Goal: Task Accomplishment & Management: Manage account settings

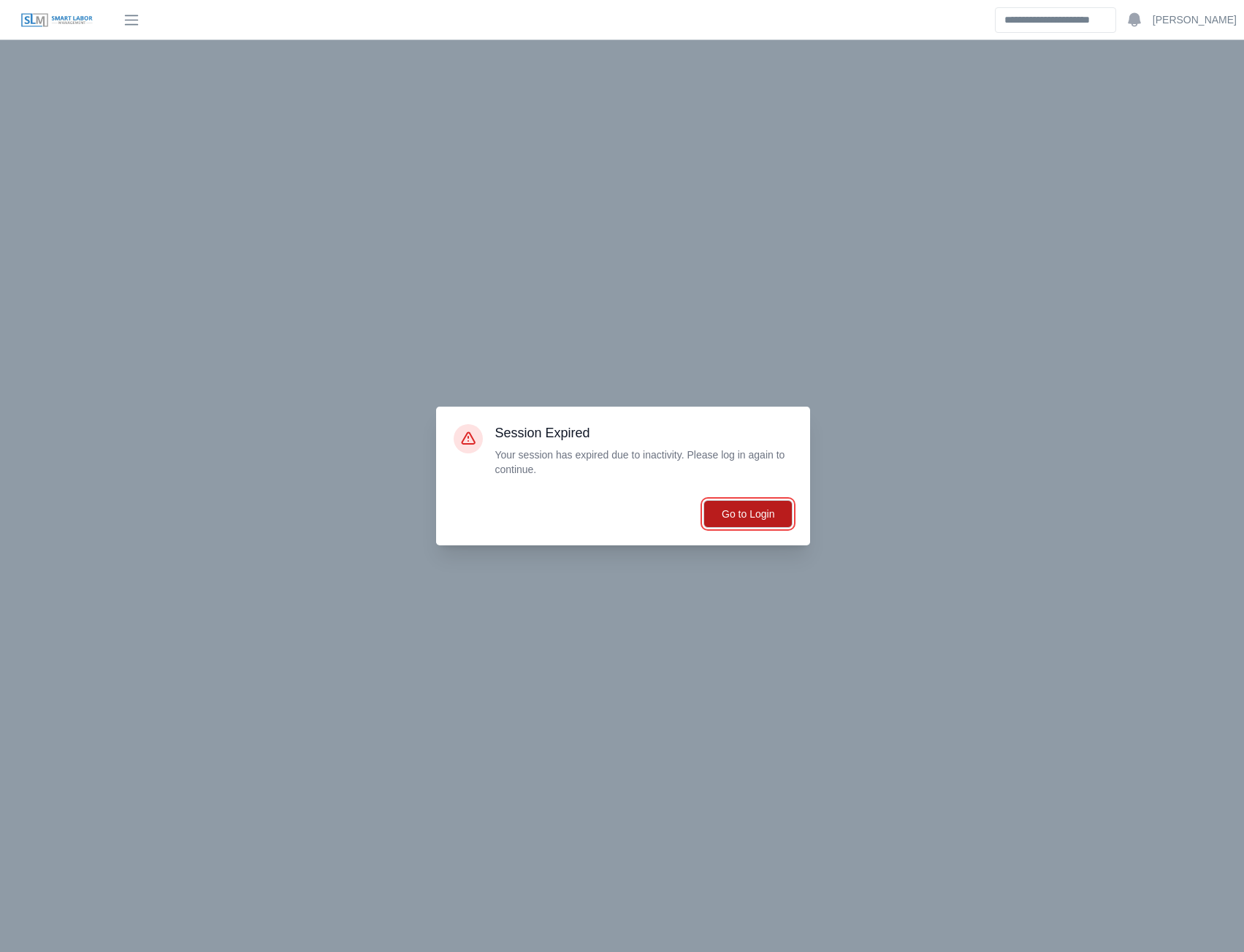
click at [734, 514] on button "Go to Login" at bounding box center [748, 514] width 89 height 28
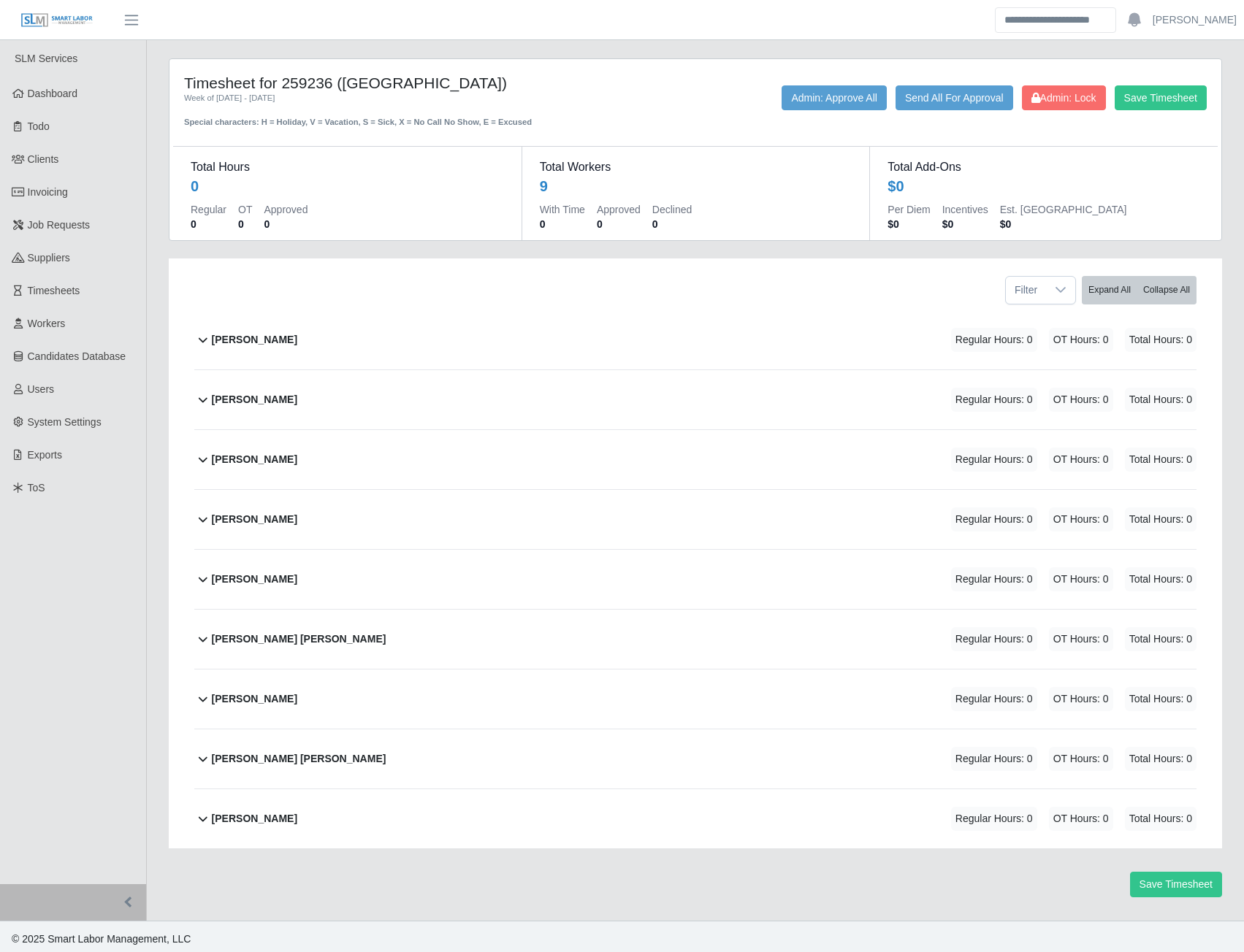
click at [245, 641] on b "Luis Mujica Leon" at bounding box center [298, 639] width 175 height 15
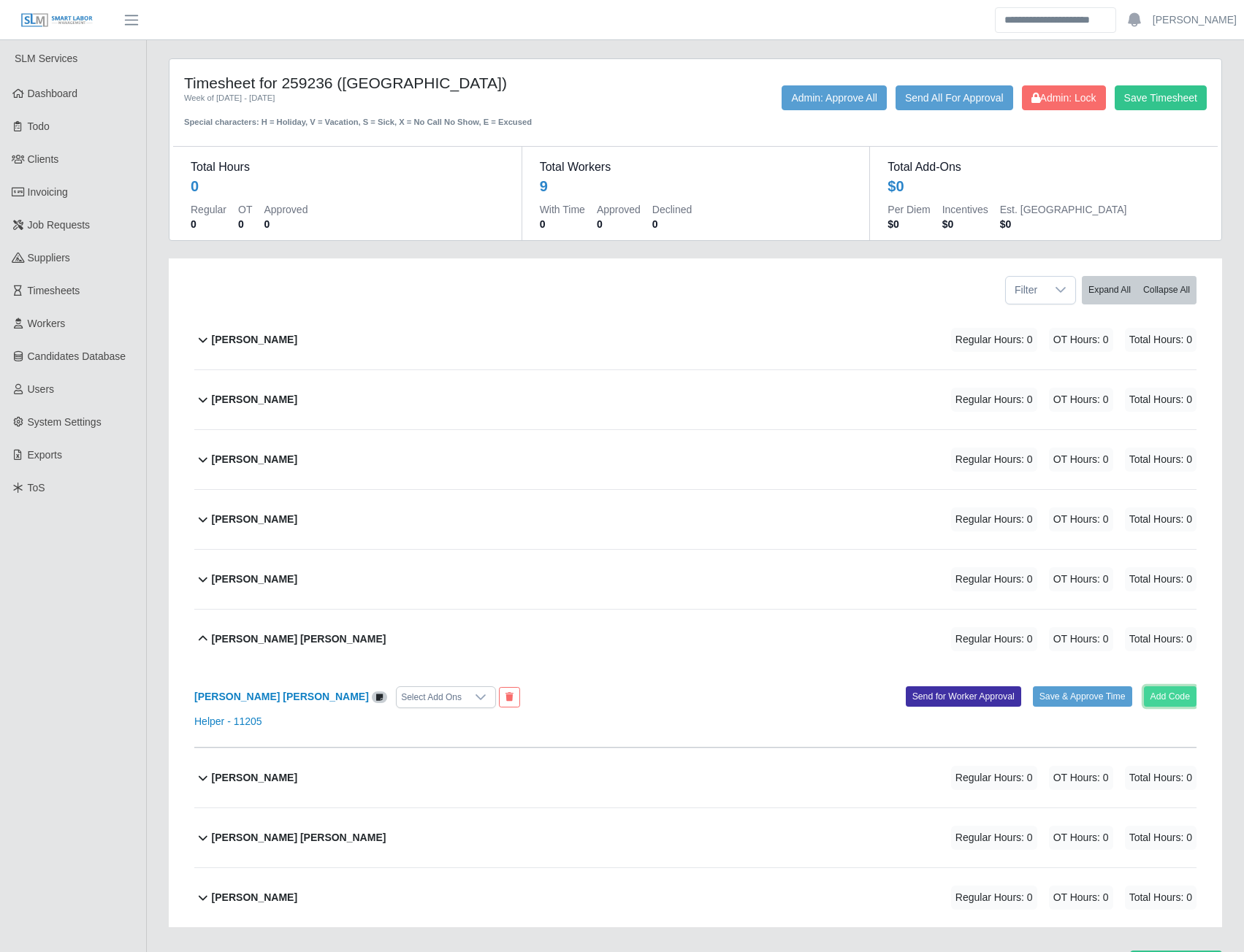
click at [1167, 698] on button "Add Code" at bounding box center [1170, 697] width 53 height 21
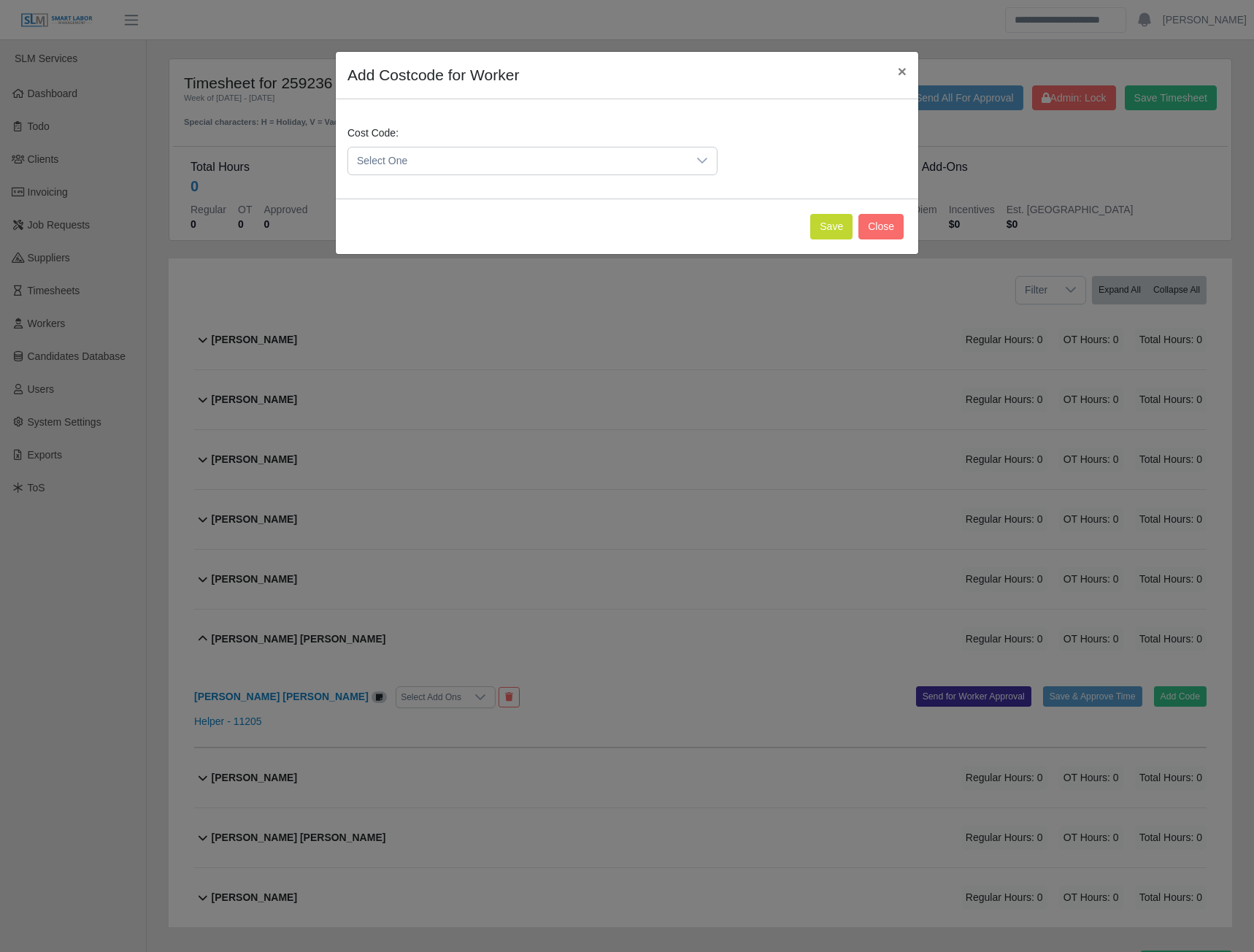
click at [646, 164] on span "Select One" at bounding box center [518, 161] width 340 height 27
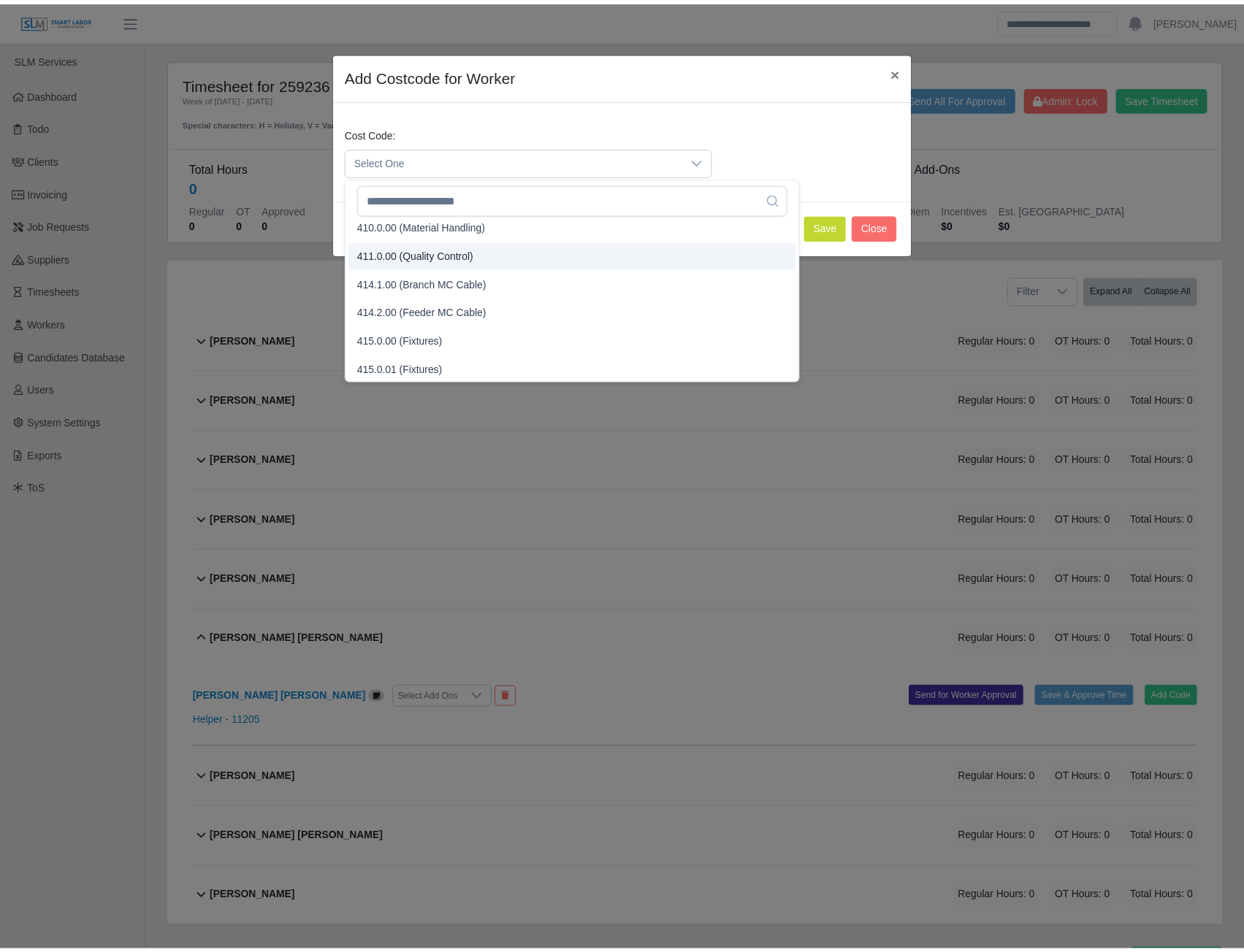
scroll to position [288, 0]
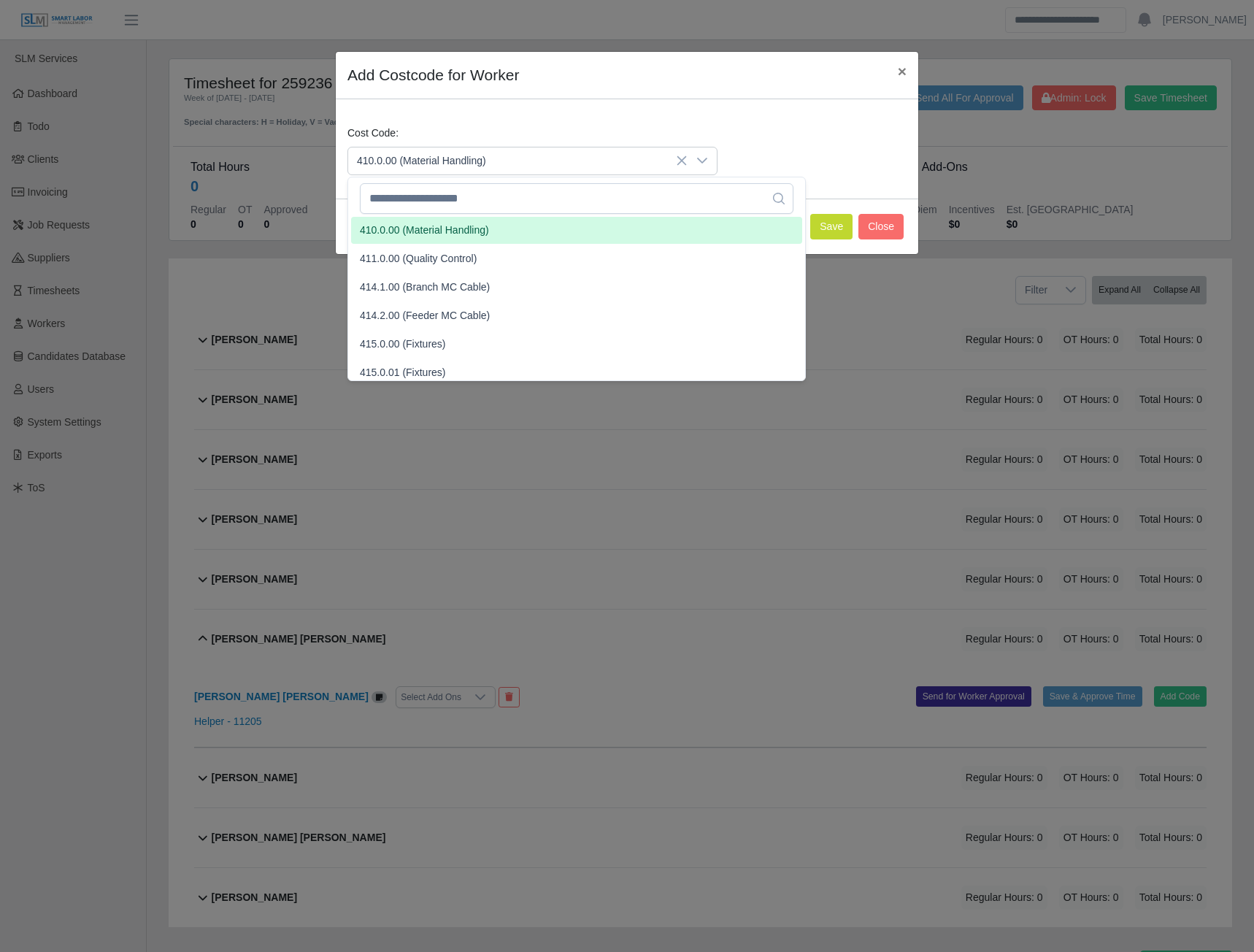
click at [407, 229] on span "410.0.00 (Material Handling)" at bounding box center [424, 231] width 129 height 15
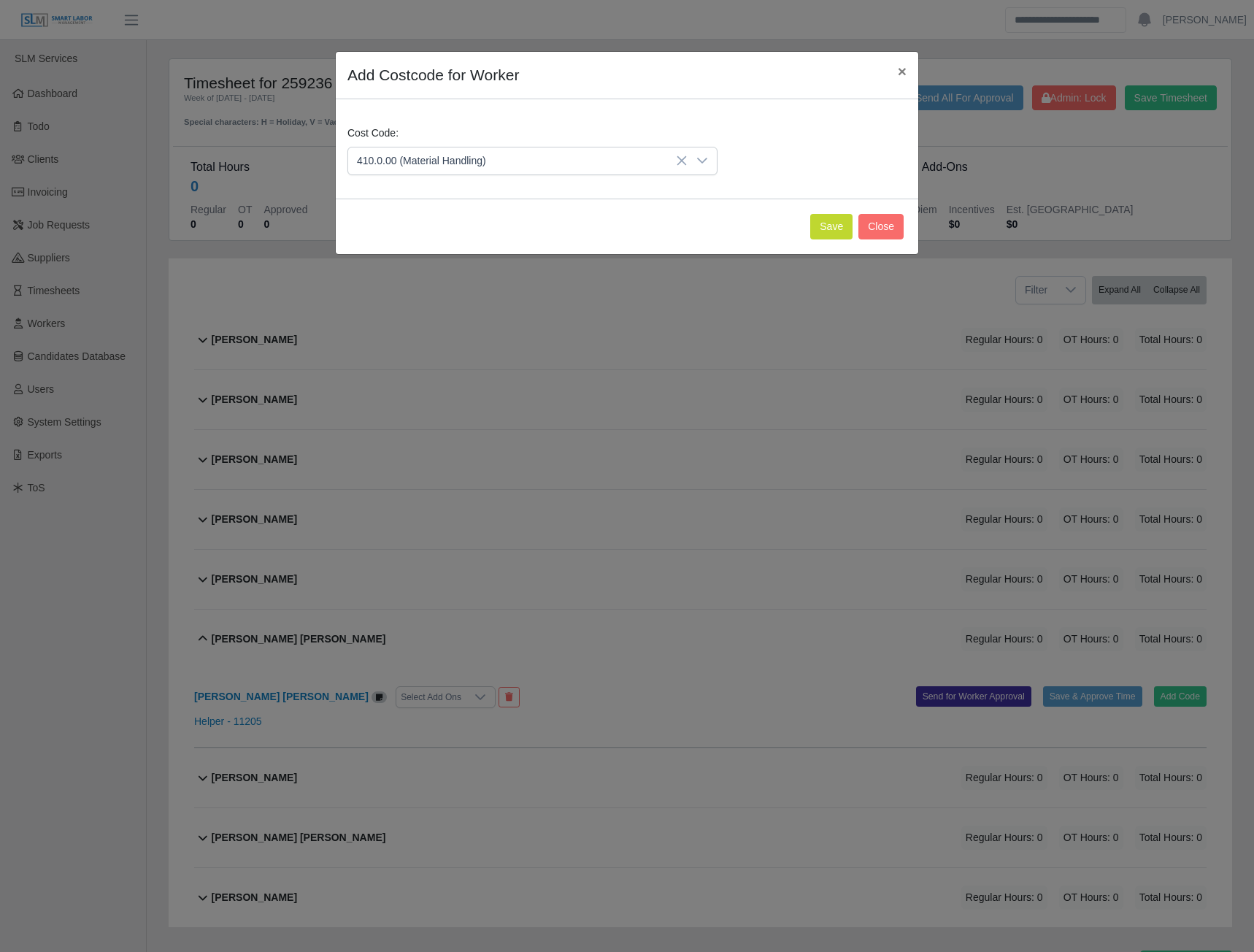
click at [832, 241] on div "Save Close" at bounding box center [627, 226] width 583 height 55
click at [831, 230] on button "Save" at bounding box center [831, 226] width 42 height 25
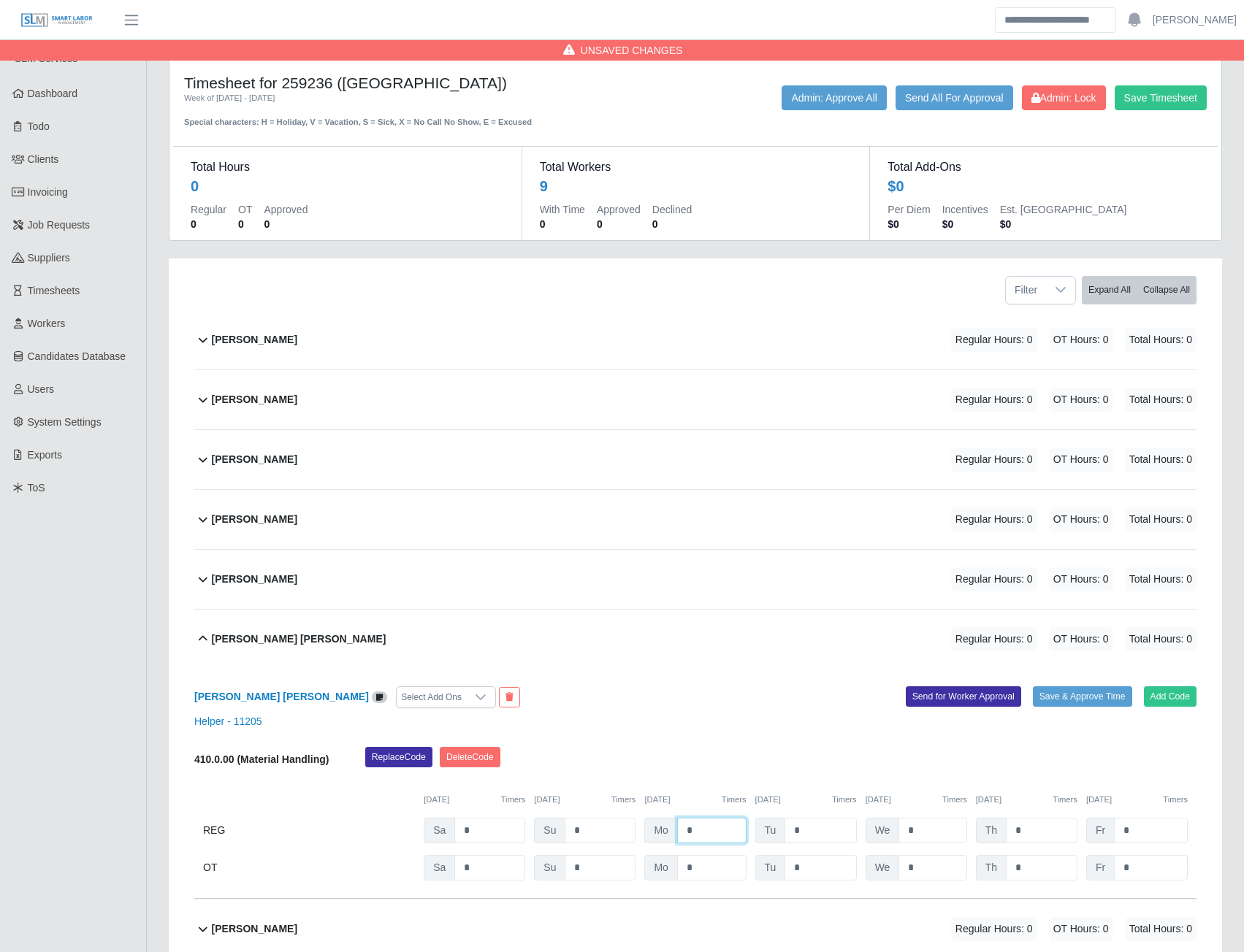
click at [688, 833] on input "*" at bounding box center [712, 831] width 69 height 25
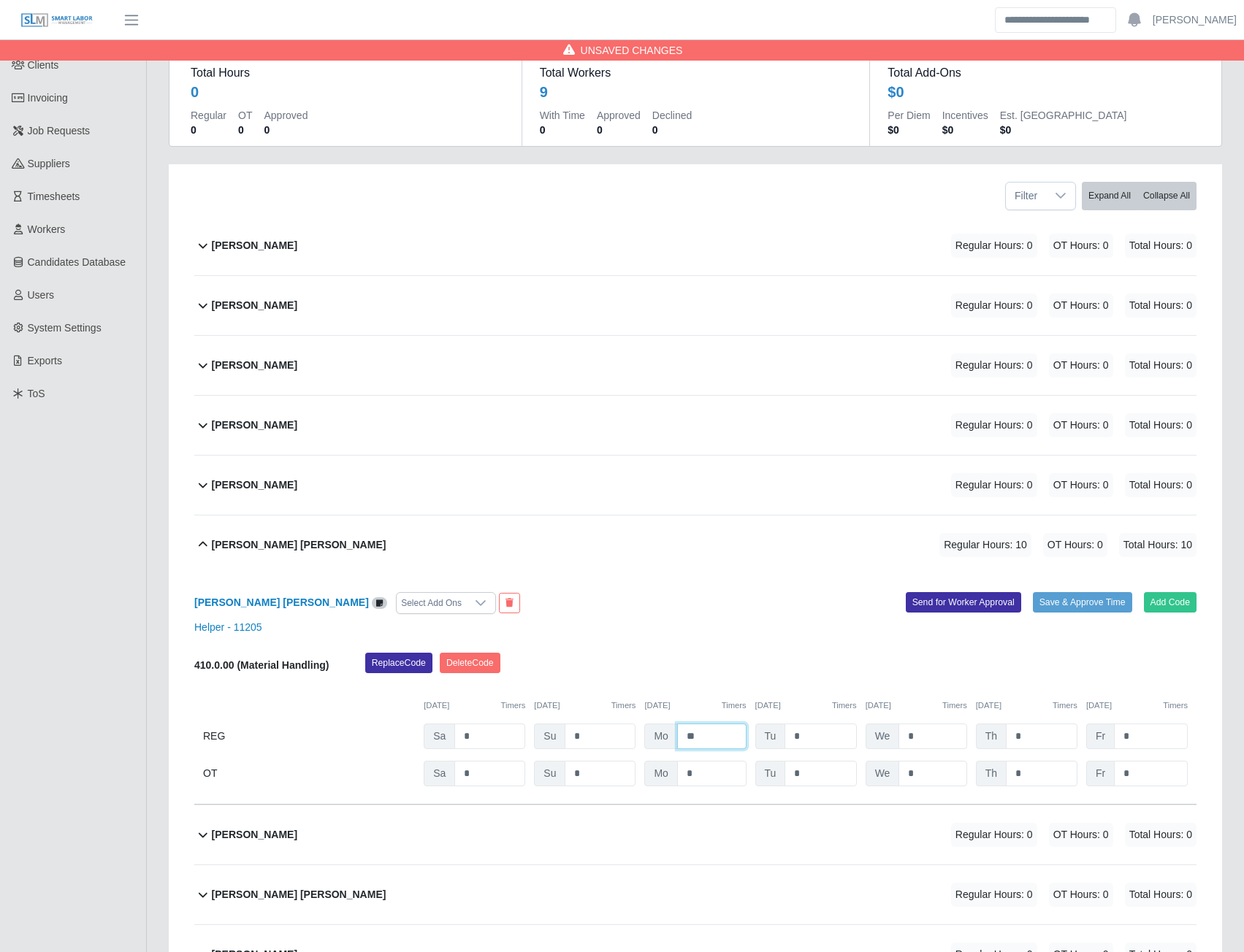
scroll to position [235, 0]
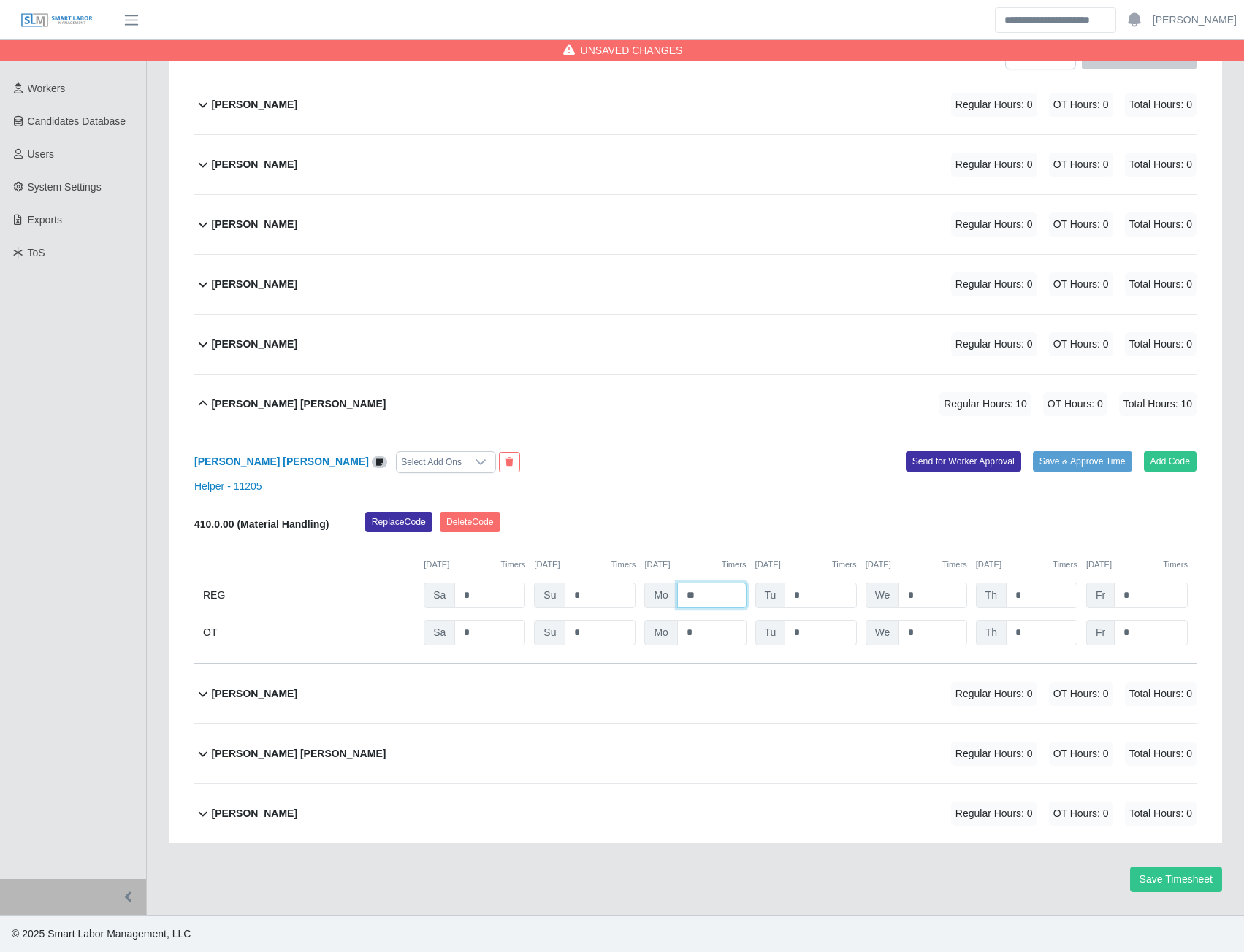
type input "**"
click at [263, 818] on b "Wuillian Ramirez Martinez" at bounding box center [254, 814] width 85 height 15
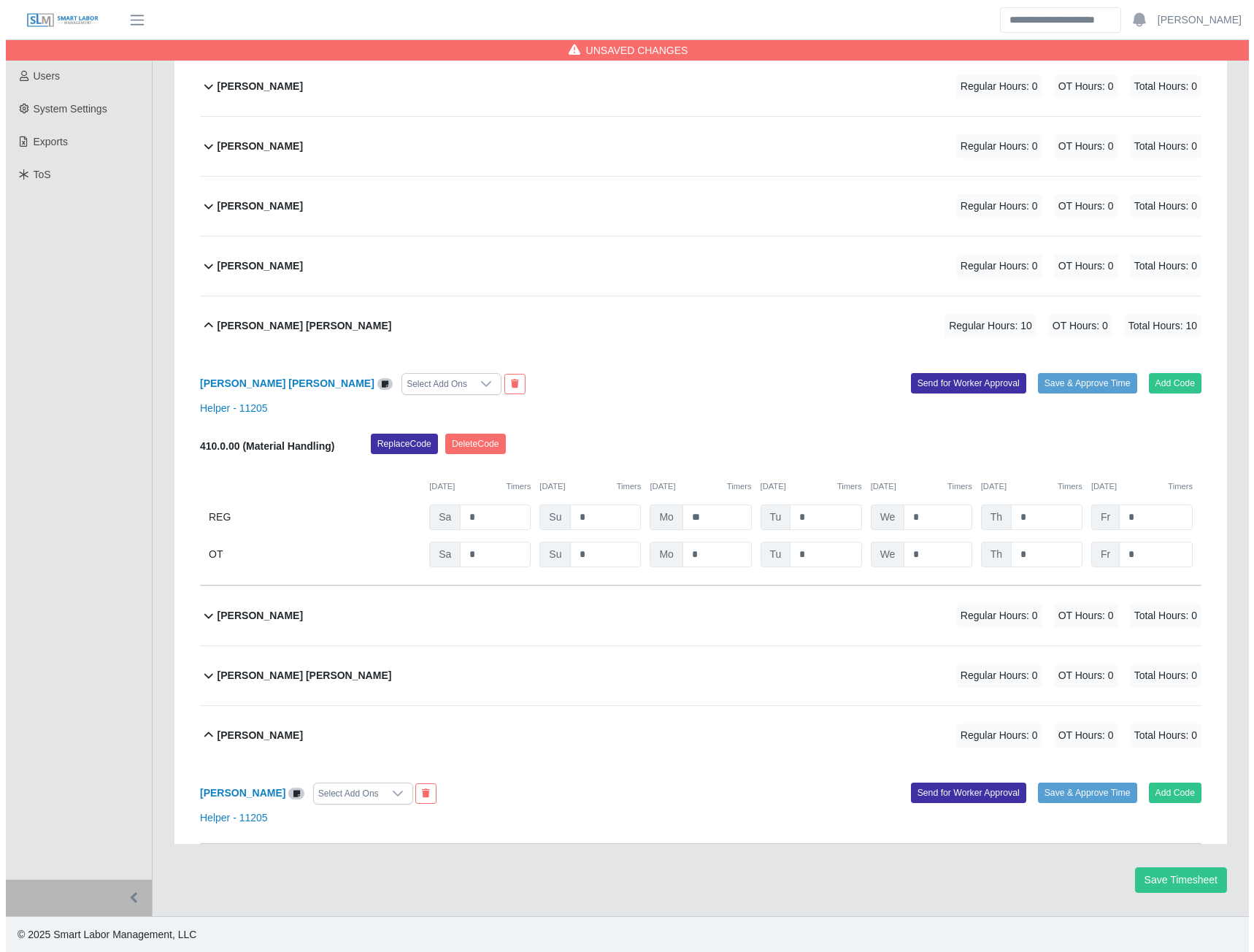
scroll to position [315, 0]
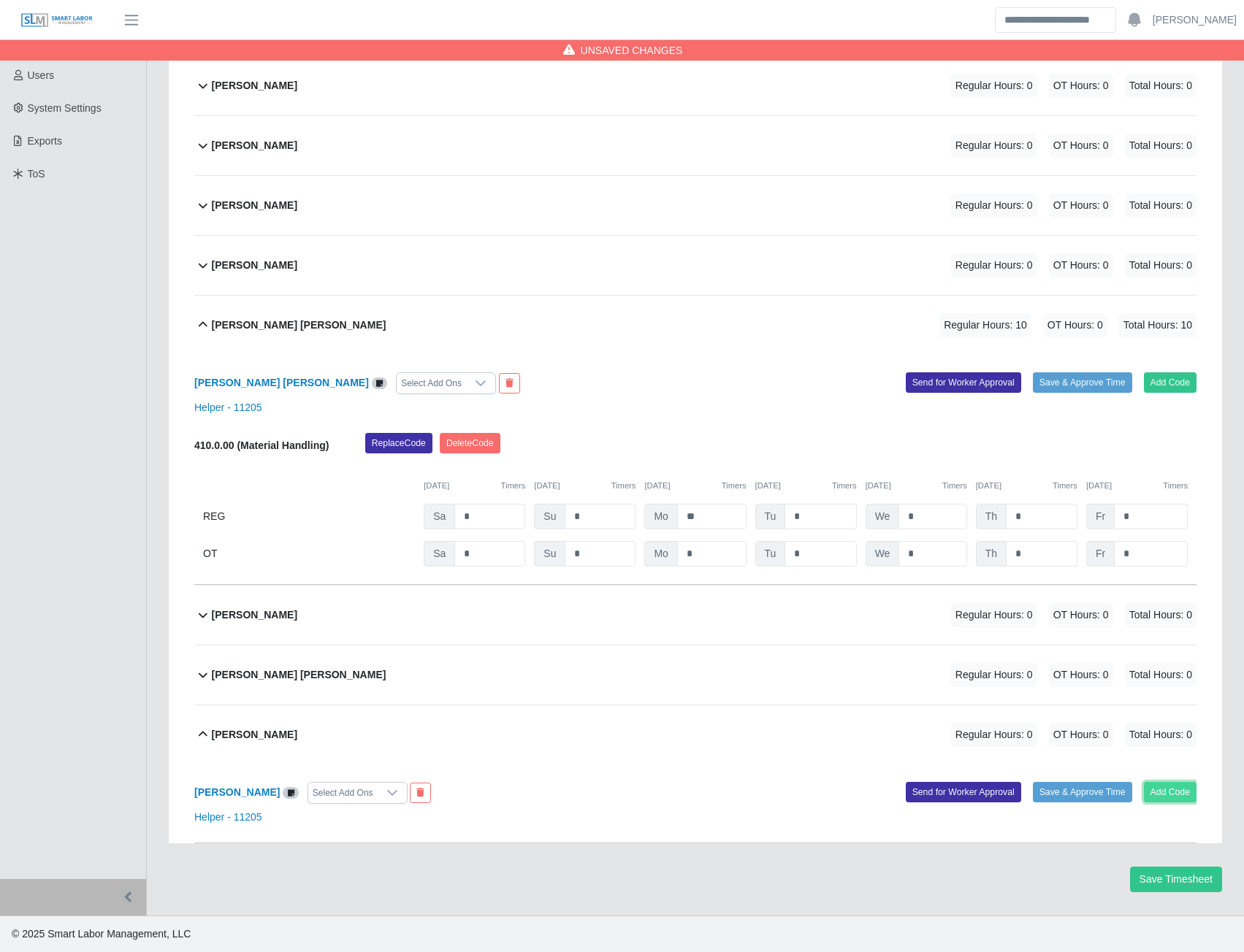
click at [1179, 790] on button "Add Code" at bounding box center [1170, 792] width 53 height 21
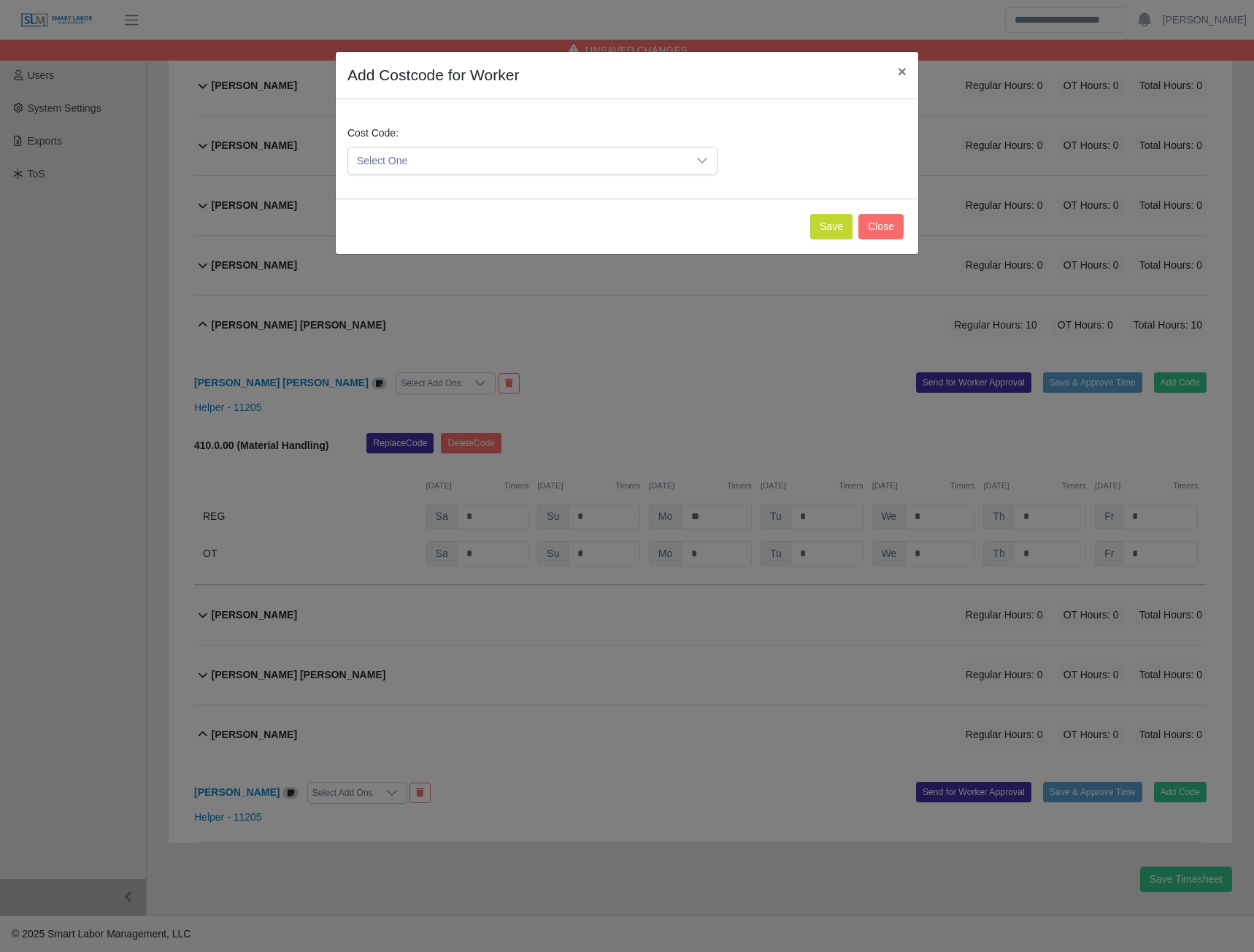
click at [488, 152] on span "Select One" at bounding box center [518, 161] width 340 height 27
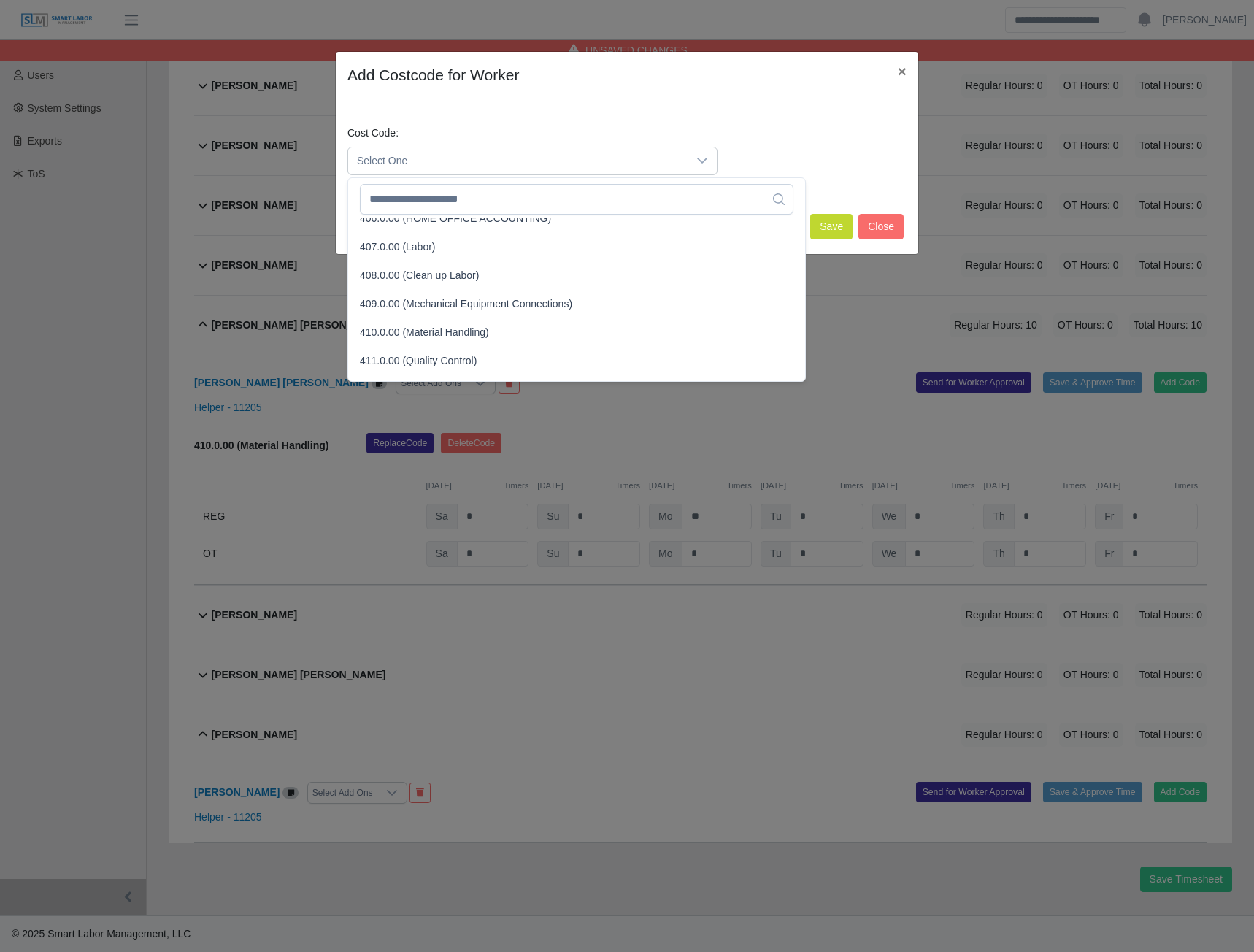
scroll to position [219, 0]
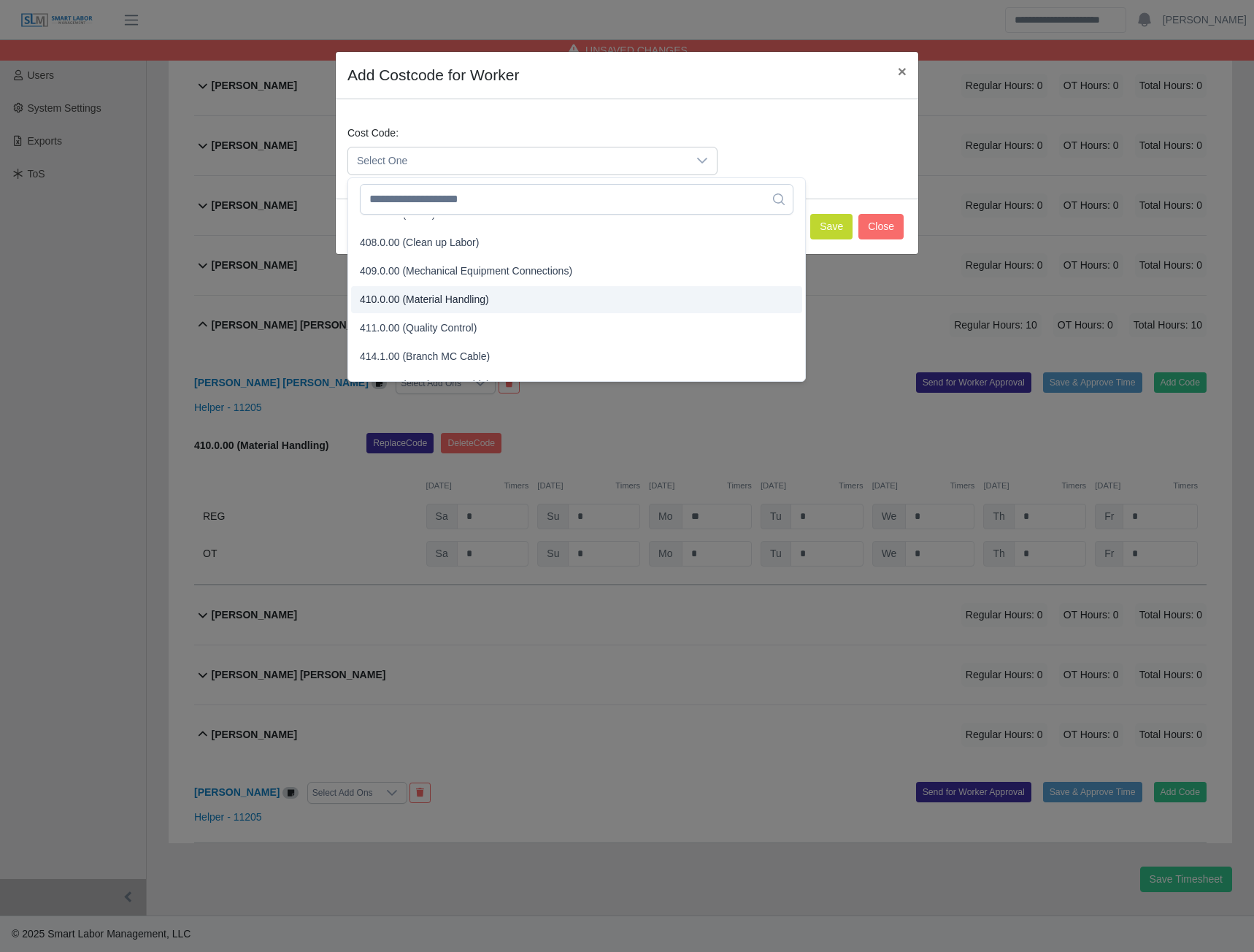
click at [418, 302] on span "410.0.00 (Material Handling)" at bounding box center [424, 300] width 129 height 15
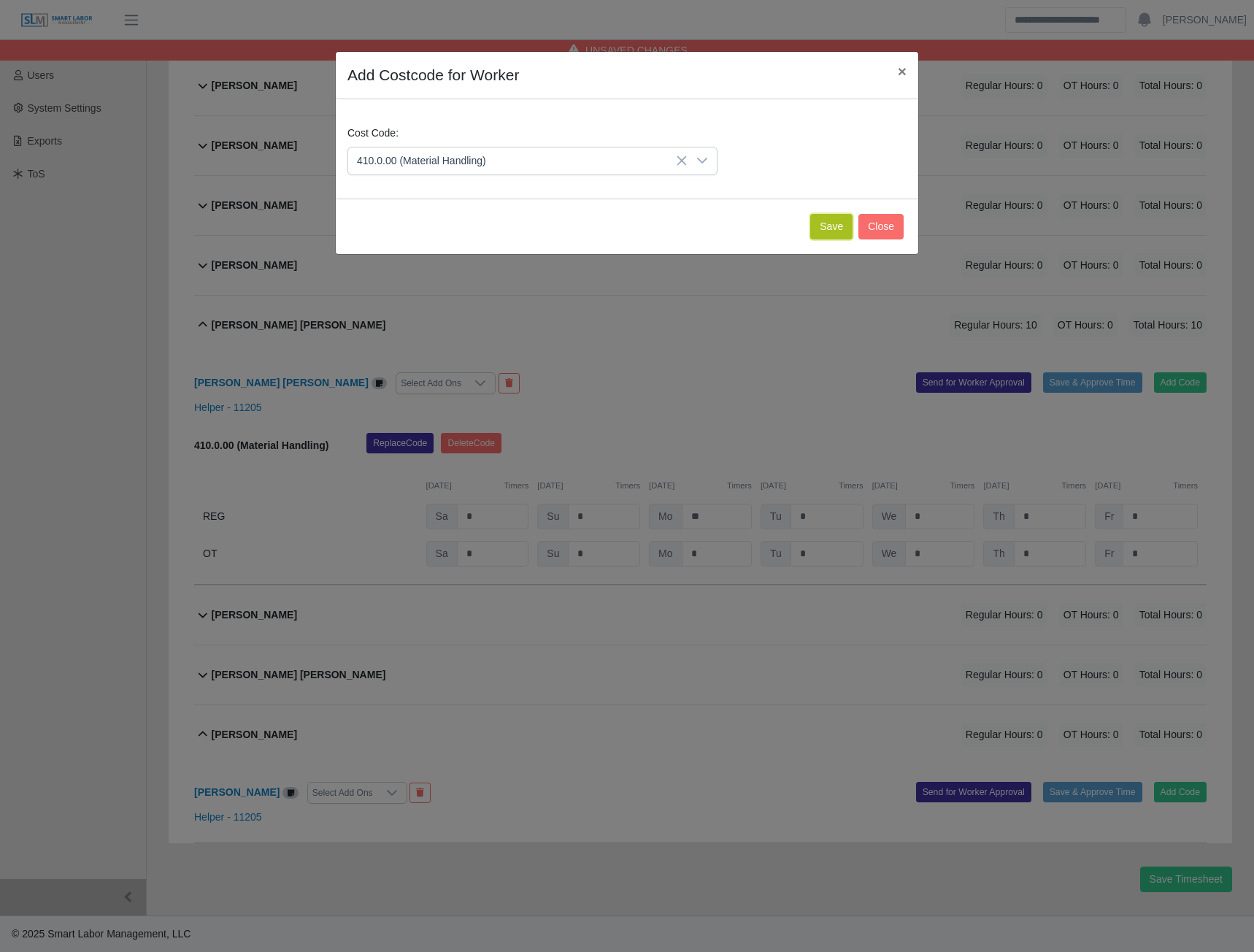
click at [825, 222] on button "Save" at bounding box center [831, 226] width 42 height 25
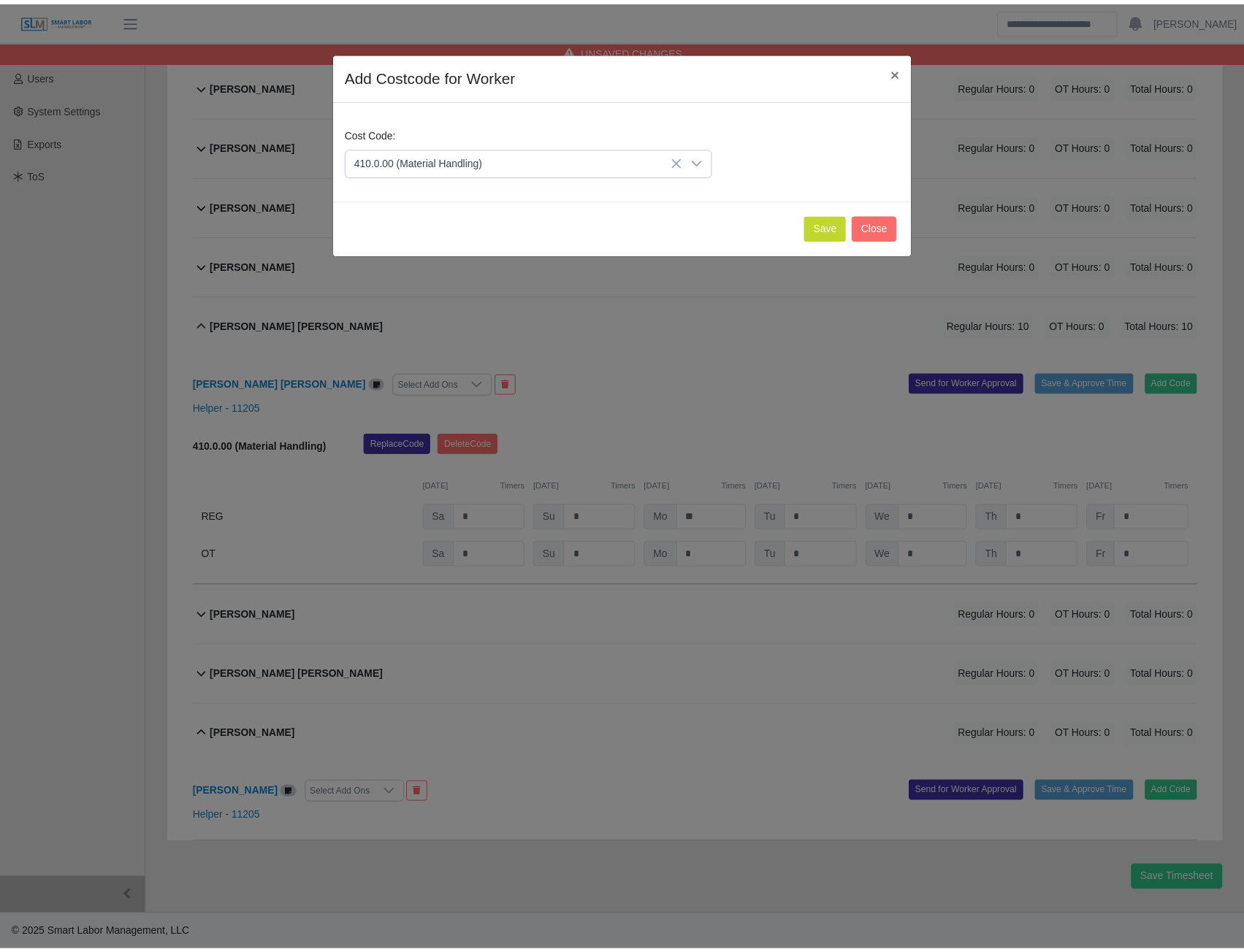
scroll to position [466, 0]
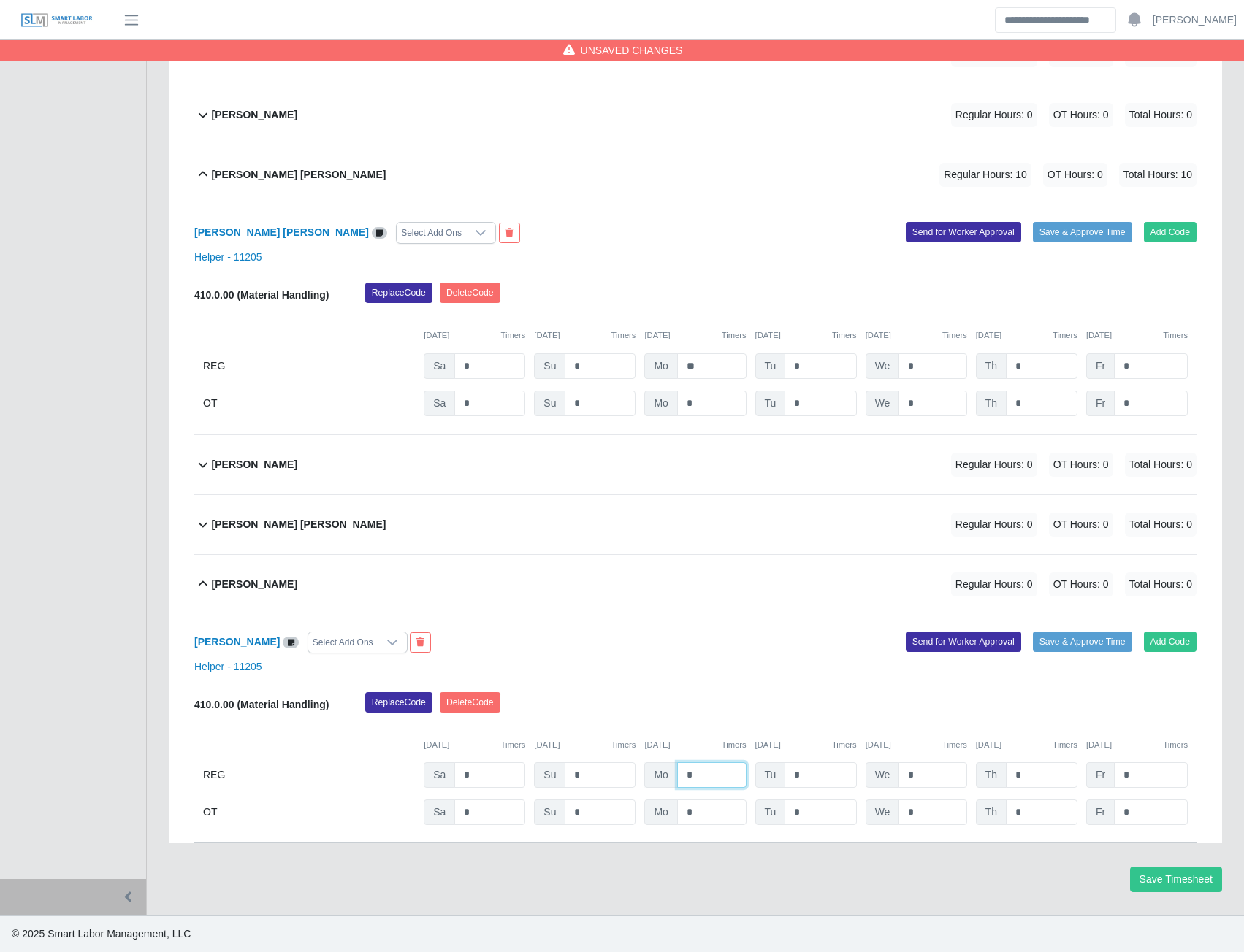
click at [706, 780] on input "*" at bounding box center [712, 774] width 69 height 25
type input "***"
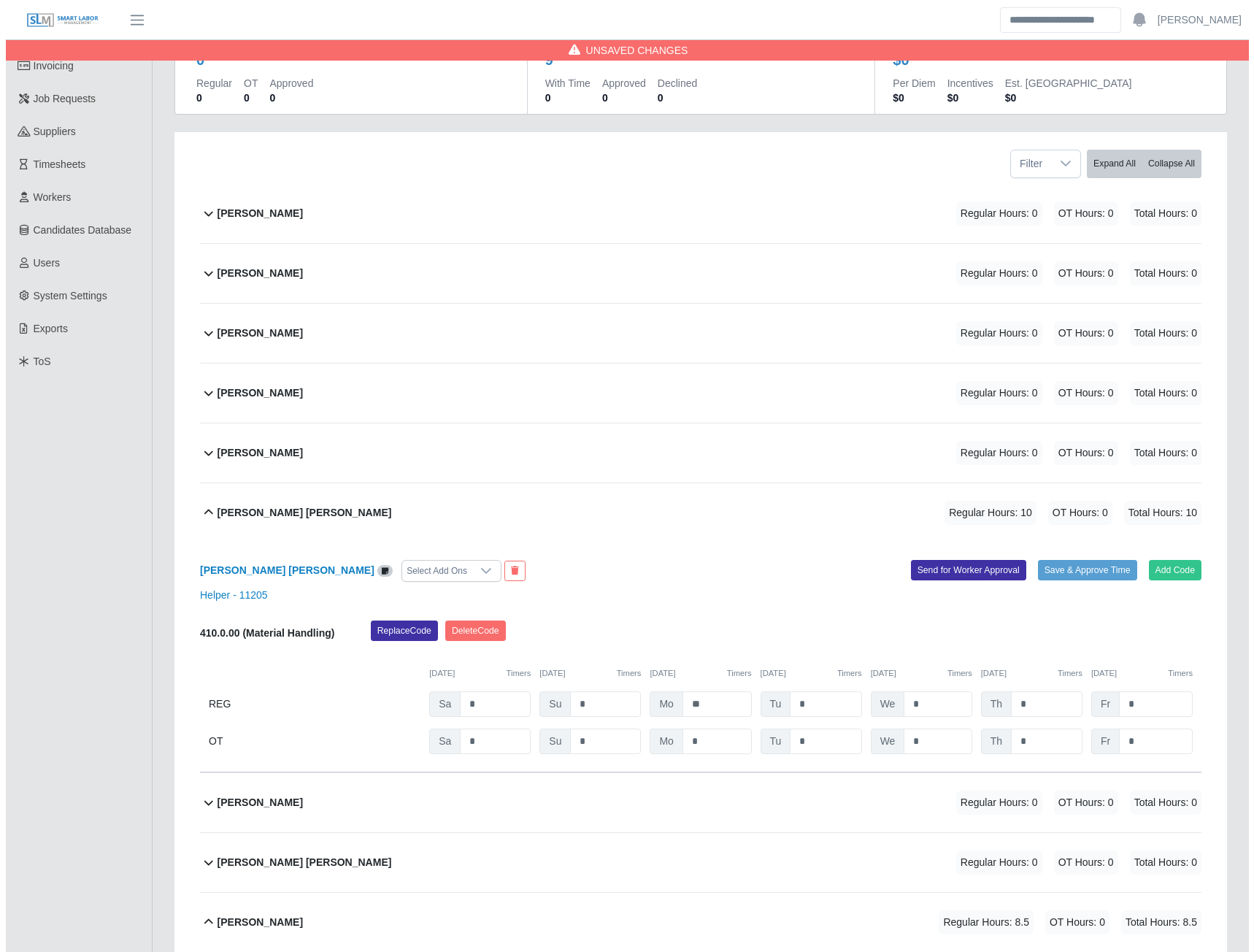
scroll to position [101, 0]
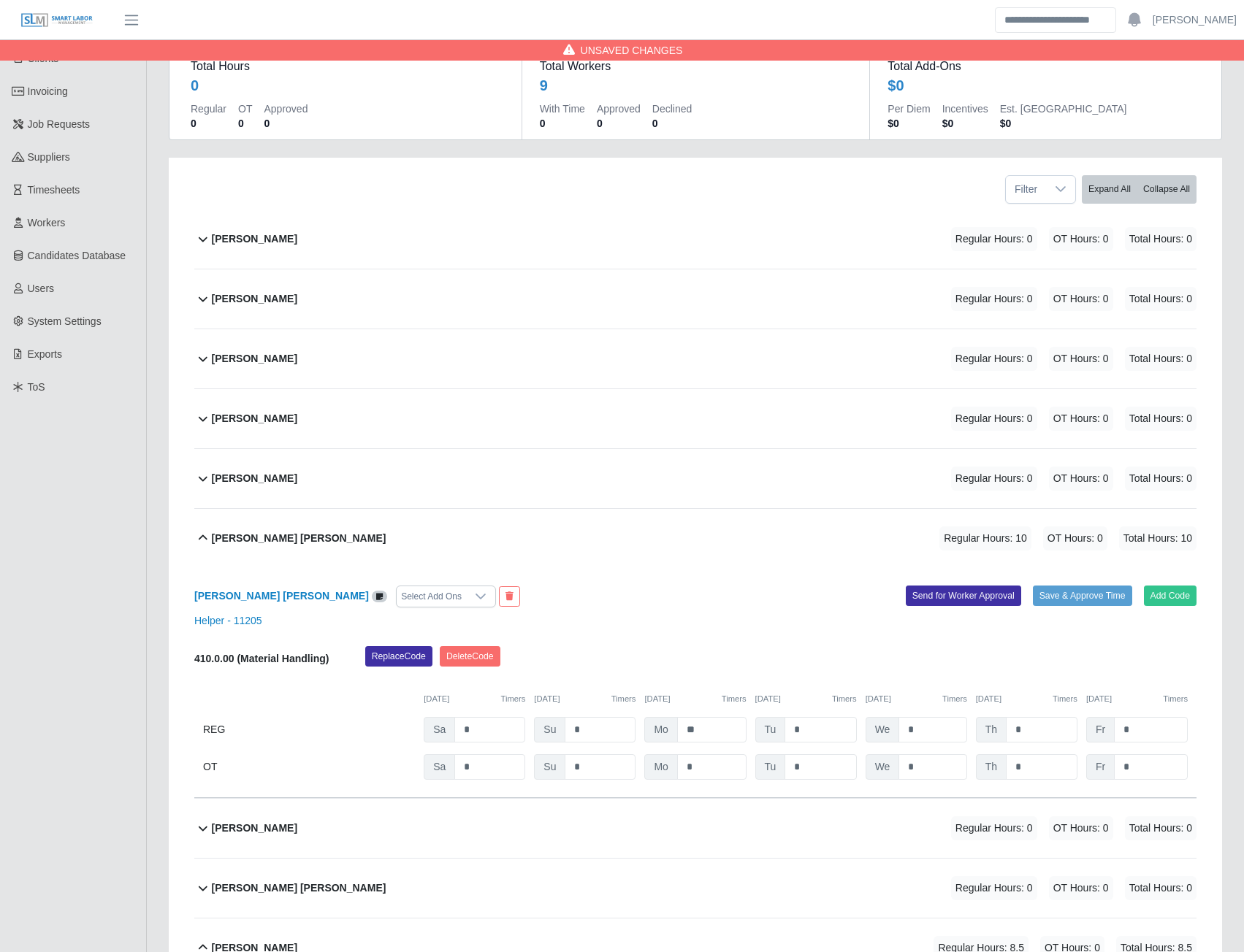
click at [268, 300] on b "Izaiah Sandoval" at bounding box center [254, 299] width 85 height 15
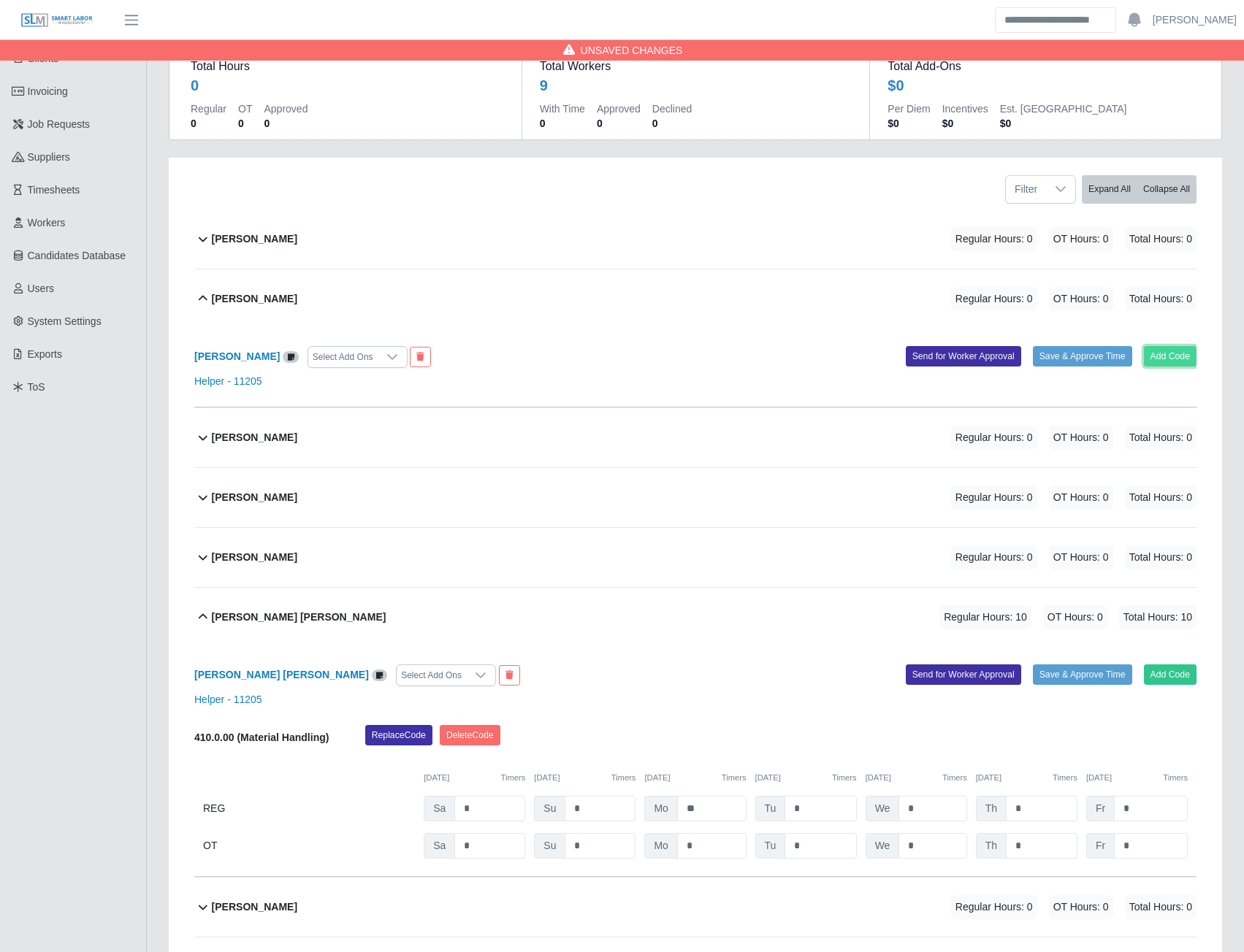
click at [1156, 353] on button "Add Code" at bounding box center [1170, 356] width 53 height 21
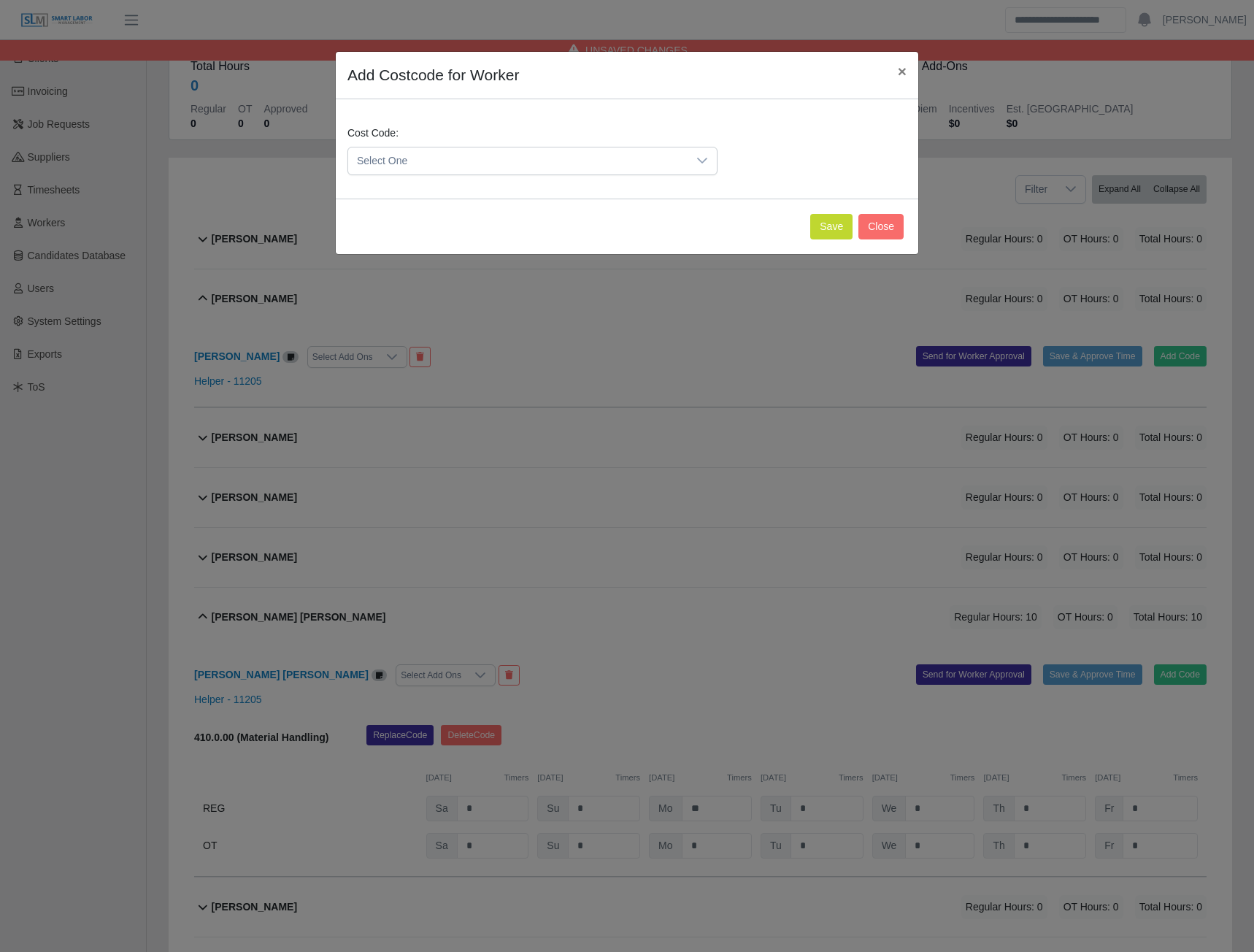
click at [660, 160] on span "Select One" at bounding box center [518, 161] width 340 height 27
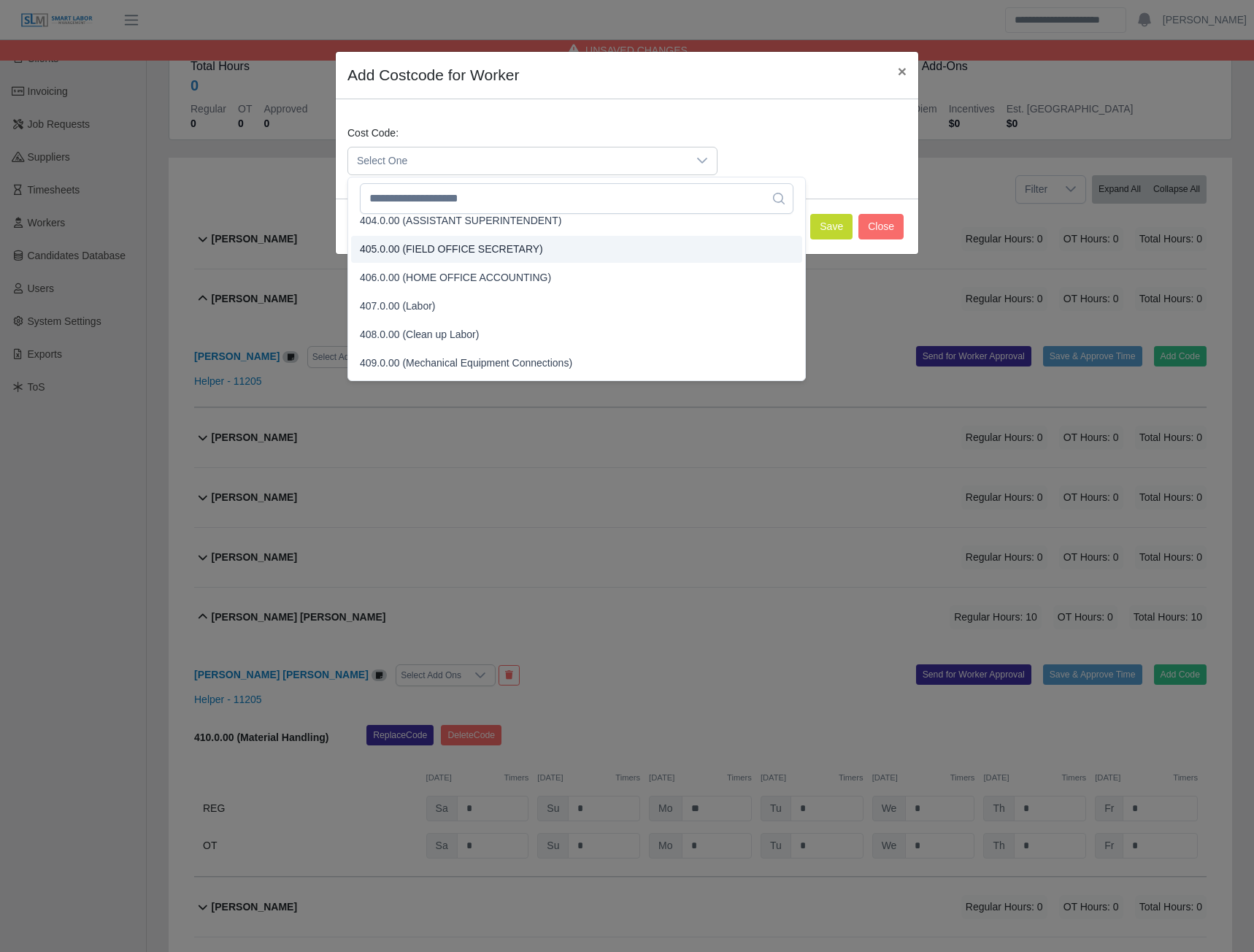
scroll to position [219, 0]
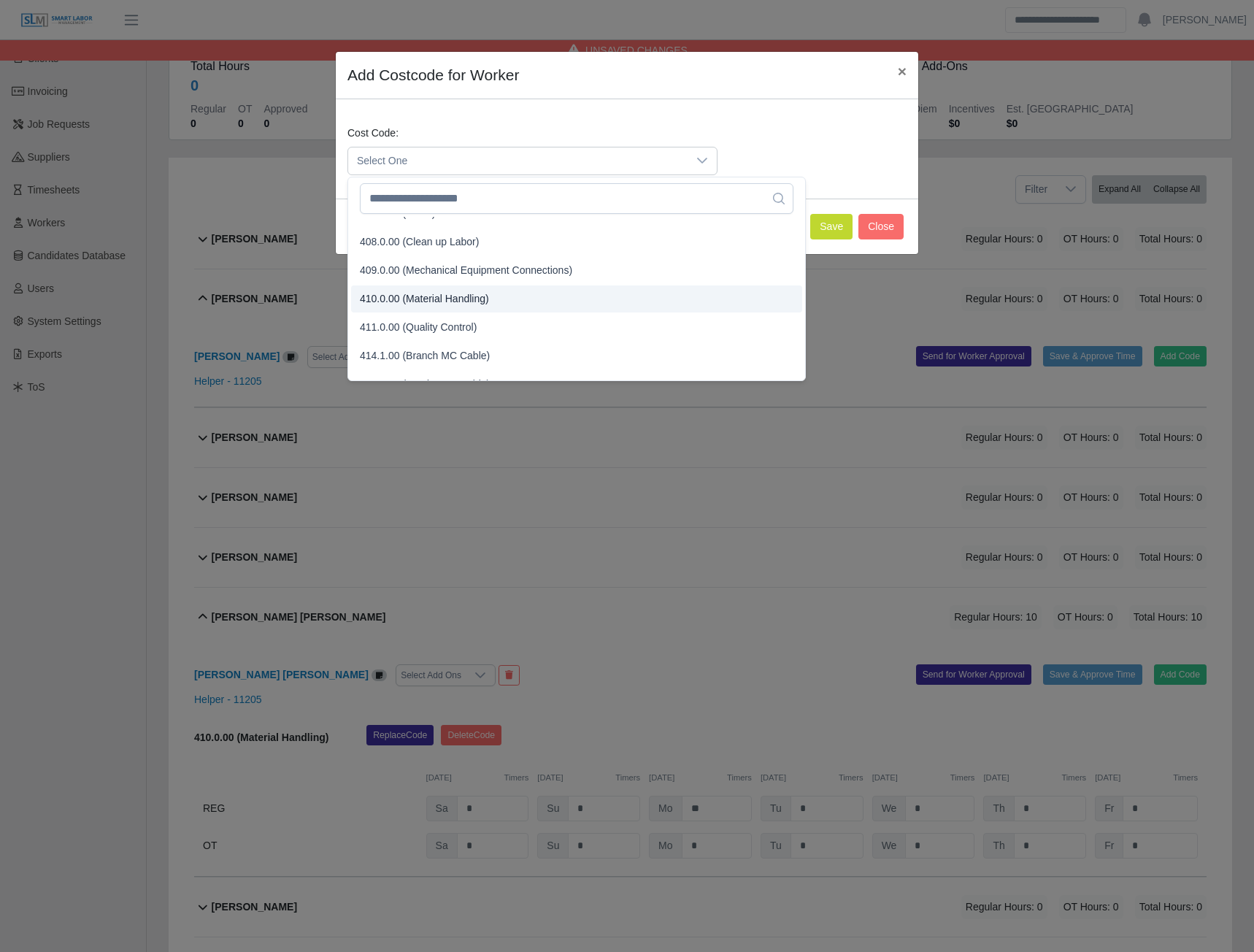
click at [409, 297] on span "410.0.00 (Material Handling)" at bounding box center [424, 299] width 129 height 15
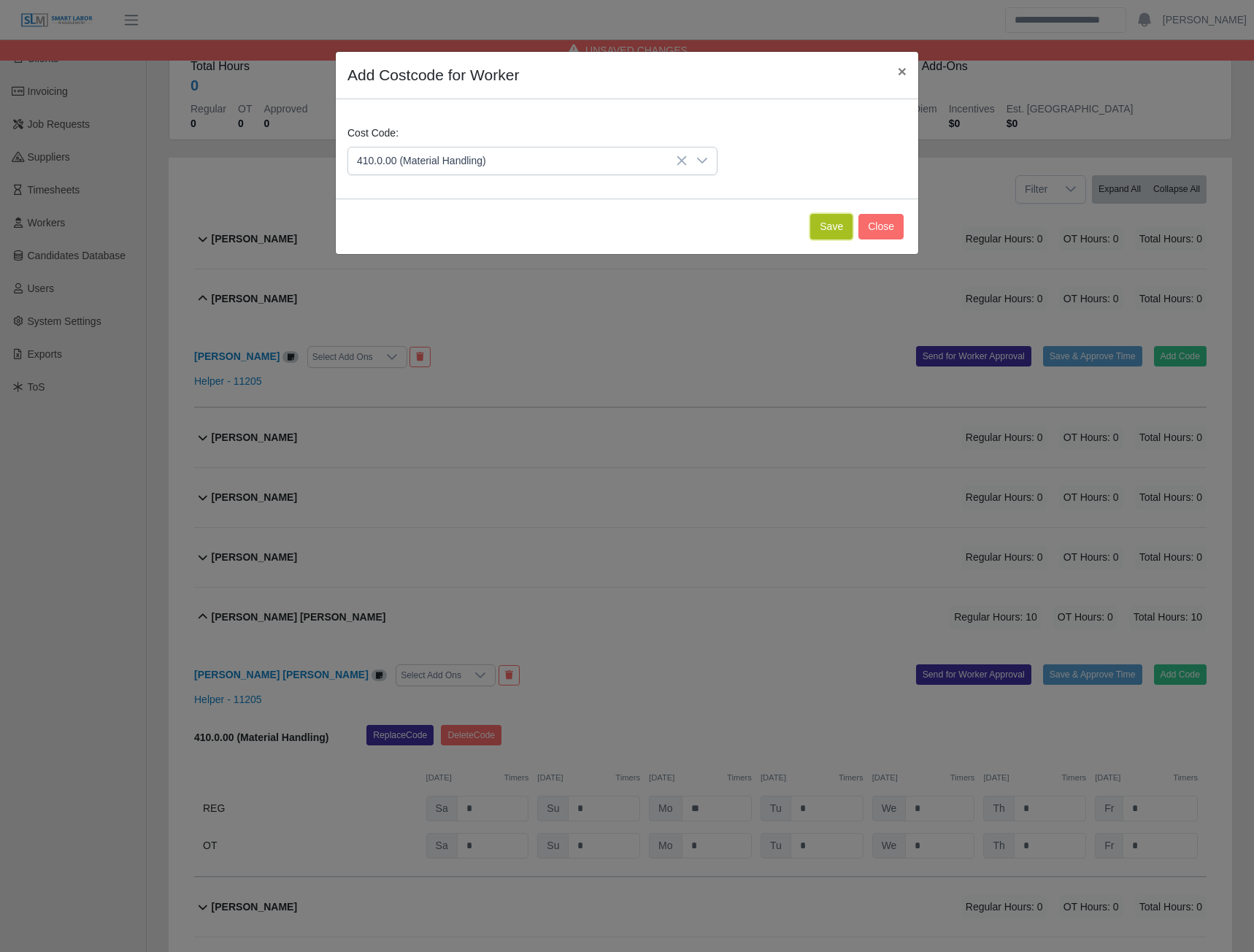
click at [830, 229] on button "Save" at bounding box center [831, 226] width 42 height 25
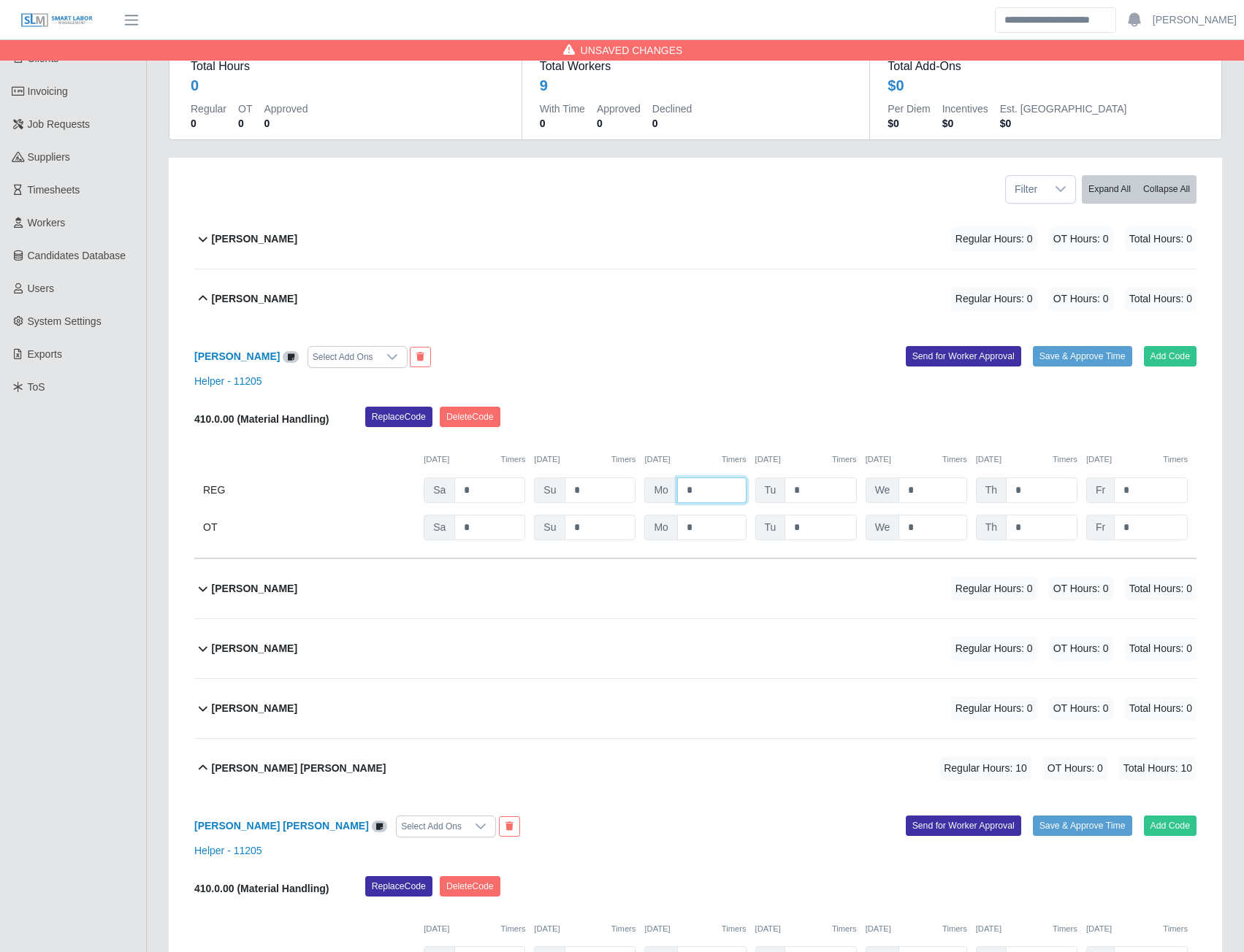
click at [698, 493] on input "*" at bounding box center [712, 490] width 69 height 25
type input "***"
click at [237, 240] on b "Daniela Vasquez" at bounding box center [254, 239] width 85 height 15
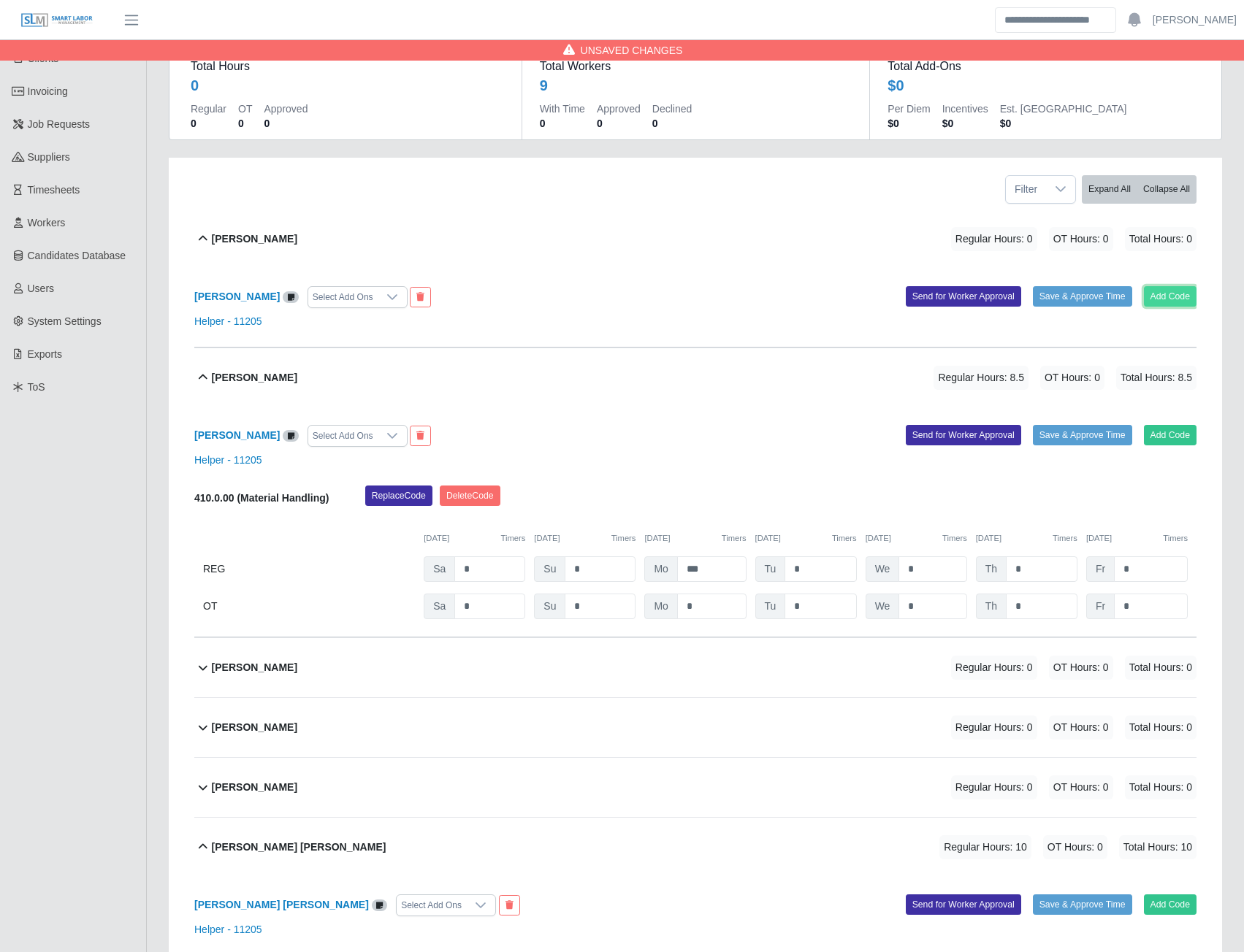
click at [1187, 292] on button "Add Code" at bounding box center [1170, 296] width 53 height 21
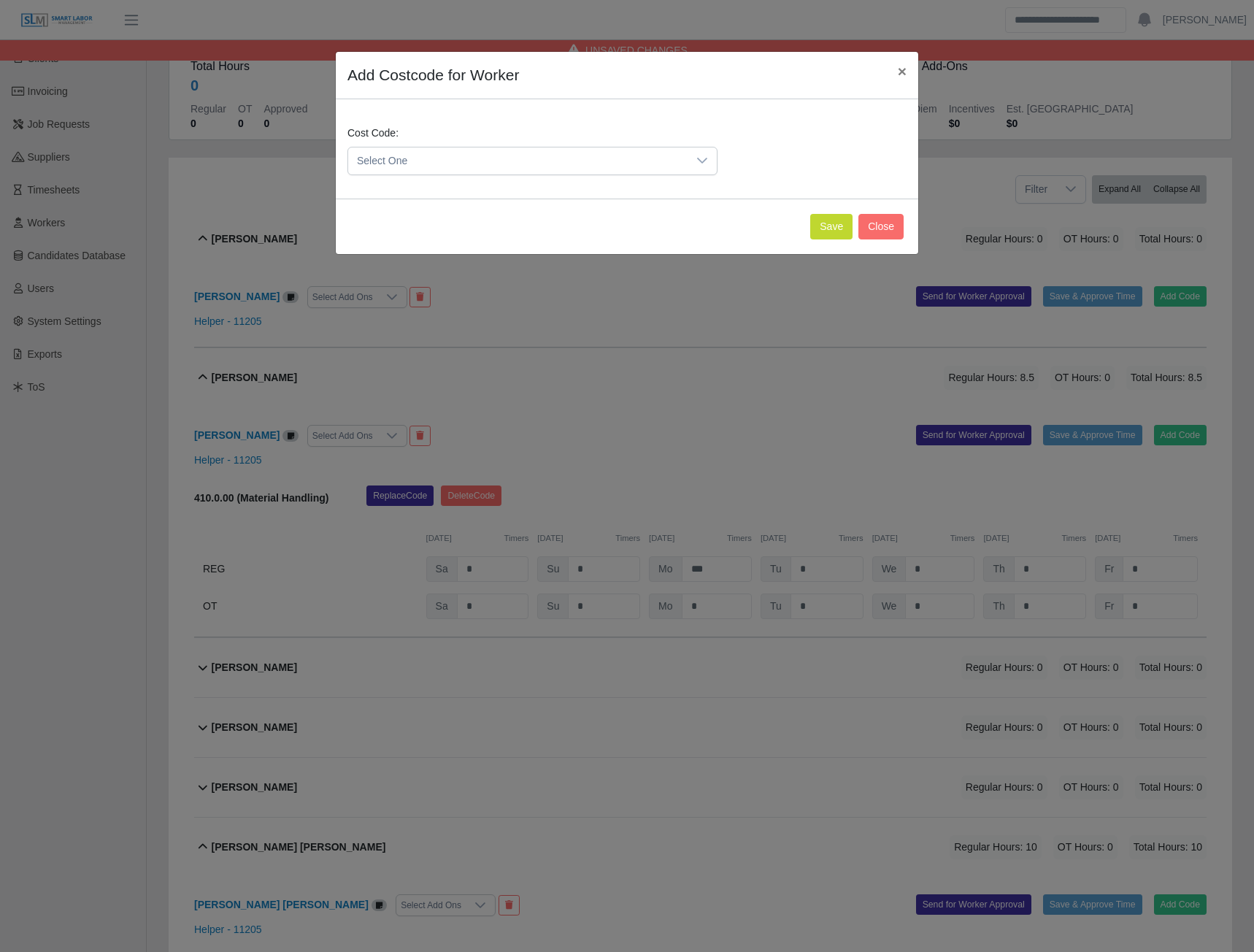
click at [703, 160] on icon at bounding box center [702, 160] width 12 height 12
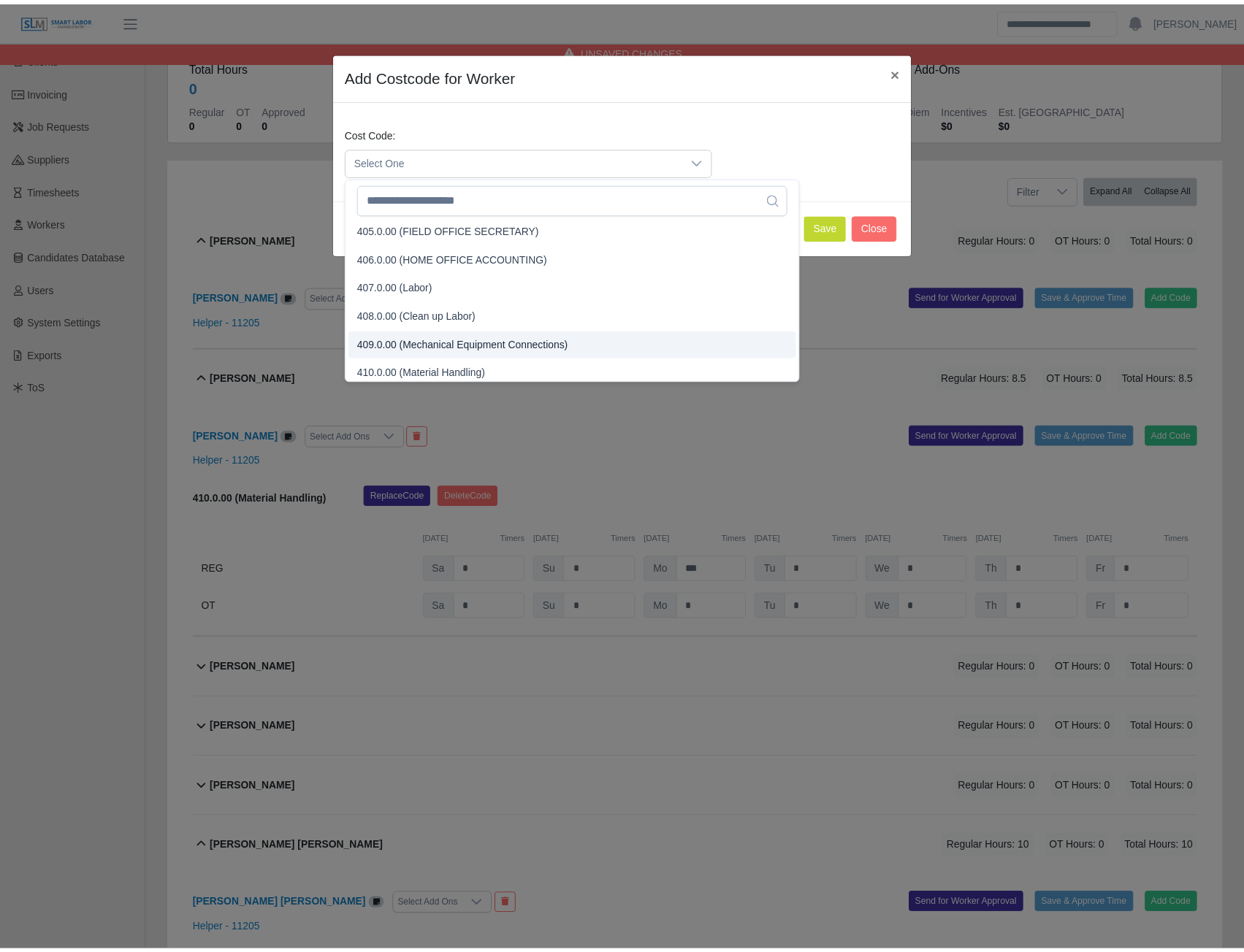
scroll to position [151, 0]
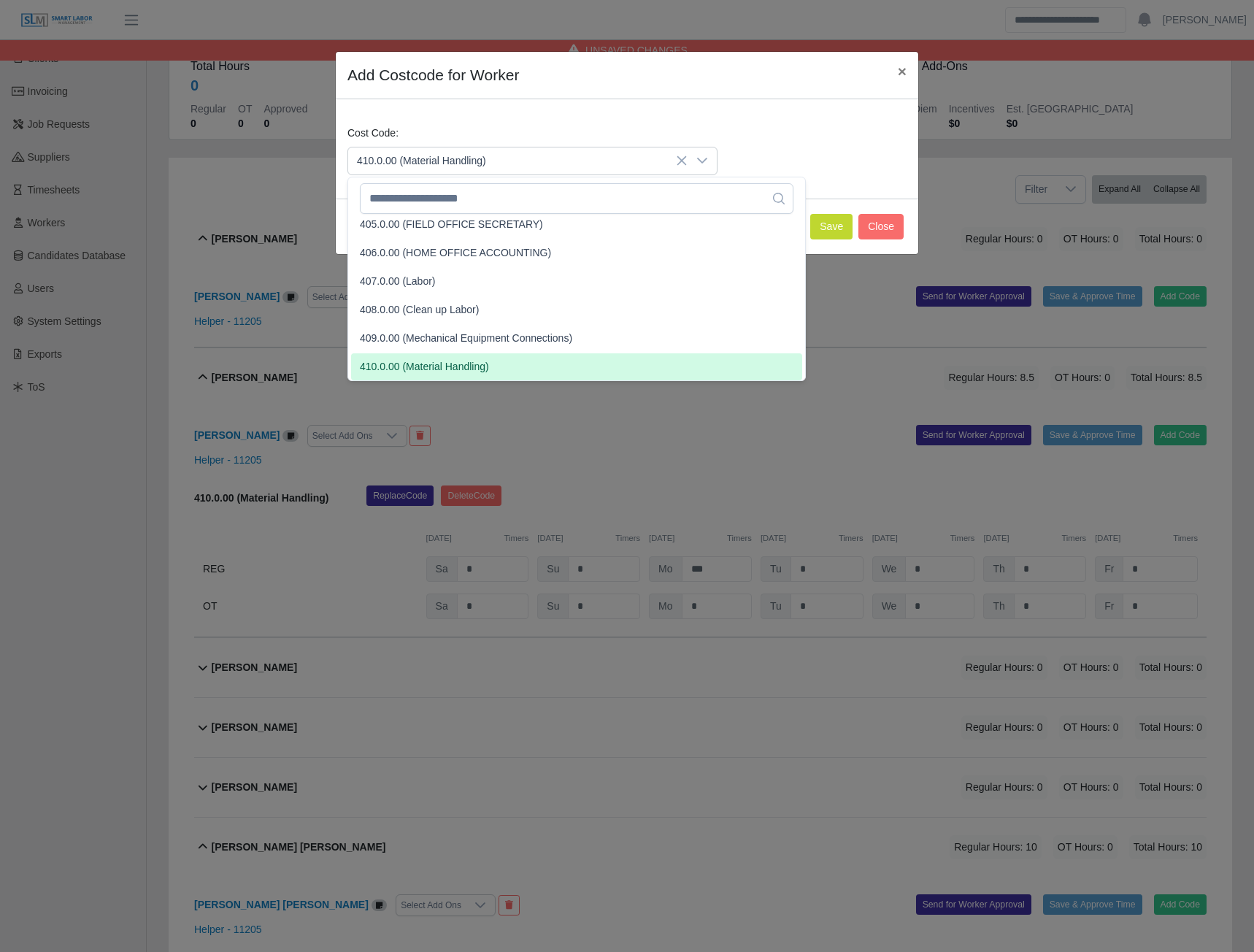
click at [418, 369] on span "410.0.00 (Material Handling)" at bounding box center [424, 367] width 129 height 15
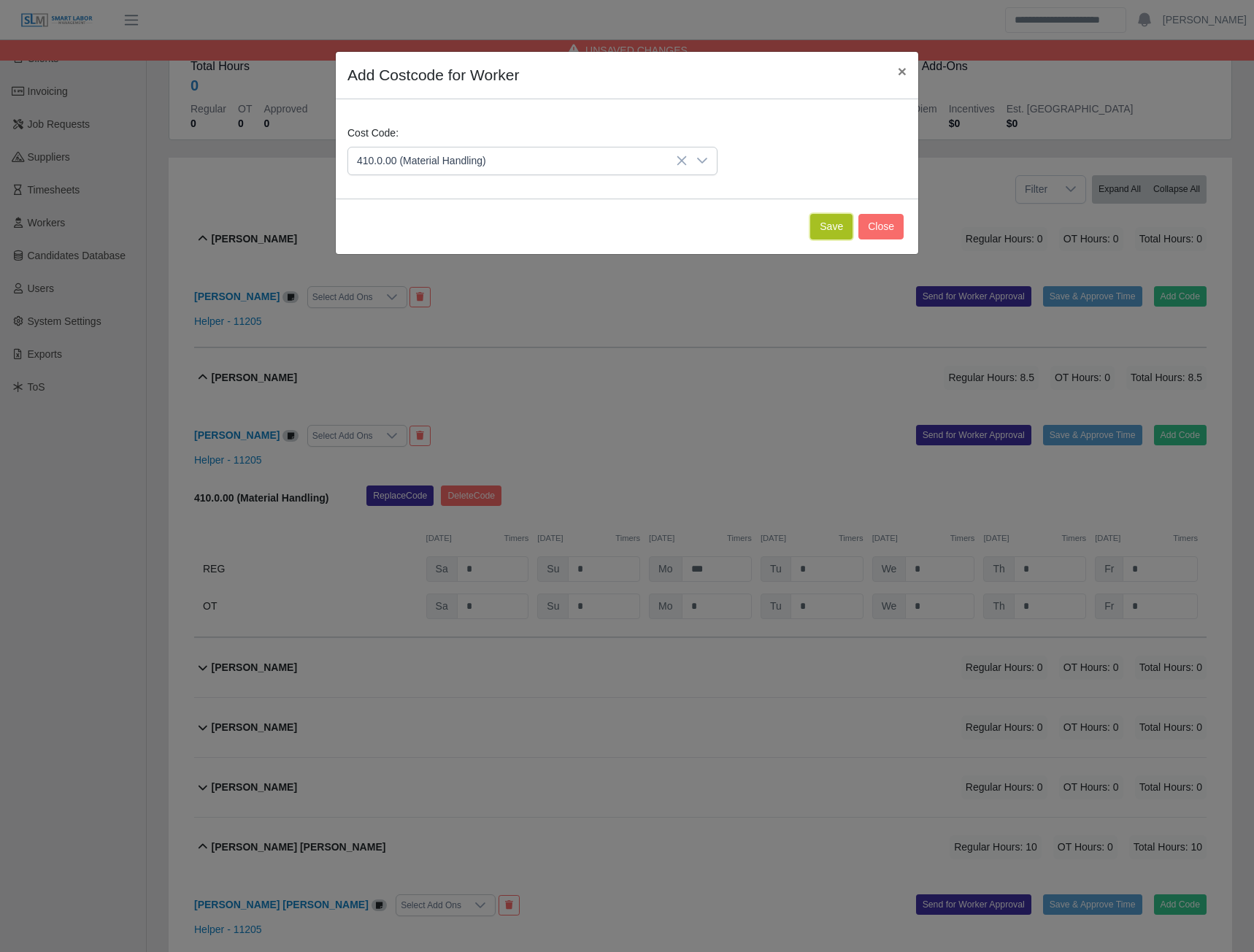
click at [829, 224] on button "Save" at bounding box center [831, 226] width 42 height 25
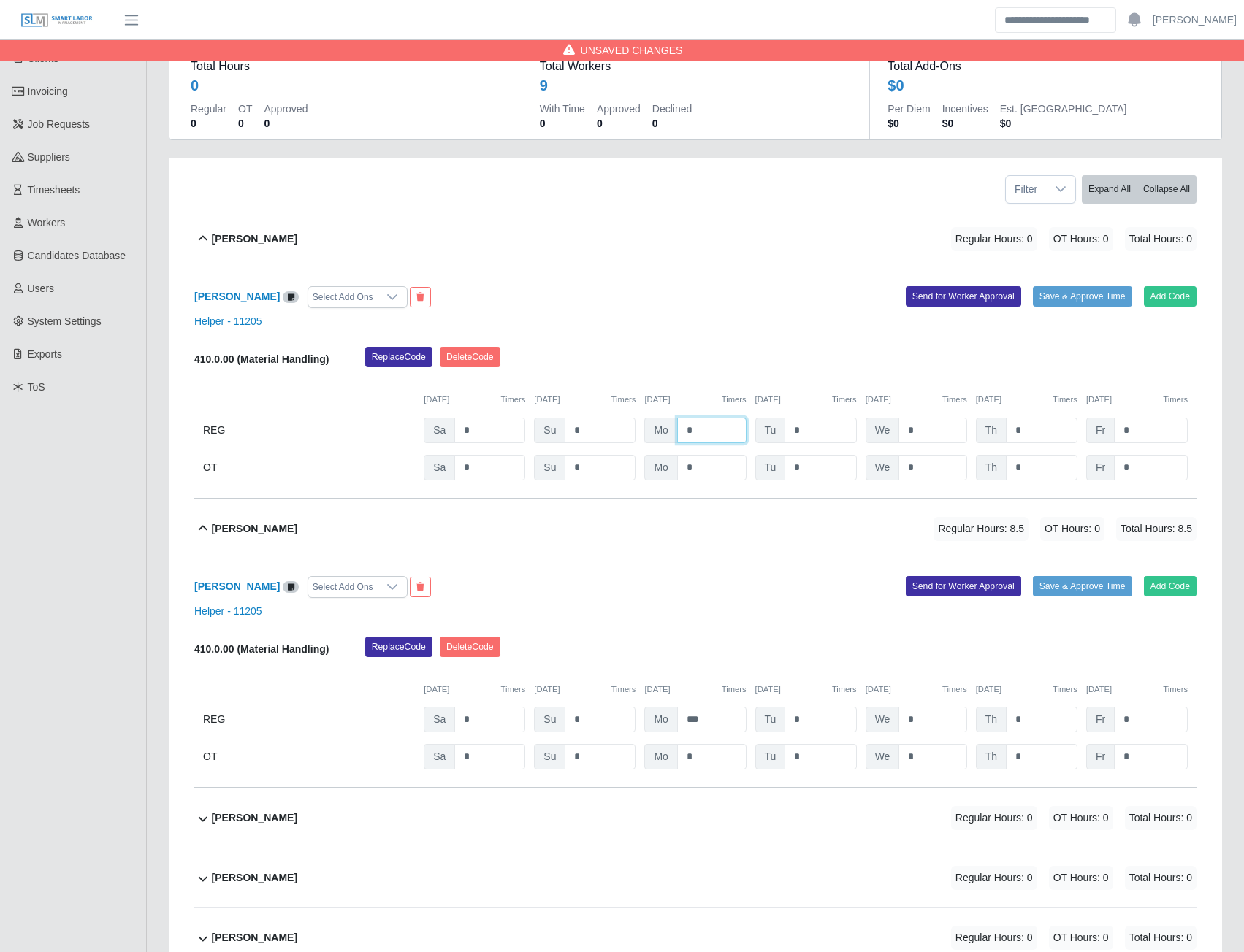
click at [699, 428] on input "*" at bounding box center [712, 430] width 69 height 25
type input "**"
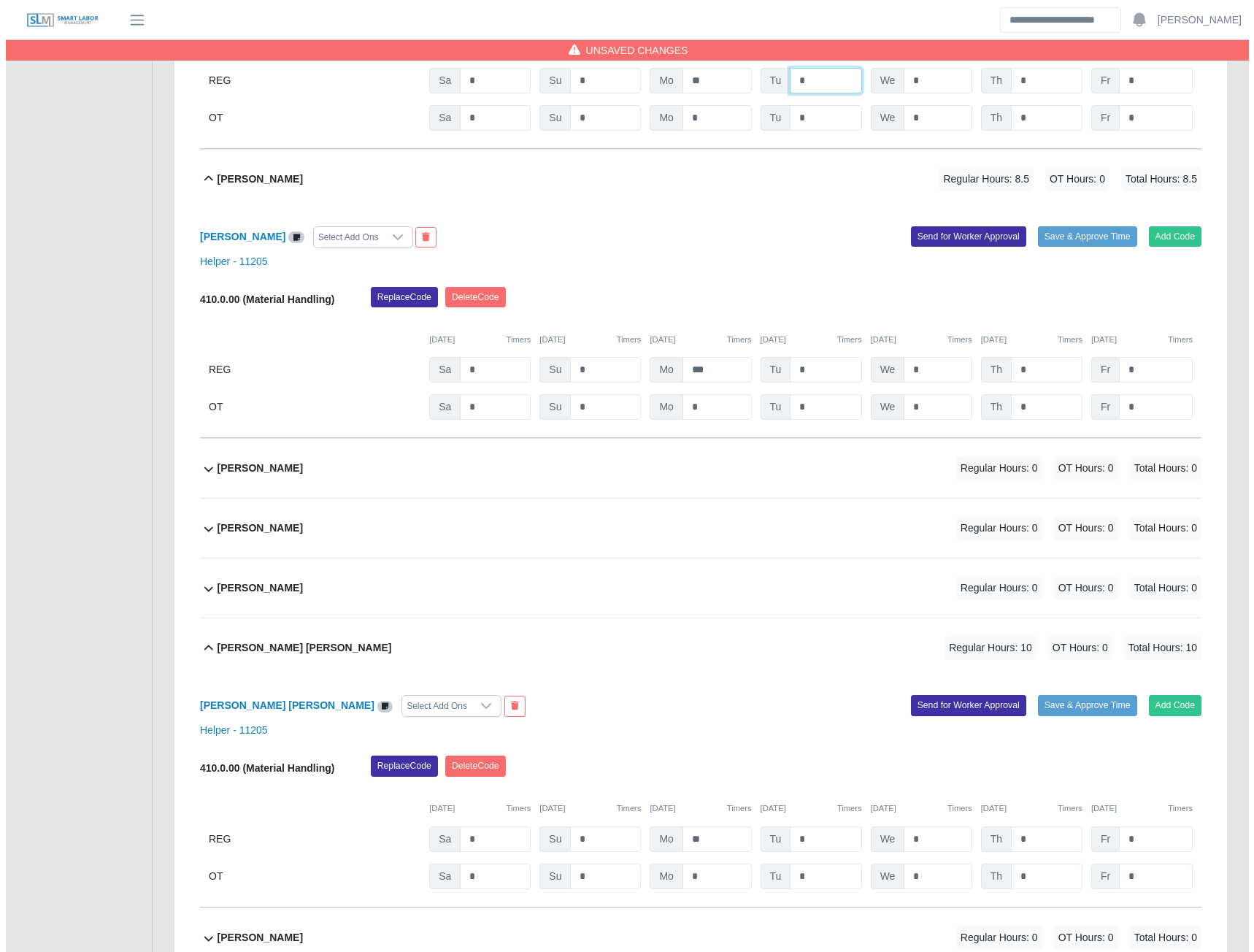
scroll to position [466, 0]
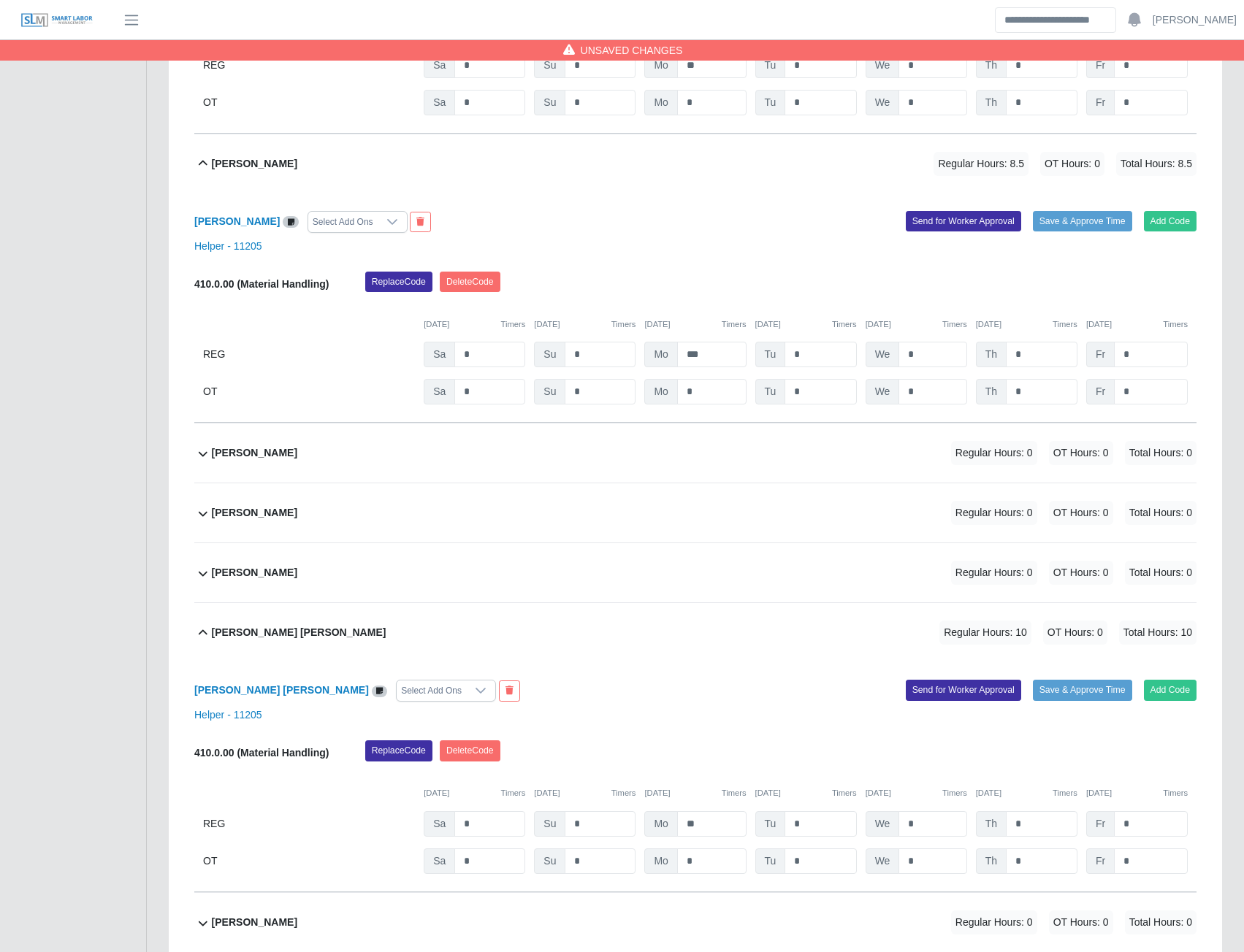
click at [297, 514] on b "Leandro Gonzalez Ramirez" at bounding box center [254, 513] width 85 height 15
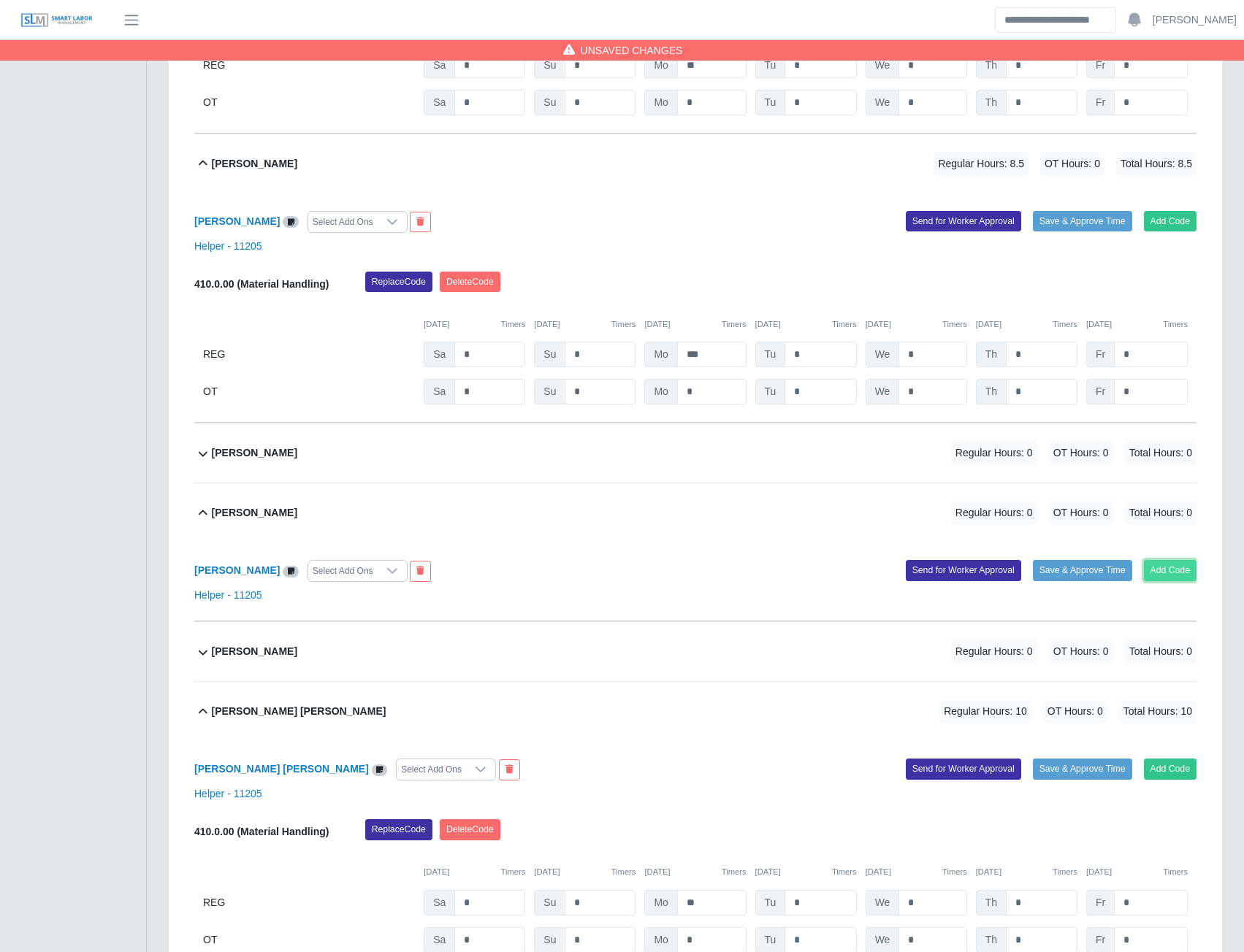
click at [1159, 581] on button "Add Code" at bounding box center [1170, 570] width 53 height 21
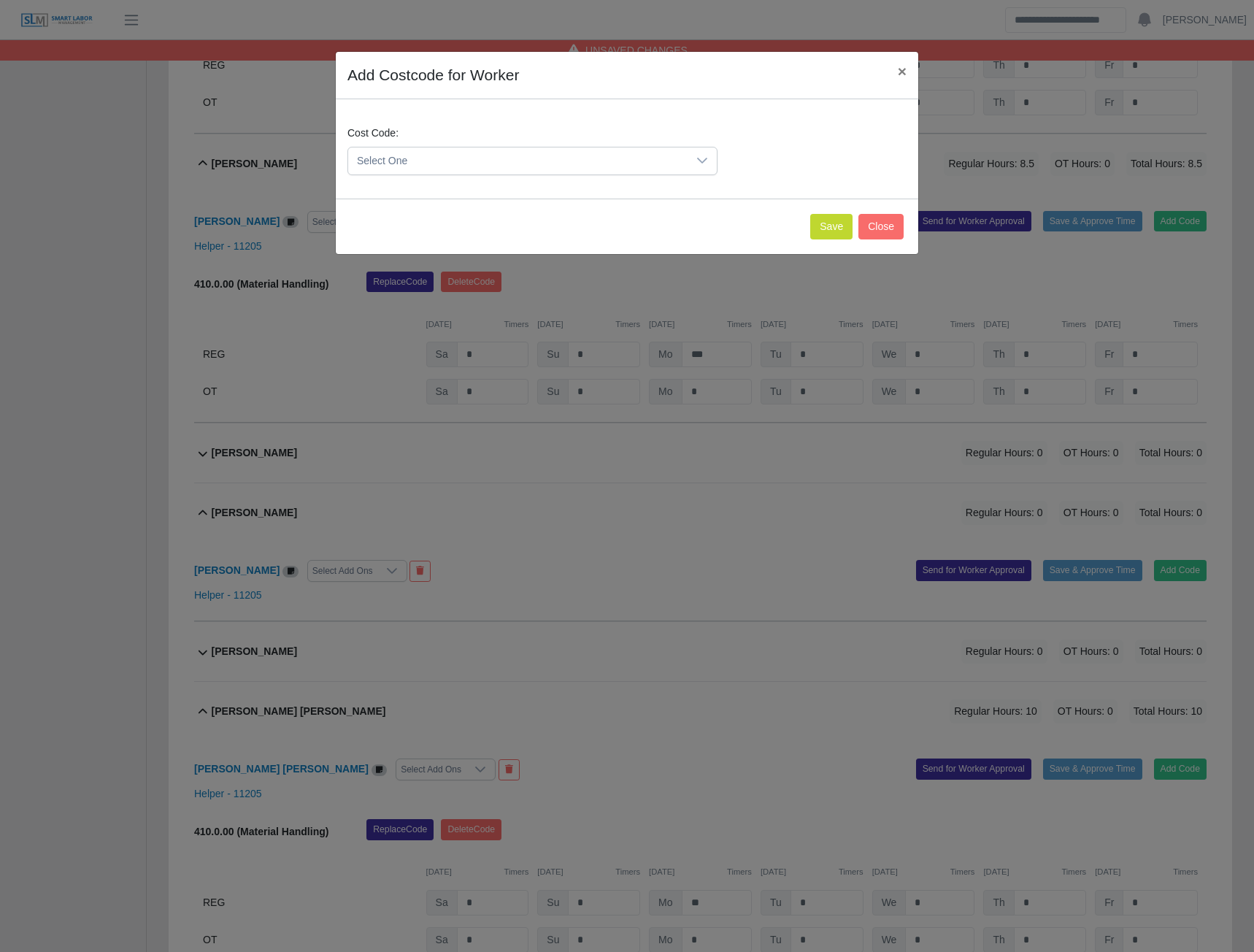
click at [702, 163] on icon at bounding box center [702, 160] width 12 height 12
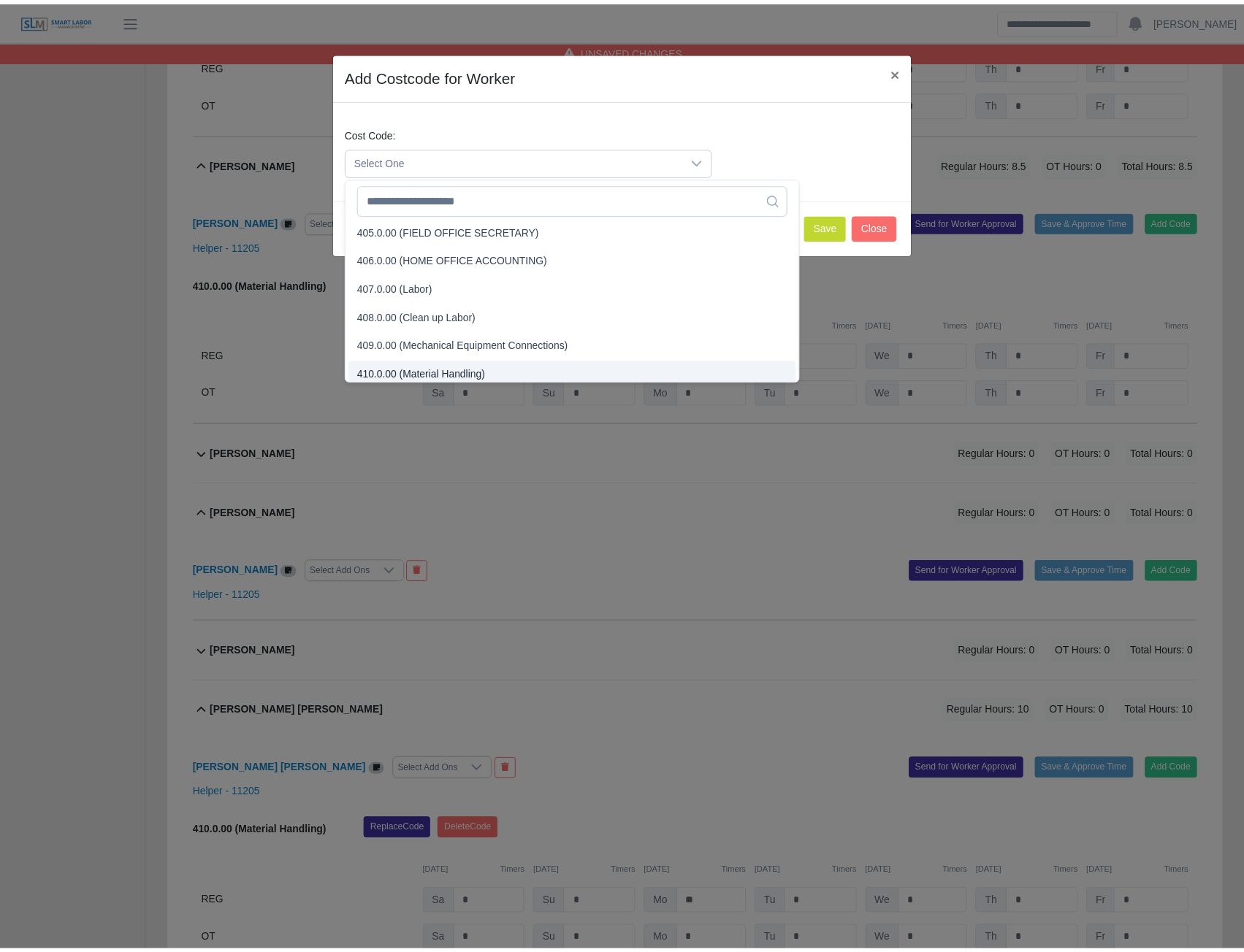
scroll to position [151, 0]
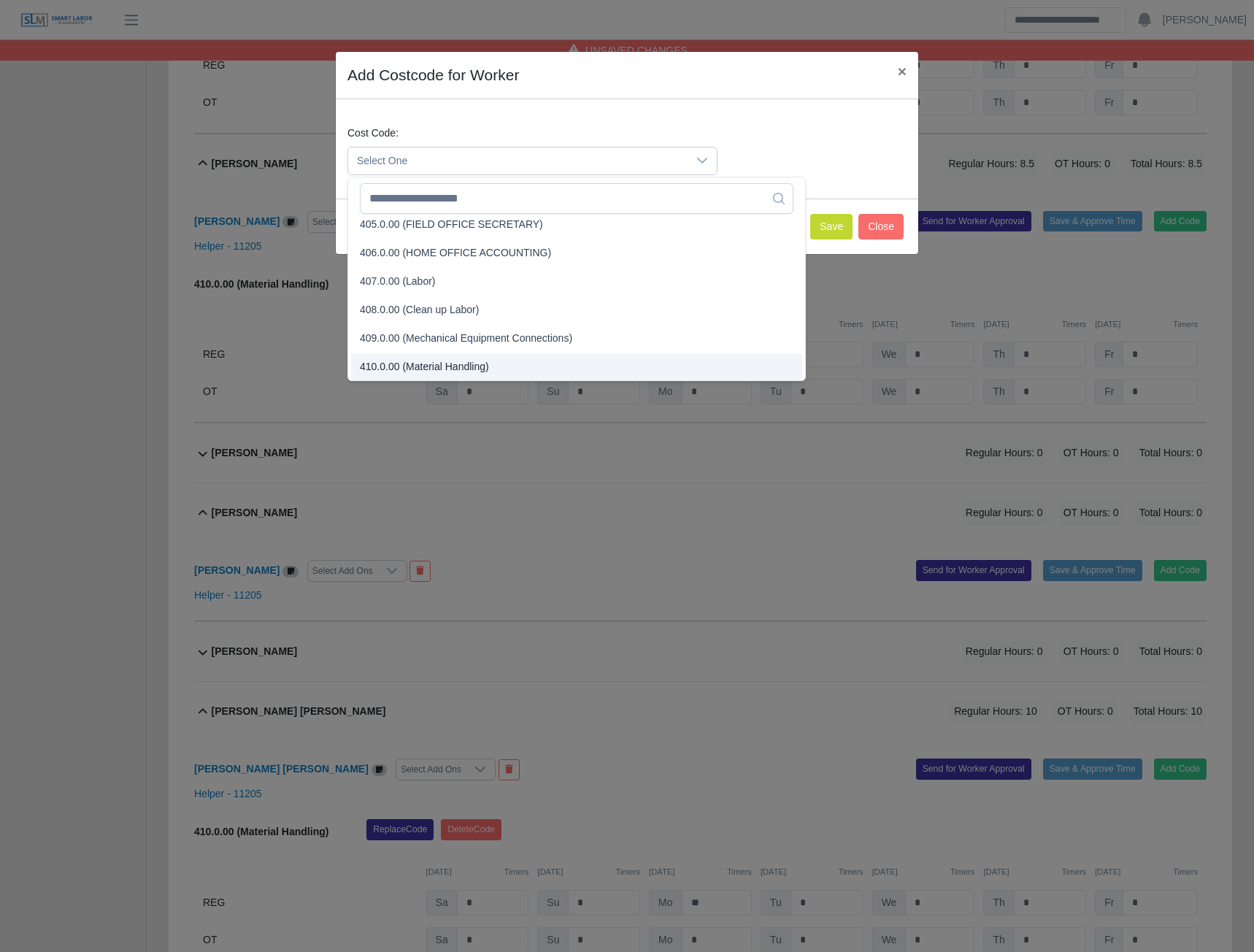
click at [448, 371] on span "410.0.00 (Material Handling)" at bounding box center [424, 367] width 129 height 15
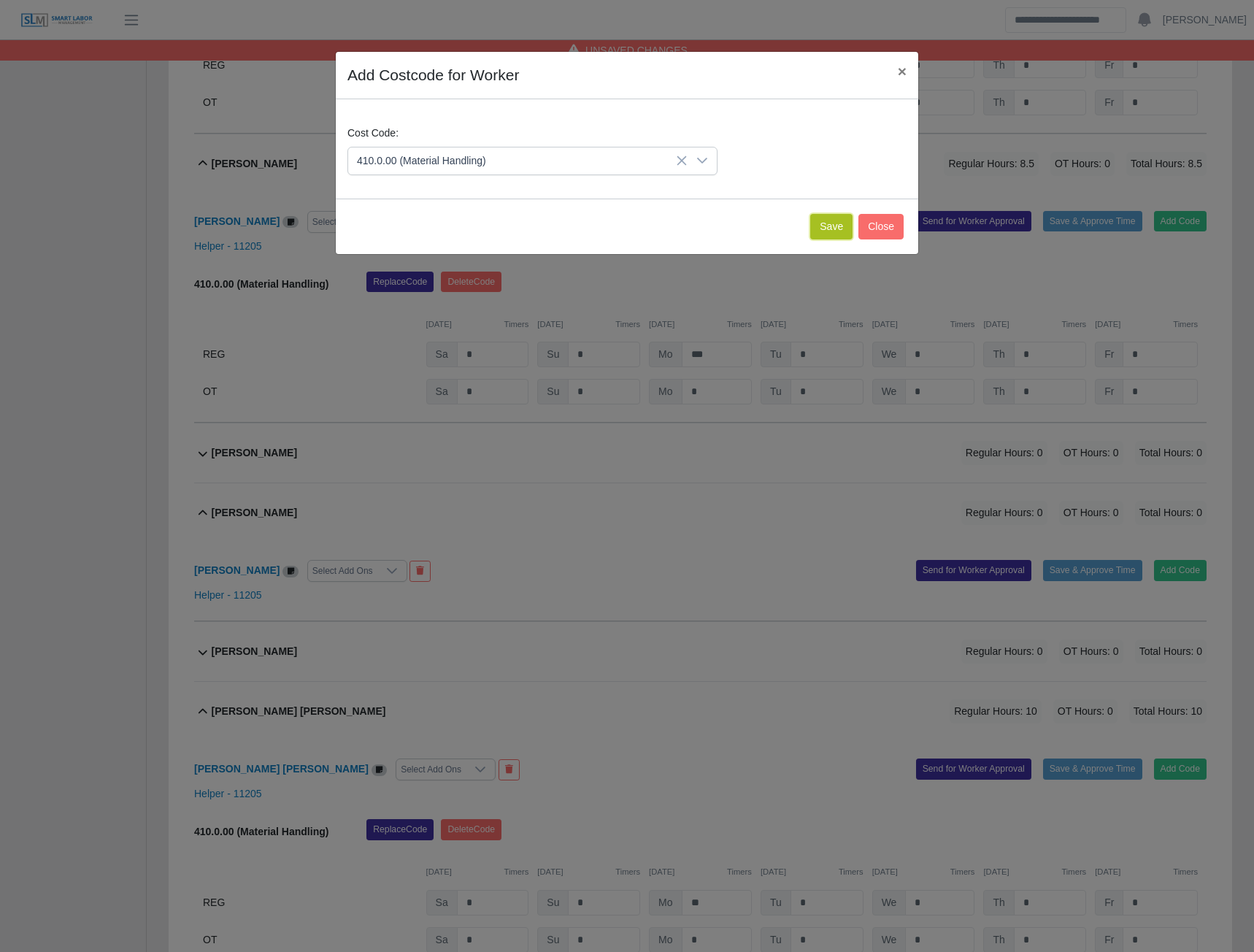
click at [826, 220] on button "Save" at bounding box center [831, 226] width 42 height 25
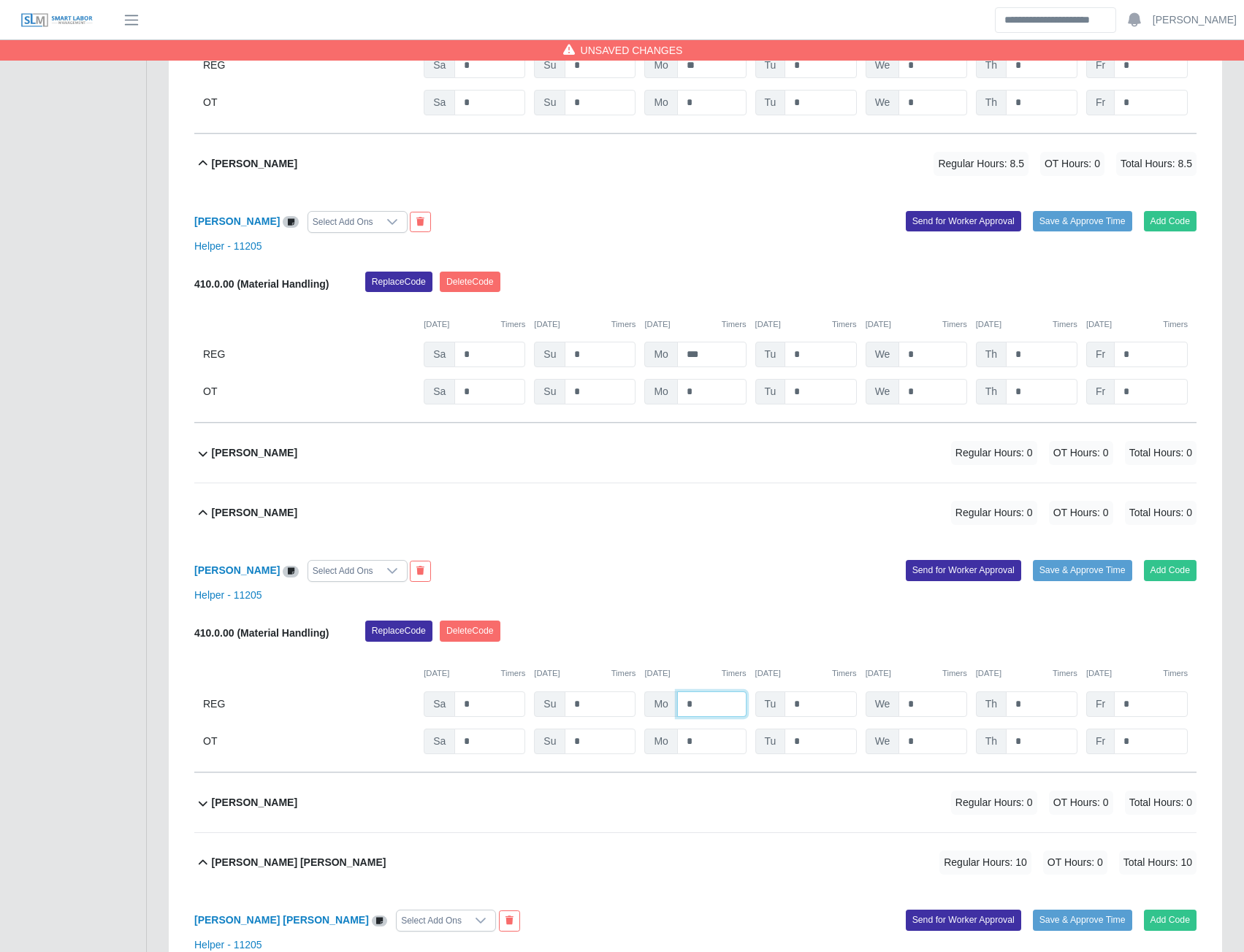
click at [717, 701] on input "*" at bounding box center [712, 704] width 69 height 25
type input "*"
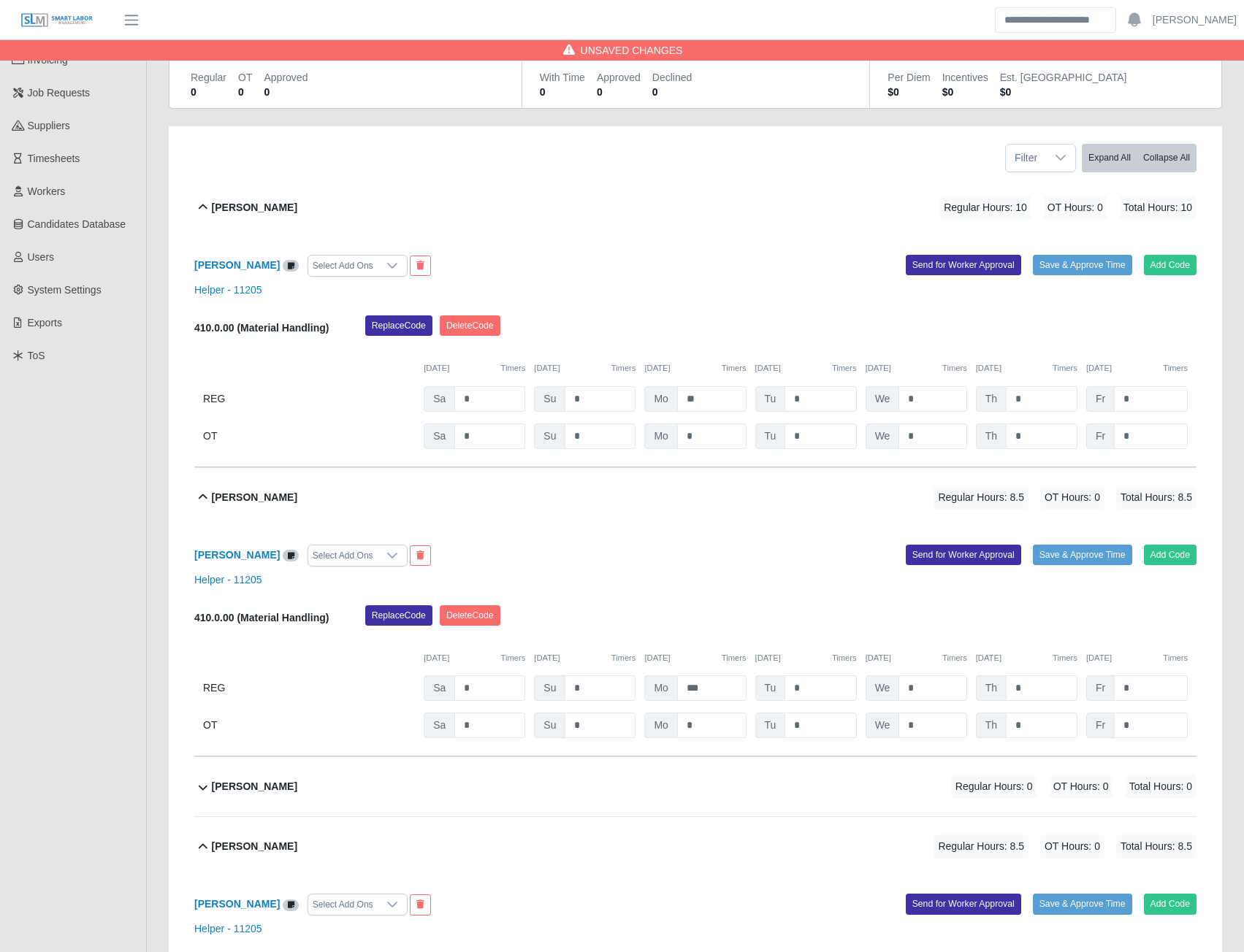
scroll to position [0, 0]
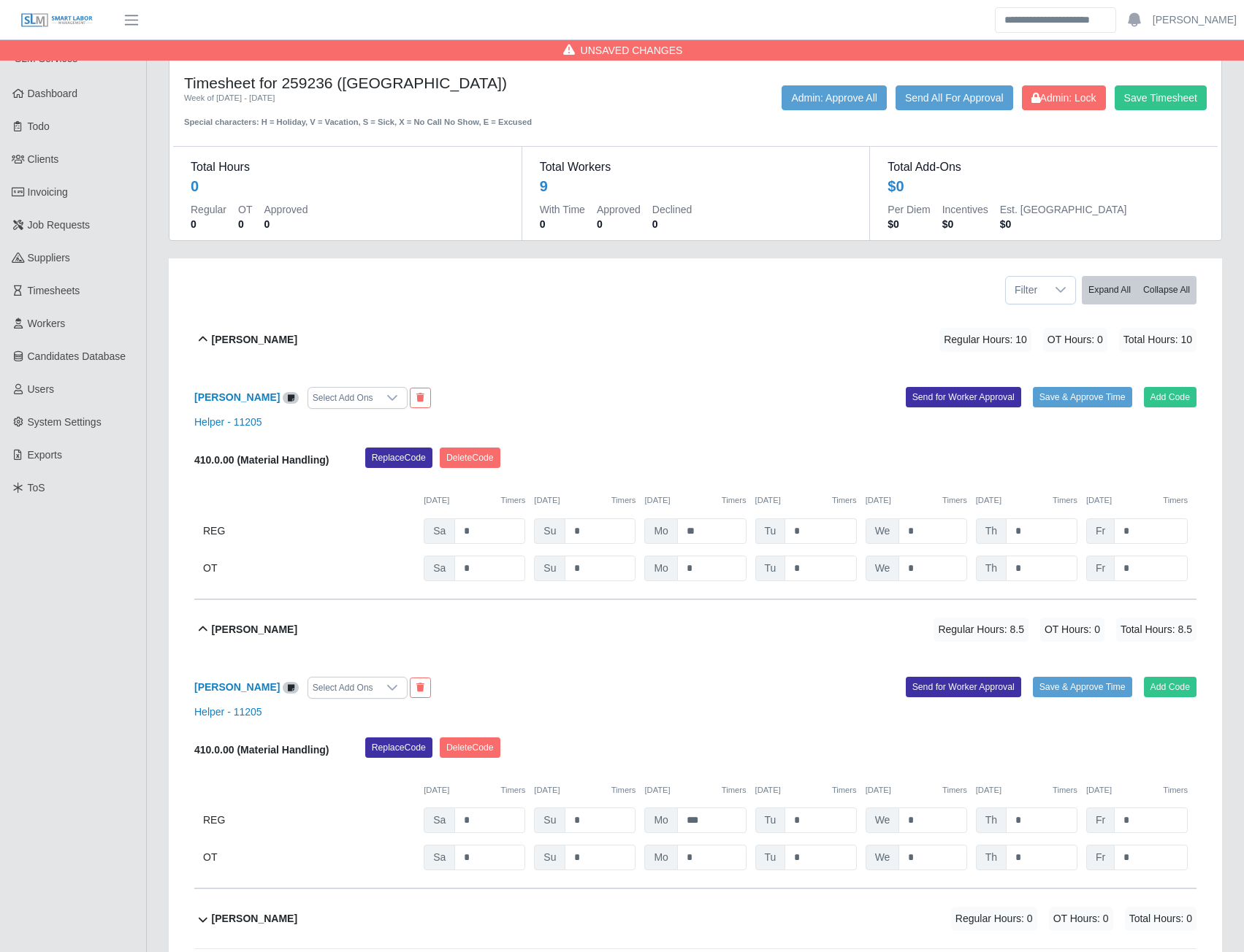
type input "***"
click at [823, 532] on input "*" at bounding box center [820, 531] width 72 height 25
type input "***"
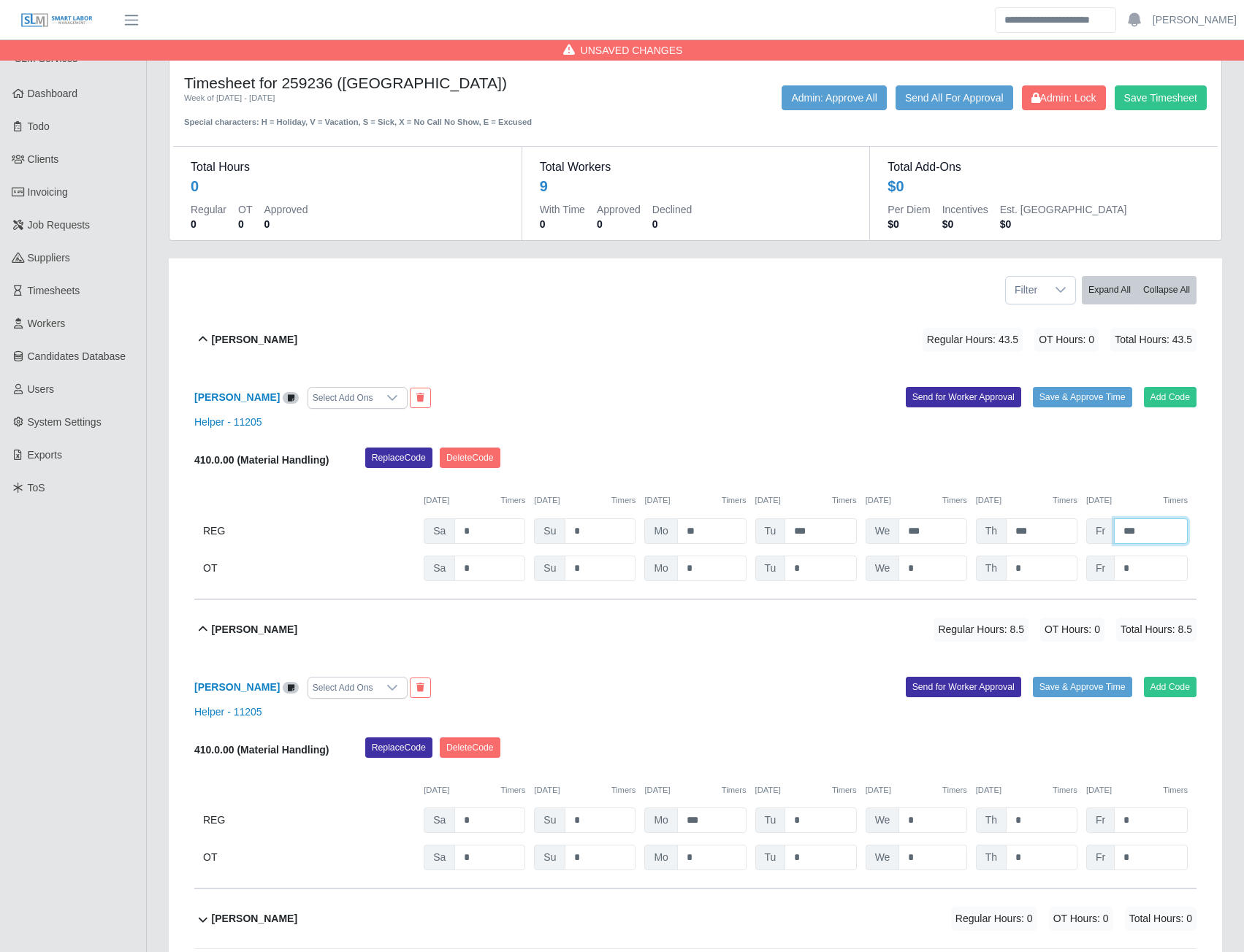
type input "***"
click at [805, 817] on input "*" at bounding box center [820, 820] width 72 height 25
type input "*"
type input "***"
type input "*"
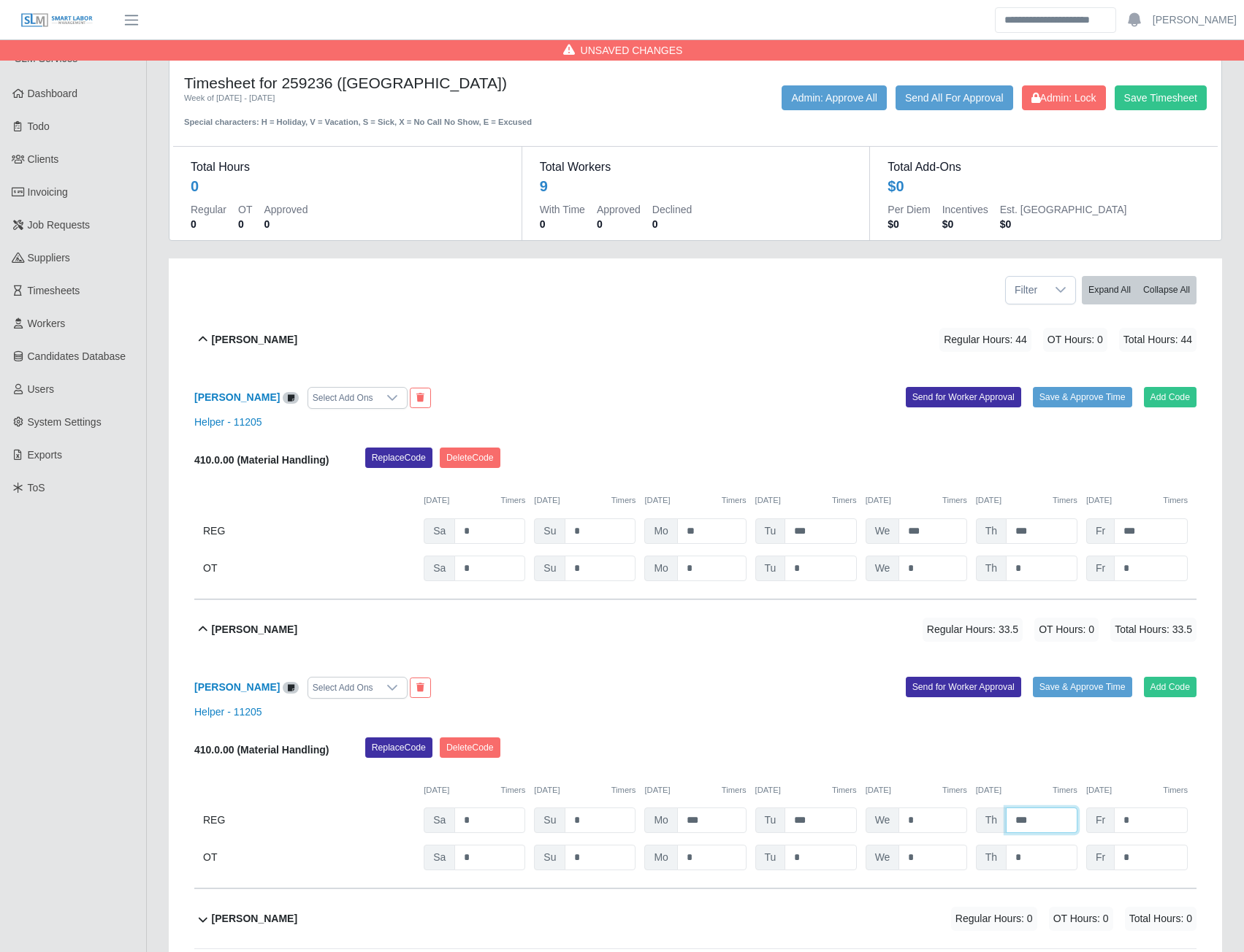
type input "***"
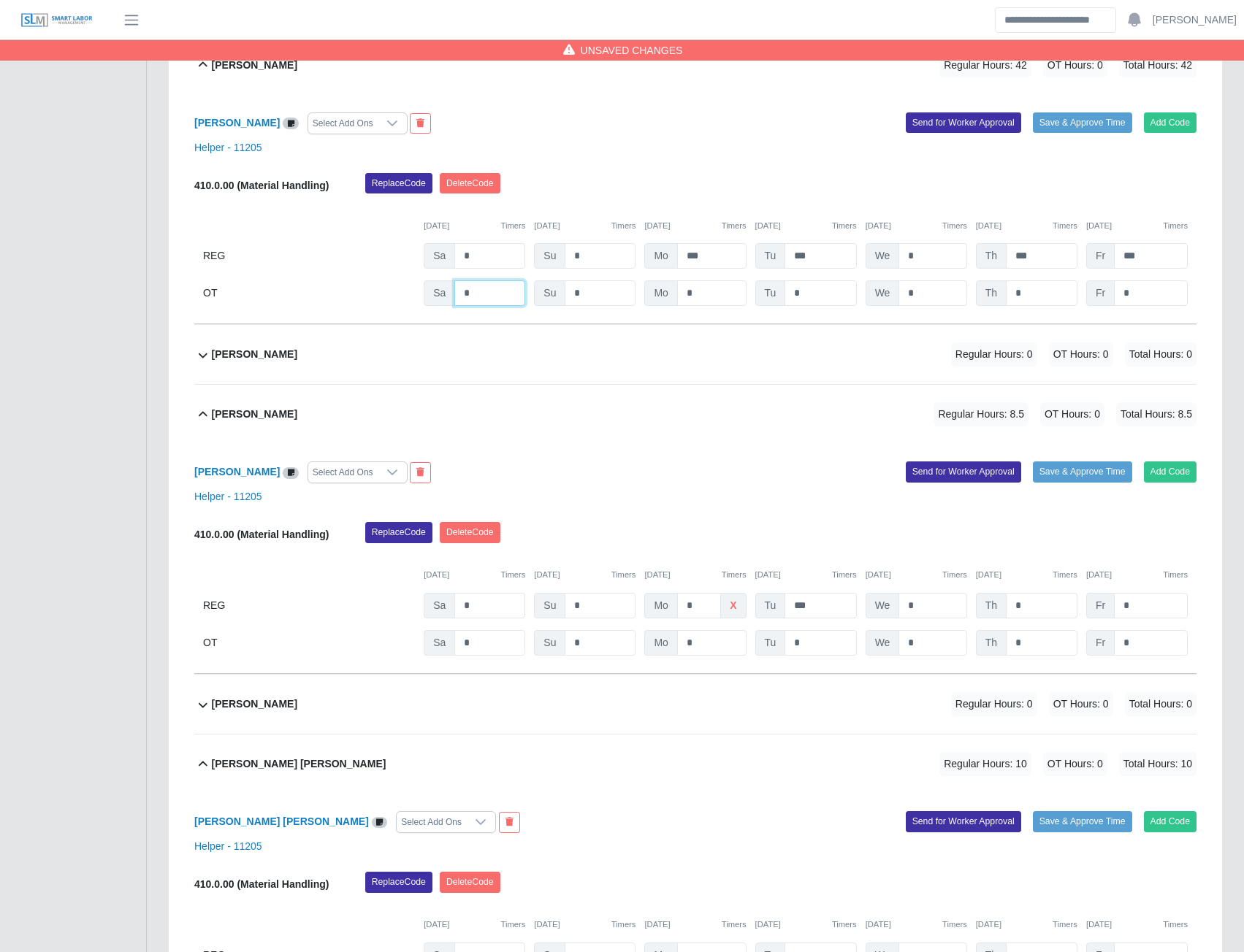
scroll to position [584, 0]
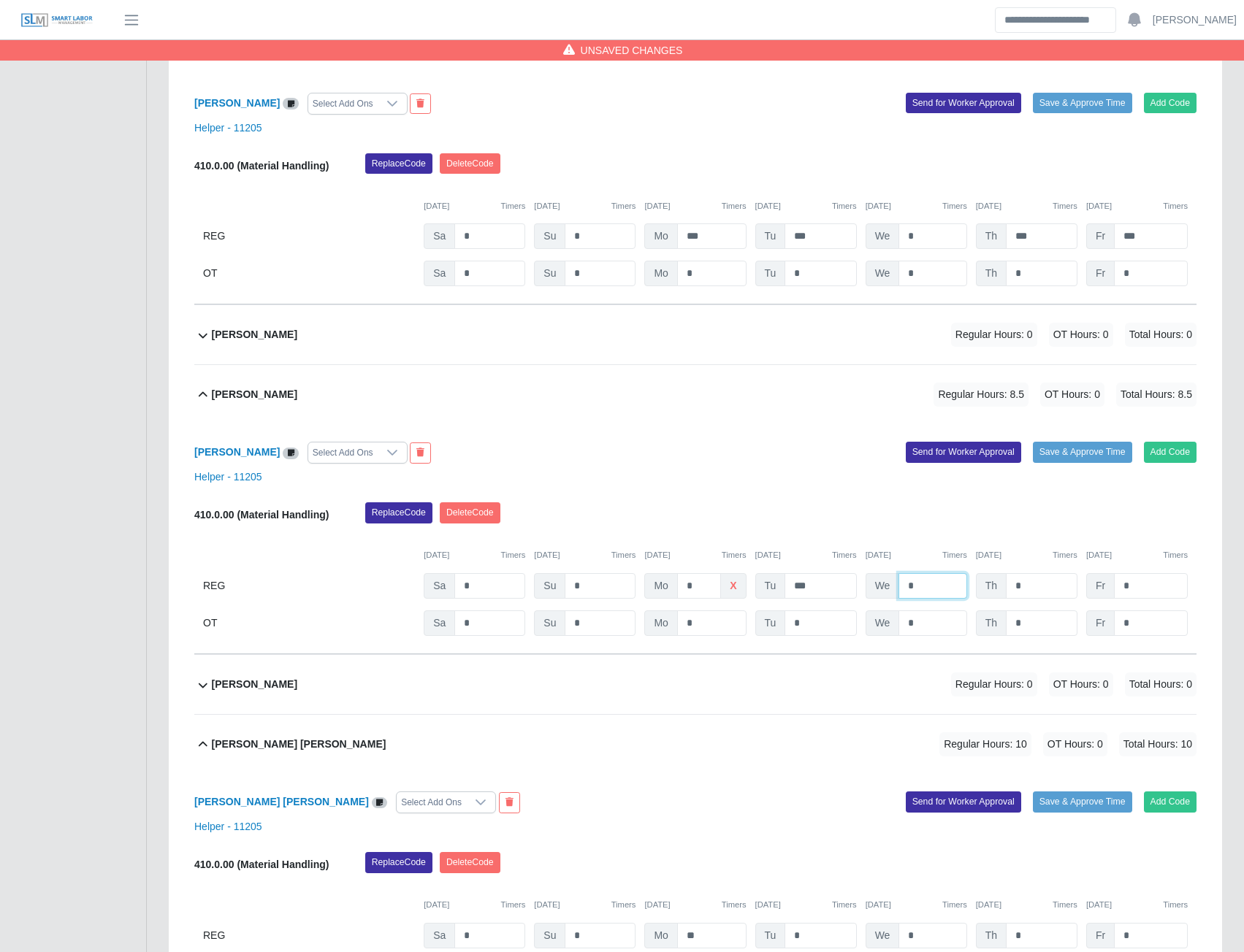
click at [915, 584] on input "*" at bounding box center [932, 585] width 68 height 25
type input "***"
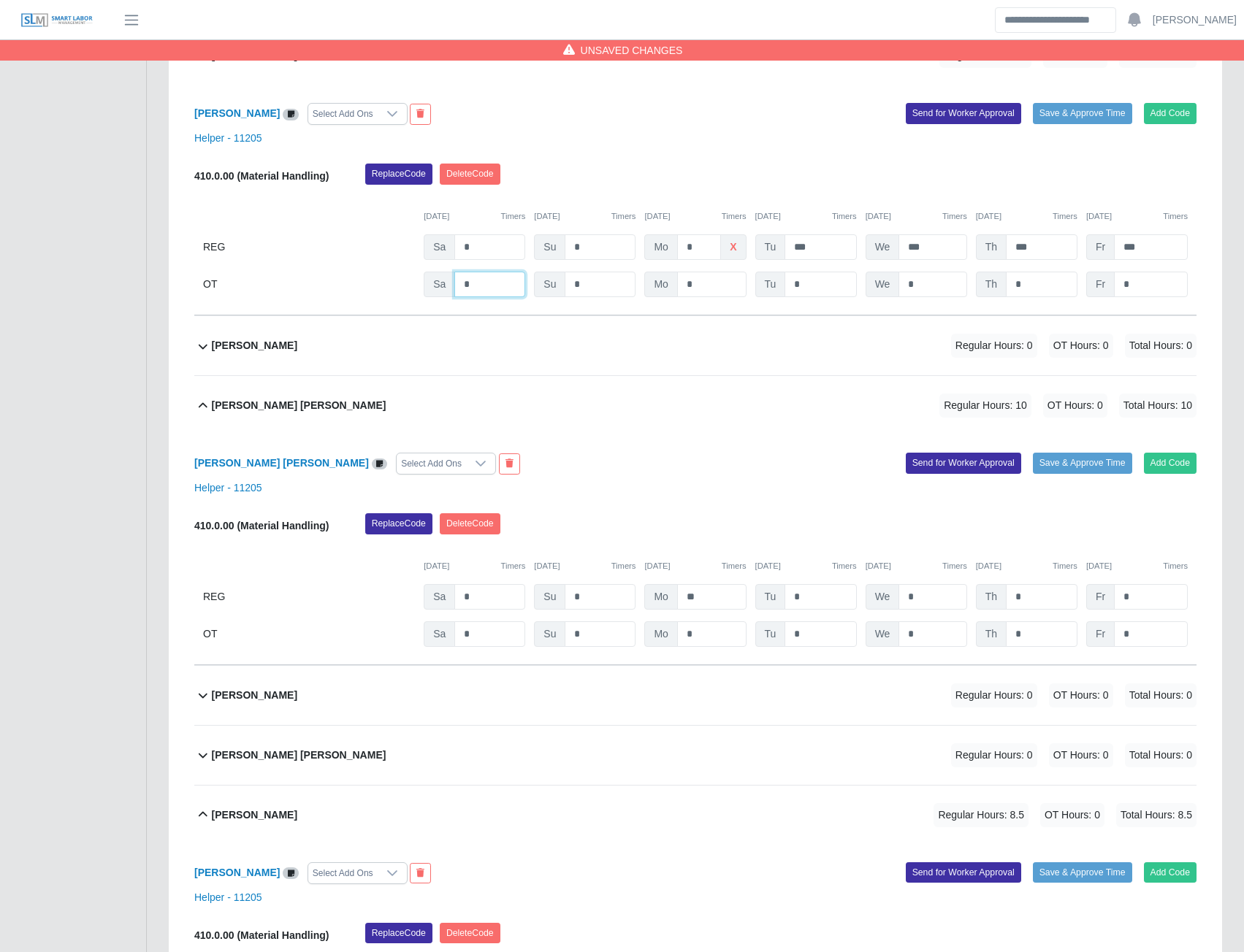
scroll to position [949, 0]
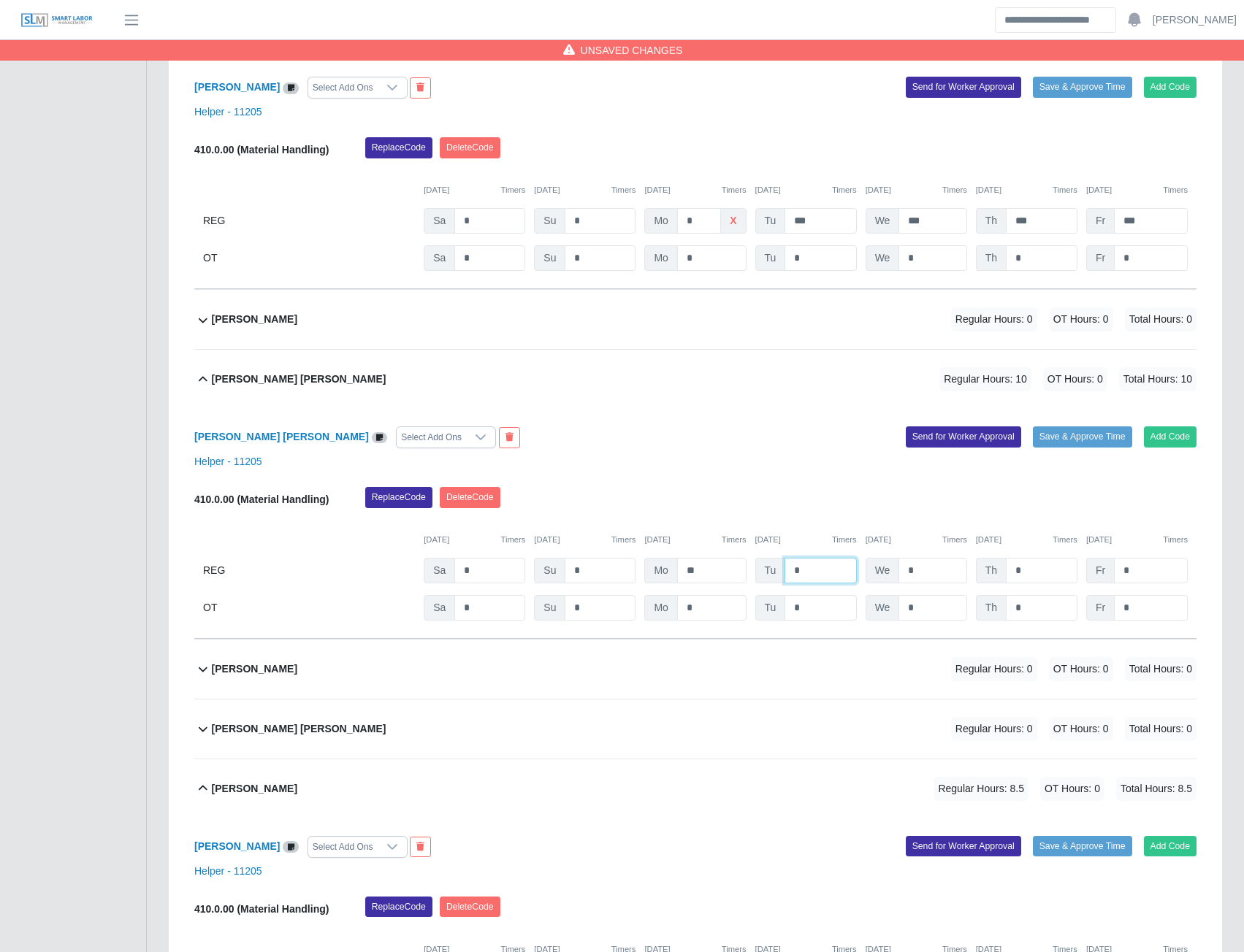
click at [815, 572] on input "*" at bounding box center [820, 570] width 72 height 25
type input "***"
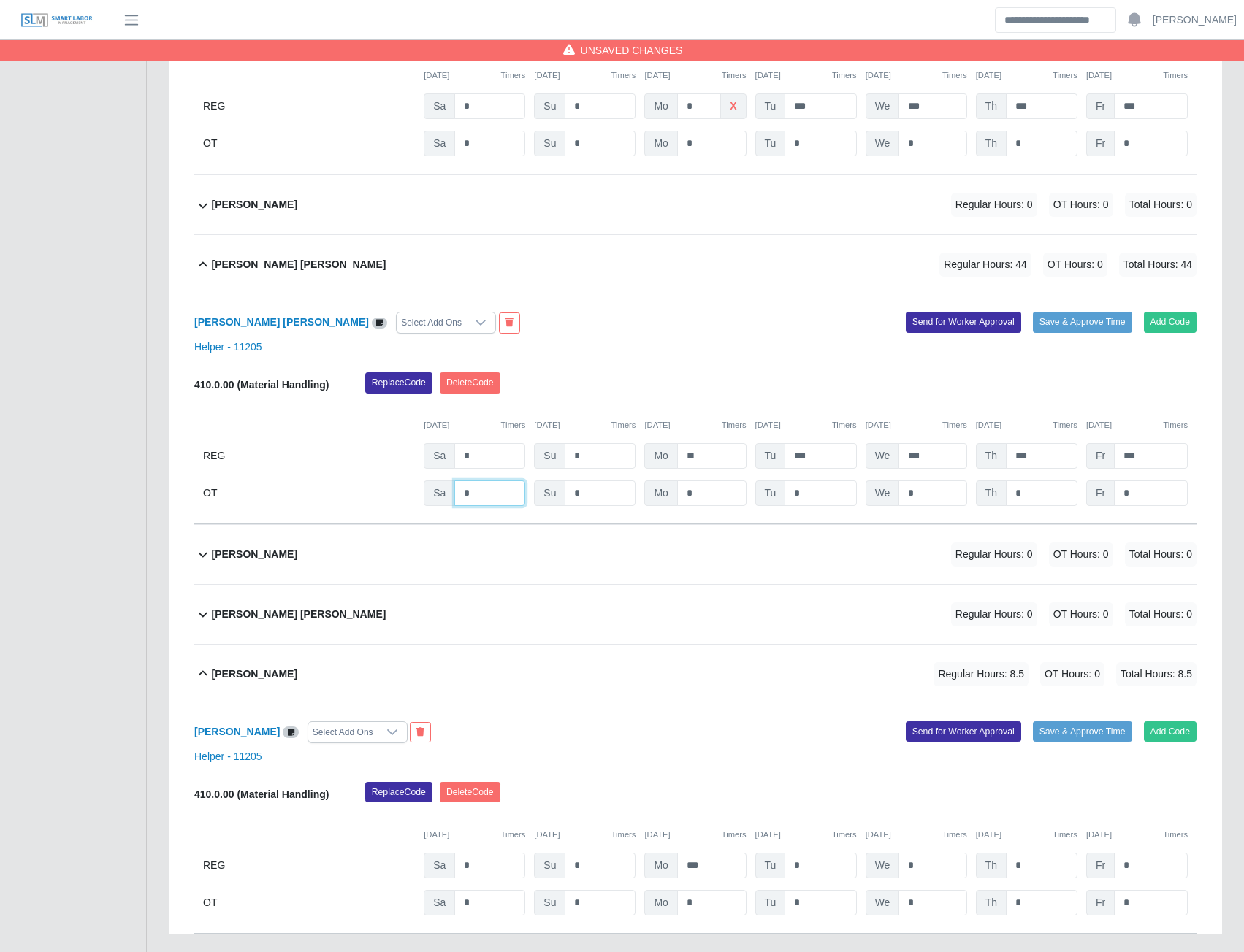
scroll to position [1157, 0]
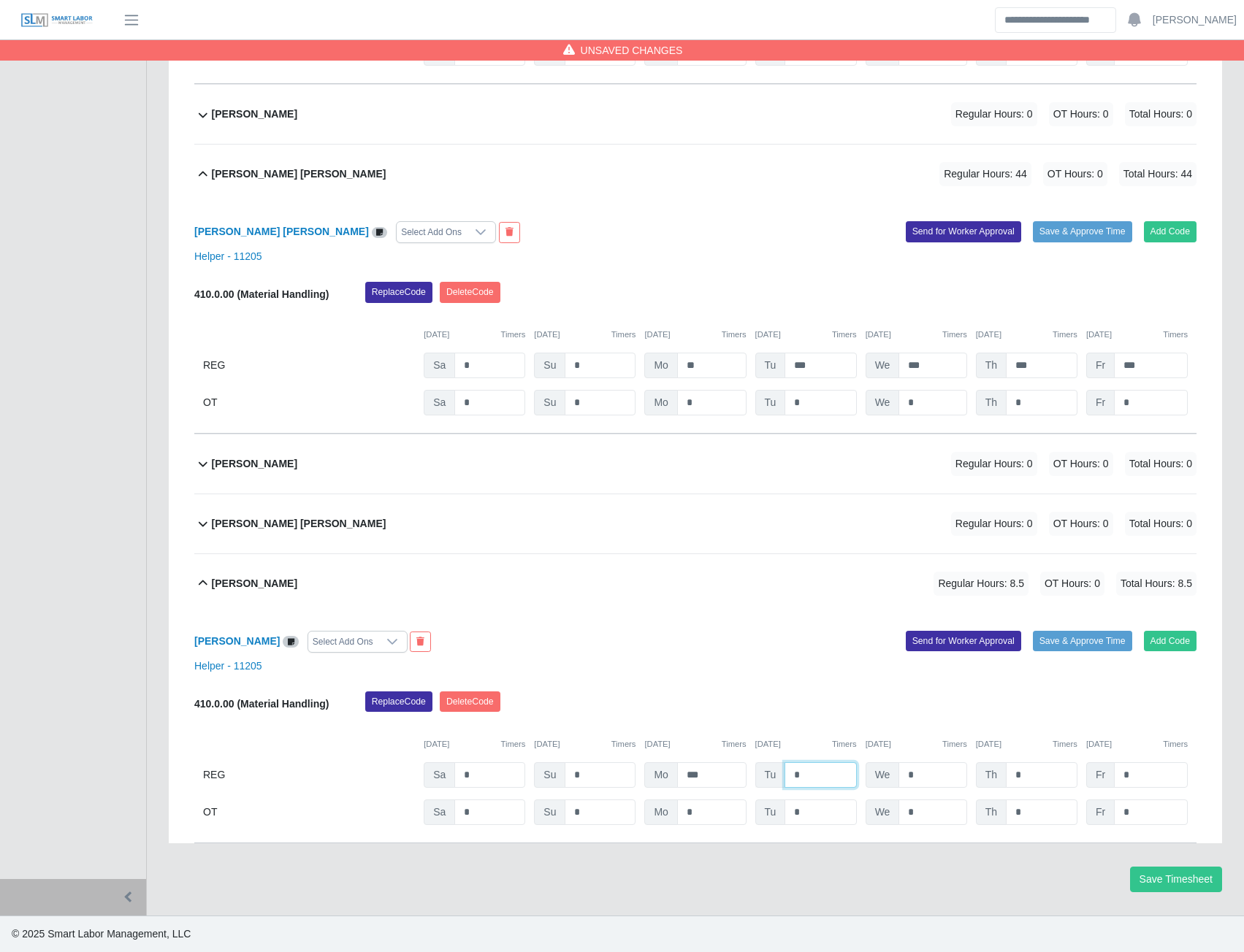
click at [807, 769] on input "*" at bounding box center [820, 774] width 72 height 25
type input "***"
click at [1182, 877] on button "Save Timesheet" at bounding box center [1176, 879] width 92 height 25
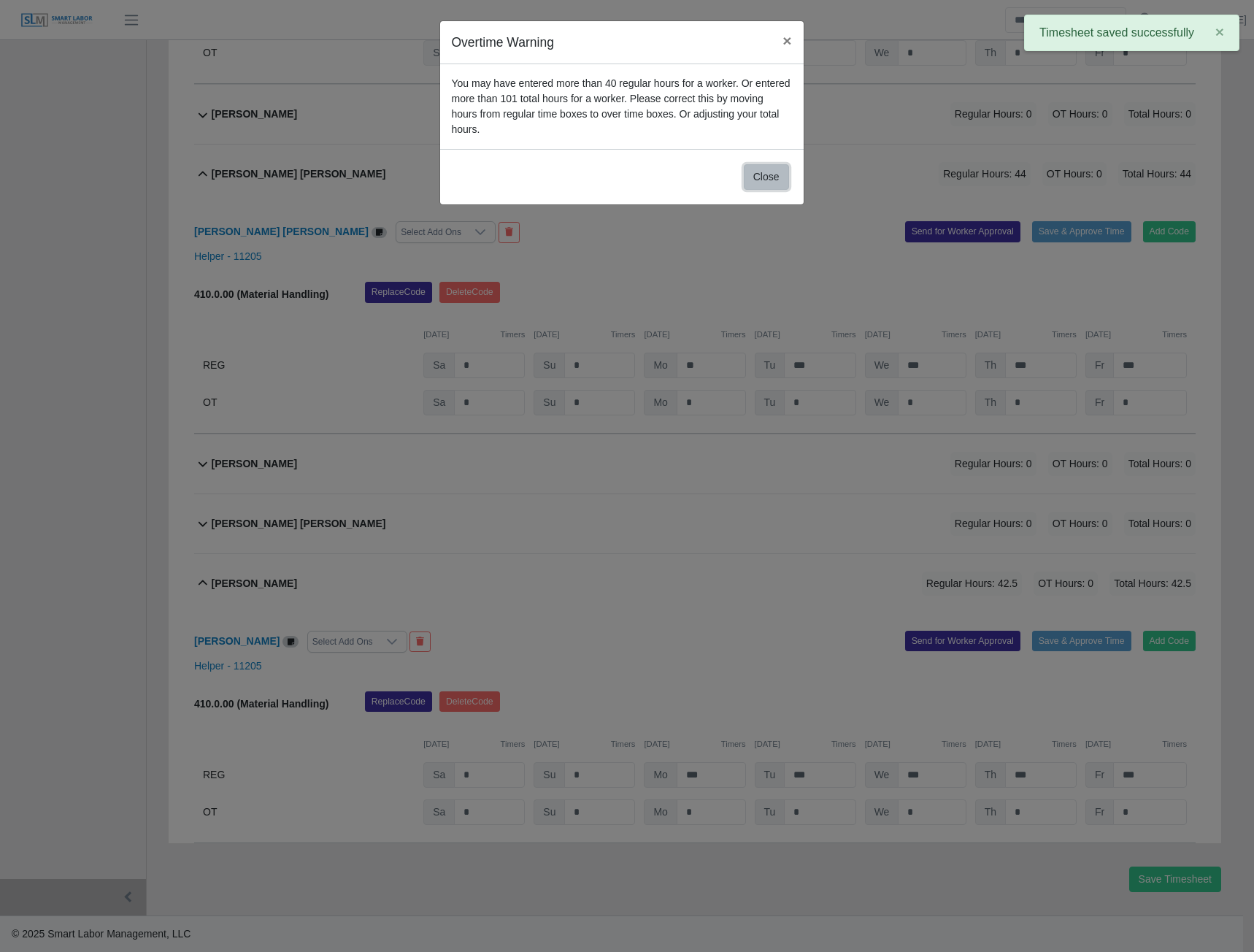
click at [770, 165] on button "Close" at bounding box center [767, 177] width 45 height 25
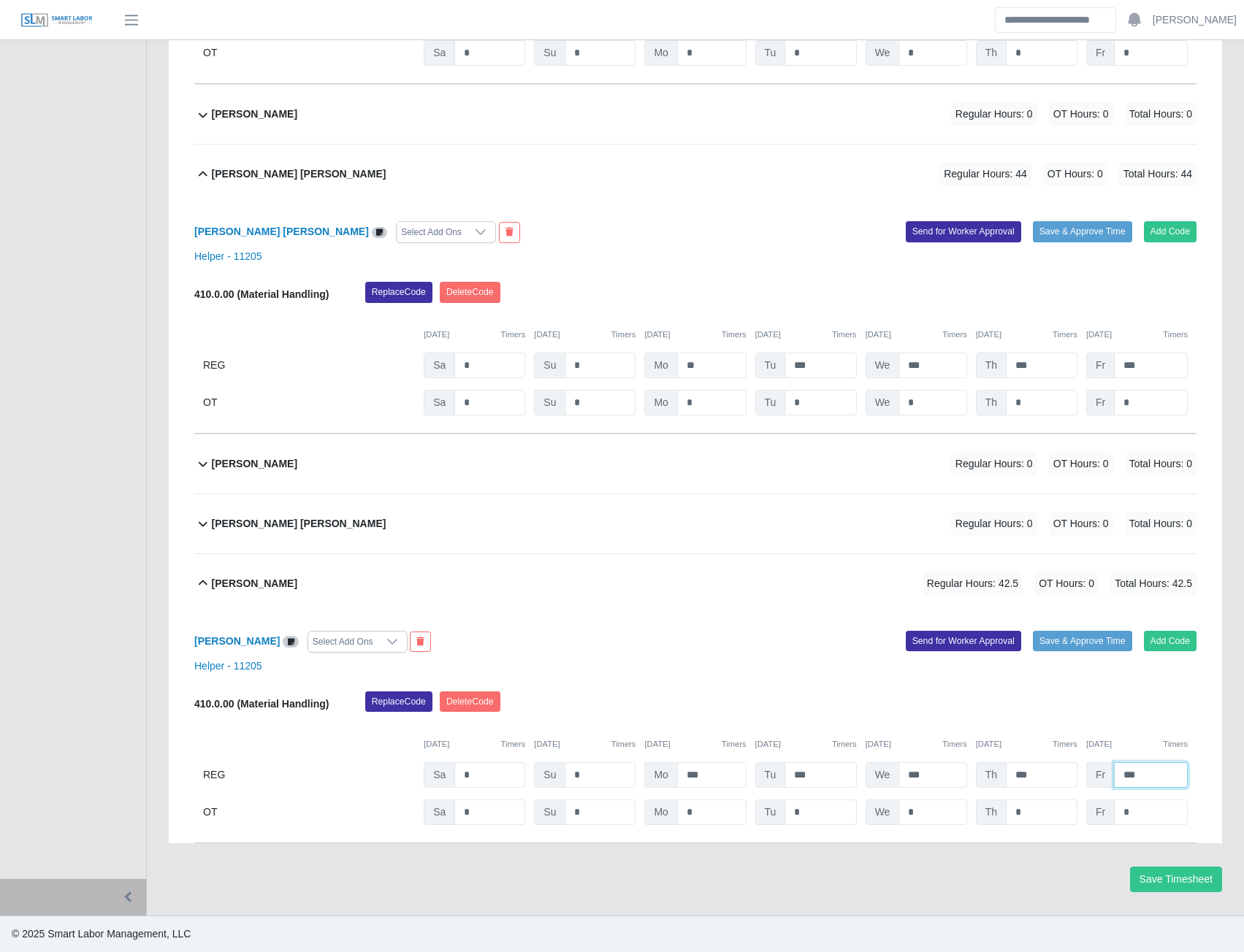
click at [1151, 774] on input "***" at bounding box center [1151, 774] width 74 height 25
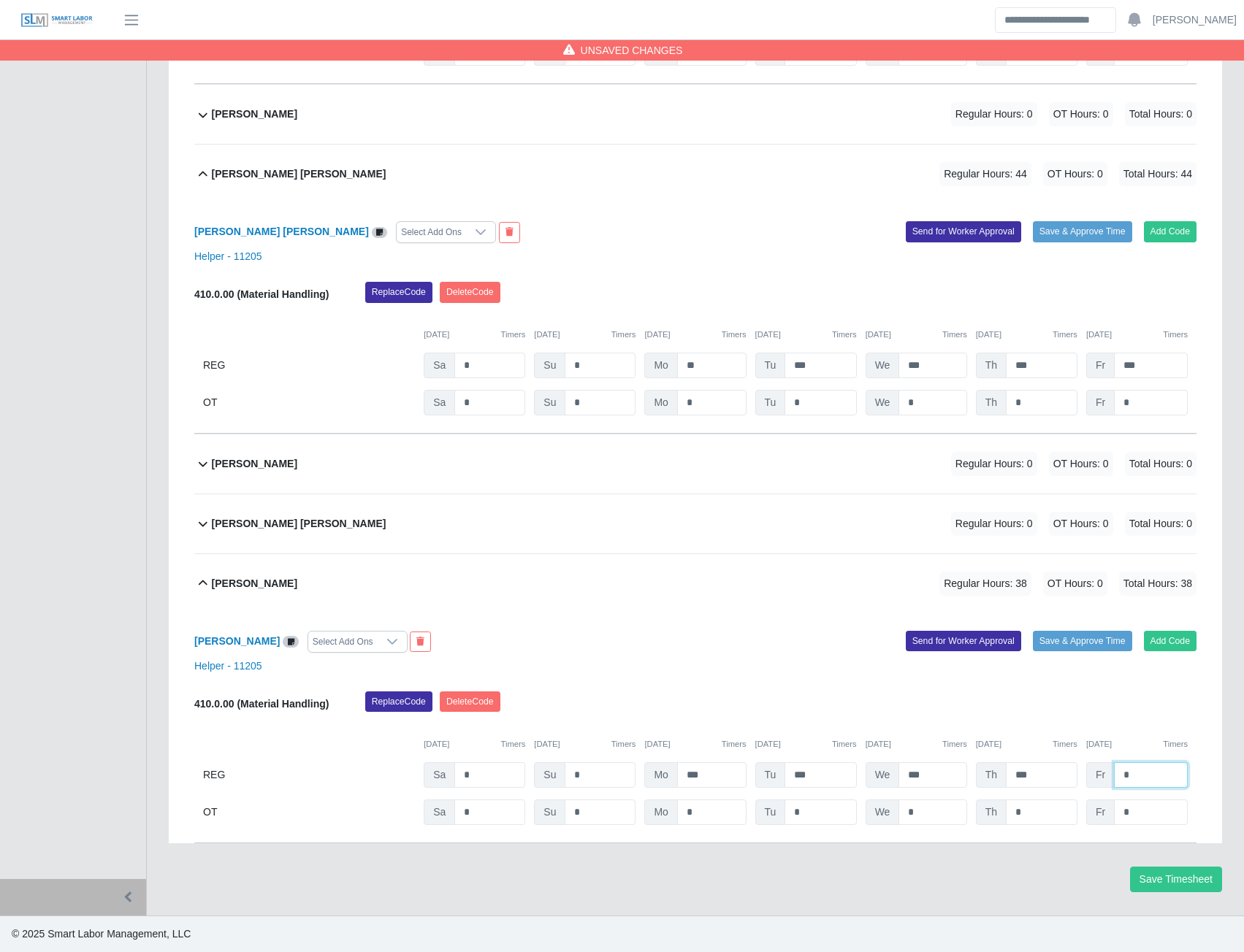
click at [1151, 774] on input "*" at bounding box center [1151, 774] width 74 height 25
type input "*"
click at [1142, 810] on input "*" at bounding box center [1151, 812] width 74 height 25
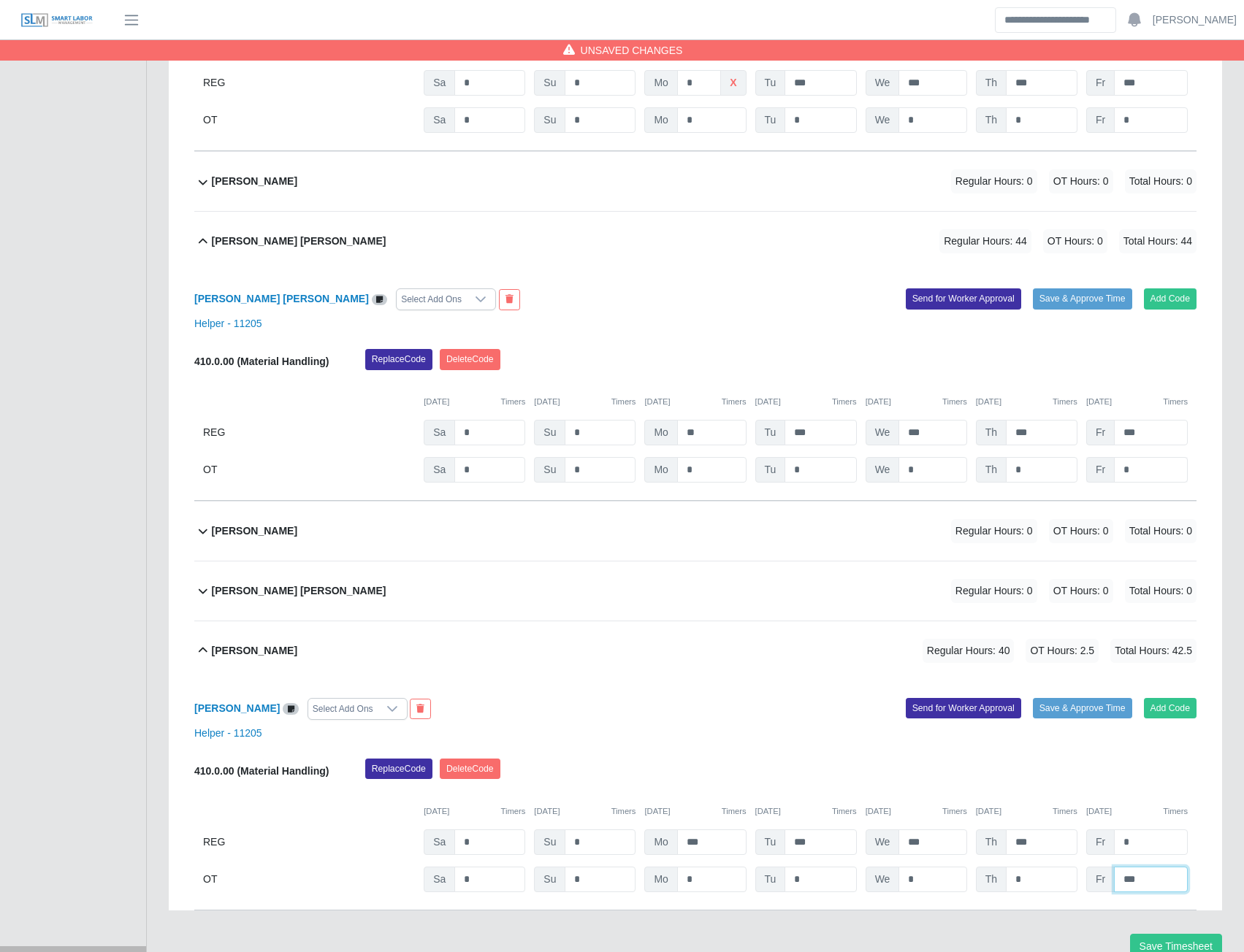
scroll to position [1083, 0]
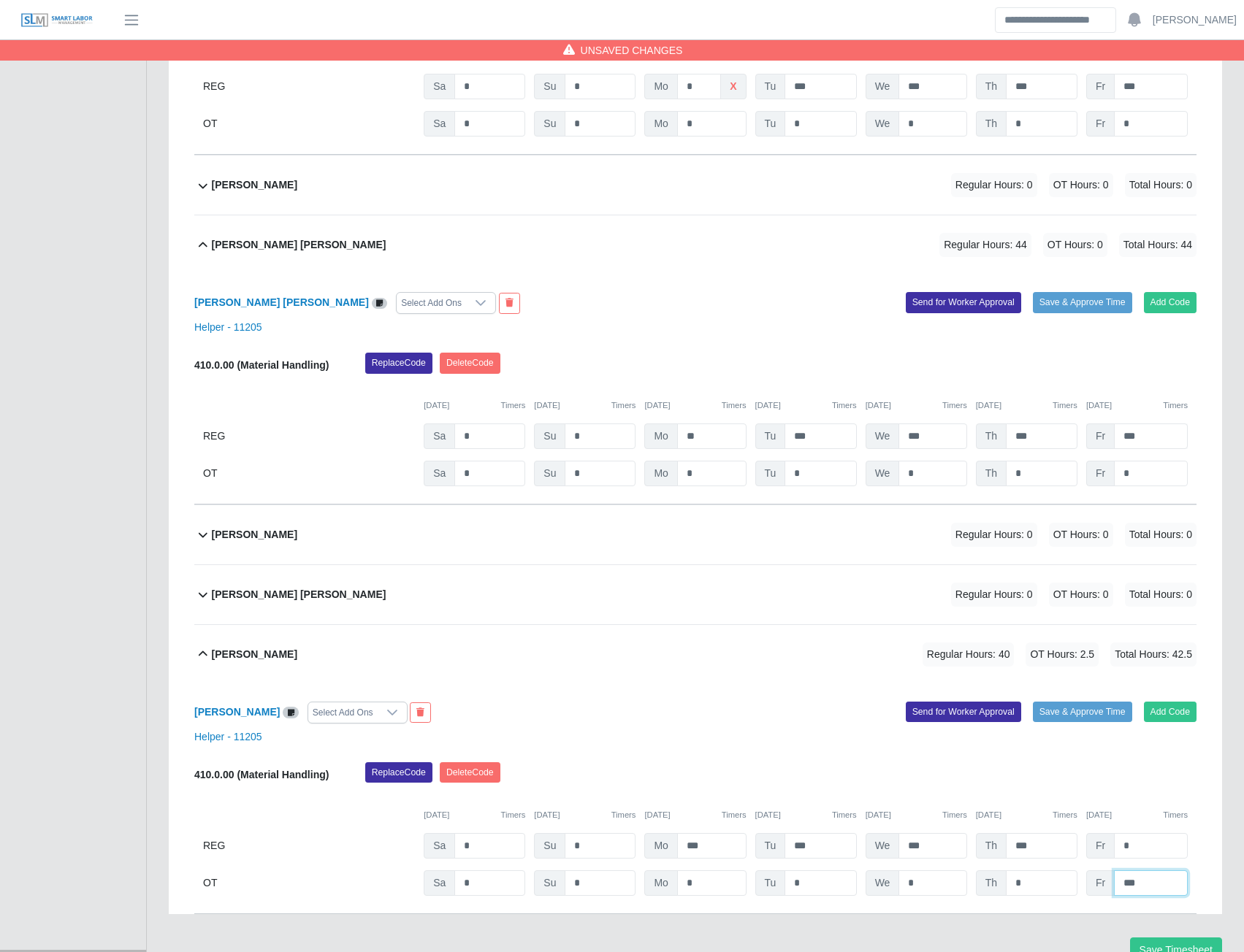
type input "***"
click at [1149, 448] on input "***" at bounding box center [1151, 436] width 74 height 25
type input "*"
type input "***"
click at [1131, 475] on input "*" at bounding box center [1151, 473] width 74 height 25
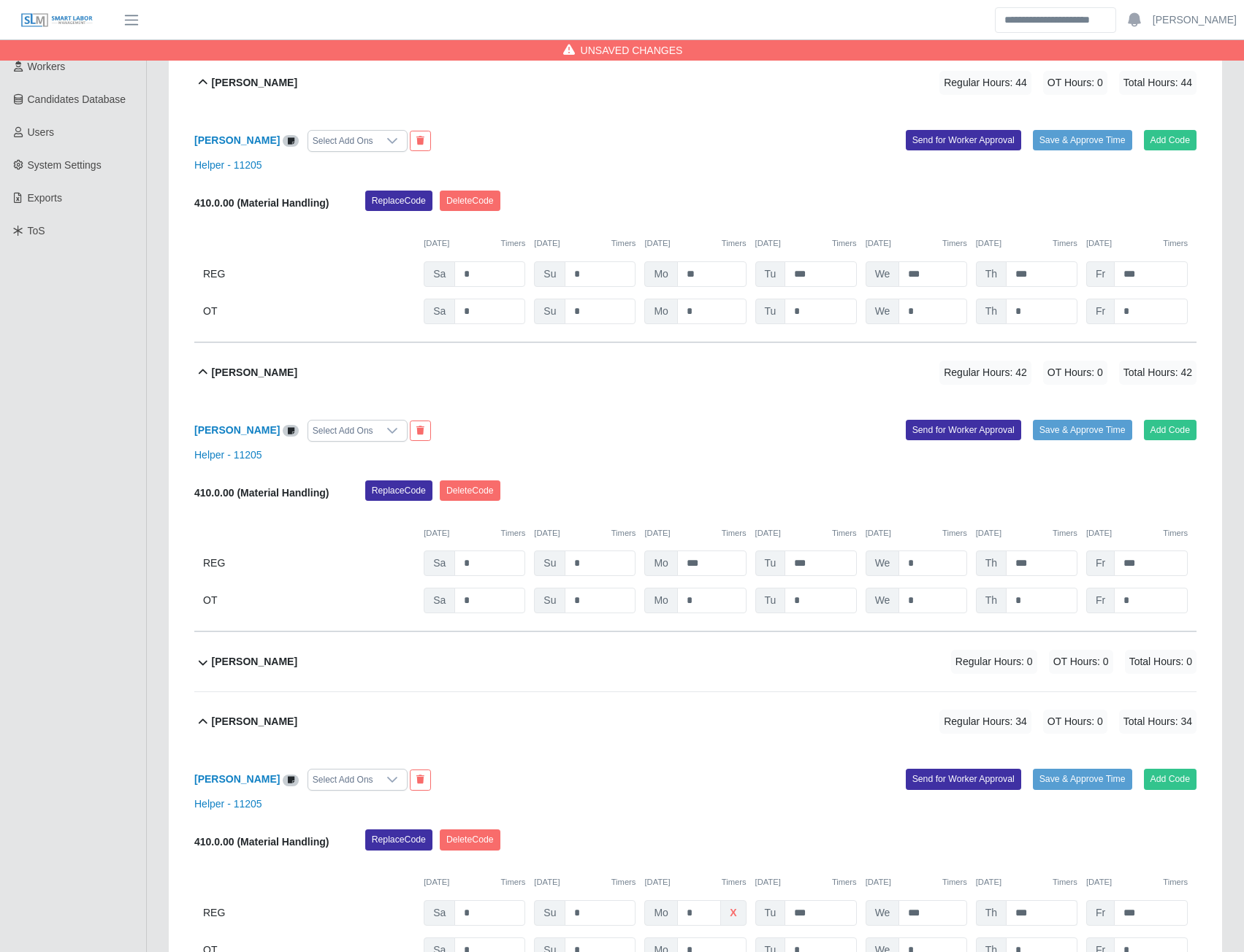
scroll to position [208, 0]
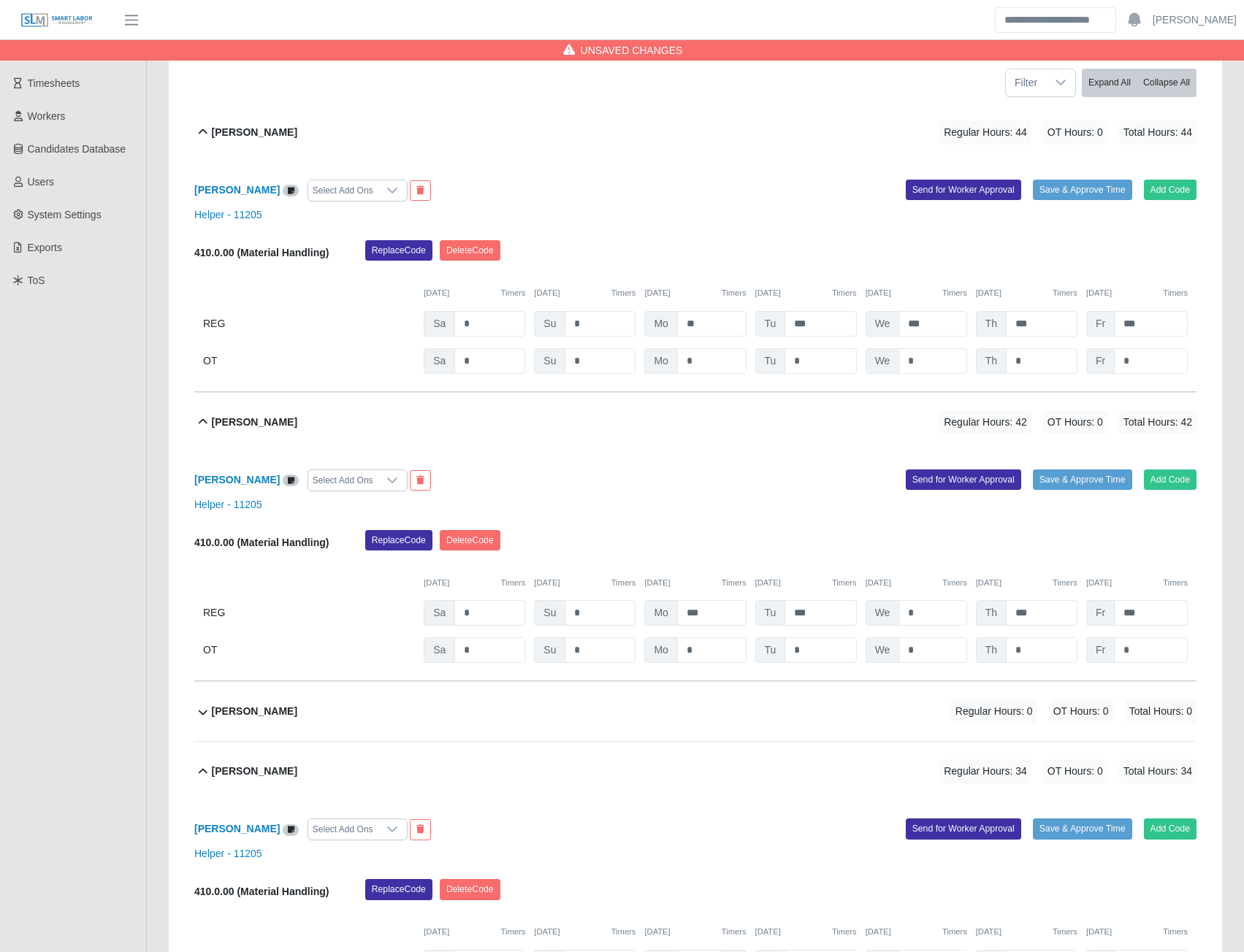
type input "*"
click at [1142, 610] on input "***" at bounding box center [1151, 613] width 74 height 25
type input "*"
click at [1140, 610] on input "*" at bounding box center [1151, 613] width 74 height 25
type input "***"
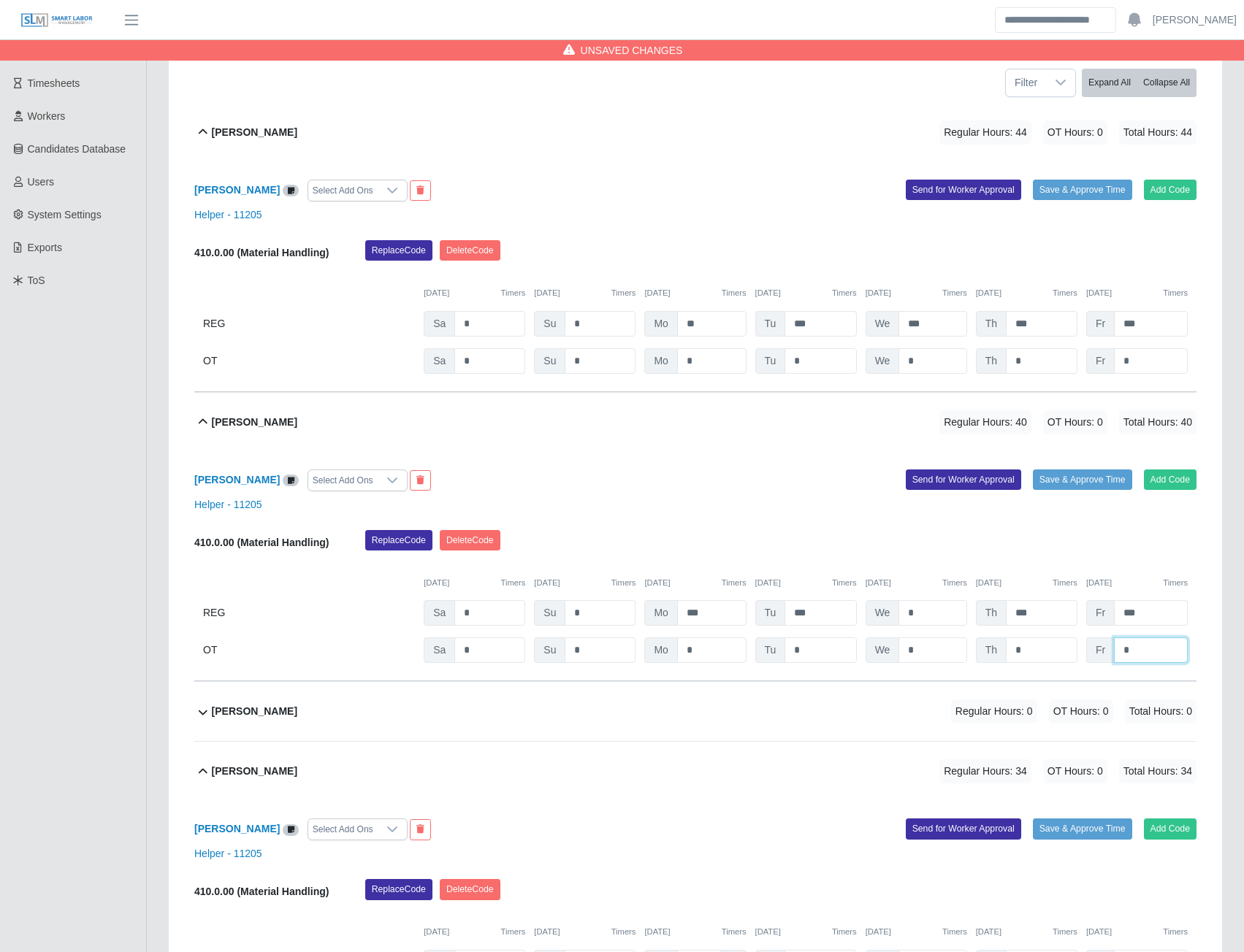
click at [1136, 659] on input "*" at bounding box center [1151, 650] width 74 height 25
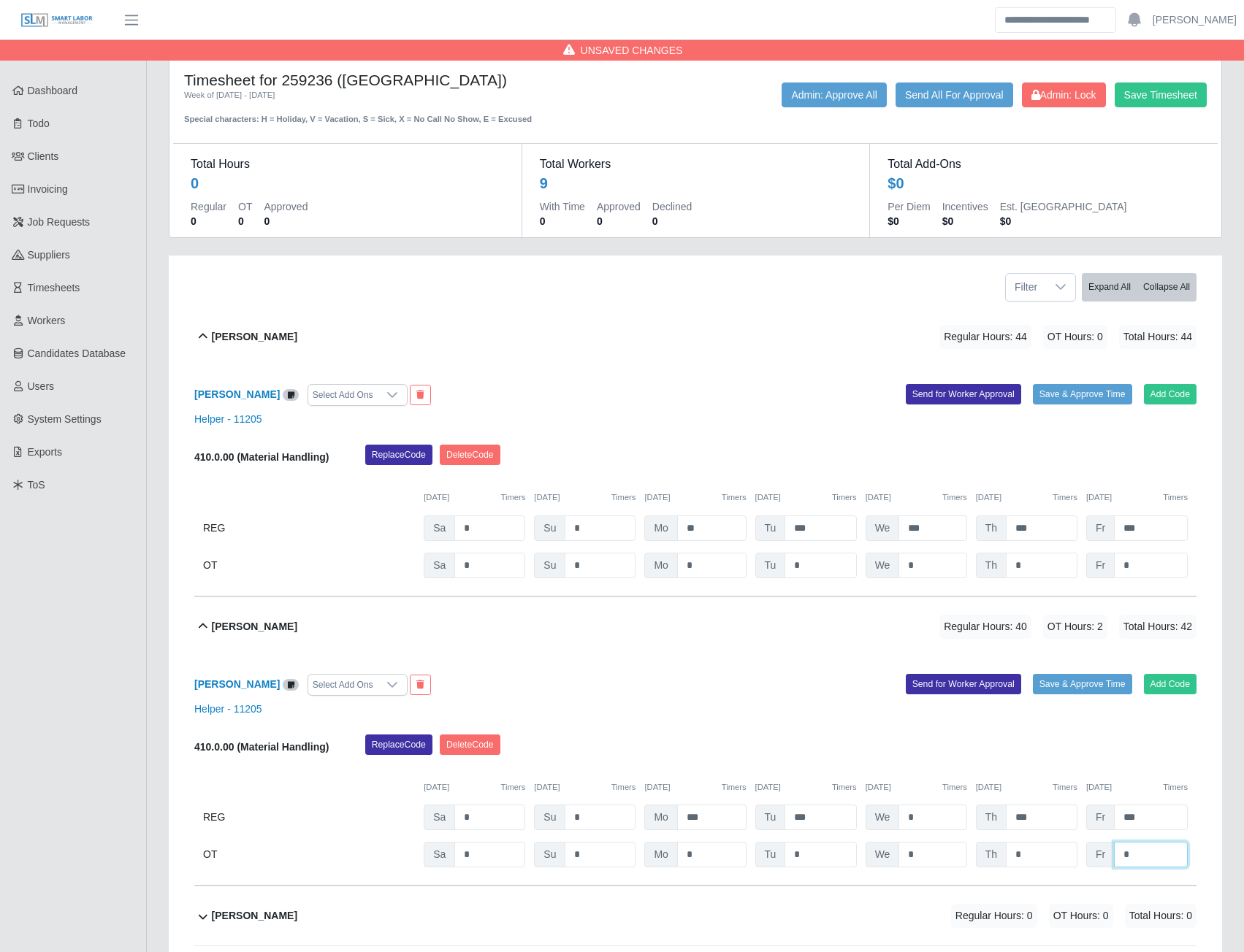
scroll to position [0, 0]
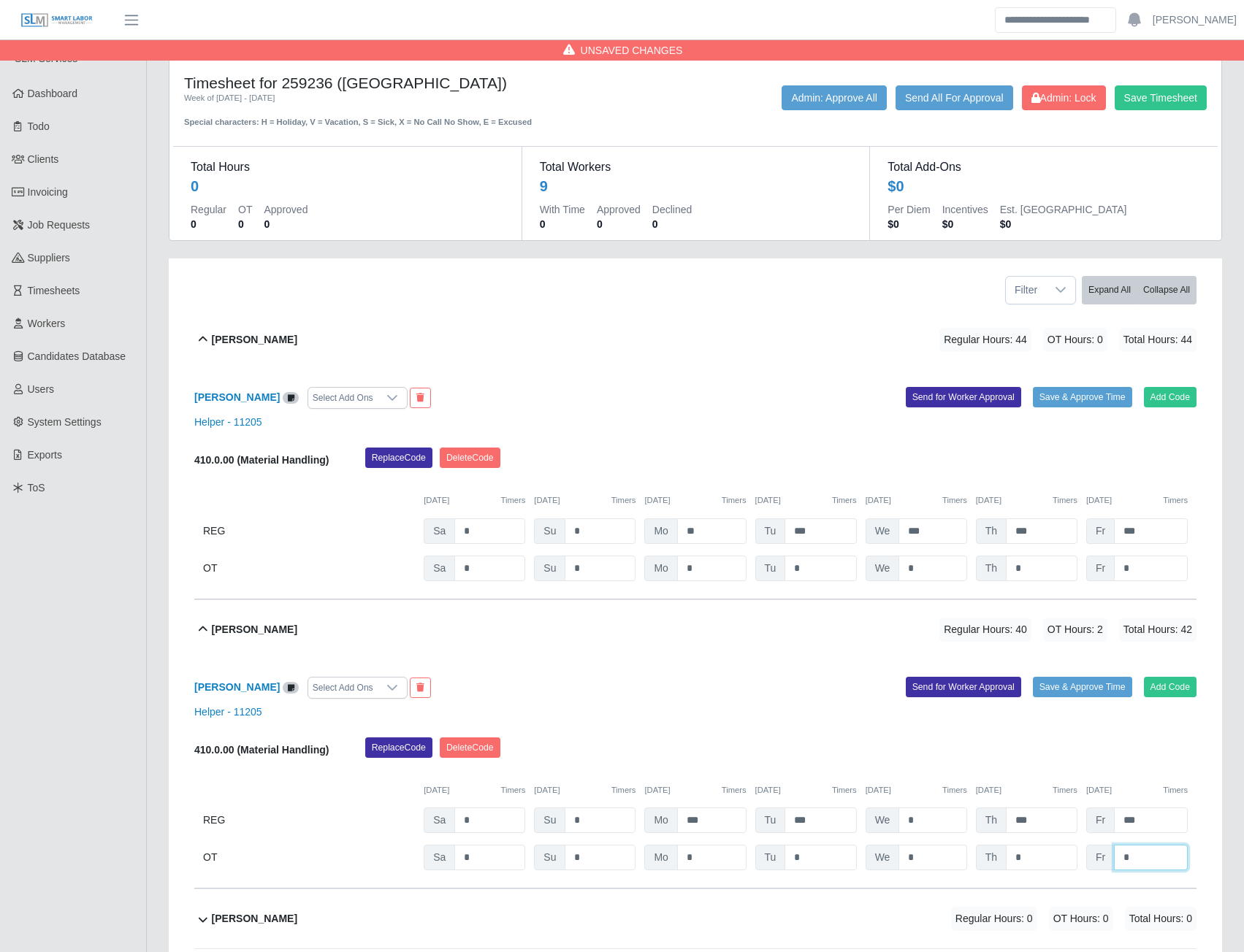
type input "*"
click at [1149, 530] on input "***" at bounding box center [1151, 531] width 74 height 25
type input "***"
type input "*"
click at [1142, 101] on button "Save Timesheet" at bounding box center [1161, 98] width 92 height 25
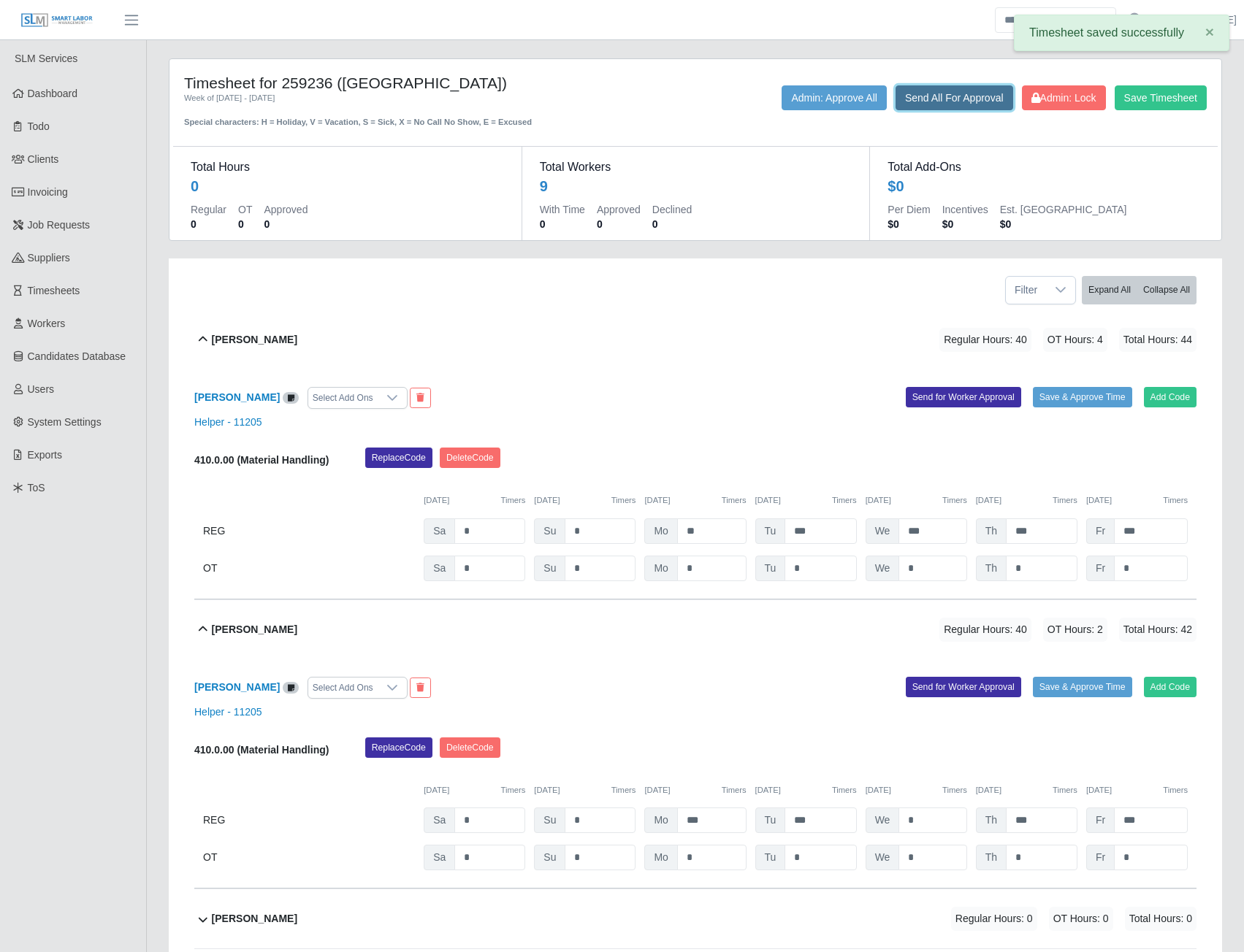
click at [949, 99] on button "Send All For Approval" at bounding box center [954, 98] width 118 height 25
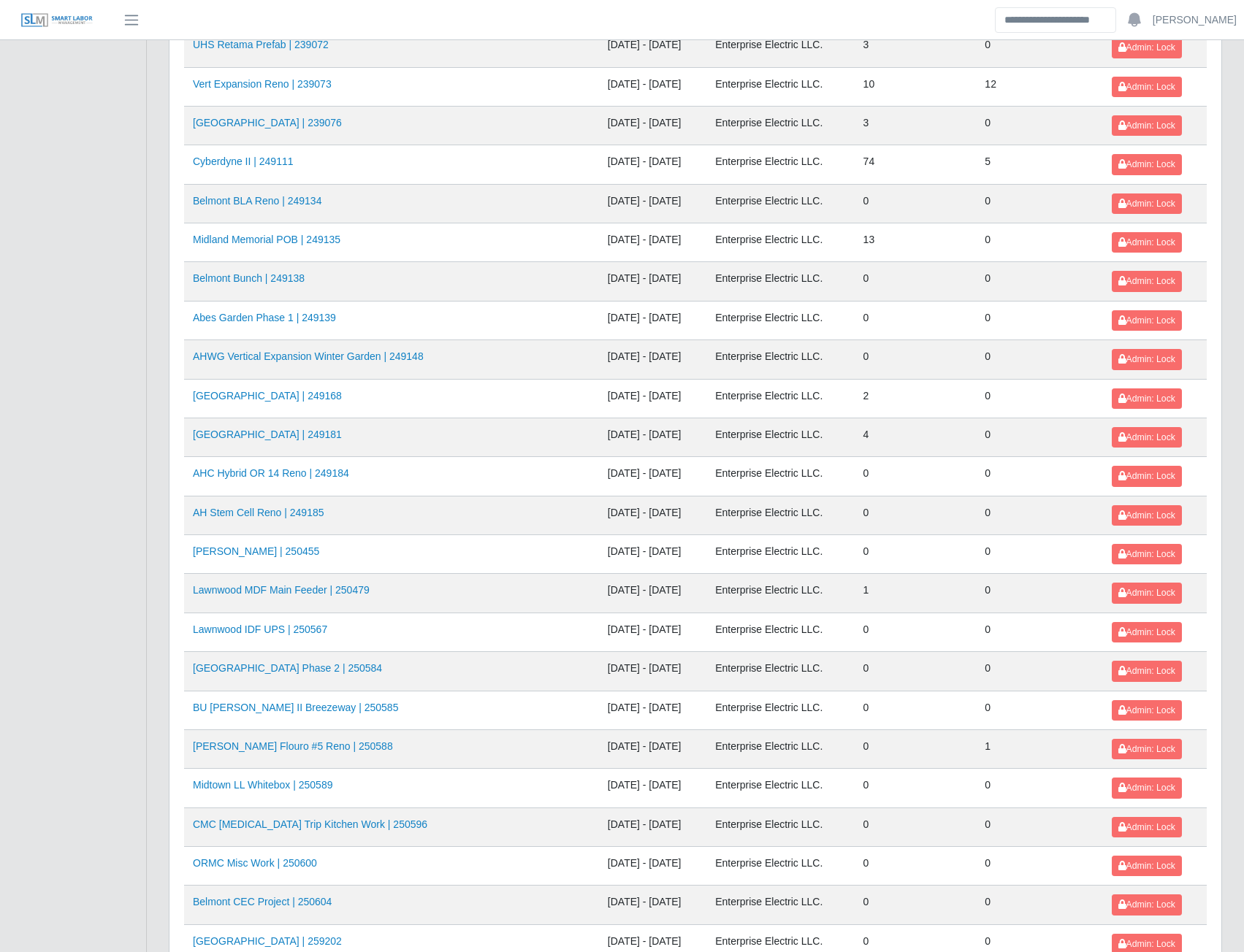
scroll to position [411, 0]
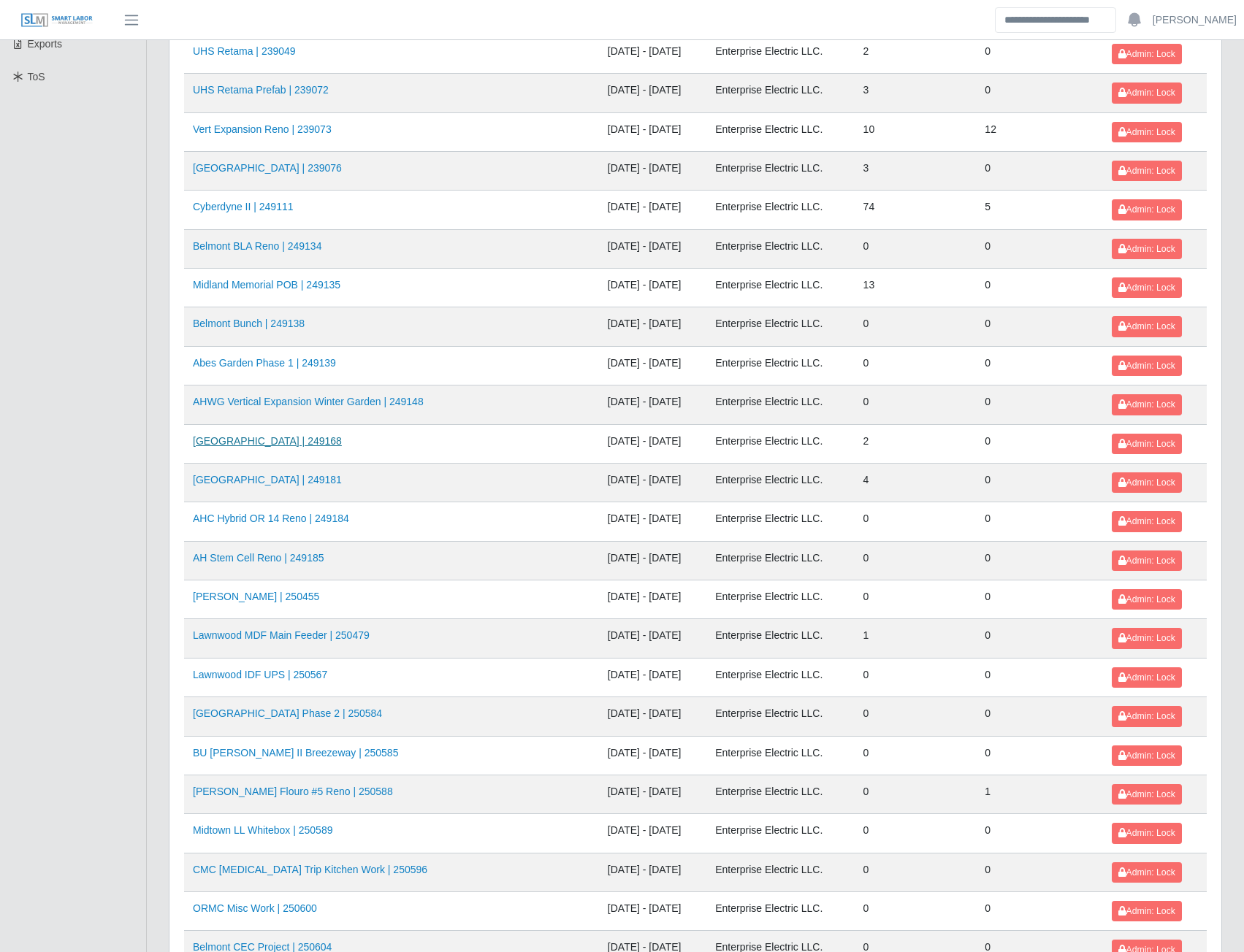
click at [256, 443] on link "HFMI Hospital | 249168" at bounding box center [268, 441] width 149 height 12
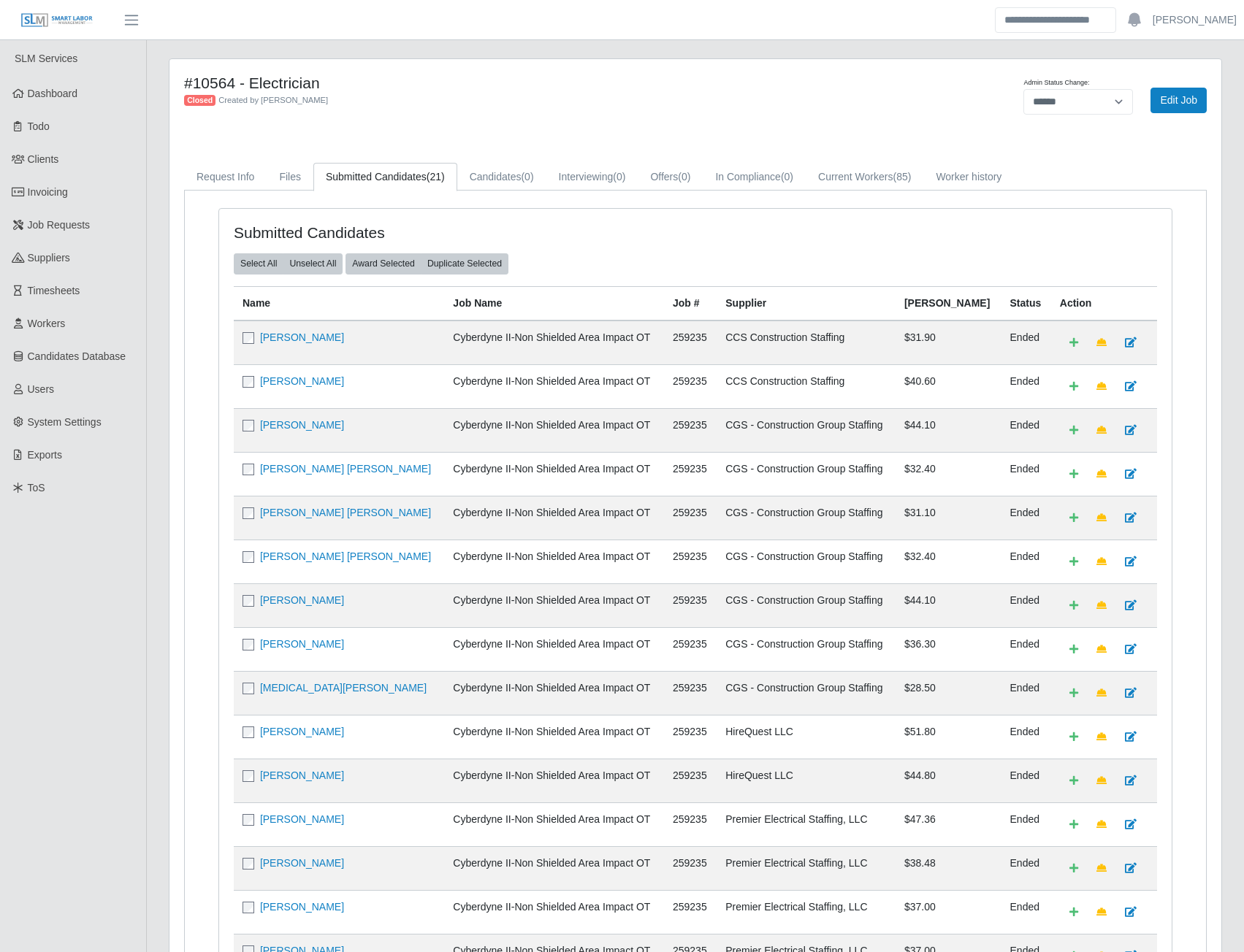
select select "******"
click at [51, 291] on span "Timesheets" at bounding box center [54, 290] width 52 height 12
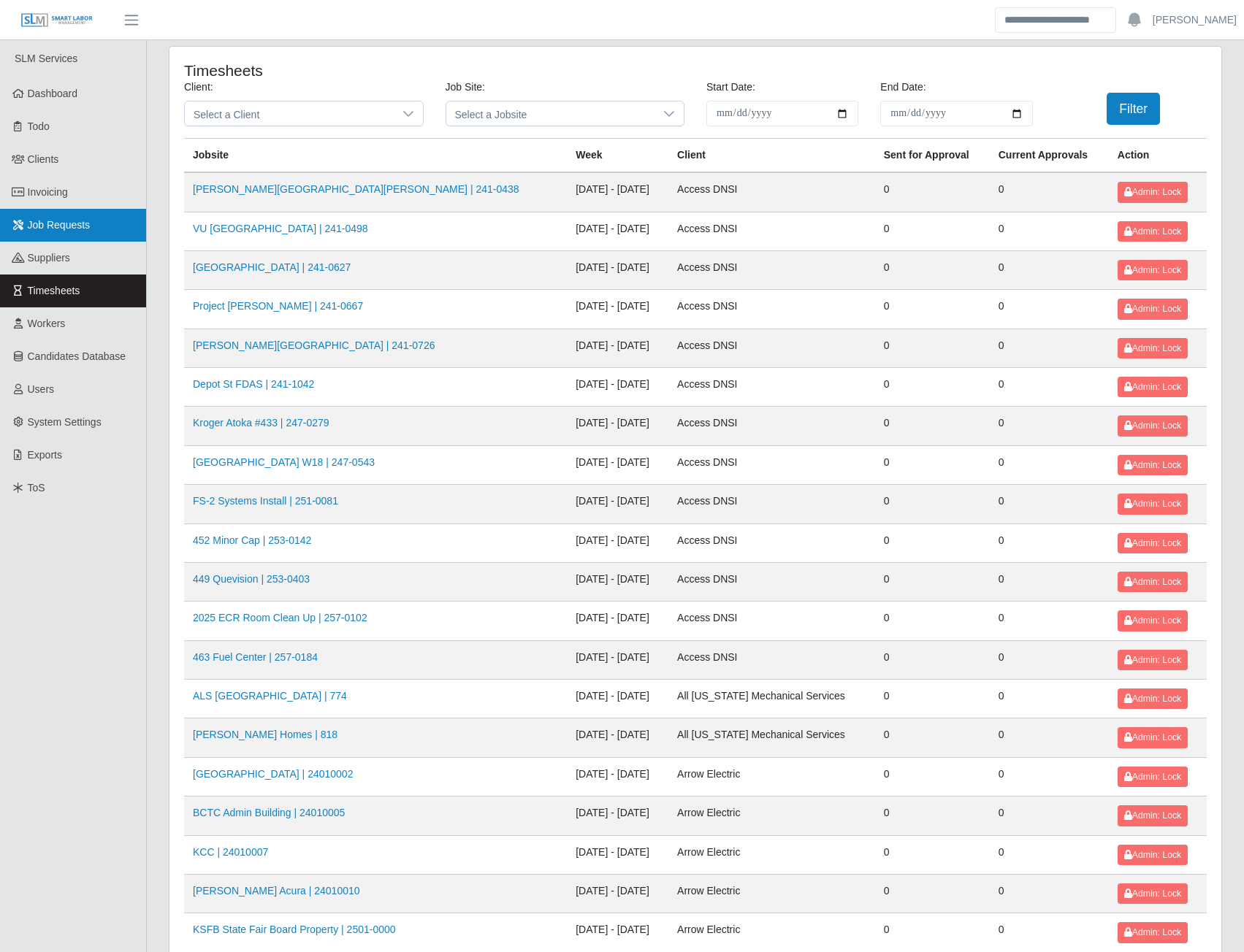
click at [60, 233] on link "Job Requests" at bounding box center [73, 225] width 146 height 33
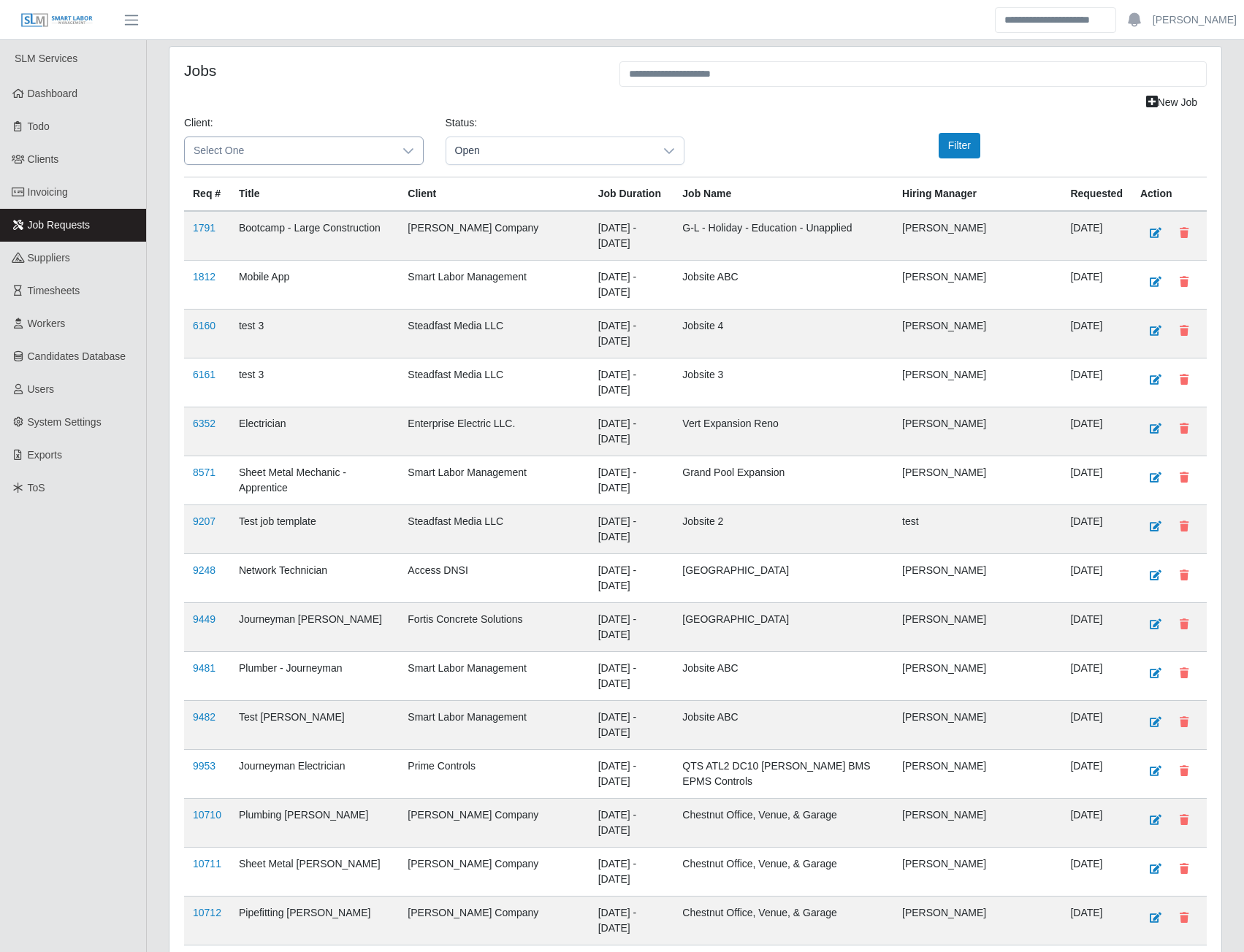
click at [395, 150] on div at bounding box center [409, 151] width 29 height 27
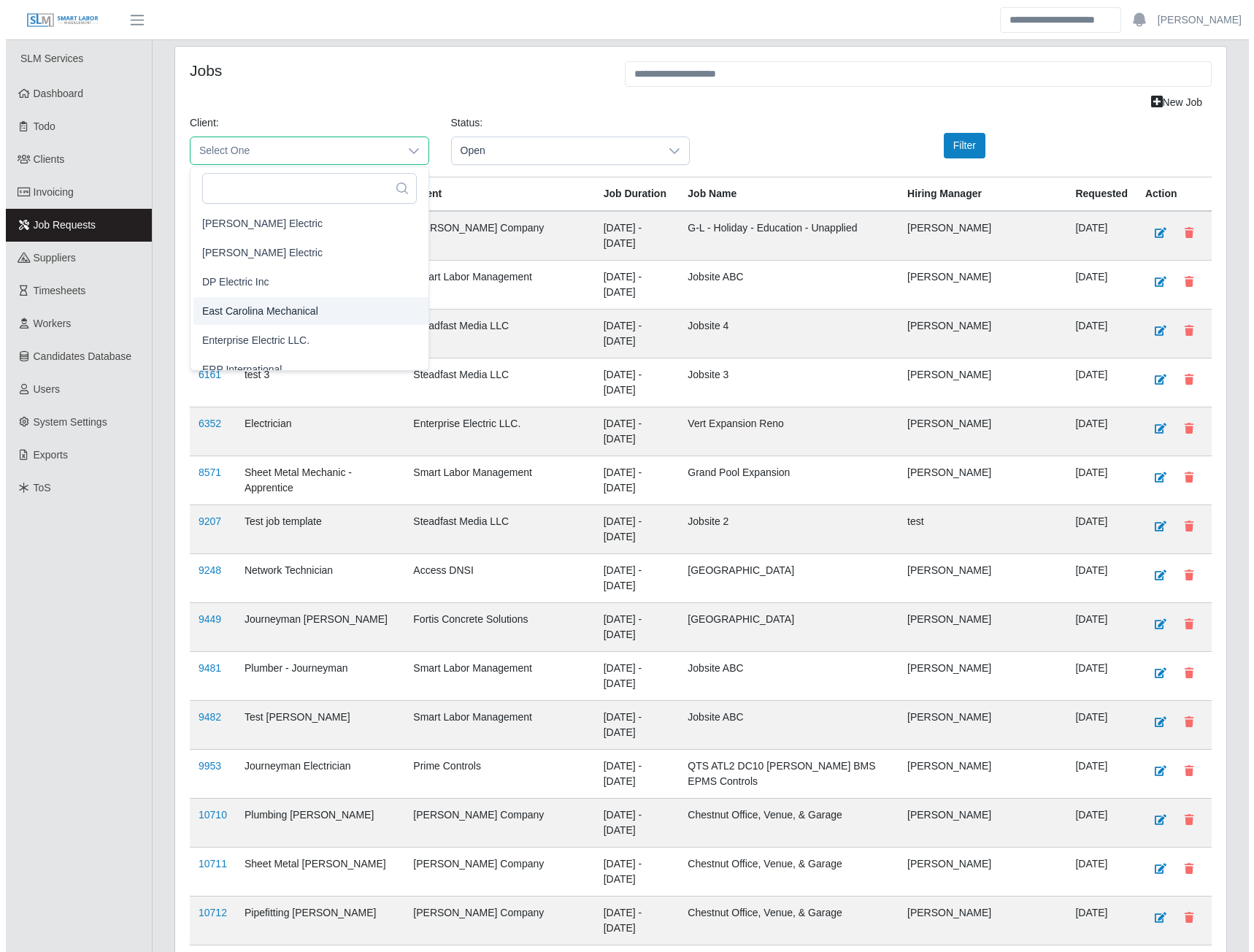
scroll to position [584, 0]
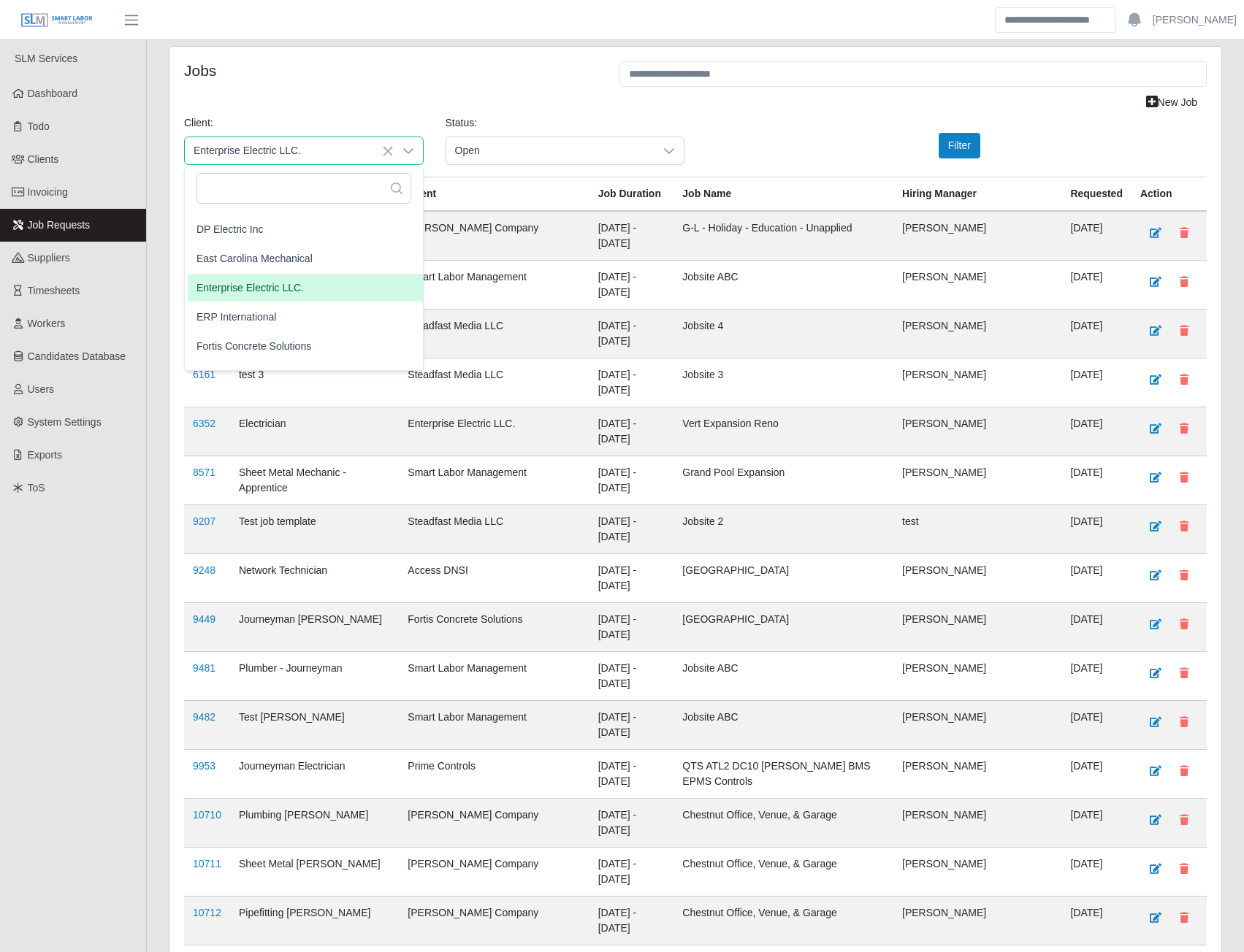
click at [254, 289] on span "Enterprise Electric LLC." at bounding box center [250, 288] width 108 height 15
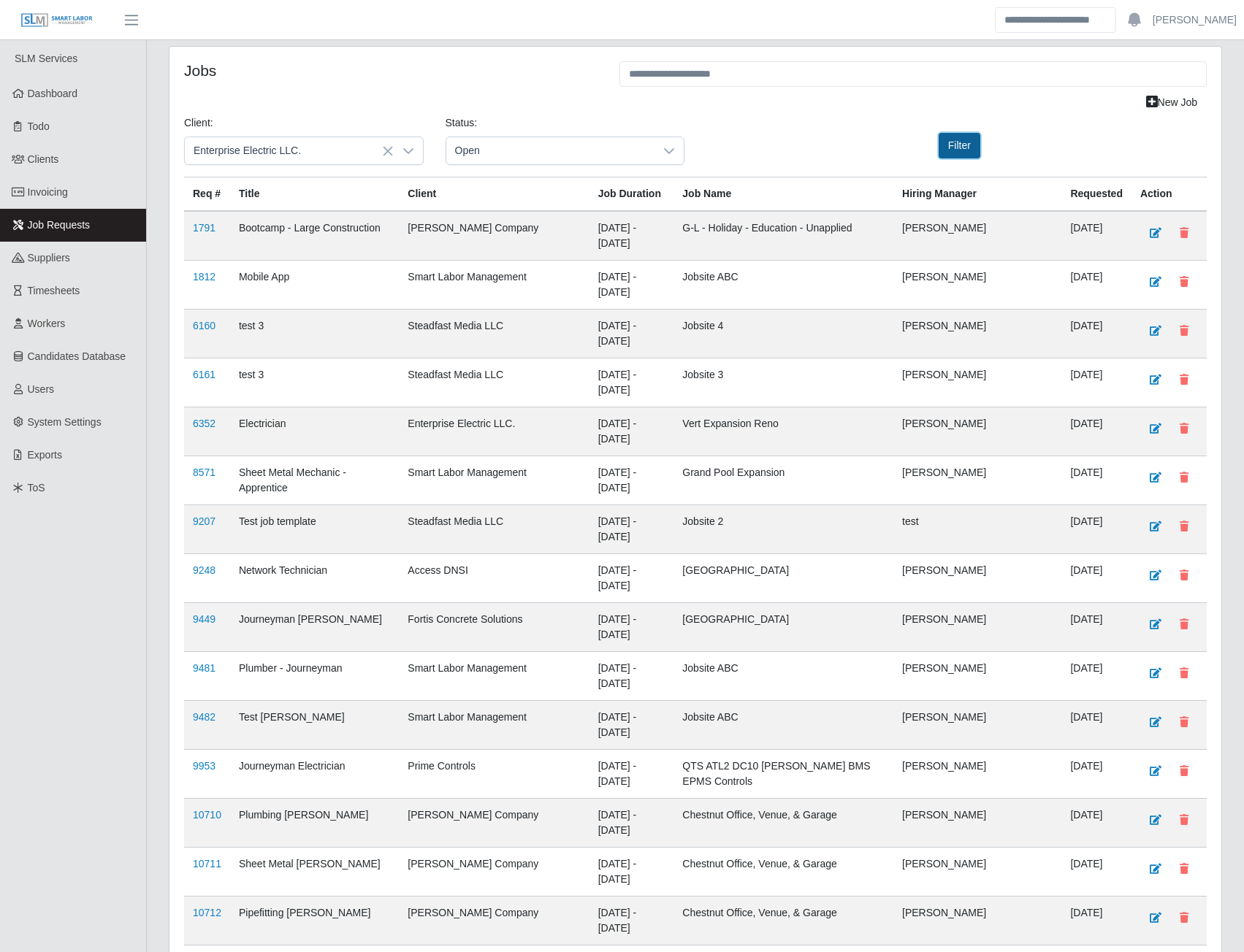
click at [964, 156] on button "Filter" at bounding box center [959, 145] width 42 height 25
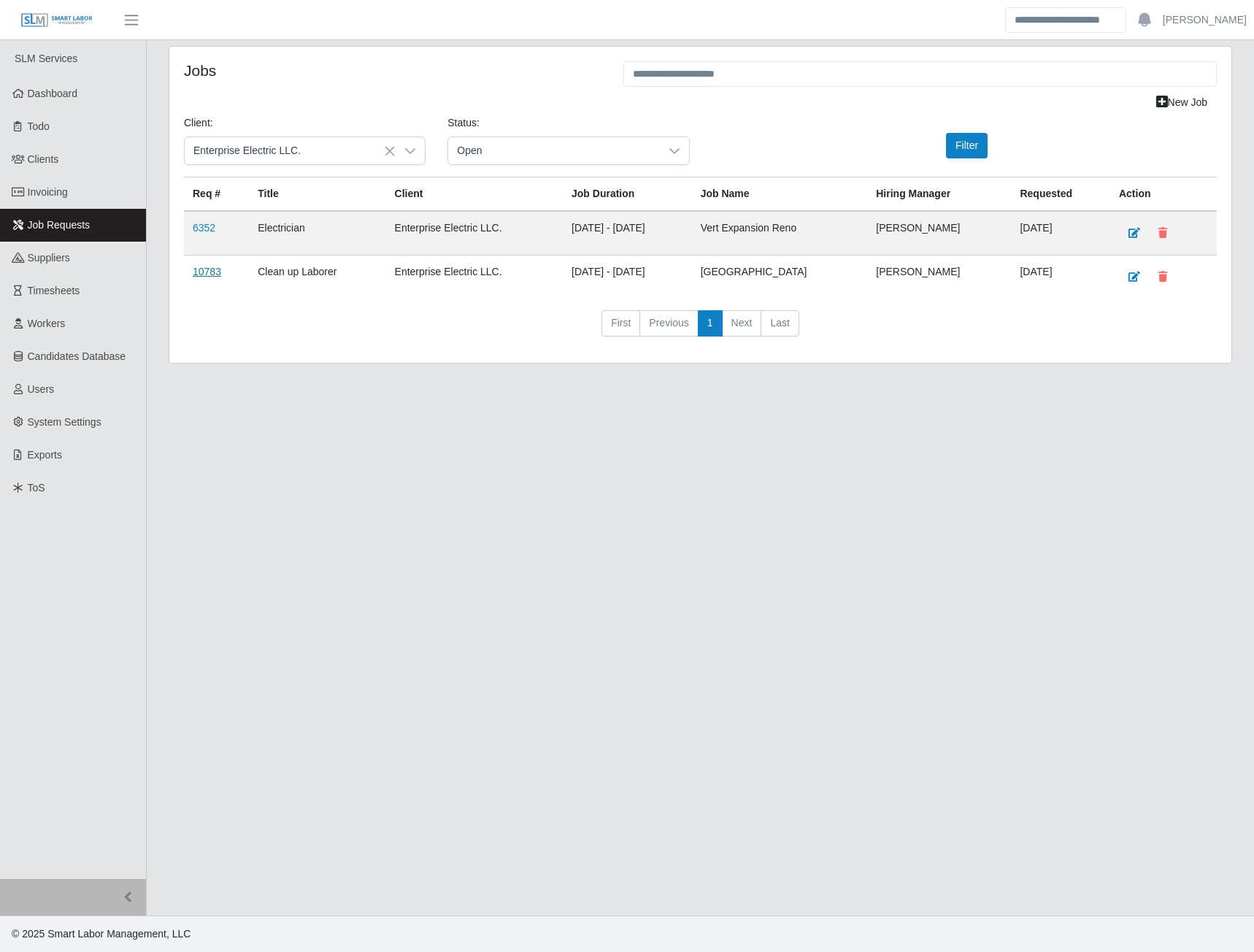
click at [203, 275] on link "10783" at bounding box center [207, 271] width 28 height 12
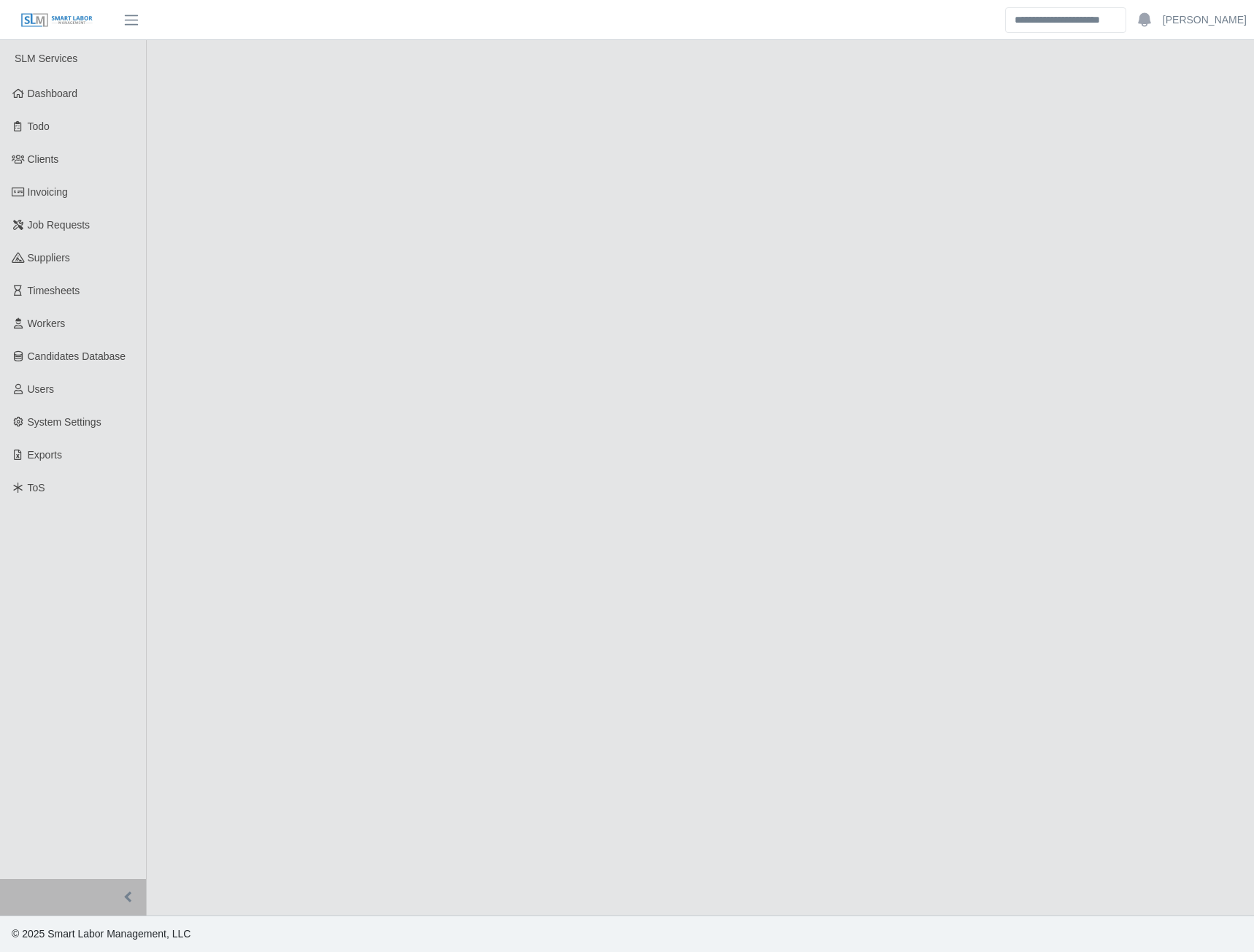
select select "****"
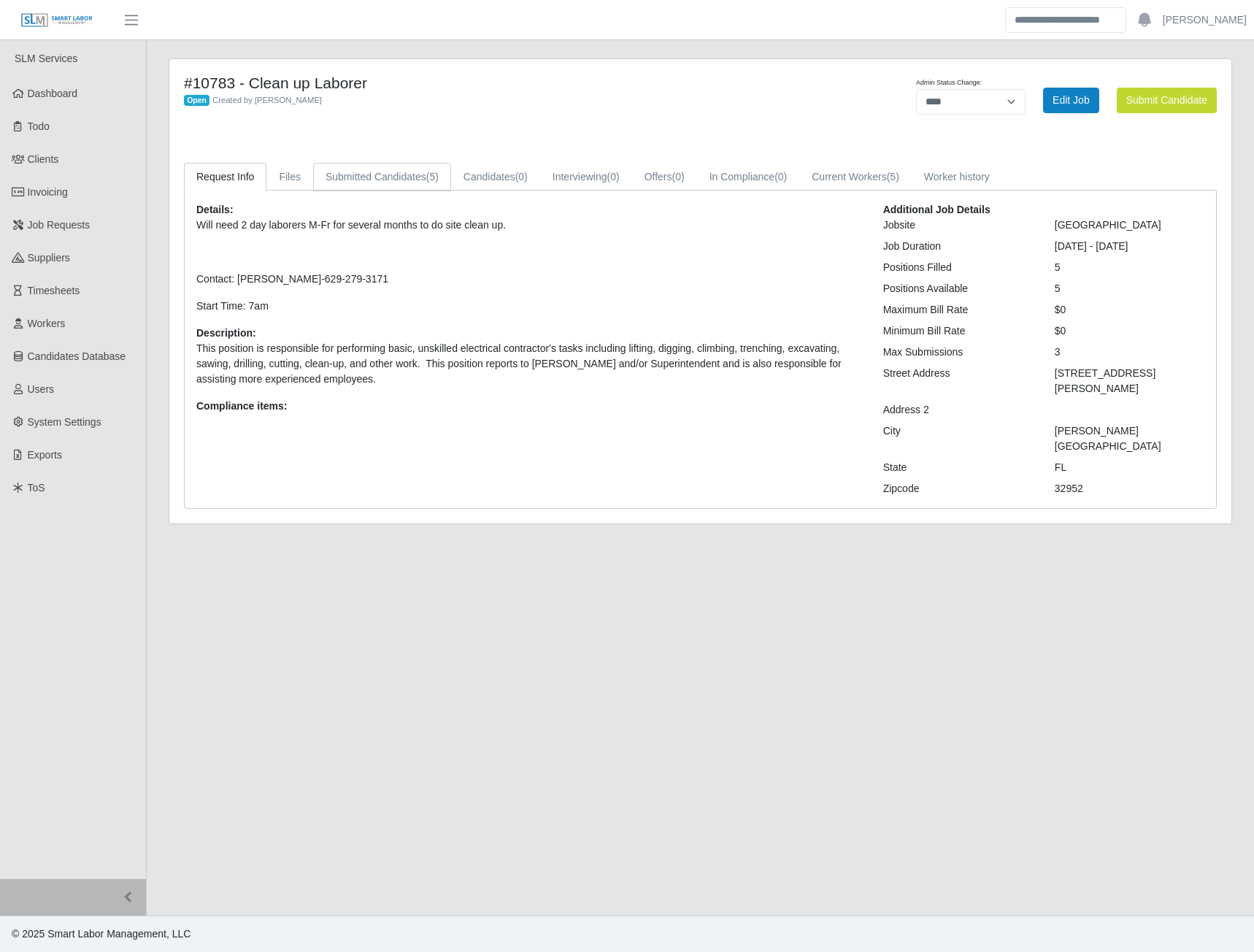
click at [406, 182] on link "Submitted Candidates (5)" at bounding box center [381, 177] width 138 height 28
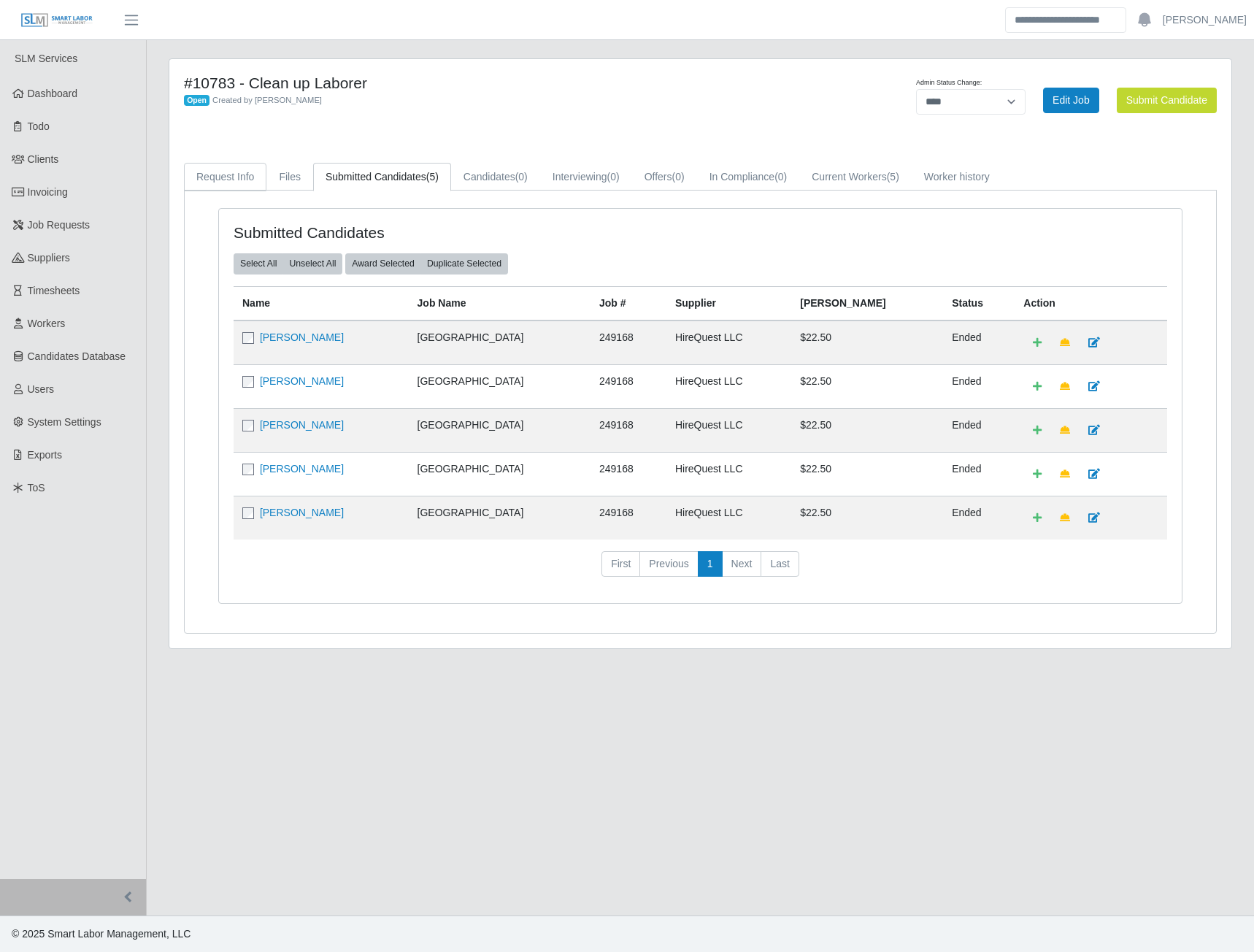
click at [232, 178] on link "Request Info" at bounding box center [225, 177] width 82 height 28
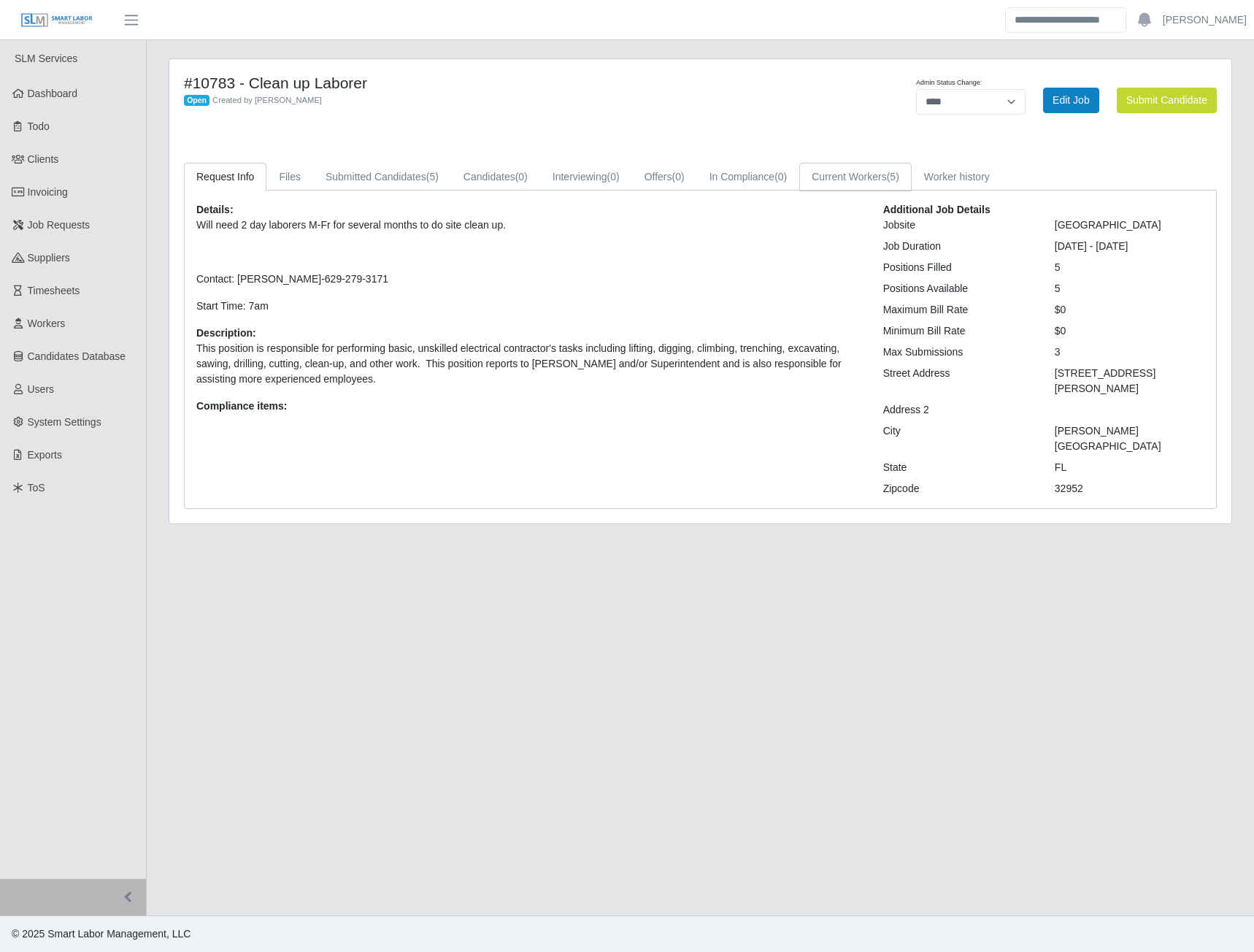
click at [881, 182] on link "Current Workers (5)" at bounding box center [856, 177] width 112 height 28
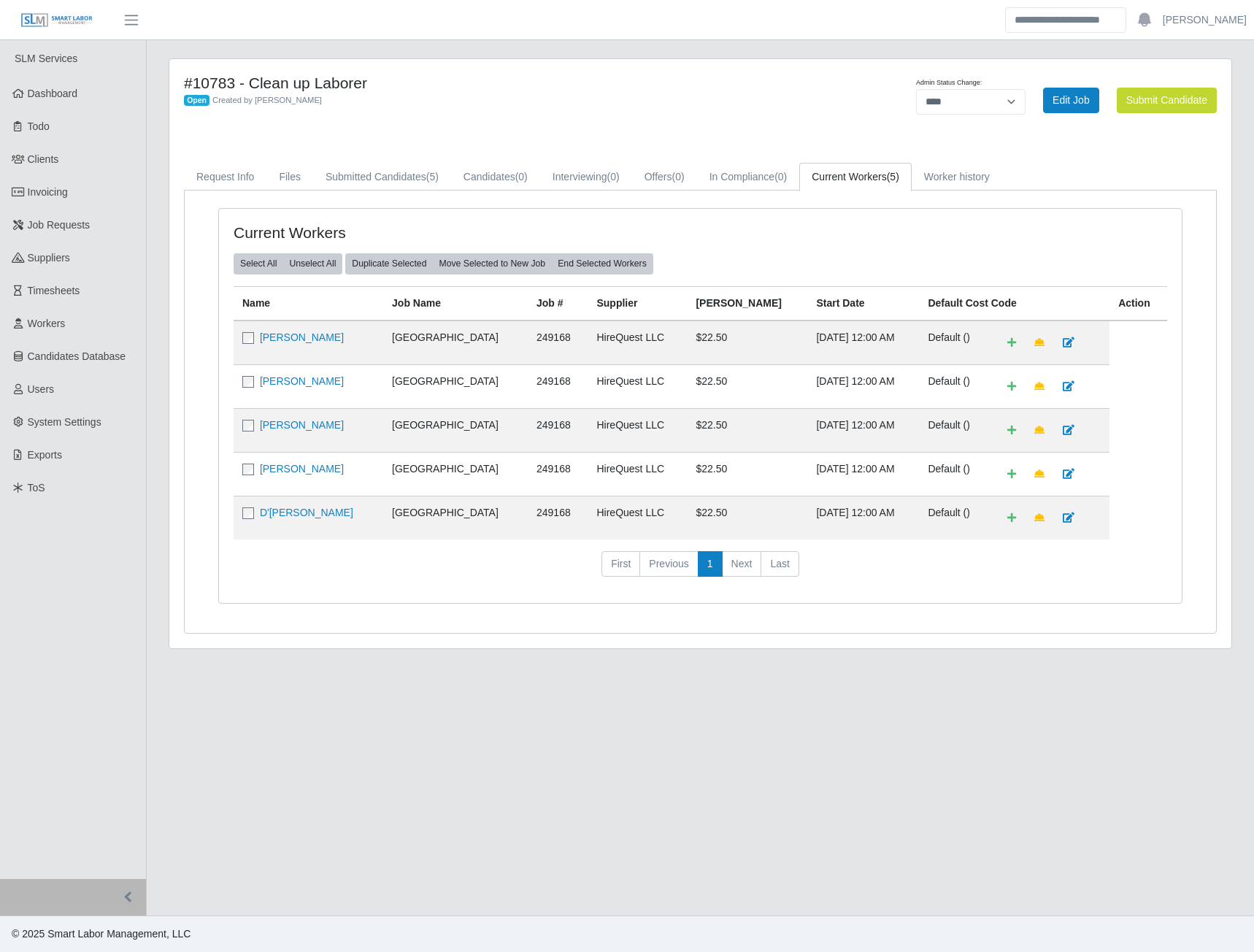
click at [254, 471] on span at bounding box center [249, 468] width 15 height 12
click at [249, 477] on td "[PERSON_NAME]" at bounding box center [308, 474] width 150 height 44
click at [604, 267] on button "End Selected Workers" at bounding box center [602, 264] width 102 height 21
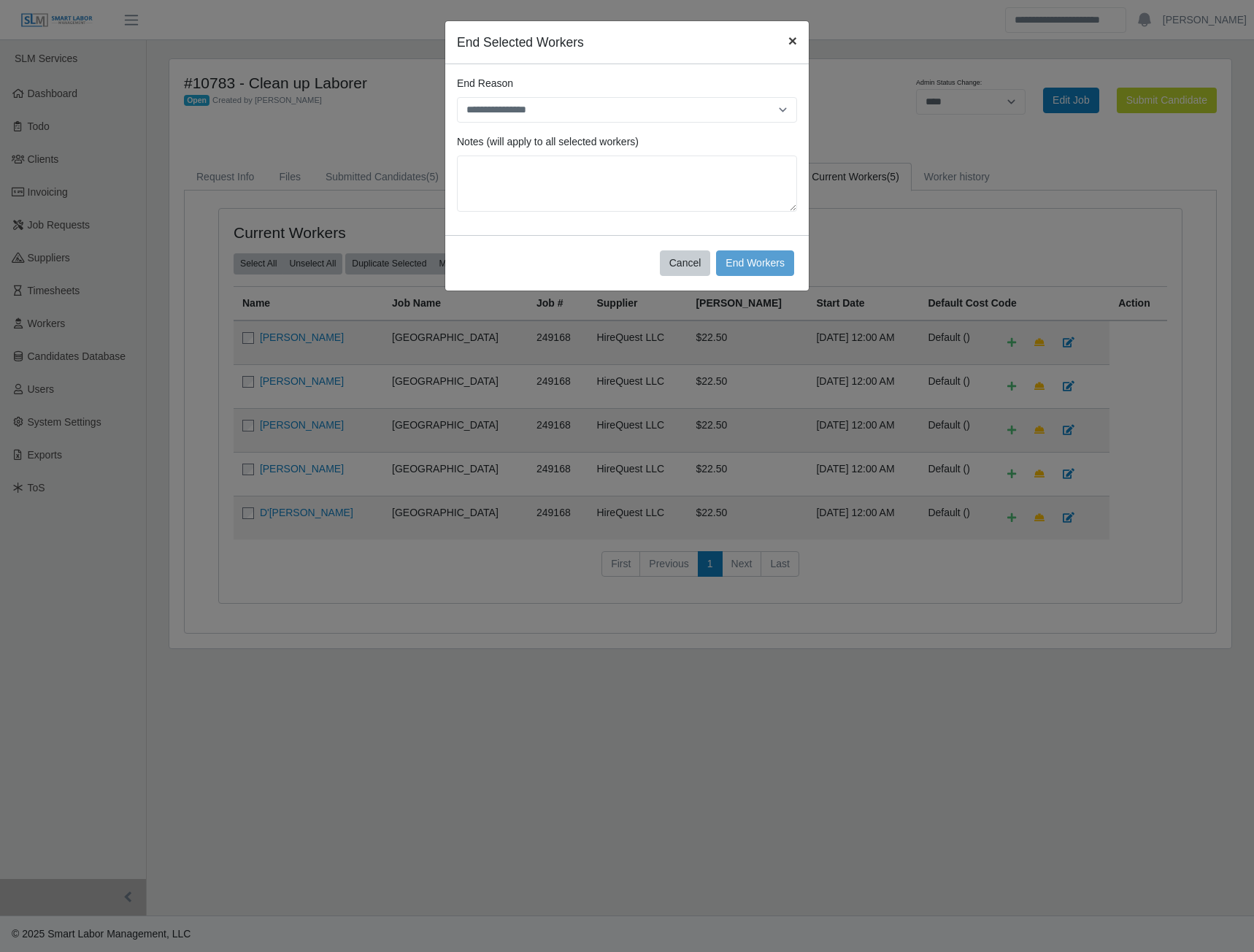
click at [790, 44] on span "×" at bounding box center [793, 41] width 8 height 17
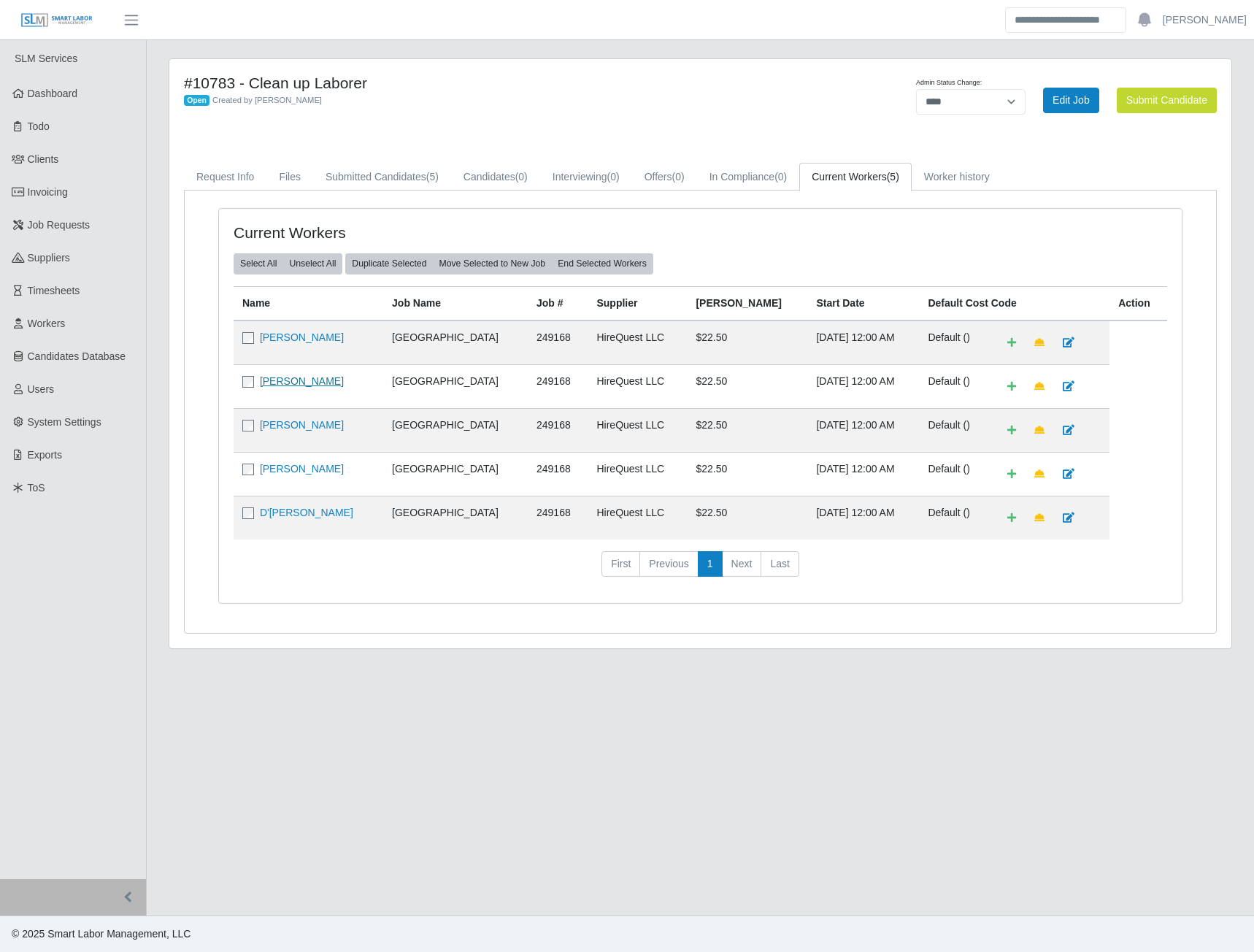
click at [301, 384] on link "[PERSON_NAME]" at bounding box center [301, 381] width 84 height 12
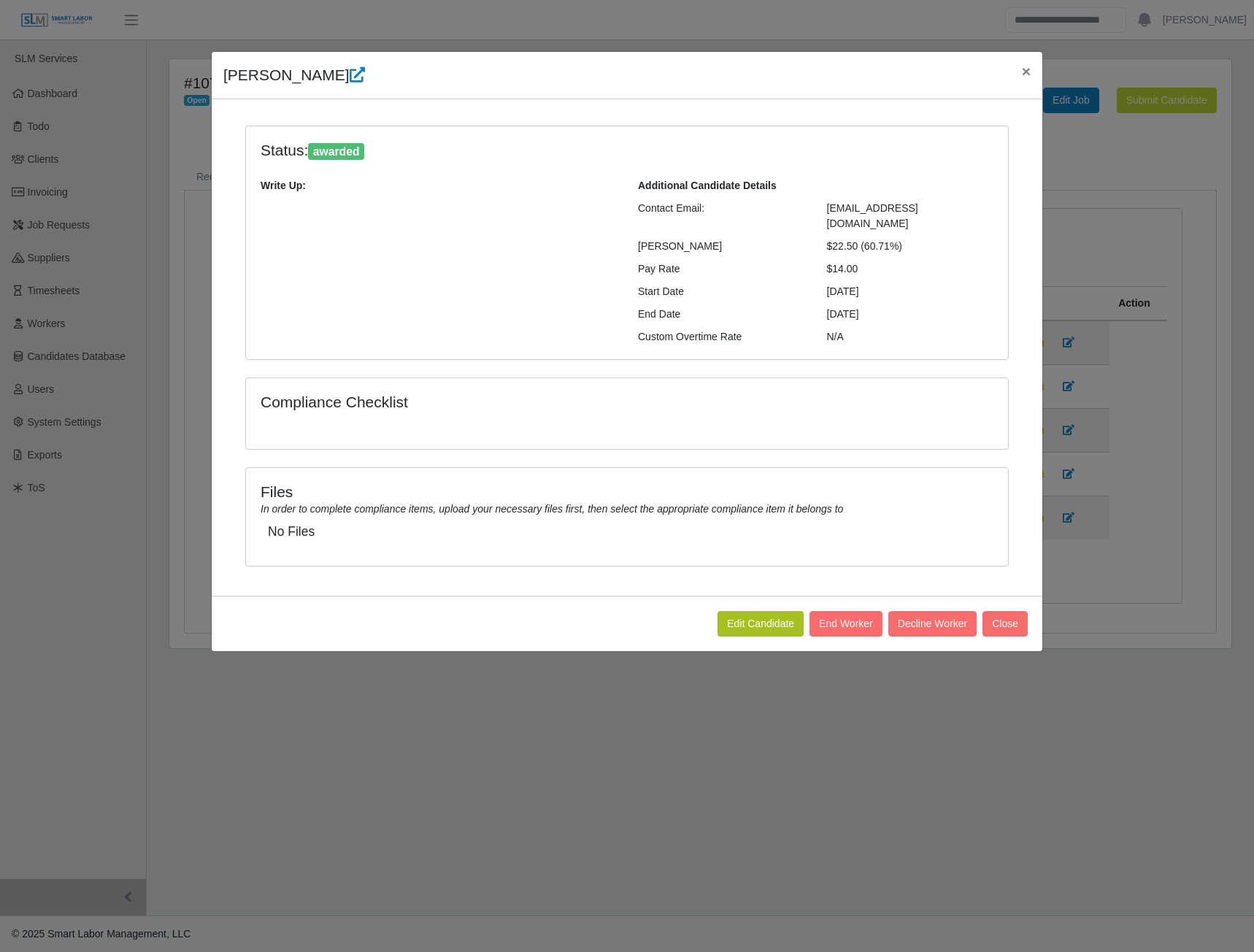
click at [857, 611] on button "End Worker" at bounding box center [846, 624] width 73 height 25
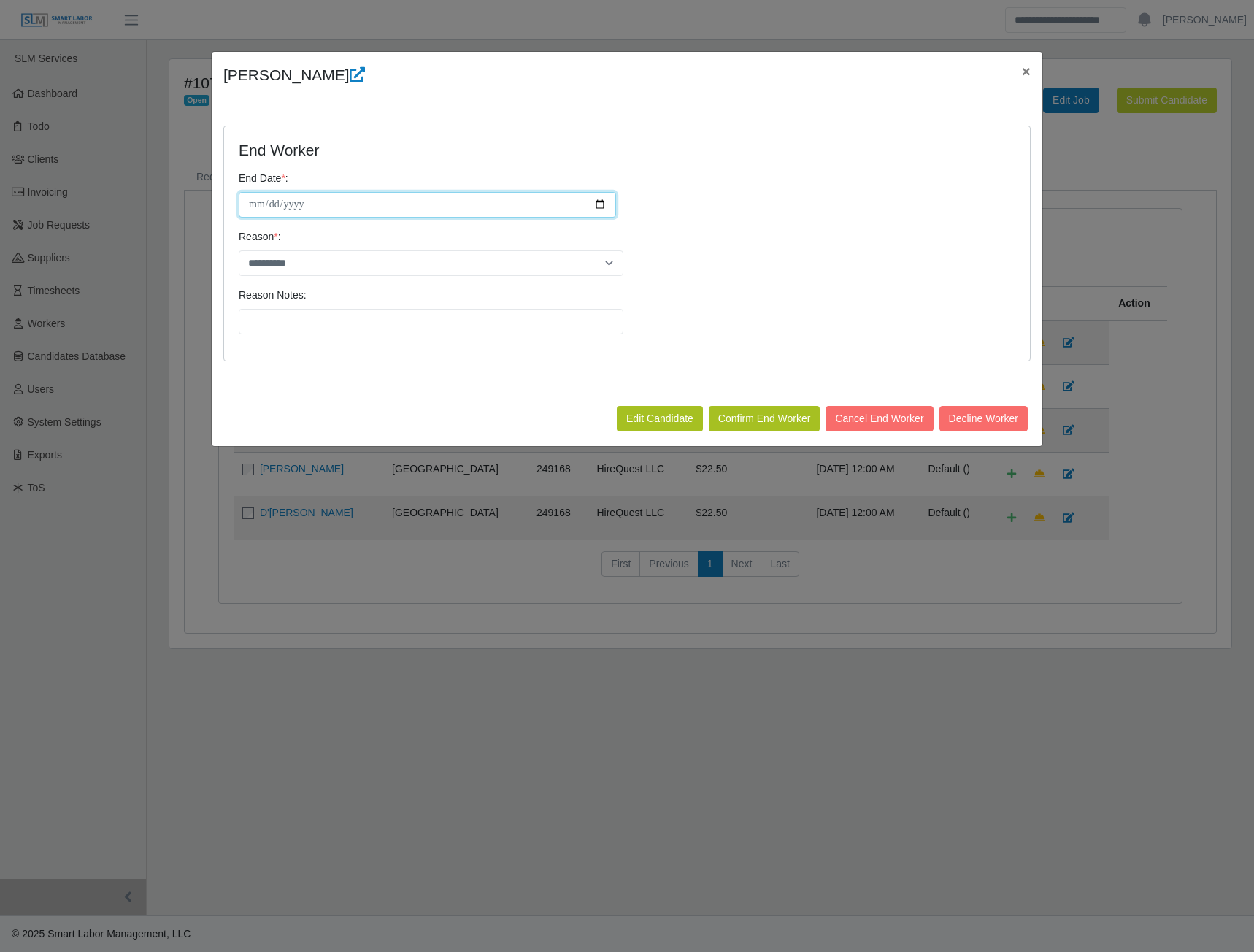
click at [602, 203] on input "**********" at bounding box center [427, 205] width 378 height 25
type input "**********"
click at [611, 263] on select "**********" at bounding box center [431, 263] width 384 height 25
select select "**********"
click at [239, 251] on select "**********" at bounding box center [431, 263] width 384 height 25
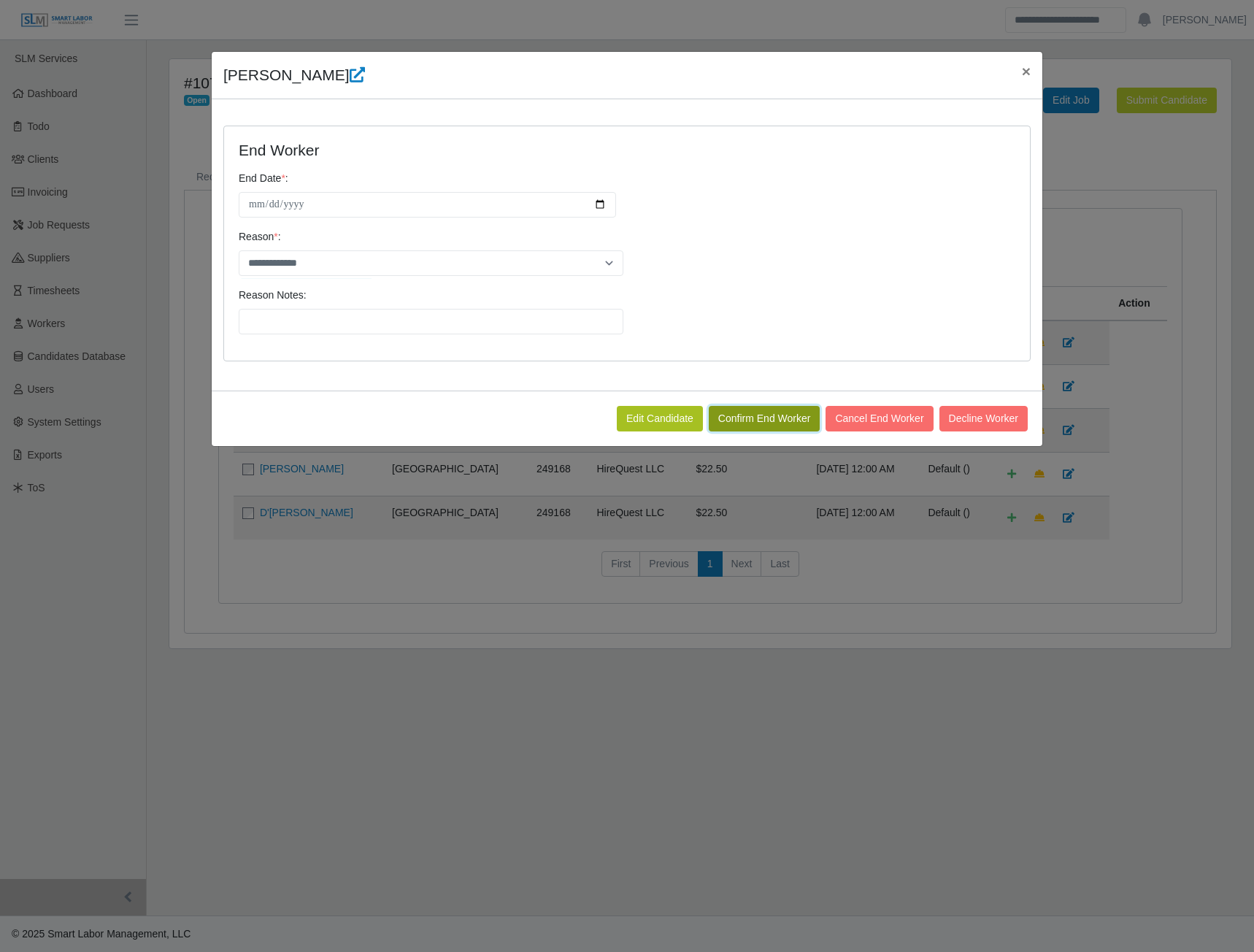
click at [736, 423] on button "Confirm End Worker" at bounding box center [764, 418] width 111 height 25
click at [593, 202] on input "**********" at bounding box center [427, 205] width 378 height 25
click at [600, 202] on input "**********" at bounding box center [427, 205] width 378 height 25
type input "**********"
click at [746, 418] on button "Confirm End Worker" at bounding box center [764, 418] width 111 height 25
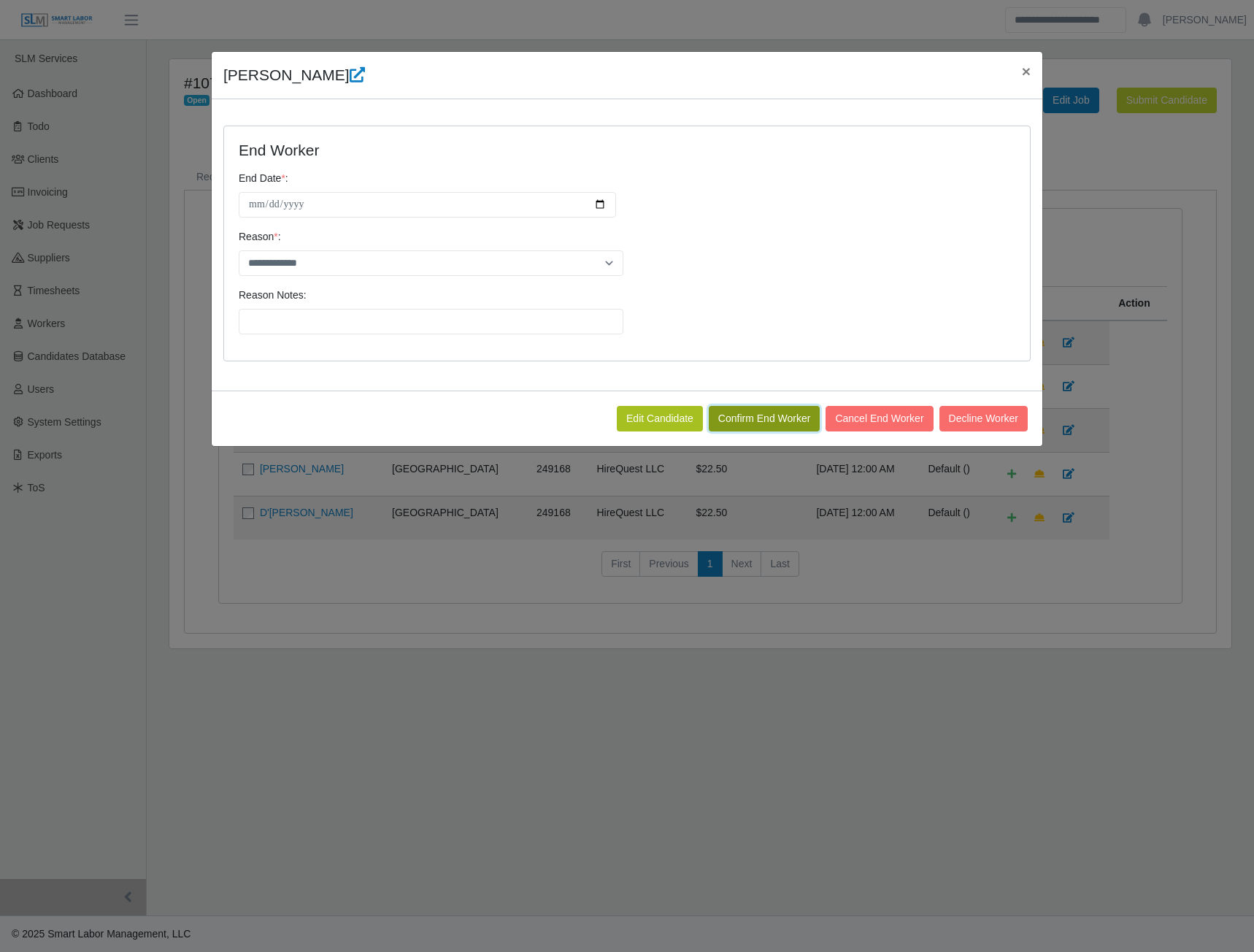
click at [763, 419] on button "Confirm End Worker" at bounding box center [764, 418] width 111 height 25
click at [763, 419] on button "Confirm End Worker" at bounding box center [764, 418] width 111 height 25
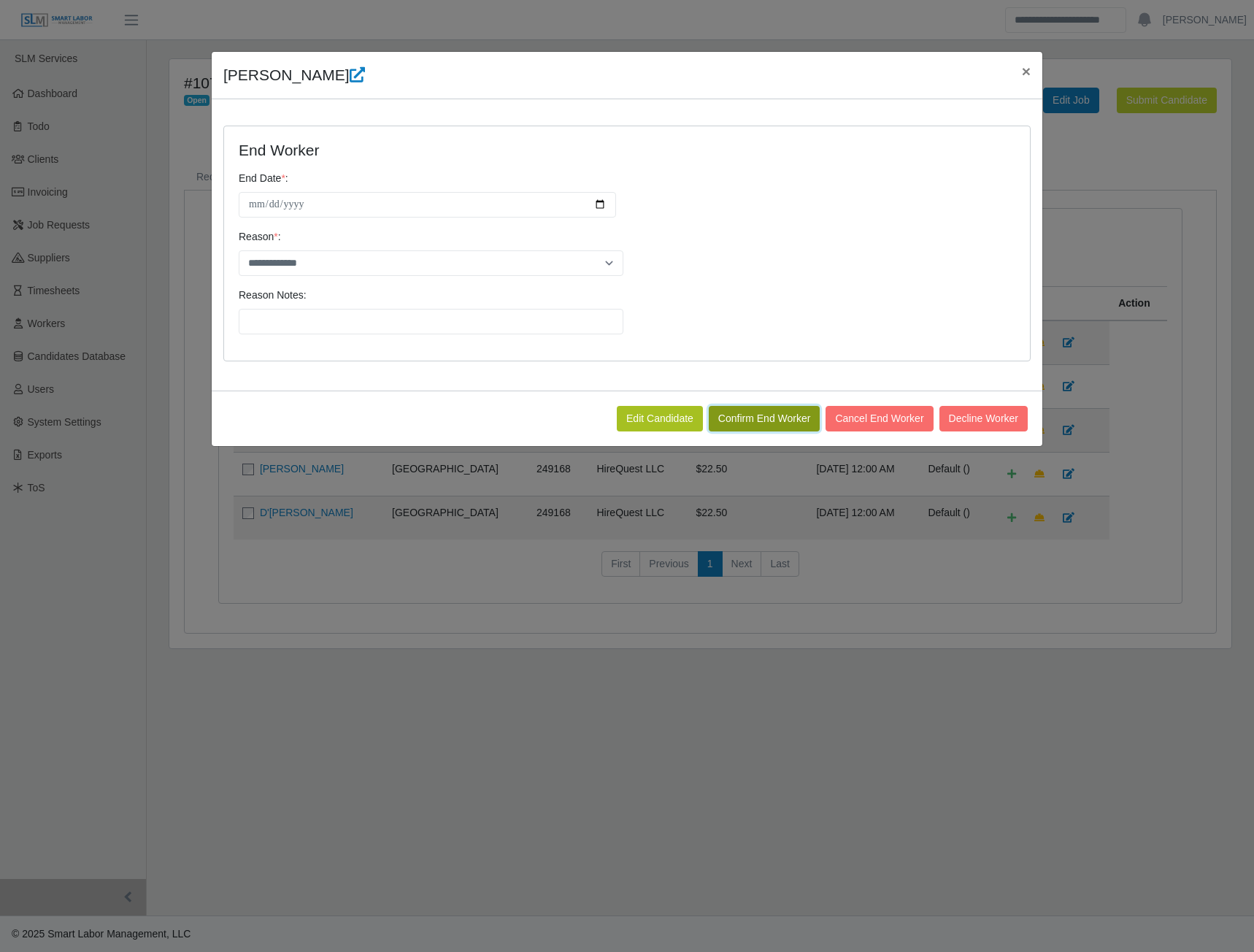
click at [763, 419] on button "Confirm End Worker" at bounding box center [764, 418] width 111 height 25
click at [1026, 69] on span "×" at bounding box center [1026, 72] width 8 height 17
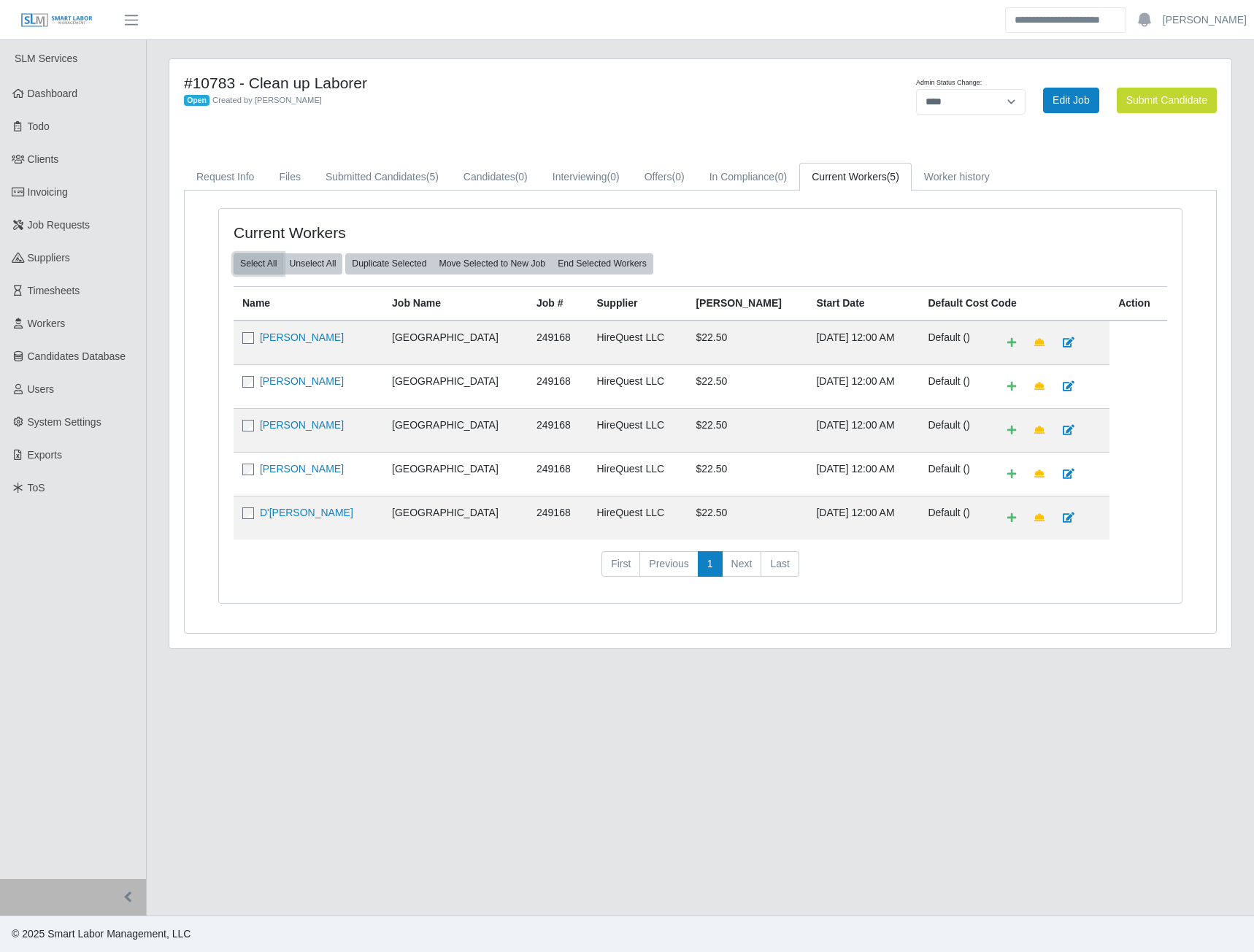
click at [265, 262] on button "Select All" at bounding box center [258, 264] width 50 height 21
click at [314, 261] on button "Unselect All" at bounding box center [312, 264] width 60 height 21
click at [290, 384] on link "[PERSON_NAME]" at bounding box center [301, 381] width 84 height 12
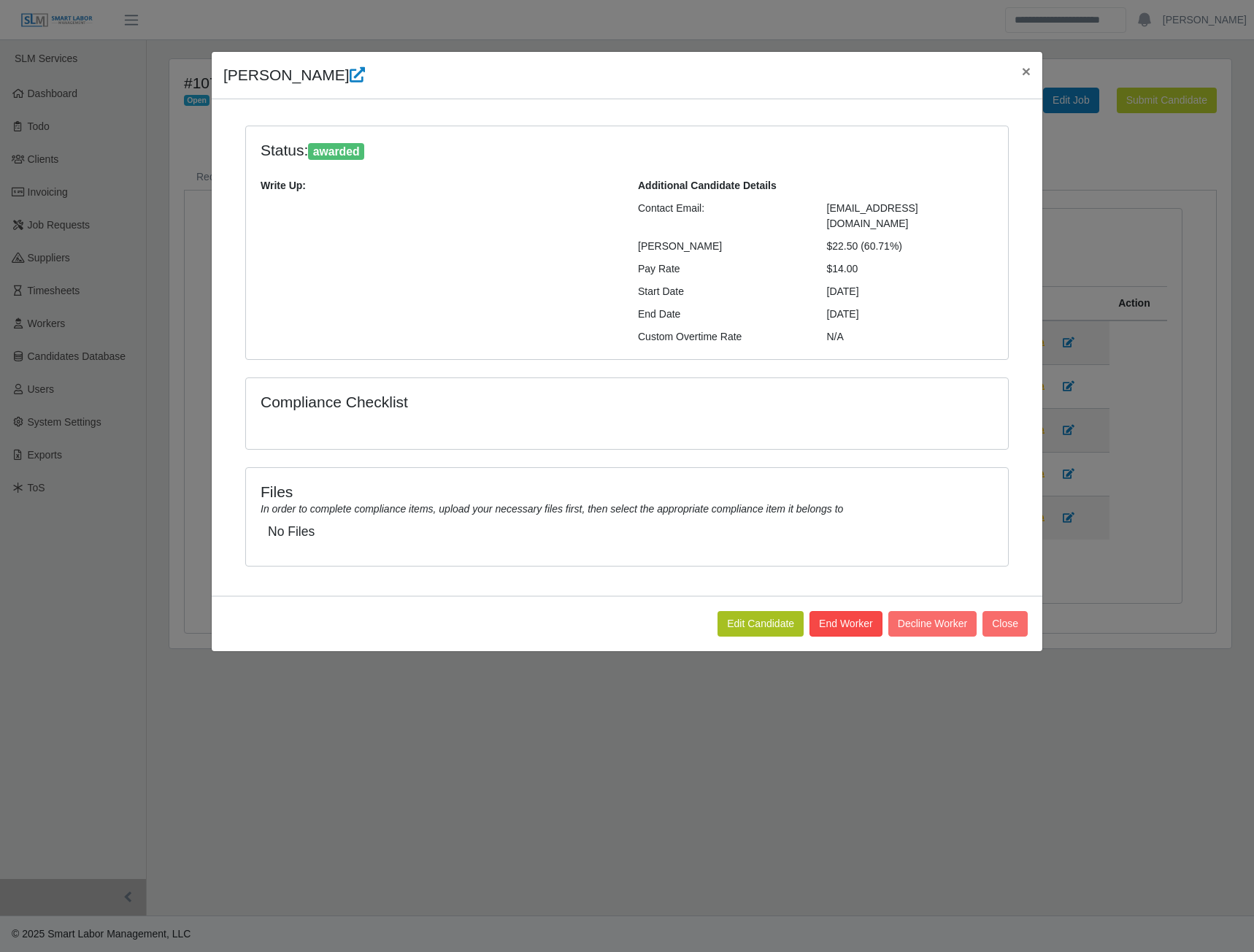
click at [833, 616] on button "End Worker" at bounding box center [846, 624] width 73 height 25
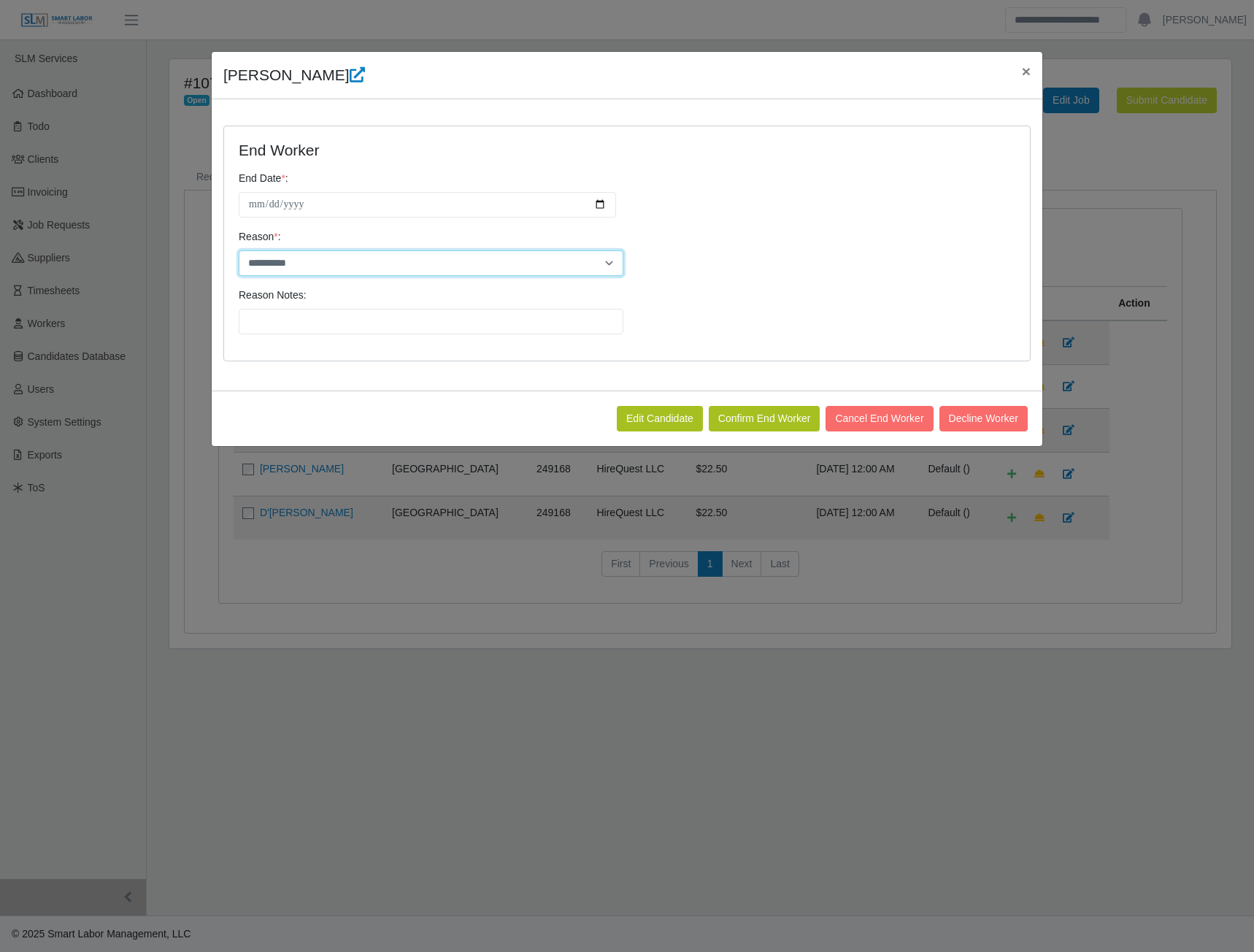
click at [605, 269] on select "**********" at bounding box center [431, 263] width 384 height 25
select select "**********"
click at [239, 251] on select "**********" at bounding box center [431, 263] width 384 height 25
click at [759, 419] on button "Confirm End Worker" at bounding box center [764, 418] width 111 height 25
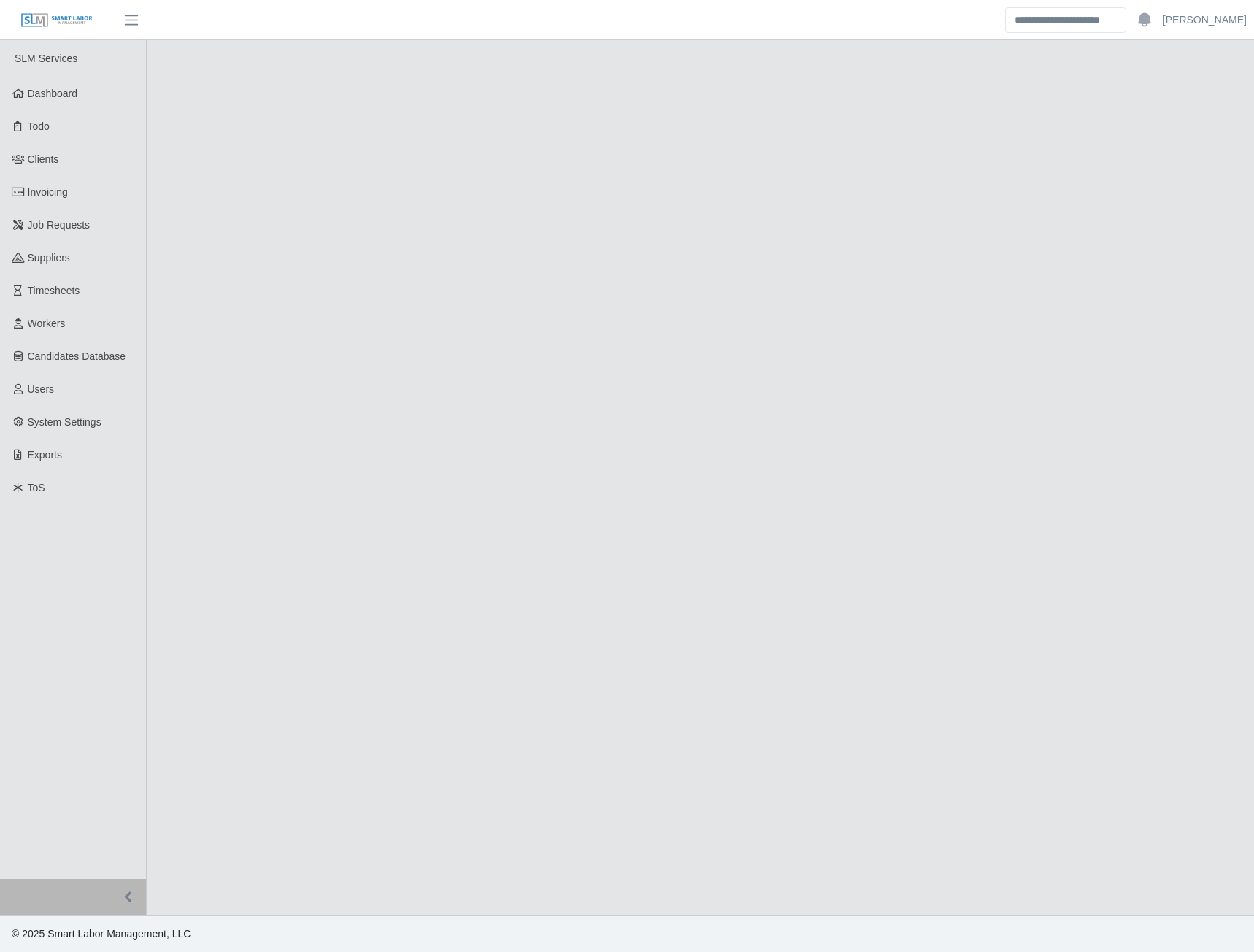
select select "****"
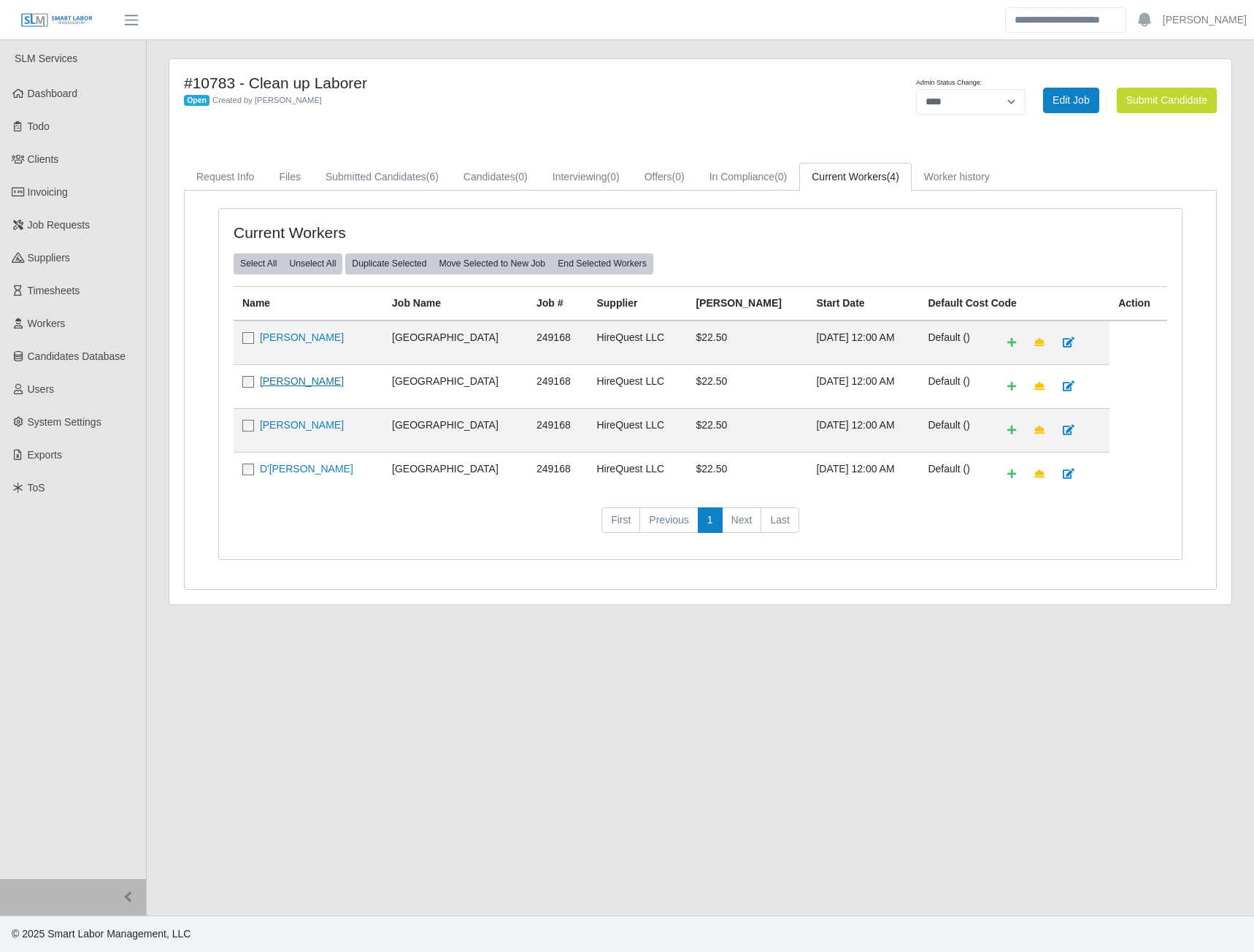
click at [305, 380] on link "[PERSON_NAME]" at bounding box center [301, 381] width 84 height 12
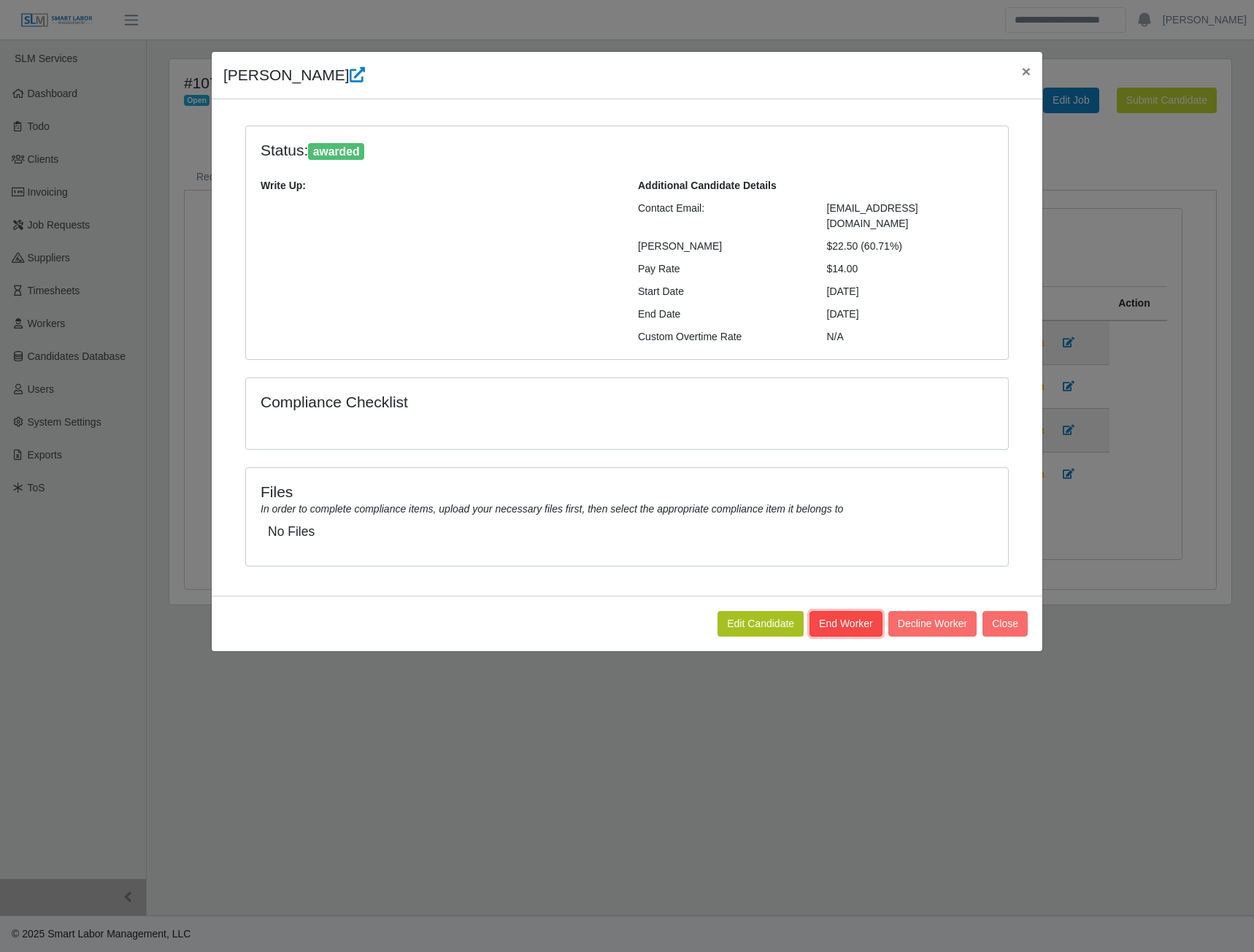
click at [825, 611] on button "End Worker" at bounding box center [846, 624] width 73 height 25
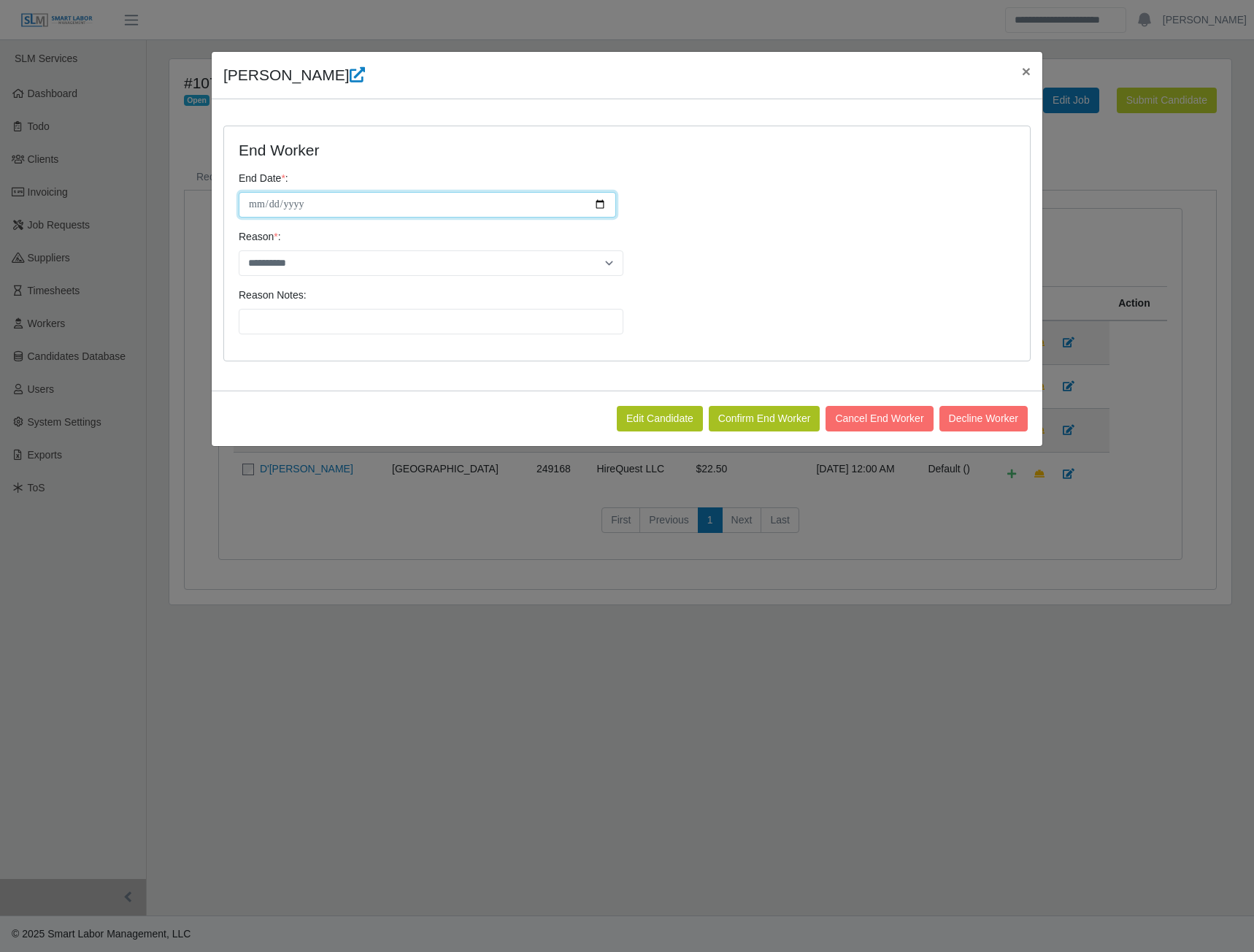
click at [598, 204] on input "**********" at bounding box center [427, 205] width 378 height 25
click at [592, 199] on input "**********" at bounding box center [427, 205] width 378 height 25
click at [601, 205] on input "**********" at bounding box center [427, 205] width 378 height 25
type input "**********"
click at [596, 260] on select "**********" at bounding box center [431, 263] width 384 height 25
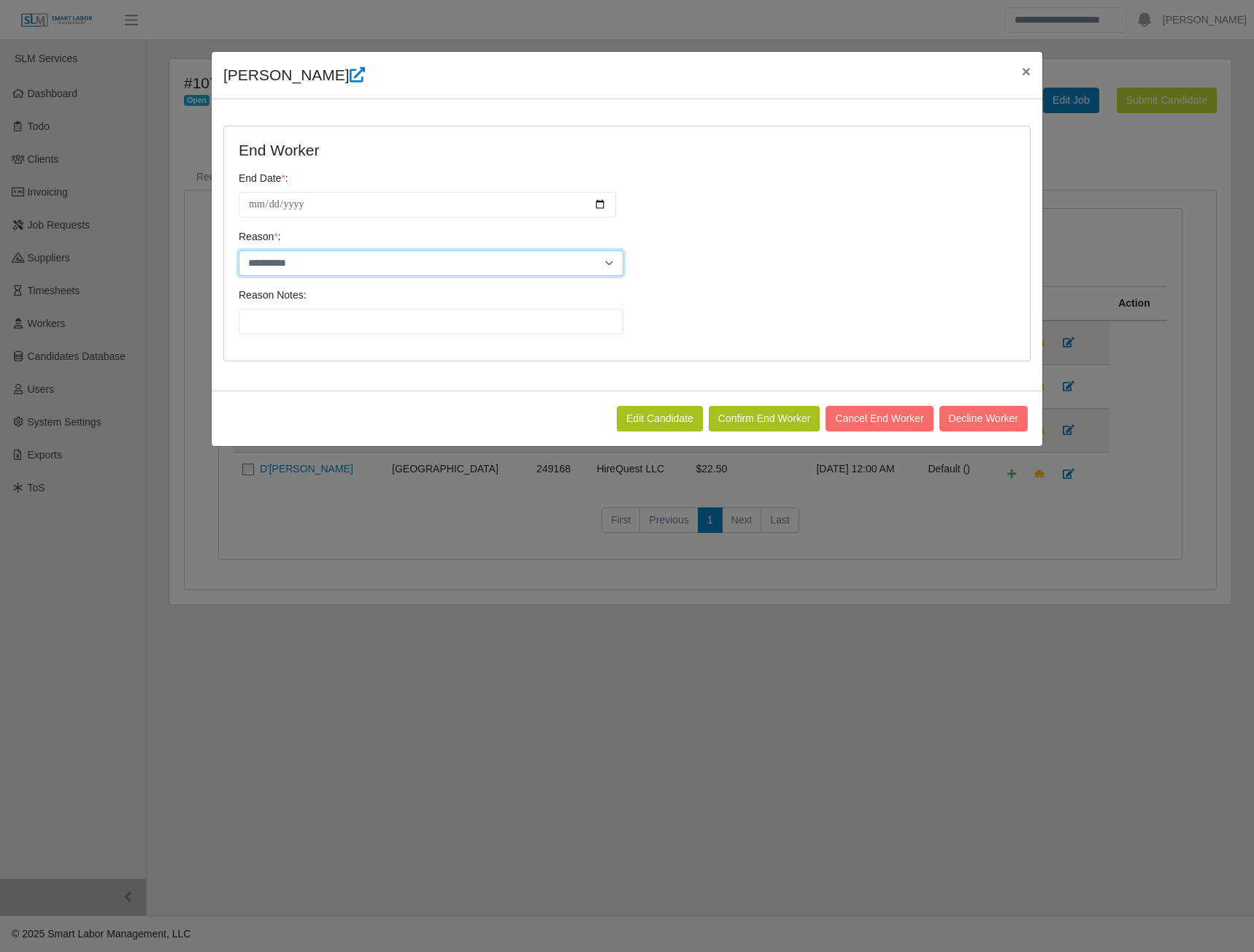
select select "**********"
click at [239, 251] on select "**********" at bounding box center [431, 263] width 384 height 25
click at [747, 425] on button "Confirm End Worker" at bounding box center [764, 418] width 111 height 25
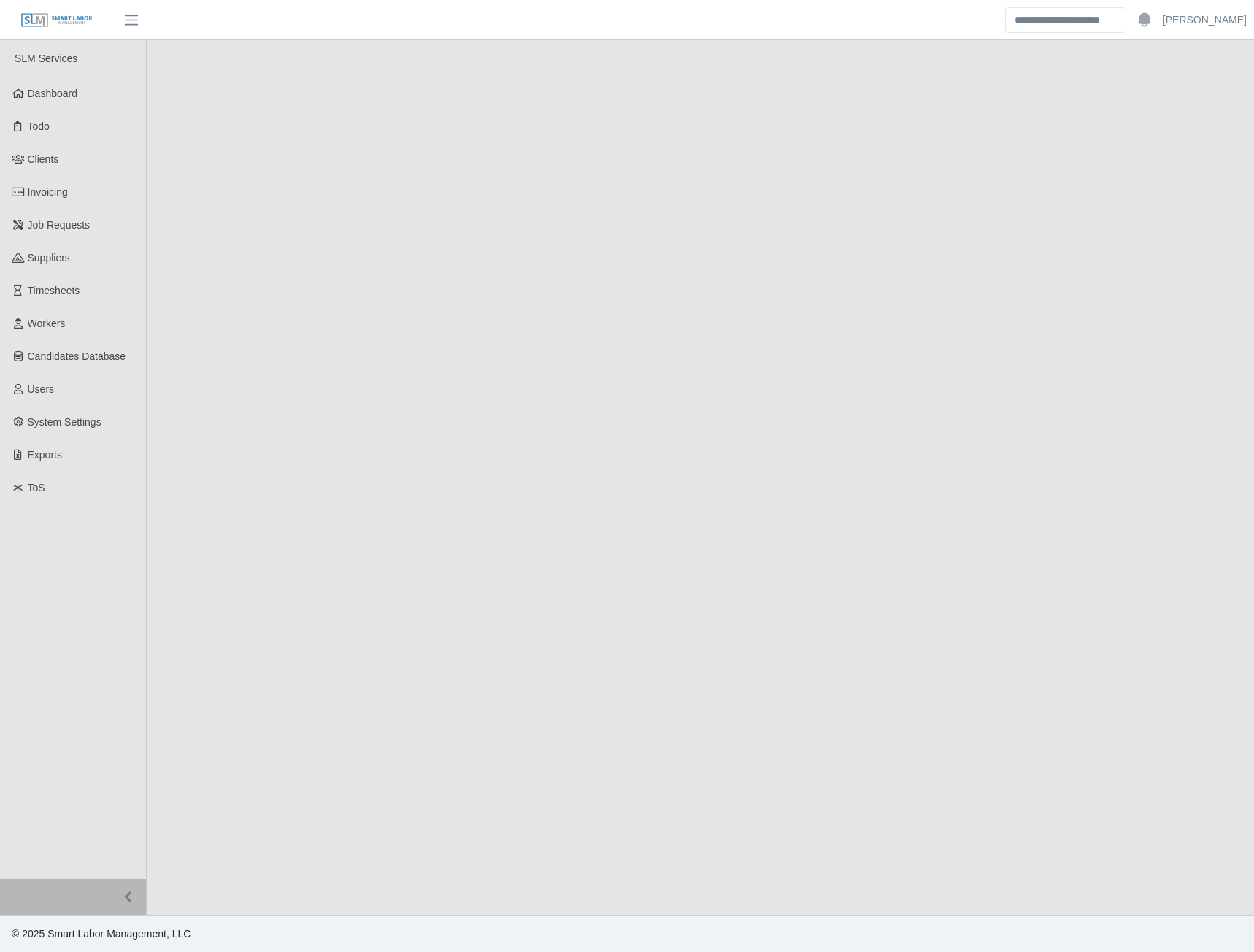
select select "****"
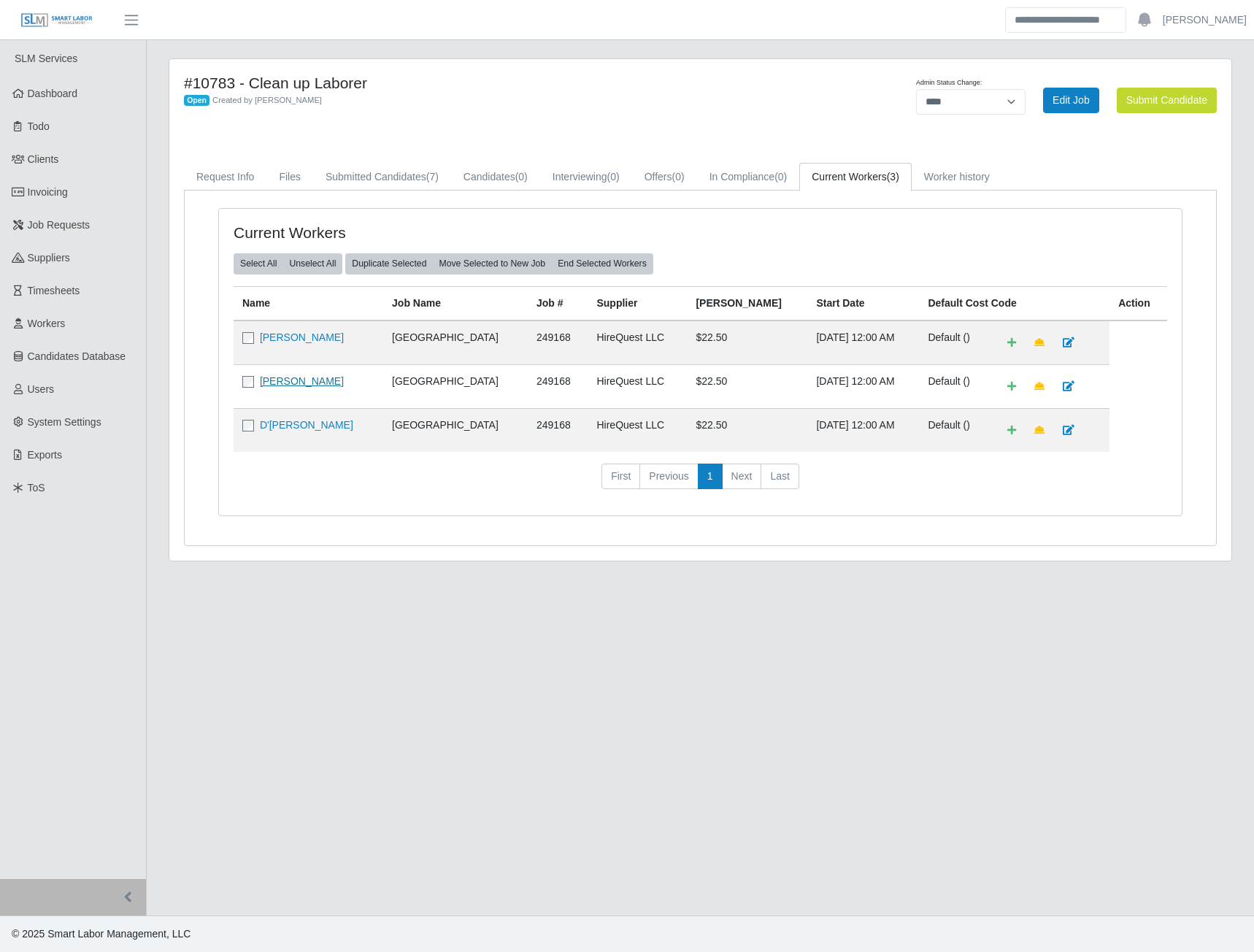
click at [316, 381] on link "[PERSON_NAME]" at bounding box center [301, 381] width 84 height 12
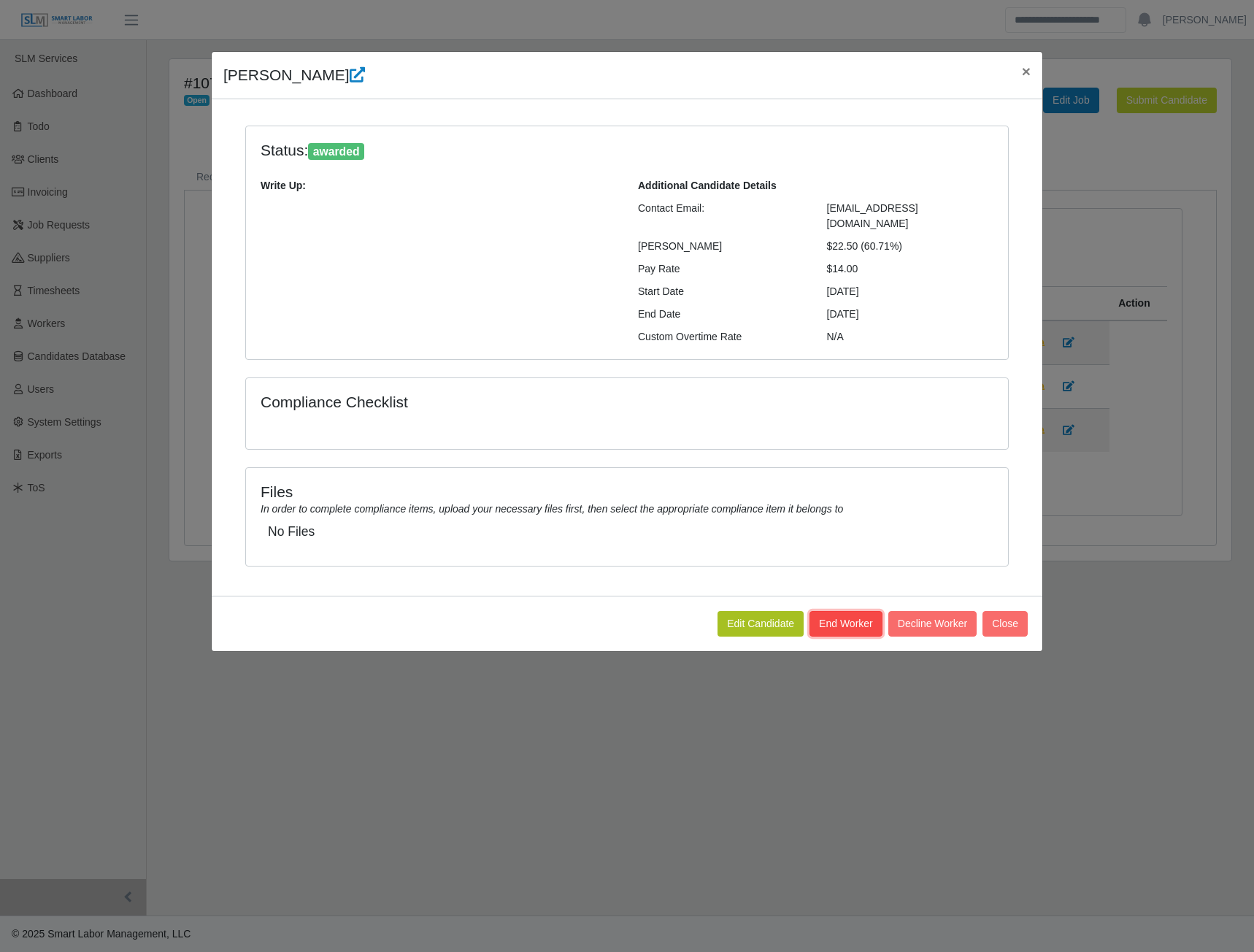
click at [830, 611] on button "End Worker" at bounding box center [846, 624] width 73 height 25
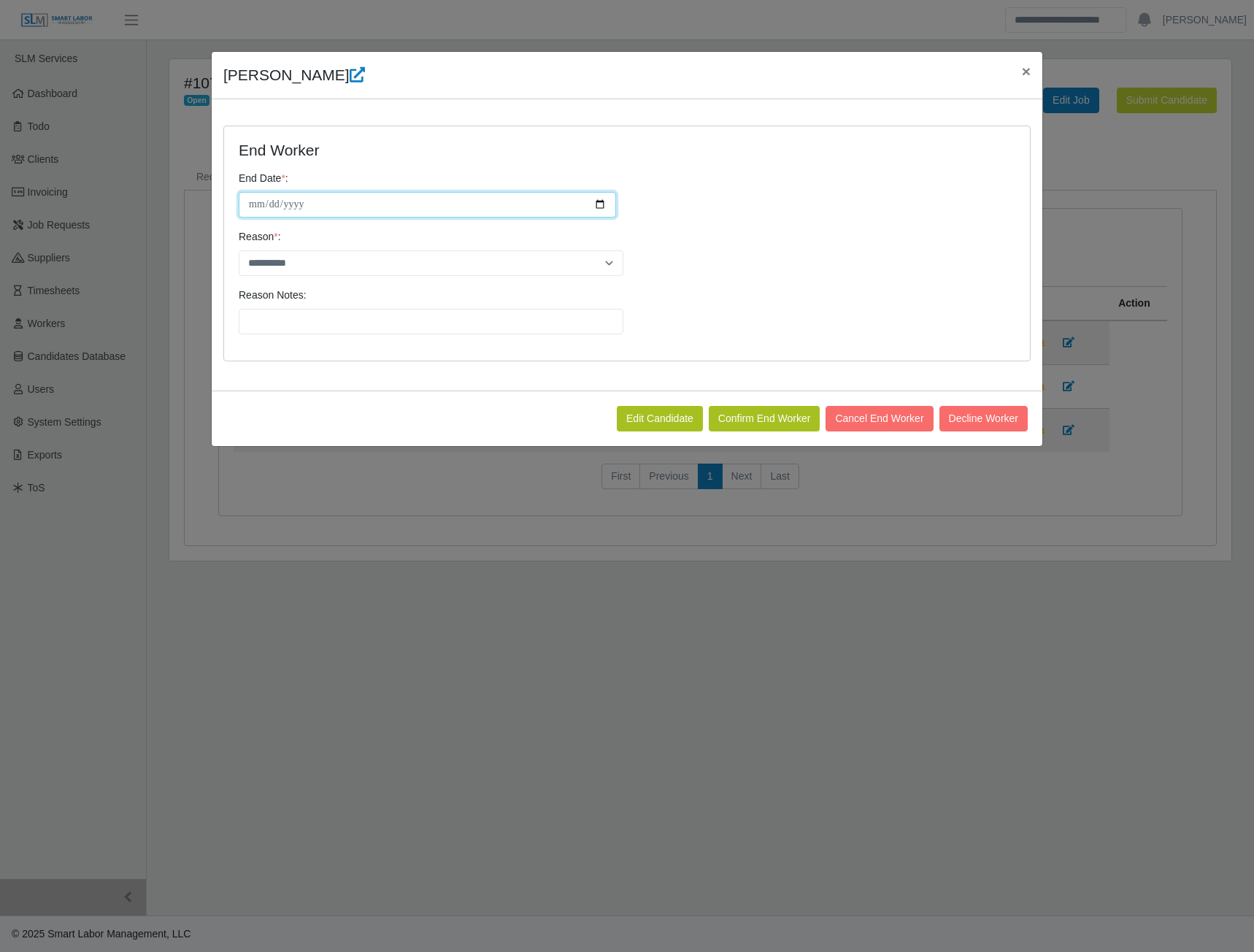
click at [597, 198] on input "**********" at bounding box center [427, 205] width 378 height 25
click at [600, 202] on input "**********" at bounding box center [427, 205] width 378 height 25
type input "**********"
click at [598, 260] on select "**********" at bounding box center [431, 263] width 384 height 25
select select "**********"
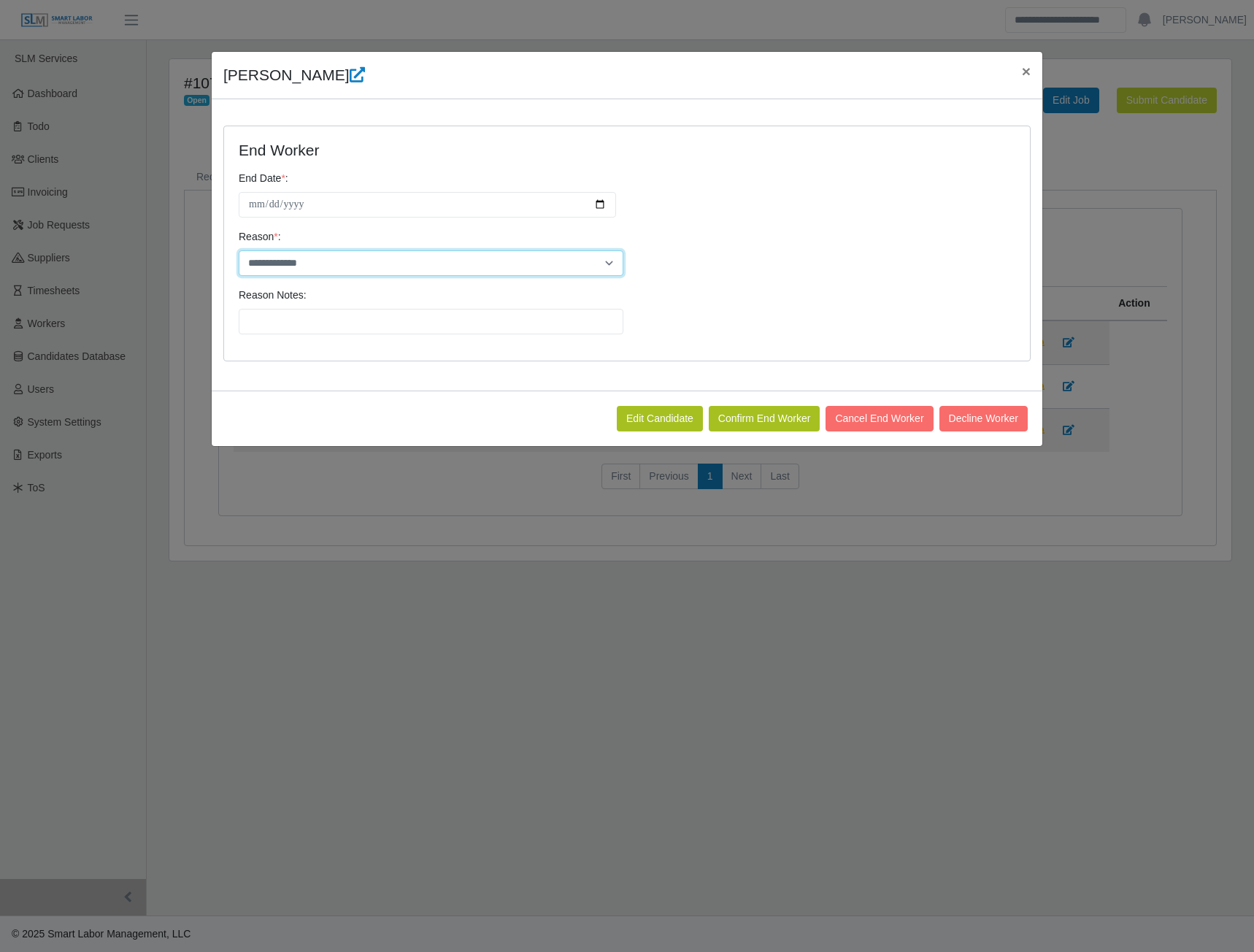
click at [239, 251] on select "**********" at bounding box center [431, 263] width 384 height 25
click at [765, 418] on button "Confirm End Worker" at bounding box center [764, 418] width 111 height 25
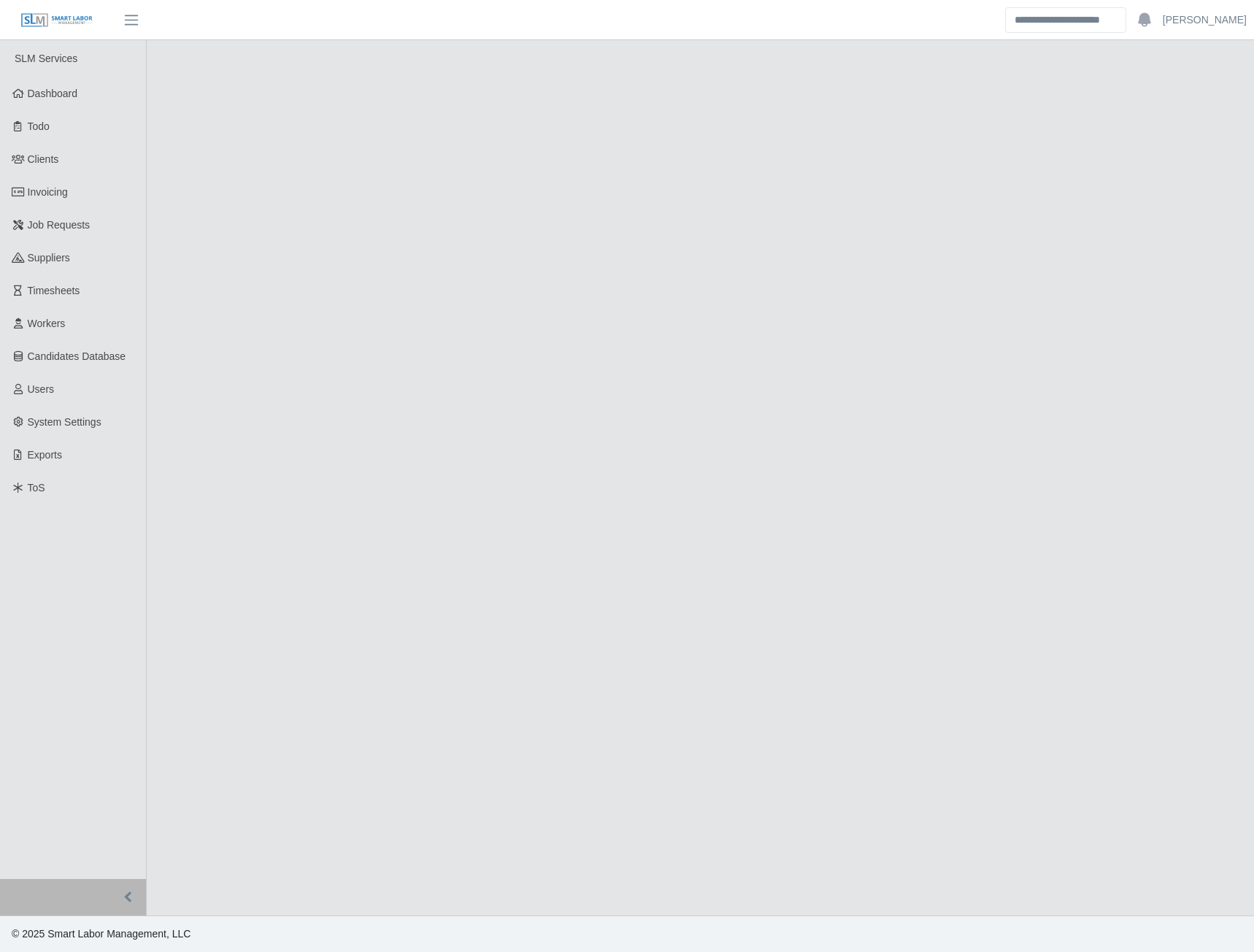
select select "****"
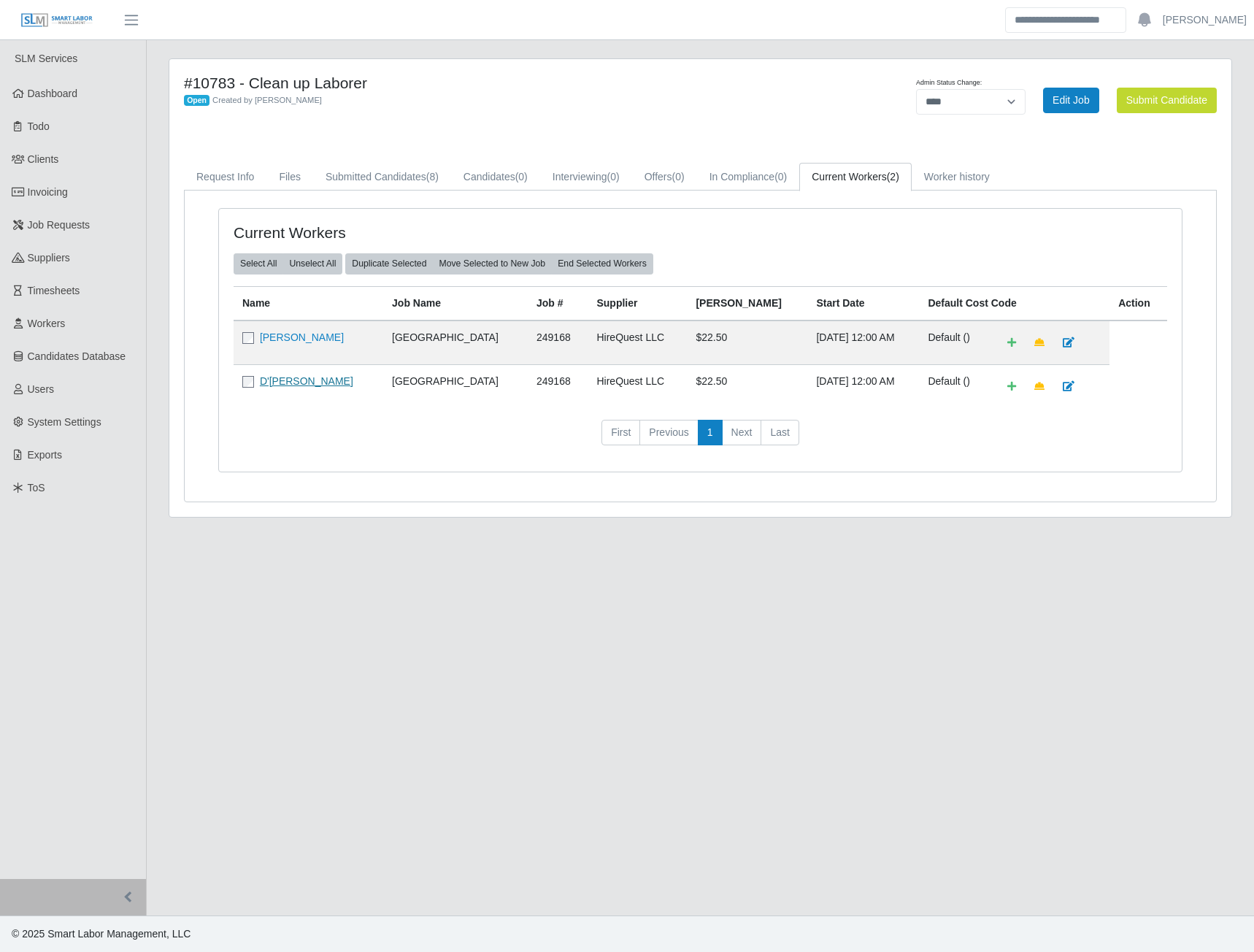
click at [291, 381] on link "D'[PERSON_NAME]" at bounding box center [307, 381] width 94 height 12
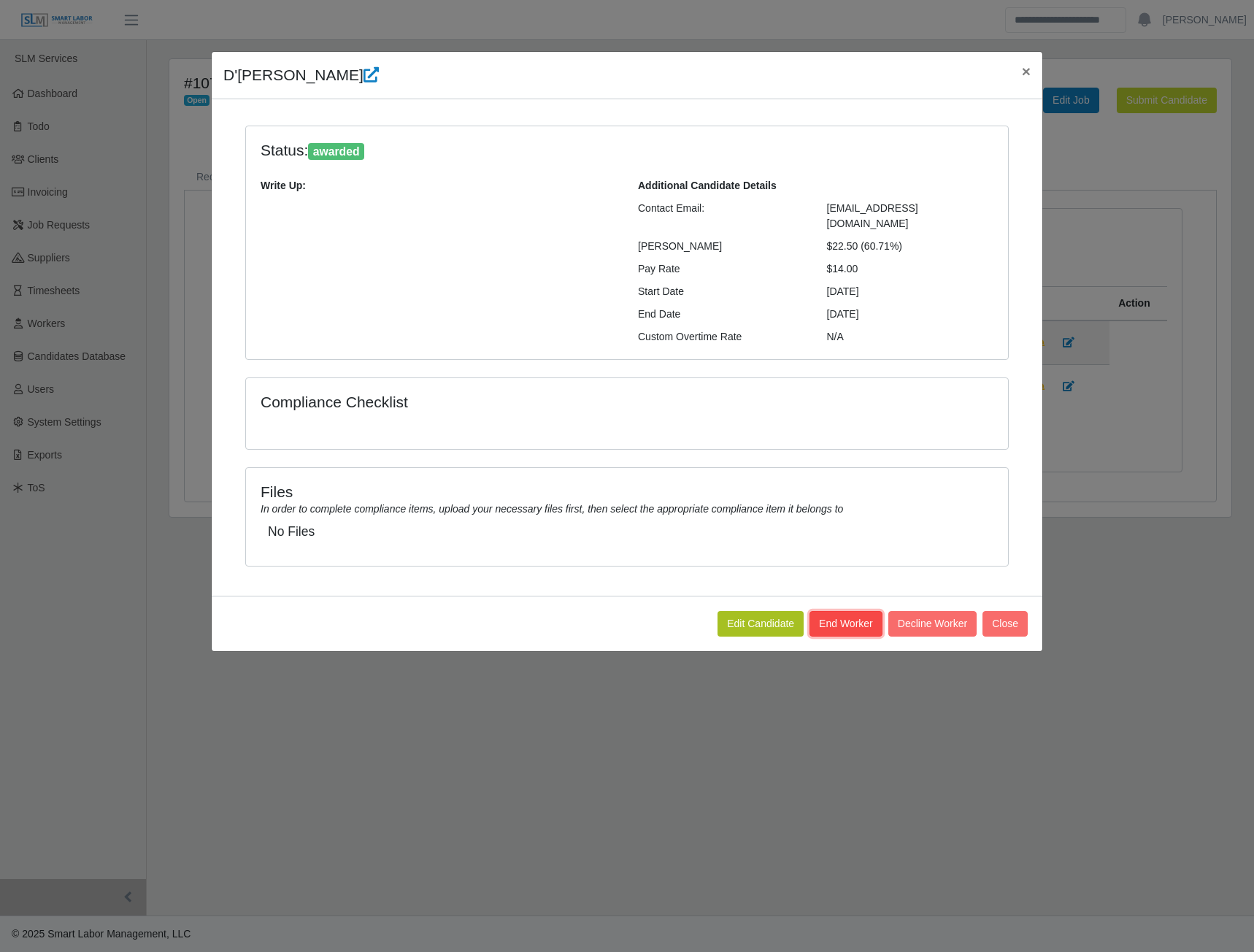
click at [844, 612] on button "End Worker" at bounding box center [846, 624] width 73 height 25
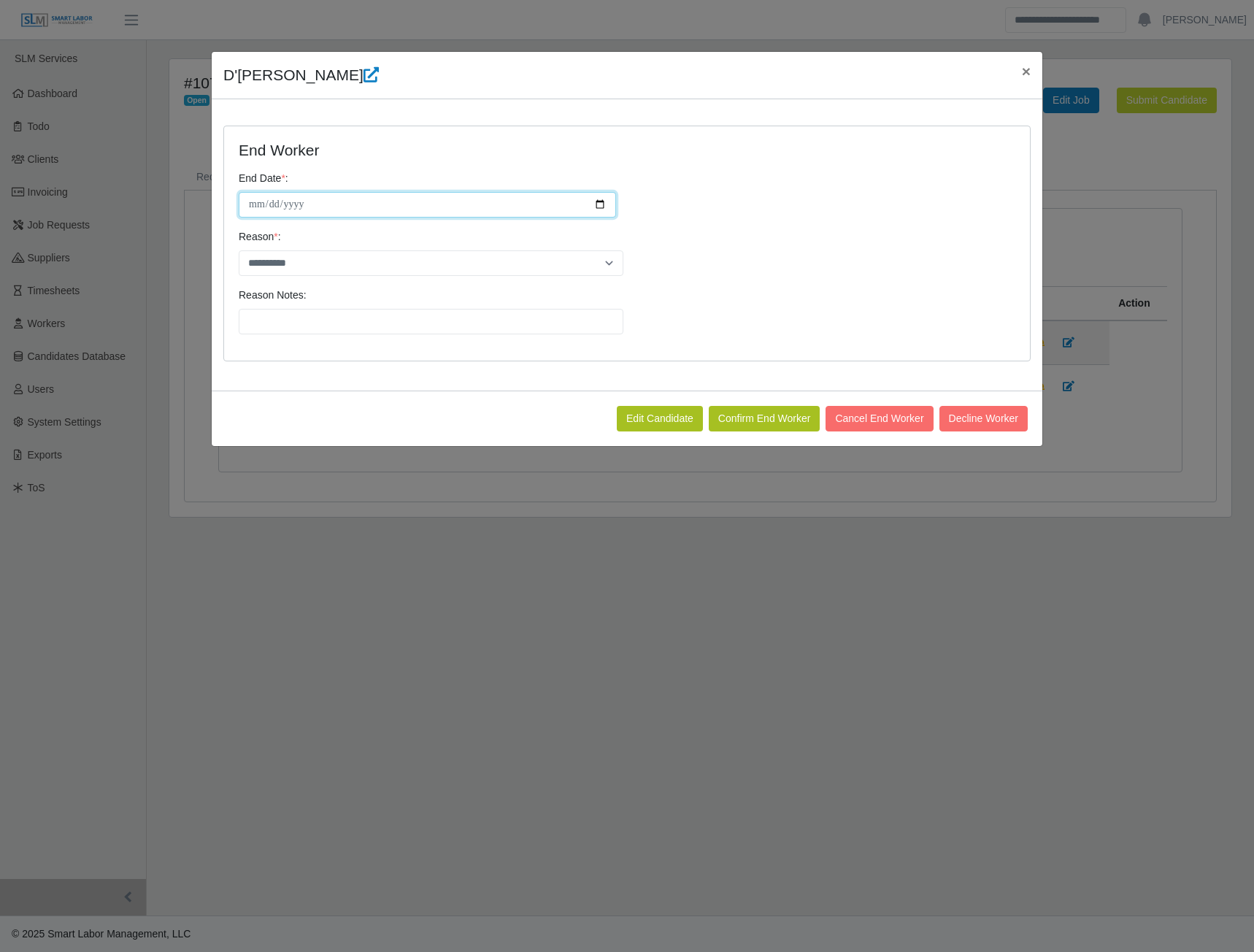
click at [603, 198] on input "**********" at bounding box center [427, 205] width 378 height 25
click at [597, 201] on input "**********" at bounding box center [427, 205] width 378 height 25
type input "**********"
click at [604, 259] on select "**********" at bounding box center [431, 263] width 384 height 25
select select "**********"
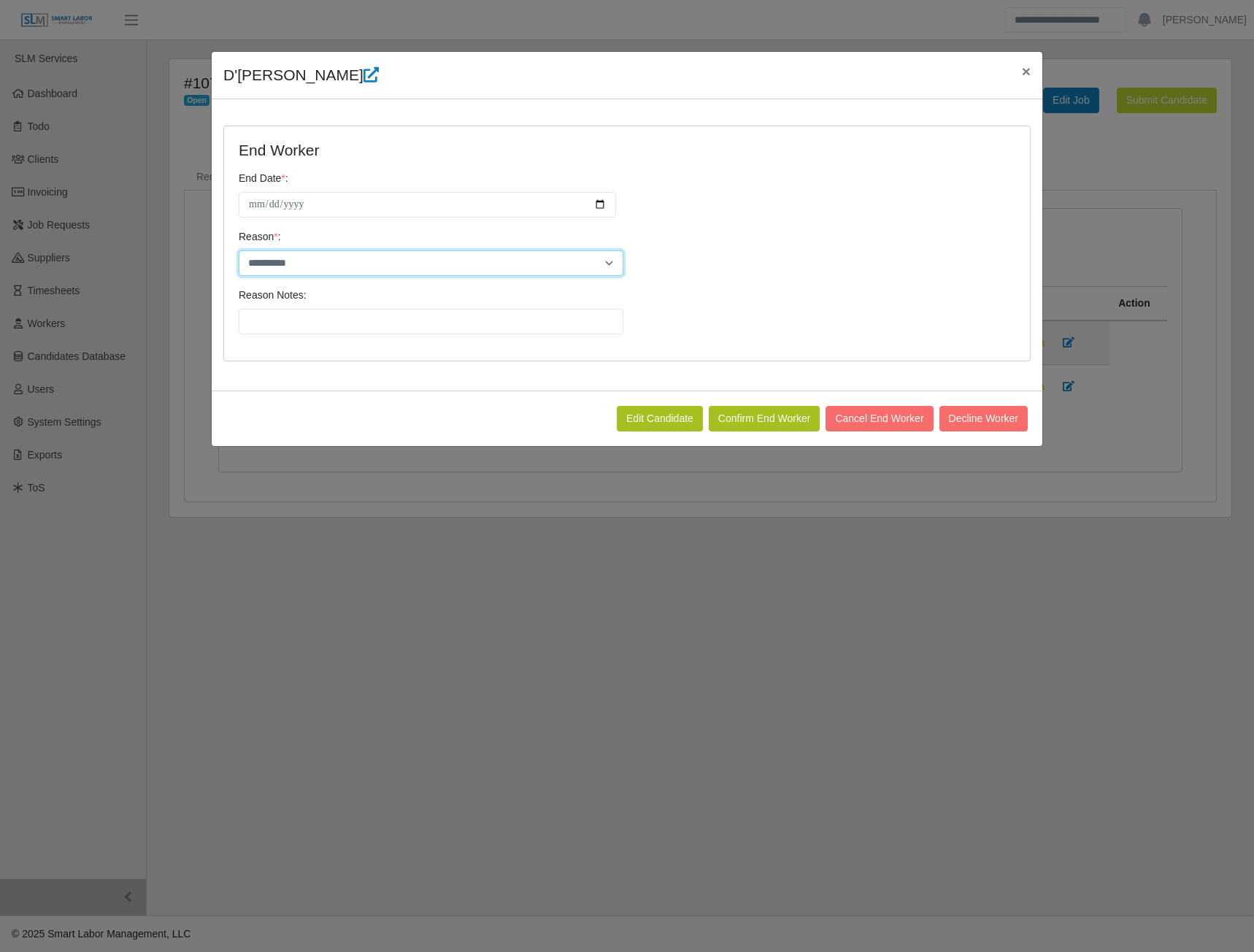
click at [239, 251] on select "**********" at bounding box center [431, 263] width 384 height 25
click at [776, 411] on button "Confirm End Worker" at bounding box center [764, 418] width 111 height 25
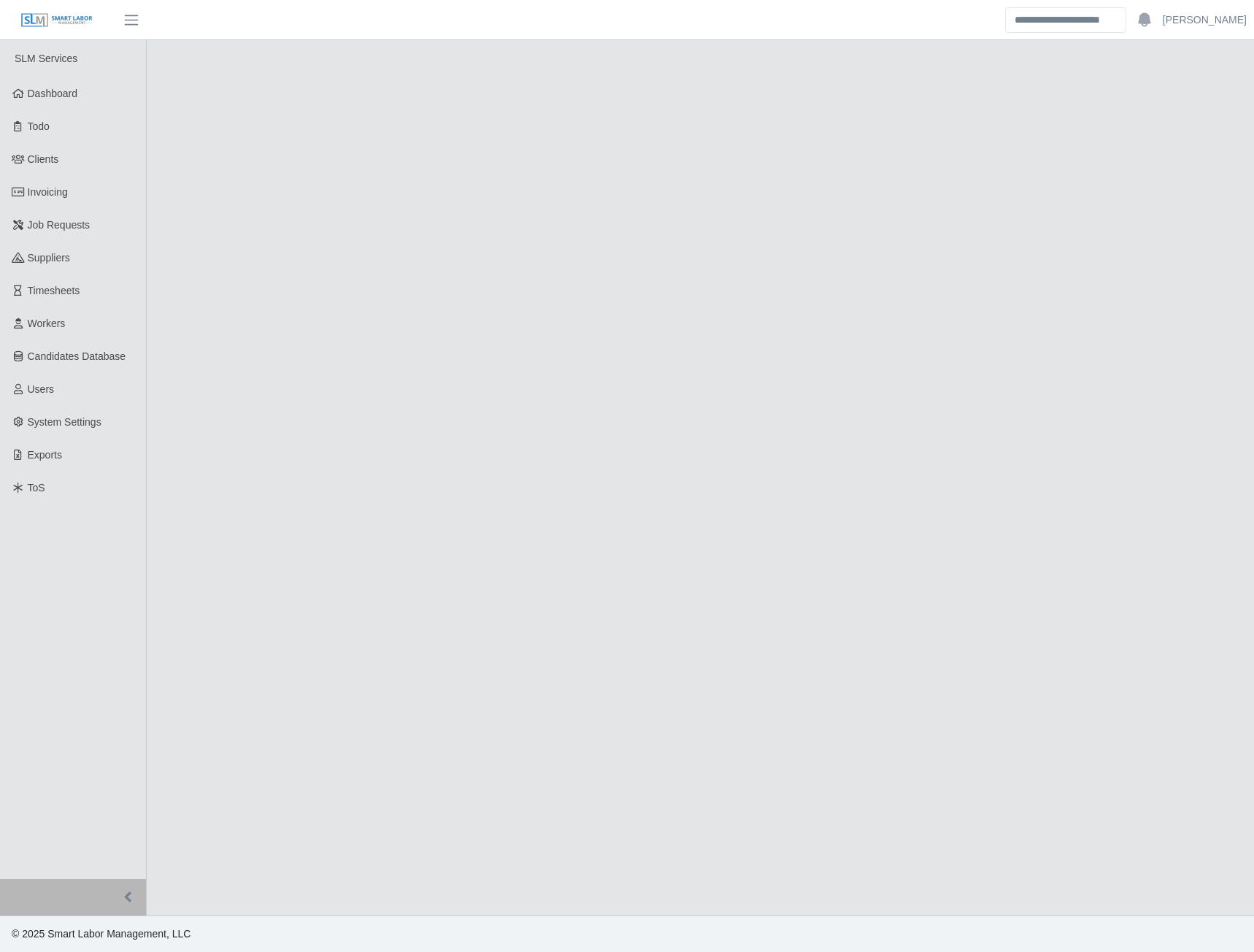
select select "****"
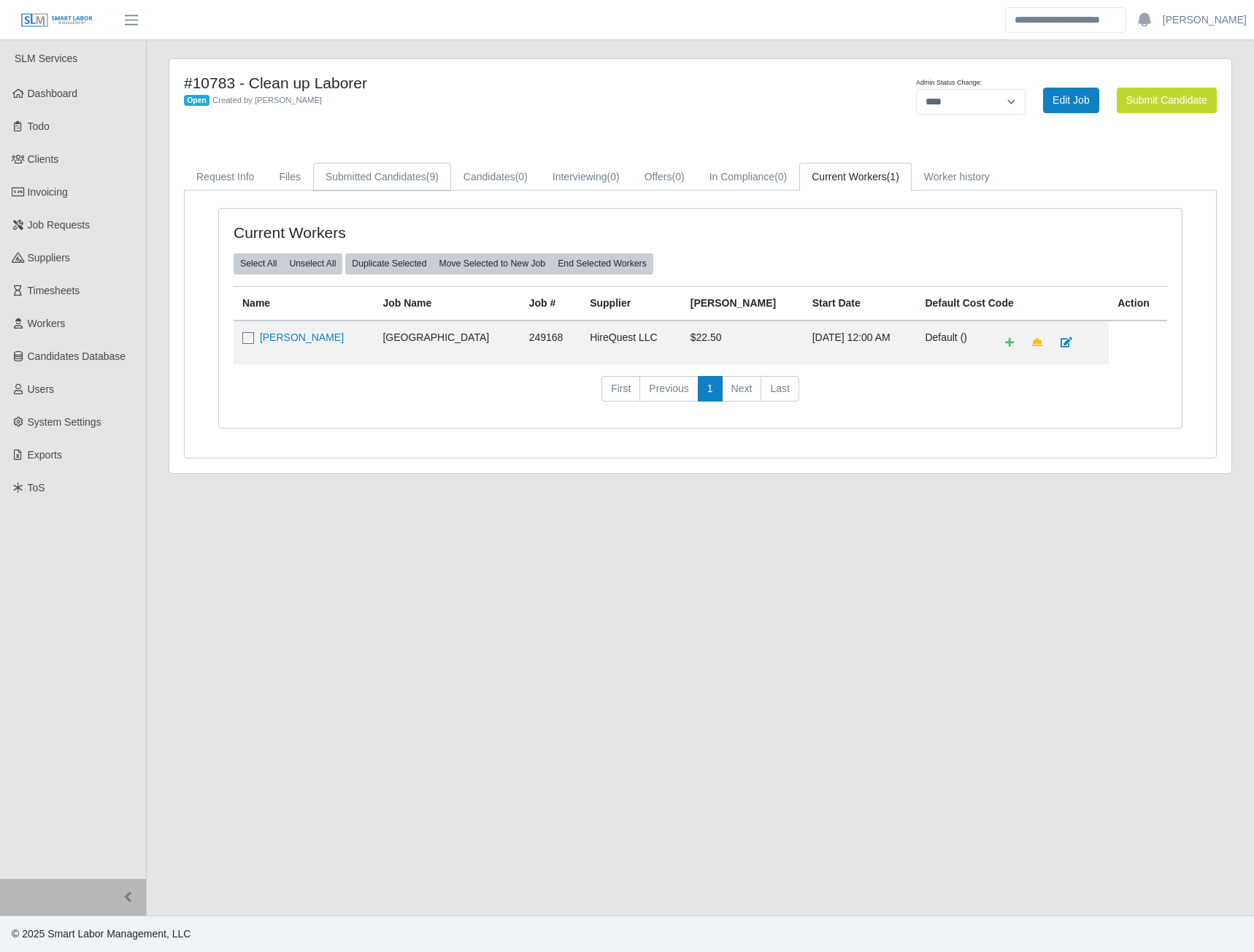
click at [417, 181] on link "Submitted Candidates (9)" at bounding box center [381, 177] width 138 height 28
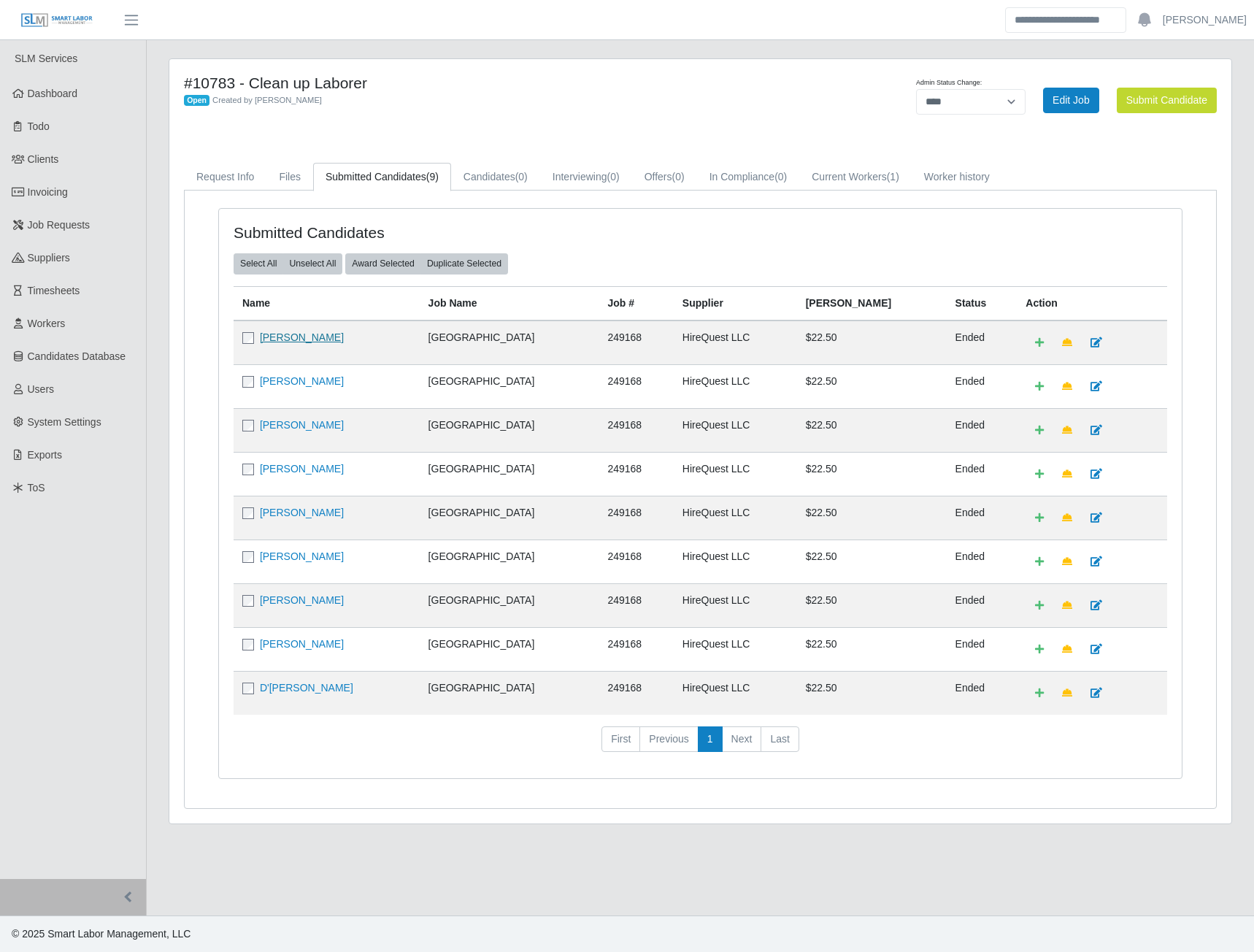
click at [282, 334] on link "[PERSON_NAME]" at bounding box center [301, 337] width 84 height 12
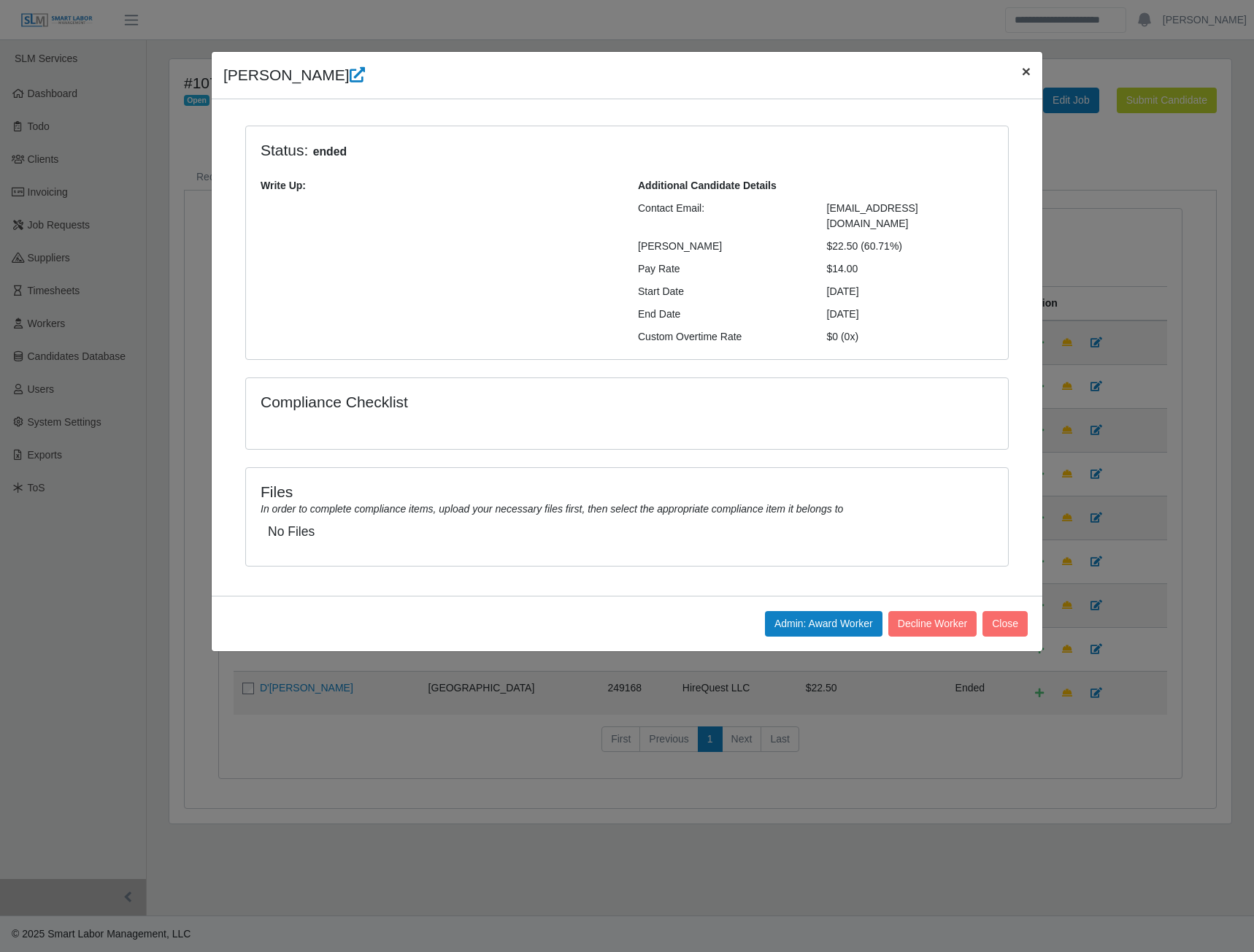
click at [1027, 66] on span "×" at bounding box center [1026, 72] width 8 height 17
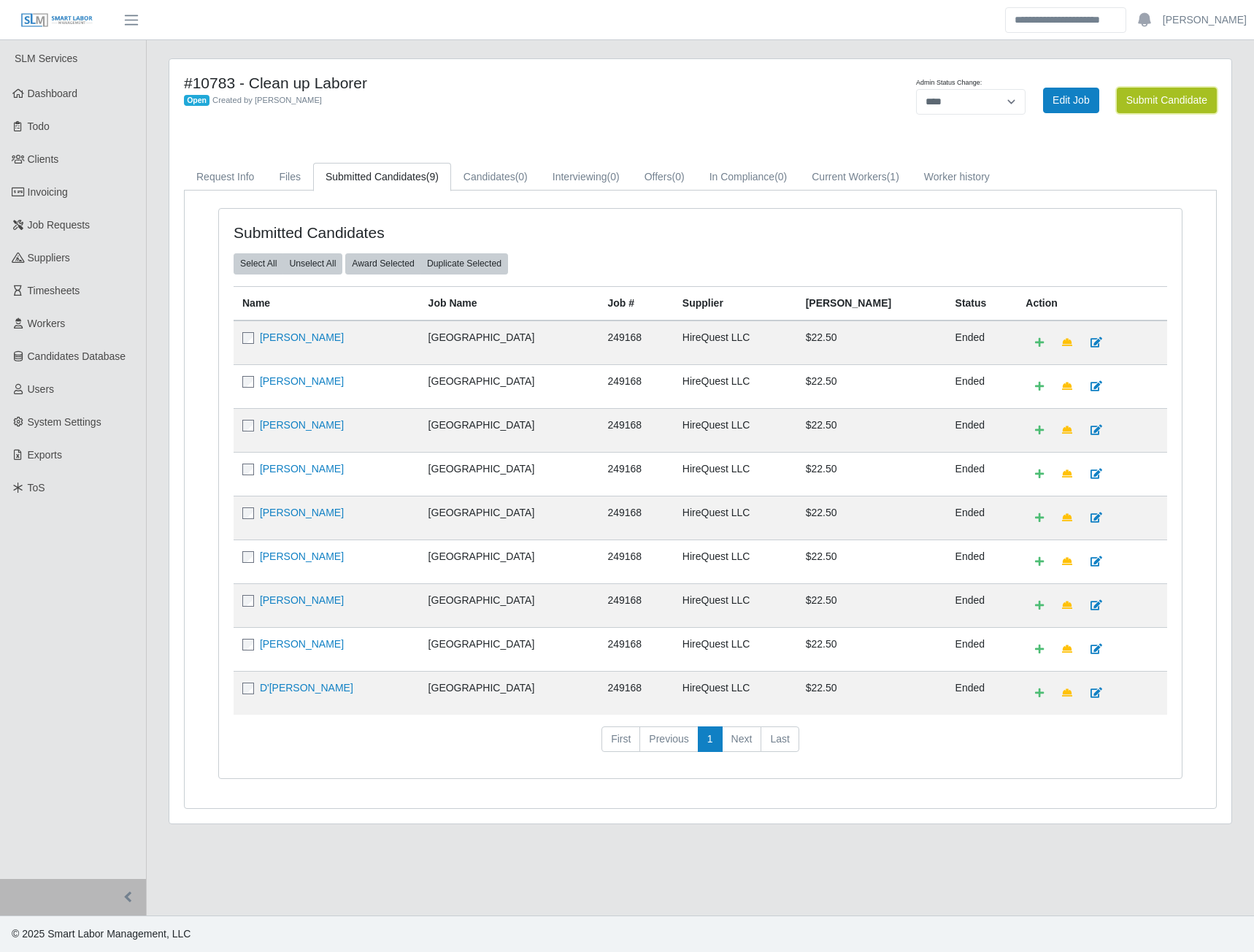
click at [1173, 112] on button "Submit Candidate" at bounding box center [1167, 100] width 100 height 25
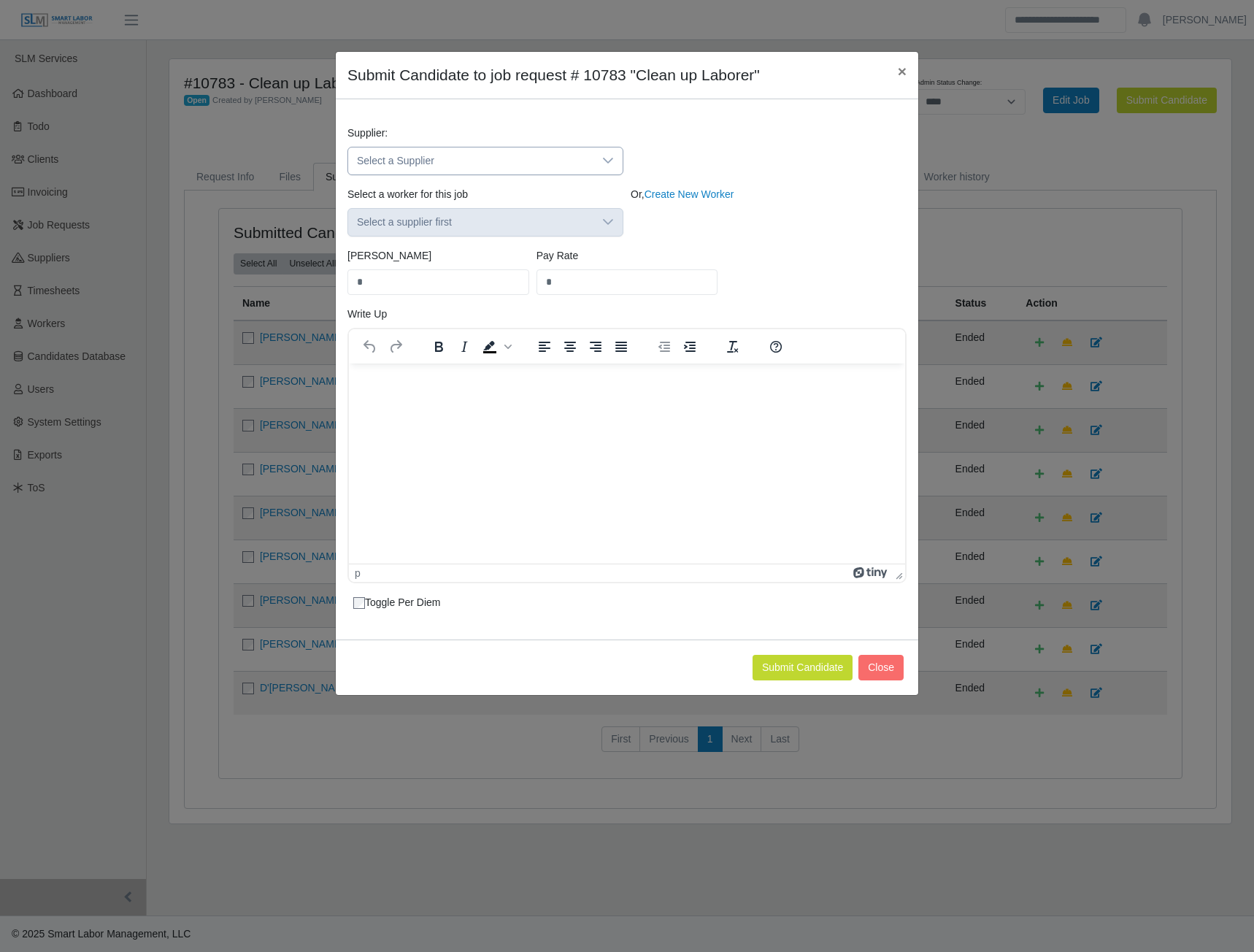
click at [599, 158] on div at bounding box center [608, 161] width 29 height 27
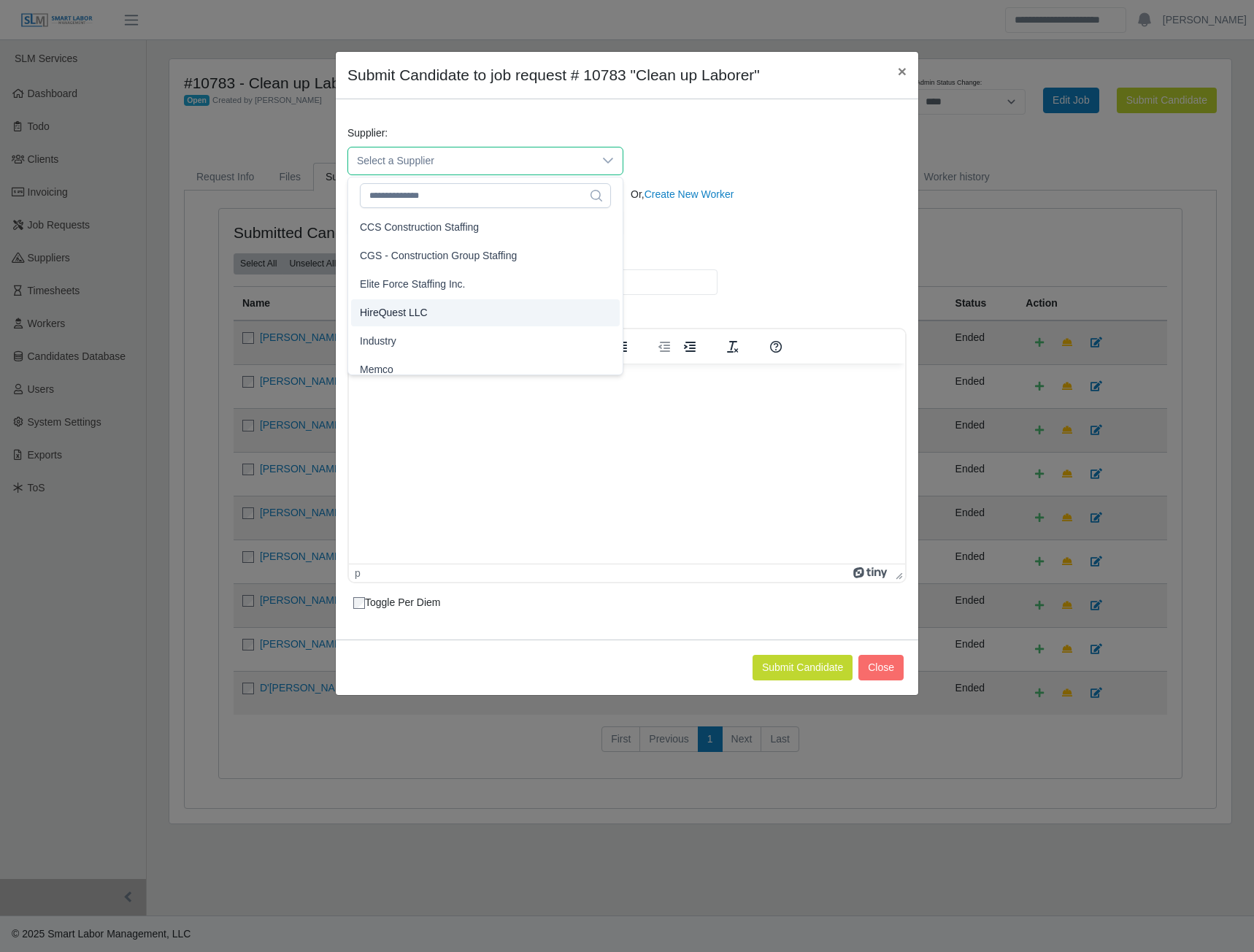
click at [397, 316] on span "HireQuest LLC" at bounding box center [394, 313] width 68 height 15
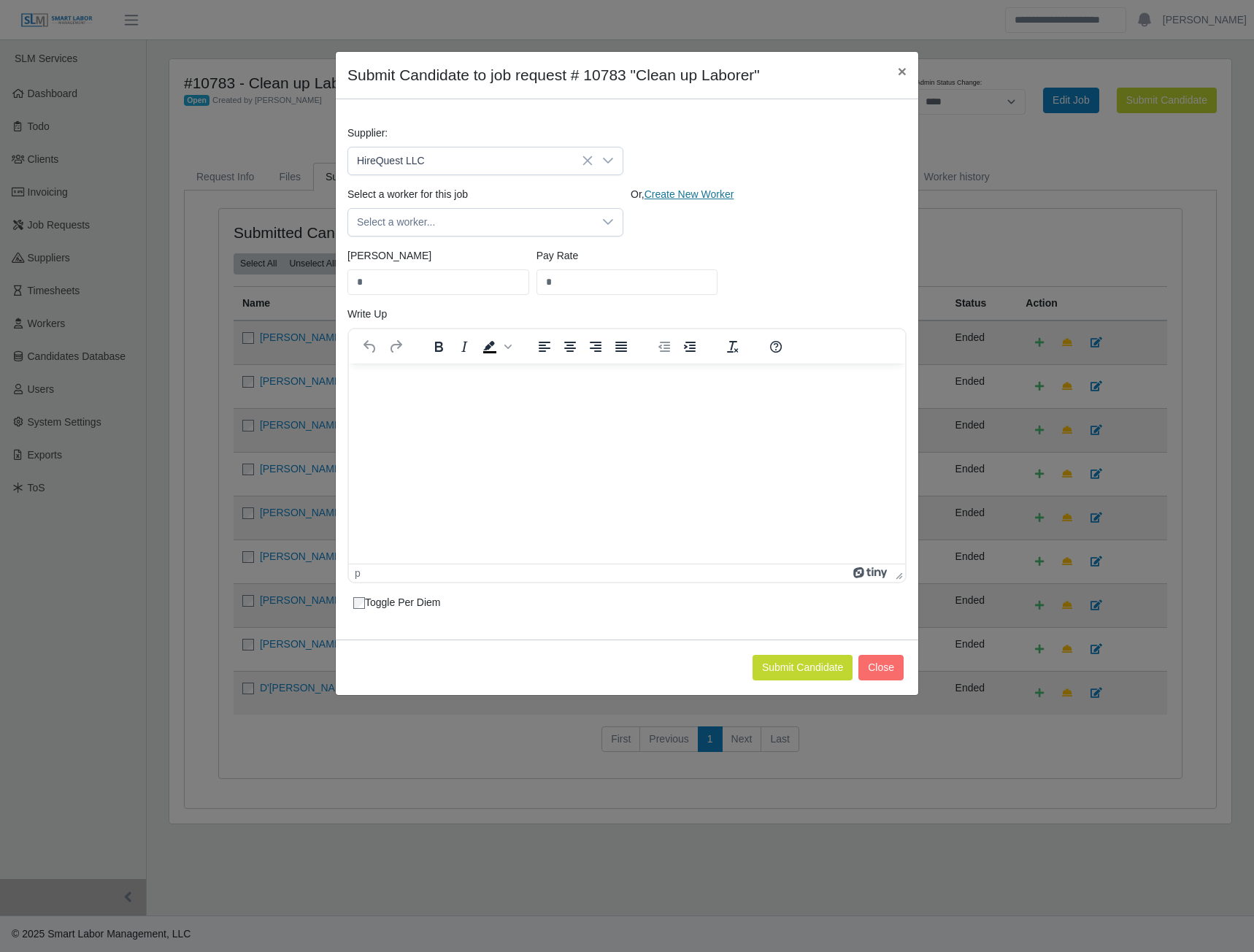
click at [676, 198] on link "Create New Worker" at bounding box center [689, 194] width 90 height 12
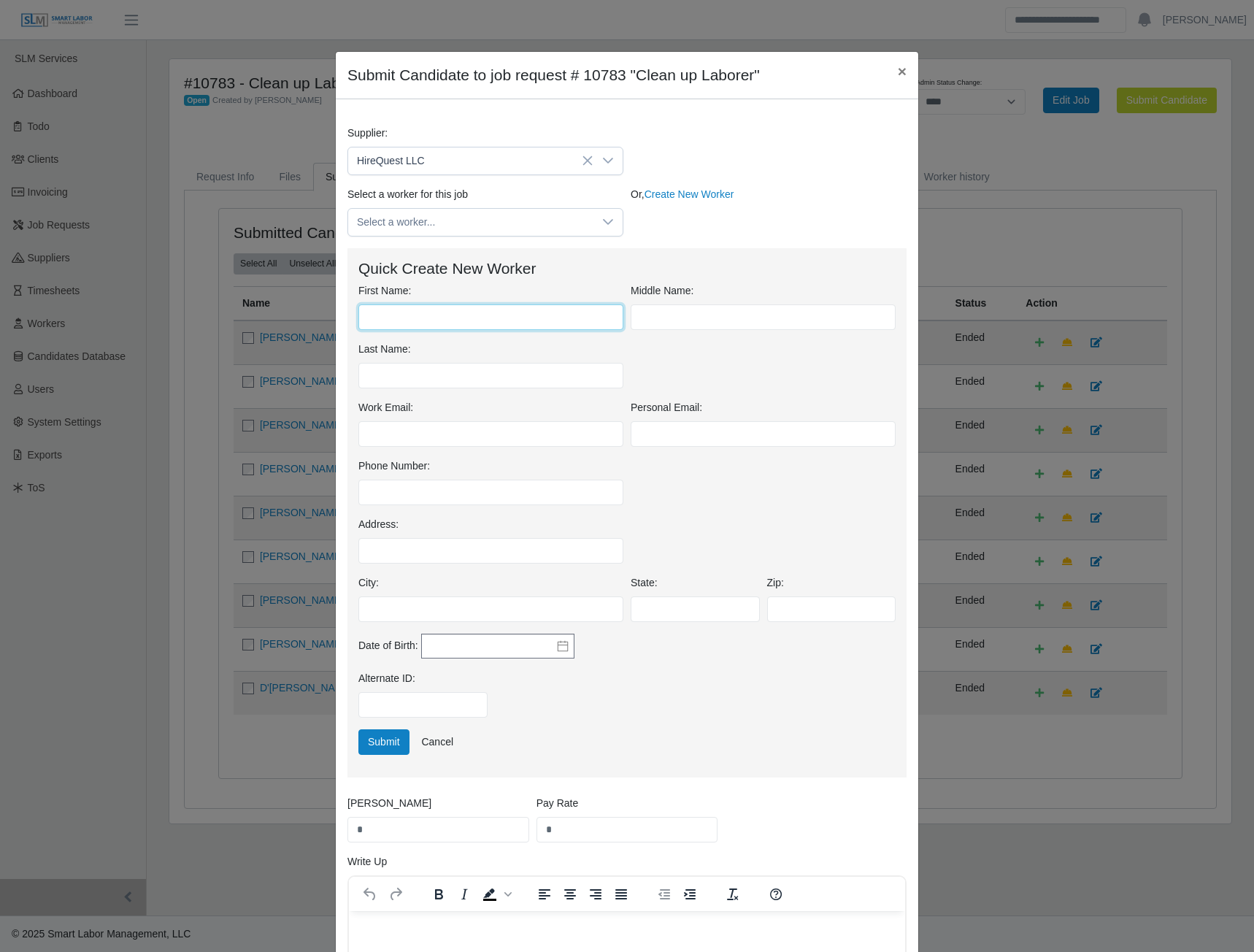
click at [393, 320] on input "First Name:" at bounding box center [491, 317] width 265 height 25
click at [388, 321] on input "*******" at bounding box center [491, 317] width 265 height 25
type input "*******"
click at [414, 374] on input "Last Name:" at bounding box center [491, 375] width 265 height 25
type input "********"
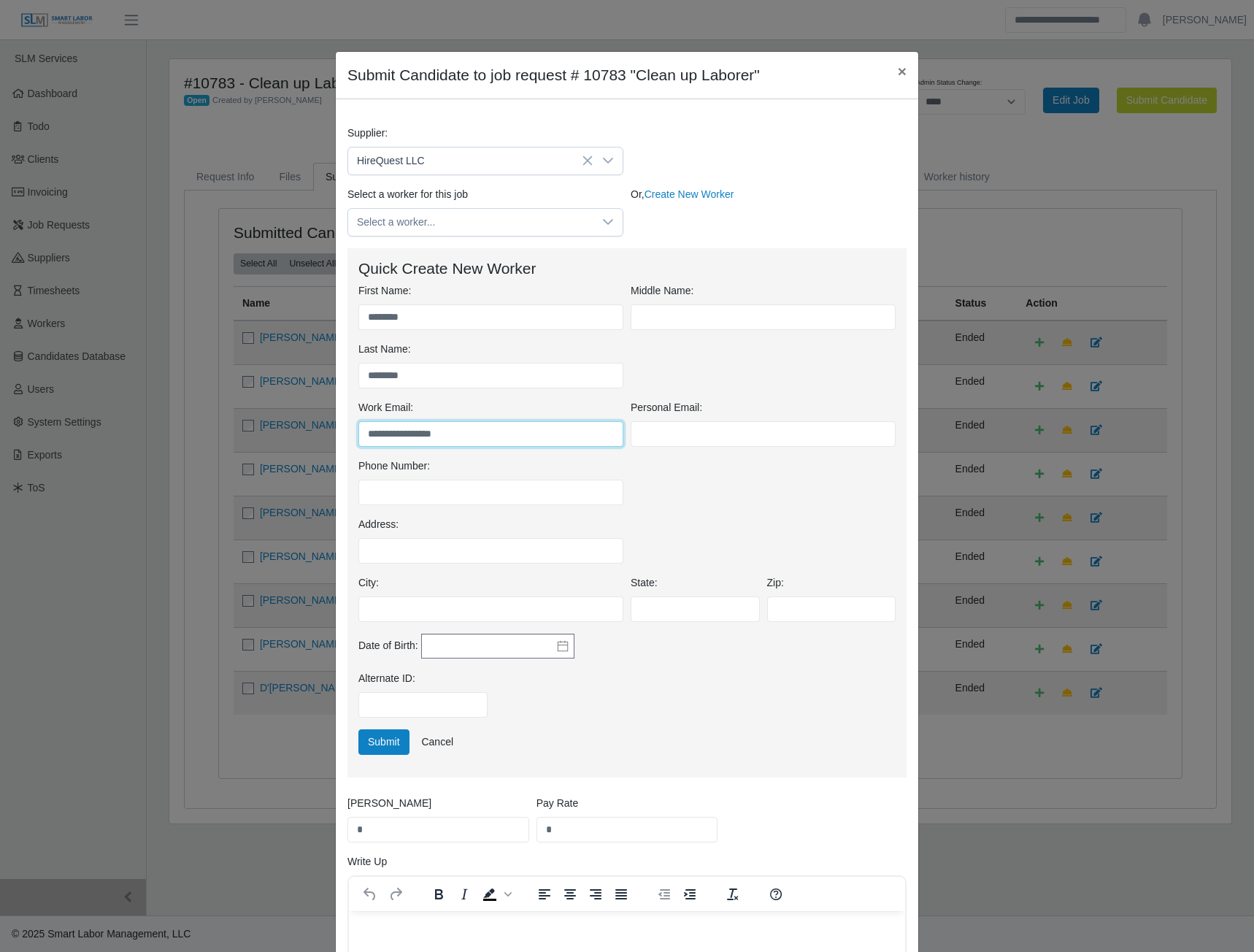
click at [383, 433] on input "**********" at bounding box center [491, 434] width 265 height 25
click at [389, 435] on input "**********" at bounding box center [491, 434] width 265 height 25
click at [381, 434] on input "**********" at bounding box center [491, 434] width 265 height 25
type input "**********"
click at [364, 834] on input "*" at bounding box center [438, 830] width 181 height 25
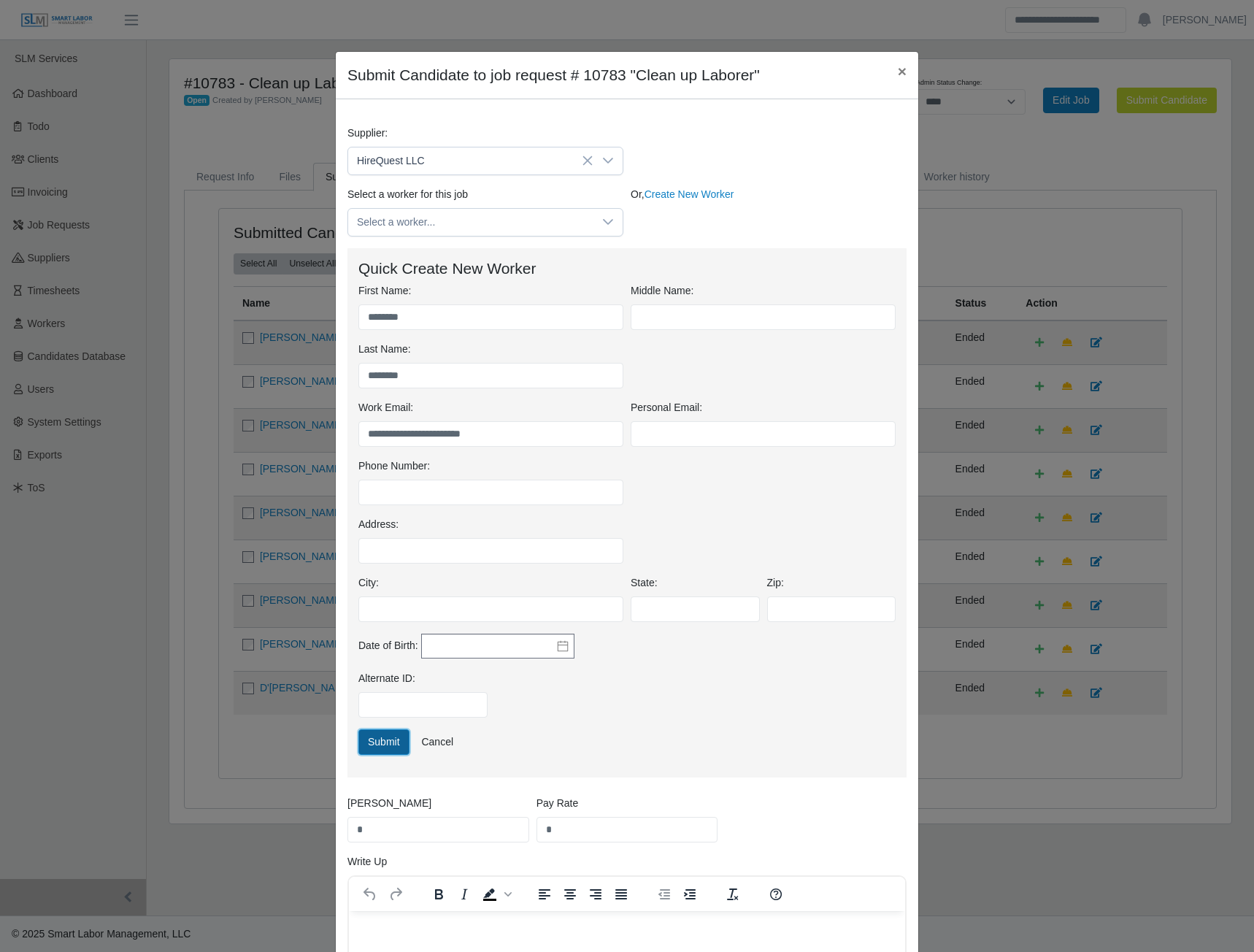
click at [370, 743] on button "Submit" at bounding box center [384, 742] width 51 height 25
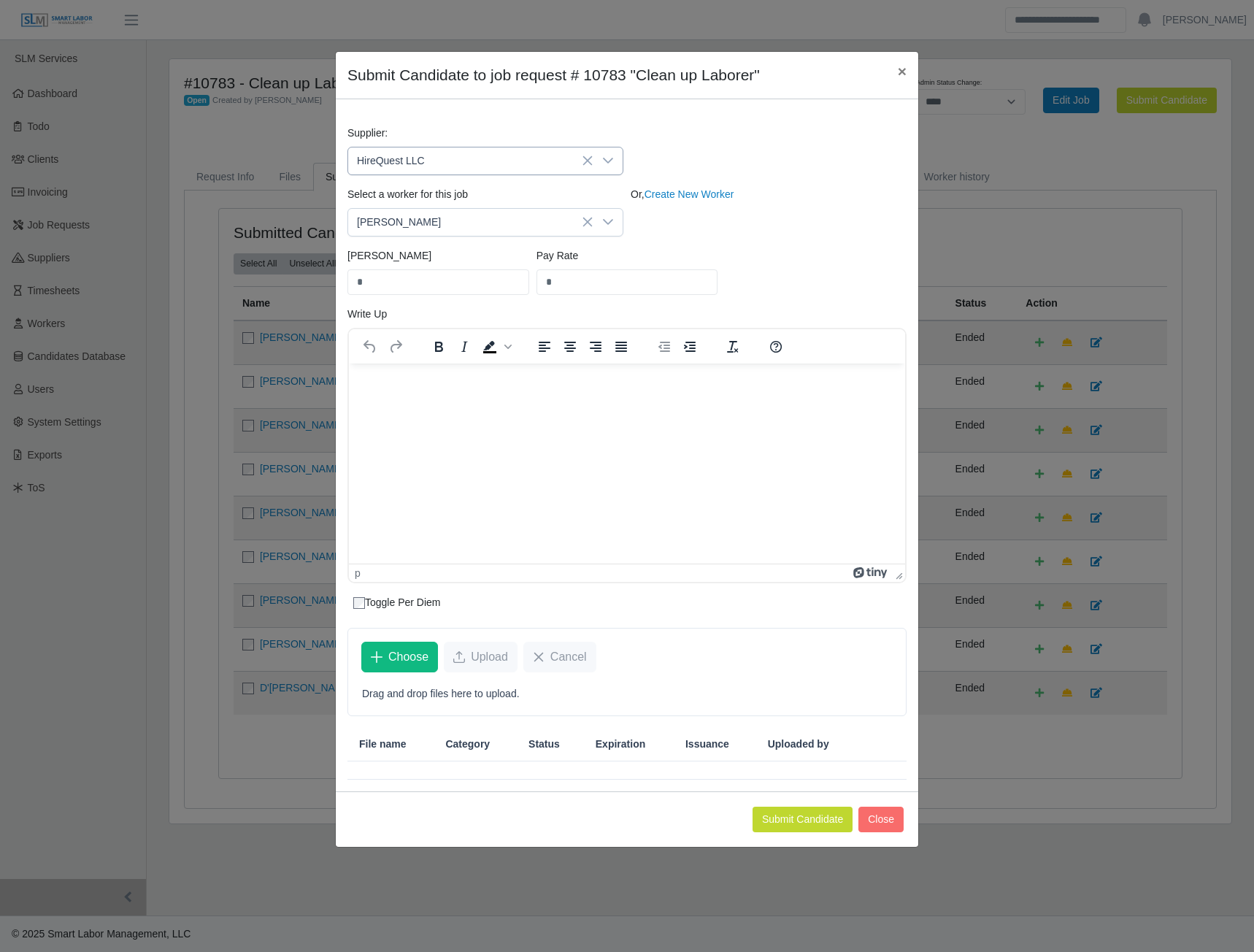
click at [605, 162] on icon at bounding box center [607, 160] width 12 height 12
click at [404, 311] on span "HireQuest LLC" at bounding box center [394, 313] width 68 height 15
click at [703, 196] on link "Create New Worker" at bounding box center [689, 194] width 90 height 12
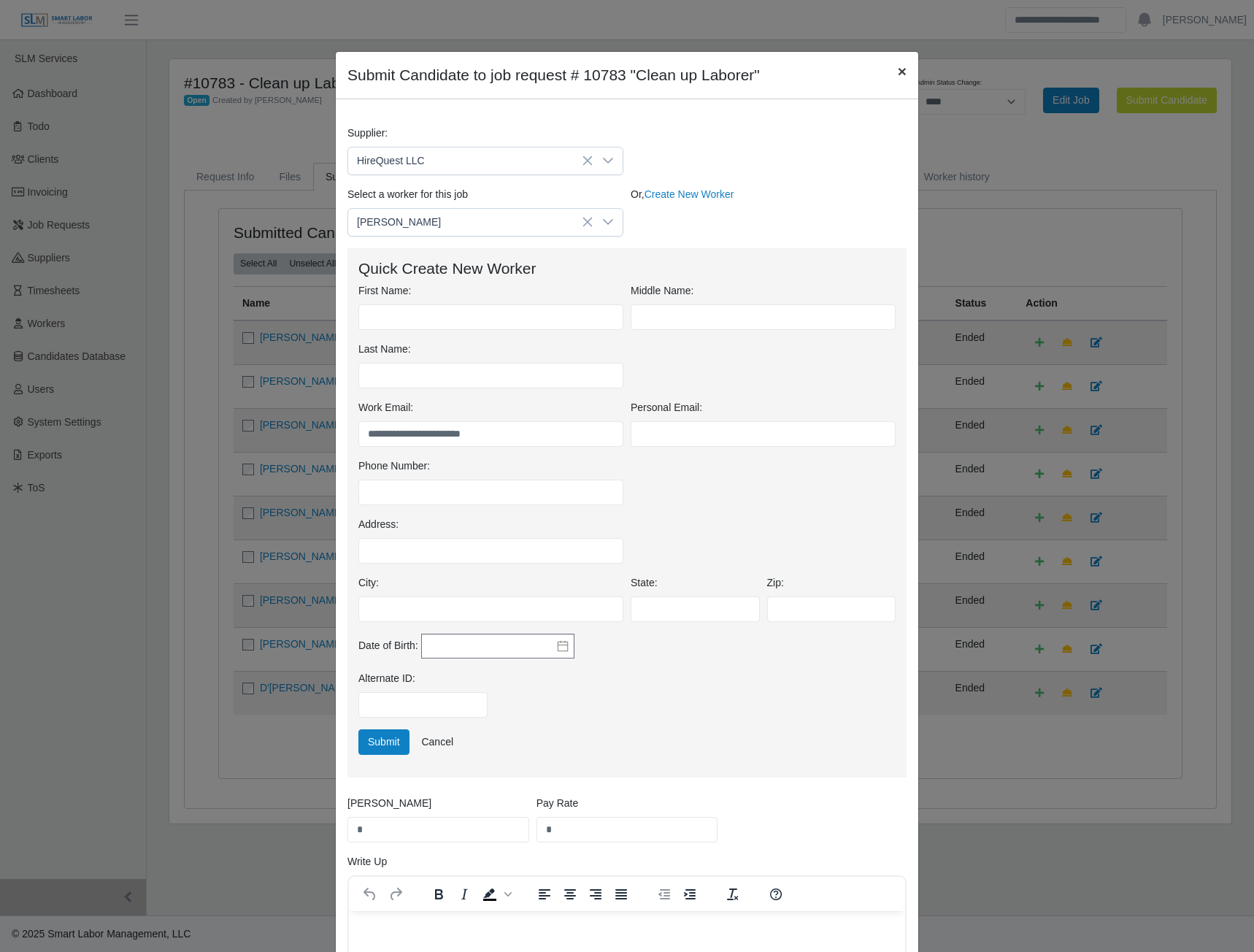
click at [900, 68] on span "×" at bounding box center [902, 72] width 8 height 17
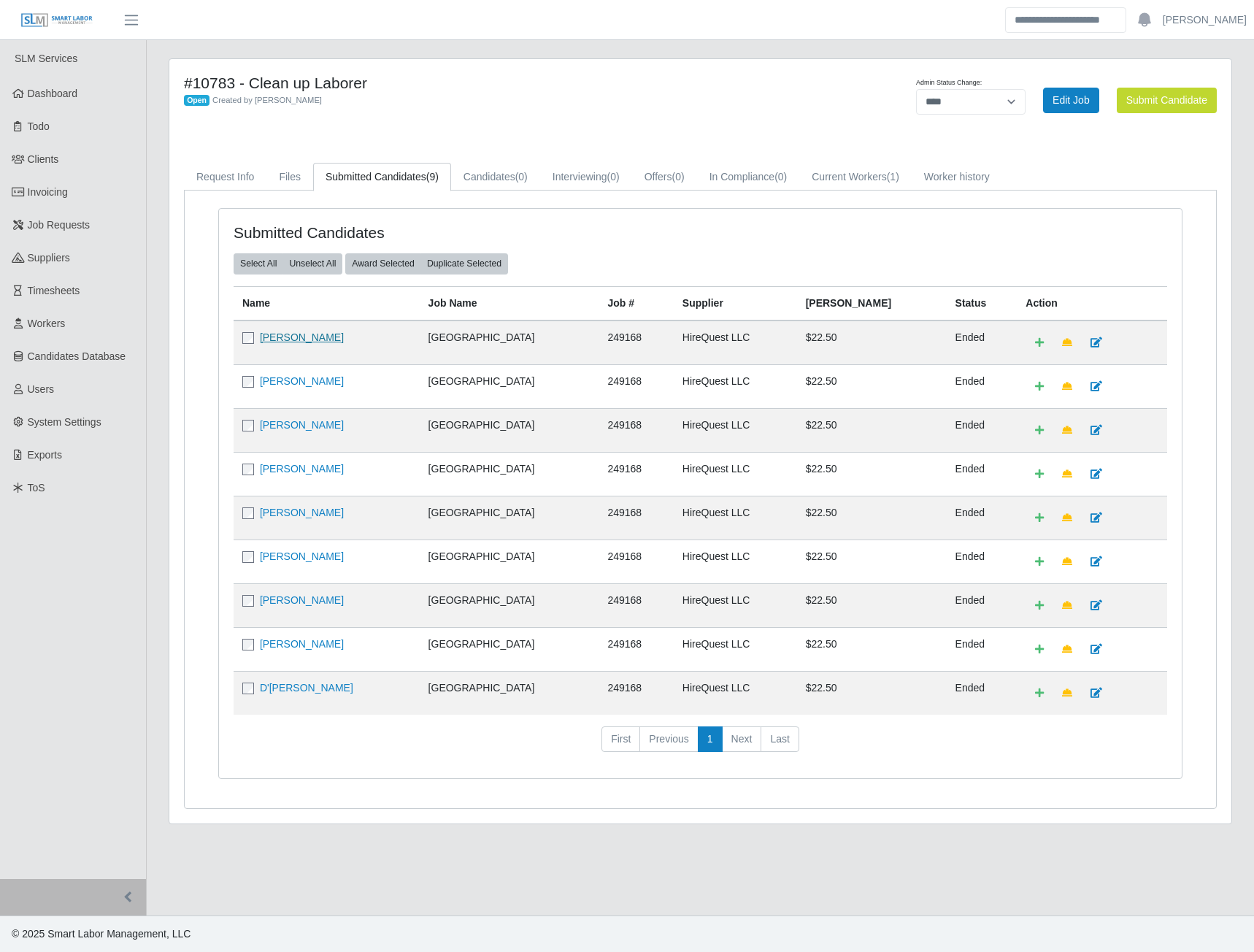
click at [287, 341] on link "[PERSON_NAME]" at bounding box center [301, 337] width 84 height 12
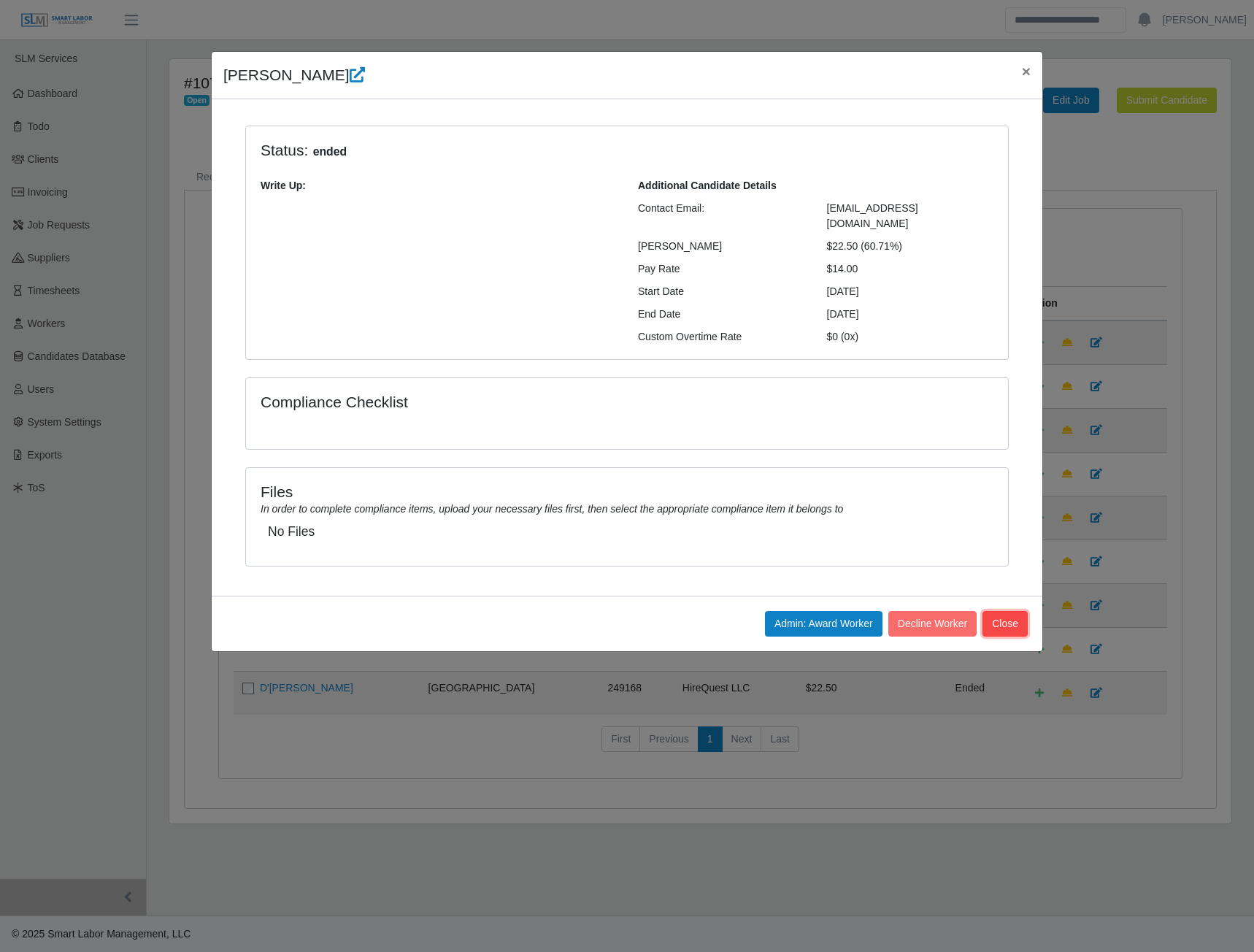
click at [1013, 612] on button "Close" at bounding box center [1005, 624] width 45 height 25
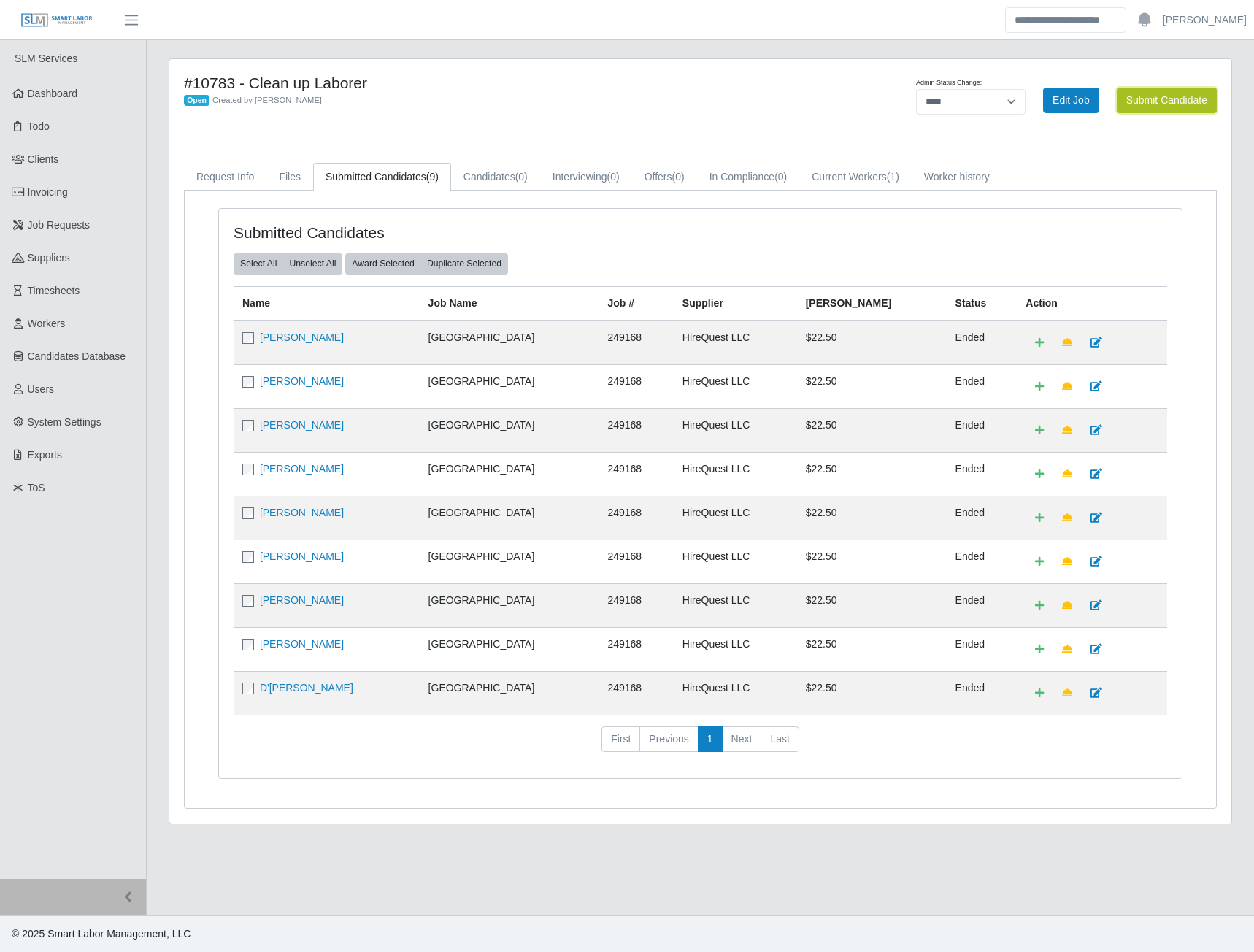
click at [1126, 105] on button "Submit Candidate" at bounding box center [1167, 100] width 100 height 25
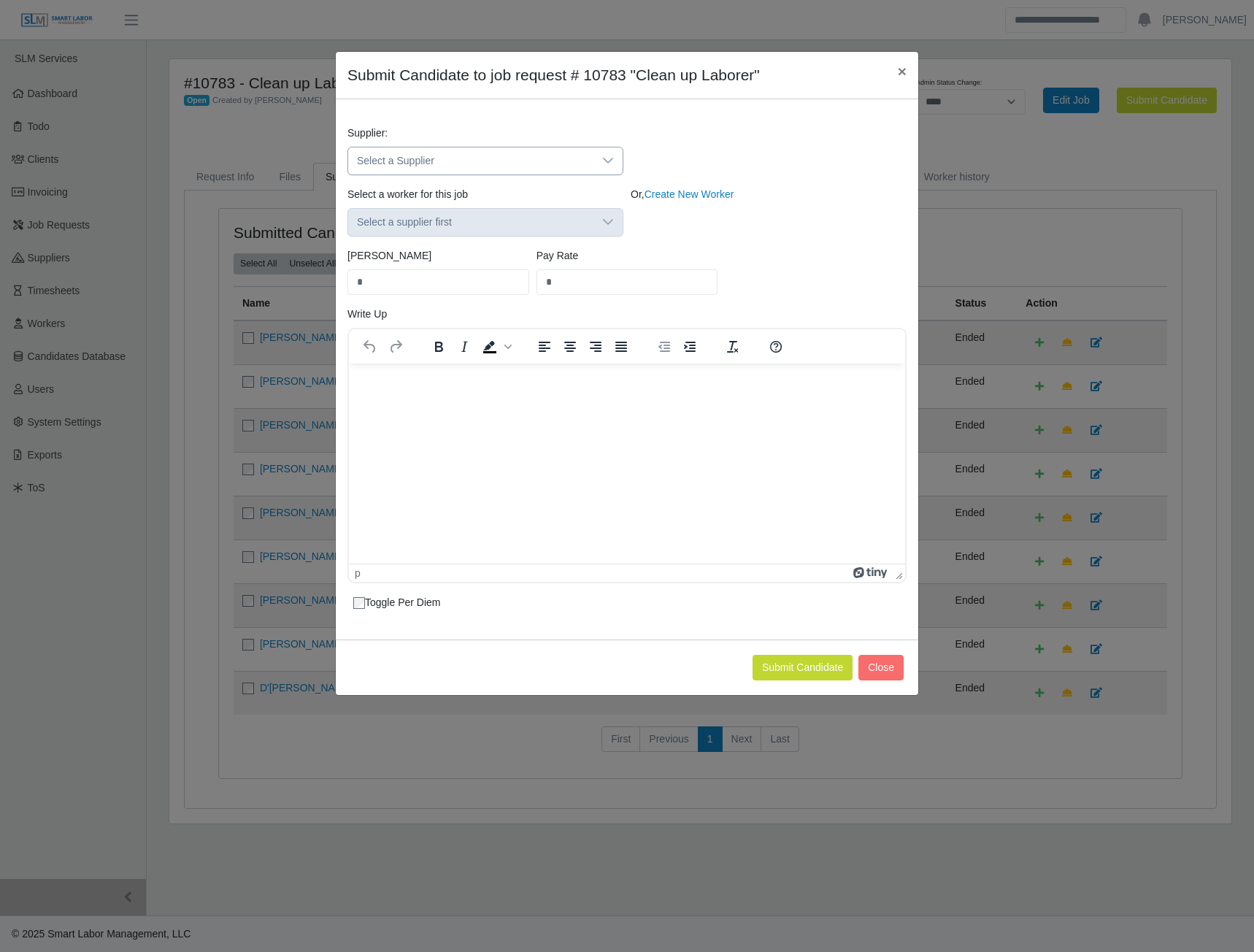
click at [592, 166] on span "Select a Supplier" at bounding box center [471, 161] width 245 height 27
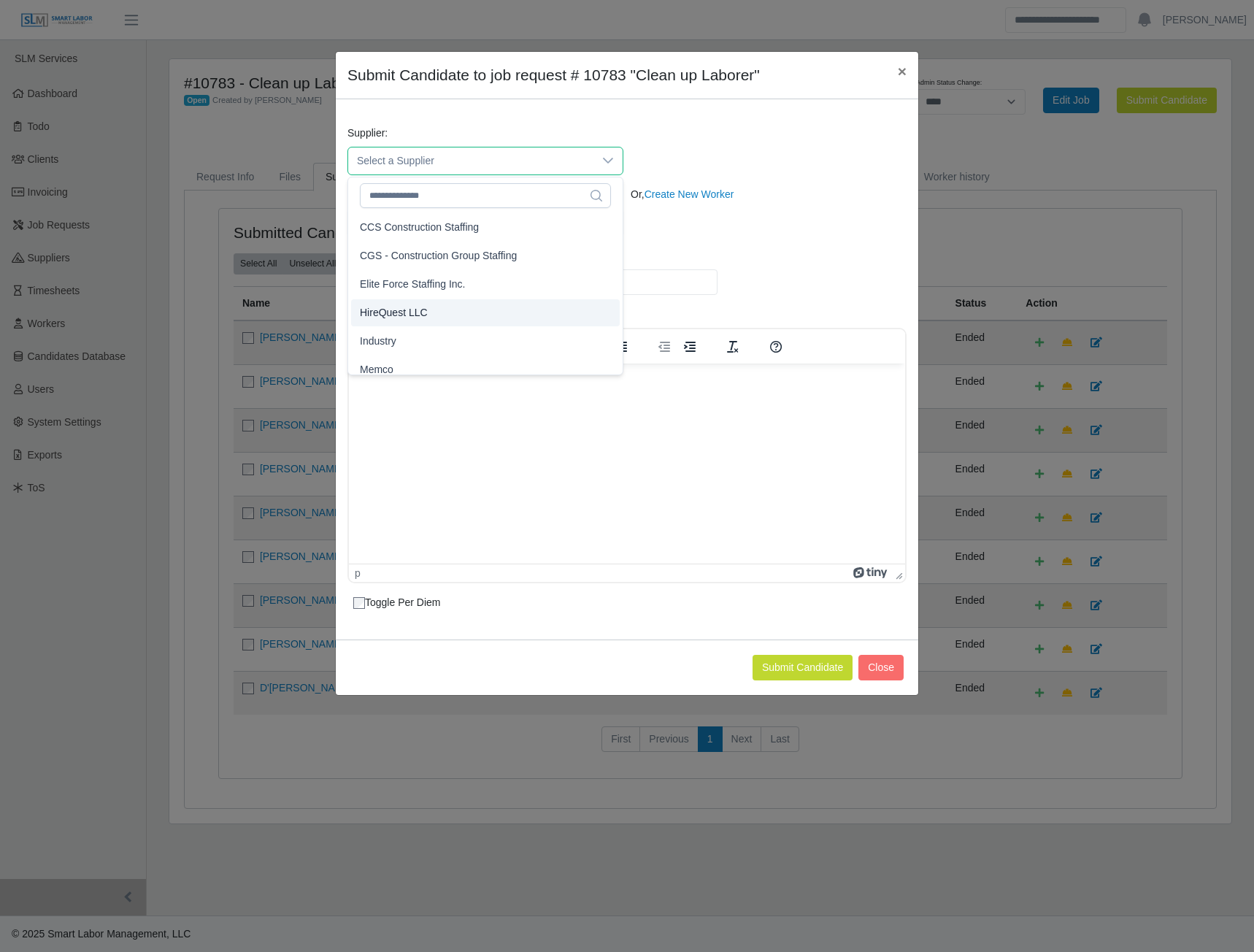
click at [393, 318] on span "HireQuest LLC" at bounding box center [394, 313] width 68 height 15
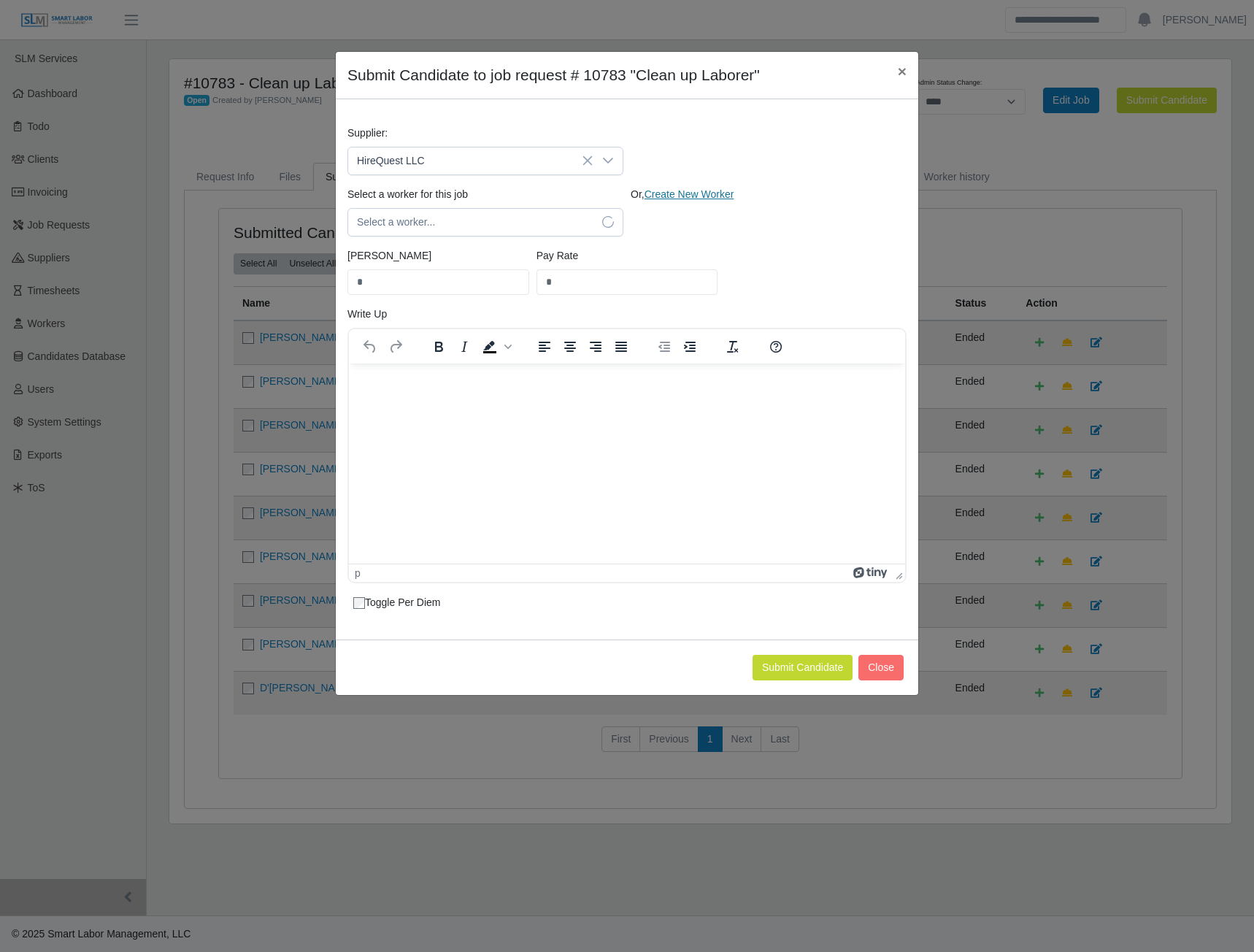
click at [671, 196] on link "Create New Worker" at bounding box center [689, 194] width 90 height 12
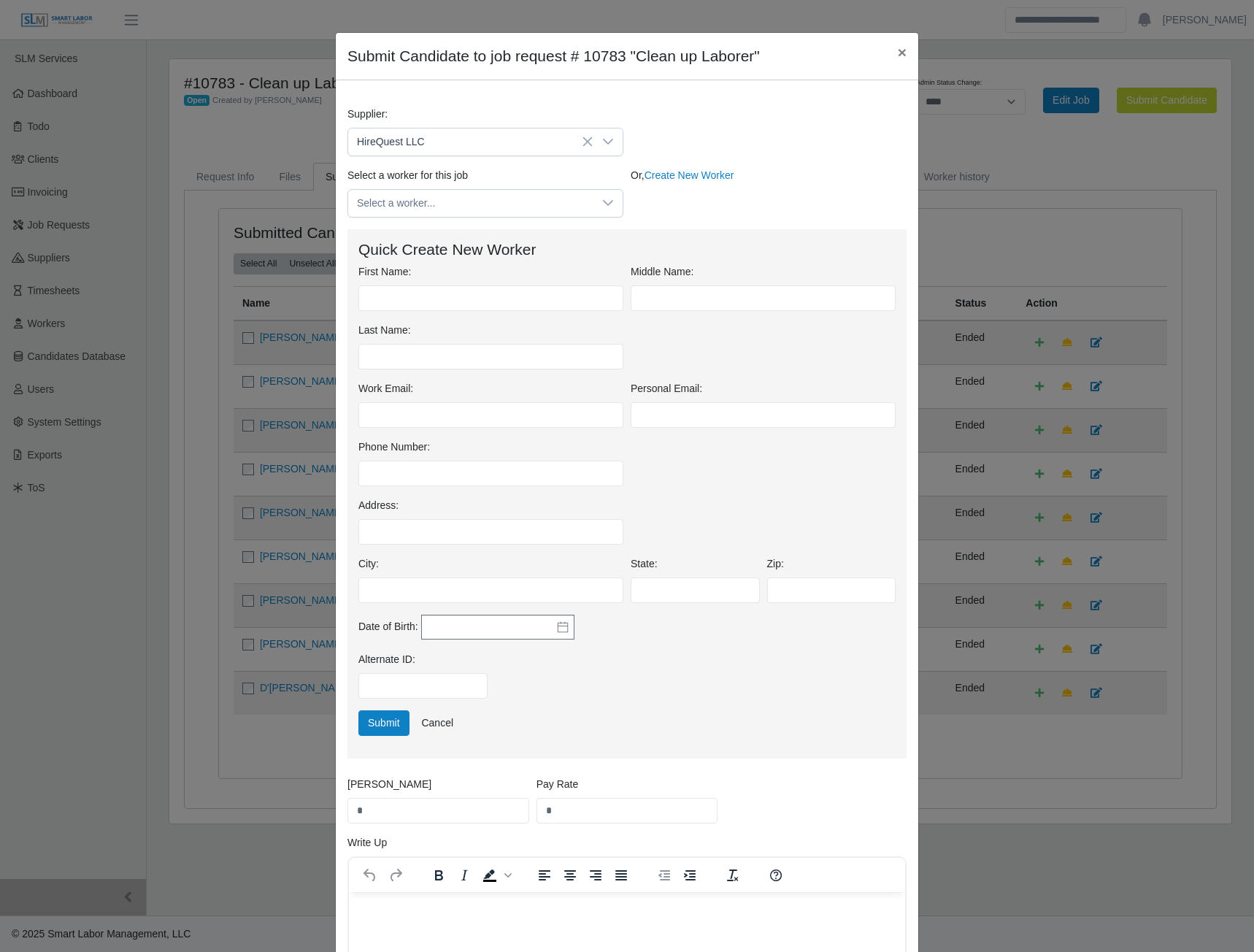
scroll to position [73, 0]
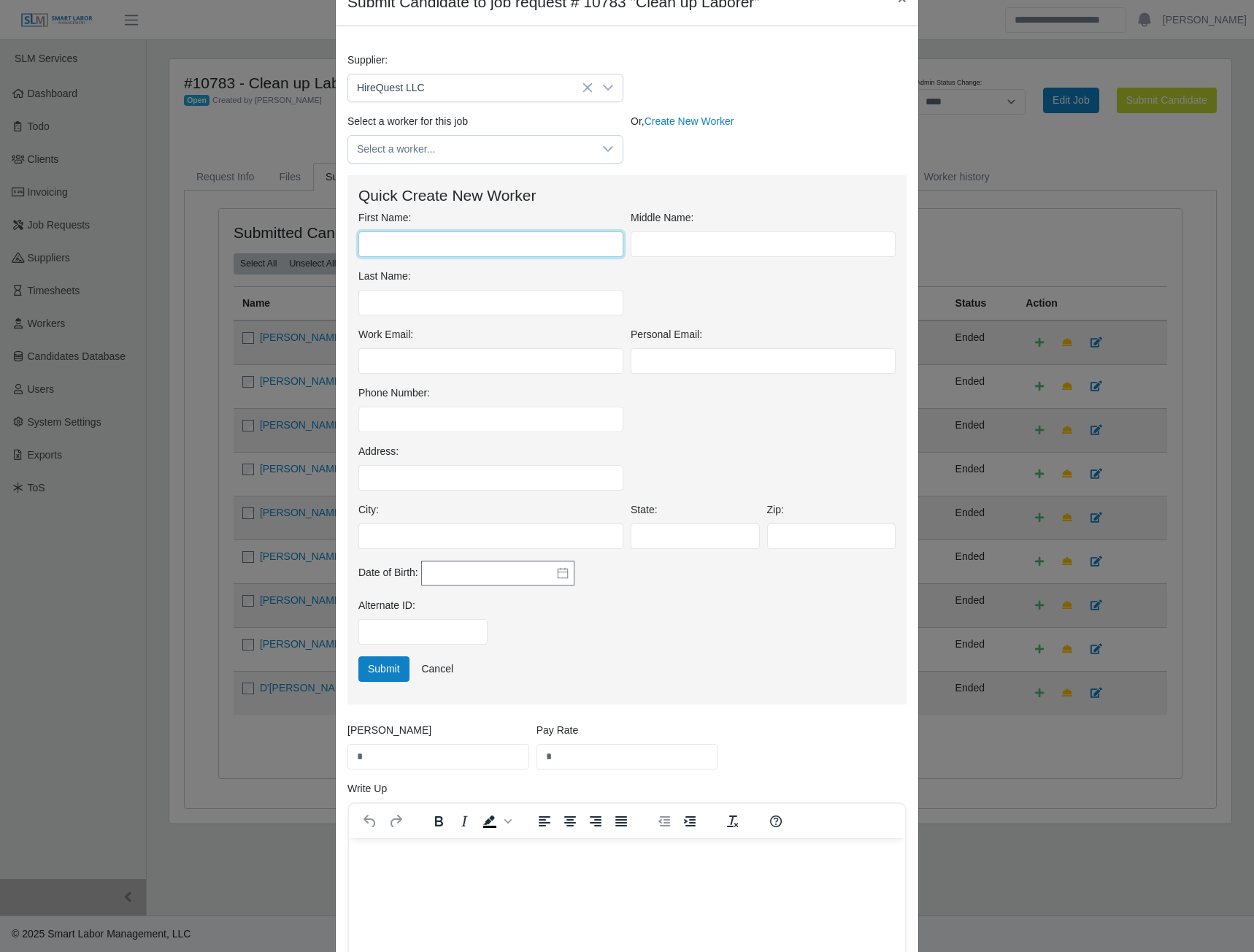
click at [429, 244] on input "First Name:" at bounding box center [491, 244] width 265 height 25
type input "****"
type input "*****"
type input "**********"
click at [384, 764] on input "*" at bounding box center [438, 757] width 181 height 25
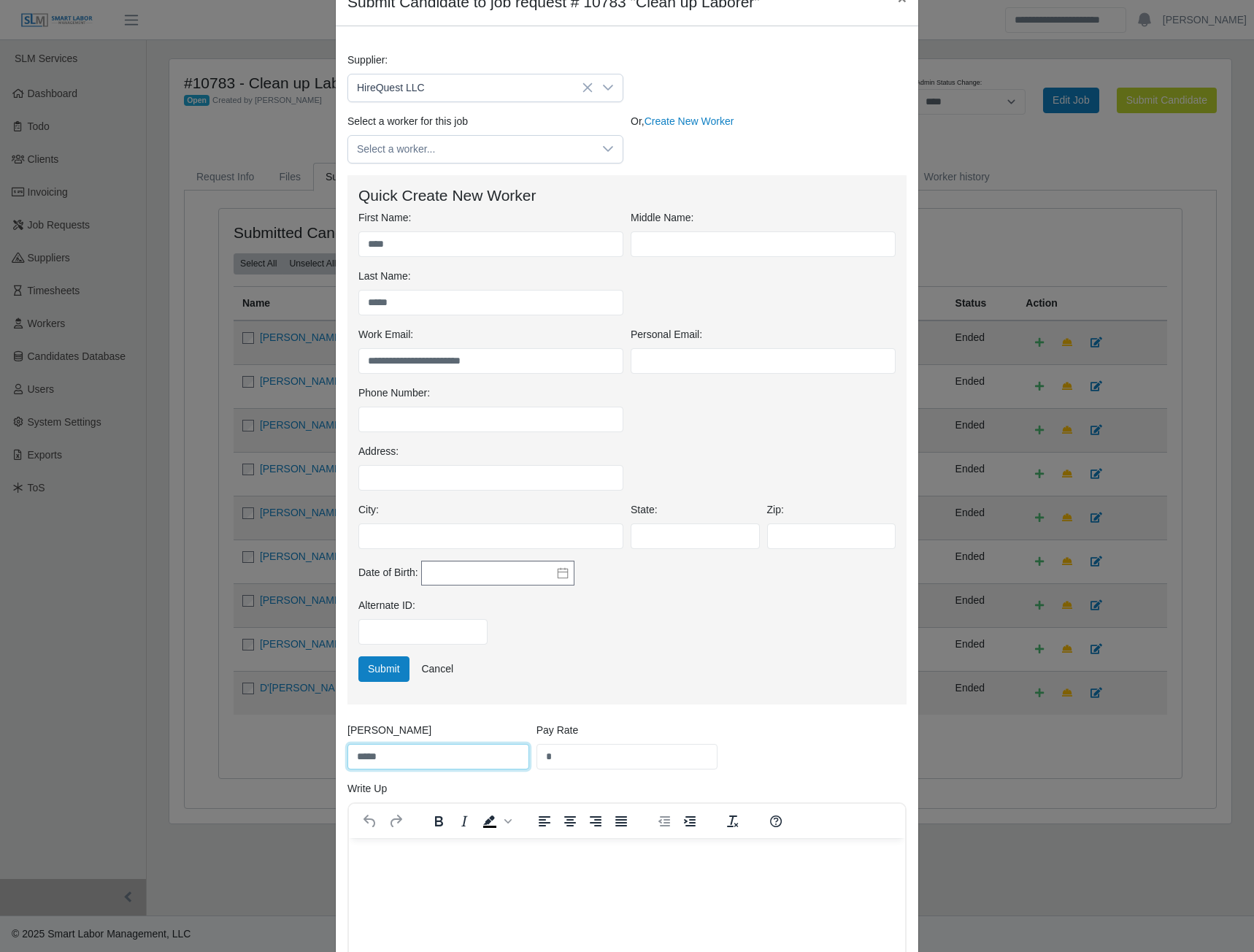
type input "*****"
type input "**"
click at [390, 674] on button "Submit" at bounding box center [384, 669] width 51 height 25
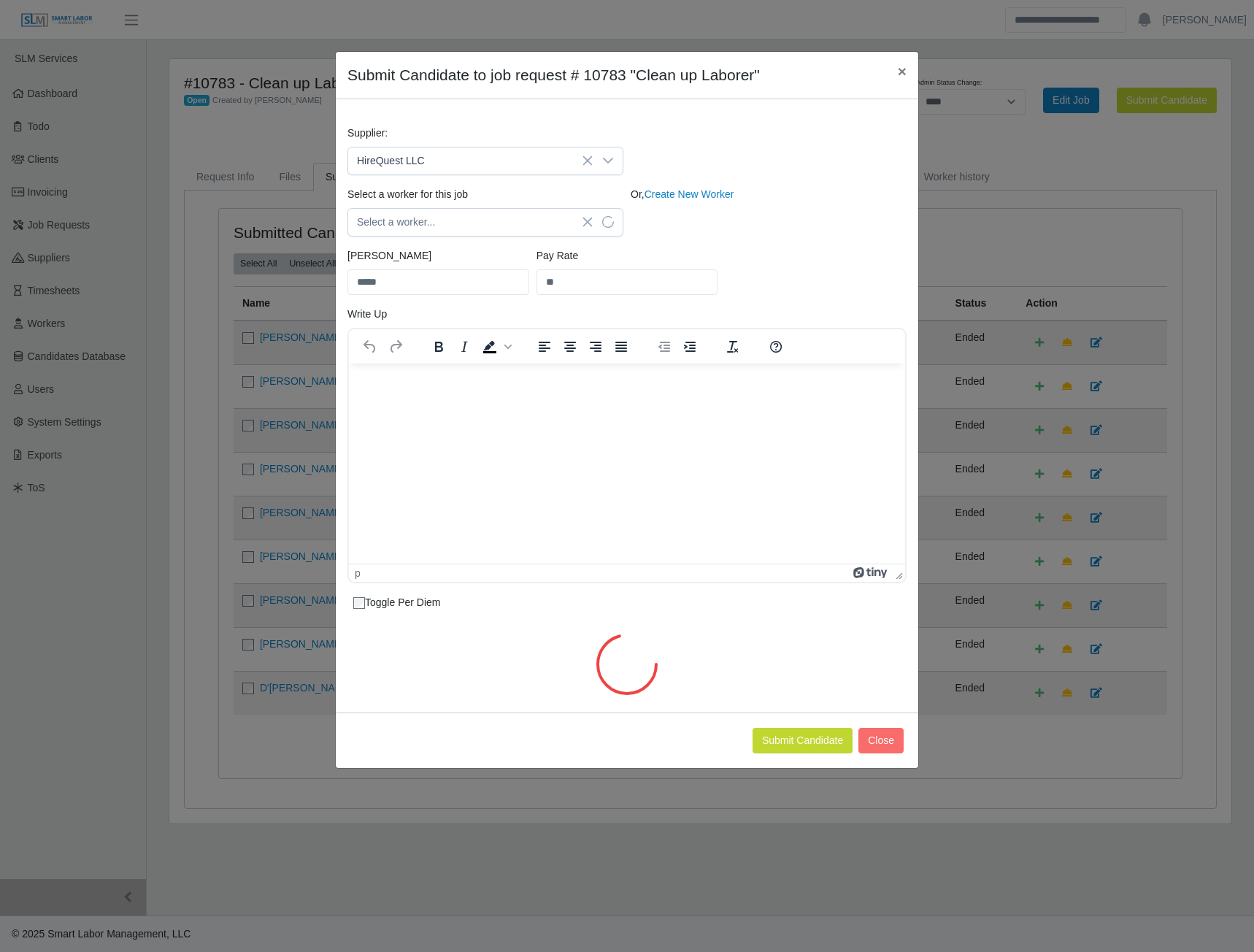
scroll to position [0, 0]
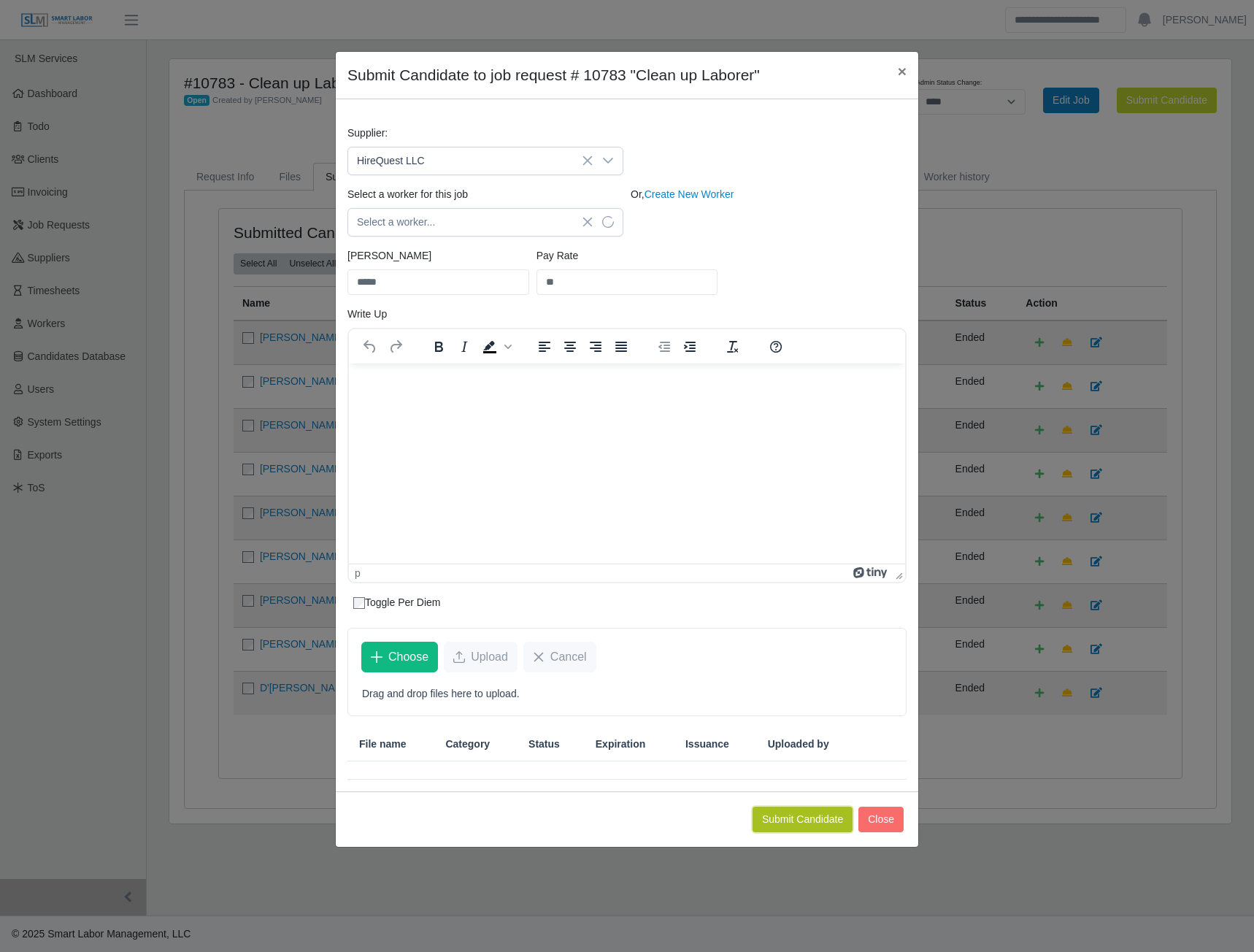
click at [789, 821] on button "Submit Candidate" at bounding box center [803, 819] width 100 height 25
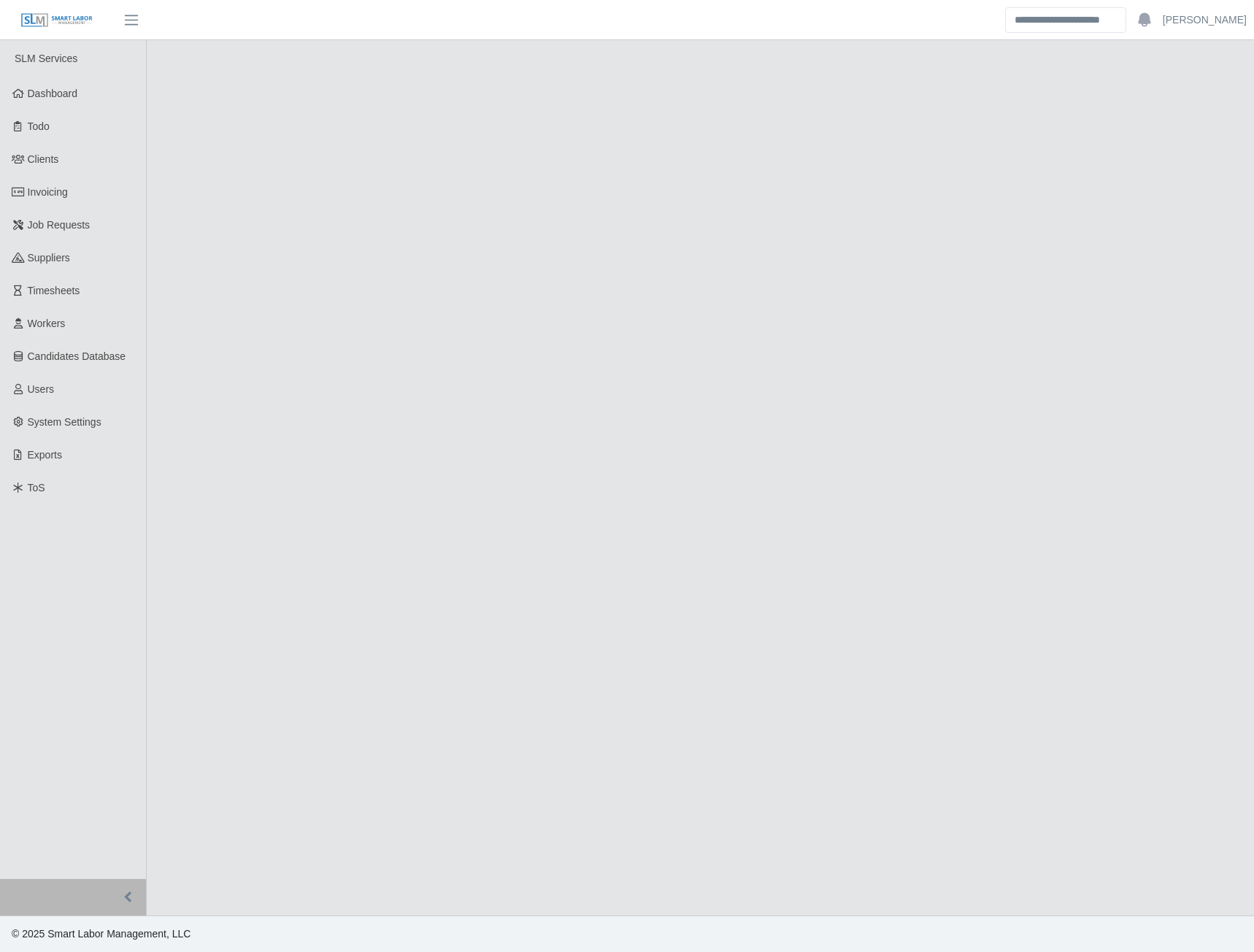
select select "****"
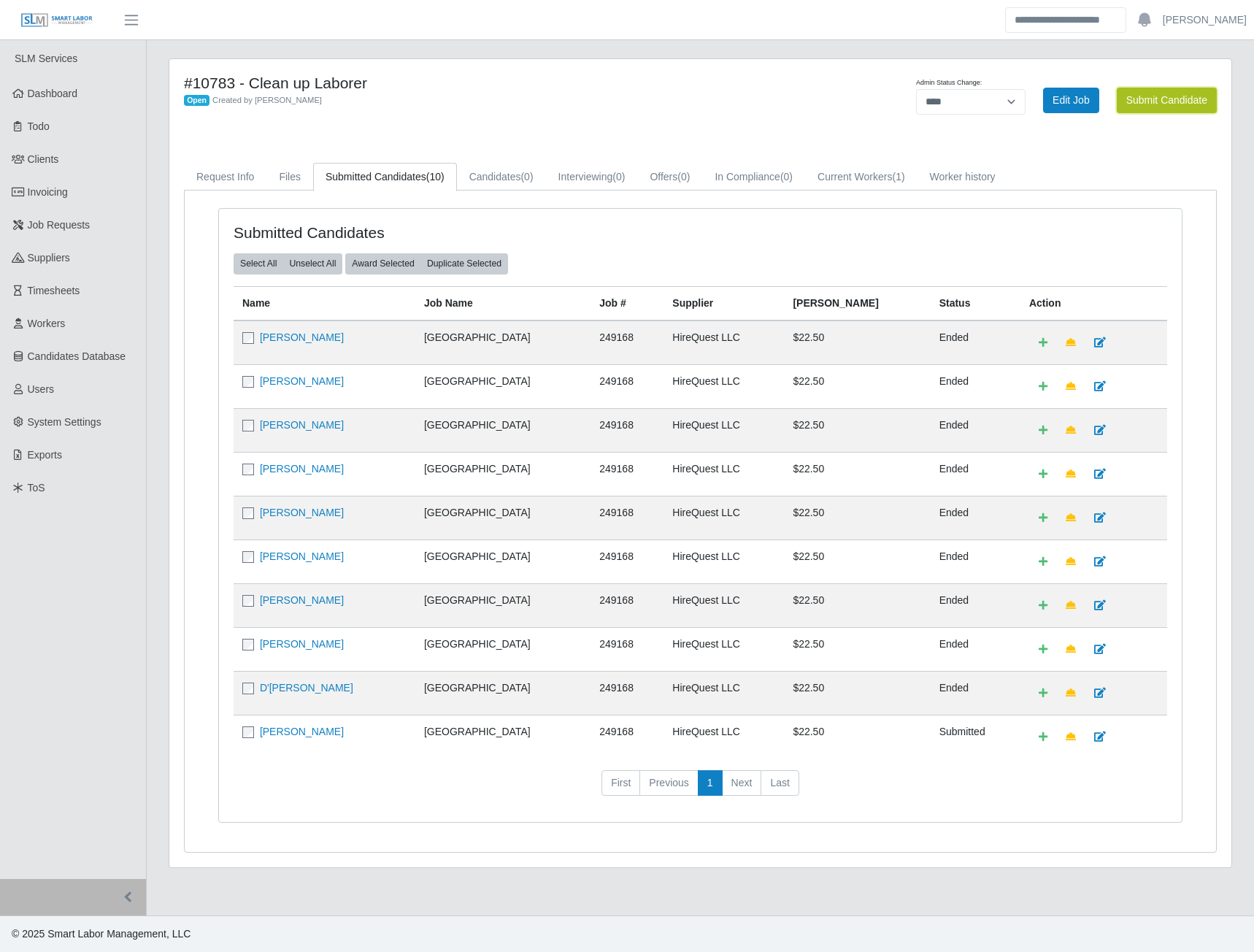
click at [1159, 88] on button "Submit Candidate" at bounding box center [1167, 100] width 100 height 25
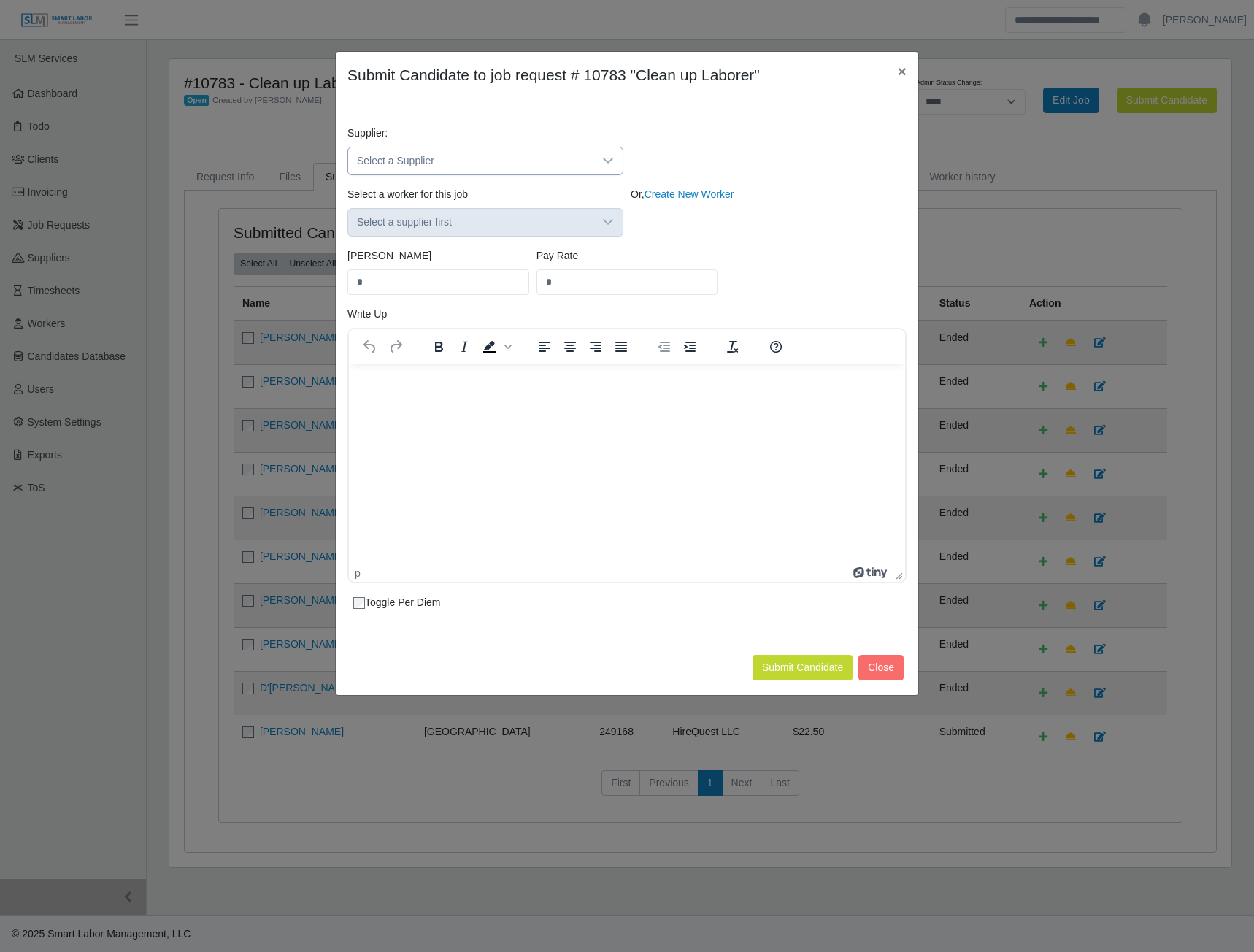
click at [603, 152] on div at bounding box center [608, 161] width 29 height 27
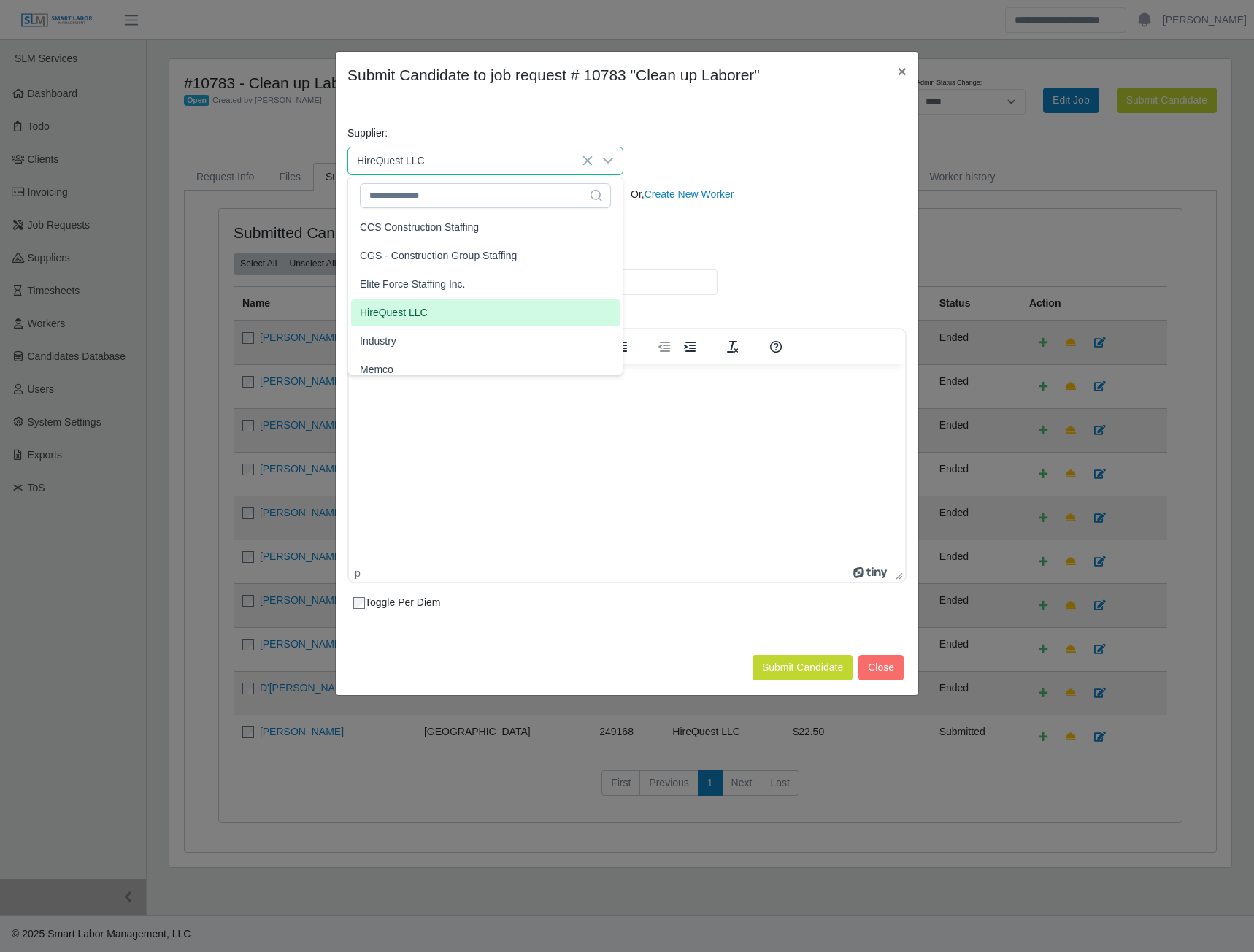
click at [381, 318] on span "HireQuest LLC" at bounding box center [394, 313] width 68 height 15
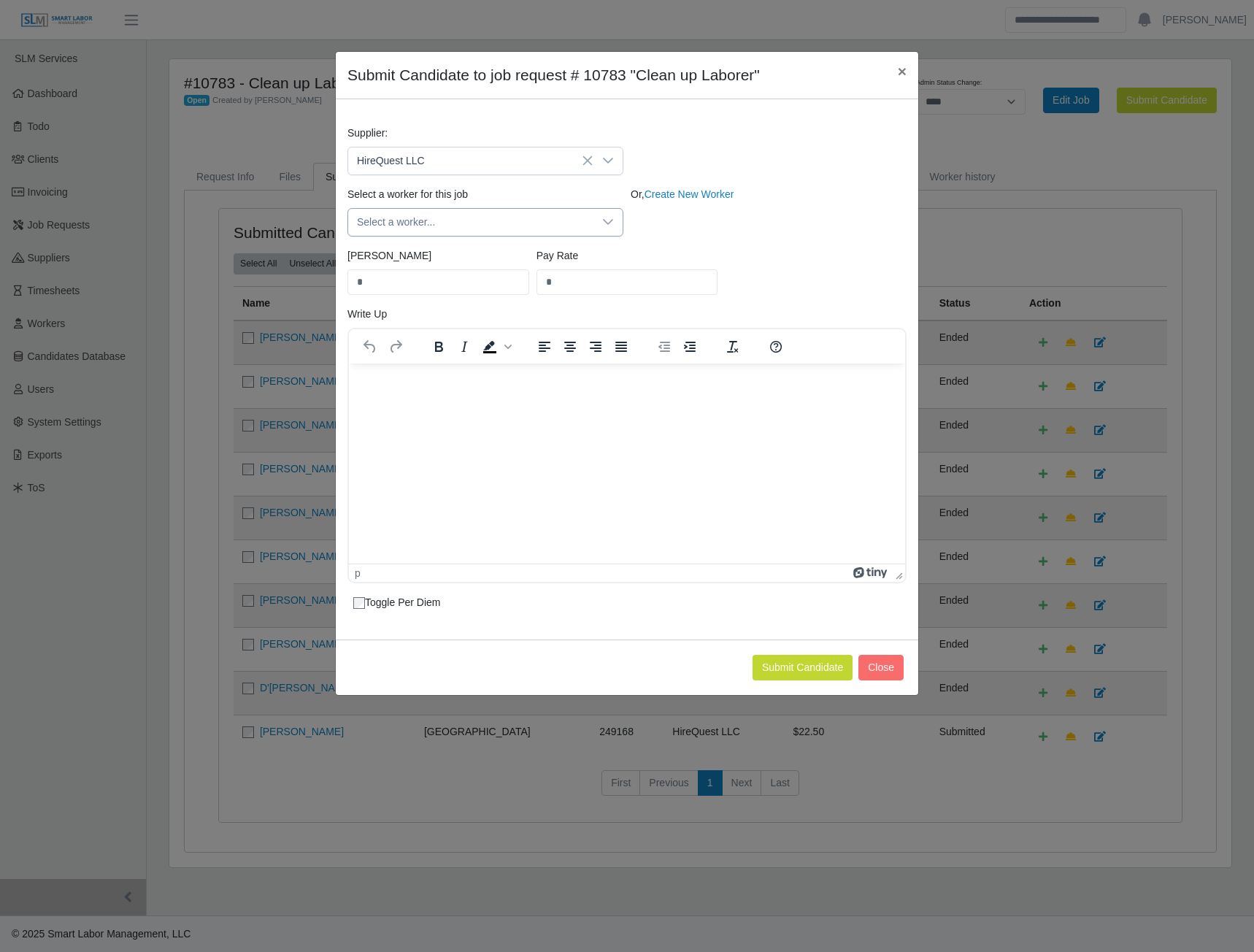
click at [610, 221] on icon at bounding box center [607, 221] width 12 height 12
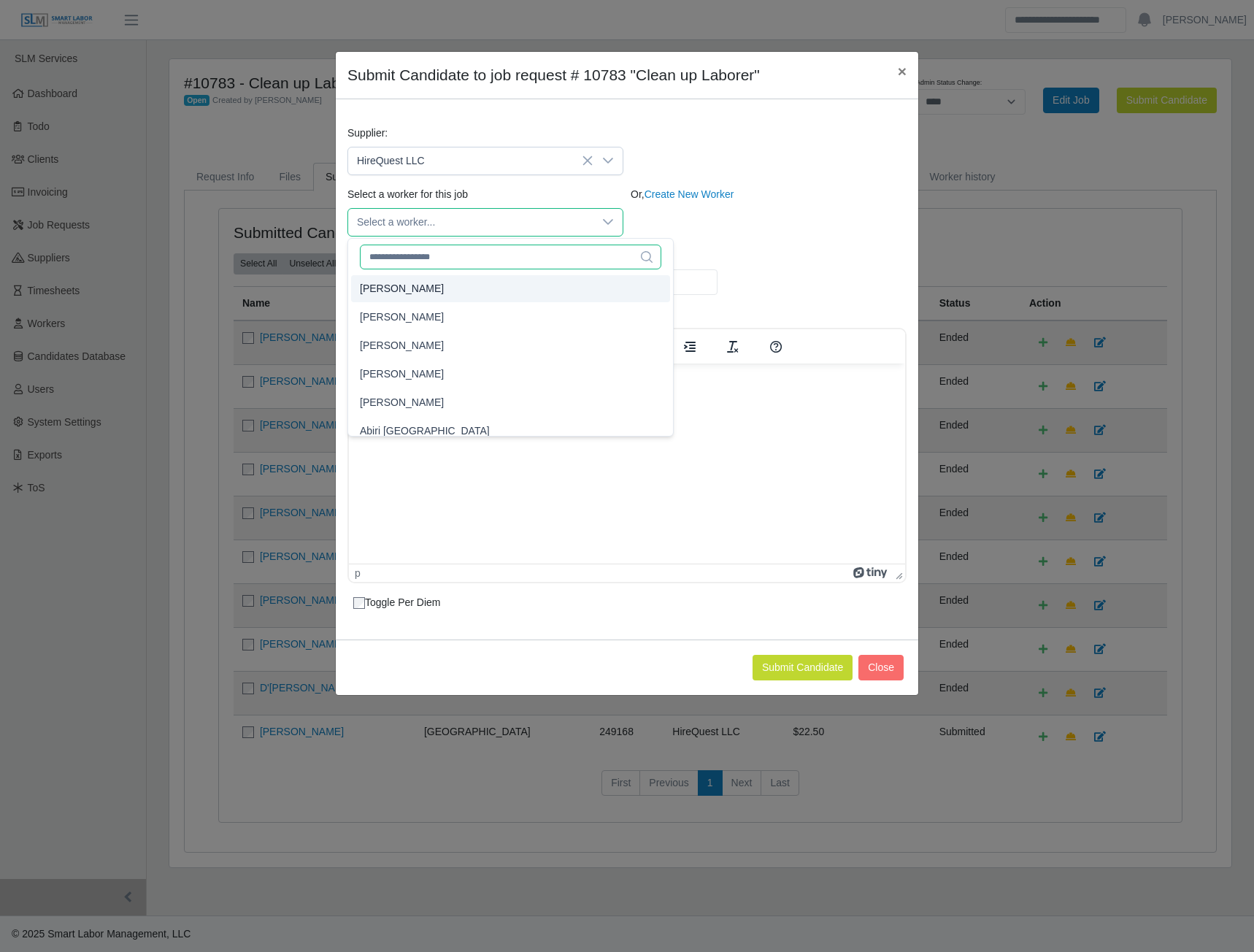
click at [418, 249] on input "text" at bounding box center [511, 257] width 301 height 25
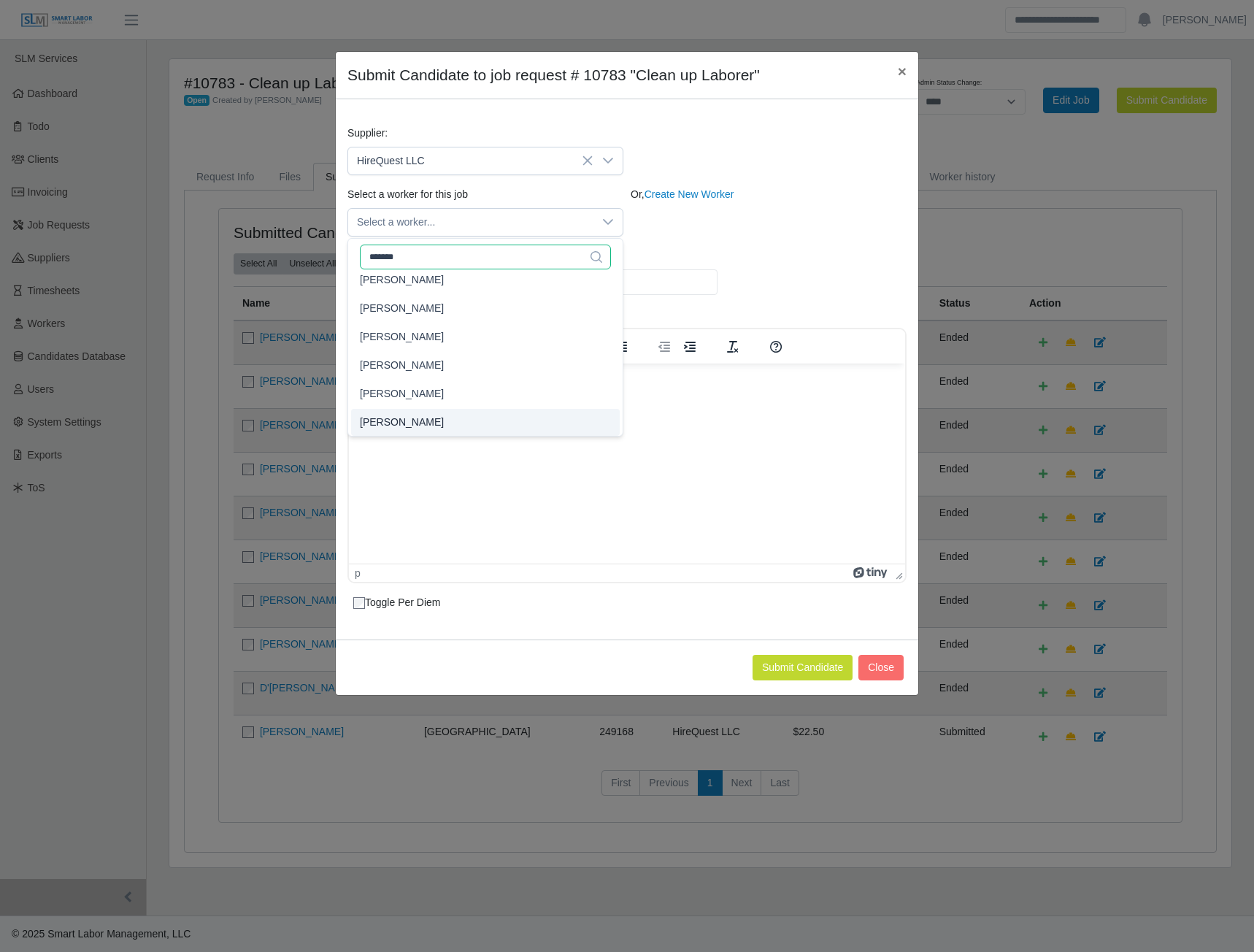
type input "*******"
click at [412, 421] on span "[PERSON_NAME]" at bounding box center [401, 422] width 84 height 15
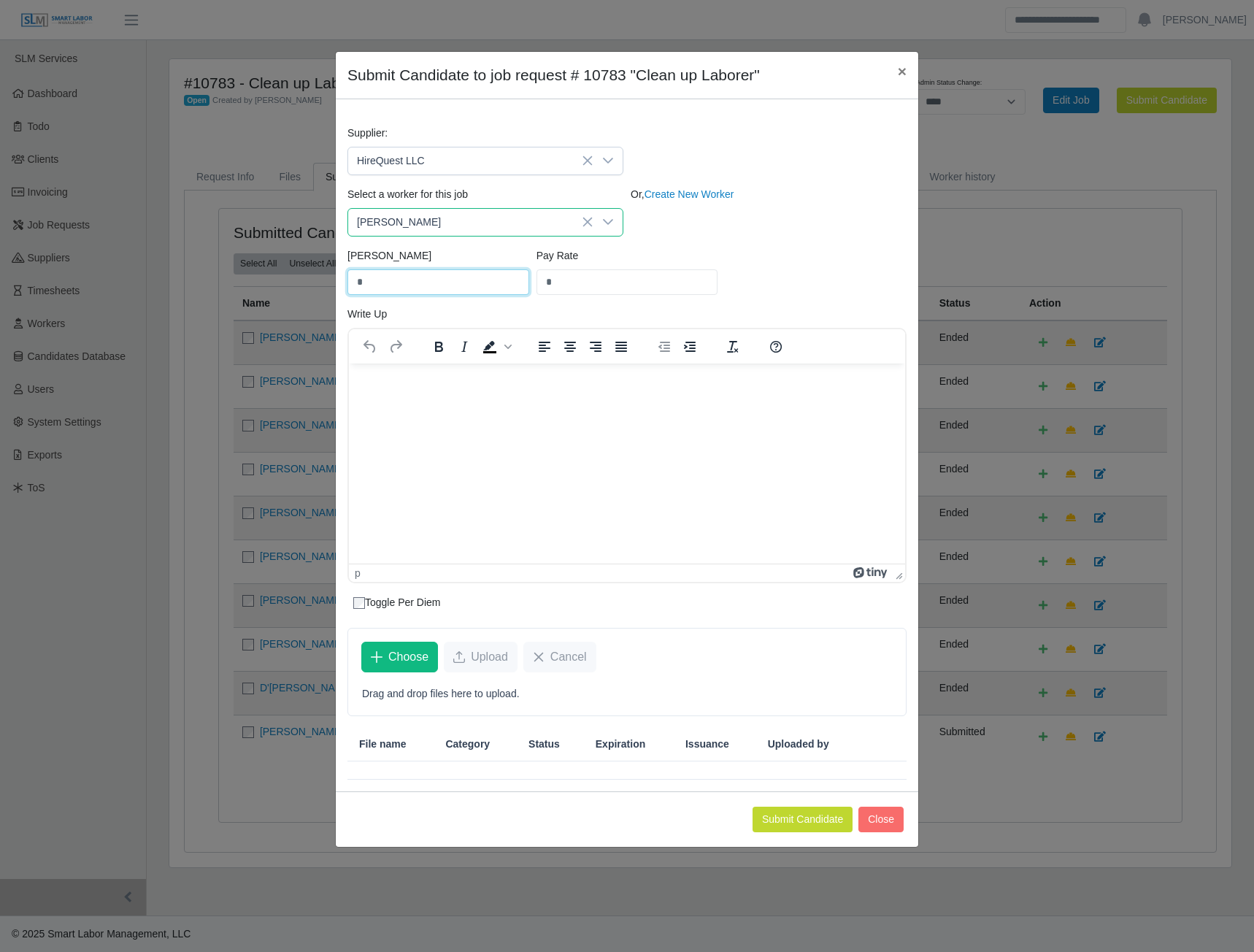
click at [429, 282] on input "*" at bounding box center [438, 281] width 181 height 25
type input "*****"
type input "**"
click at [803, 811] on button "Submit Candidate" at bounding box center [803, 819] width 100 height 25
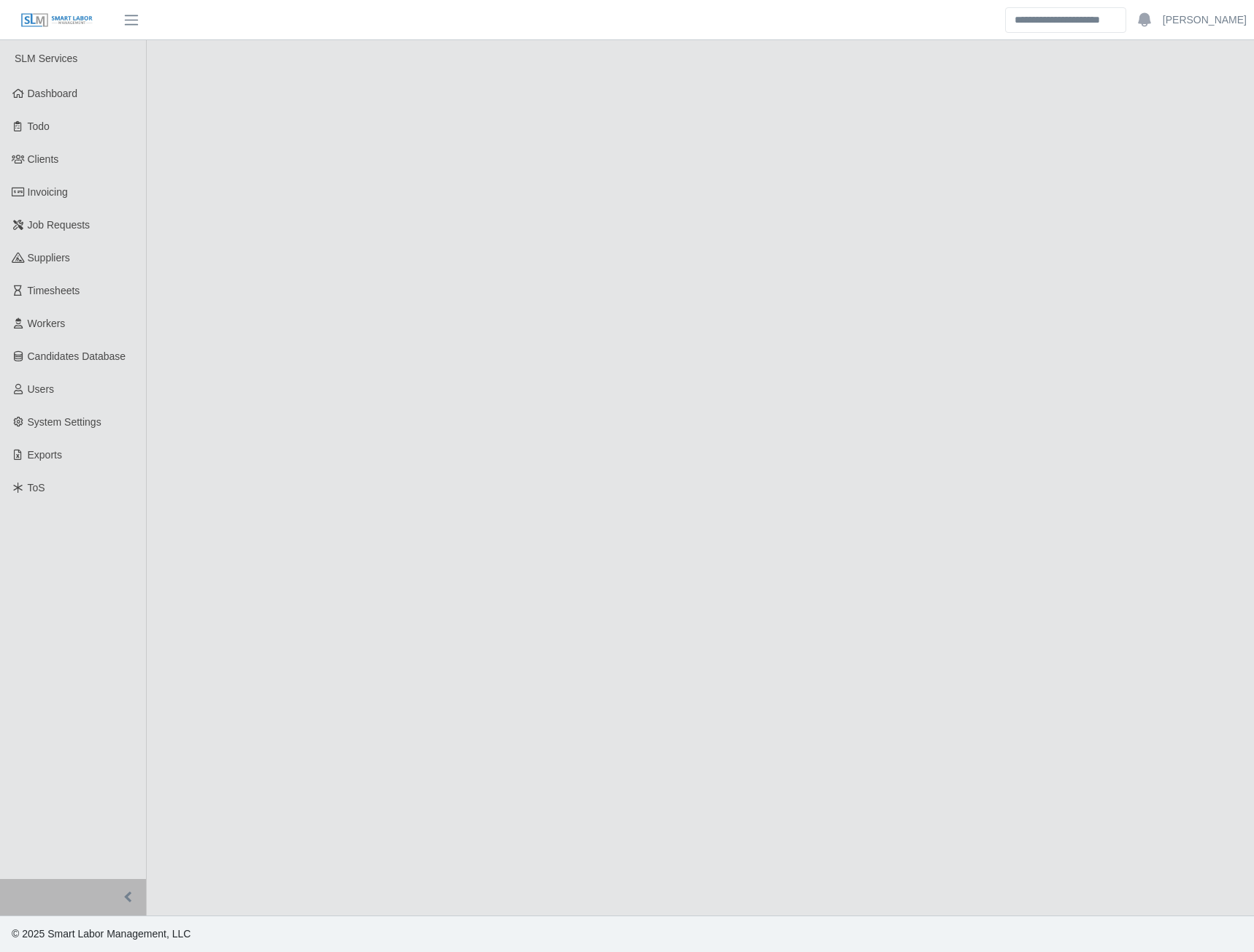
select select "****"
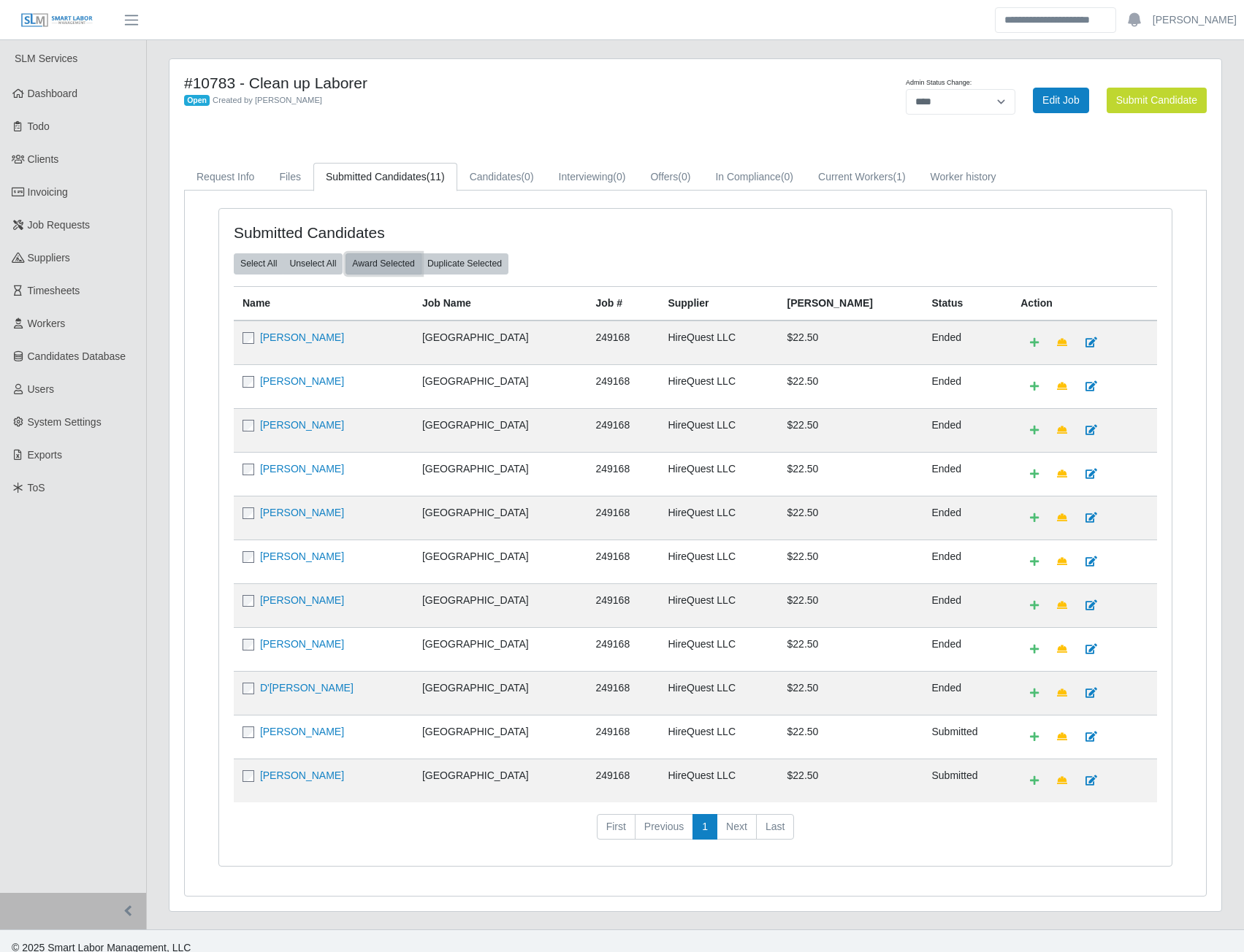
click at [389, 256] on button "Award Selected" at bounding box center [383, 264] width 76 height 21
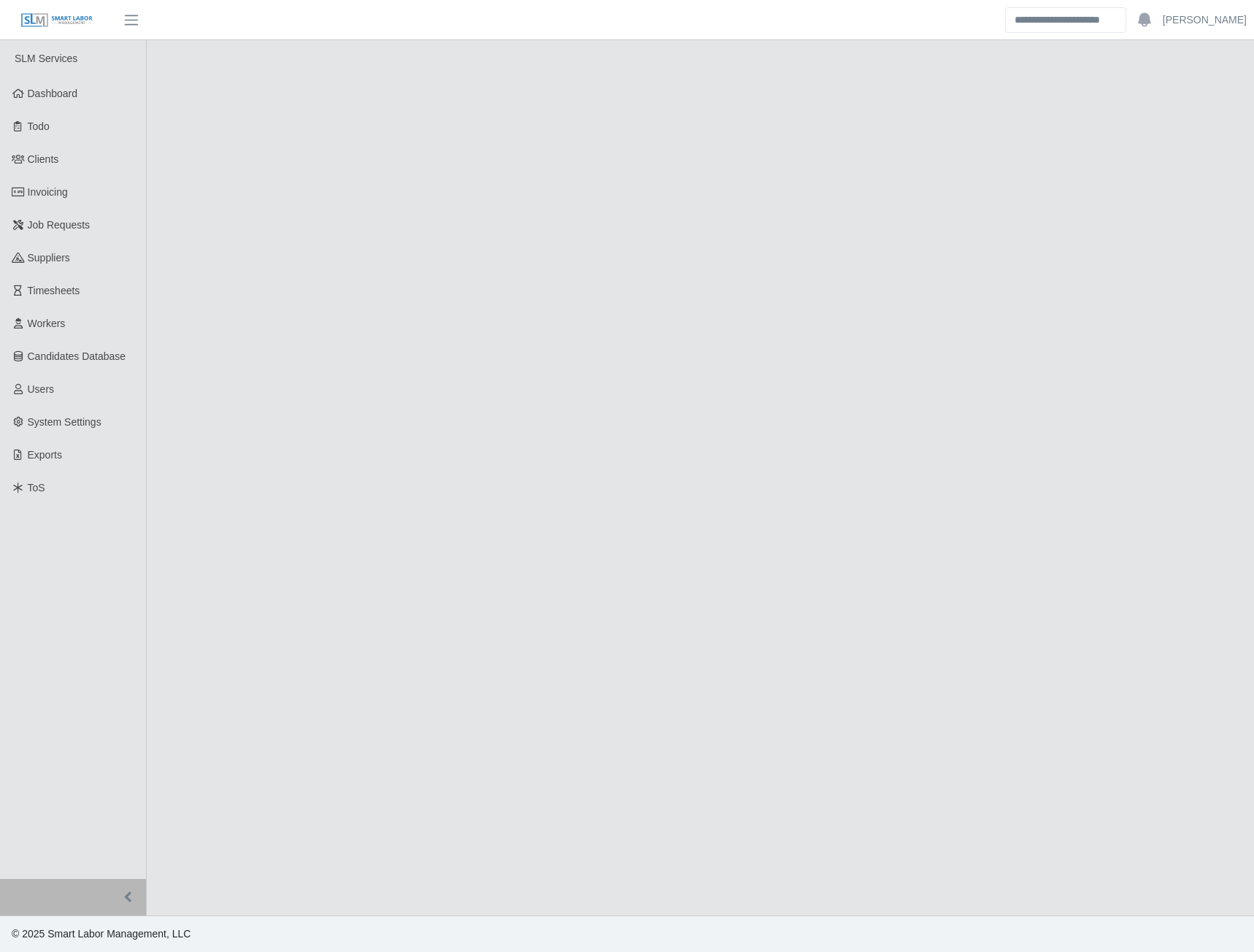
select select "****"
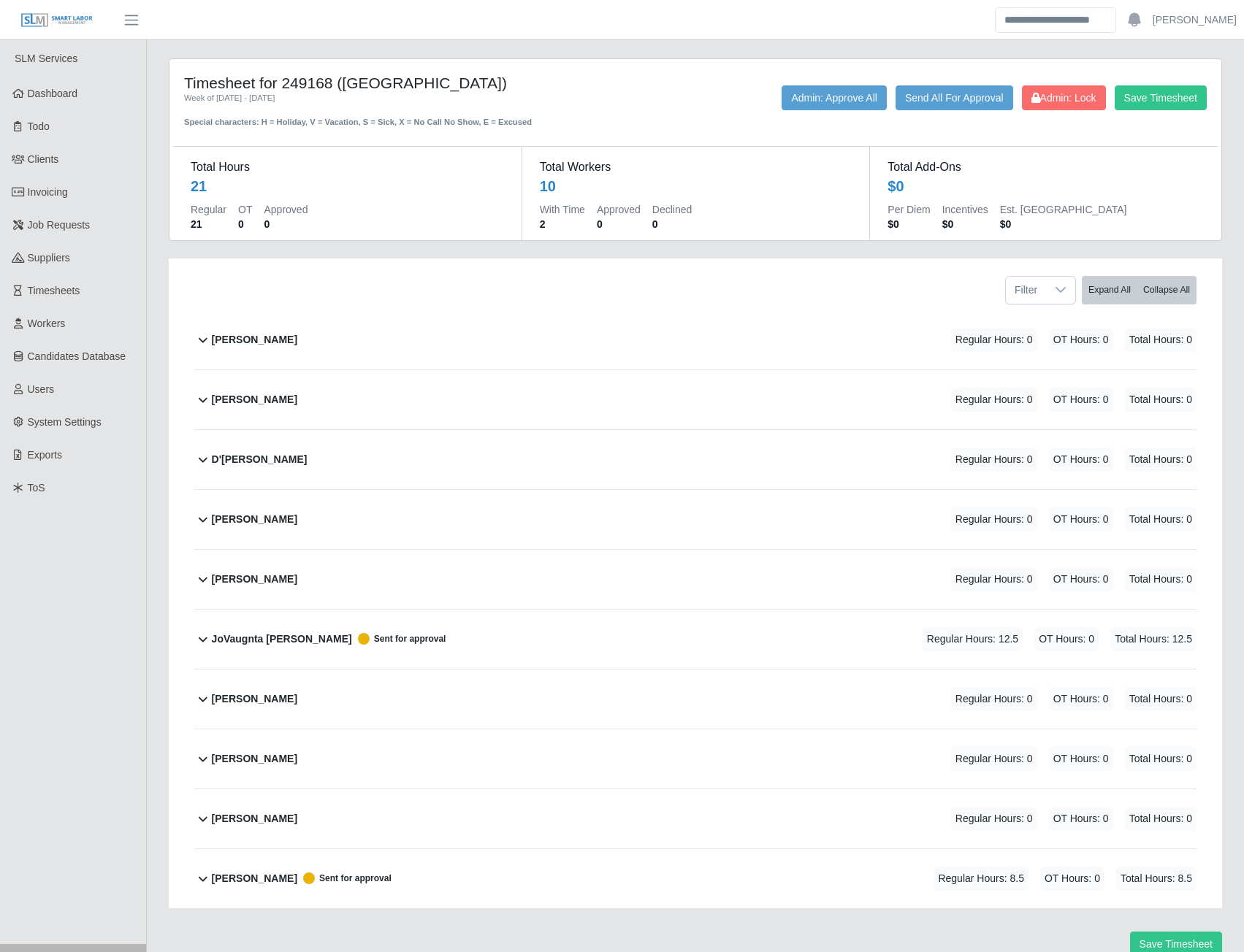
click at [252, 700] on b "[PERSON_NAME]" at bounding box center [254, 699] width 85 height 15
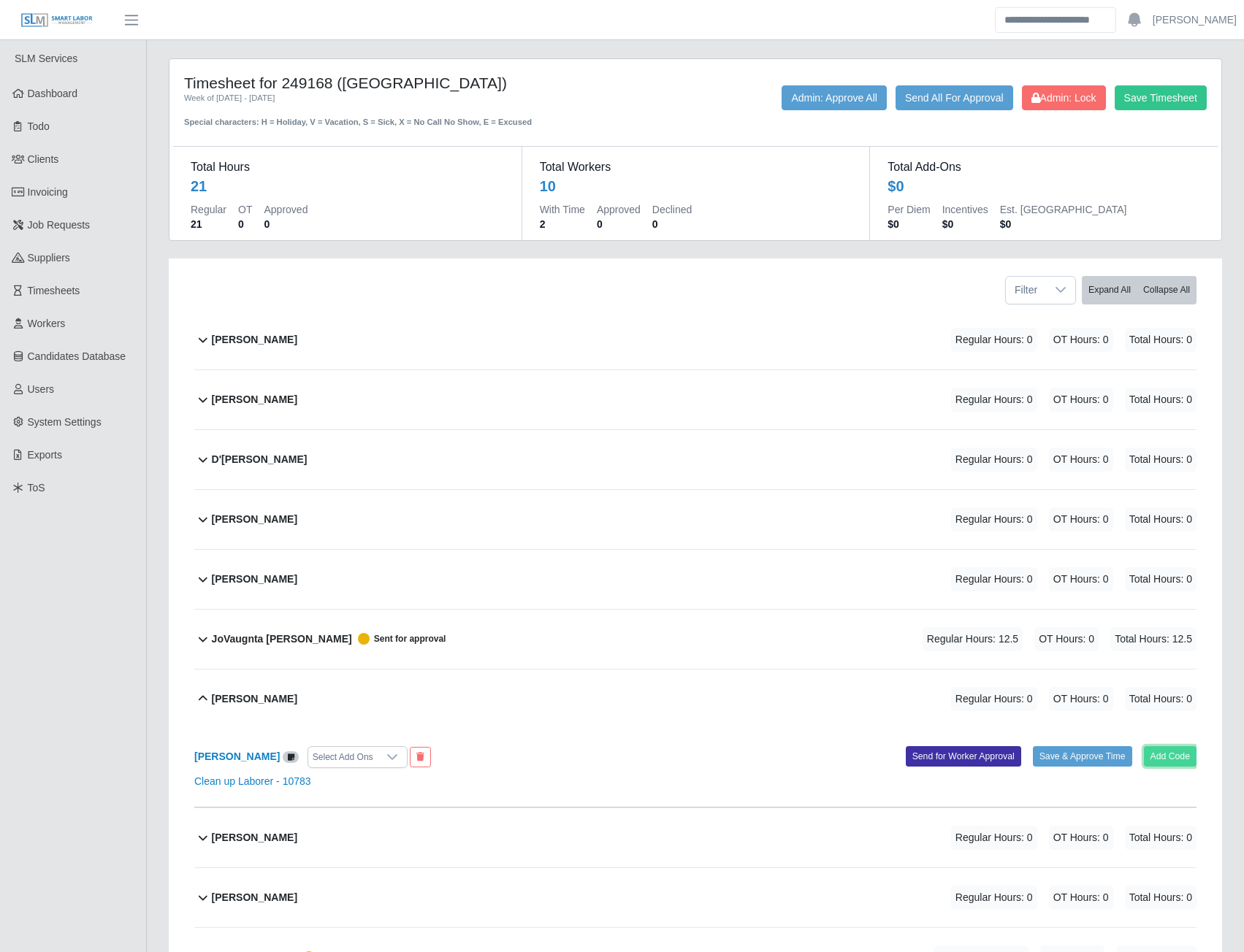
click at [1166, 754] on button "Add Code" at bounding box center [1170, 756] width 53 height 21
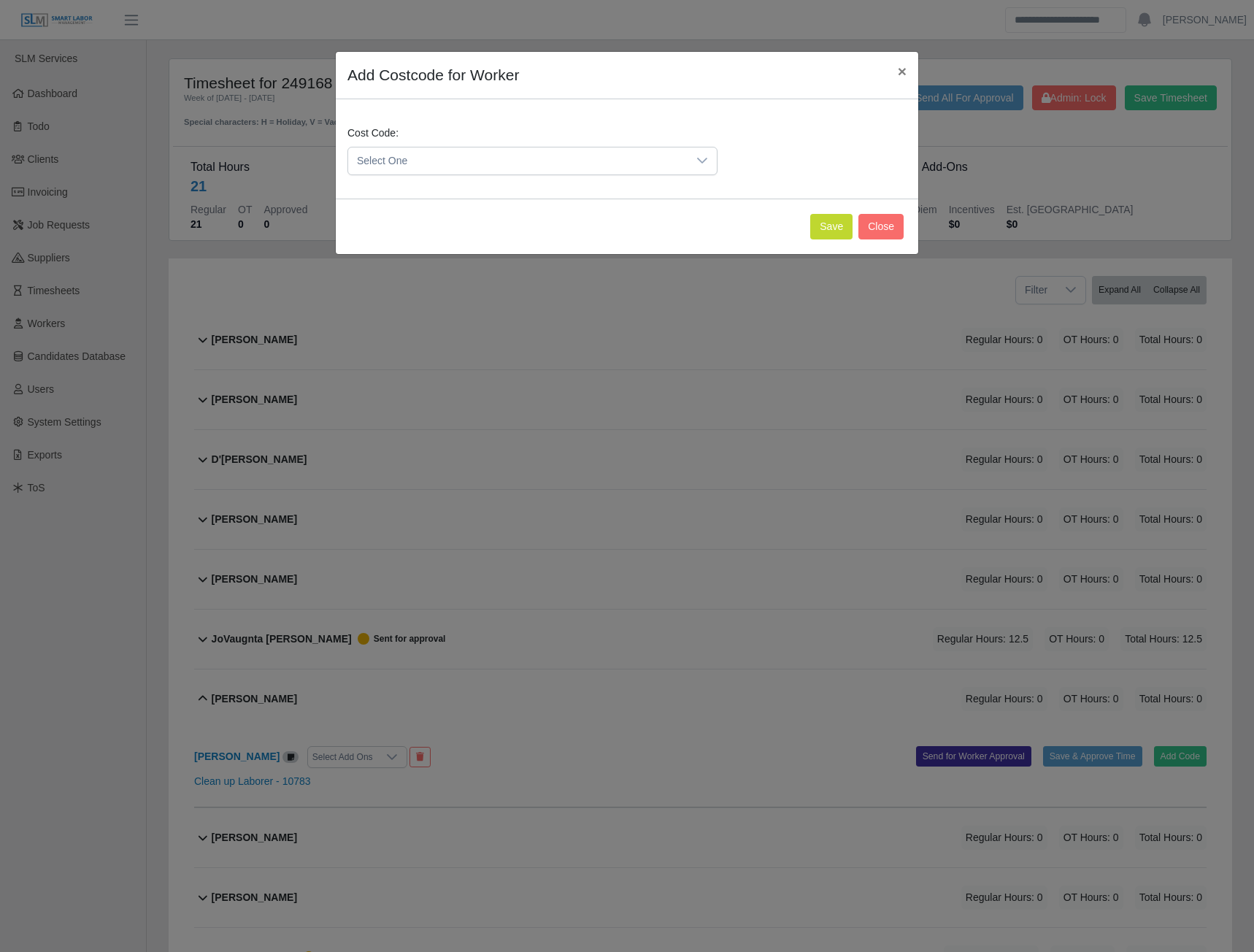
click at [674, 157] on span "Select One" at bounding box center [518, 161] width 340 height 27
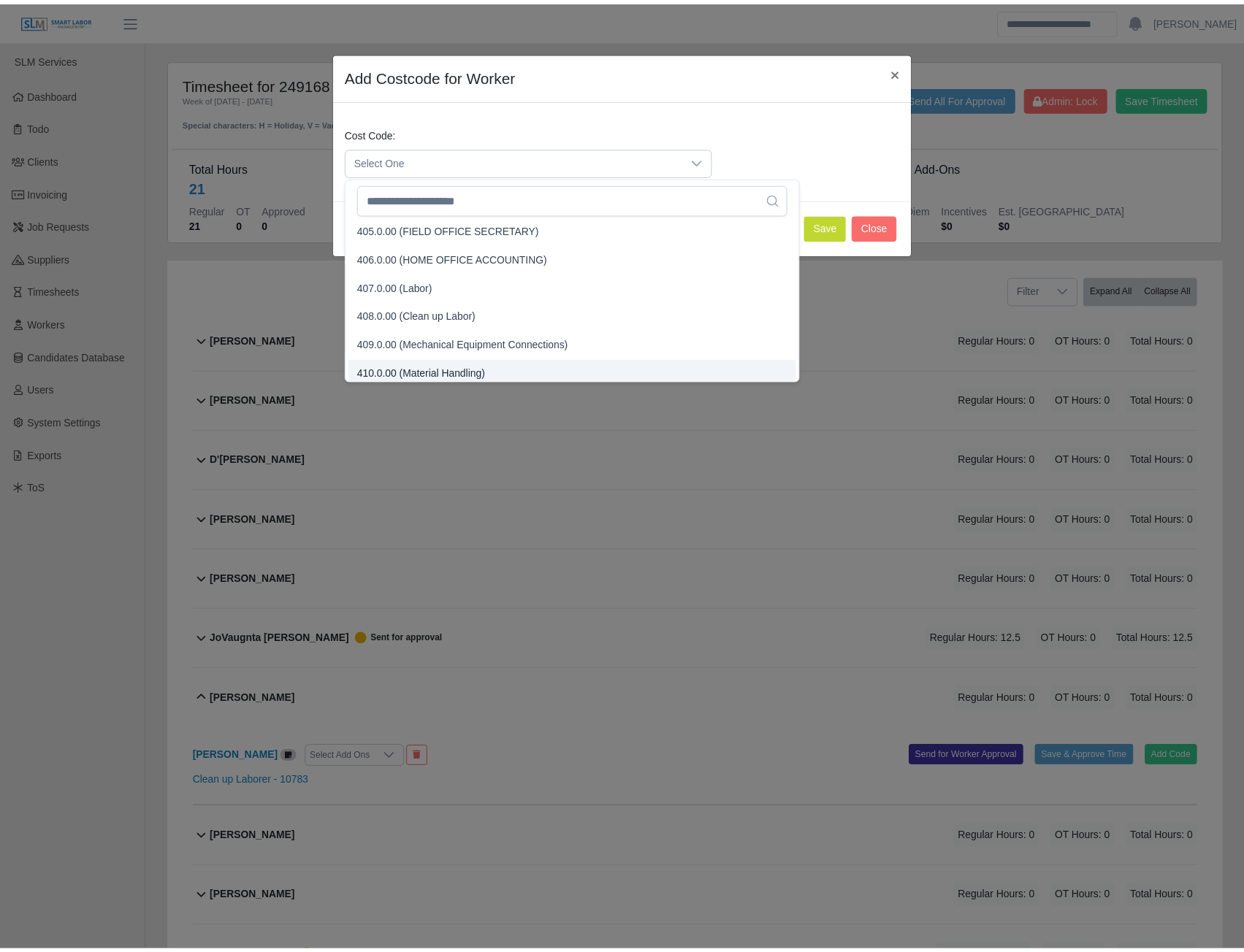
scroll to position [151, 0]
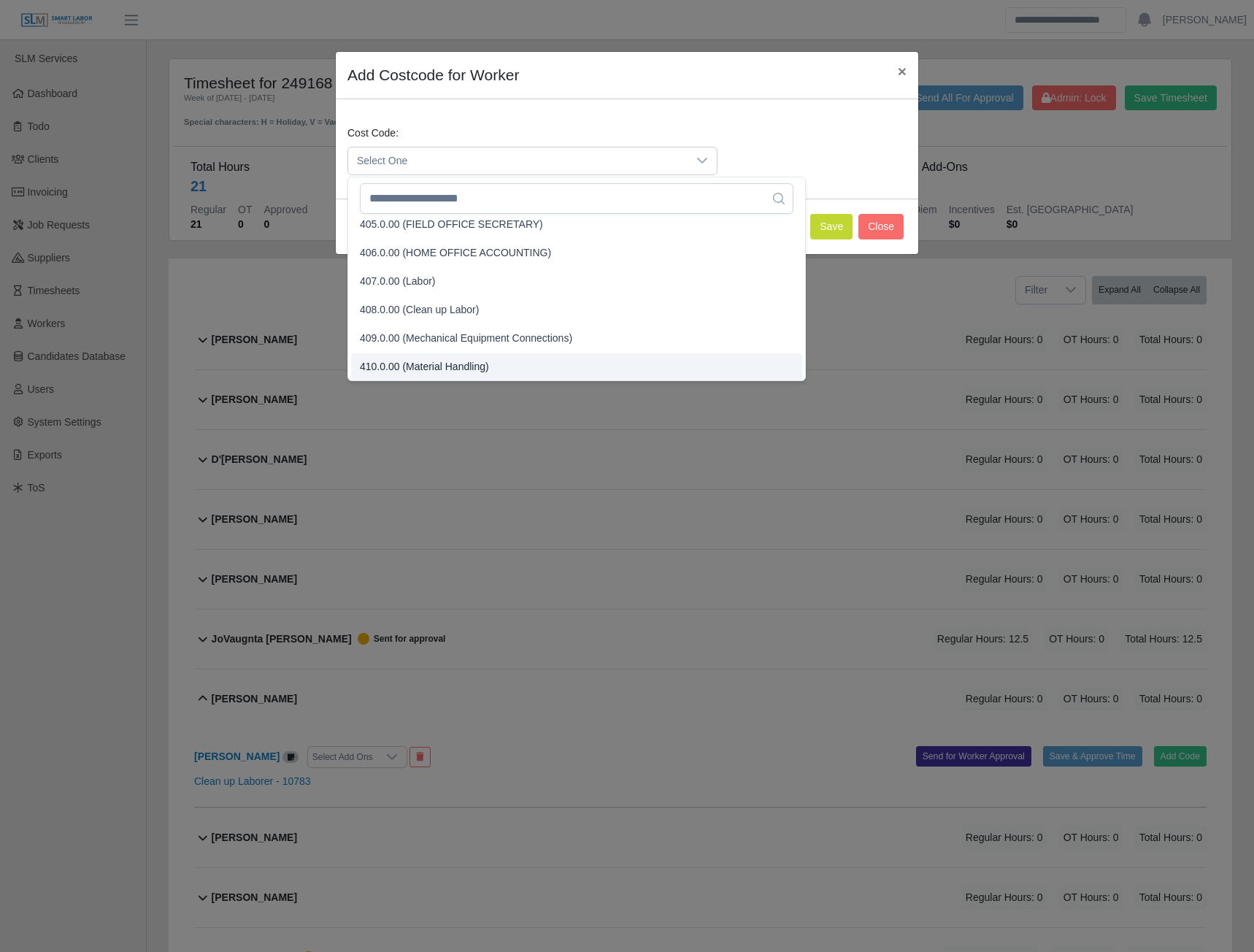
click at [444, 368] on span "410.0.00 (Material Handling)" at bounding box center [424, 367] width 129 height 15
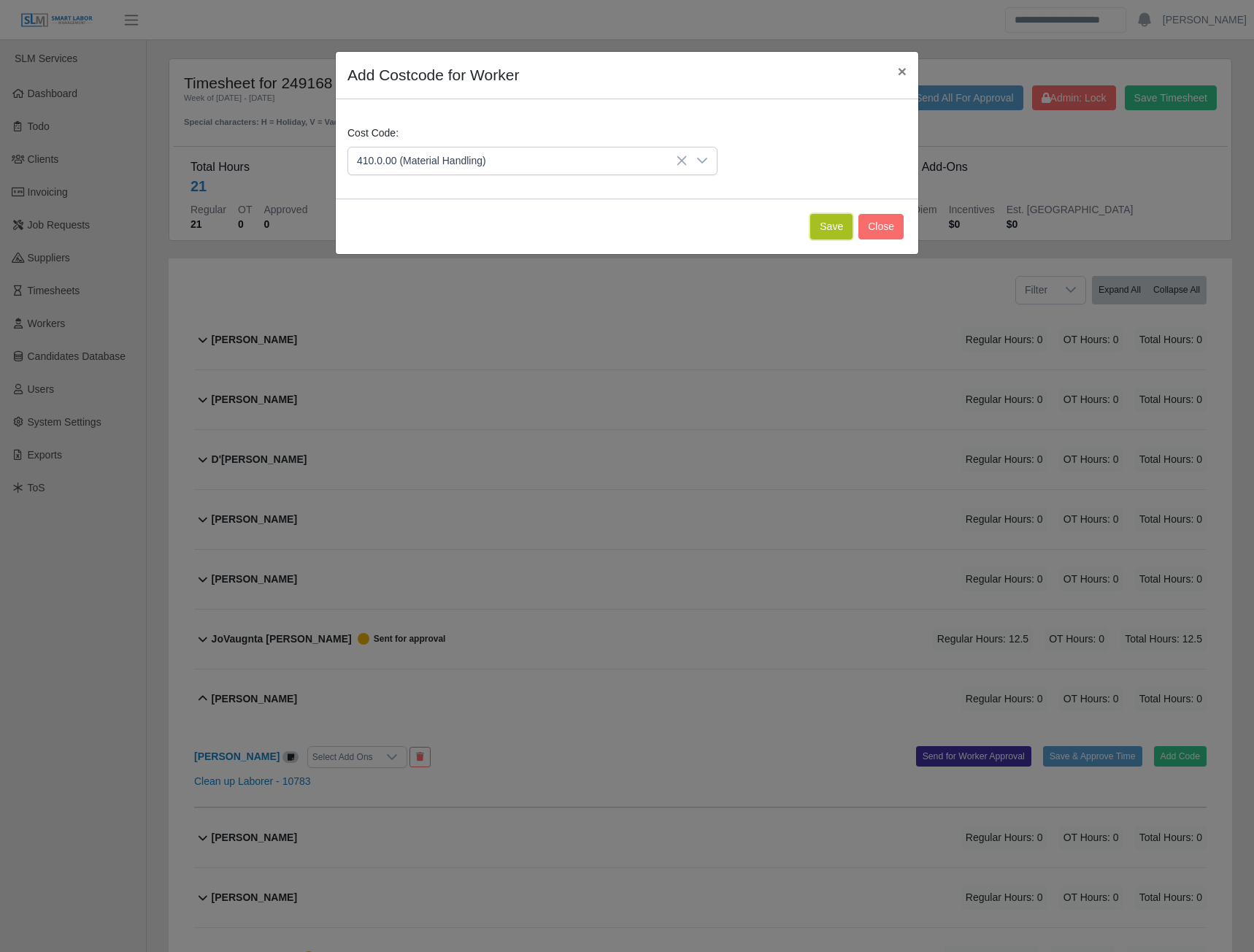
click at [841, 227] on button "Save" at bounding box center [831, 226] width 42 height 25
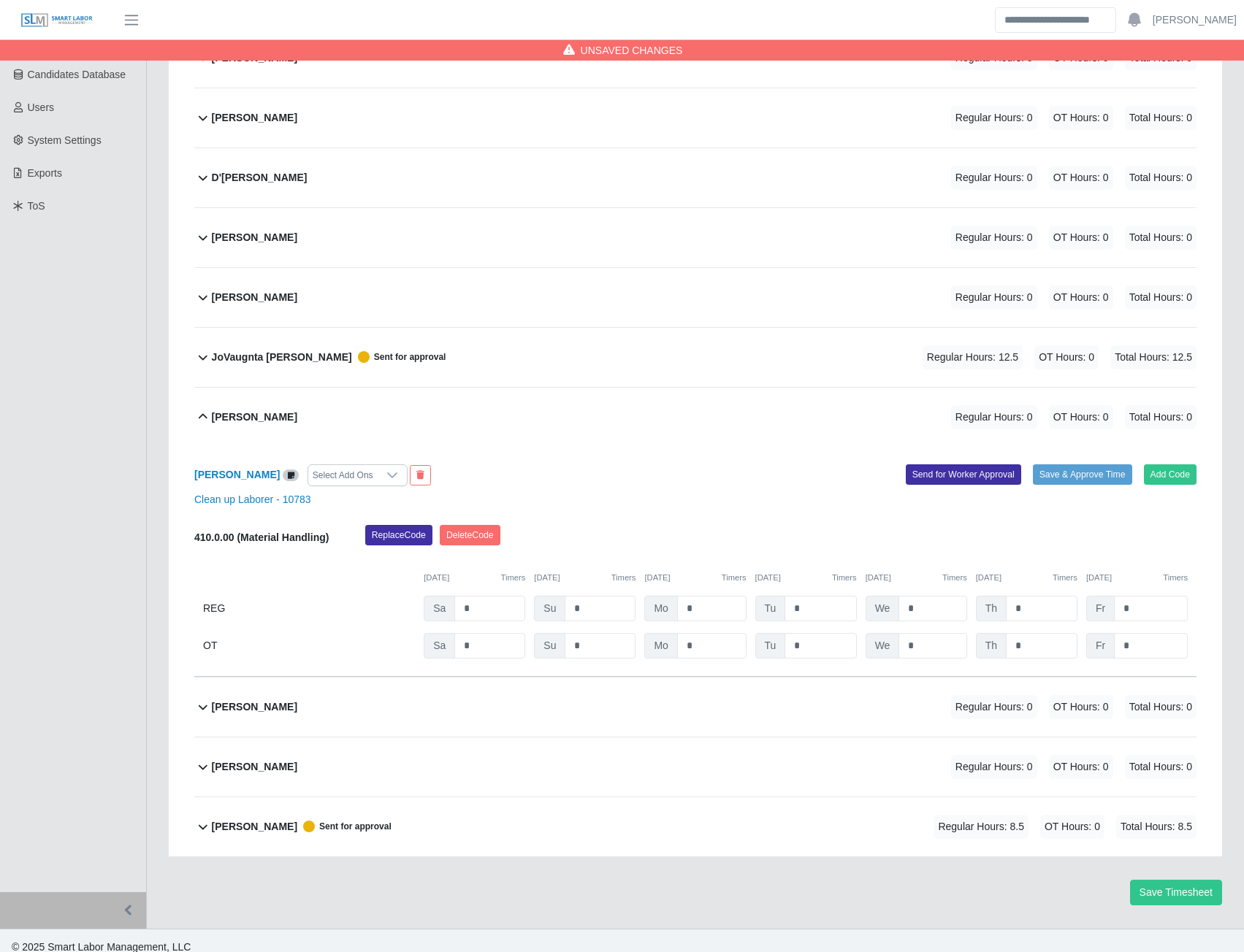
scroll to position [292, 0]
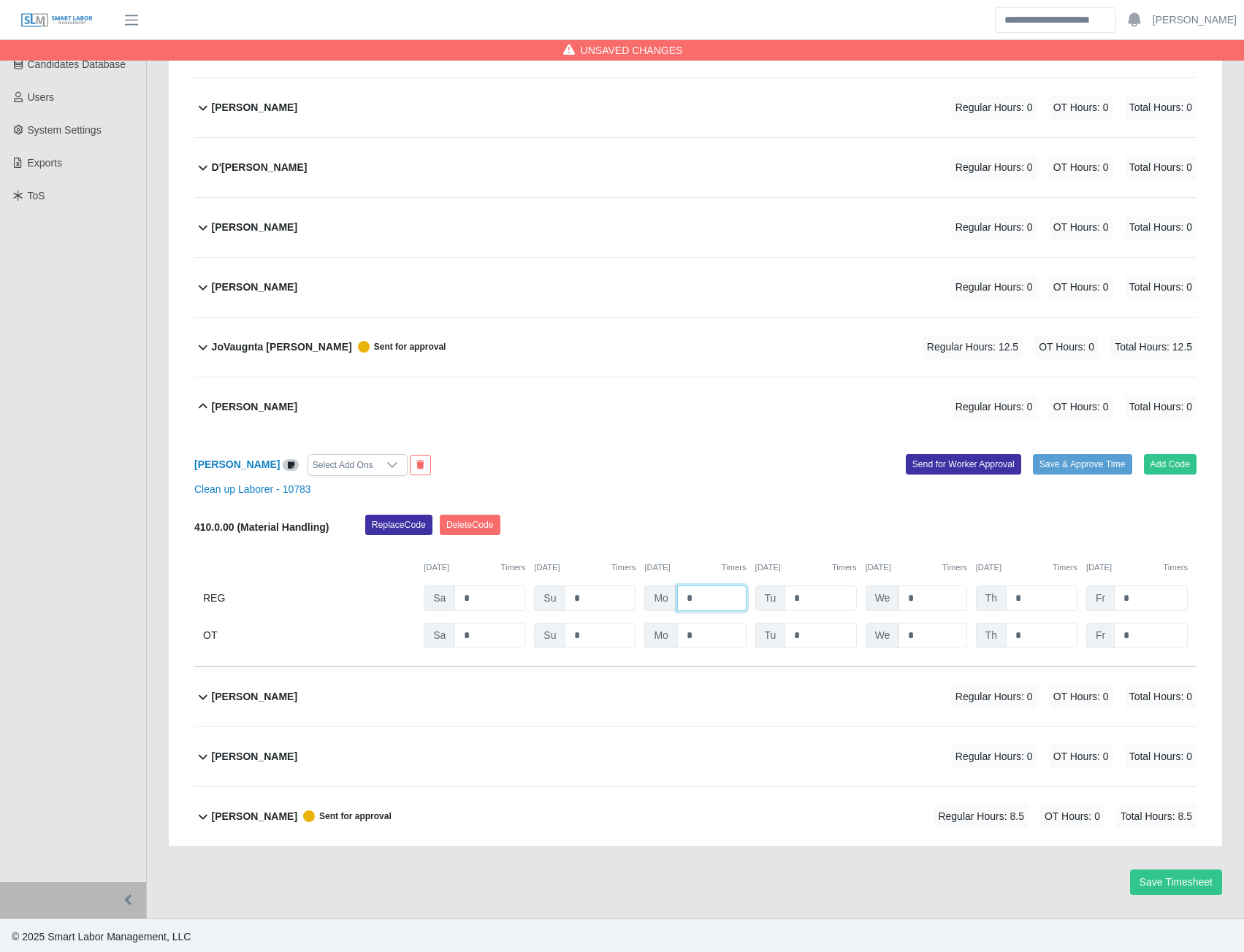
click at [708, 598] on input "*" at bounding box center [712, 598] width 69 height 25
type input "*"
click at [944, 594] on input "*" at bounding box center [932, 598] width 68 height 25
type input "*"
click at [1065, 589] on input "*" at bounding box center [1042, 598] width 72 height 25
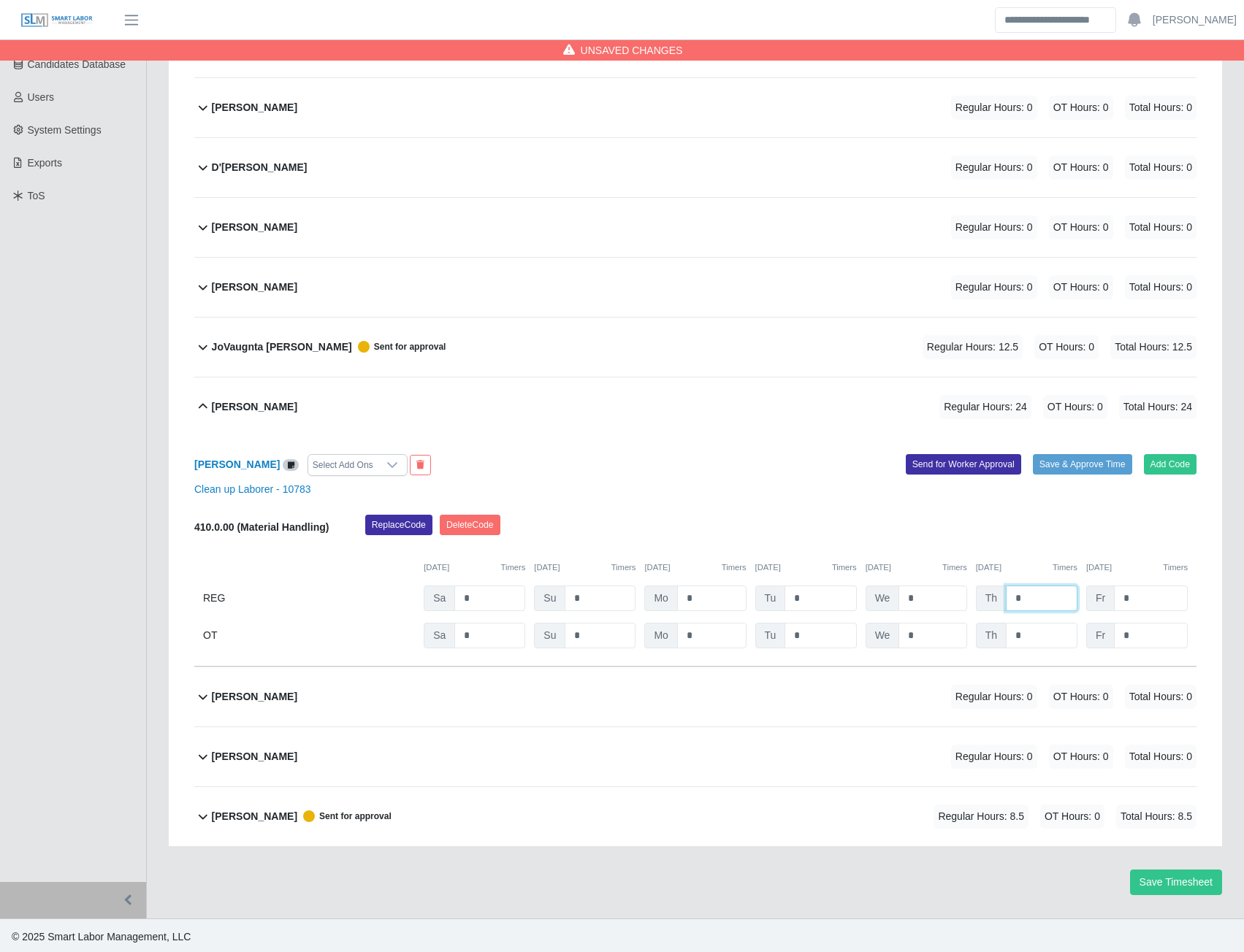
type input "*"
click at [964, 468] on button "Send for Worker Approval" at bounding box center [964, 464] width 115 height 21
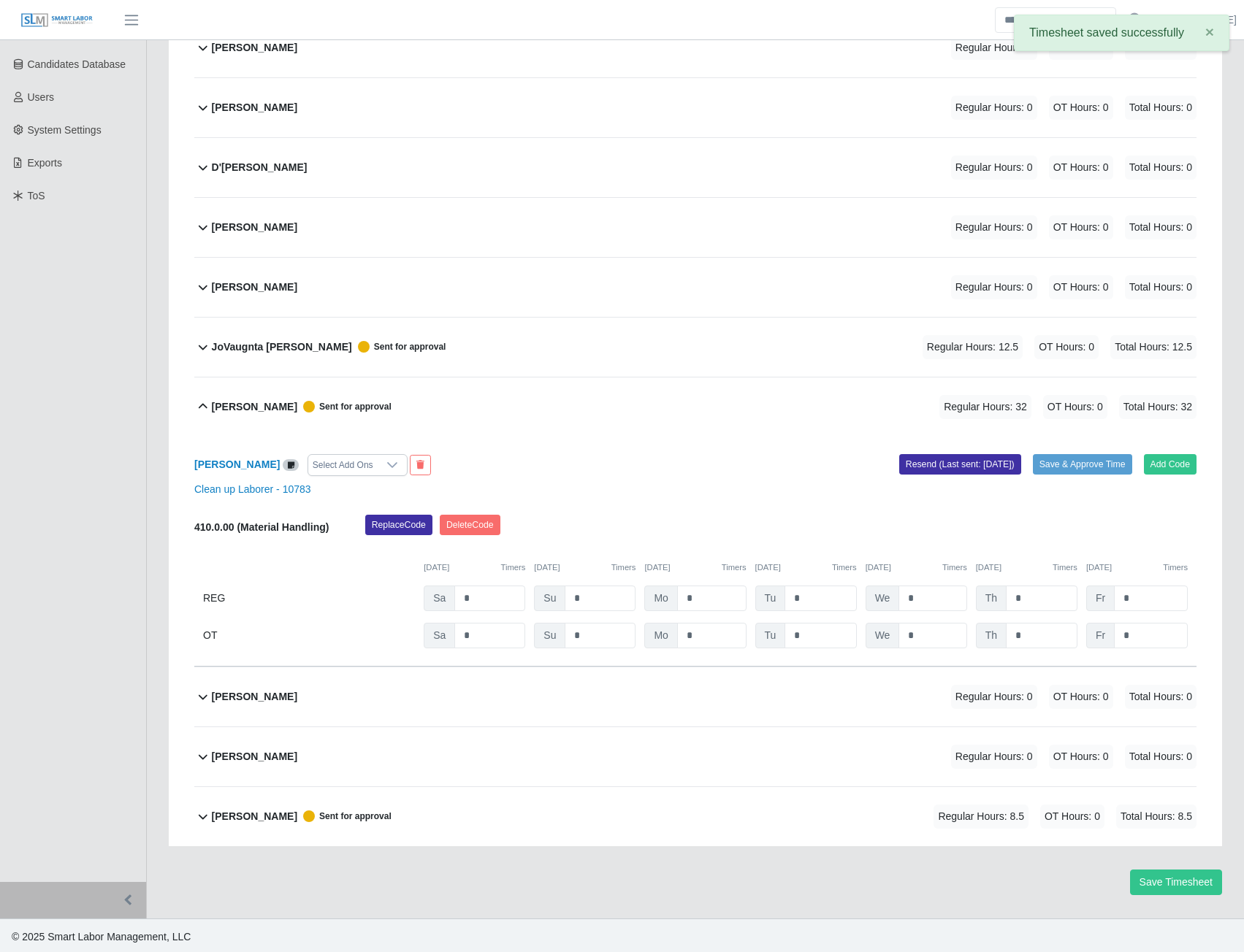
click at [242, 288] on b "[PERSON_NAME]" at bounding box center [254, 288] width 85 height 15
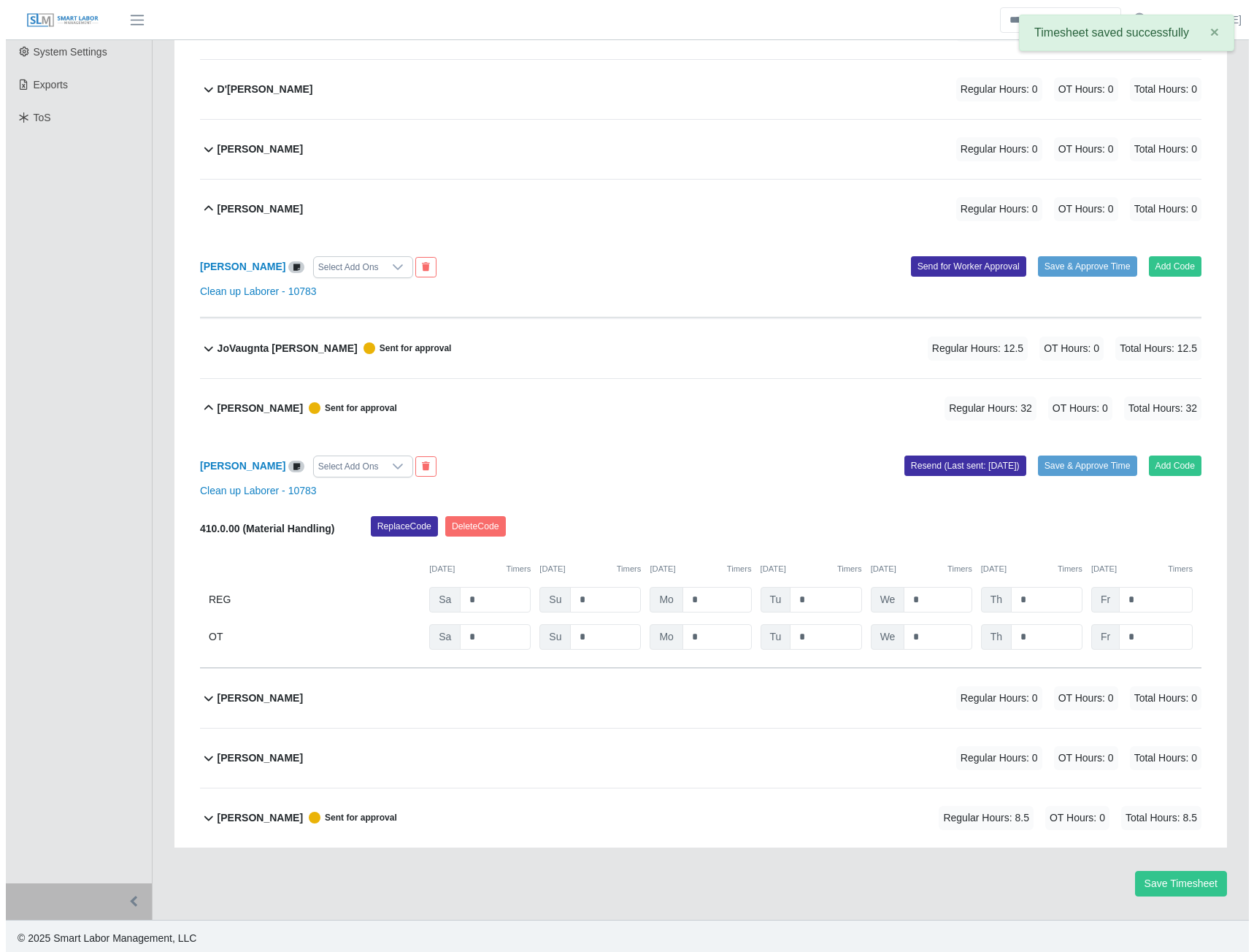
scroll to position [371, 0]
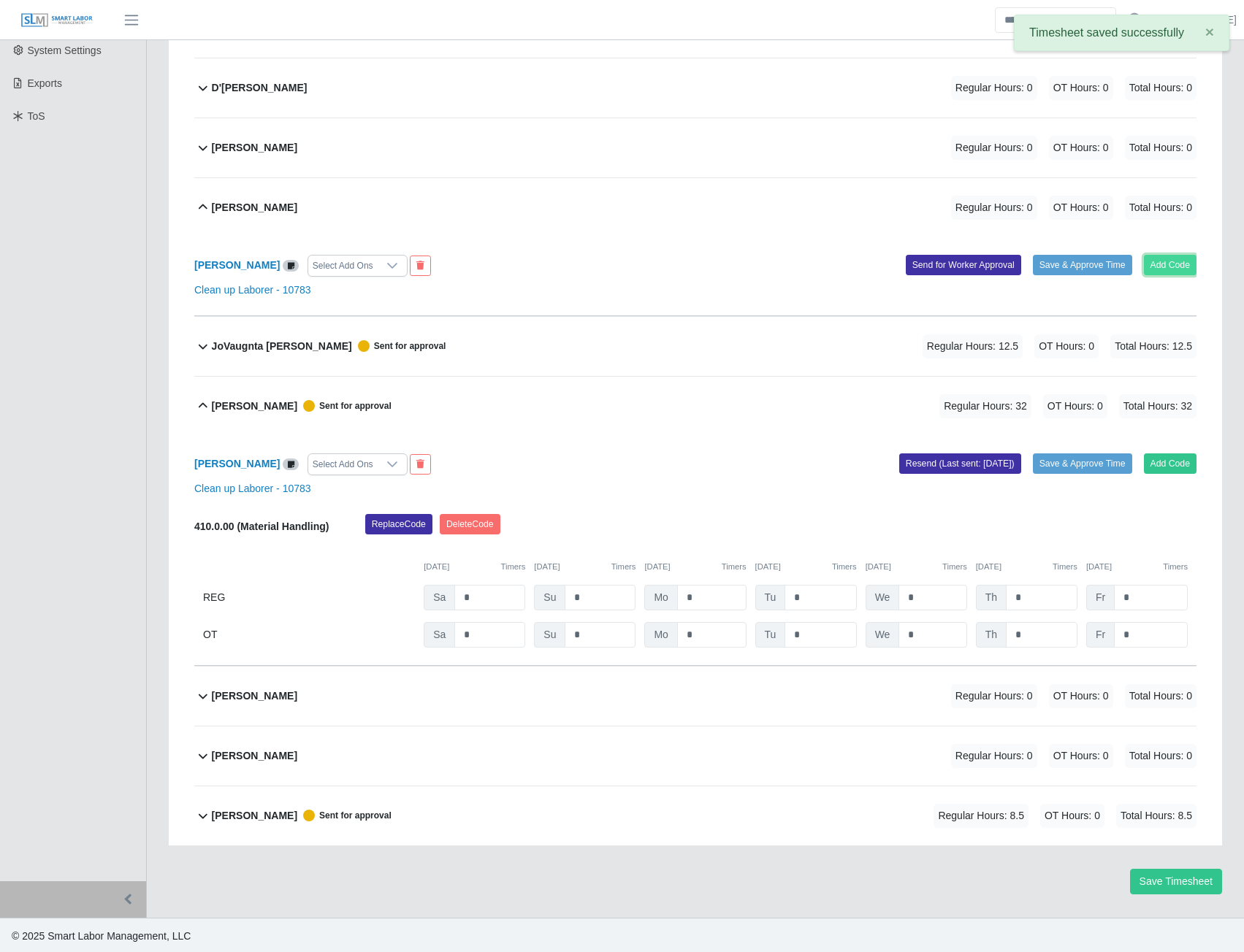
click at [1167, 262] on button "Add Code" at bounding box center [1170, 265] width 53 height 21
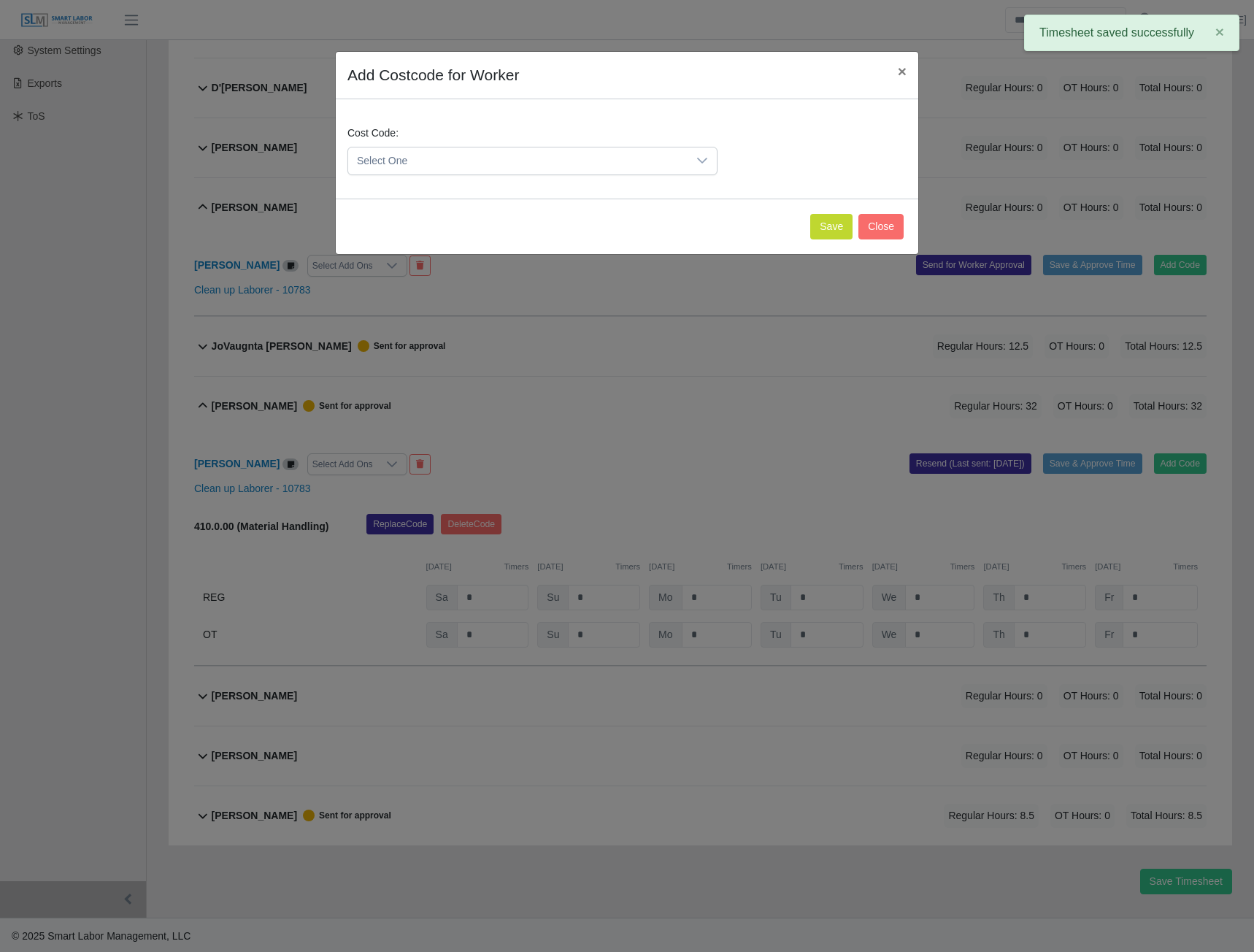
click at [703, 163] on icon at bounding box center [702, 161] width 10 height 6
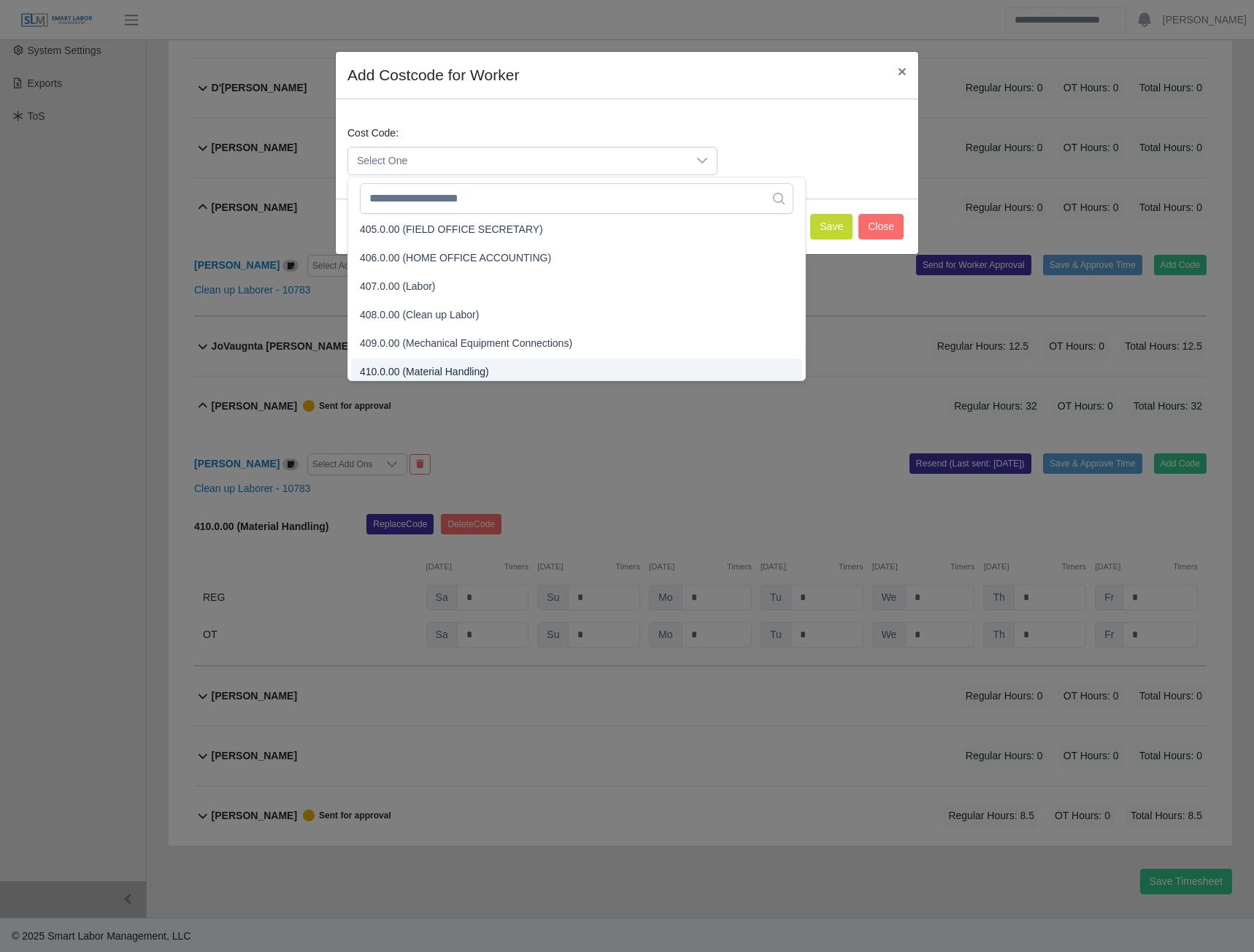
scroll to position [151, 0]
click at [440, 369] on span "410.0.00 (Material Handling)" at bounding box center [424, 367] width 129 height 15
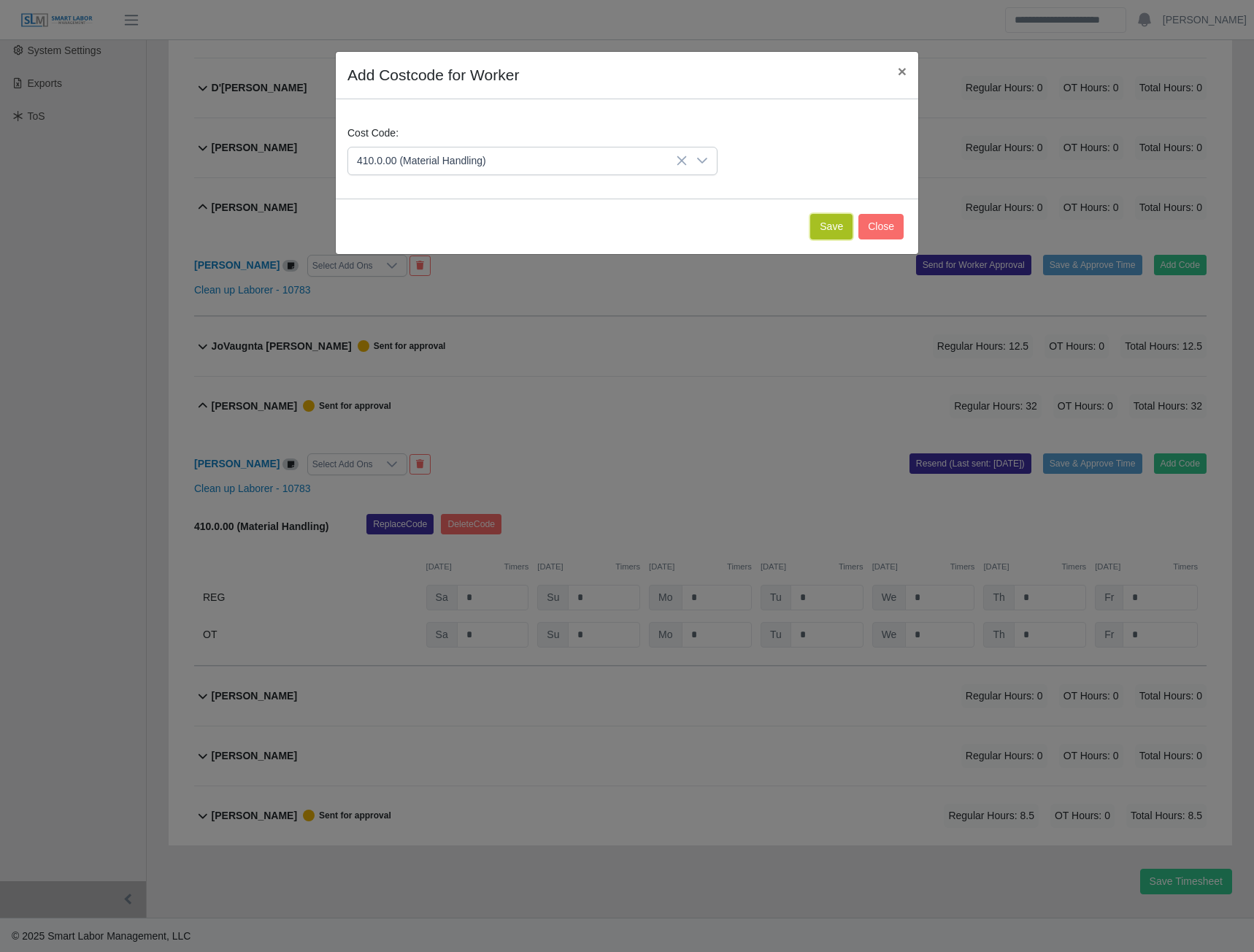
click at [830, 233] on button "Save" at bounding box center [831, 226] width 42 height 25
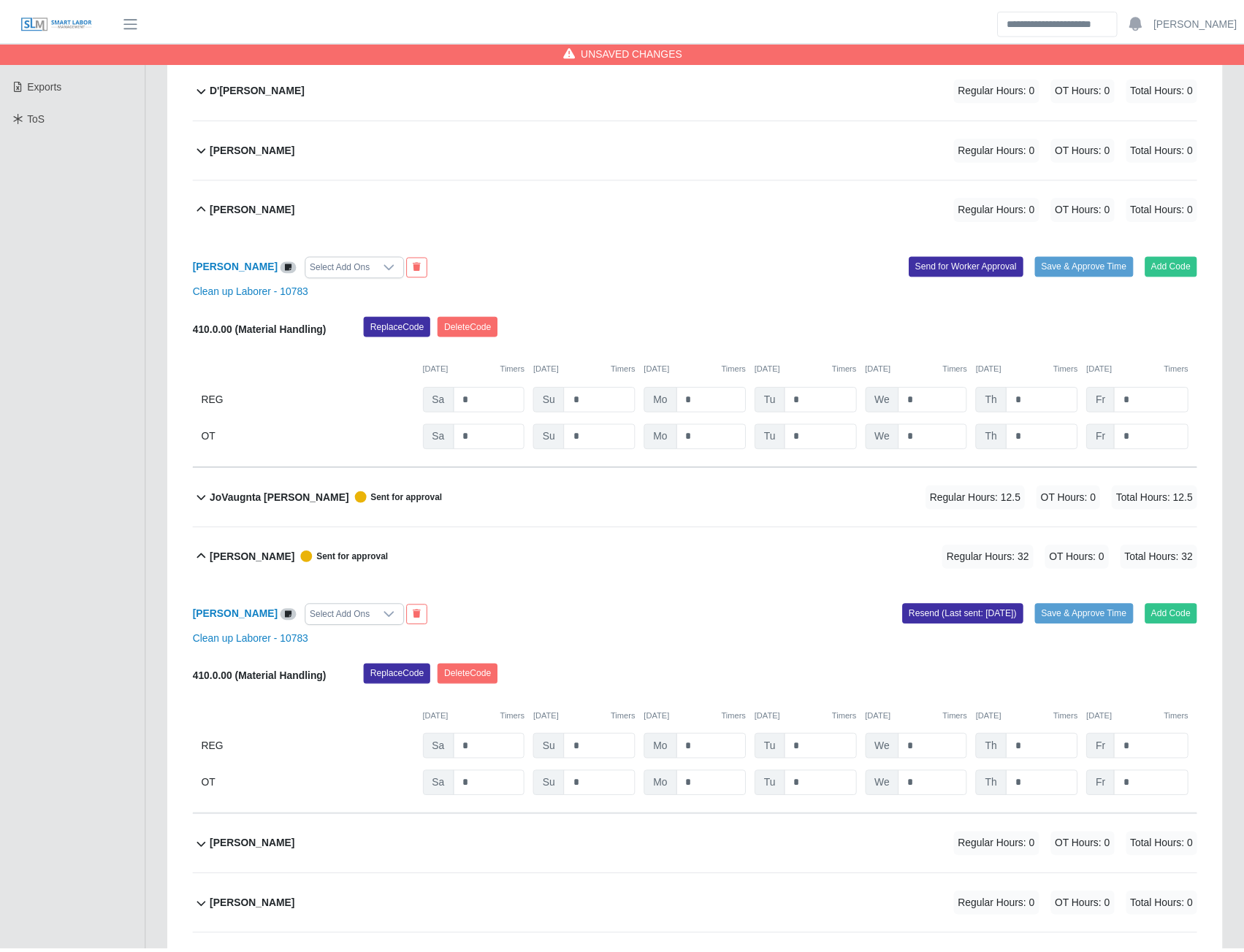
scroll to position [523, 0]
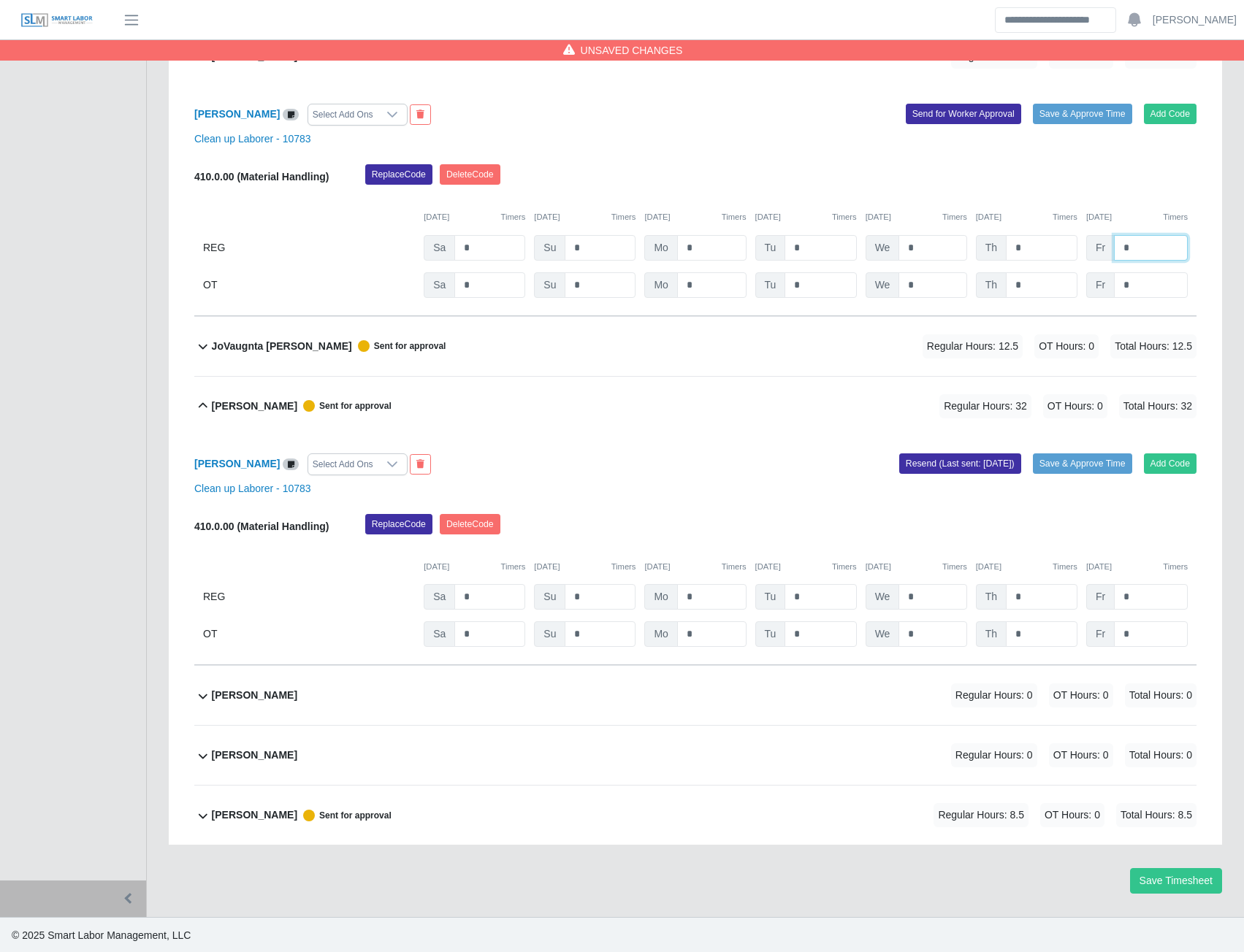
click at [1184, 246] on input "*" at bounding box center [1151, 248] width 74 height 25
type input "*"
click at [1043, 248] on input "*" at bounding box center [1042, 248] width 72 height 25
type input "*"
click at [258, 755] on b "Michael Richards" at bounding box center [254, 755] width 85 height 15
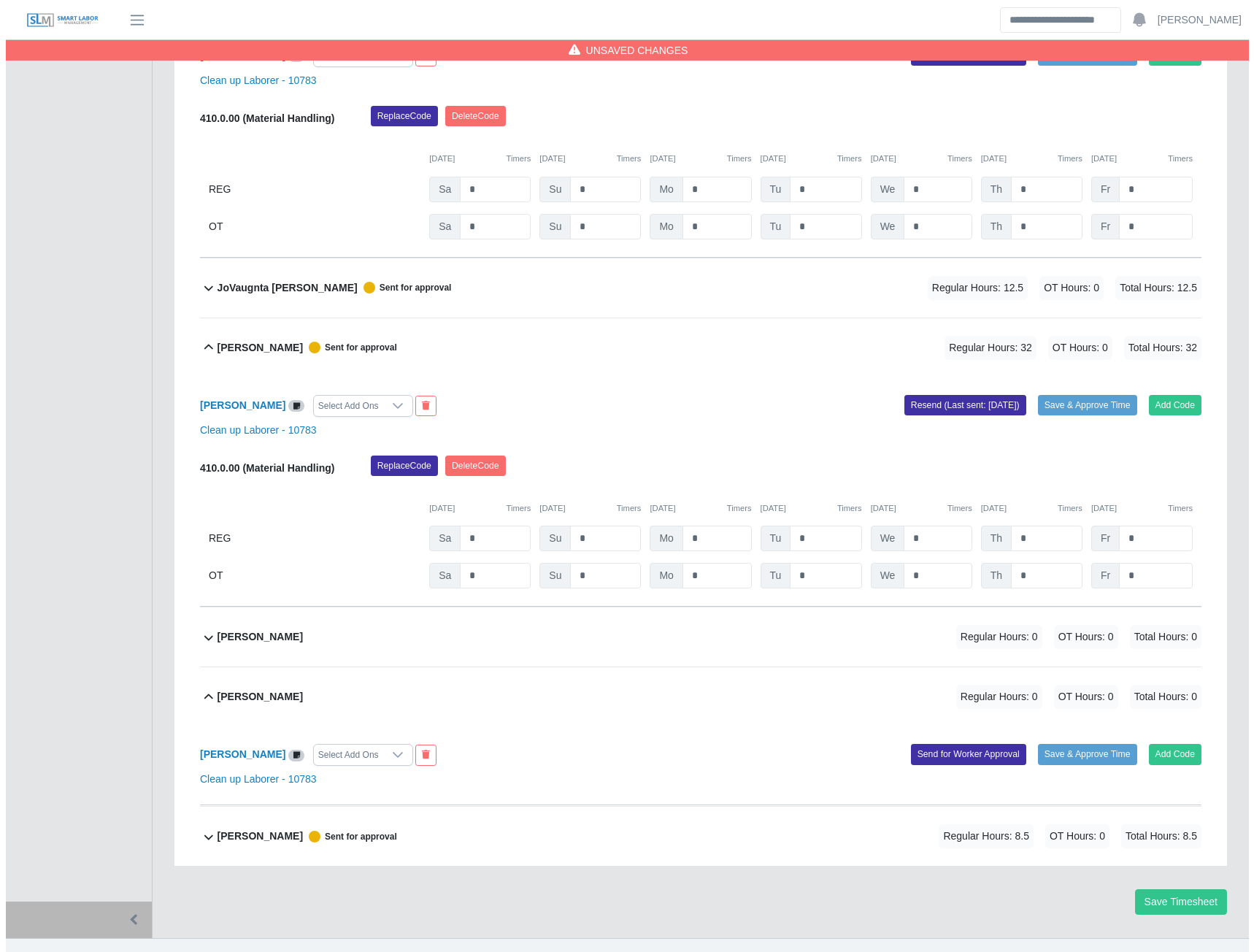
scroll to position [601, 0]
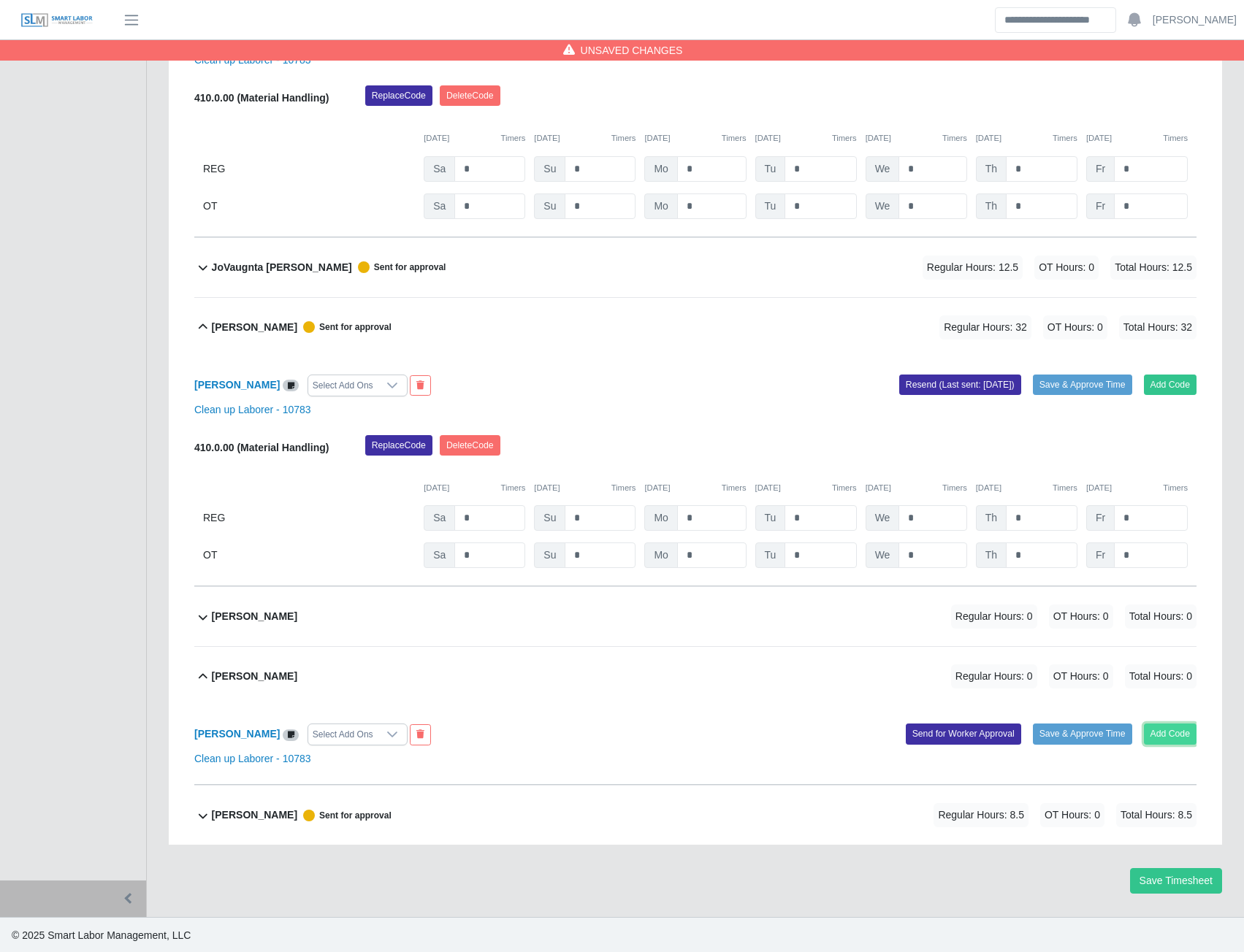
click at [1172, 735] on button "Add Code" at bounding box center [1170, 734] width 53 height 21
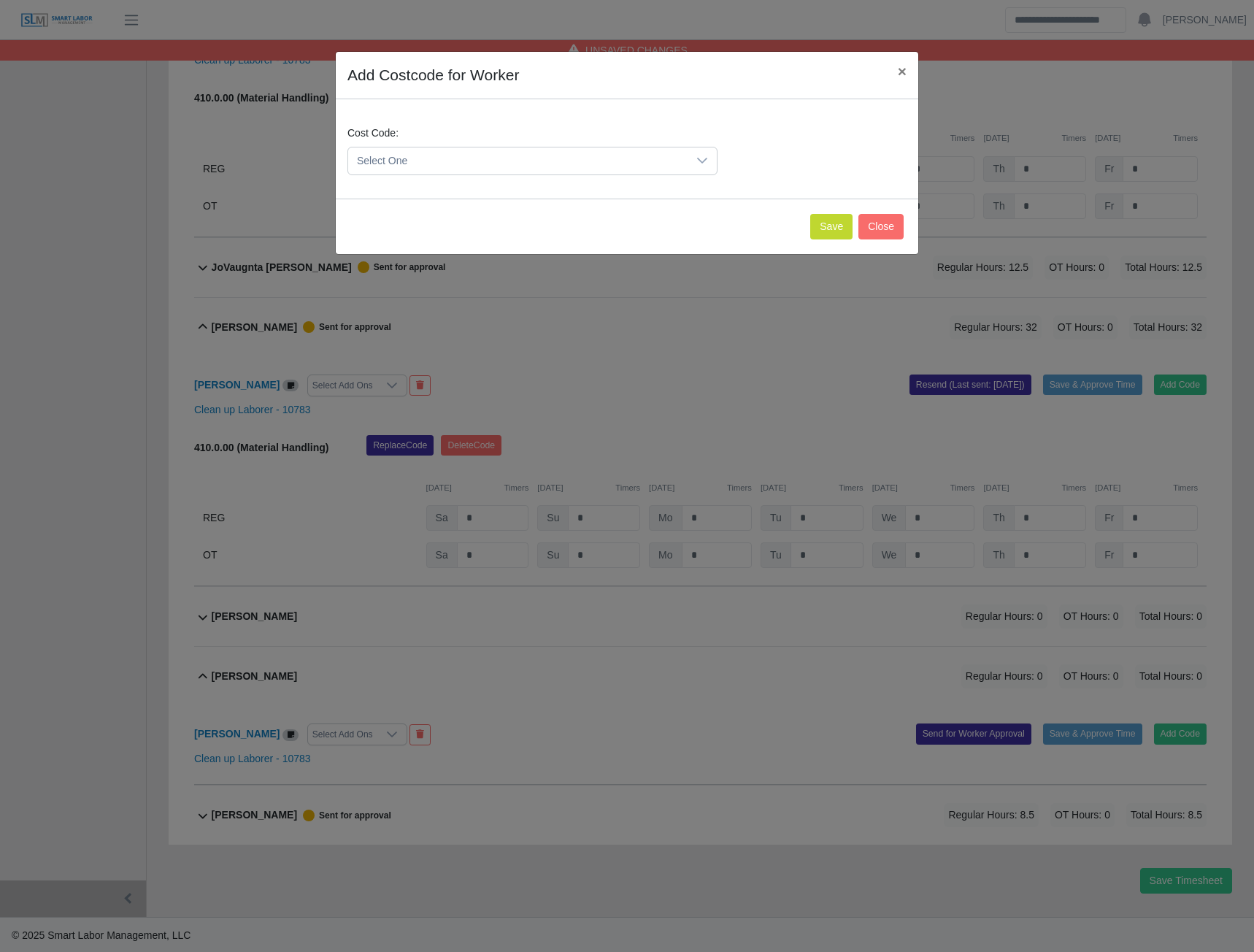
click at [621, 164] on span "Select One" at bounding box center [518, 161] width 340 height 27
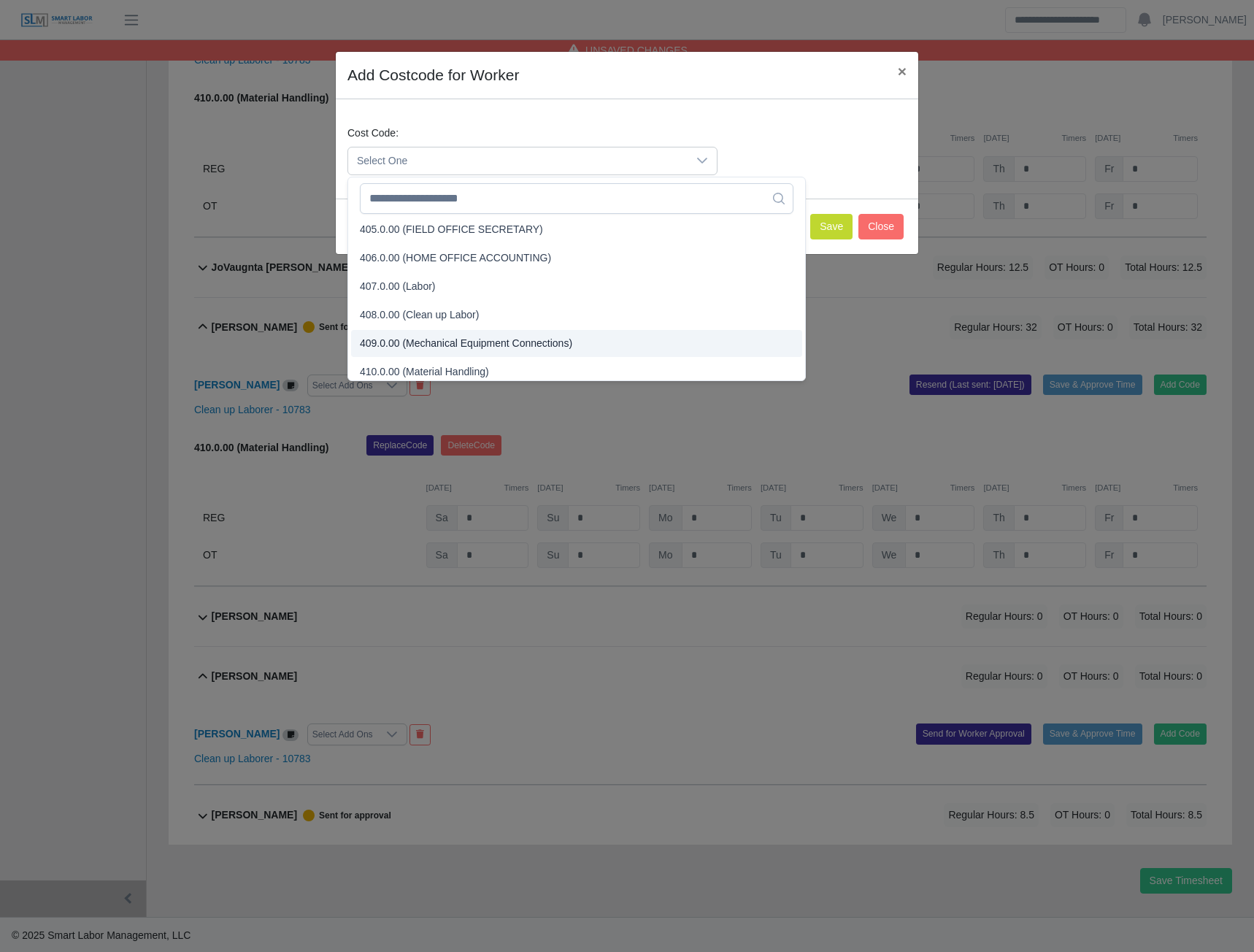
scroll to position [151, 0]
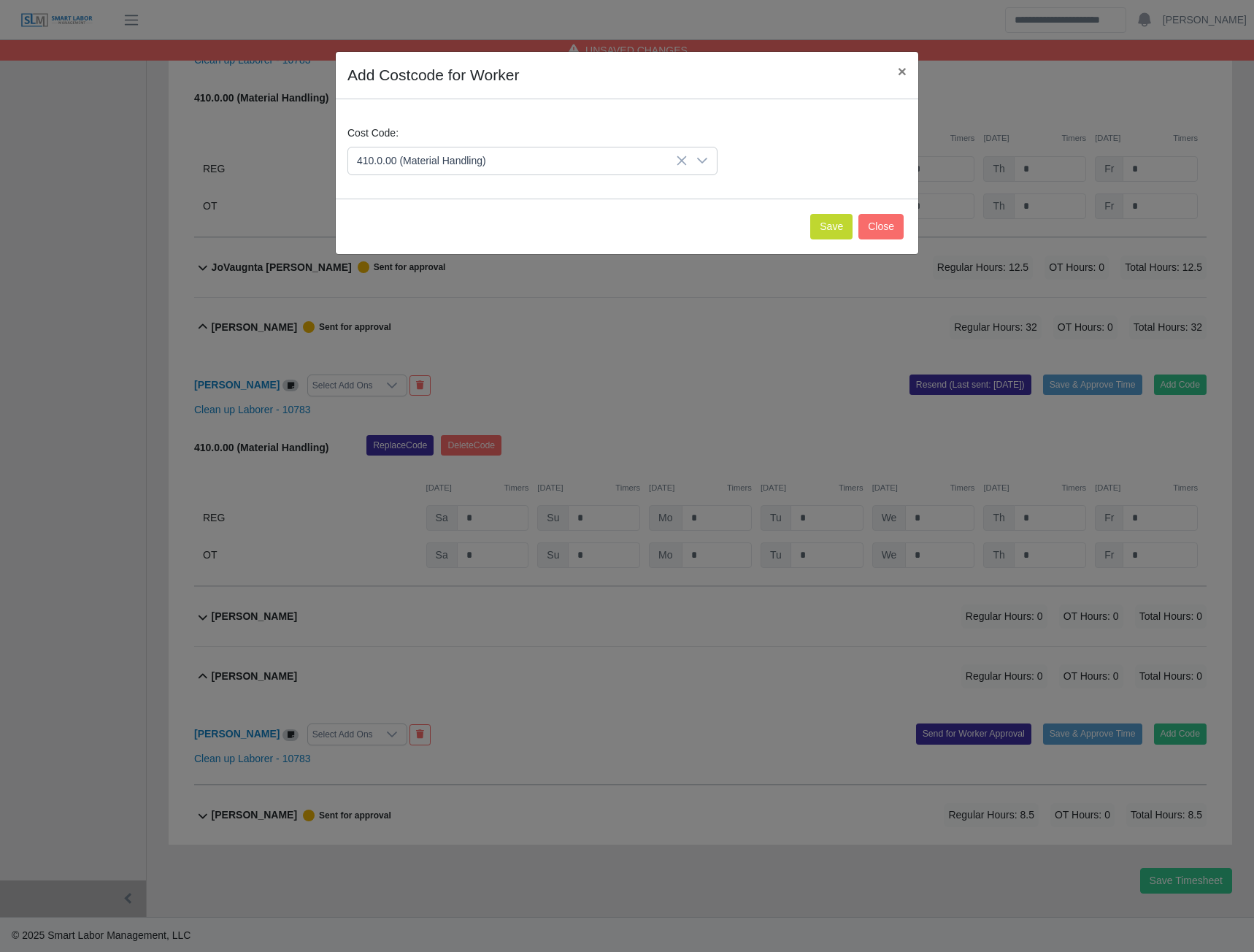
click at [450, 364] on span "410.0.00 (Material Handling)" at bounding box center [424, 367] width 129 height 15
click at [840, 220] on button "Save" at bounding box center [831, 226] width 42 height 25
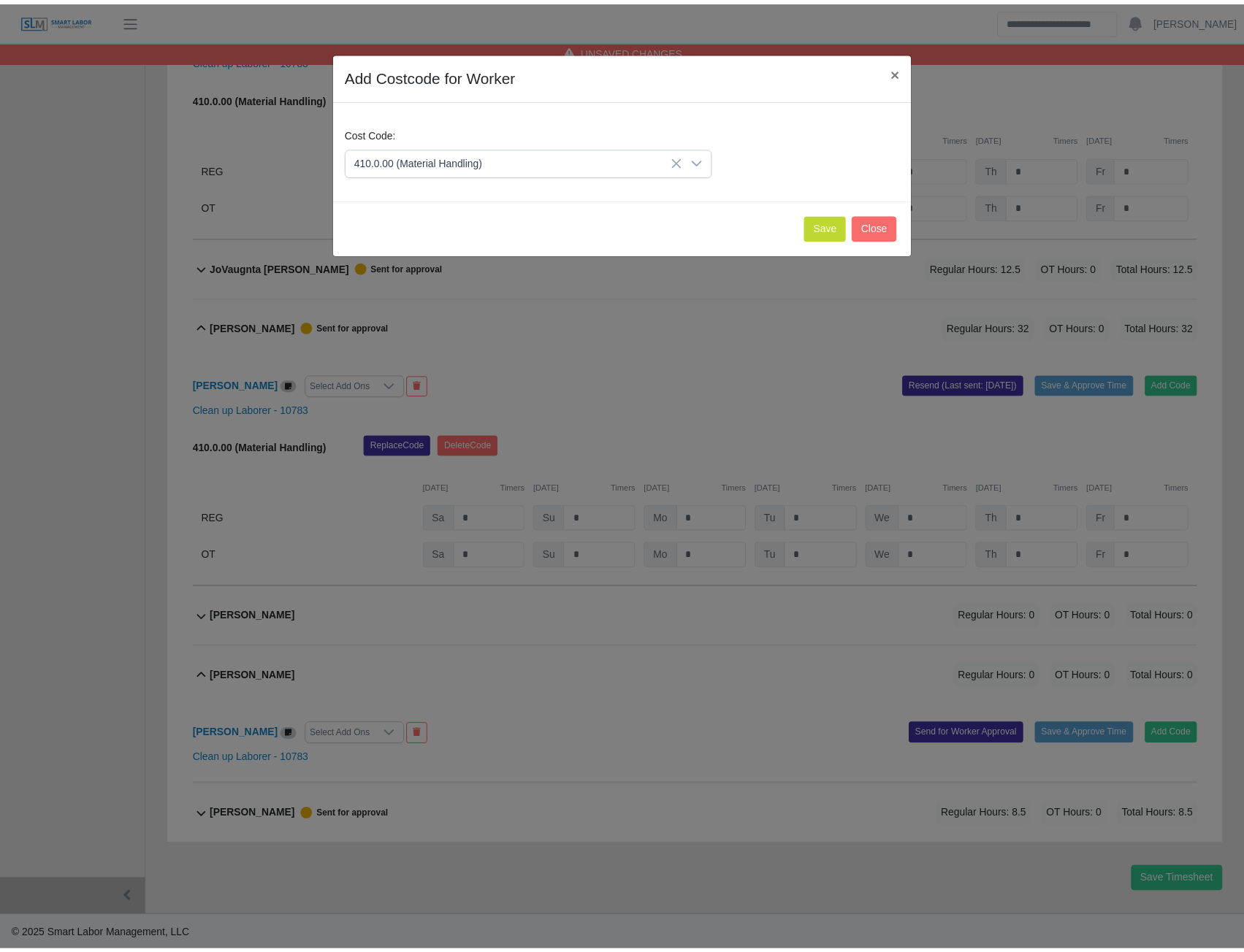
scroll to position [753, 0]
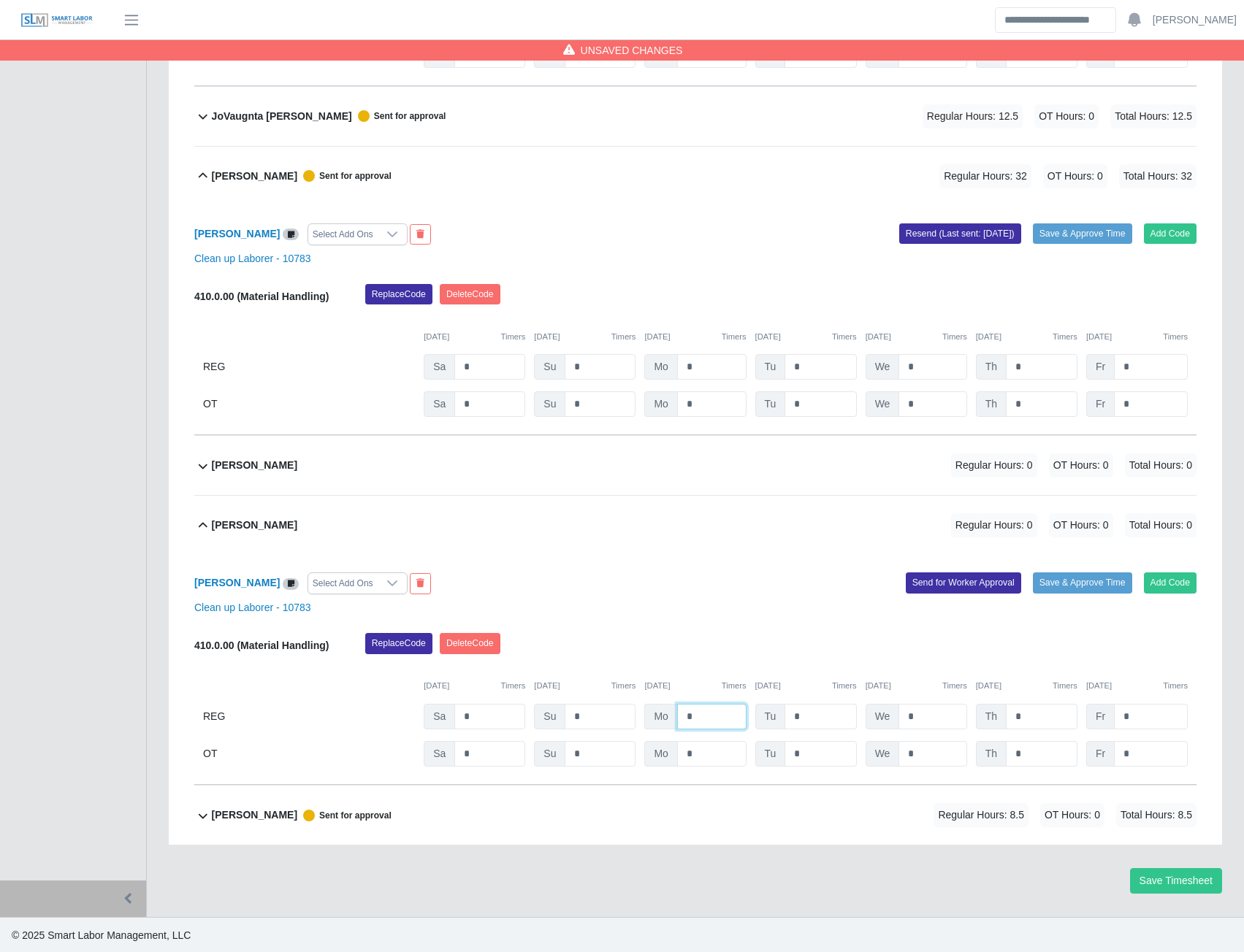
click at [711, 715] on input "*" at bounding box center [712, 716] width 69 height 25
type input "*"
click at [1177, 886] on button "Save Timesheet" at bounding box center [1176, 880] width 92 height 25
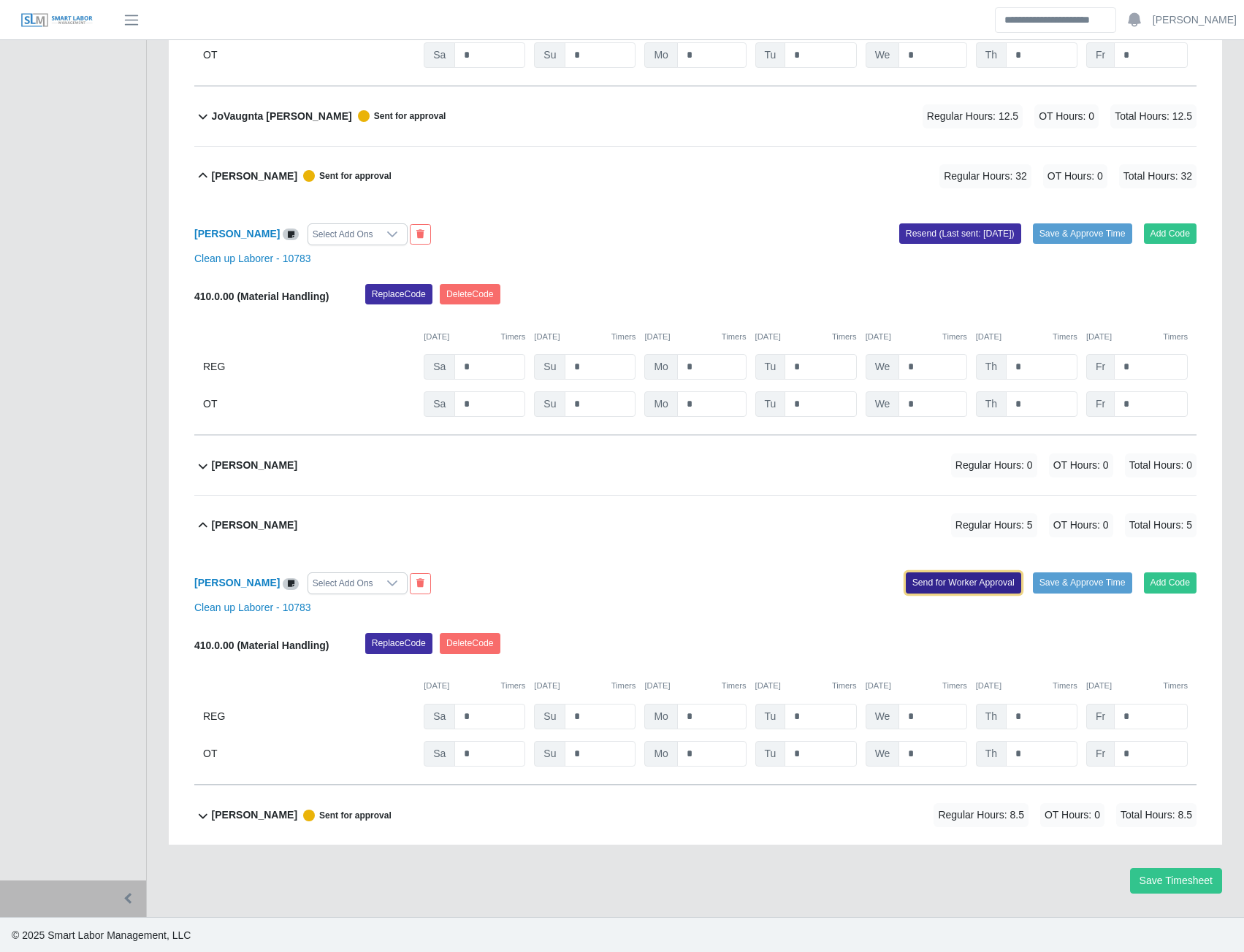
click at [971, 584] on button "Send for Worker Approval" at bounding box center [964, 582] width 115 height 21
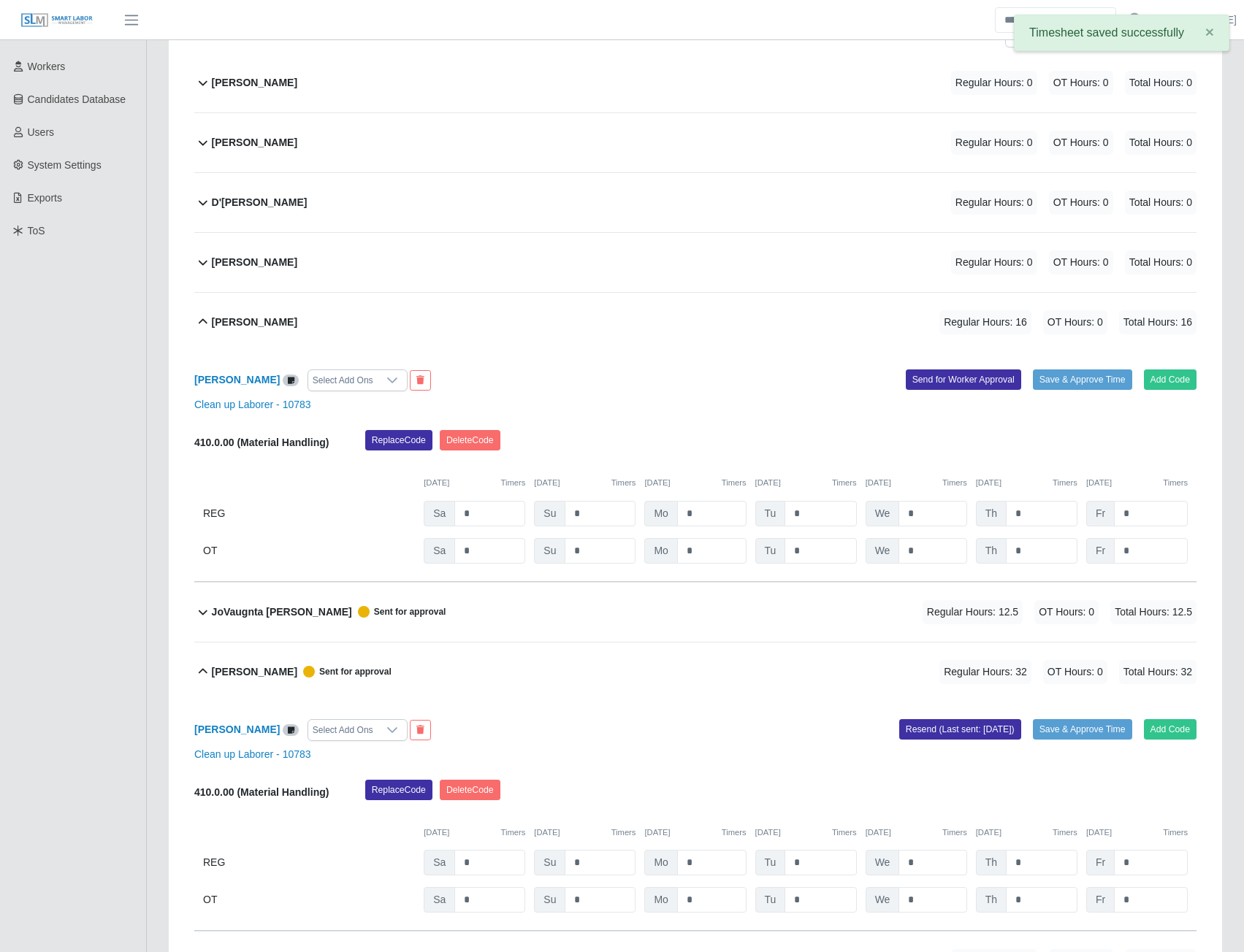
scroll to position [241, 0]
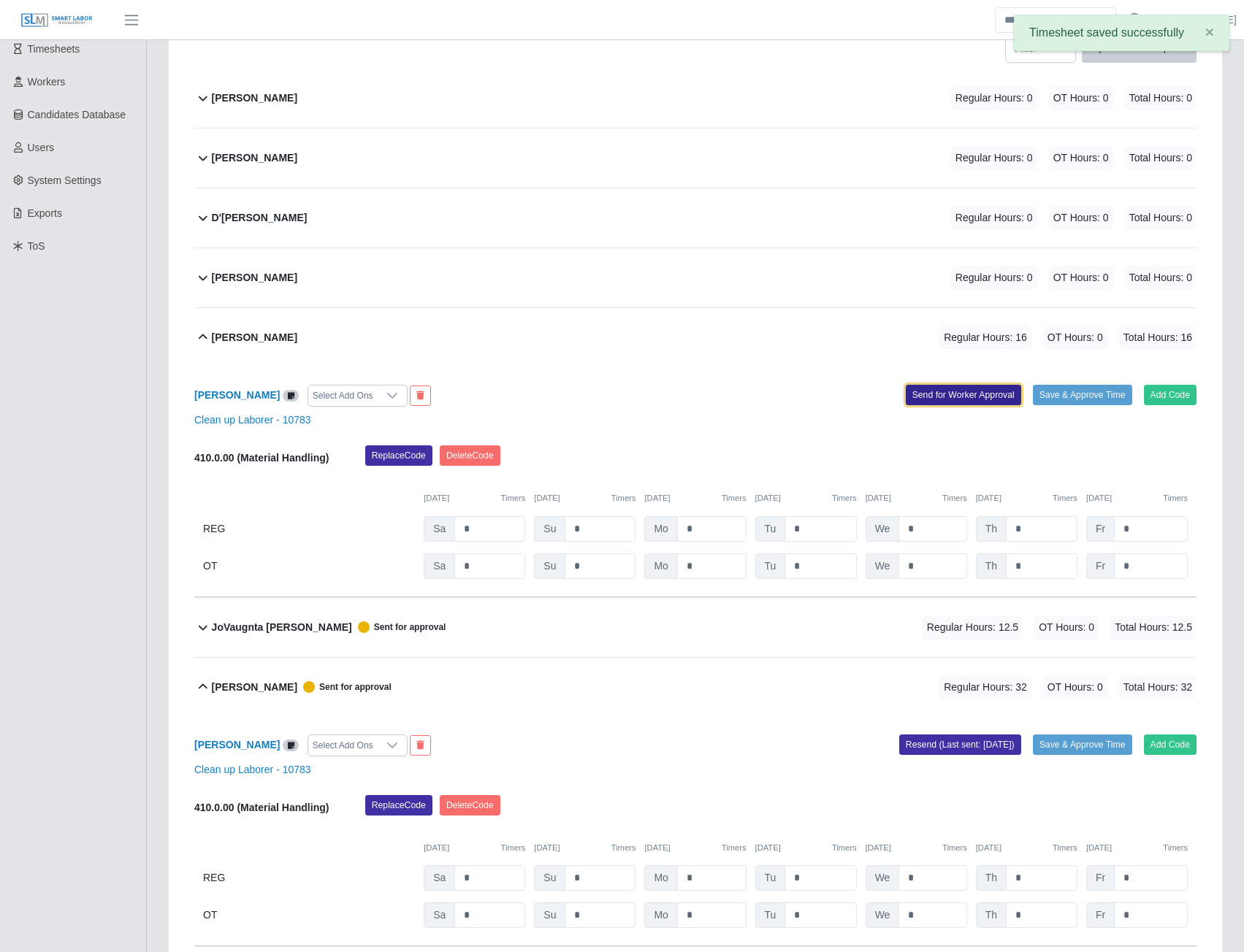
click at [952, 393] on button "Send for Worker Approval" at bounding box center [964, 394] width 115 height 21
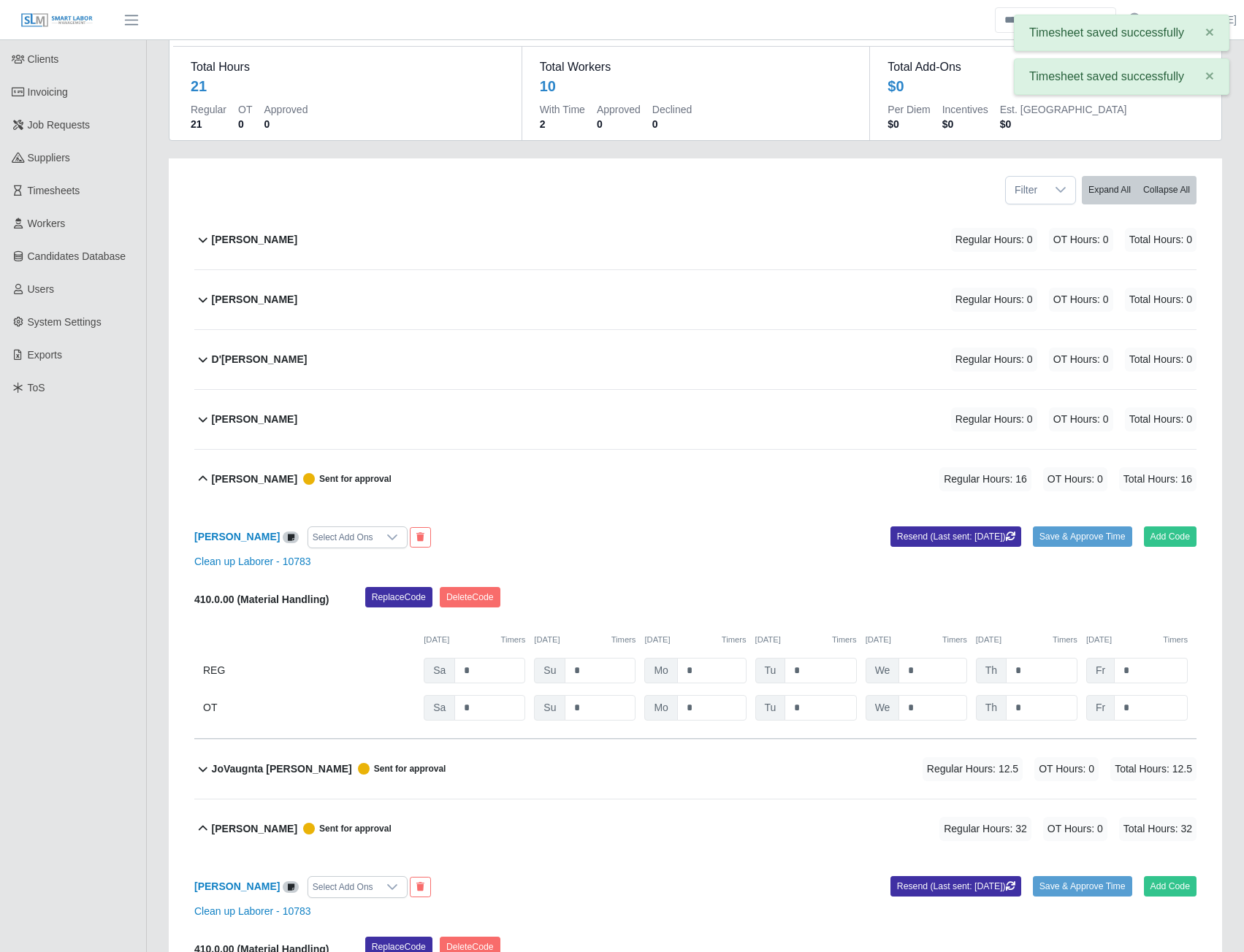
scroll to position [0, 0]
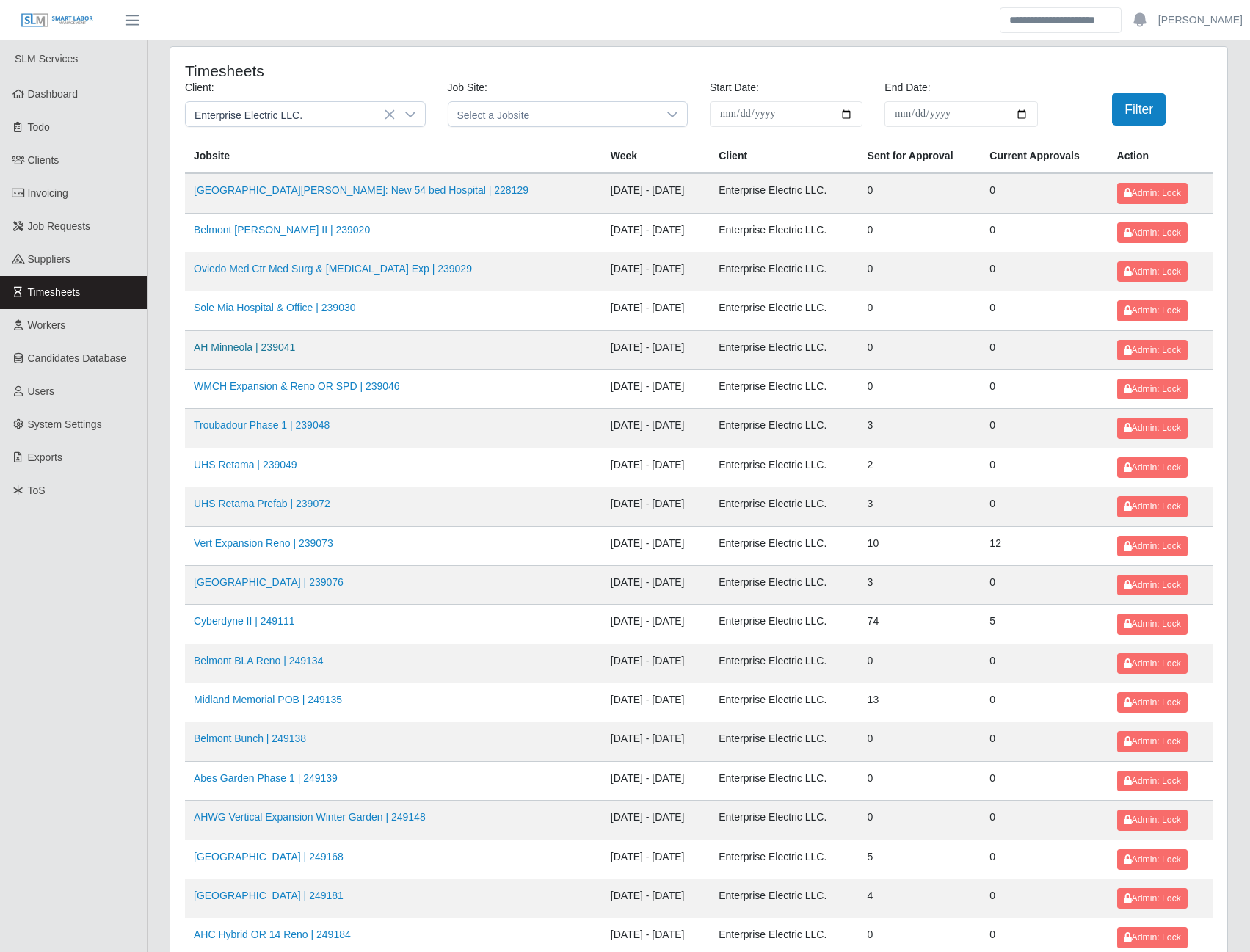
click at [265, 344] on link "AH Minneola | 239041" at bounding box center [244, 347] width 101 height 12
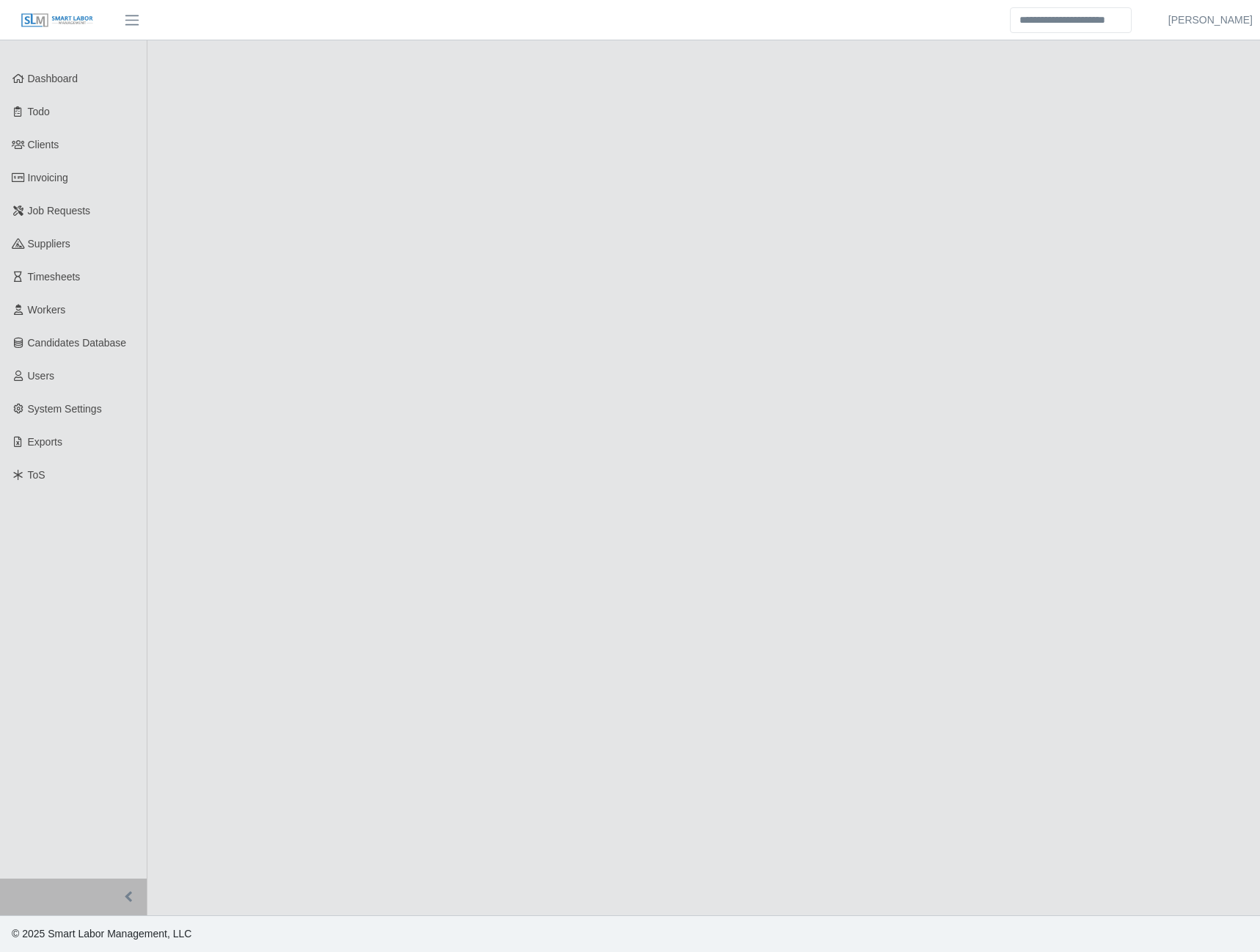
select select "****"
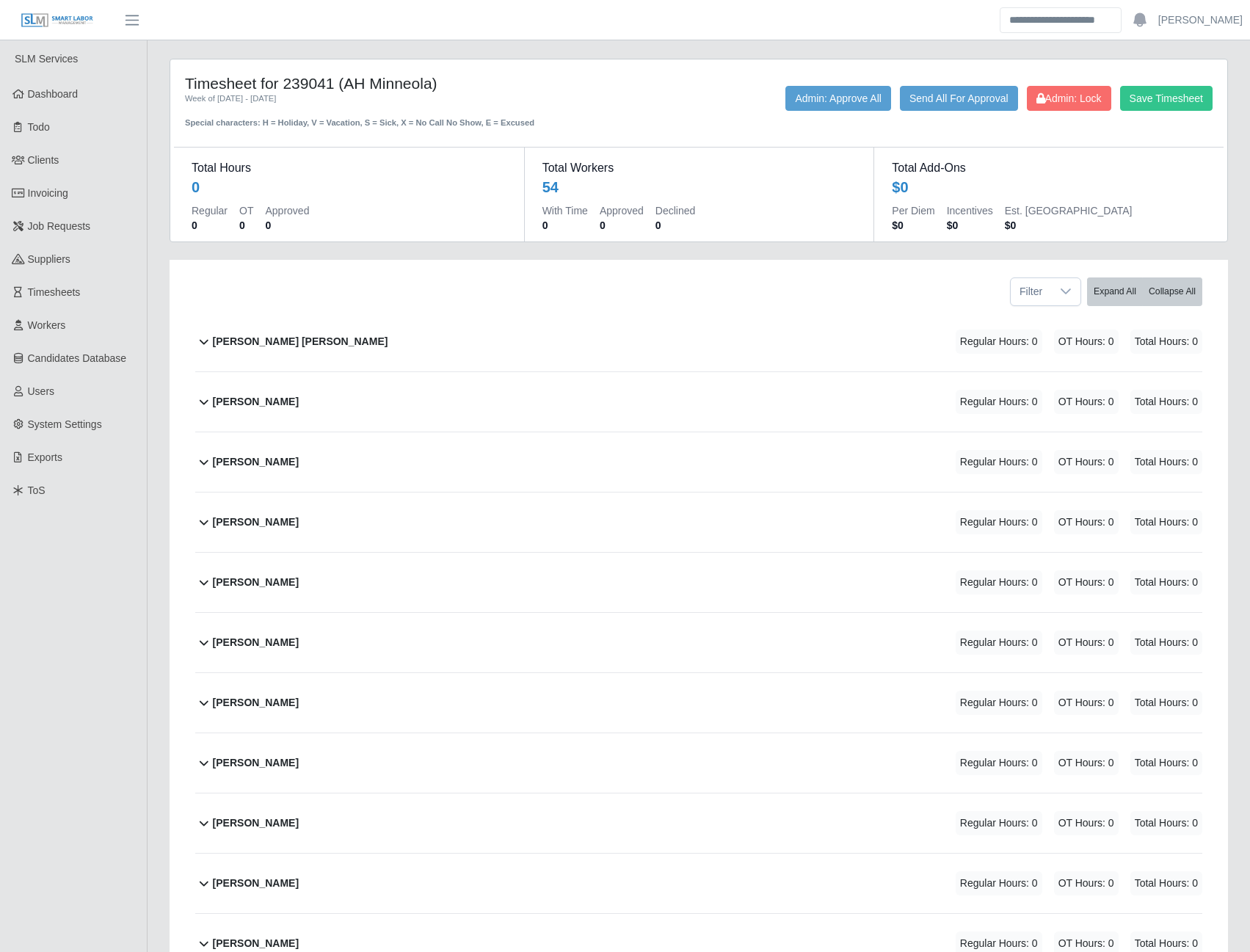
click at [288, 341] on b "[PERSON_NAME] [PERSON_NAME]" at bounding box center [300, 342] width 175 height 15
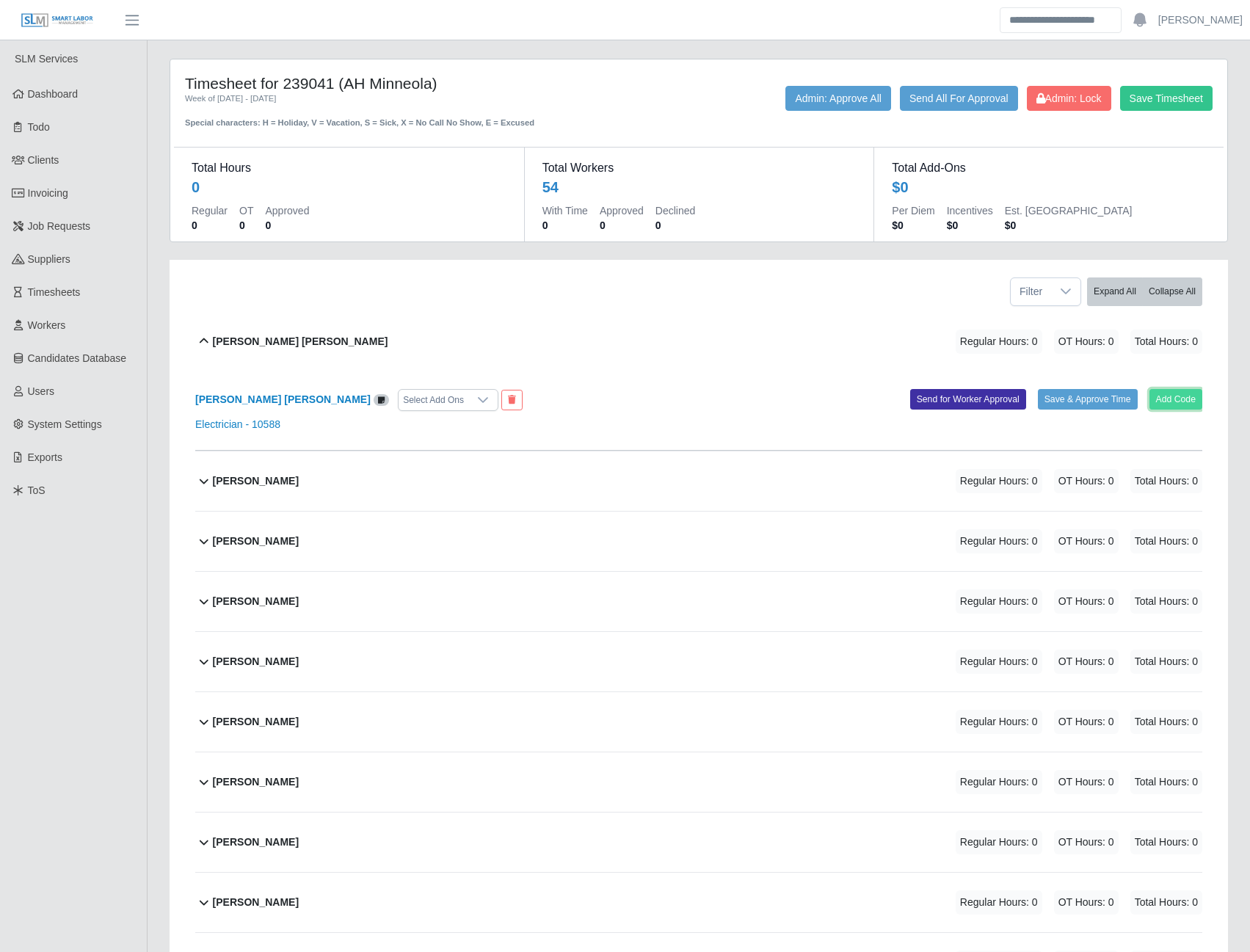
click at [1173, 398] on button "Add Code" at bounding box center [1176, 399] width 53 height 21
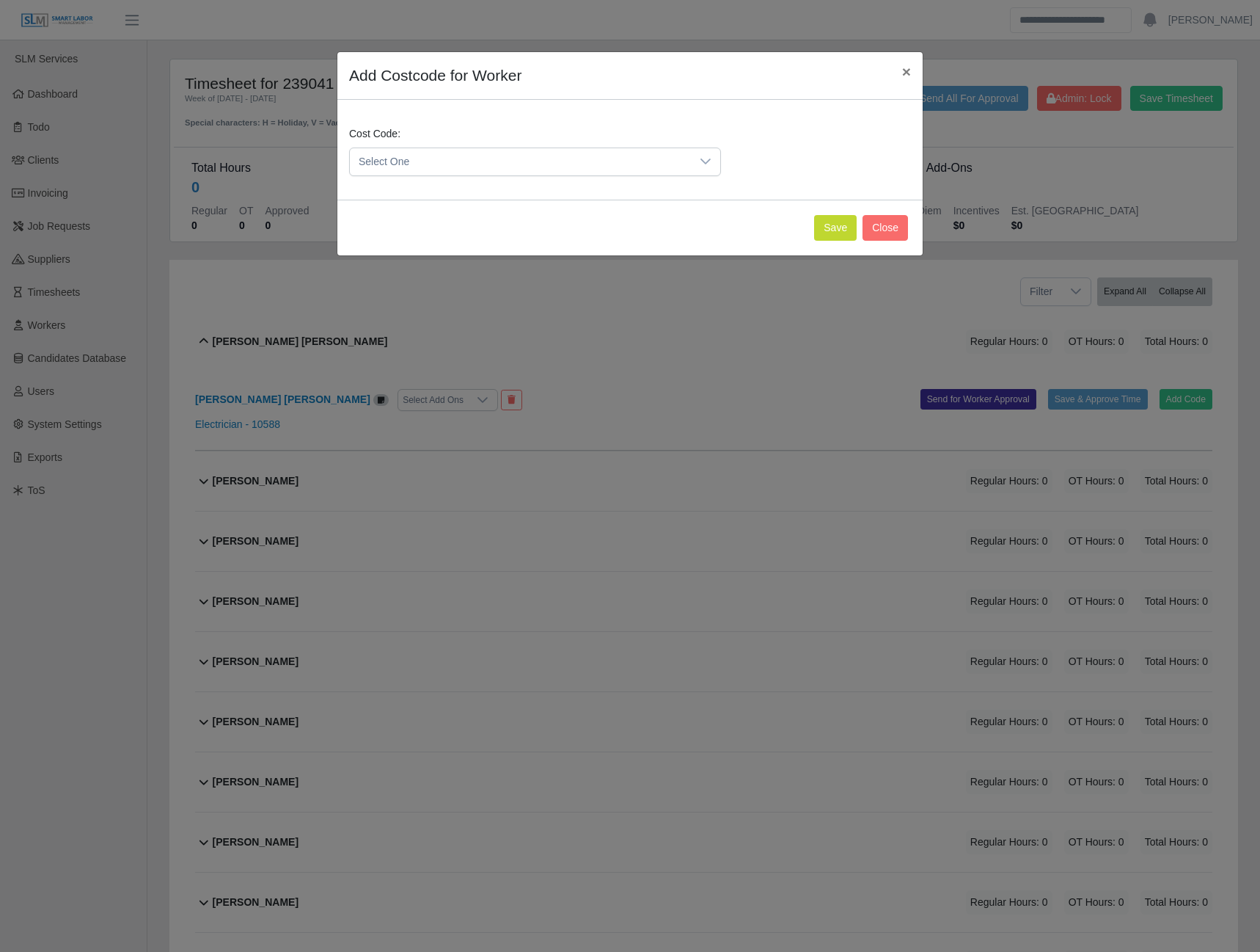
click at [649, 151] on span "Select One" at bounding box center [521, 162] width 341 height 27
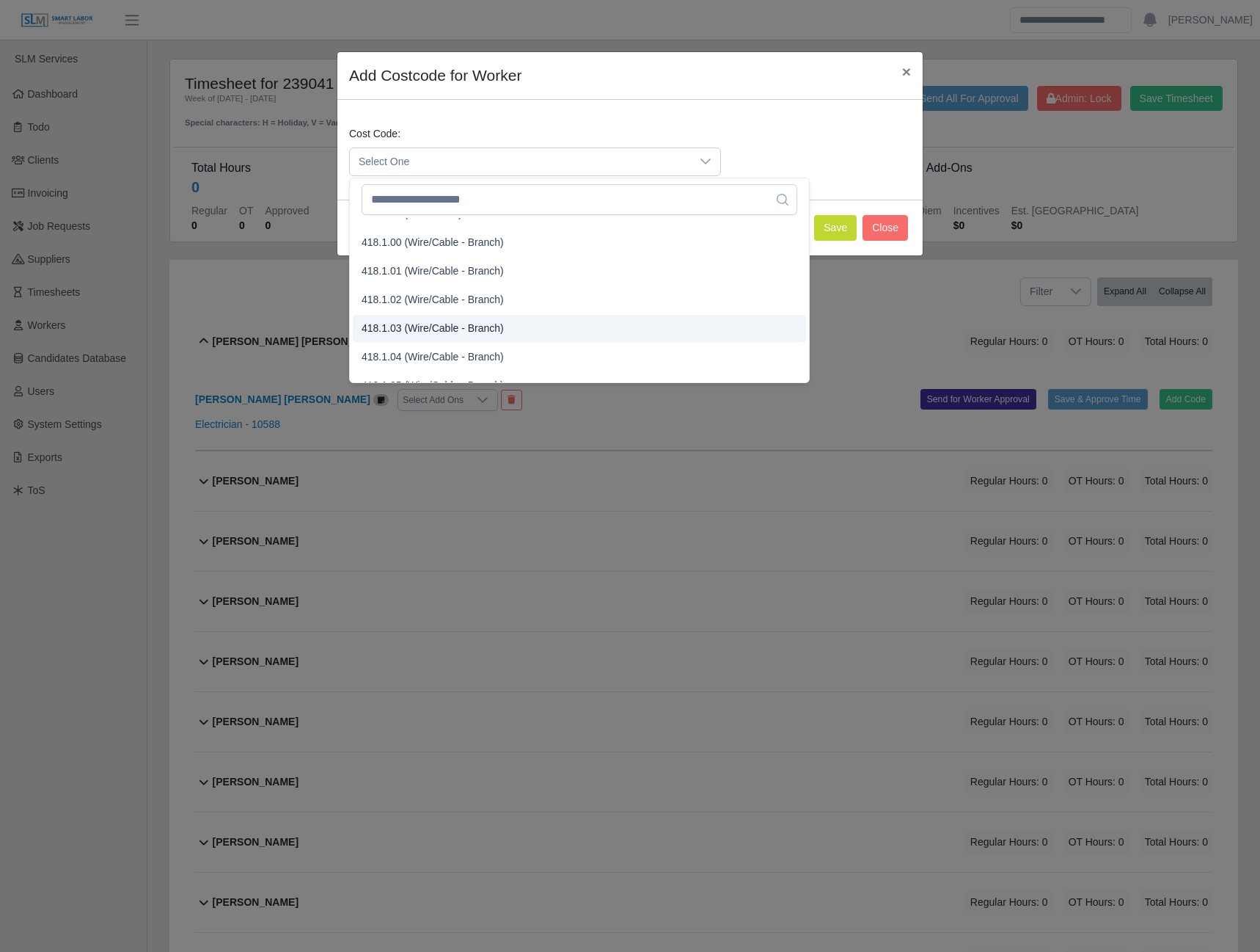
scroll to position [587, 0]
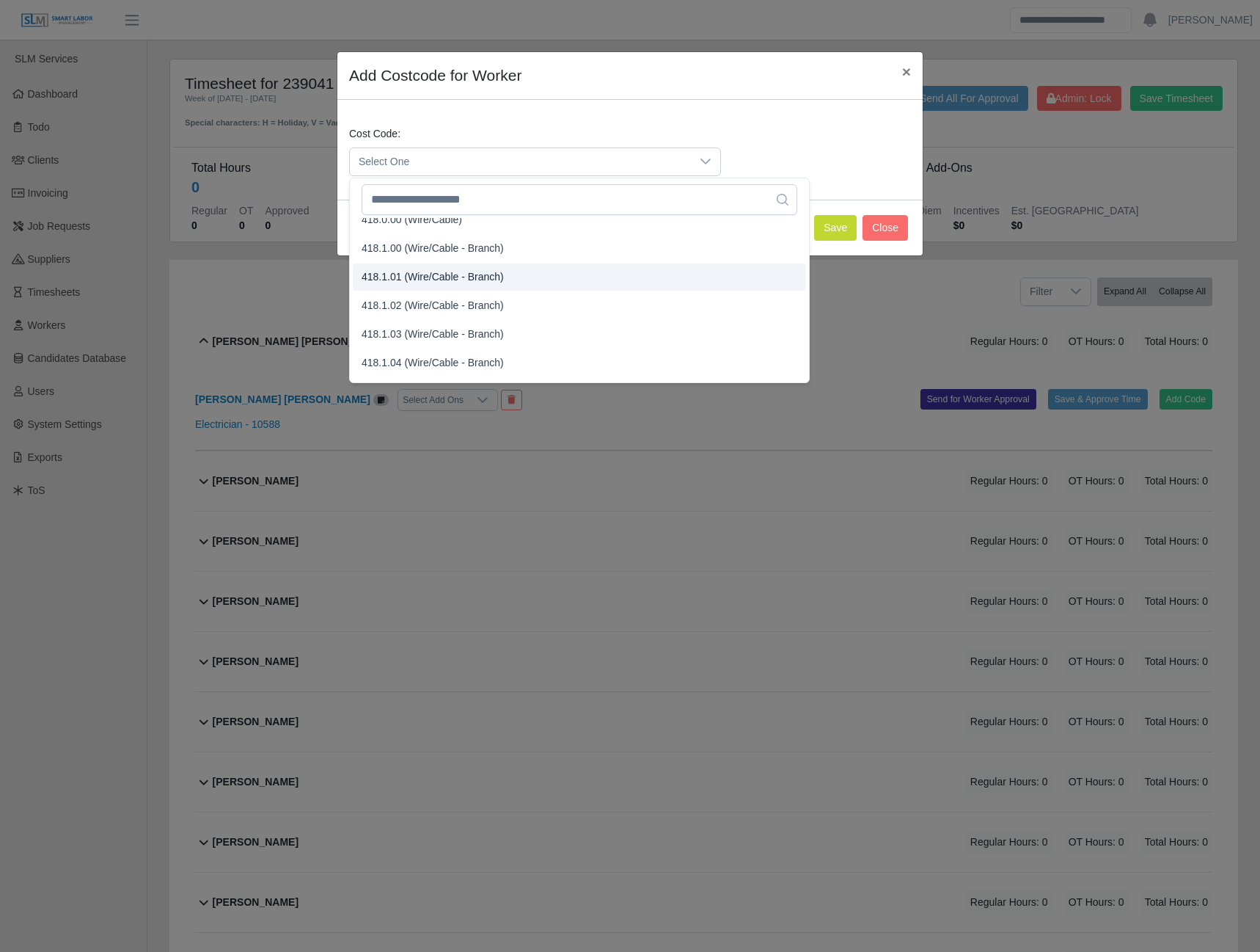
click at [409, 273] on span "418.1.01 (Wire/Cable - Branch)" at bounding box center [433, 277] width 142 height 15
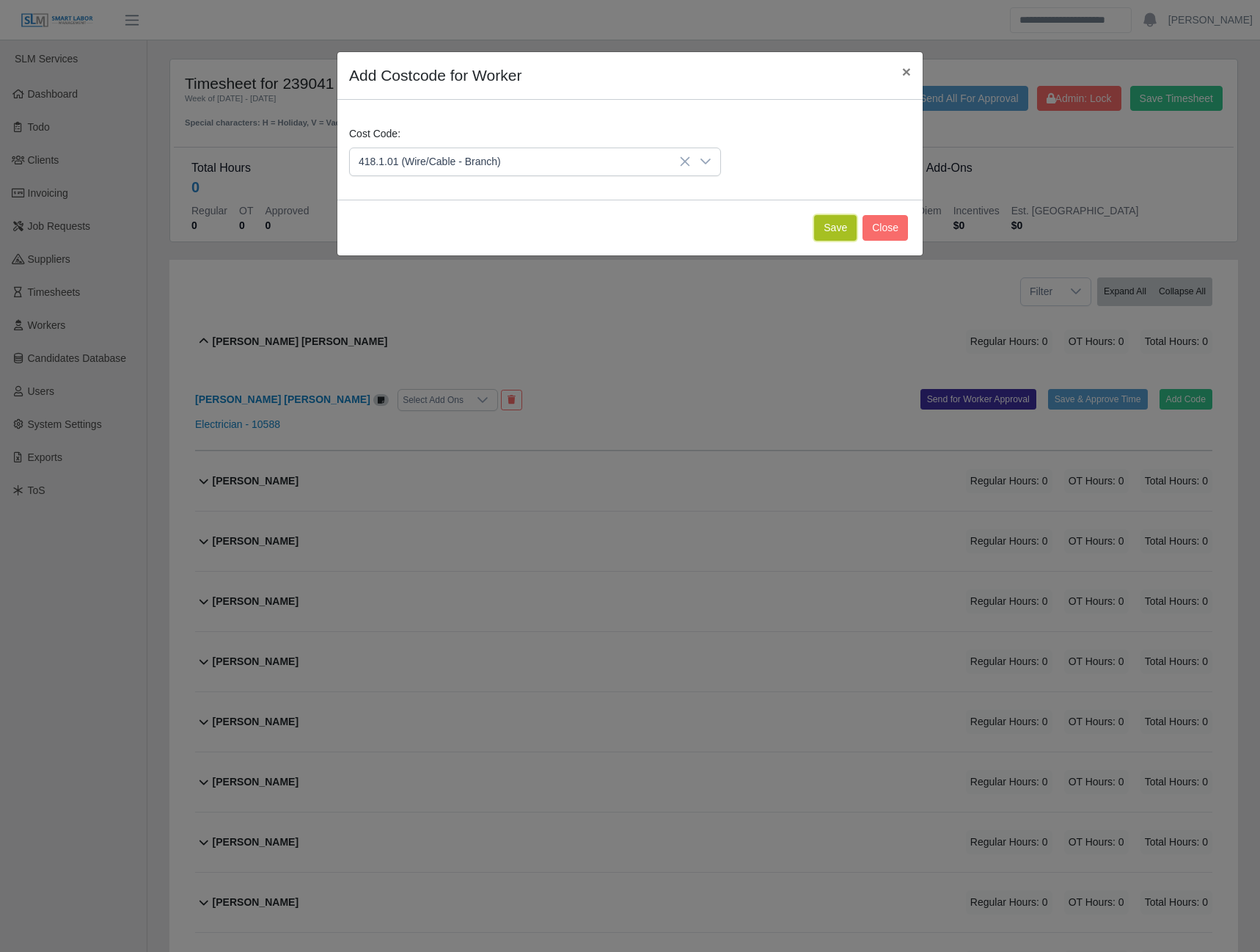
click at [839, 232] on button "Save" at bounding box center [835, 227] width 42 height 26
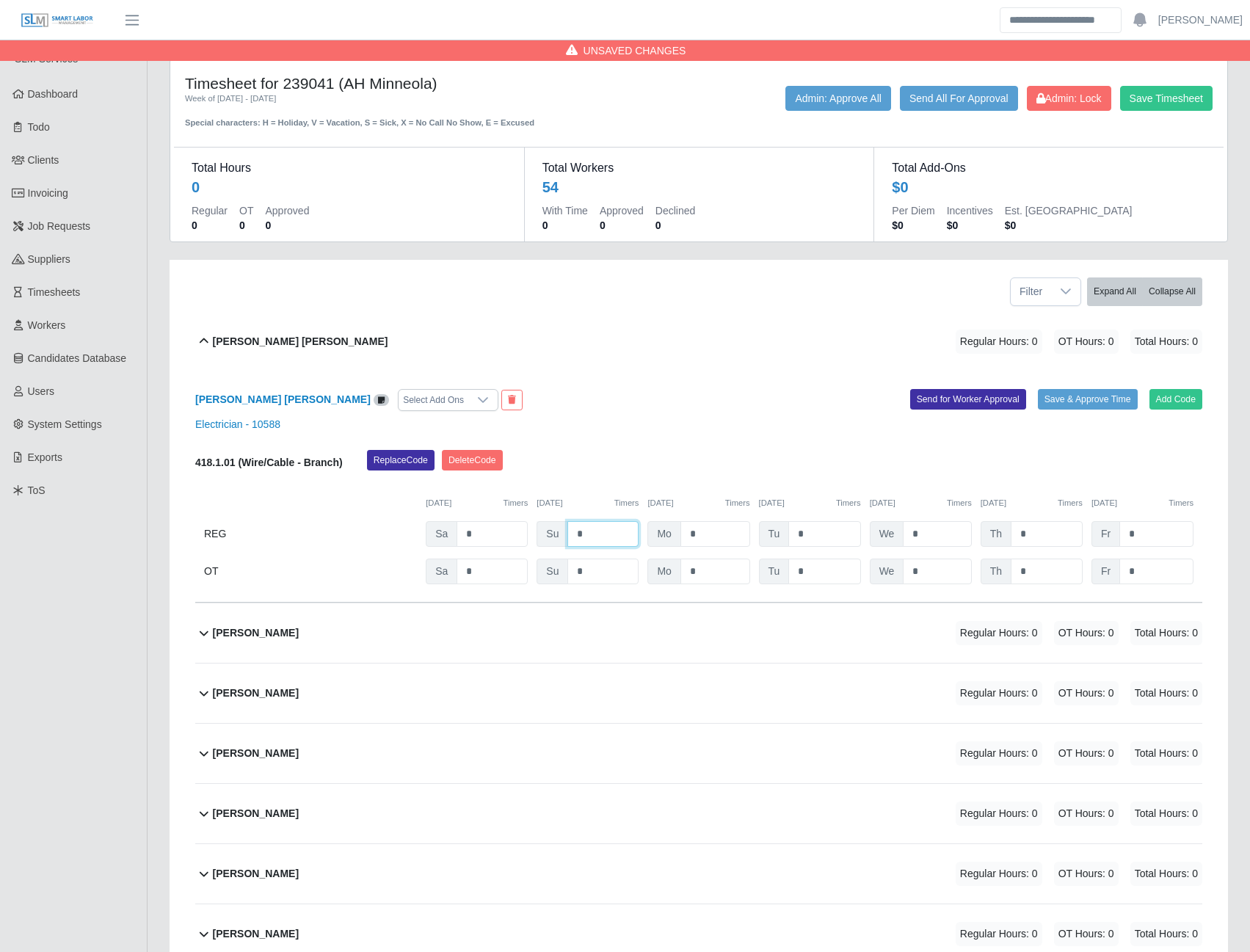
click at [592, 532] on input "*" at bounding box center [603, 533] width 71 height 26
type input "*"
type input "**"
type input "*"
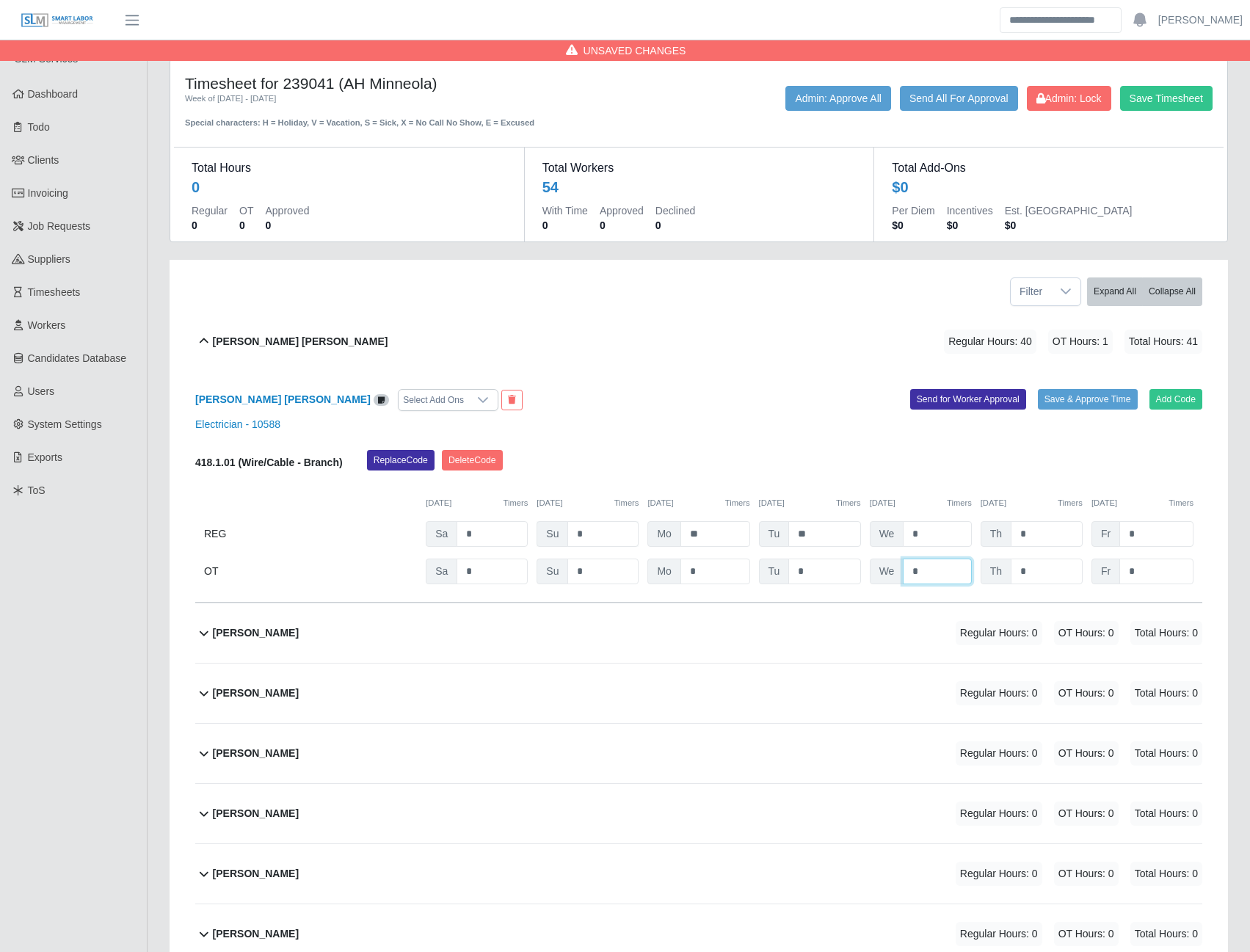
type input "*"
type input "**"
type input "*"
click at [970, 400] on button "Send for Worker Approval" at bounding box center [969, 399] width 116 height 21
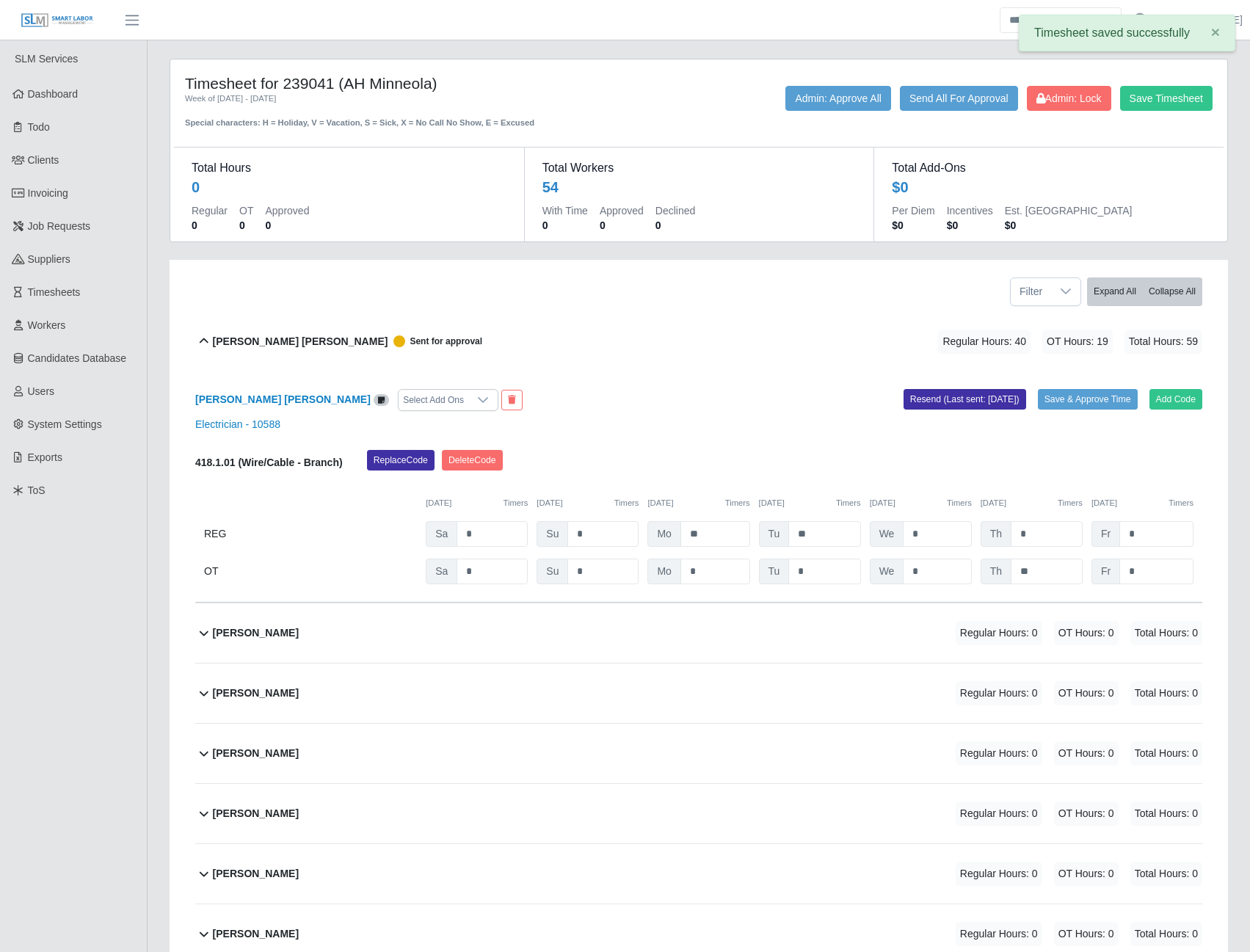
click at [252, 631] on b "Alexander Olivares" at bounding box center [255, 633] width 86 height 15
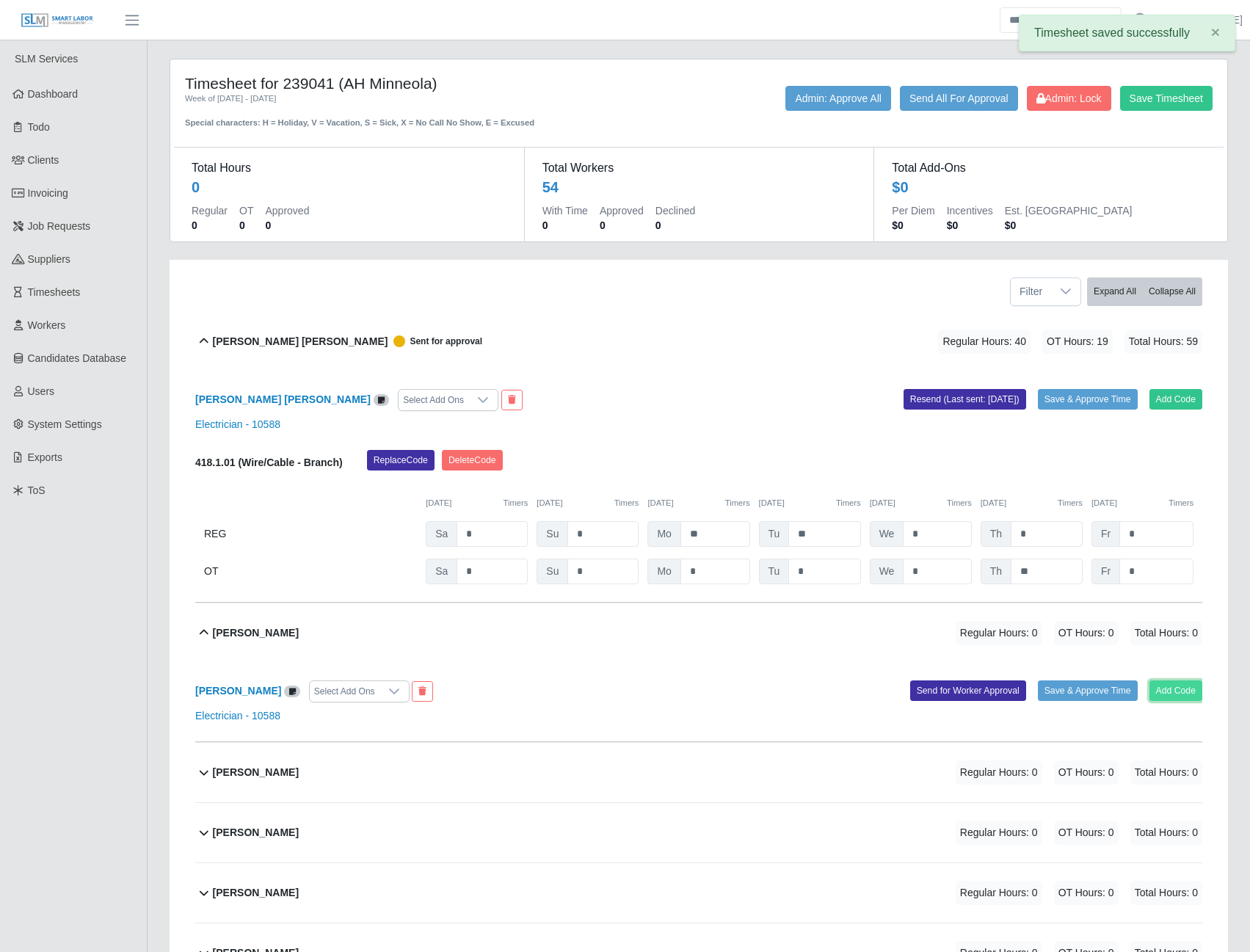
click at [1167, 689] on button "Add Code" at bounding box center [1176, 690] width 53 height 21
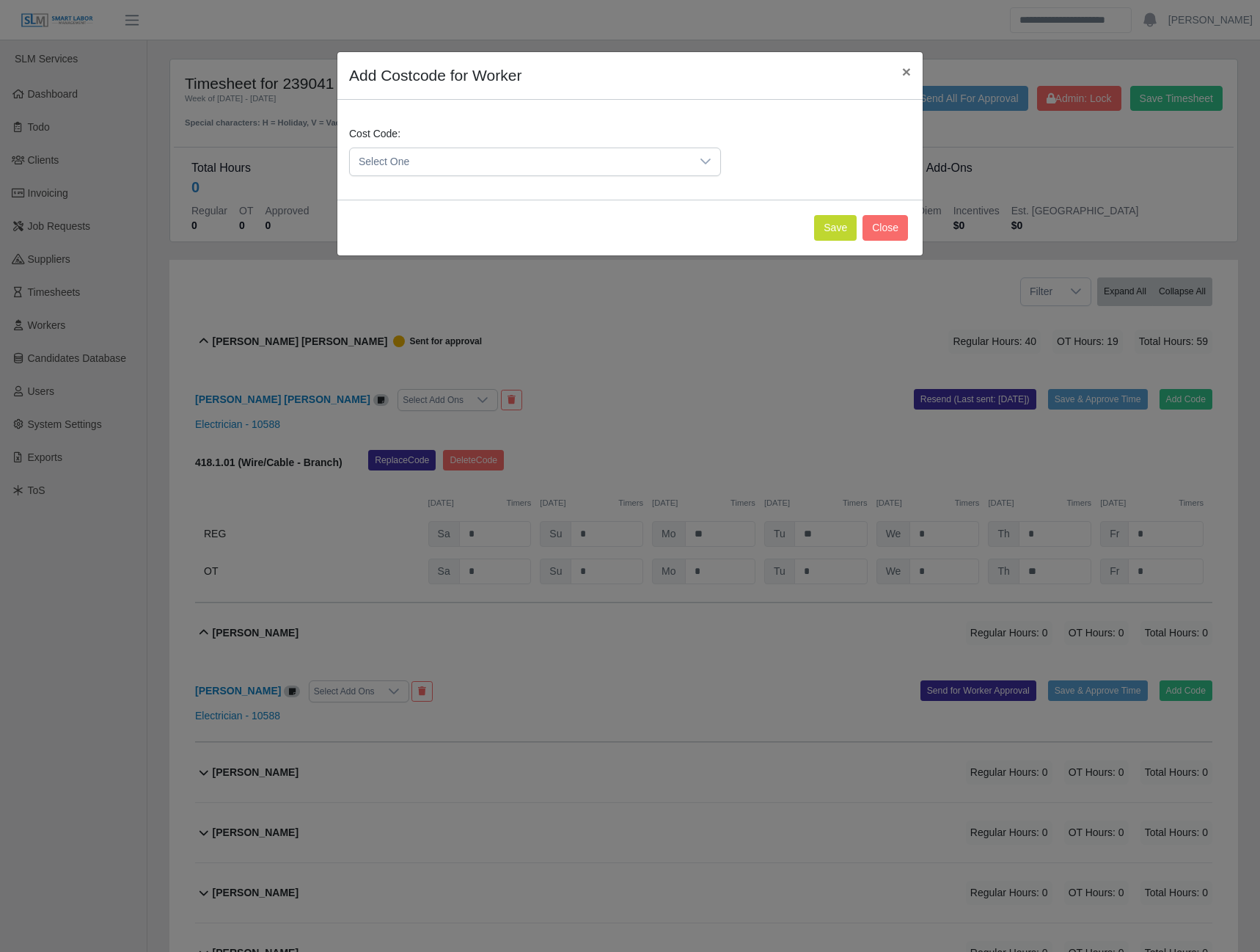
click at [500, 168] on span "Select One" at bounding box center [521, 162] width 341 height 27
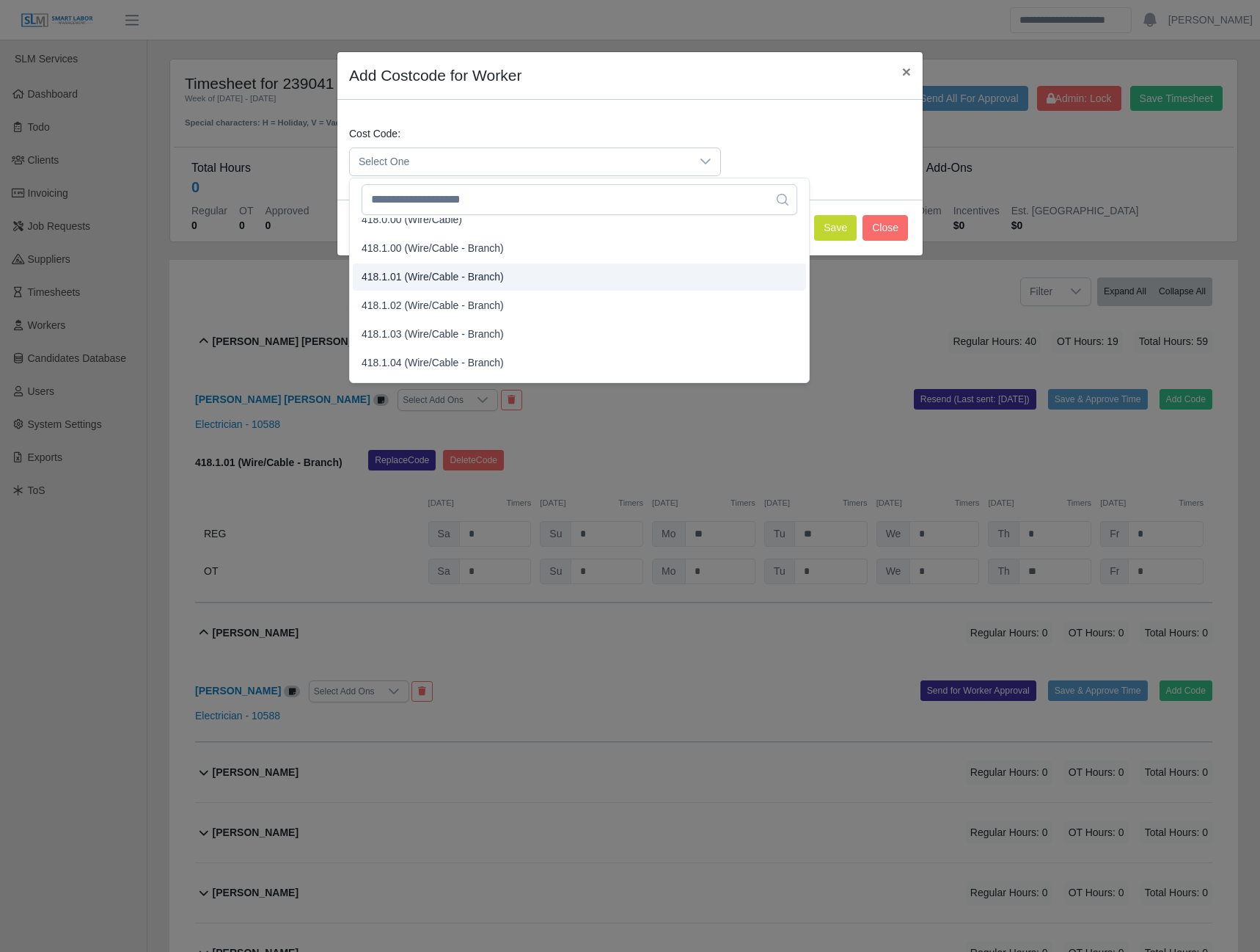
click at [429, 279] on span "418.1.01 (Wire/Cable - Branch)" at bounding box center [433, 277] width 142 height 15
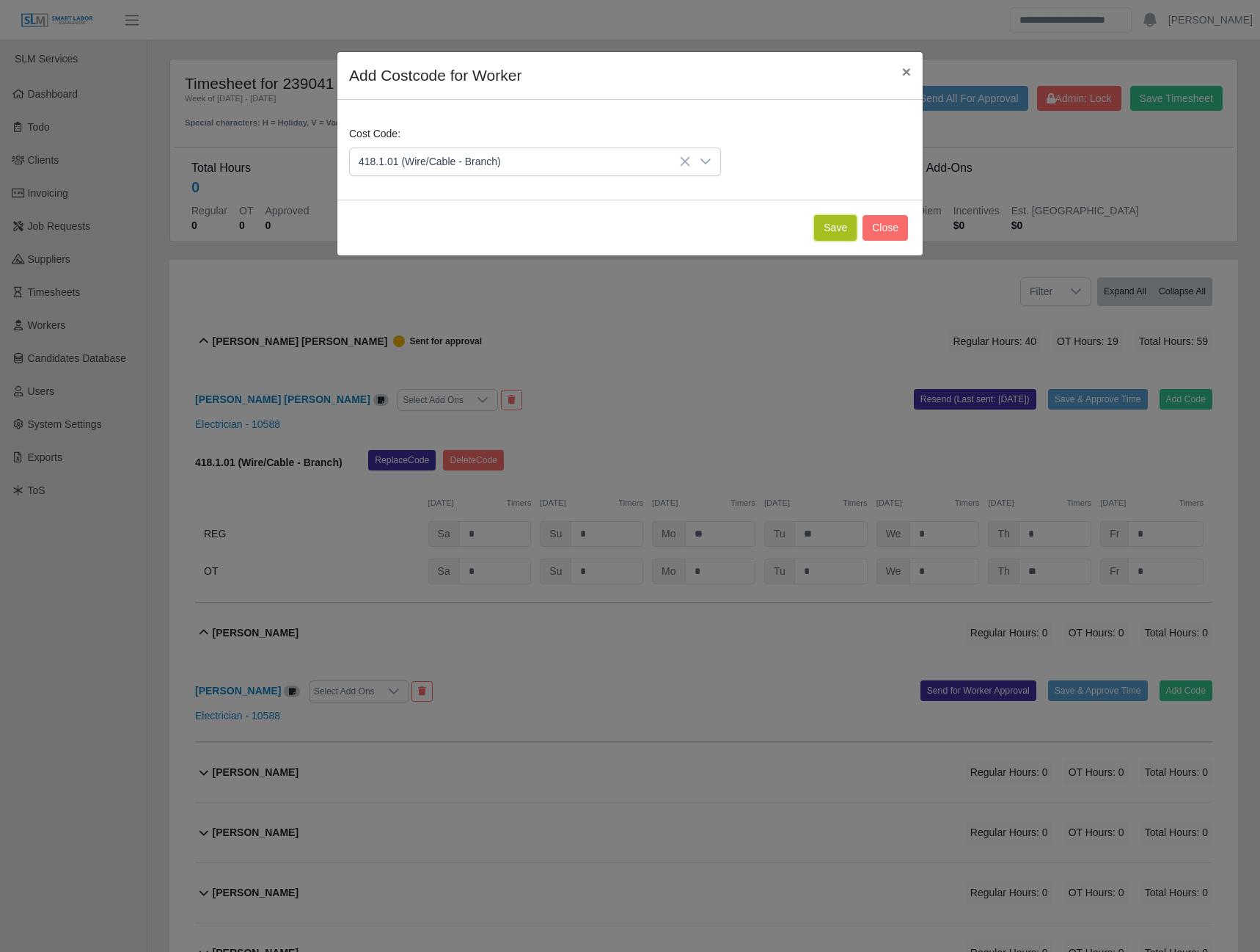
click at [838, 228] on button "Save" at bounding box center [835, 227] width 42 height 26
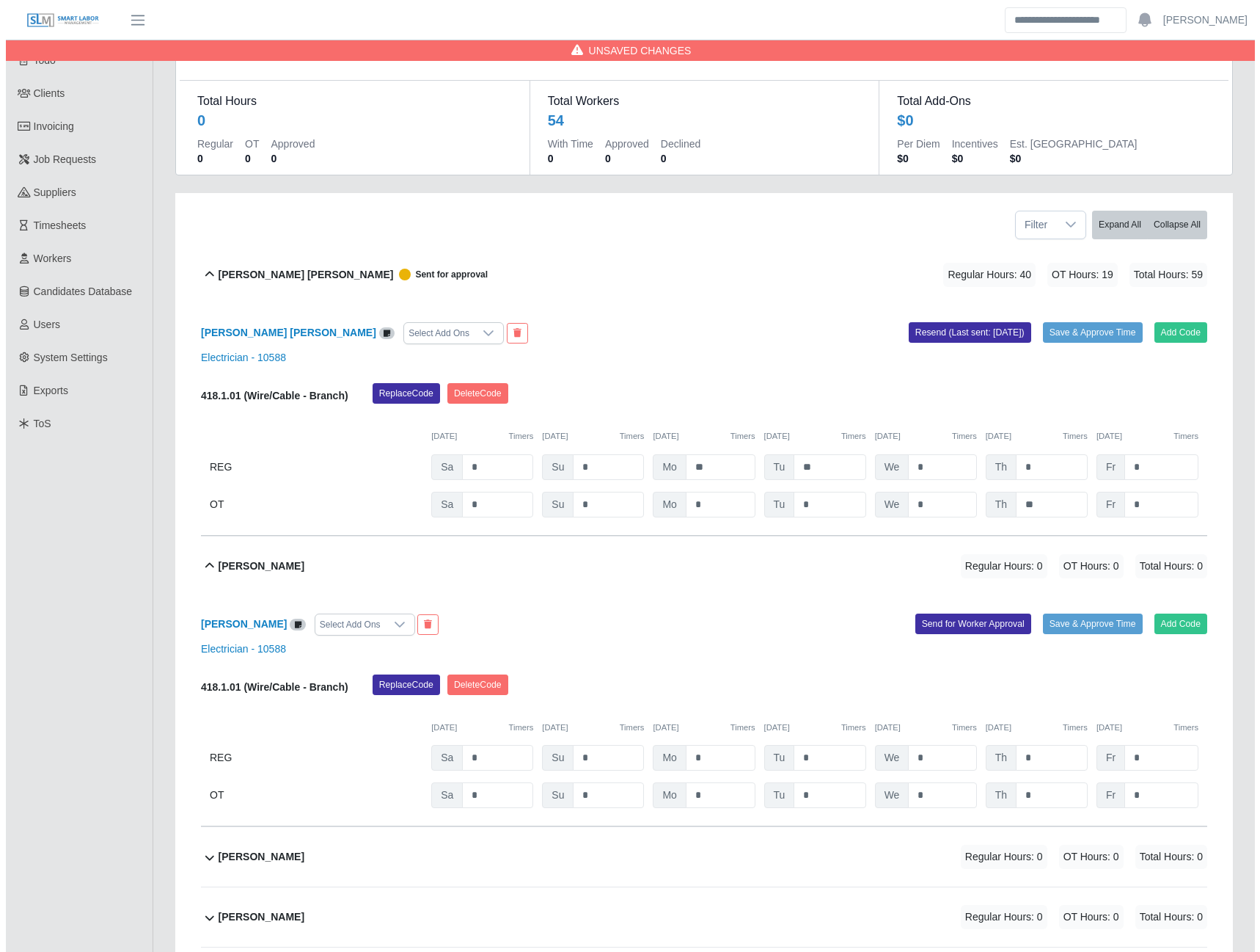
scroll to position [220, 0]
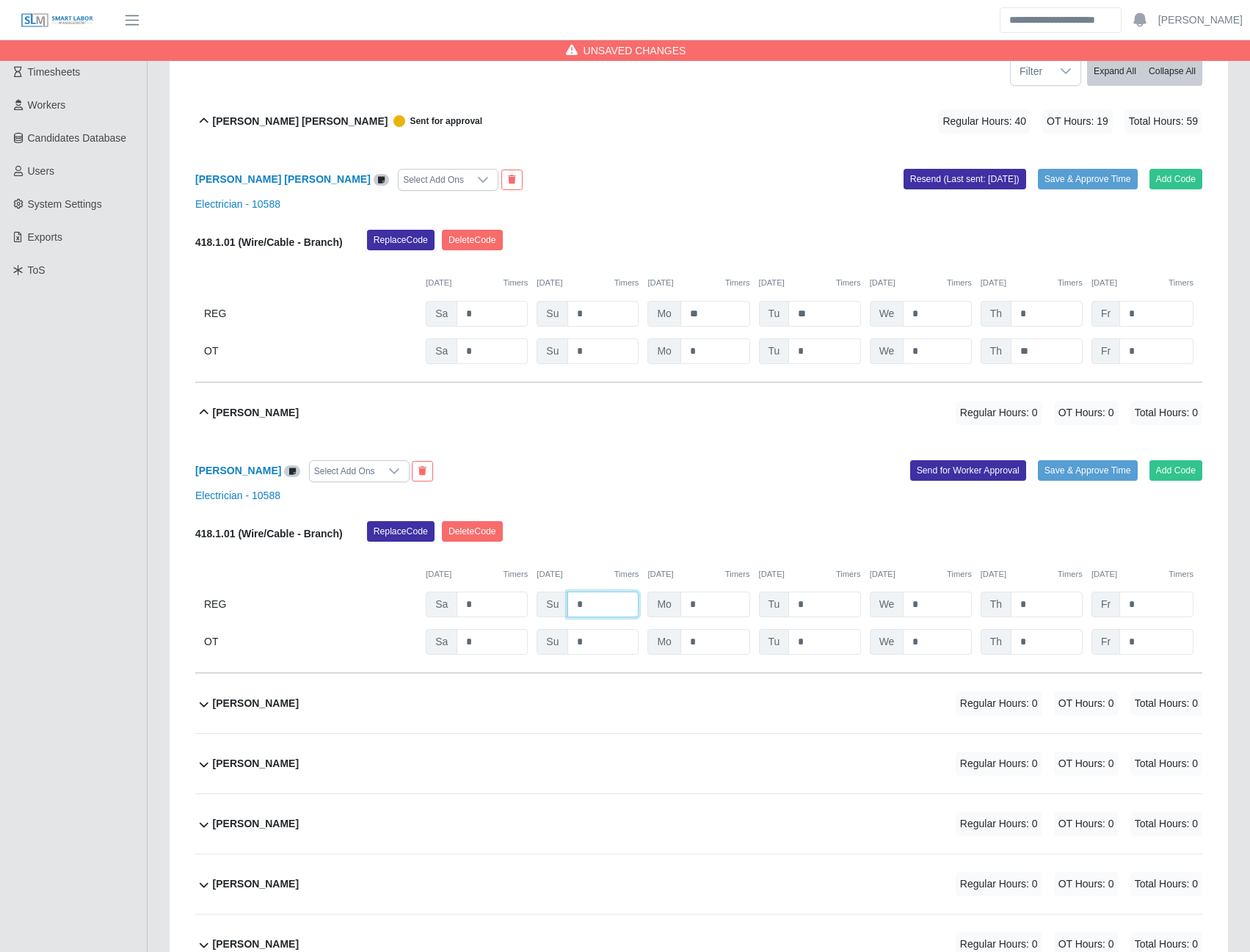
click at [611, 604] on input "*" at bounding box center [603, 604] width 71 height 26
type input "*"
type input "**"
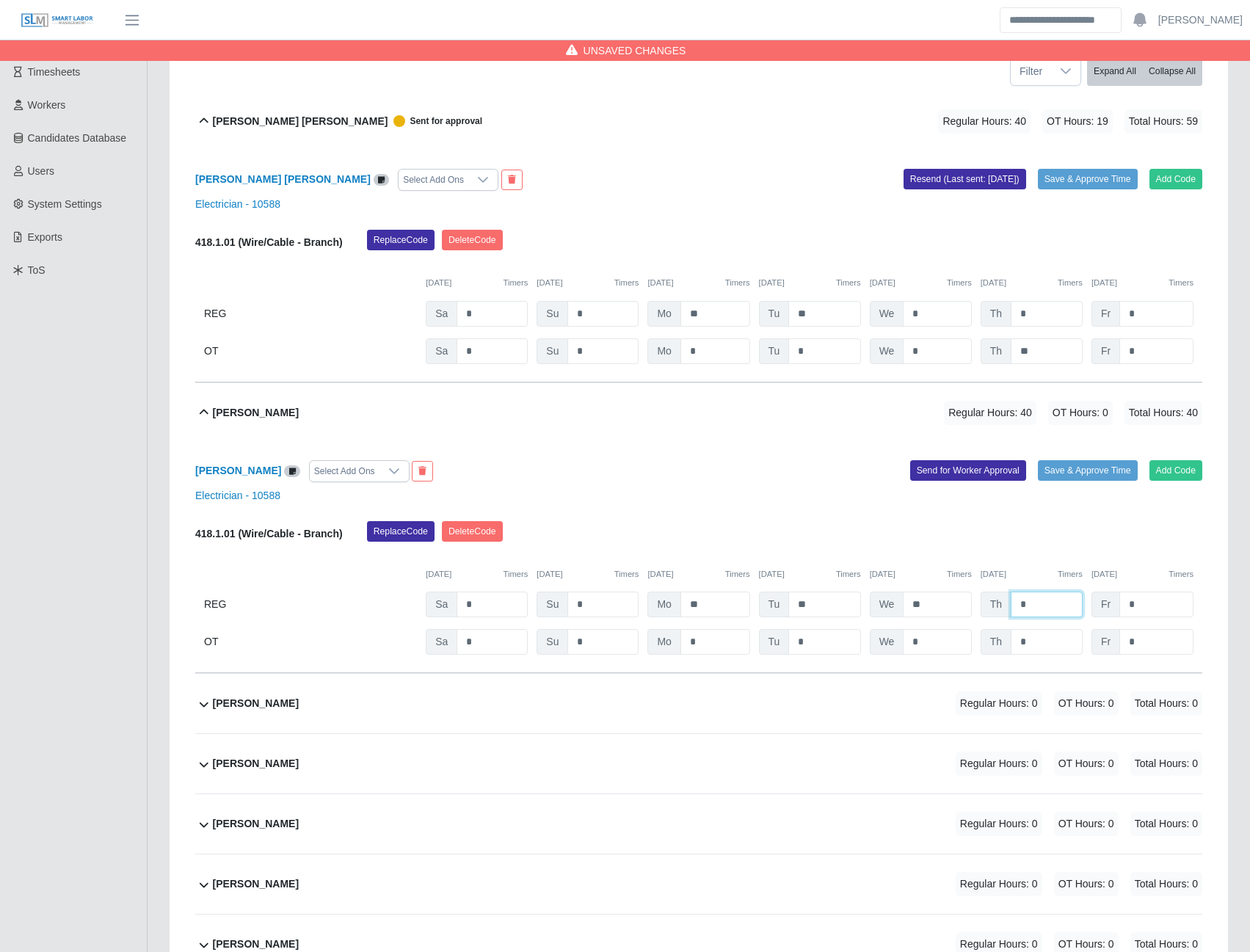
type input "*"
click at [965, 473] on button "Send for Worker Approval" at bounding box center [969, 470] width 116 height 21
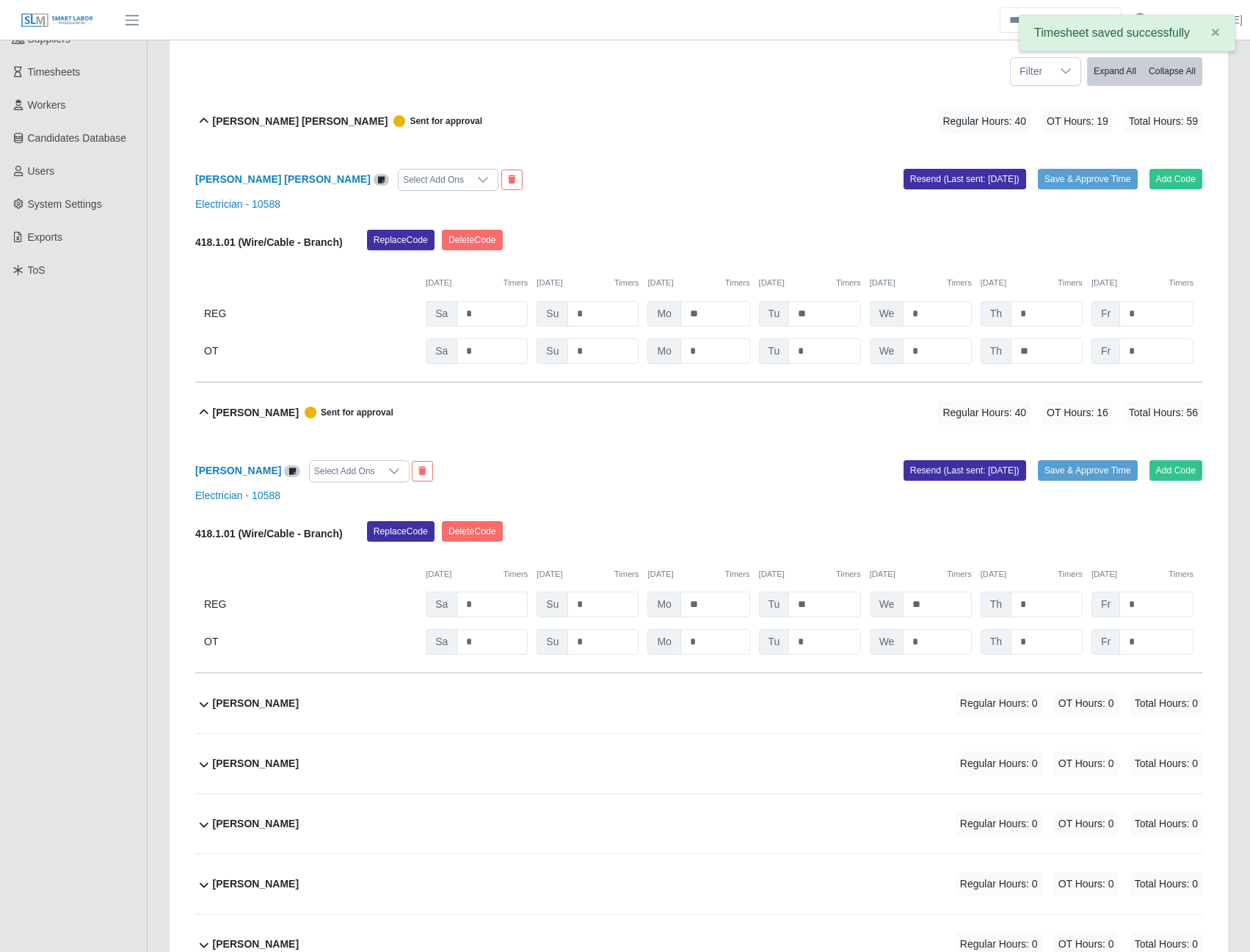
click at [233, 706] on b "Alexis Delgado" at bounding box center [255, 703] width 86 height 15
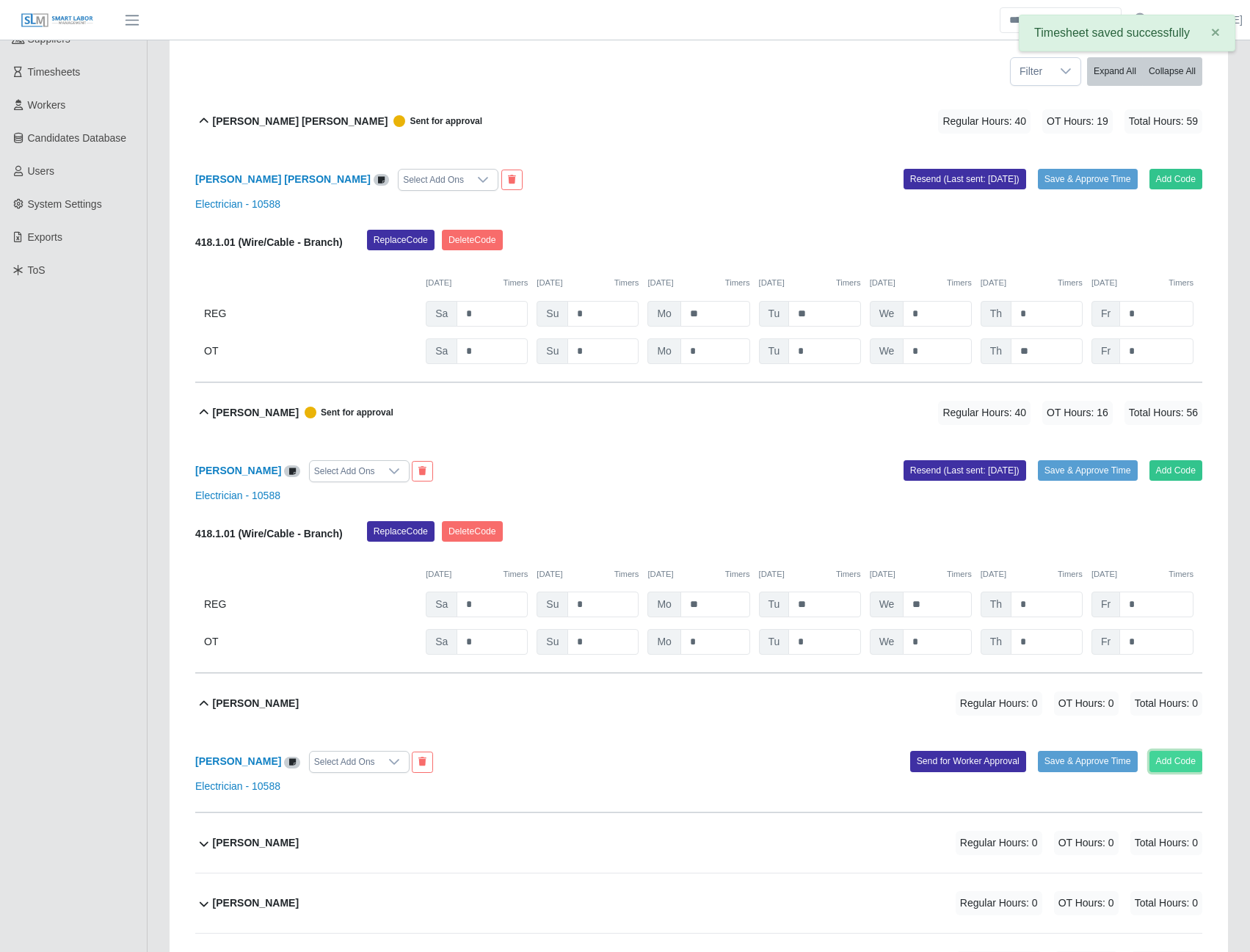
click at [1173, 758] on button "Add Code" at bounding box center [1176, 760] width 53 height 21
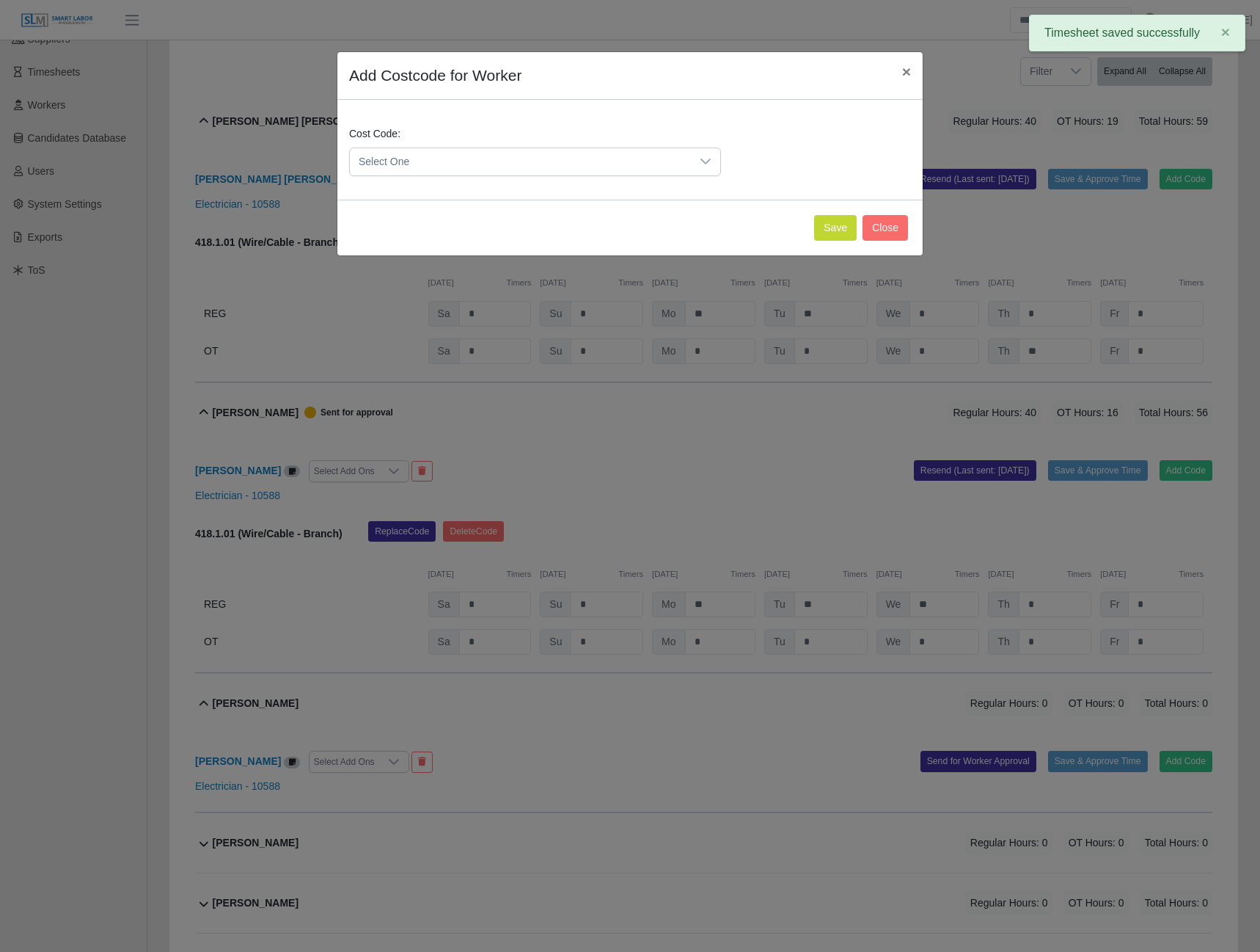
click at [691, 153] on div at bounding box center [706, 162] width 29 height 27
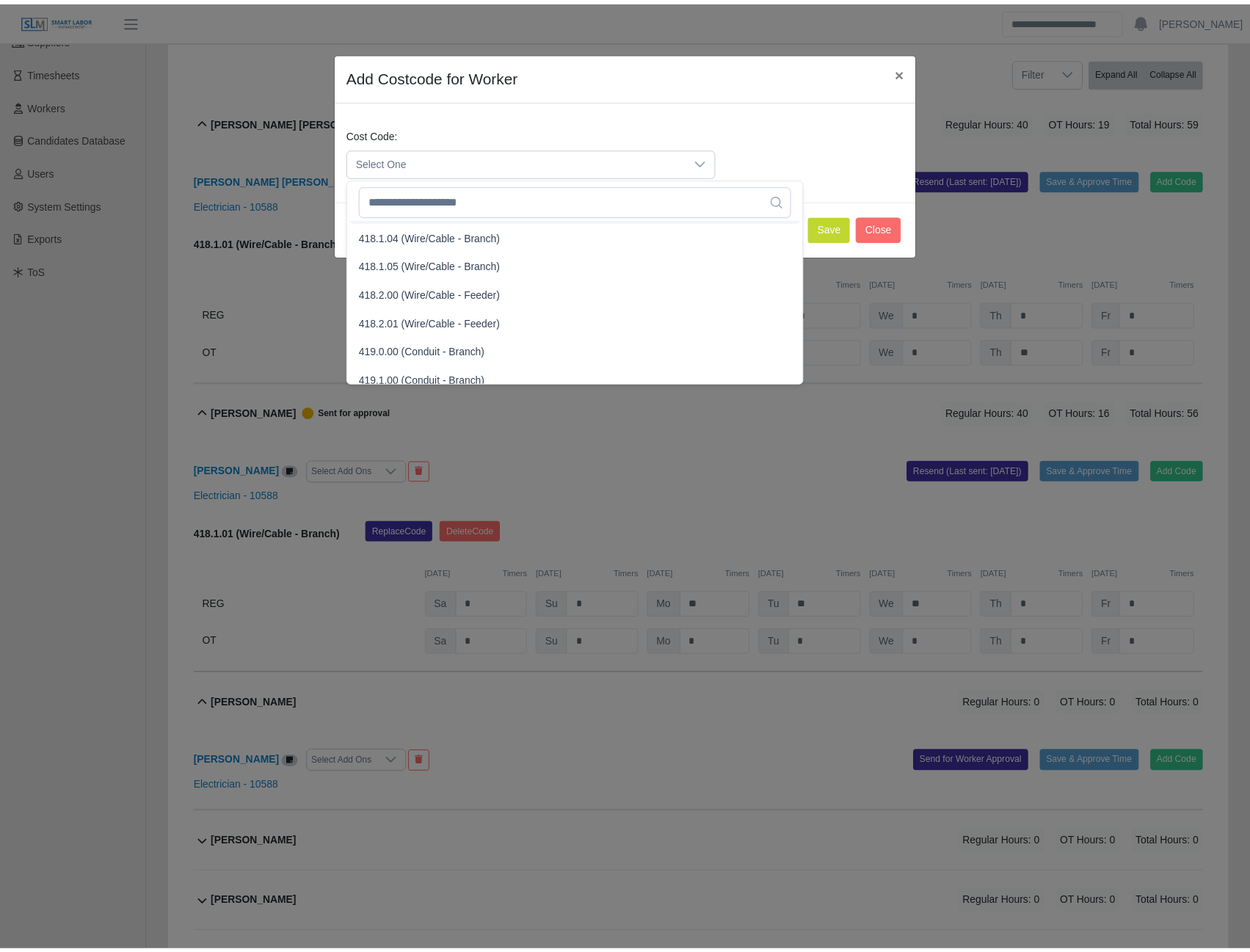
scroll to position [808, 0]
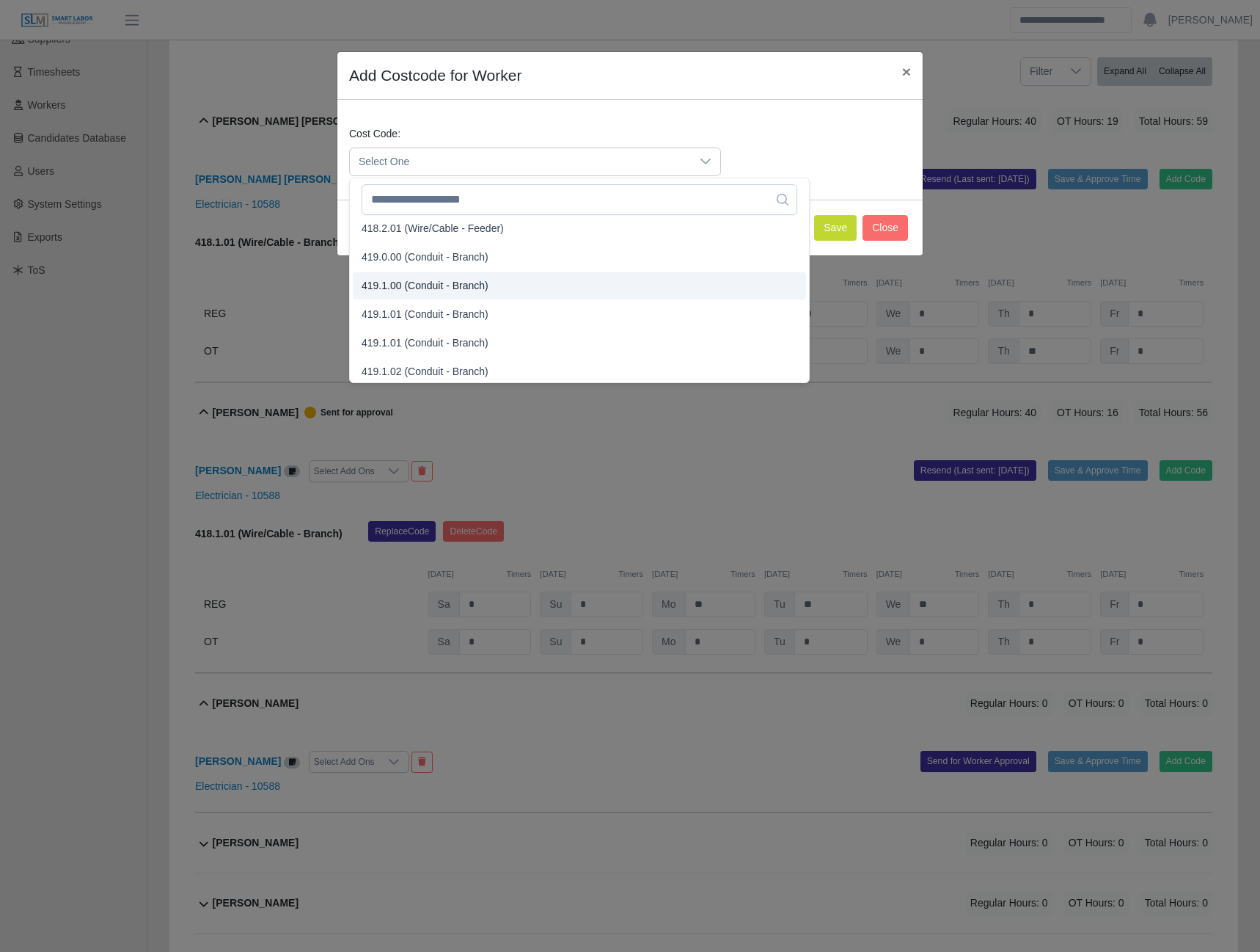
click at [404, 291] on span "419.1.00 (Conduit - Branch)" at bounding box center [425, 286] width 127 height 15
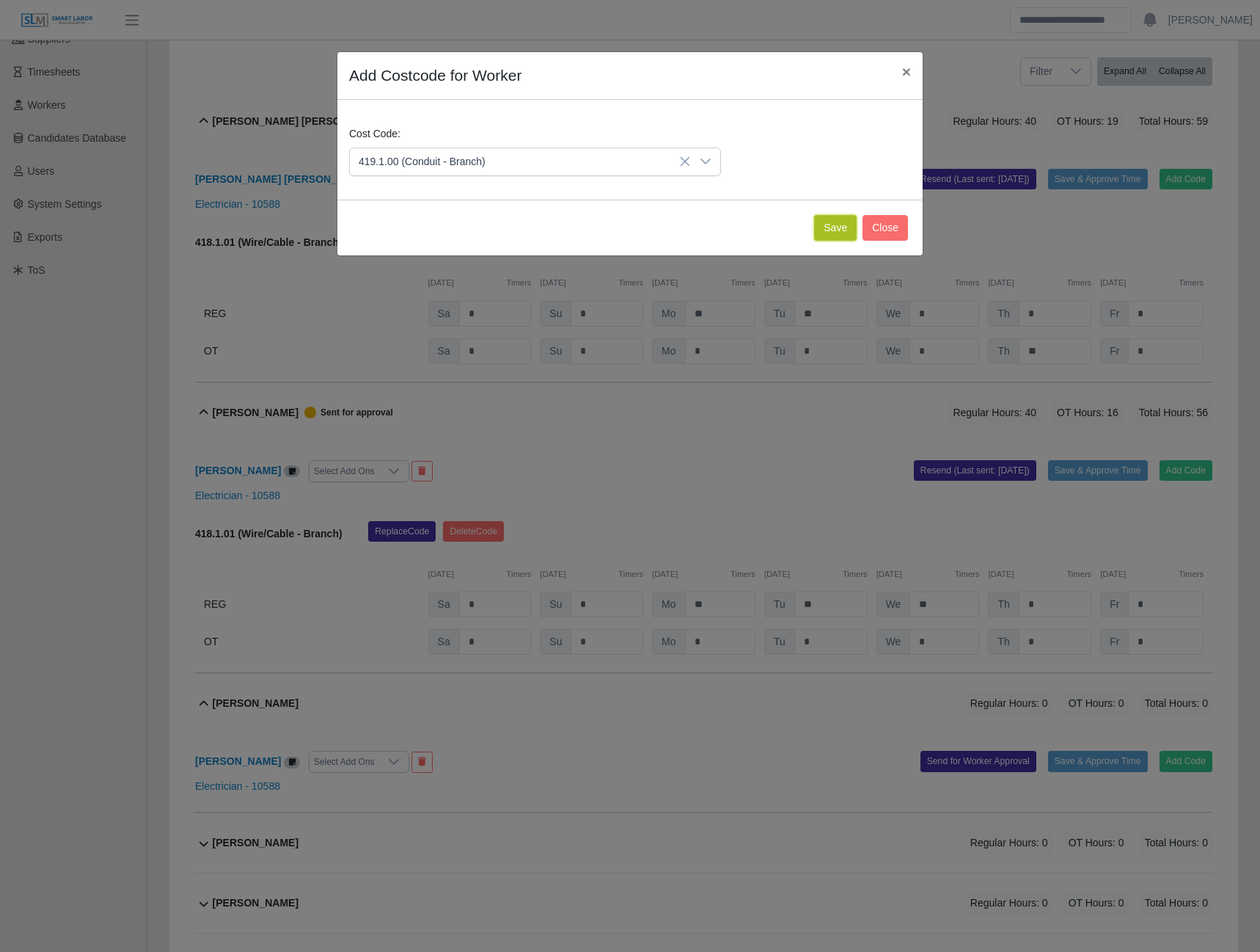
click at [820, 226] on button "Save" at bounding box center [835, 227] width 42 height 26
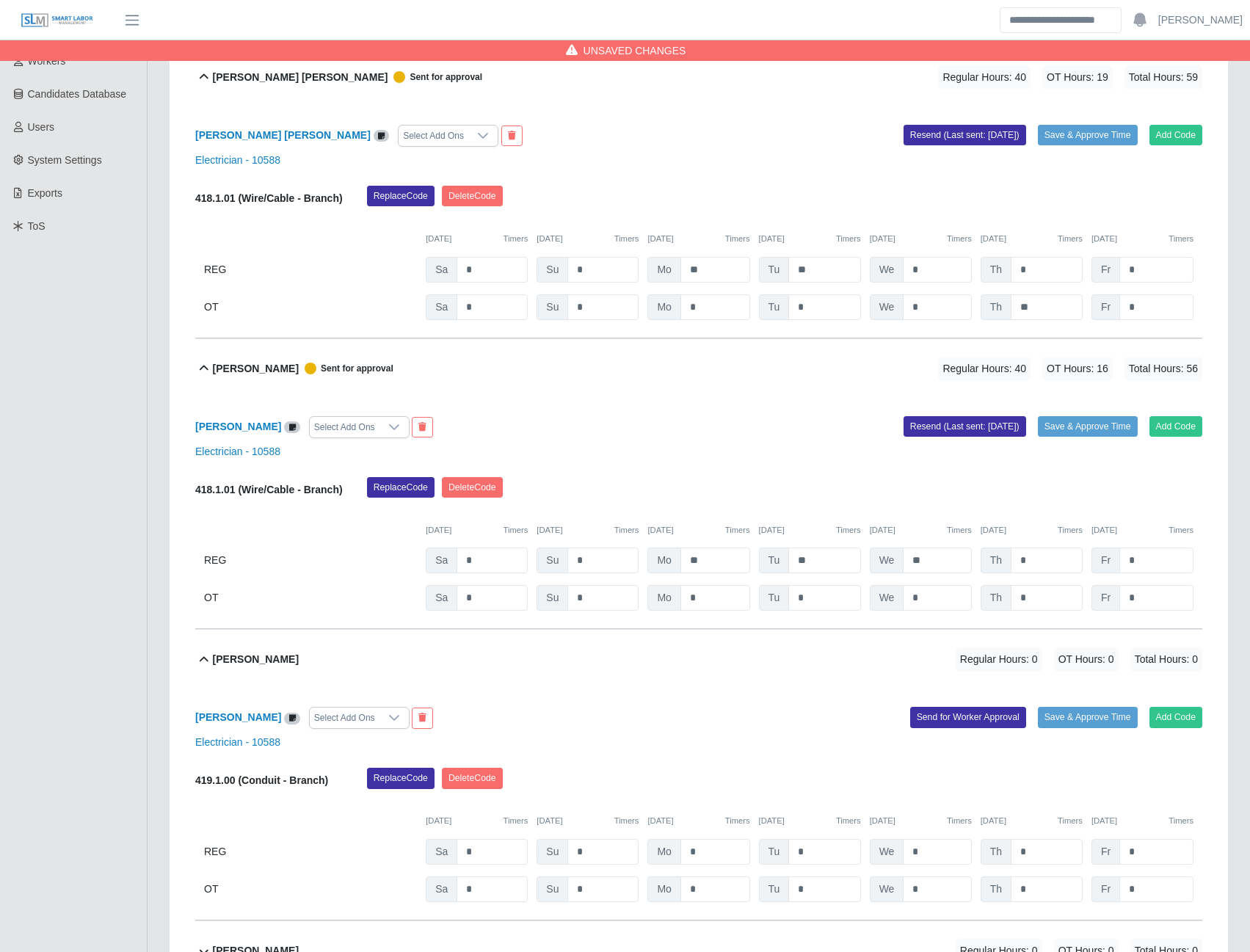
scroll to position [440, 0]
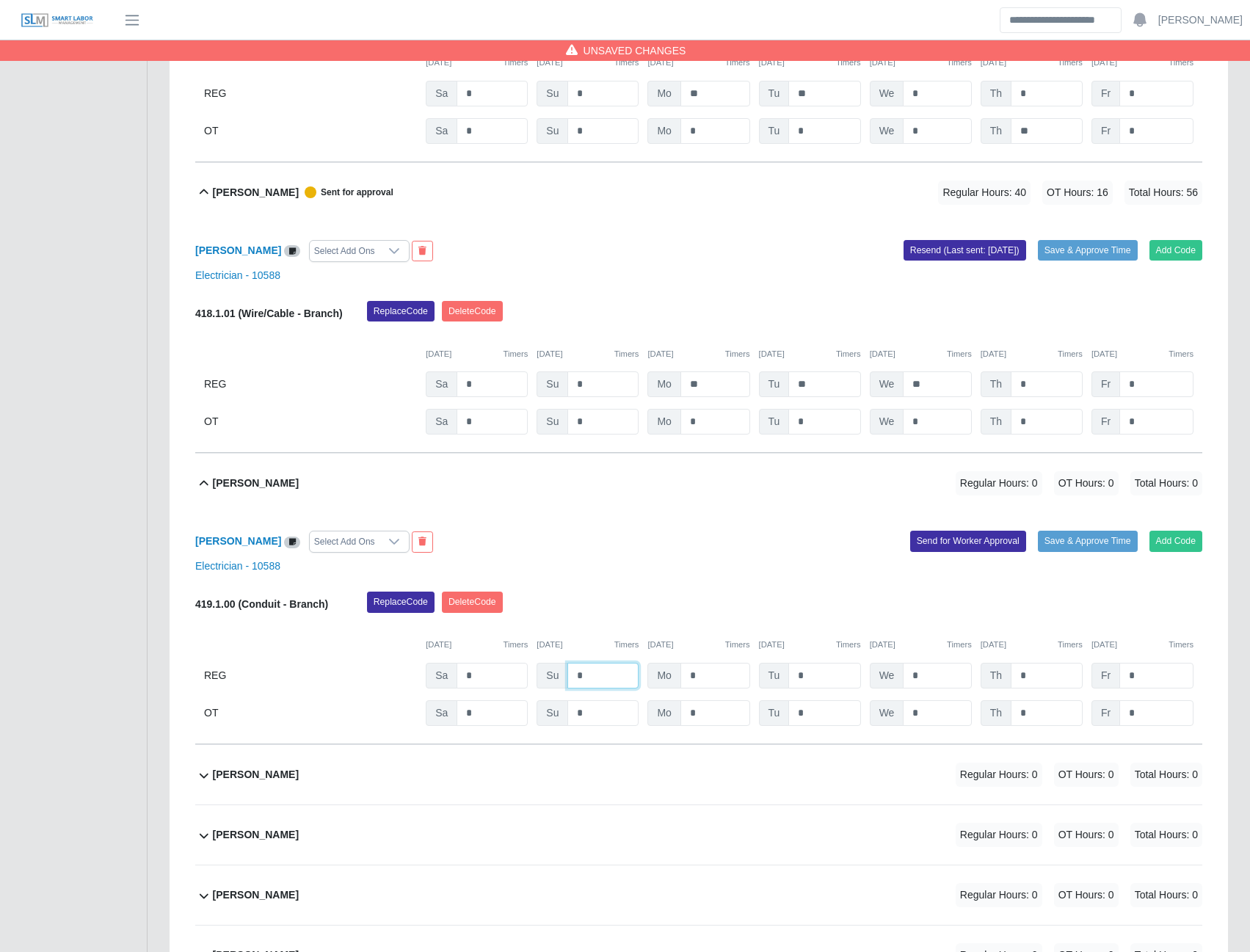
click at [605, 675] on input "*" at bounding box center [603, 675] width 71 height 26
type input "*"
type input "**"
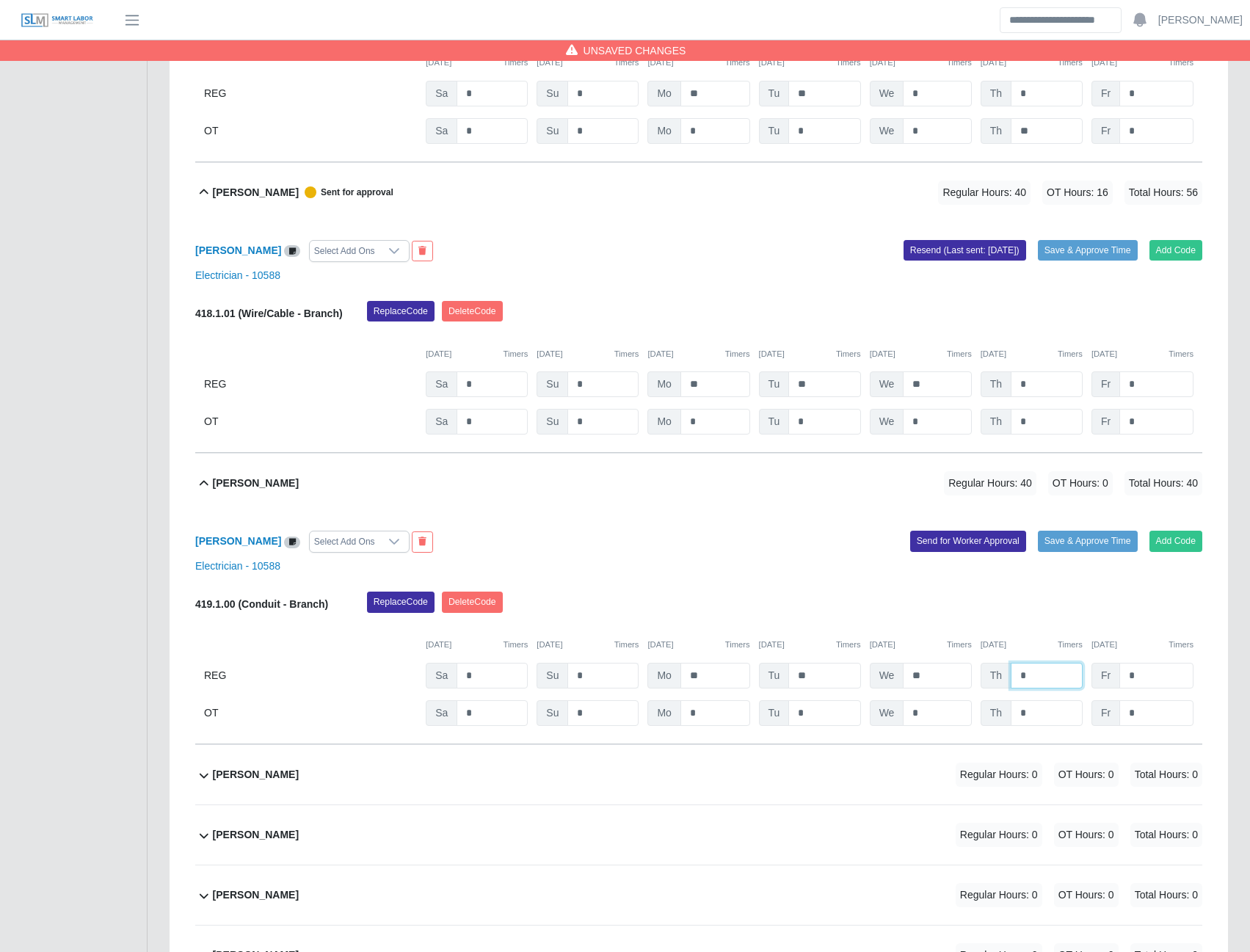
type input "*"
click at [952, 541] on button "Send for Worker Approval" at bounding box center [969, 541] width 116 height 21
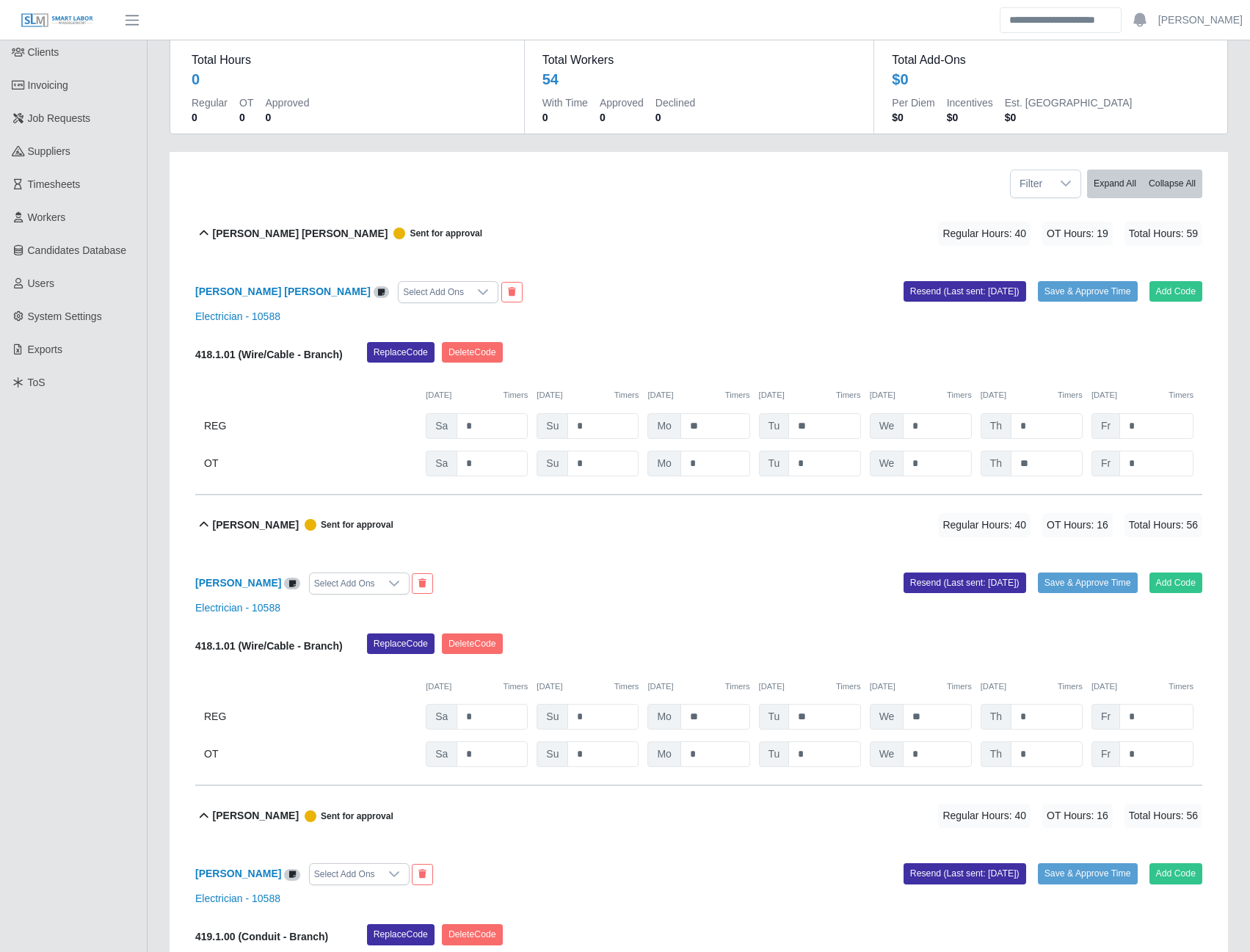
scroll to position [0, 0]
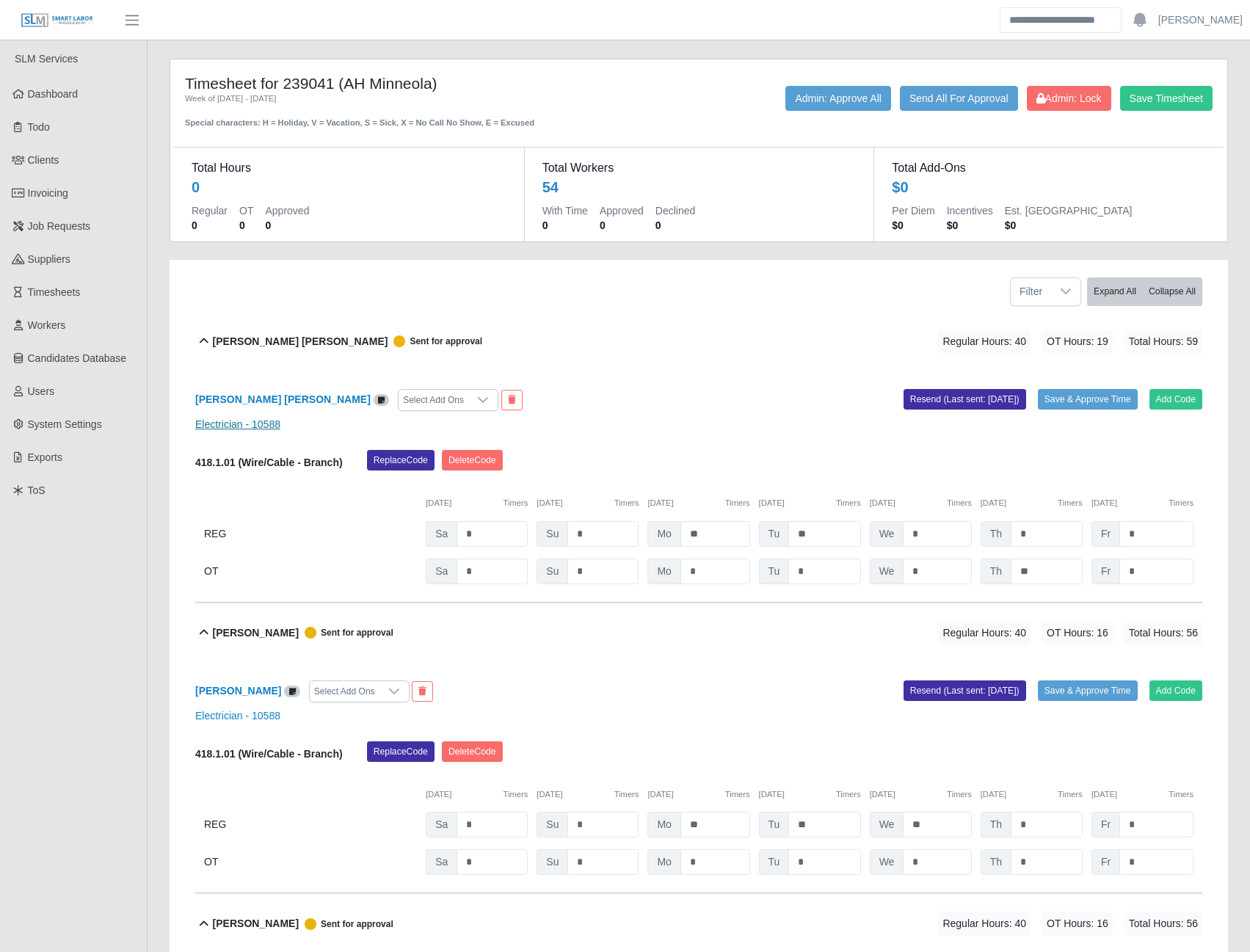
click at [244, 420] on link "Electrician - 10588" at bounding box center [238, 423] width 85 height 12
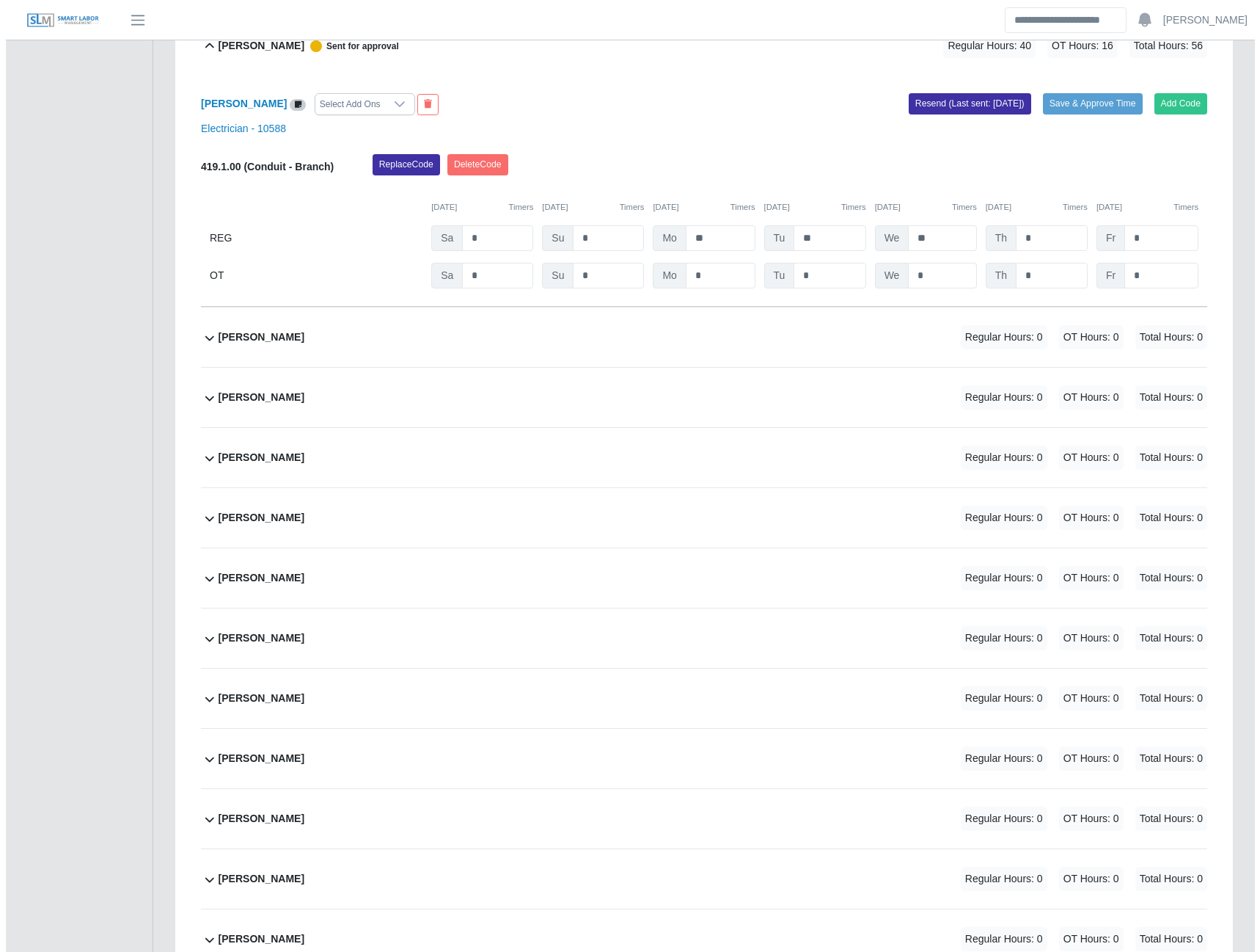
scroll to position [881, 0]
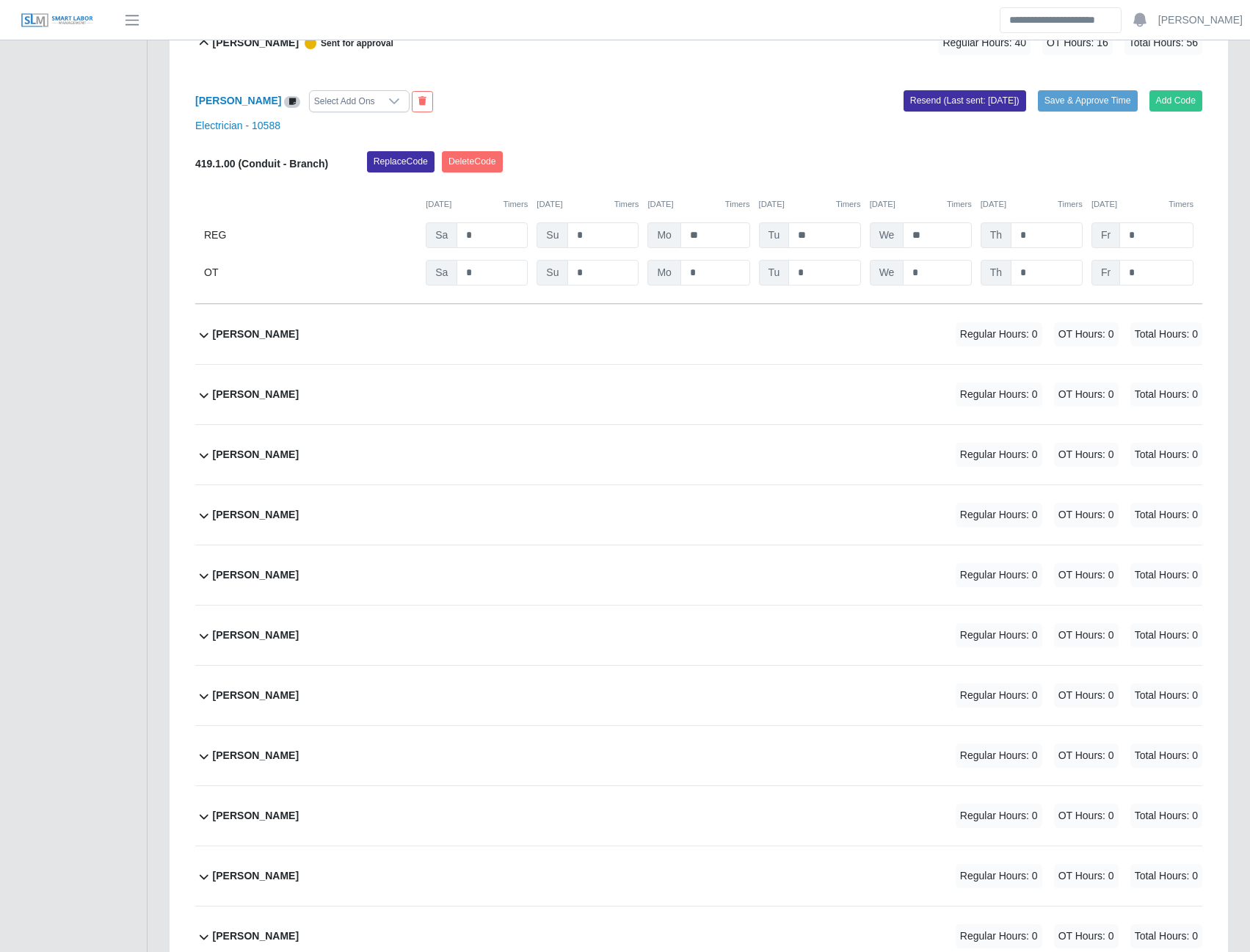
click at [248, 394] on b "Bob Rotger" at bounding box center [255, 394] width 86 height 15
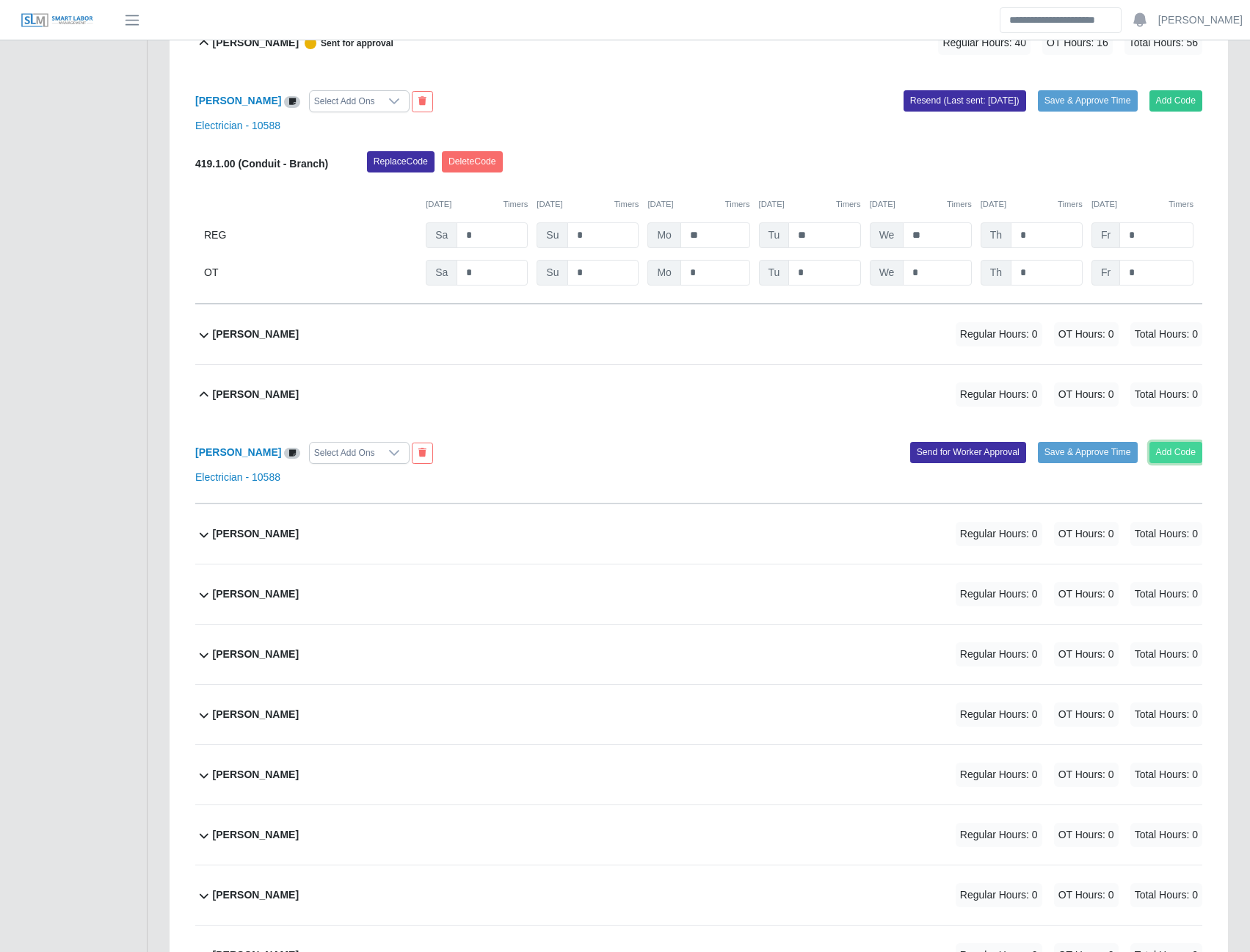
click at [1160, 452] on button "Add Code" at bounding box center [1176, 452] width 53 height 21
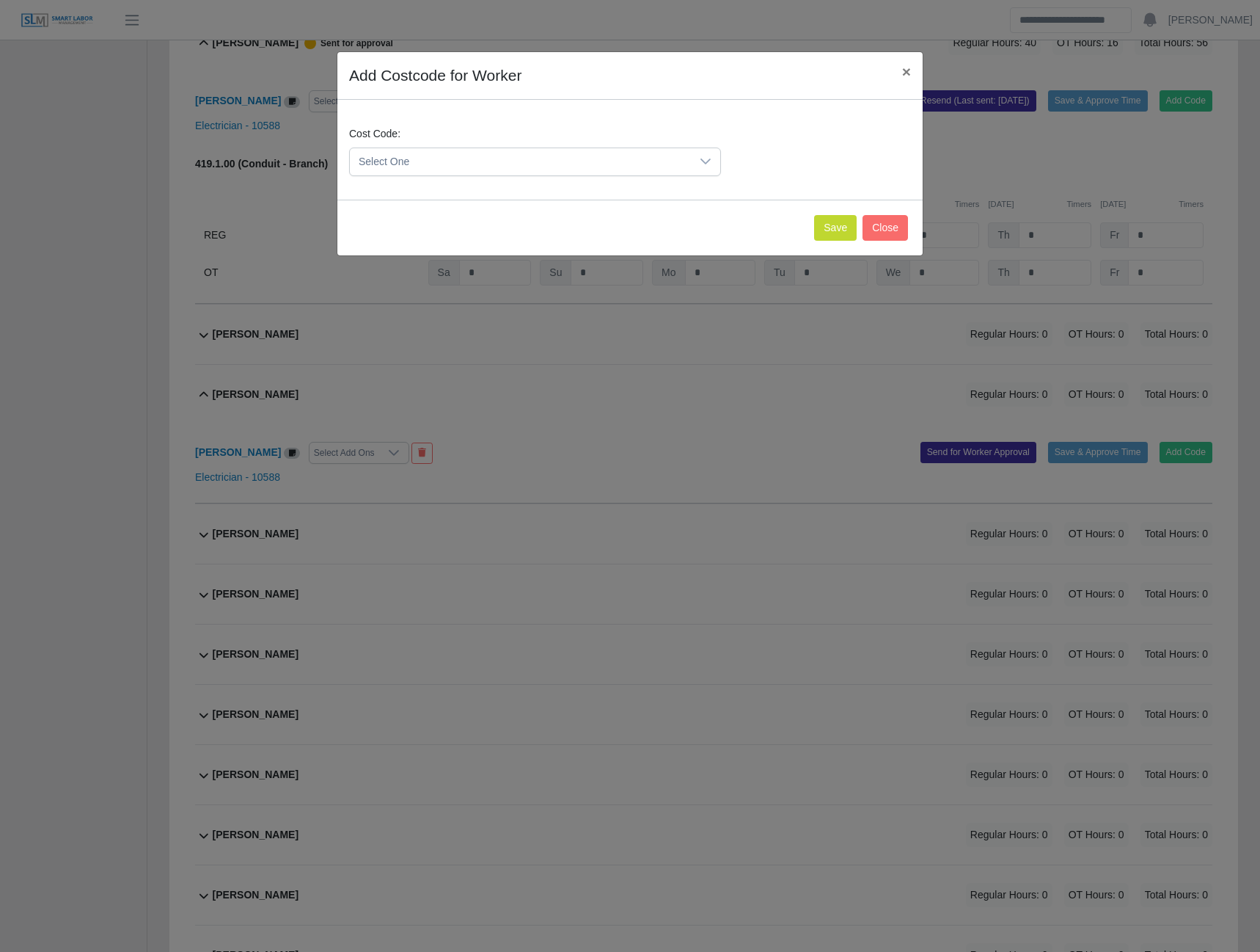
click at [706, 156] on icon at bounding box center [705, 161] width 12 height 12
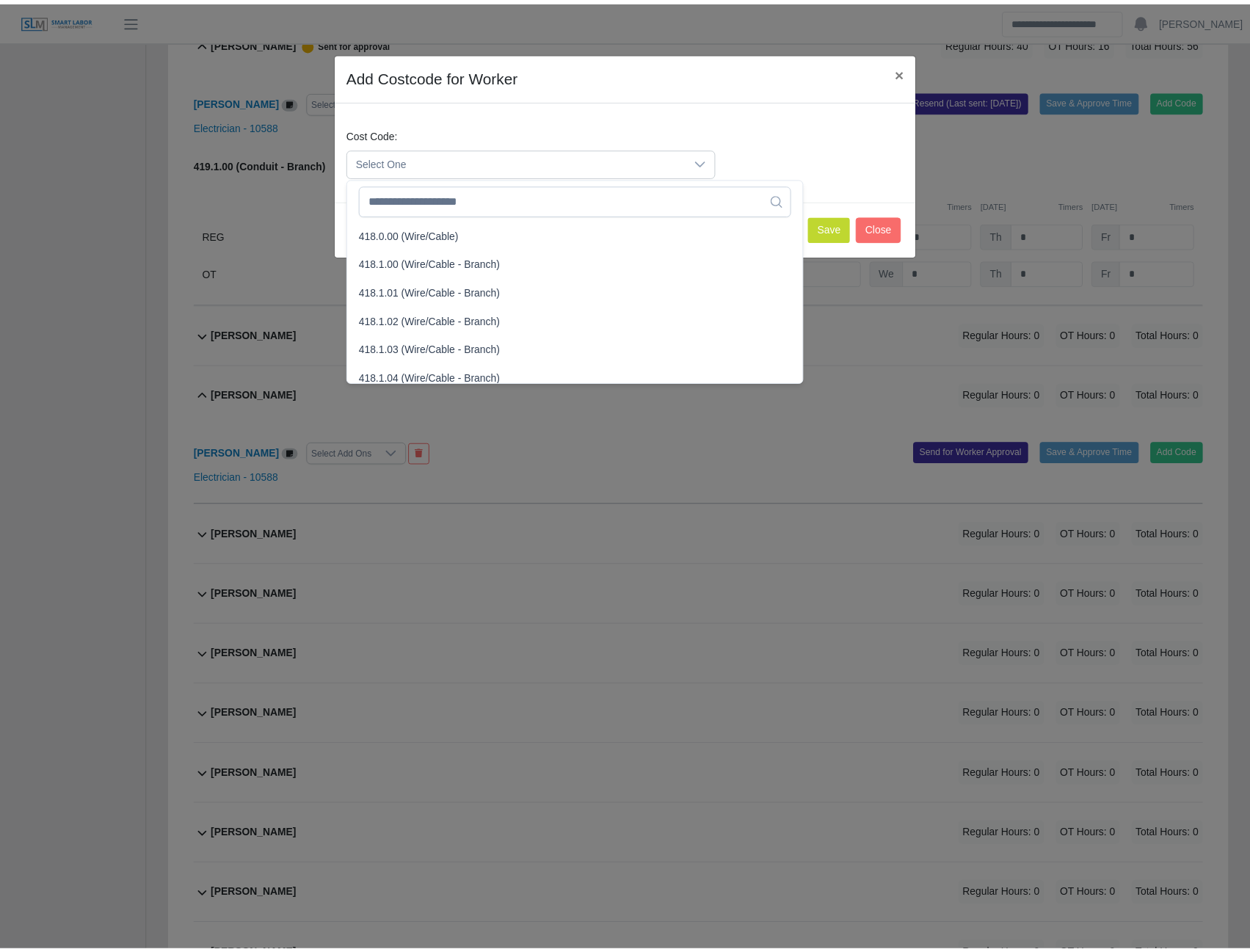
scroll to position [587, 0]
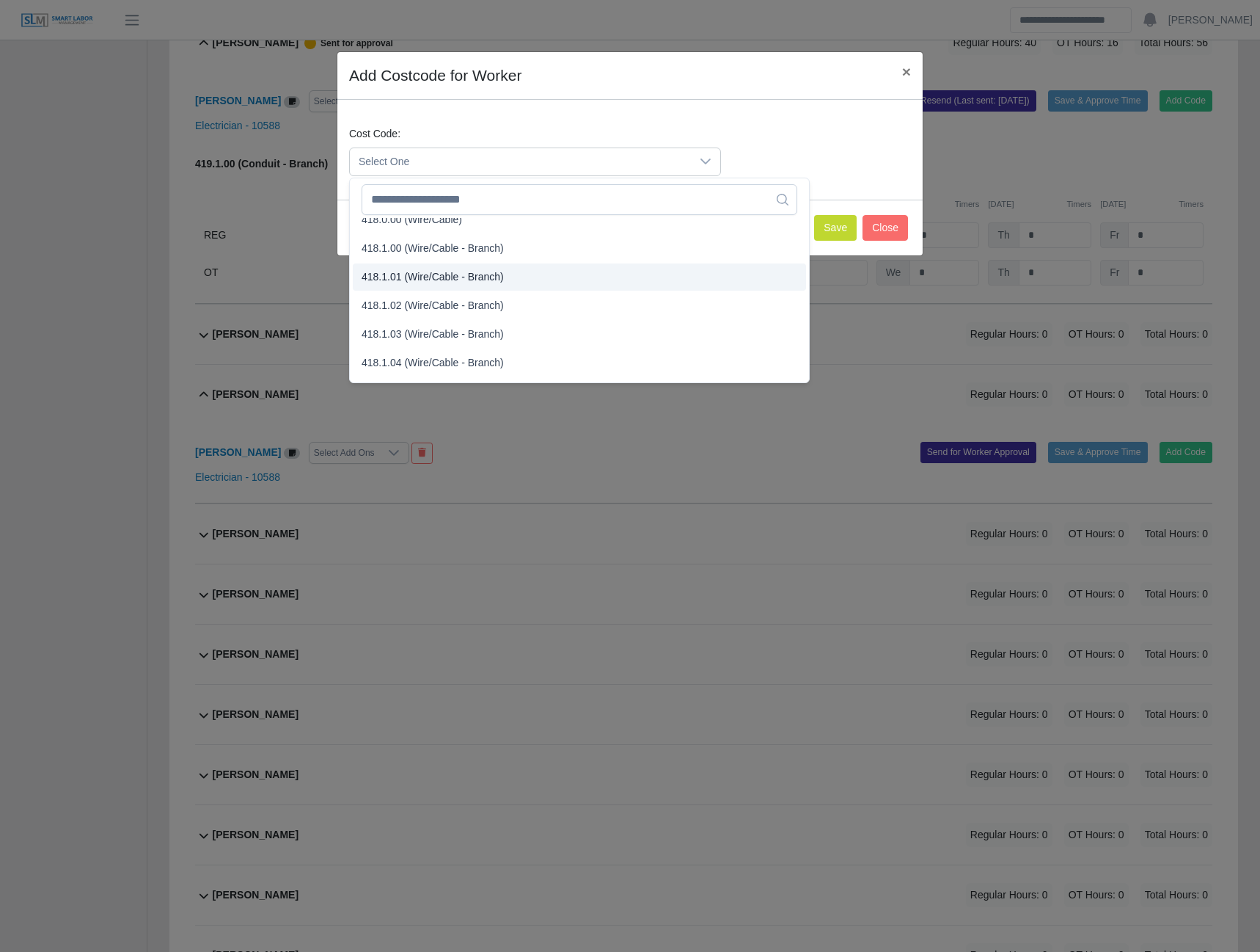
click at [393, 279] on span "418.1.01 (Wire/Cable - Branch)" at bounding box center [433, 277] width 142 height 15
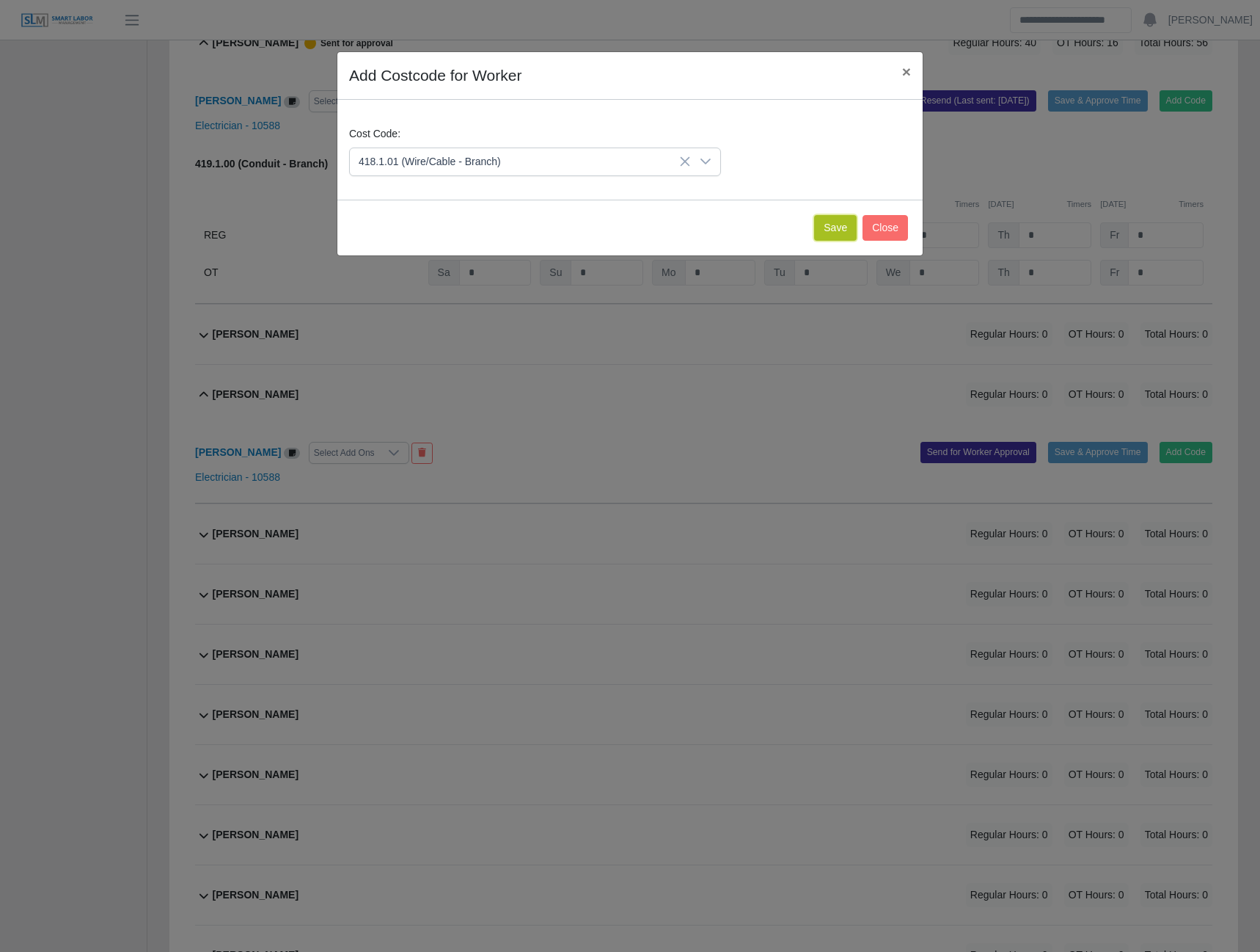
click at [827, 230] on button "Save" at bounding box center [835, 227] width 42 height 26
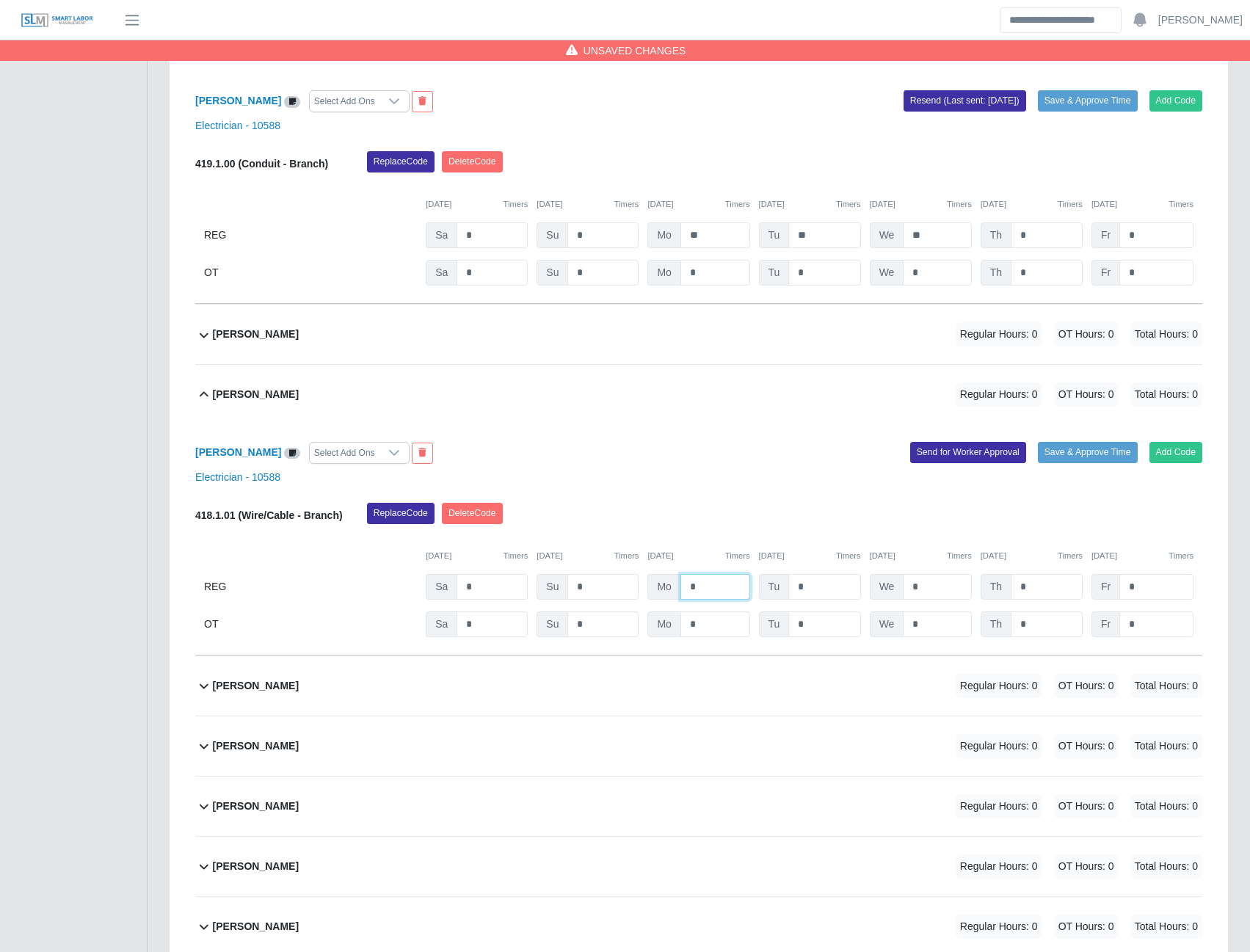
click at [685, 590] on input "*" at bounding box center [715, 586] width 70 height 26
type input "**"
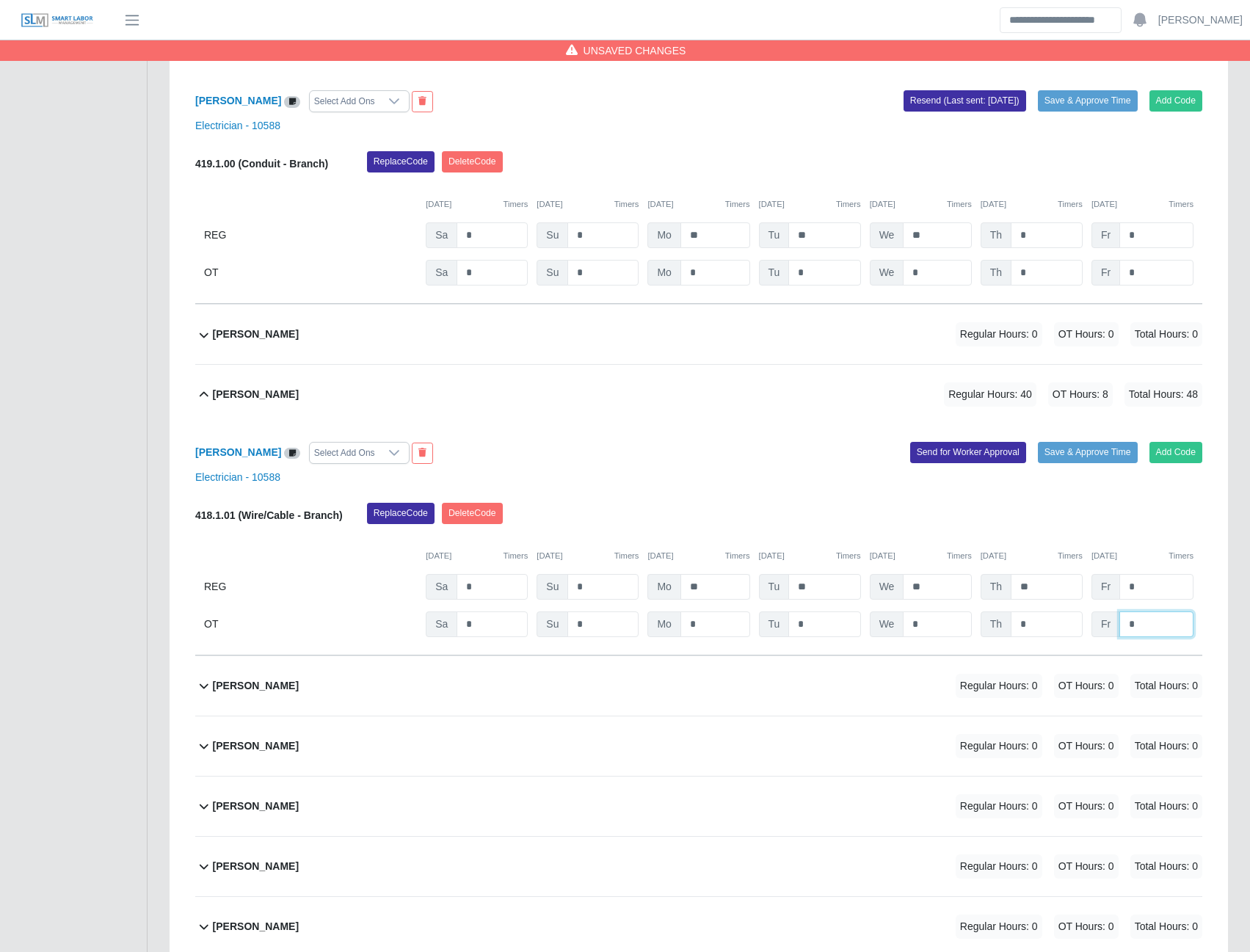
type input "*"
click at [975, 448] on button "Send for Worker Approval" at bounding box center [969, 452] width 116 height 21
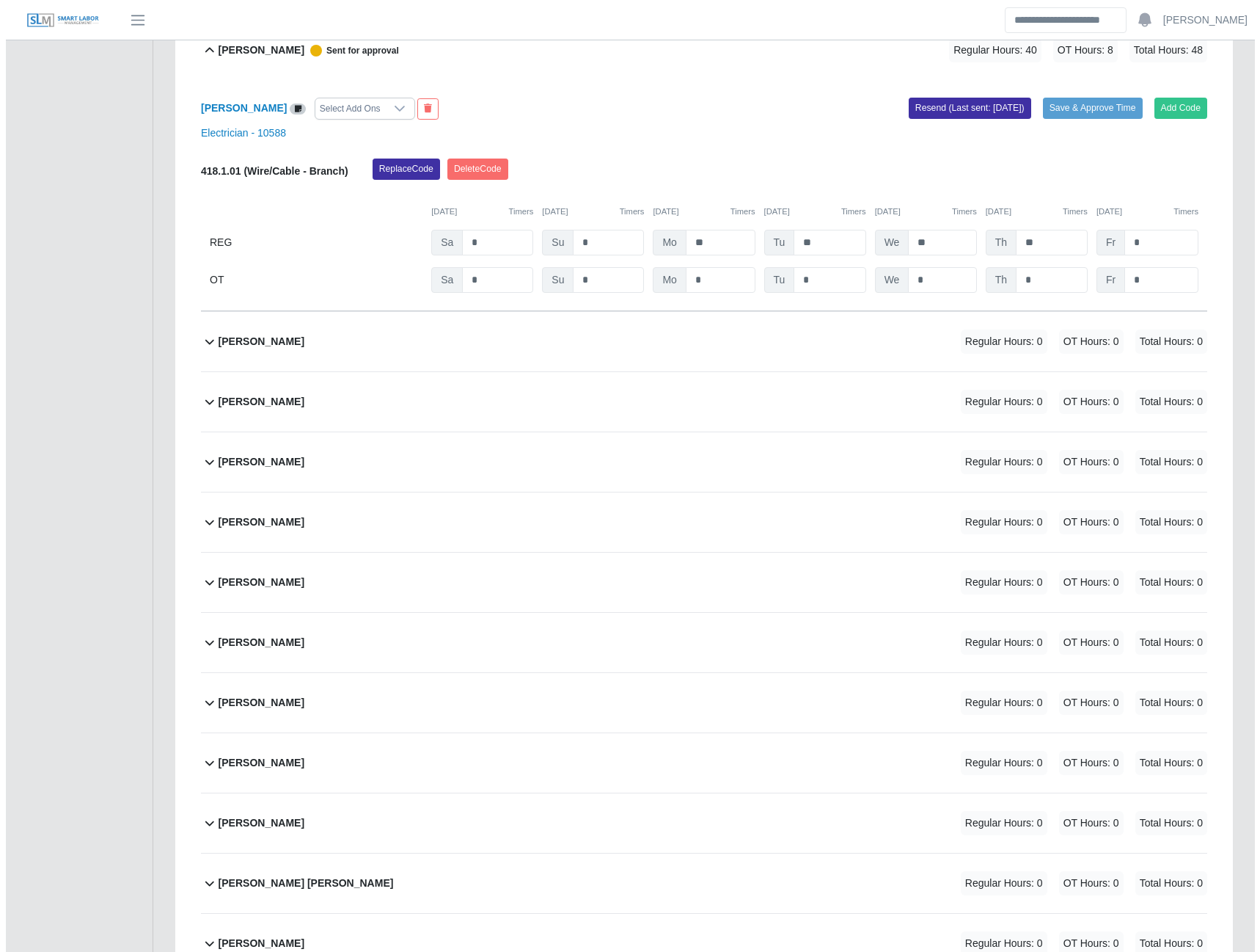
scroll to position [1247, 0]
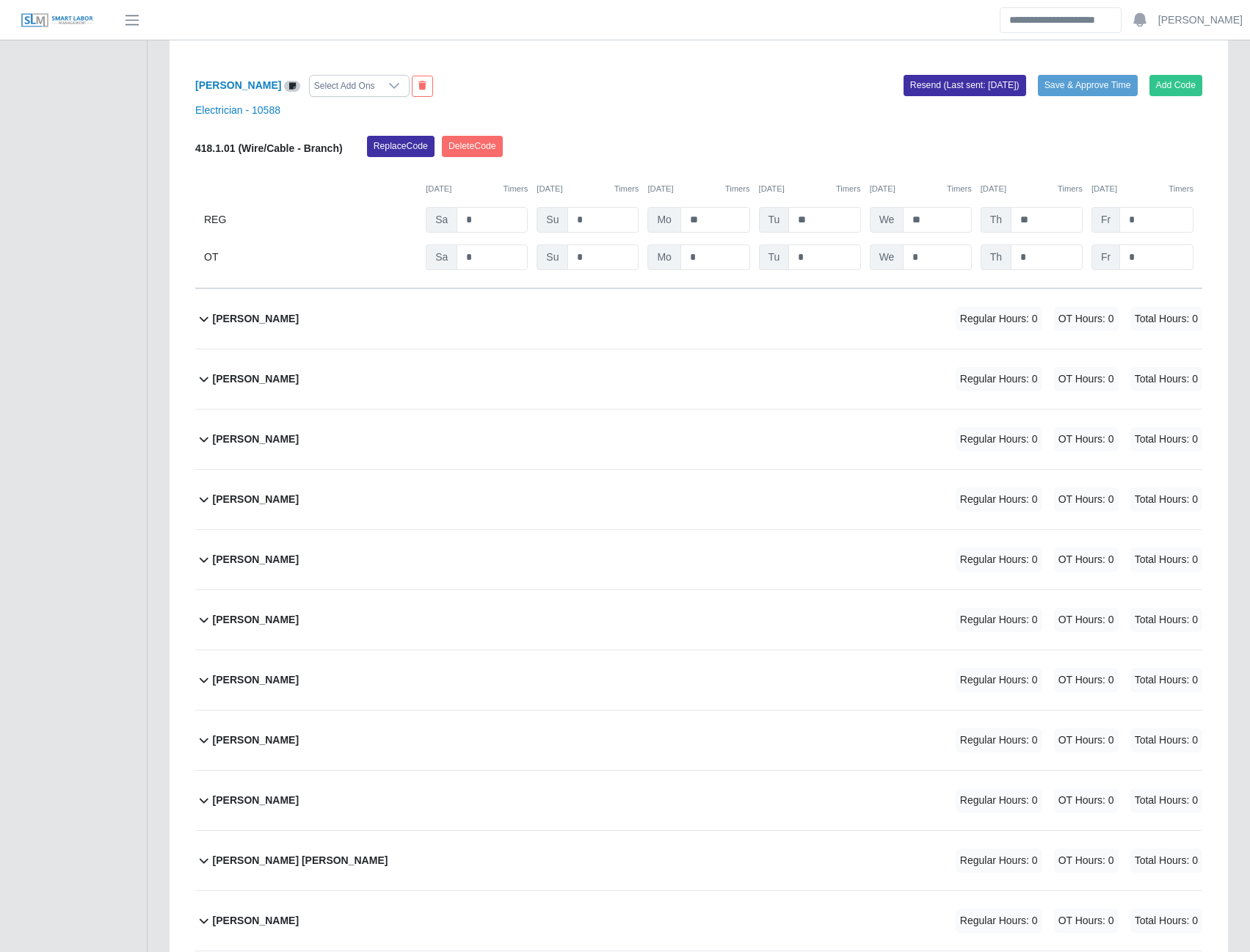
click at [261, 439] on b "Charlie Hammonds" at bounding box center [255, 439] width 86 height 15
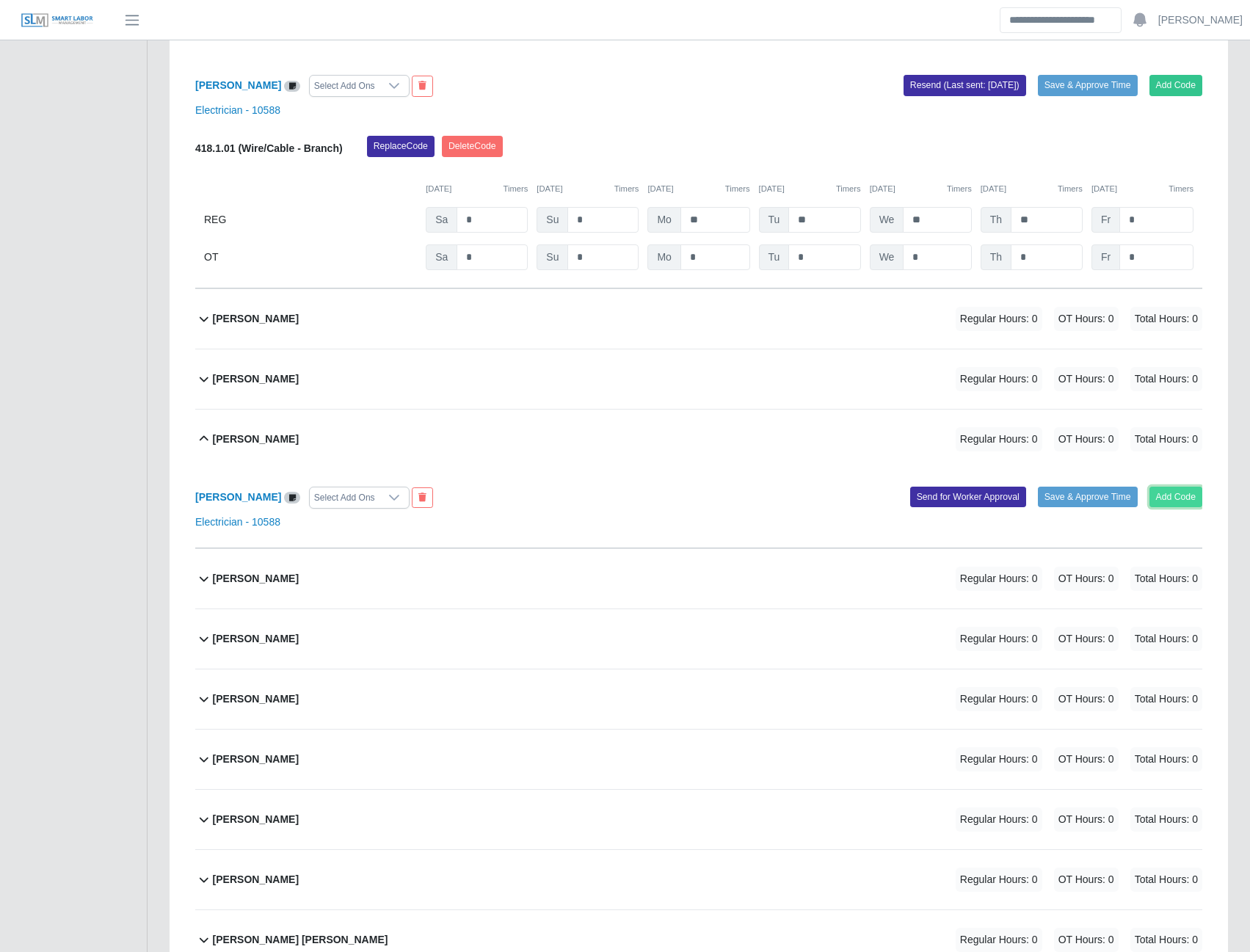
click at [1162, 502] on button "Add Code" at bounding box center [1176, 497] width 53 height 21
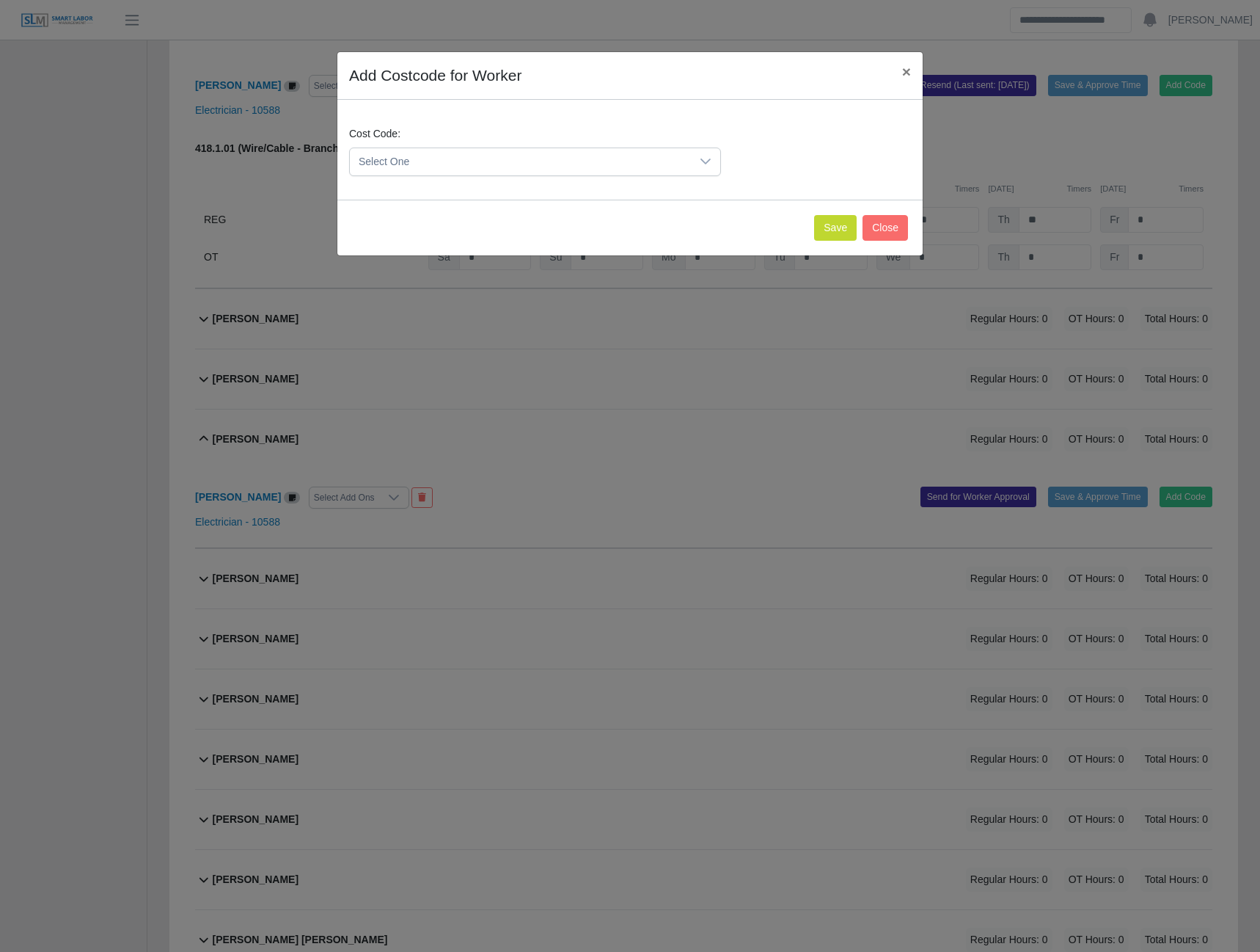
click at [698, 167] on div at bounding box center [706, 162] width 29 height 27
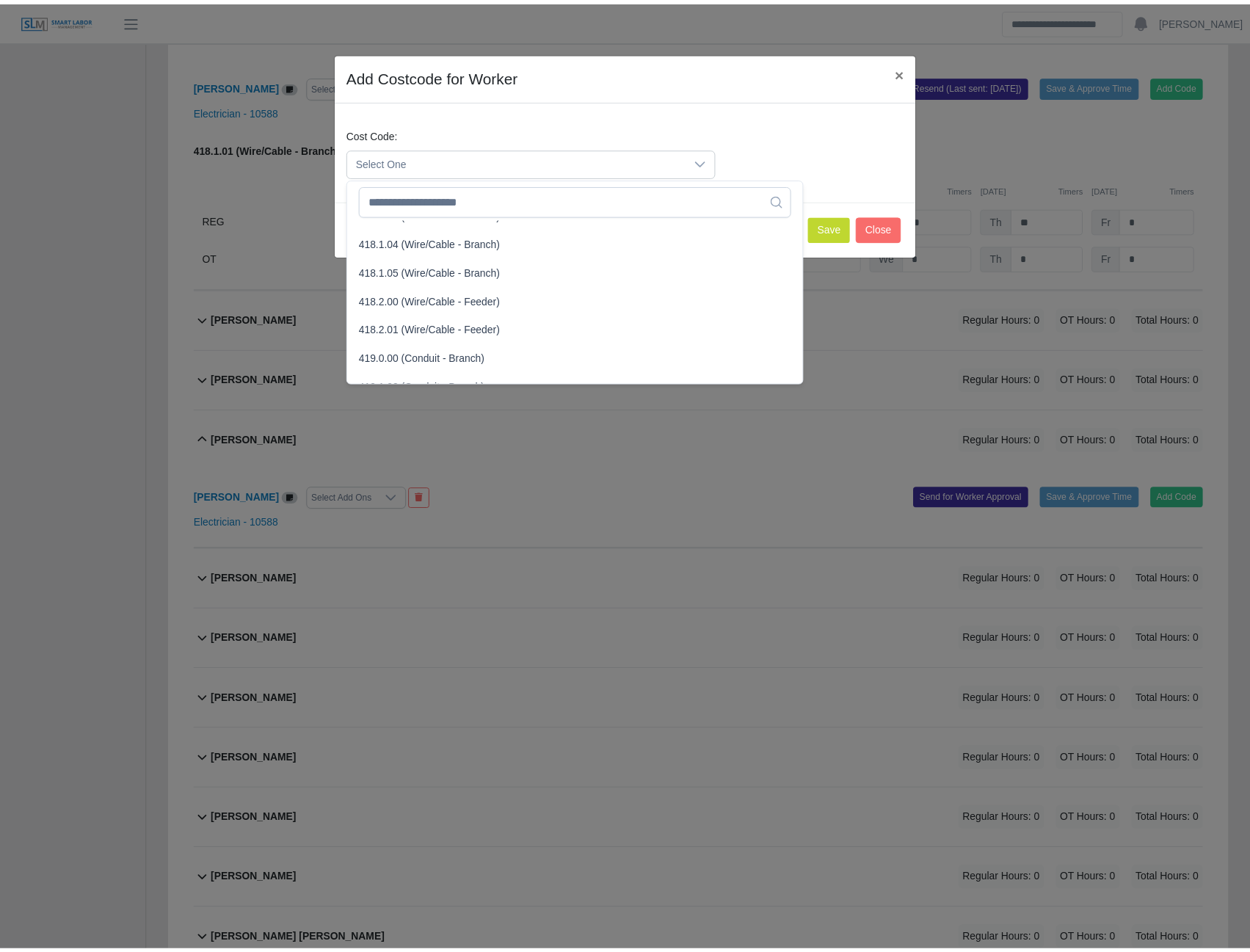
scroll to position [795, 0]
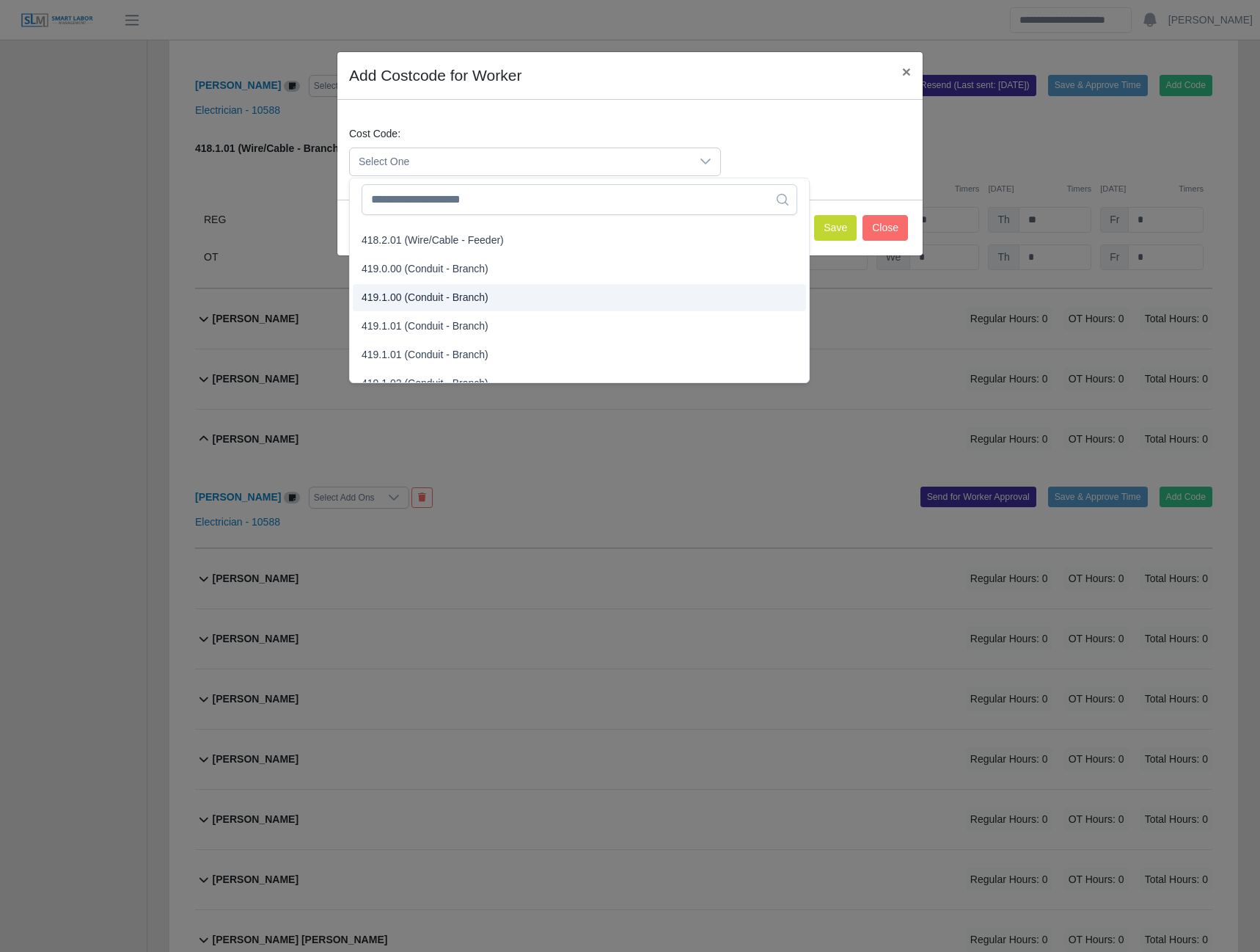
click at [396, 302] on span "419.1.00 (Conduit - Branch)" at bounding box center [425, 298] width 127 height 15
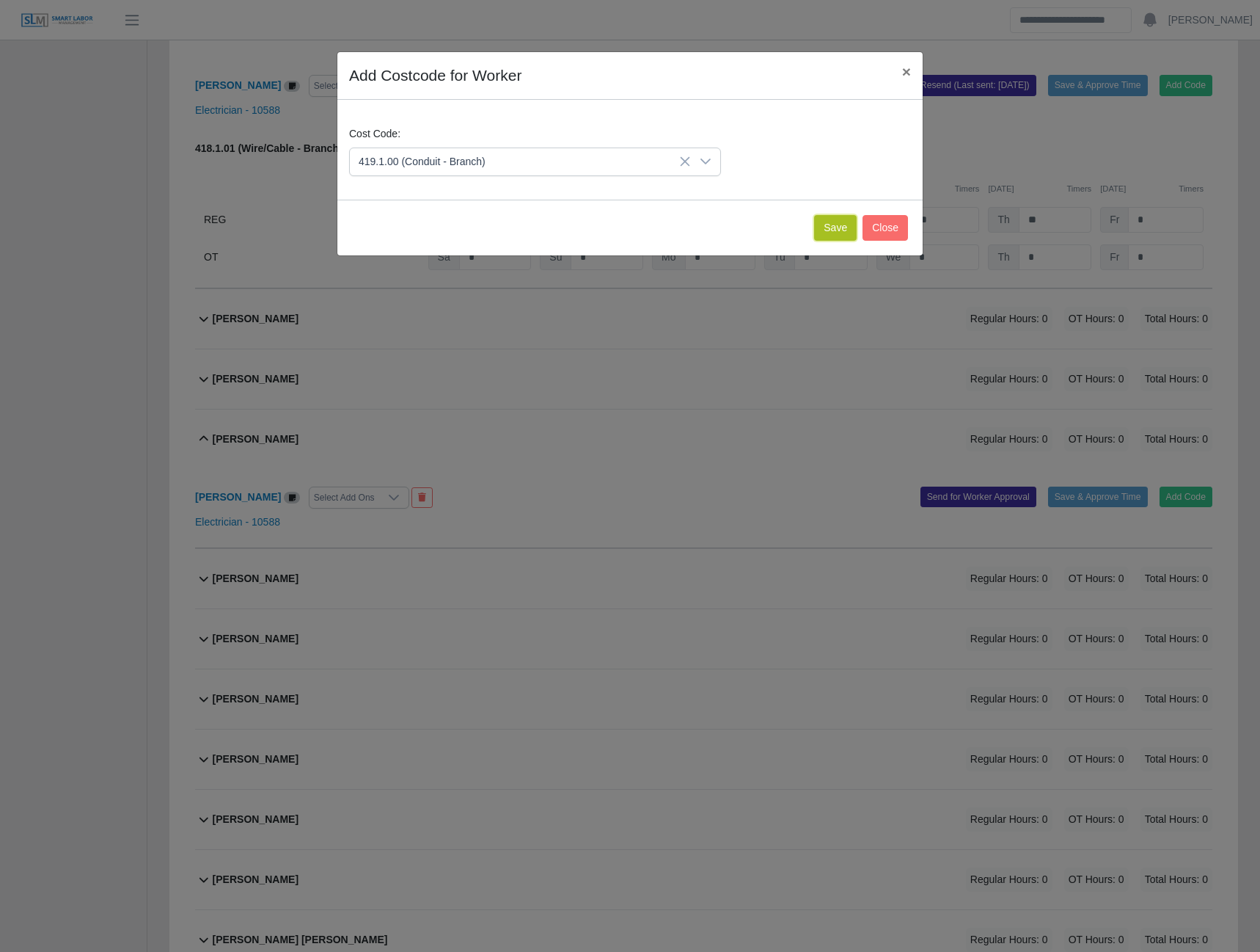
click at [848, 230] on button "Save" at bounding box center [835, 227] width 42 height 26
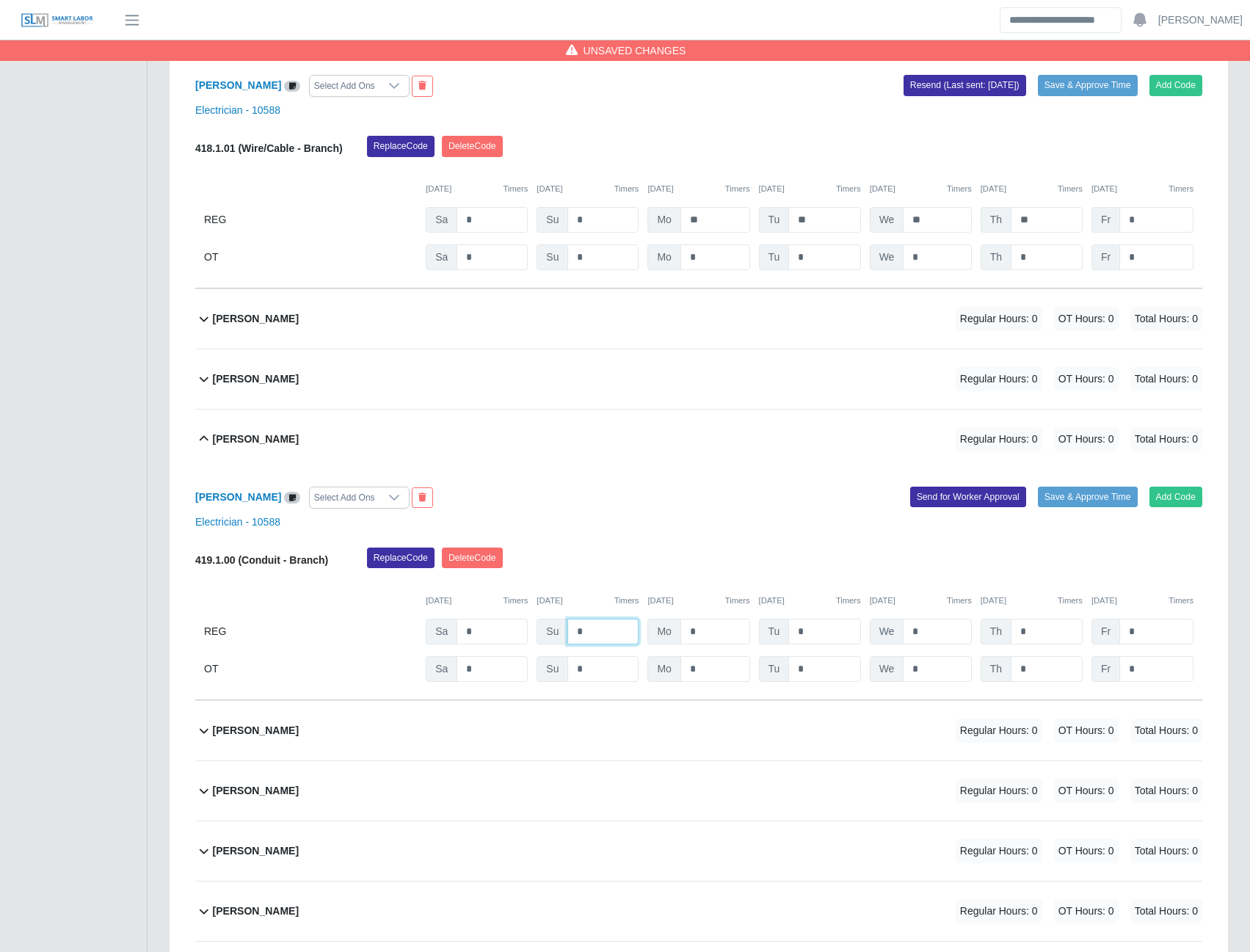
click at [593, 638] on input "*" at bounding box center [603, 631] width 71 height 26
type input "*"
type input "**"
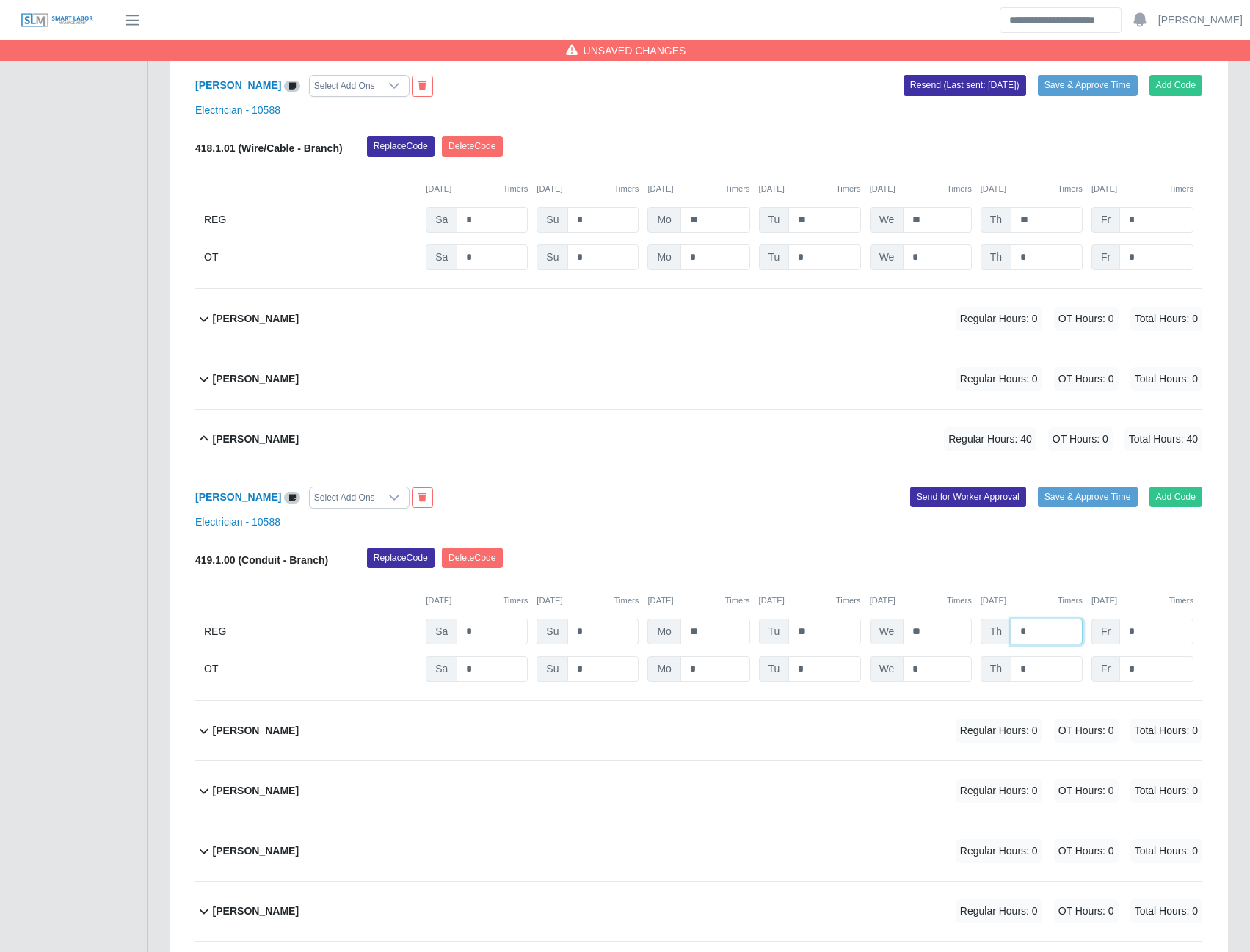
type input "*"
click at [969, 502] on button "Send for Worker Approval" at bounding box center [969, 497] width 116 height 21
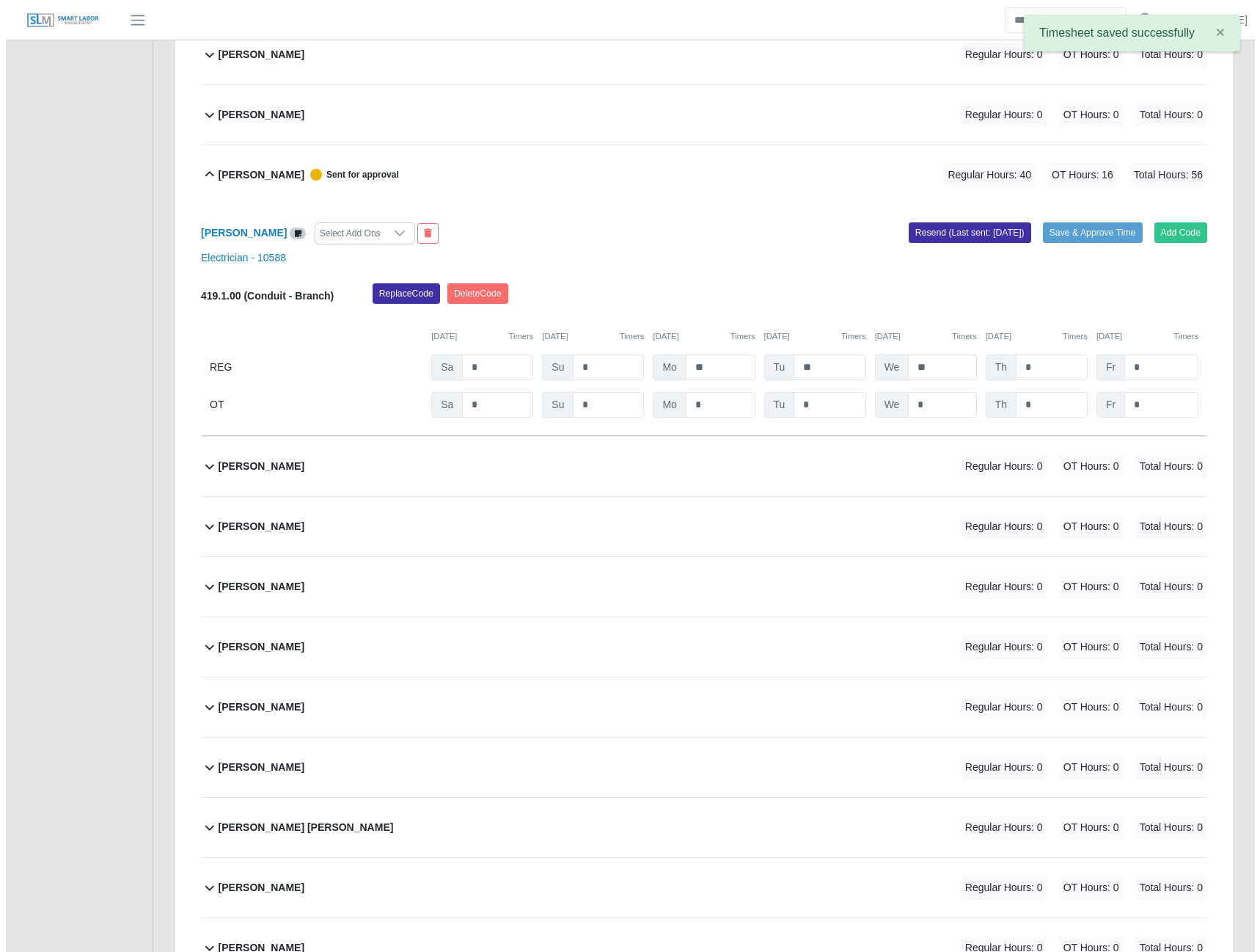
scroll to position [1541, 0]
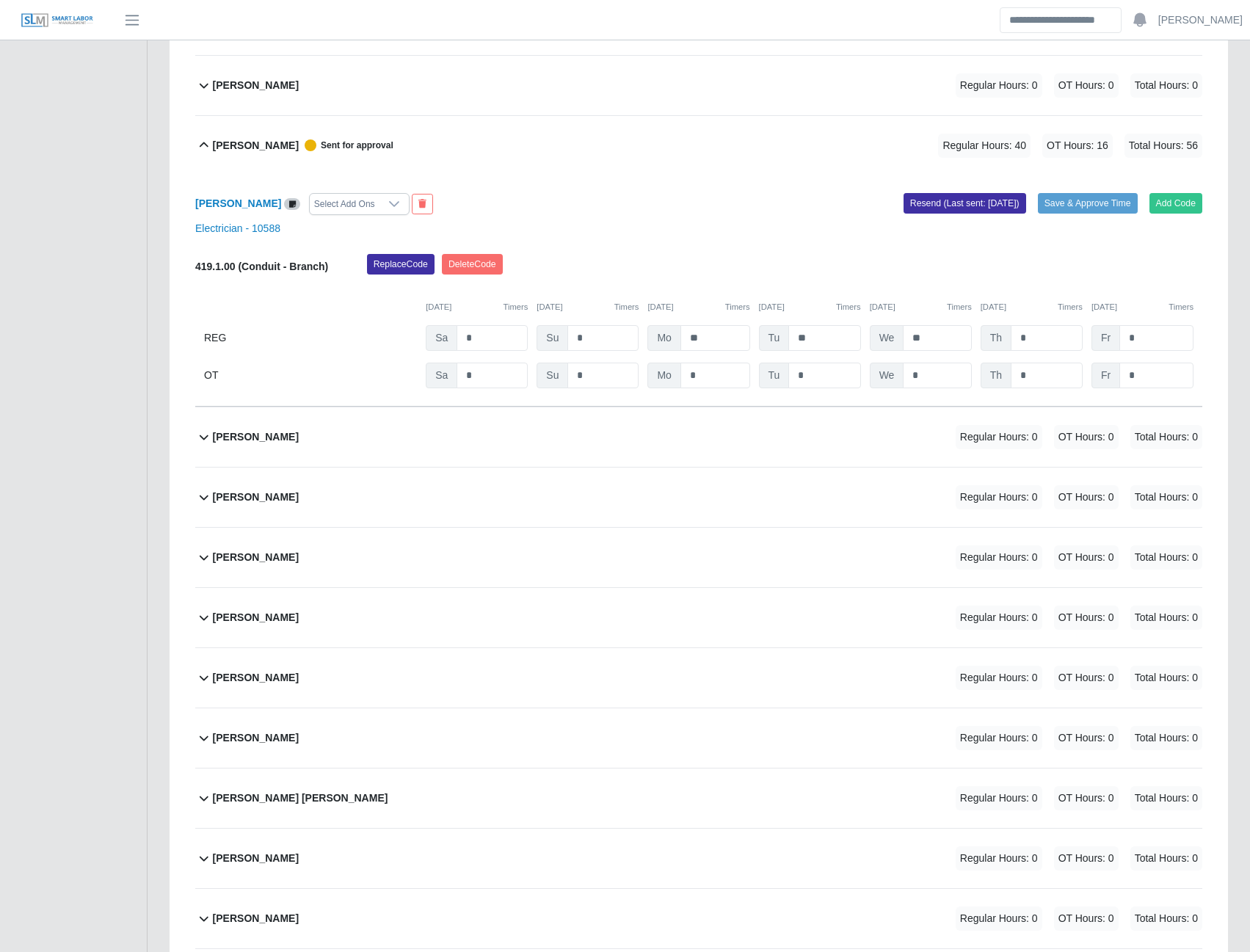
click at [233, 497] on b "Demario Rodger" at bounding box center [255, 497] width 86 height 15
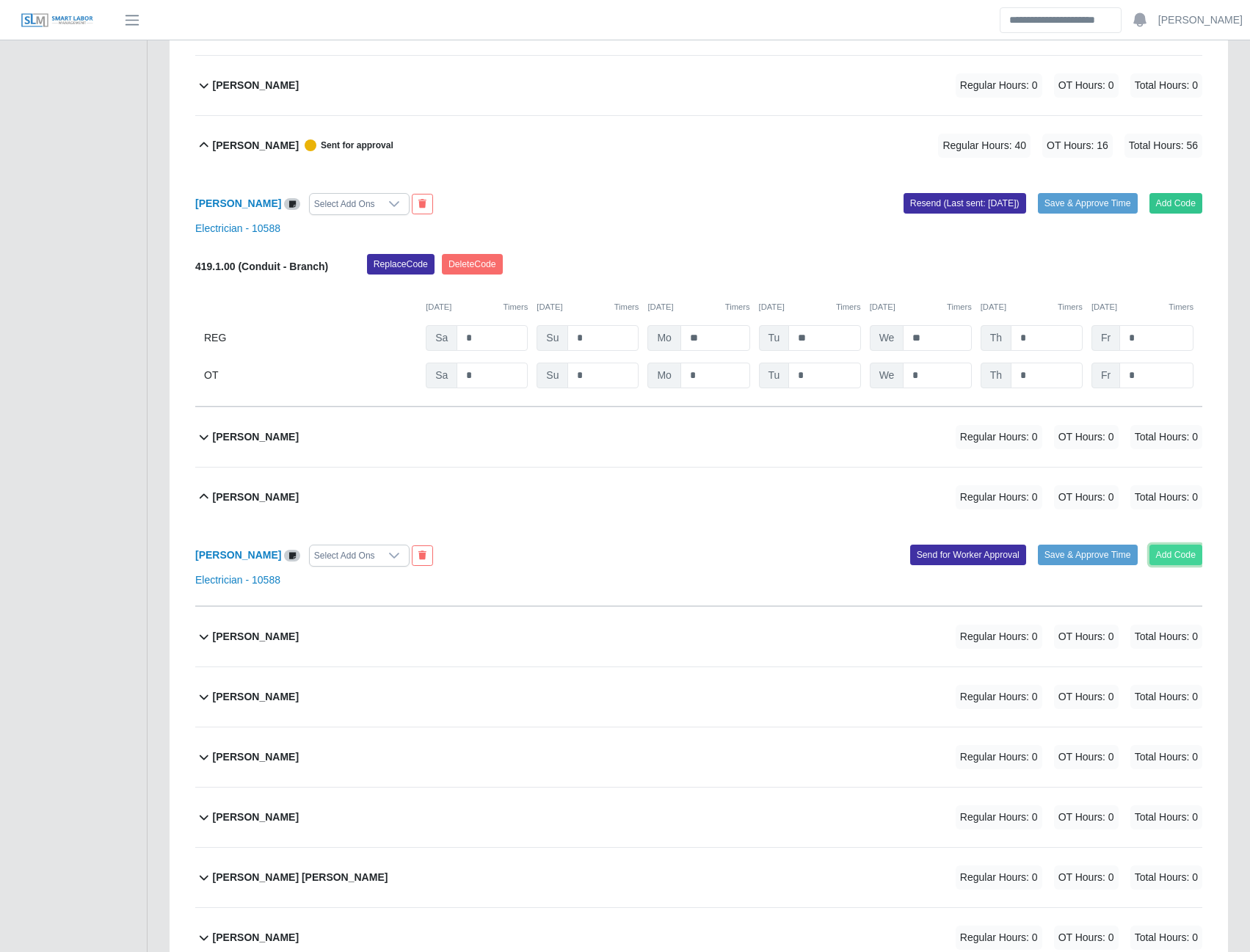
click at [1176, 554] on button "Add Code" at bounding box center [1176, 555] width 53 height 21
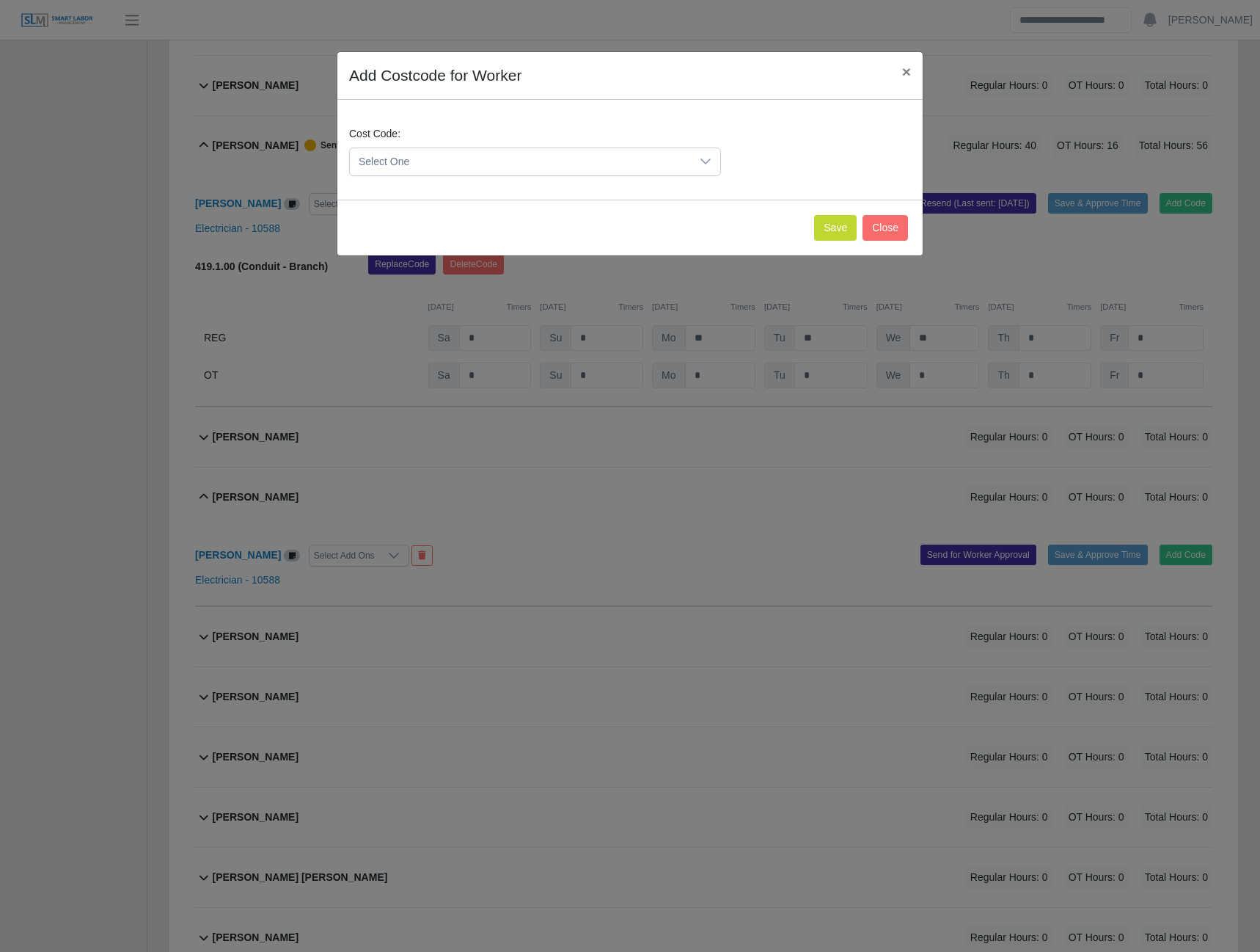
click at [671, 165] on span "Select One" at bounding box center [521, 162] width 341 height 27
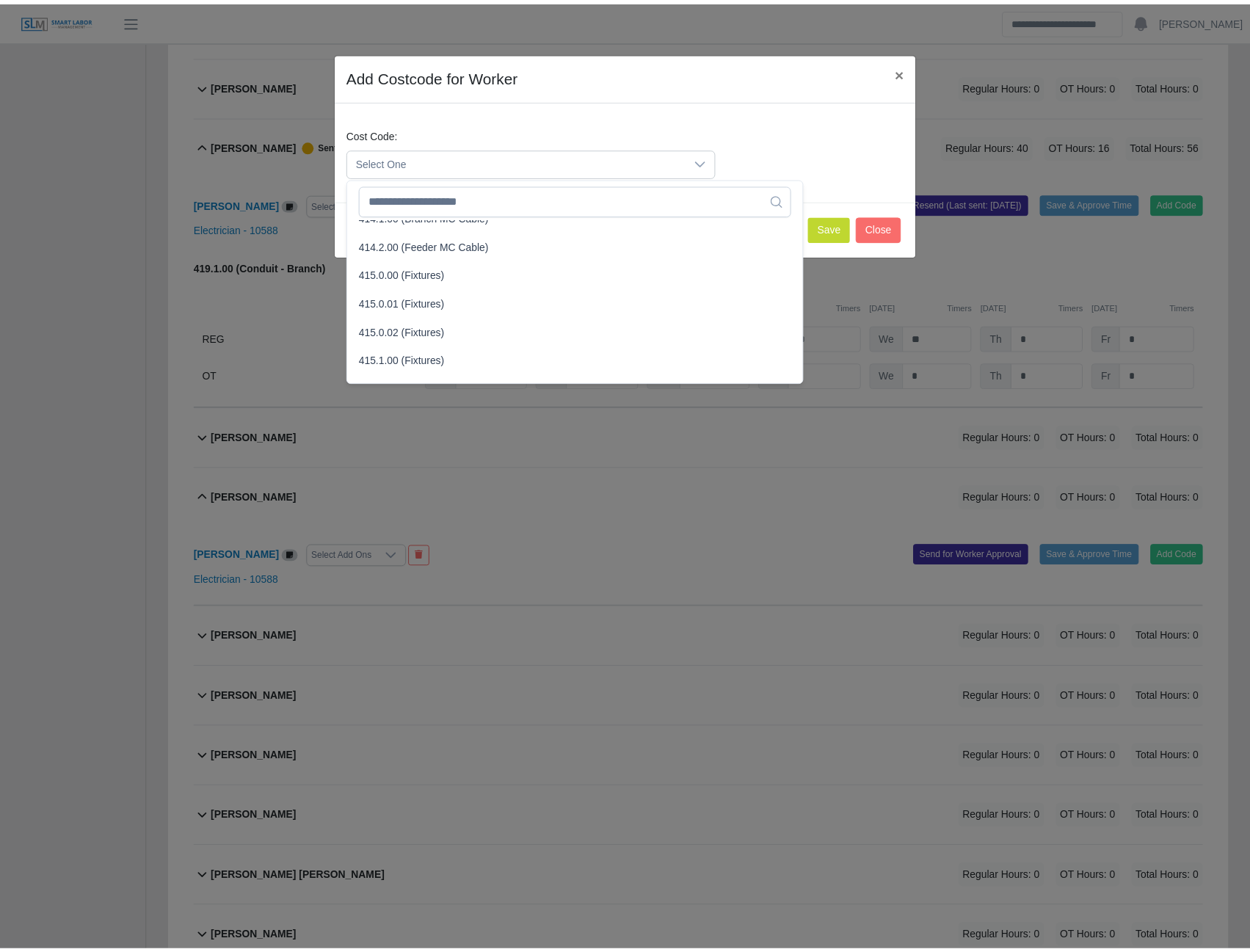
scroll to position [514, 0]
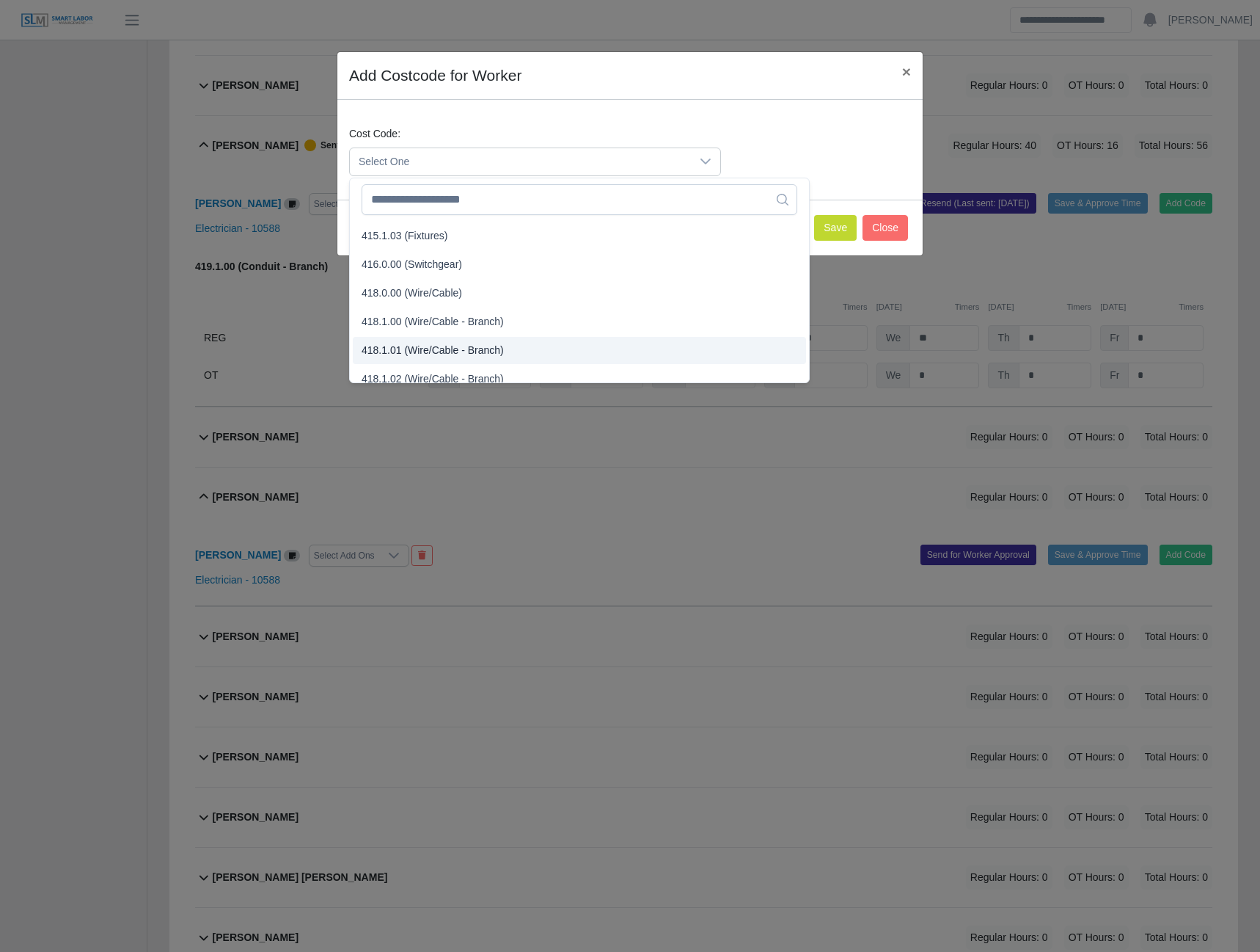
click at [423, 353] on span "418.1.01 (Wire/Cable - Branch)" at bounding box center [433, 350] width 142 height 15
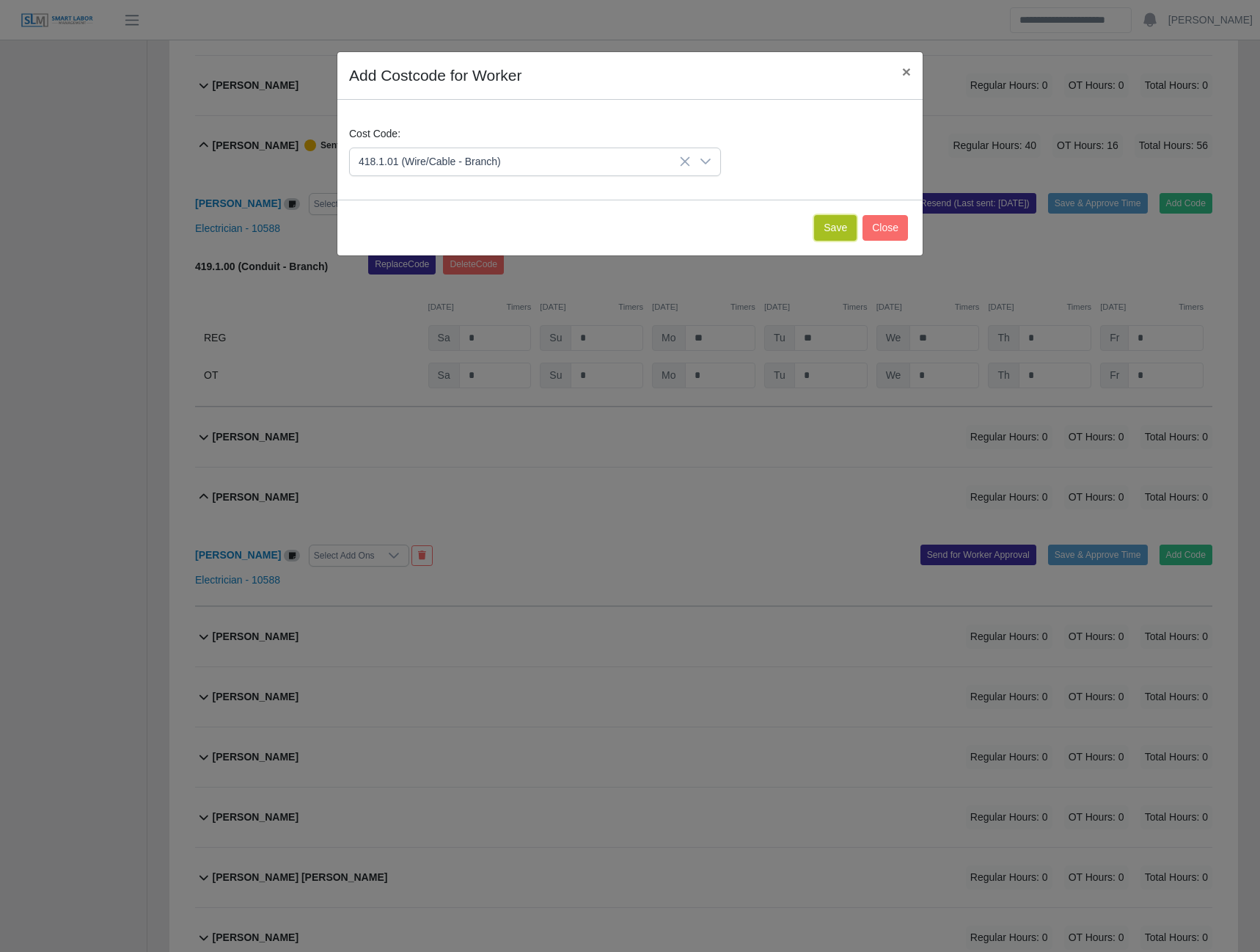
click at [832, 221] on button "Save" at bounding box center [835, 227] width 42 height 26
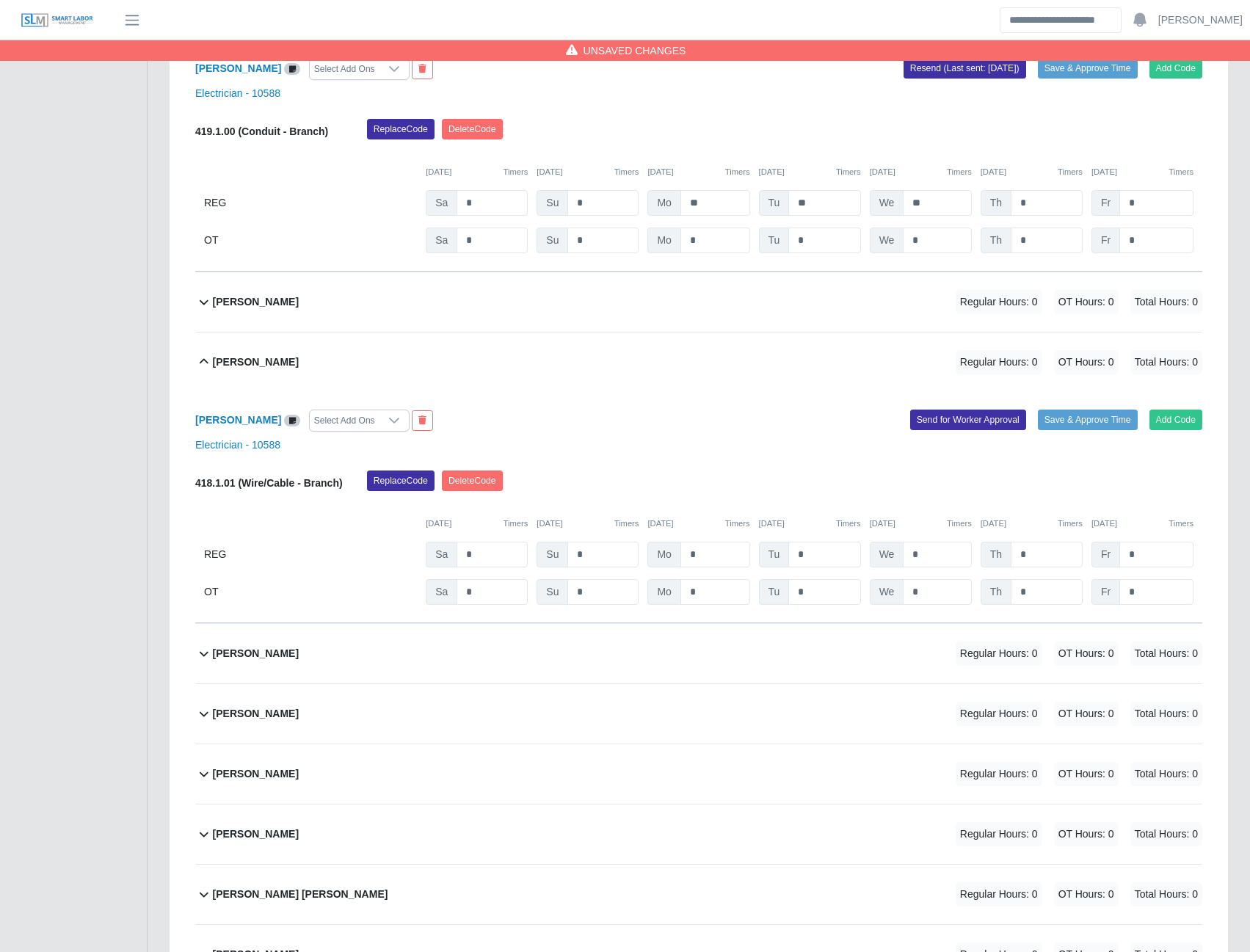
scroll to position [1688, 0]
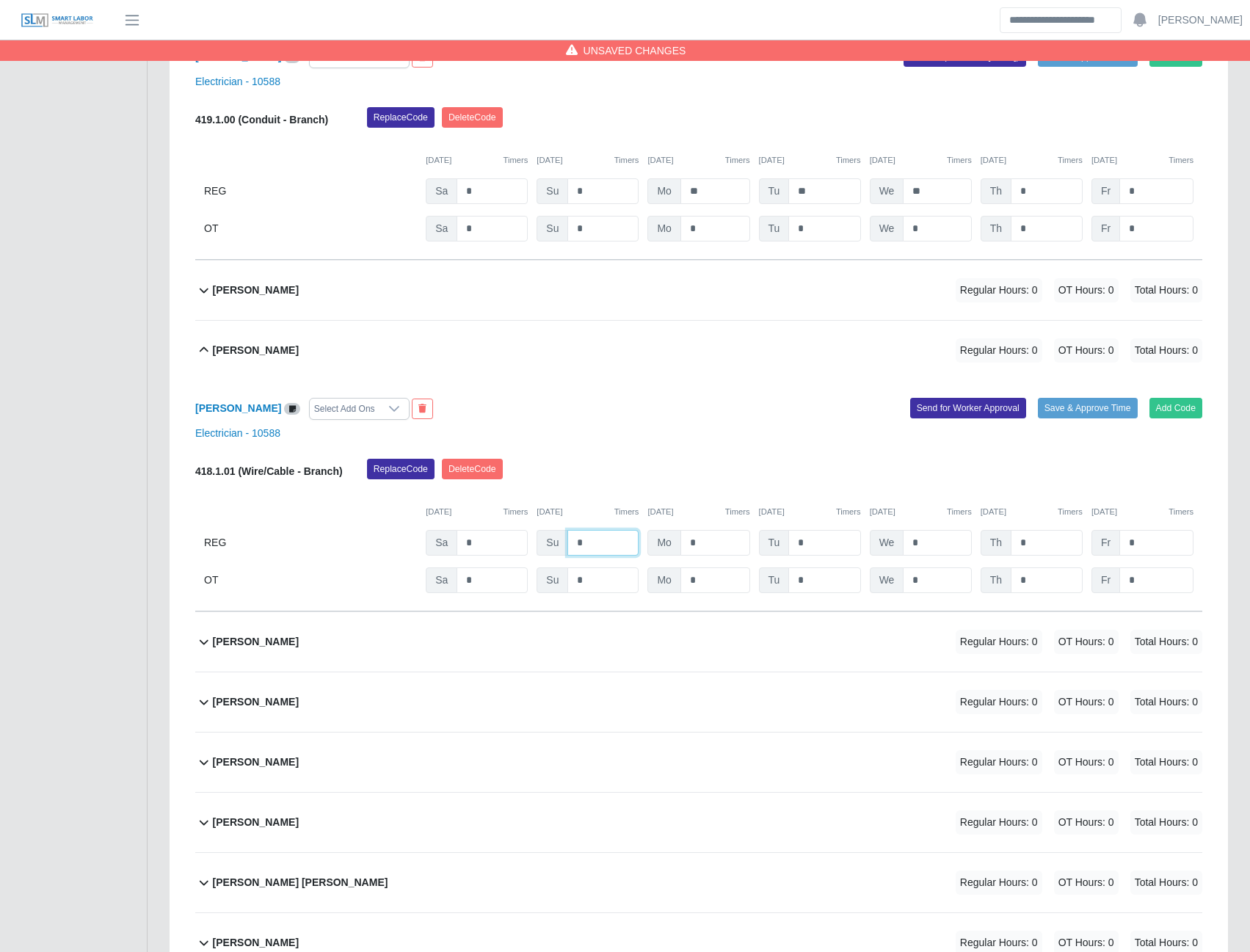
click at [594, 546] on input "*" at bounding box center [603, 542] width 71 height 26
type input "**"
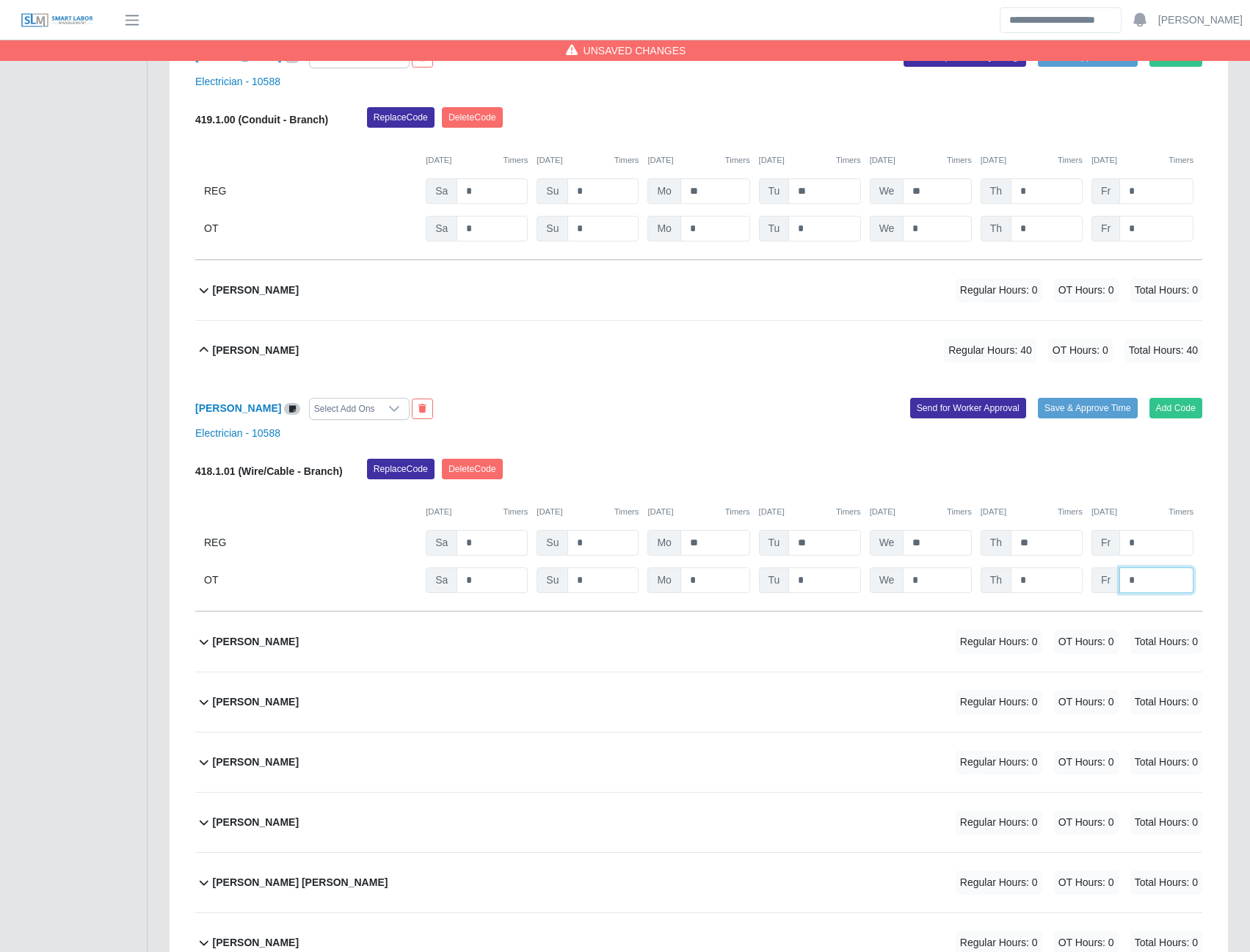
type input "*"
click at [955, 406] on button "Send for Worker Approval" at bounding box center [969, 408] width 116 height 21
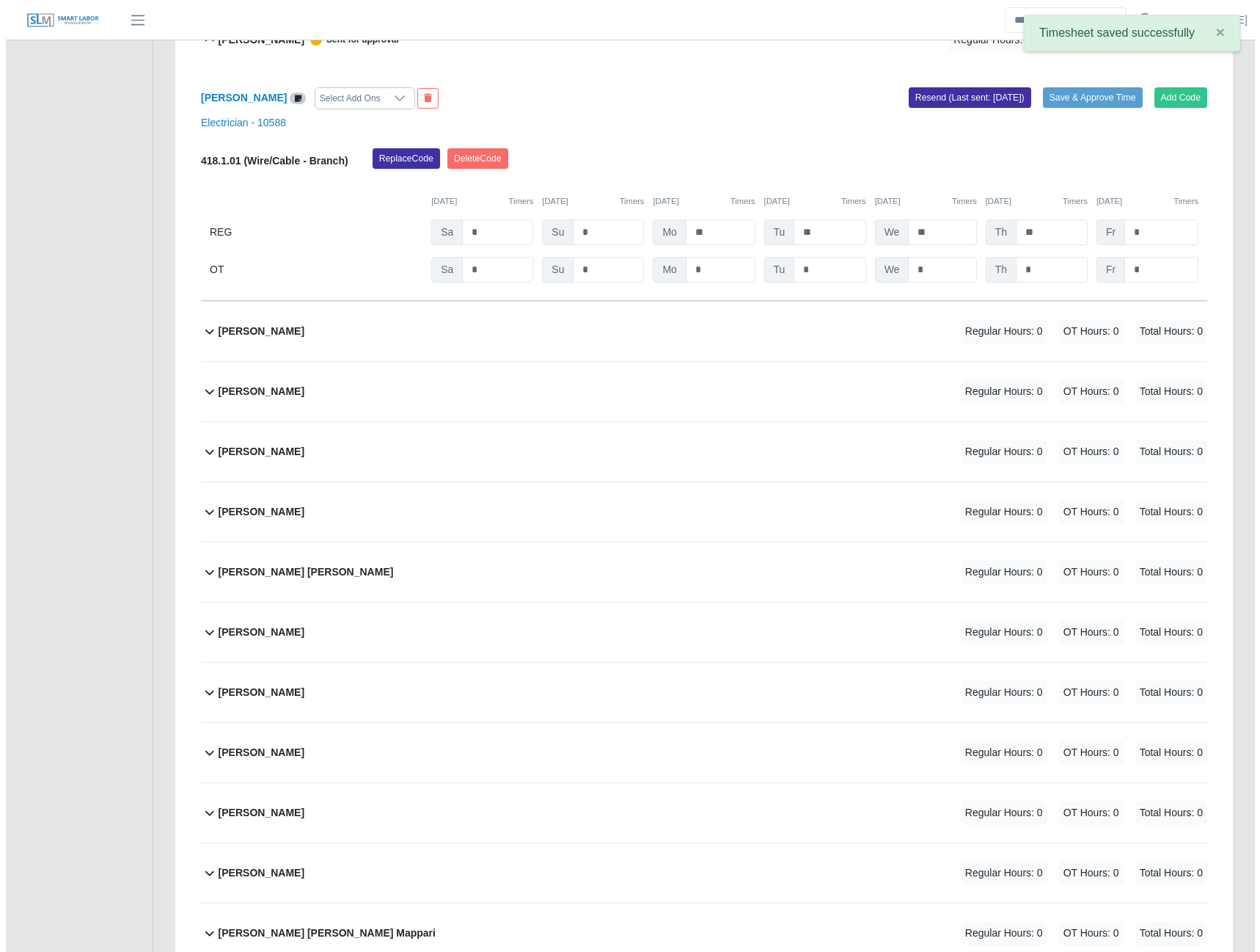
scroll to position [2128, 0]
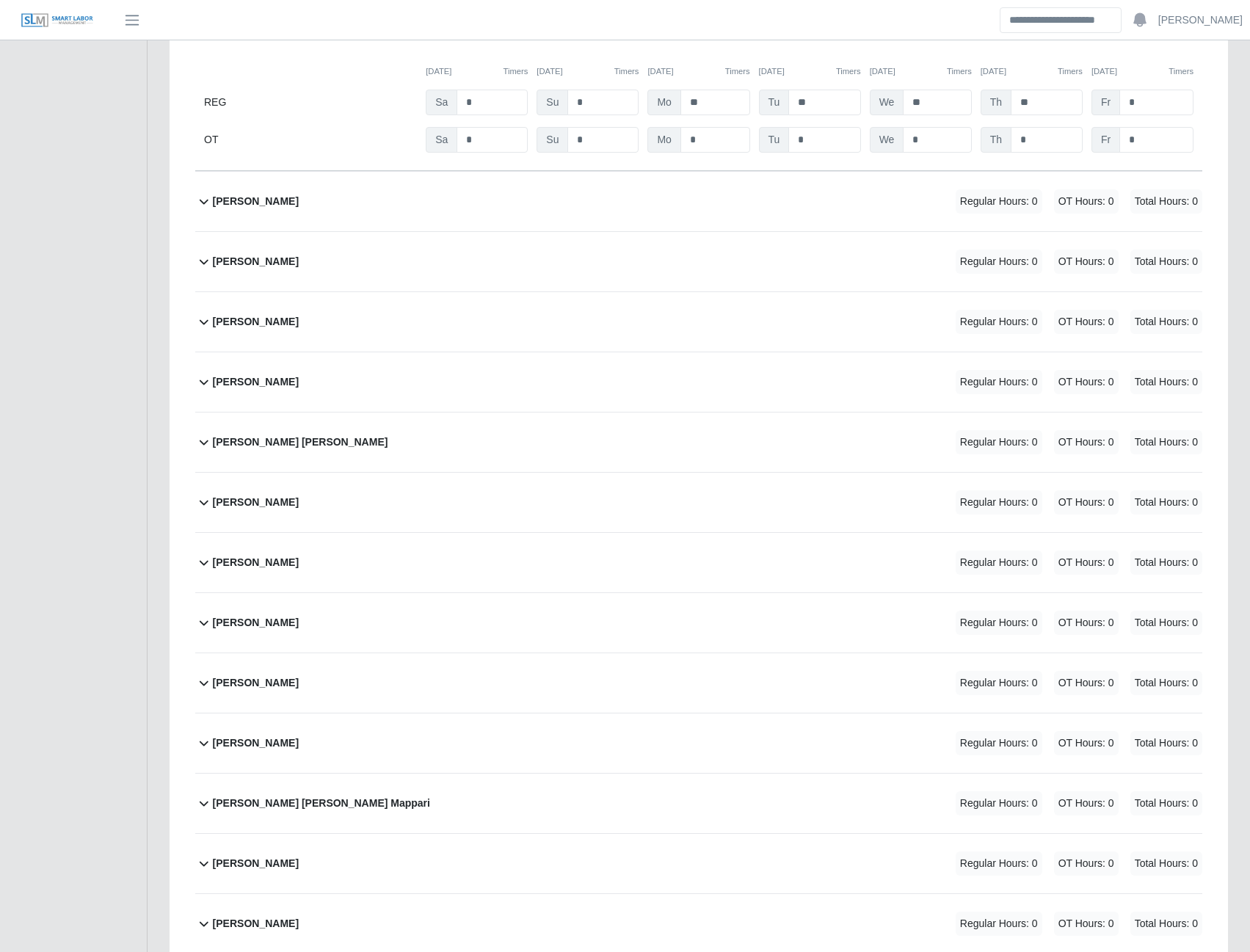
click at [241, 209] on b "Edgar Chacin" at bounding box center [255, 202] width 86 height 15
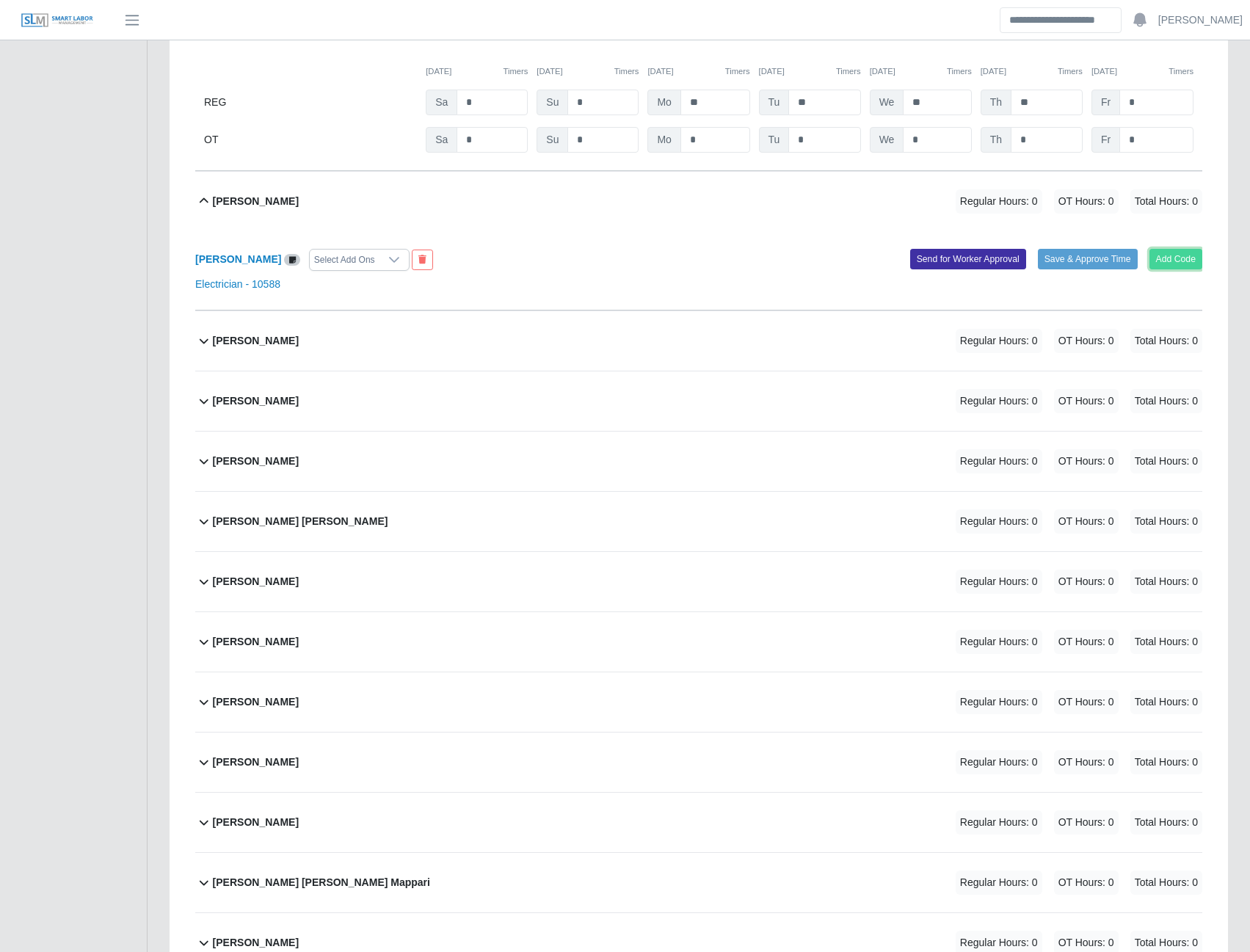
click at [1180, 265] on button "Add Code" at bounding box center [1176, 259] width 53 height 21
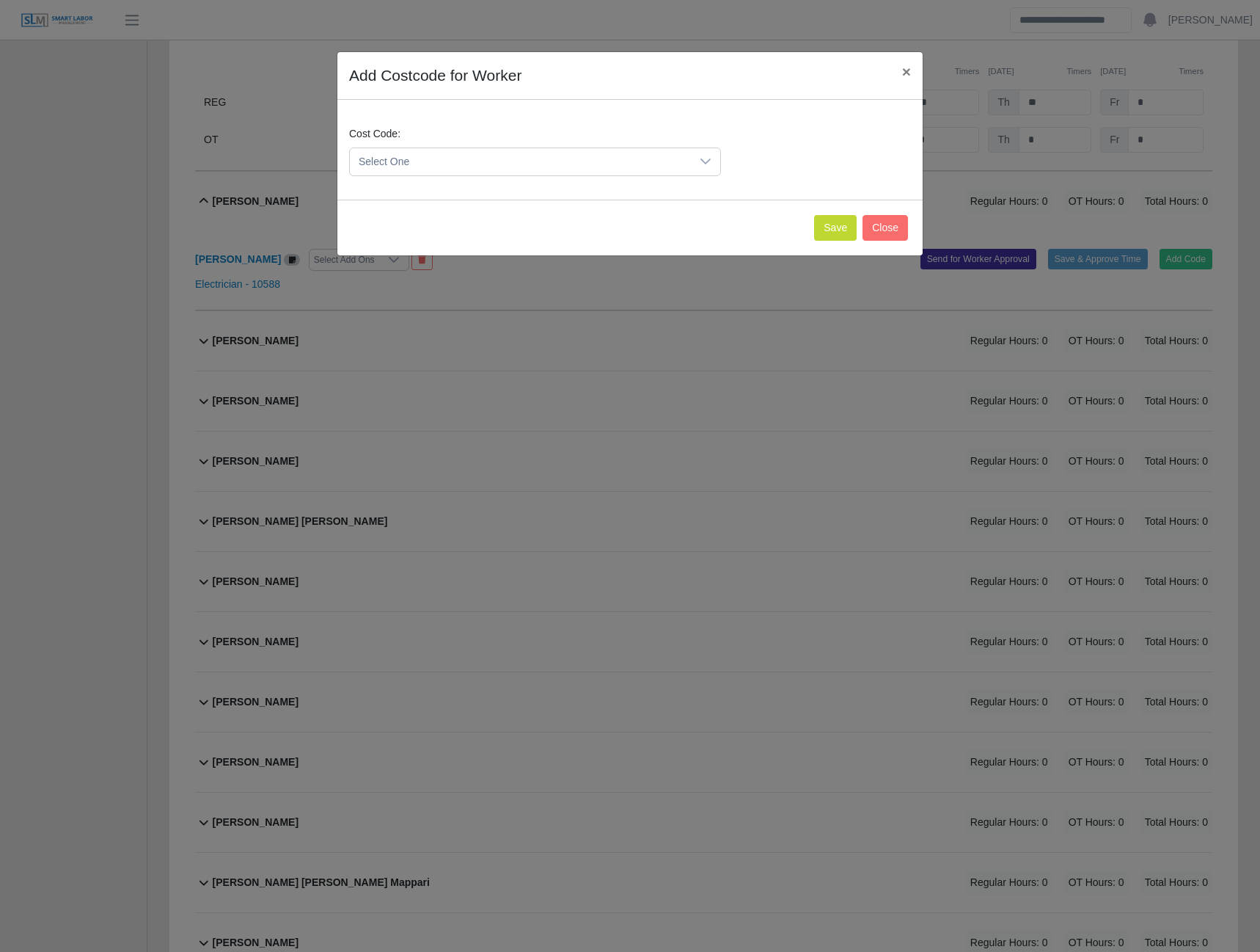
click at [689, 162] on span "Select One" at bounding box center [521, 162] width 341 height 27
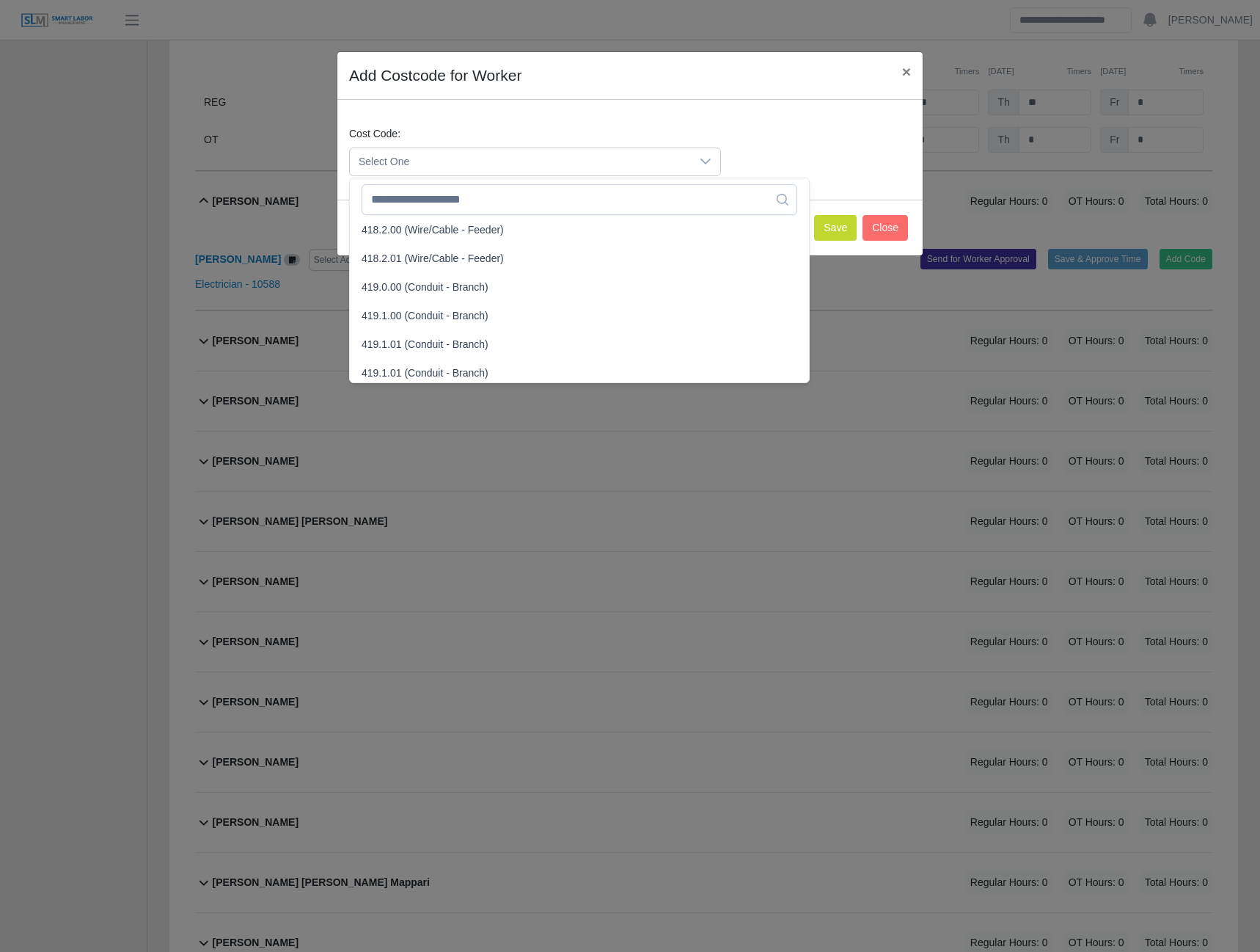
scroll to position [808, 0]
click at [408, 317] on span "419.1.01 (Conduit - Branch)" at bounding box center [425, 314] width 127 height 15
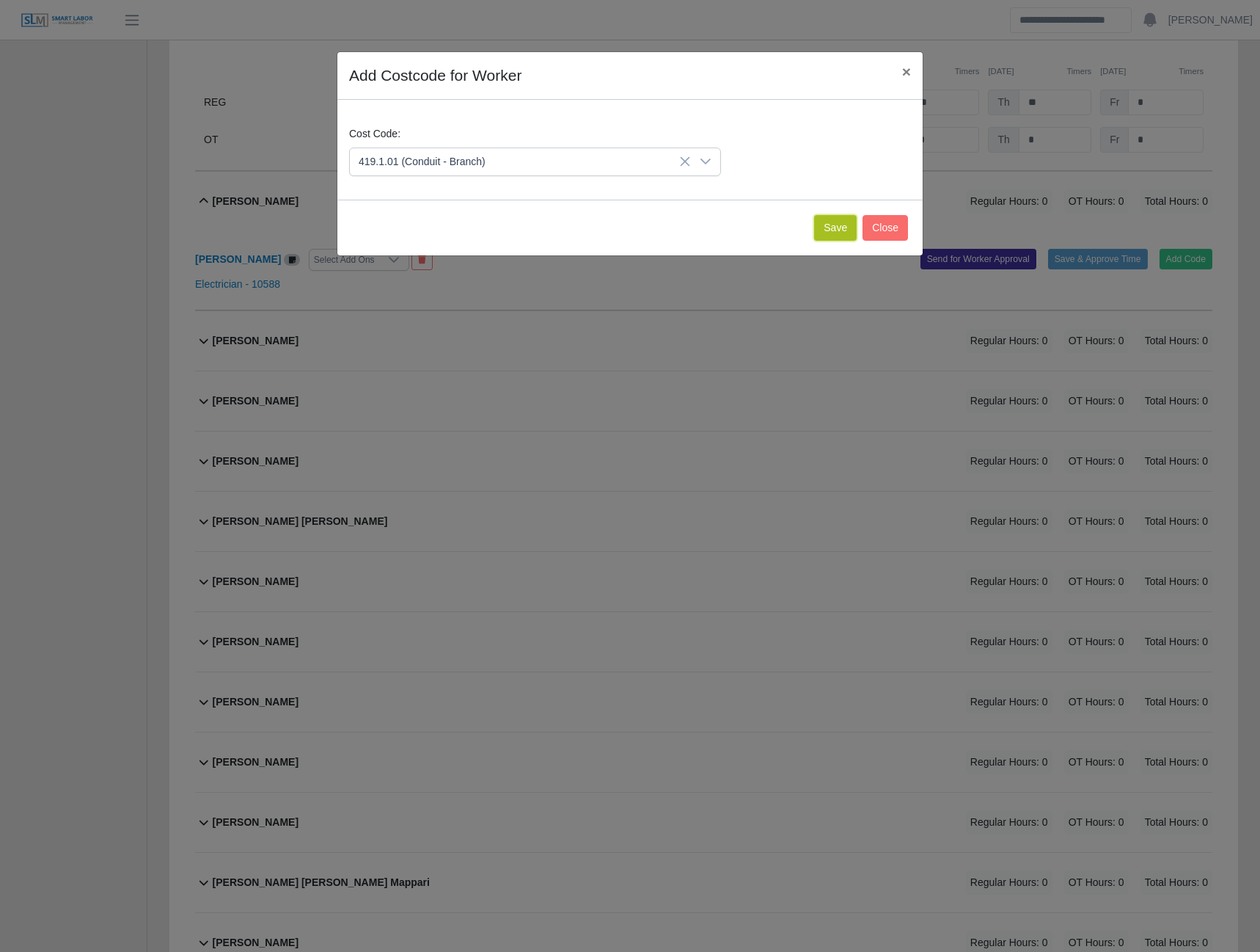
click at [825, 223] on button "Save" at bounding box center [835, 227] width 42 height 26
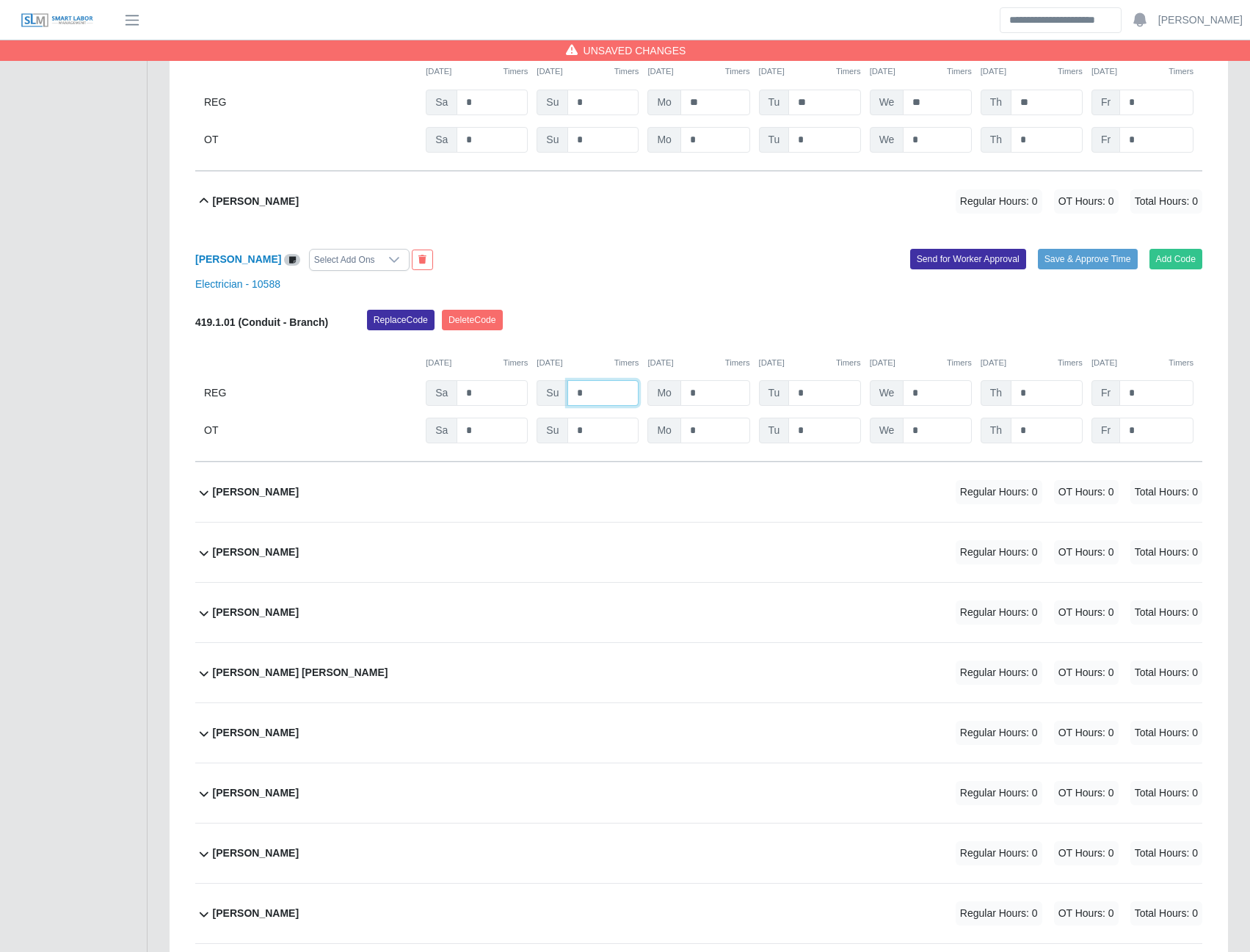
click at [609, 399] on input "*" at bounding box center [603, 393] width 71 height 26
type input "*"
type input "**"
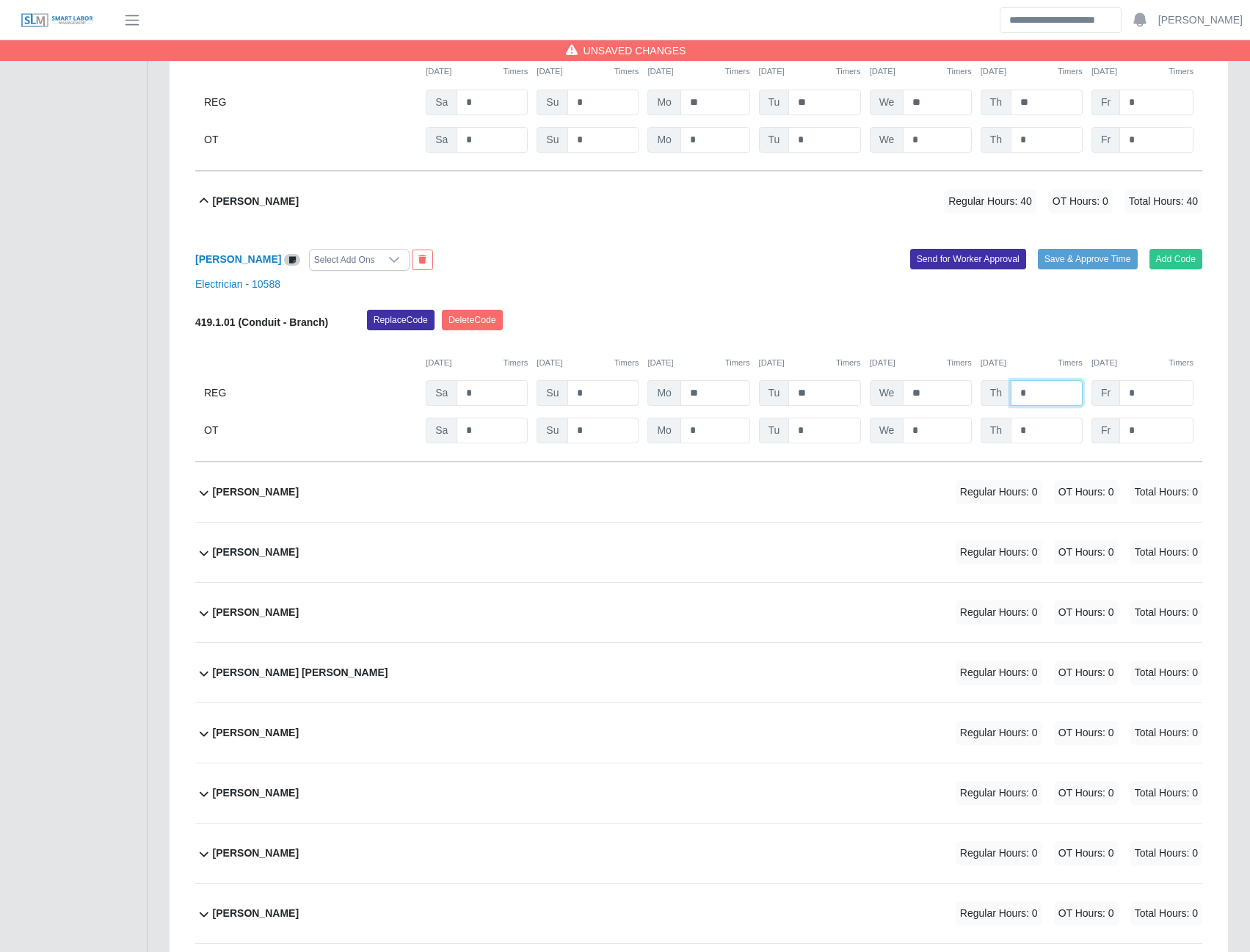
type input "*"
click at [1030, 432] on input "*" at bounding box center [1047, 430] width 72 height 26
type input "*"
click at [993, 264] on button "Send for Worker Approval" at bounding box center [969, 259] width 116 height 21
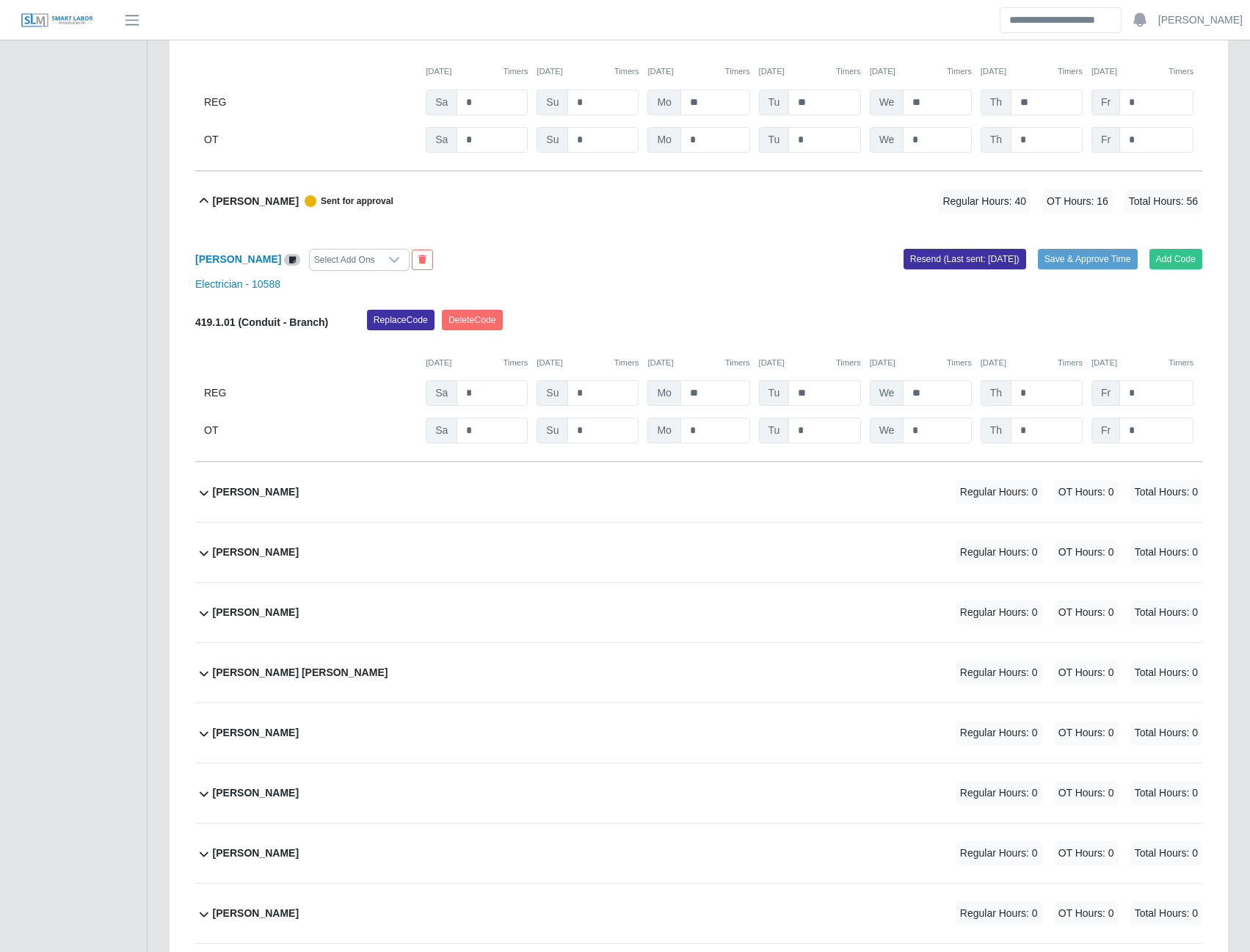
click at [263, 498] on b "Eduard Gonzalez" at bounding box center [255, 492] width 86 height 15
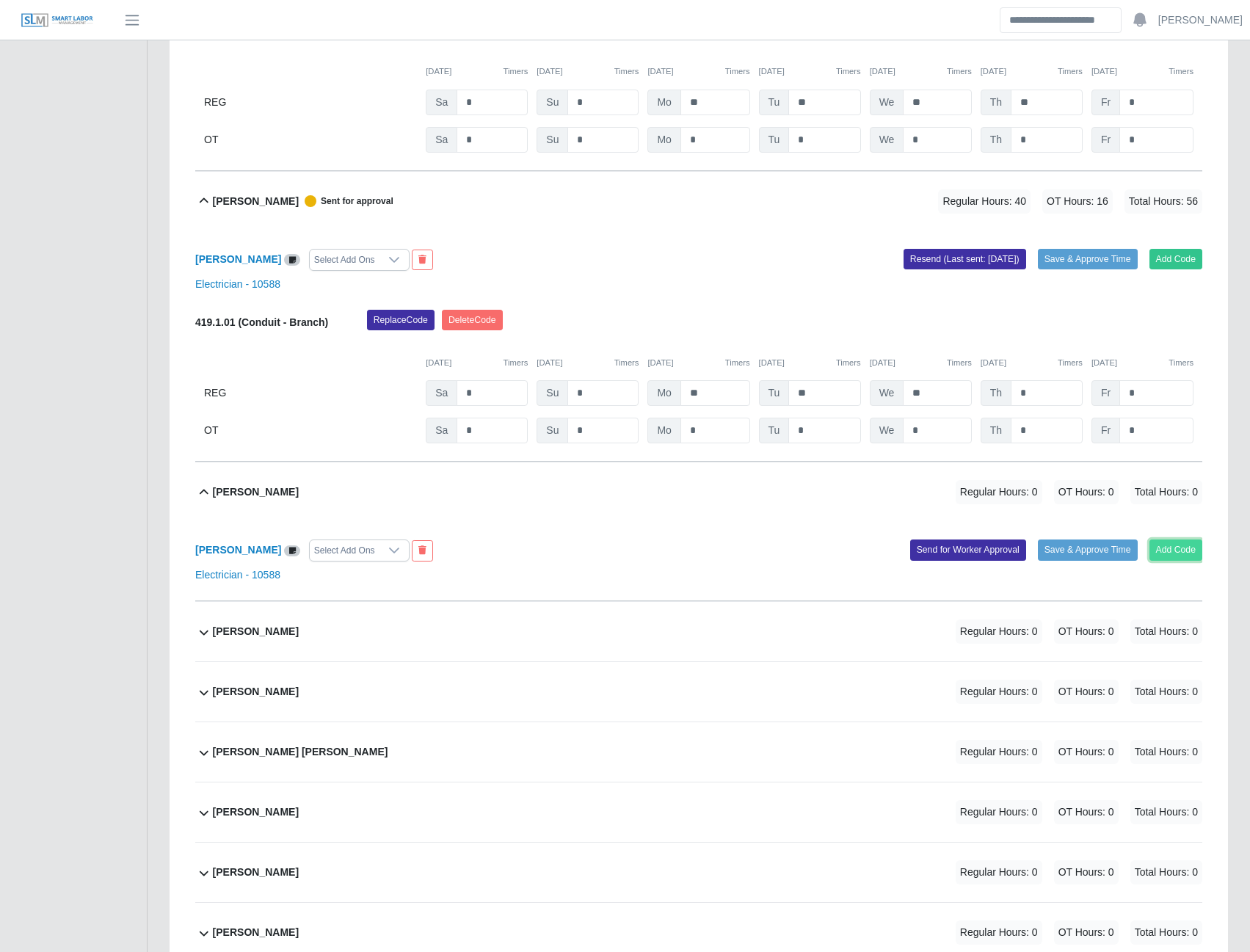
click at [1191, 556] on button "Add Code" at bounding box center [1176, 549] width 53 height 21
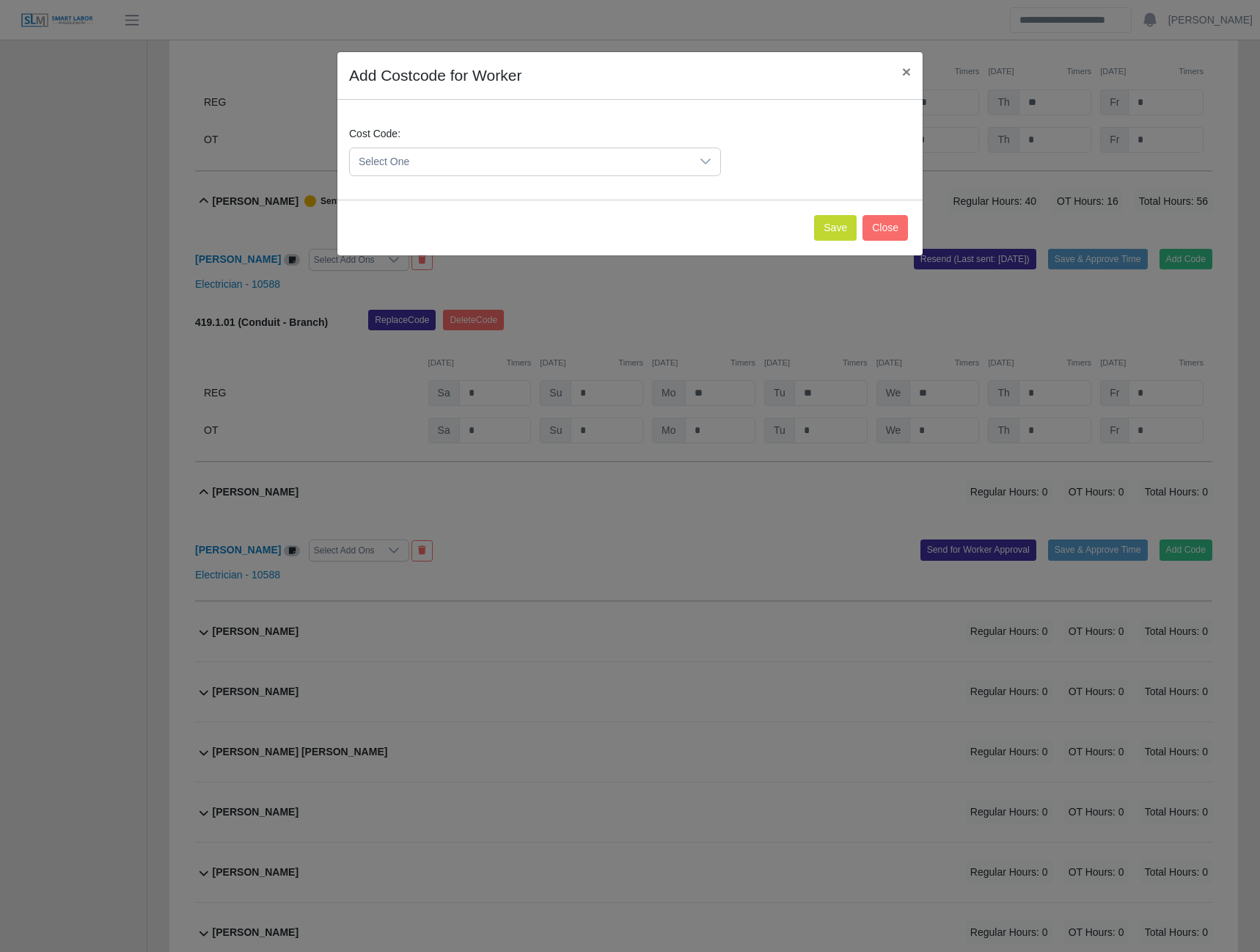
click at [509, 168] on span "Select One" at bounding box center [521, 162] width 341 height 27
click at [413, 313] on span "419.1.01 (Conduit - Branch)" at bounding box center [425, 314] width 127 height 15
click at [829, 226] on button "Save" at bounding box center [835, 227] width 42 height 26
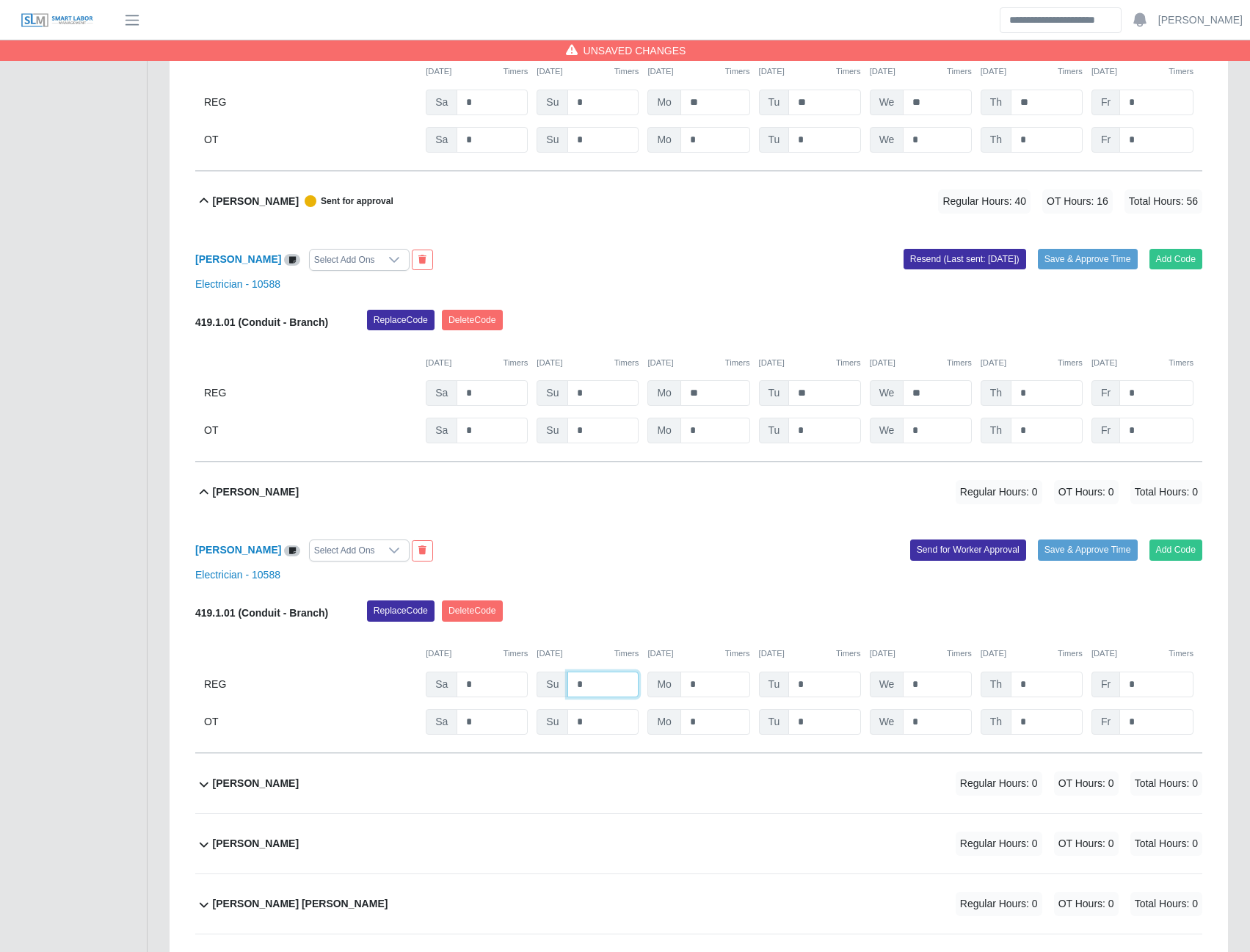
click at [591, 695] on input "*" at bounding box center [603, 684] width 71 height 26
type input "*"
type input "**"
type input "*"
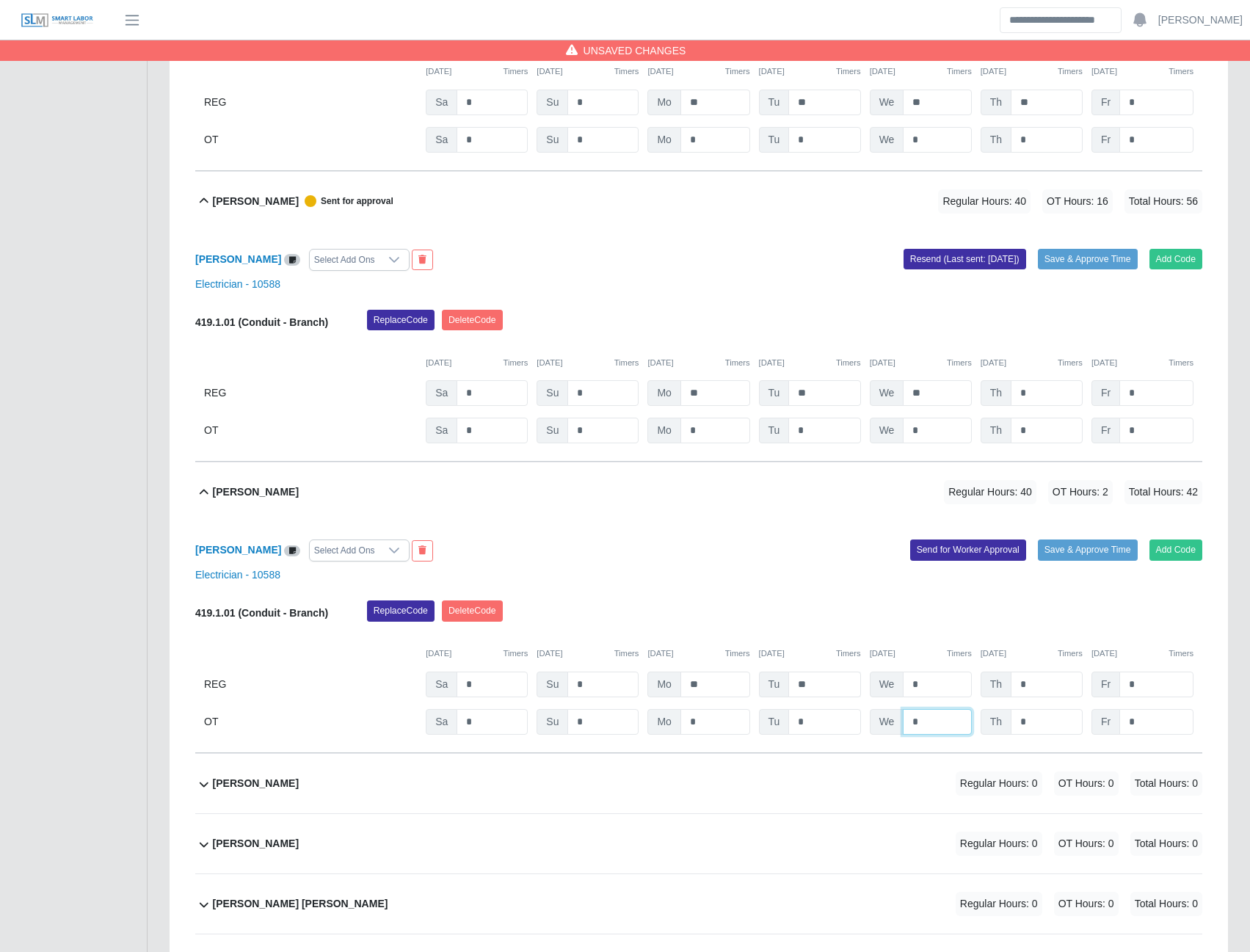
type input "*"
type input "**"
type input "*"
click at [982, 549] on button "Send for Worker Approval" at bounding box center [969, 549] width 116 height 21
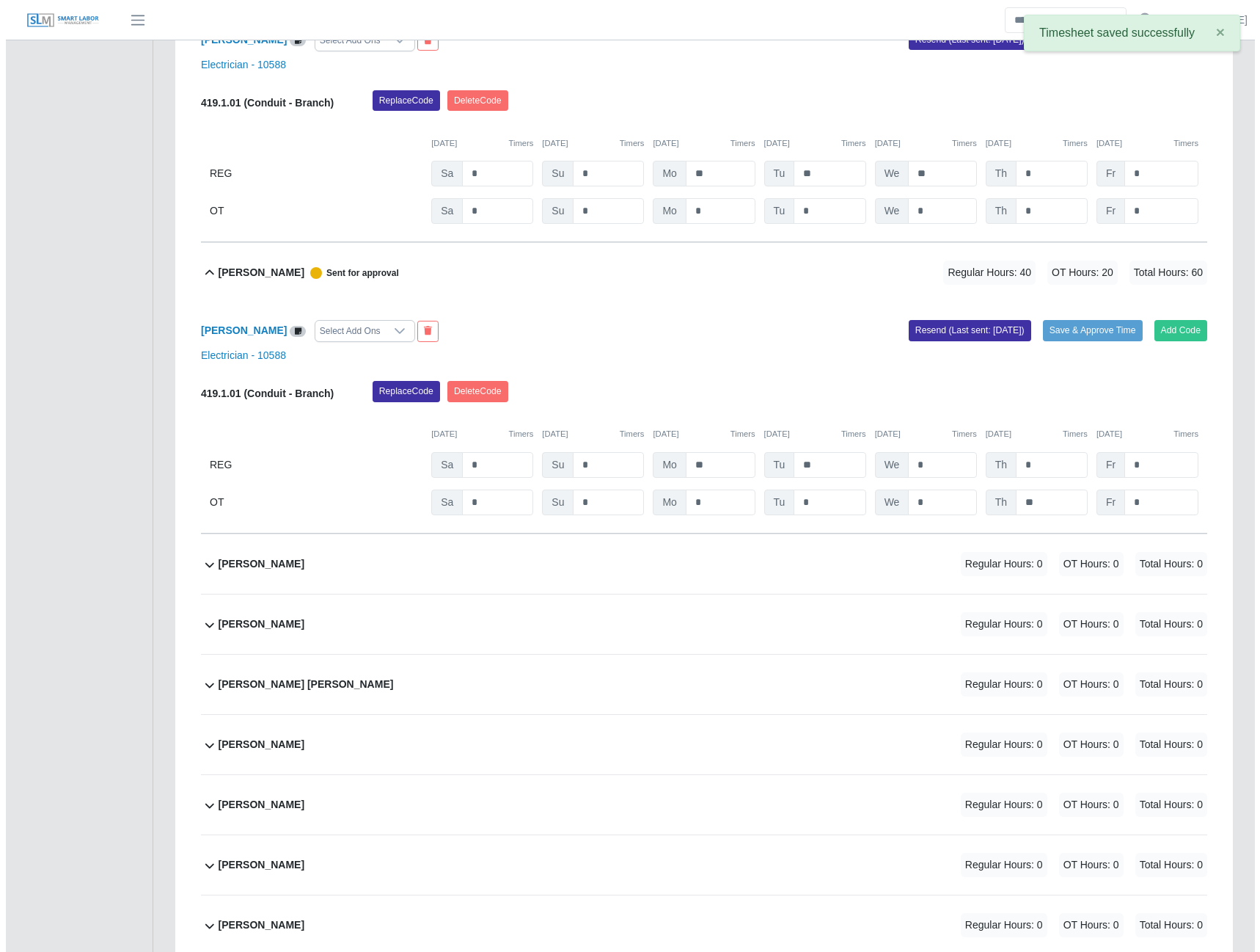
scroll to position [2348, 0]
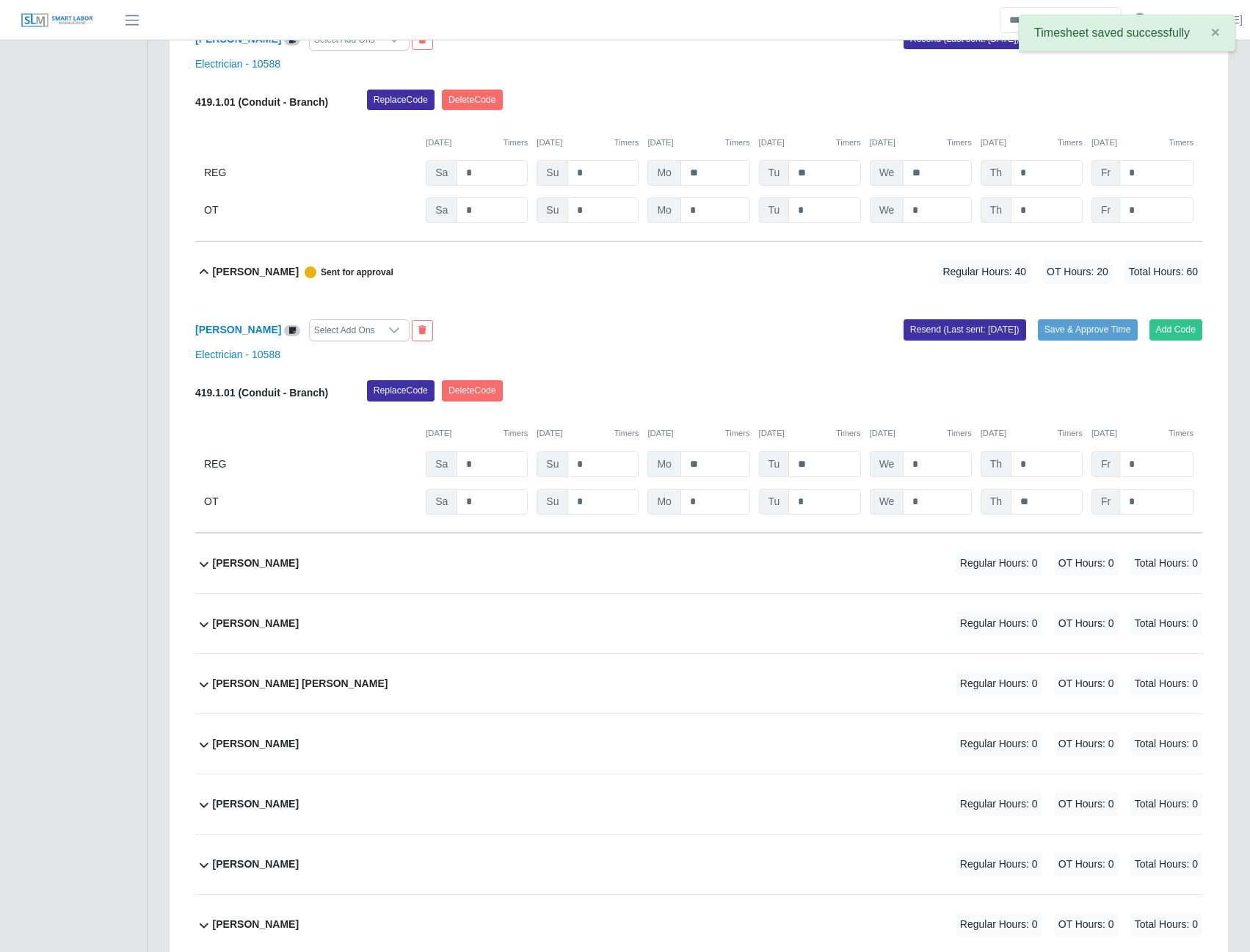
click at [264, 569] on b "Emir Revilla Reyes" at bounding box center [255, 563] width 86 height 15
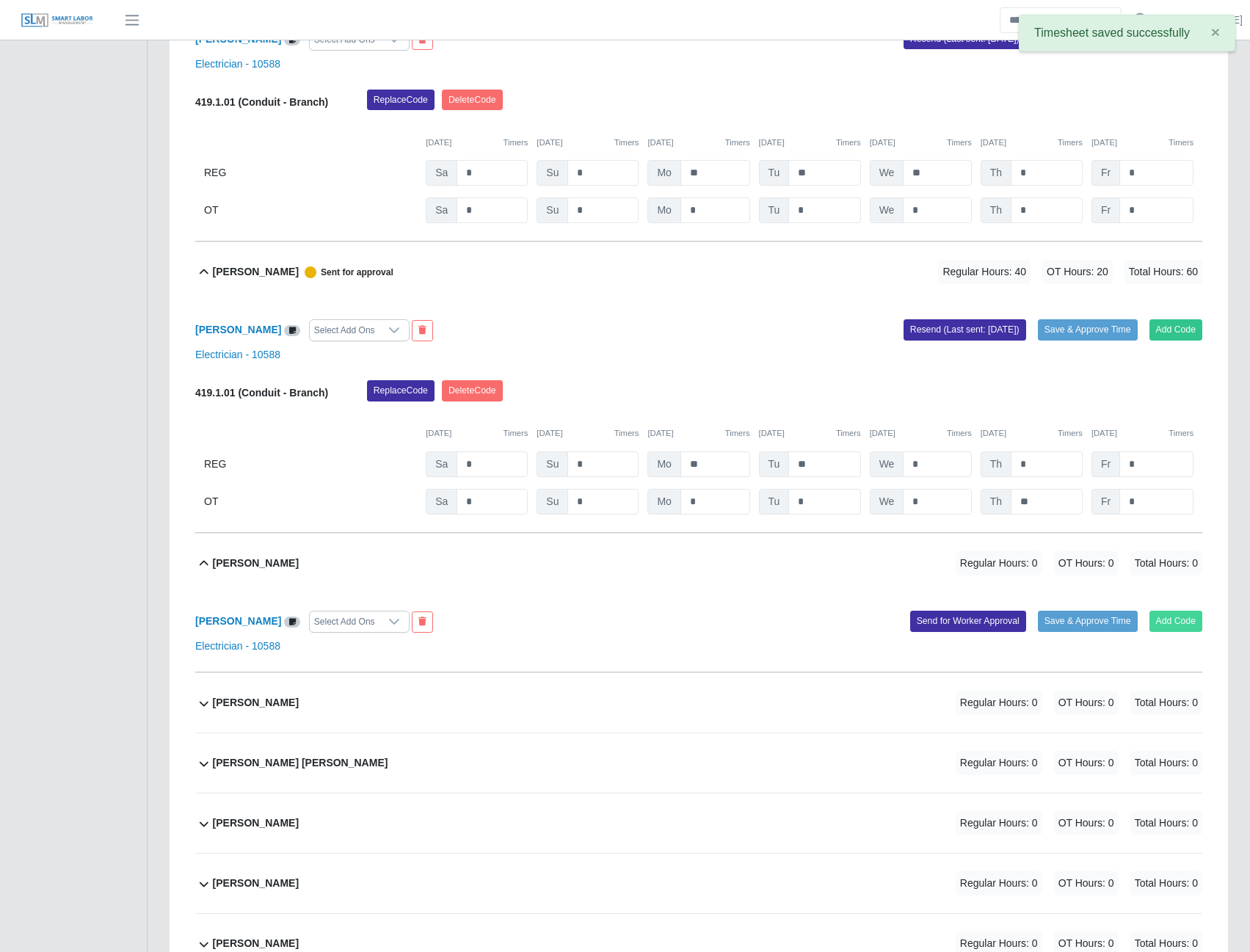
click at [1185, 627] on button "Add Code" at bounding box center [1176, 620] width 53 height 21
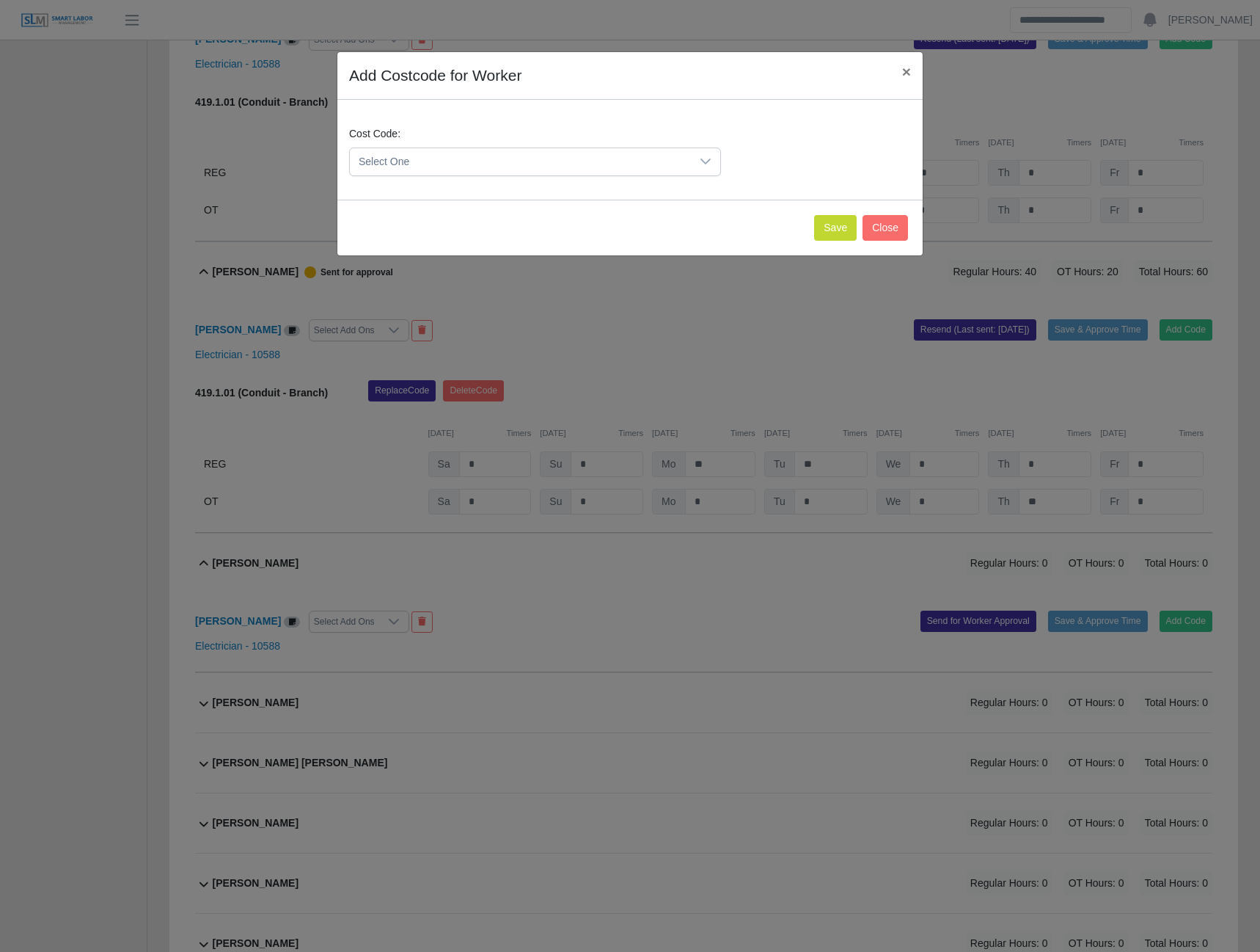
click at [707, 162] on icon at bounding box center [705, 162] width 10 height 6
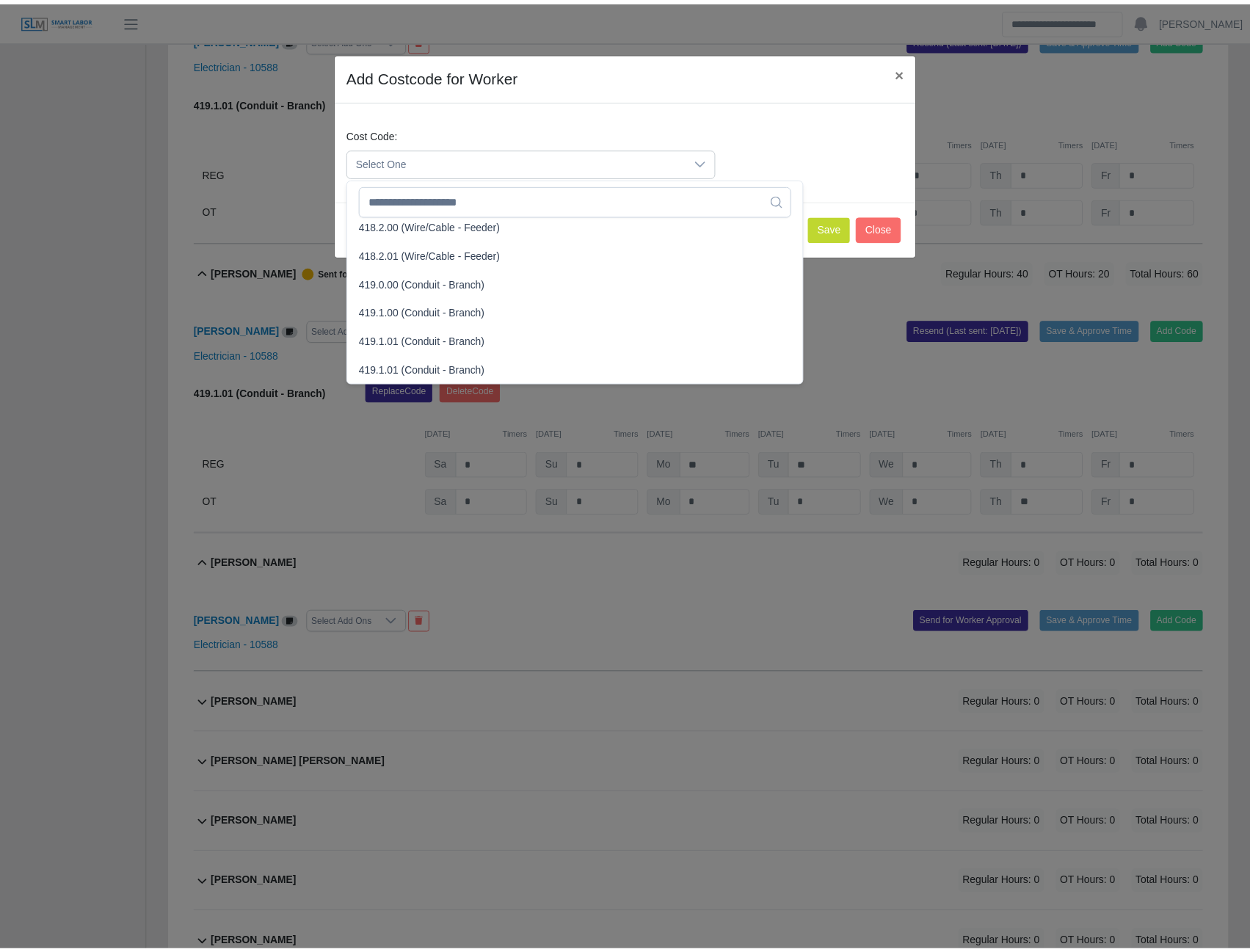
scroll to position [808, 0]
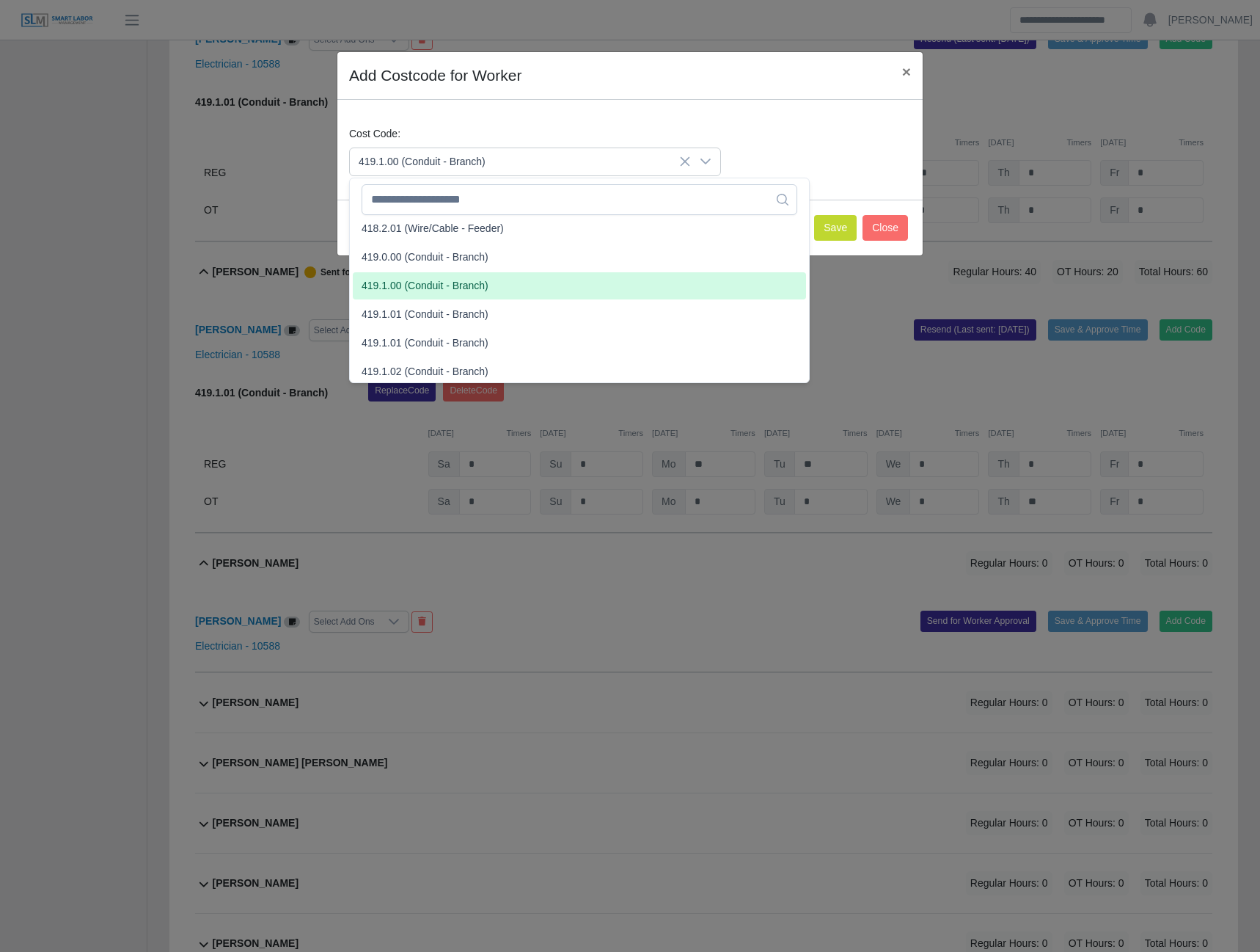
click at [407, 291] on span "419.1.00 (Conduit - Branch)" at bounding box center [425, 286] width 127 height 15
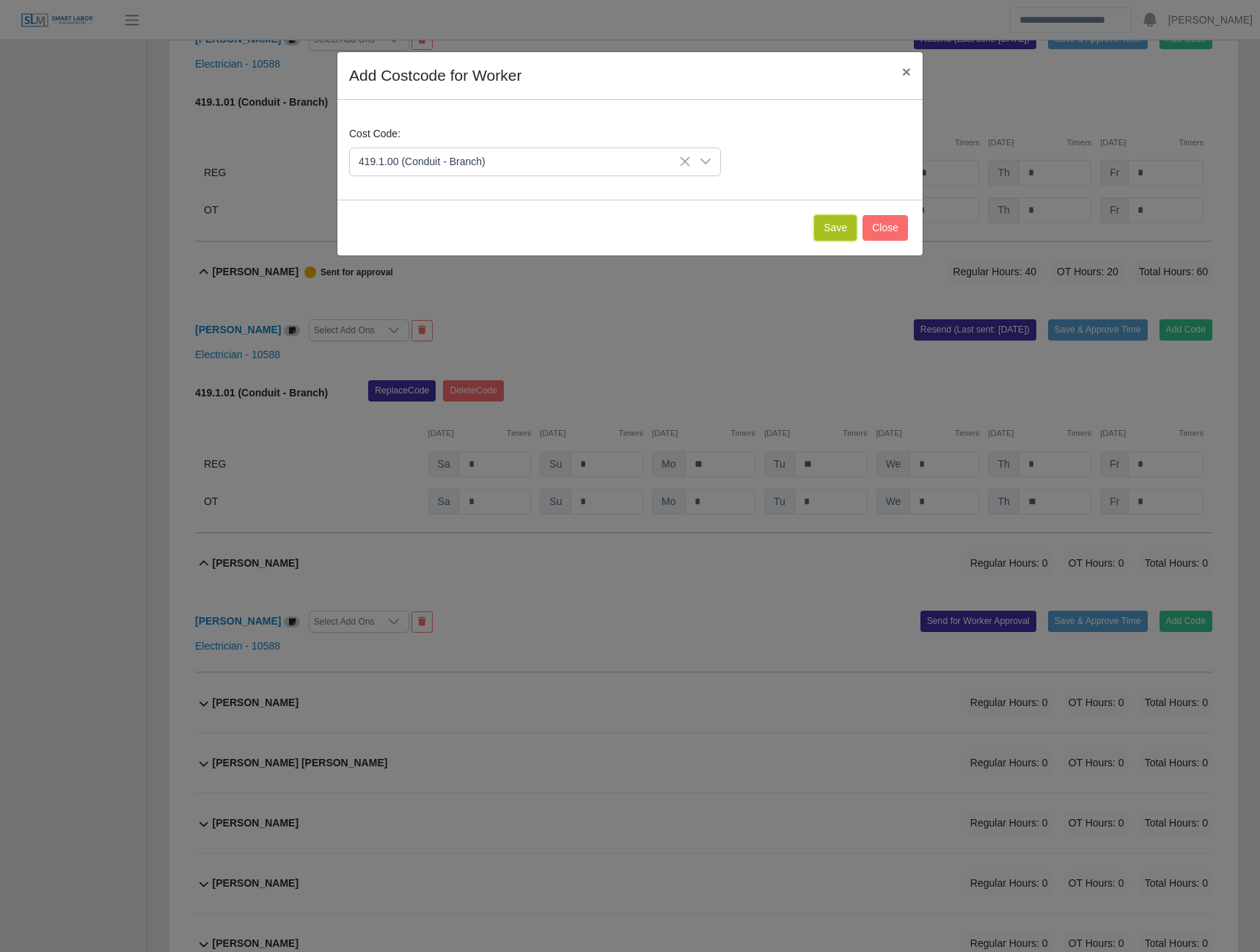
click at [828, 226] on button "Save" at bounding box center [835, 227] width 42 height 26
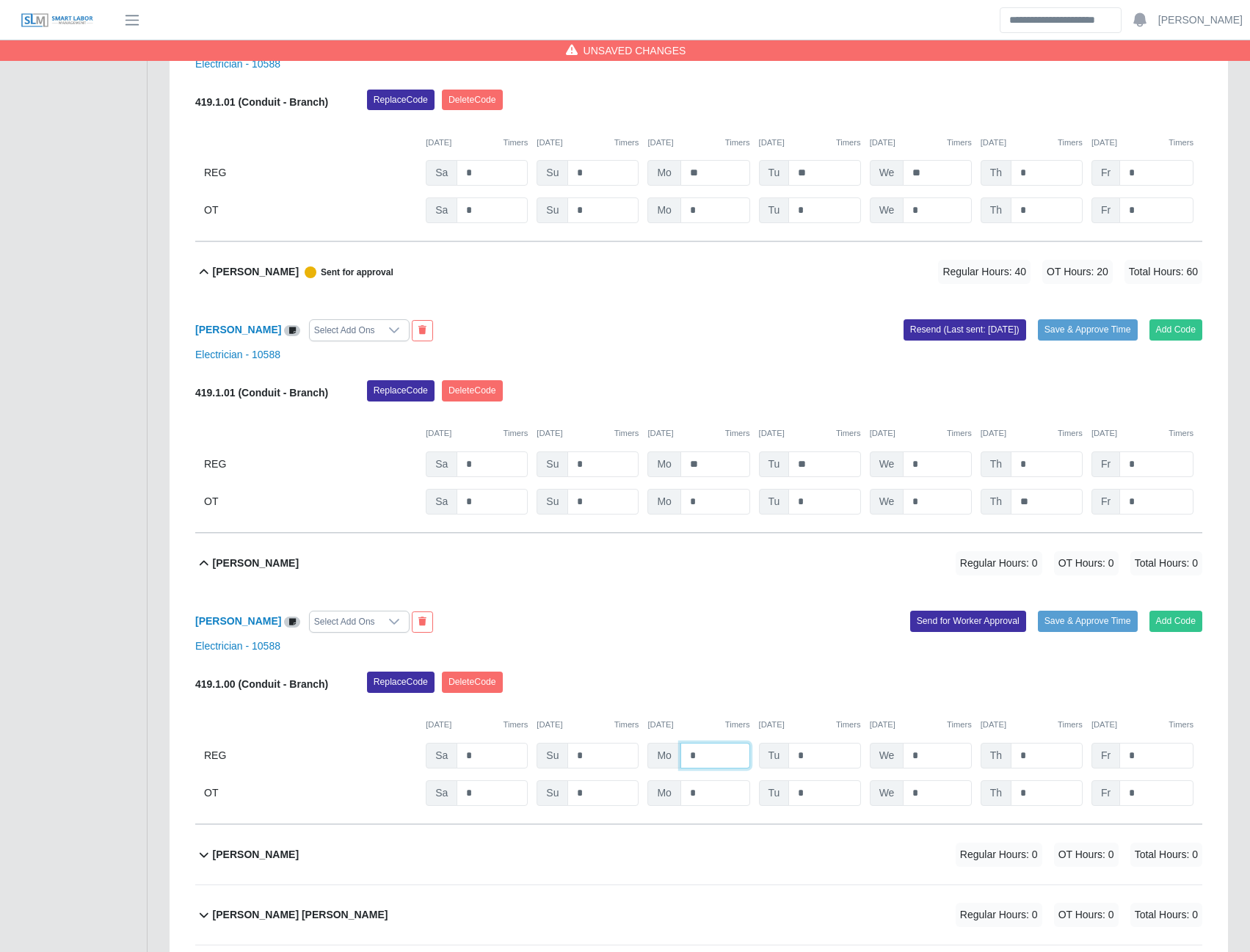
click at [703, 755] on input "*" at bounding box center [715, 755] width 70 height 26
type input "**"
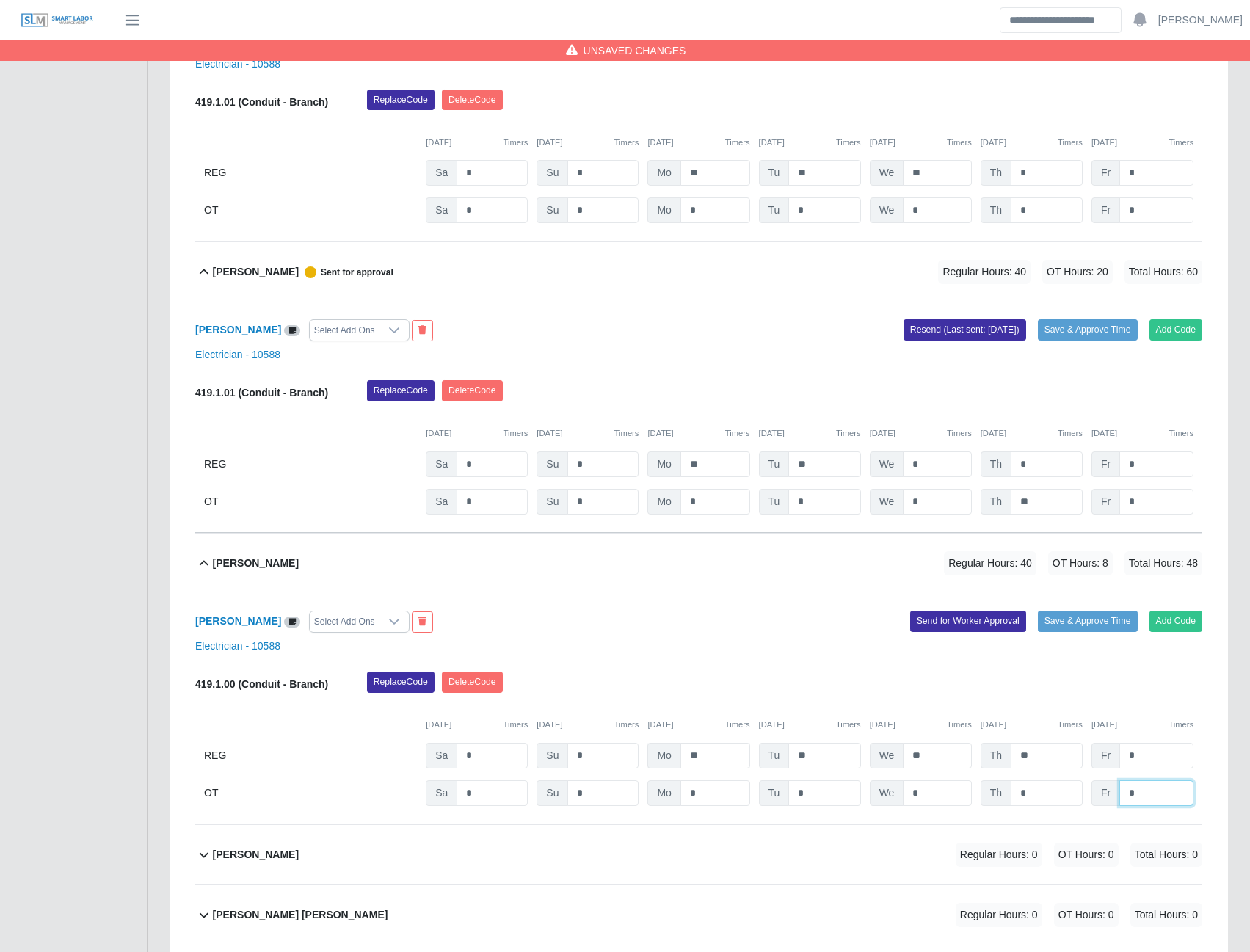
type input "*"
click at [969, 620] on button "Send for Worker Approval" at bounding box center [969, 620] width 116 height 21
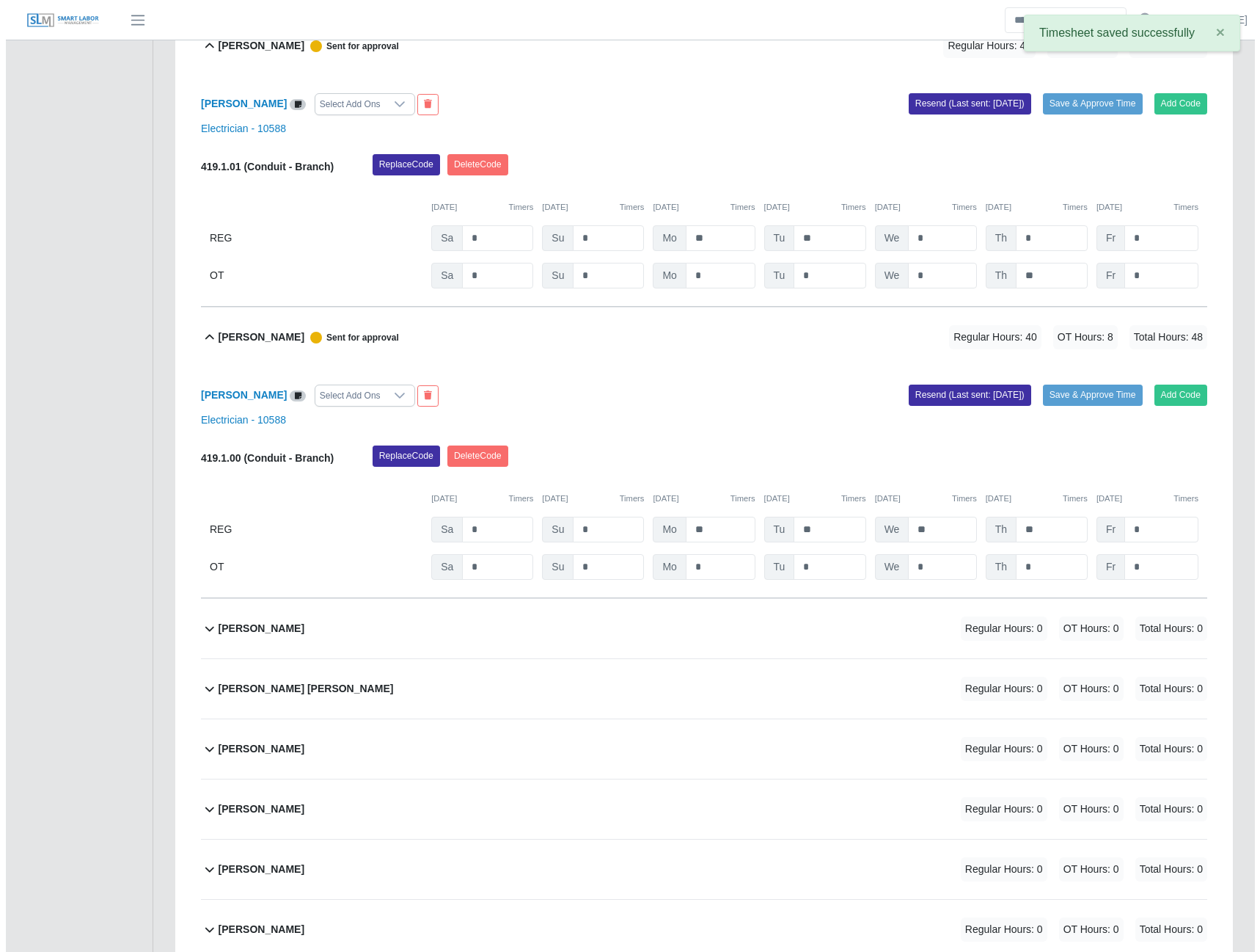
scroll to position [2642, 0]
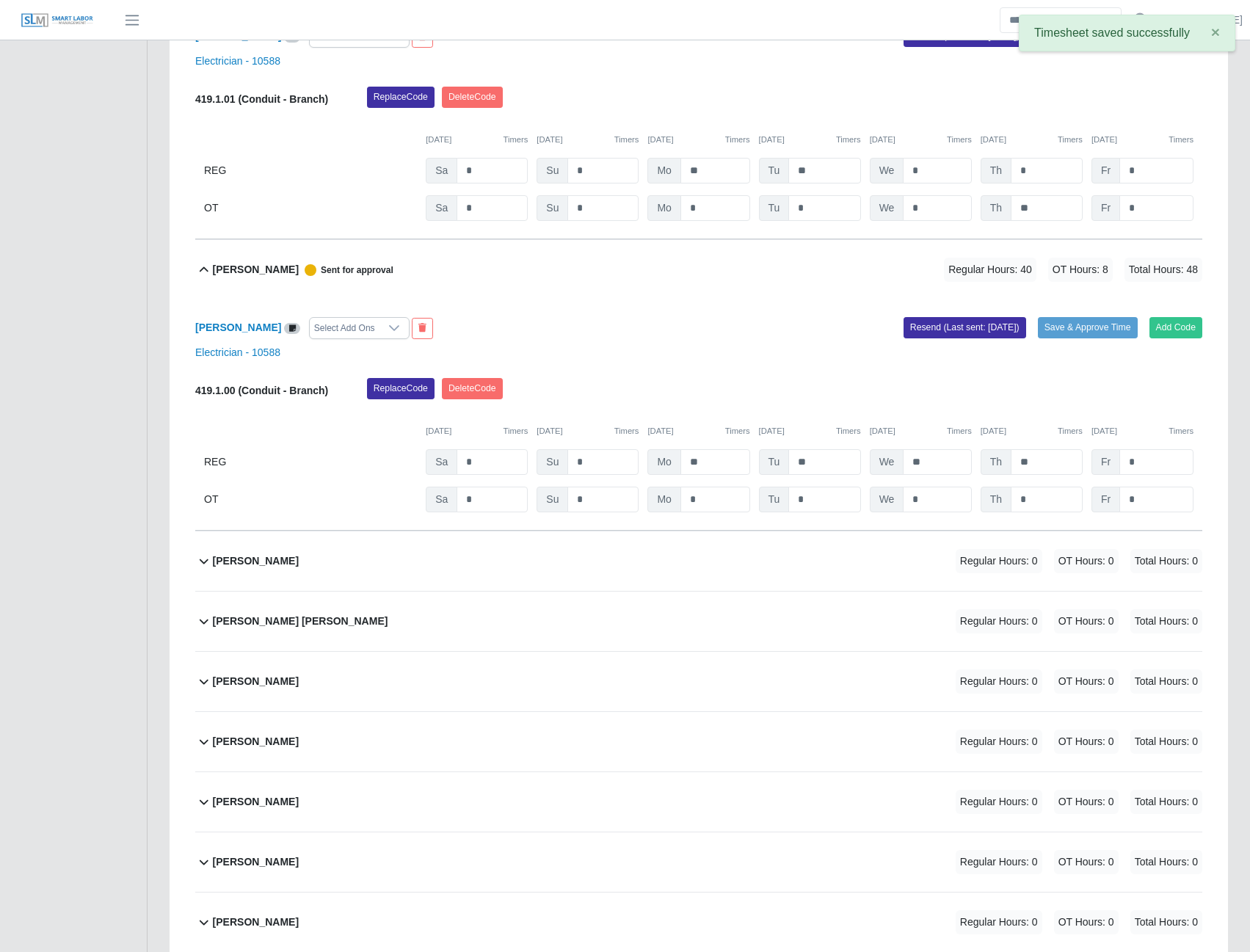
click at [249, 569] on b "Ernesto Pirela" at bounding box center [255, 561] width 86 height 15
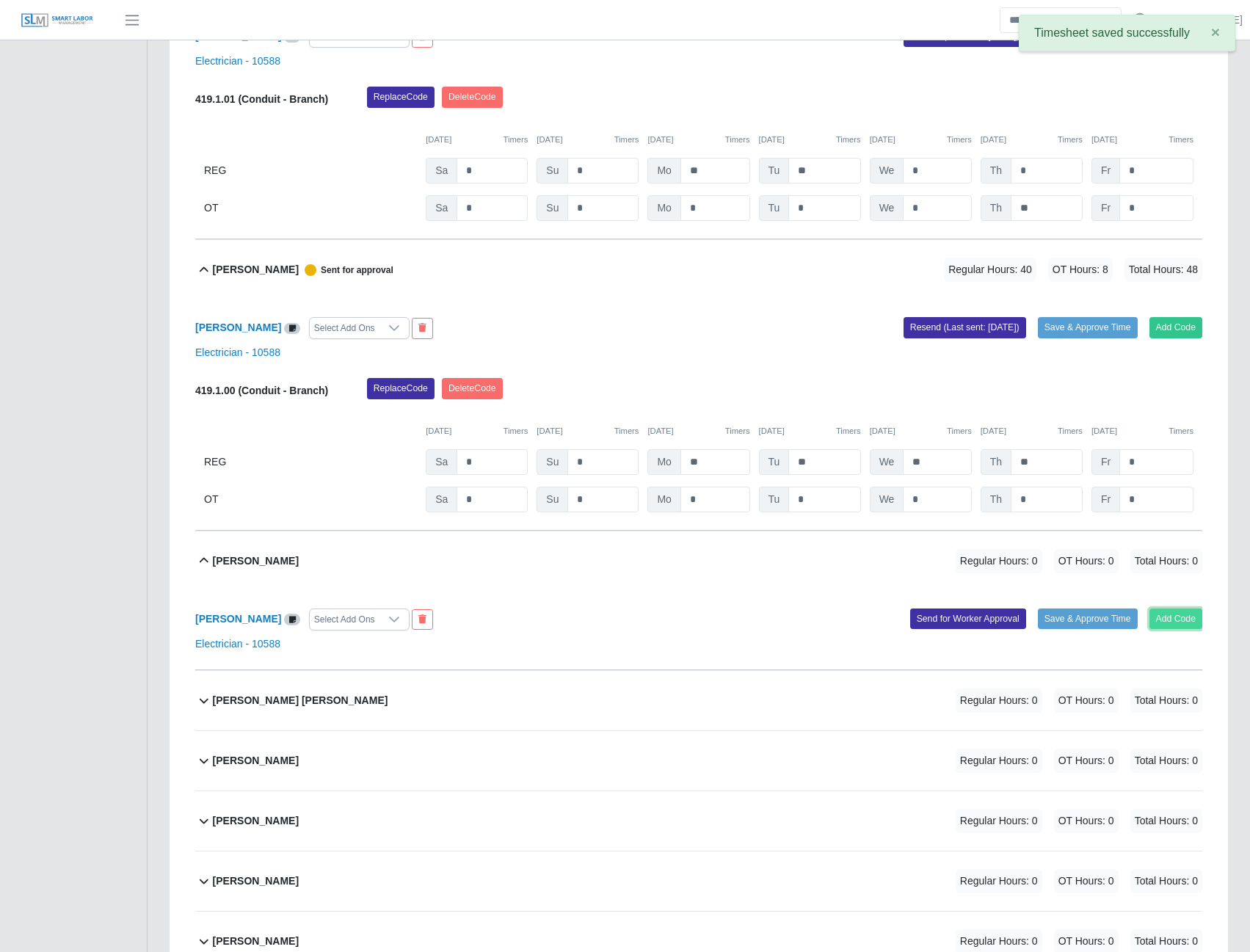
click at [1187, 627] on button "Add Code" at bounding box center [1176, 618] width 53 height 21
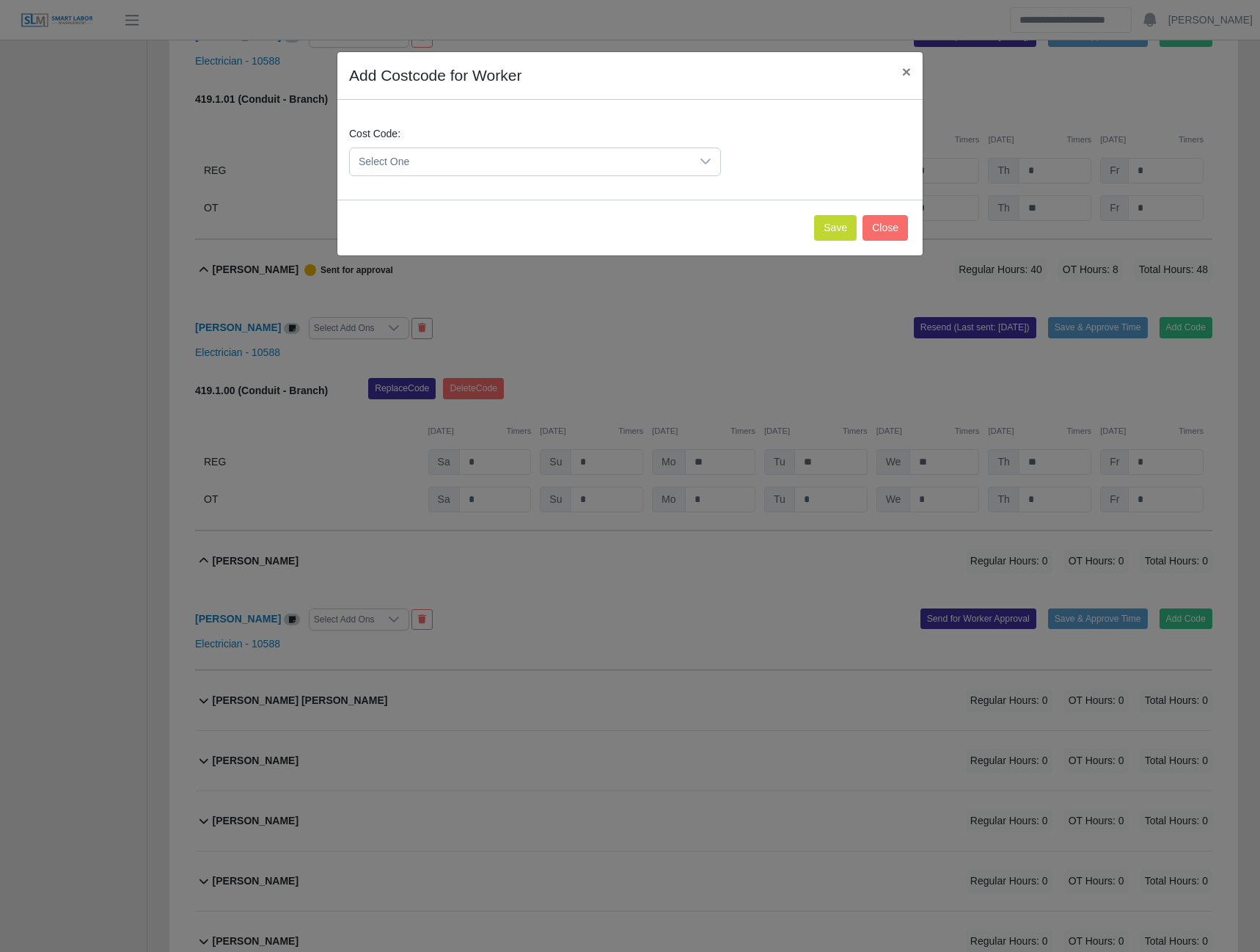
click at [462, 166] on span "Select One" at bounding box center [521, 162] width 341 height 27
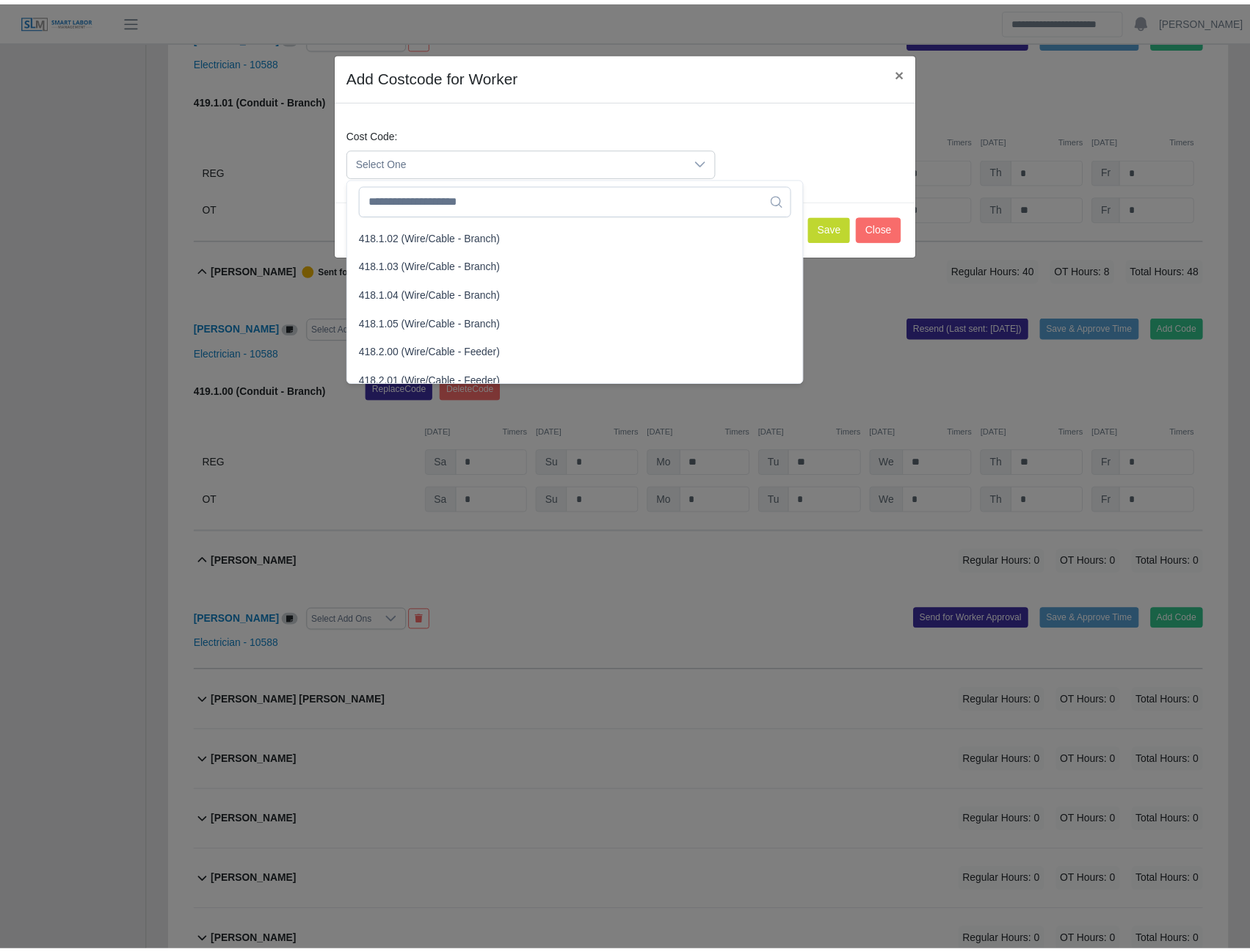
scroll to position [803, 0]
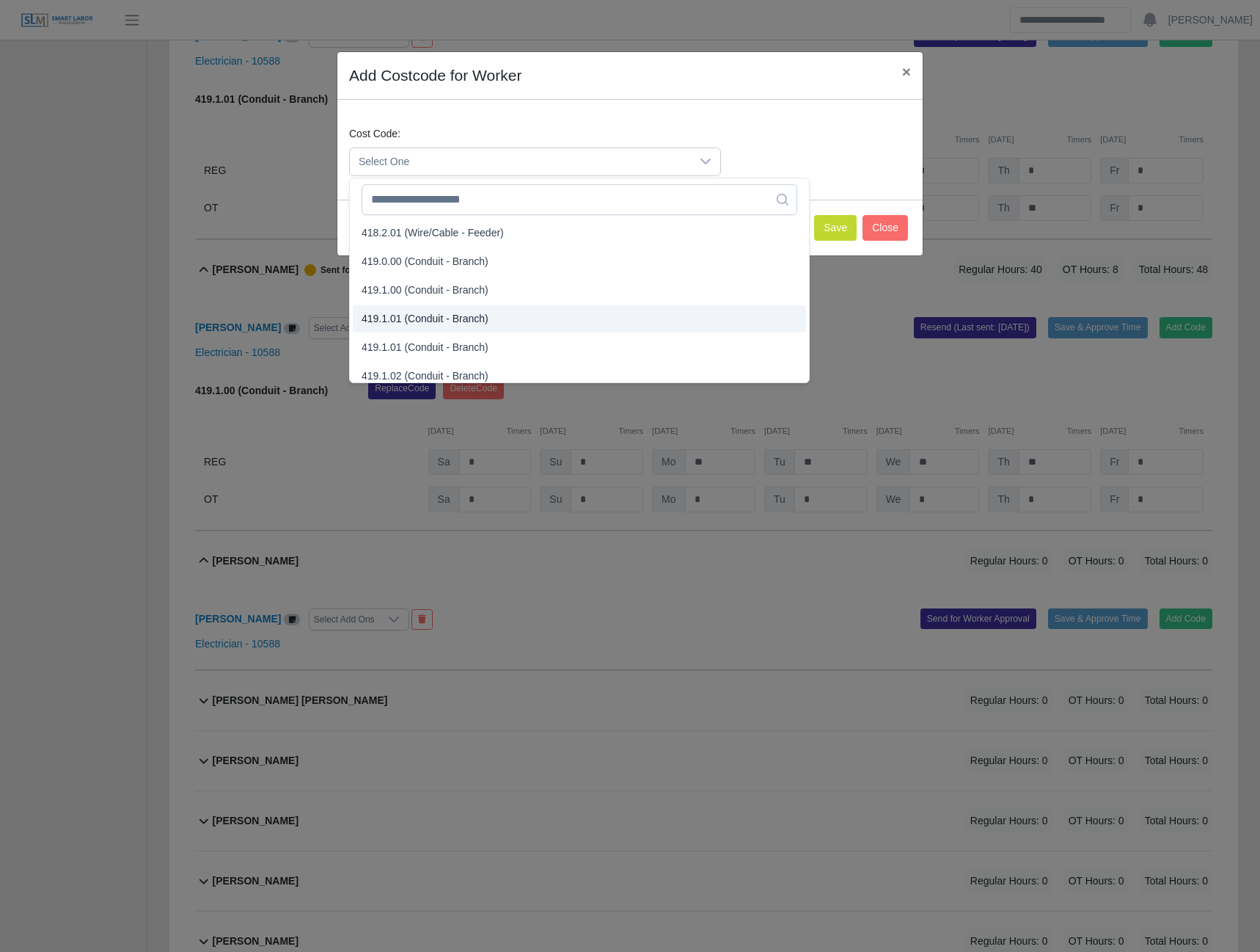
click at [423, 327] on li "419.1.01 (Conduit - Branch)" at bounding box center [579, 318] width 453 height 27
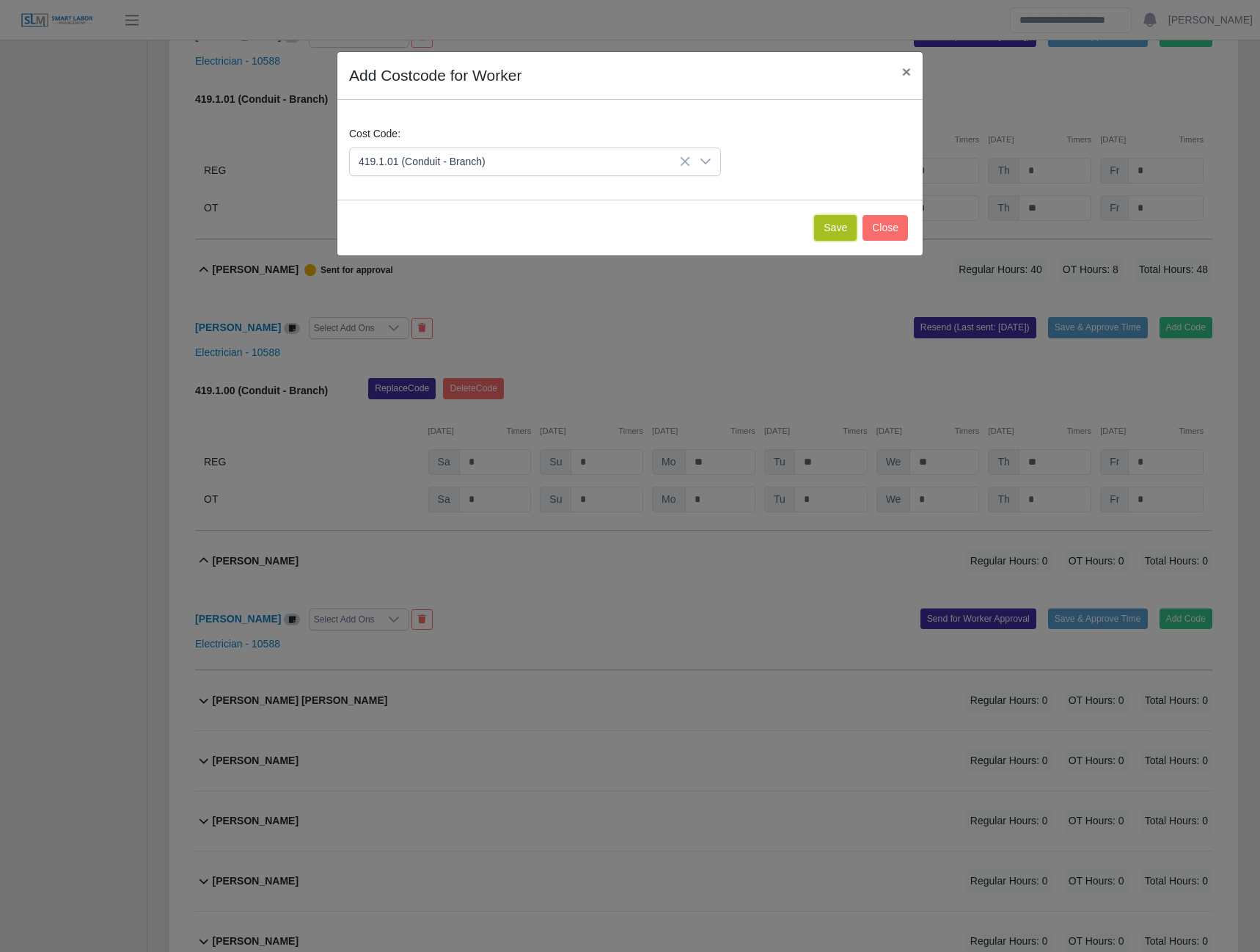
click at [830, 219] on button "Save" at bounding box center [835, 227] width 42 height 26
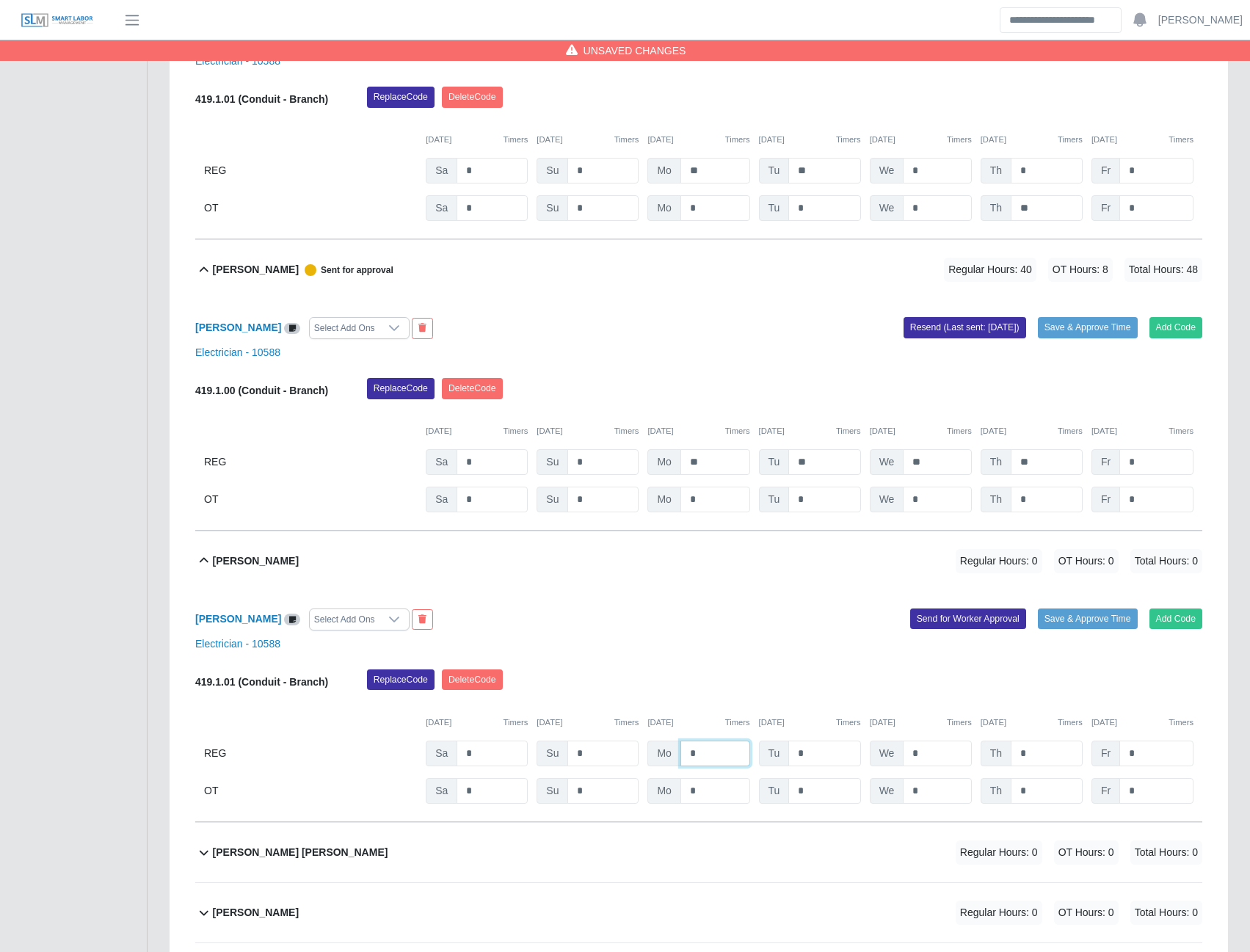
click at [686, 758] on input "*" at bounding box center [715, 753] width 70 height 26
type input "**"
type input "*"
type input "**"
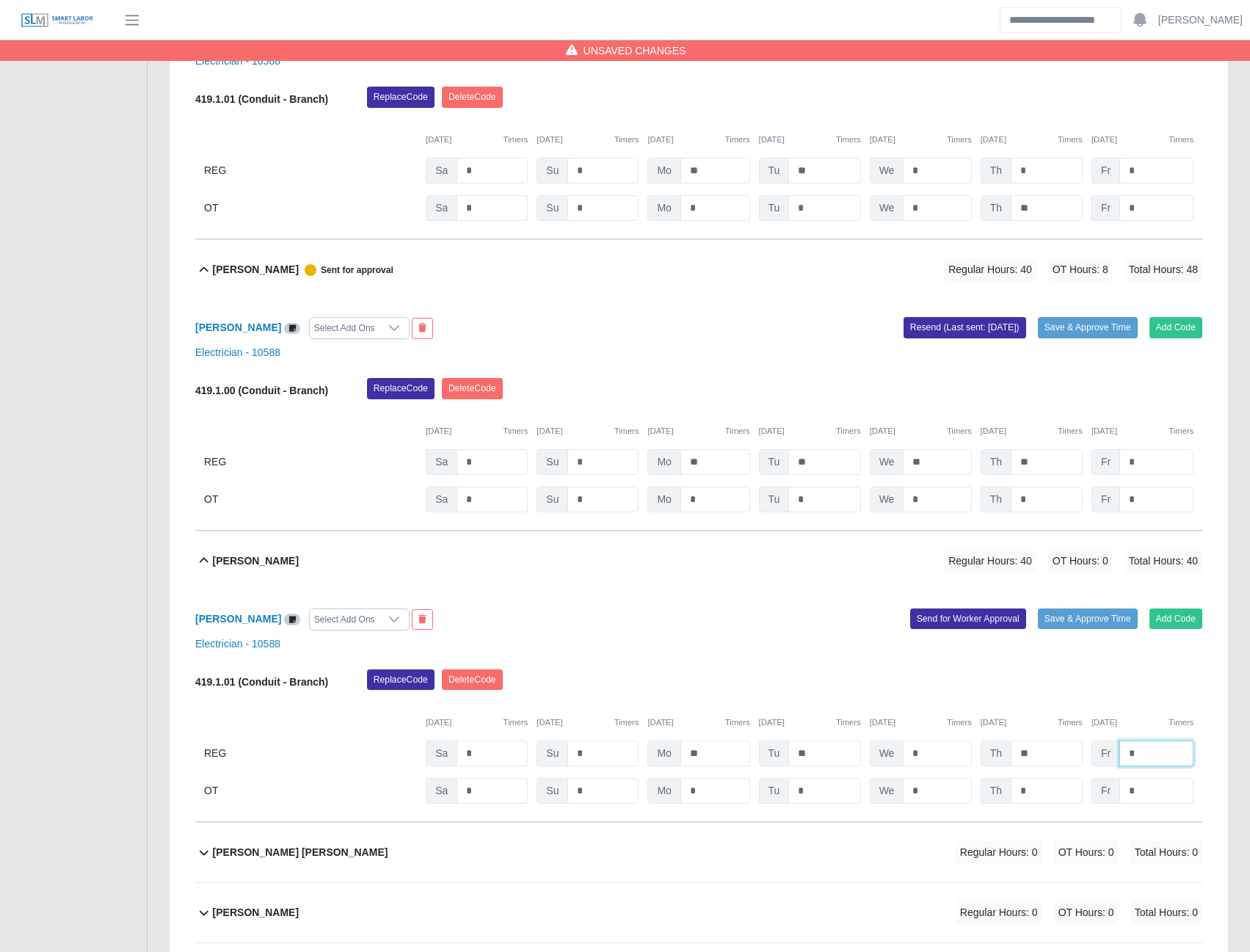
type input "*"
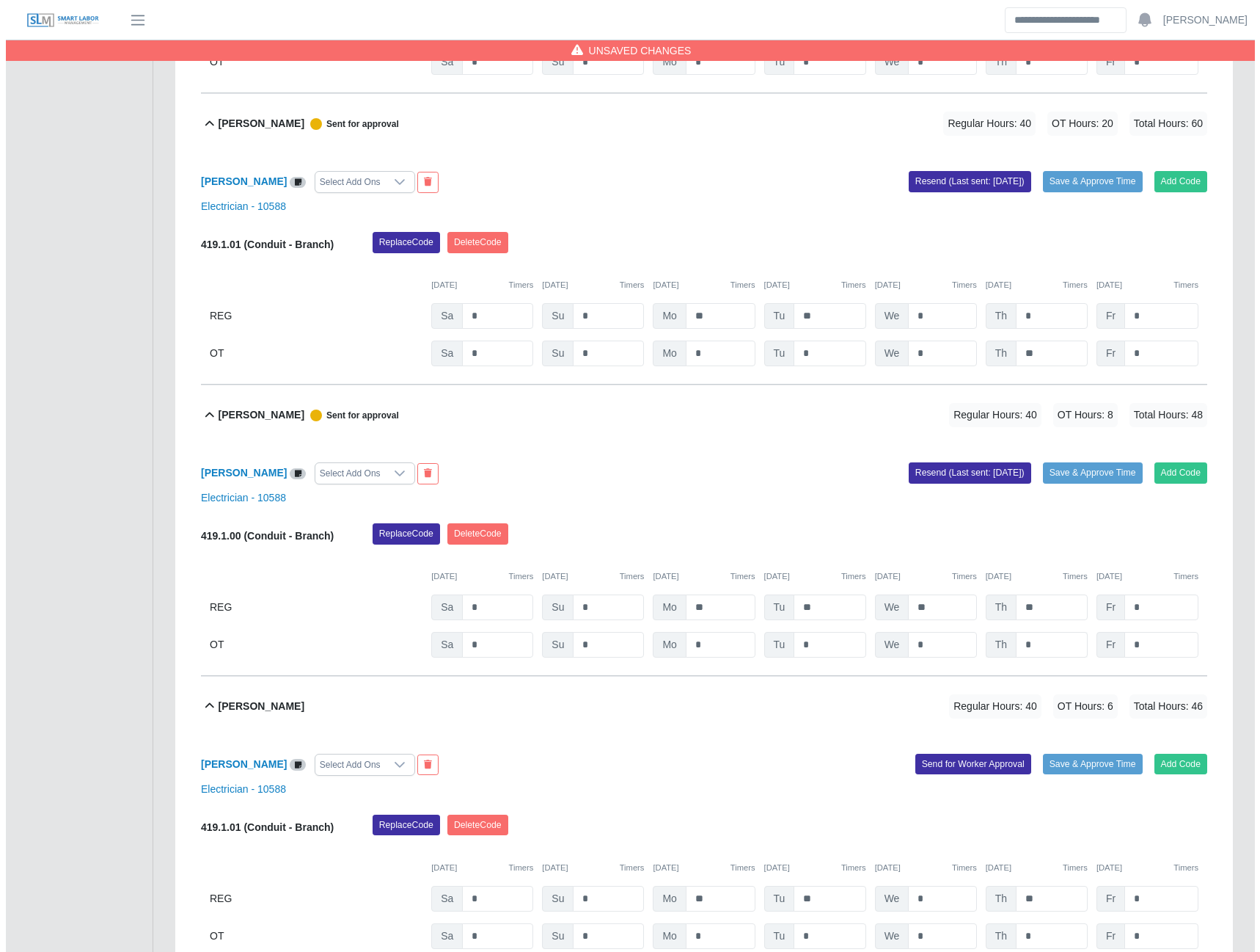
scroll to position [2495, 0]
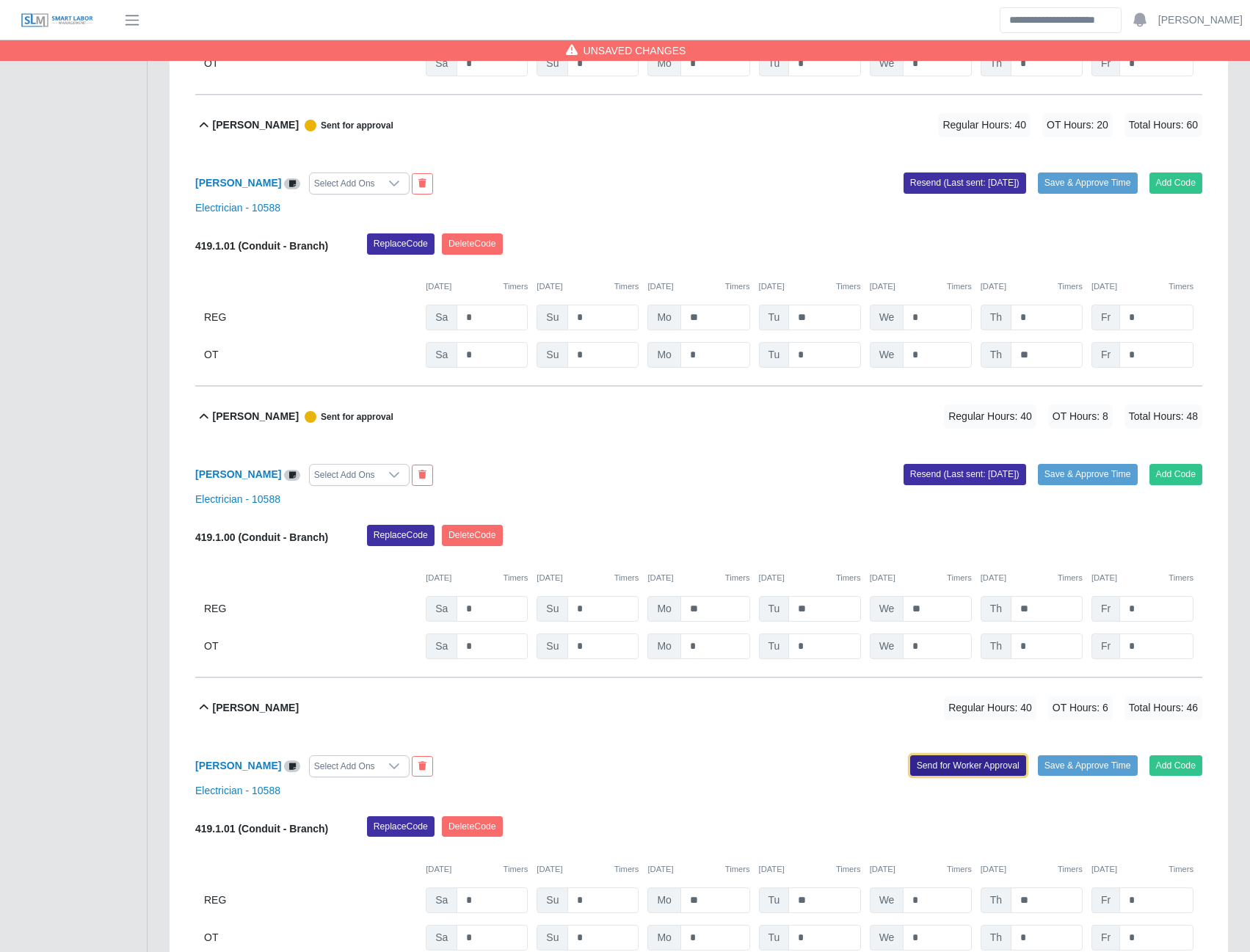
click at [954, 771] on button "Send for Worker Approval" at bounding box center [969, 765] width 116 height 21
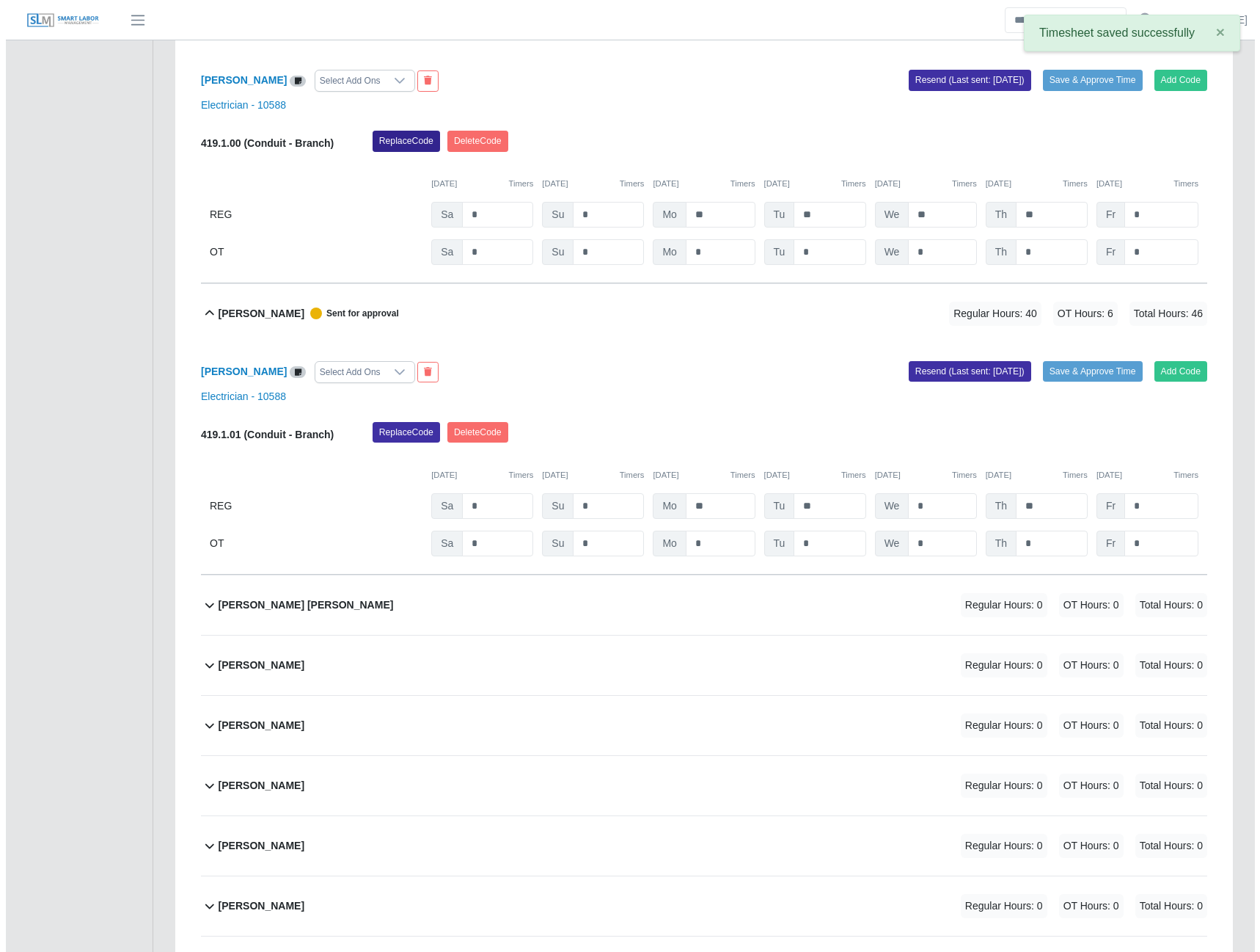
scroll to position [3008, 0]
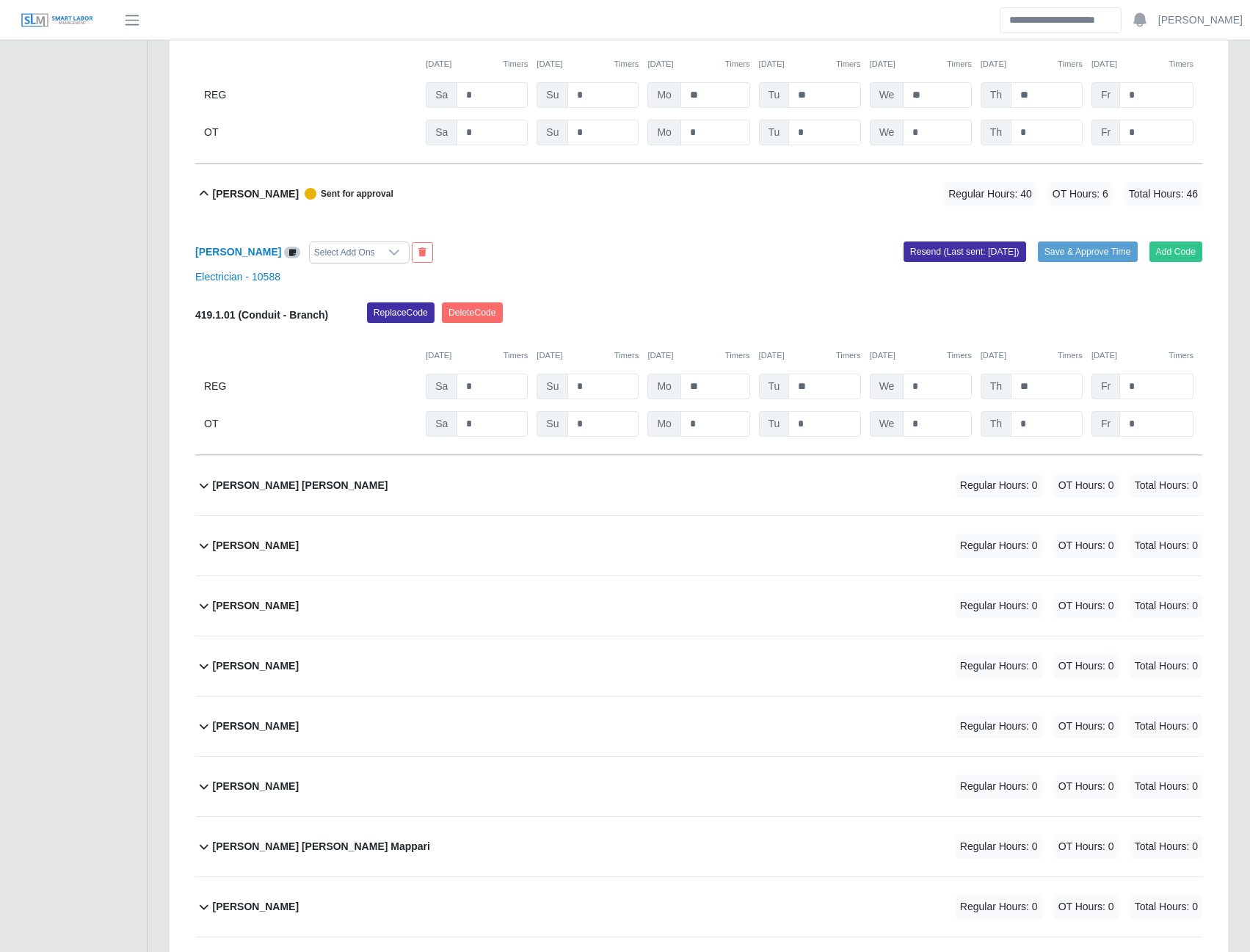
click at [296, 484] on b "Ernesto Torres Vera" at bounding box center [300, 485] width 175 height 15
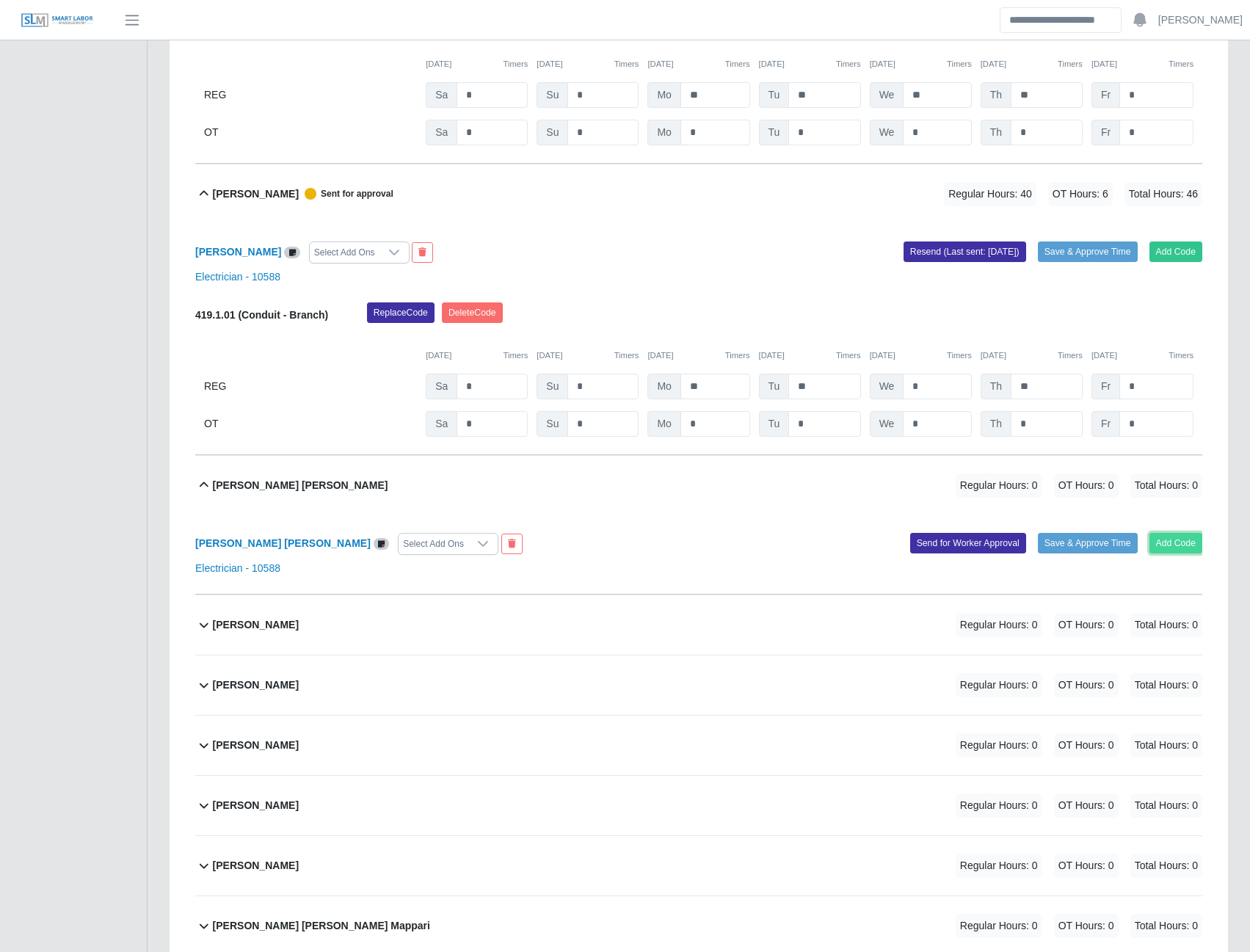
click at [1163, 552] on button "Add Code" at bounding box center [1176, 542] width 53 height 21
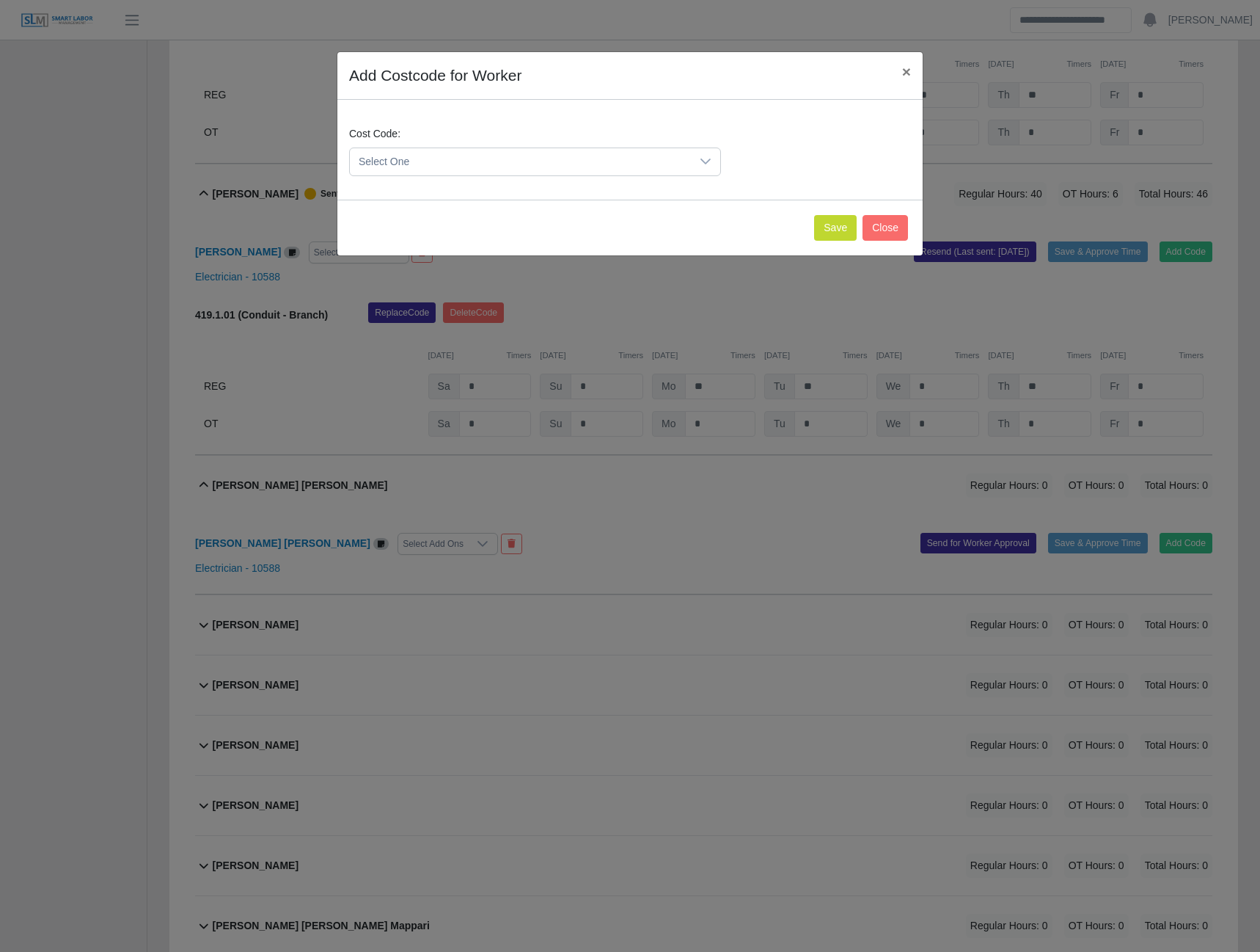
click at [609, 158] on span "Select One" at bounding box center [521, 162] width 341 height 27
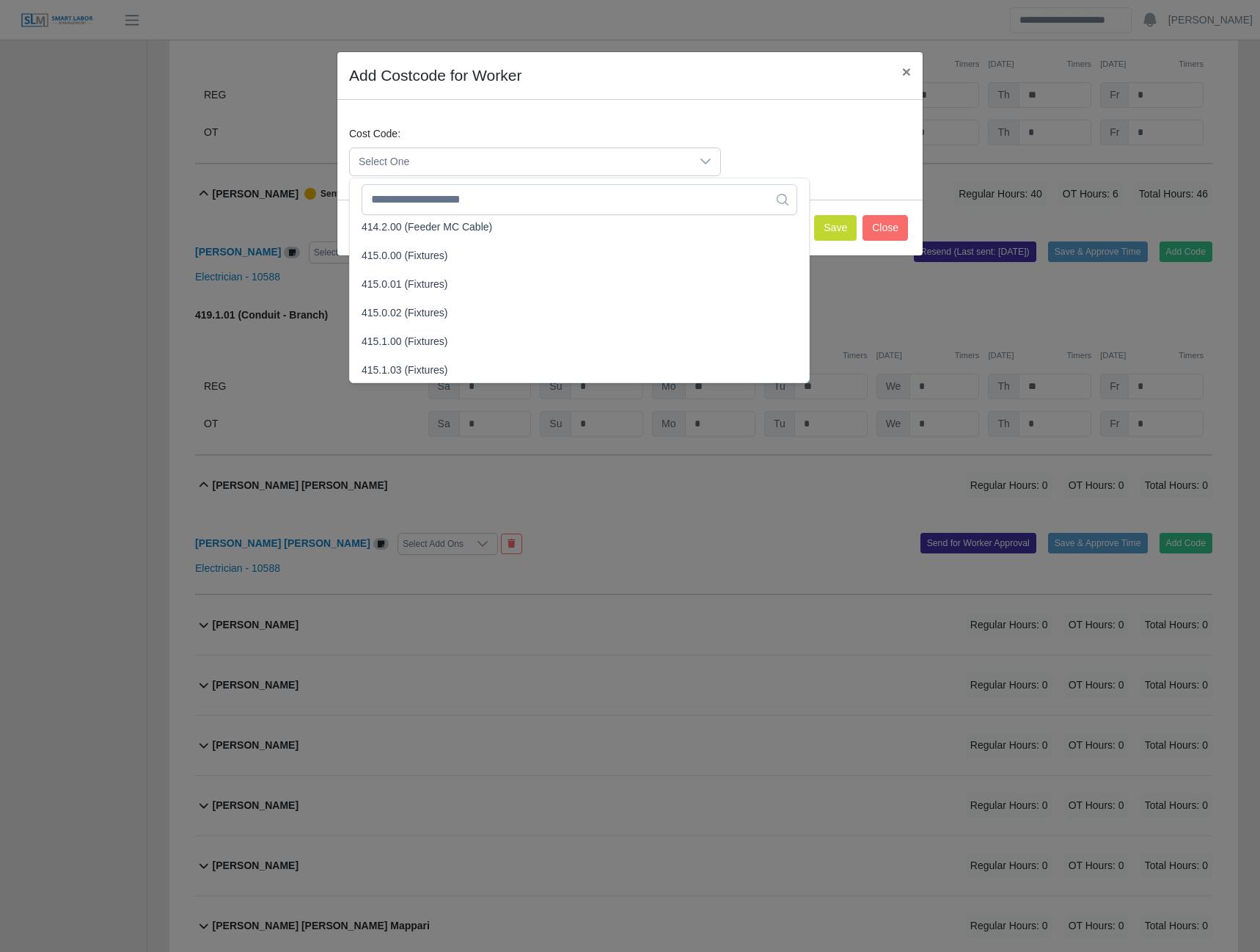
scroll to position [514, 0]
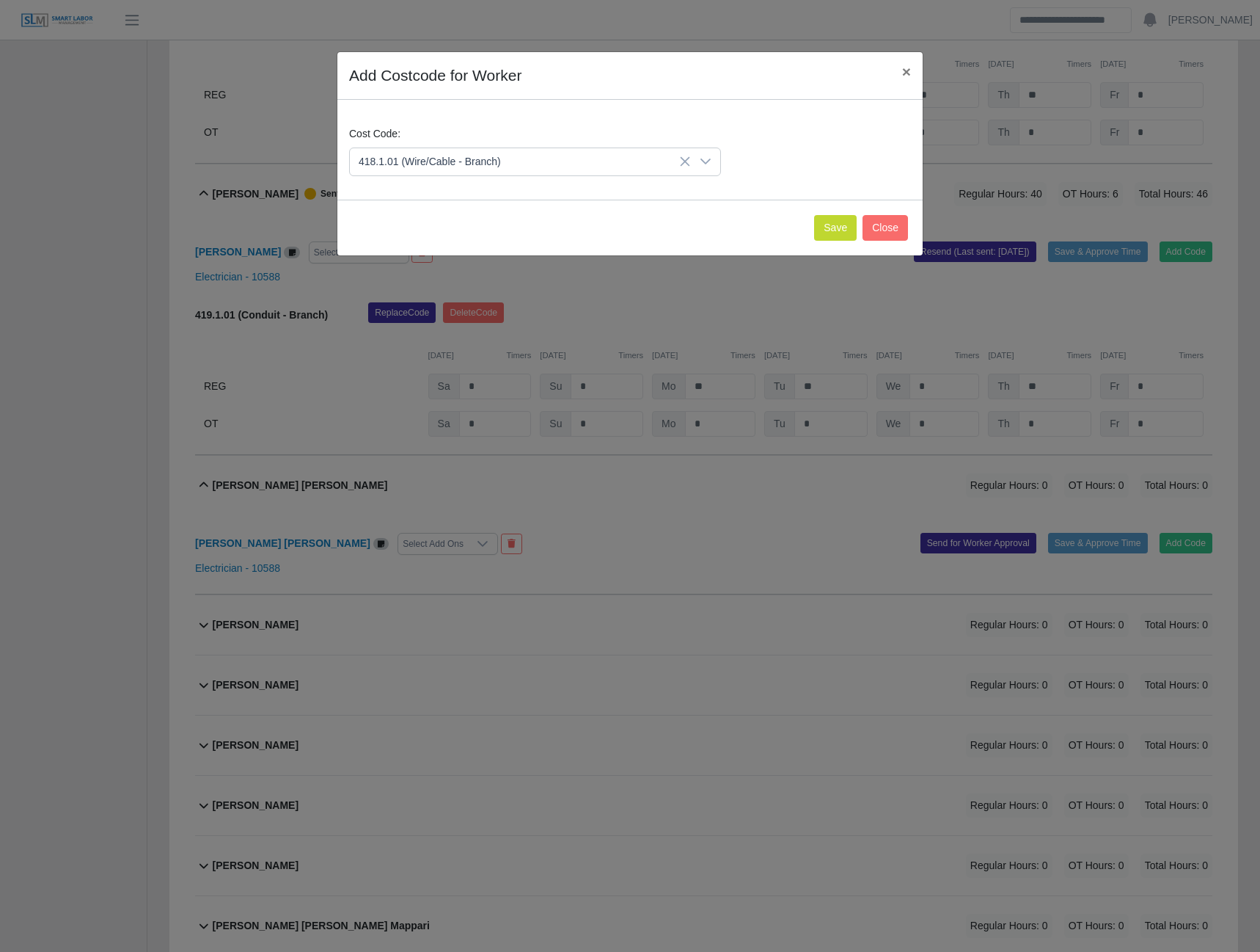
click at [421, 348] on span "418.1.01 (Wire/Cable - Branch)" at bounding box center [433, 350] width 142 height 15
click at [823, 225] on button "Save" at bounding box center [835, 227] width 42 height 26
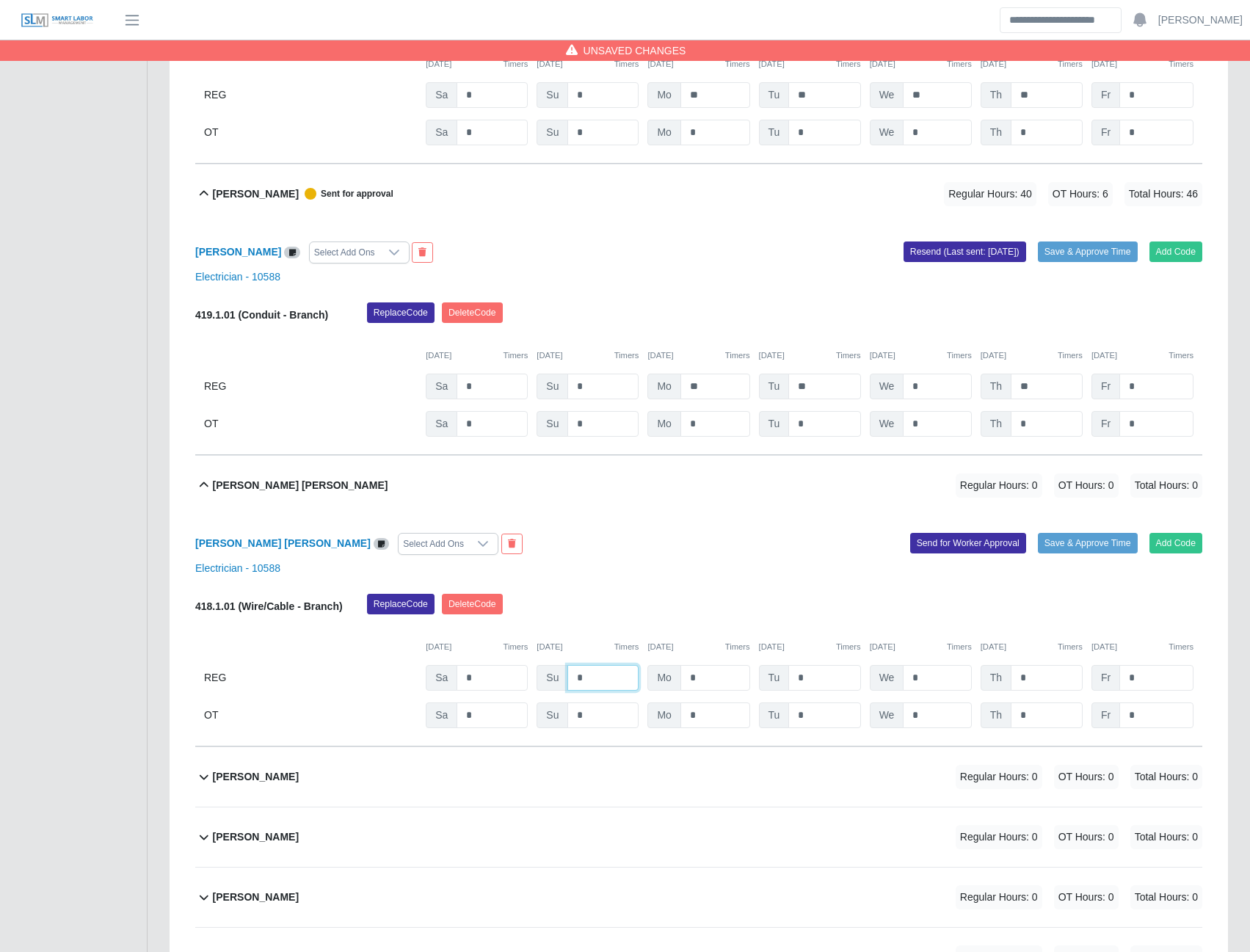
click at [595, 683] on input "*" at bounding box center [603, 677] width 71 height 26
type input "*"
click at [955, 547] on button "Send for Worker Approval" at bounding box center [969, 542] width 116 height 21
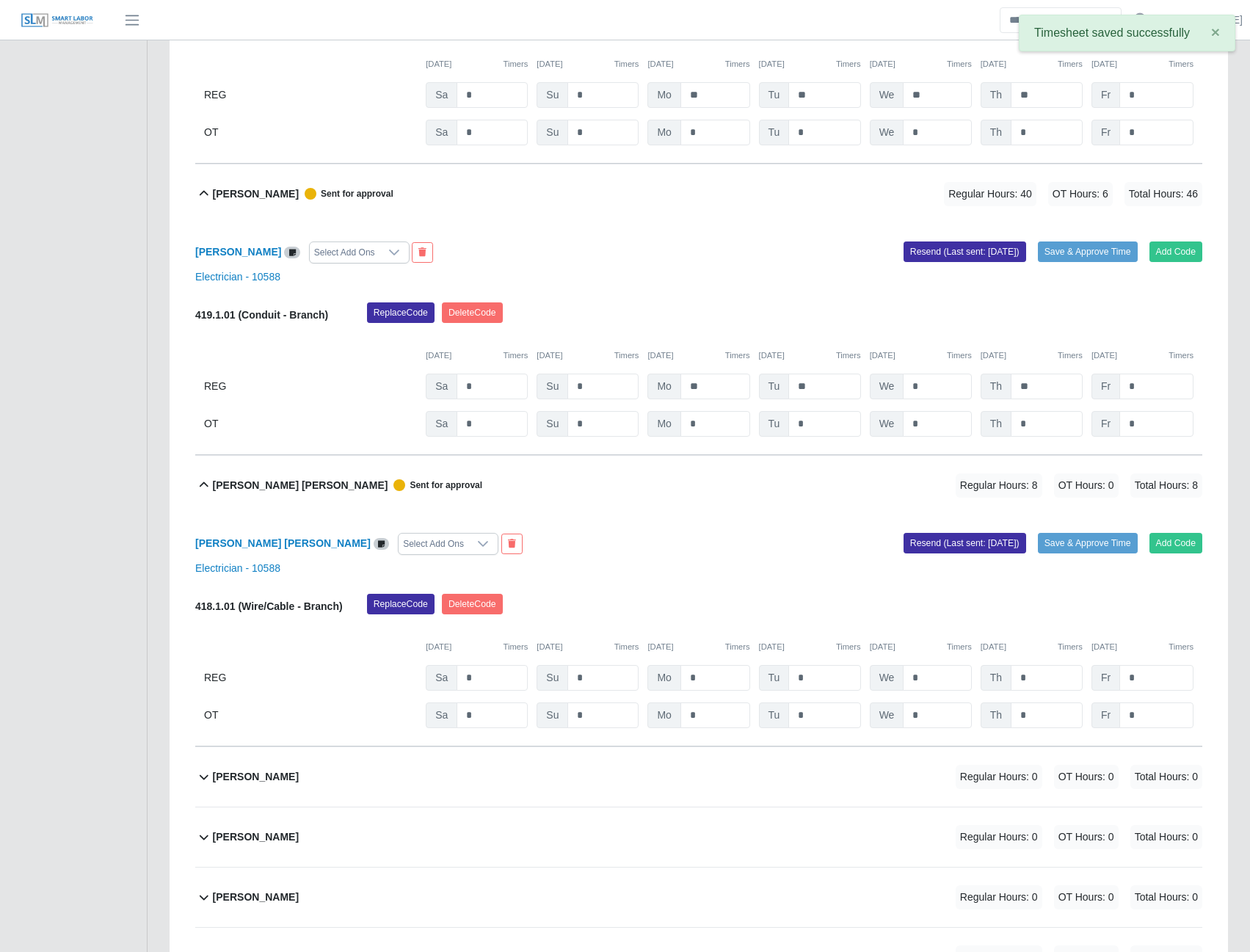
click at [255, 784] on b "Gabriel Losada" at bounding box center [255, 777] width 86 height 15
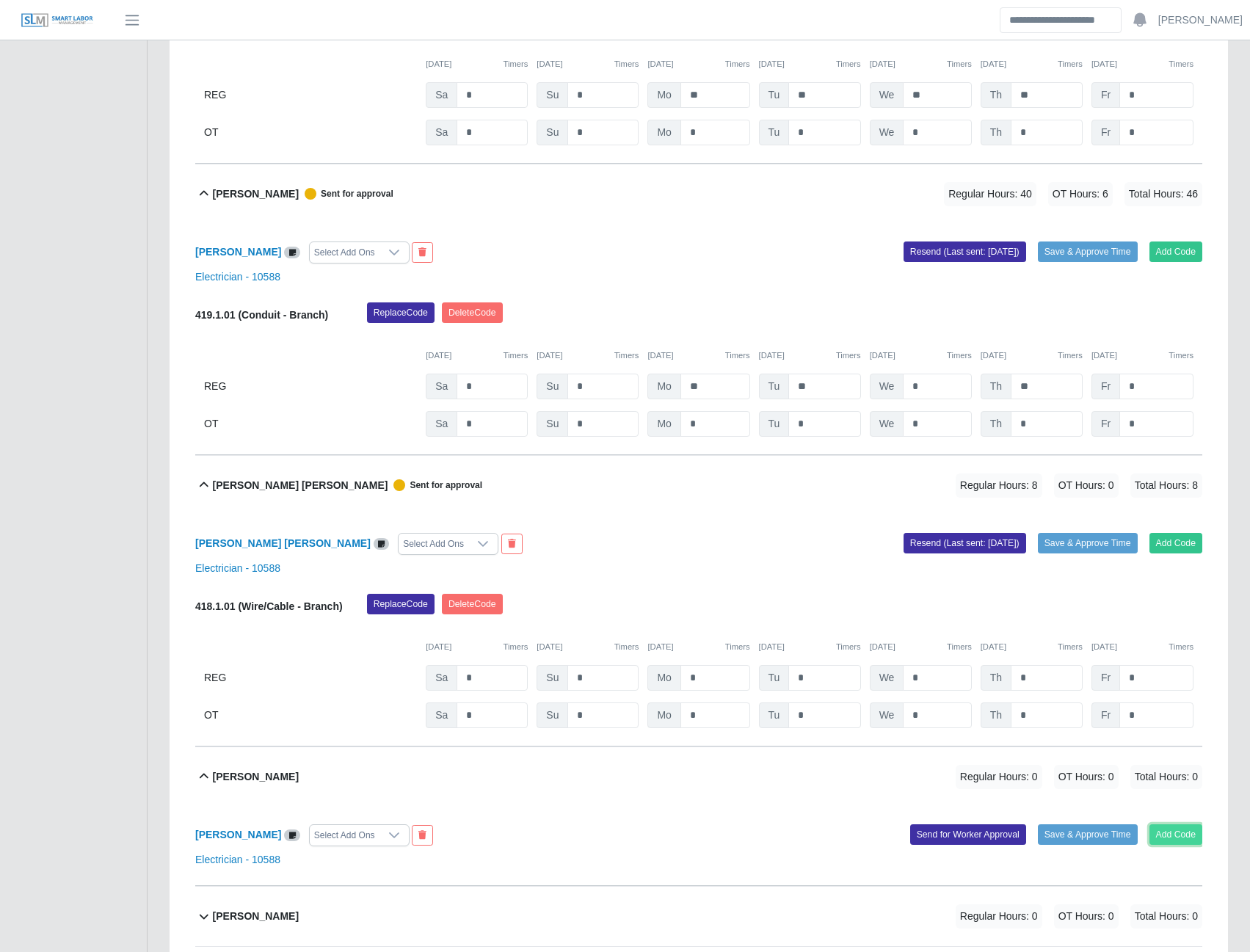
click at [1171, 845] on button "Add Code" at bounding box center [1176, 834] width 53 height 21
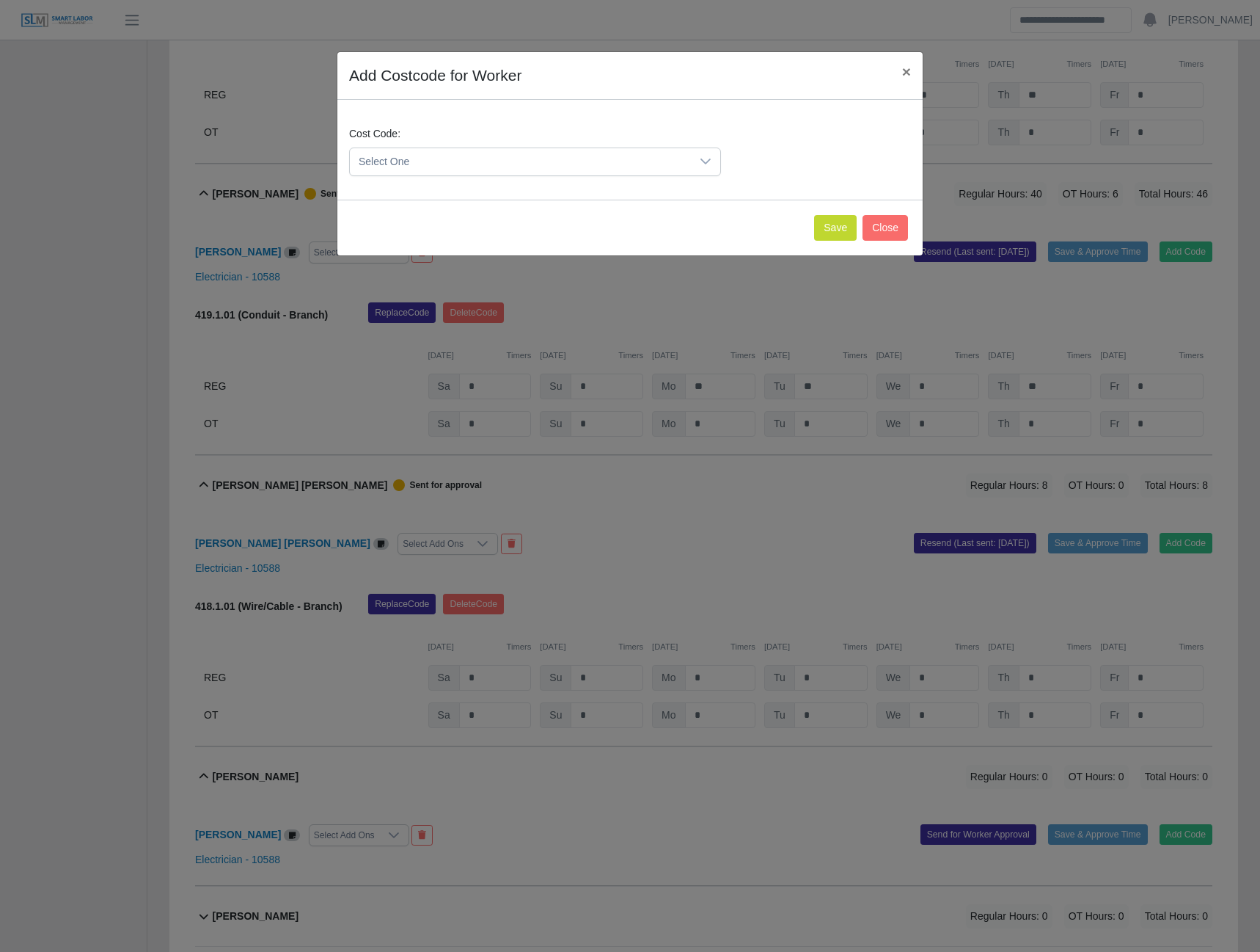
click at [548, 156] on span "Select One" at bounding box center [521, 162] width 341 height 27
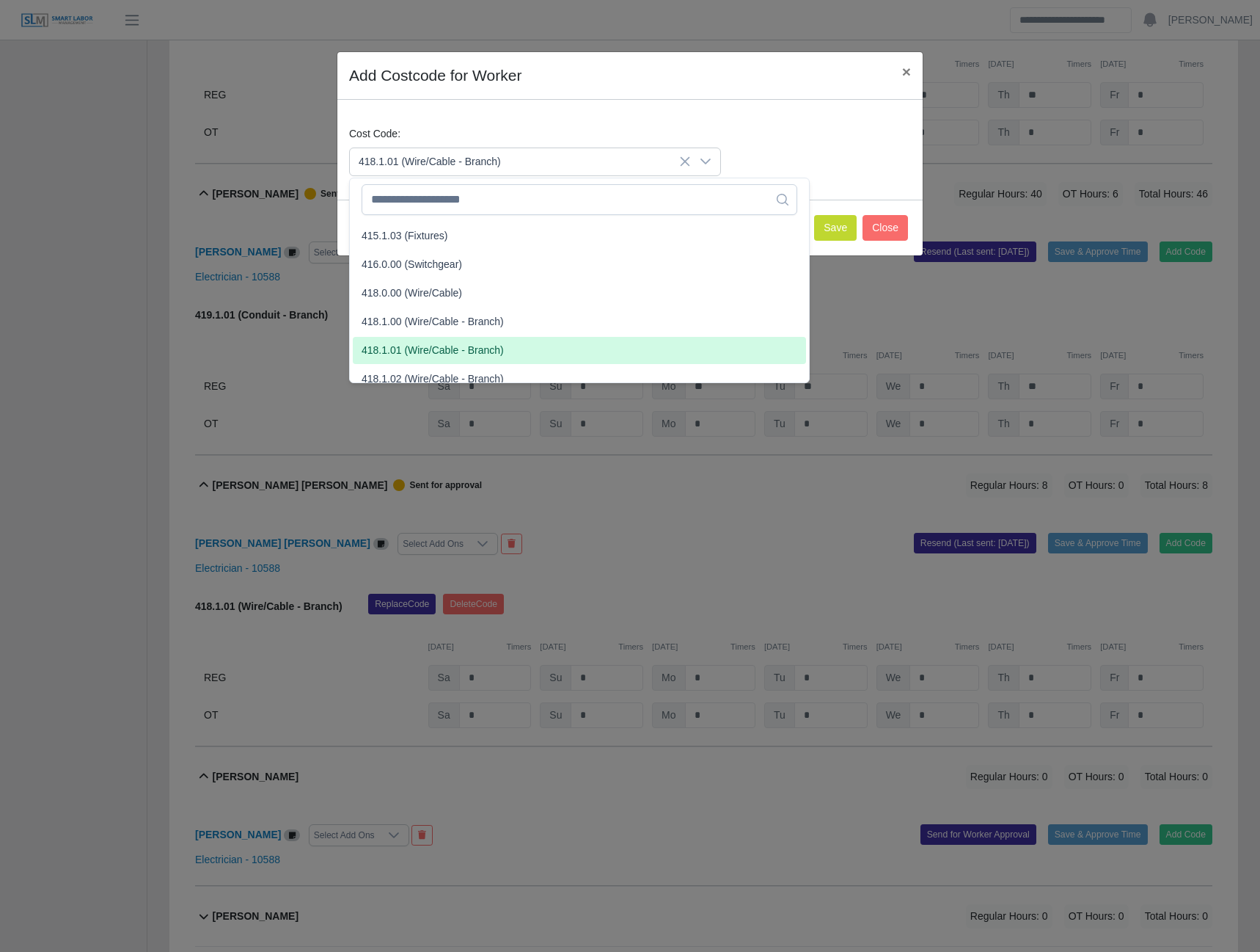
click at [414, 347] on span "418.1.01 (Wire/Cable - Branch)" at bounding box center [433, 350] width 142 height 15
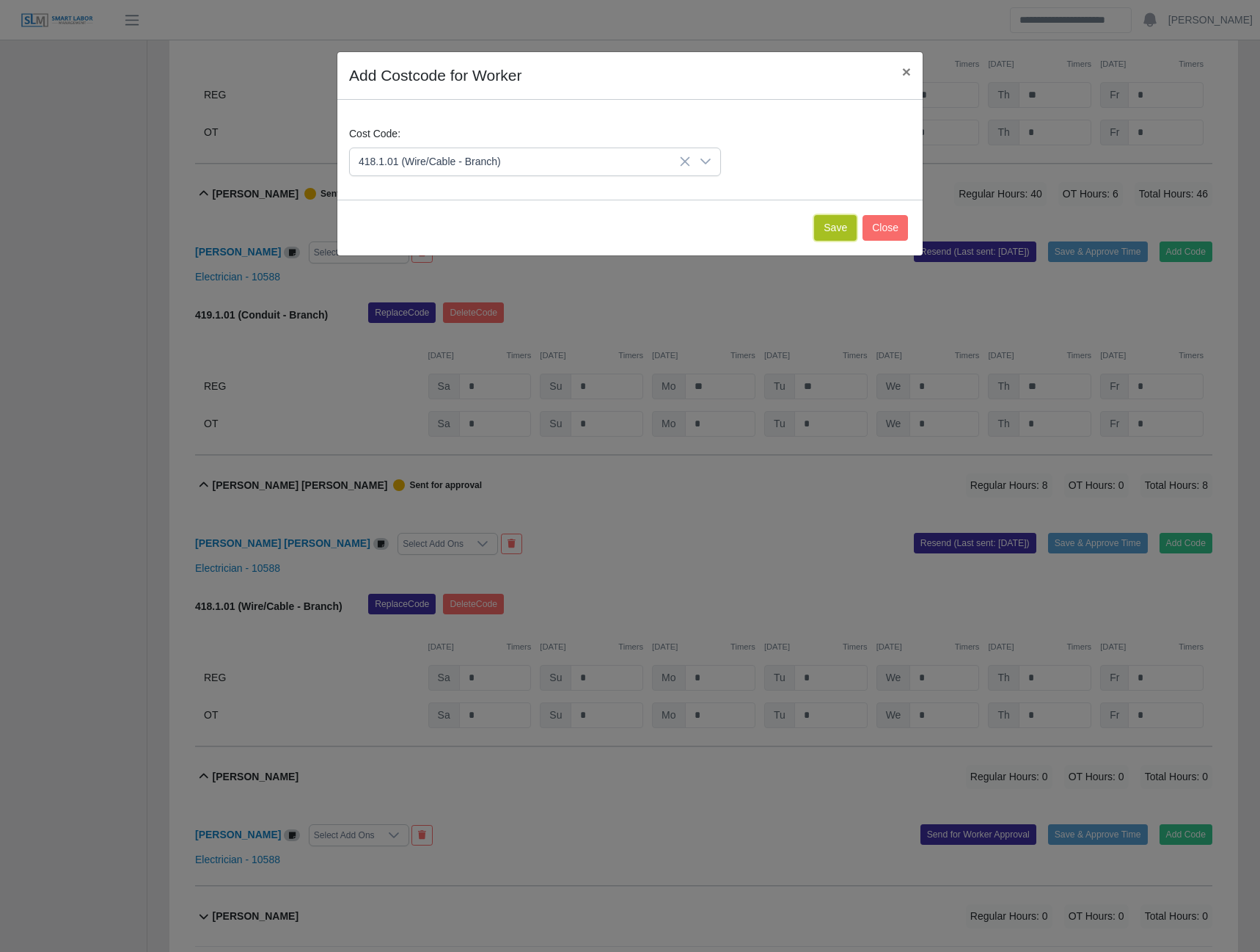
click at [846, 226] on button "Save" at bounding box center [835, 227] width 42 height 26
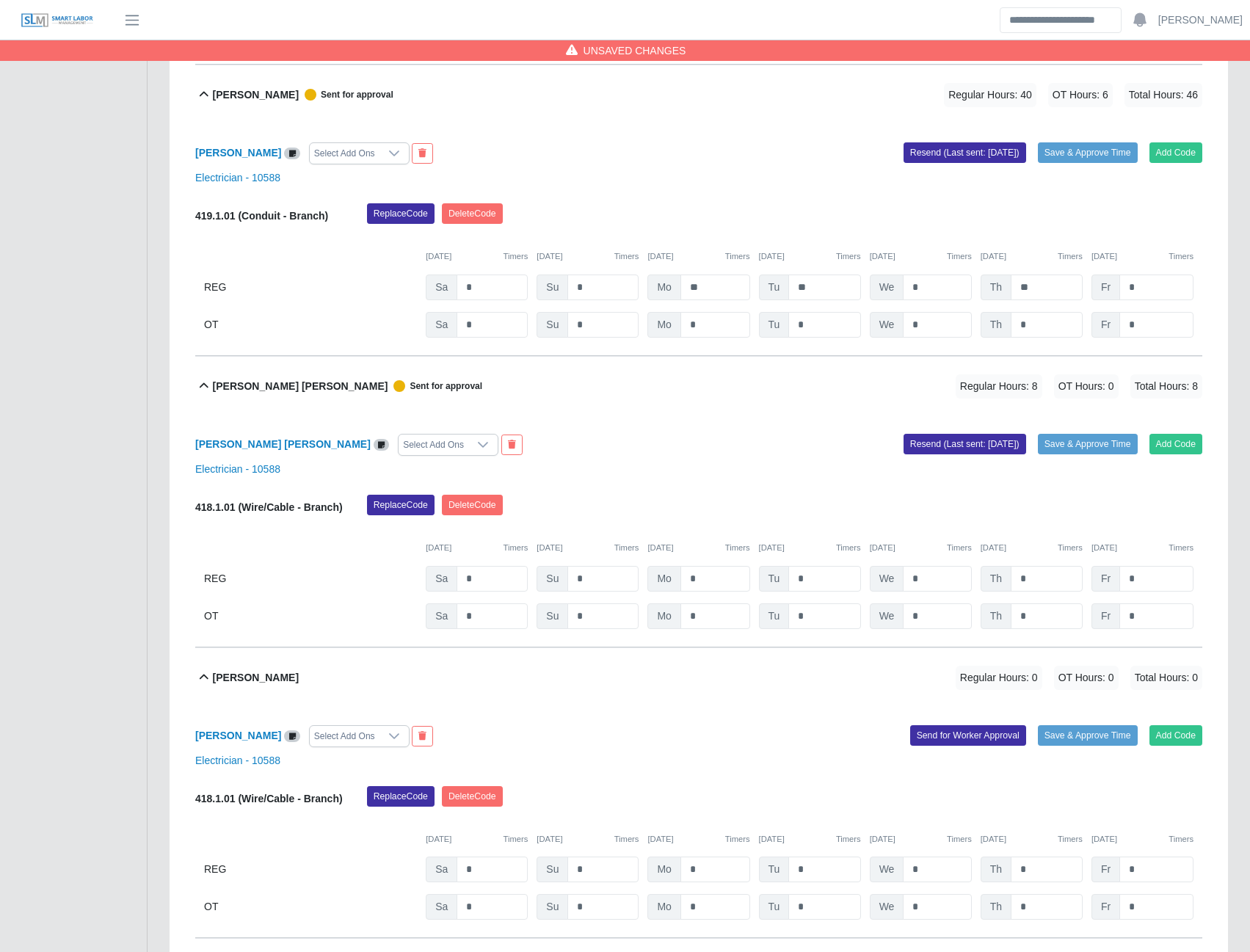
scroll to position [3302, 0]
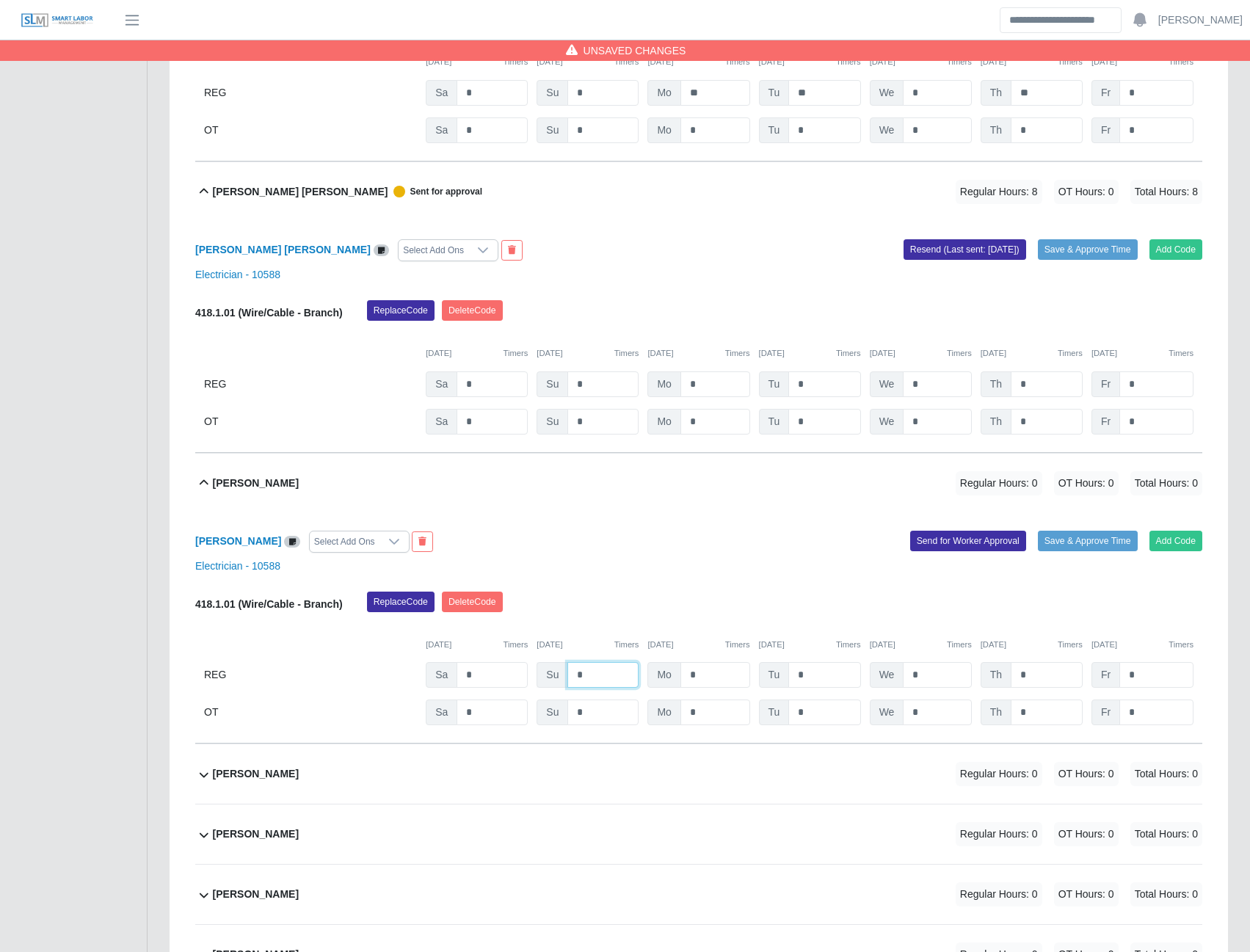
click at [591, 681] on input "*" at bounding box center [603, 675] width 71 height 26
type input "*"
type input "**"
type input "*"
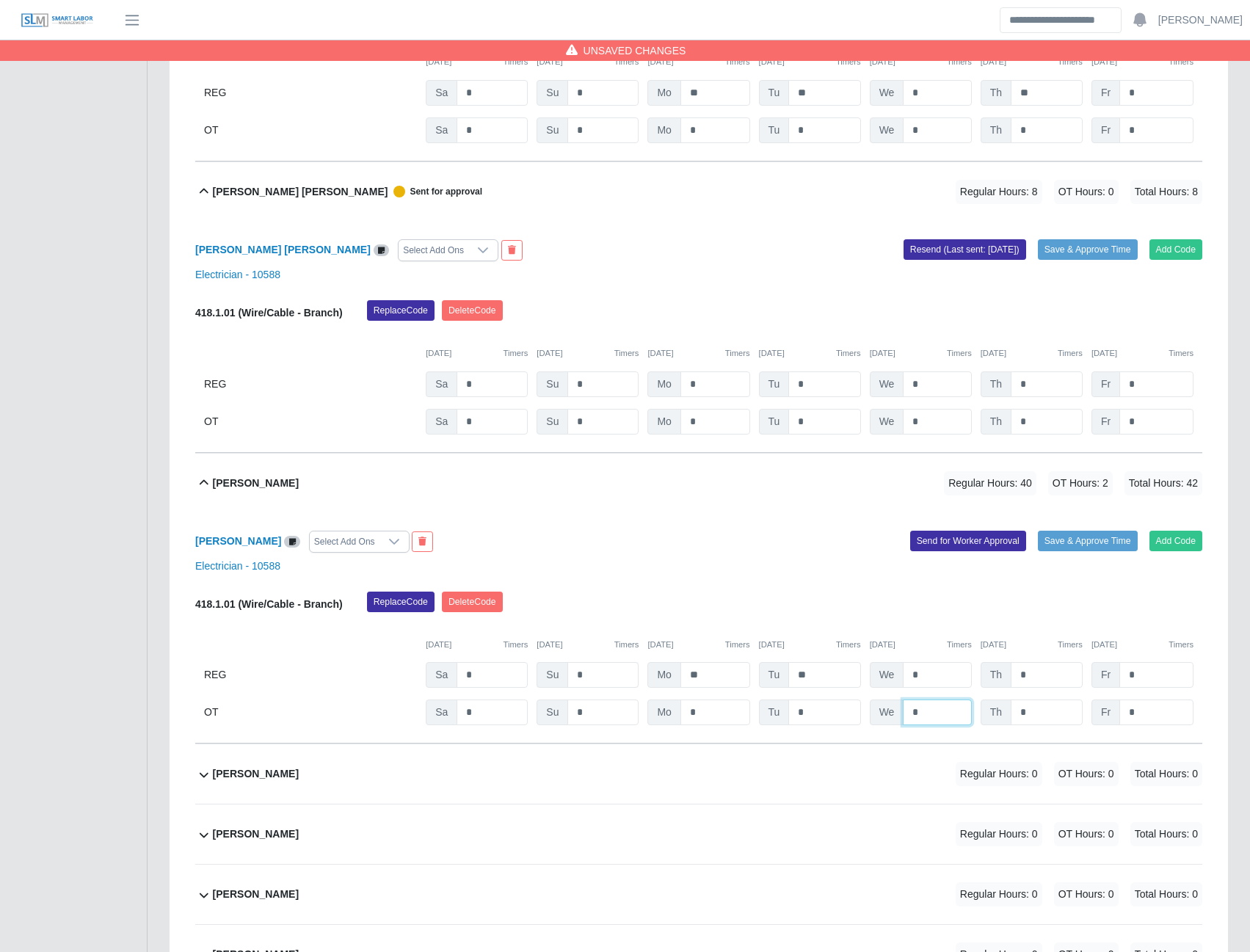
type input "*"
type input "**"
type input "*"
click at [998, 539] on button "Send for Worker Approval" at bounding box center [969, 541] width 116 height 21
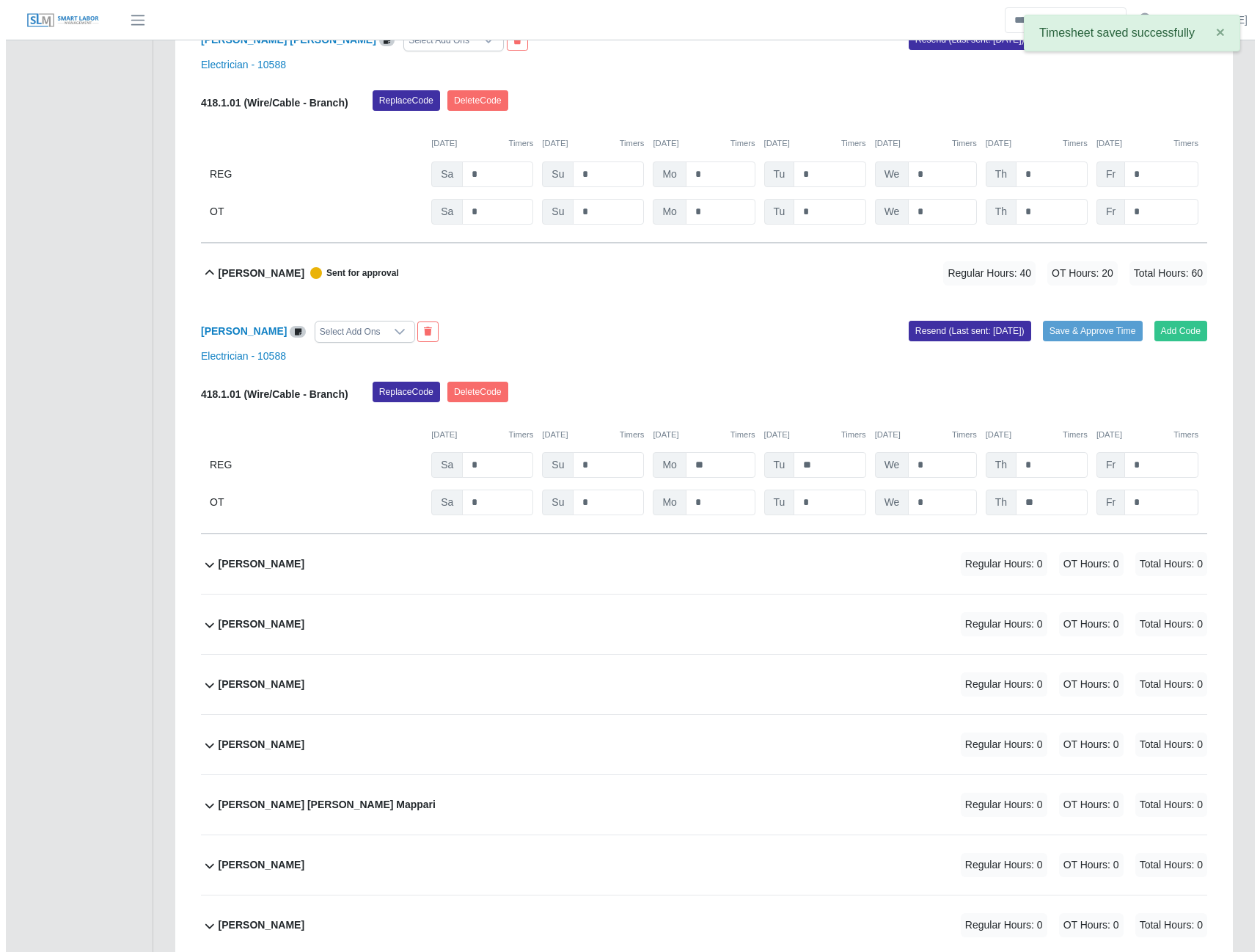
scroll to position [3596, 0]
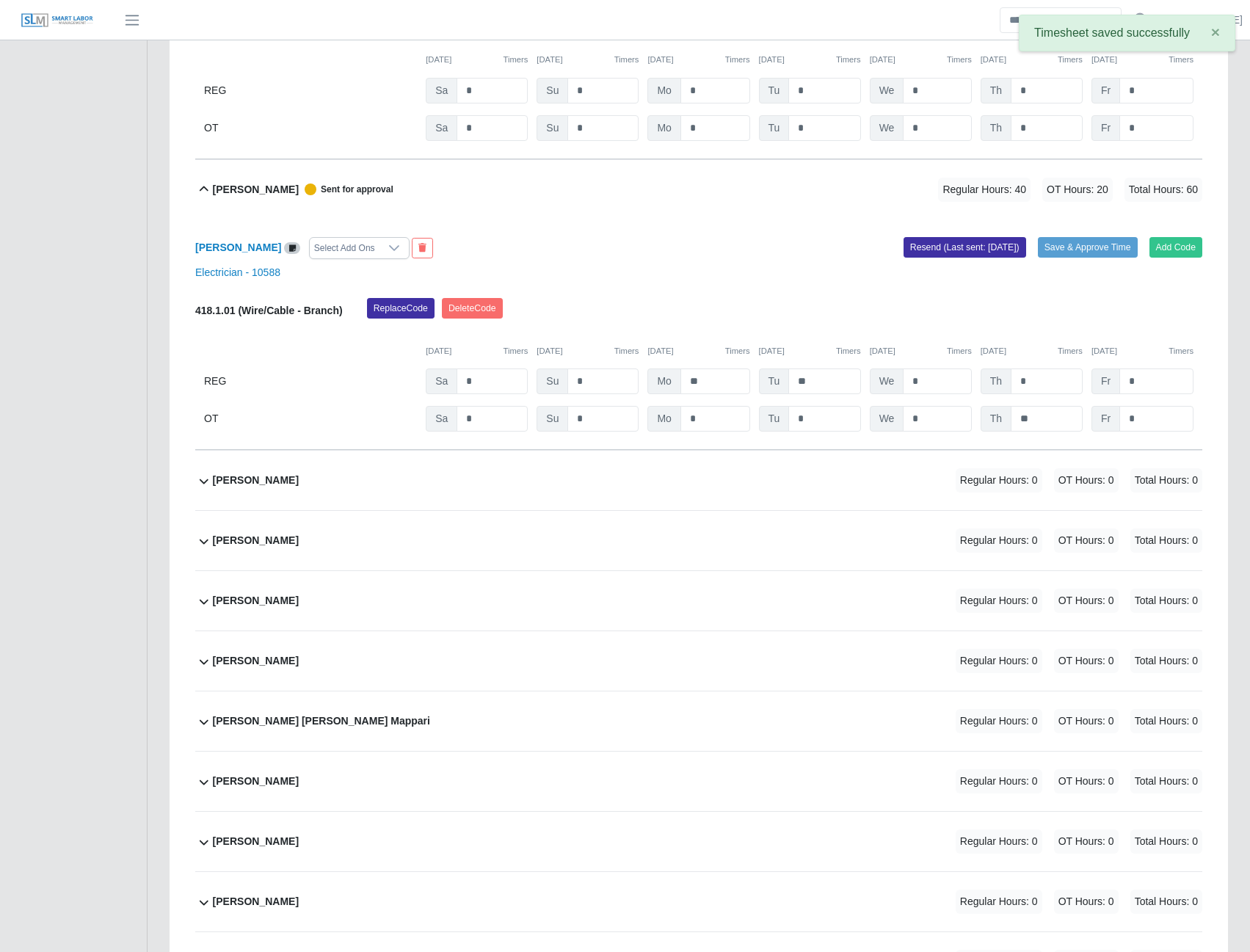
click at [247, 478] on b "Guido Meza" at bounding box center [255, 481] width 86 height 15
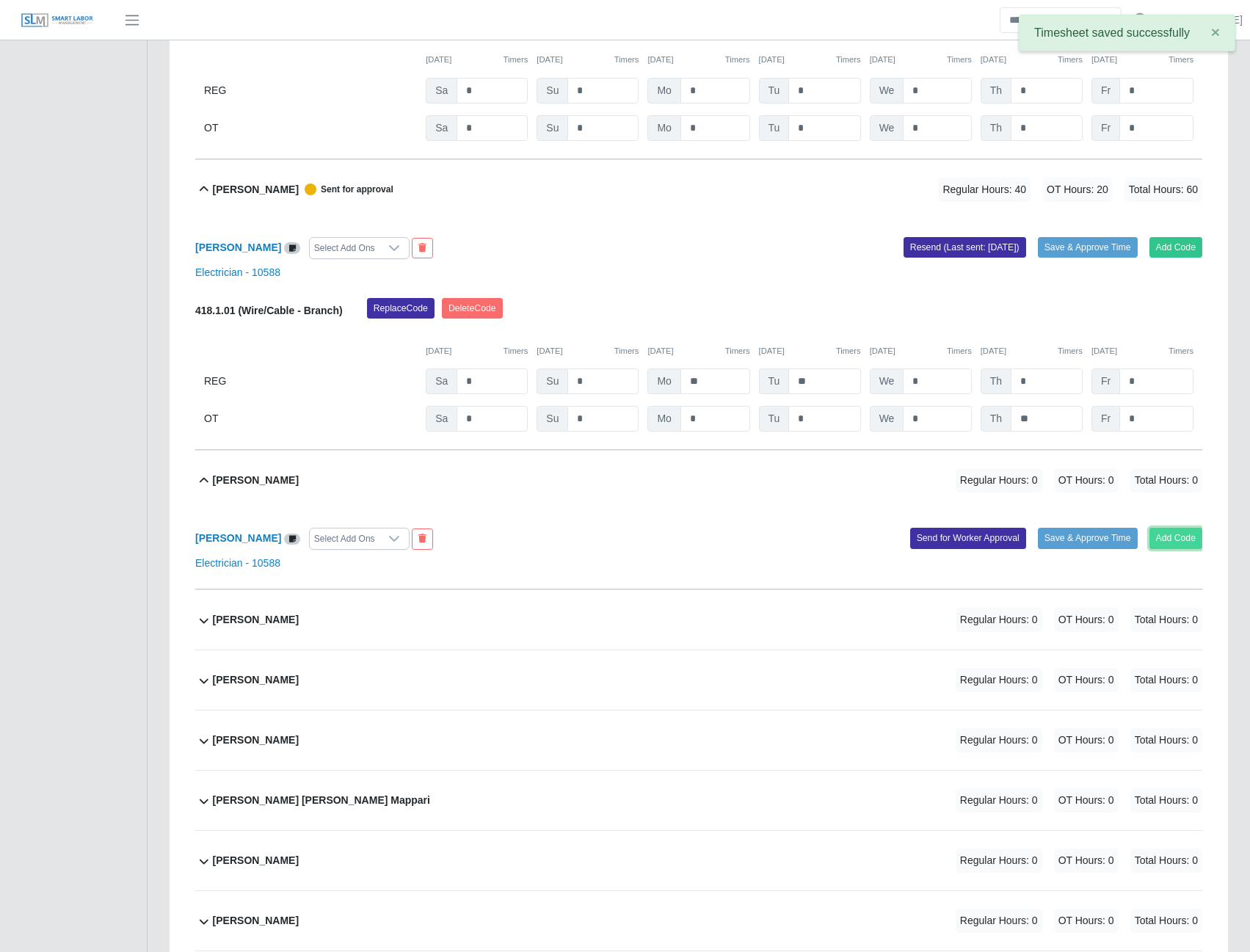
click at [1180, 548] on button "Add Code" at bounding box center [1176, 538] width 53 height 21
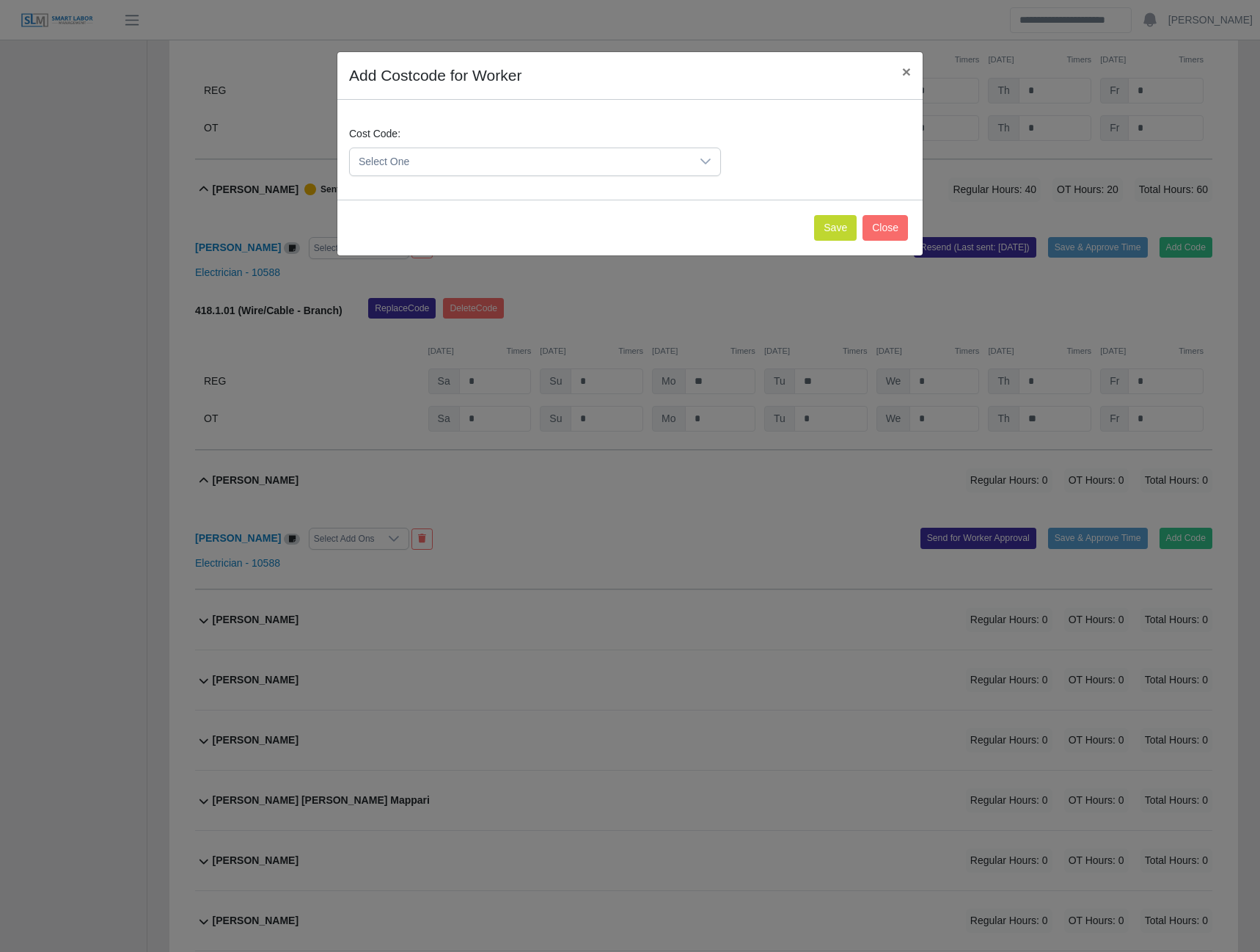
click at [695, 166] on div at bounding box center [706, 162] width 29 height 27
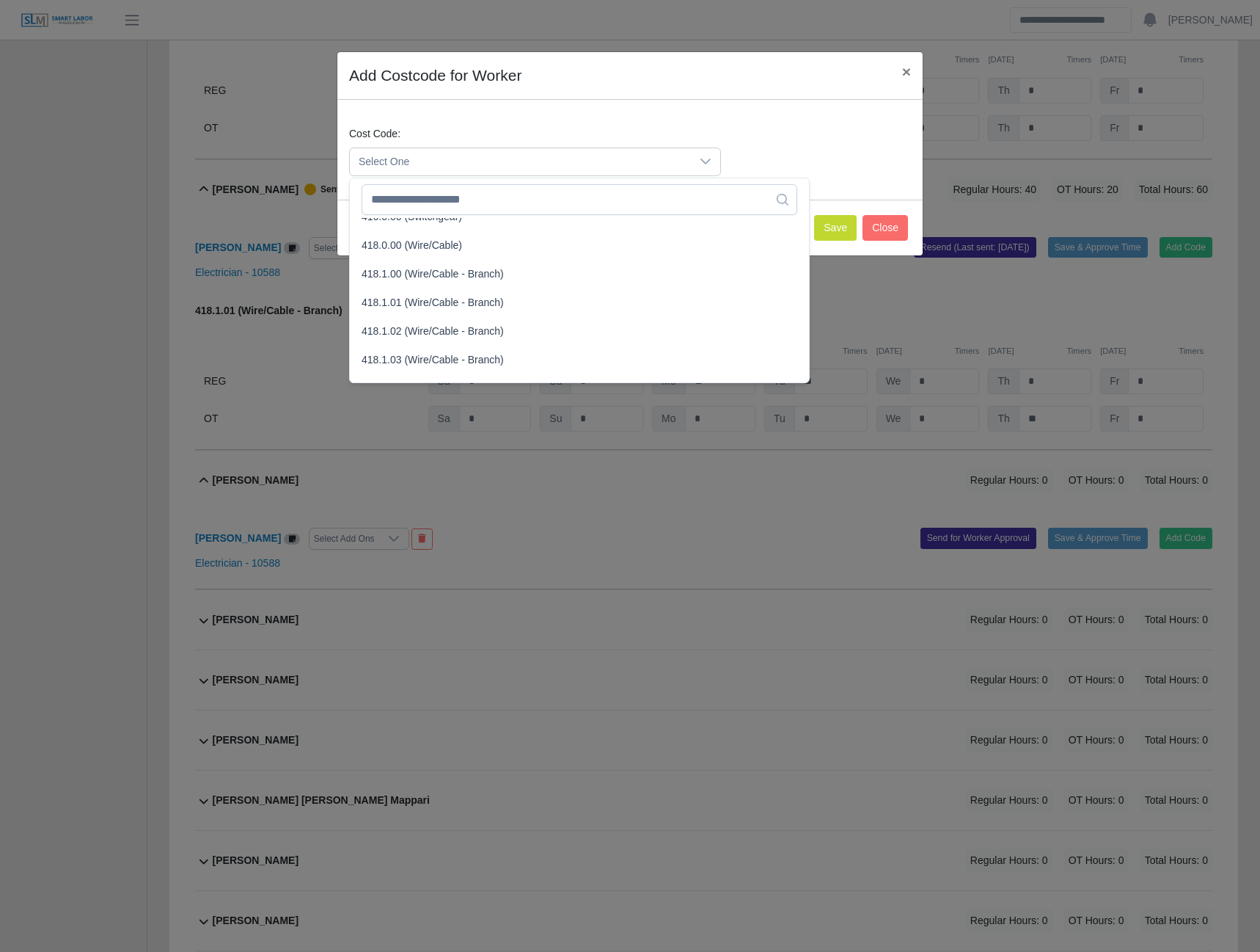
scroll to position [587, 0]
click at [425, 280] on span "418.1.01 (Wire/Cable - Branch)" at bounding box center [433, 277] width 142 height 15
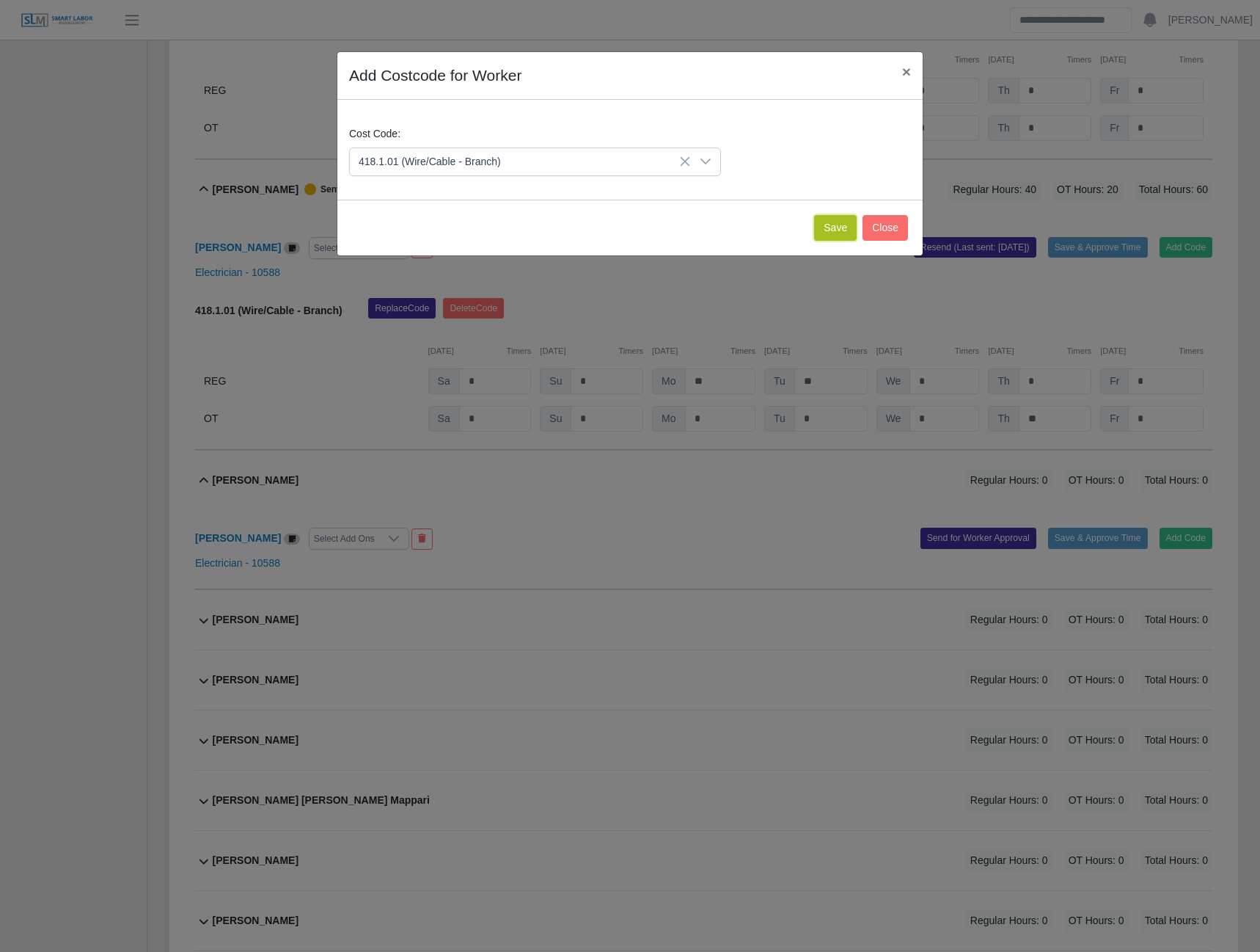
click at [830, 224] on button "Save" at bounding box center [835, 227] width 42 height 26
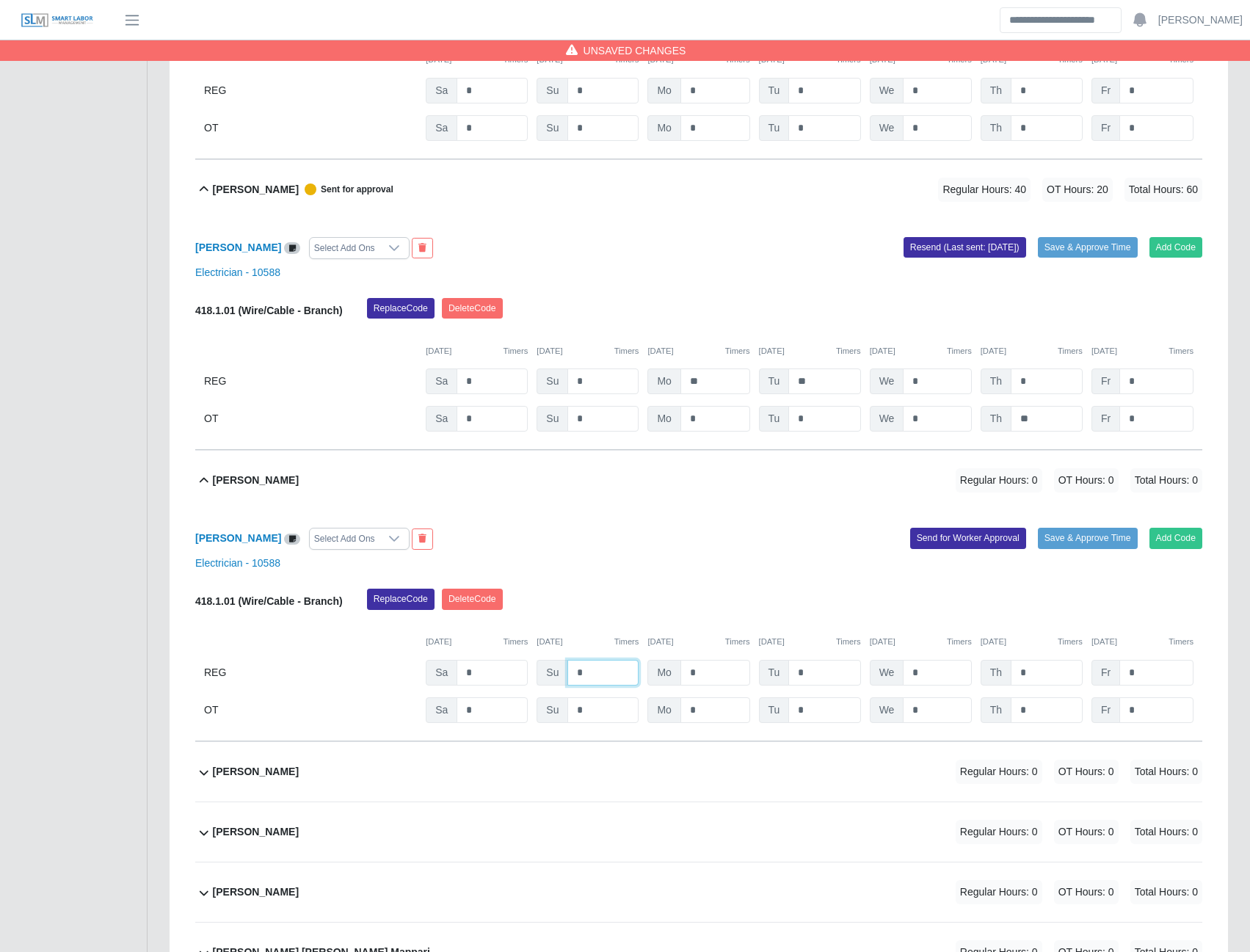
click at [604, 672] on input "*" at bounding box center [603, 672] width 71 height 26
type input "*"
type input "**"
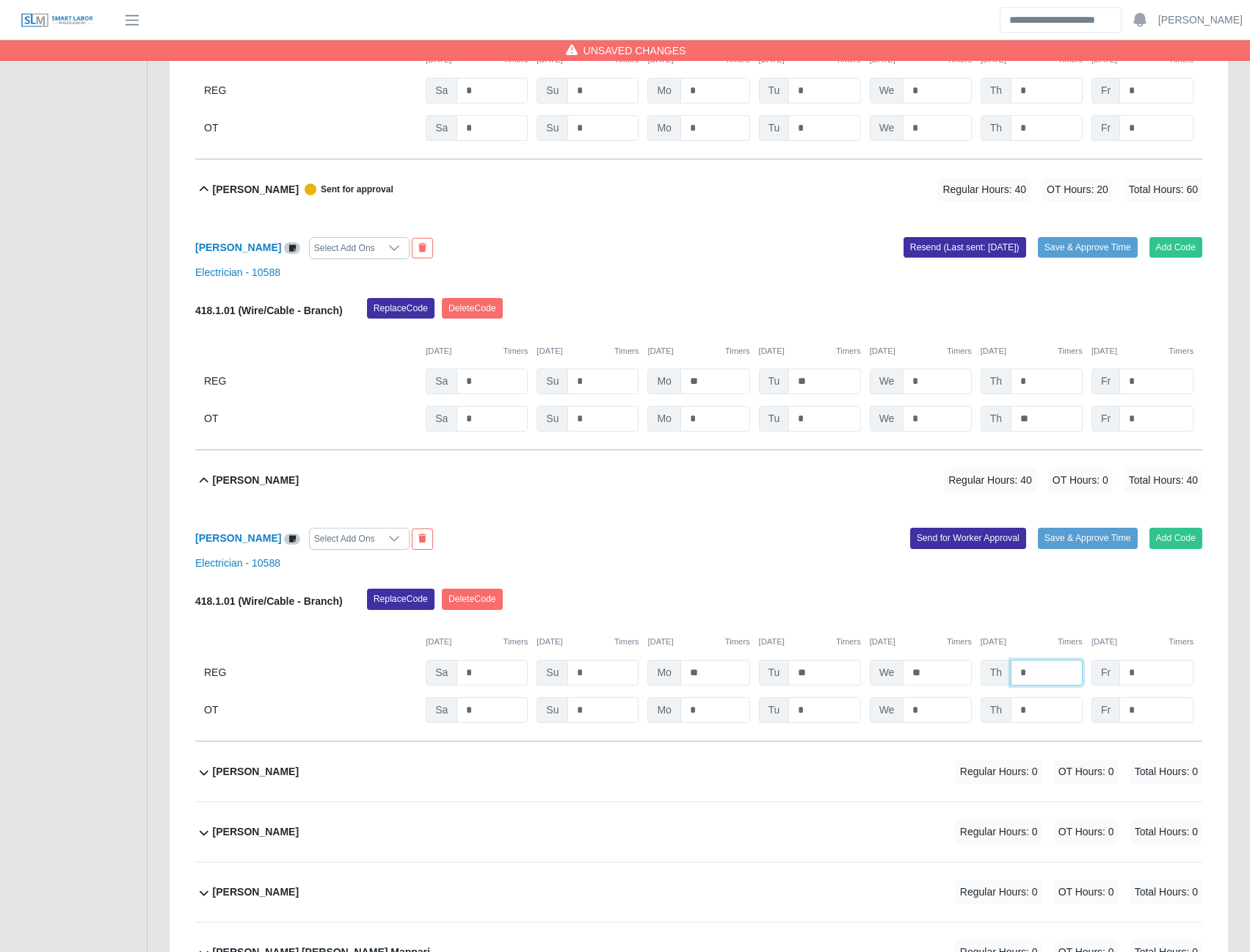
type input "*"
click at [920, 547] on button "Send for Worker Approval" at bounding box center [969, 538] width 116 height 21
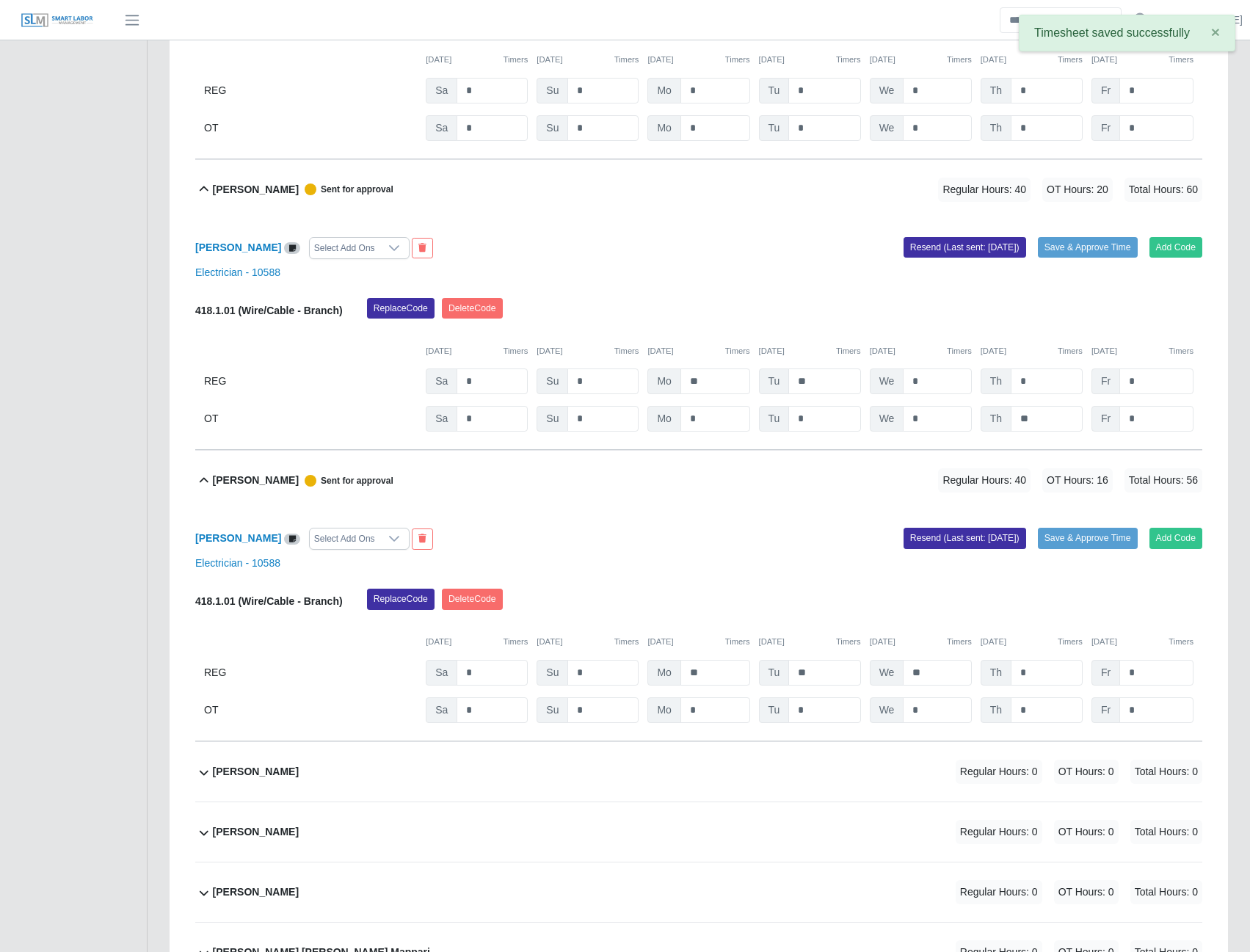
click at [272, 776] on b "Gustavo Meyer" at bounding box center [255, 772] width 86 height 15
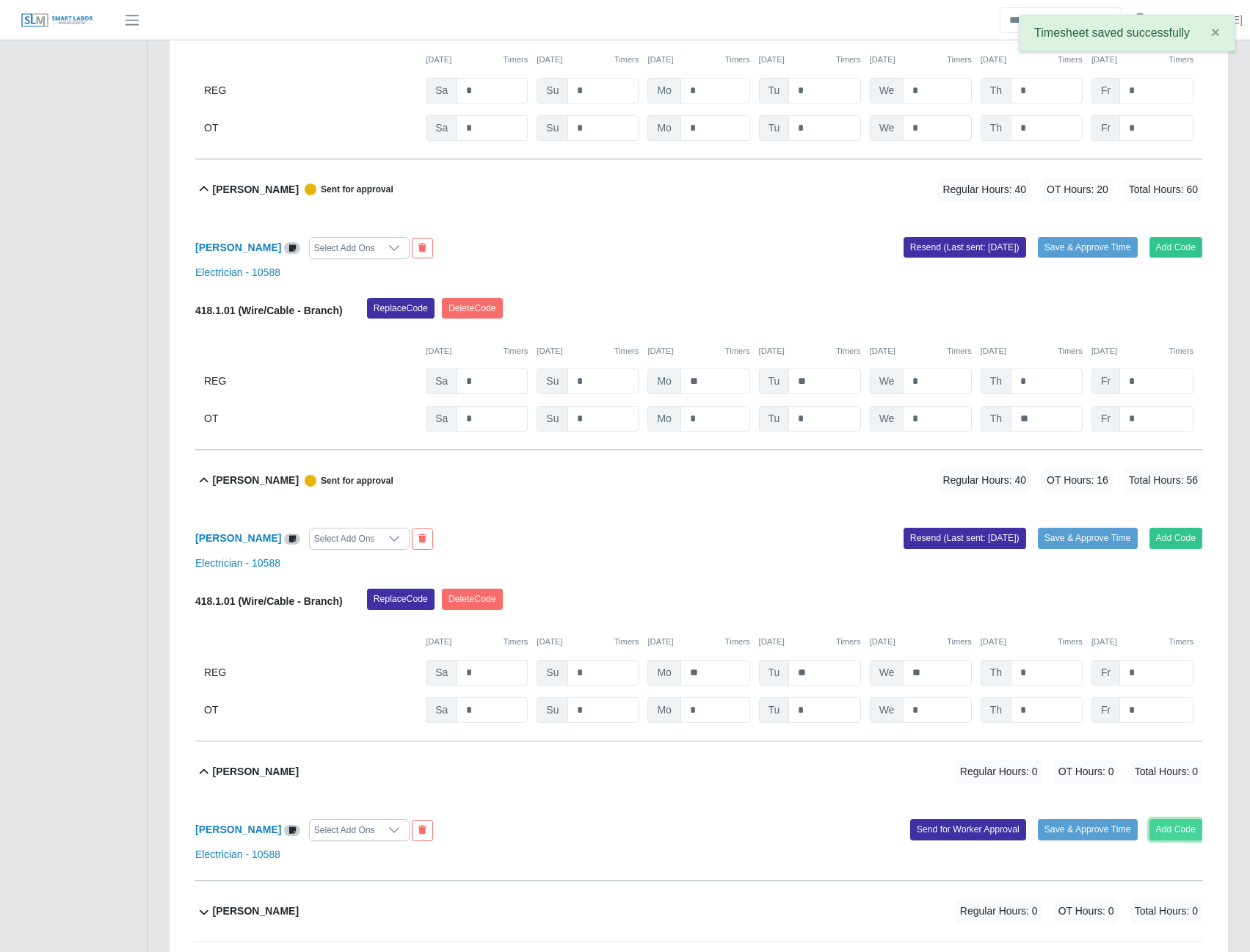
click at [1180, 837] on button "Add Code" at bounding box center [1176, 829] width 53 height 21
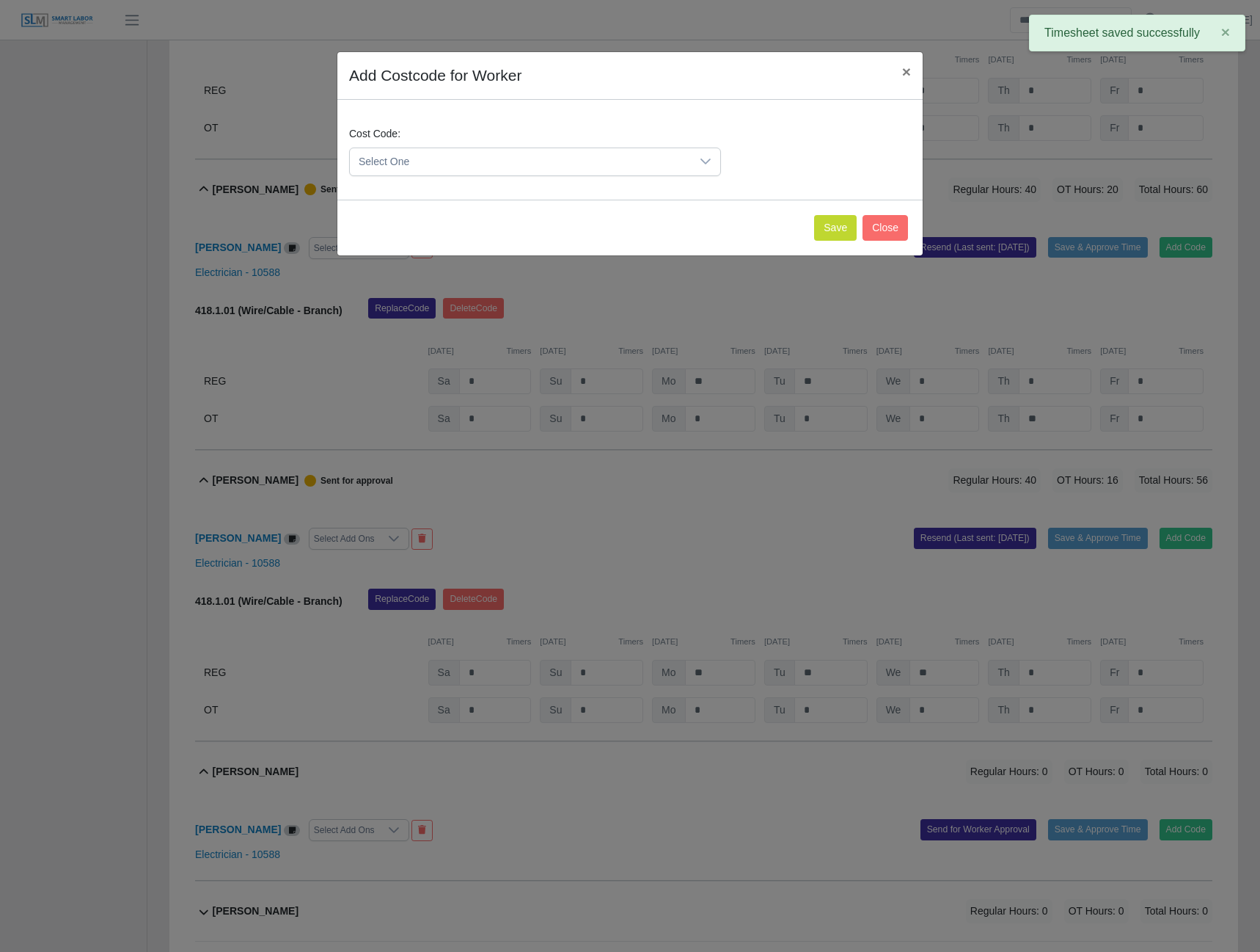
click at [633, 168] on span "Select One" at bounding box center [521, 162] width 341 height 27
click at [443, 282] on span "418.1.01 (Wire/Cable - Branch)" at bounding box center [433, 277] width 142 height 15
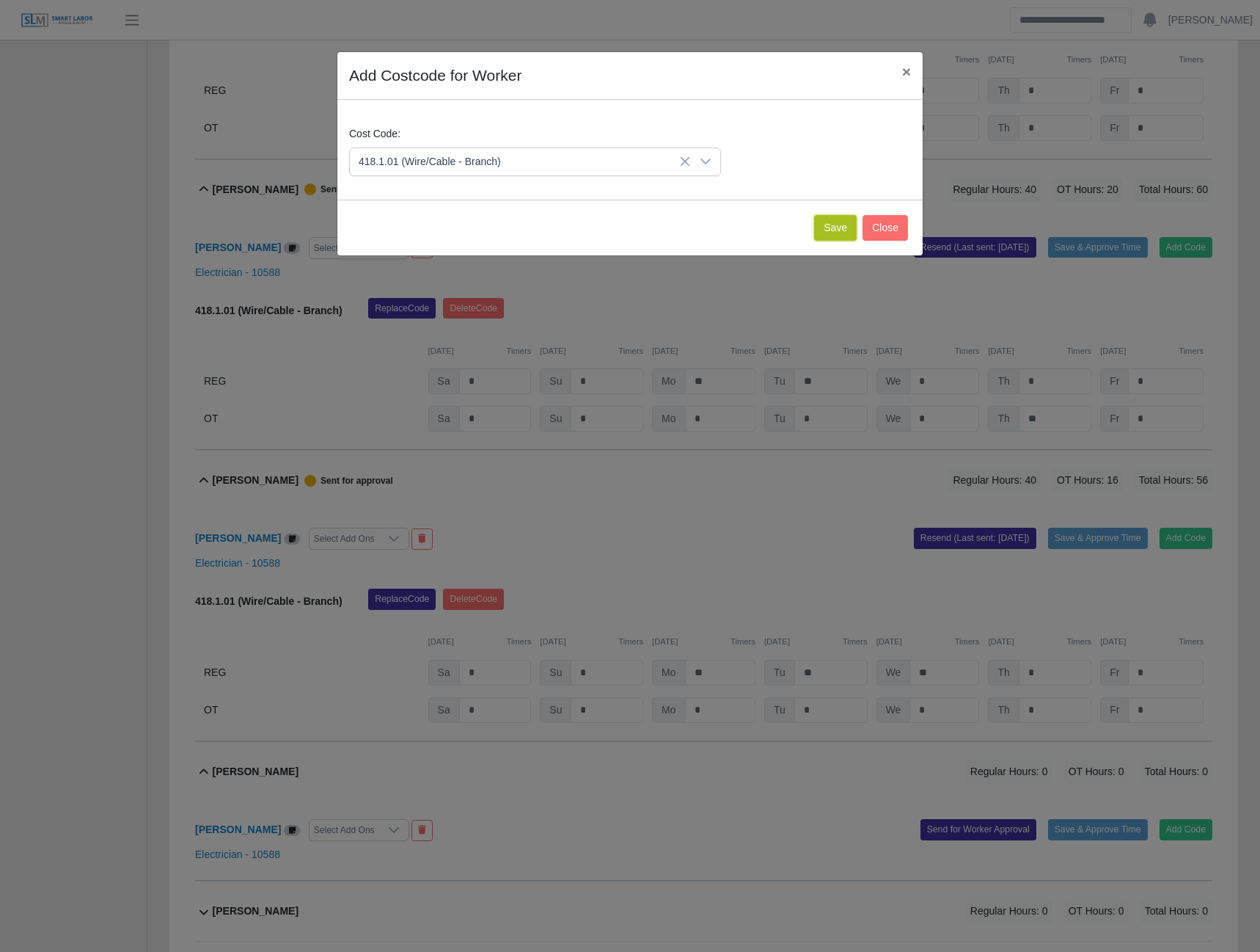
click at [828, 225] on button "Save" at bounding box center [835, 227] width 42 height 26
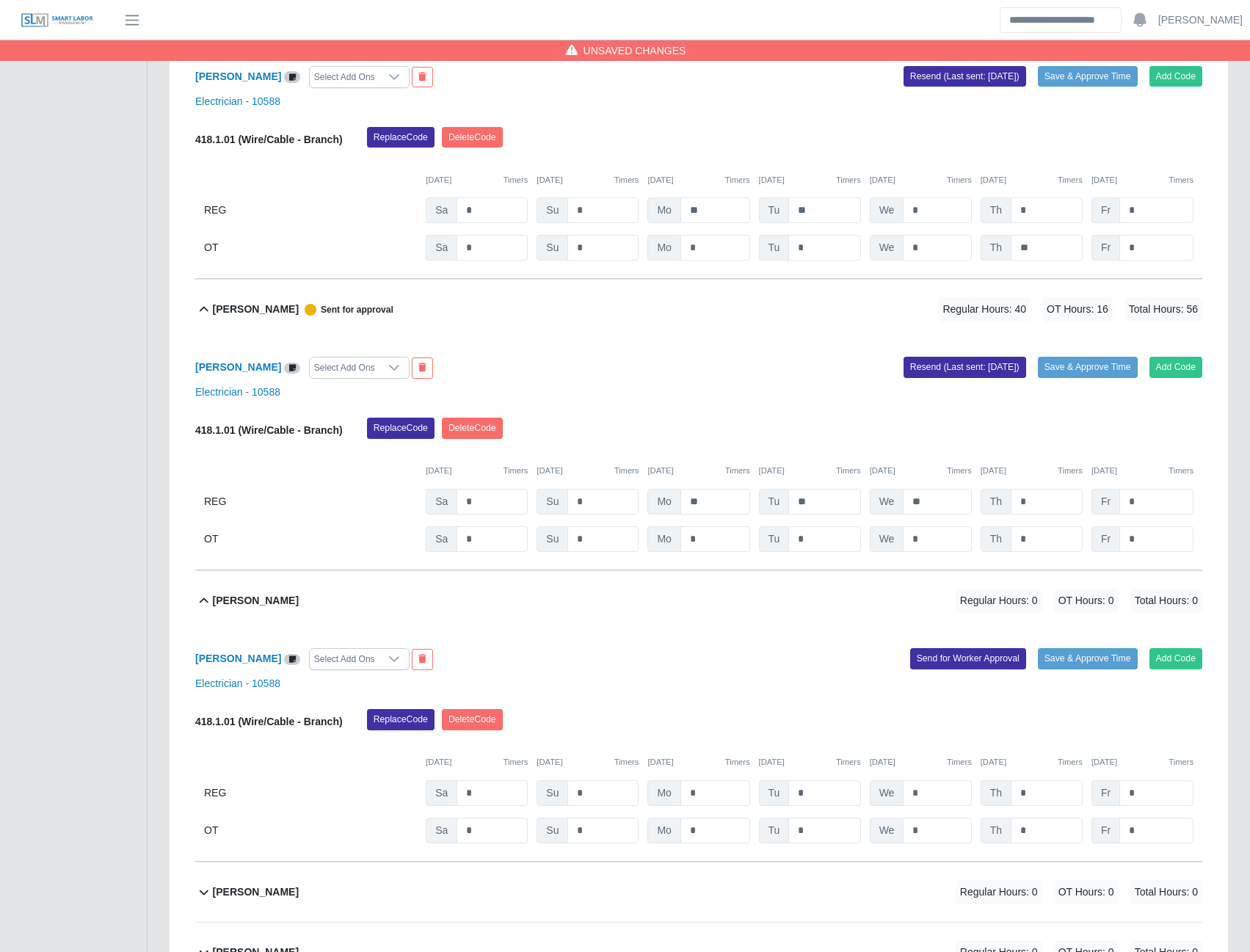
scroll to position [3816, 0]
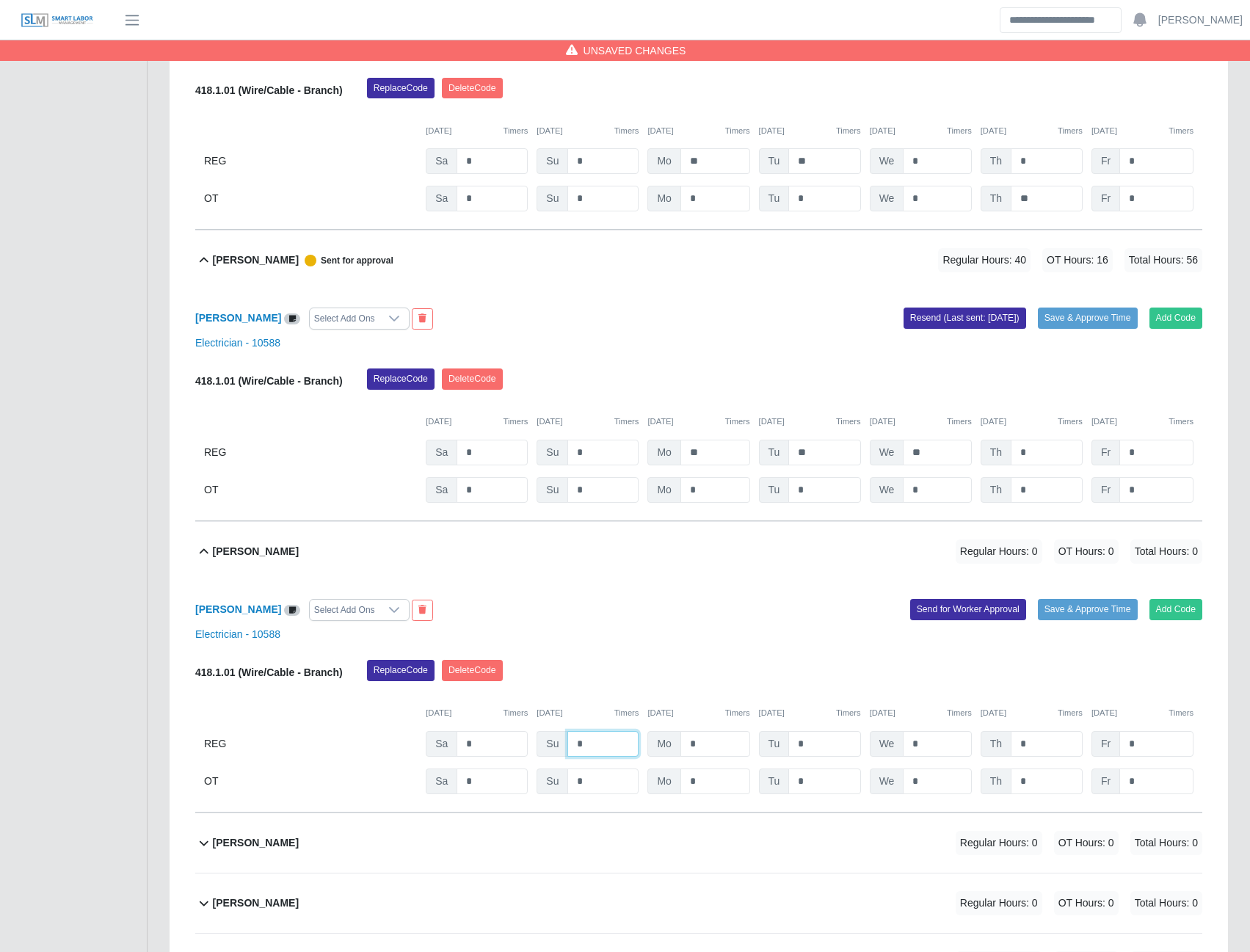
click at [598, 750] on input "*" at bounding box center [603, 743] width 71 height 26
type input "*"
type input "**"
type input "*"
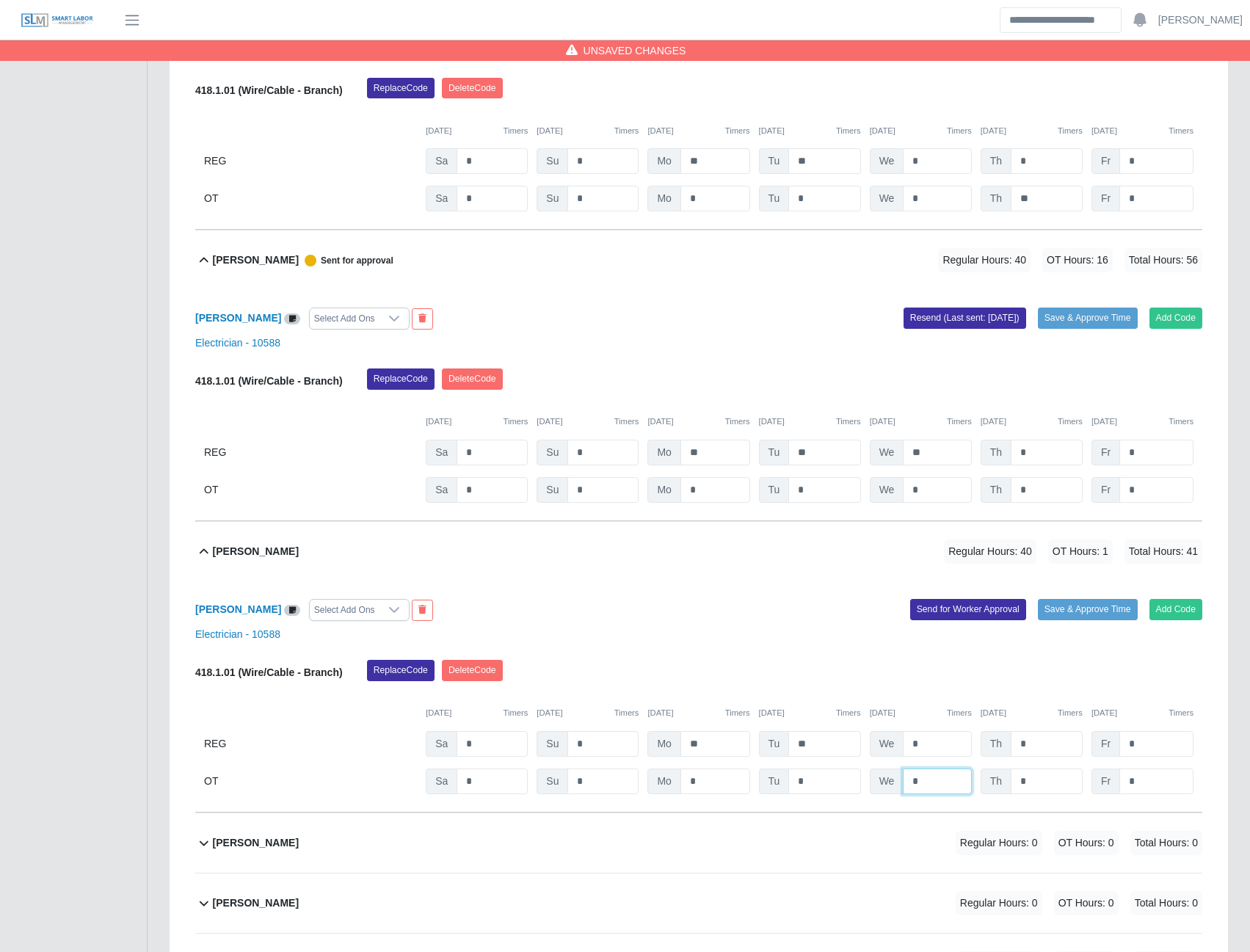
type input "*"
type input "**"
type input "*"
click at [951, 617] on button "Send for Worker Approval" at bounding box center [969, 609] width 116 height 21
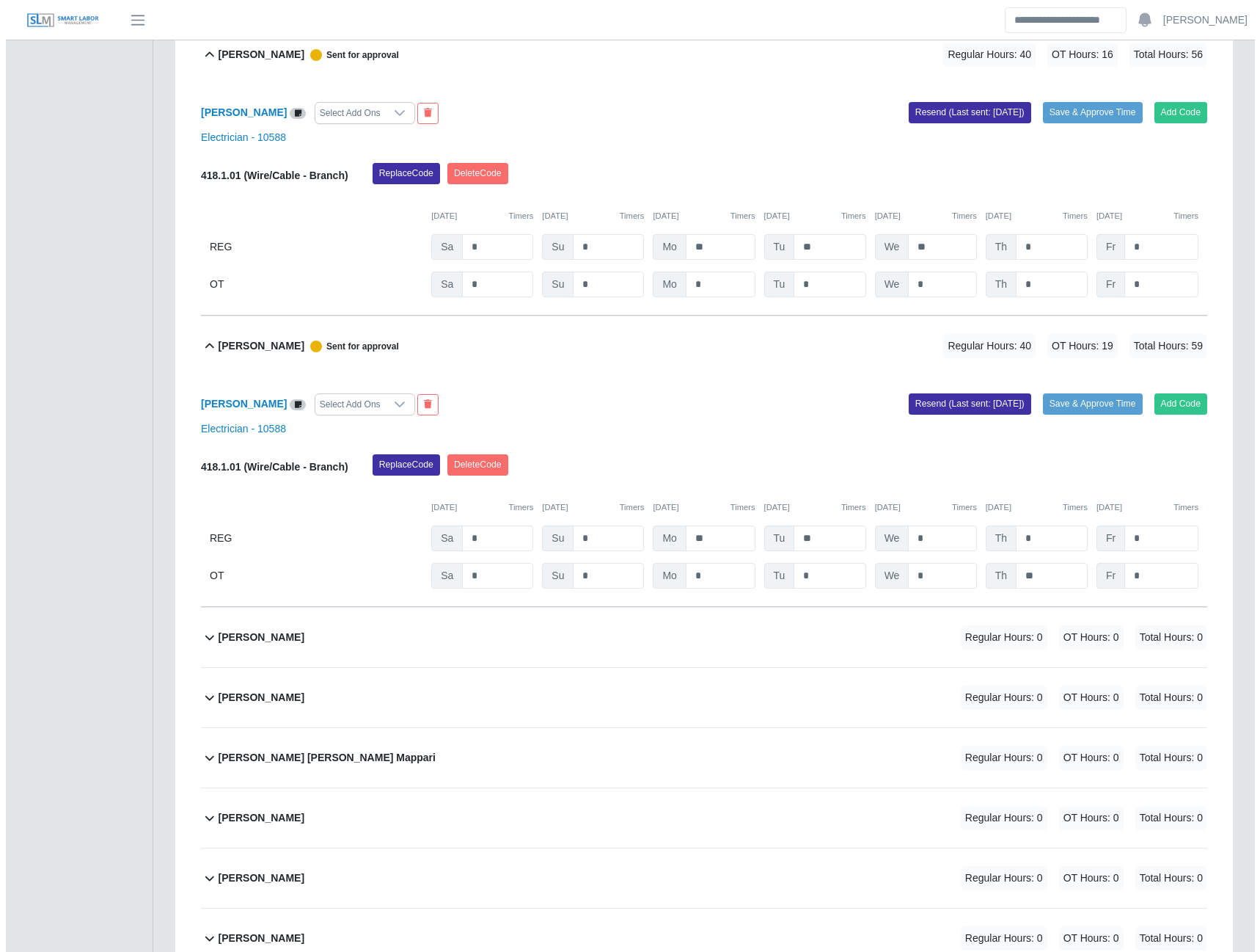
scroll to position [4109, 0]
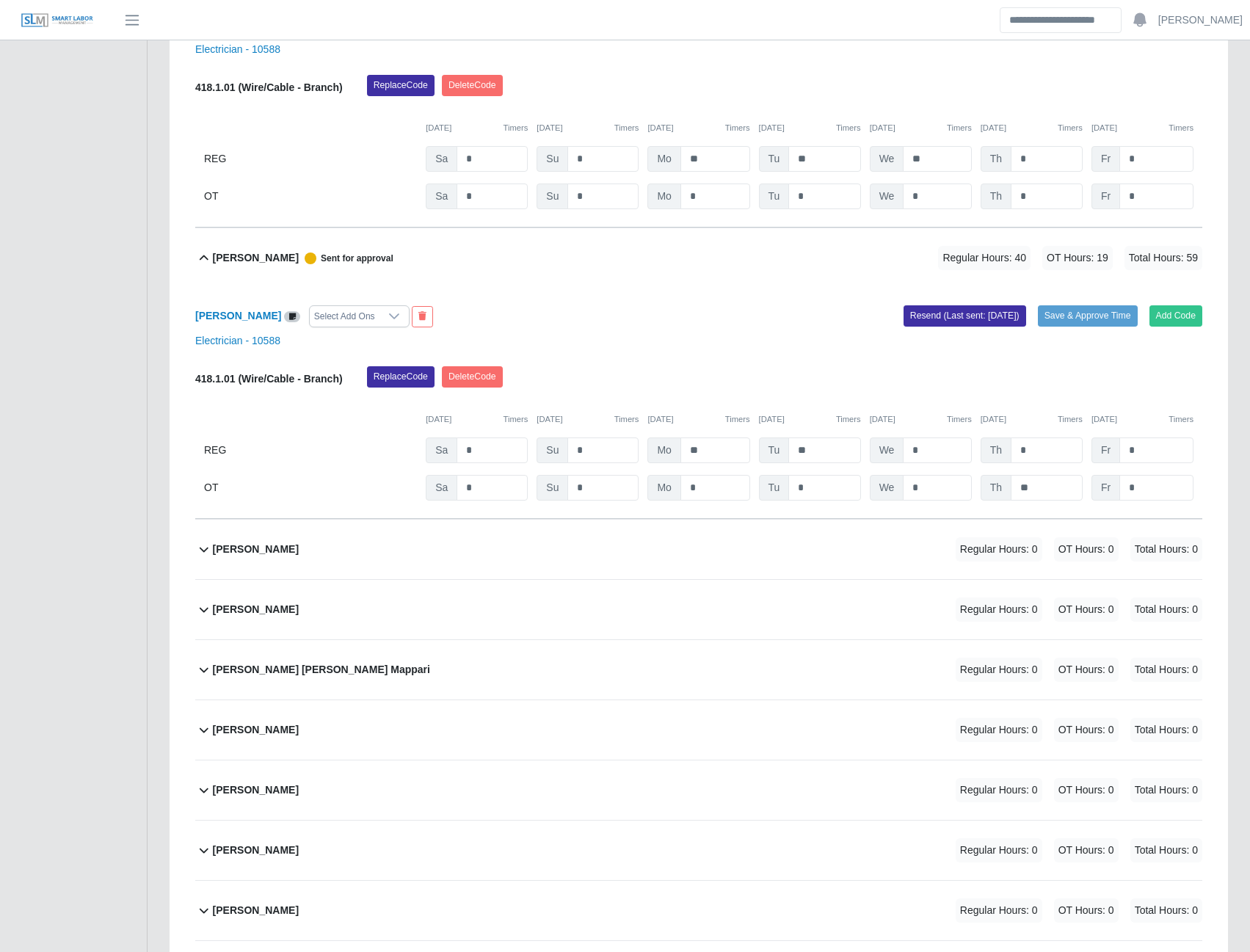
click at [288, 677] on b "Jean Jose Campos Mappari" at bounding box center [321, 670] width 217 height 15
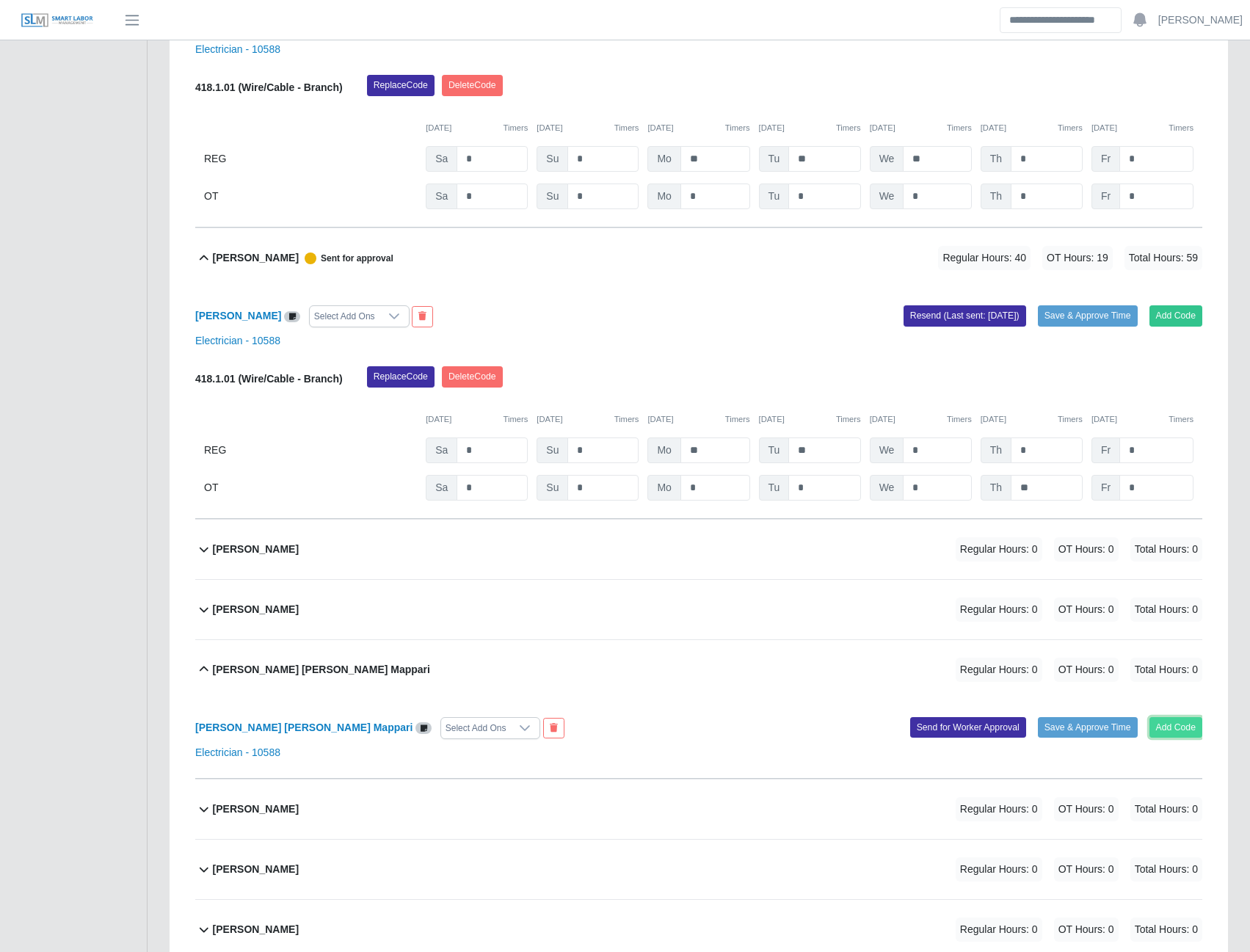
click at [1170, 733] on button "Add Code" at bounding box center [1176, 727] width 53 height 21
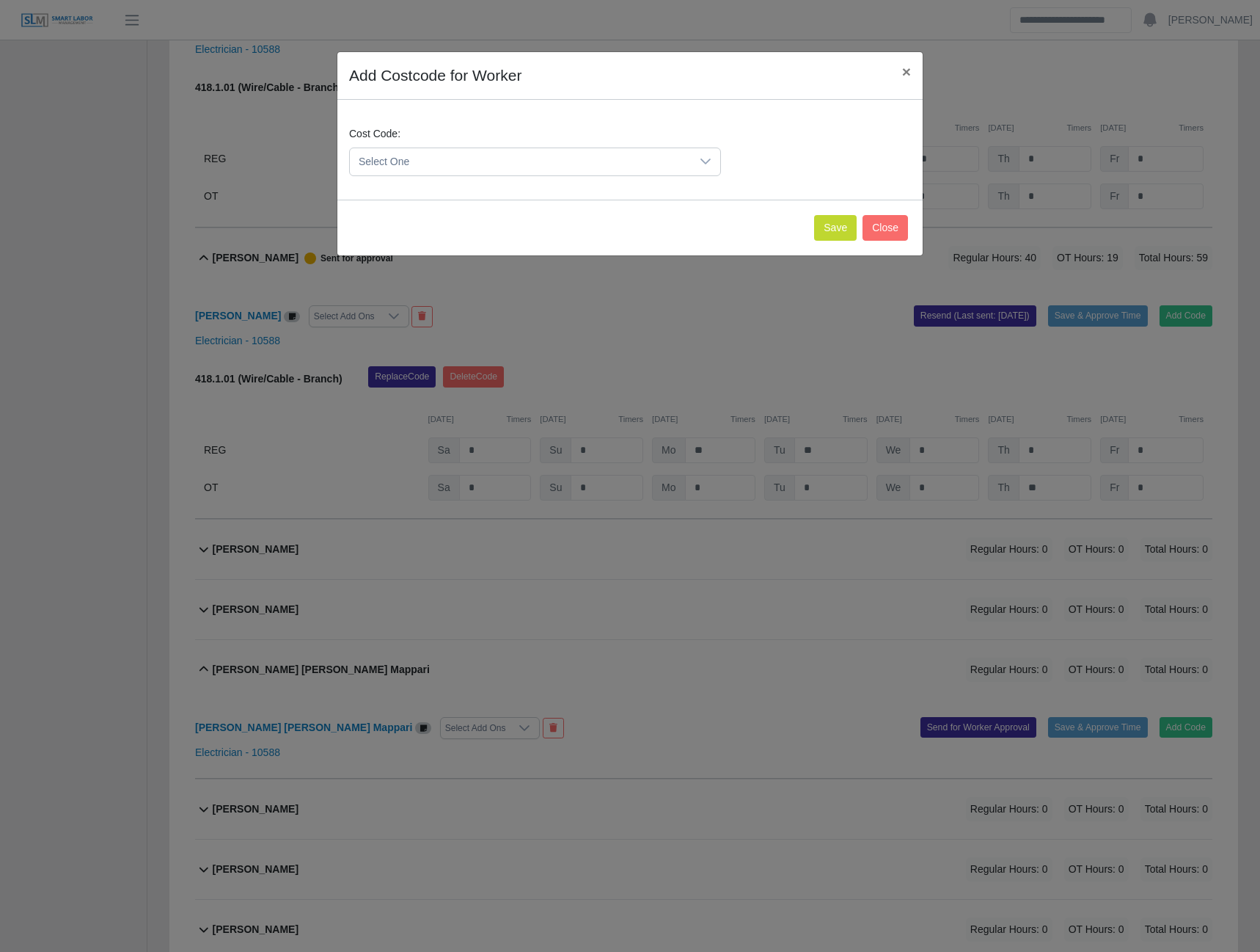
click at [691, 160] on span "Select One" at bounding box center [521, 162] width 341 height 27
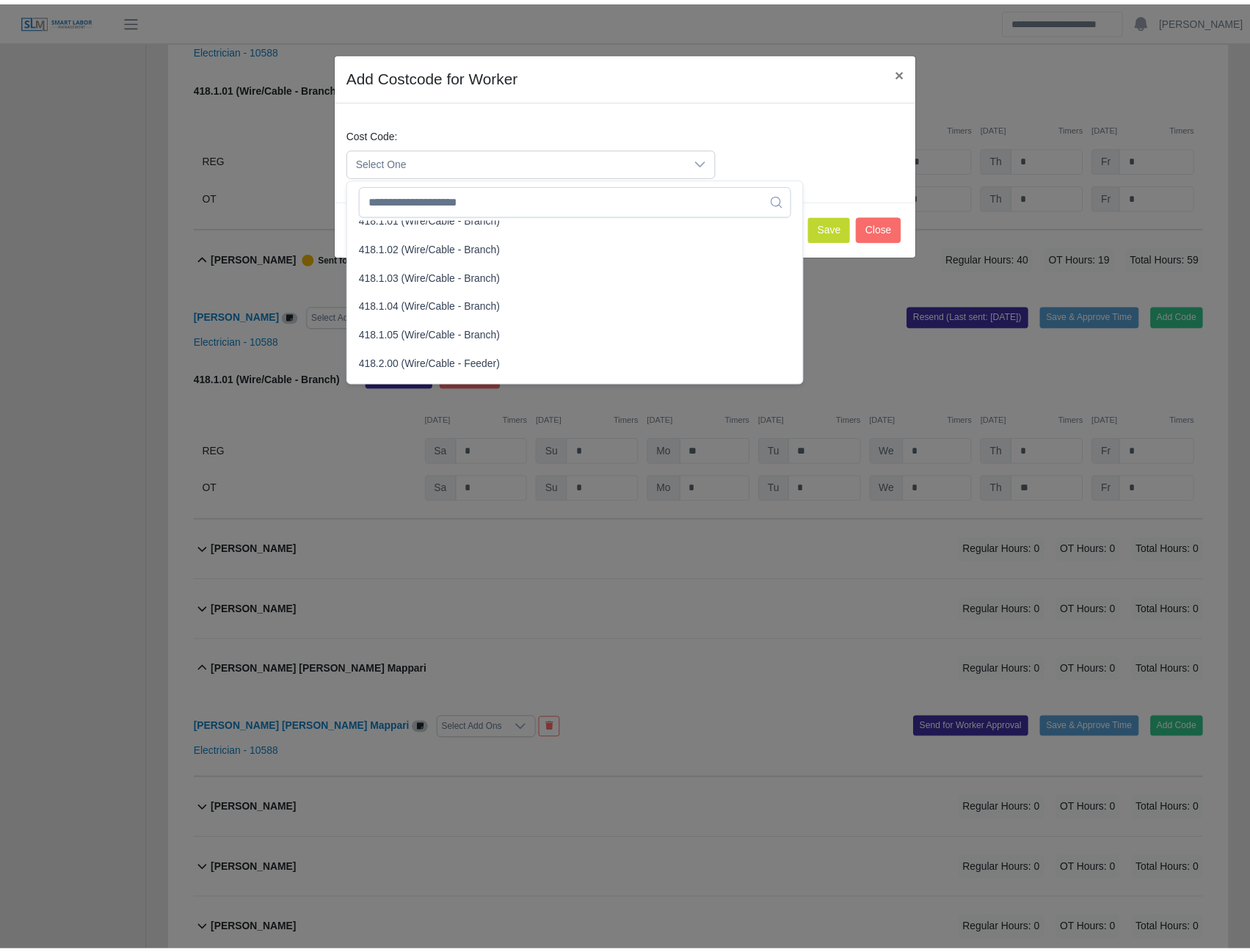
scroll to position [734, 0]
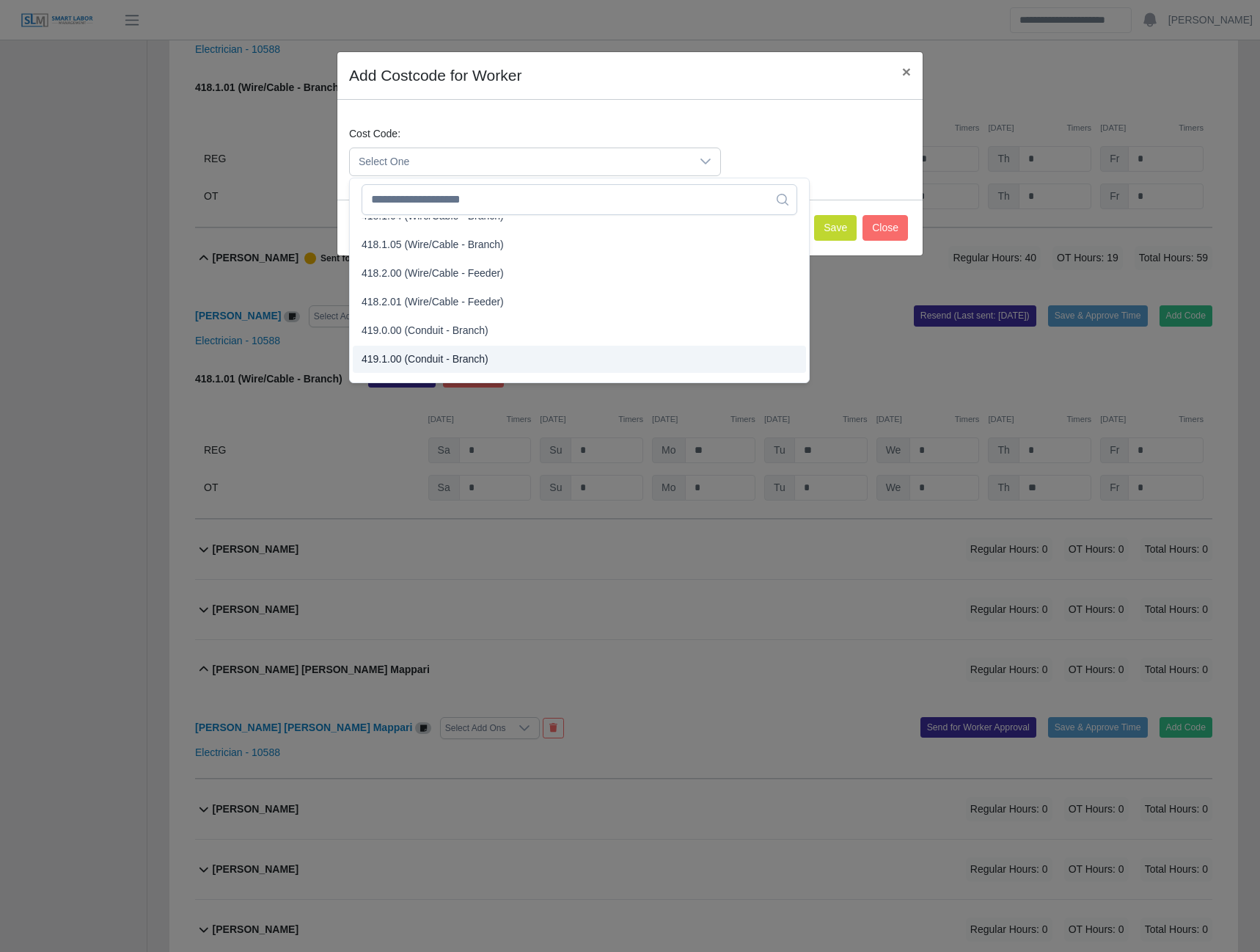
click at [419, 362] on span "419.1.00 (Conduit - Branch)" at bounding box center [425, 359] width 127 height 15
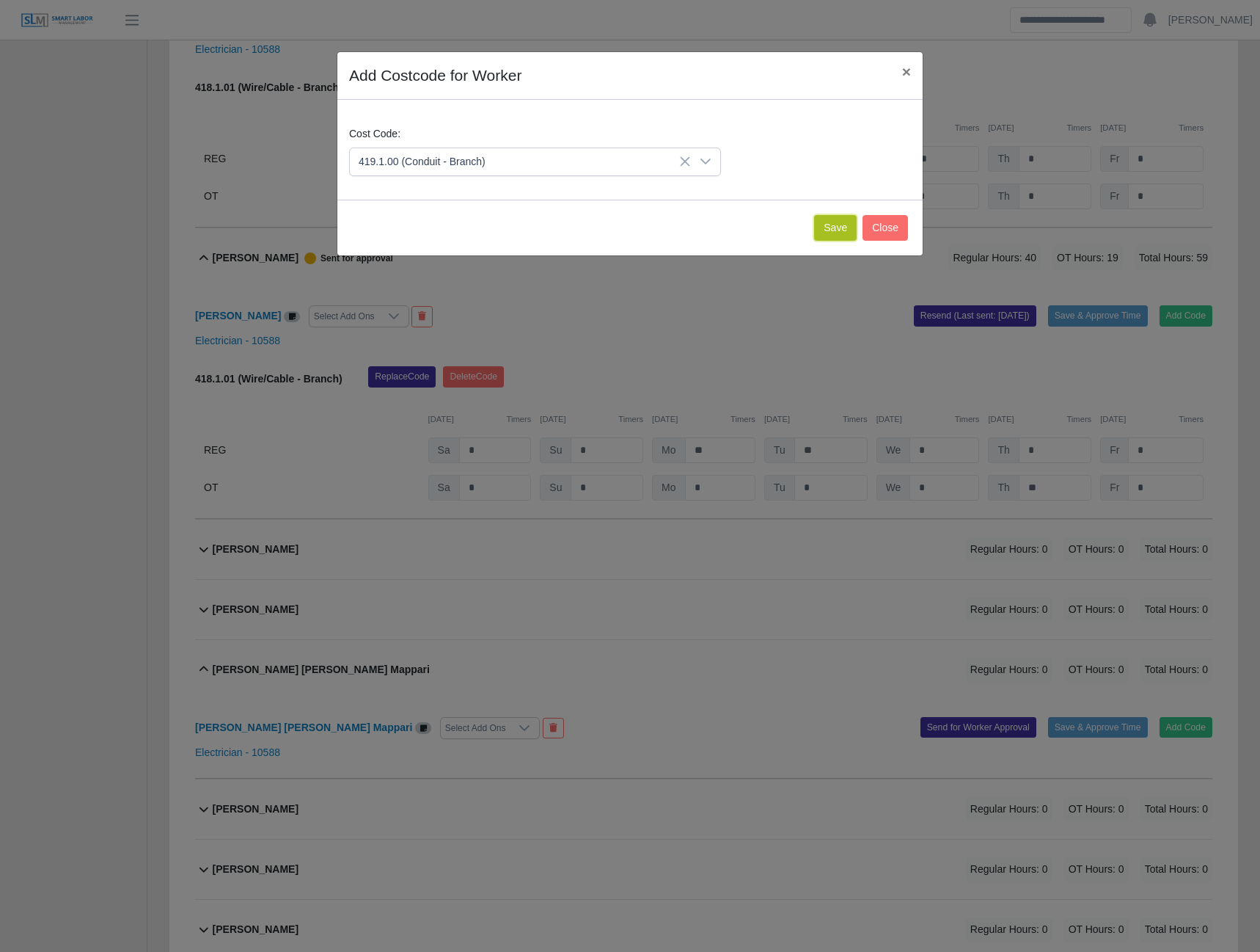
click at [829, 228] on button "Save" at bounding box center [835, 227] width 42 height 26
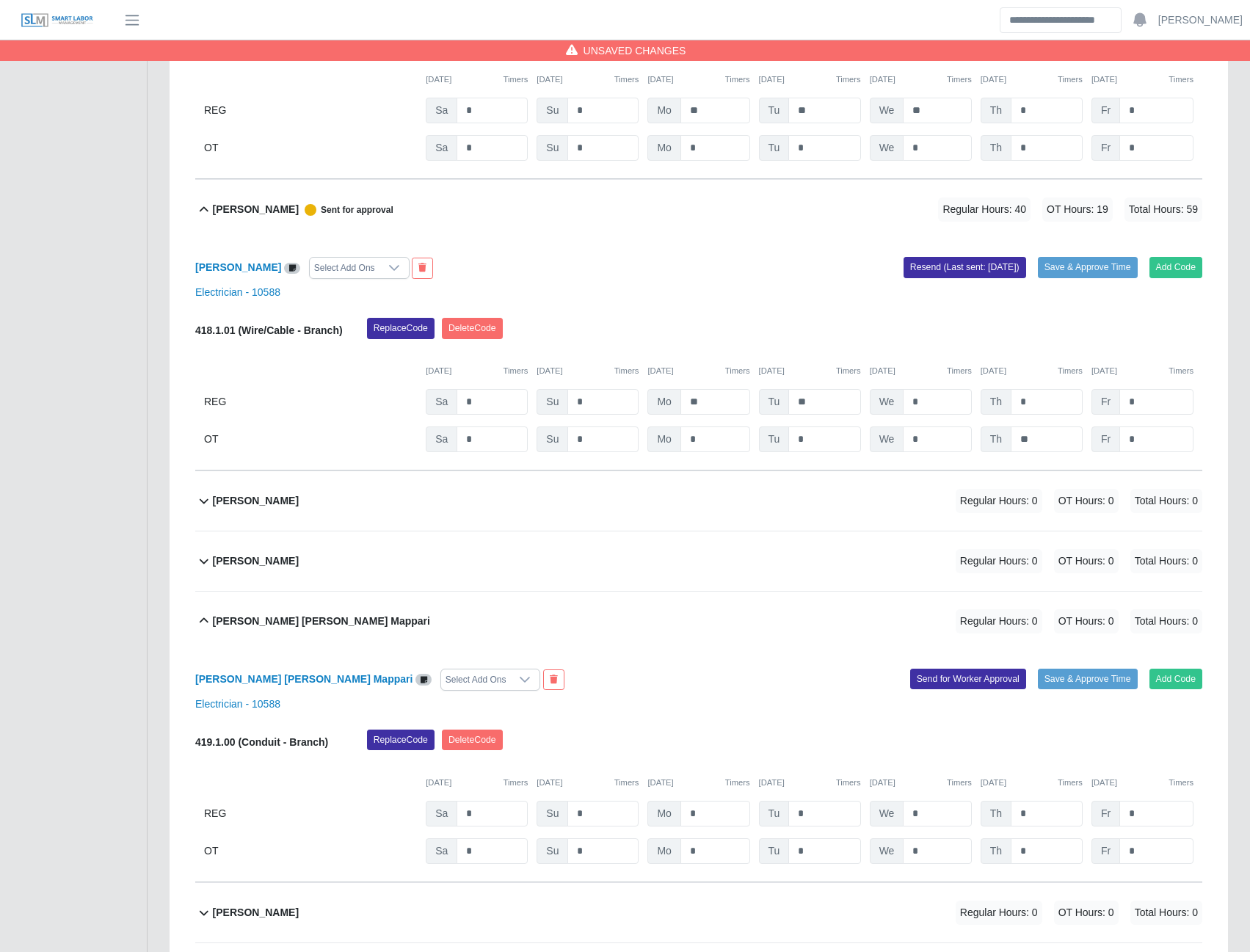
scroll to position [4183, 0]
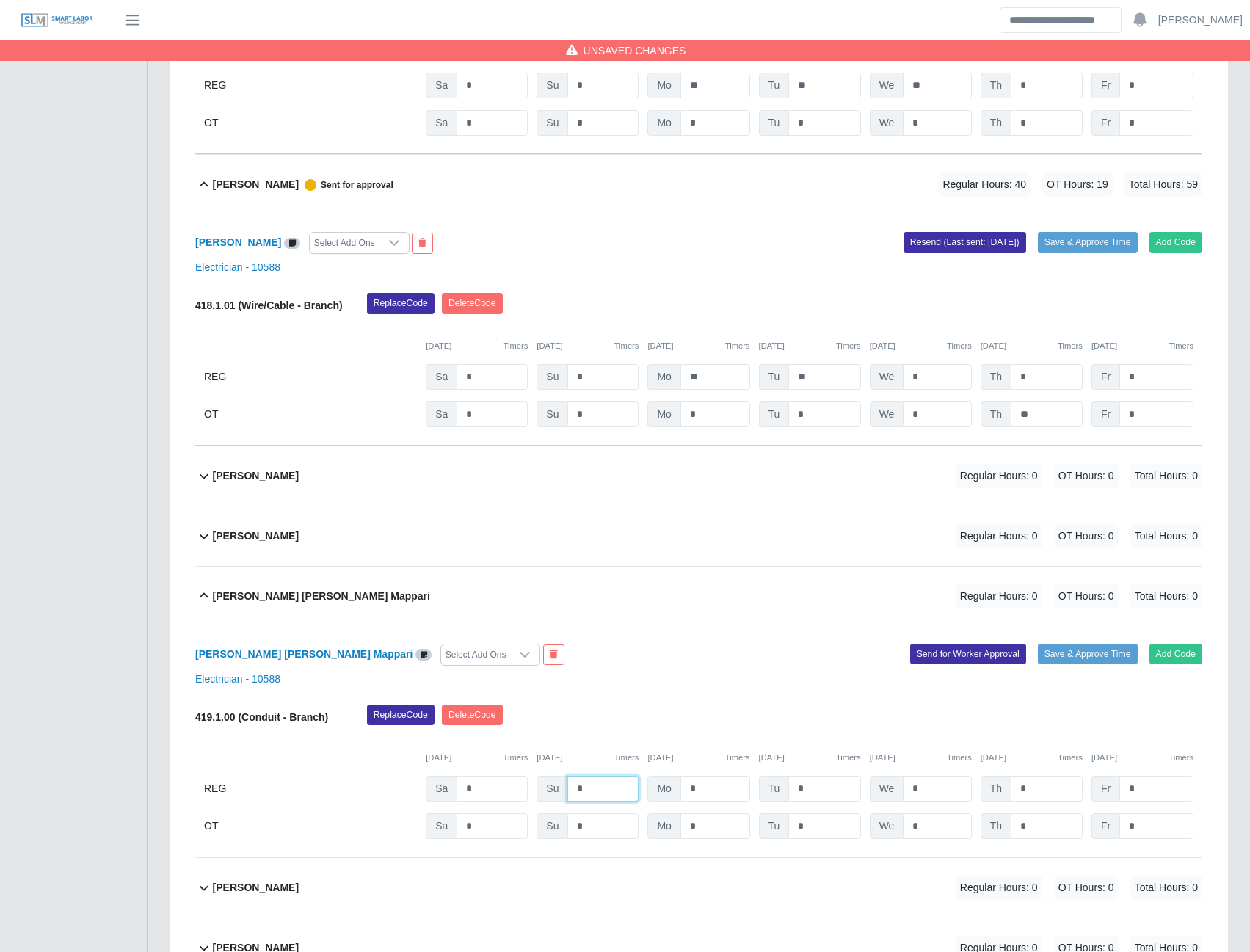
click at [601, 787] on input "*" at bounding box center [603, 788] width 71 height 26
type input "*"
type input "**"
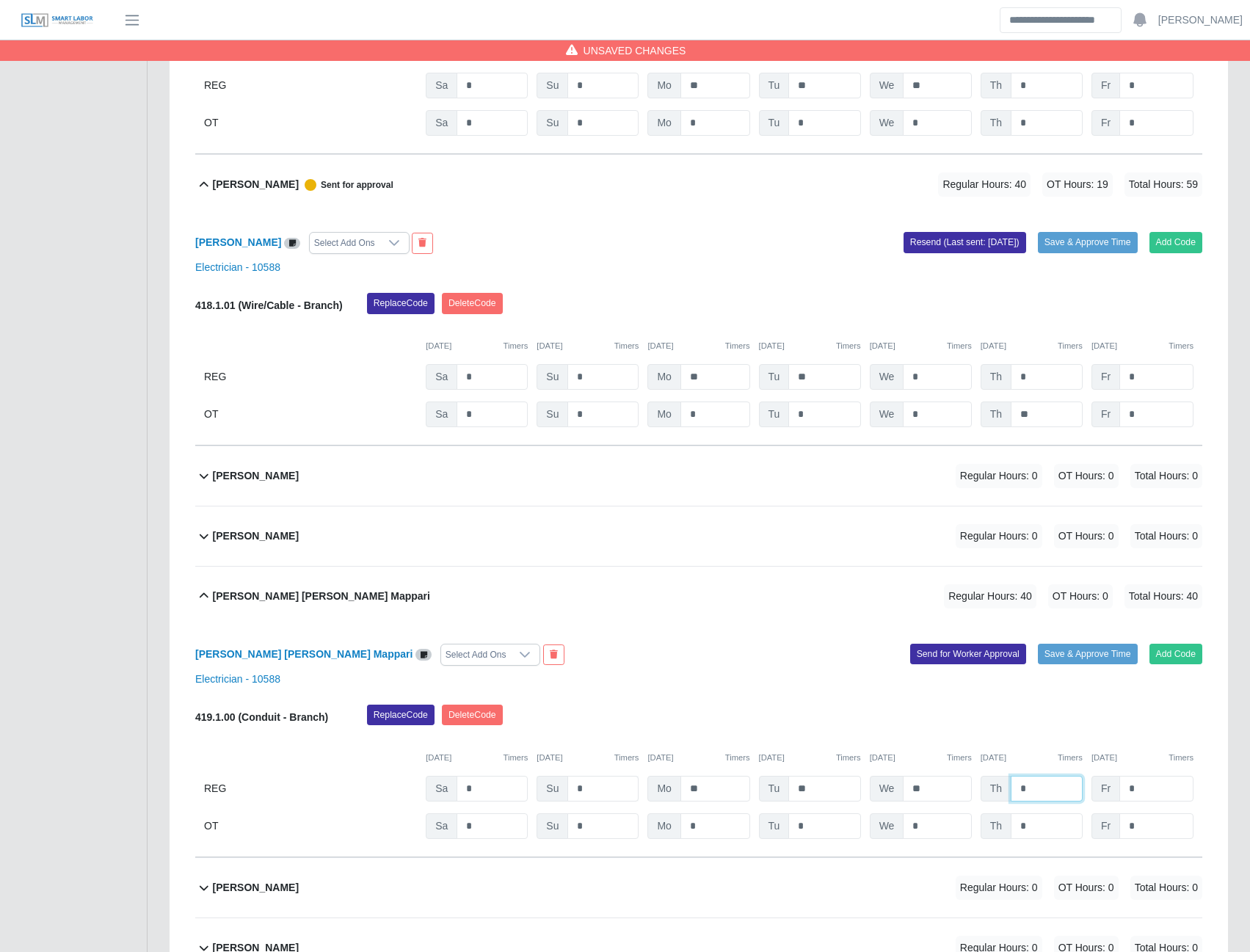
type input "*"
click at [966, 650] on button "Send for Worker Approval" at bounding box center [969, 654] width 116 height 21
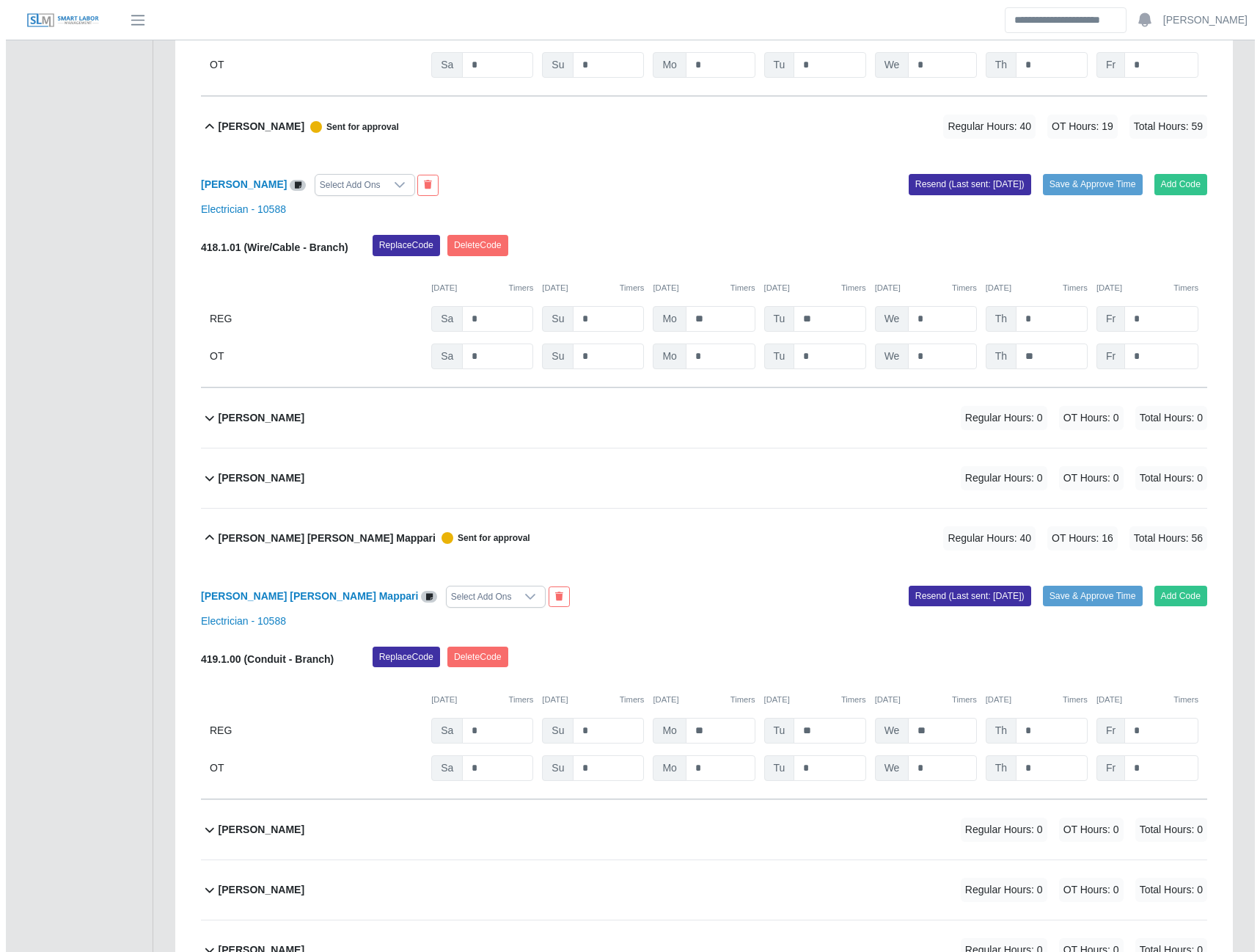
scroll to position [4403, 0]
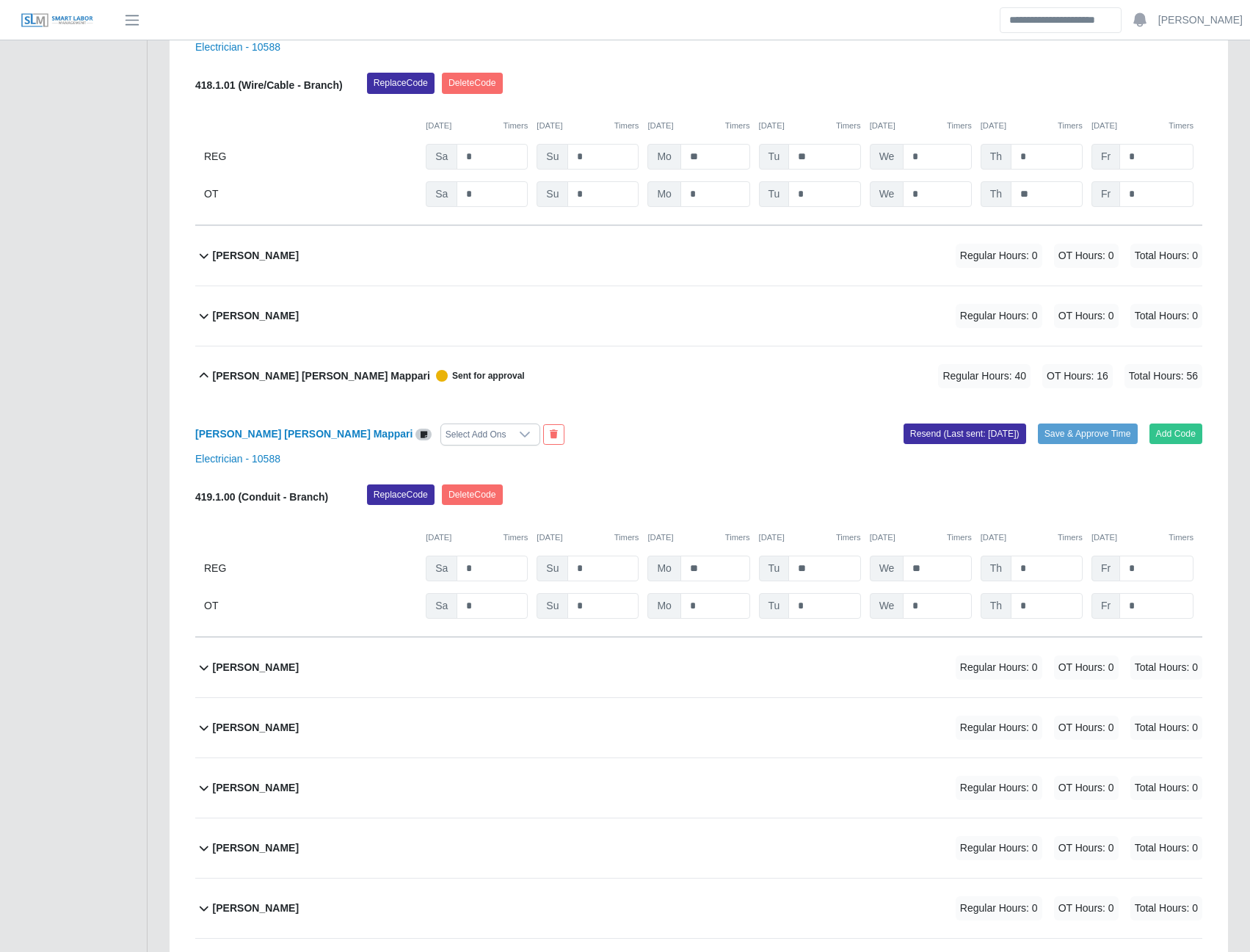
click at [233, 675] on b "Jesus Duran" at bounding box center [255, 668] width 86 height 15
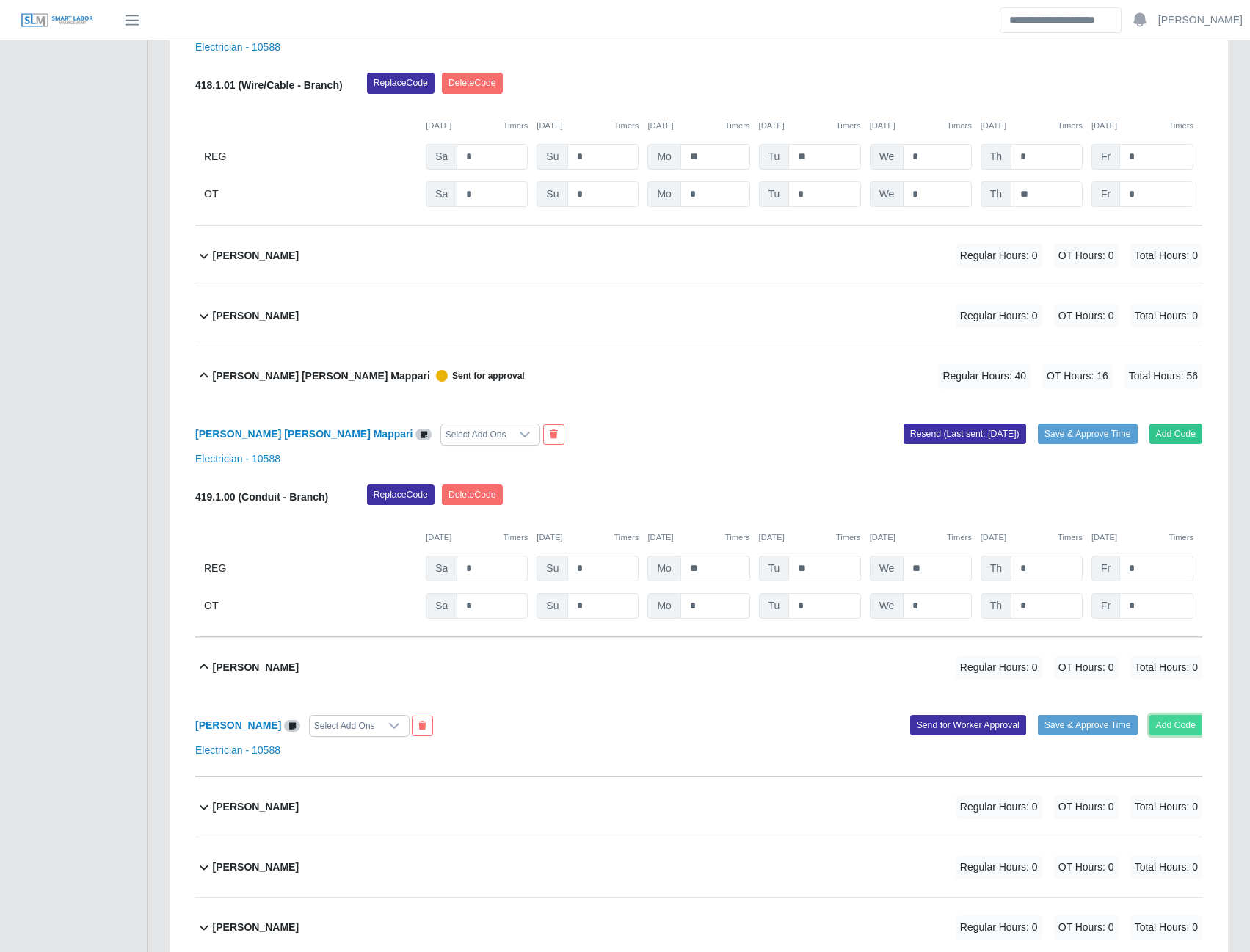
click at [1177, 733] on button "Add Code" at bounding box center [1176, 725] width 53 height 21
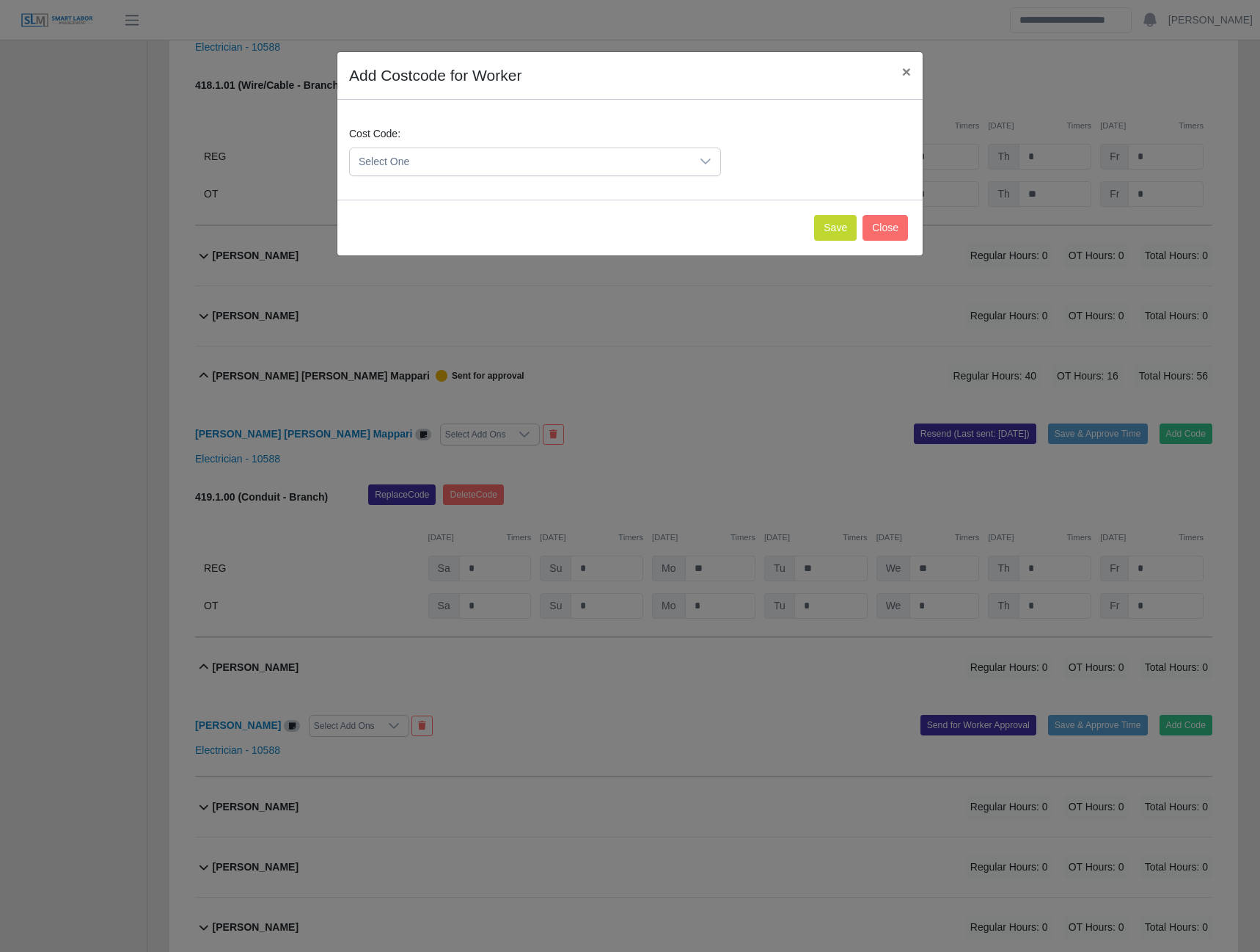
click at [603, 165] on span "Select One" at bounding box center [521, 162] width 341 height 27
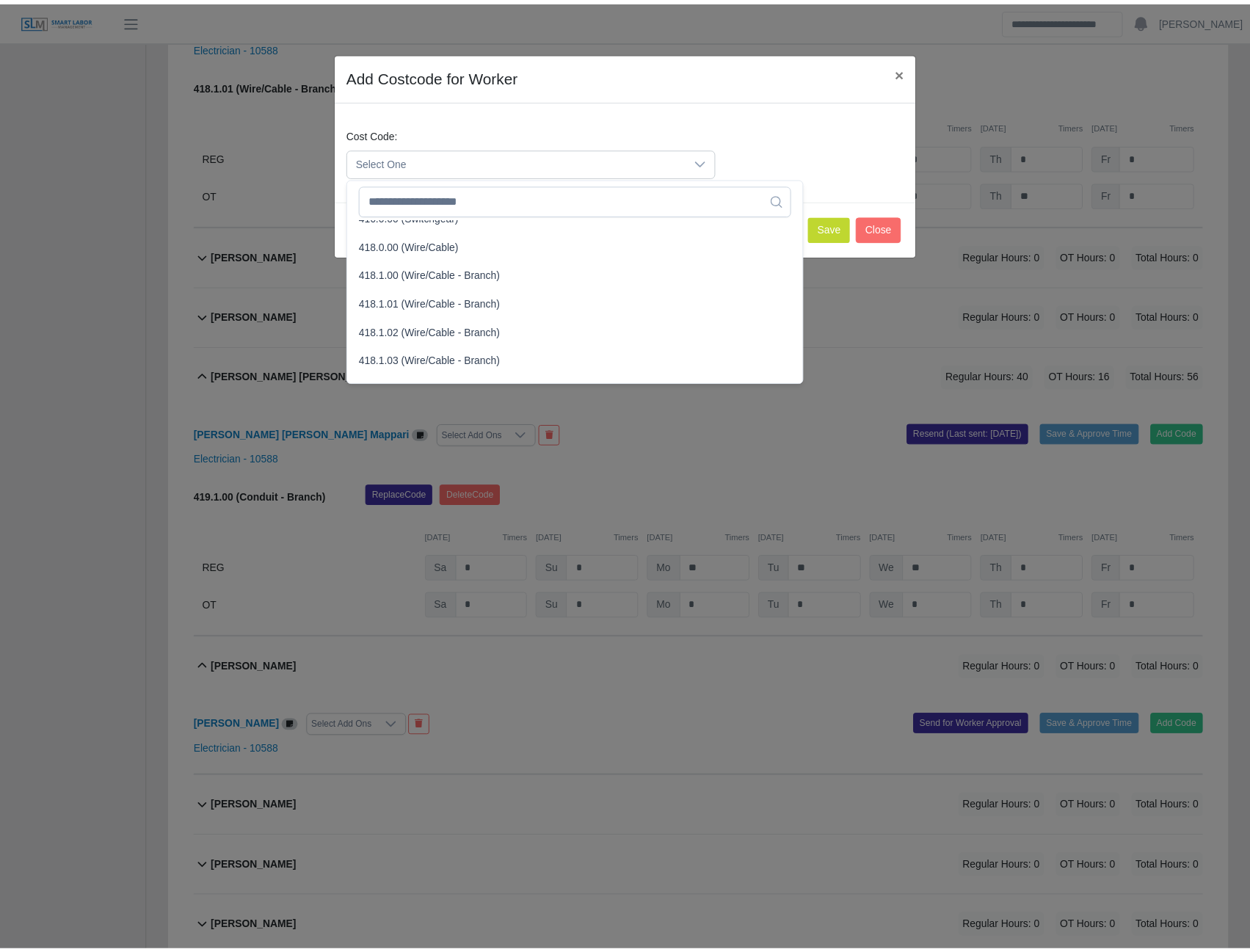
scroll to position [587, 0]
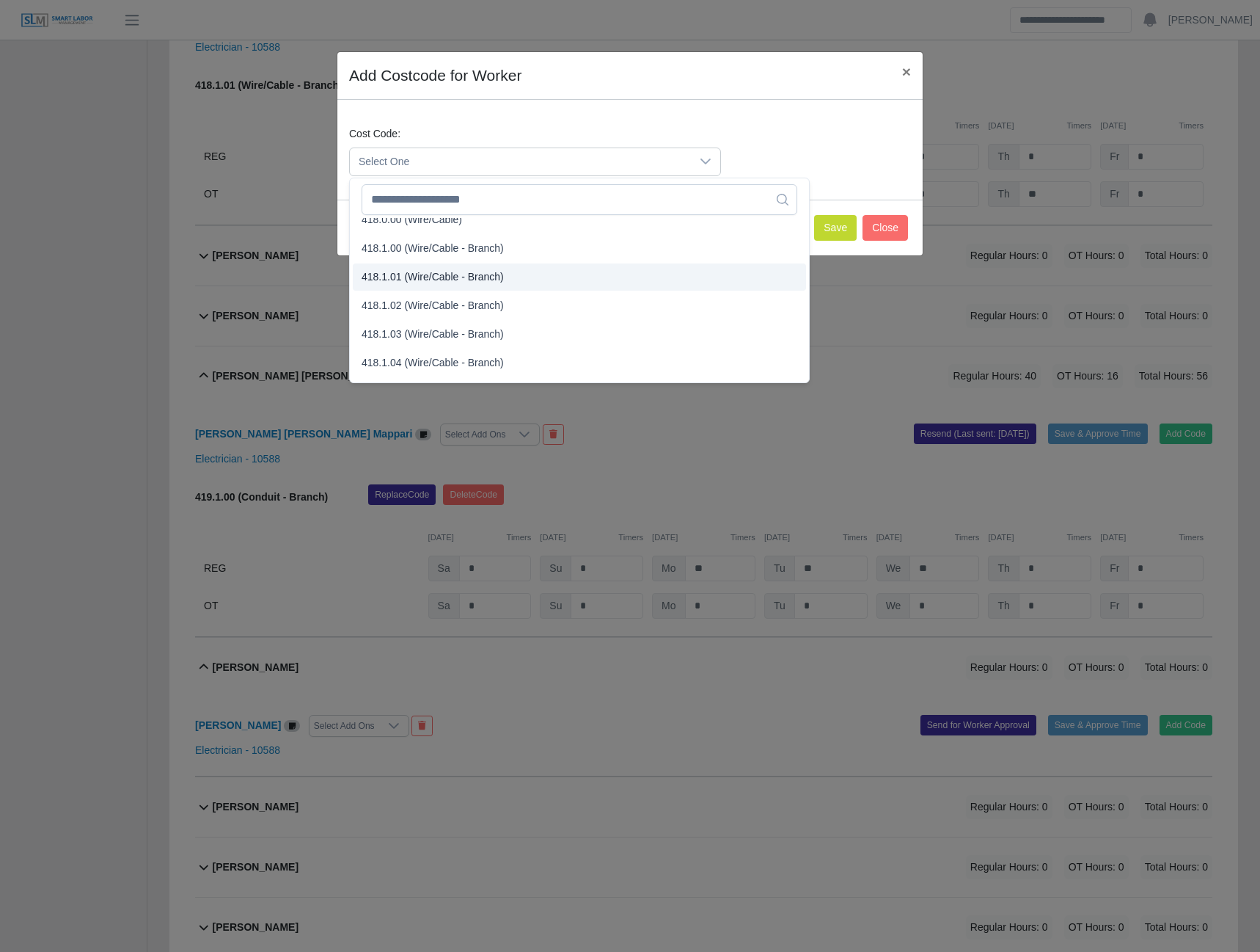
click at [428, 277] on span "418.1.01 (Wire/Cable - Branch)" at bounding box center [433, 277] width 142 height 15
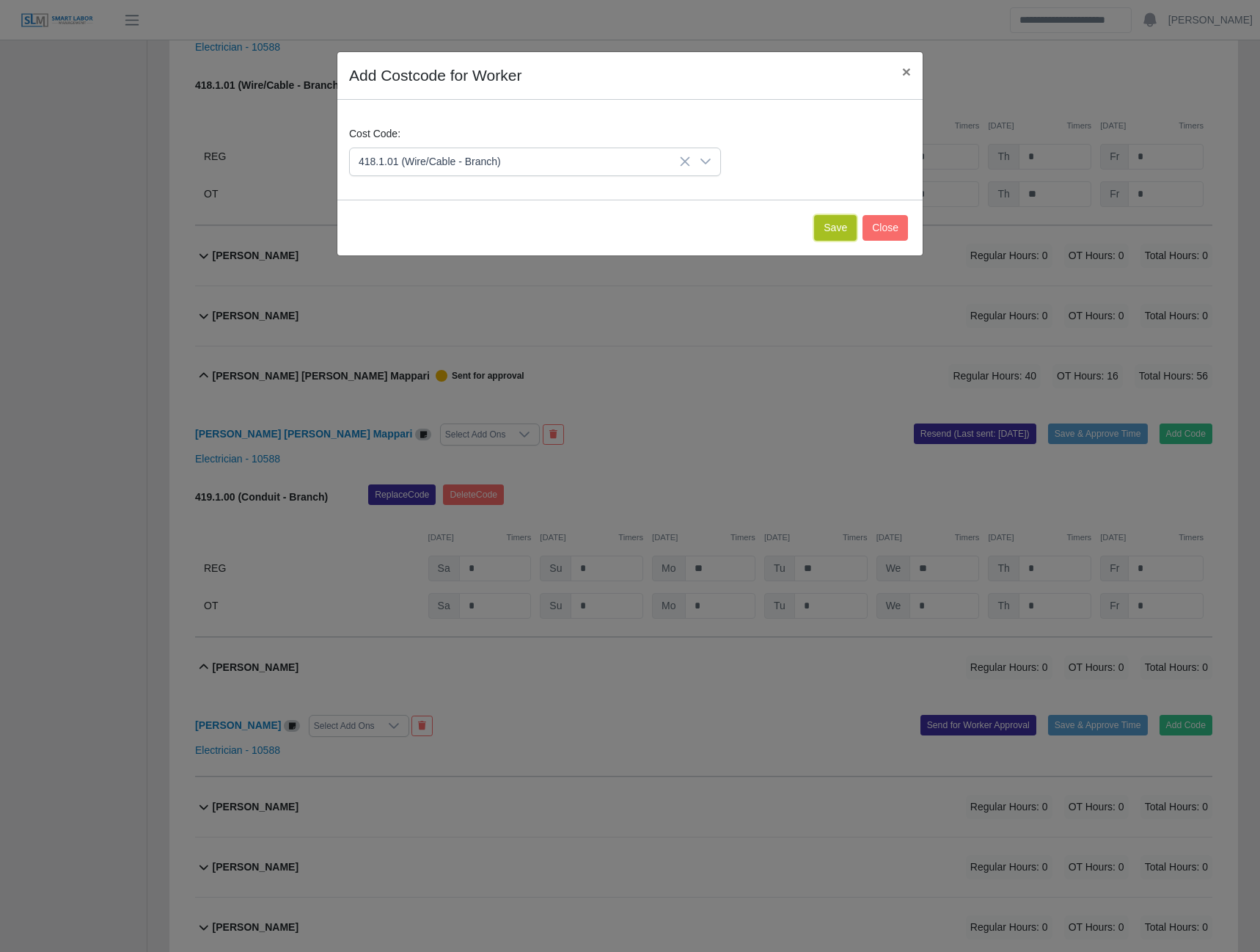
click at [832, 228] on button "Save" at bounding box center [835, 227] width 42 height 26
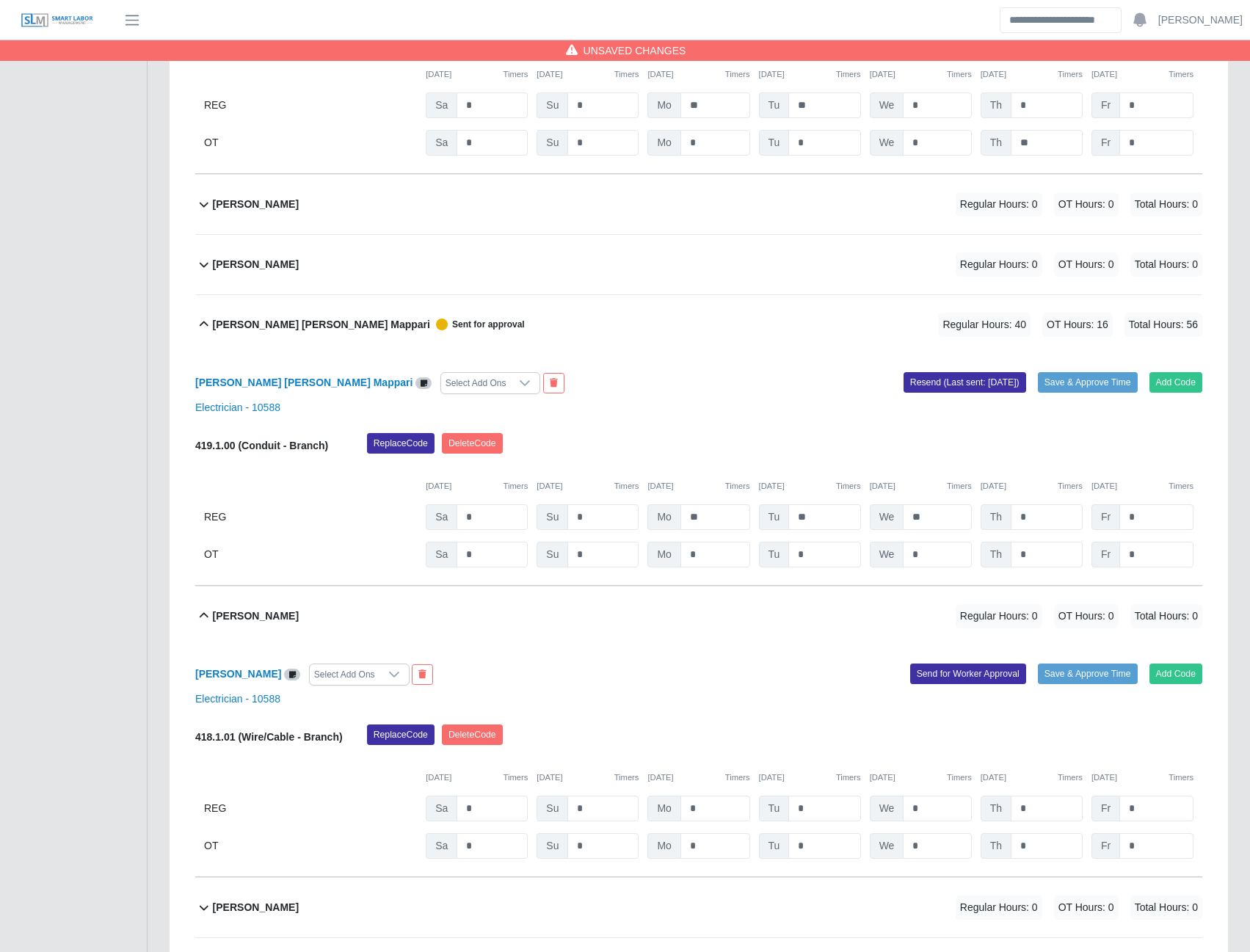
scroll to position [4550, 0]
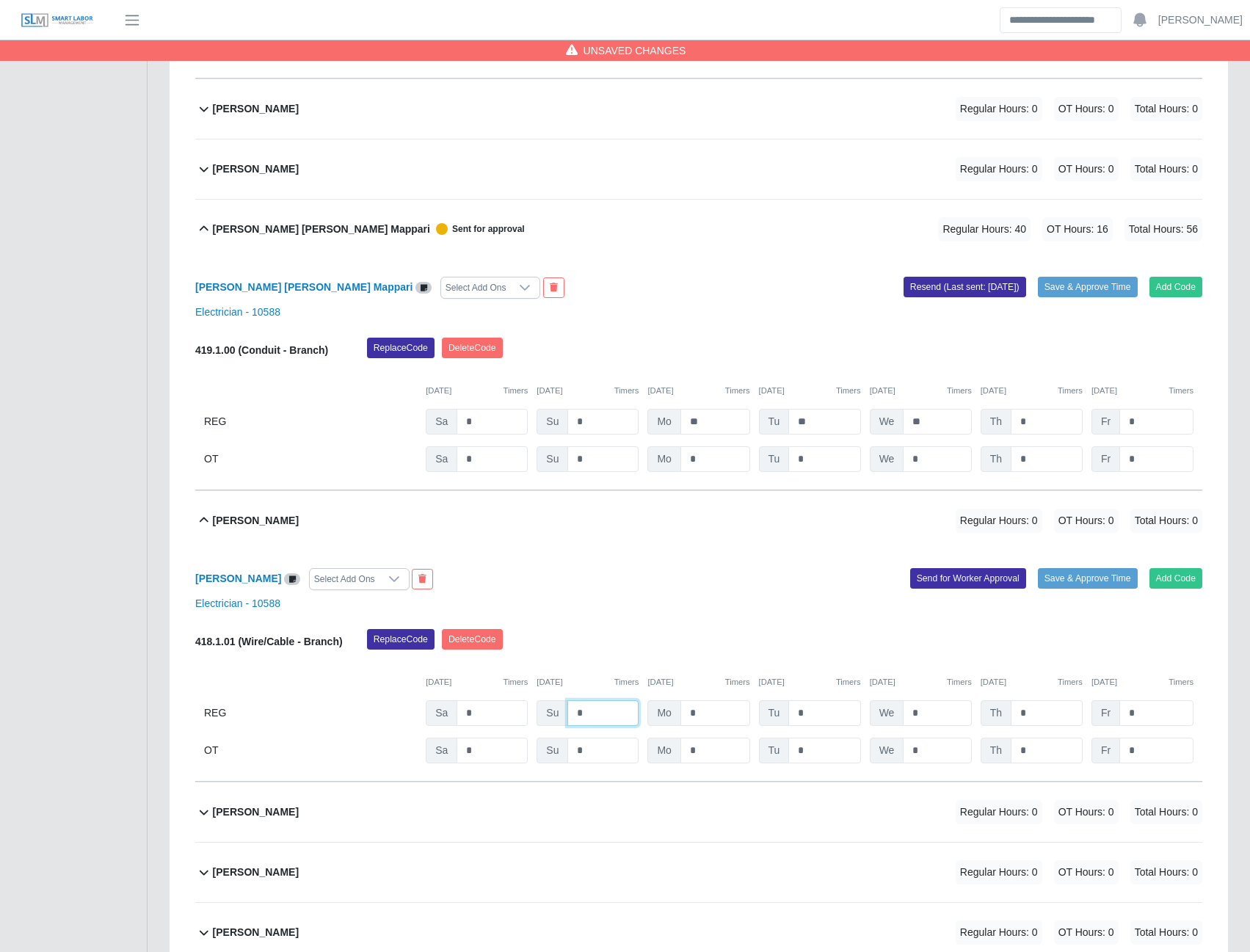
click at [588, 726] on input "*" at bounding box center [603, 712] width 71 height 26
type input "*"
type input "**"
type input "*"
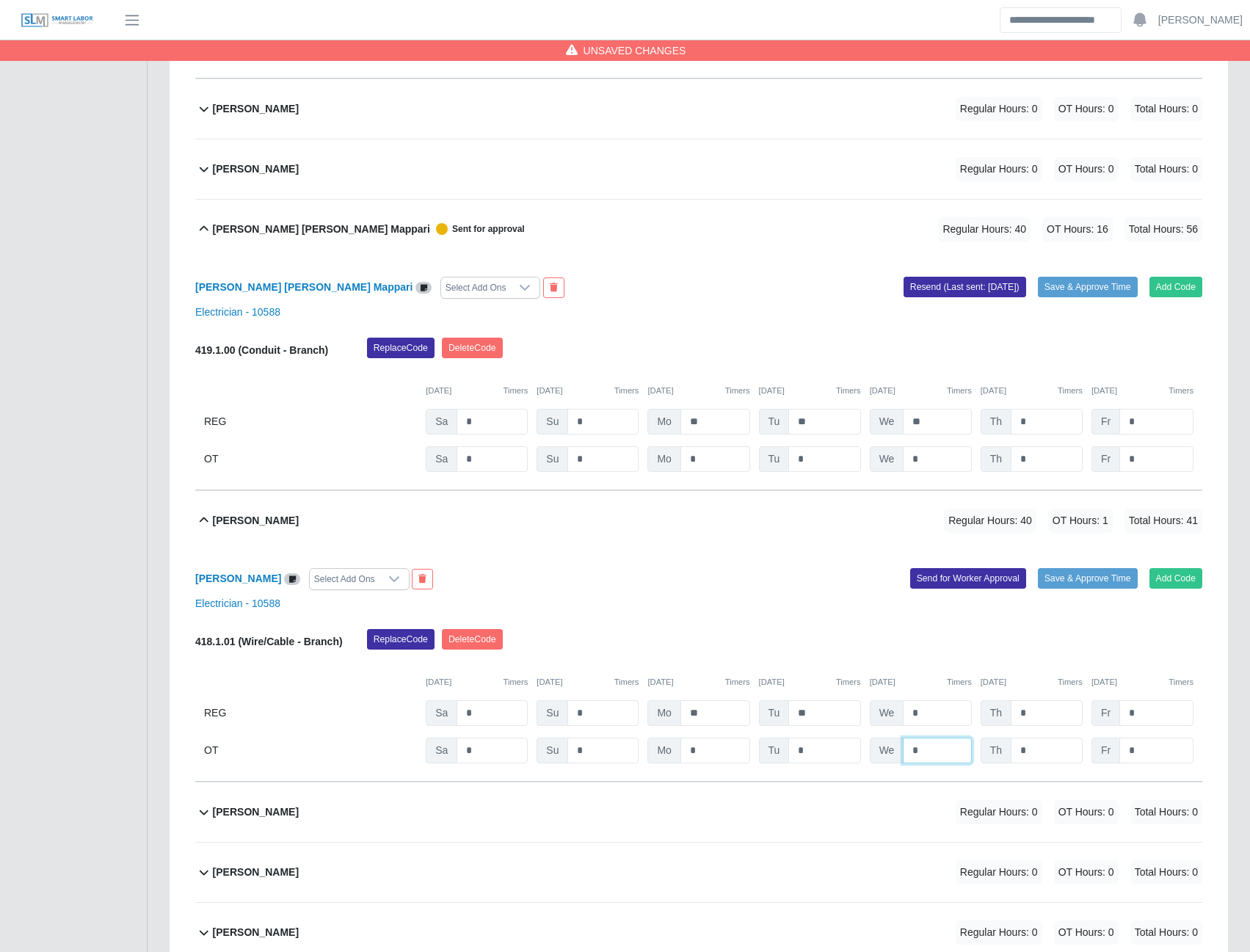
type input "*"
type input "**"
type input "*"
click at [940, 585] on button "Send for Worker Approval" at bounding box center [969, 578] width 116 height 21
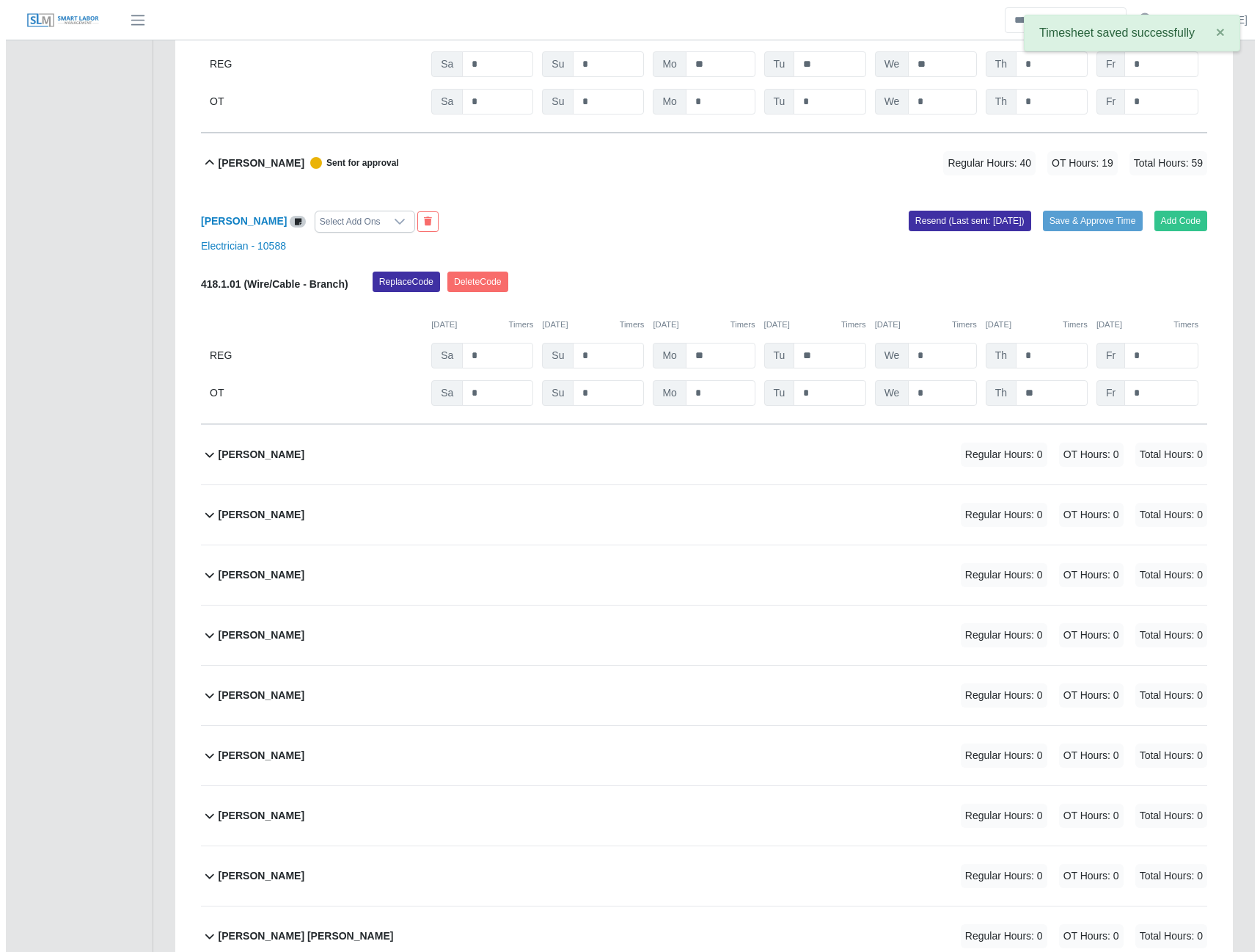
scroll to position [4916, 0]
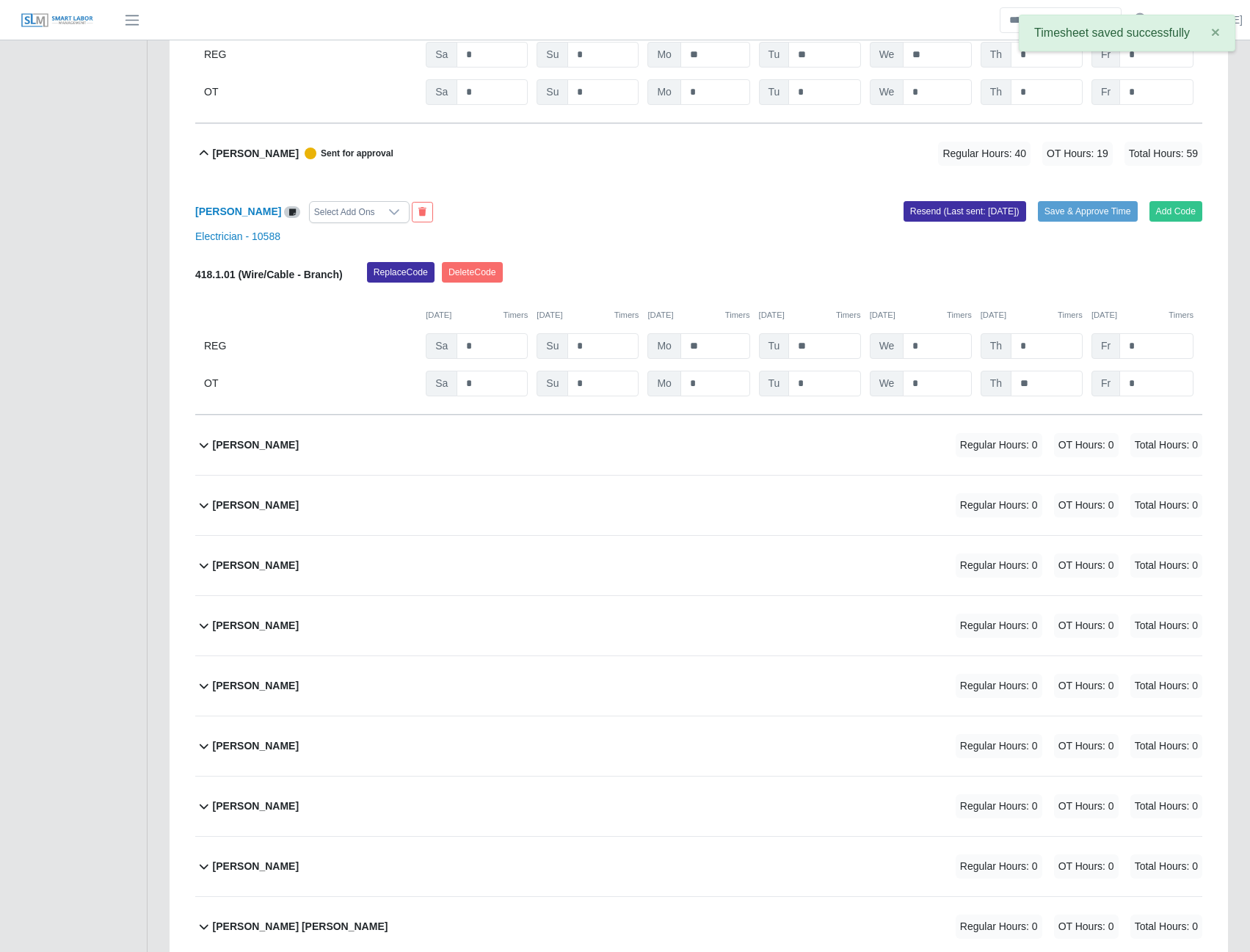
click at [256, 453] on b "Jimmy Burns" at bounding box center [255, 445] width 86 height 15
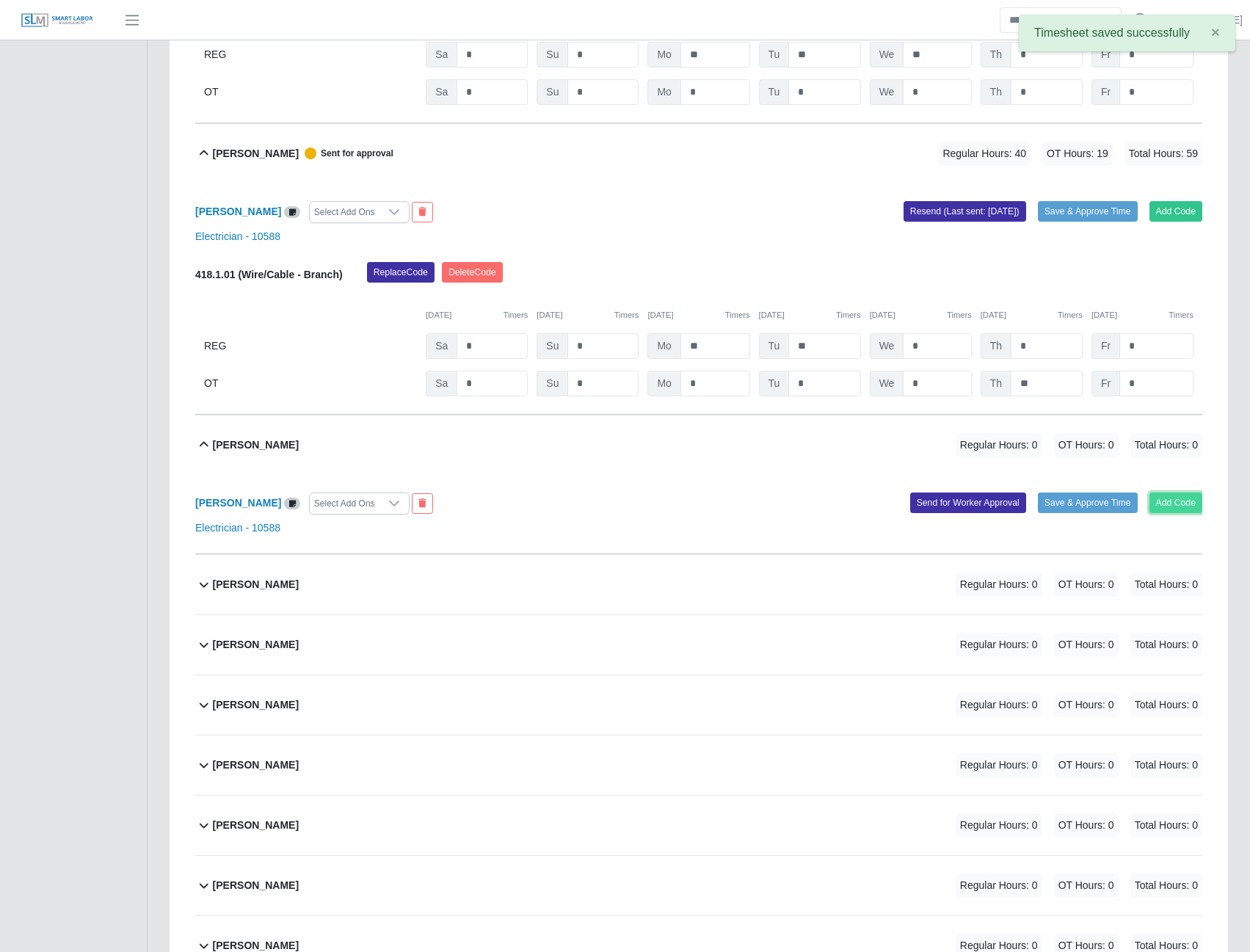
click at [1166, 512] on button "Add Code" at bounding box center [1176, 502] width 53 height 21
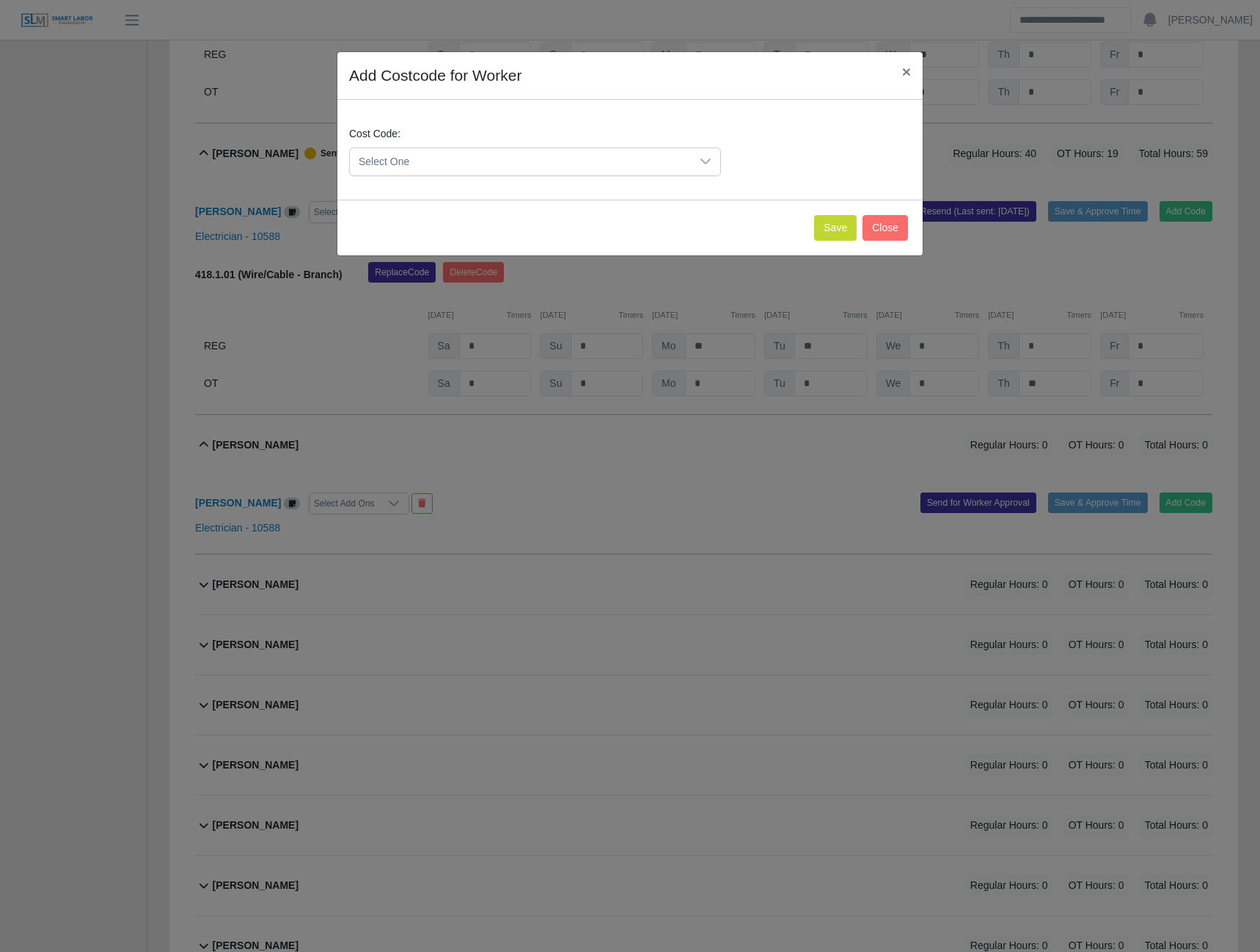
click at [699, 158] on div at bounding box center [706, 162] width 29 height 27
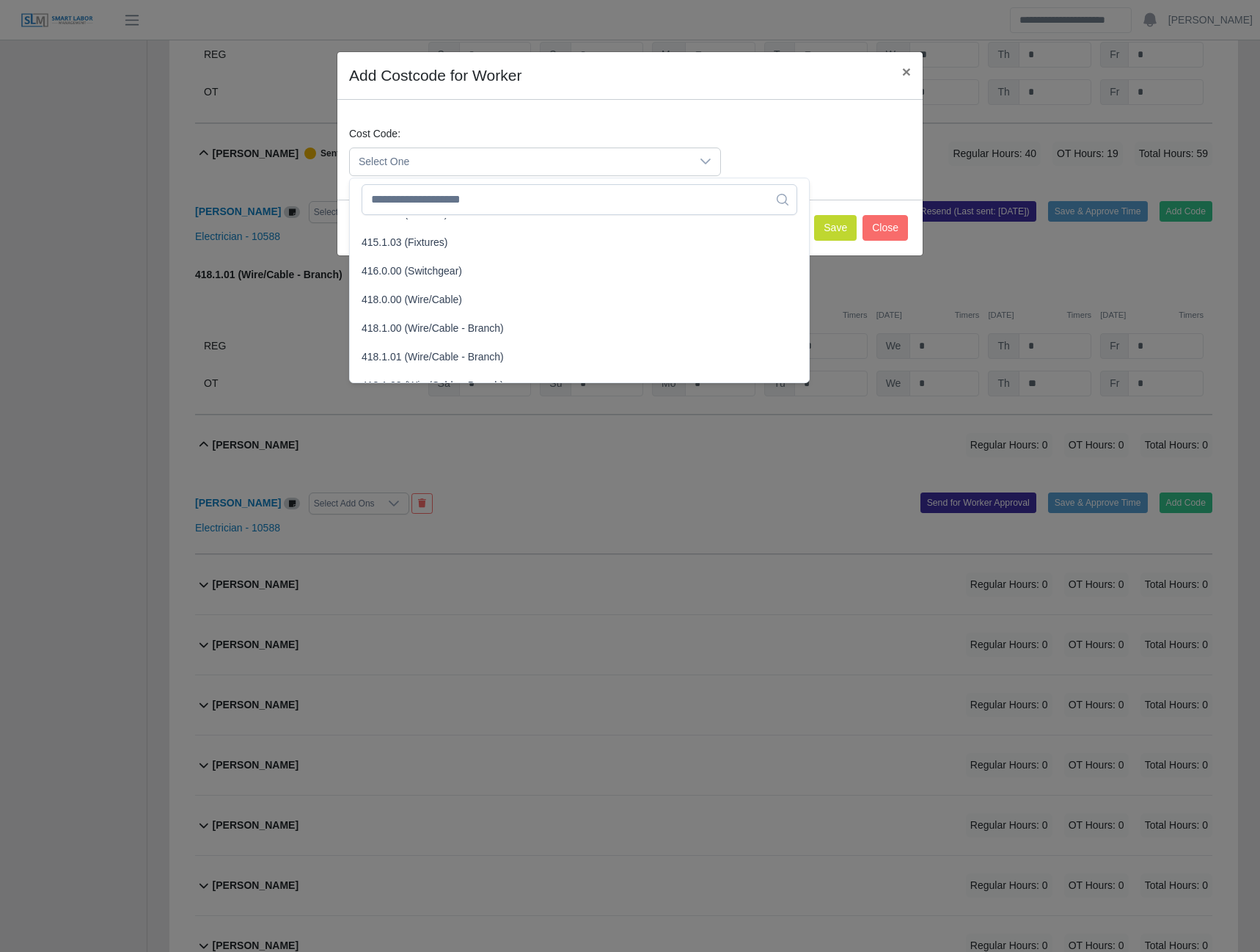
scroll to position [514, 0]
click at [430, 345] on span "418.1.01 (Wire/Cable - Branch)" at bounding box center [433, 350] width 142 height 15
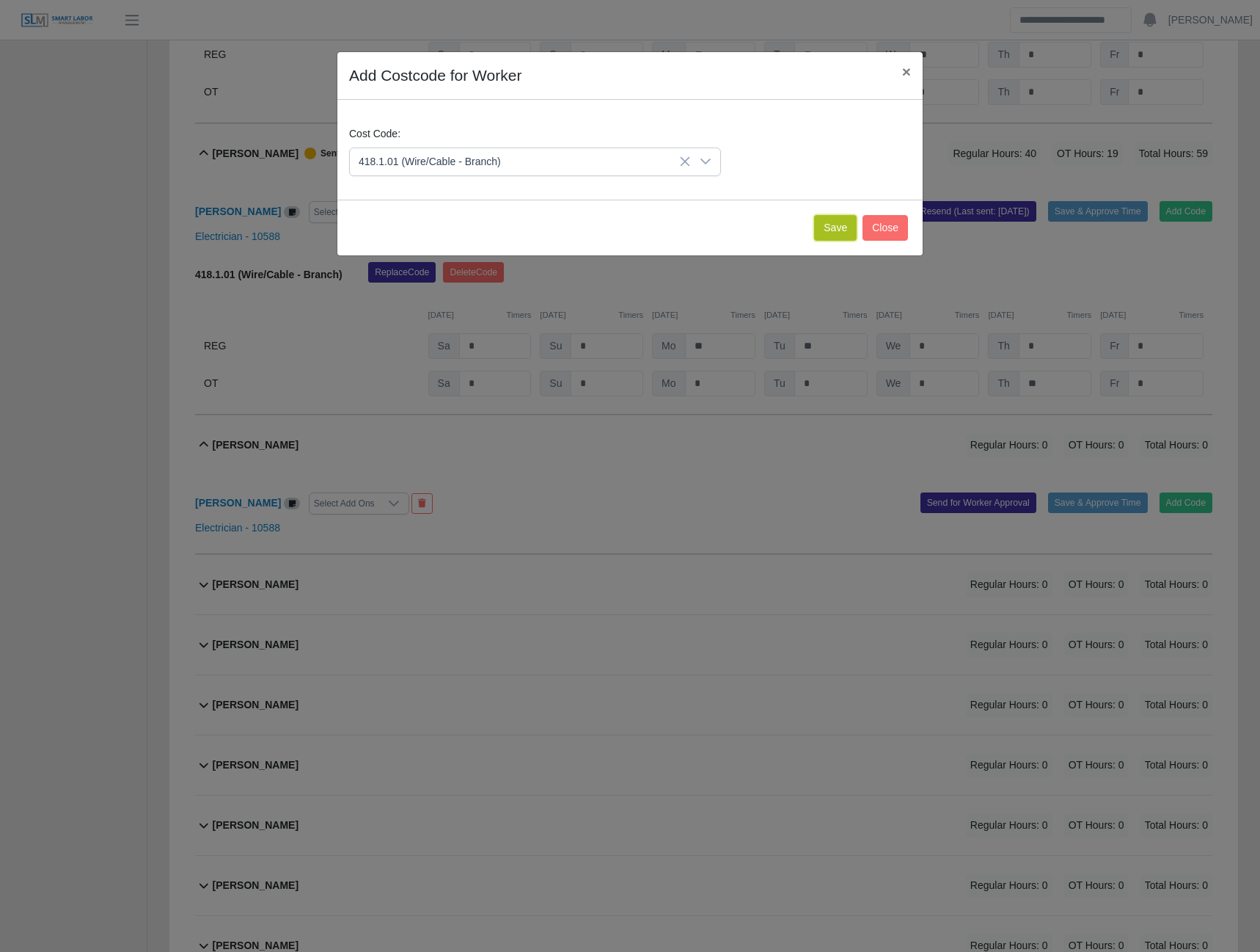
click at [830, 229] on button "Save" at bounding box center [835, 227] width 42 height 26
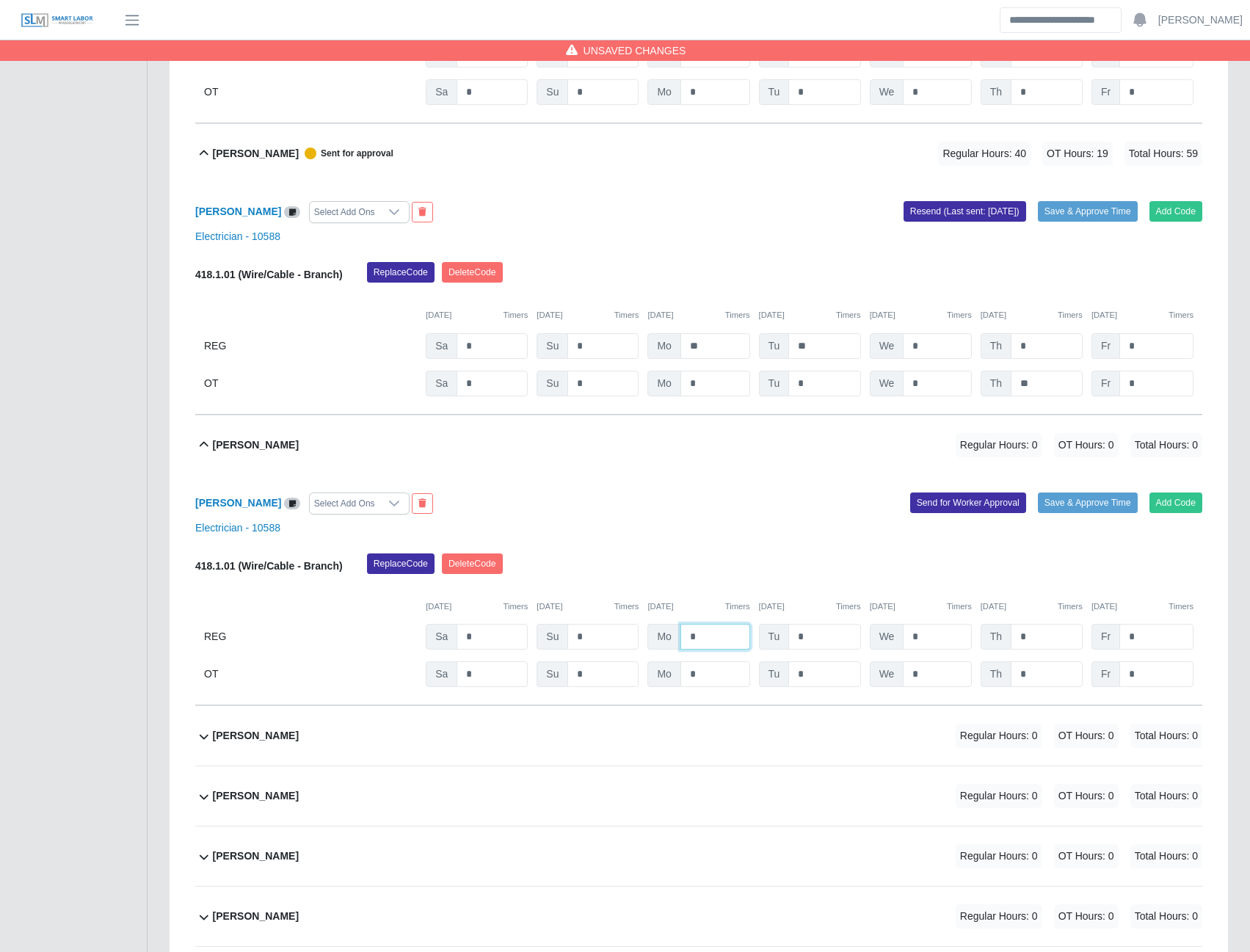
click at [688, 646] on input "*" at bounding box center [715, 636] width 70 height 26
type input "**"
type input "***"
type input "**"
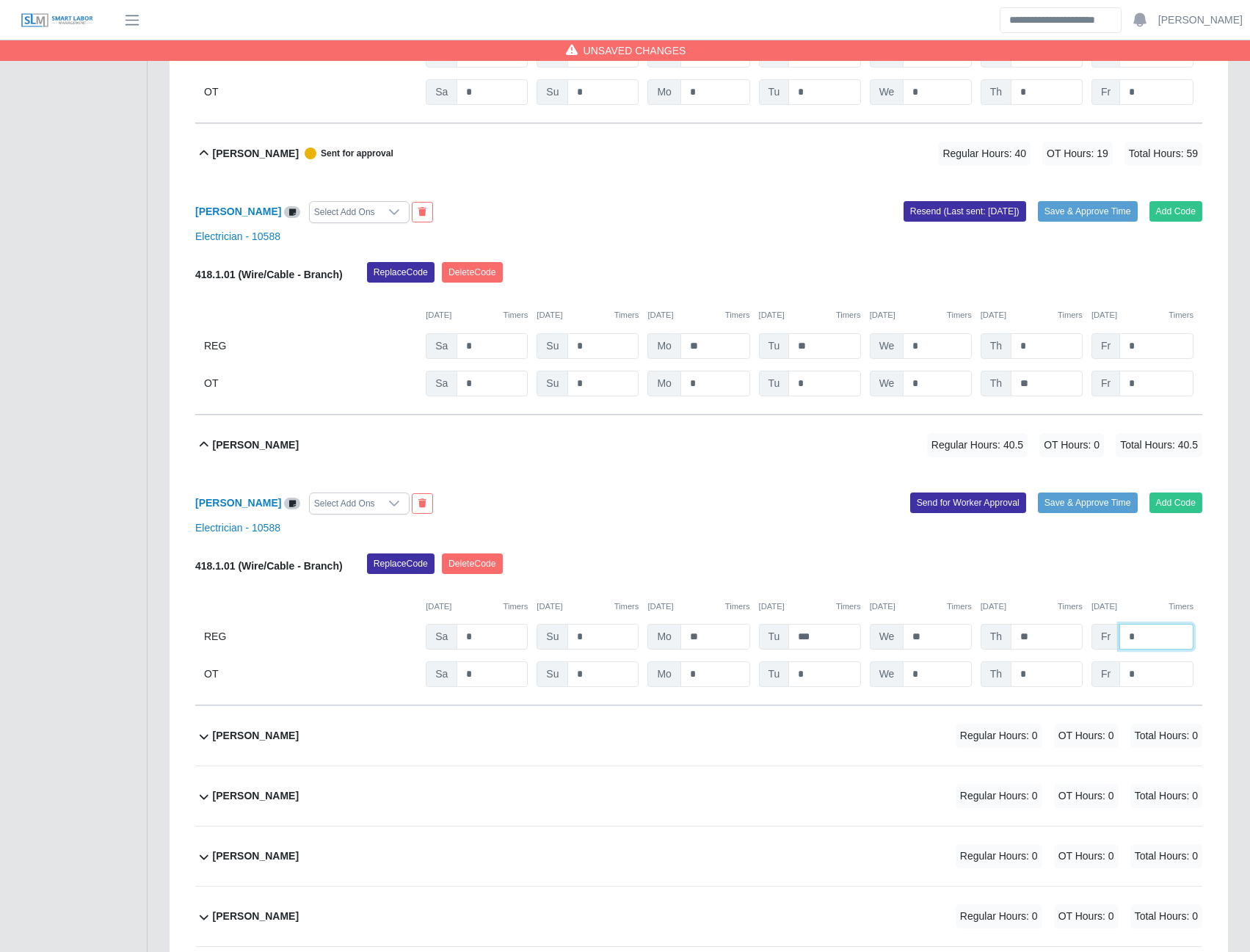
type input "*"
click at [813, 641] on input "***" at bounding box center [824, 636] width 72 height 26
type input "*"
click at [803, 687] on input "*" at bounding box center [824, 674] width 72 height 26
type input "***"
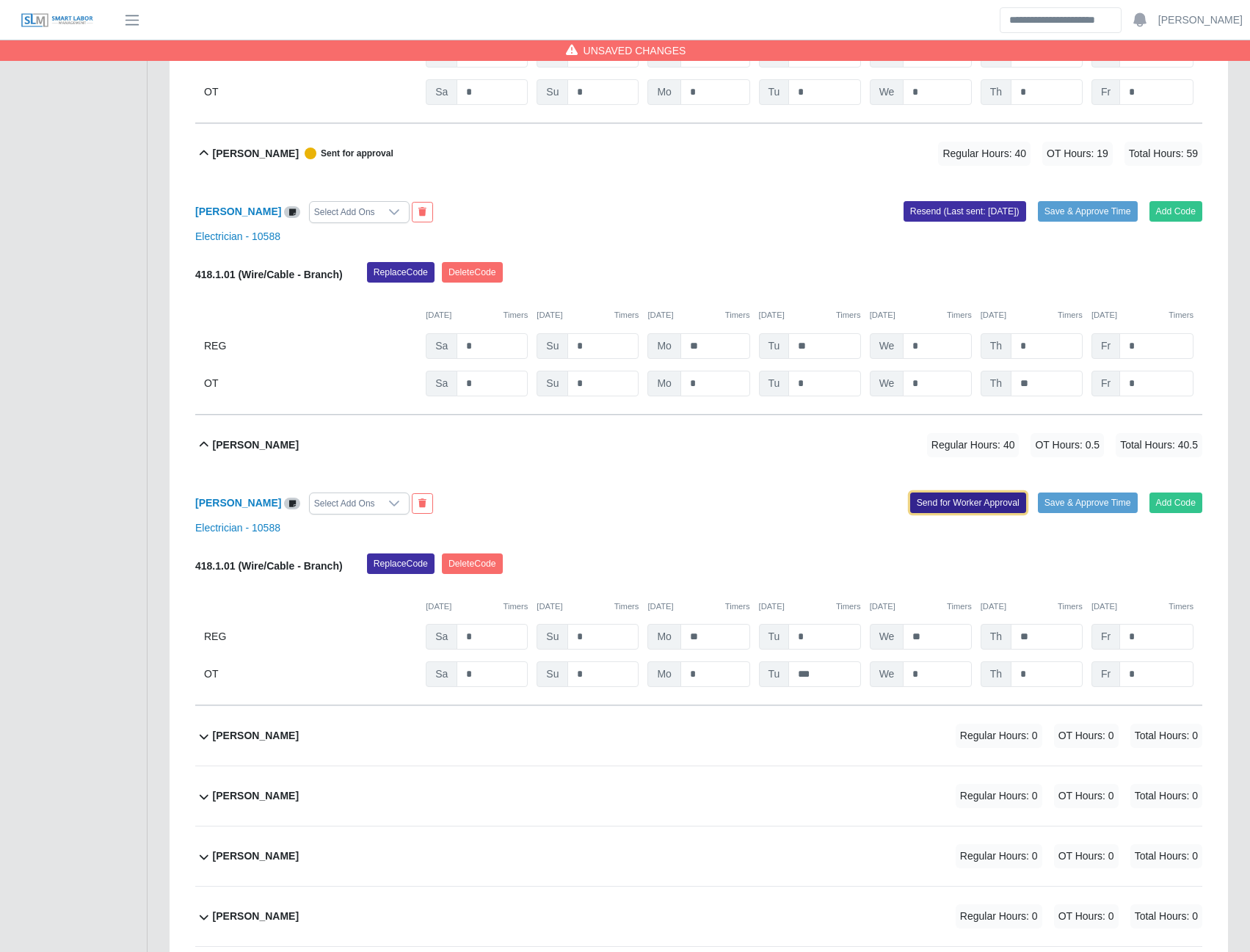
click at [990, 513] on button "Send for Worker Approval" at bounding box center [969, 502] width 116 height 21
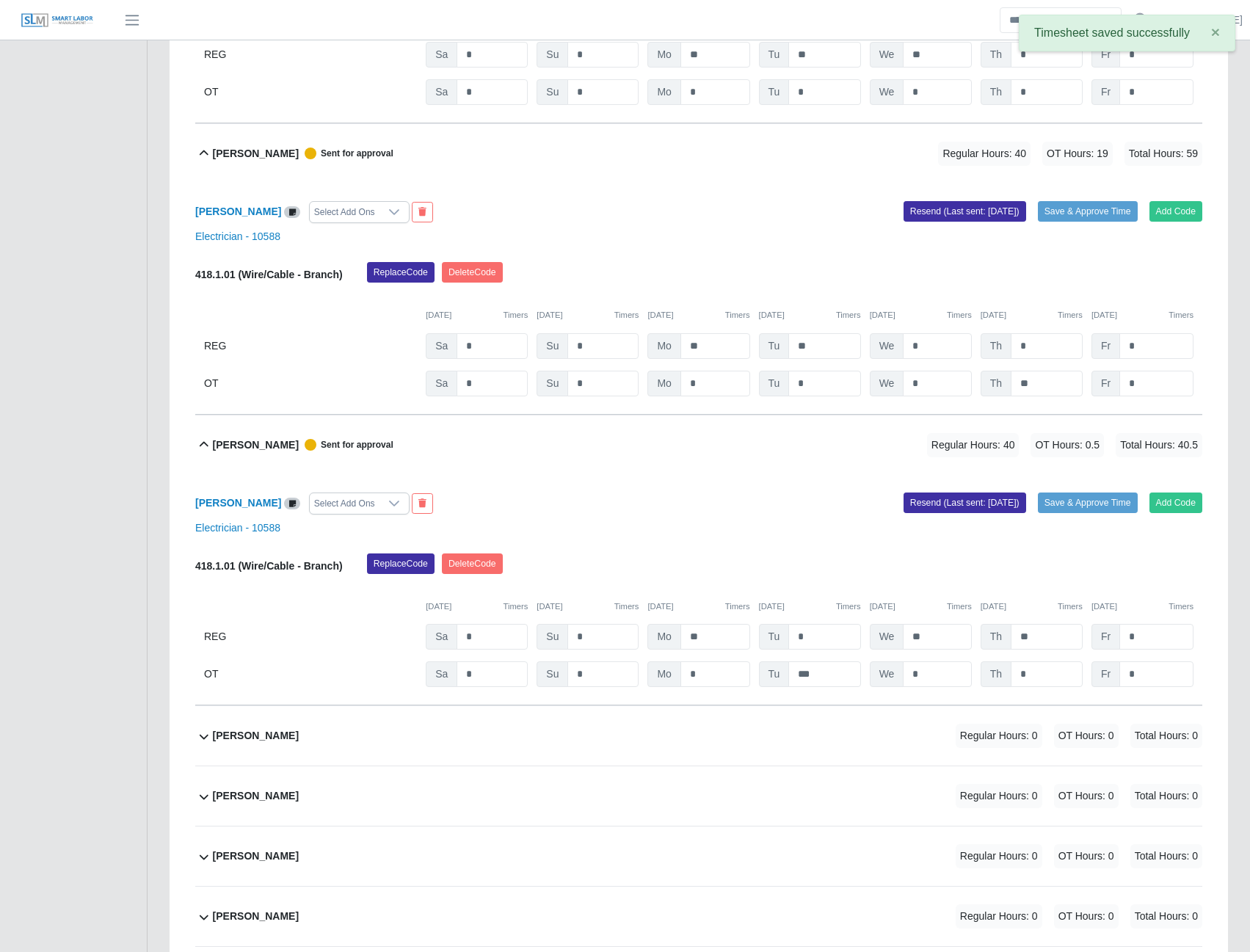
click at [238, 743] on b "Joan Urdaneta" at bounding box center [255, 736] width 86 height 15
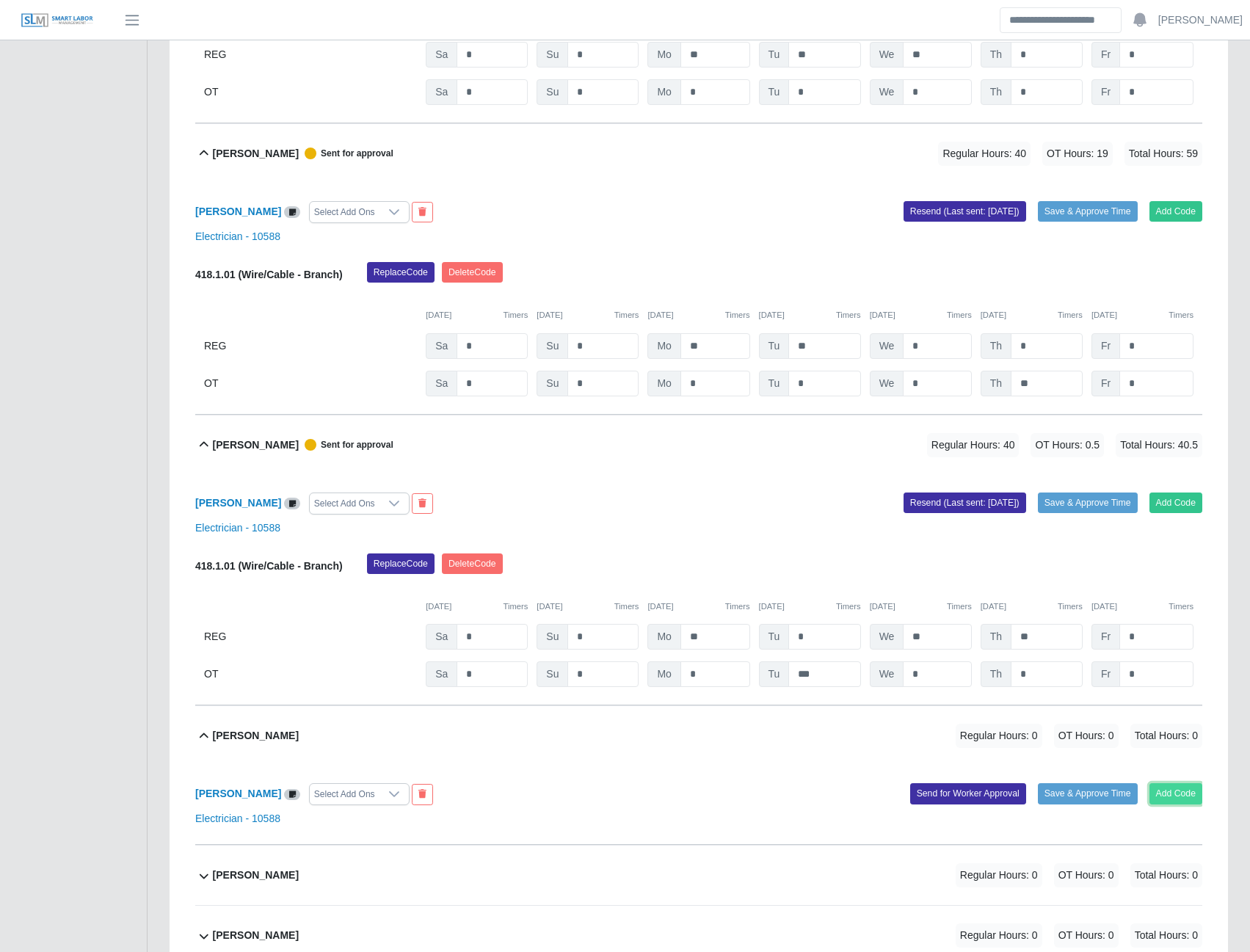
click at [1159, 801] on button "Add Code" at bounding box center [1176, 793] width 53 height 21
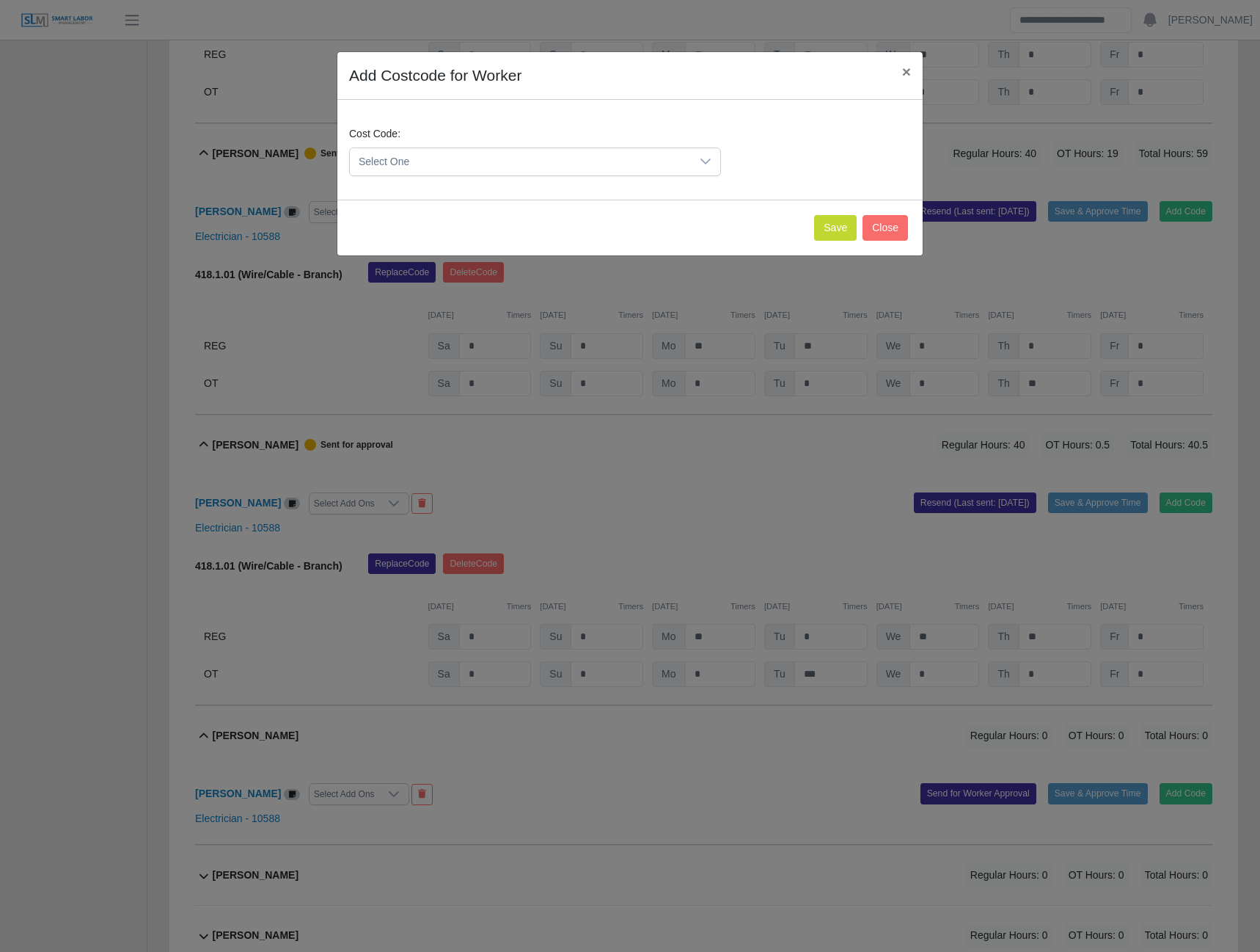
click at [676, 164] on span "Select One" at bounding box center [521, 162] width 341 height 27
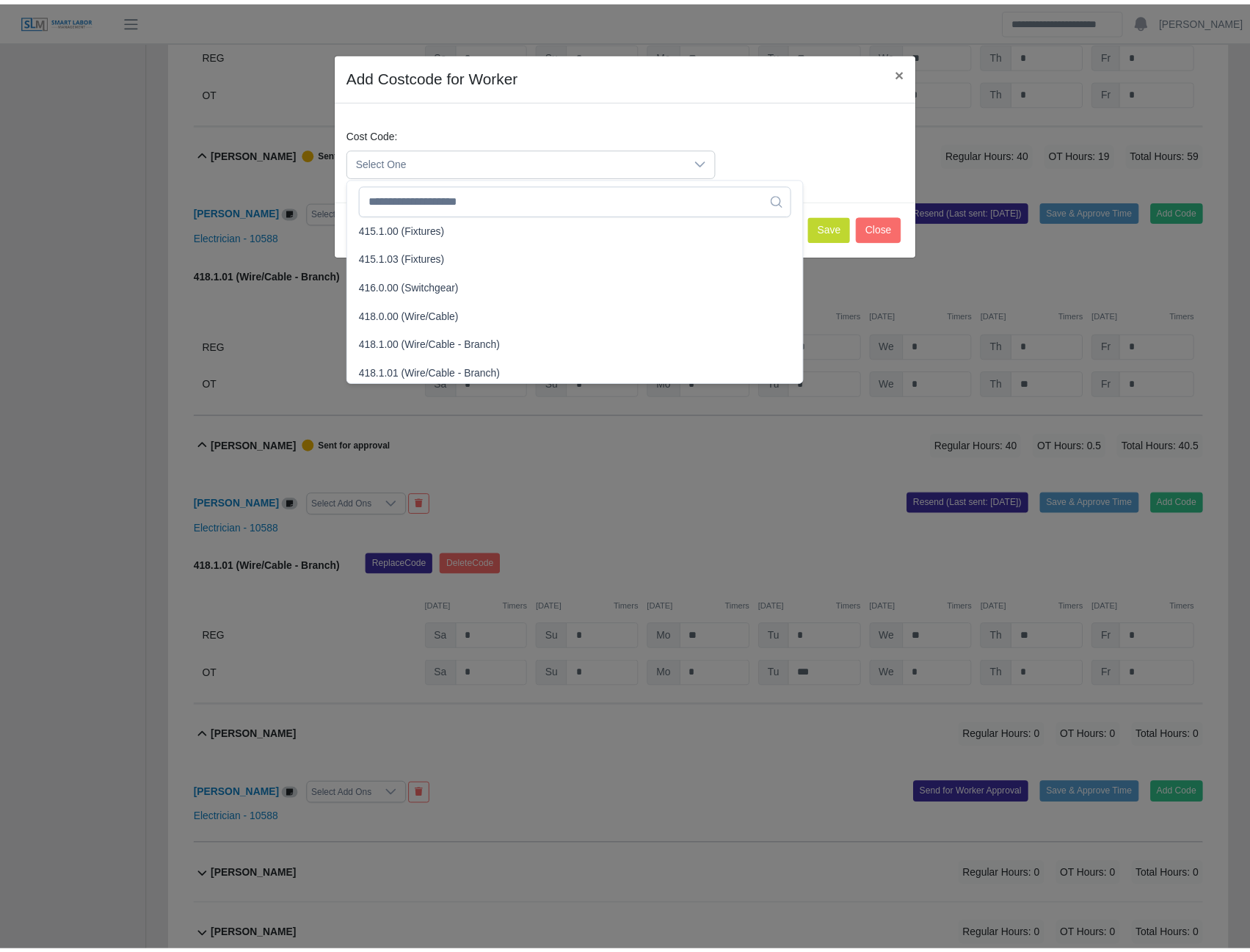
scroll to position [587, 0]
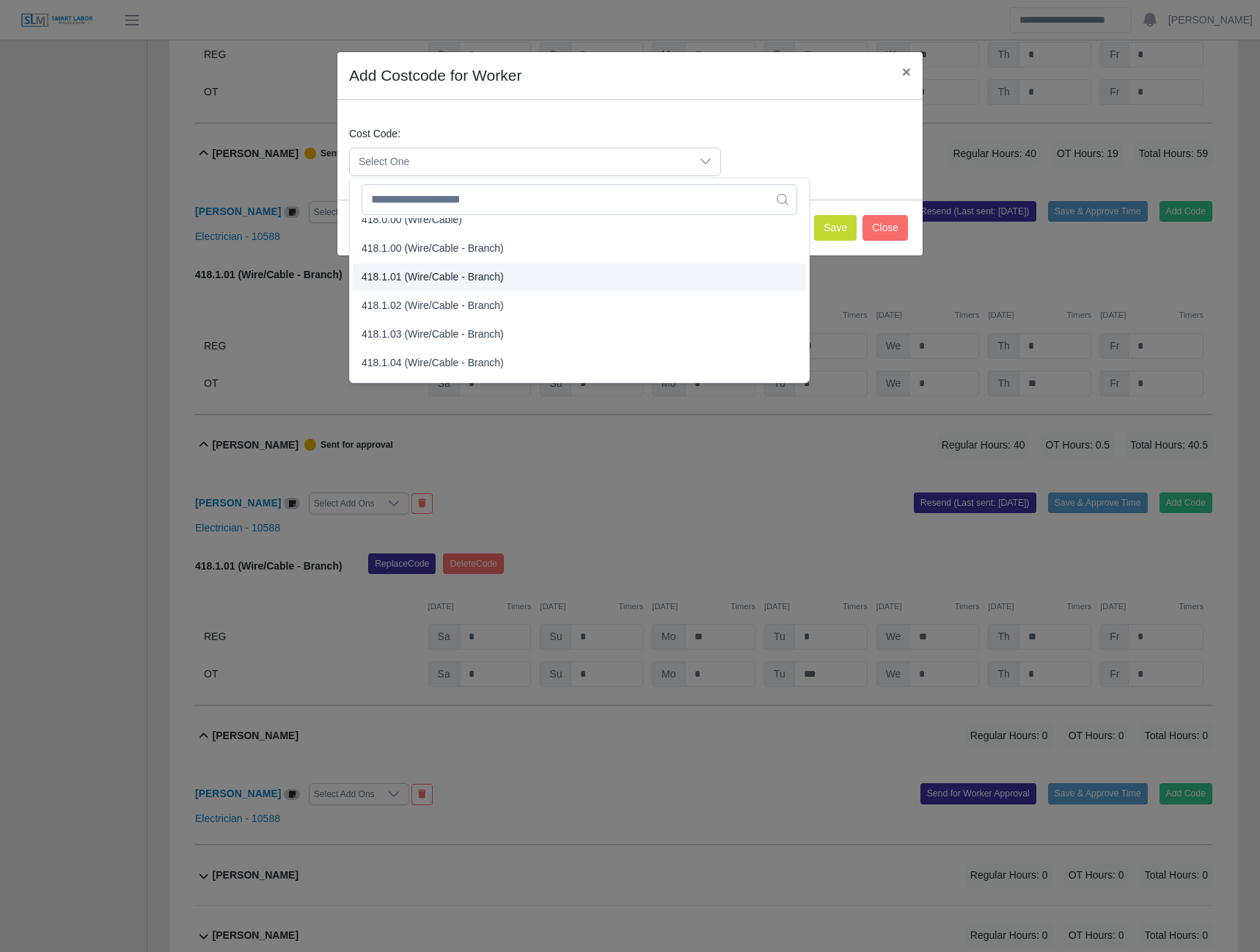
click at [422, 276] on span "418.1.01 (Wire/Cable - Branch)" at bounding box center [433, 277] width 142 height 15
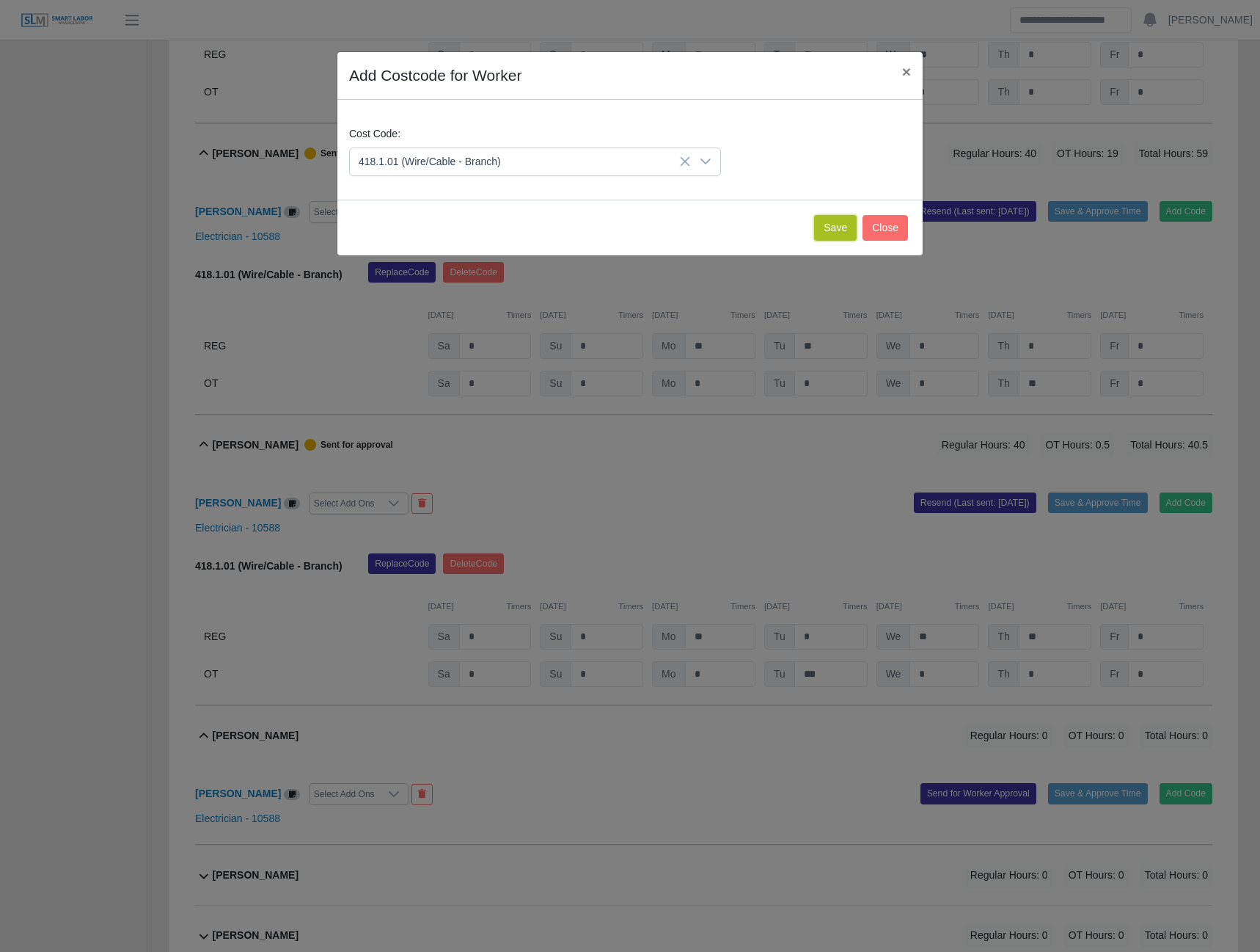
click at [824, 228] on button "Save" at bounding box center [835, 227] width 42 height 26
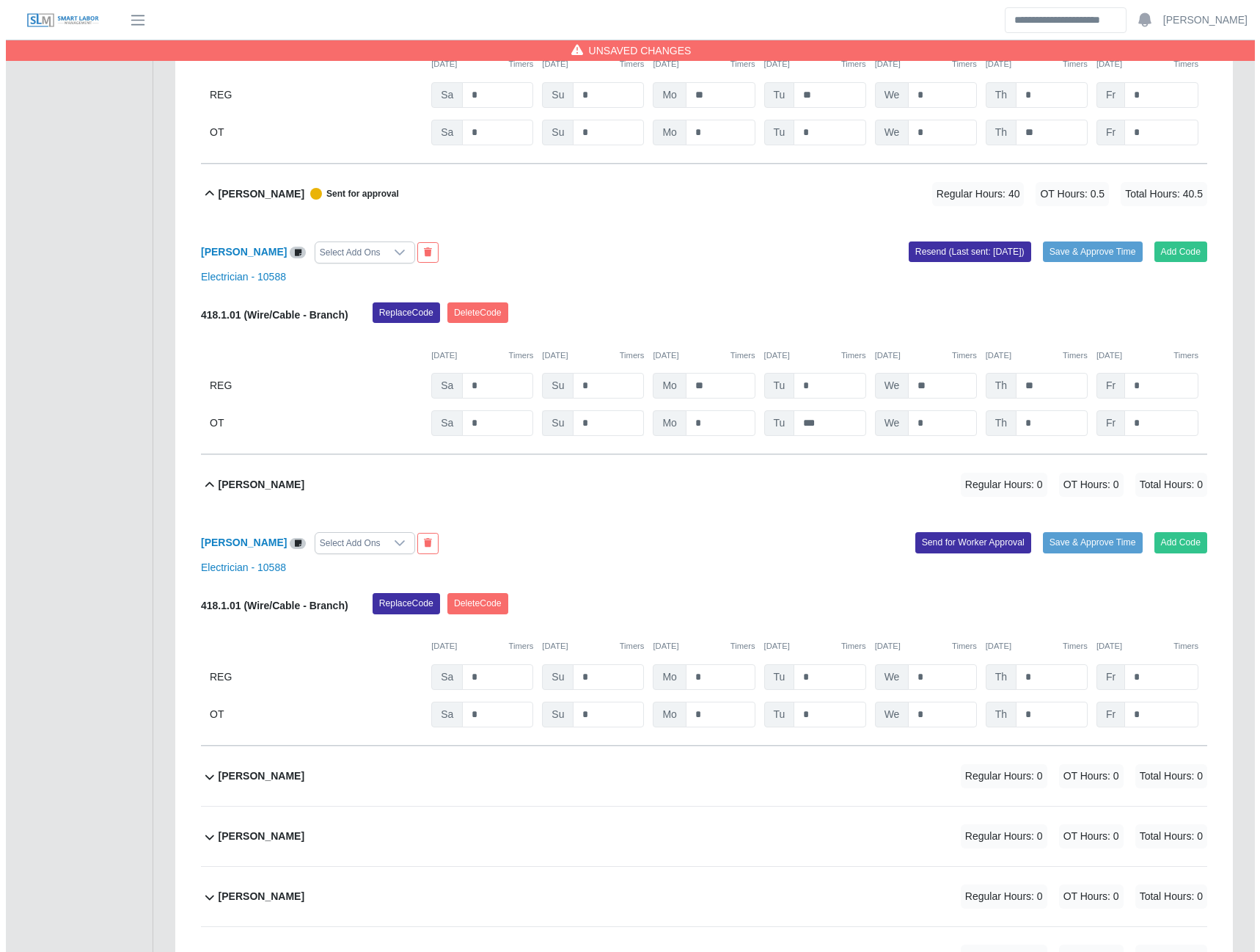
scroll to position [5210, 0]
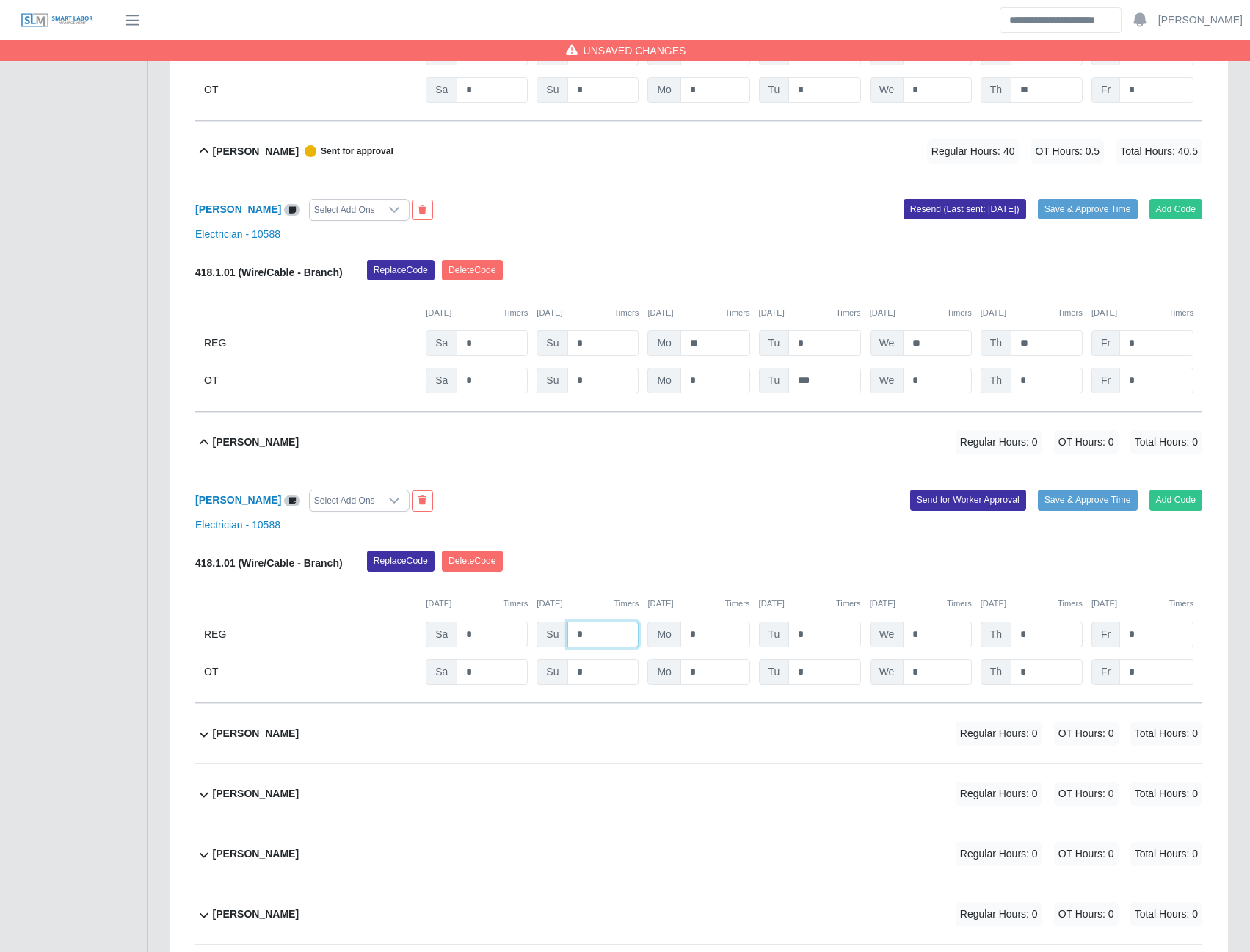
click at [607, 648] on input "*" at bounding box center [603, 634] width 71 height 26
type input "*"
type input "**"
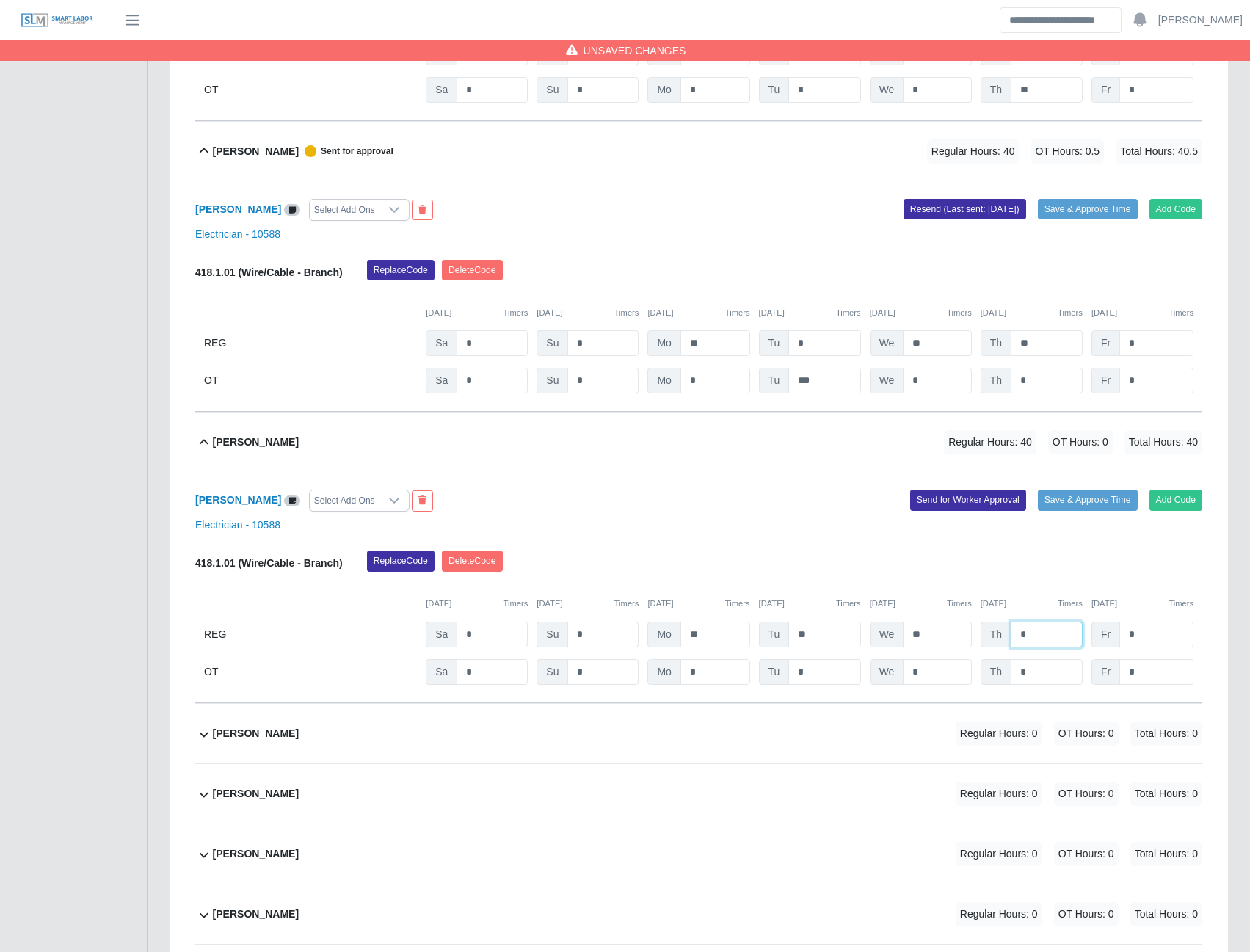
type input "*"
click at [928, 506] on button "Send for Worker Approval" at bounding box center [969, 499] width 116 height 21
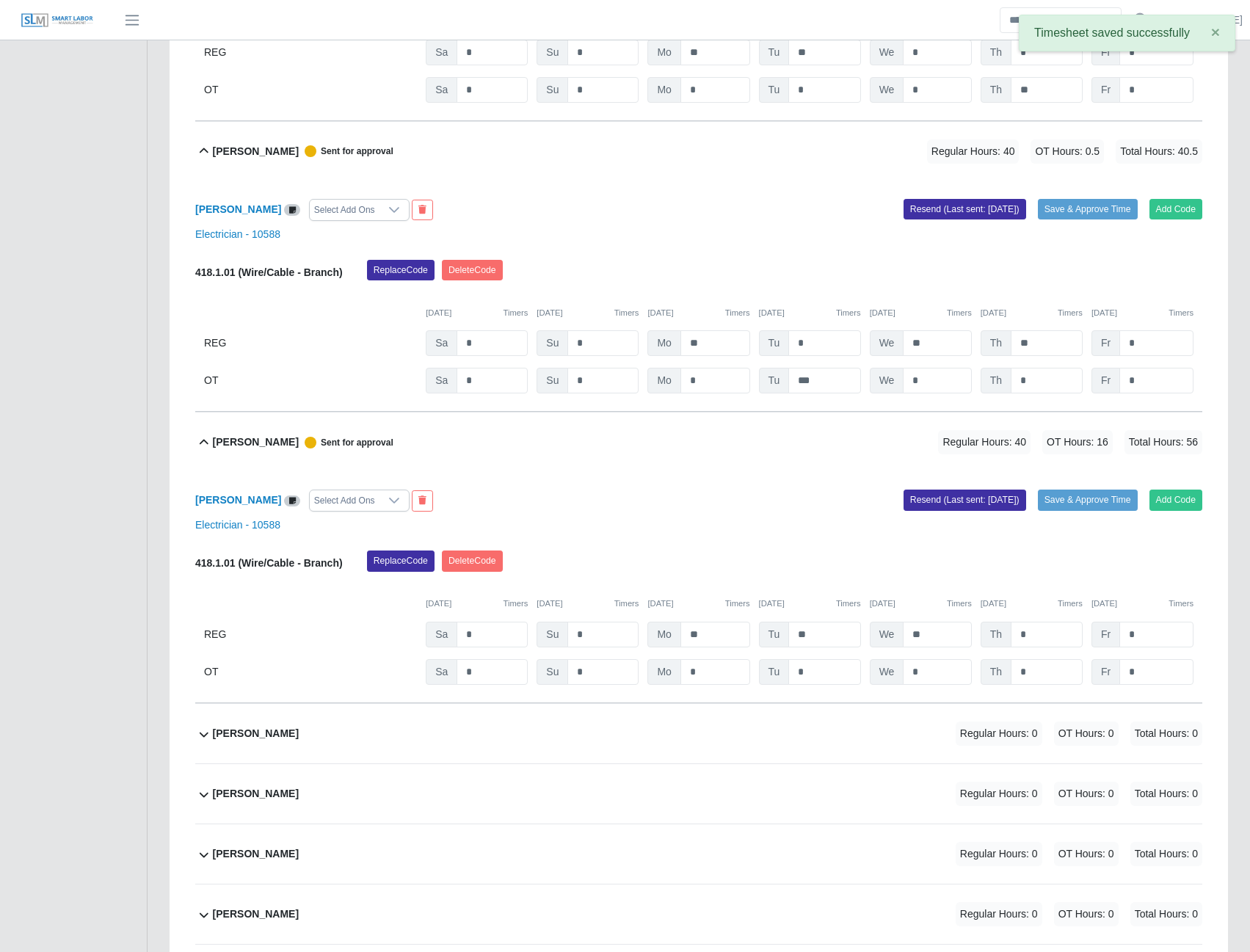
click at [273, 741] on b "jonathan Robinson" at bounding box center [255, 733] width 86 height 15
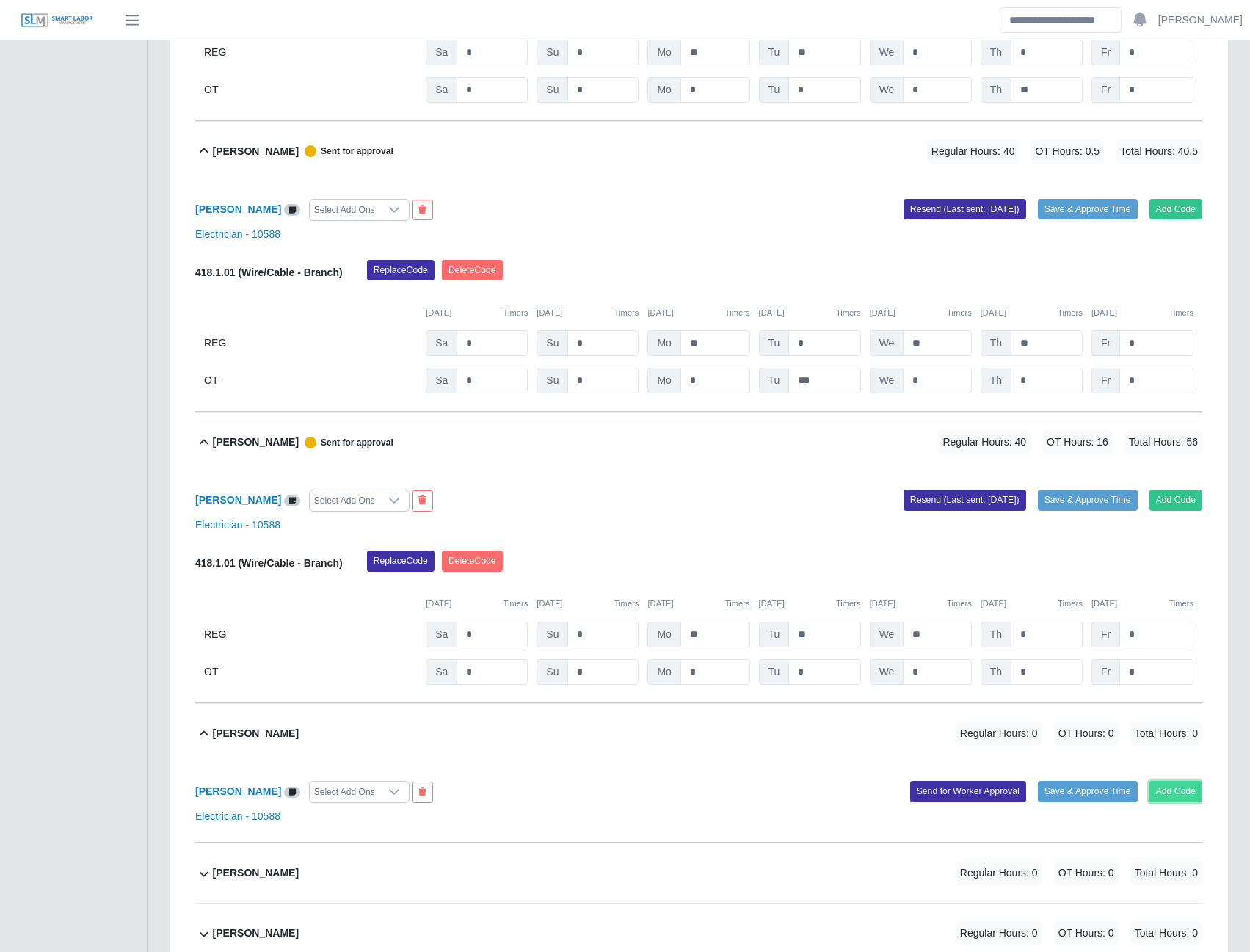
click at [1170, 801] on button "Add Code" at bounding box center [1176, 790] width 53 height 21
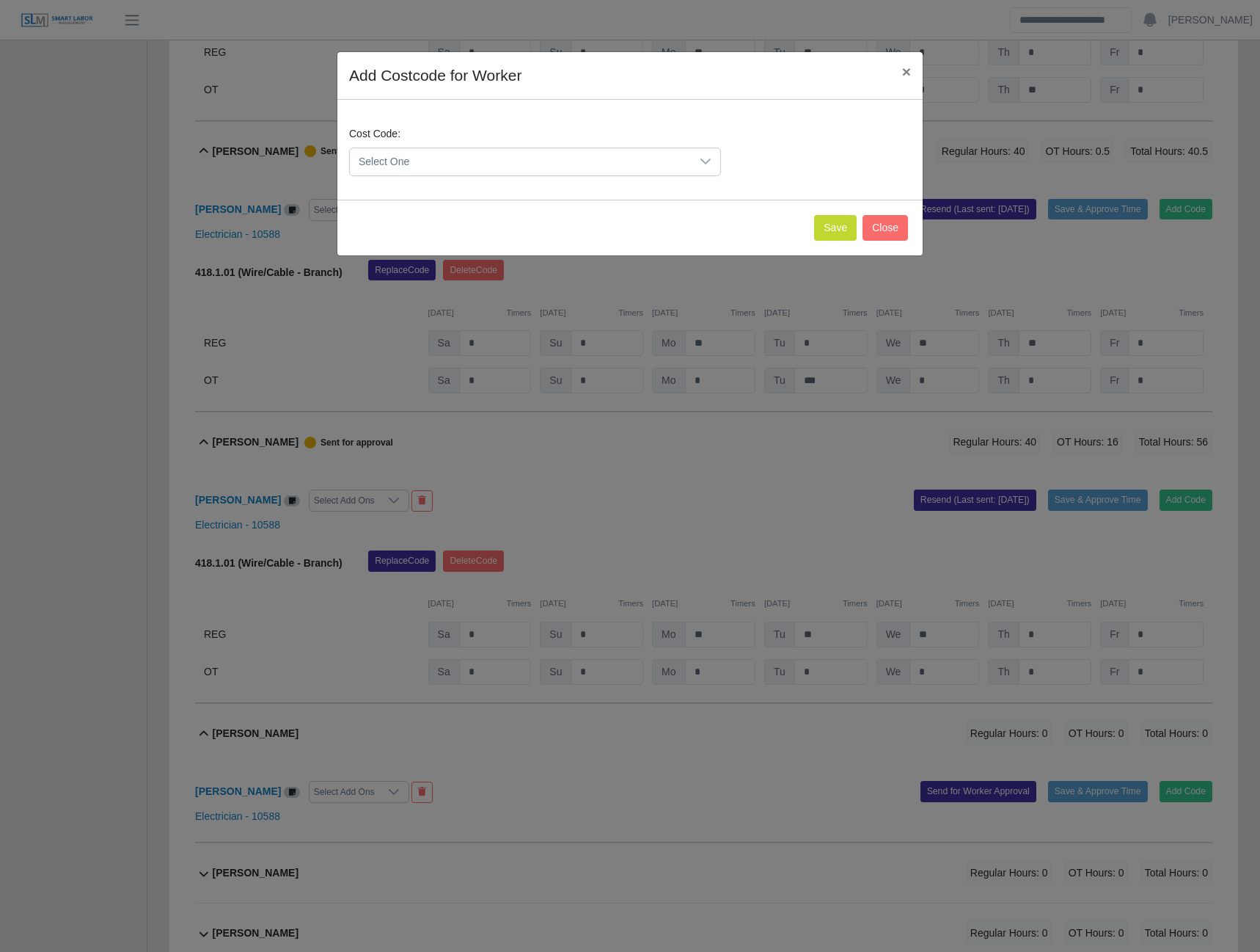
click at [446, 166] on span "Select One" at bounding box center [521, 162] width 341 height 27
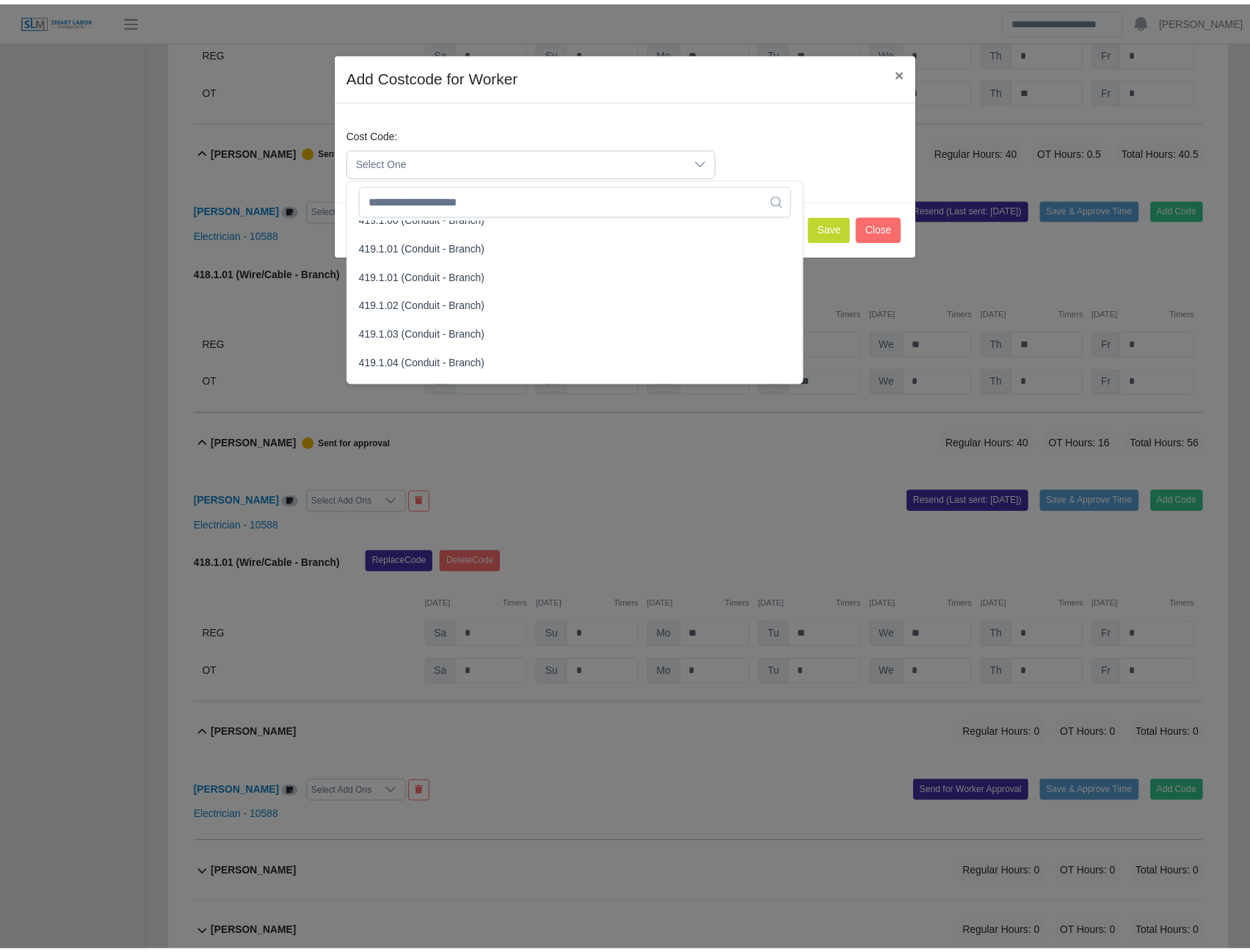
scroll to position [881, 0]
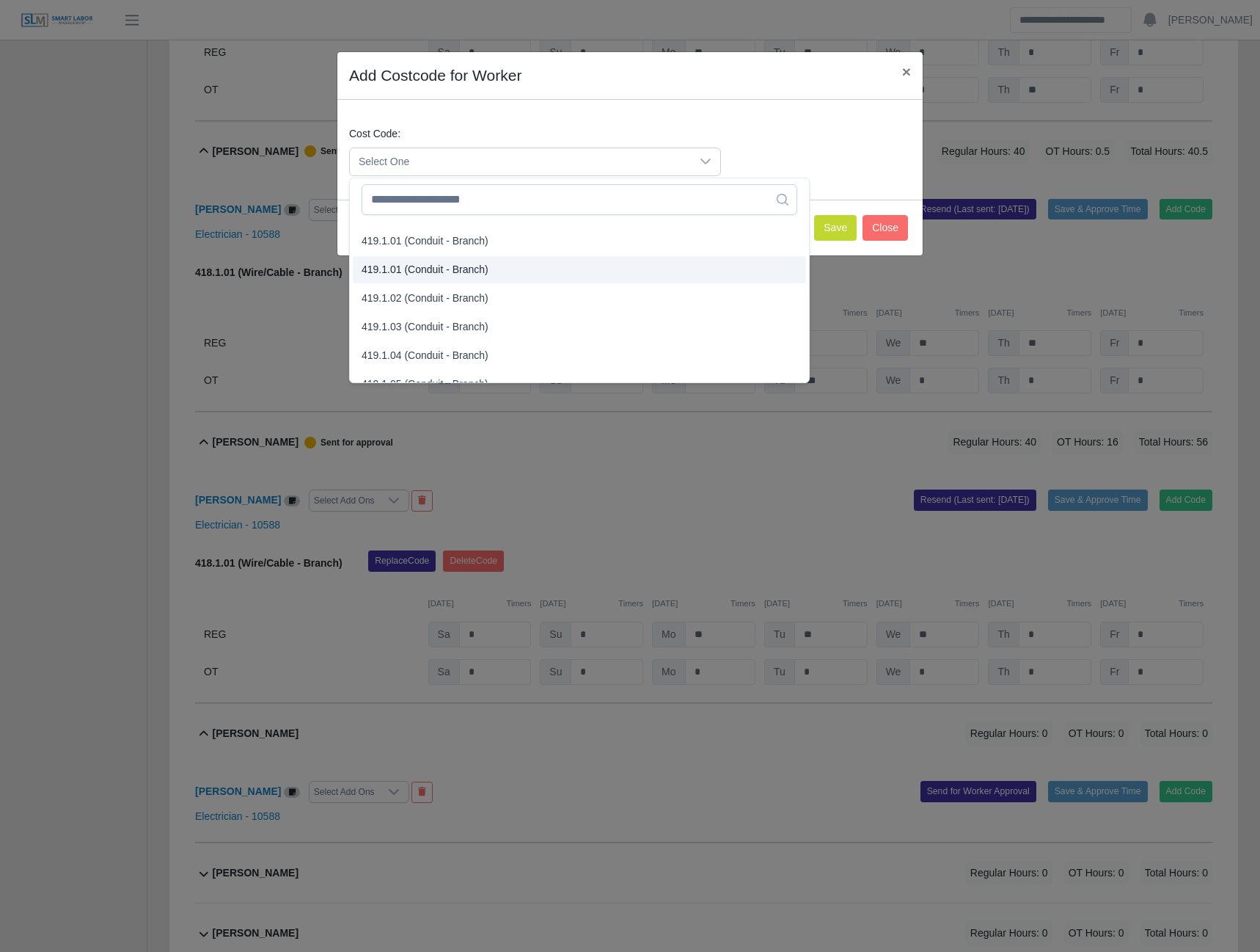
click at [420, 269] on span "419.1.01 (Conduit - Branch)" at bounding box center [425, 270] width 127 height 15
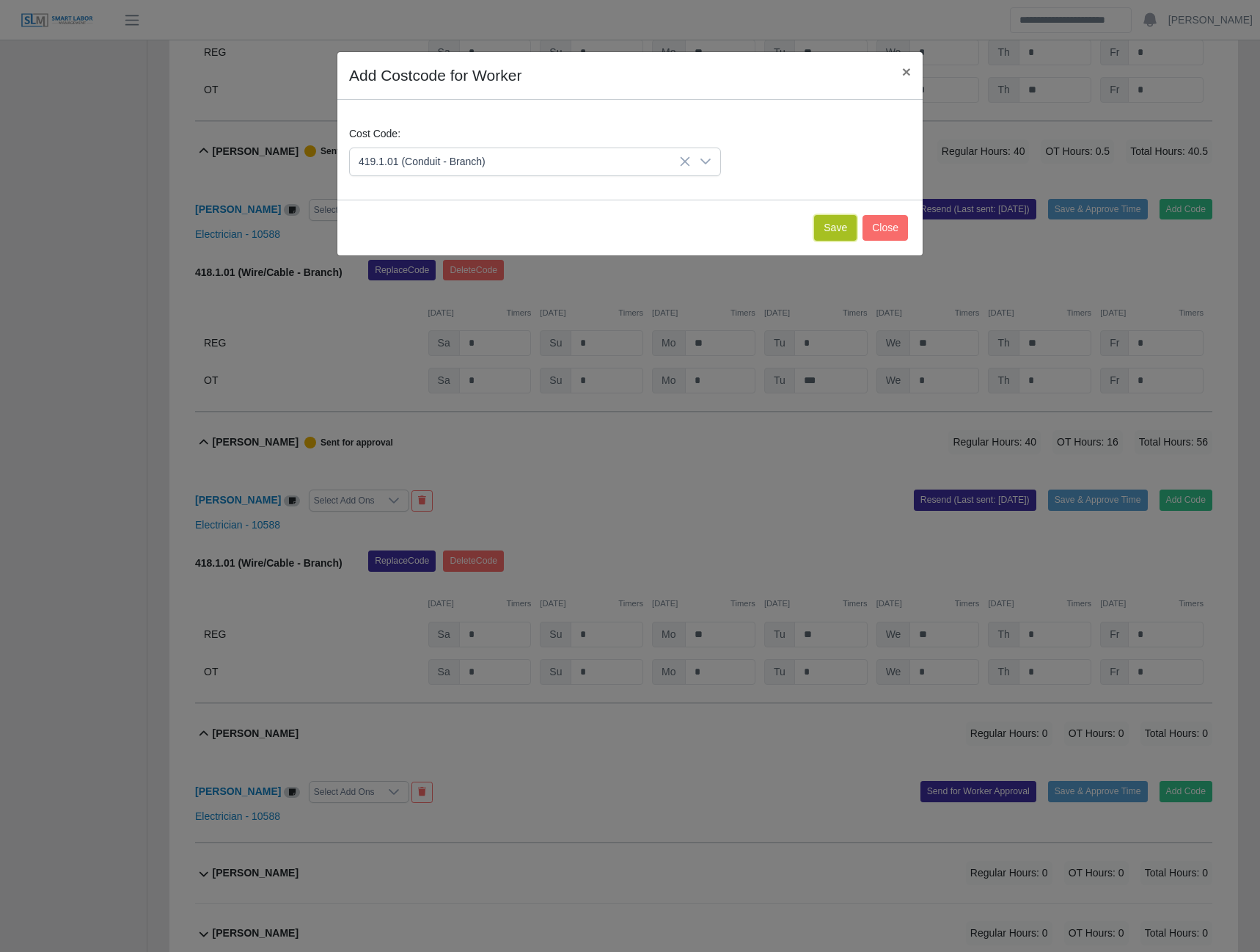
click at [828, 226] on button "Save" at bounding box center [835, 227] width 42 height 26
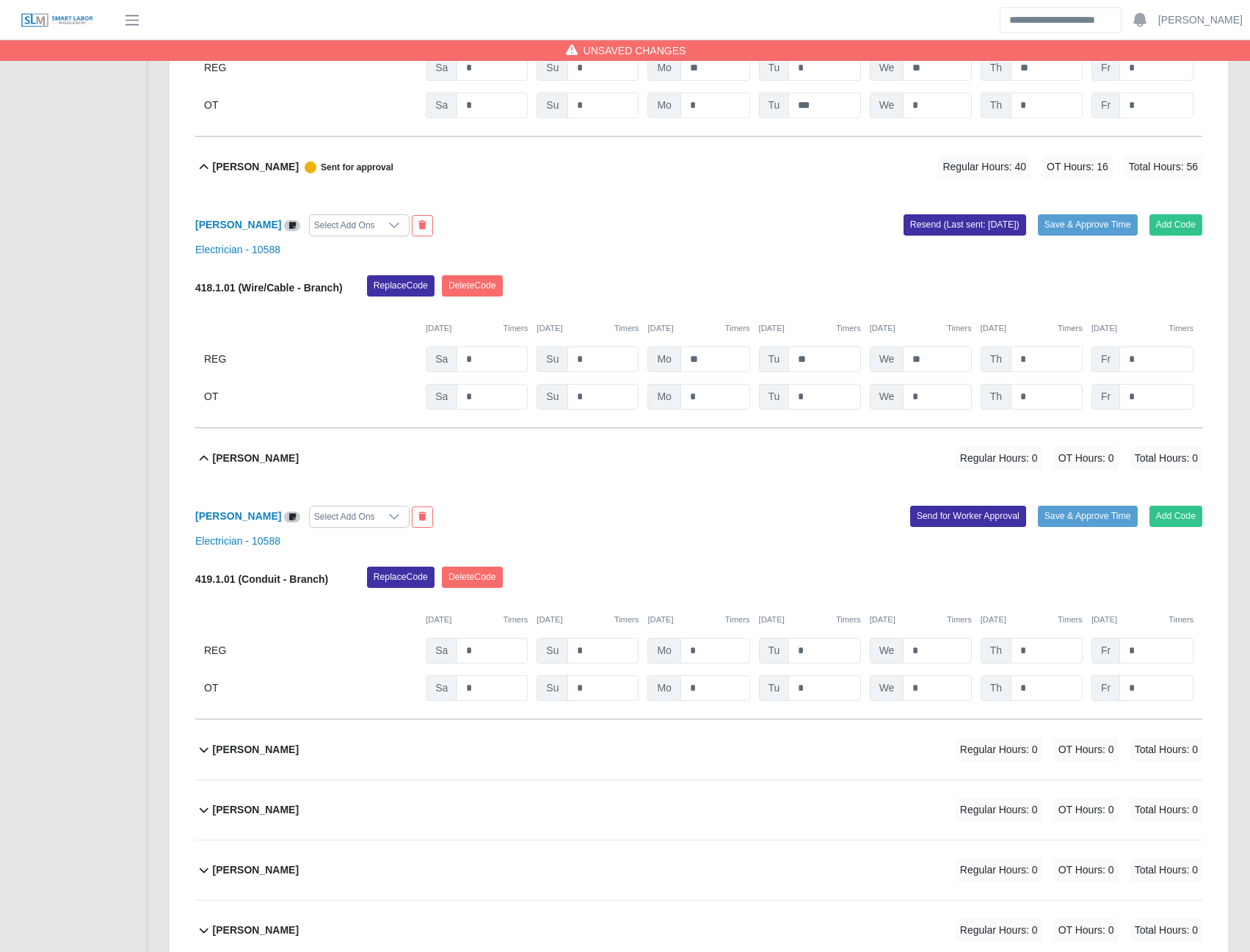
scroll to position [5503, 0]
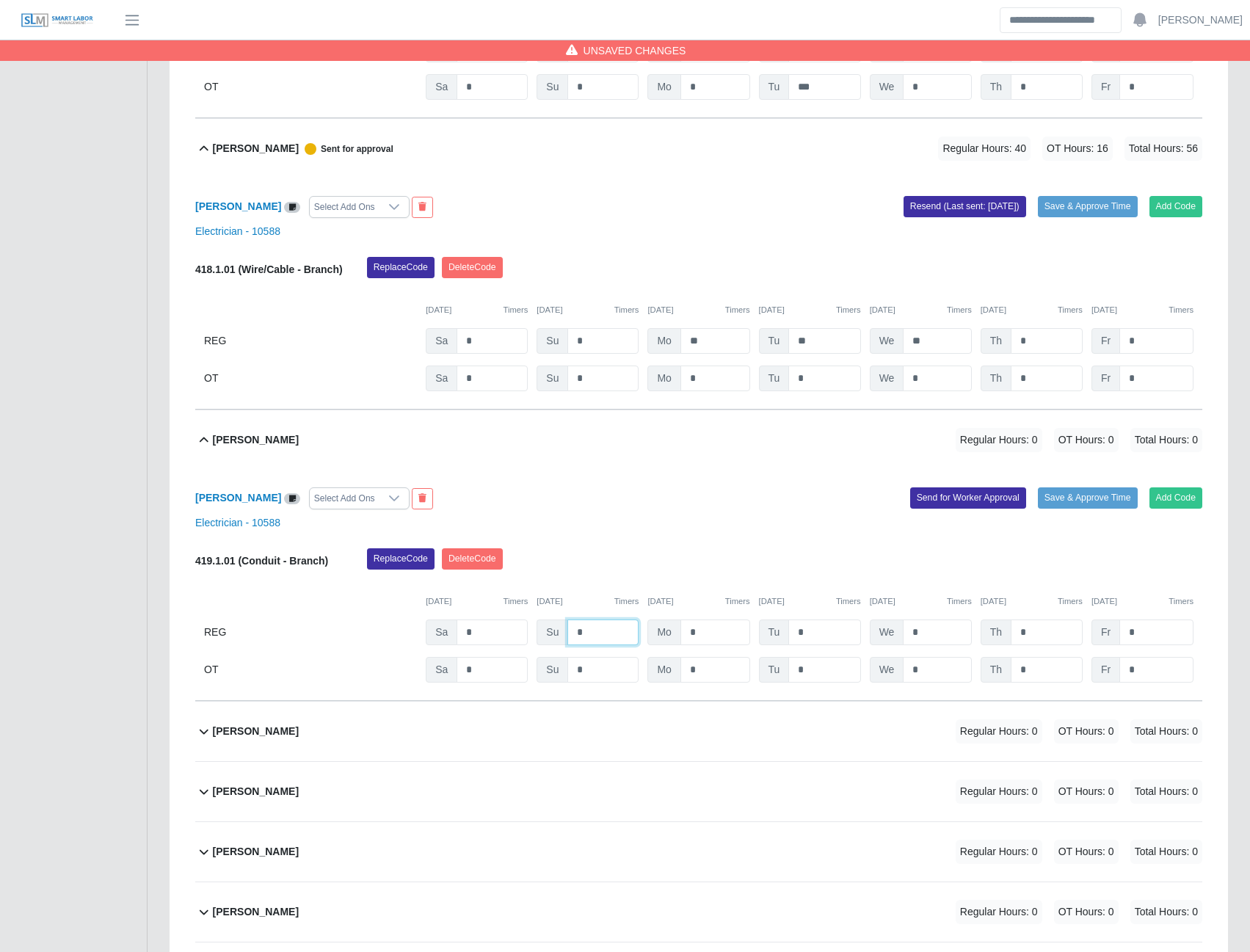
click at [595, 641] on input "*" at bounding box center [603, 631] width 71 height 26
type input "*"
type input "***"
type input "**"
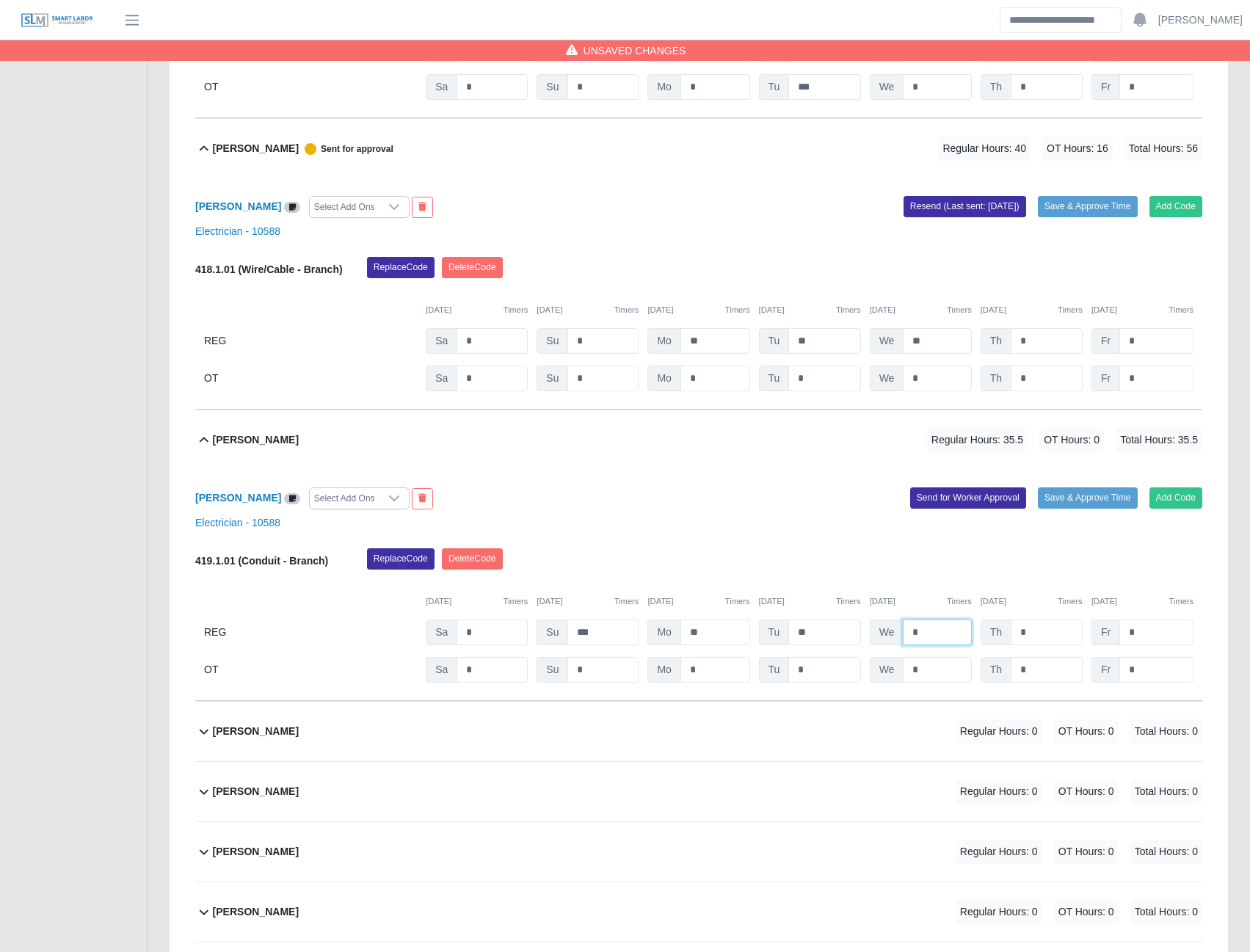
type input "*"
type input "***"
type input "*"
type input "***"
click at [1160, 682] on input "*" at bounding box center [1156, 669] width 74 height 26
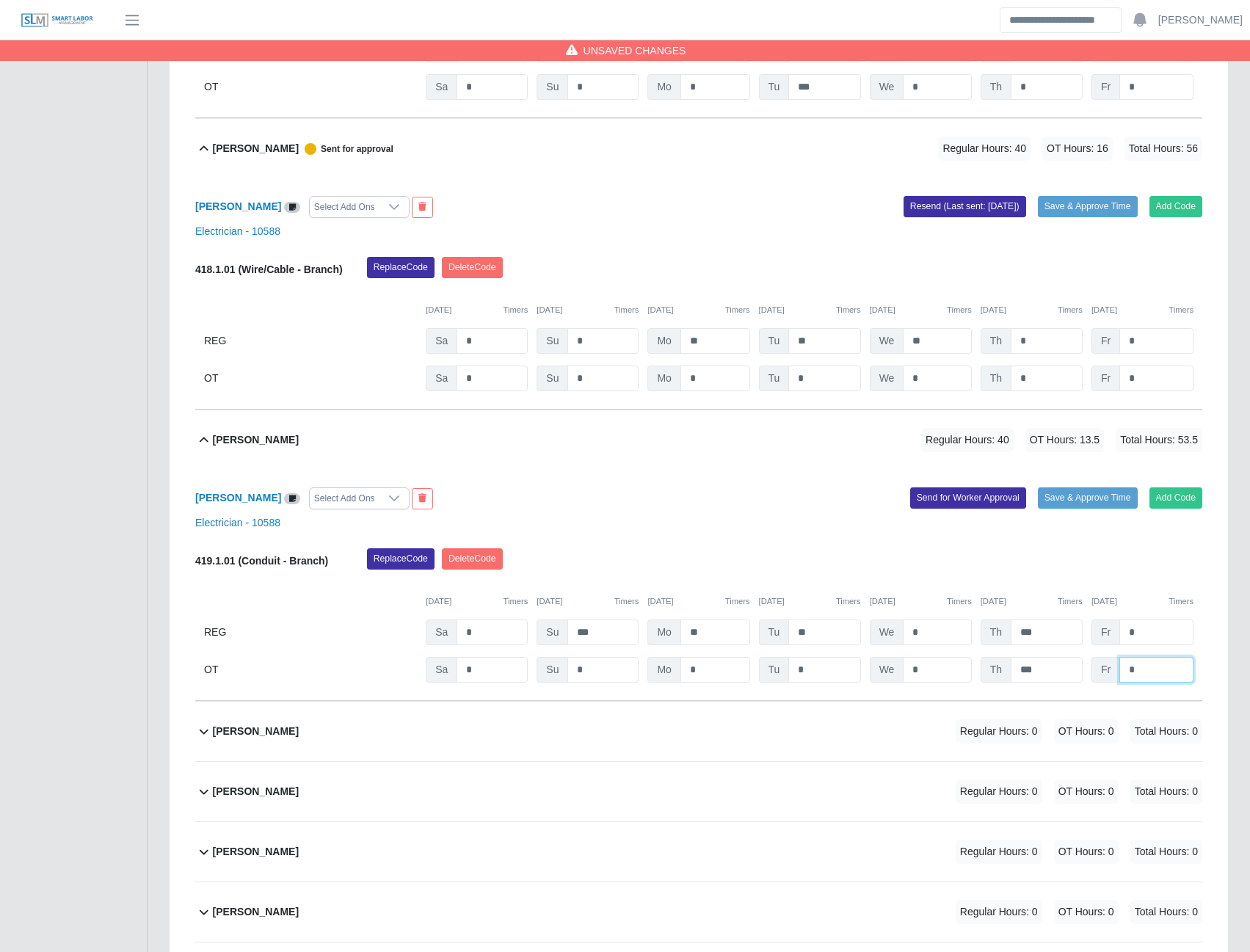
type input "*"
click at [983, 508] on button "Send for Worker Approval" at bounding box center [969, 498] width 116 height 21
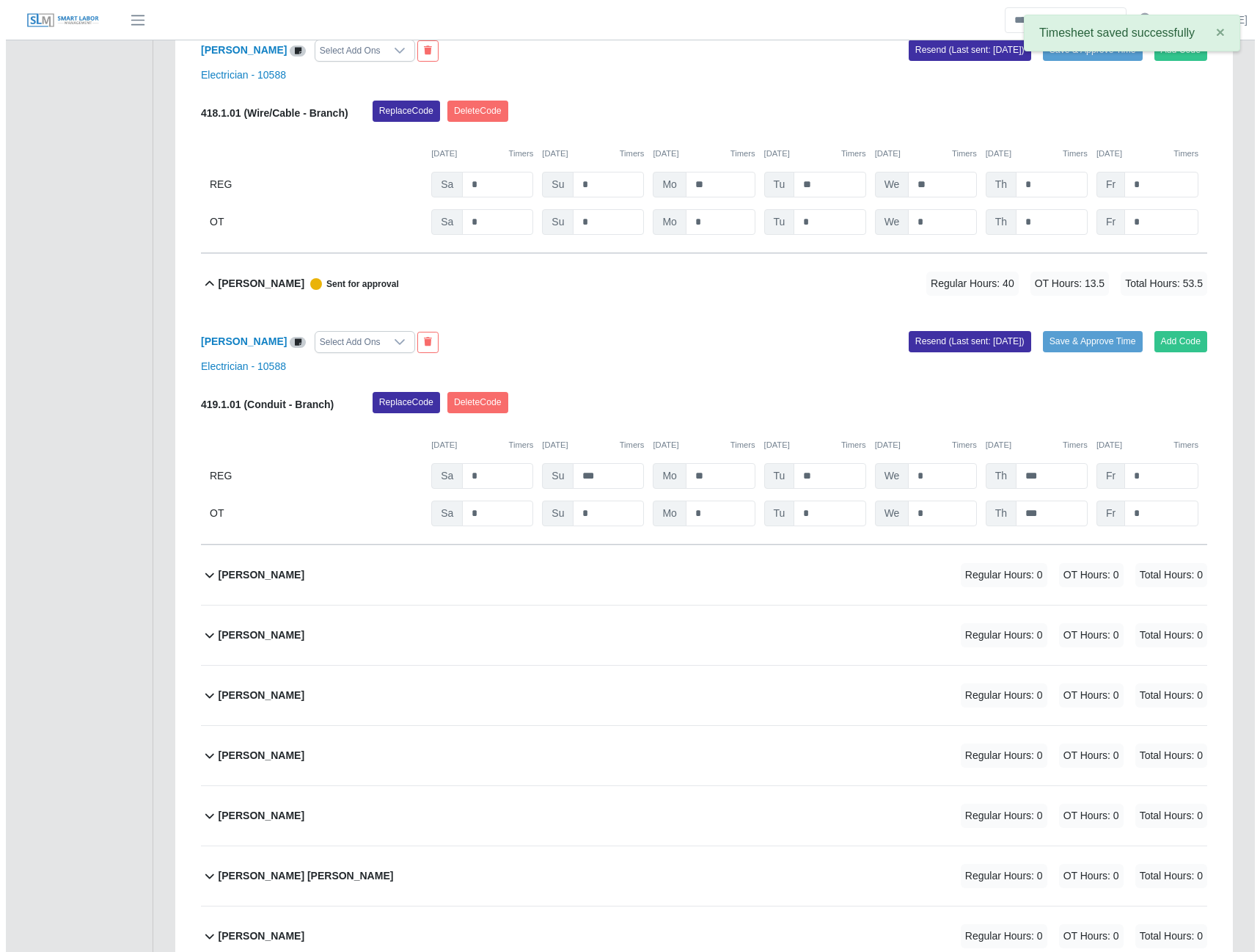
scroll to position [5724, 0]
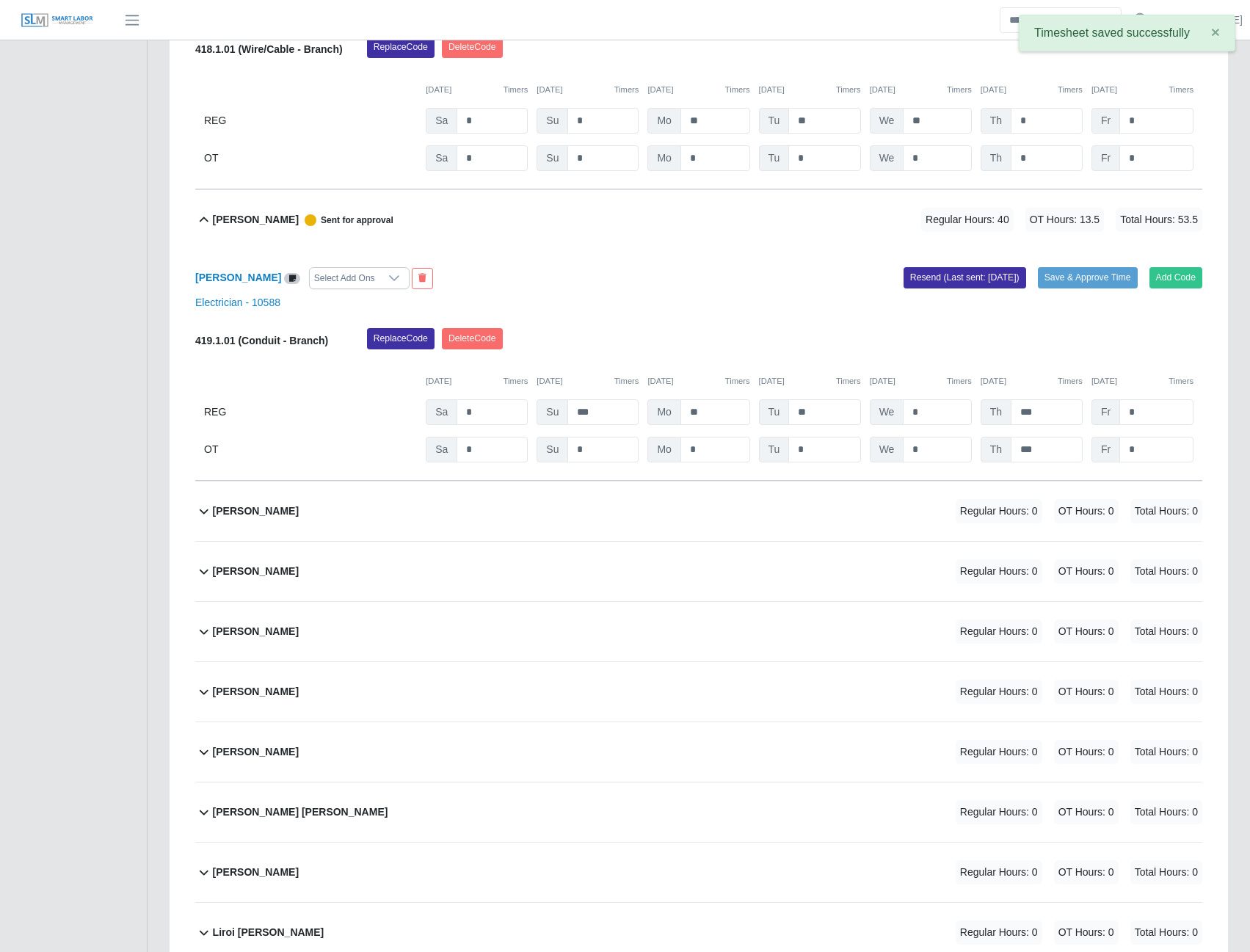
click at [275, 636] on b "Joseph Gazzarolli" at bounding box center [255, 631] width 86 height 15
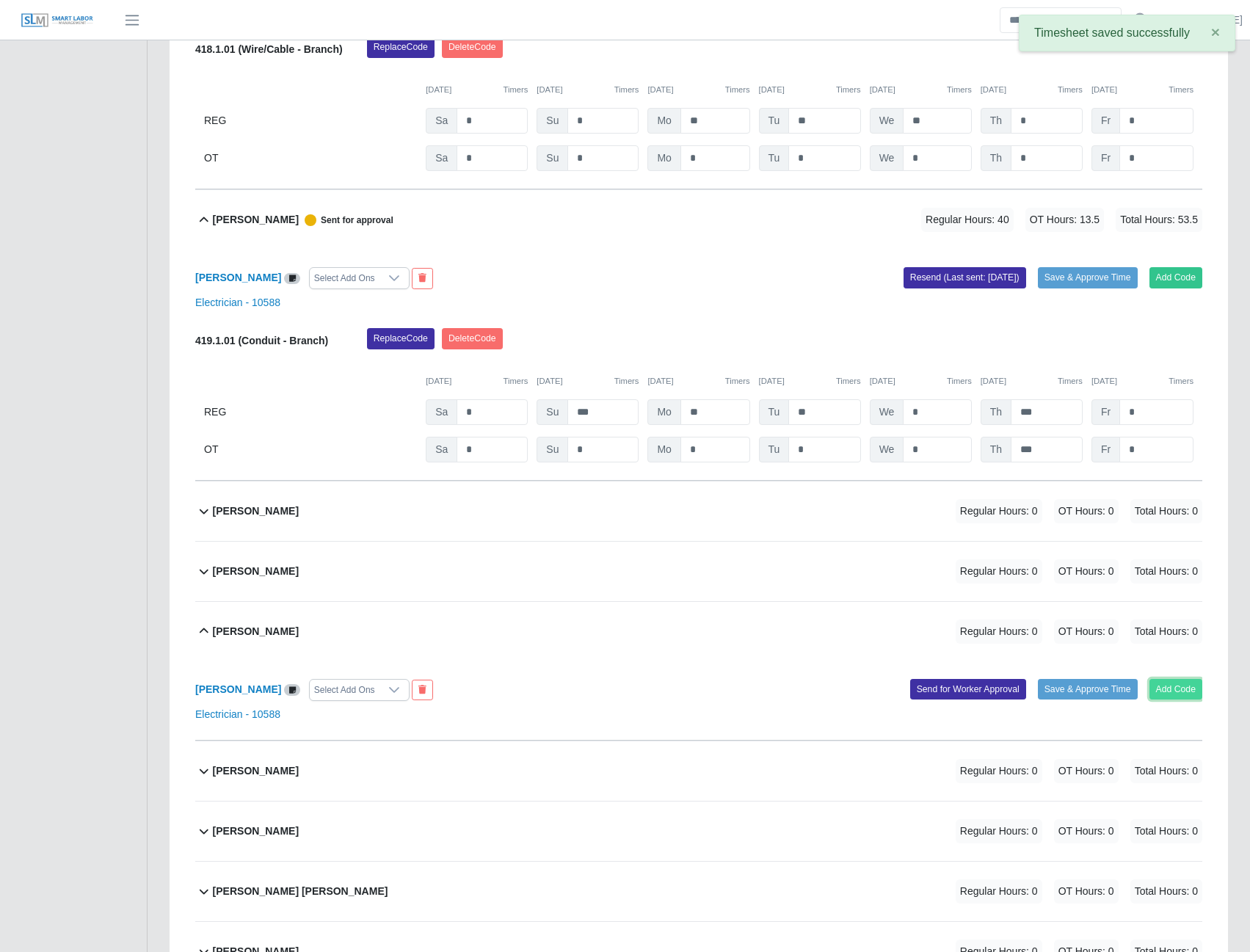
click at [1154, 695] on button "Add Code" at bounding box center [1176, 688] width 53 height 21
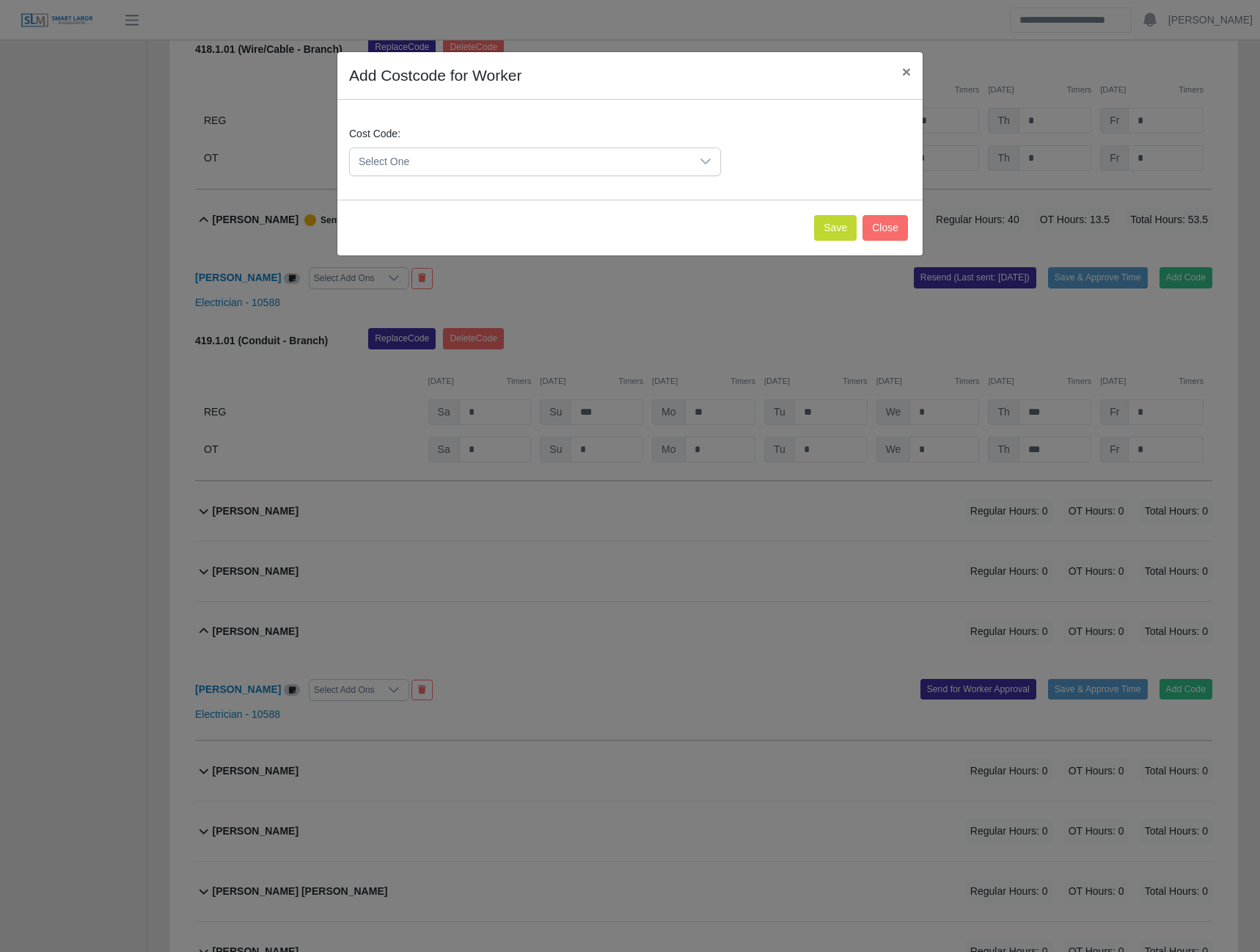
click at [643, 155] on span "Select One" at bounding box center [521, 162] width 341 height 27
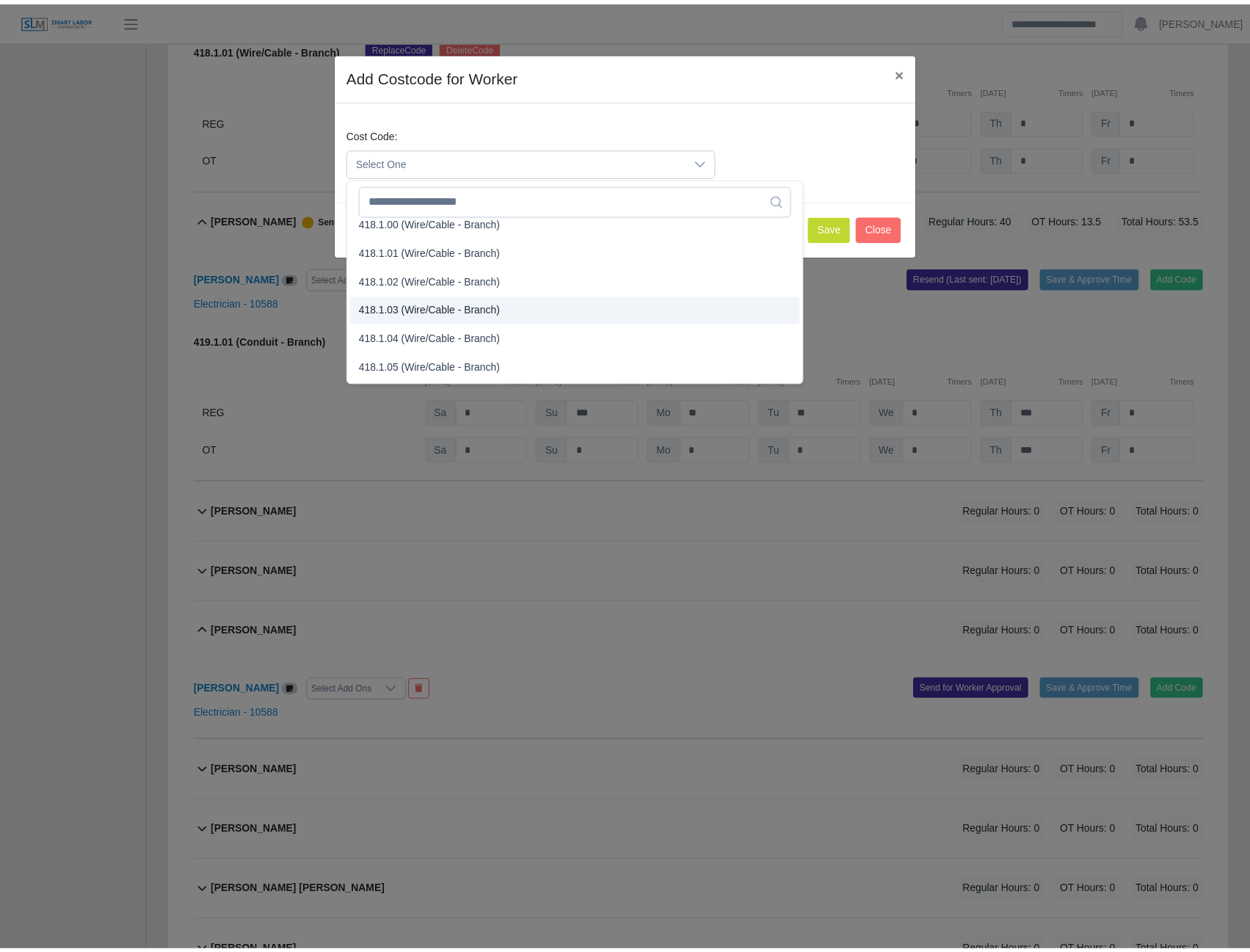
scroll to position [587, 0]
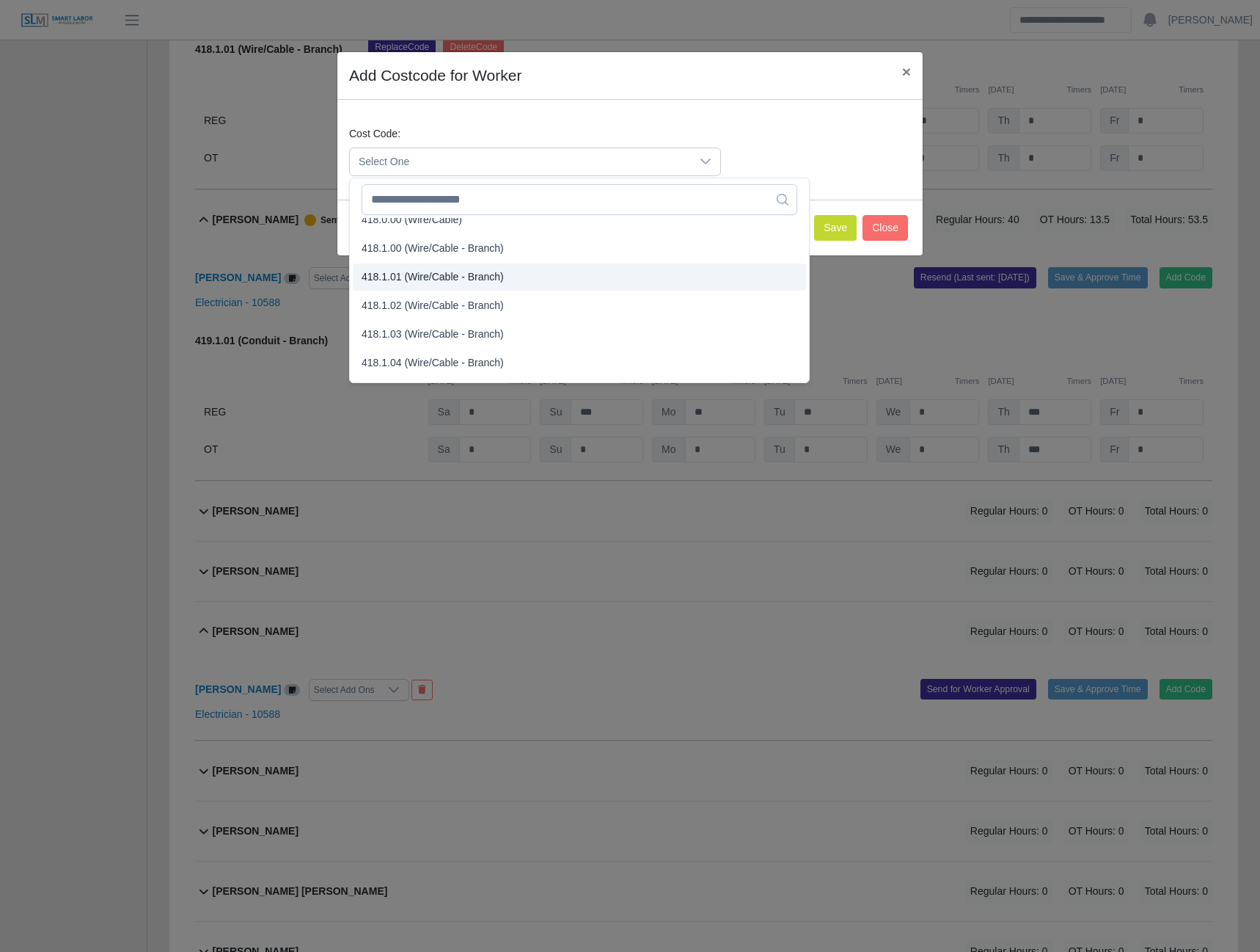
click at [422, 278] on span "418.1.01 (Wire/Cable - Branch)" at bounding box center [433, 277] width 142 height 15
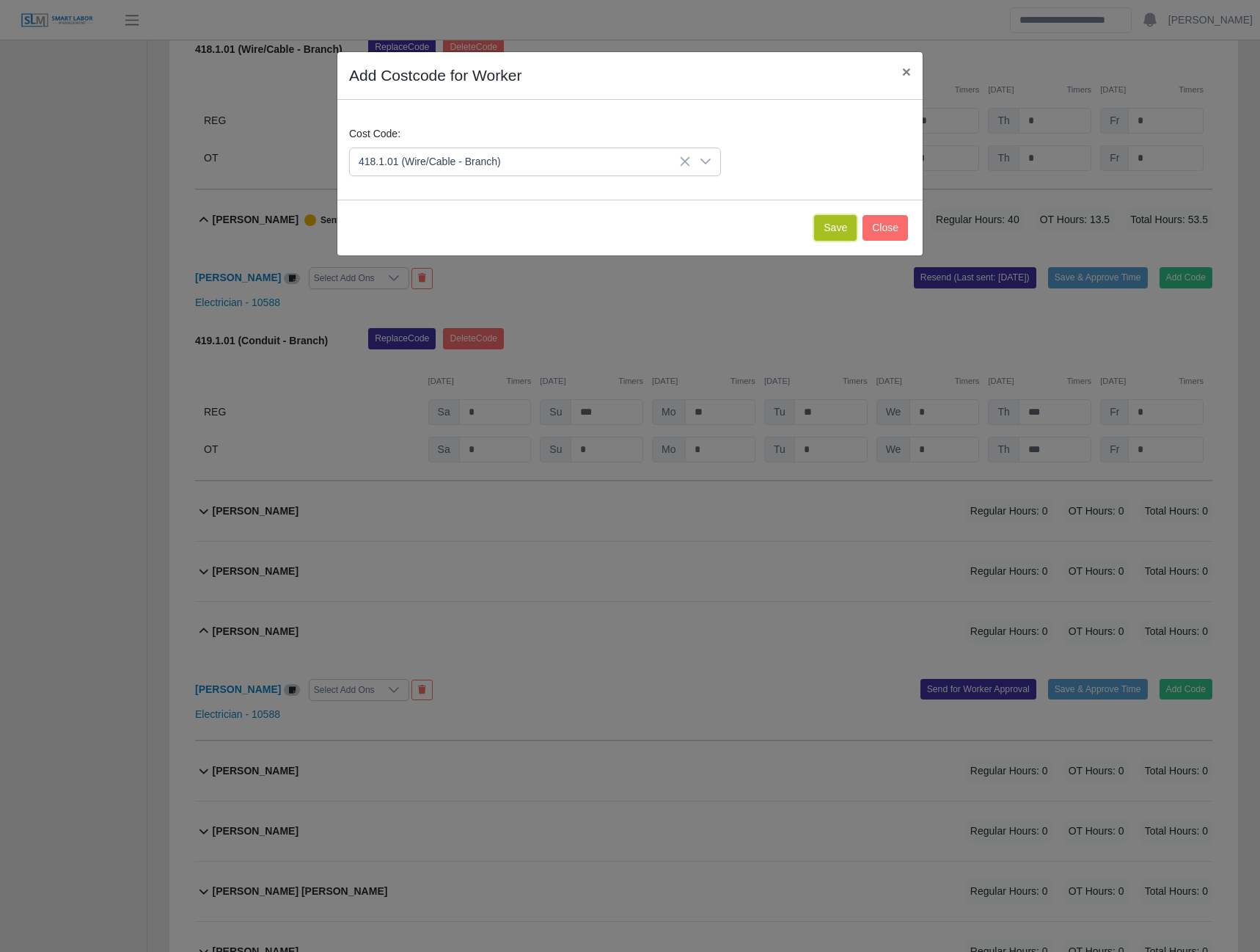
click at [837, 228] on button "Save" at bounding box center [835, 227] width 42 height 26
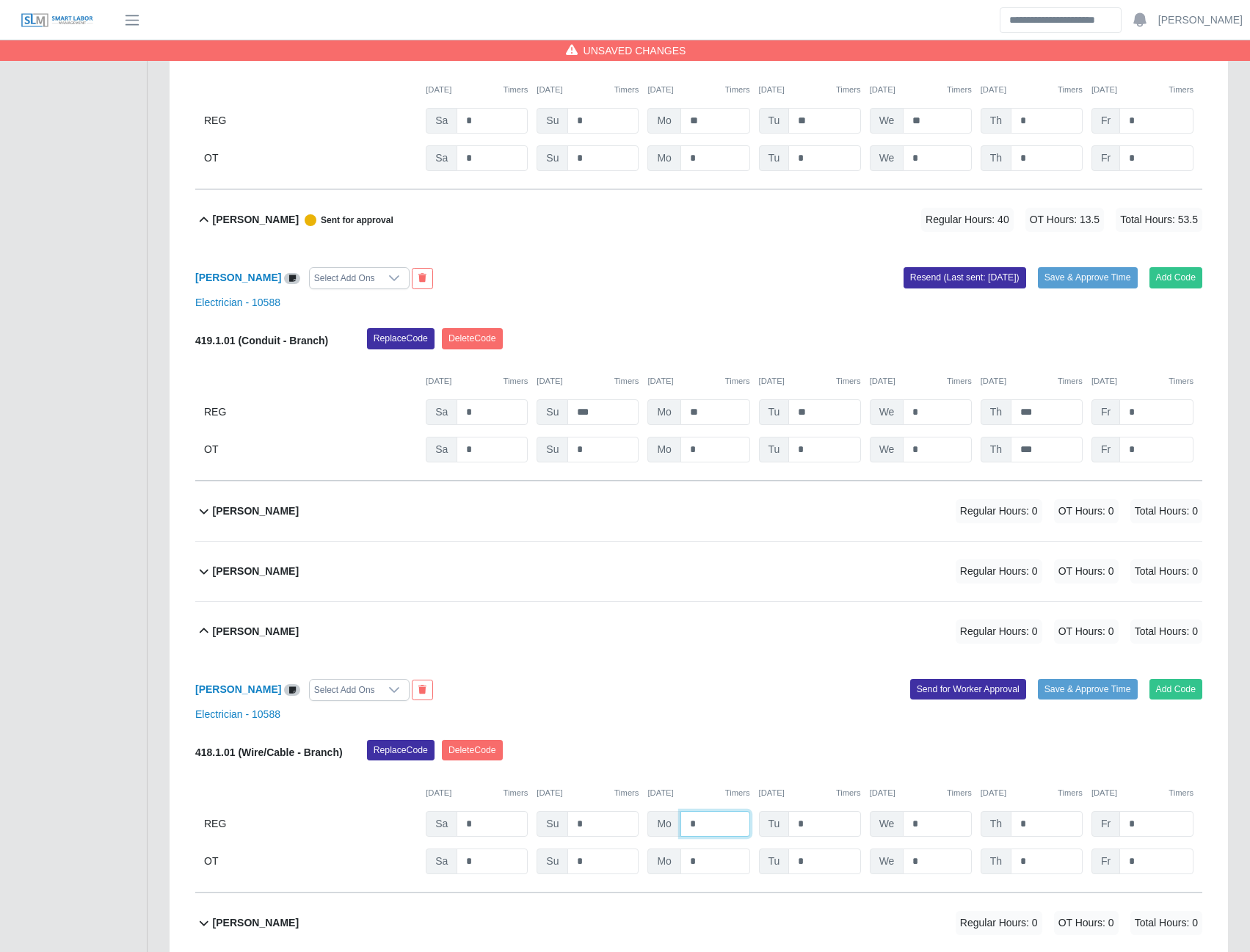
click at [687, 832] on input "*" at bounding box center [715, 823] width 70 height 26
type input "**"
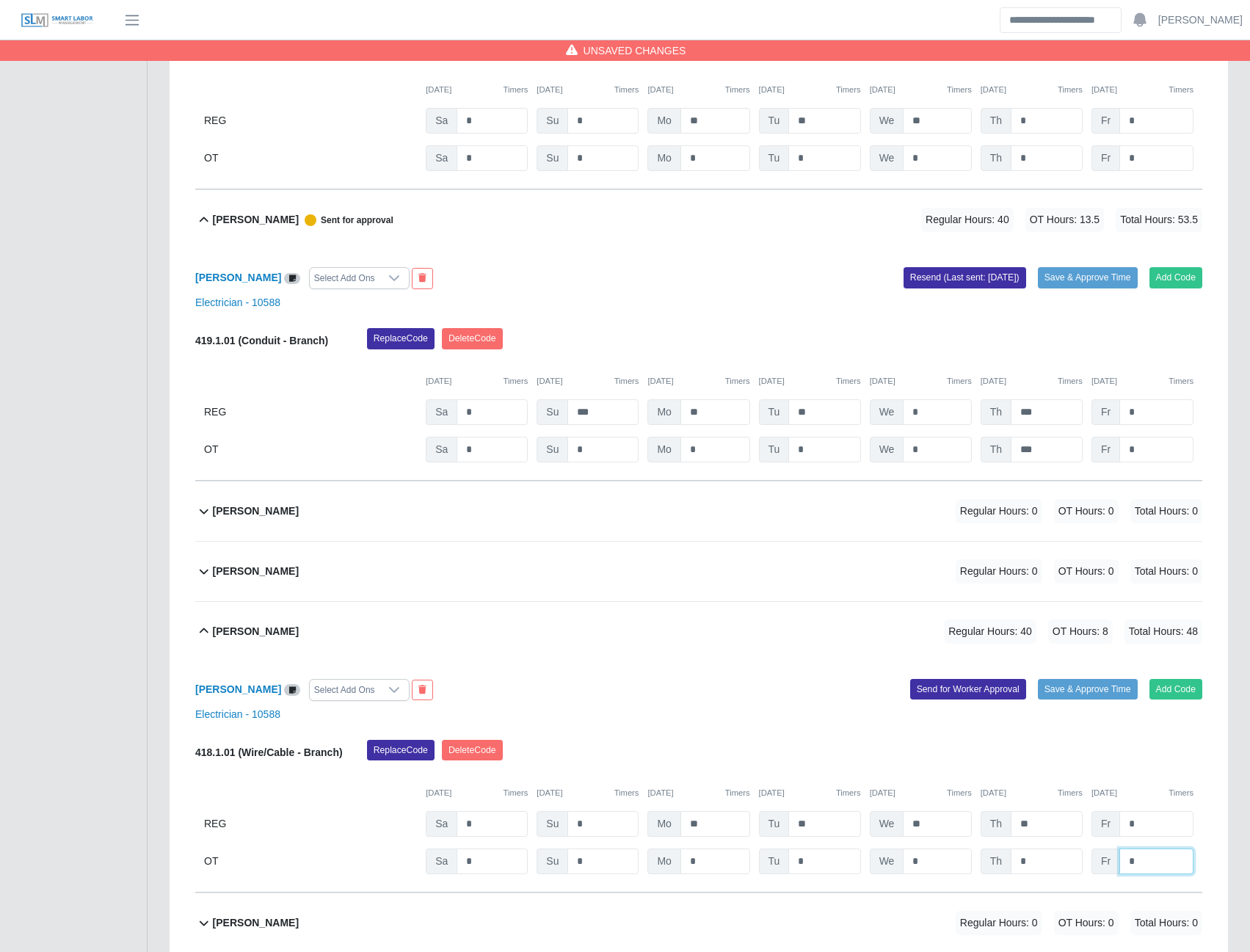
type input "*"
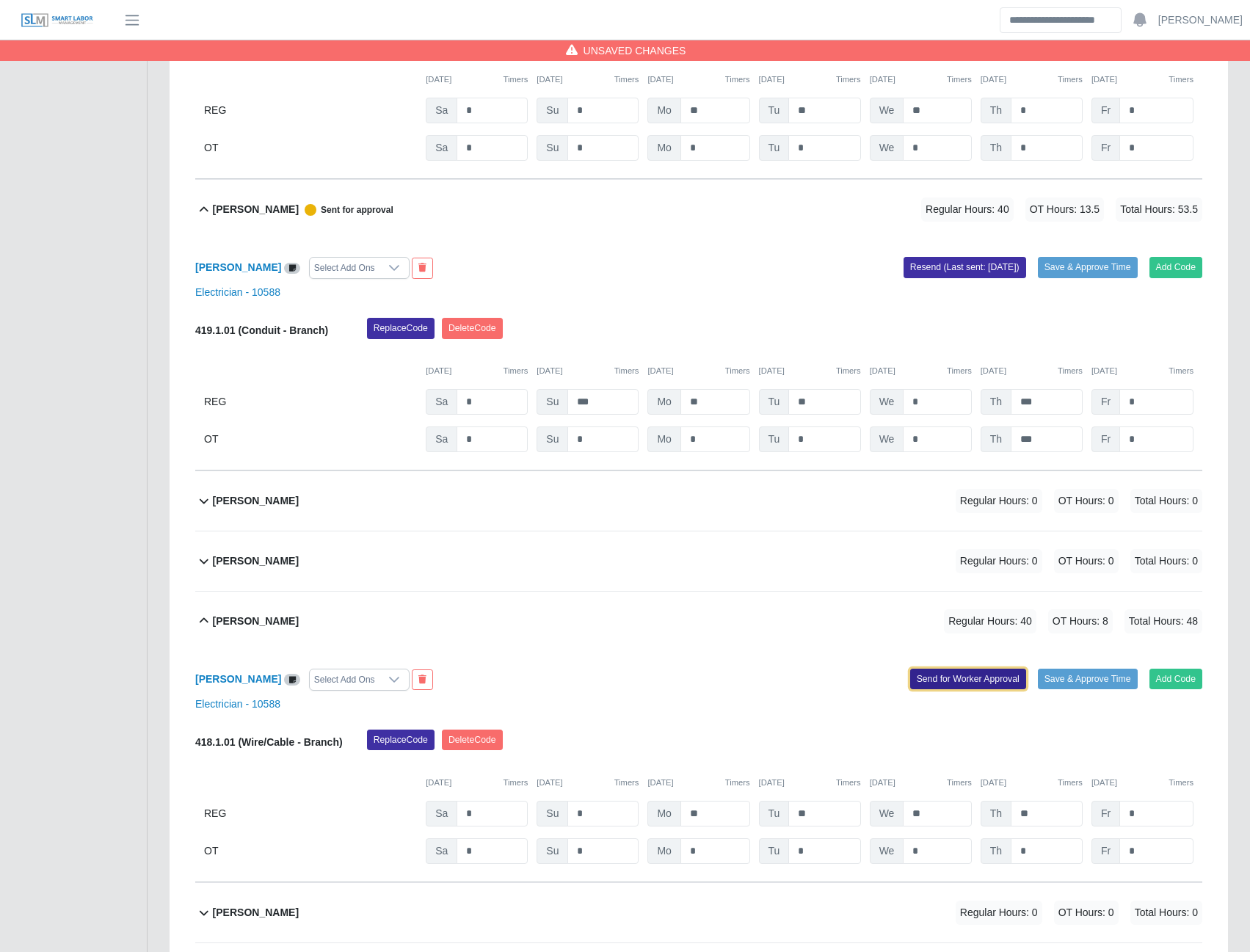
click at [968, 689] on button "Send for Worker Approval" at bounding box center [969, 678] width 116 height 21
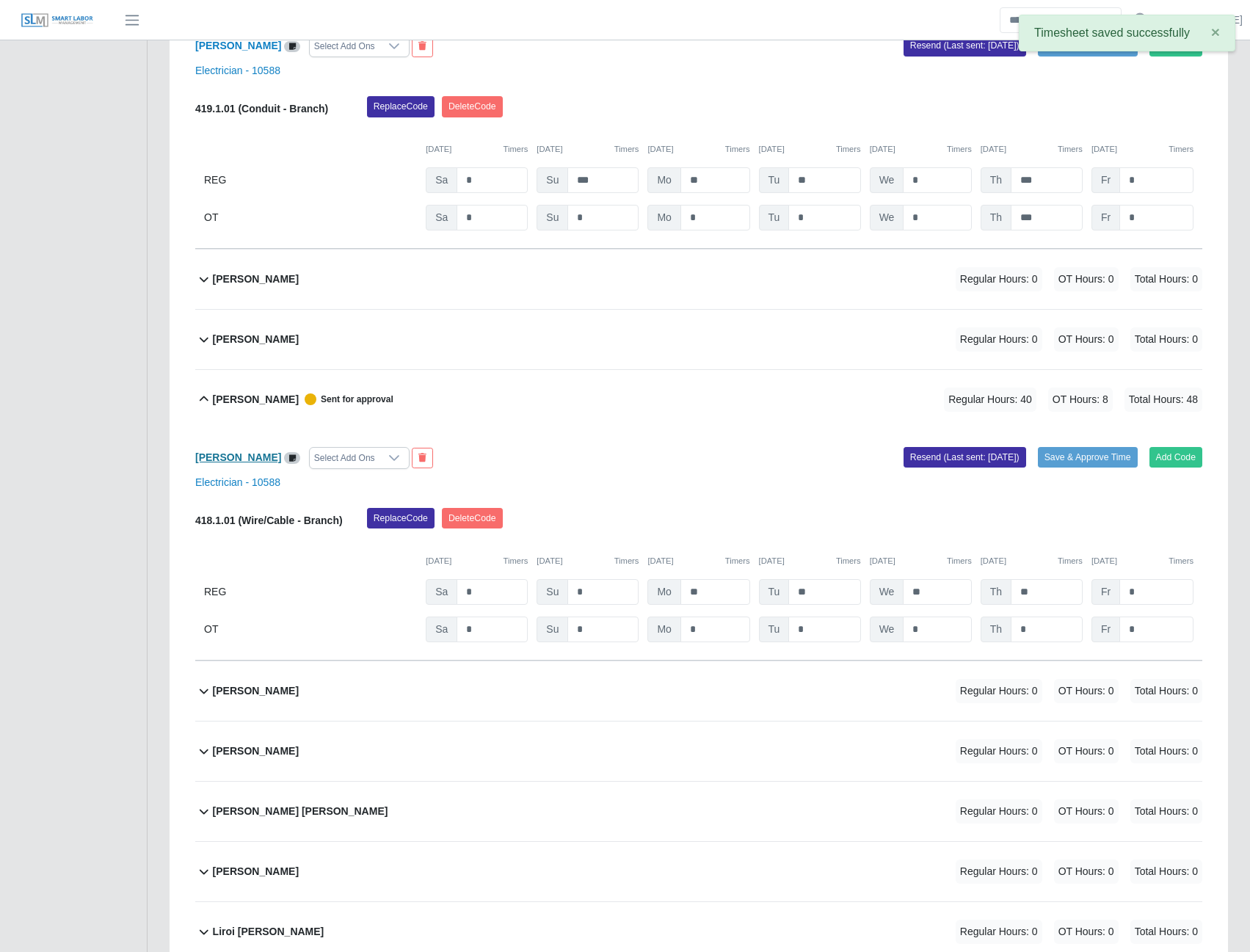
scroll to position [6101, 0]
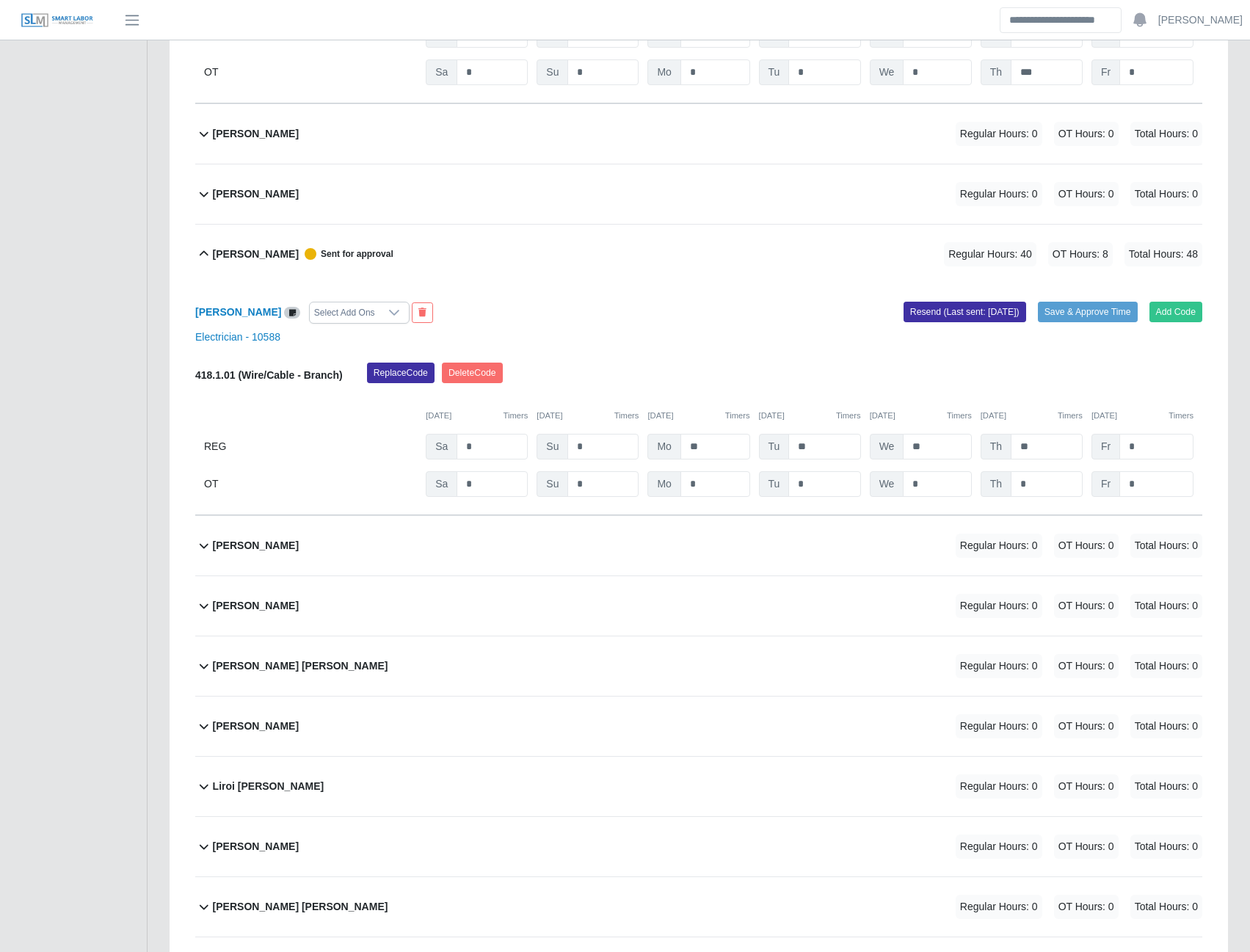
click at [246, 553] on b "Joshua Bonaccorso" at bounding box center [255, 546] width 86 height 15
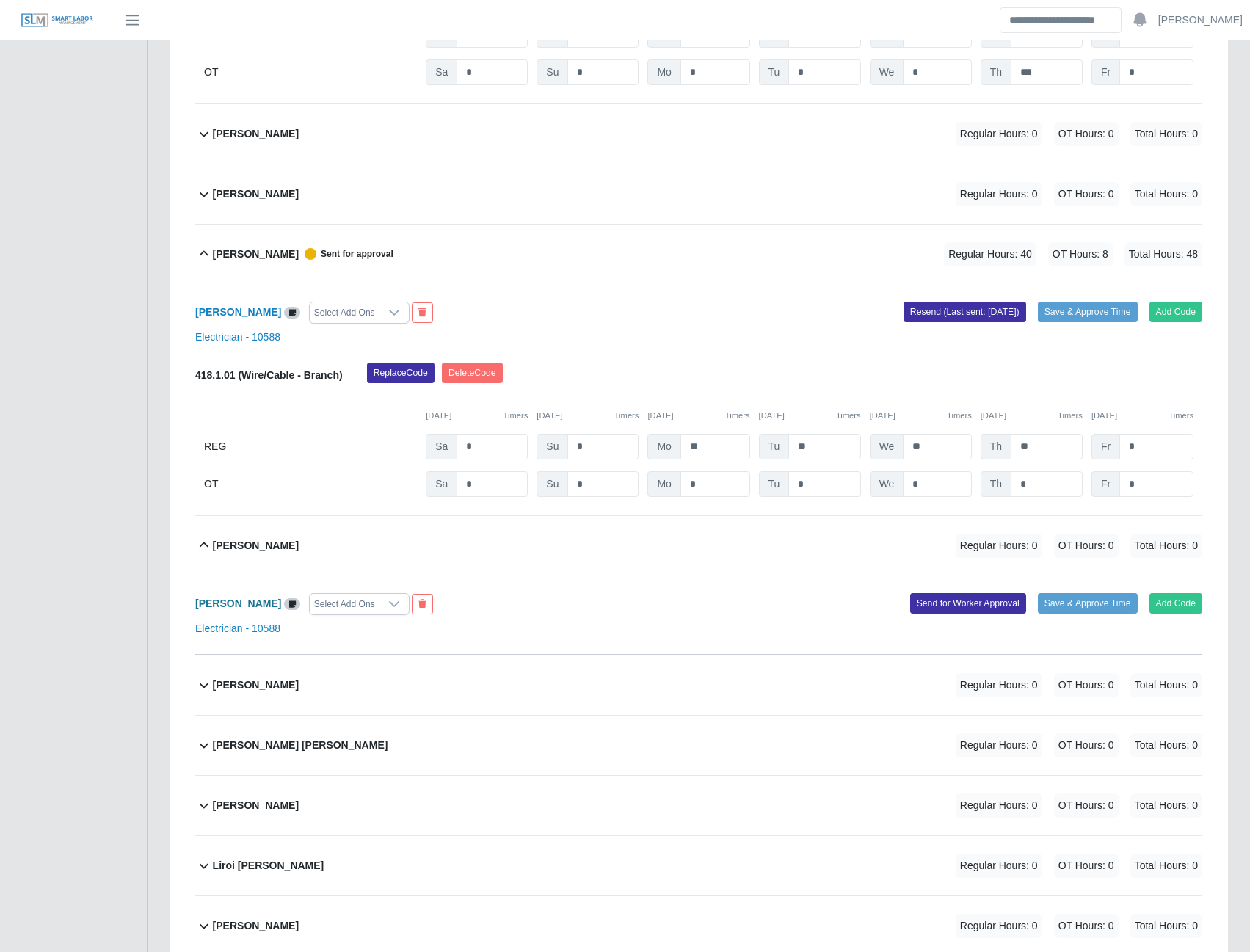
click at [243, 609] on b "Joshua Bonaccorso" at bounding box center [238, 603] width 86 height 12
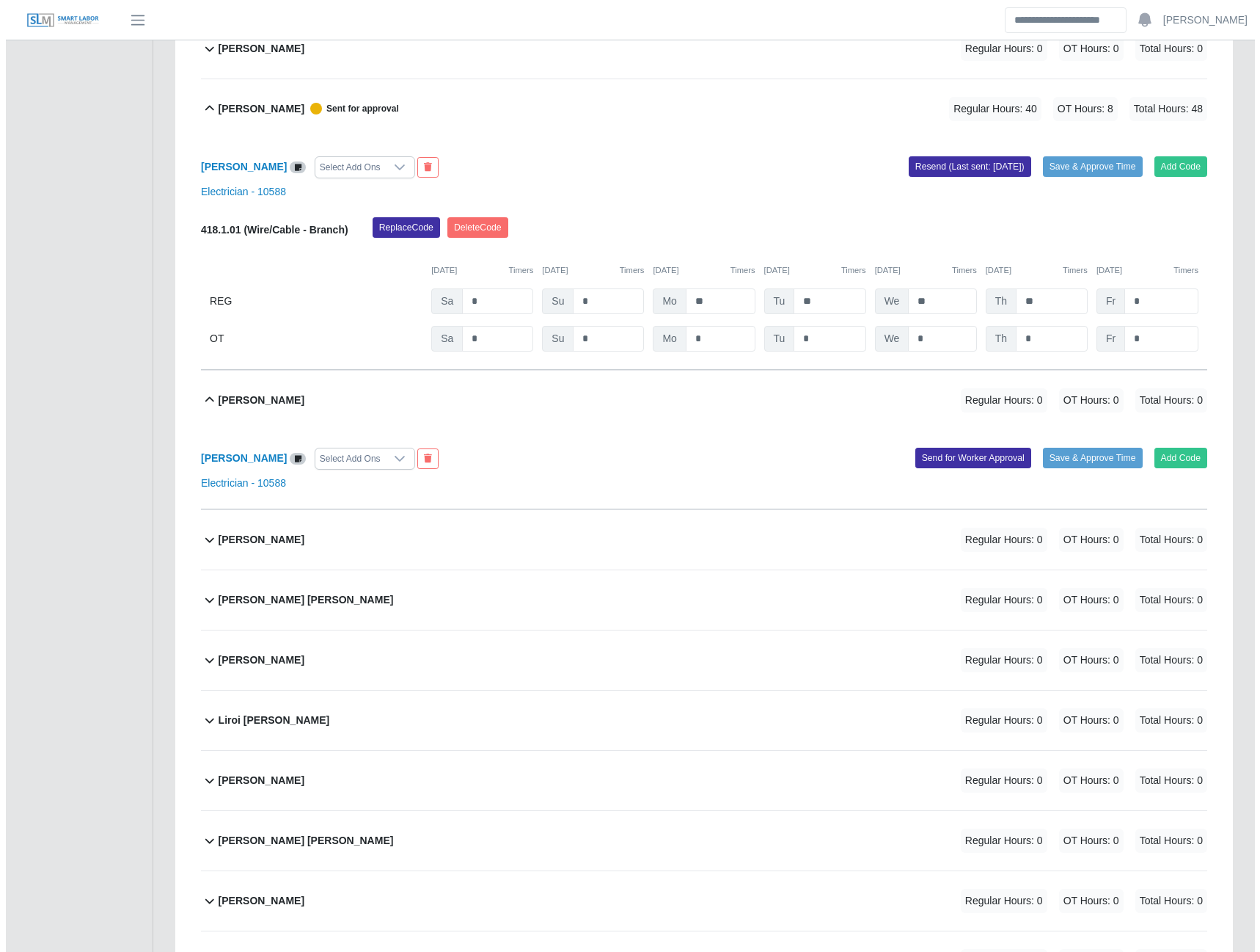
scroll to position [6248, 0]
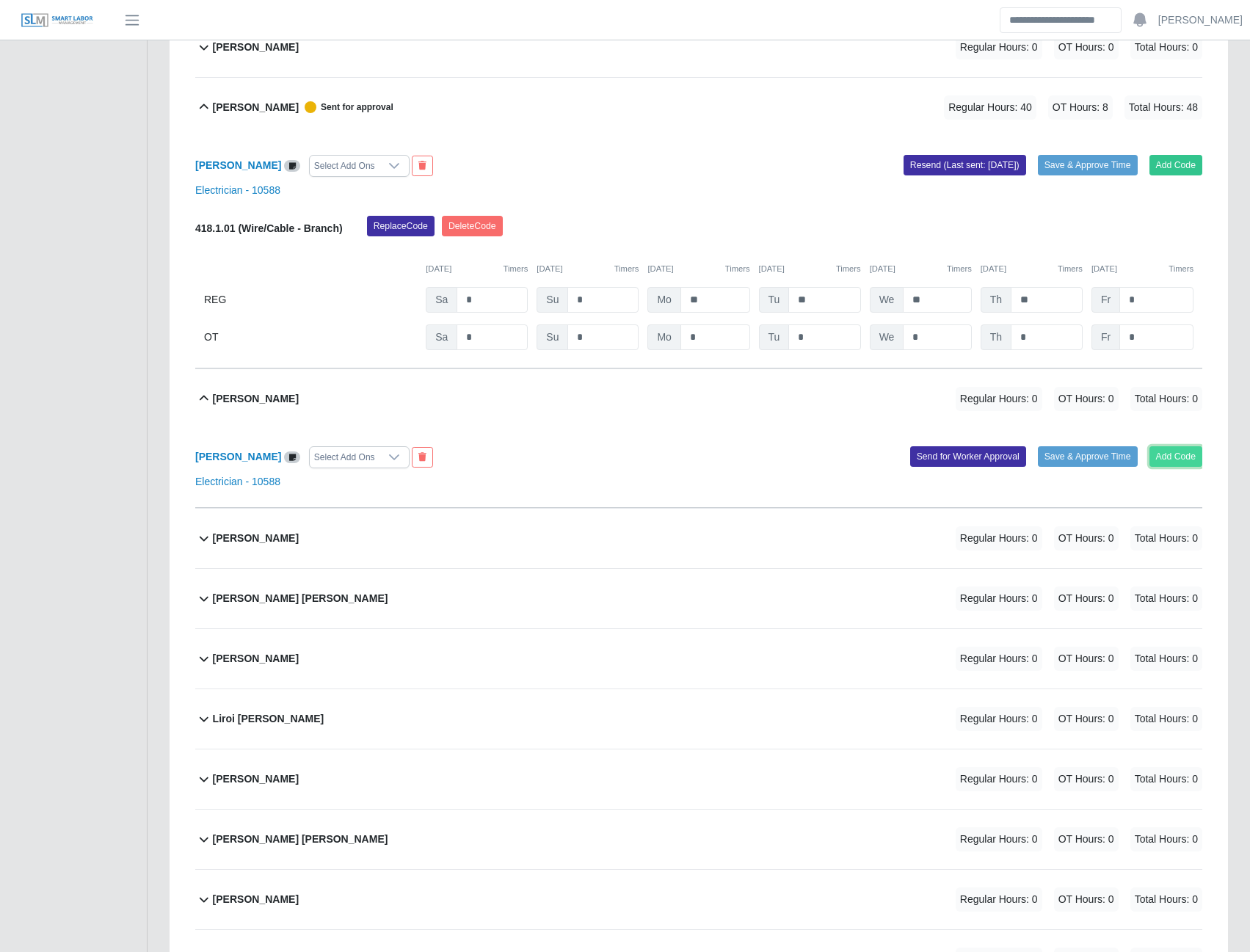
click at [1190, 467] on button "Add Code" at bounding box center [1176, 456] width 53 height 21
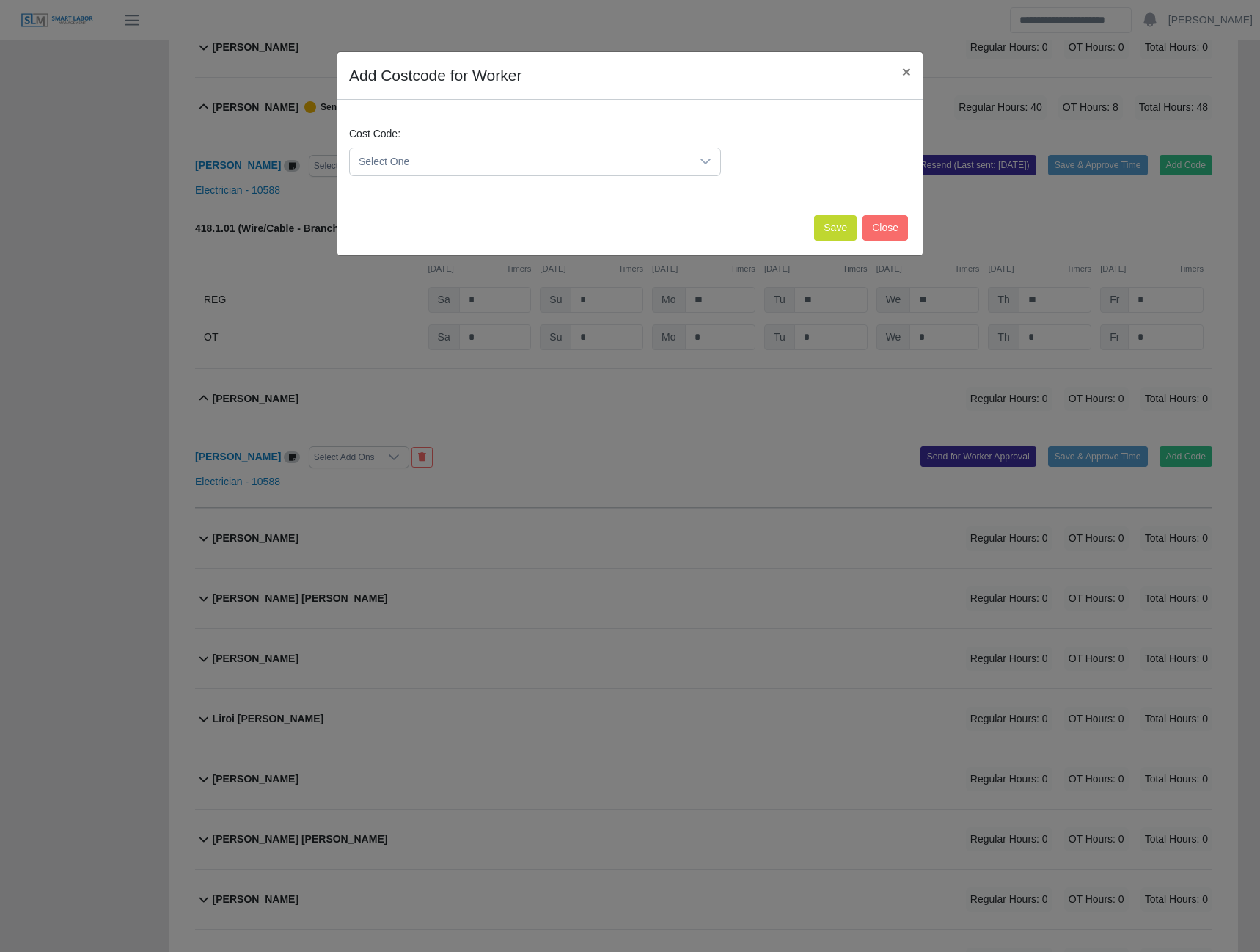
click at [550, 168] on span "Select One" at bounding box center [521, 162] width 341 height 27
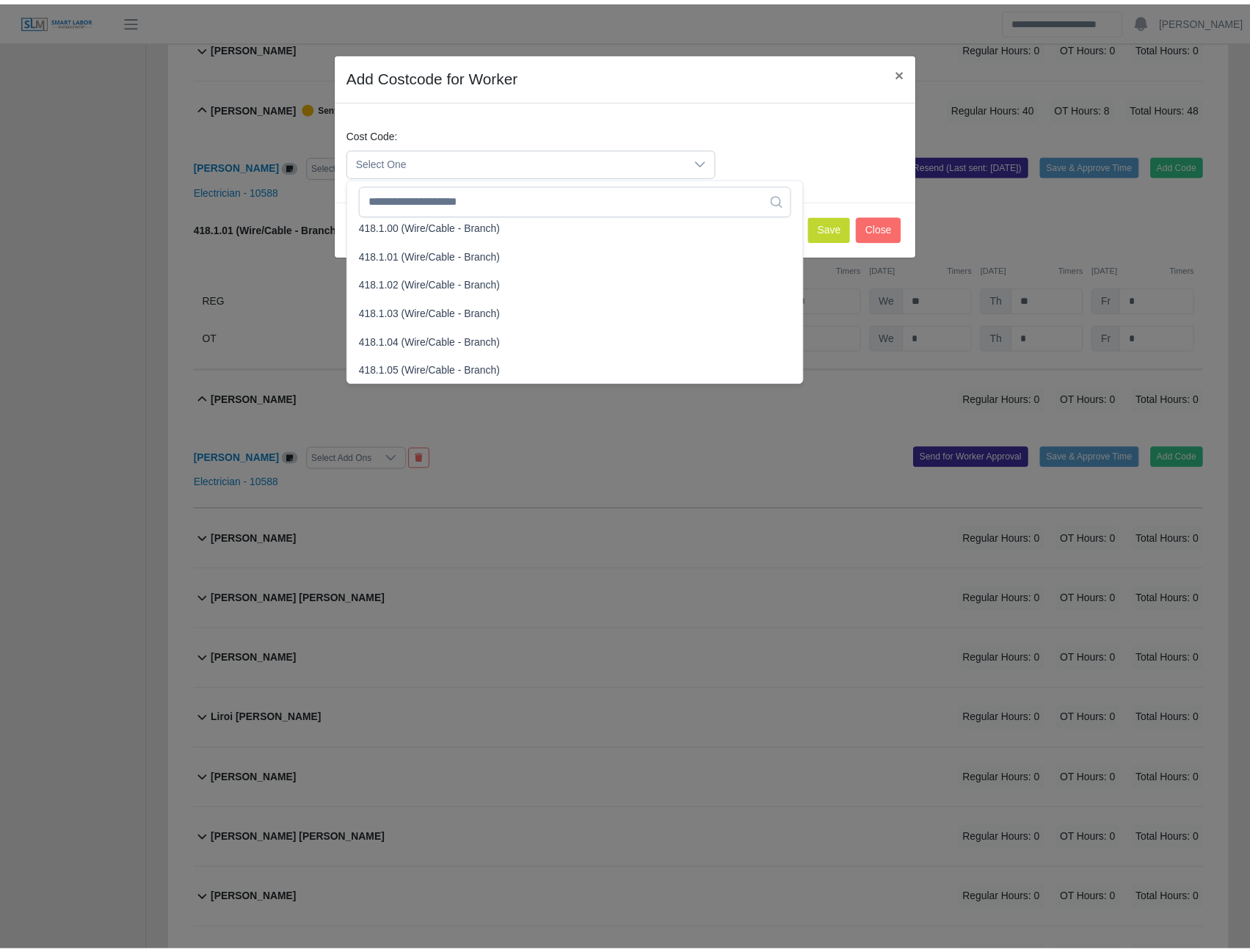
scroll to position [587, 0]
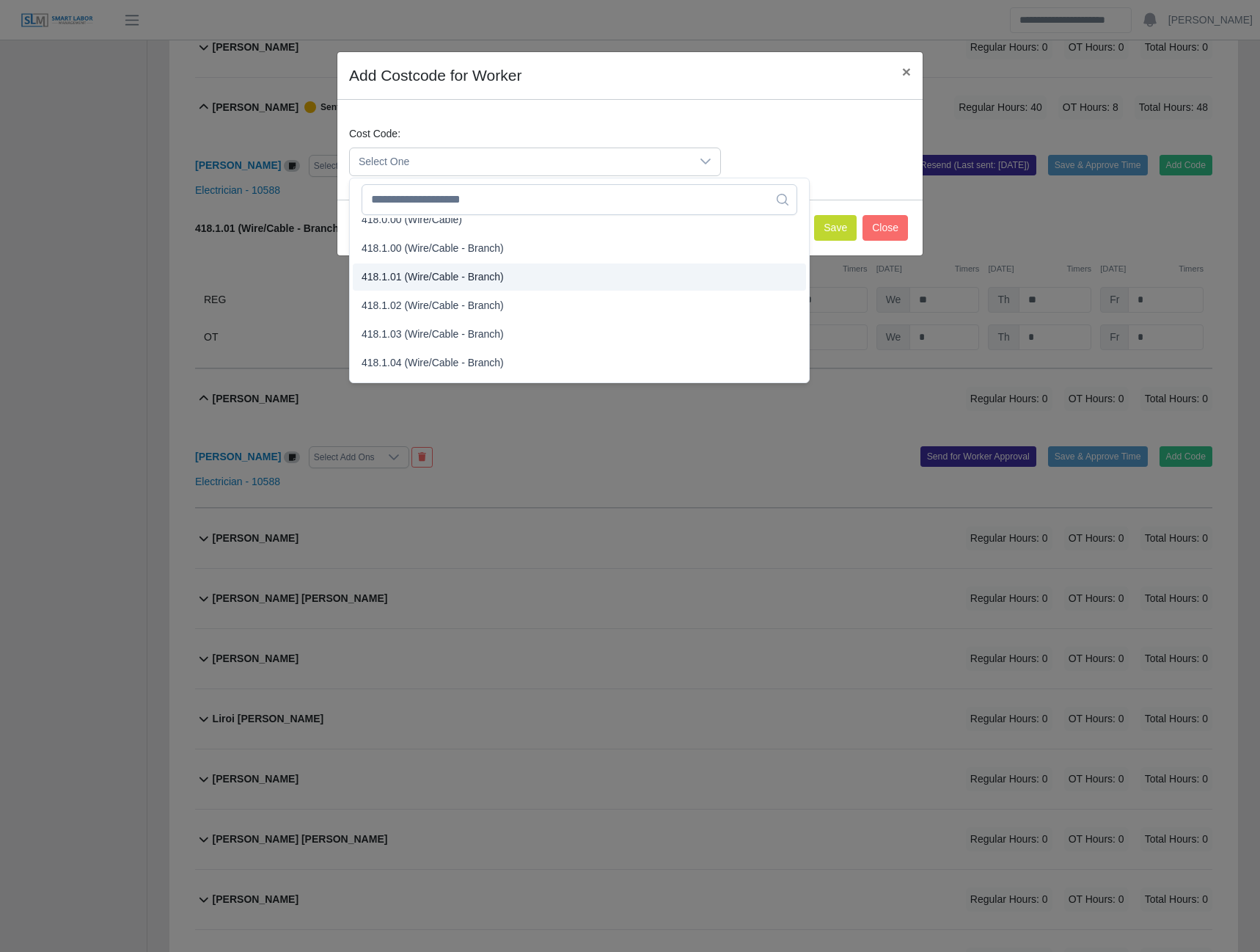
click at [400, 278] on span "418.1.01 (Wire/Cable - Branch)" at bounding box center [433, 277] width 142 height 15
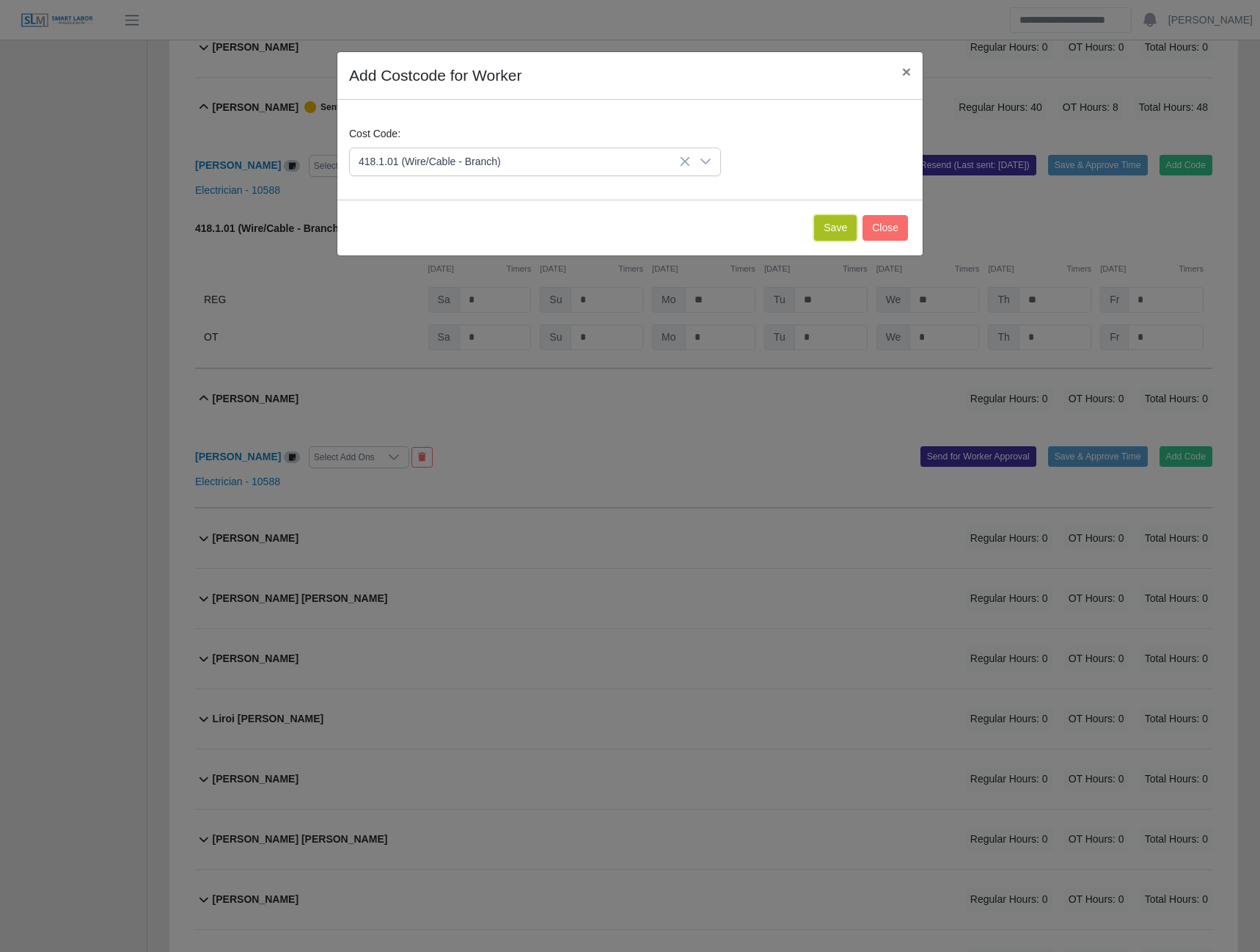
click at [841, 226] on button "Save" at bounding box center [835, 227] width 42 height 26
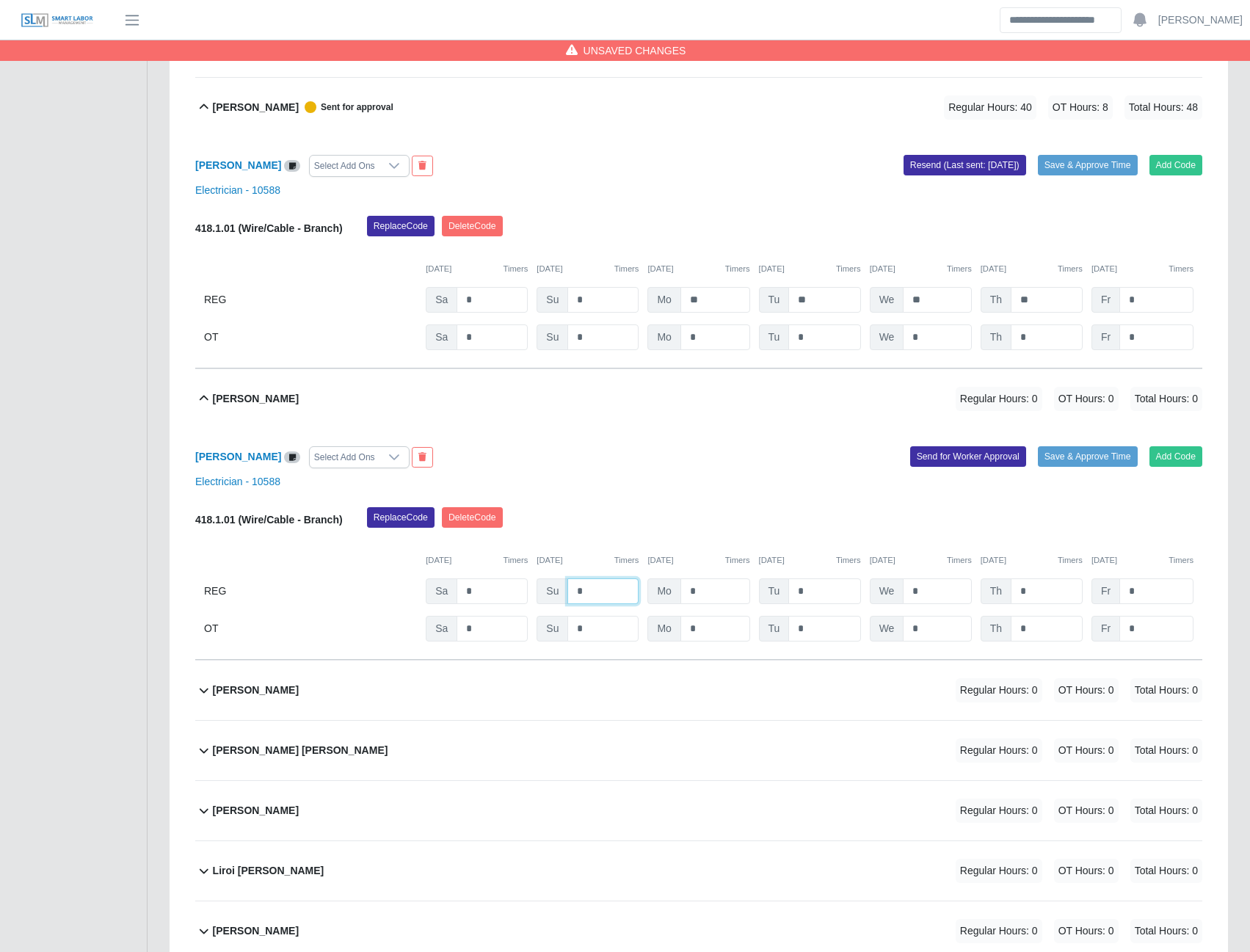
click at [600, 604] on input "*" at bounding box center [603, 590] width 71 height 26
type input "*"
click at [951, 467] on button "Send for Worker Approval" at bounding box center [969, 456] width 116 height 21
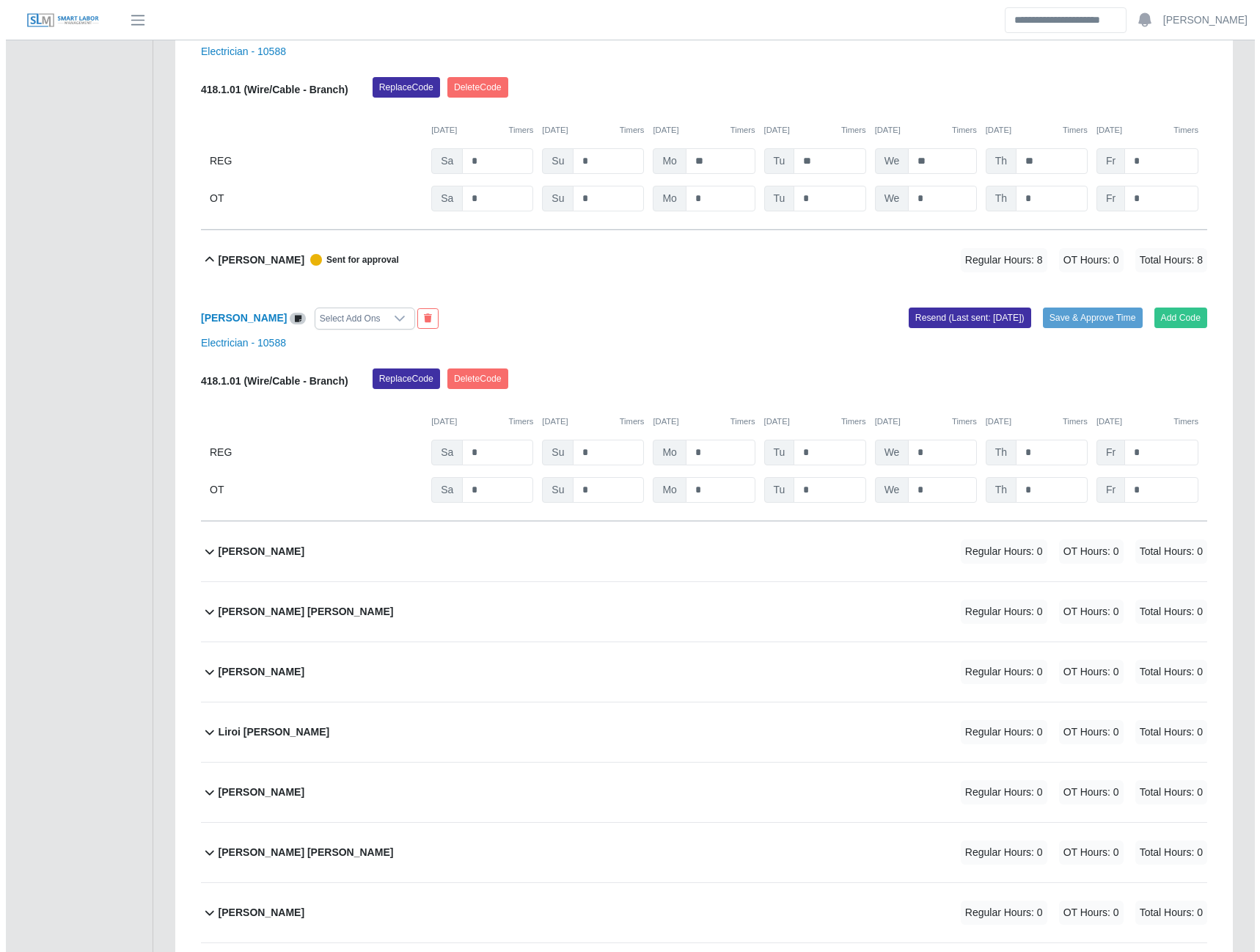
scroll to position [6394, 0]
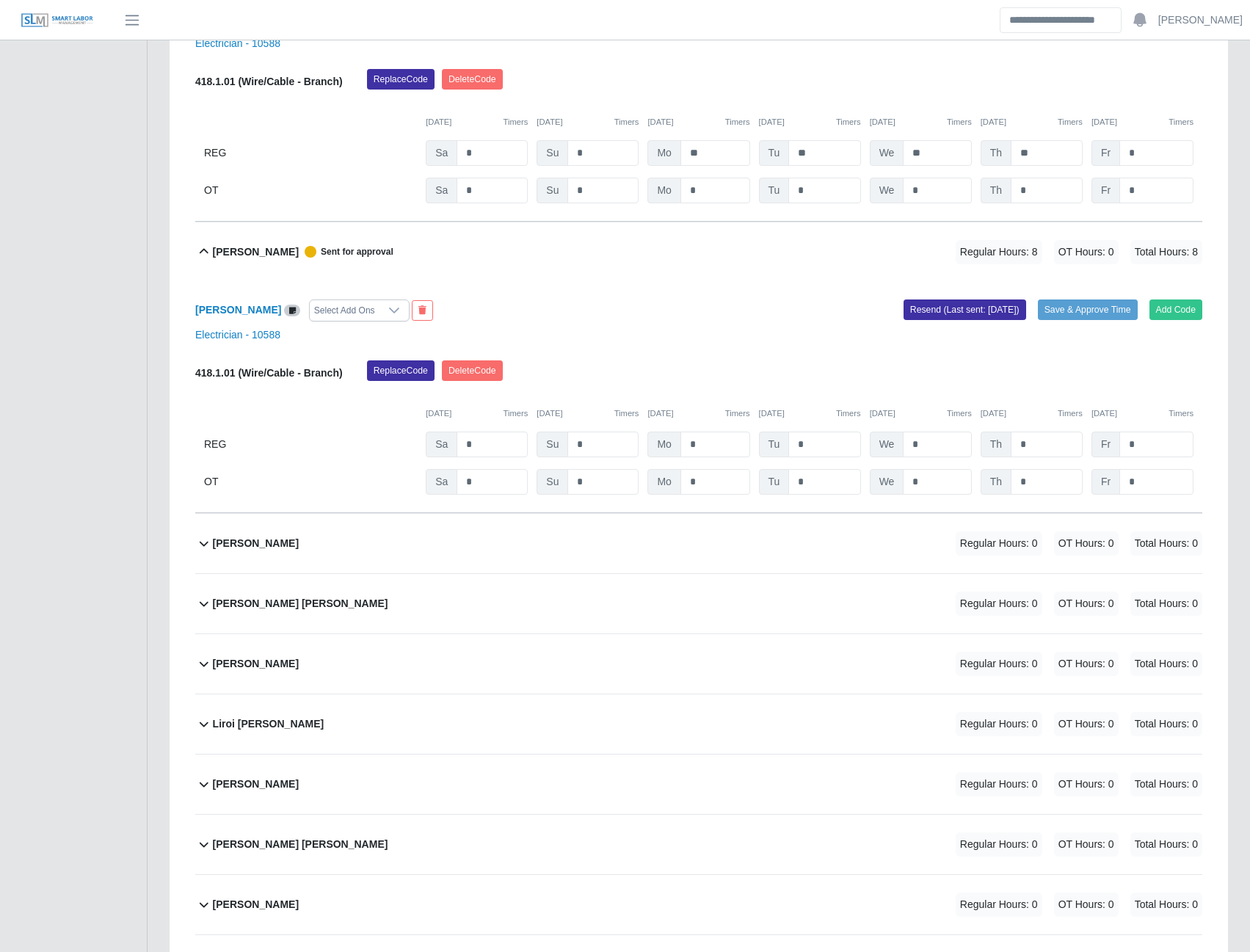
click at [252, 611] on b "Juan Carlos Ortiz" at bounding box center [300, 604] width 175 height 15
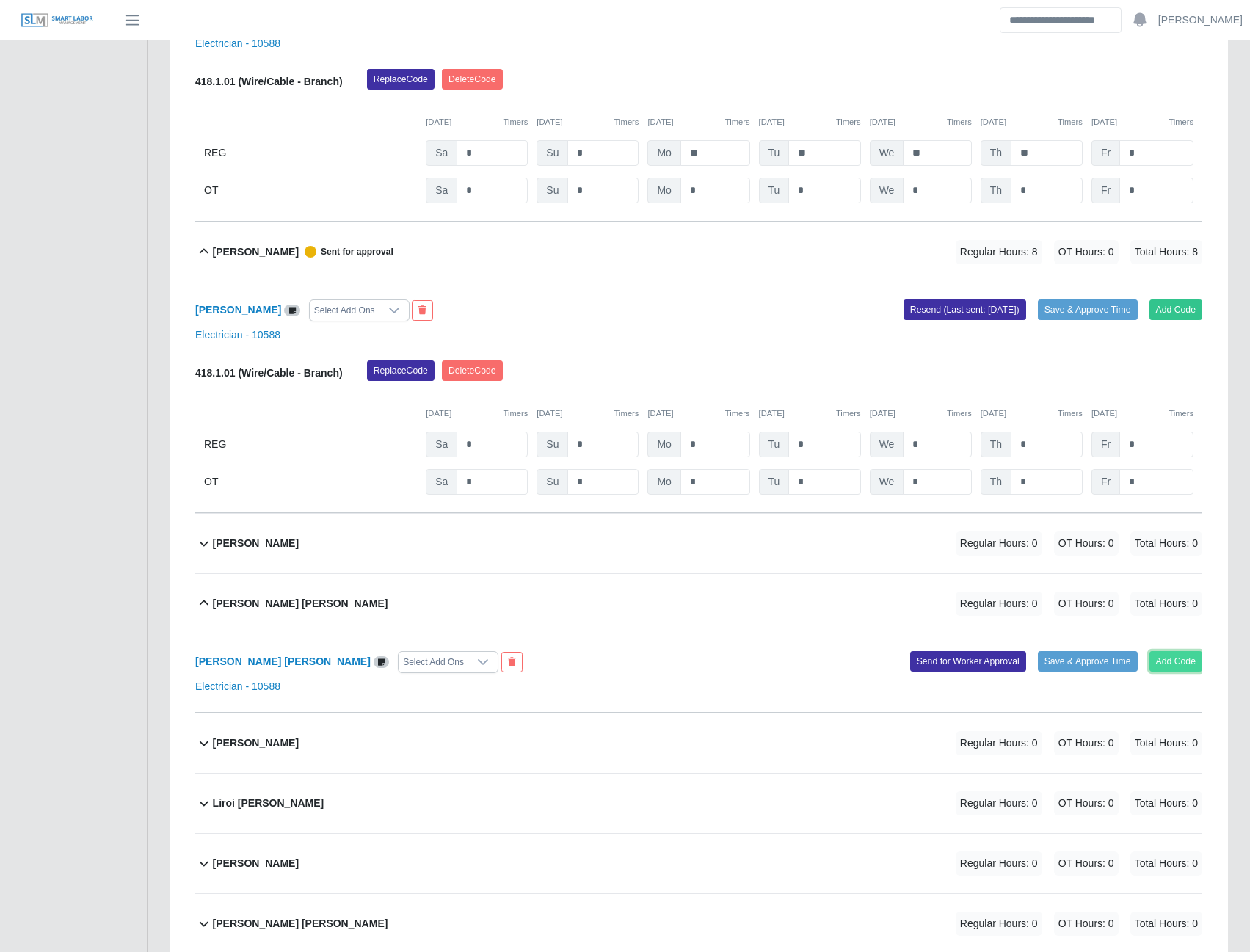
click at [1154, 672] on button "Add Code" at bounding box center [1176, 661] width 53 height 21
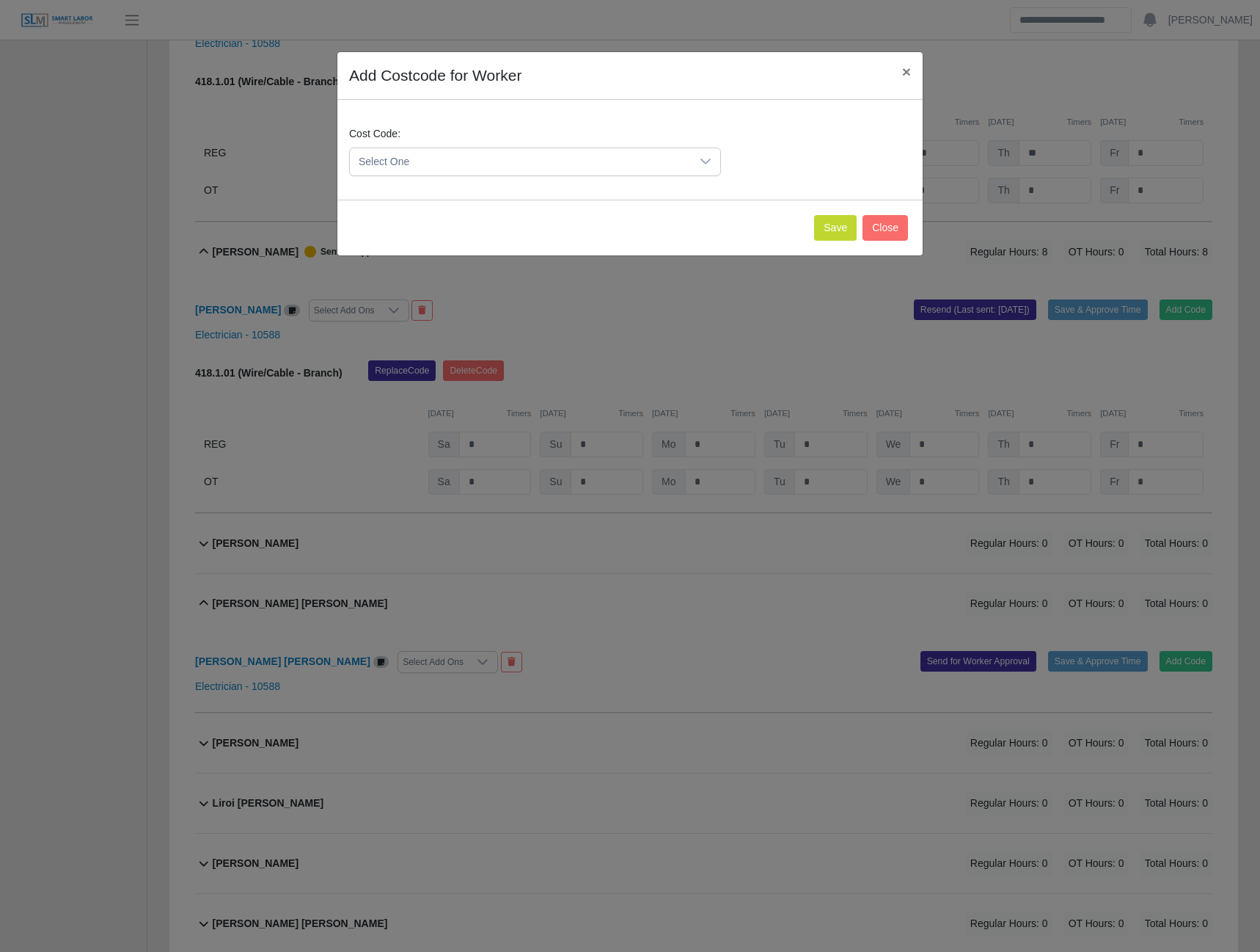
click at [591, 161] on span "Select One" at bounding box center [521, 162] width 341 height 27
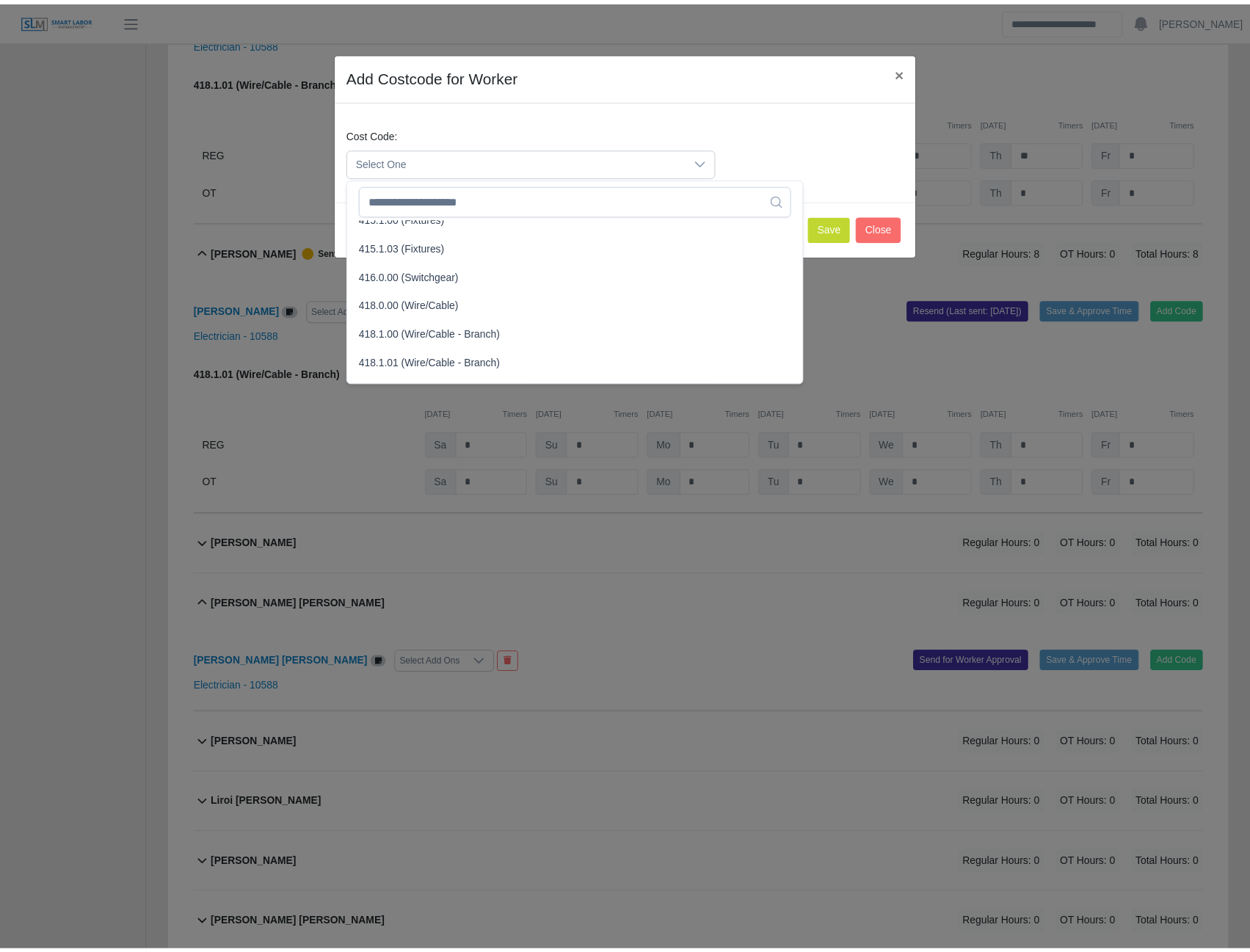
scroll to position [587, 0]
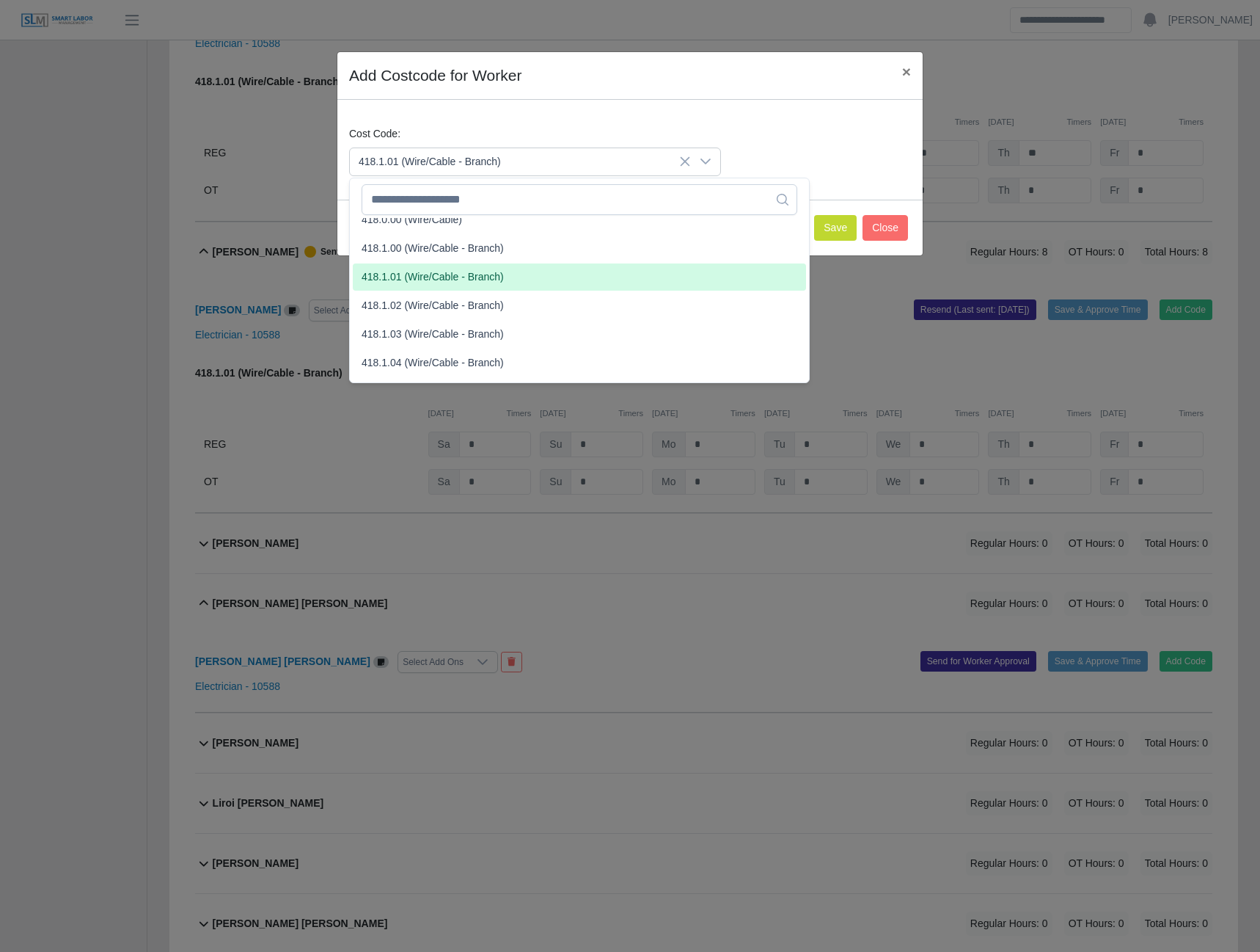
click at [422, 280] on span "418.1.01 (Wire/Cable - Branch)" at bounding box center [433, 277] width 142 height 15
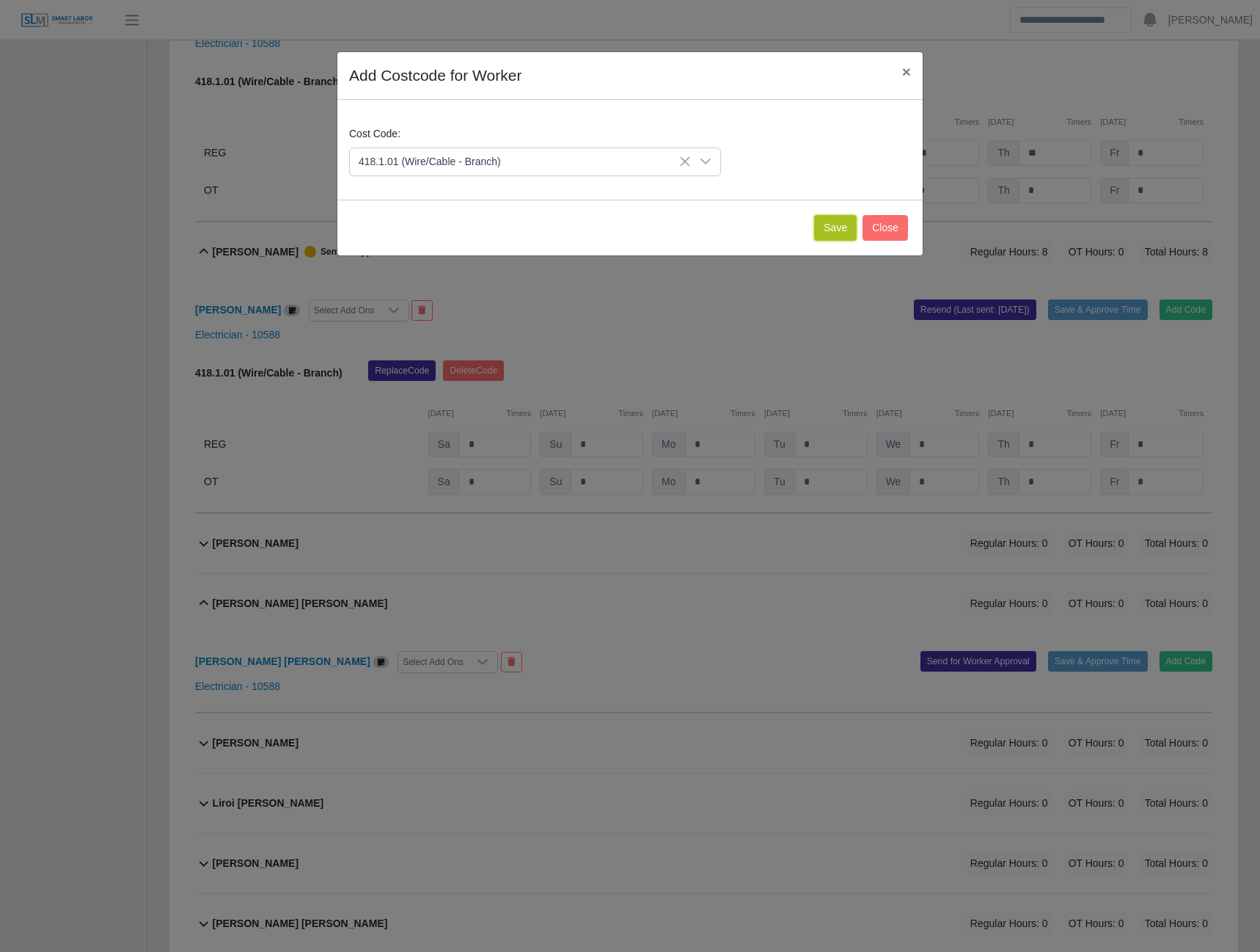
click at [820, 231] on button "Save" at bounding box center [835, 227] width 42 height 26
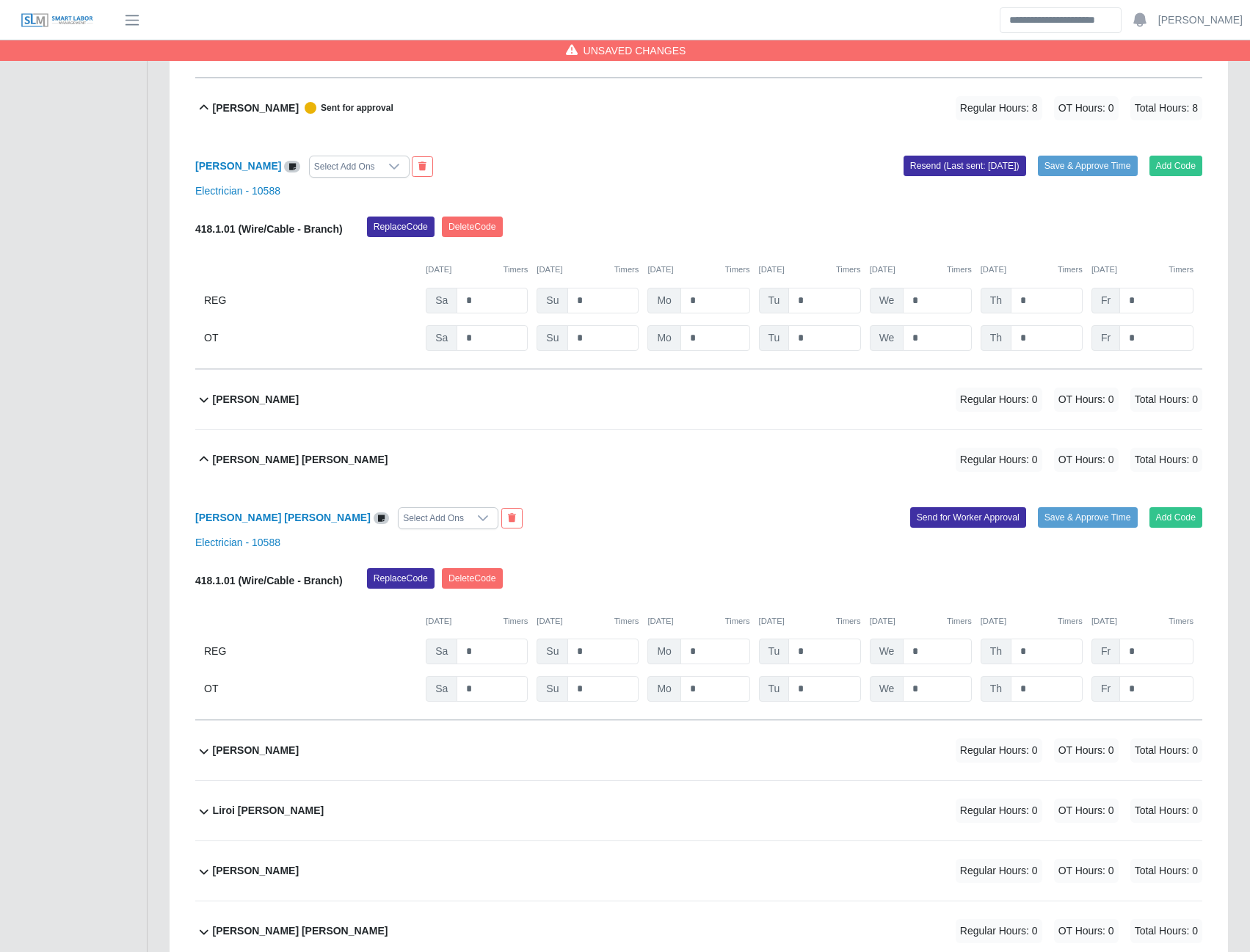
scroll to position [6541, 0]
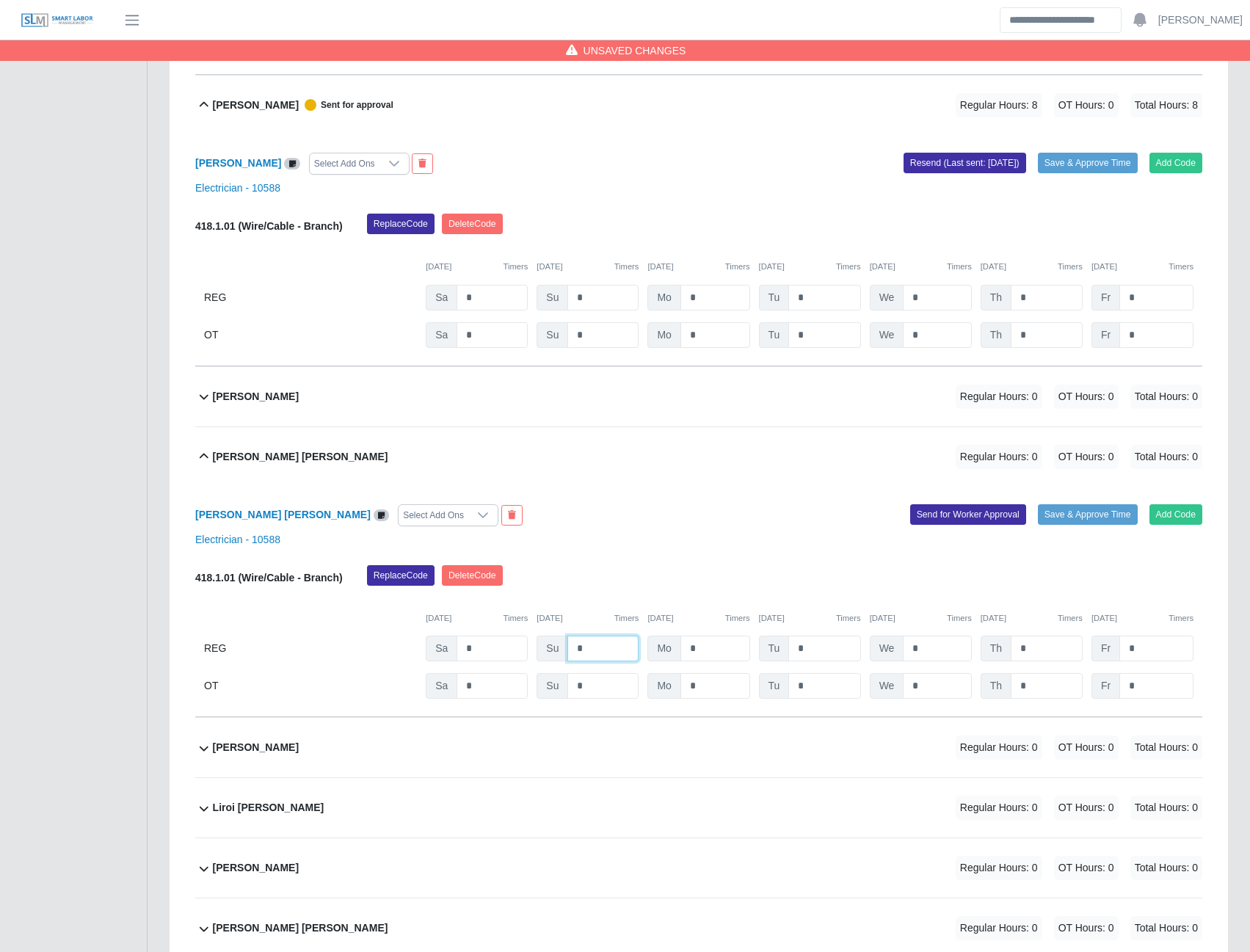
click at [587, 661] on input "*" at bounding box center [603, 648] width 71 height 26
type input "*"
type input "**"
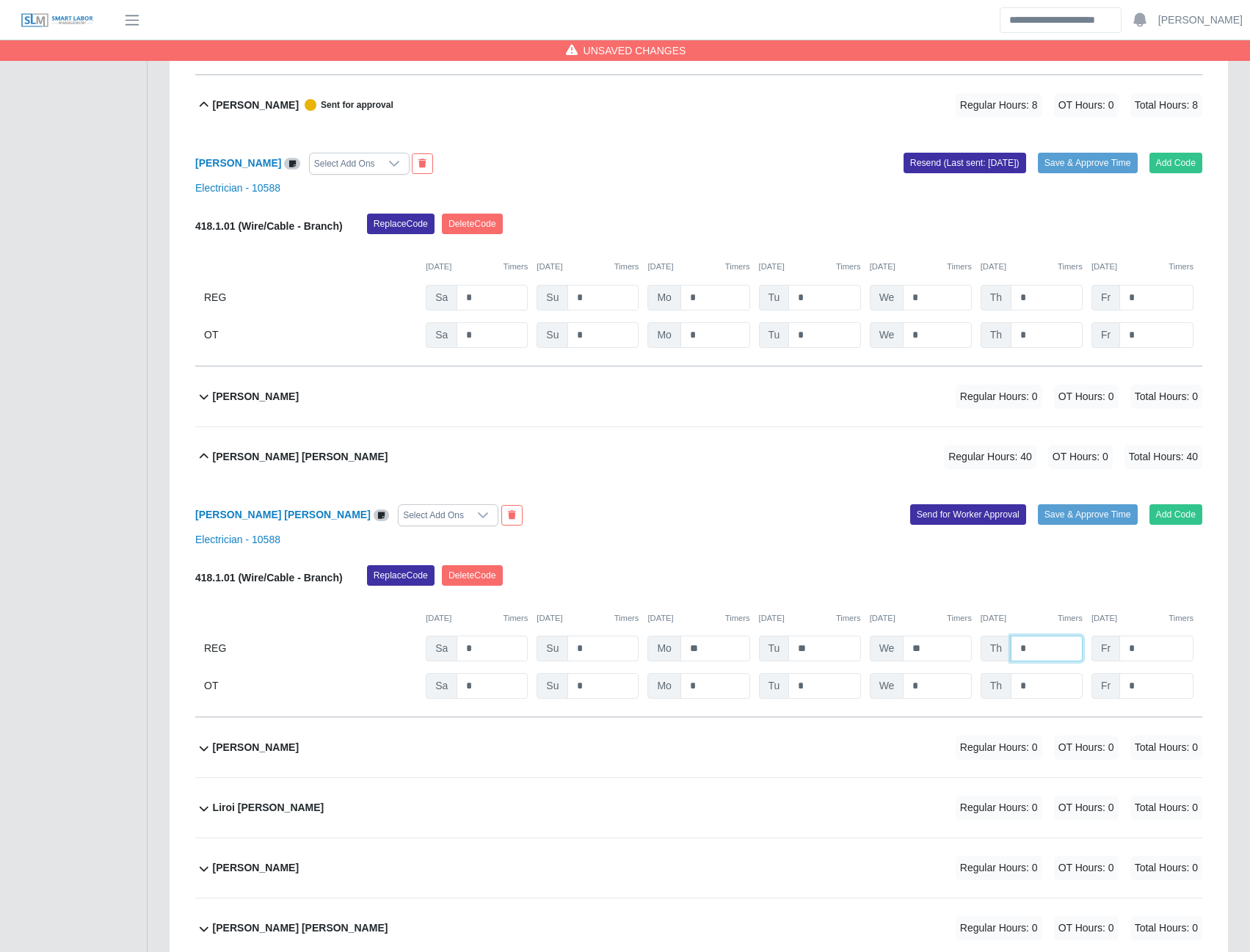
type input "*"
click at [941, 518] on button "Send for Worker Approval" at bounding box center [969, 514] width 116 height 21
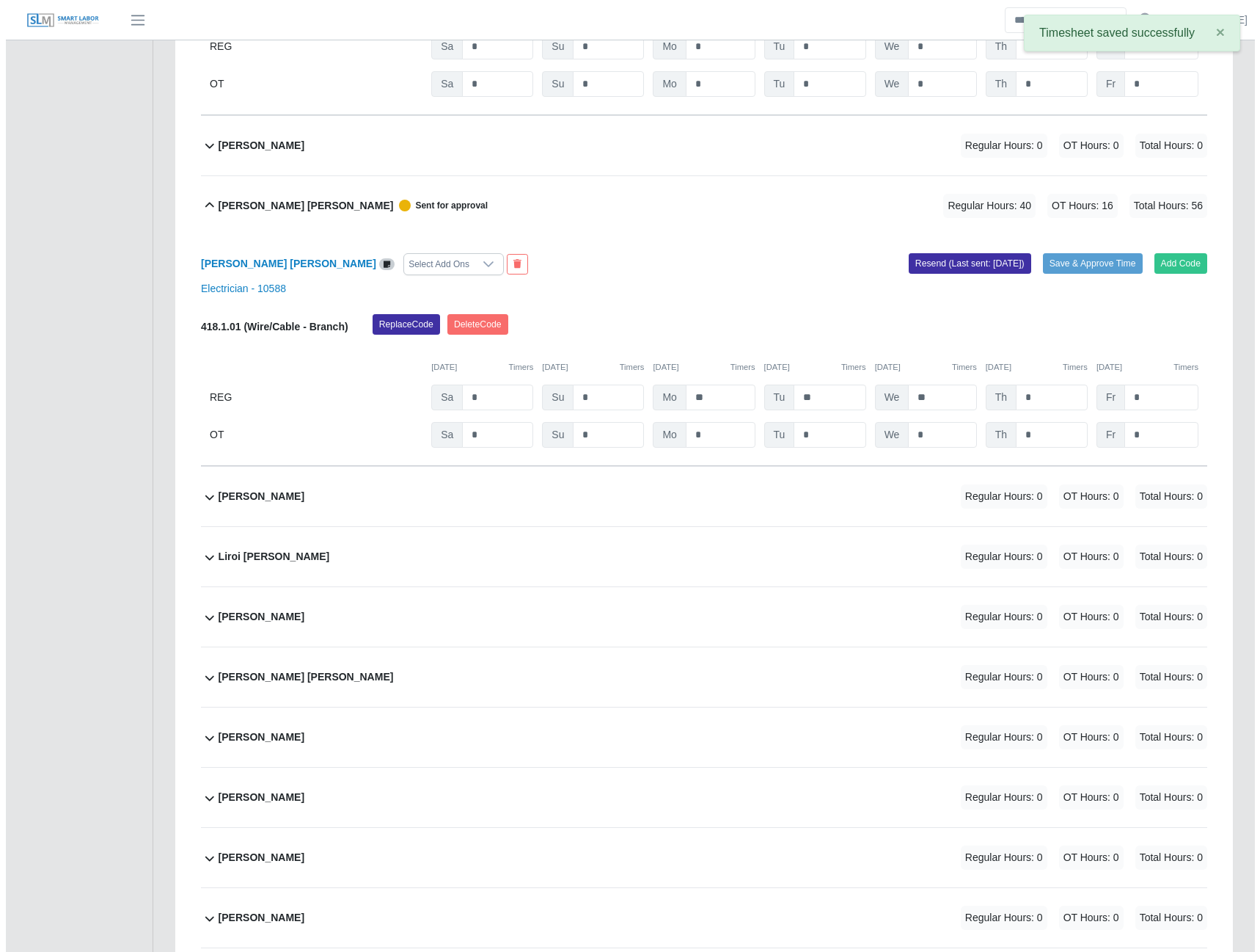
scroll to position [6835, 0]
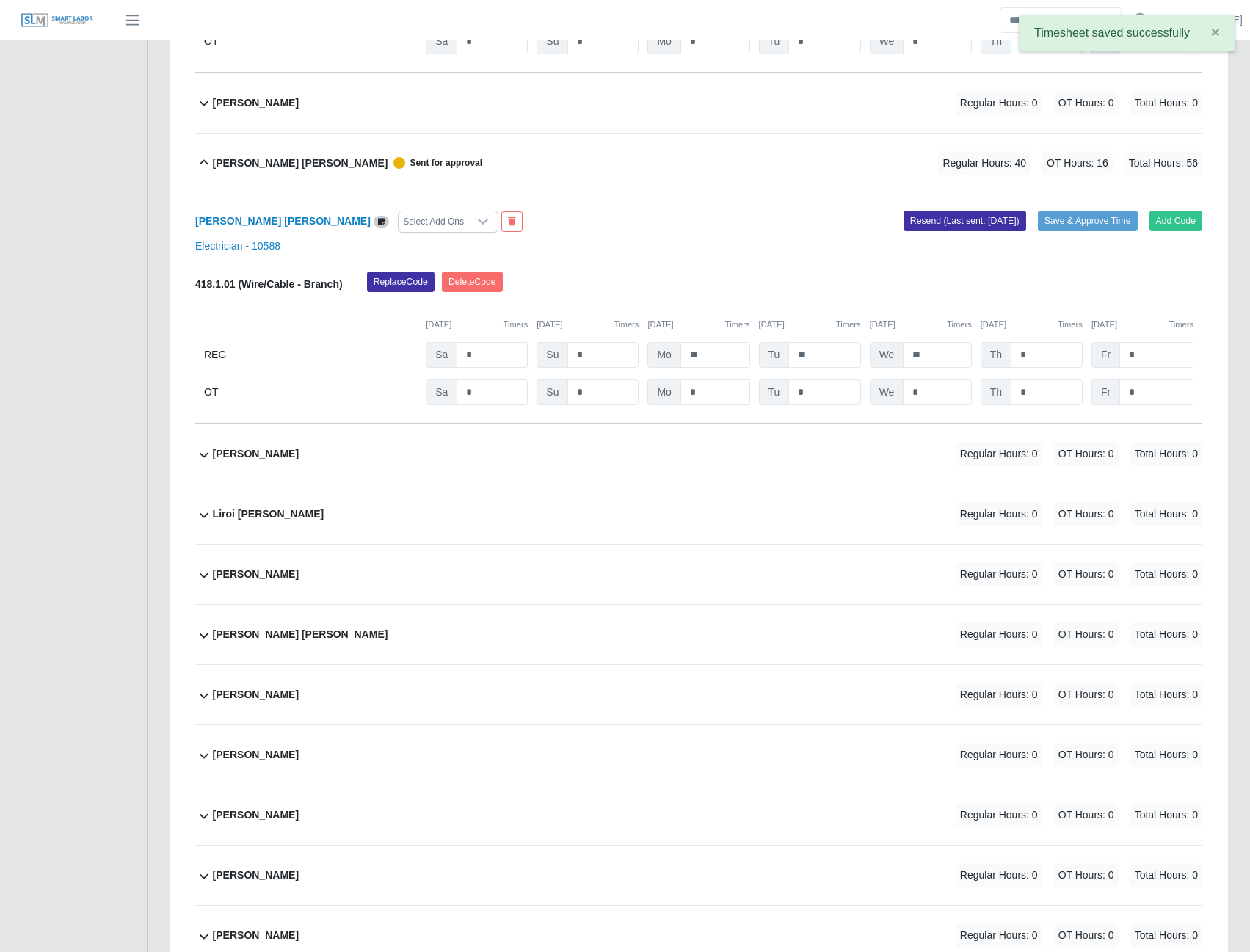
click at [239, 461] on b "Liberio Pirela" at bounding box center [255, 454] width 86 height 15
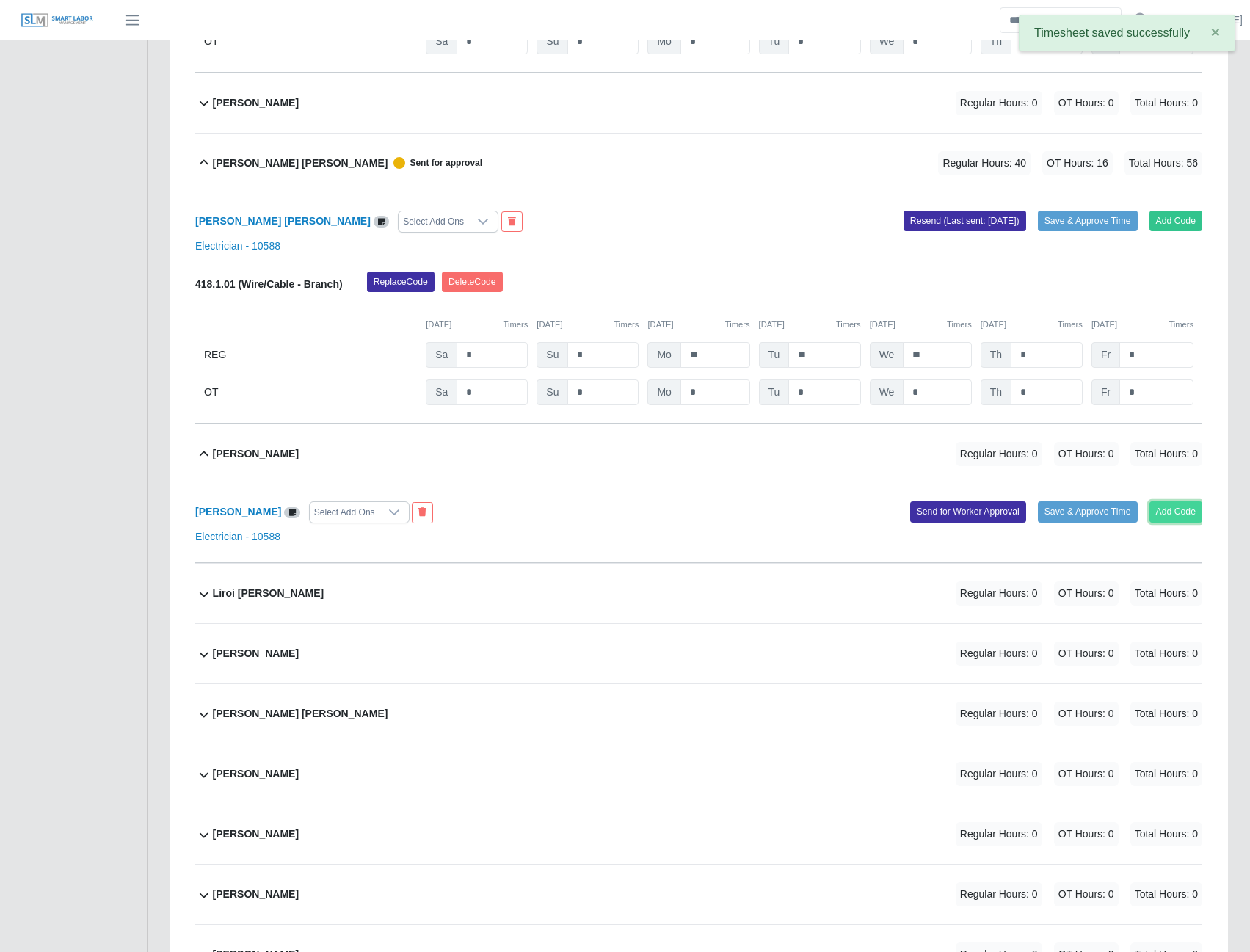
click at [1154, 522] on button "Add Code" at bounding box center [1176, 512] width 53 height 21
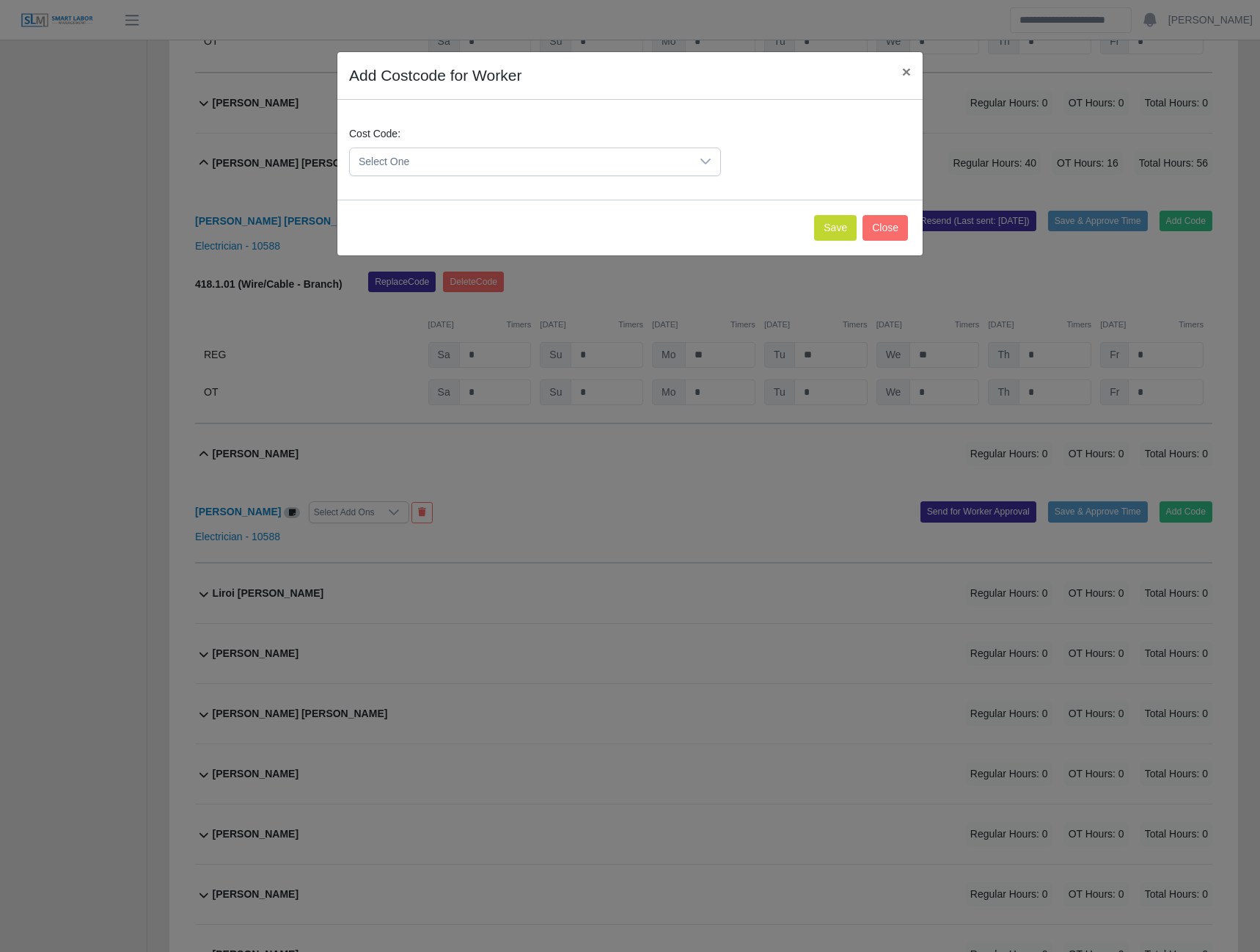
click at [629, 156] on span "Select One" at bounding box center [521, 162] width 341 height 27
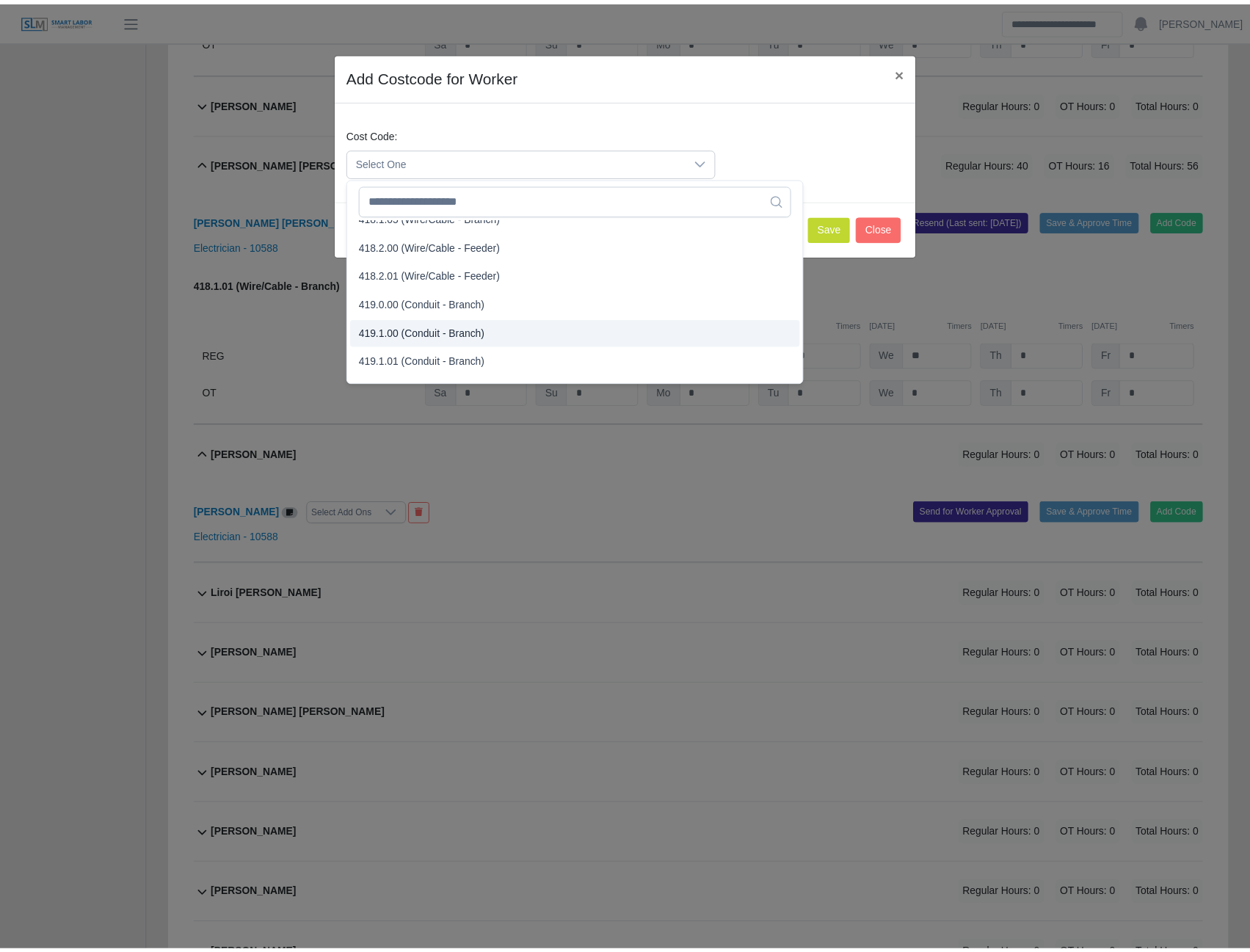
scroll to position [808, 0]
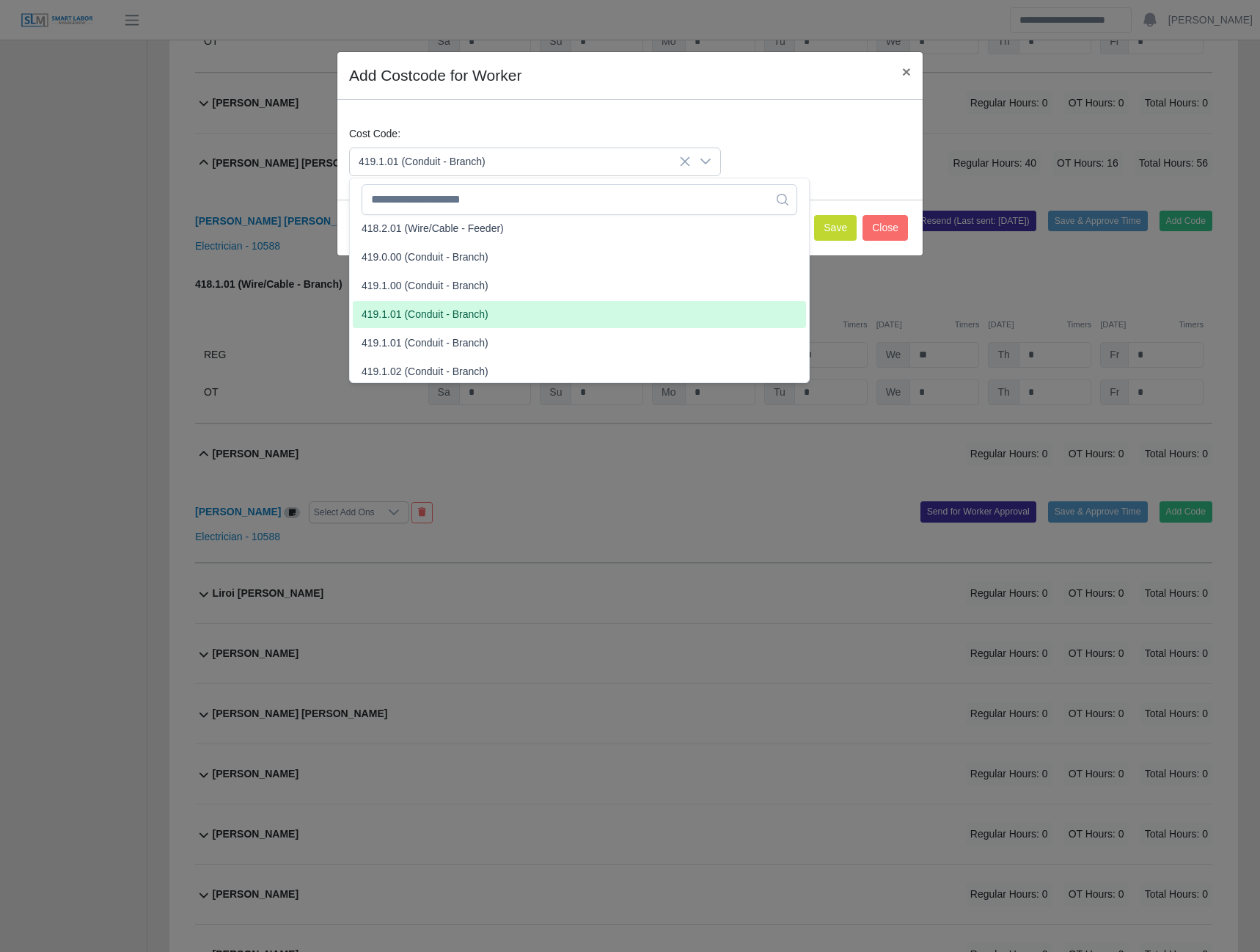
click at [419, 309] on span "419.1.01 (Conduit - Branch)" at bounding box center [425, 314] width 127 height 15
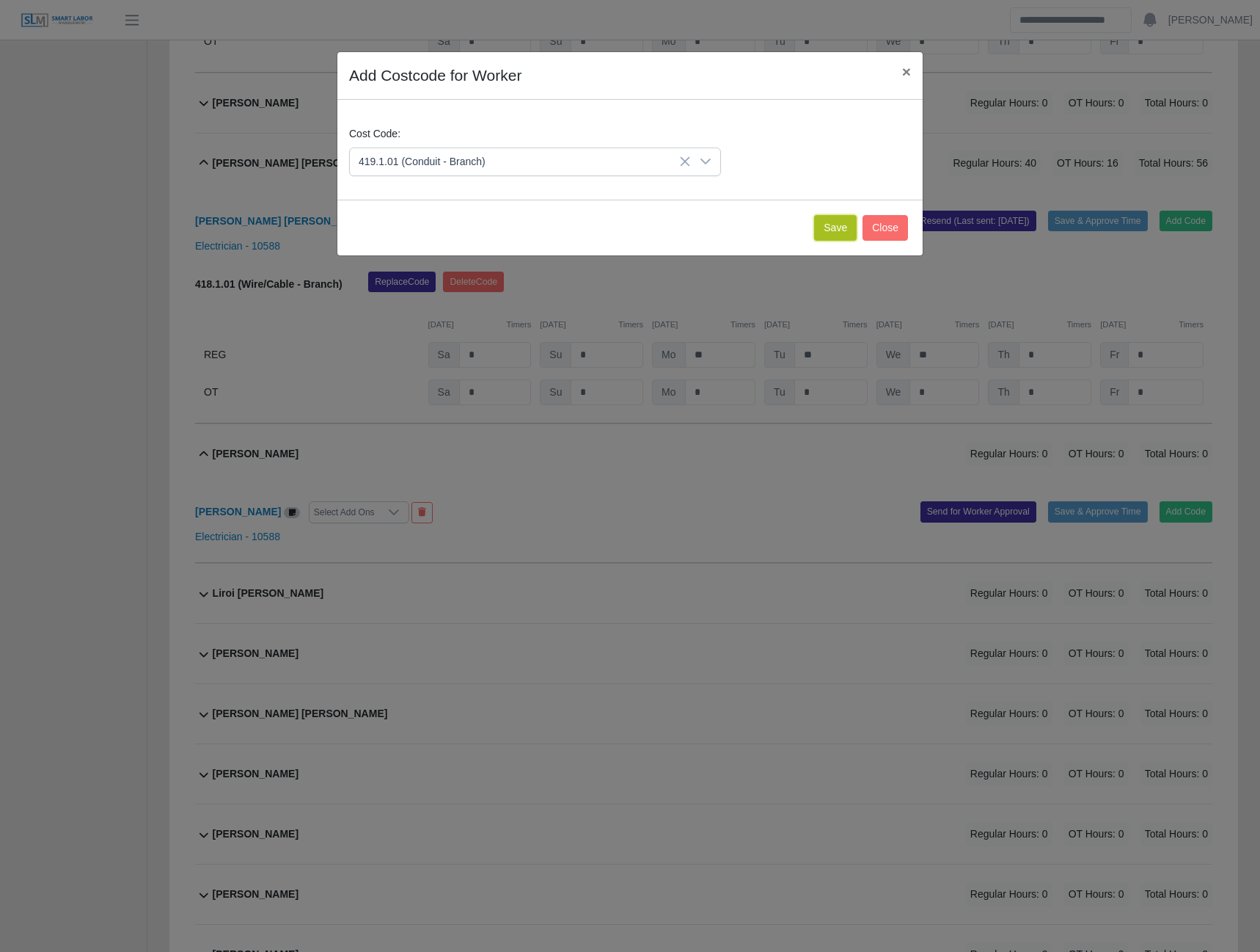
click at [837, 226] on button "Save" at bounding box center [835, 227] width 42 height 26
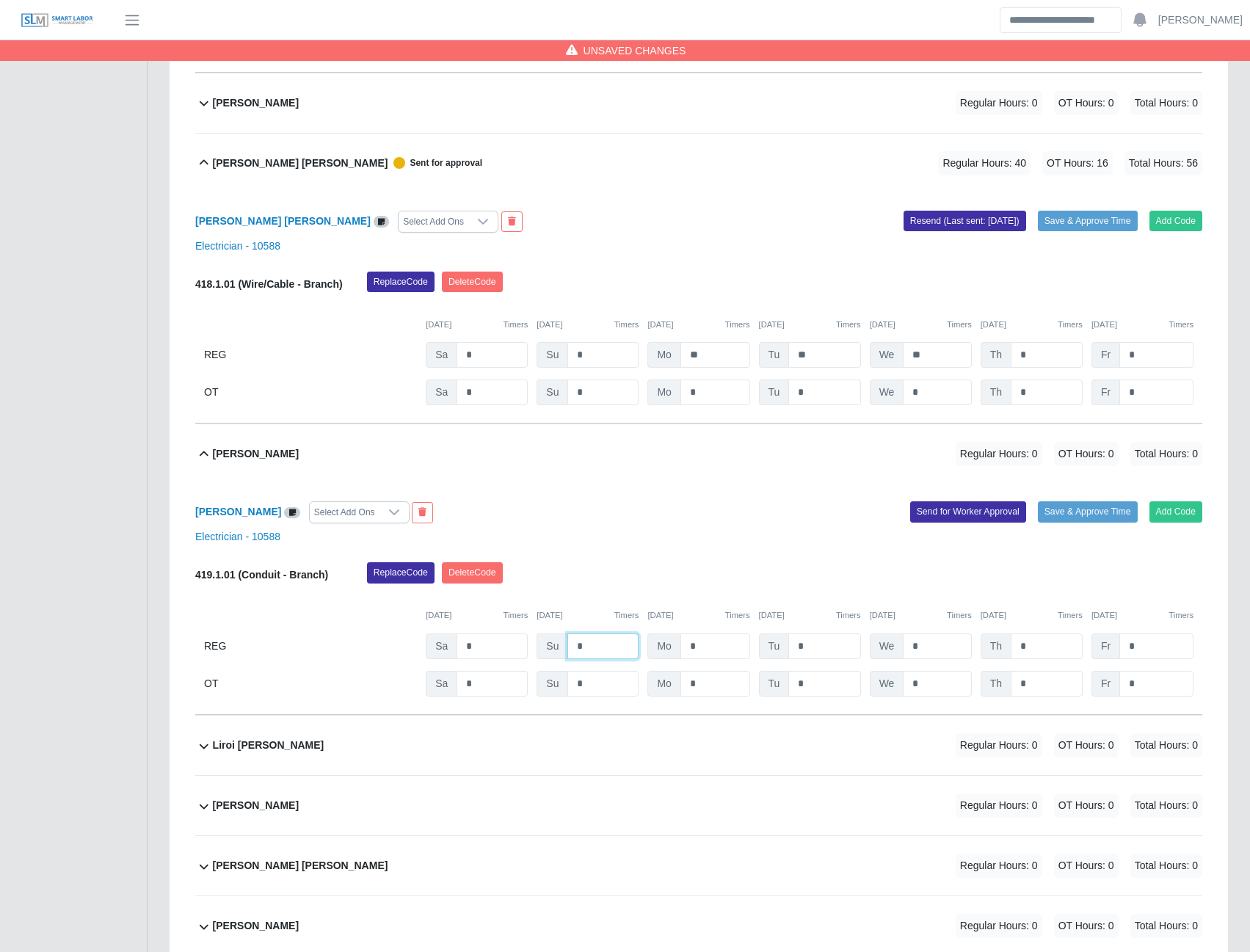
click at [591, 655] on input "*" at bounding box center [603, 646] width 71 height 26
type input "*"
type input "**"
type input "*"
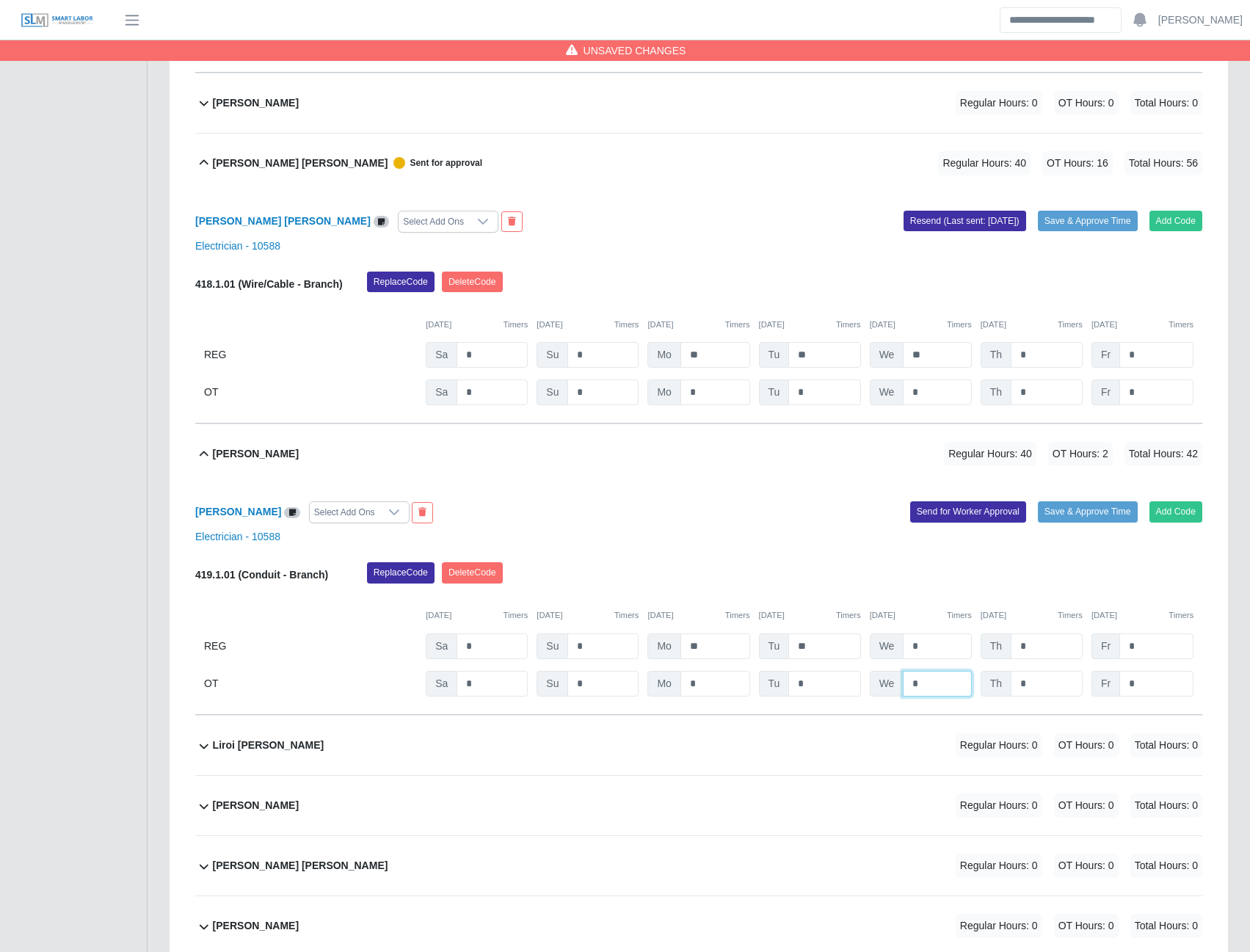
type input "*"
type input "**"
type input "*"
click at [959, 522] on button "Send for Worker Approval" at bounding box center [969, 512] width 116 height 21
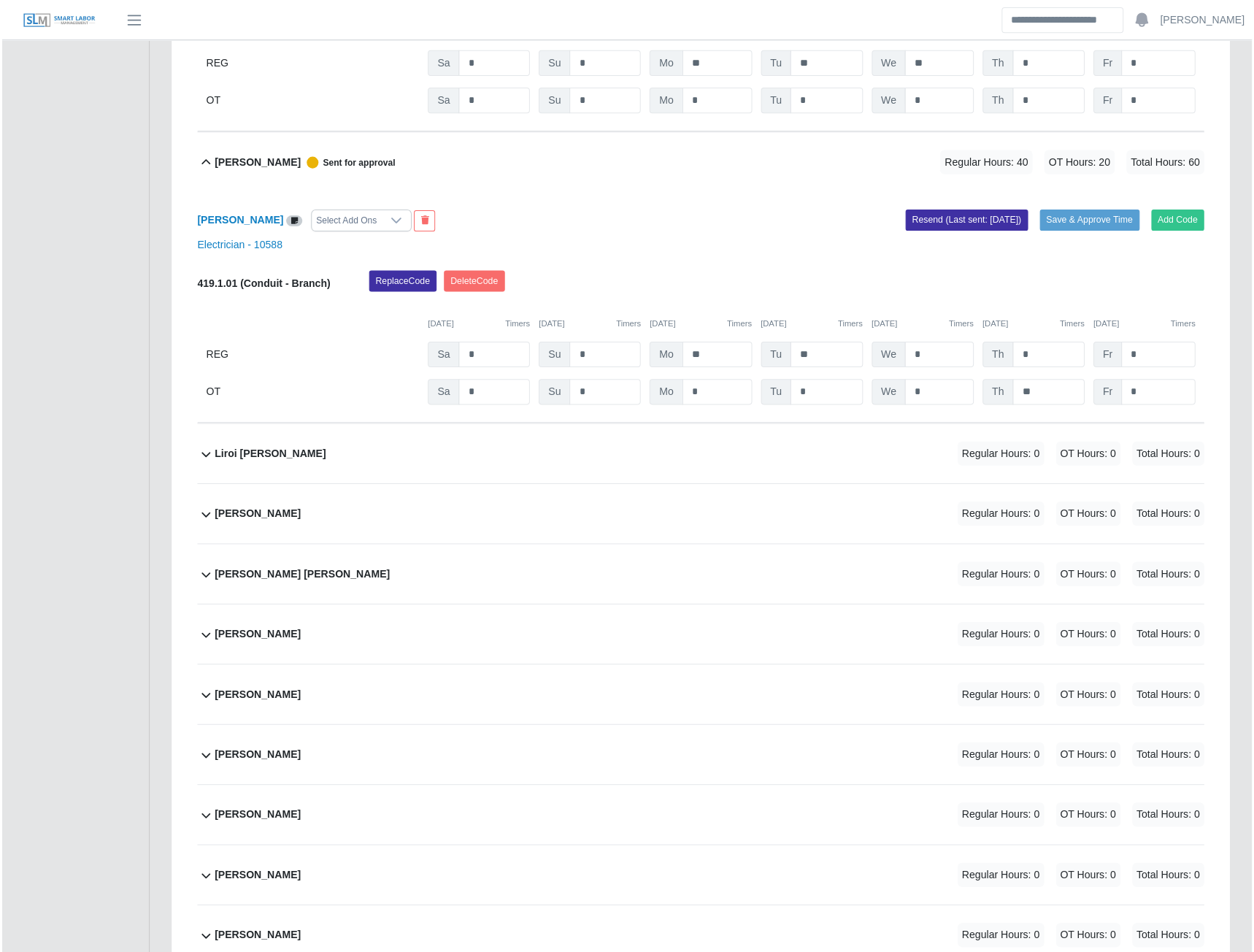
scroll to position [7093, 0]
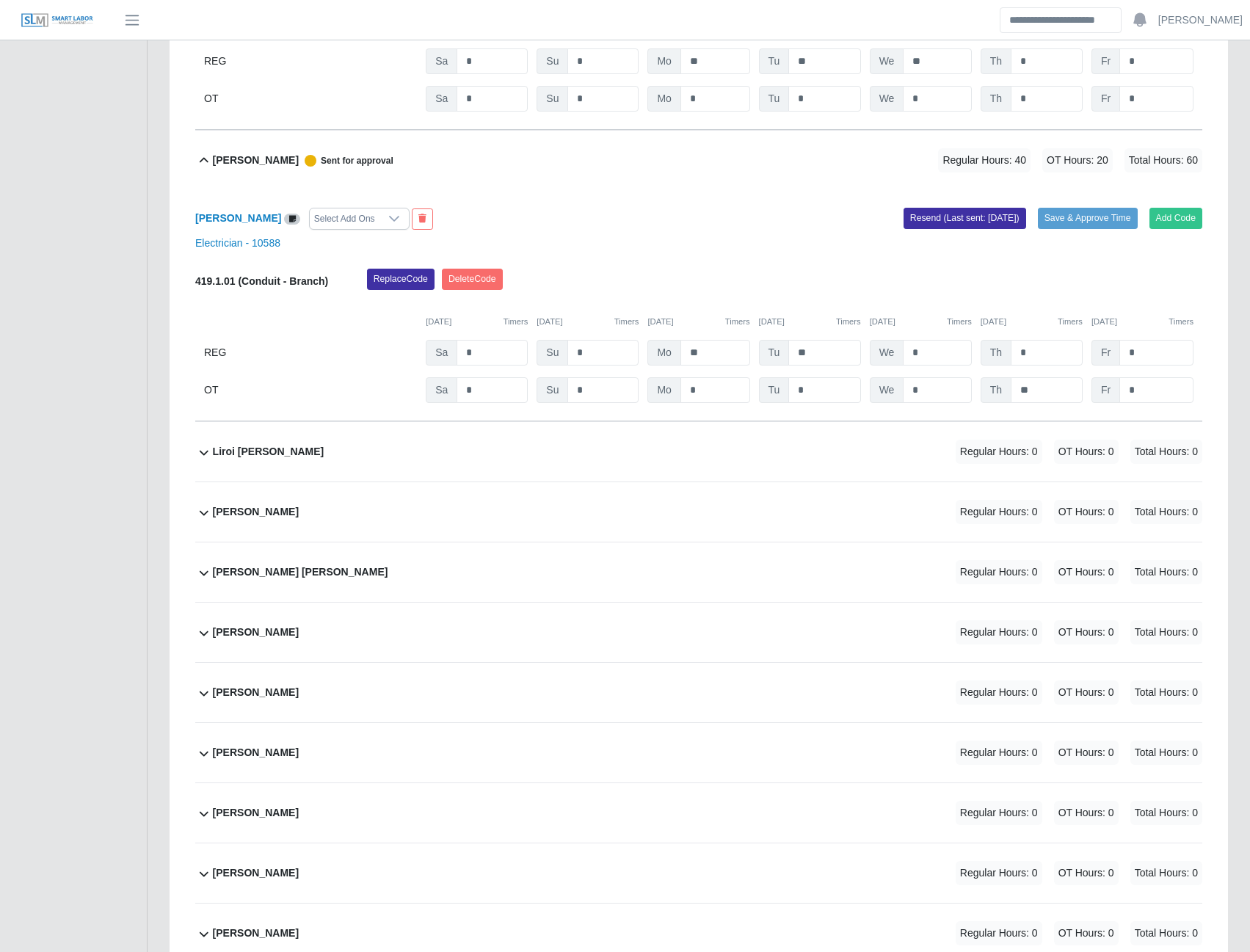
click at [261, 519] on b "Lorks Urribarri" at bounding box center [255, 512] width 86 height 15
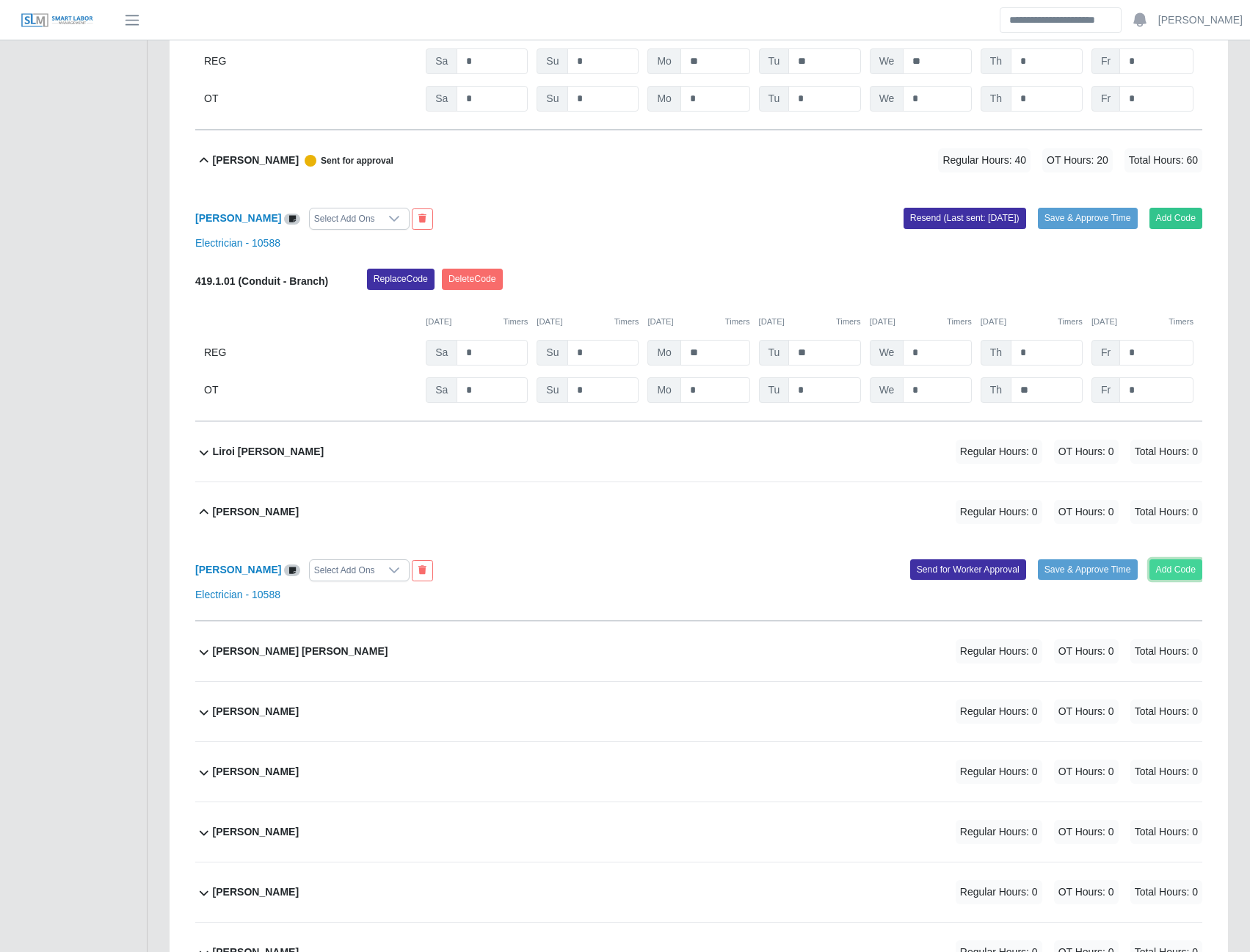
click at [1158, 577] on button "Add Code" at bounding box center [1176, 570] width 53 height 21
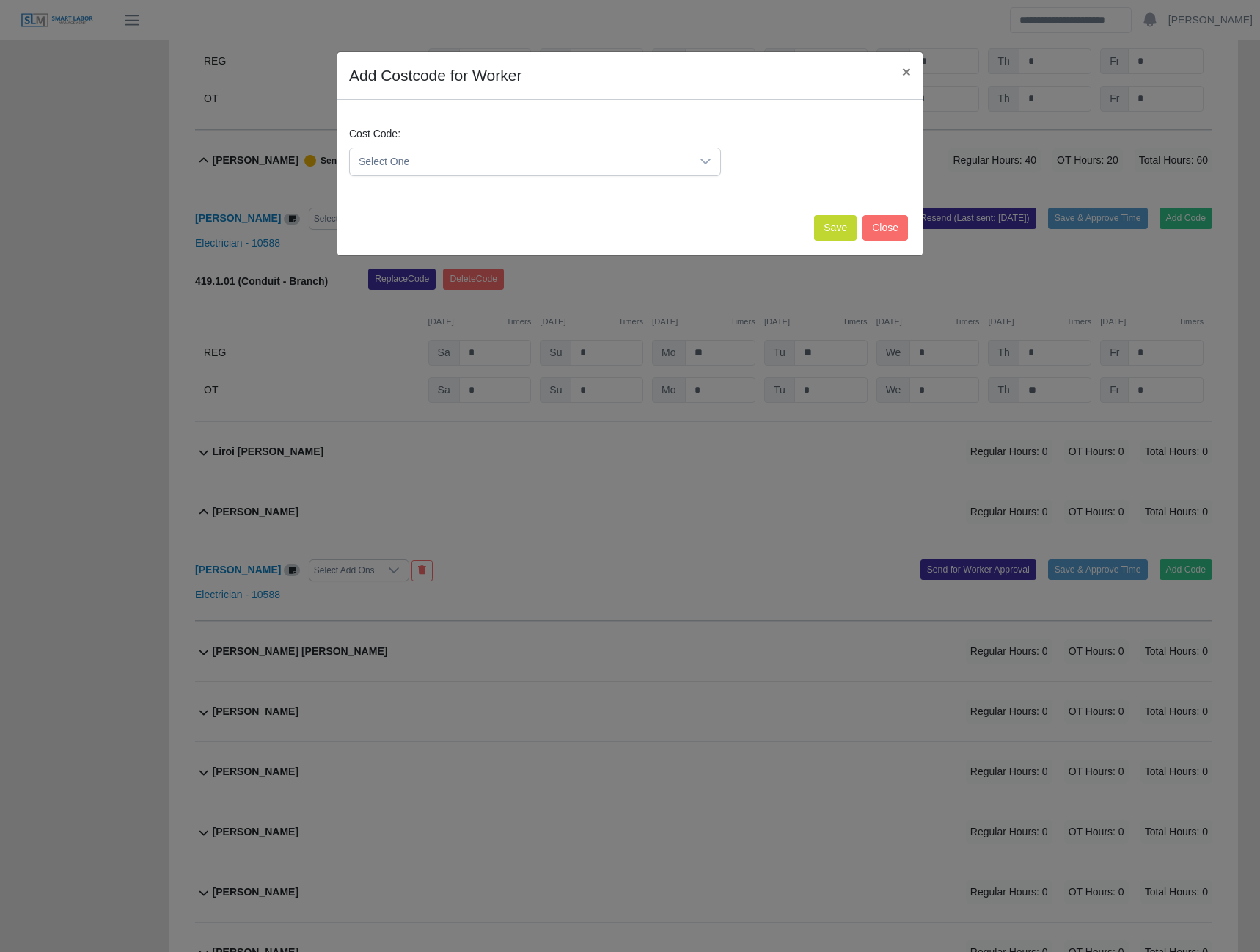
click at [646, 162] on span "Select One" at bounding box center [521, 162] width 341 height 27
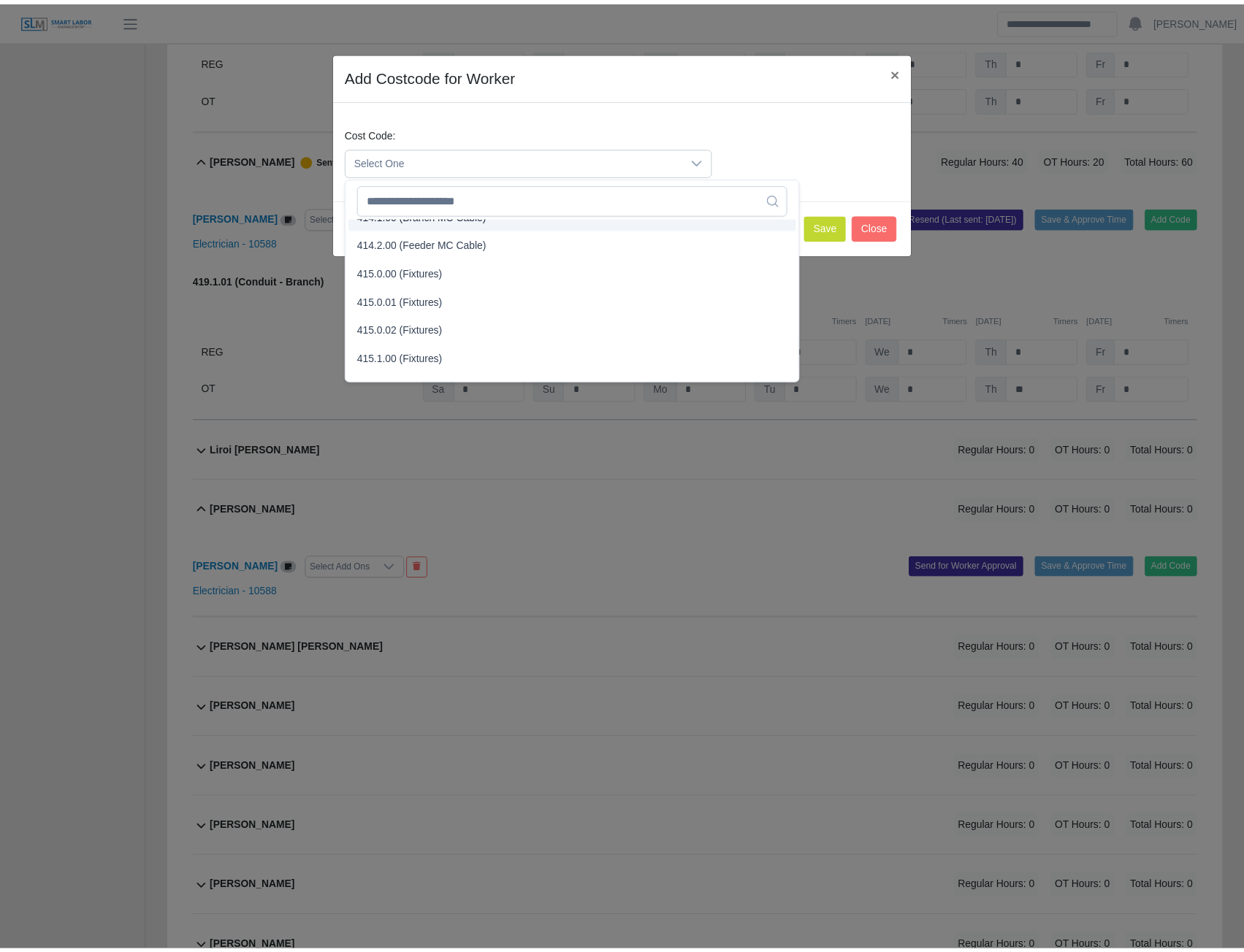
scroll to position [511, 0]
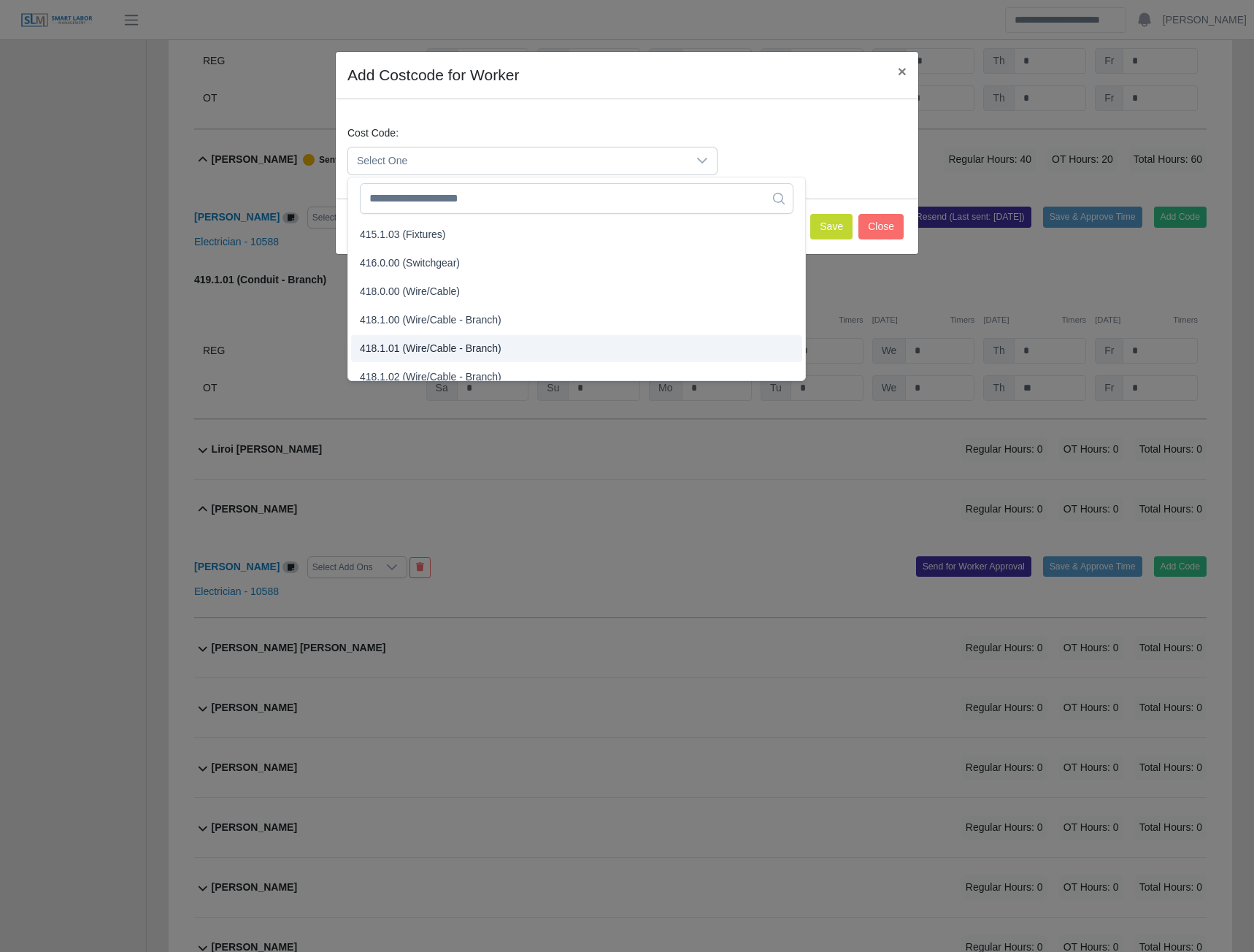
click at [420, 355] on span "418.1.01 (Wire/Cable - Branch)" at bounding box center [431, 348] width 141 height 15
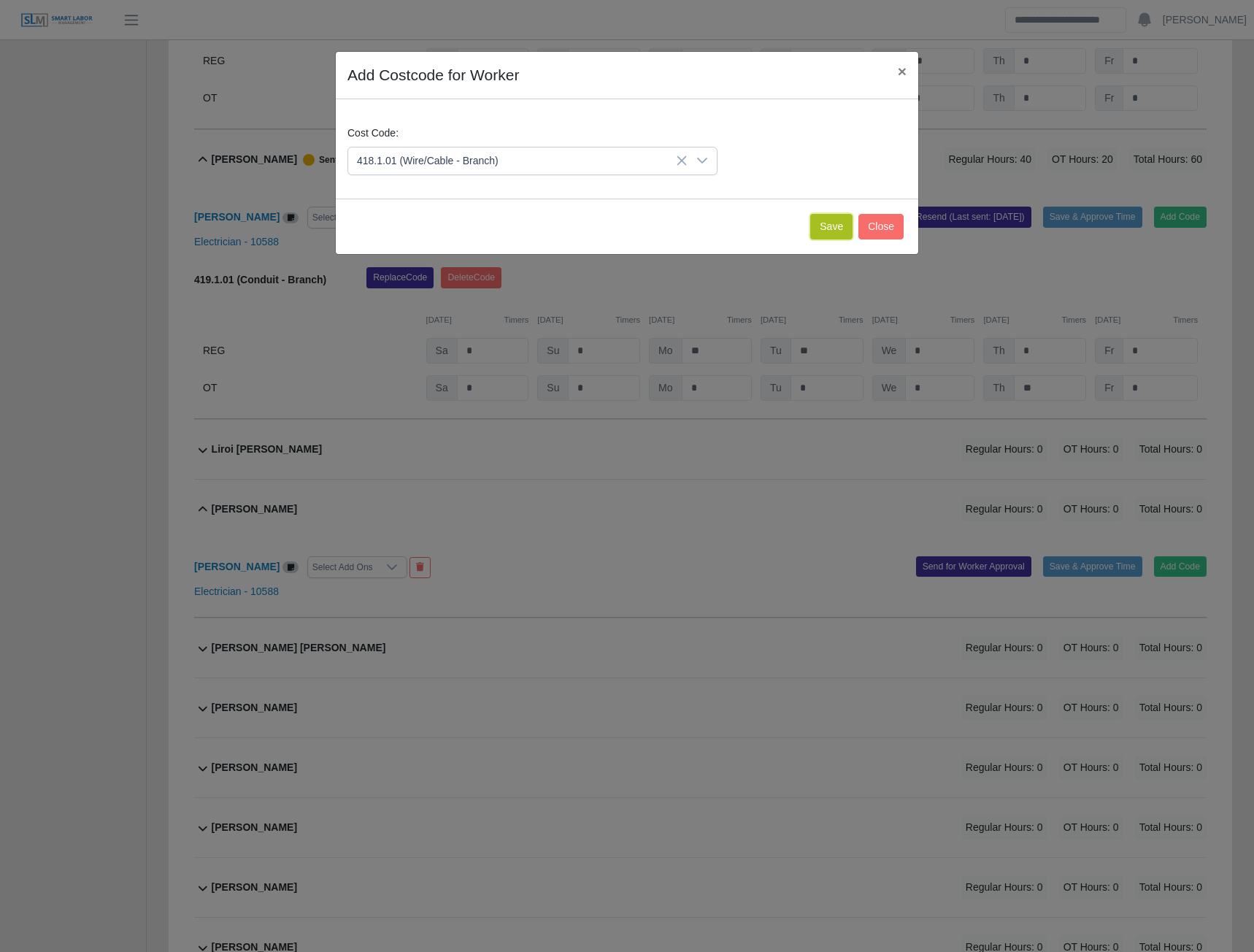
click at [834, 226] on button "Save" at bounding box center [831, 226] width 42 height 25
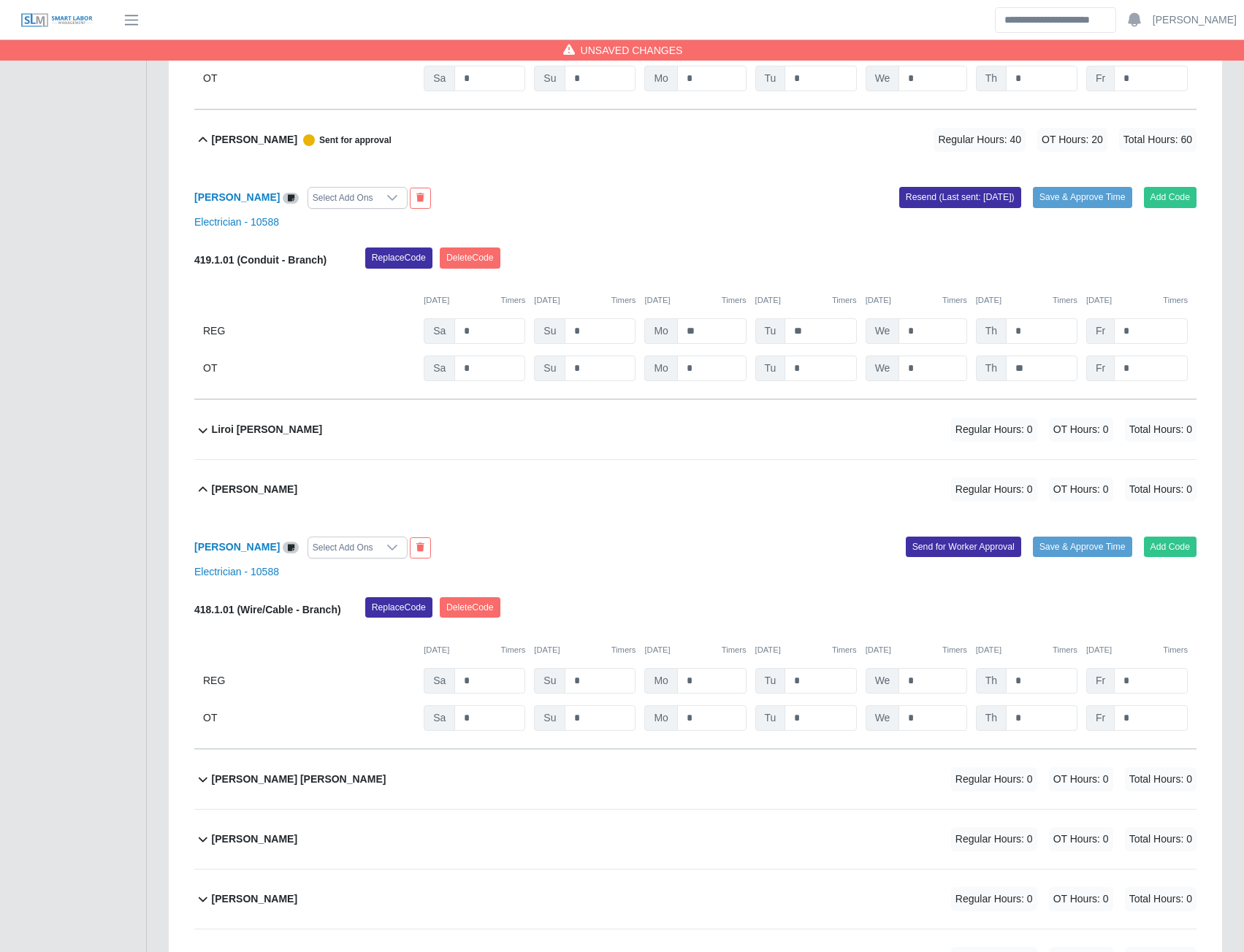
scroll to position [7239, 0]
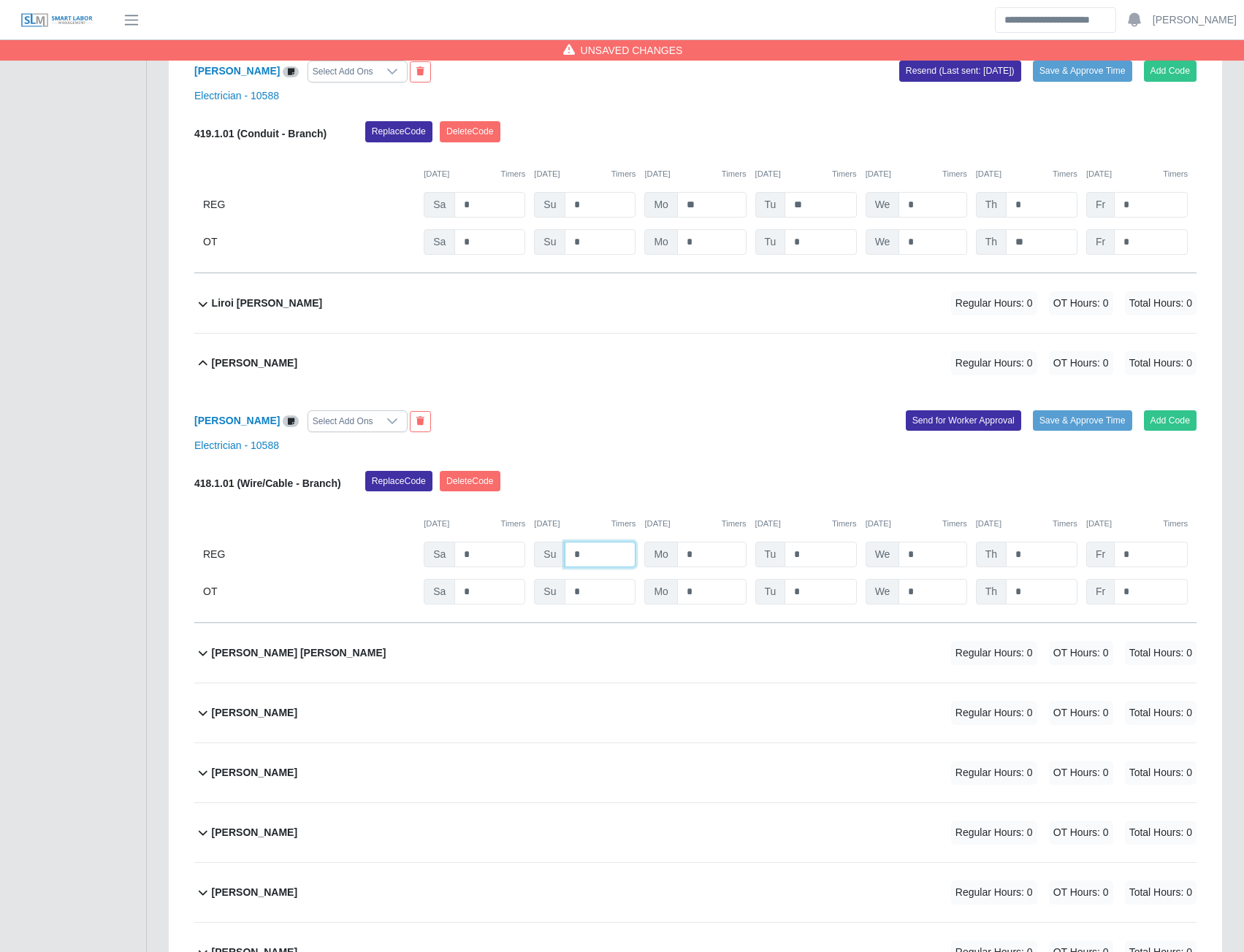
click at [605, 564] on input "*" at bounding box center [600, 554] width 71 height 25
type input "*"
type input "**"
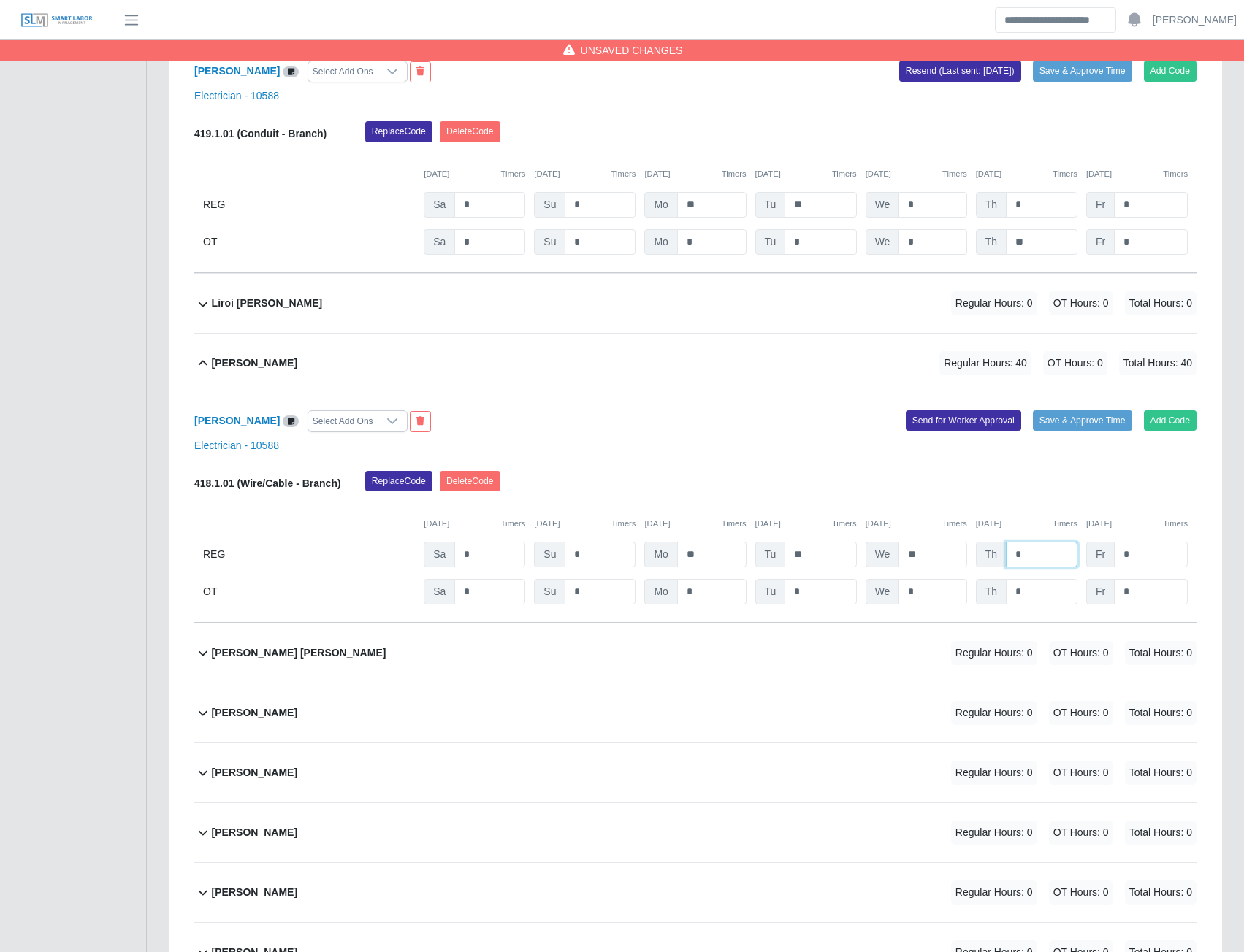
type input "*"
click at [963, 431] on button "Send for Worker Approval" at bounding box center [964, 421] width 115 height 21
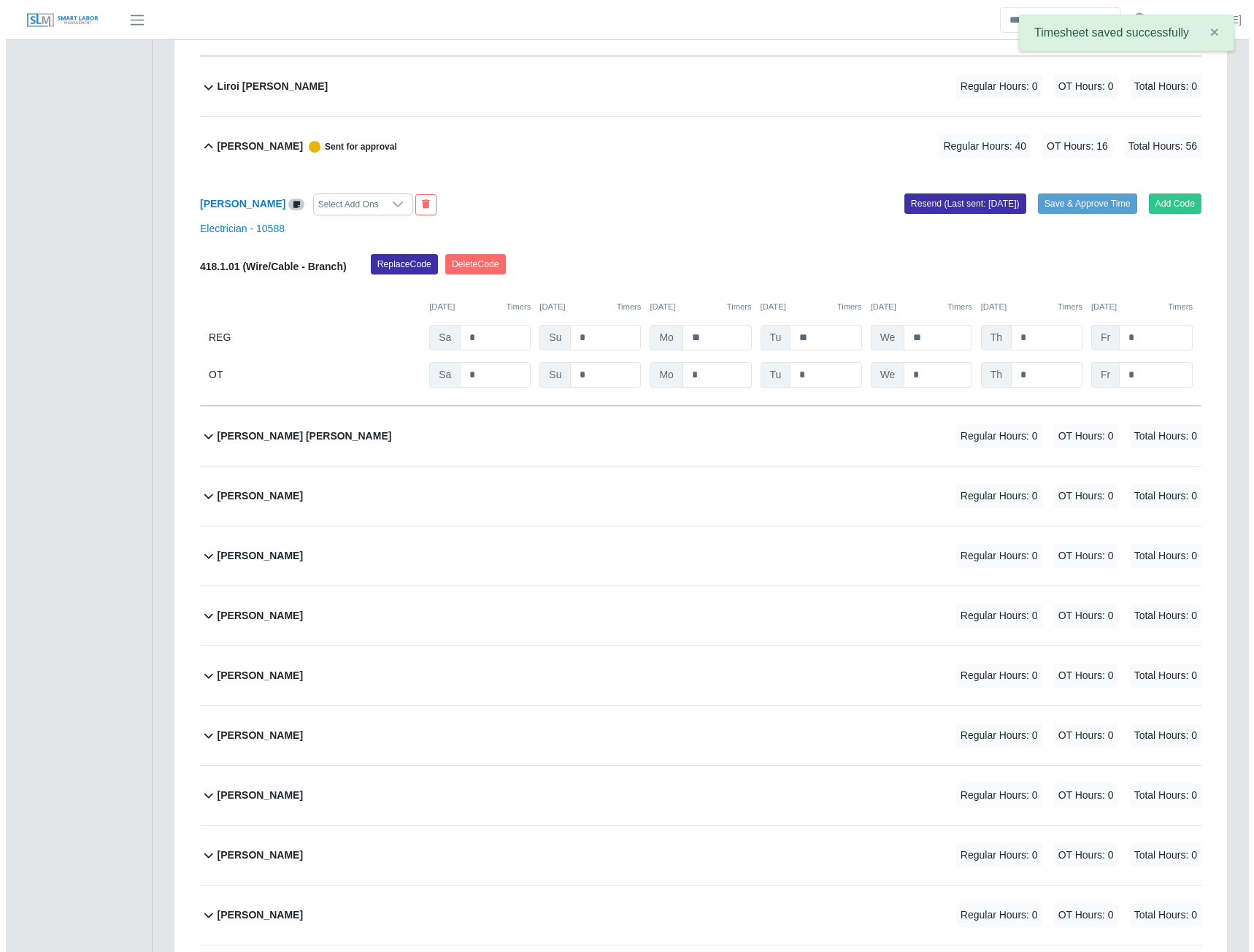
scroll to position [7458, 0]
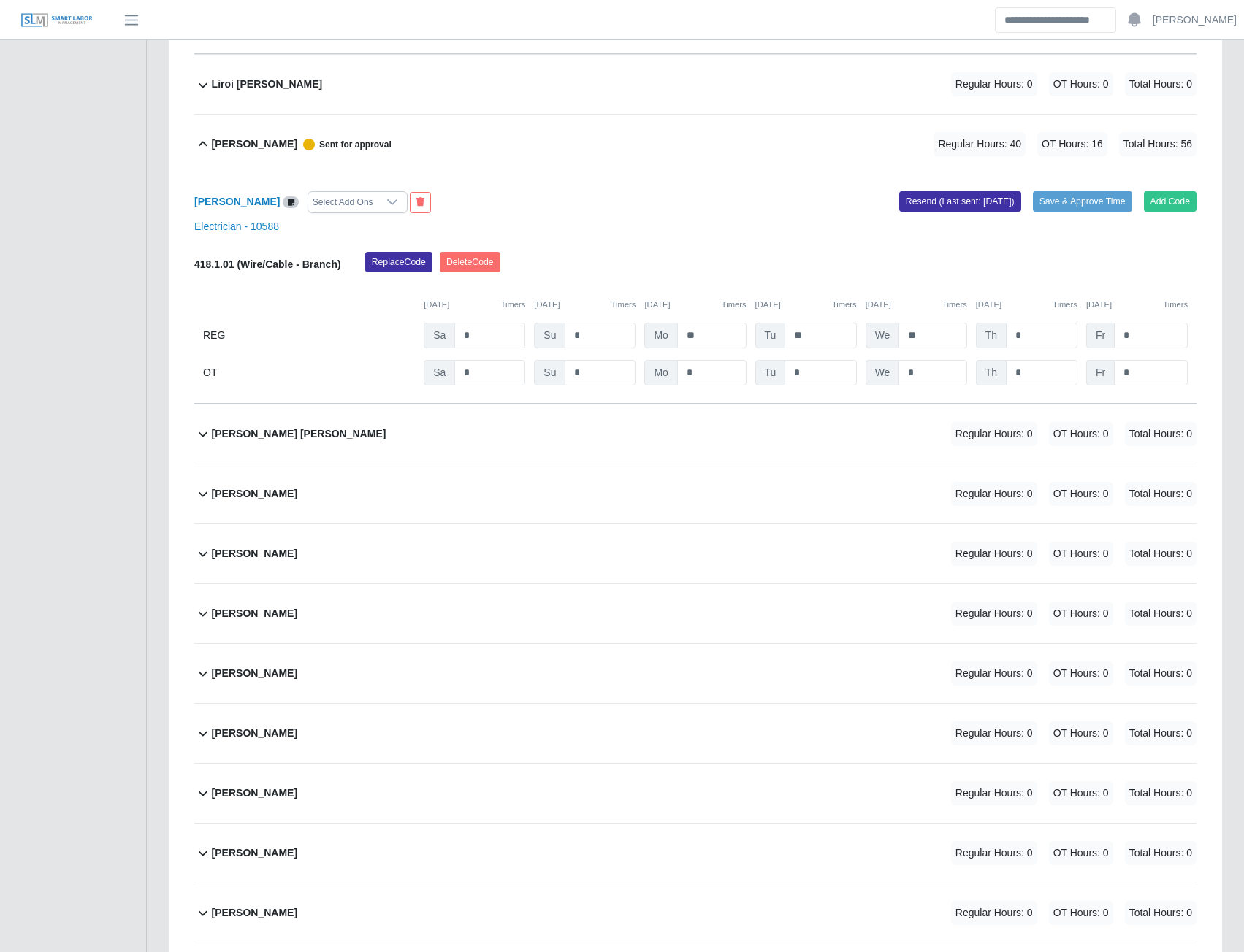
click at [230, 501] on b "Luis Aldana" at bounding box center [254, 494] width 85 height 15
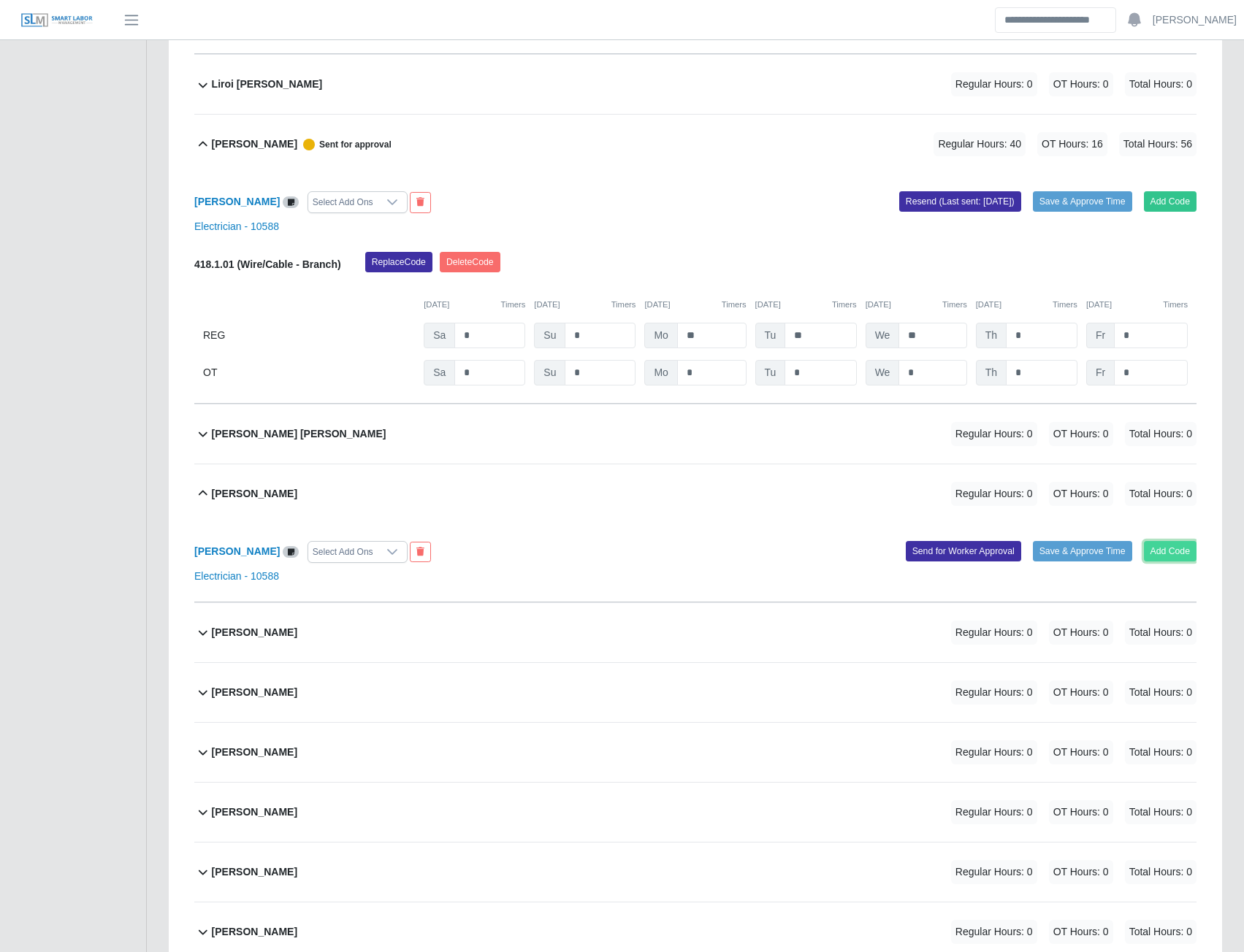
click at [1179, 561] on button "Add Code" at bounding box center [1170, 551] width 53 height 21
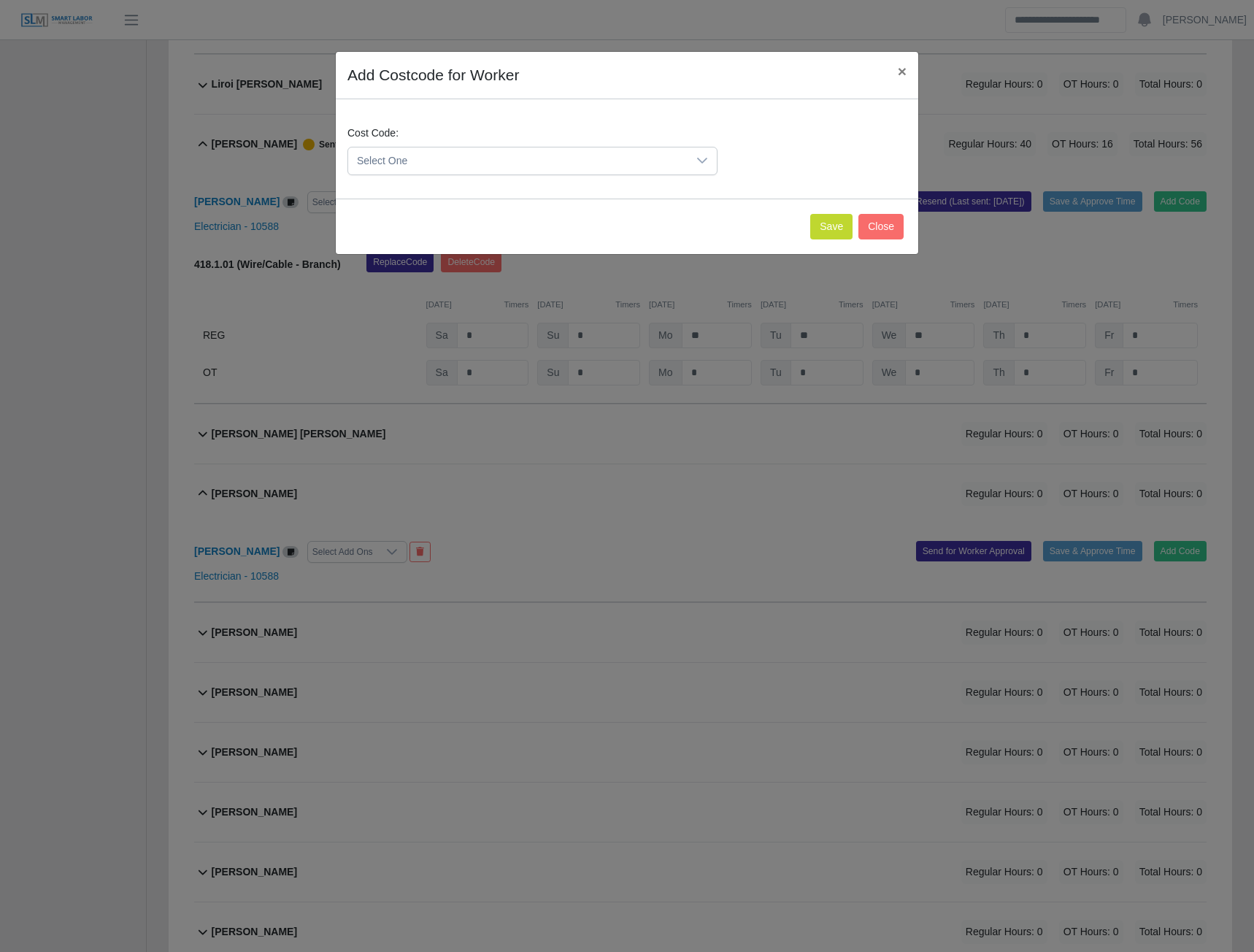
click at [491, 157] on span "Select One" at bounding box center [518, 161] width 340 height 27
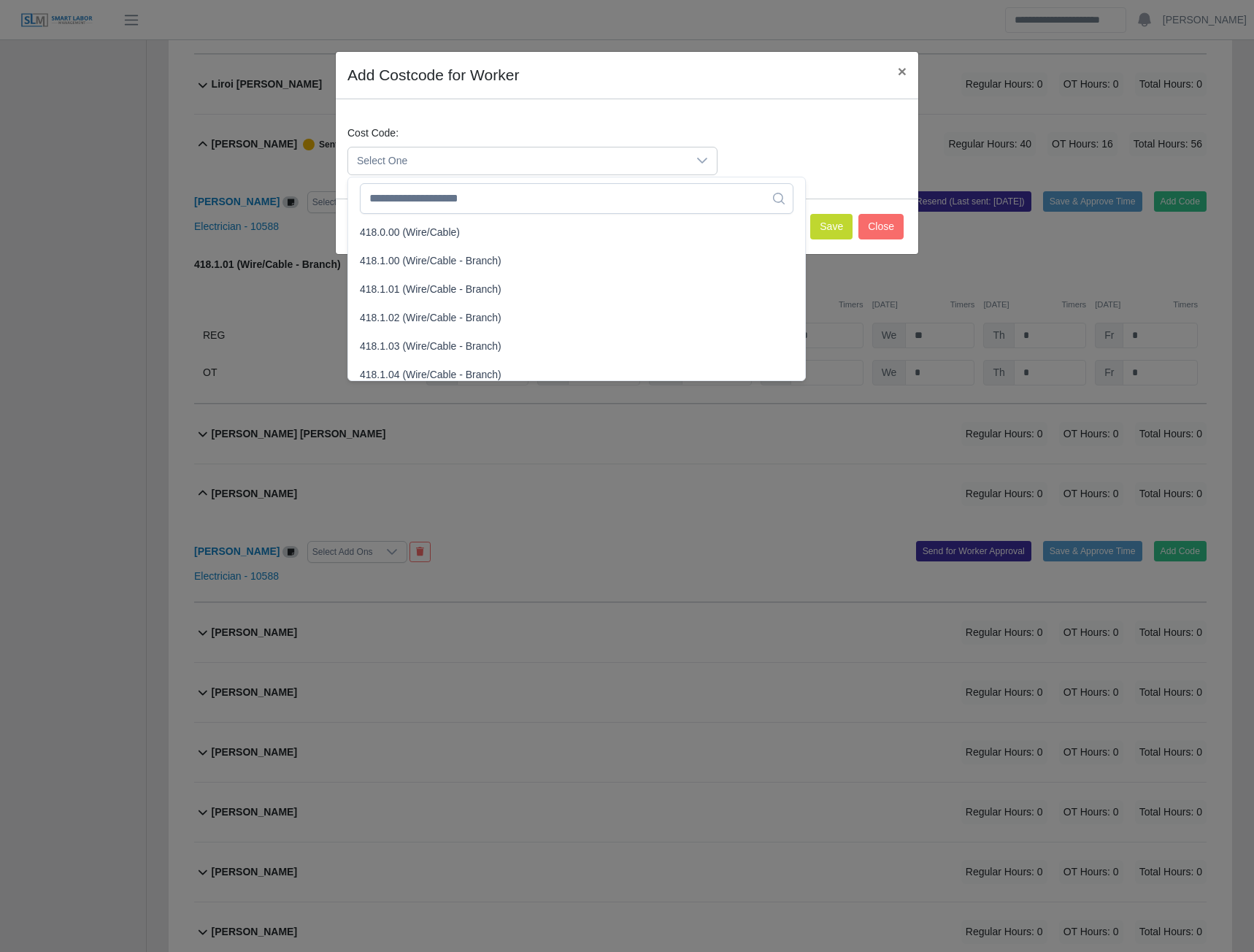
scroll to position [584, 0]
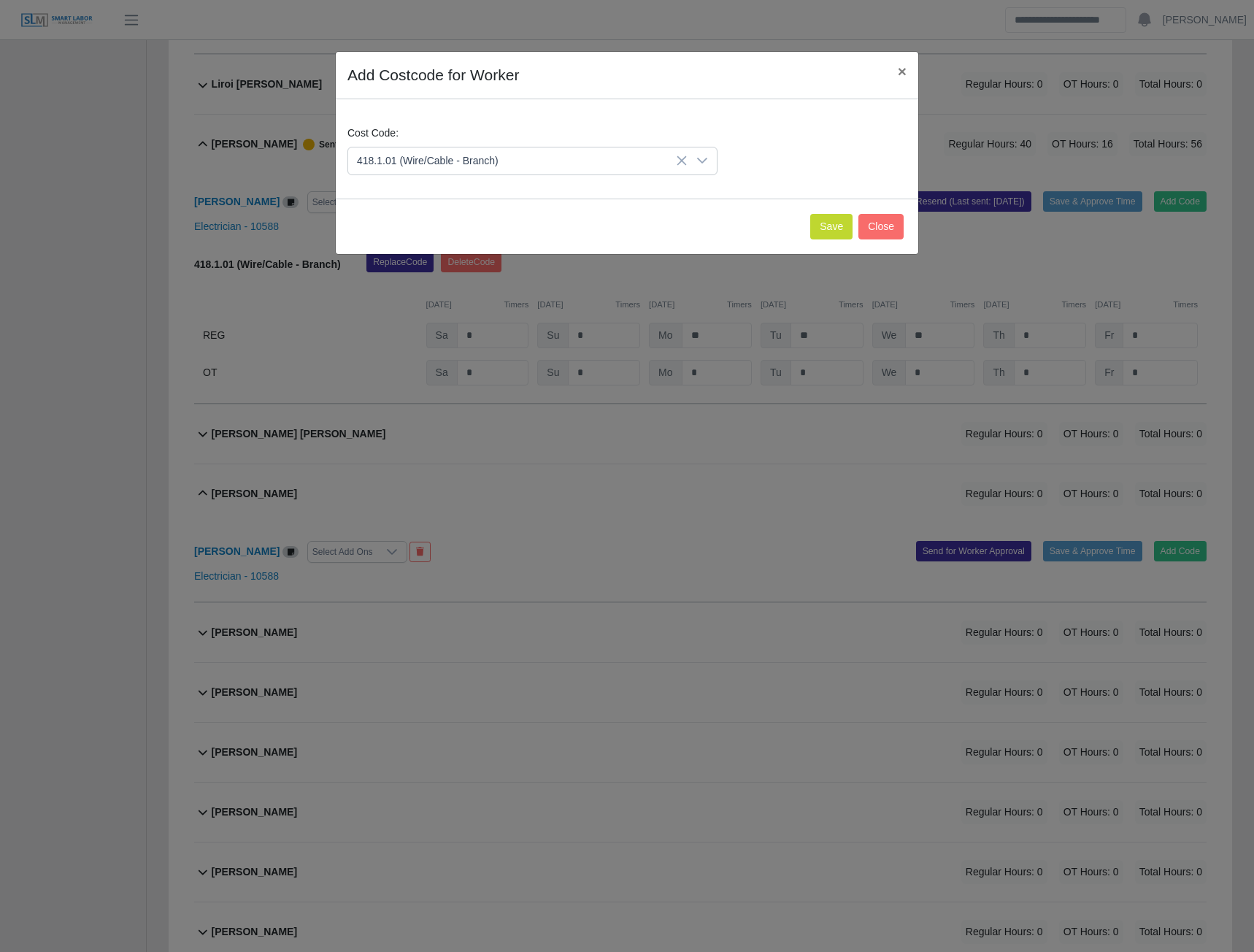
click at [421, 275] on span "418.1.01 (Wire/Cable - Branch)" at bounding box center [431, 276] width 141 height 15
click at [836, 225] on button "Save" at bounding box center [831, 226] width 42 height 25
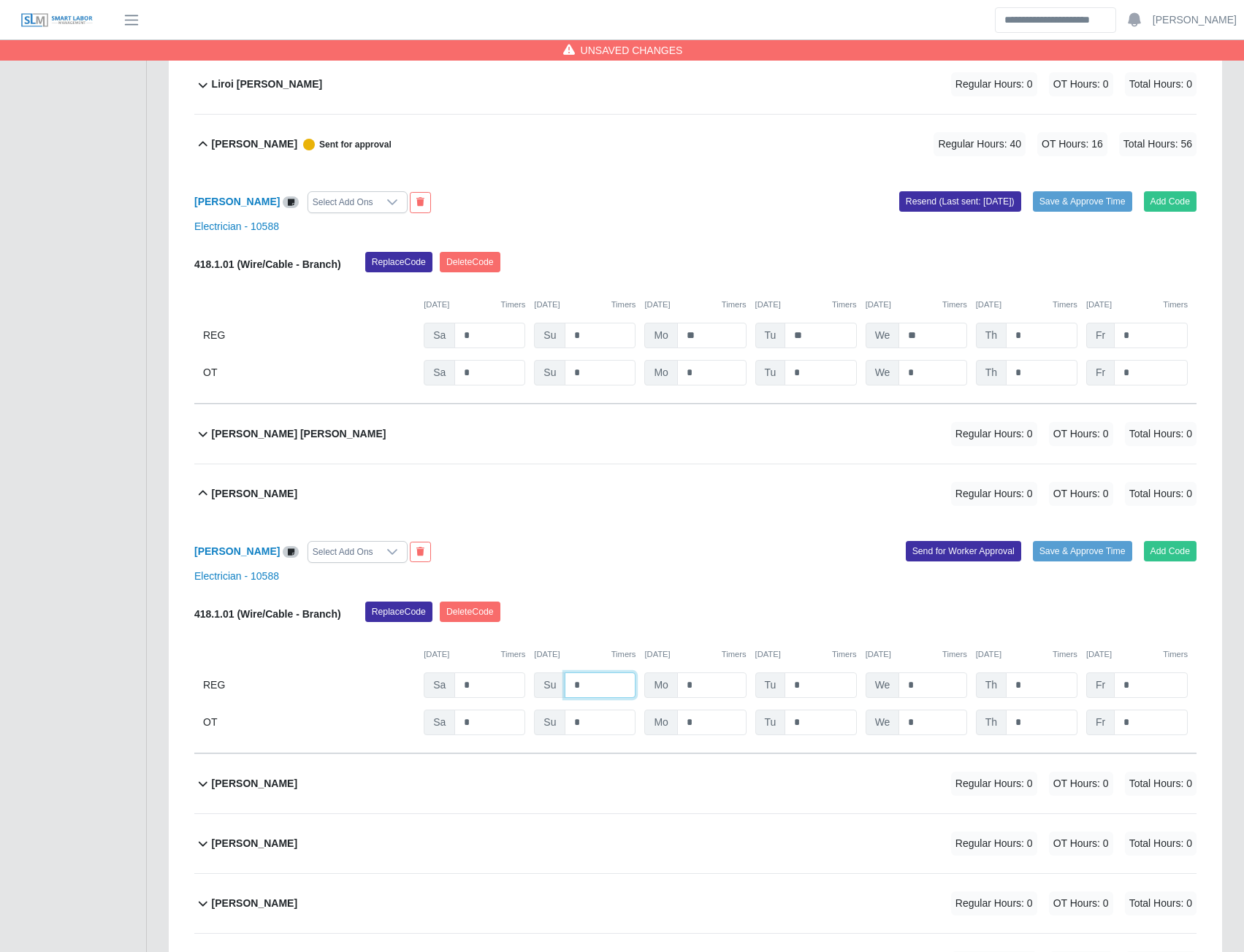
click at [602, 698] on input "*" at bounding box center [600, 685] width 71 height 25
type input "*"
type input "**"
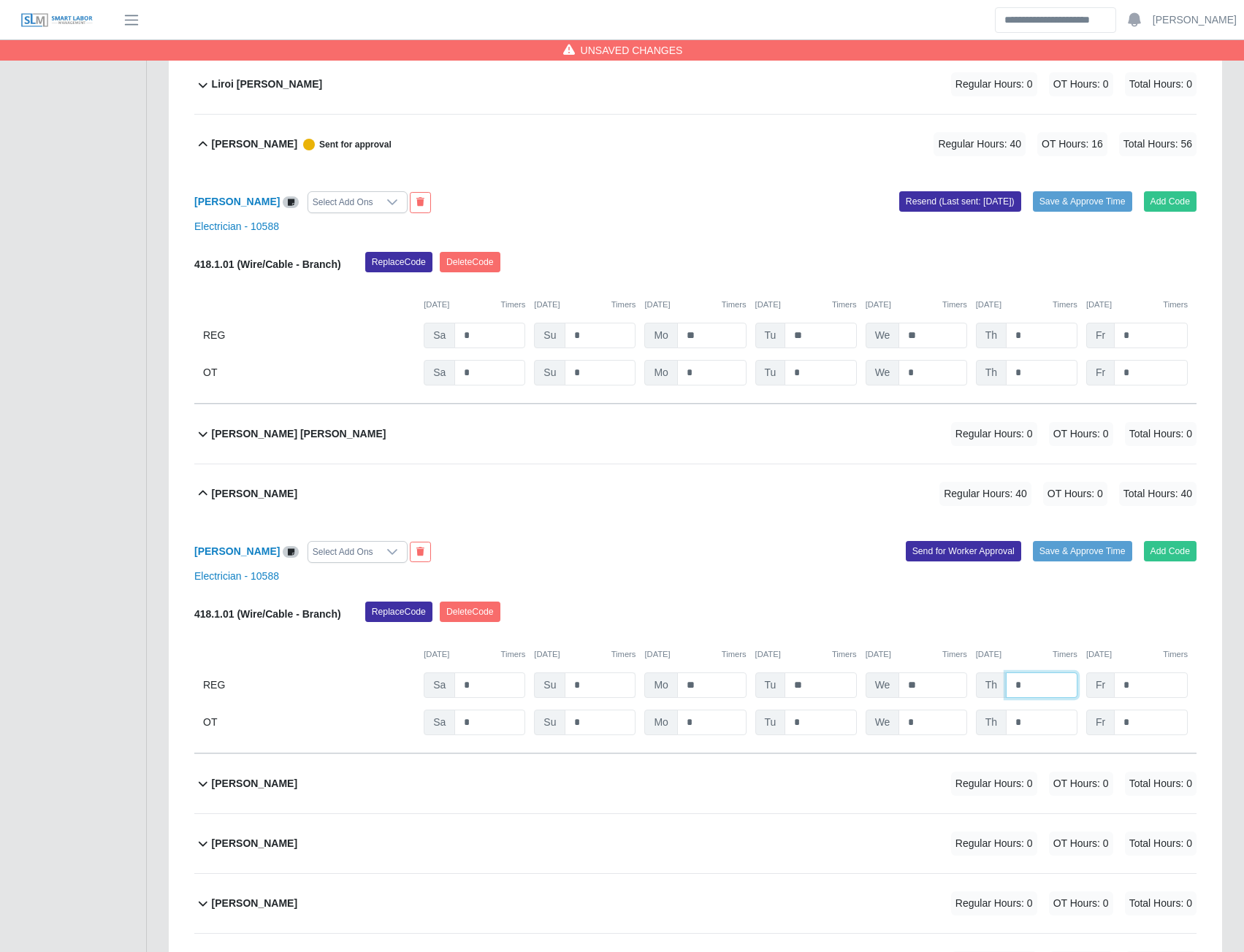
type input "*"
click at [963, 561] on button "Send for Worker Approval" at bounding box center [964, 551] width 115 height 21
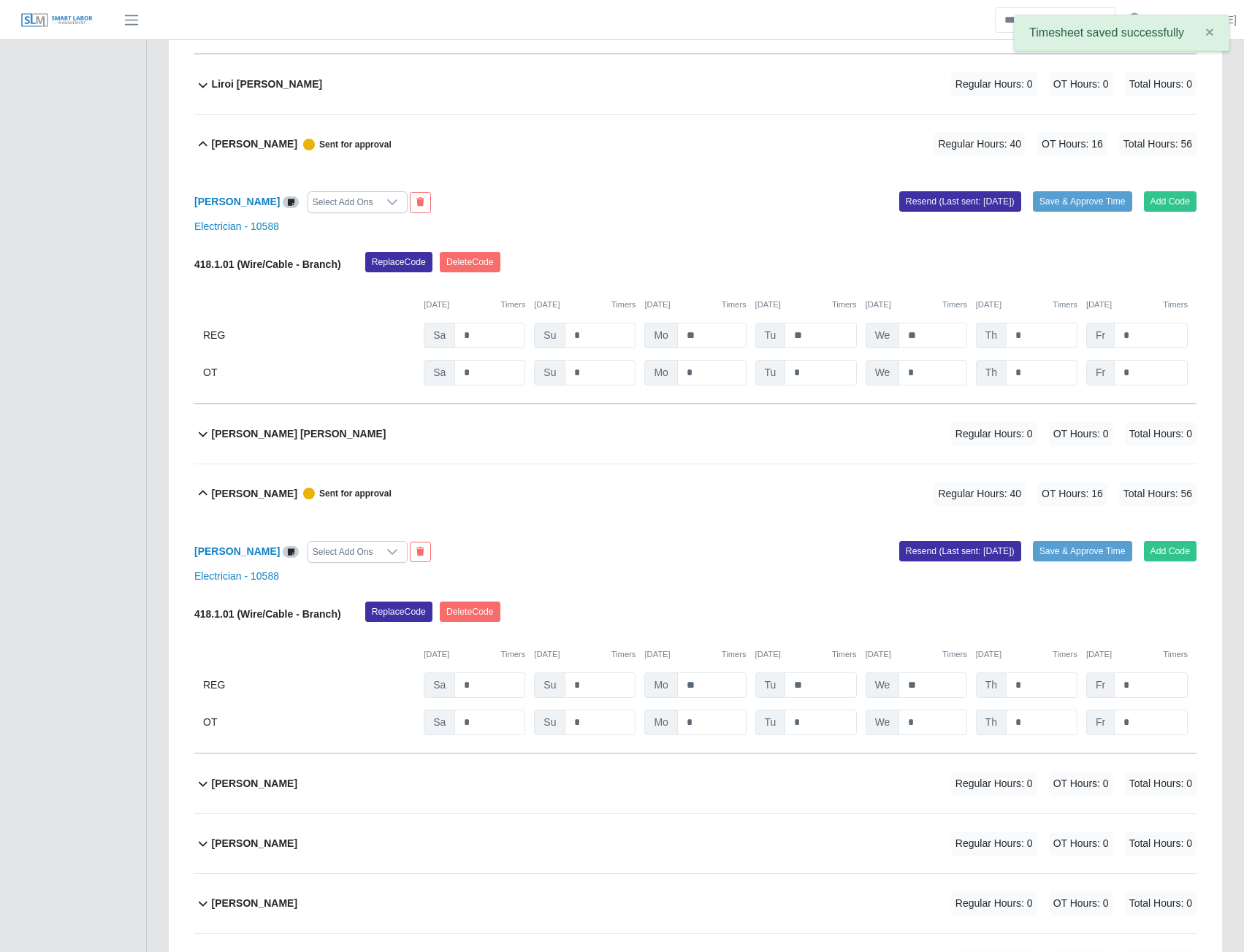
click at [268, 442] on b "Luis Fernandez Vera" at bounding box center [298, 434] width 175 height 15
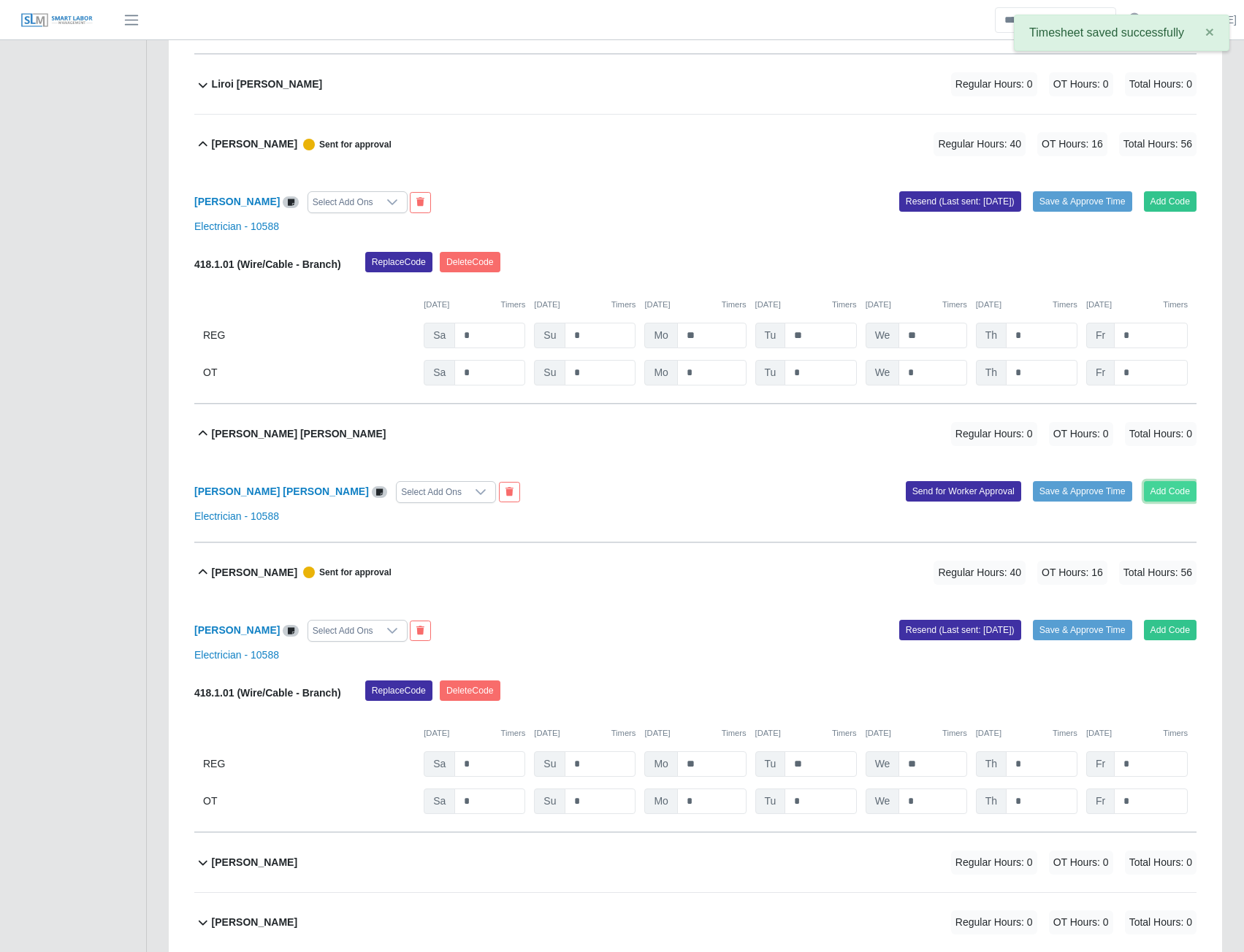
click at [1178, 501] on button "Add Code" at bounding box center [1170, 491] width 53 height 21
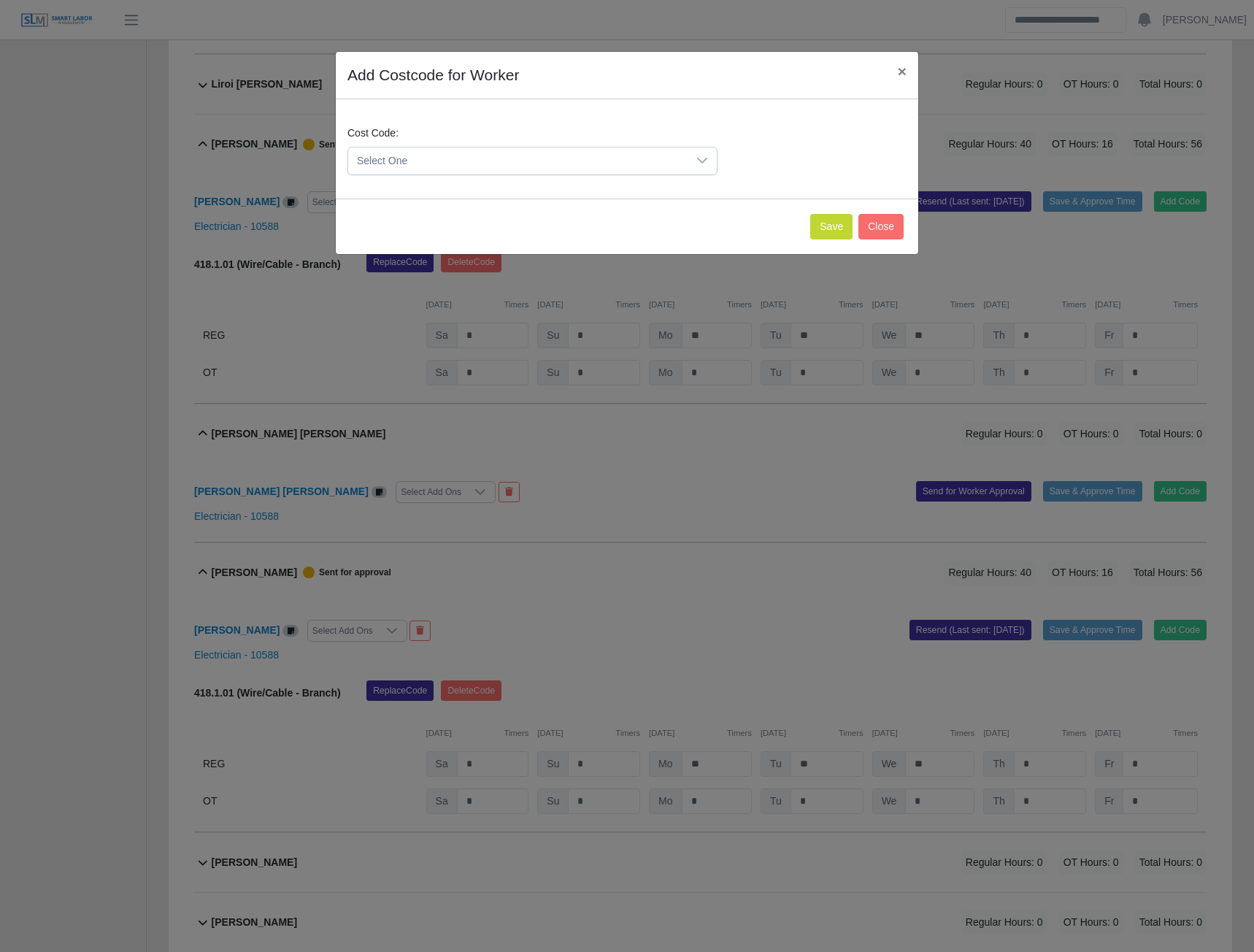
click at [707, 162] on icon at bounding box center [702, 160] width 12 height 12
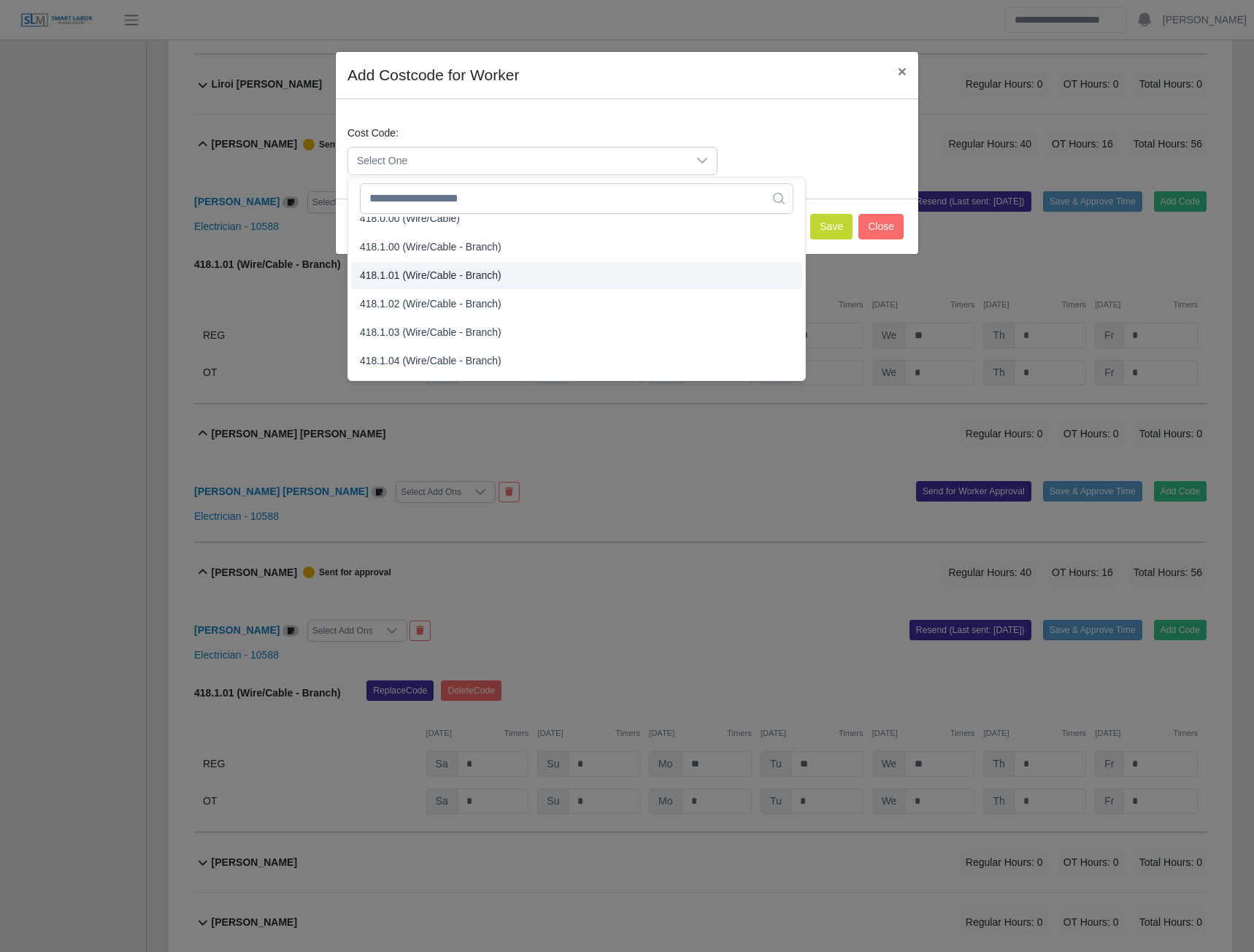
click at [424, 277] on span "418.1.01 (Wire/Cable - Branch)" at bounding box center [431, 276] width 141 height 15
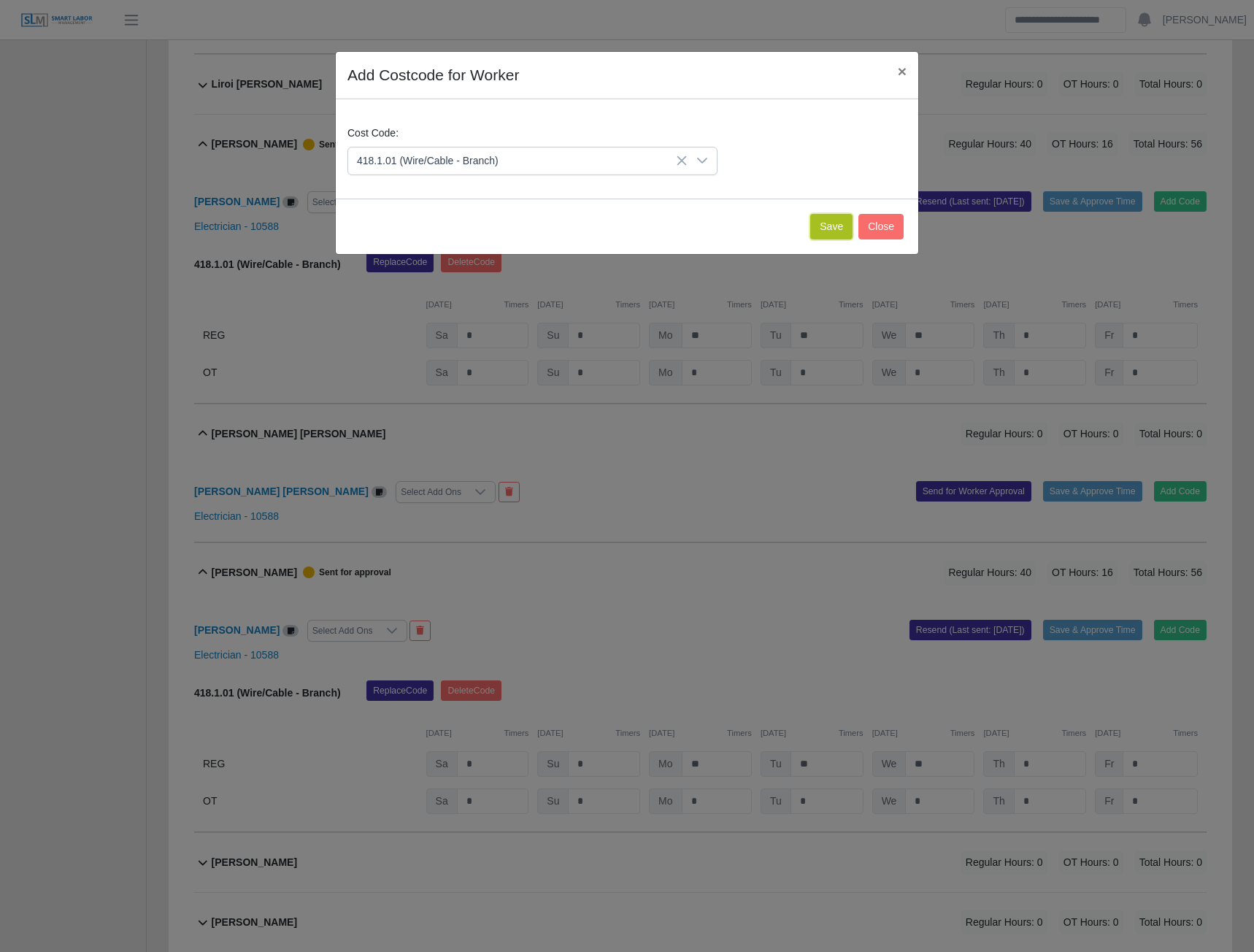
click at [830, 225] on button "Save" at bounding box center [831, 226] width 42 height 25
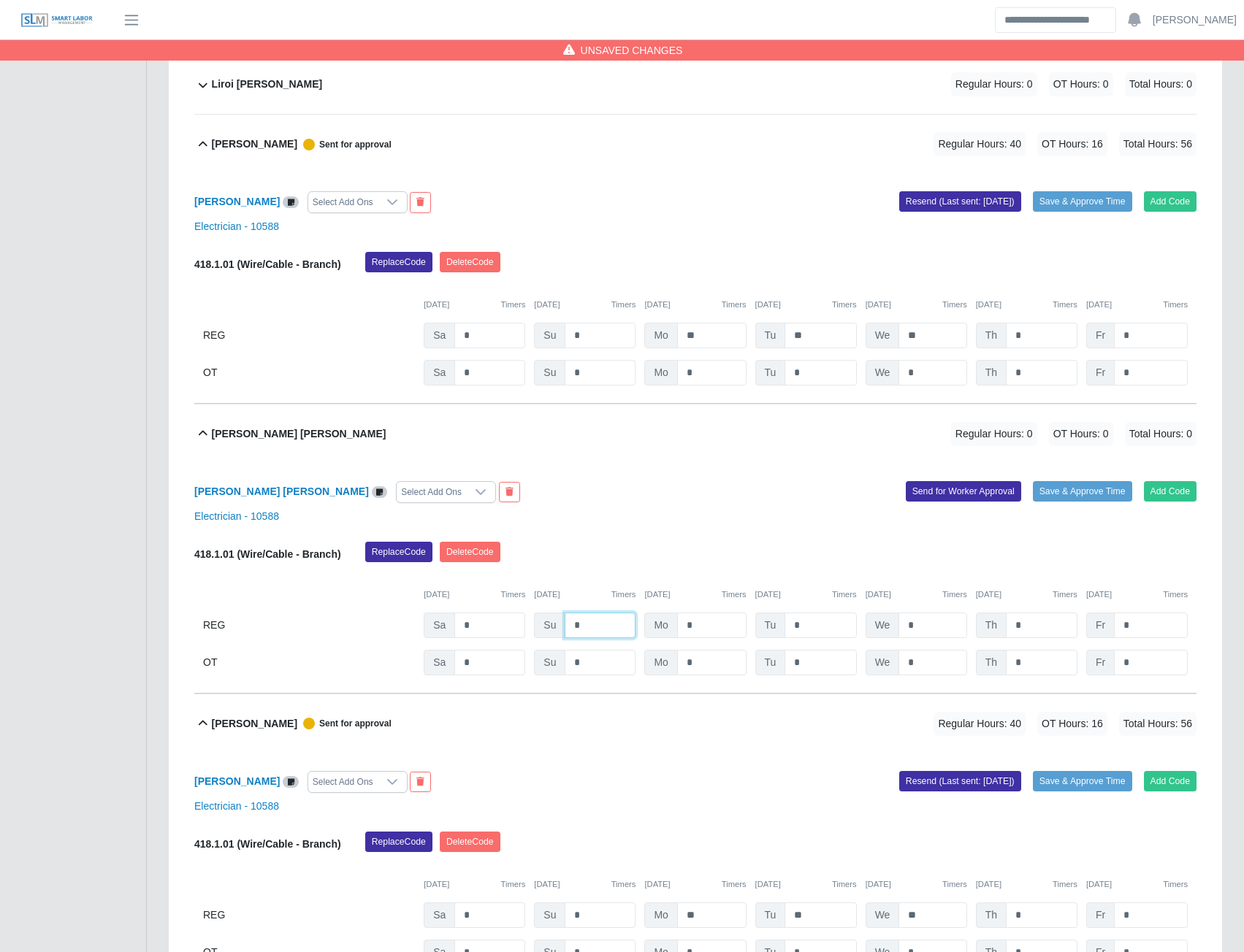
click at [595, 634] on input "*" at bounding box center [600, 625] width 71 height 25
type input "*"
type input "**"
type input "*"
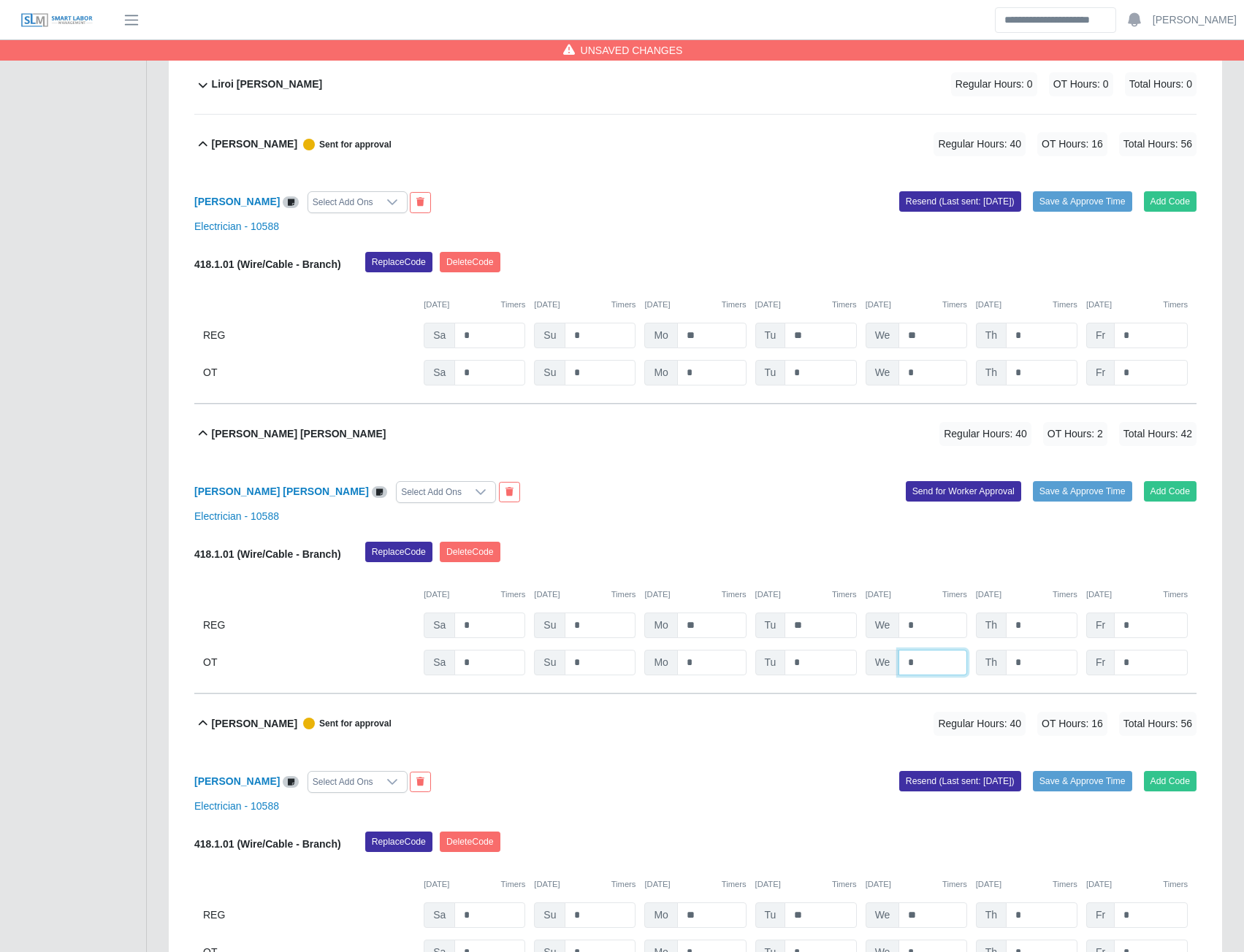
type input "*"
type input "**"
type input "*"
click at [946, 501] on button "Send for Worker Approval" at bounding box center [964, 491] width 115 height 21
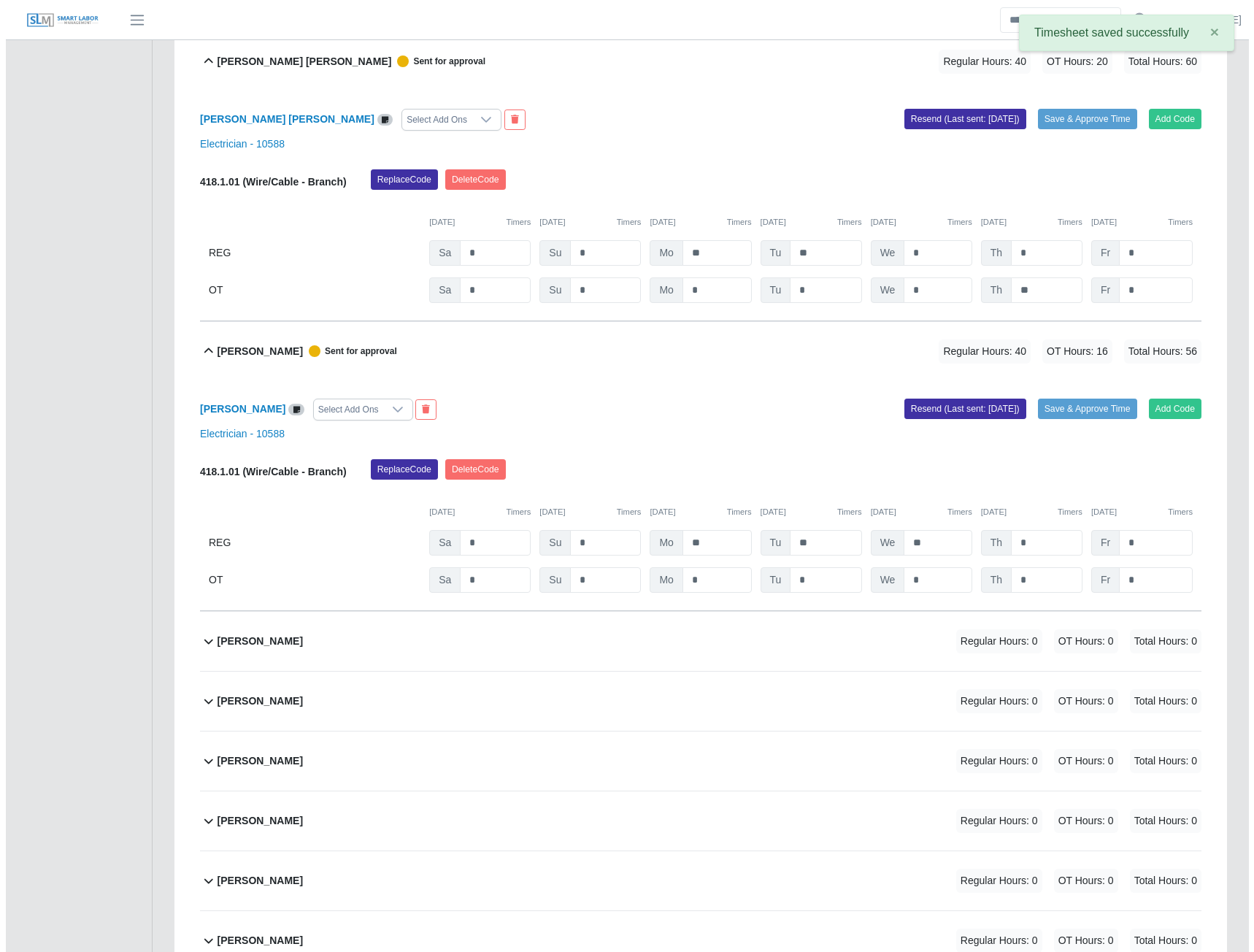
scroll to position [7970, 0]
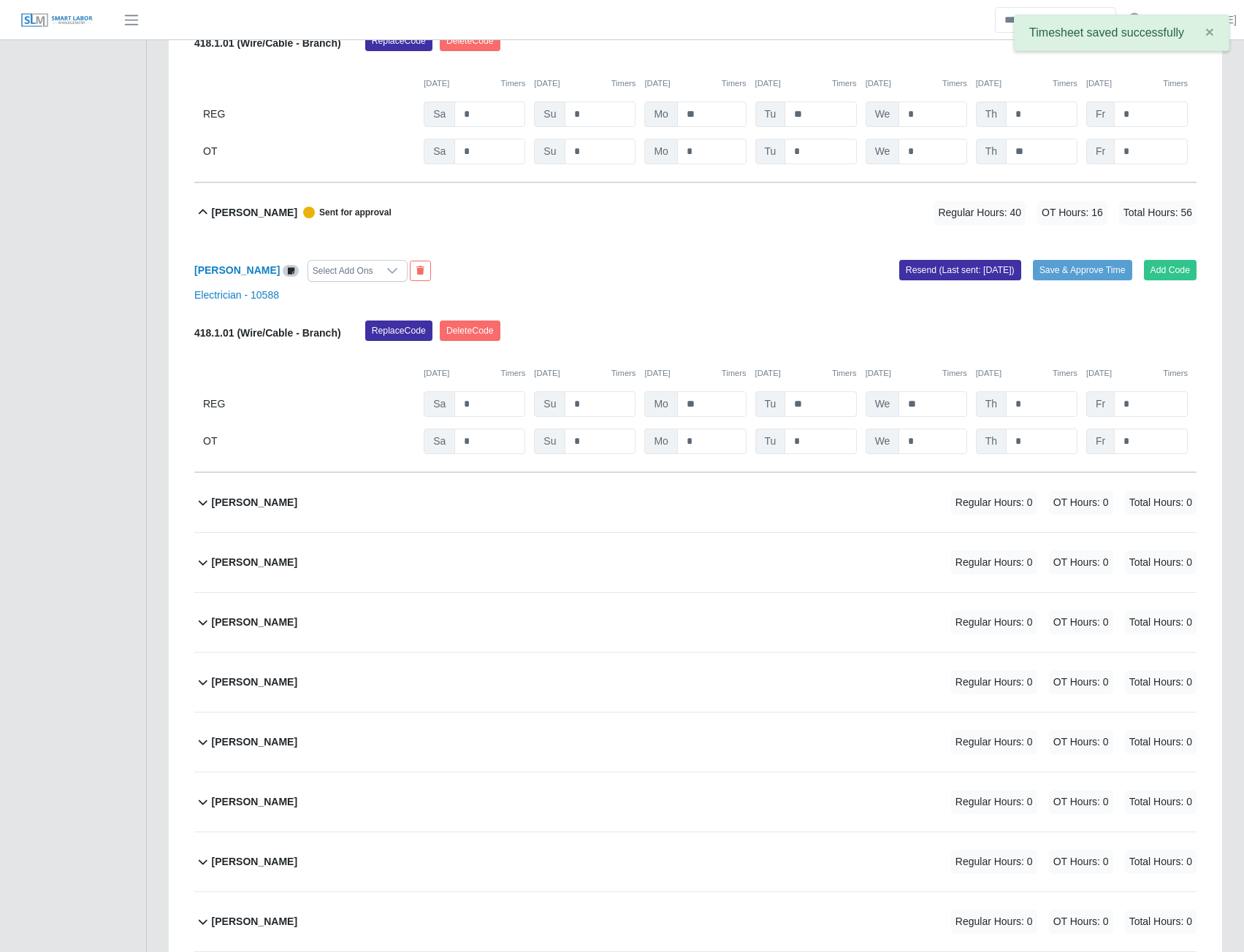
click at [273, 511] on b "Luis Jaimes Barboza" at bounding box center [254, 503] width 85 height 15
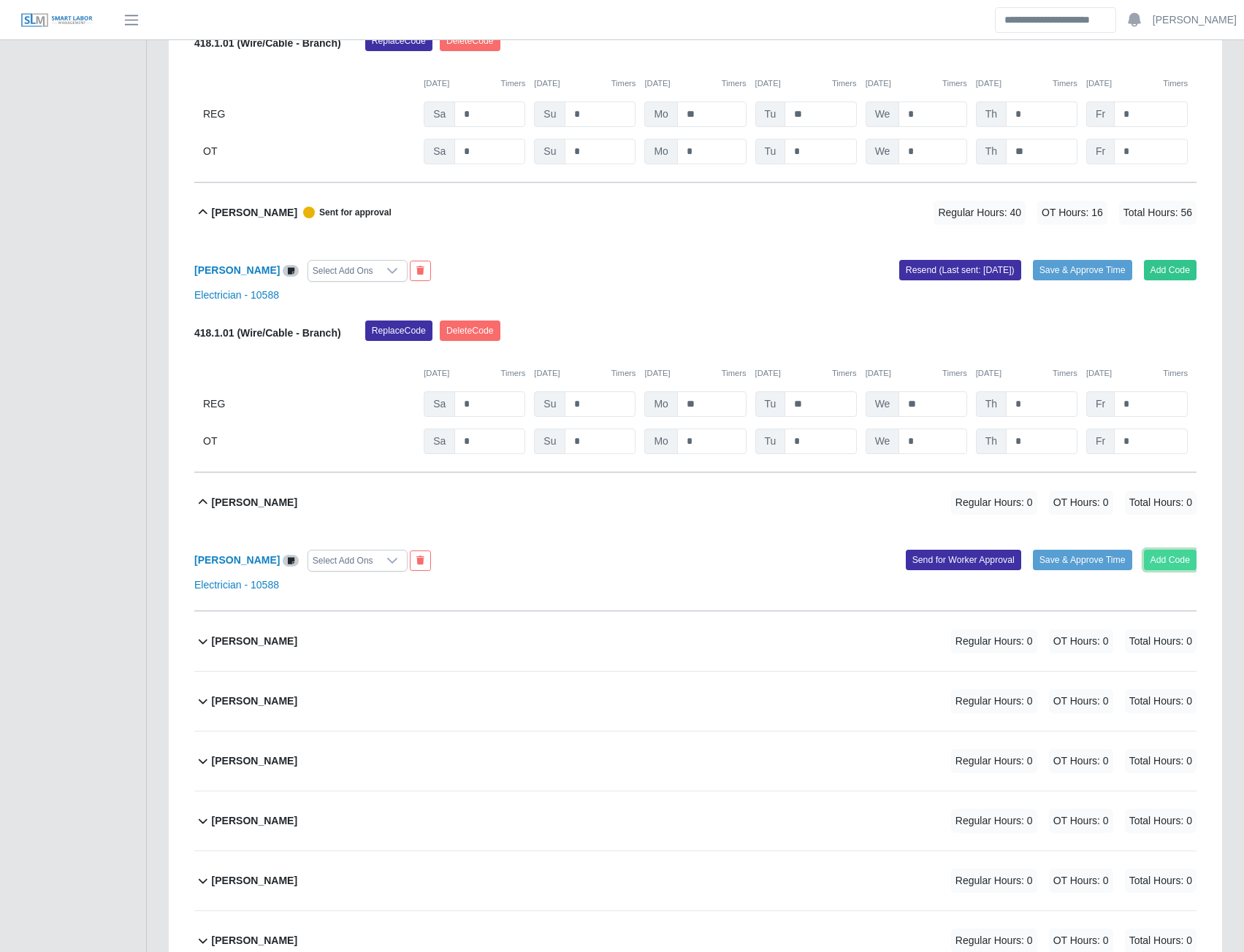
click at [1168, 571] on button "Add Code" at bounding box center [1170, 560] width 53 height 21
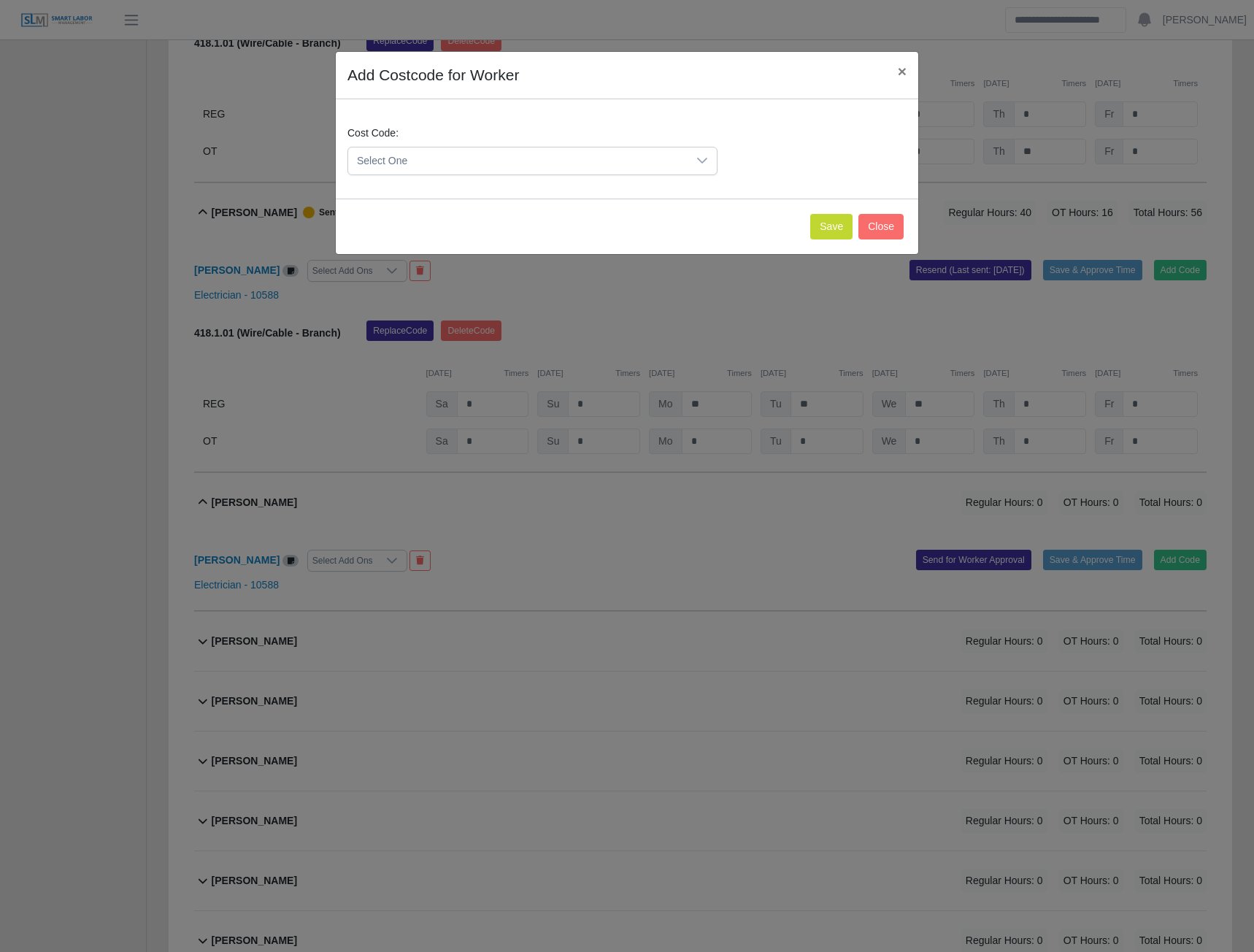
click at [637, 168] on span "Select One" at bounding box center [518, 161] width 340 height 27
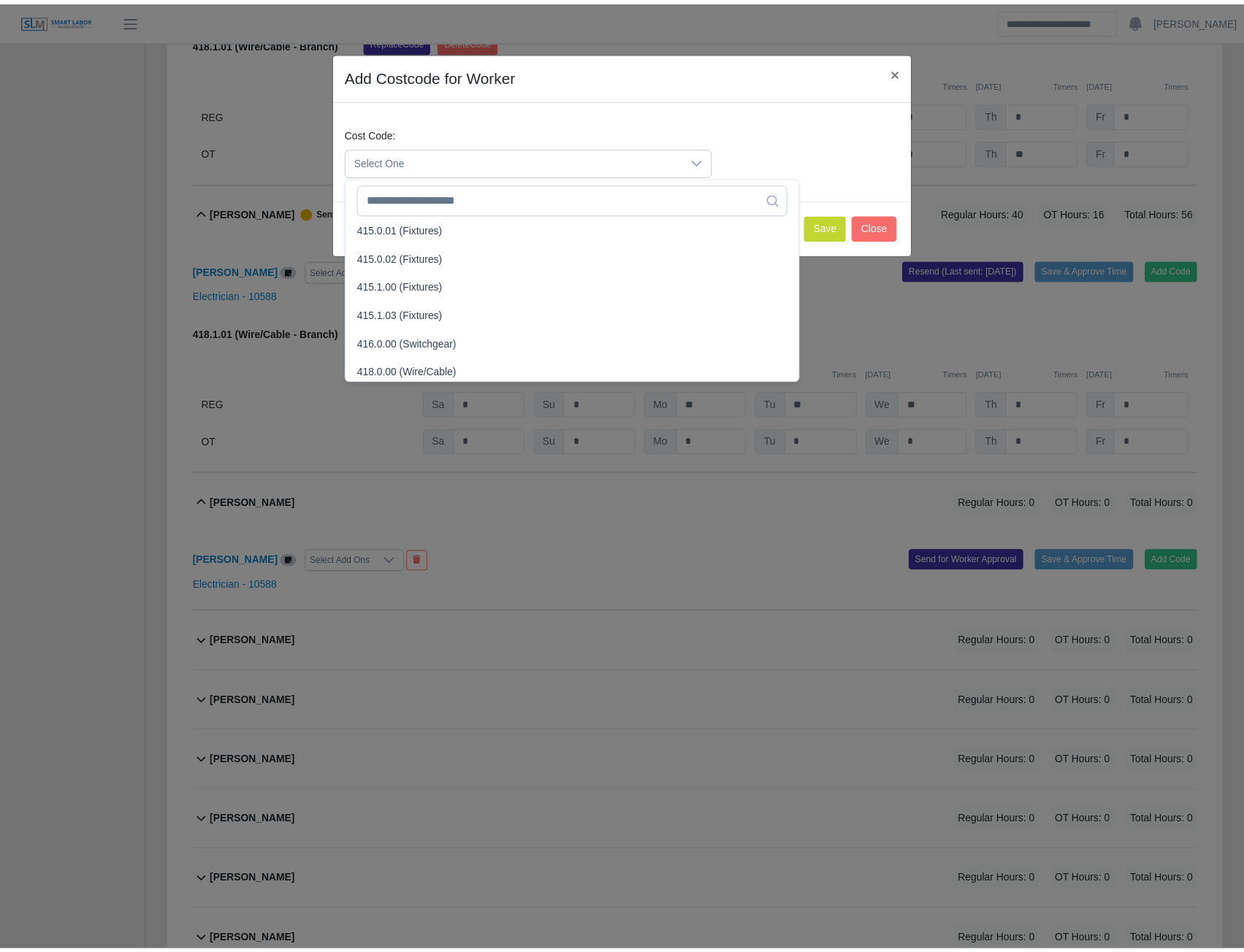
scroll to position [511, 0]
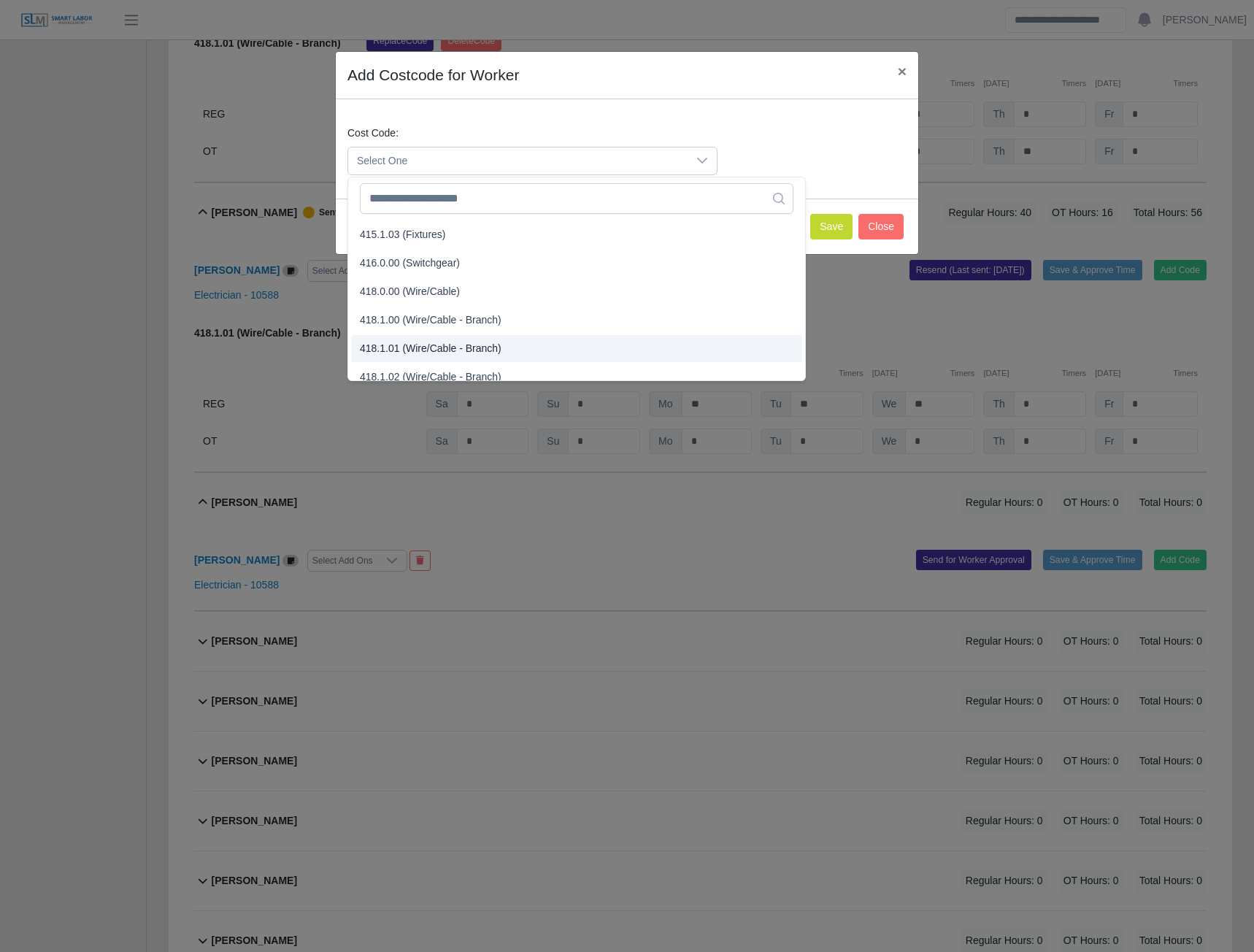
click at [411, 348] on span "418.1.01 (Wire/Cable - Branch)" at bounding box center [431, 348] width 141 height 15
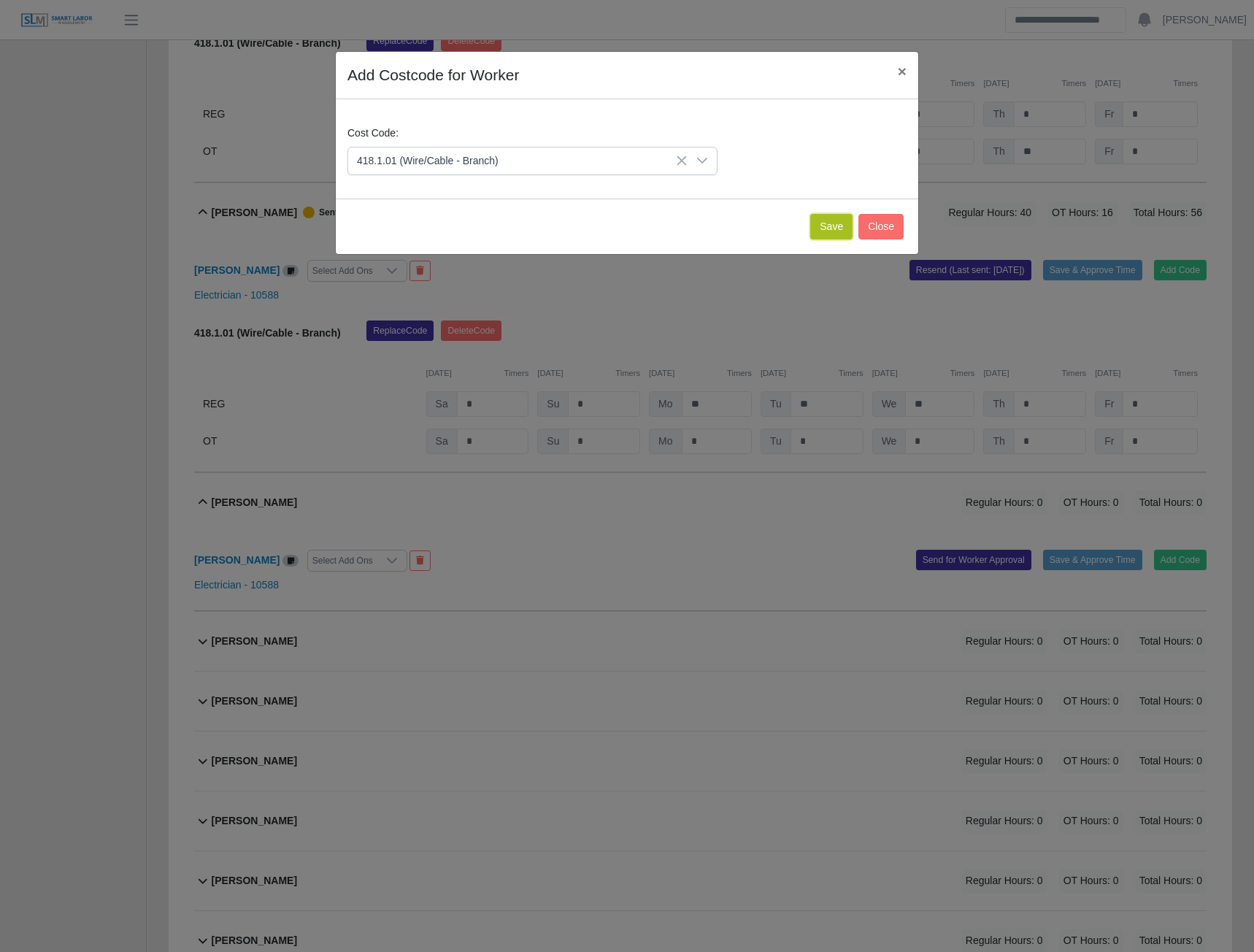
click at [840, 222] on button "Save" at bounding box center [831, 226] width 42 height 25
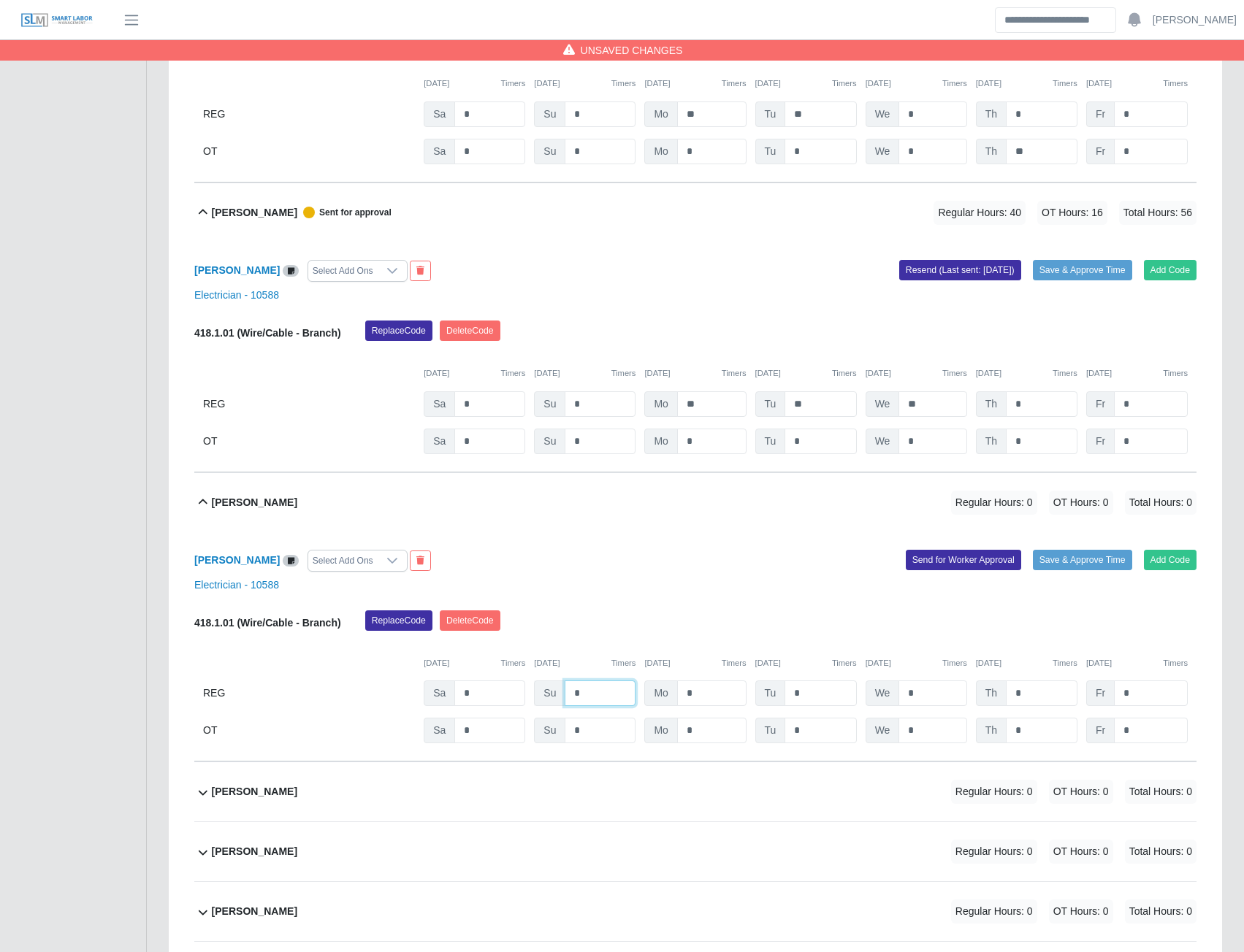
click at [584, 706] on input "*" at bounding box center [600, 693] width 71 height 25
type input "*"
type input "**"
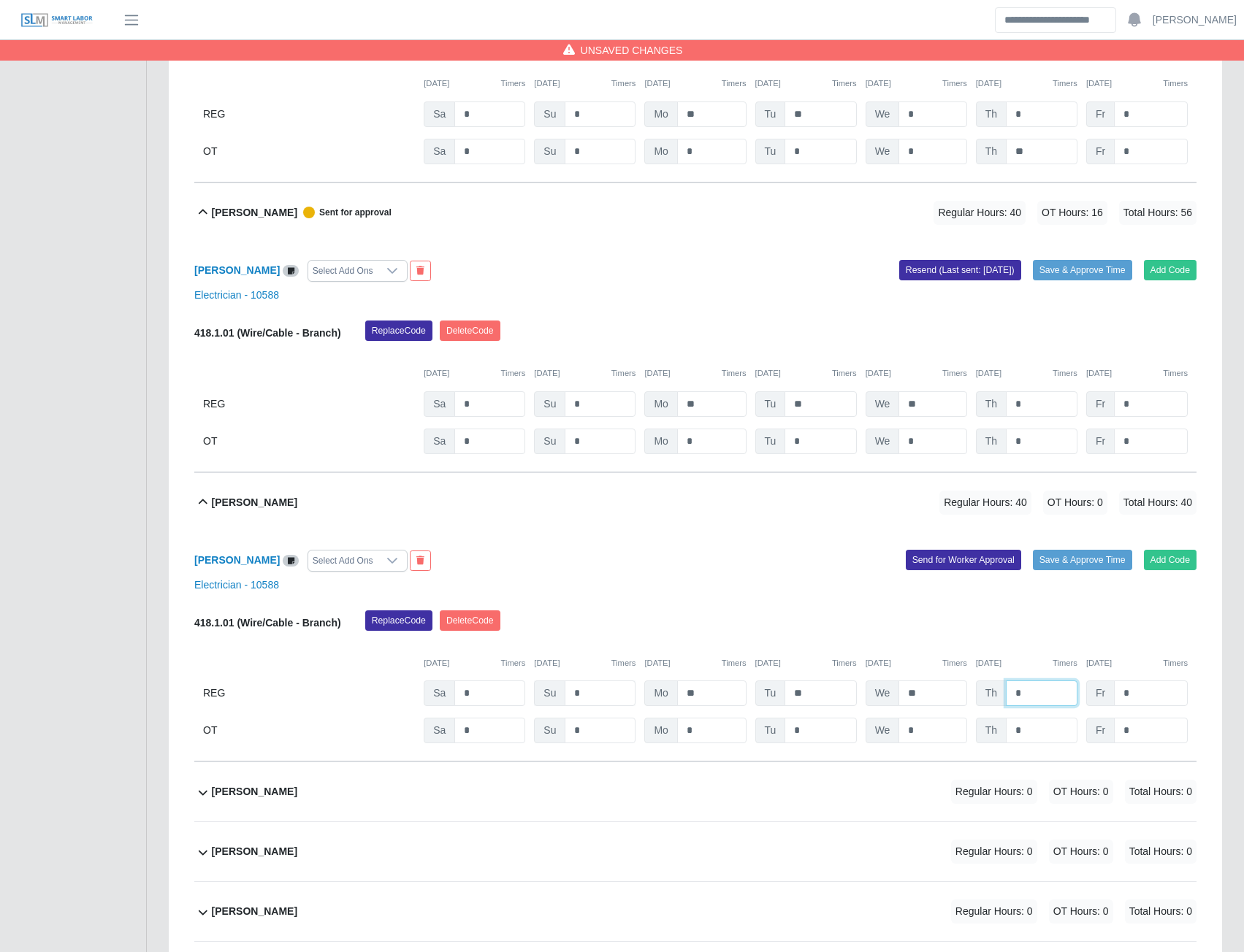
type input "*"
click at [928, 571] on button "Send for Worker Approval" at bounding box center [964, 560] width 115 height 21
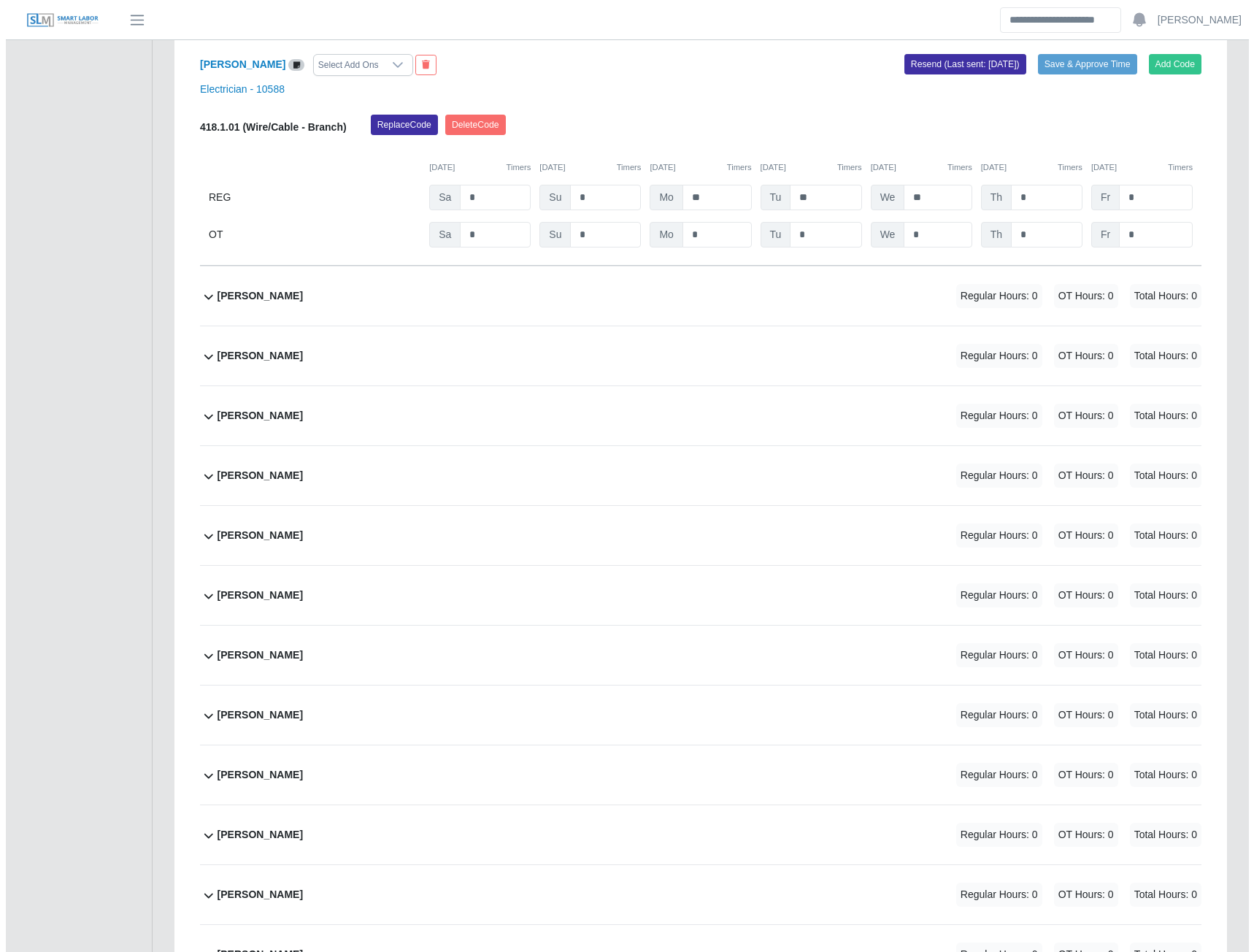
scroll to position [8481, 0]
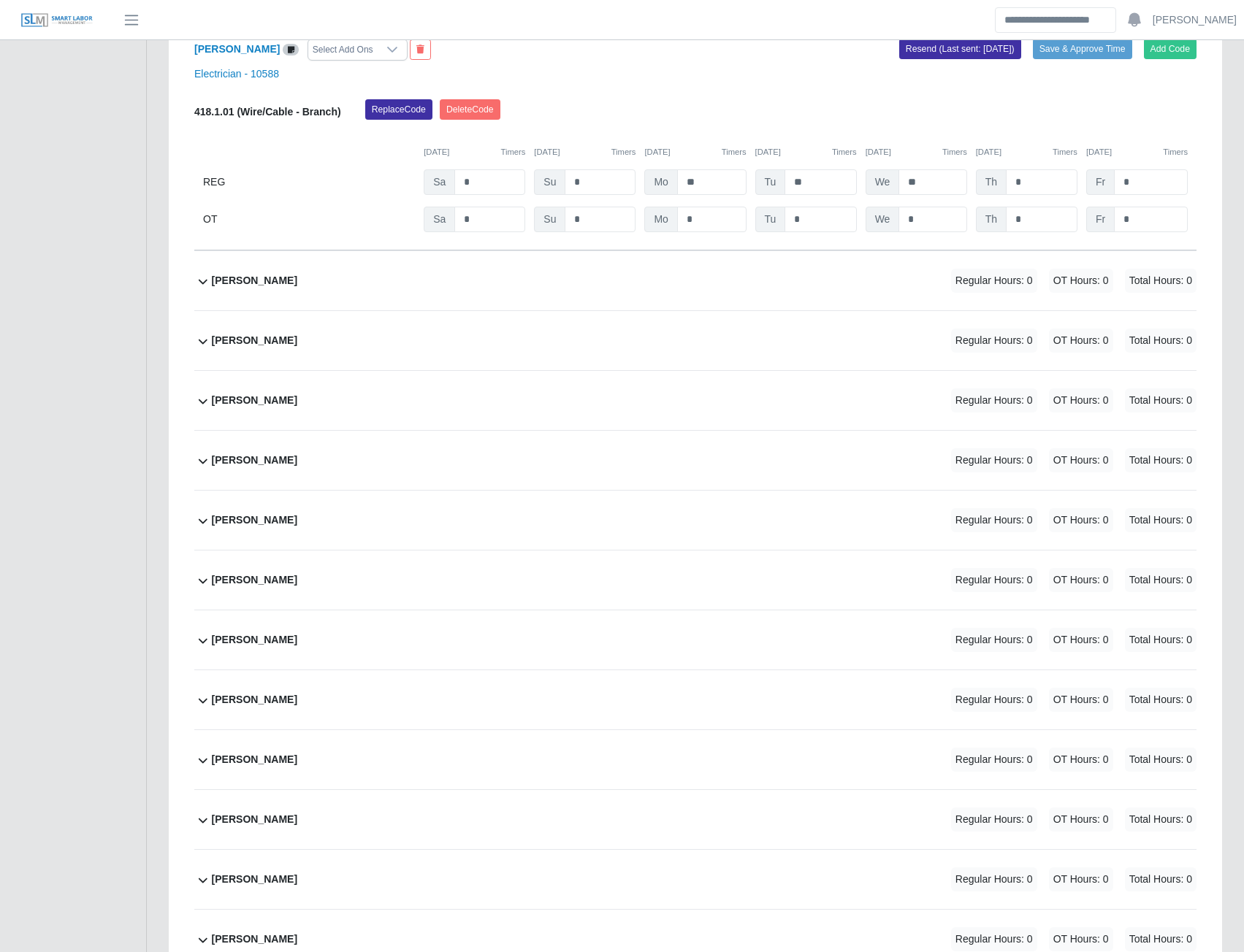
click at [278, 468] on b "Mauro Suarez Calderon" at bounding box center [254, 461] width 85 height 15
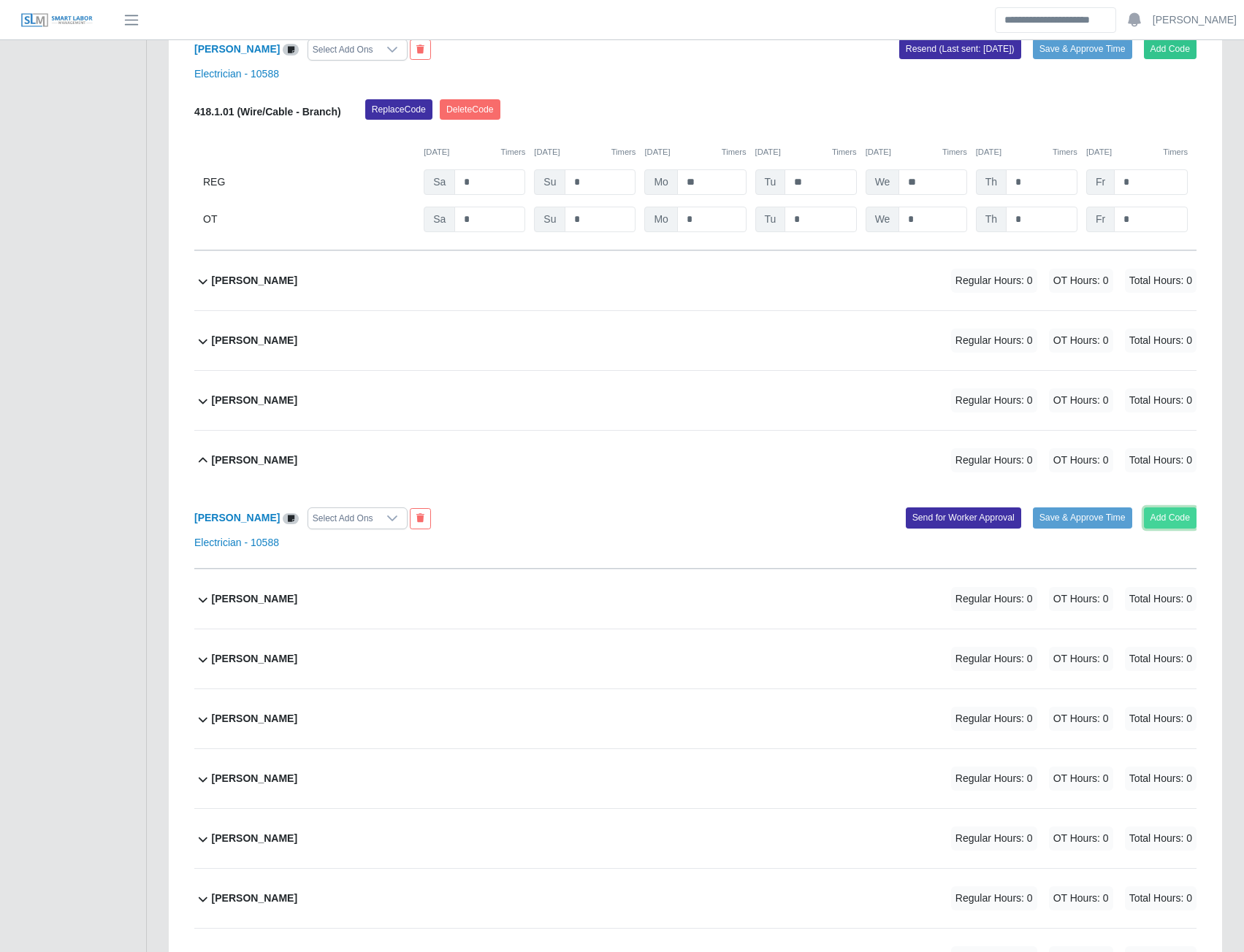
click at [1150, 528] on button "Add Code" at bounding box center [1170, 518] width 53 height 21
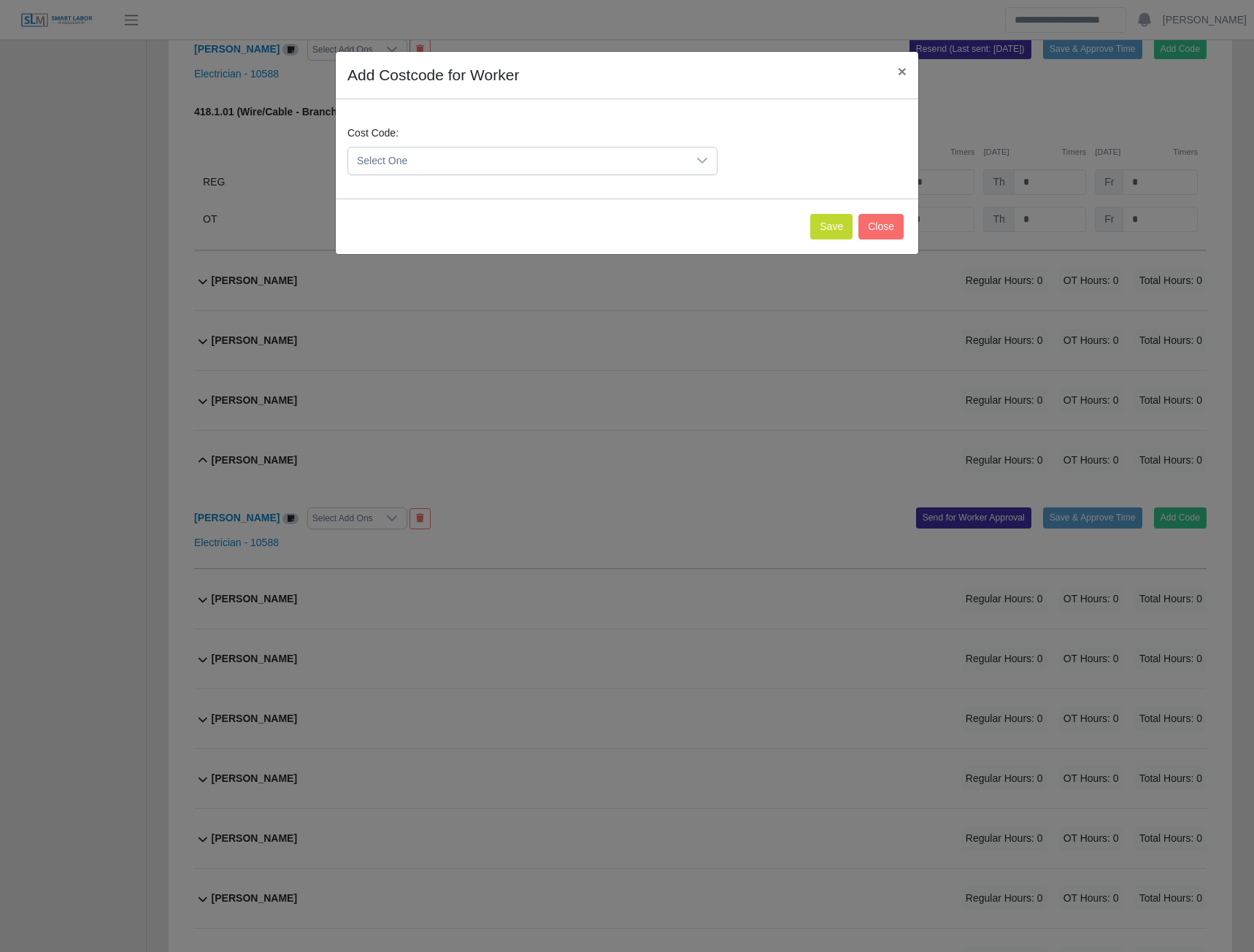
click at [703, 161] on icon at bounding box center [702, 160] width 12 height 12
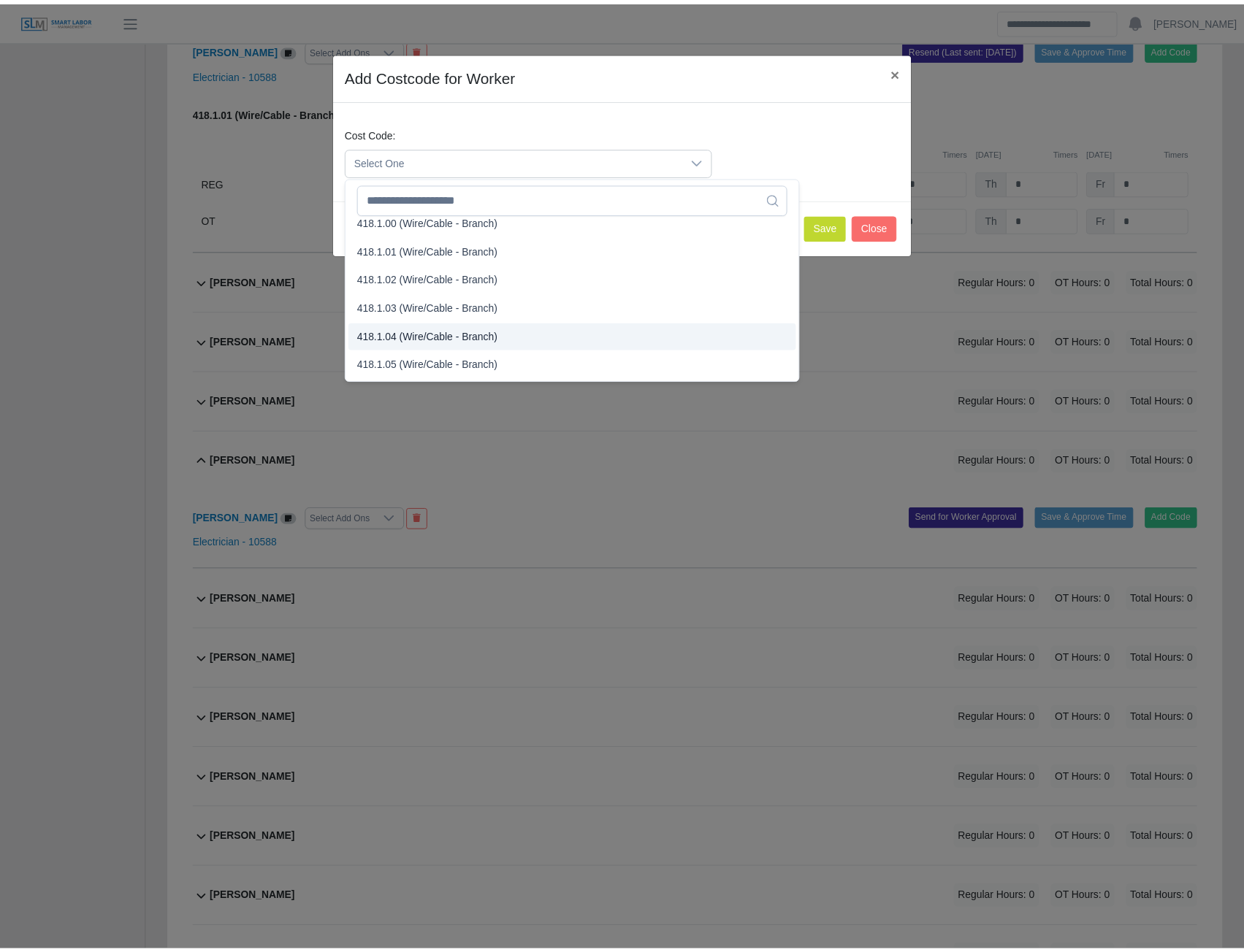
scroll to position [584, 0]
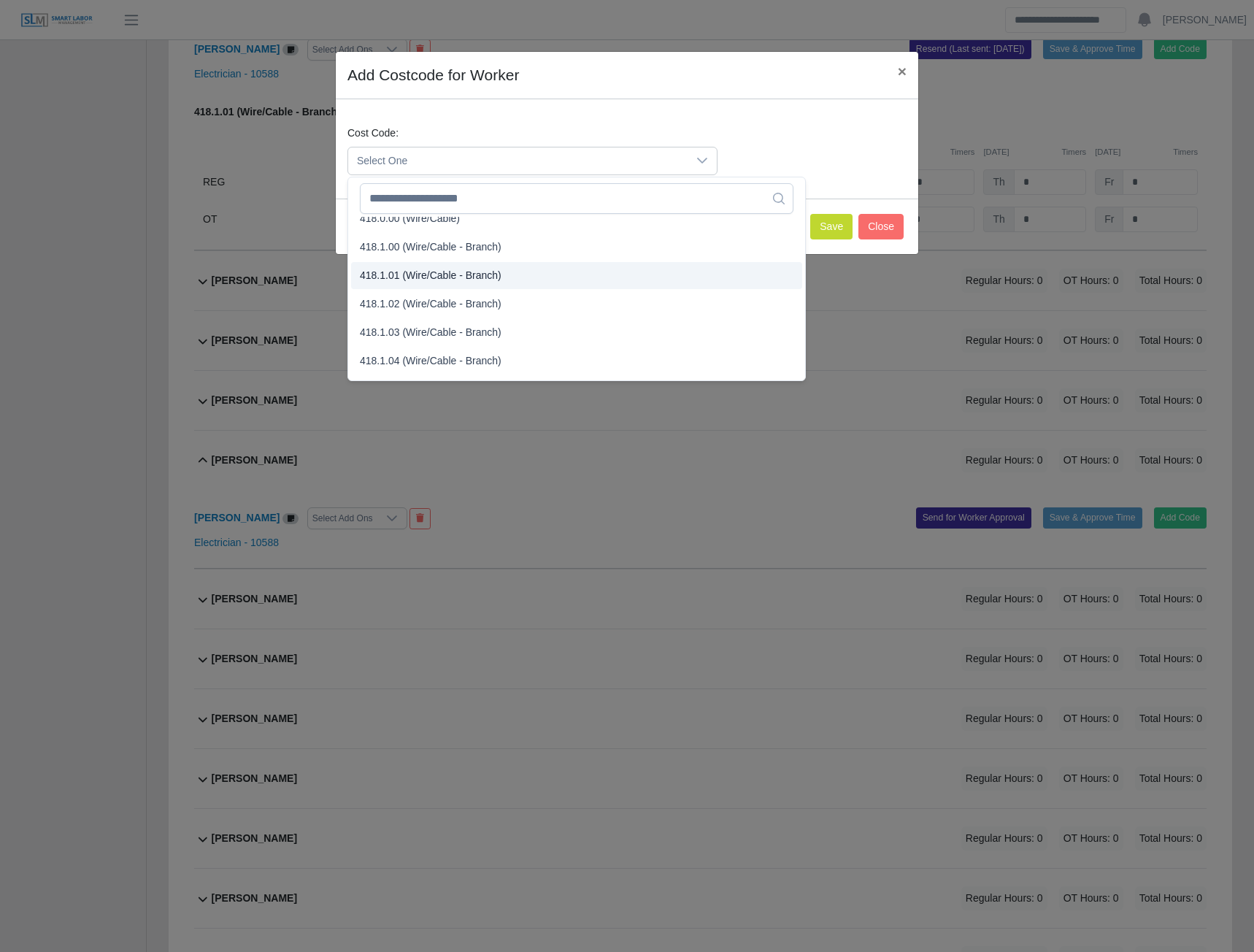
click at [407, 275] on span "418.1.01 (Wire/Cable - Branch)" at bounding box center [431, 276] width 141 height 15
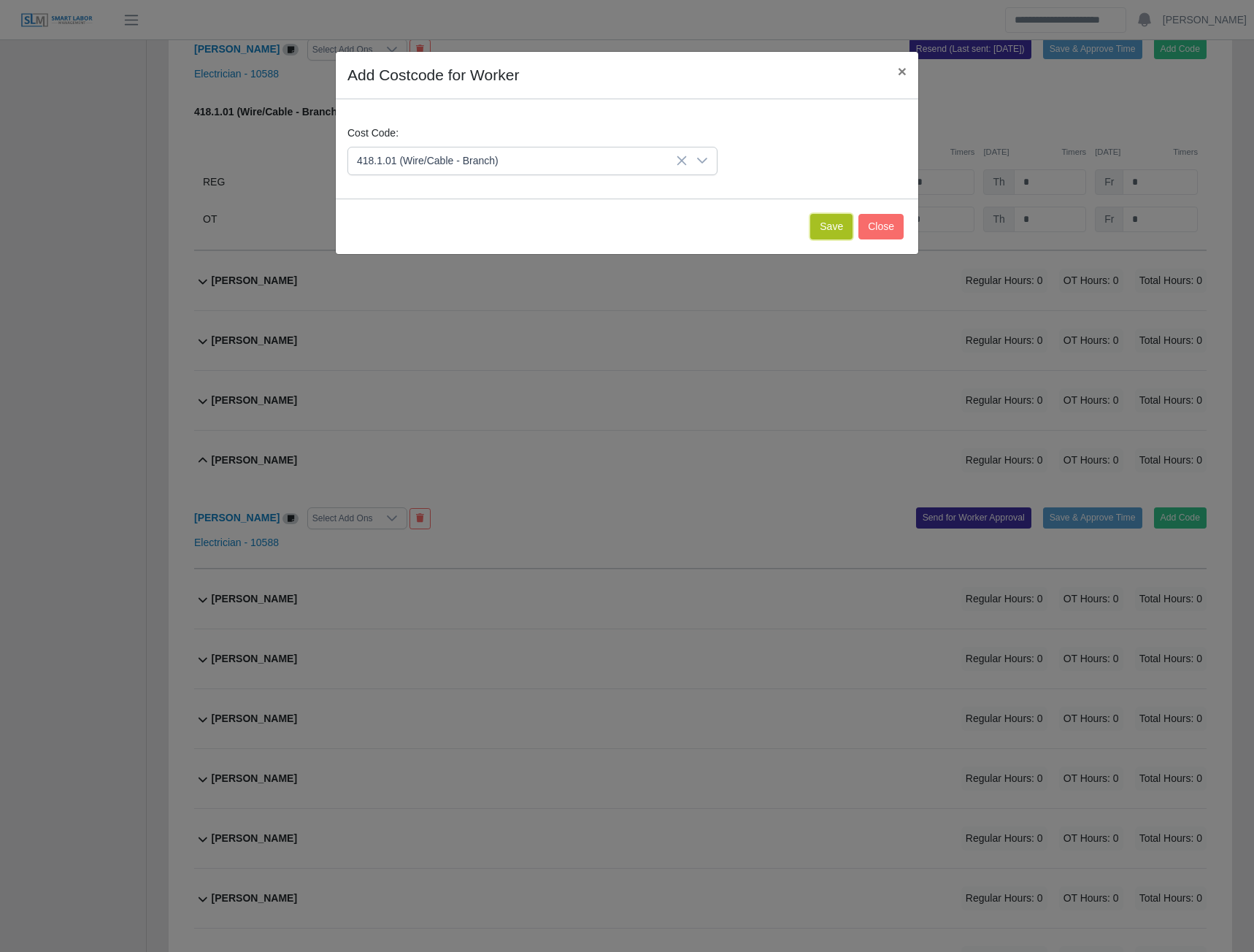
click at [829, 219] on button "Save" at bounding box center [831, 226] width 42 height 25
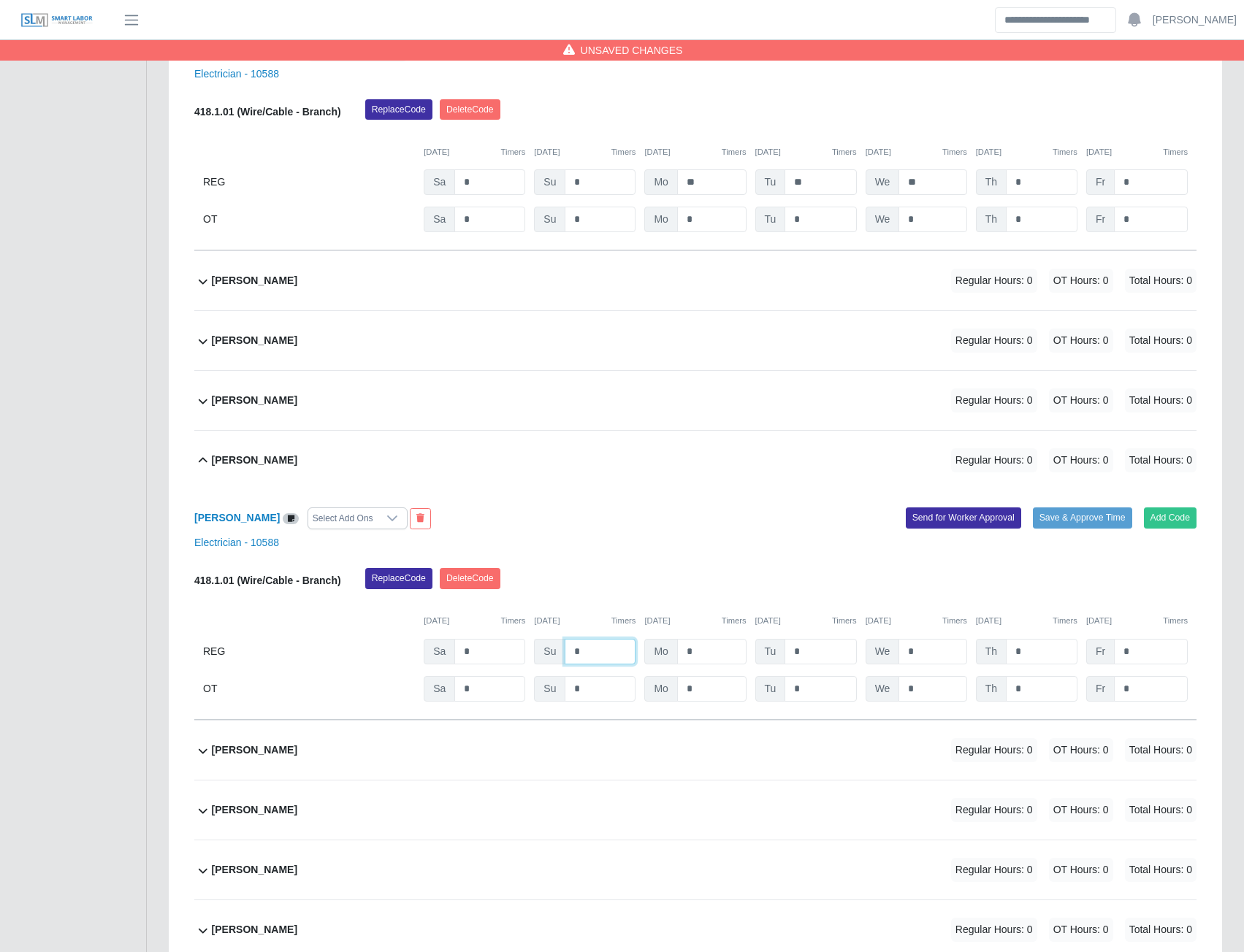
click at [589, 660] on input "*" at bounding box center [600, 651] width 71 height 25
type input "*"
type input "**"
type input "*"
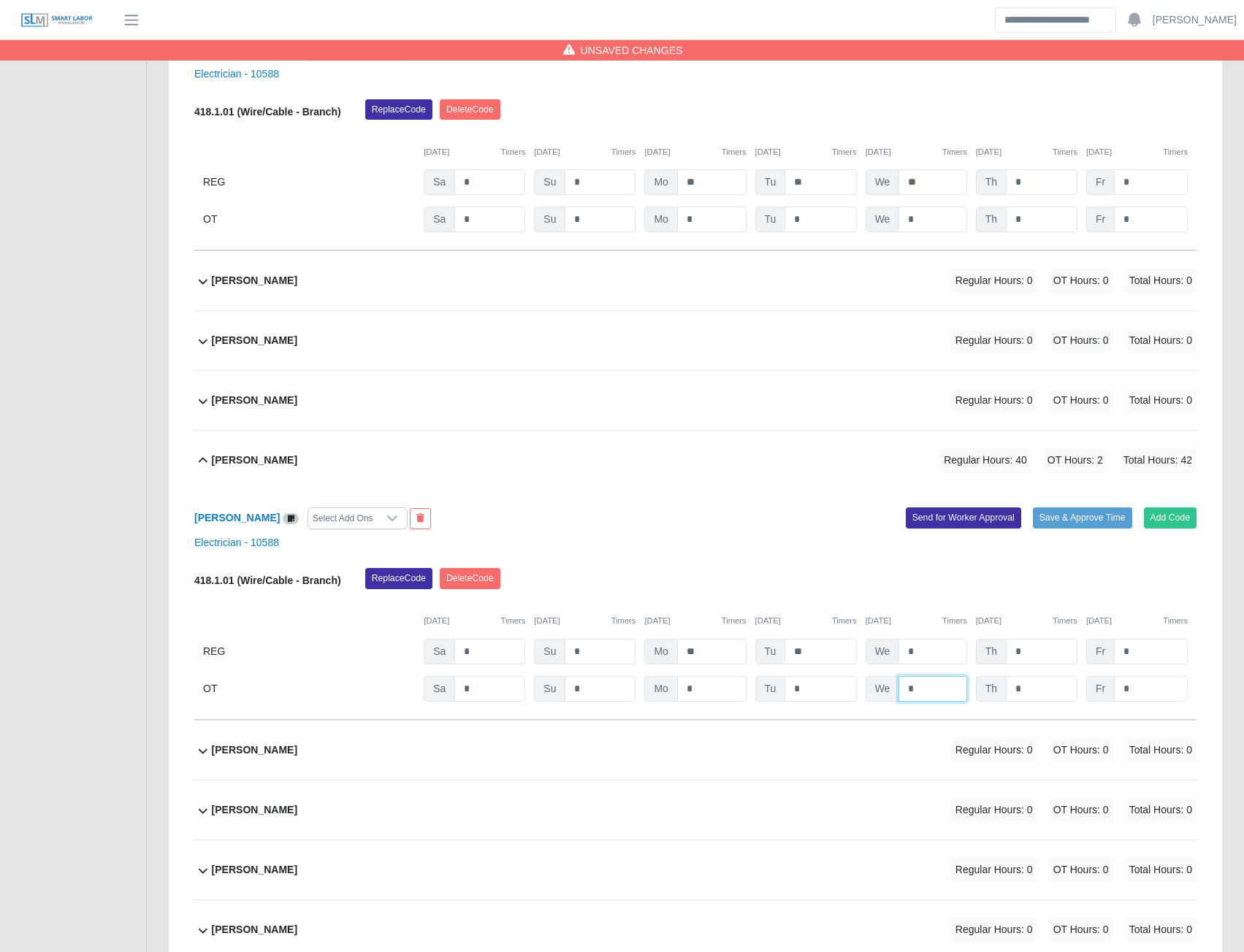
type input "*"
type input "**"
type input "*"
click at [993, 528] on button "Send for Worker Approval" at bounding box center [964, 518] width 115 height 21
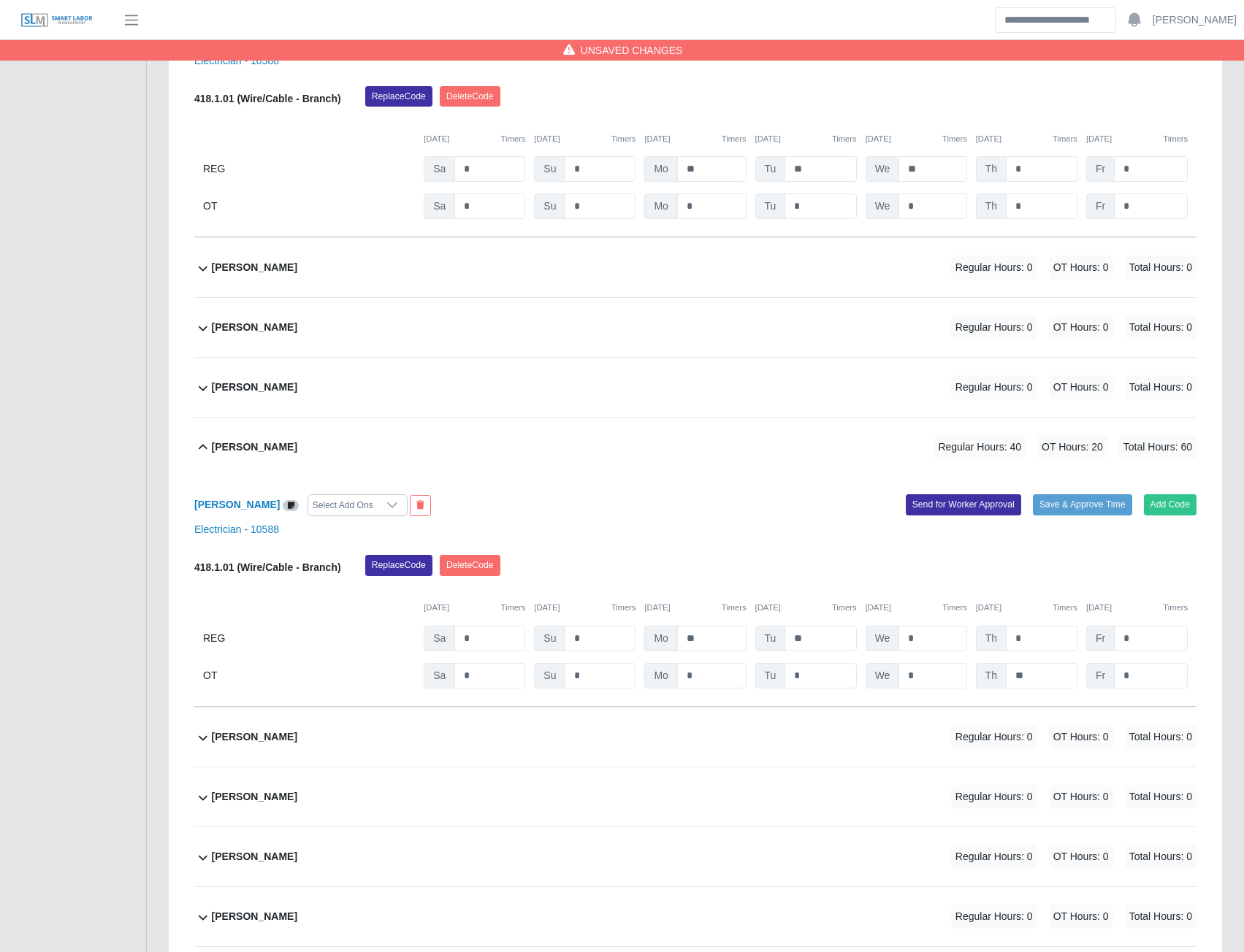
scroll to position [8481, 0]
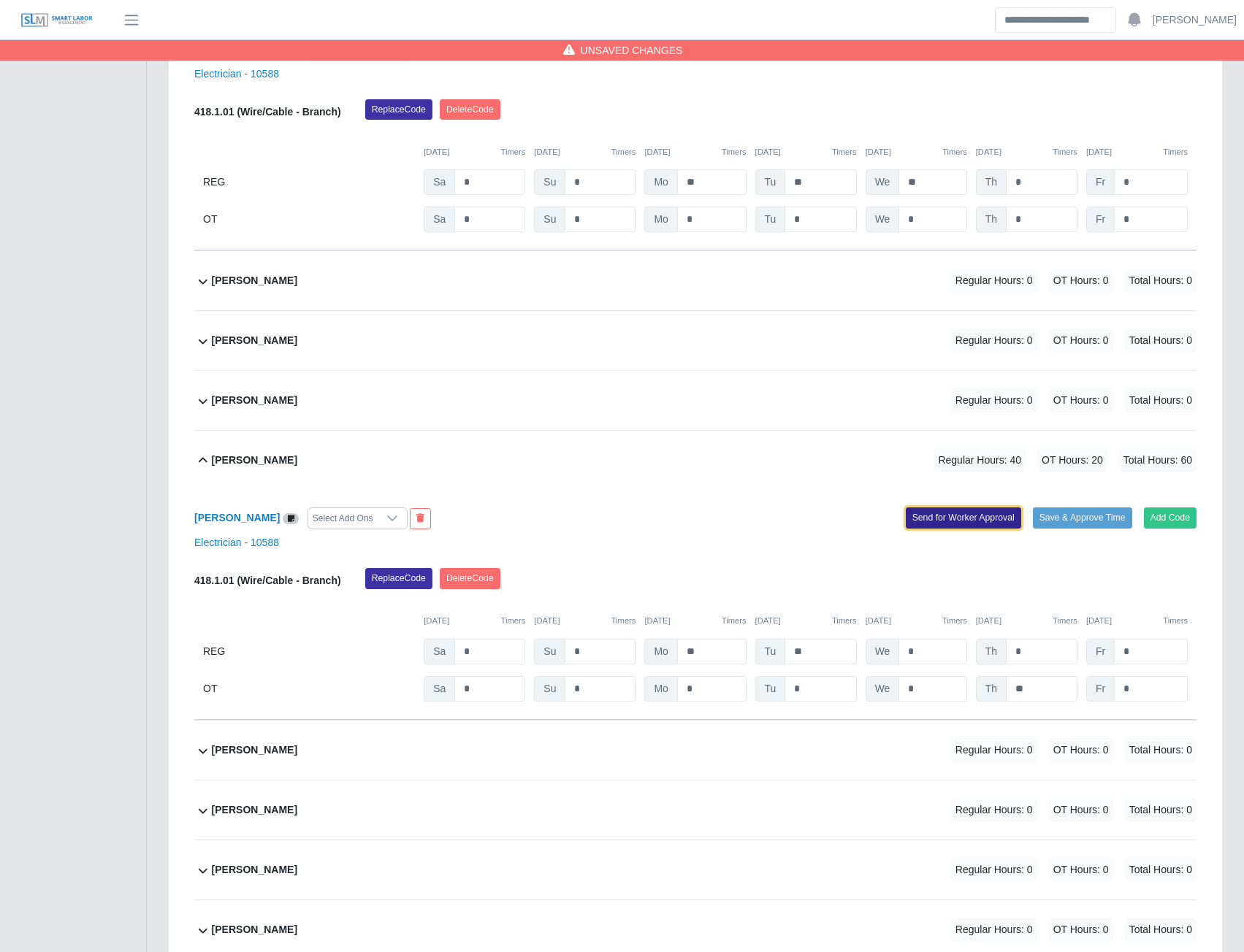
click at [920, 528] on button "Send for Worker Approval" at bounding box center [964, 518] width 115 height 21
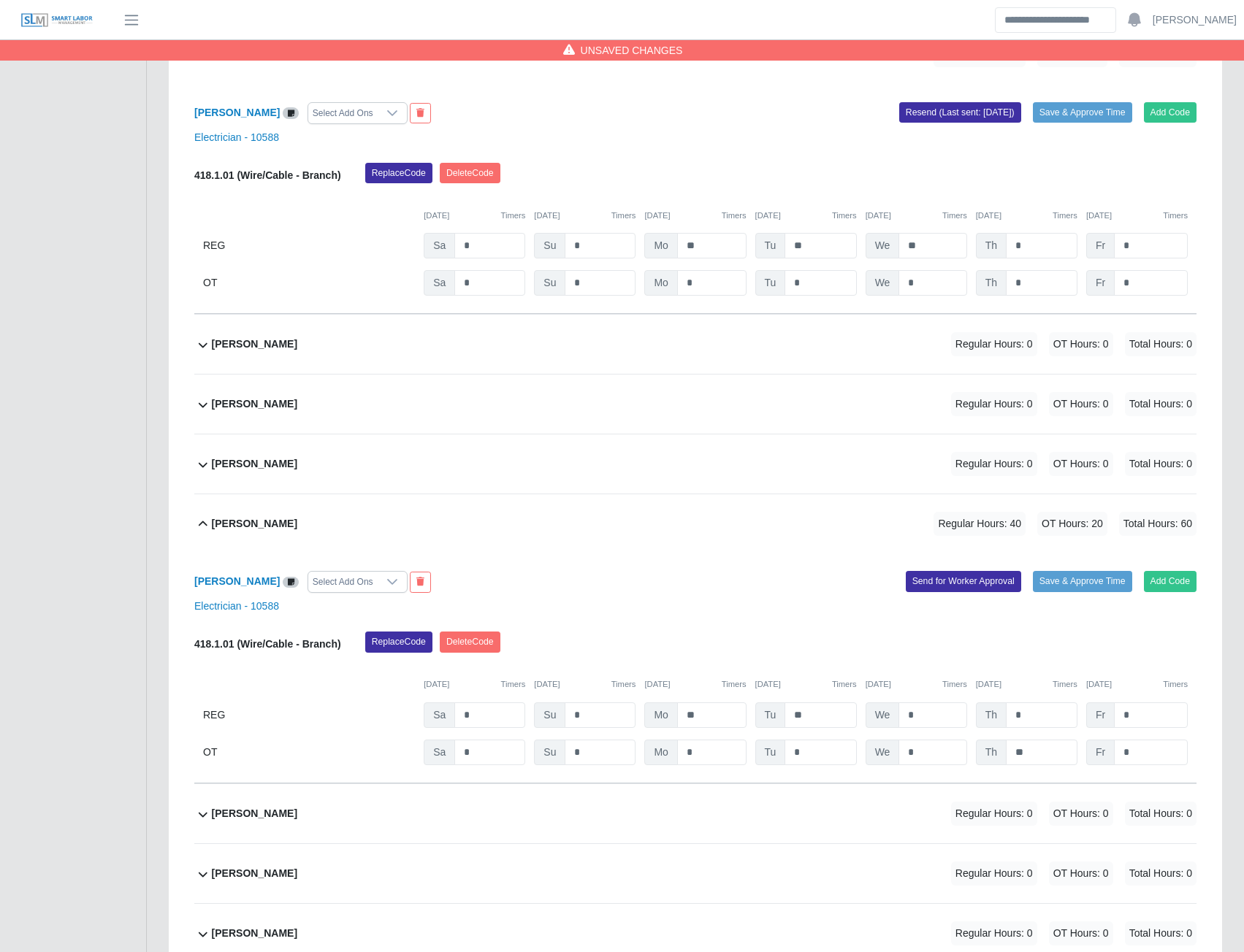
scroll to position [9150, 0]
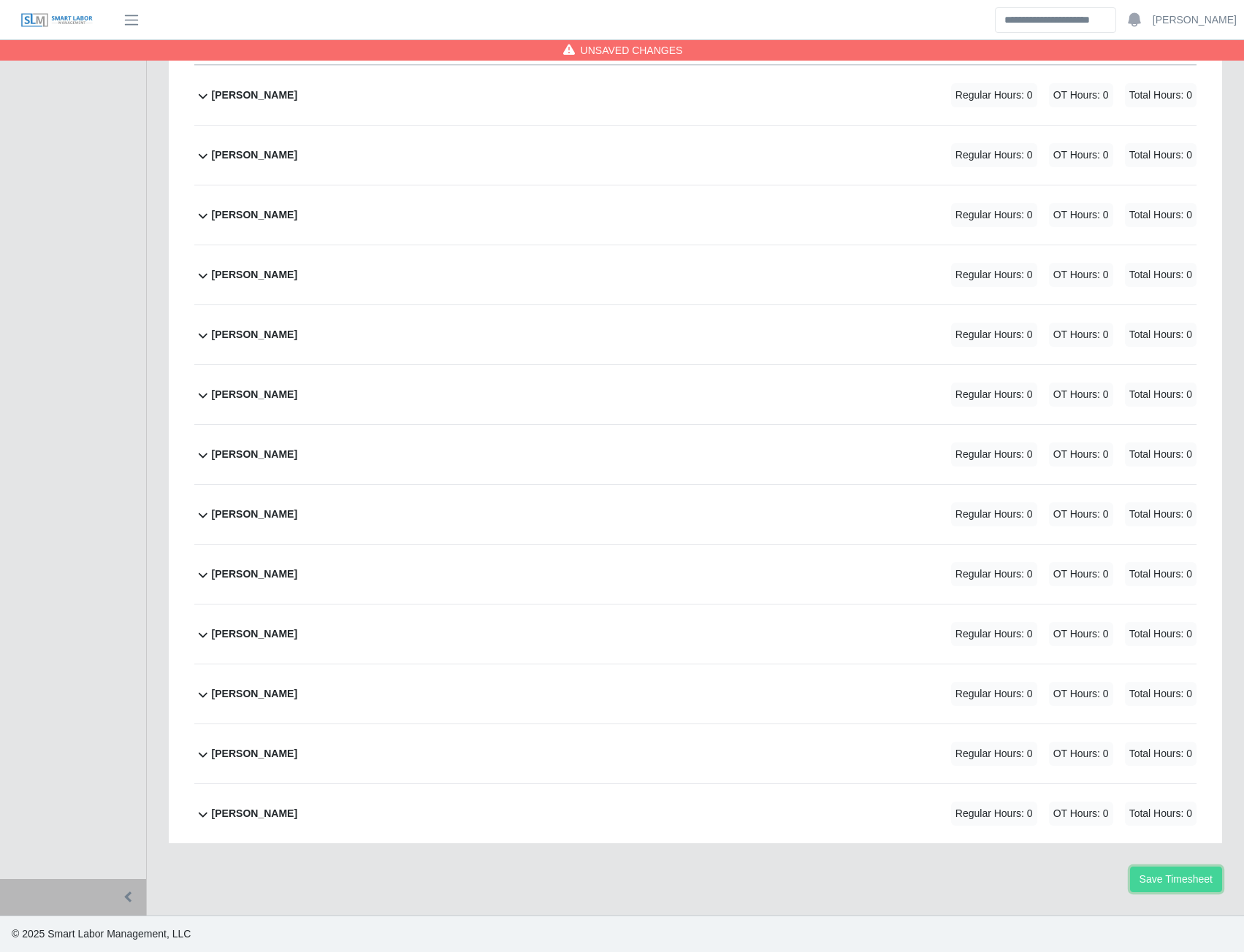
click at [1158, 877] on button "Save Timesheet" at bounding box center [1176, 879] width 92 height 25
click at [1164, 885] on button "Save Timesheet" at bounding box center [1176, 879] width 92 height 25
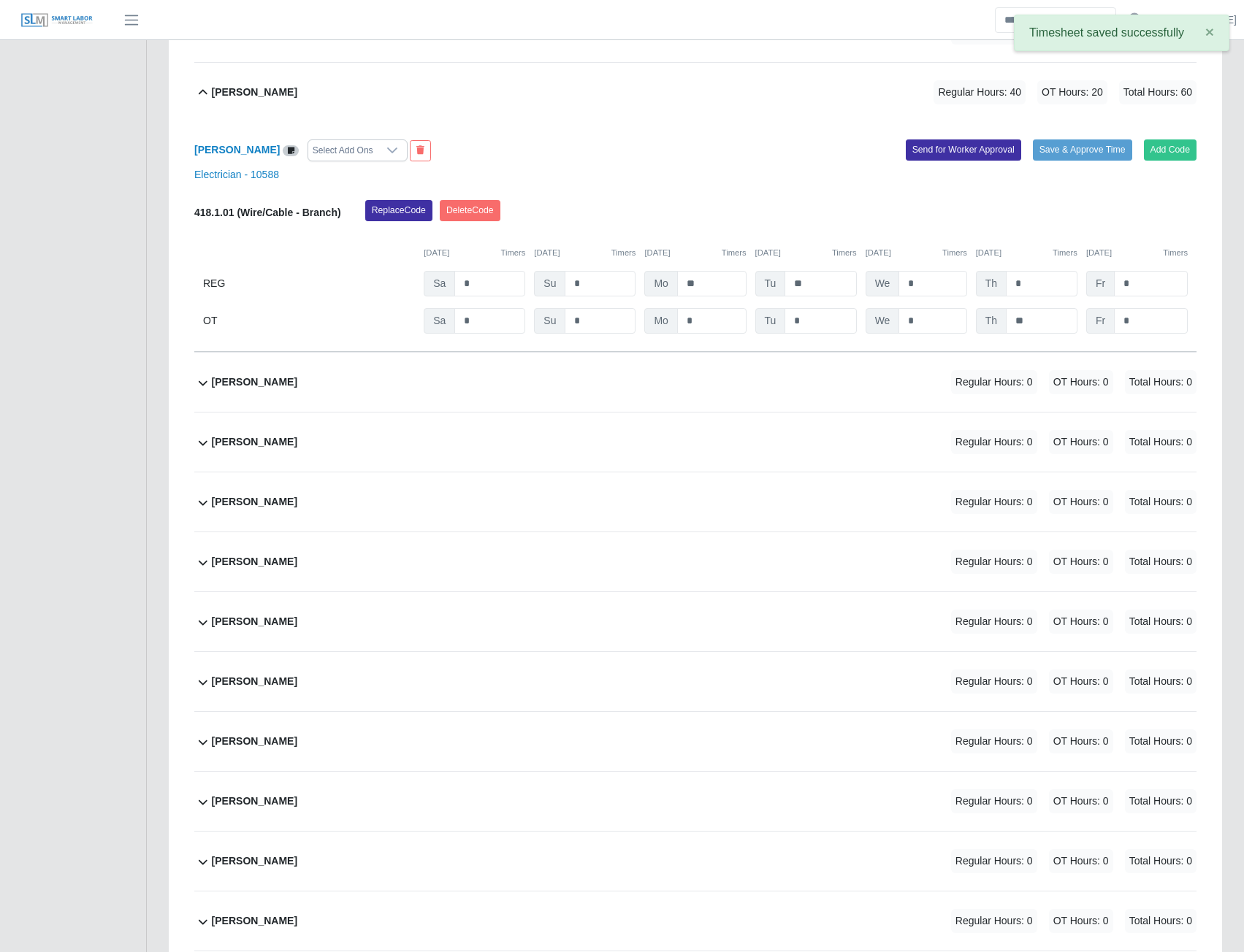
scroll to position [8785, 0]
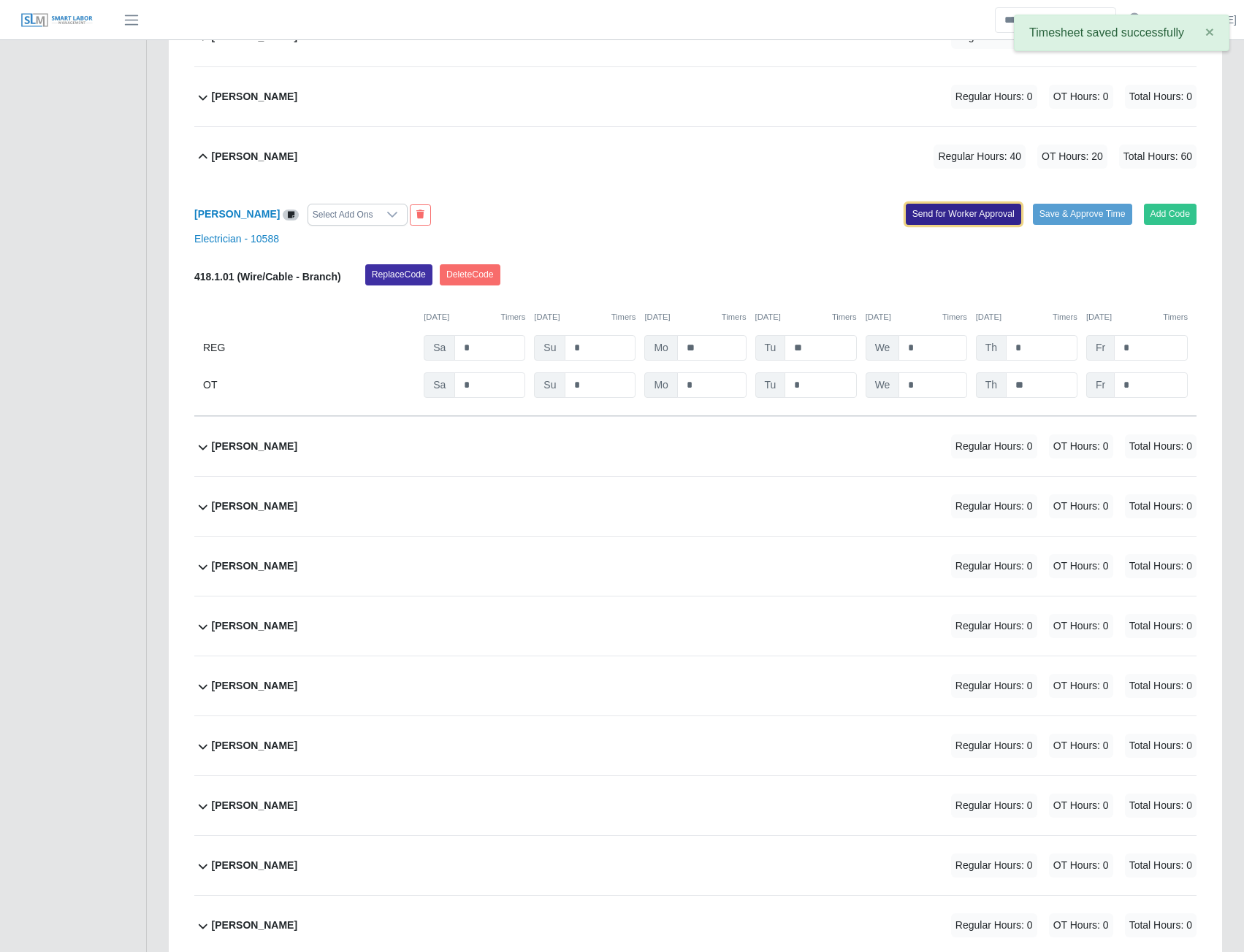
click at [935, 225] on button "Send for Worker Approval" at bounding box center [964, 214] width 115 height 21
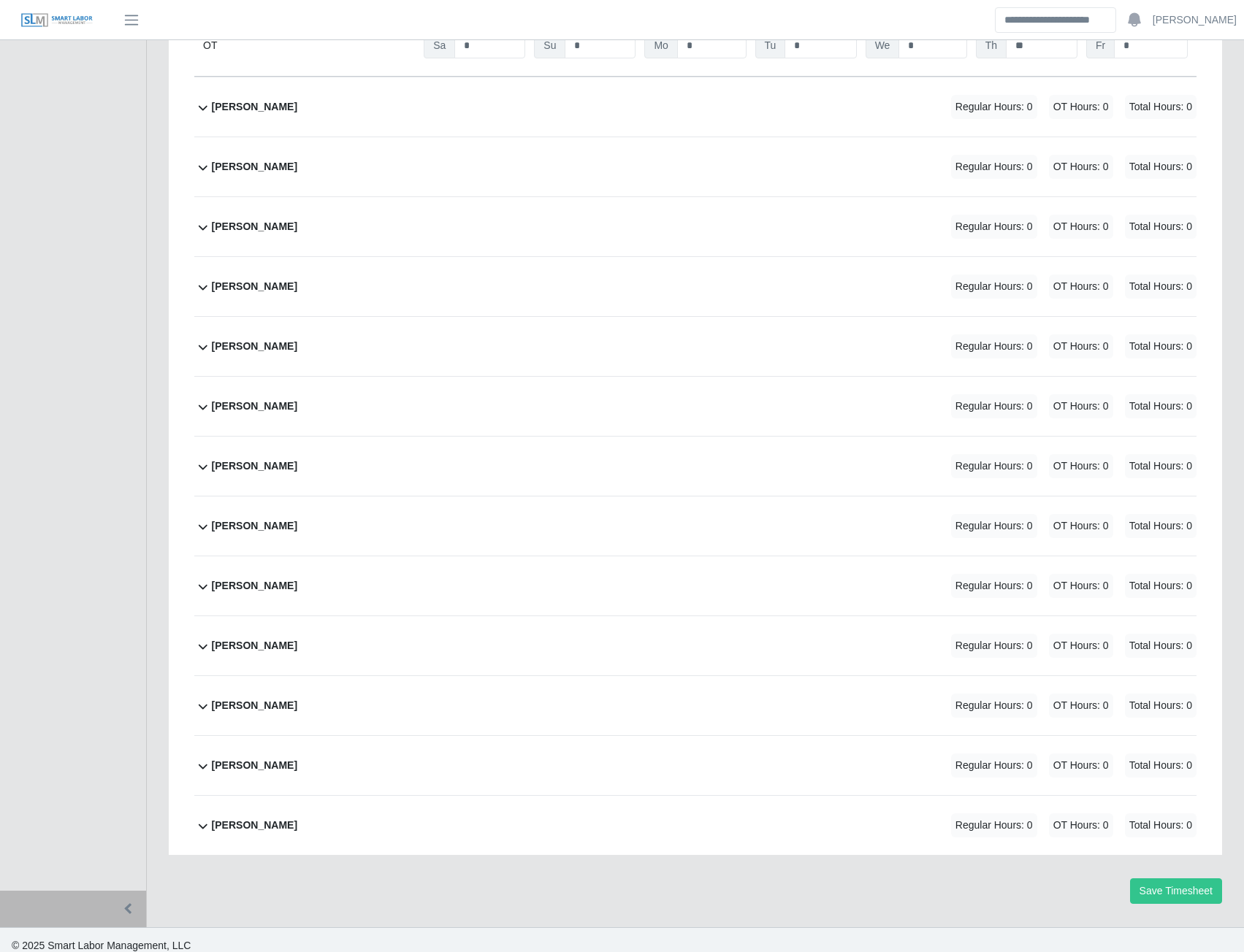
scroll to position [9128, 0]
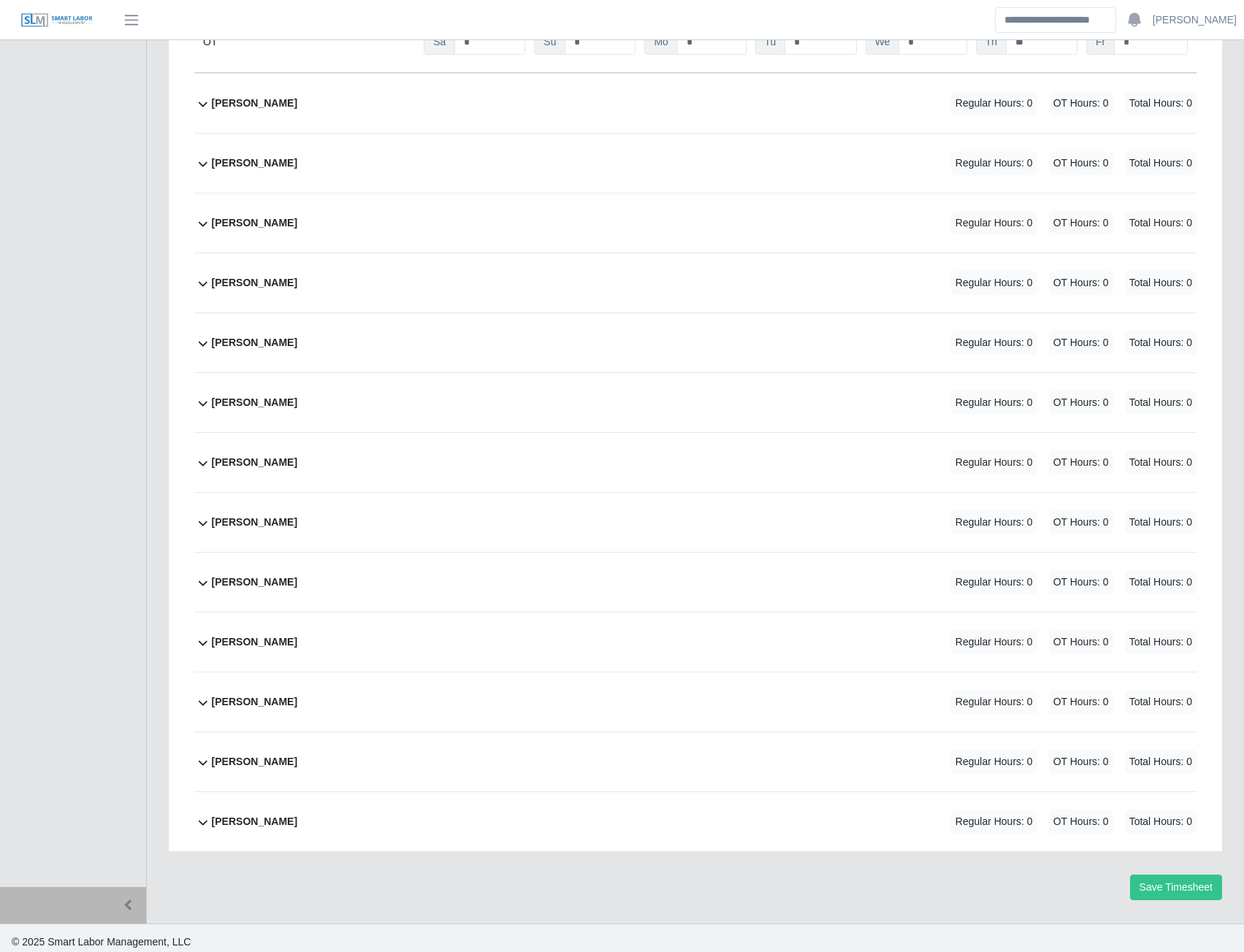
click at [249, 111] on b "Norberto Gil" at bounding box center [254, 103] width 85 height 15
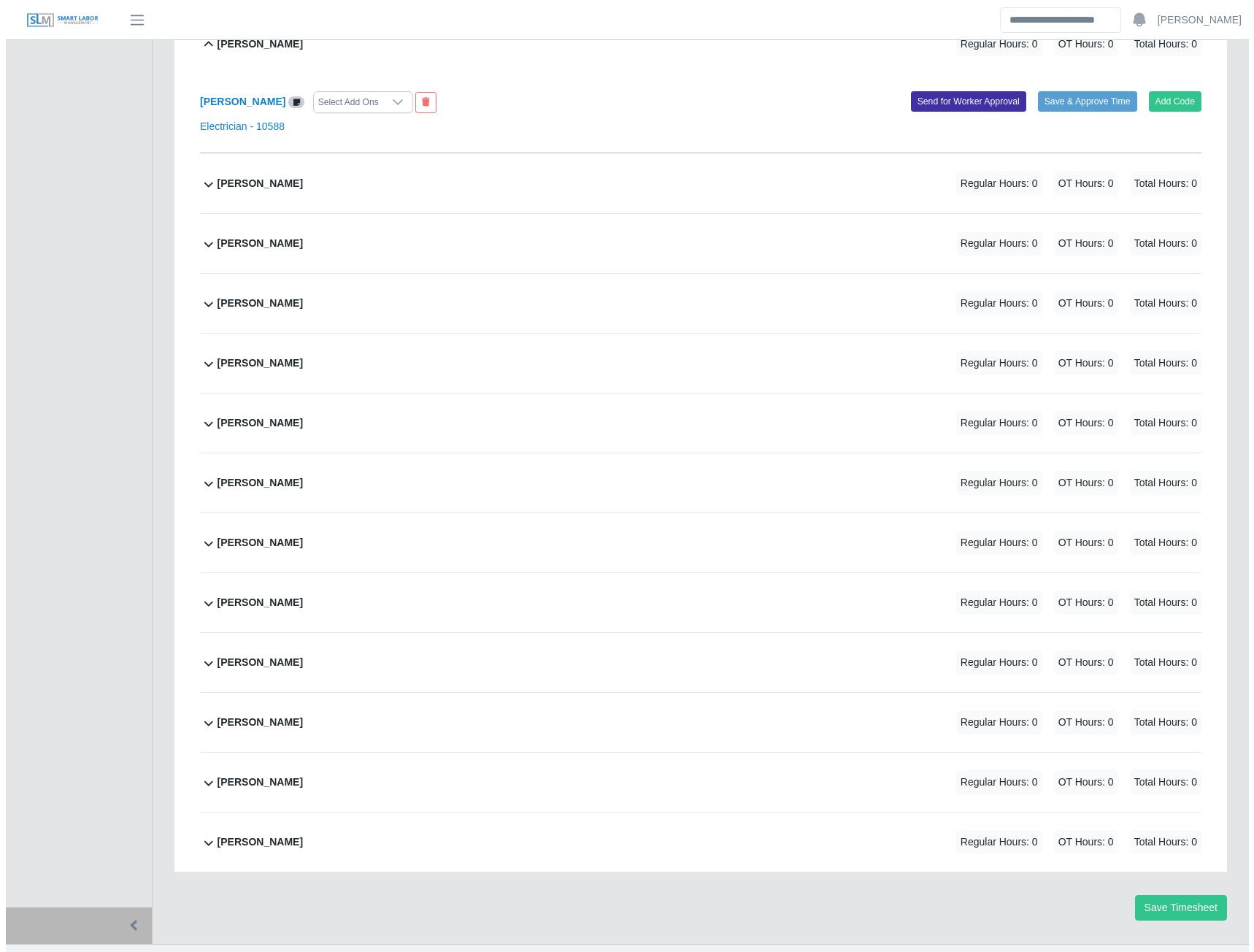
scroll to position [9208, 0]
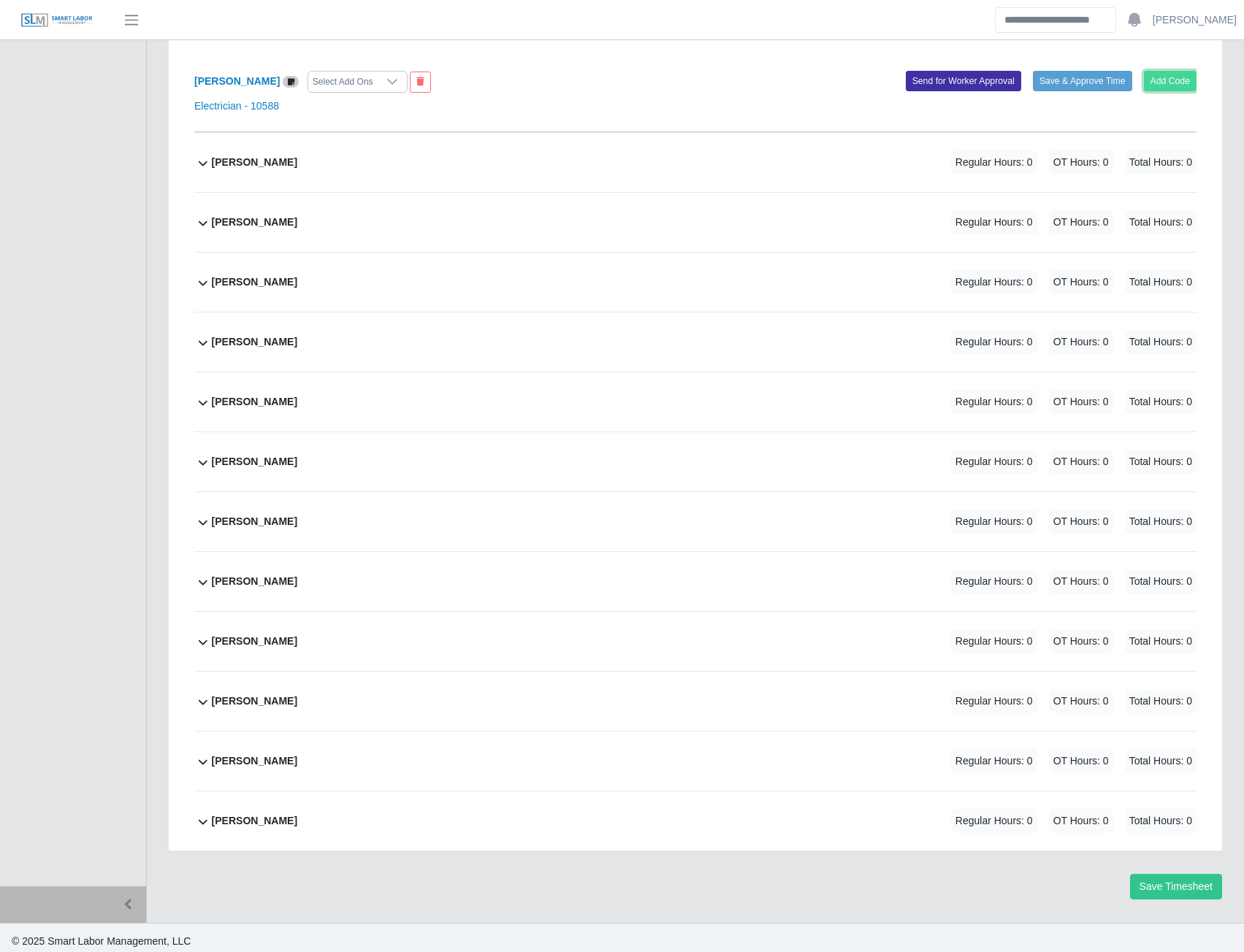
click at [1151, 92] on button "Add Code" at bounding box center [1170, 81] width 53 height 21
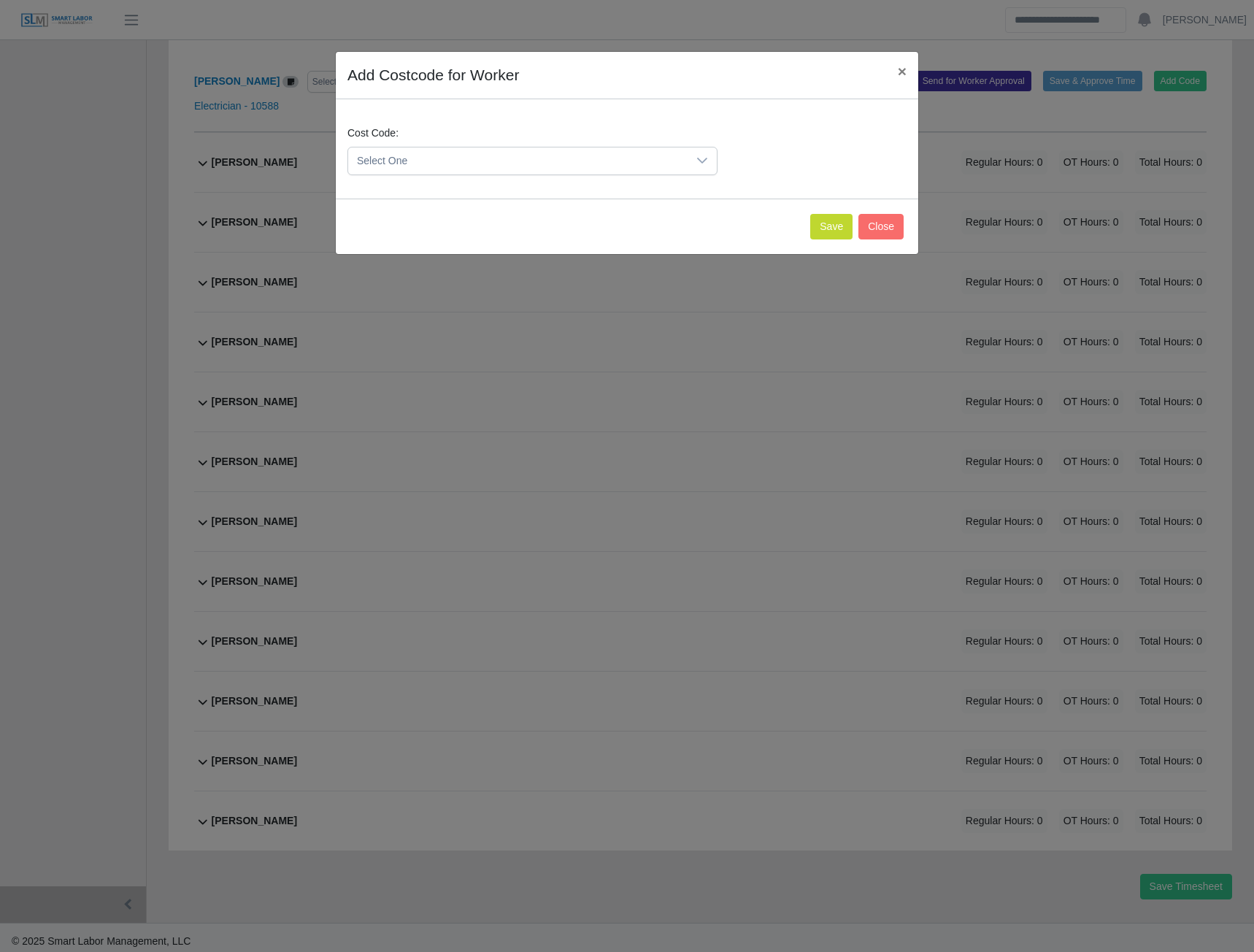
click at [534, 155] on span "Select One" at bounding box center [518, 161] width 340 height 27
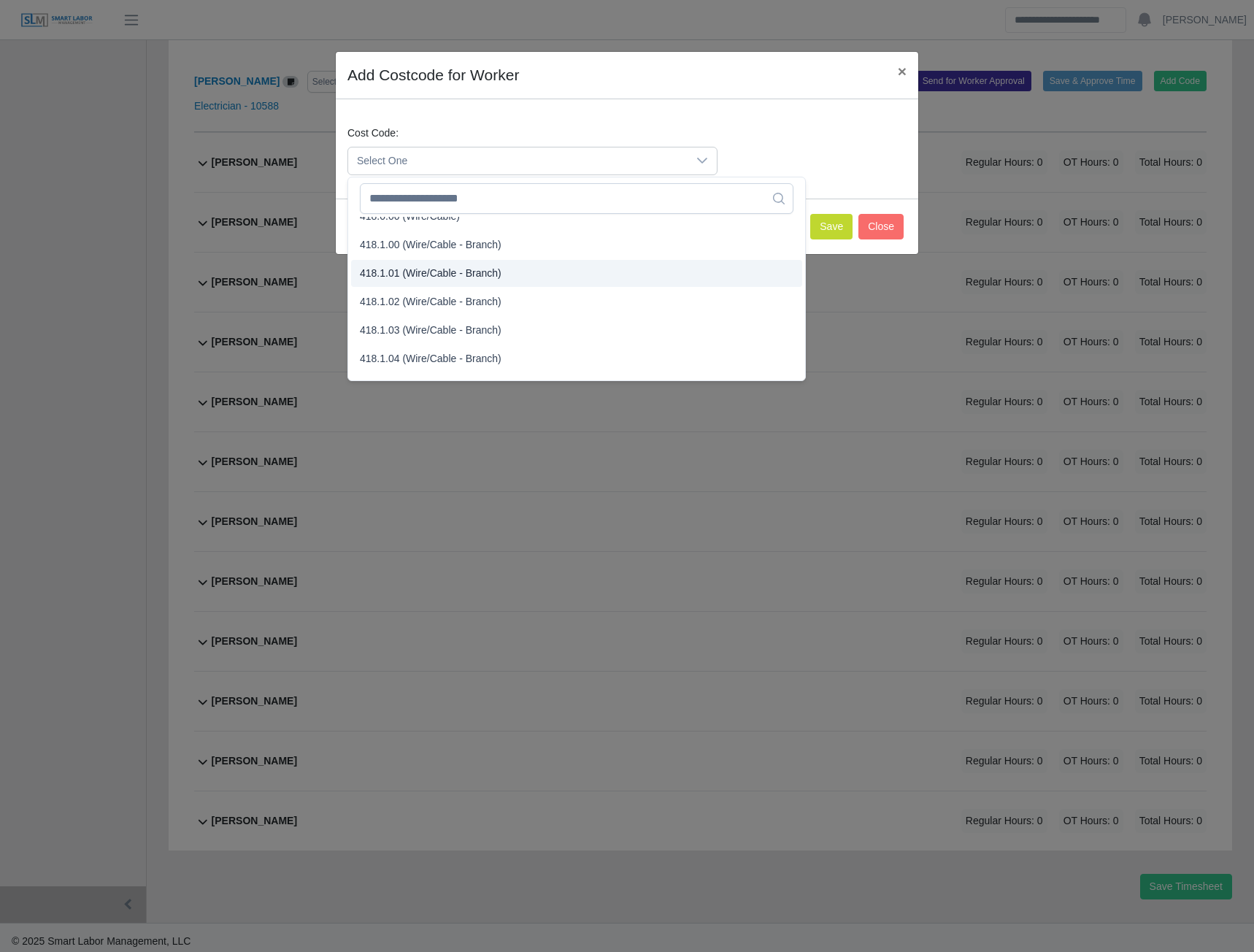
scroll to position [584, 0]
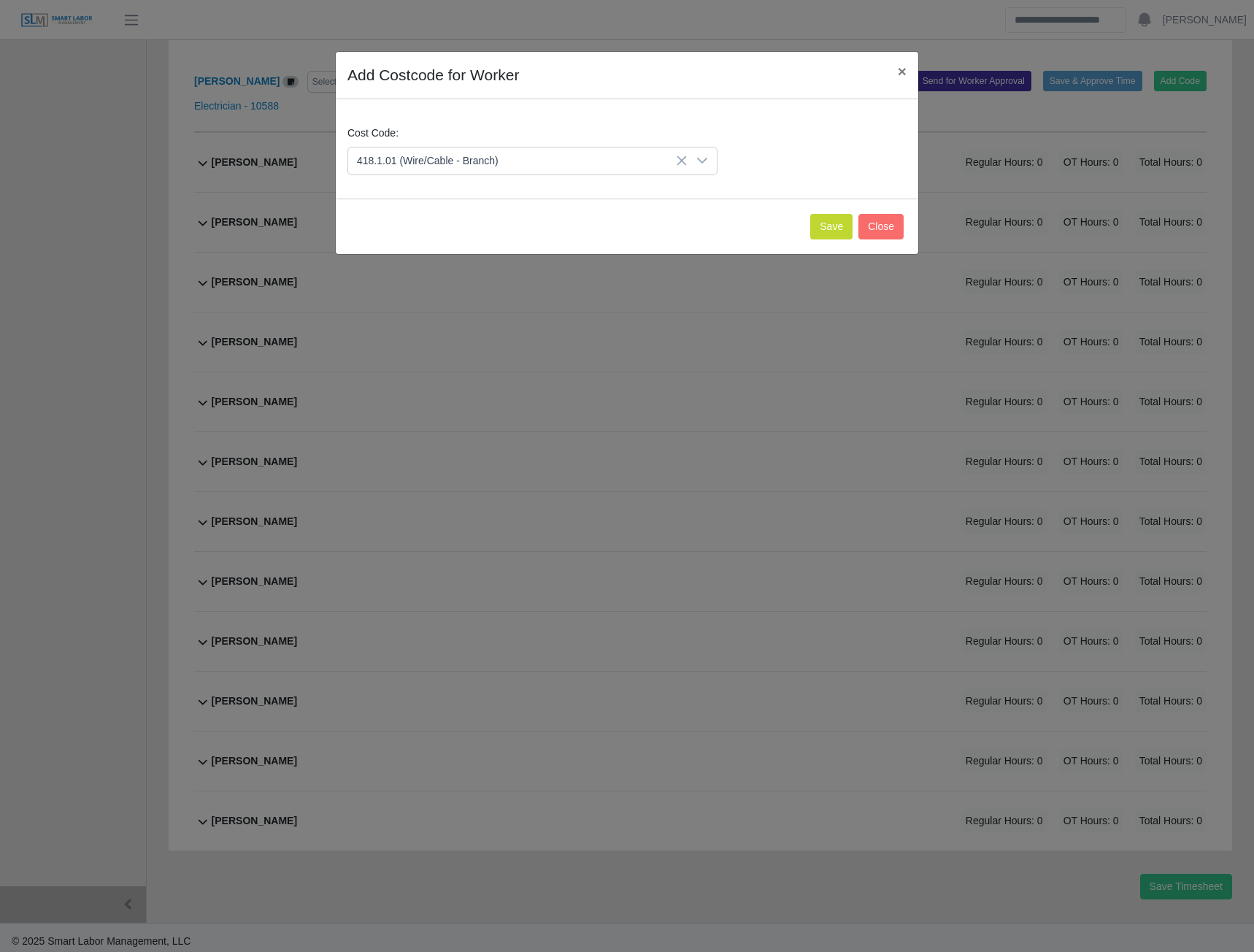
click at [417, 273] on span "418.1.01 (Wire/Cable - Branch)" at bounding box center [431, 276] width 141 height 15
click at [826, 221] on button "Save" at bounding box center [831, 226] width 42 height 25
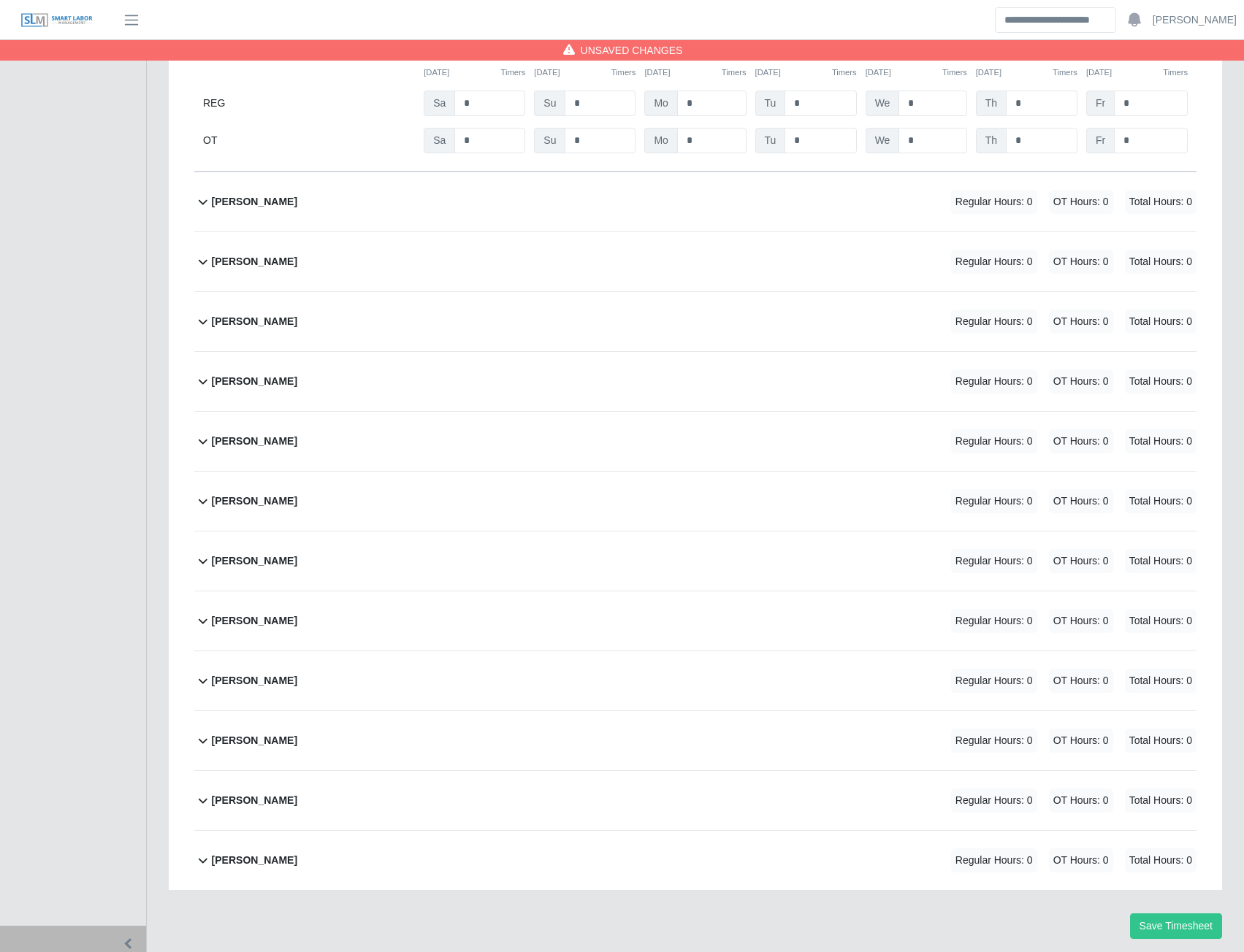
scroll to position [9212, 0]
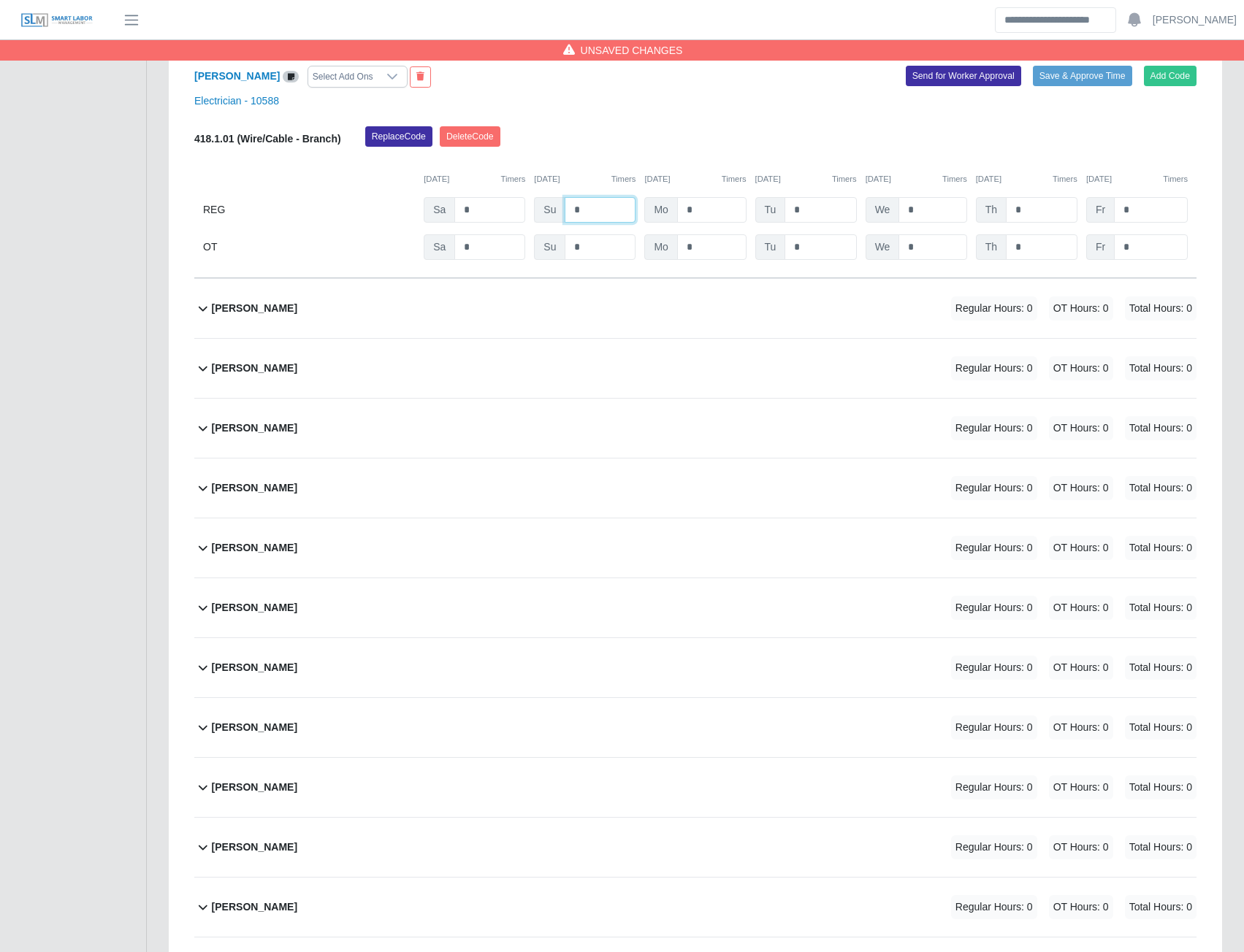
click at [599, 223] on input "*" at bounding box center [600, 209] width 71 height 25
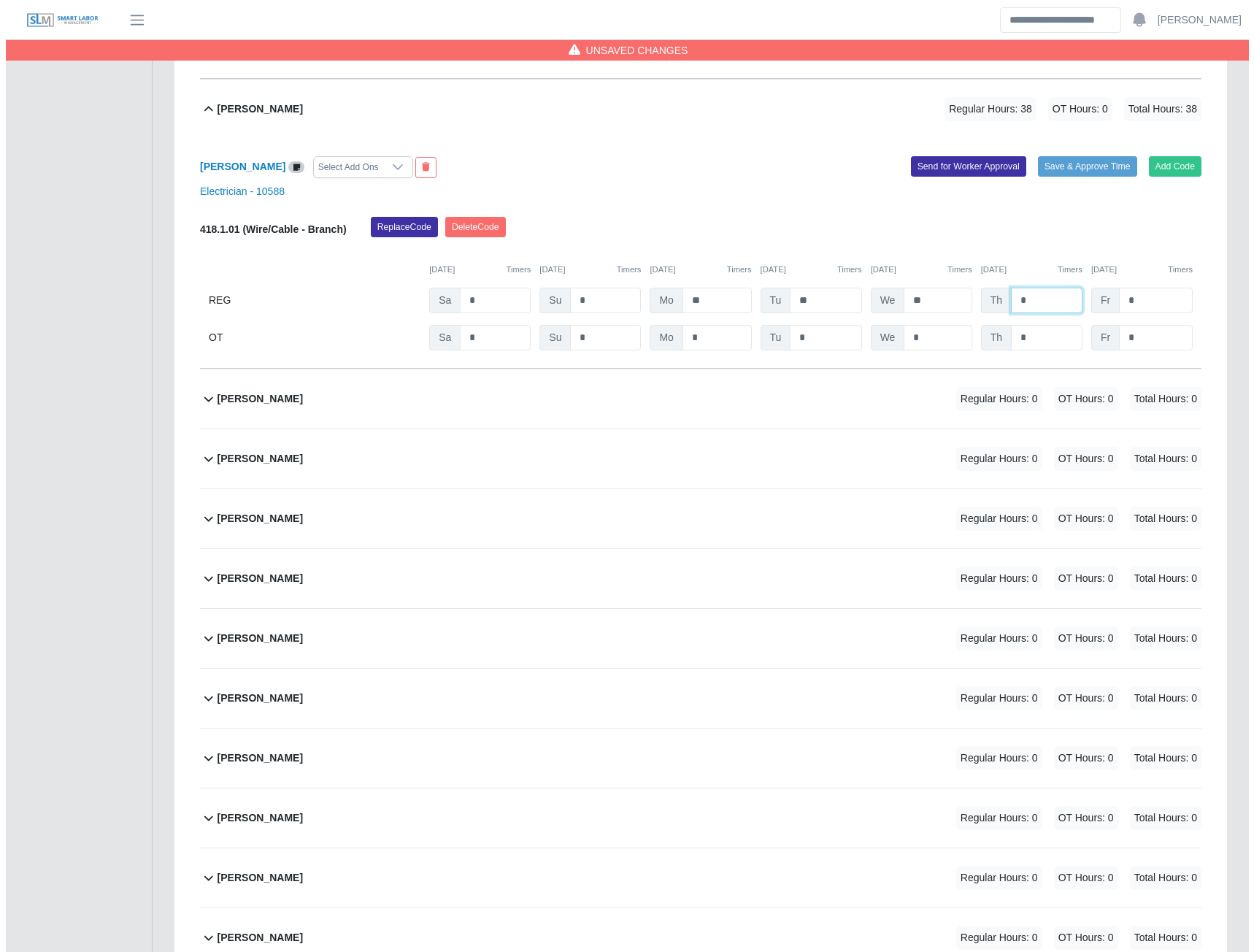
scroll to position [9066, 0]
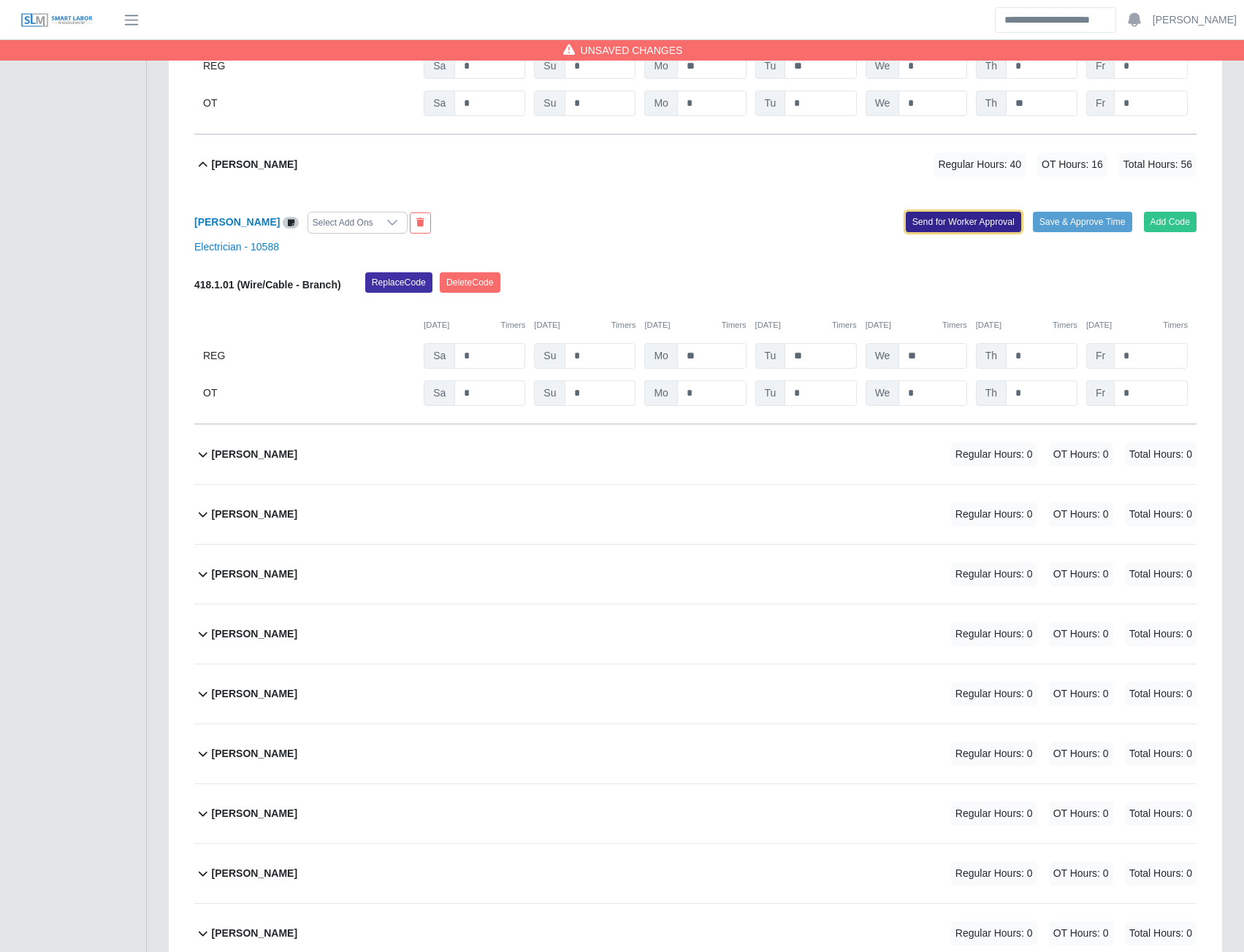
click at [984, 232] on button "Send for Worker Approval" at bounding box center [964, 221] width 115 height 21
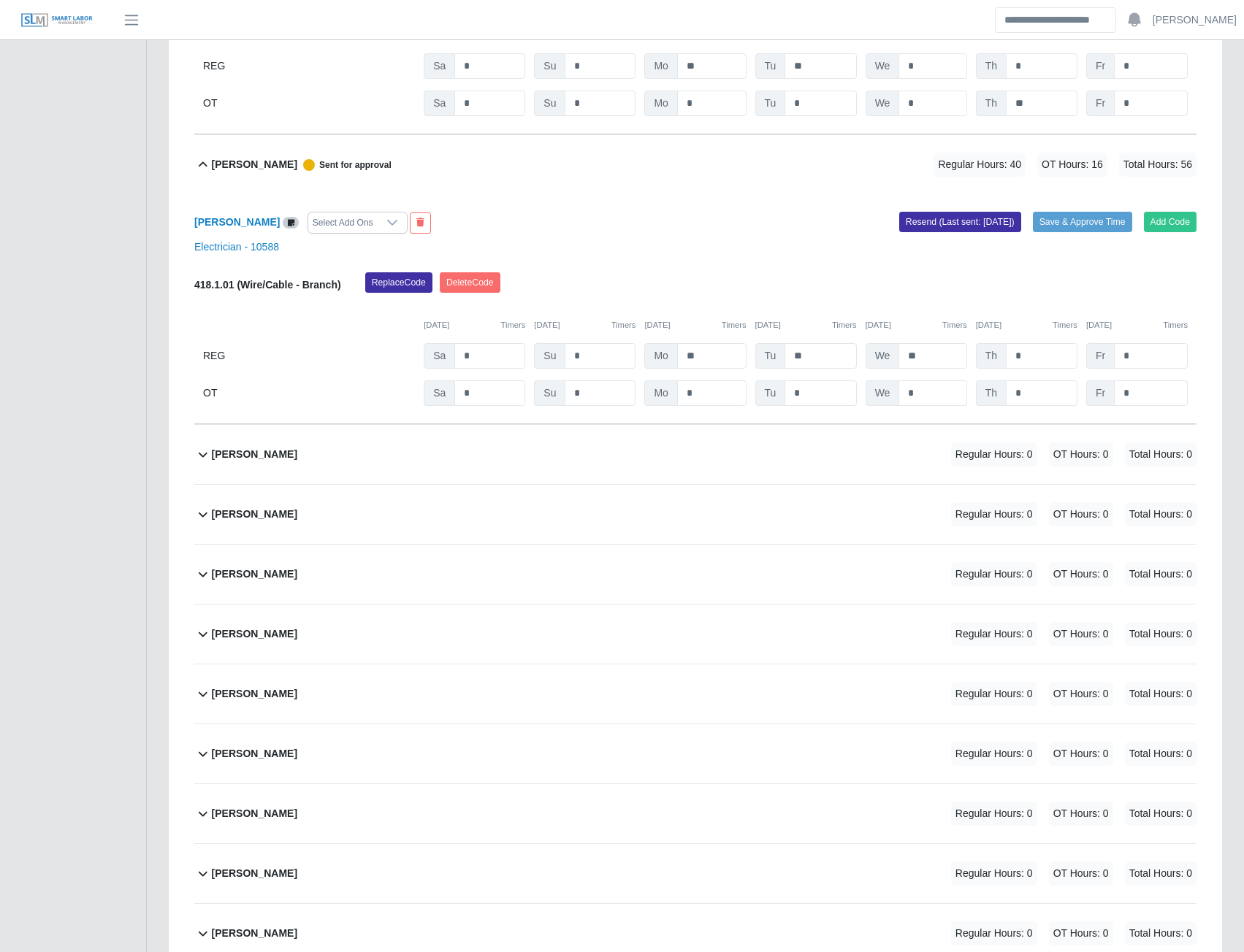
click at [275, 462] on b "Omar Perdomo" at bounding box center [254, 454] width 85 height 15
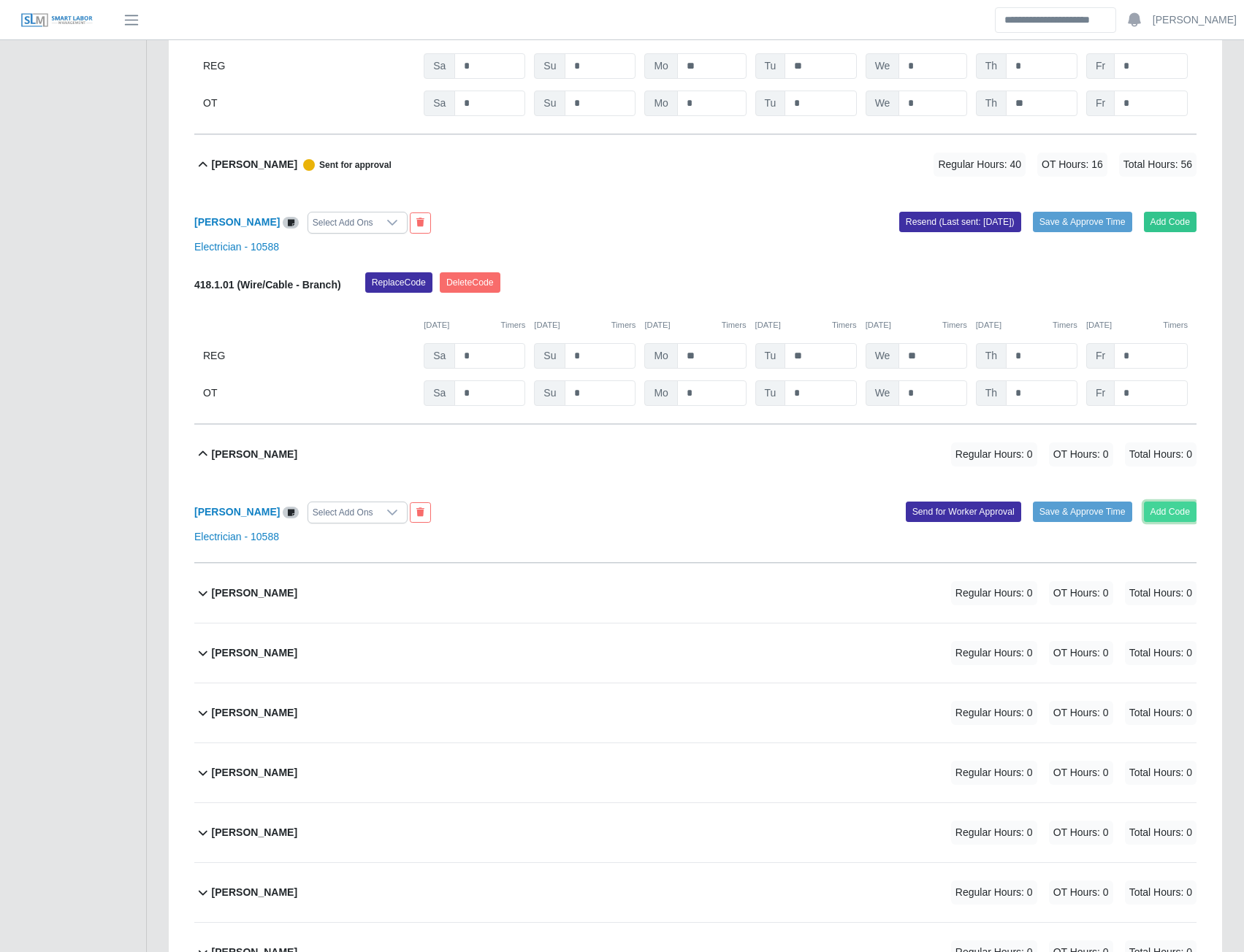
click at [1147, 522] on button "Add Code" at bounding box center [1170, 511] width 53 height 21
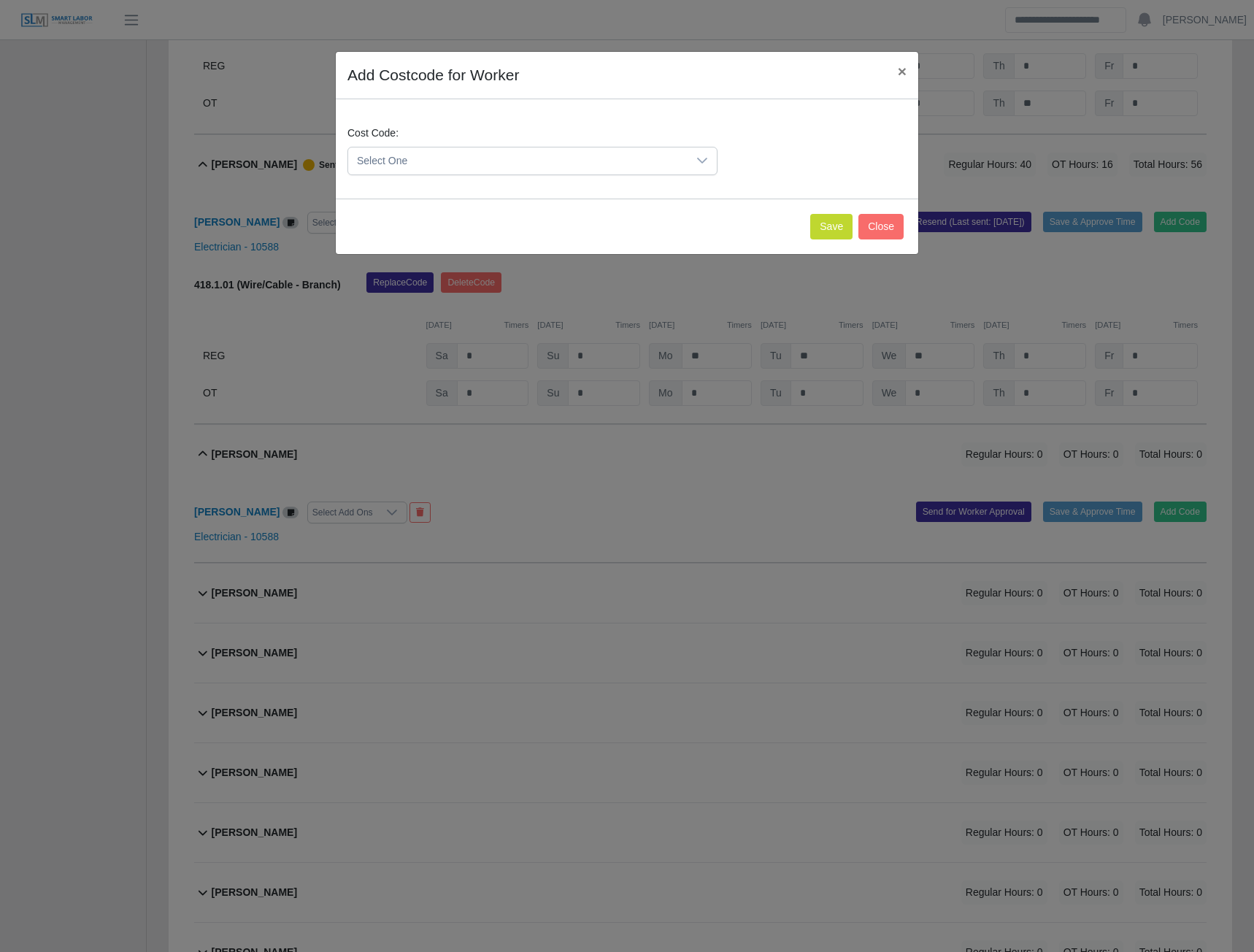
click at [582, 168] on span "Select One" at bounding box center [518, 161] width 340 height 27
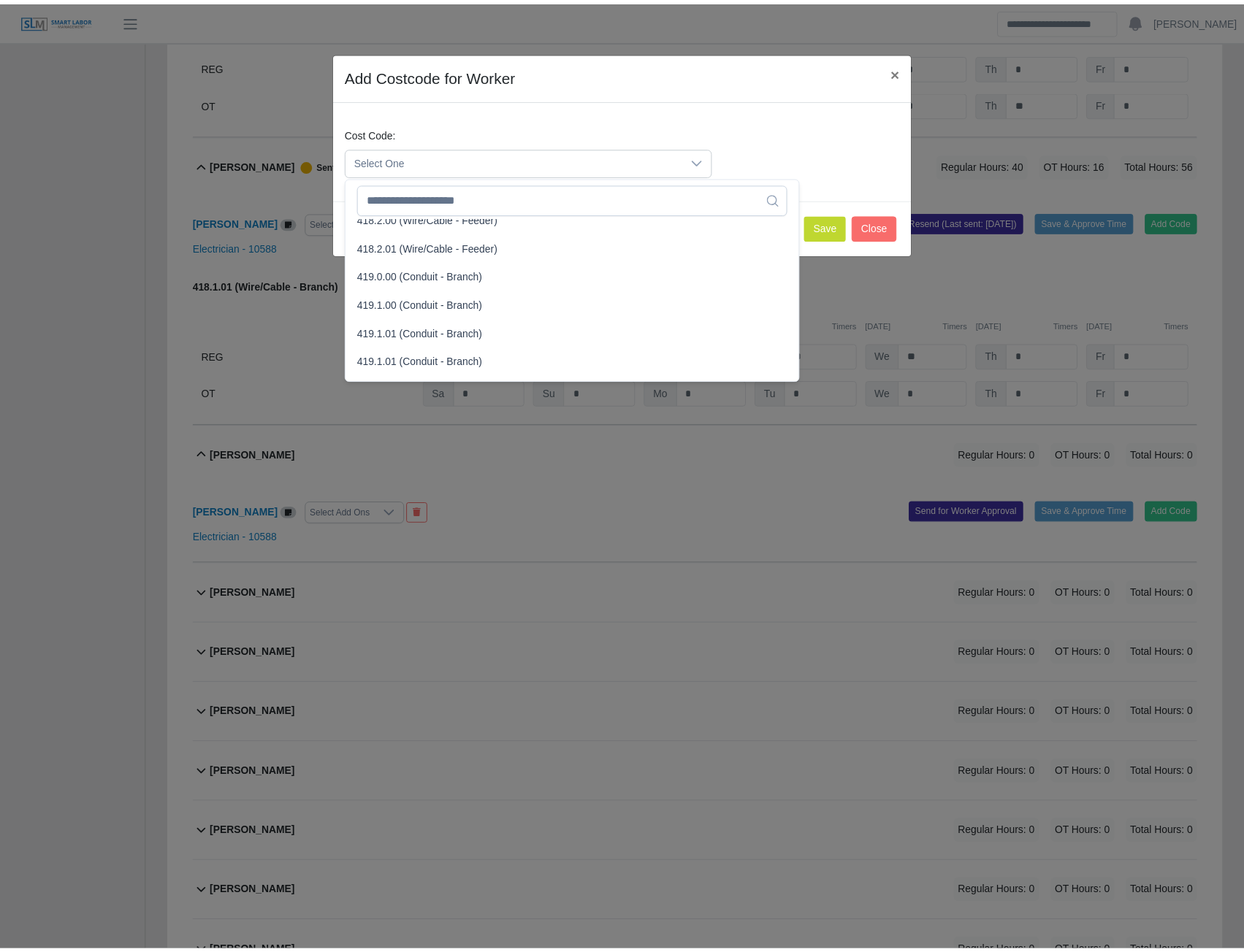
scroll to position [804, 0]
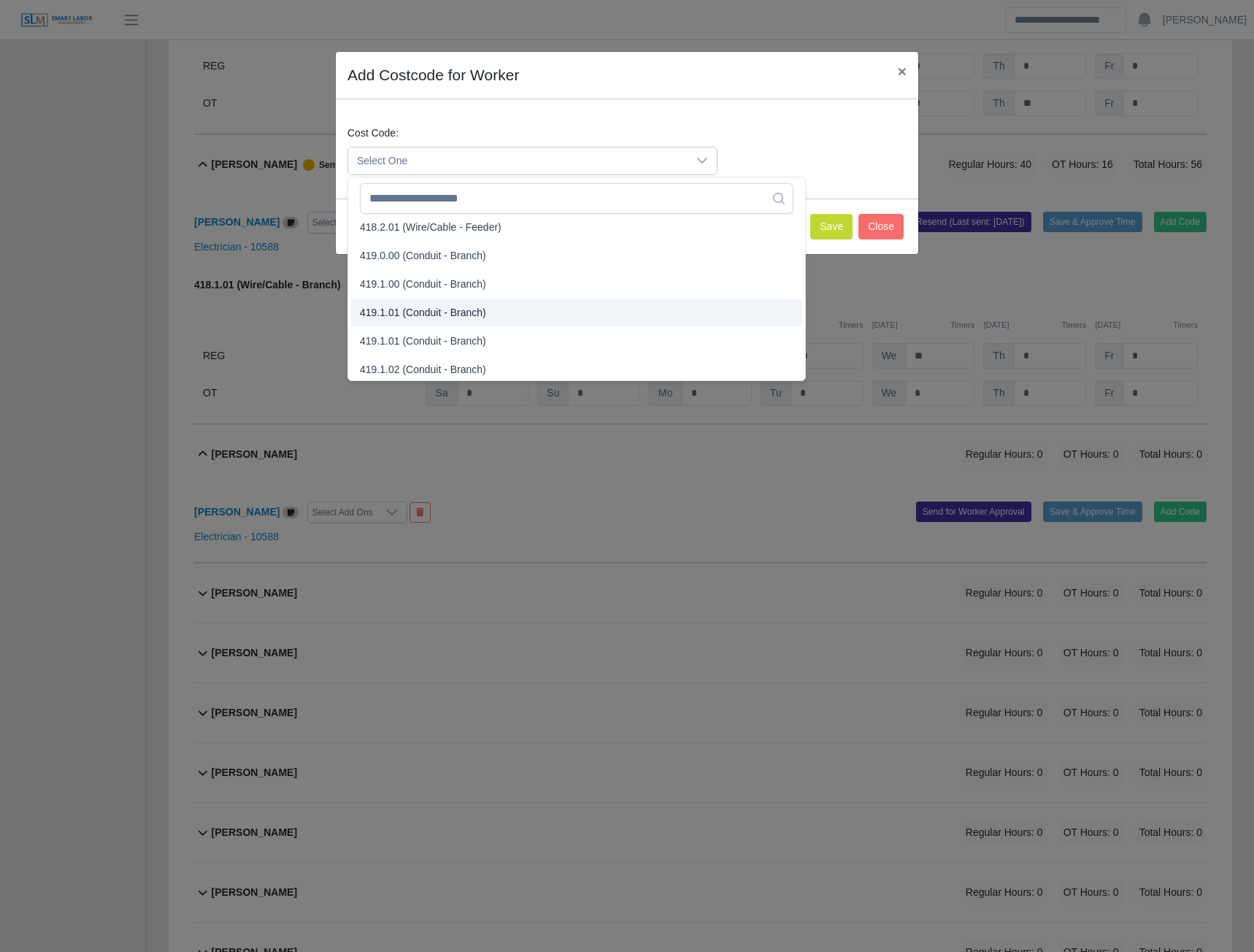
click at [425, 308] on span "419.1.01 (Conduit - Branch)" at bounding box center [423, 313] width 126 height 15
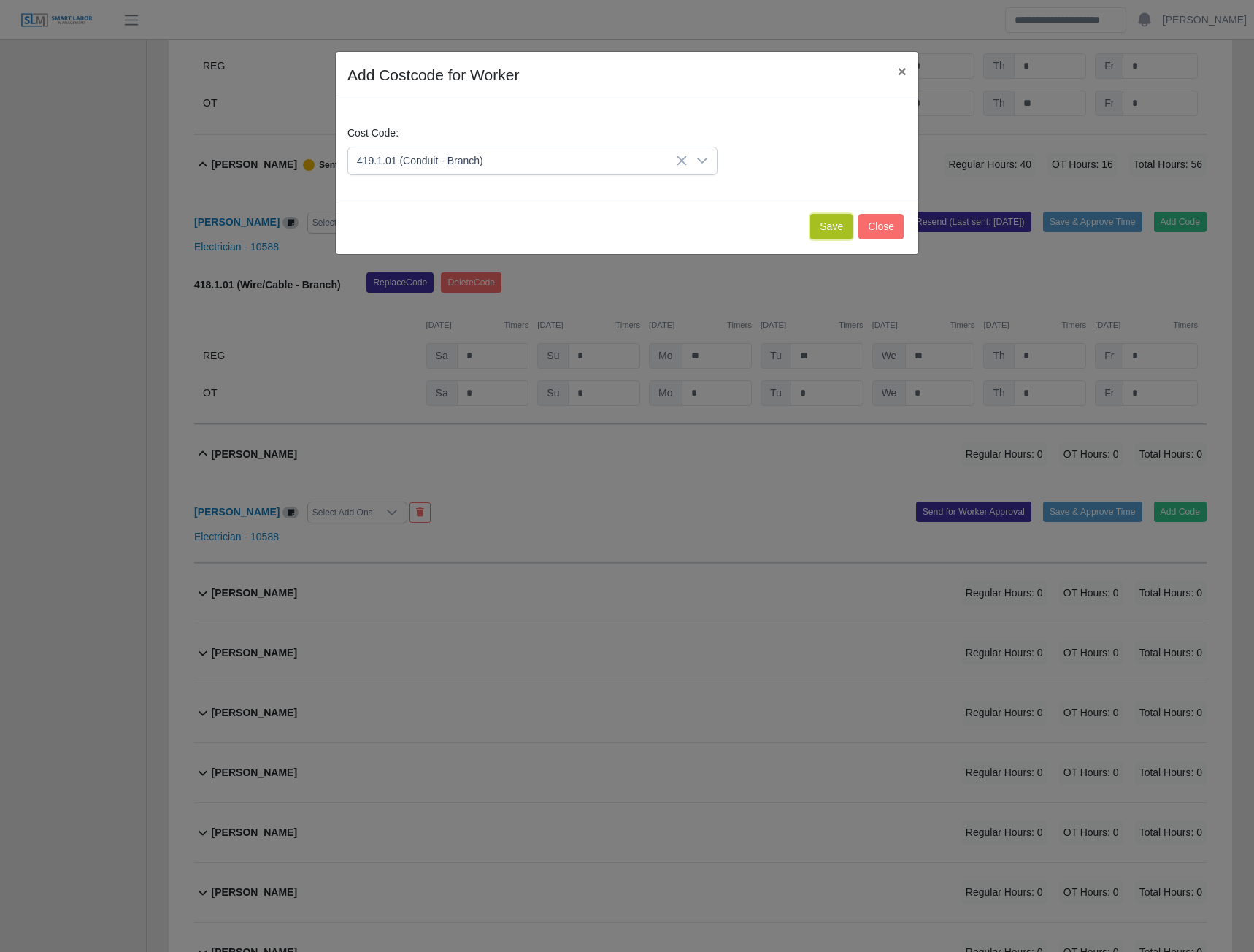
click at [830, 223] on button "Save" at bounding box center [831, 226] width 42 height 25
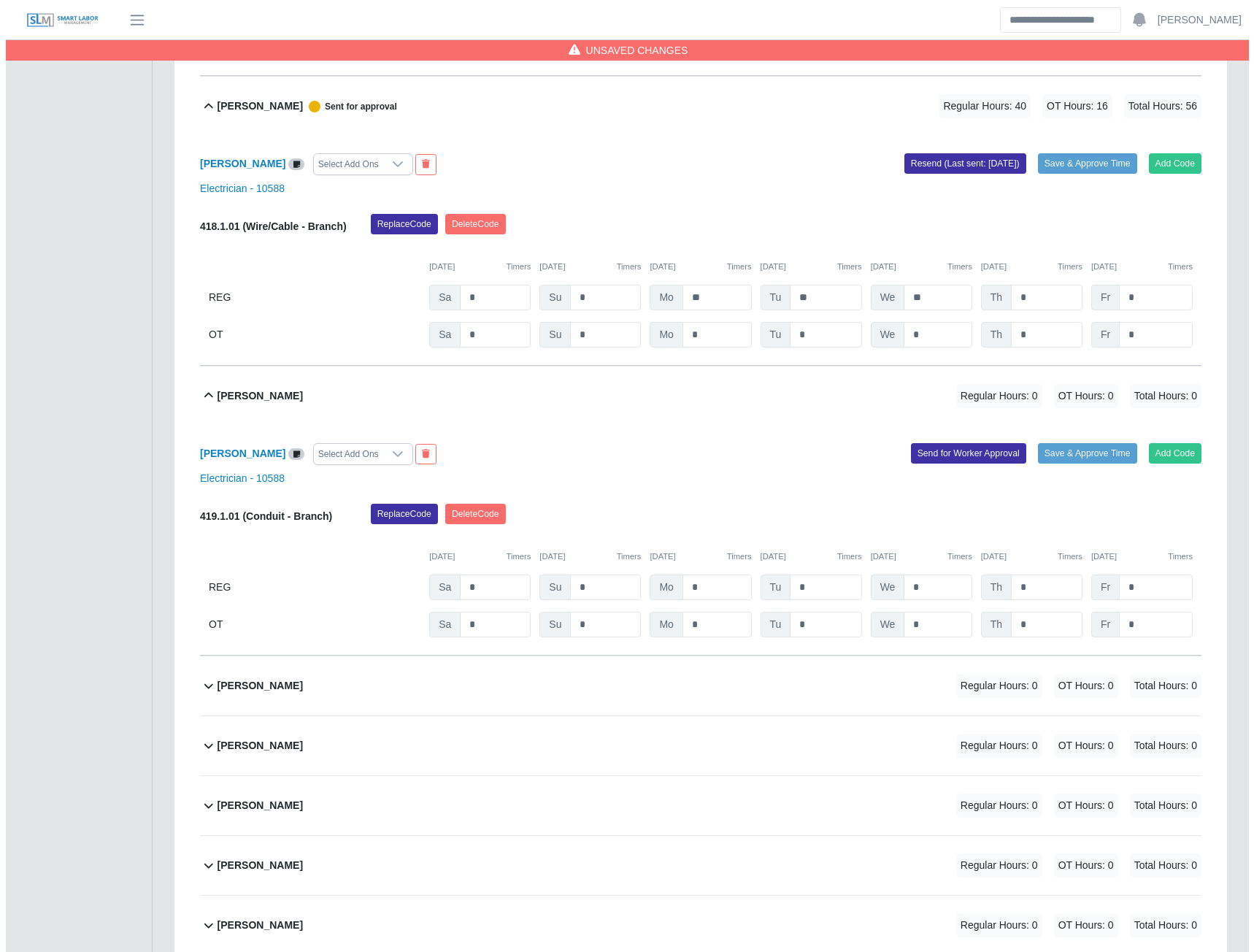
scroll to position [9212, 0]
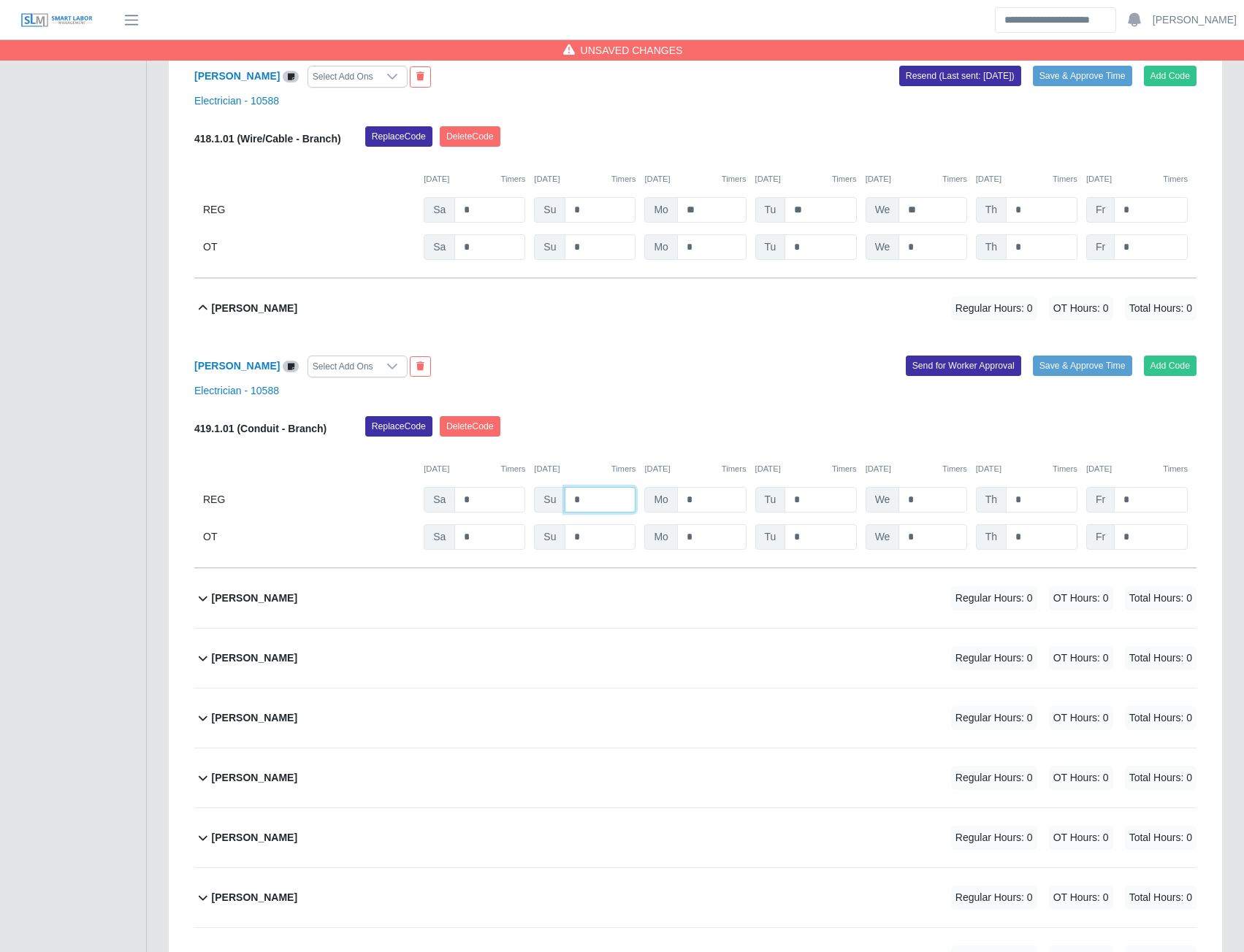
drag, startPoint x: 587, startPoint y: 515, endPoint x: 599, endPoint y: 506, distance: 15.0
click at [589, 513] on input "*" at bounding box center [600, 499] width 71 height 25
click at [942, 376] on button "Send for Worker Approval" at bounding box center [964, 365] width 115 height 21
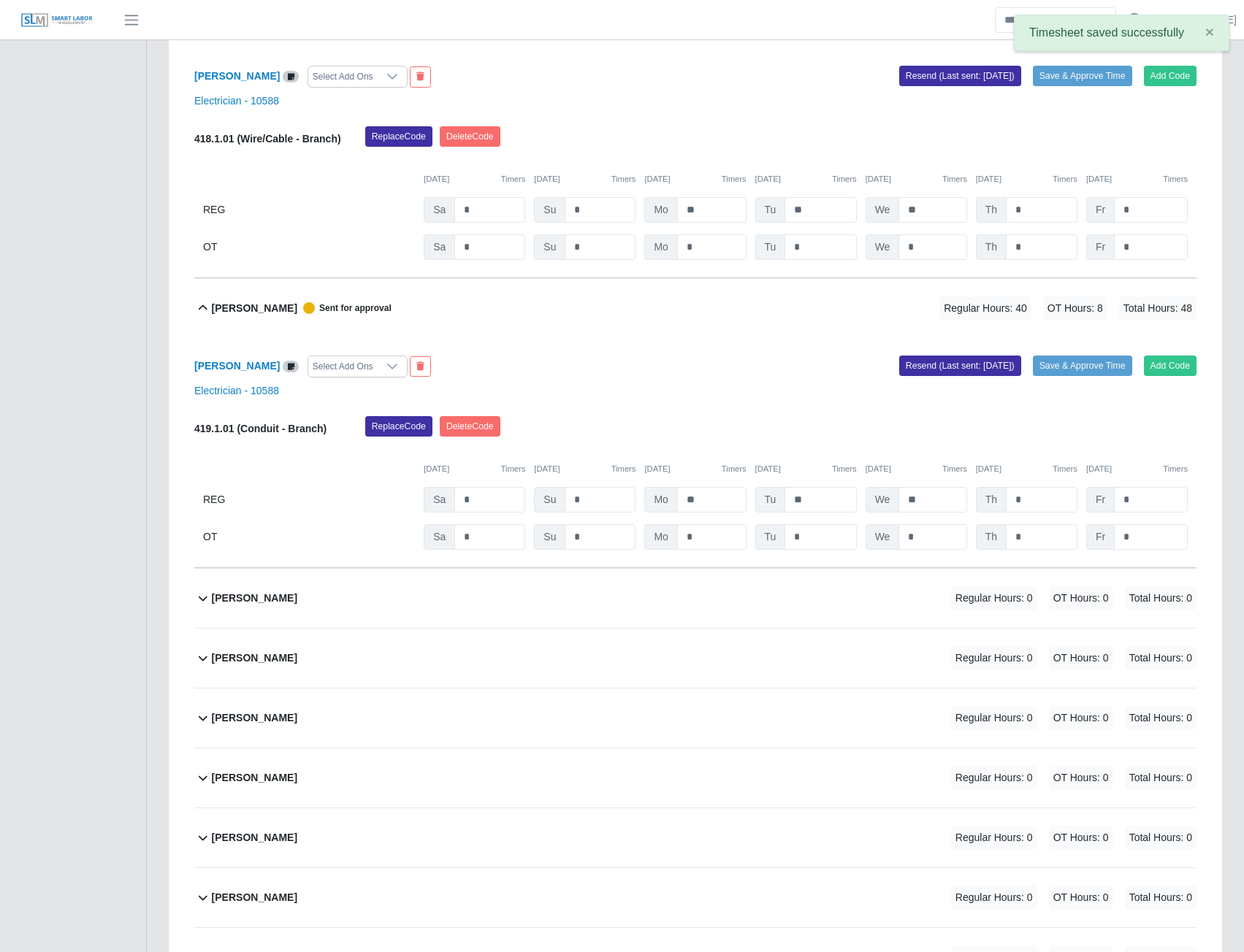
click at [262, 606] on b "Onofre Sanchez Vasquez" at bounding box center [254, 598] width 85 height 15
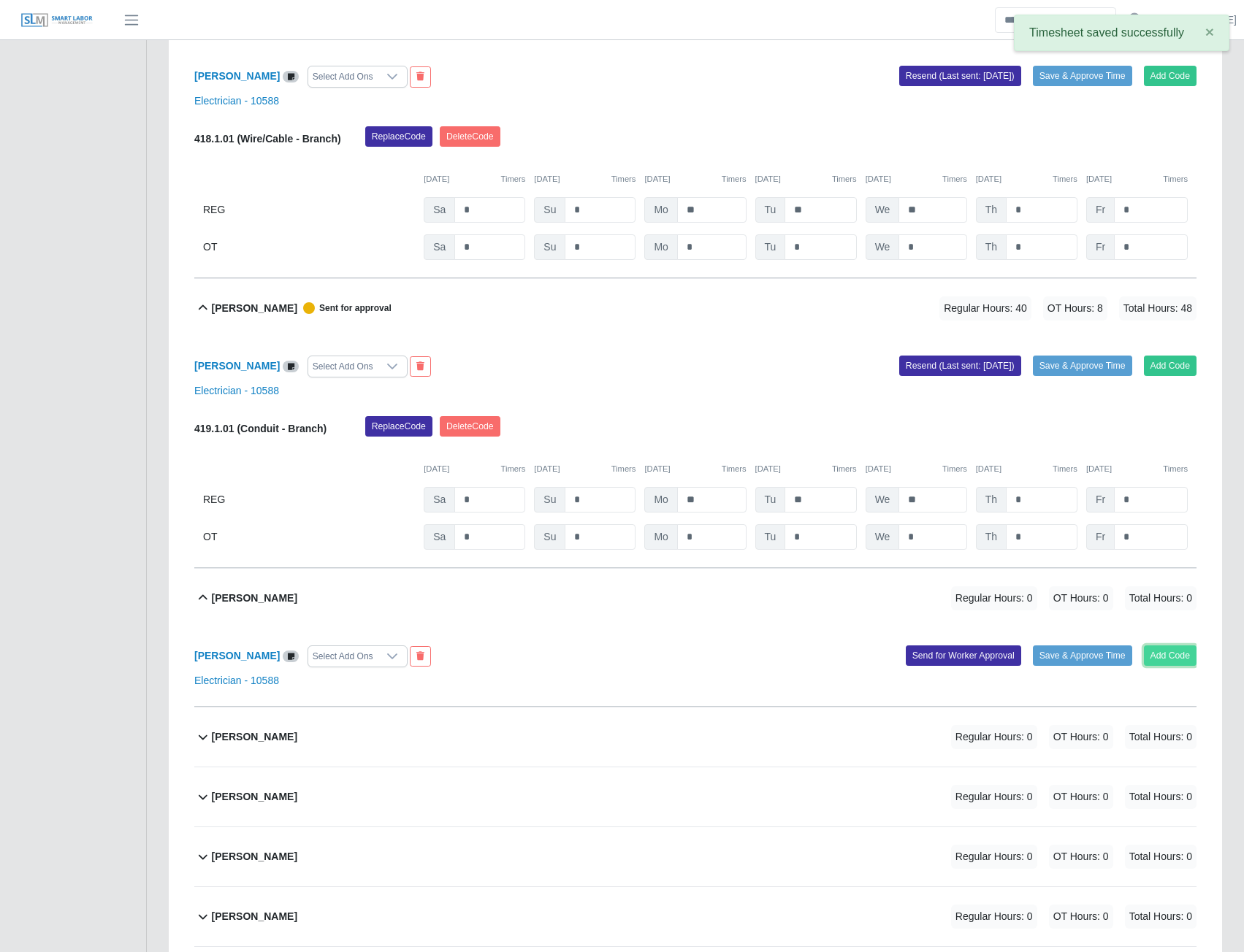
click at [1161, 661] on button "Add Code" at bounding box center [1170, 655] width 53 height 21
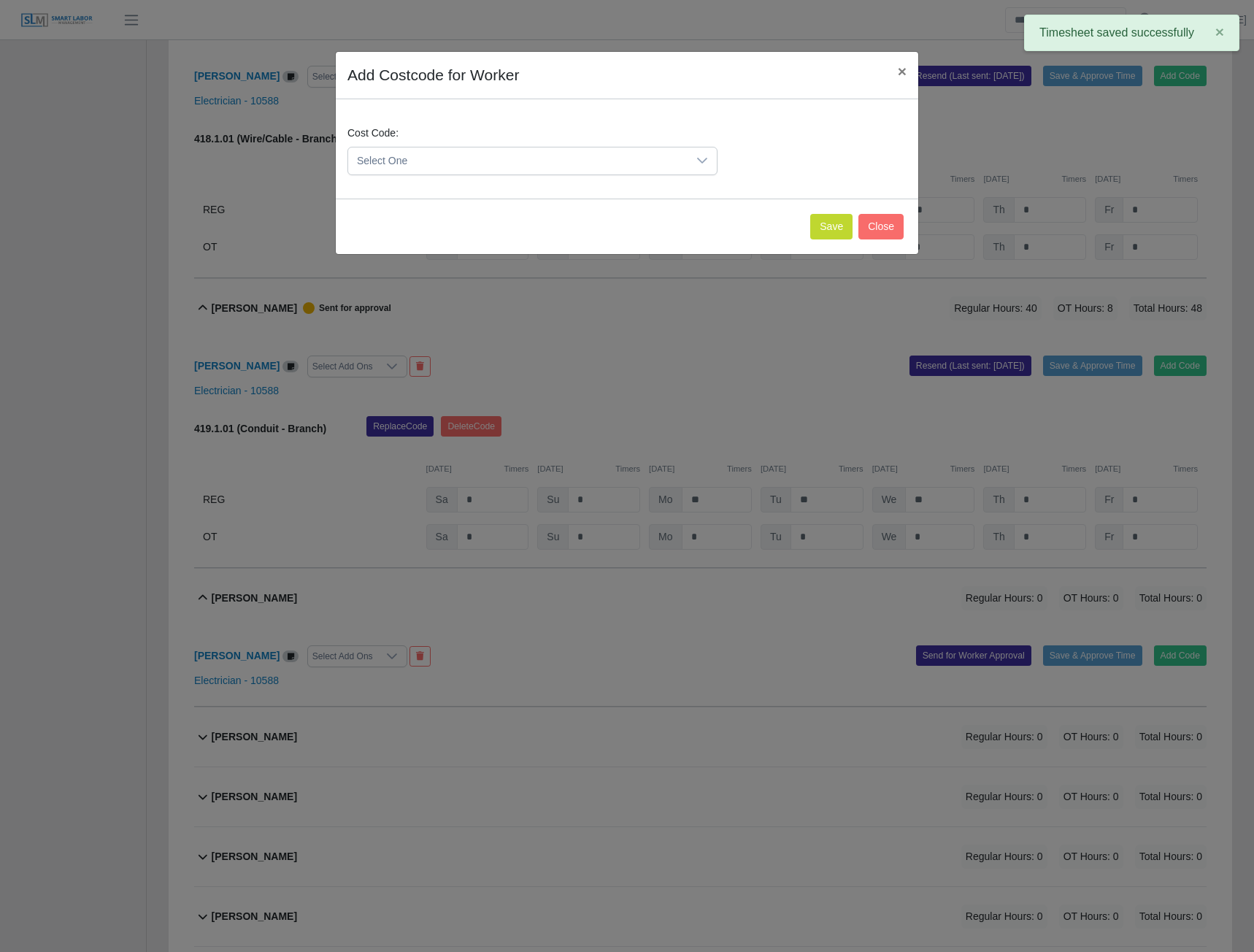
click at [651, 161] on span "Select One" at bounding box center [518, 161] width 340 height 27
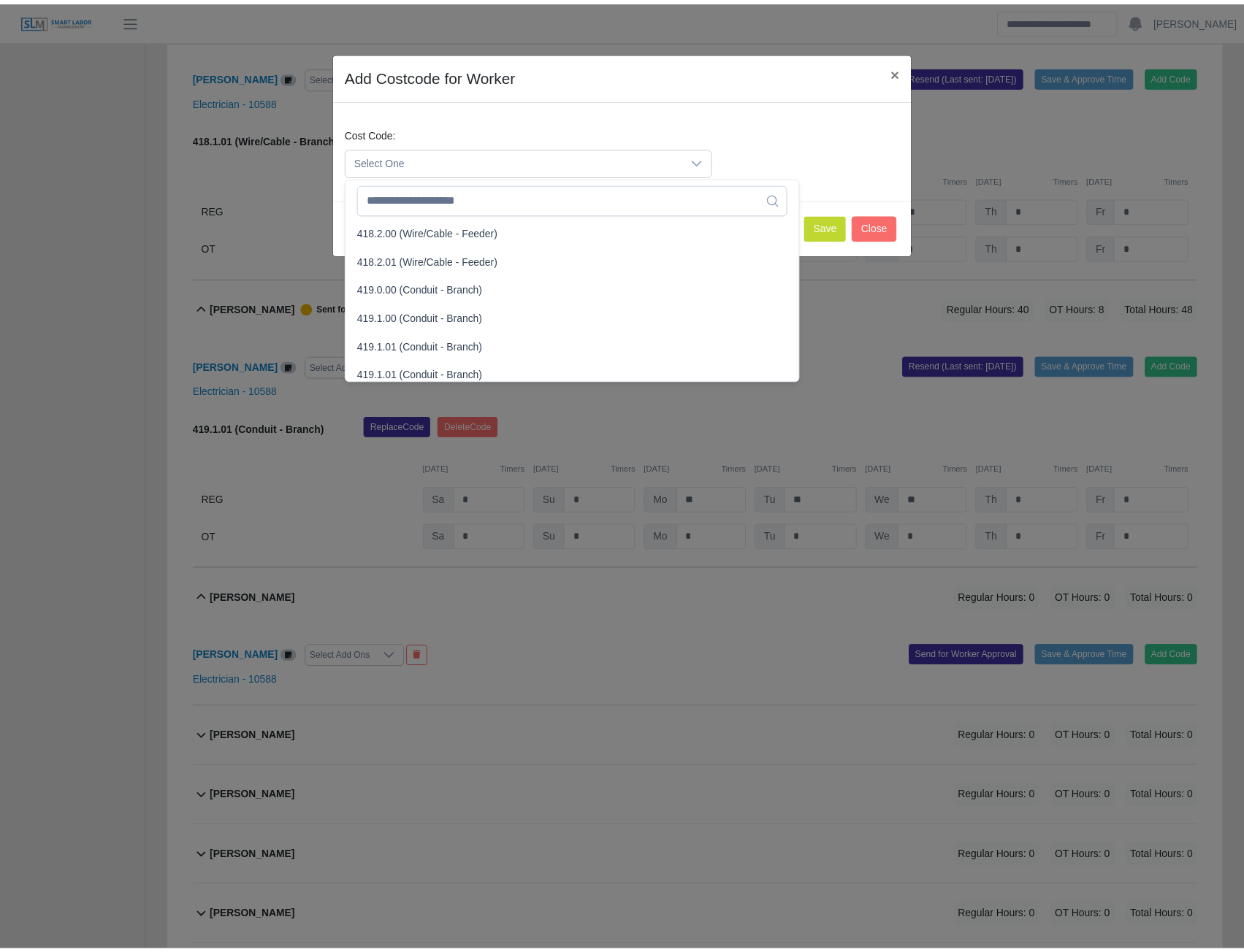
scroll to position [804, 0]
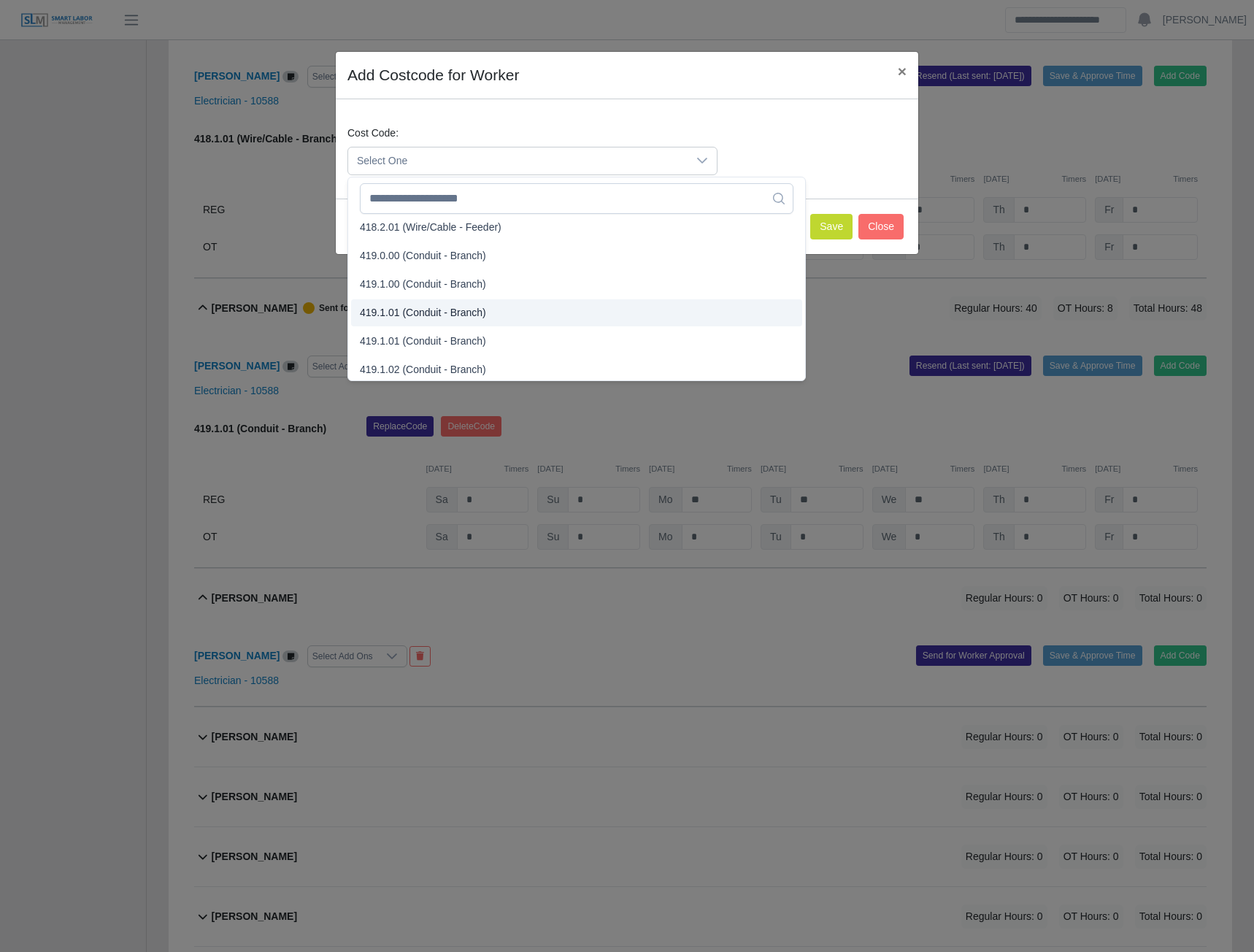
click at [417, 313] on span "419.1.01 (Conduit - Branch)" at bounding box center [423, 313] width 126 height 15
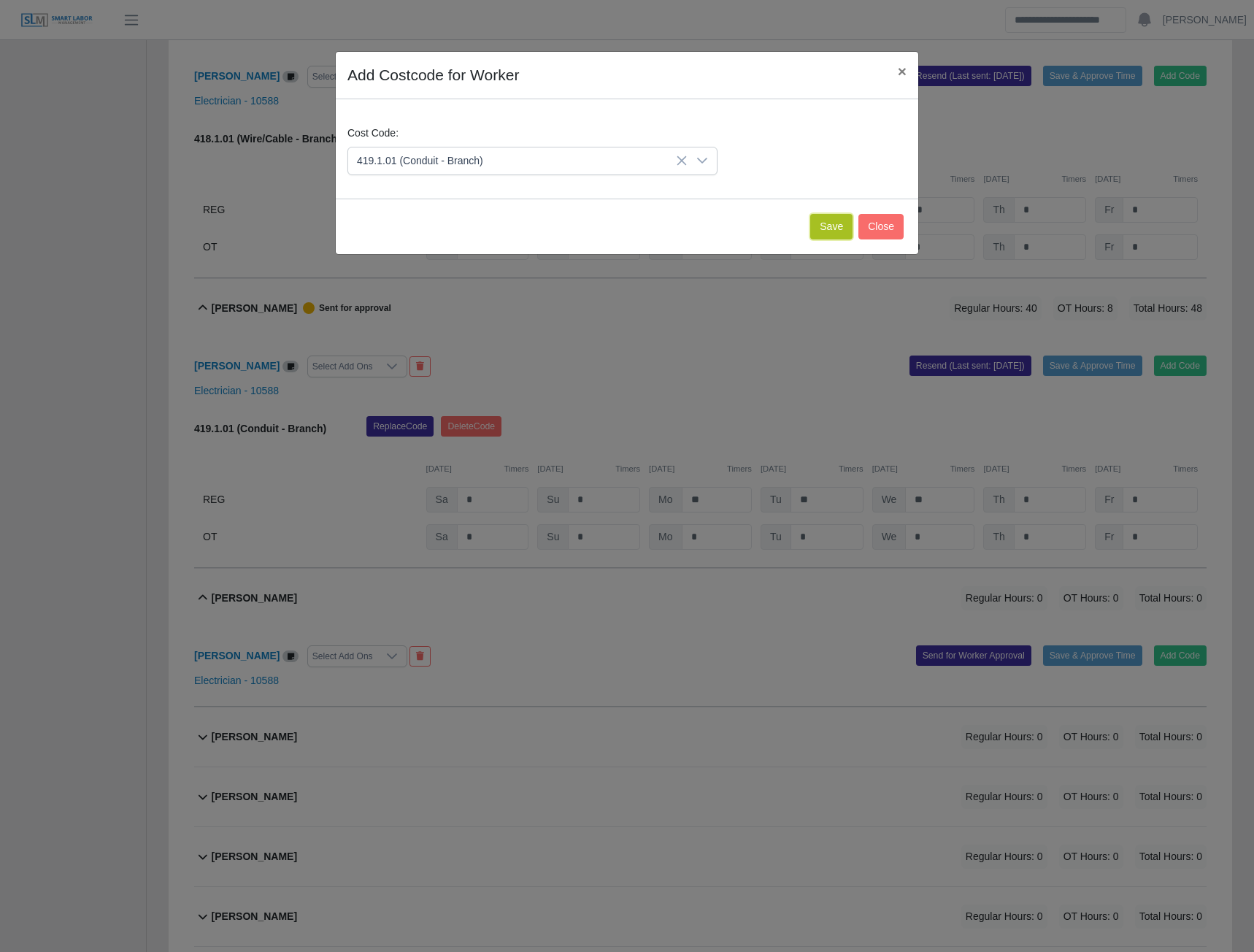
click at [823, 231] on button "Save" at bounding box center [831, 226] width 42 height 25
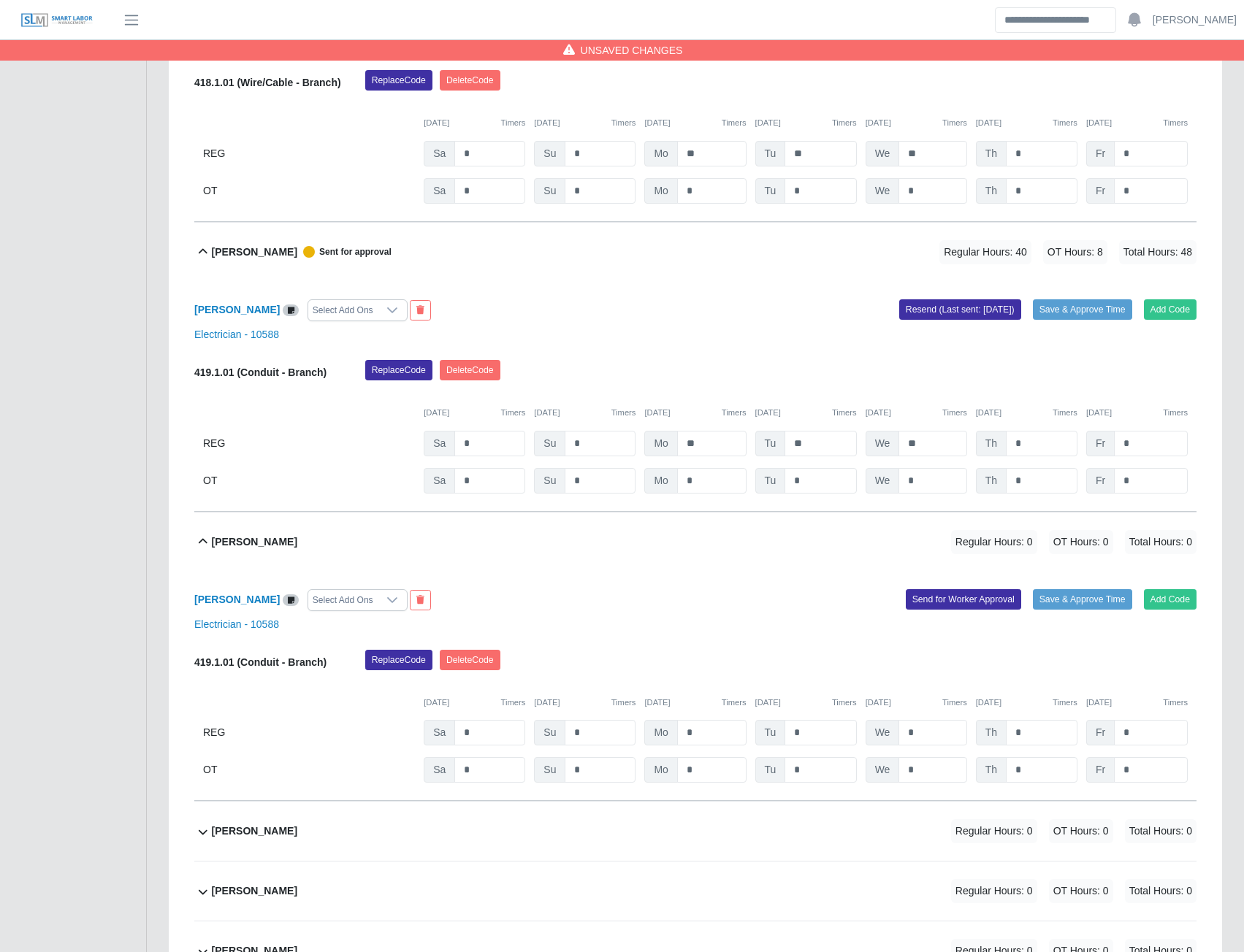
scroll to position [9285, 0]
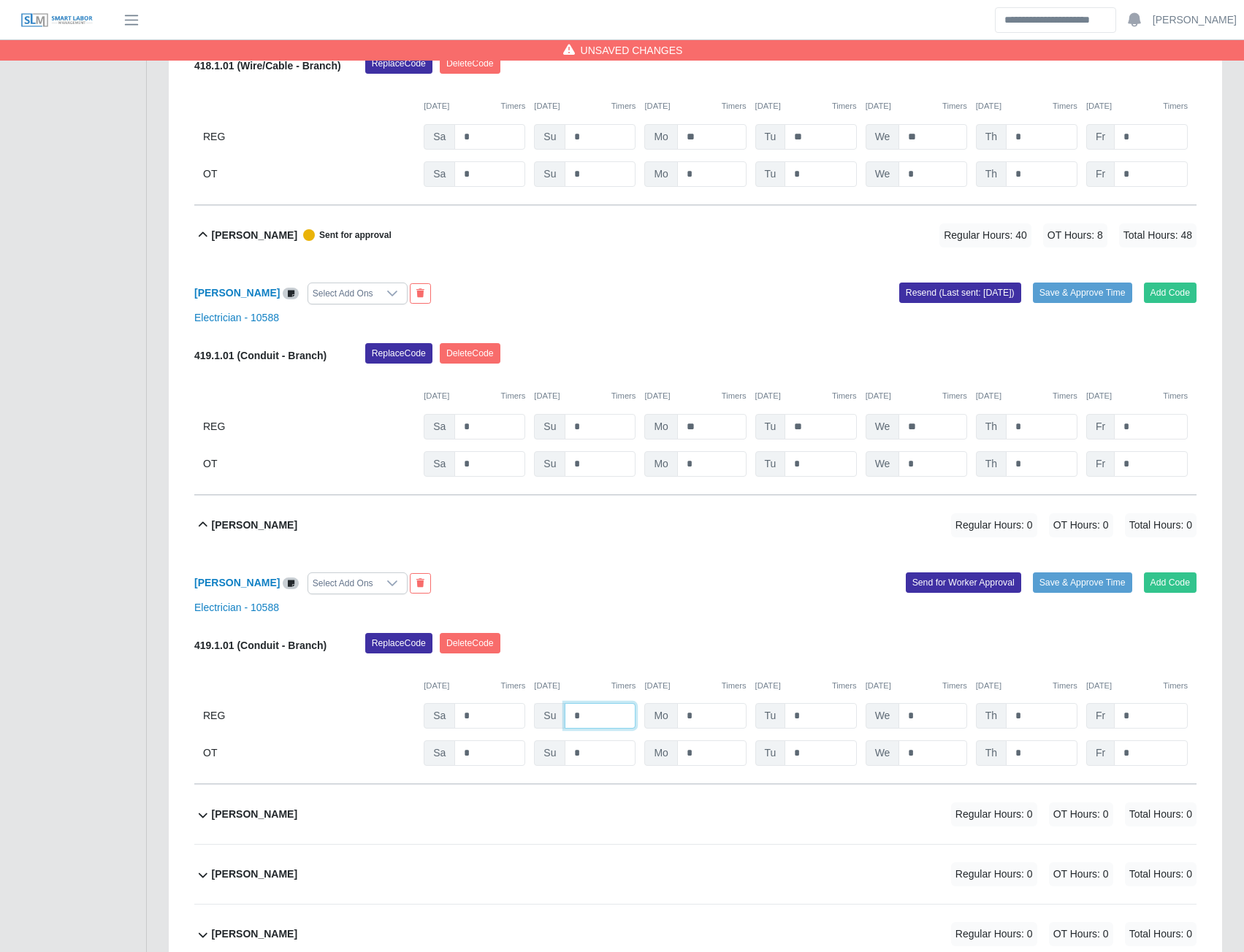
click at [582, 729] on input "*" at bounding box center [600, 715] width 71 height 25
click at [1028, 729] on input "*" at bounding box center [1042, 715] width 72 height 25
click at [956, 593] on button "Send for Worker Approval" at bounding box center [964, 582] width 115 height 21
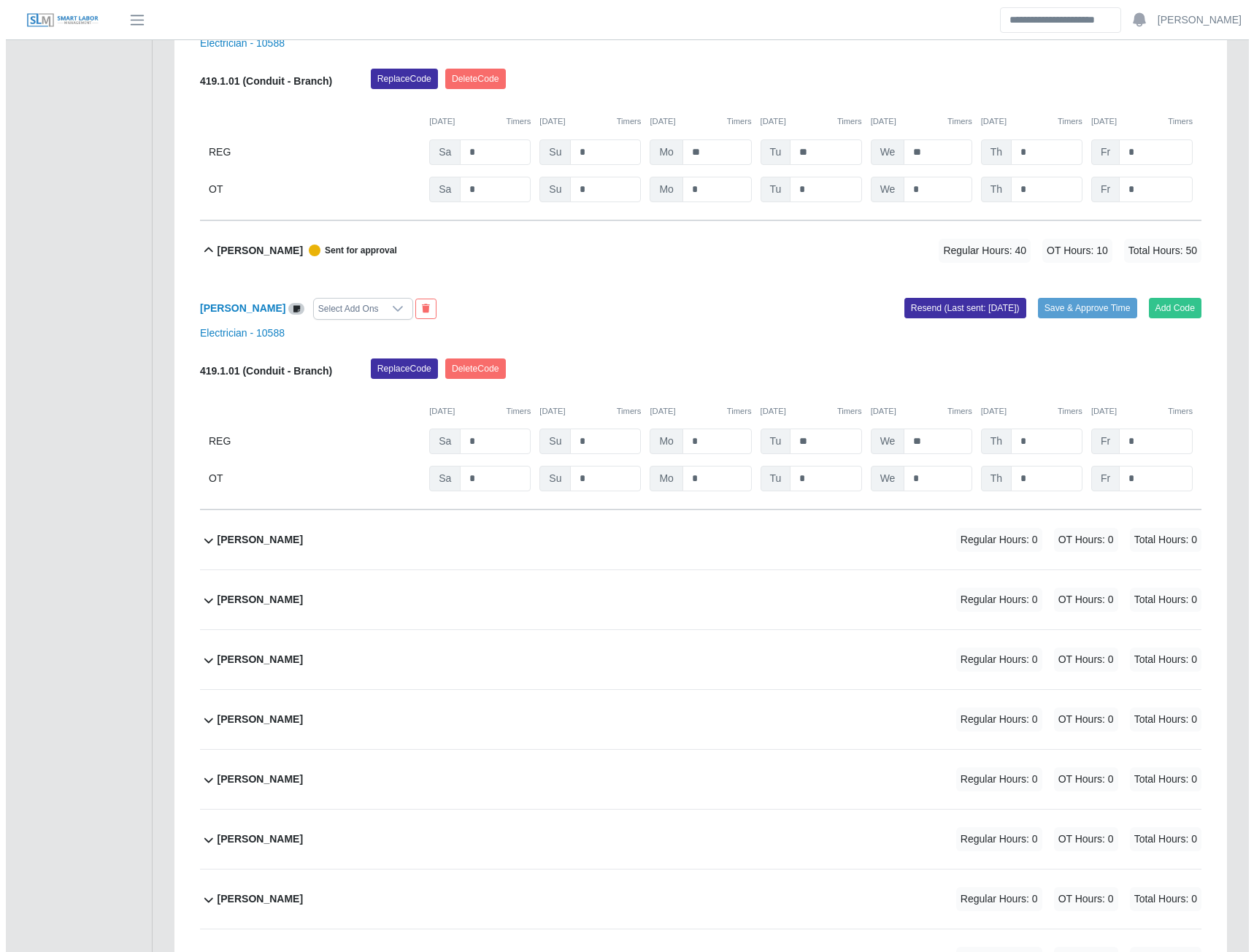
scroll to position [9651, 0]
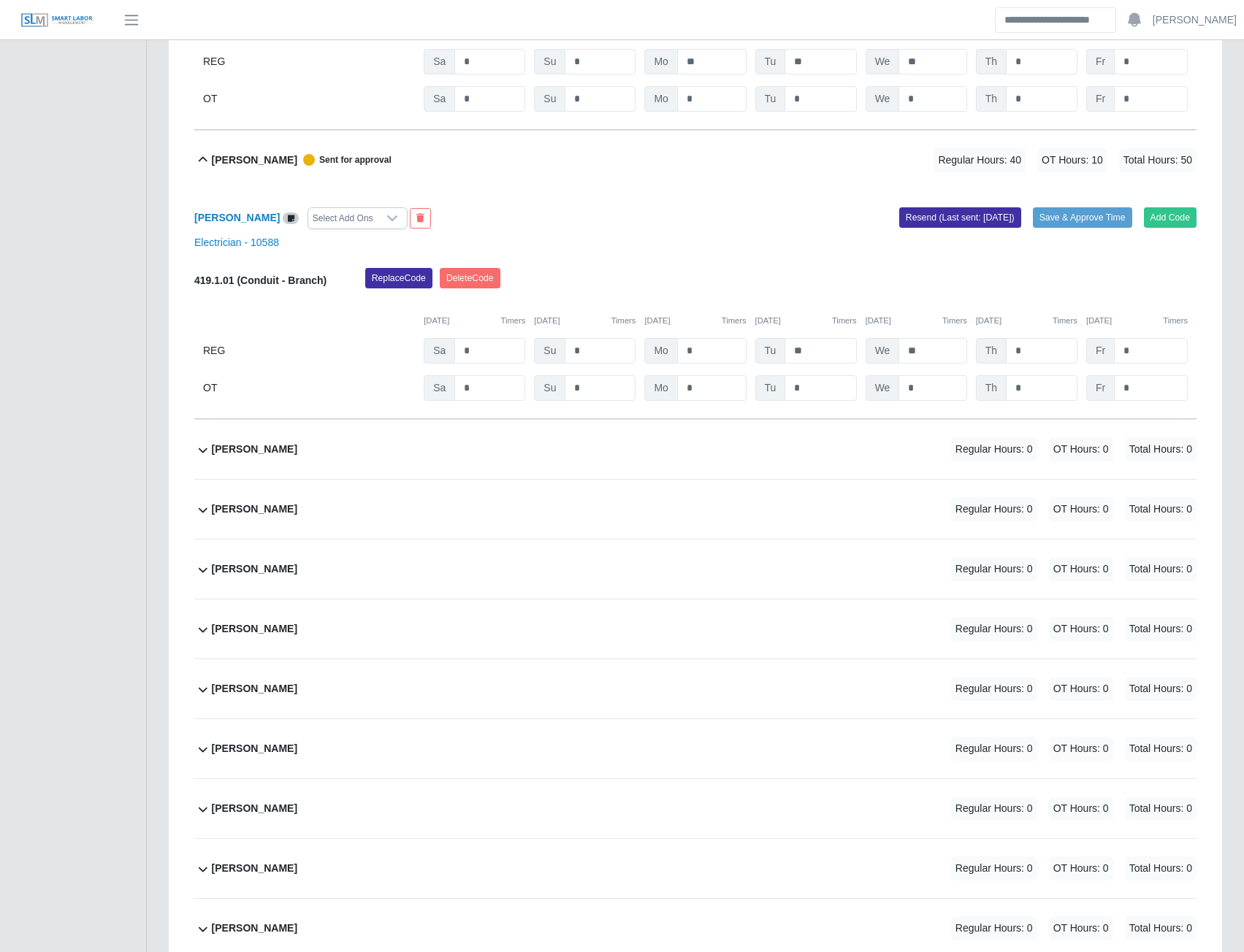
click at [285, 457] on b "Orlando Barrera Moreno" at bounding box center [254, 450] width 85 height 15
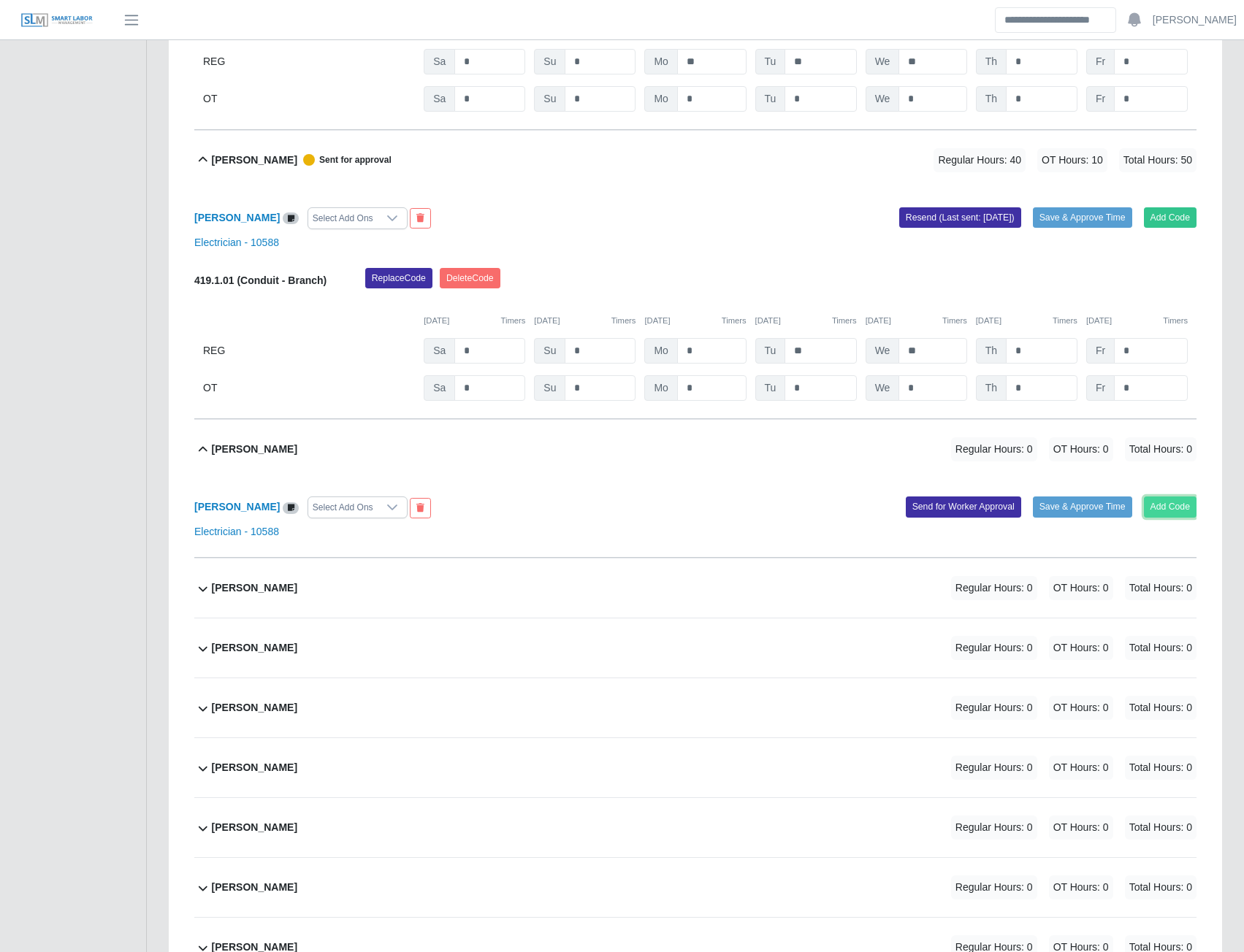
click at [1160, 517] on button "Add Code" at bounding box center [1170, 507] width 53 height 21
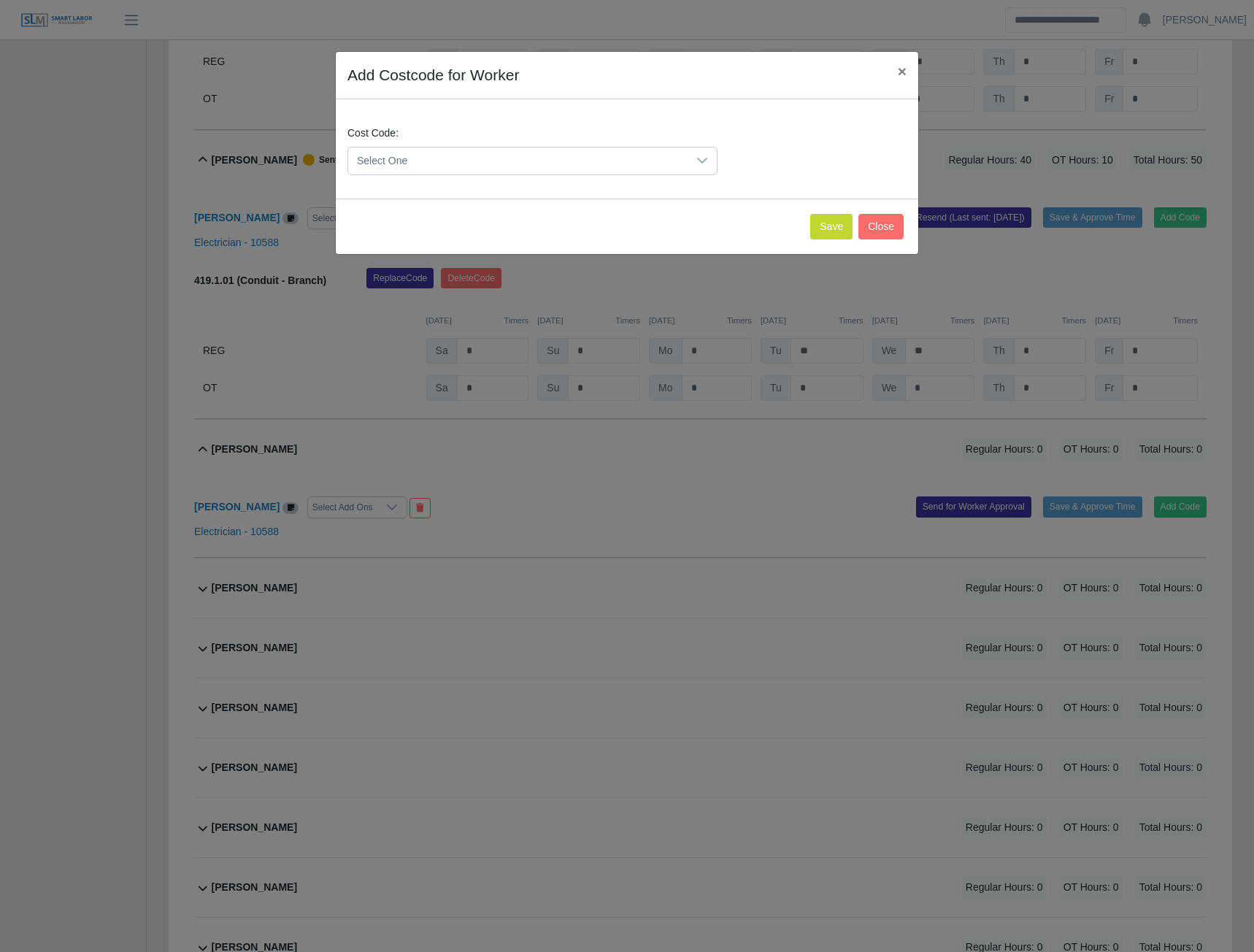
click at [577, 160] on span "Select One" at bounding box center [518, 161] width 340 height 27
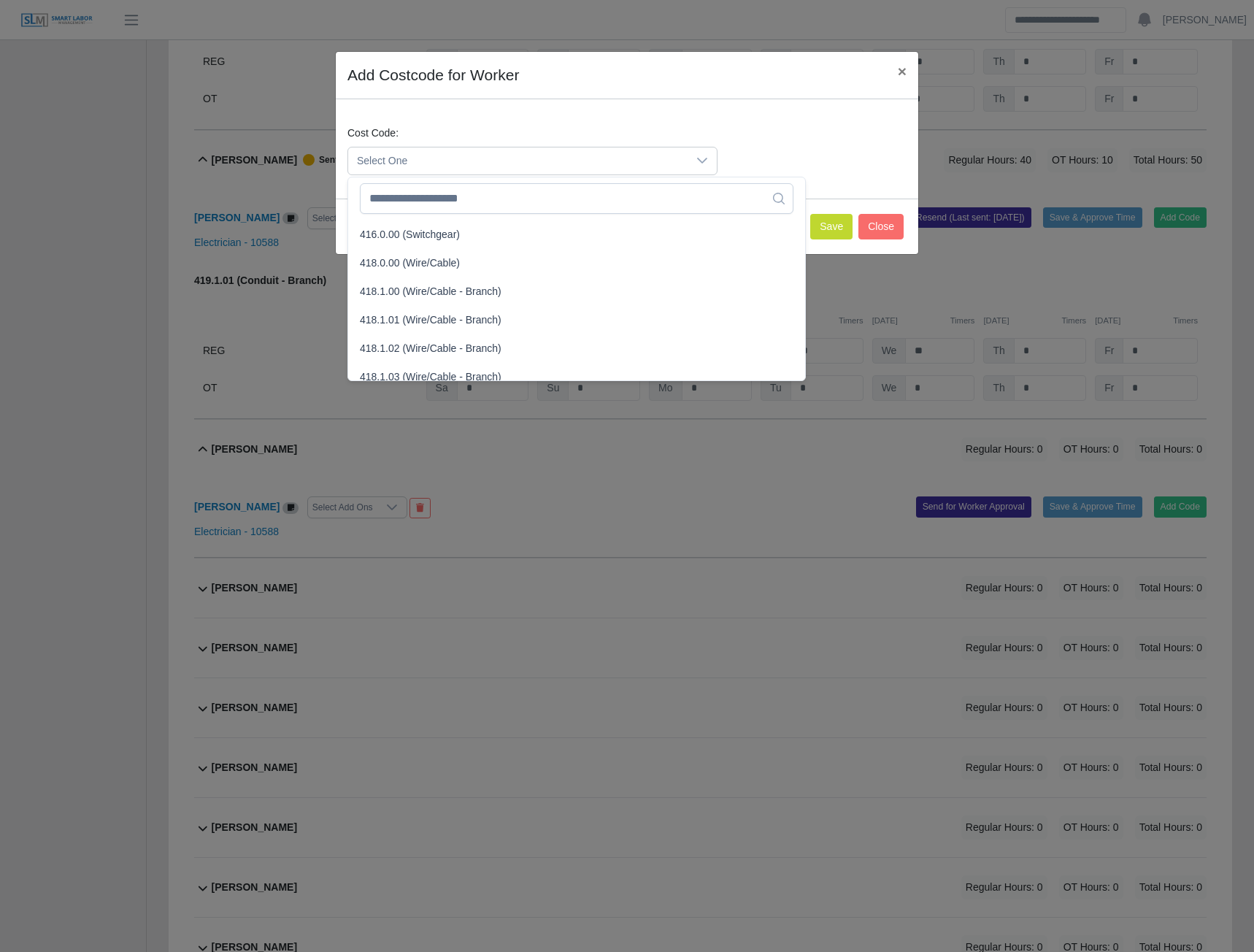
scroll to position [584, 0]
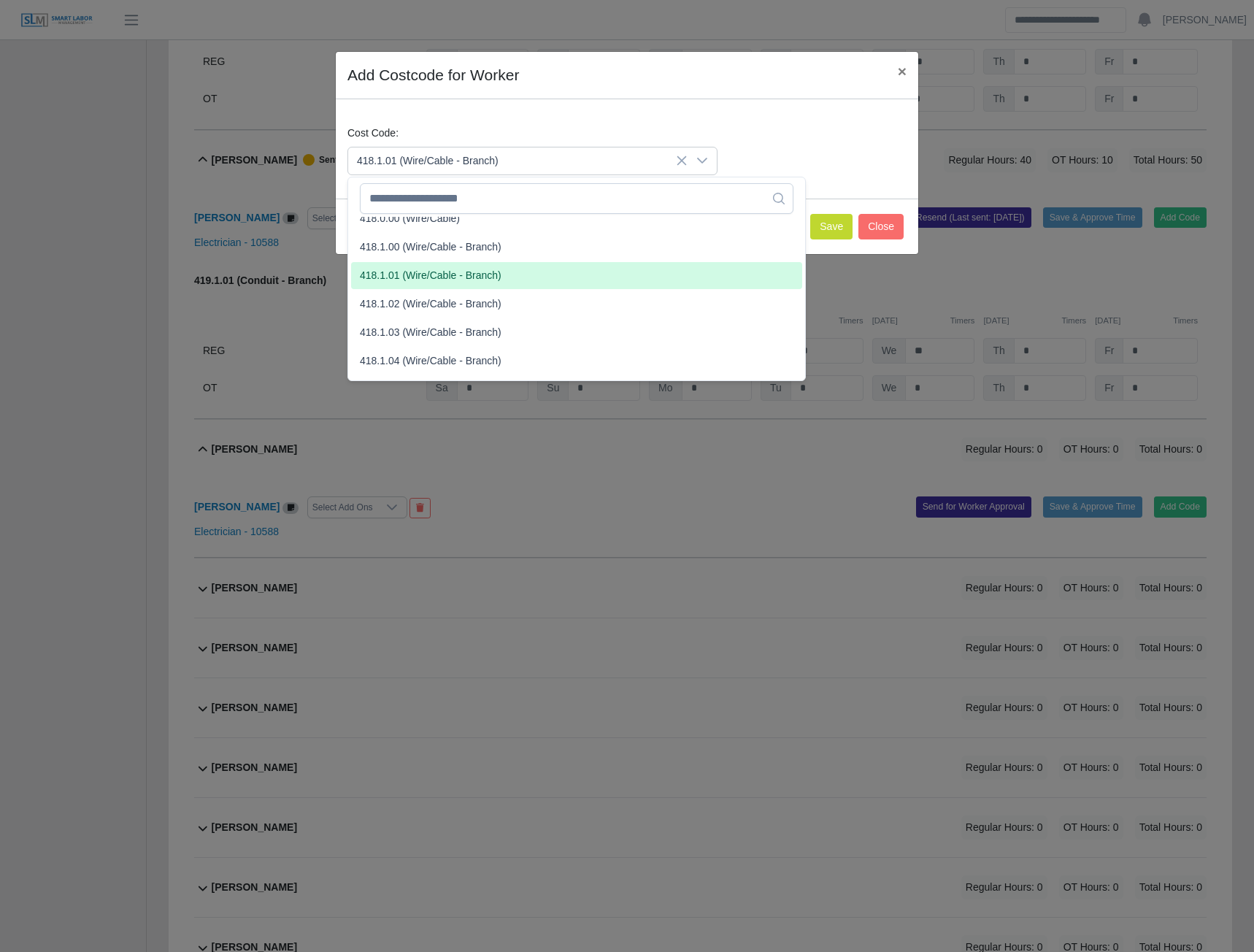
click at [405, 277] on span "418.1.01 (Wire/Cable - Branch)" at bounding box center [431, 276] width 141 height 15
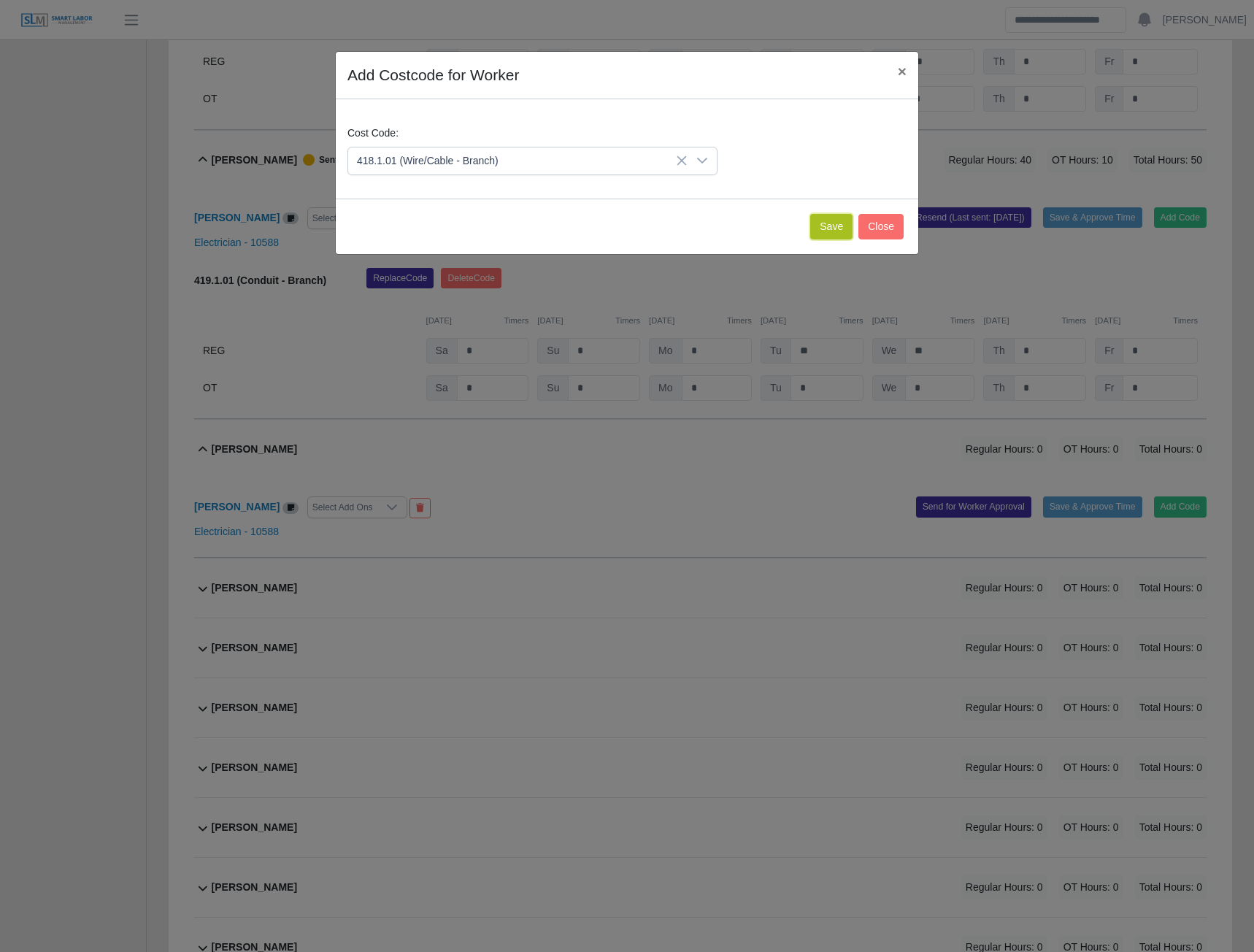
click at [839, 231] on button "Save" at bounding box center [831, 226] width 42 height 25
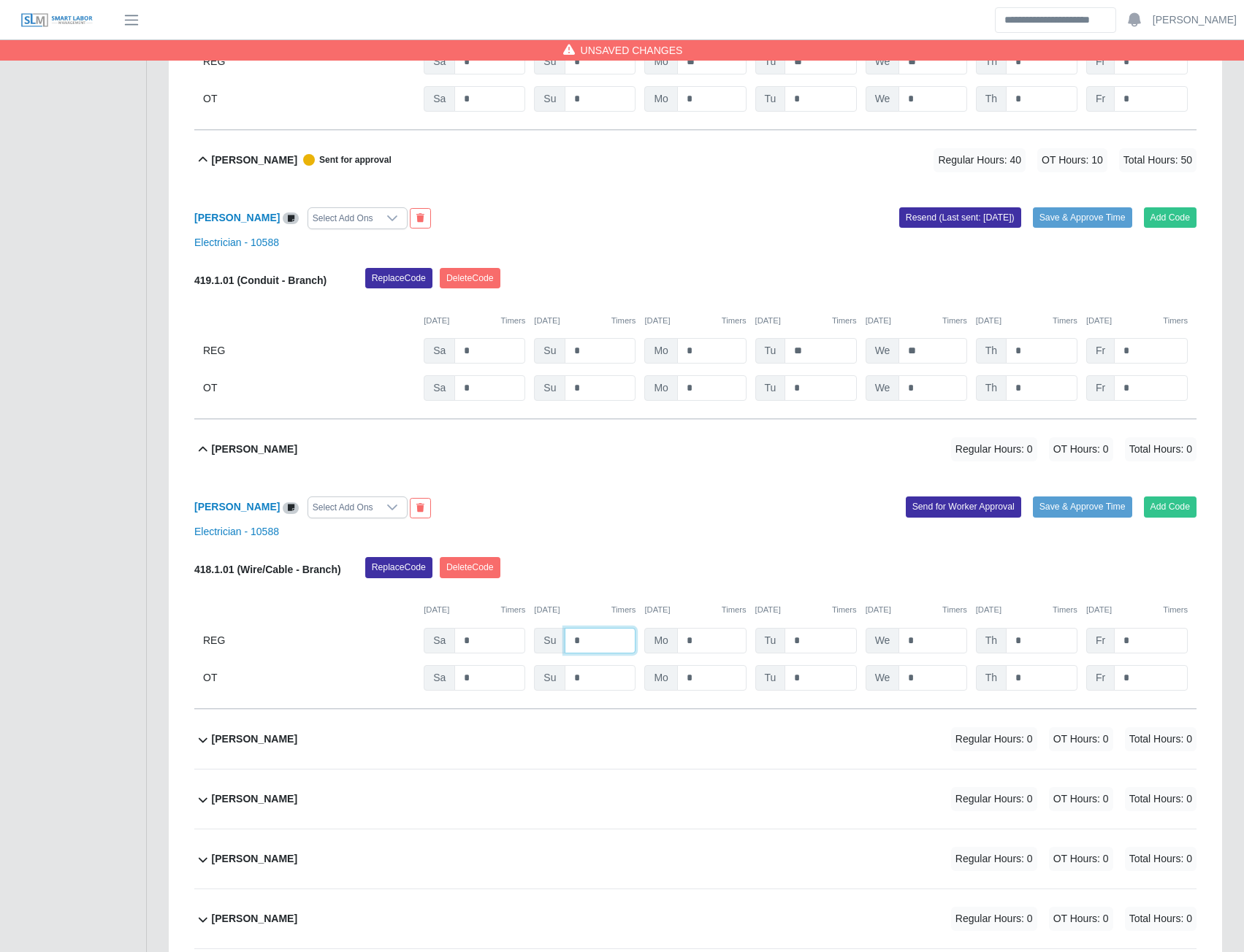
click at [600, 654] on input "*" at bounding box center [600, 641] width 71 height 25
click at [962, 517] on button "Send for Worker Approval" at bounding box center [964, 507] width 115 height 21
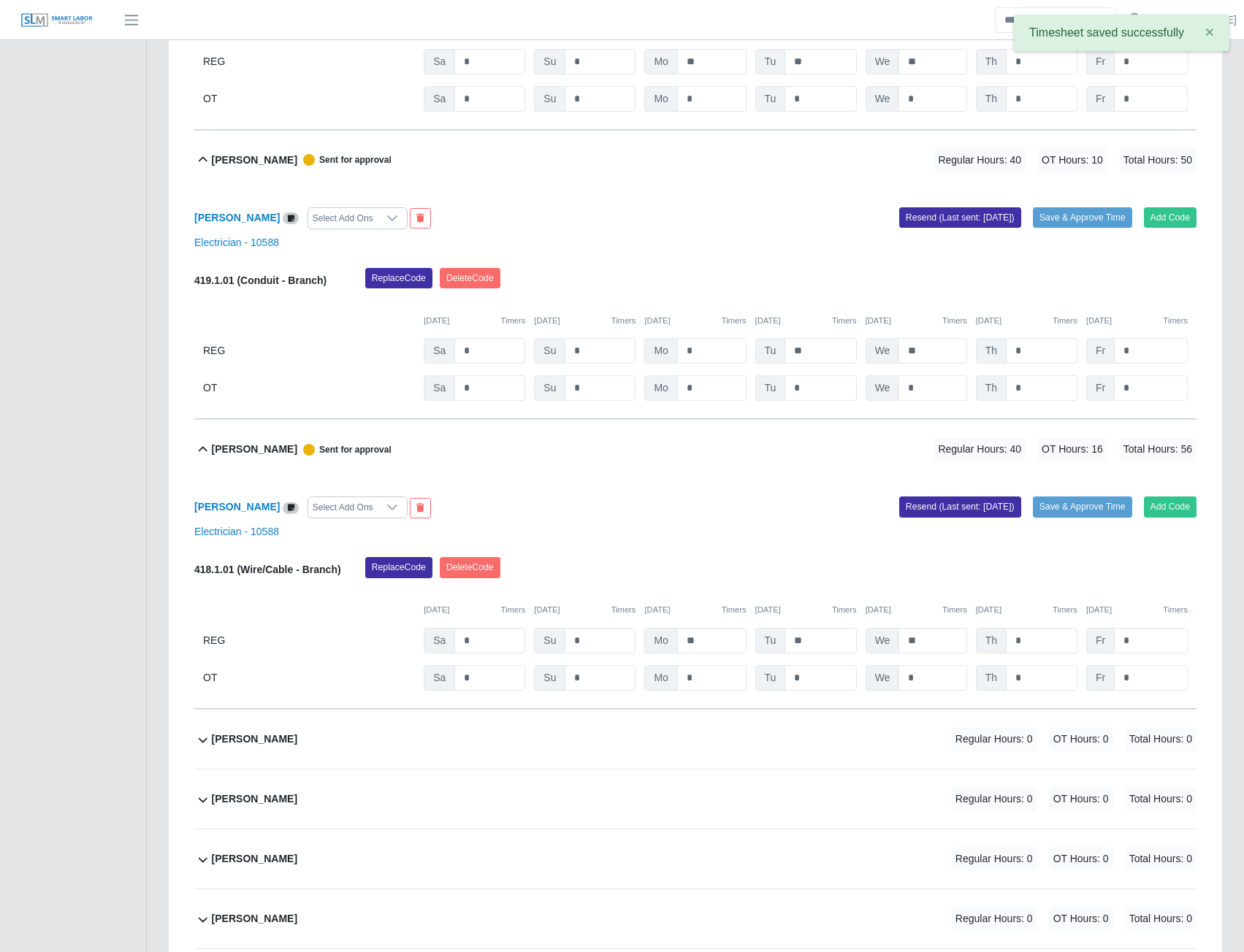
click at [244, 747] on b "Oscar Rodriguez" at bounding box center [254, 740] width 85 height 15
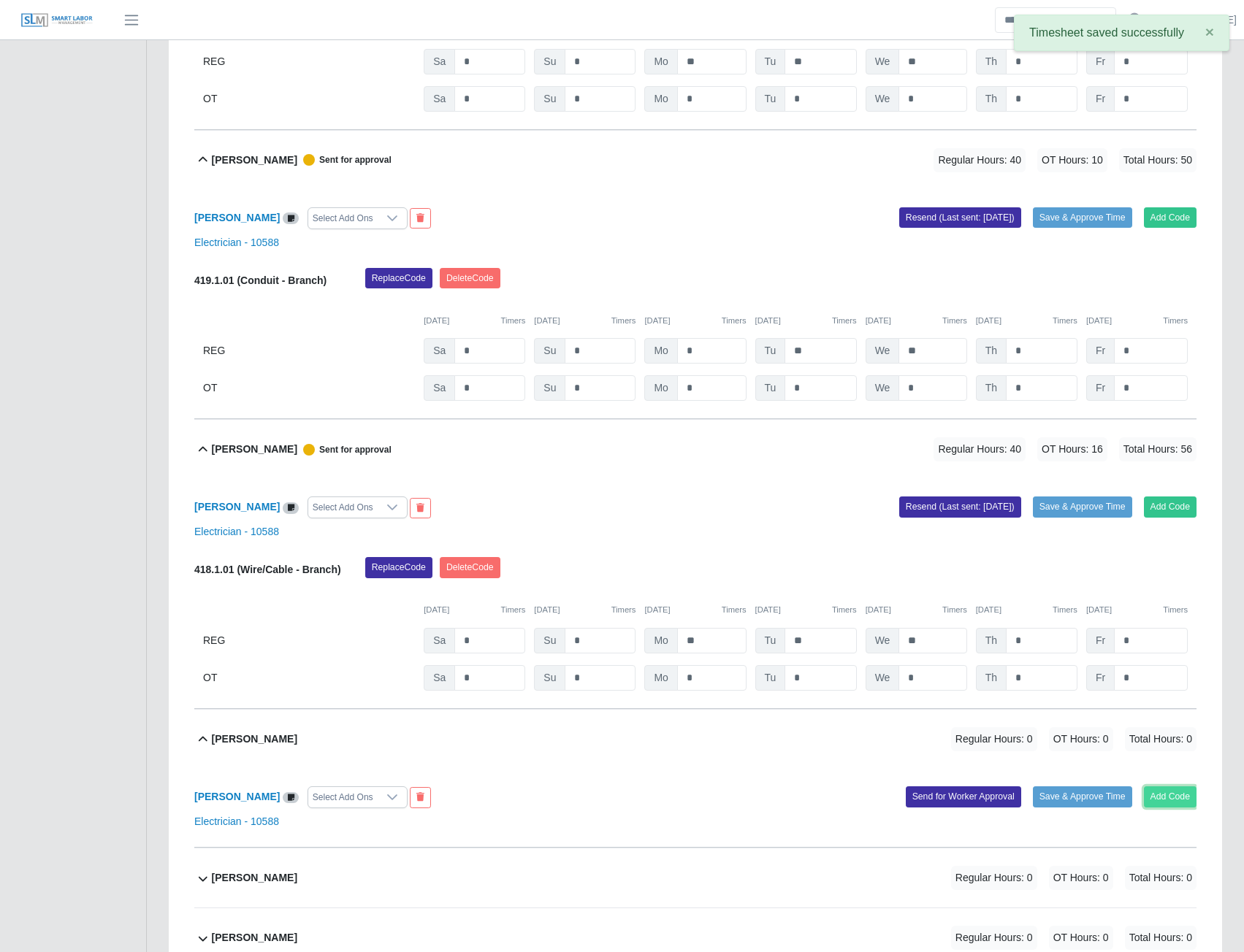
click at [1159, 807] on button "Add Code" at bounding box center [1170, 797] width 53 height 21
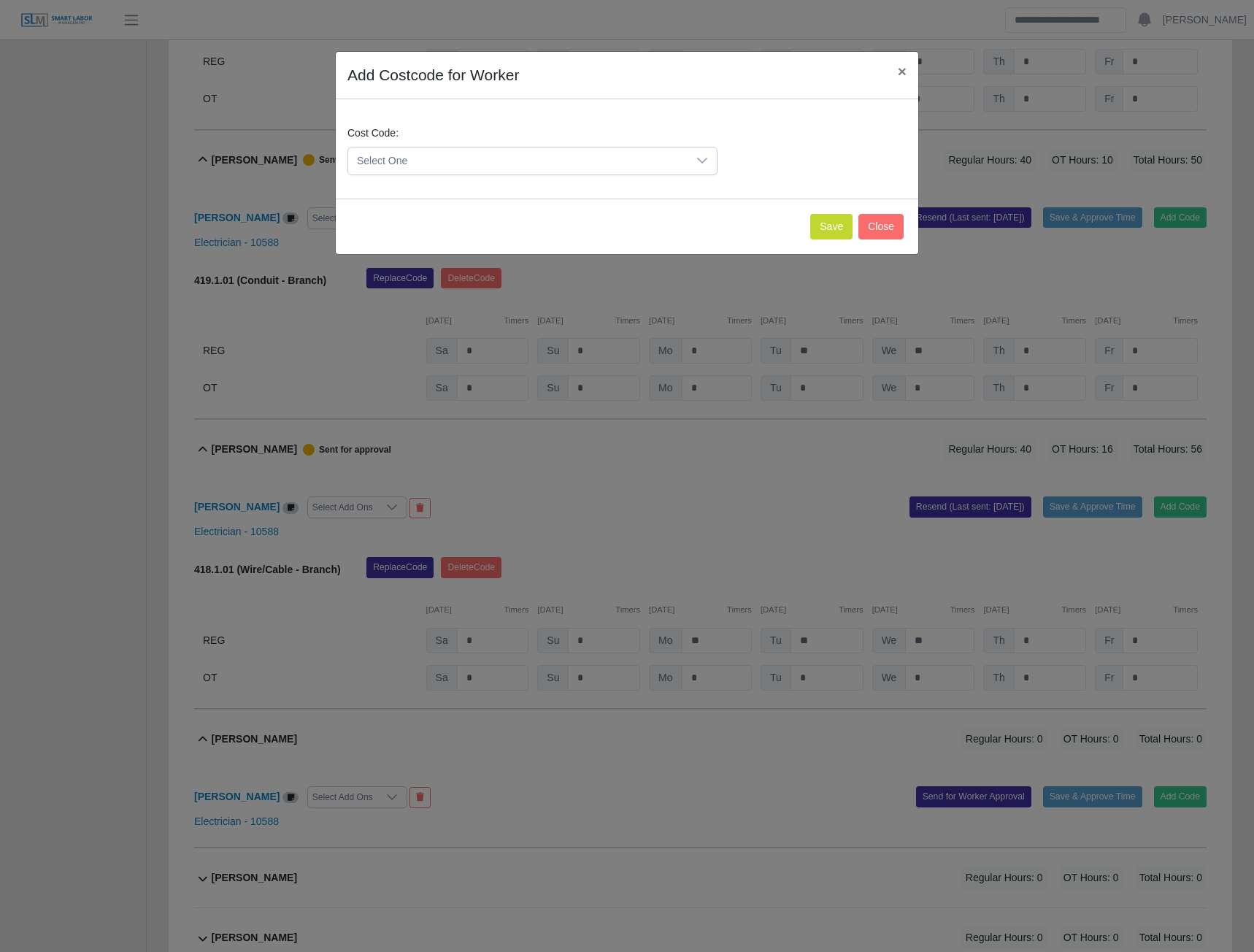
click at [690, 166] on div at bounding box center [703, 161] width 29 height 27
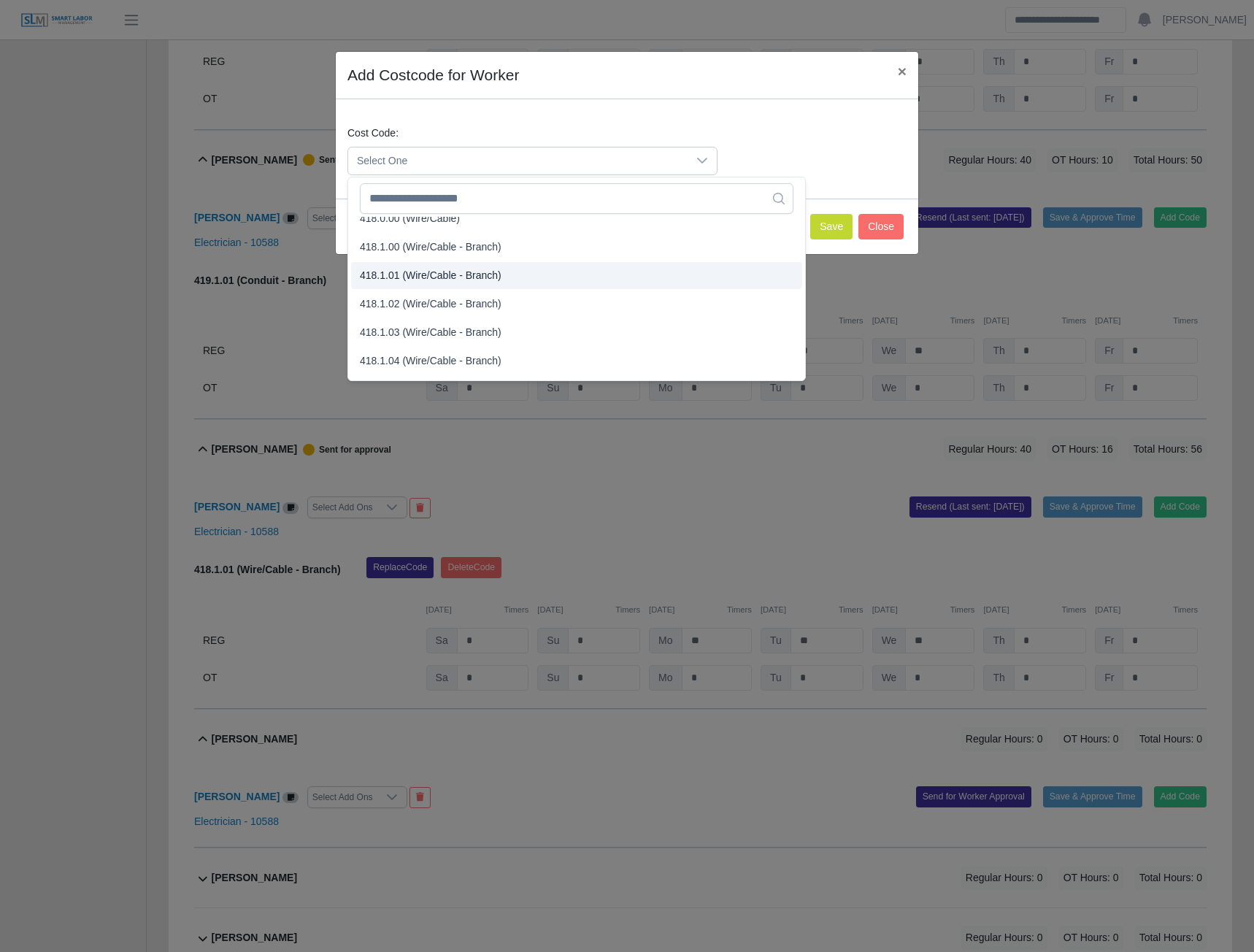
click at [434, 281] on span "418.1.01 (Wire/Cable - Branch)" at bounding box center [431, 276] width 141 height 15
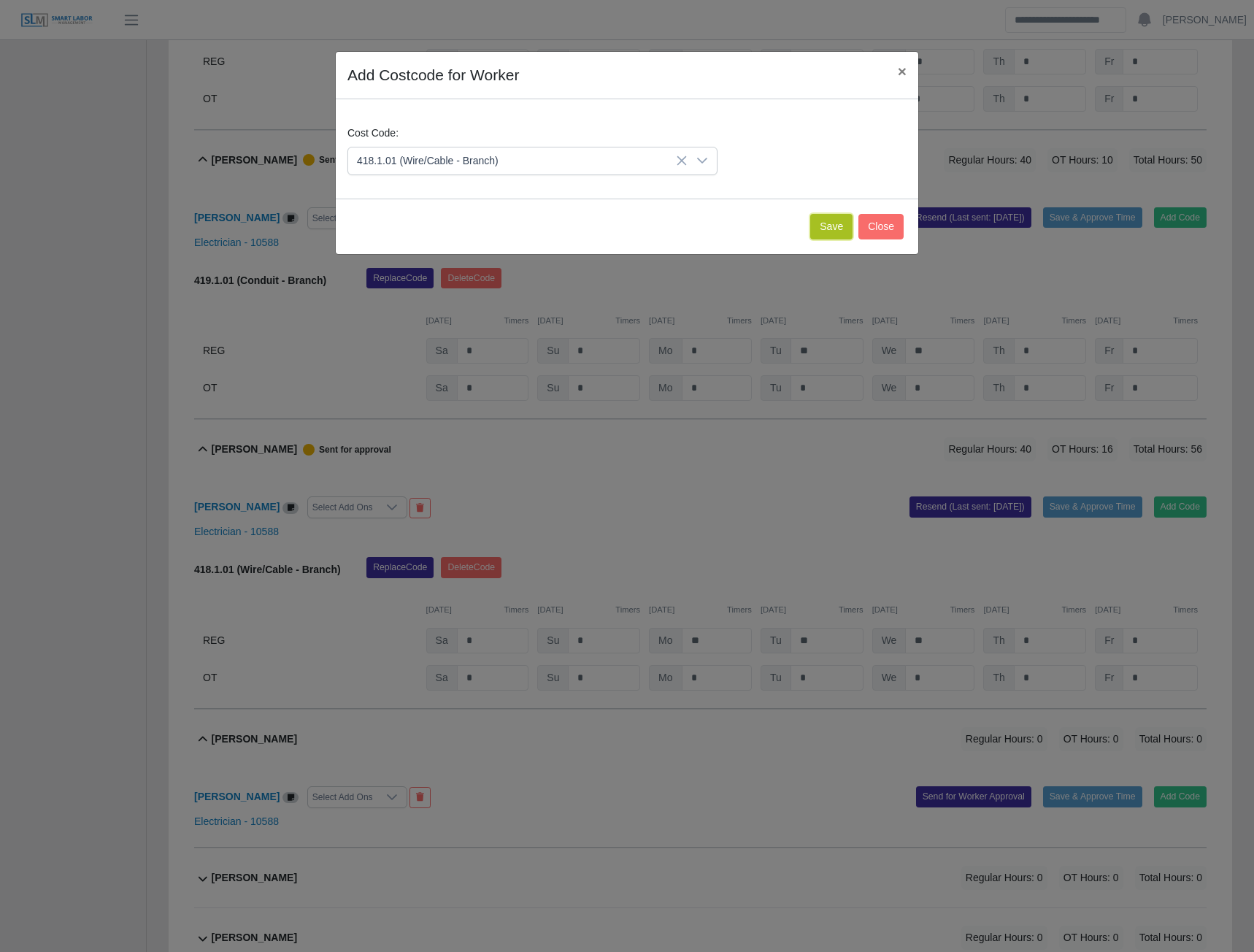
click at [835, 230] on button "Save" at bounding box center [831, 226] width 42 height 25
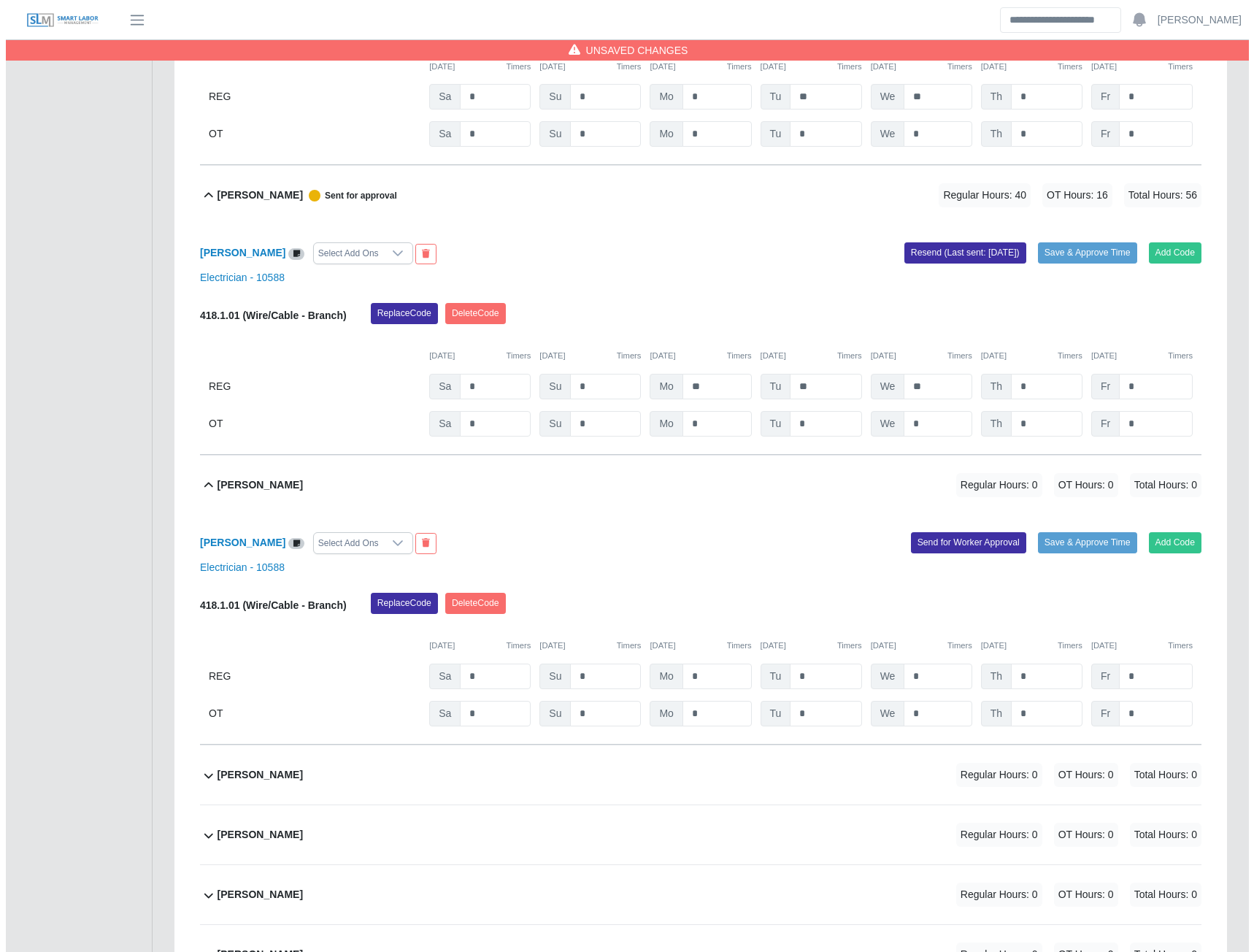
scroll to position [9943, 0]
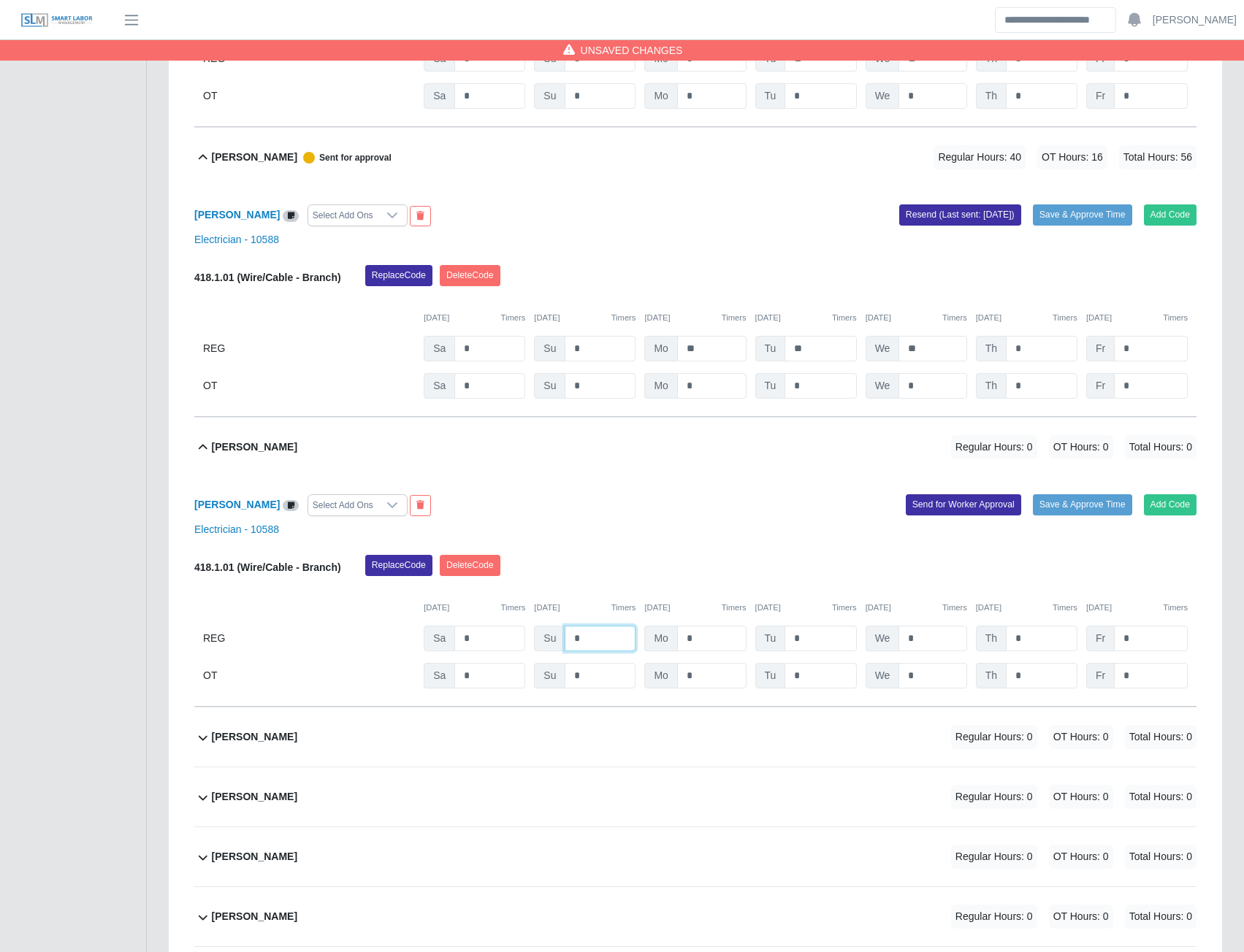
click at [593, 651] on input "*" at bounding box center [600, 638] width 71 height 25
click at [962, 514] on button "Send for Worker Approval" at bounding box center [964, 504] width 115 height 21
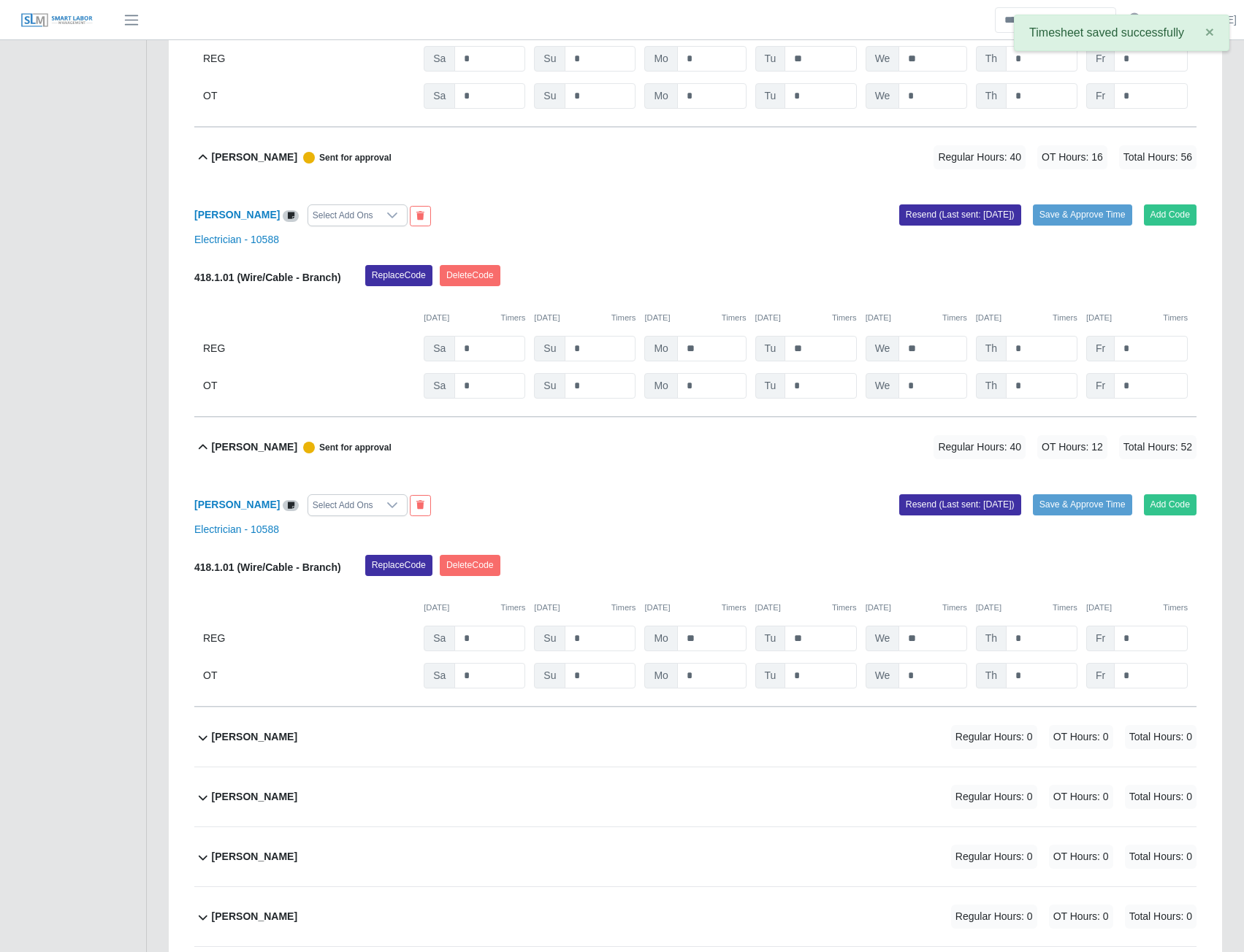
click at [247, 745] on b "Oswaldo Rincon" at bounding box center [254, 737] width 85 height 15
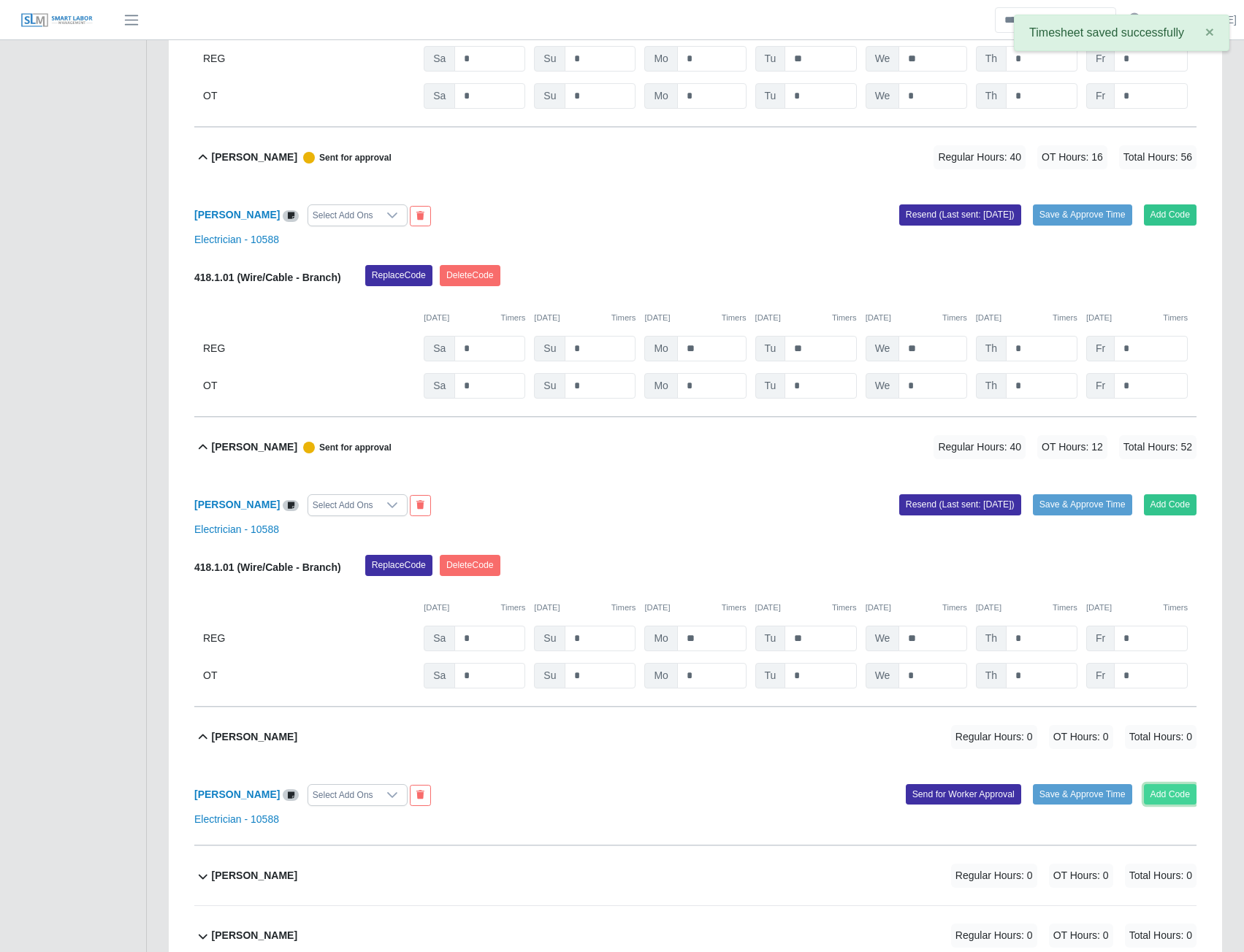
click at [1179, 804] on button "Add Code" at bounding box center [1170, 794] width 53 height 21
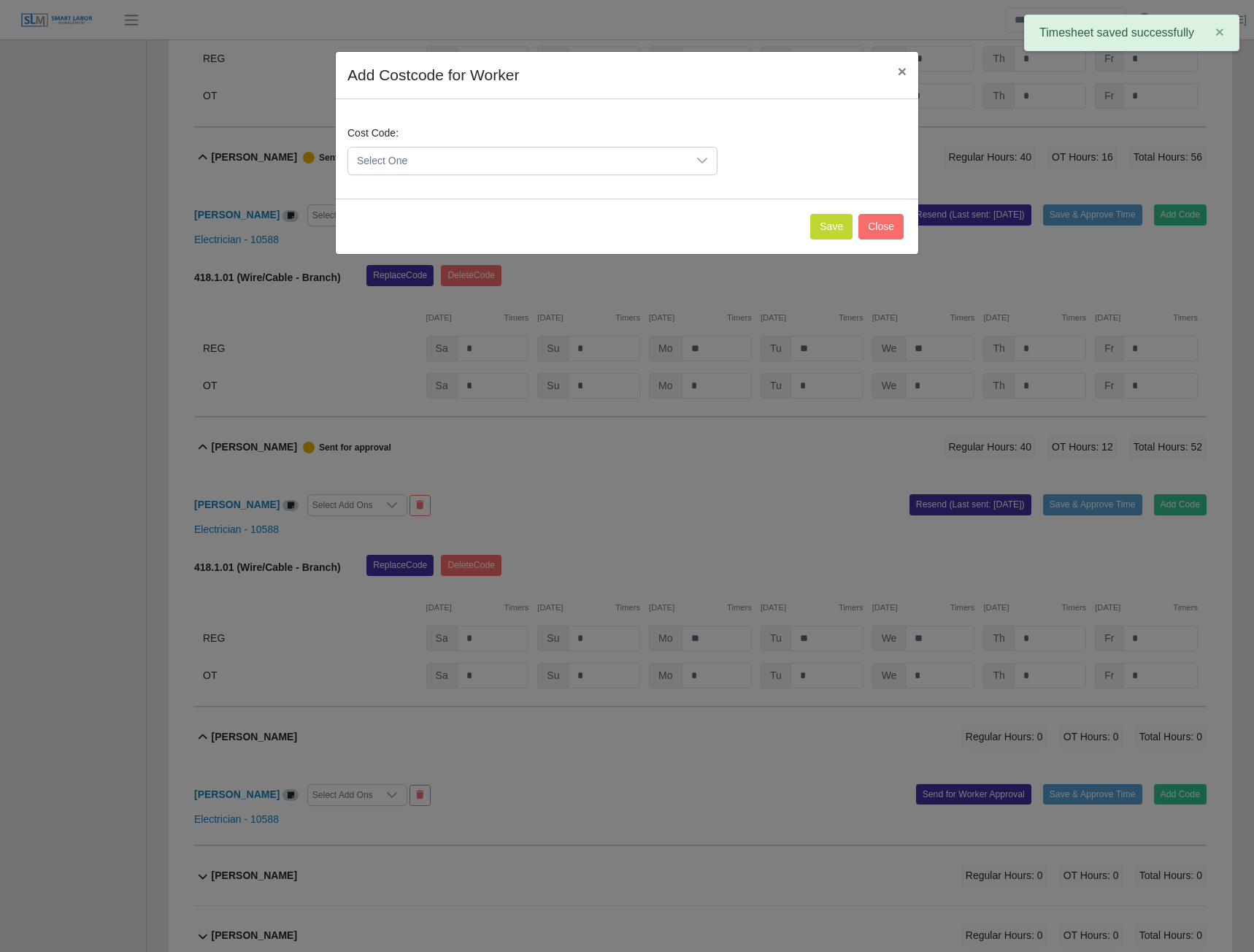
click at [690, 158] on div at bounding box center [703, 161] width 29 height 27
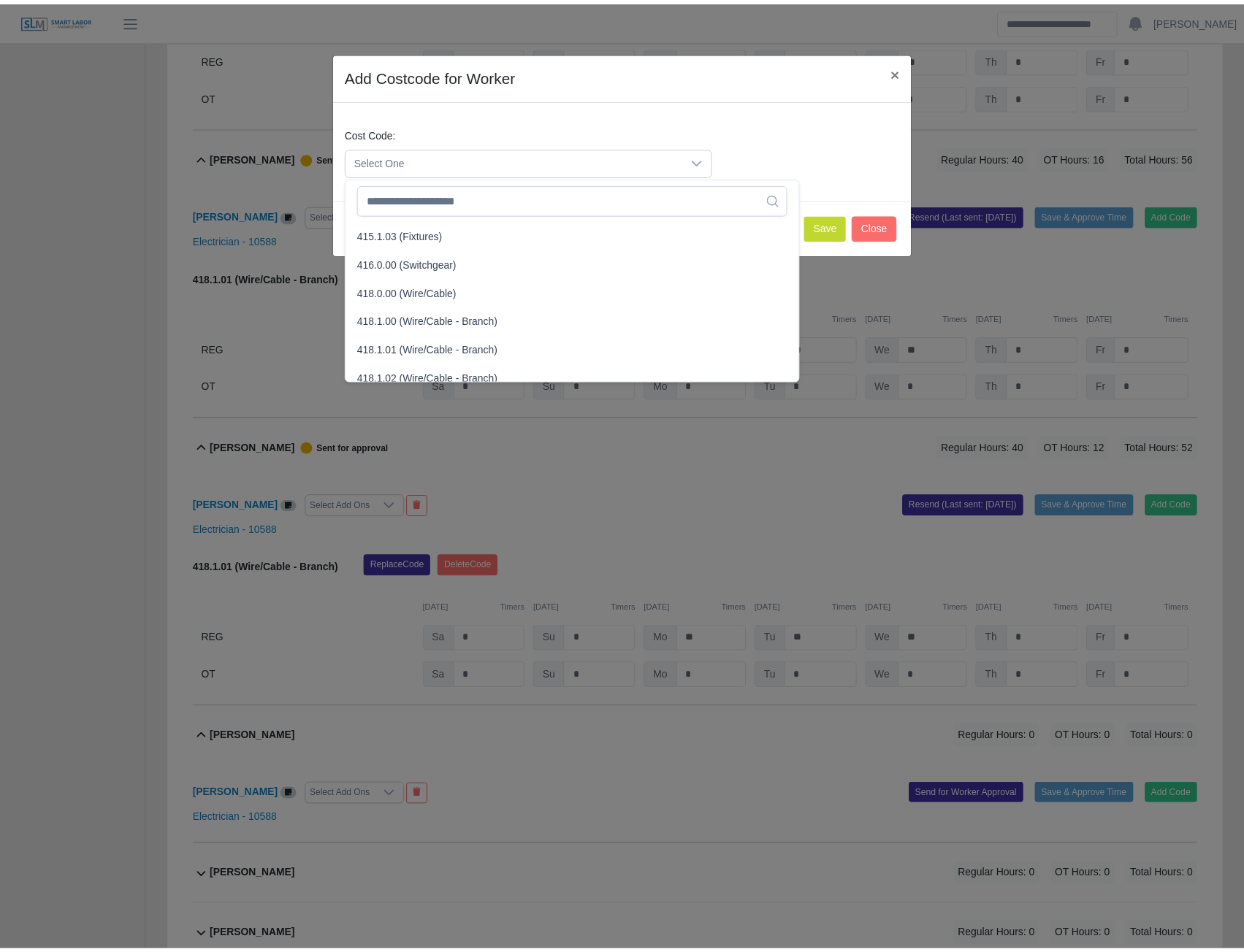
scroll to position [584, 0]
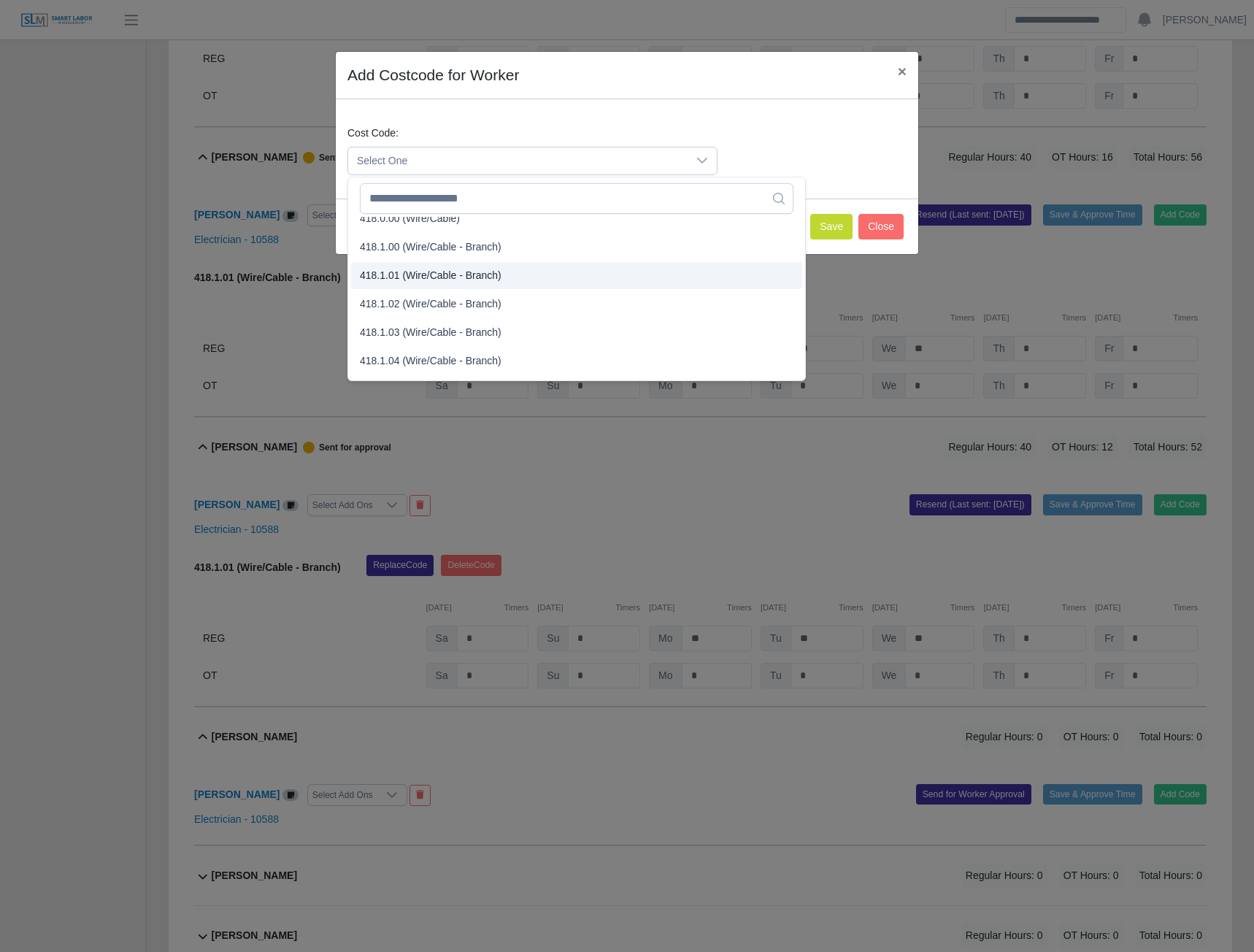
click at [431, 275] on span "418.1.01 (Wire/Cable - Branch)" at bounding box center [431, 276] width 141 height 15
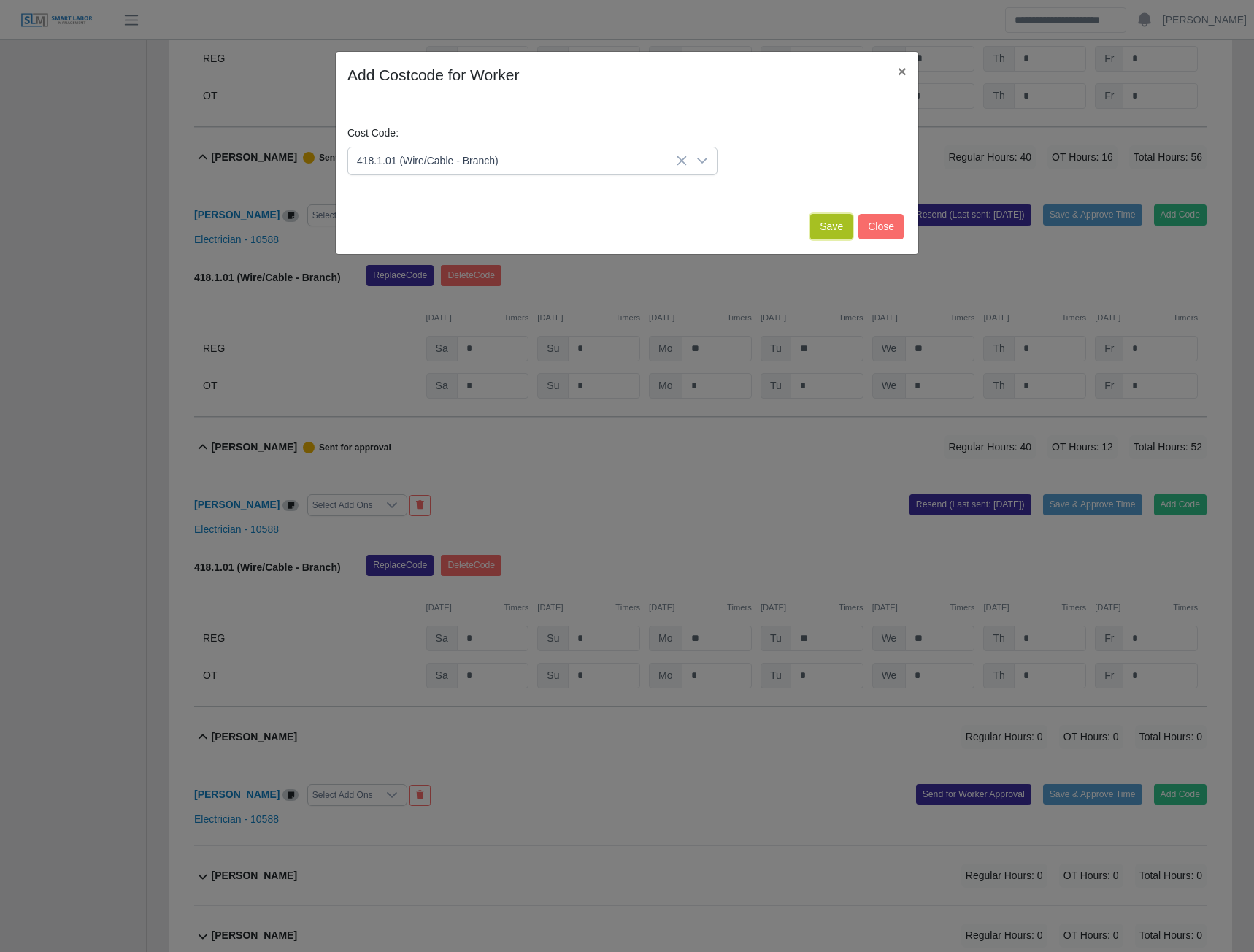
click at [817, 228] on button "Save" at bounding box center [831, 226] width 42 height 25
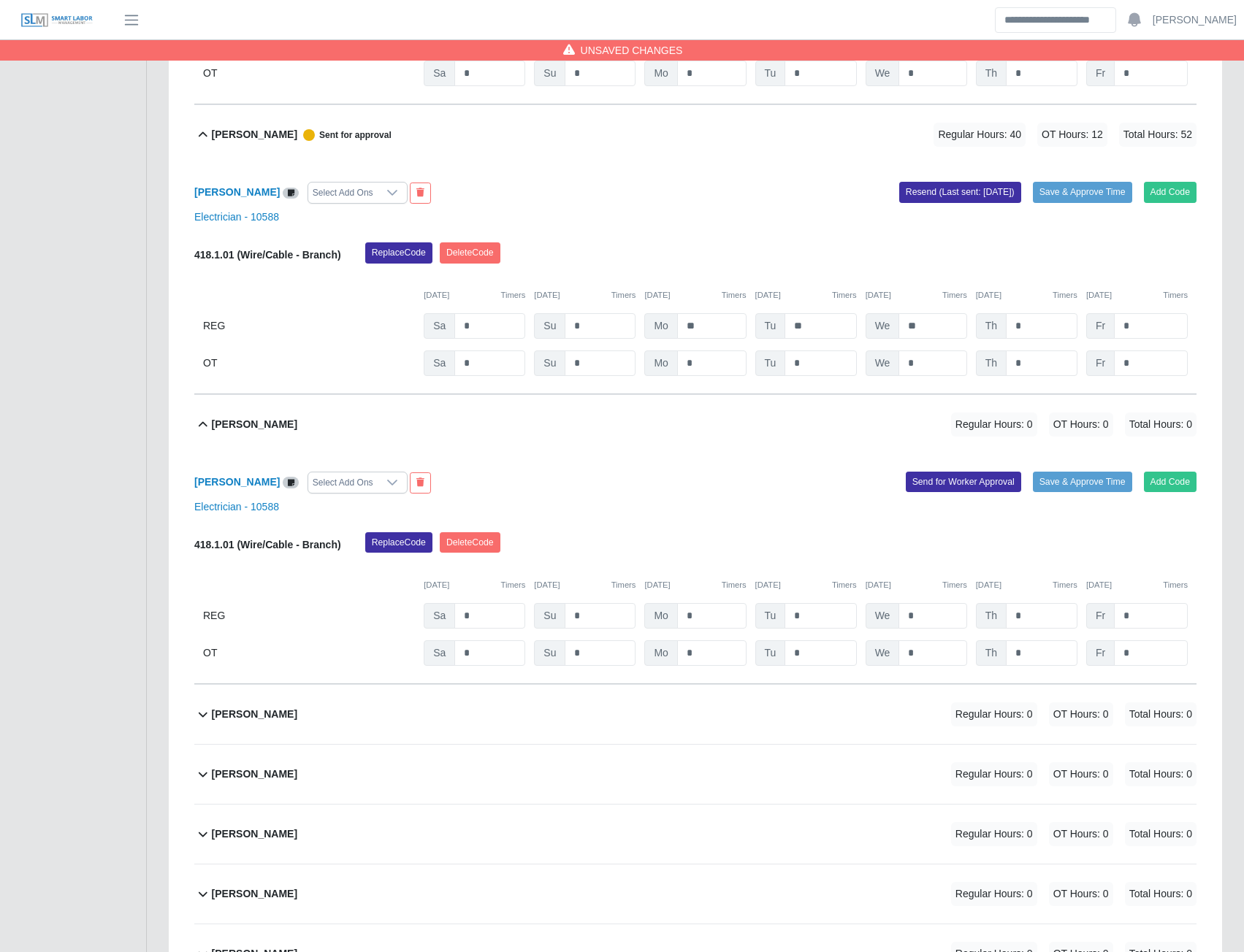
scroll to position [10308, 0]
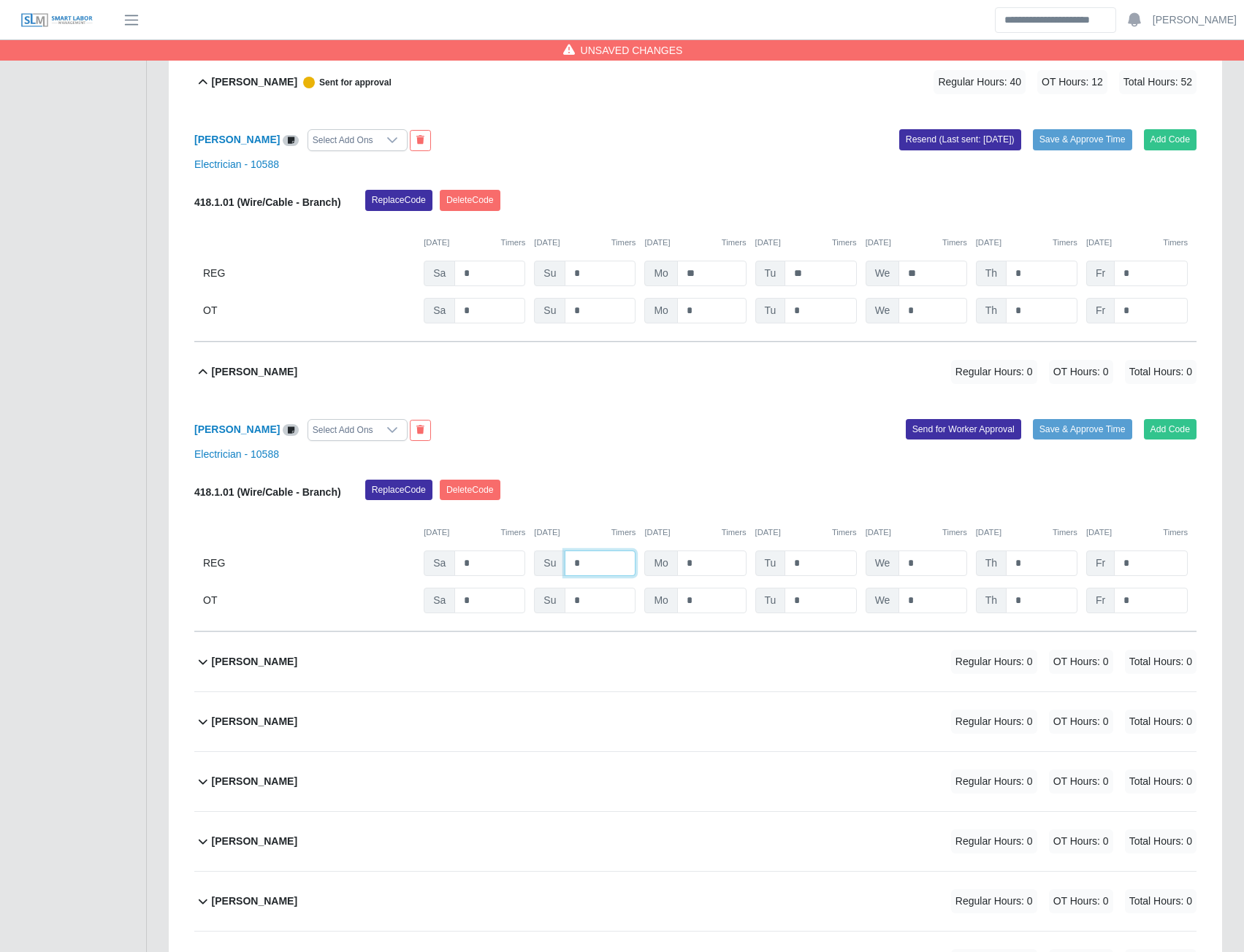
click at [594, 576] on input "*" at bounding box center [600, 563] width 71 height 25
click at [920, 440] on button "Send for Worker Approval" at bounding box center [964, 429] width 115 height 21
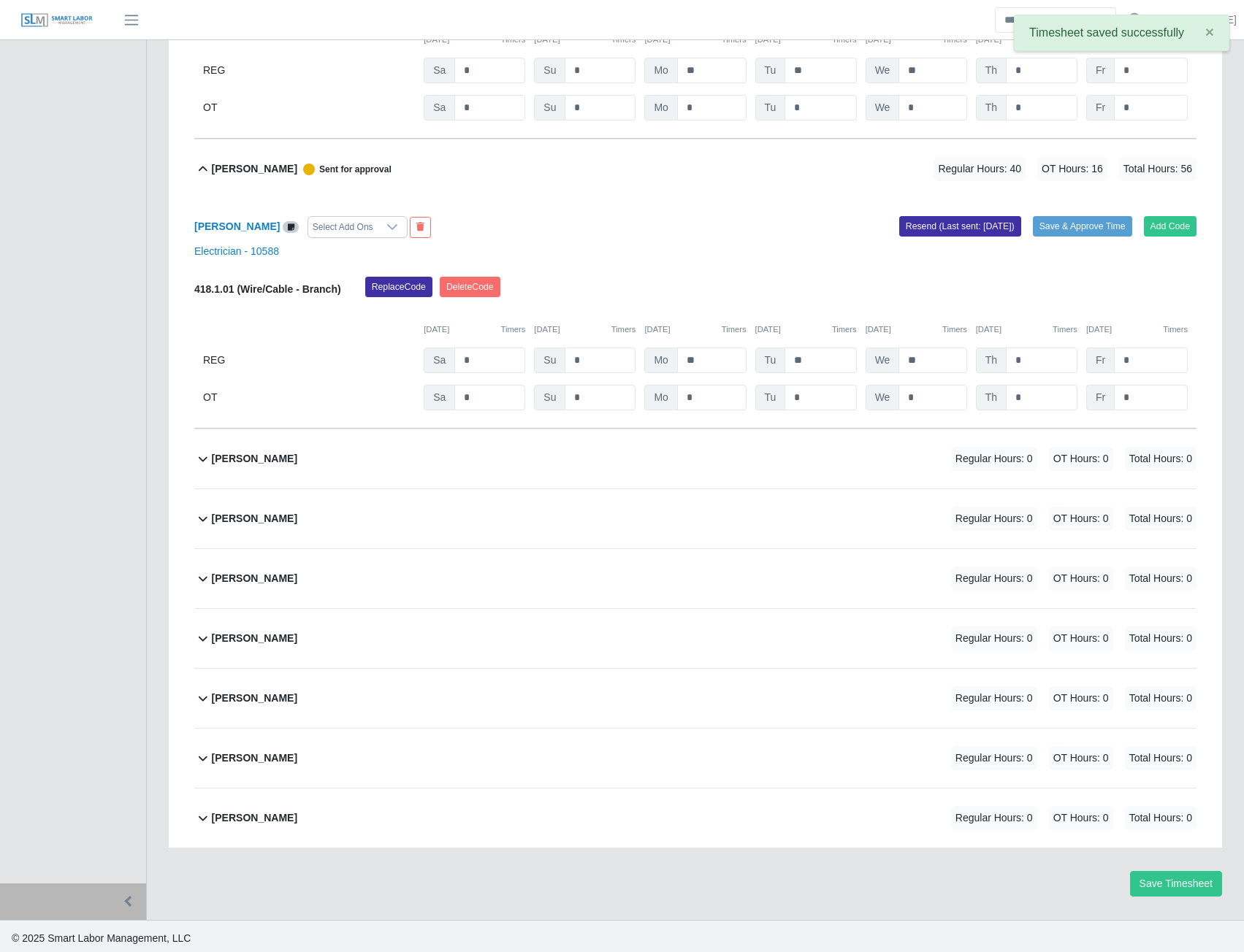
scroll to position [10527, 0]
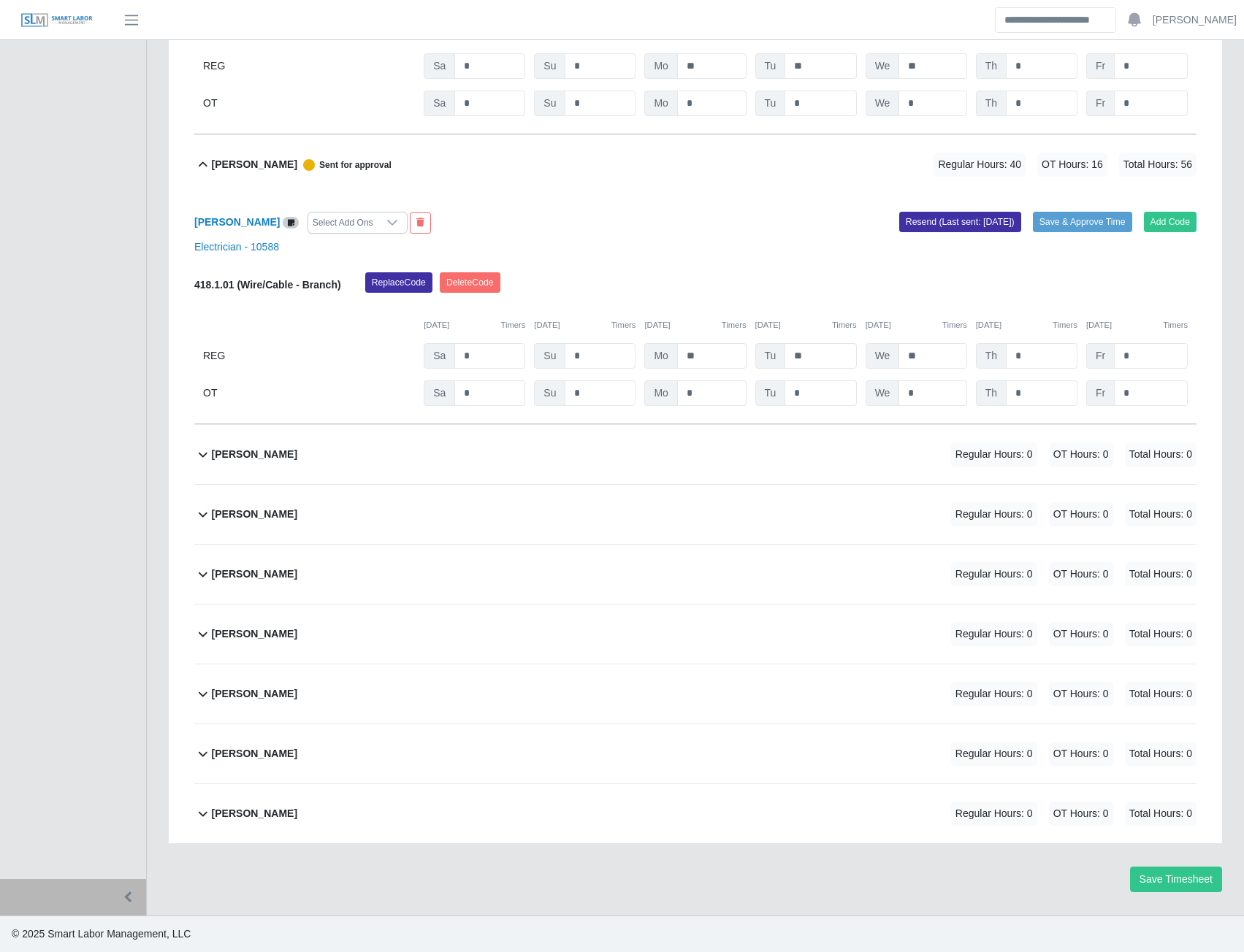
click at [237, 581] on b "Veronica Galvin" at bounding box center [254, 574] width 85 height 15
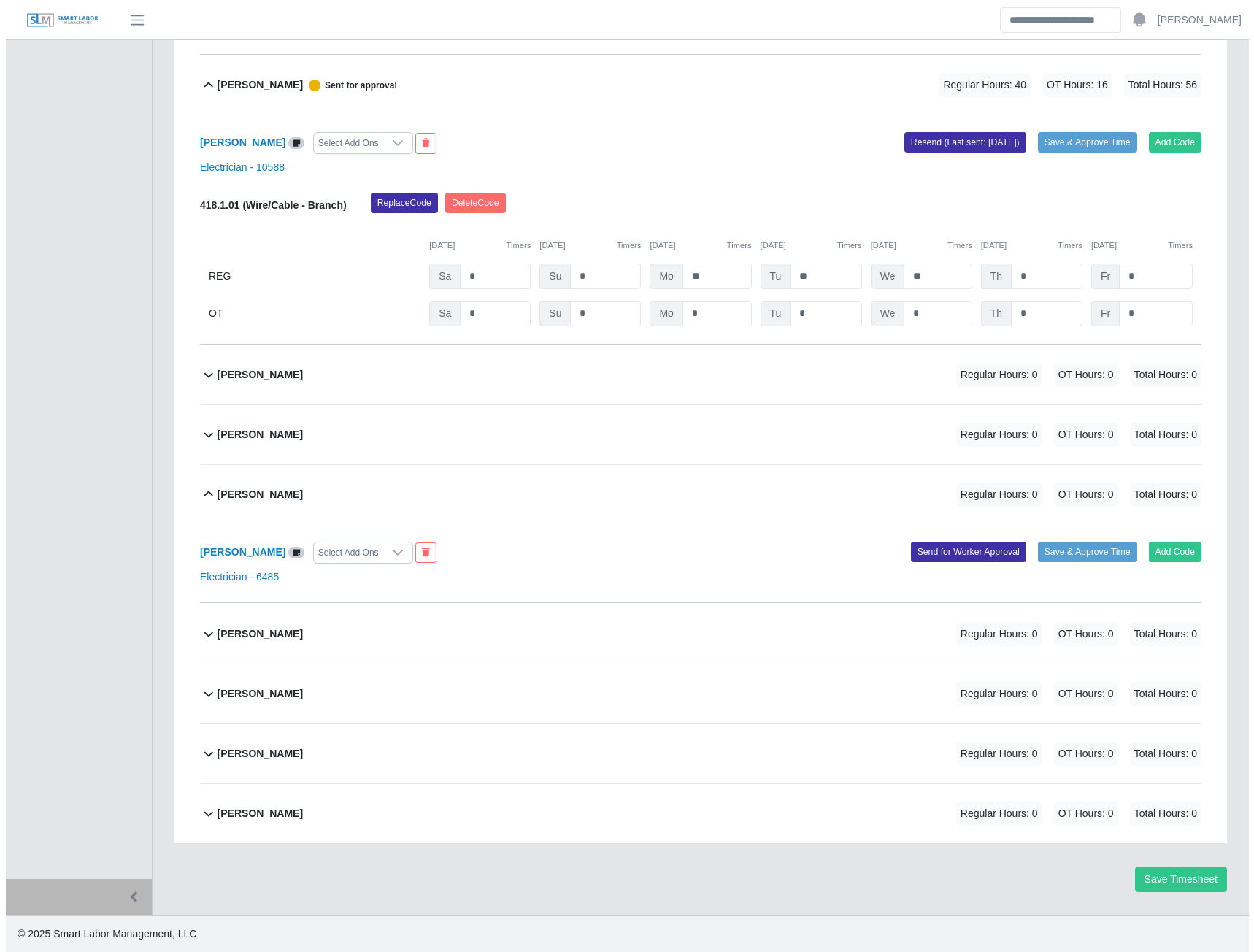
scroll to position [10607, 0]
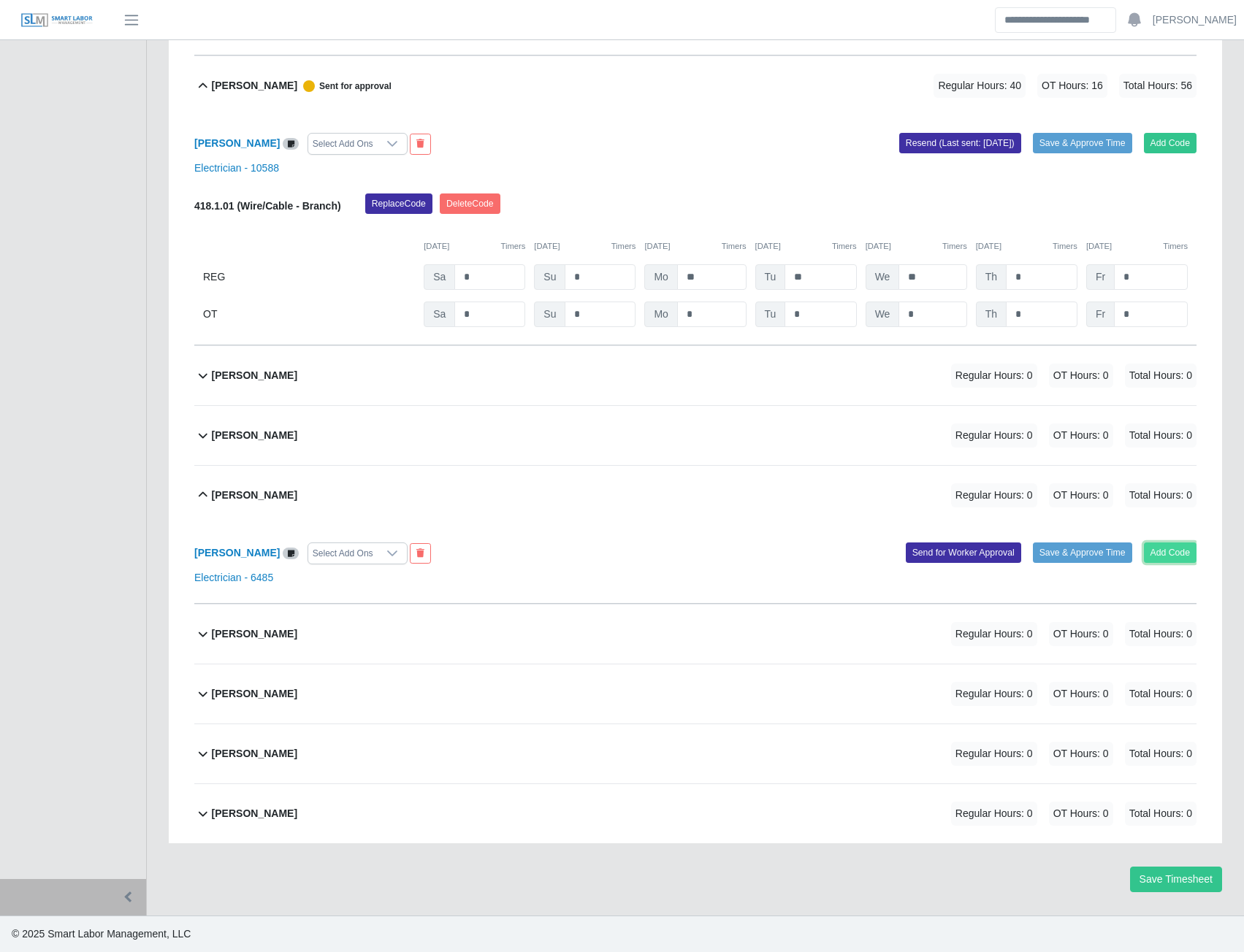
click at [1166, 552] on button "Add Code" at bounding box center [1170, 553] width 53 height 21
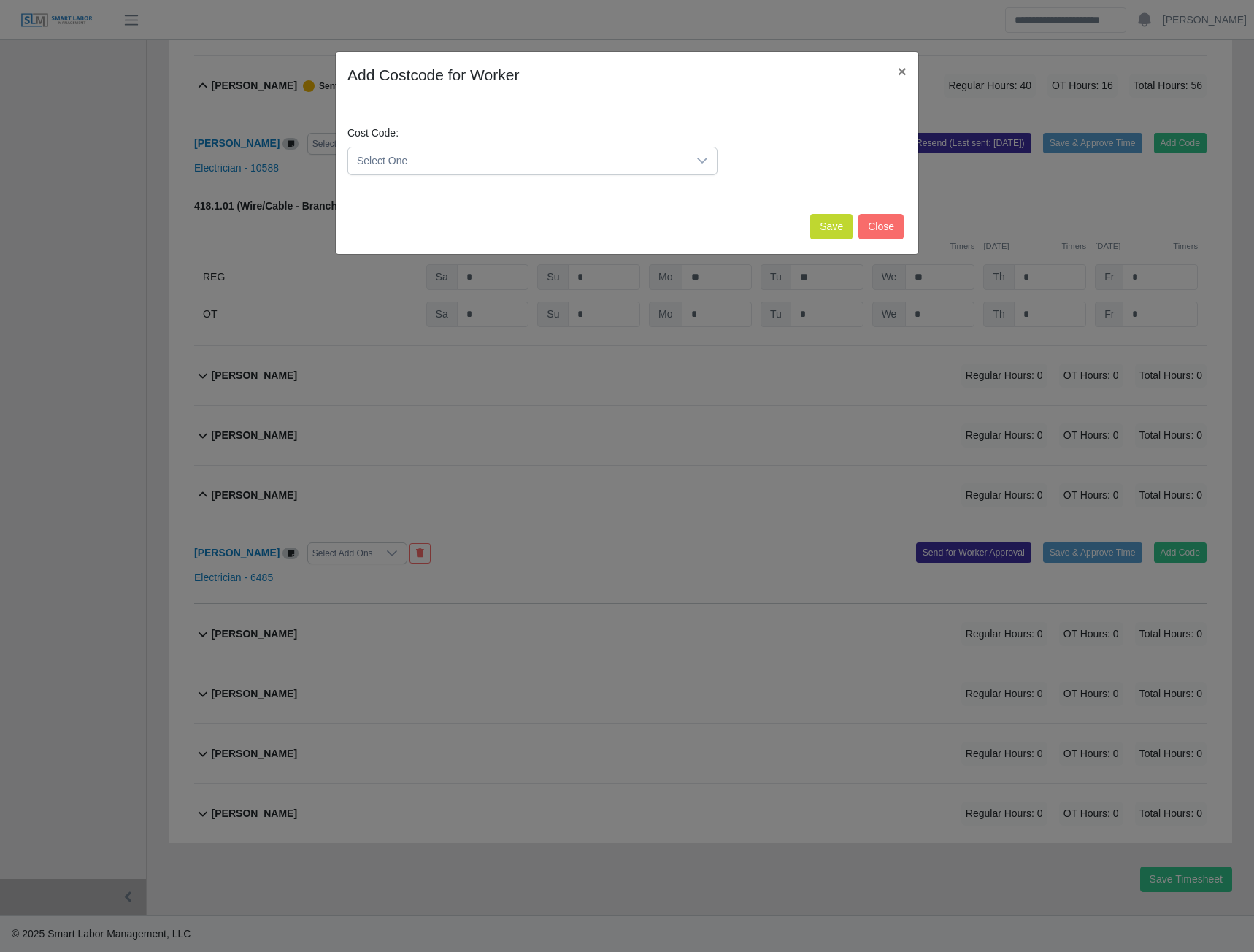
click at [527, 168] on span "Select One" at bounding box center [518, 161] width 340 height 27
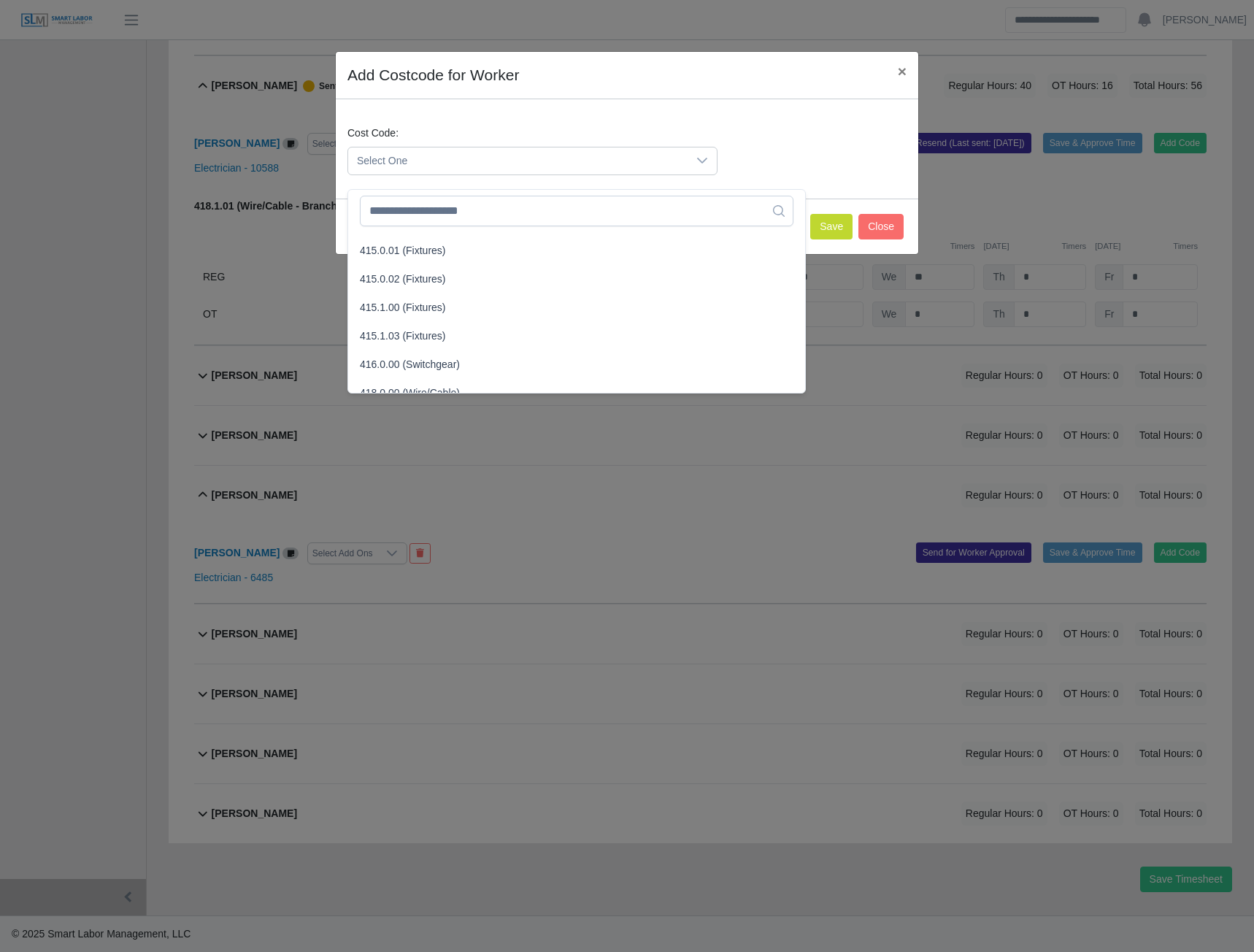
scroll to position [511, 0]
click at [427, 354] on span "418.1.01 (Wire/Cable - Branch)" at bounding box center [431, 361] width 141 height 15
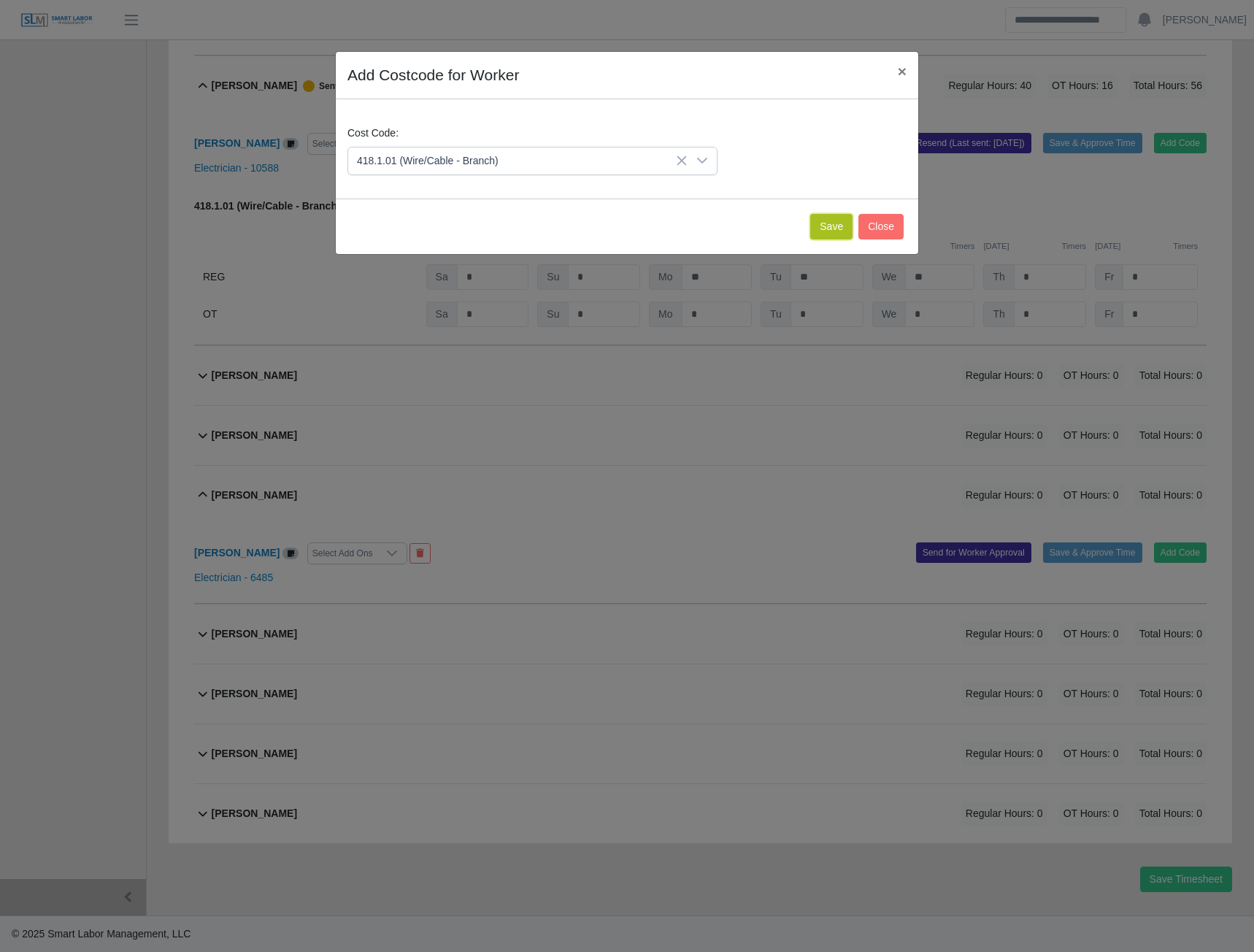
click at [838, 228] on button "Save" at bounding box center [831, 226] width 42 height 25
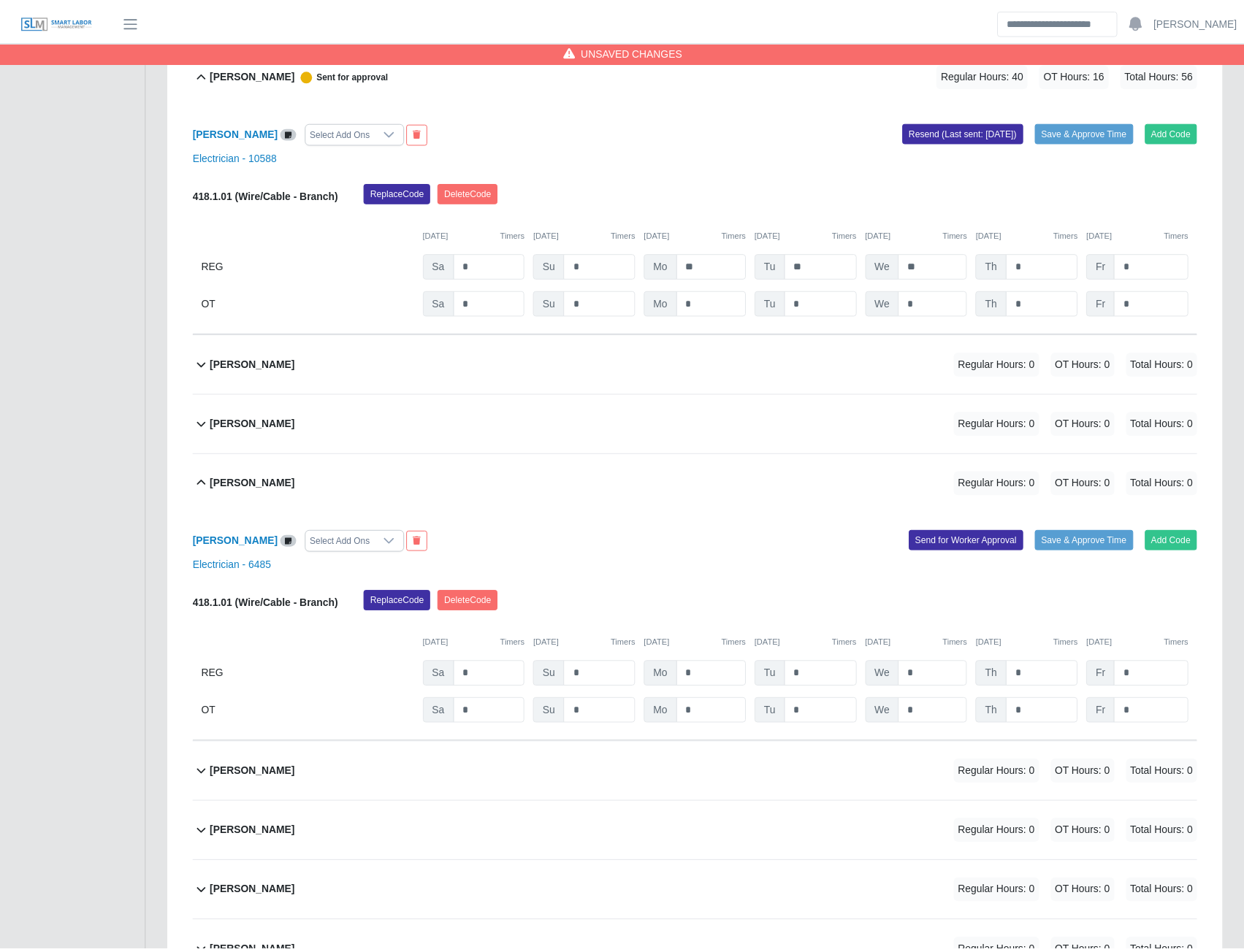
scroll to position [10758, 0]
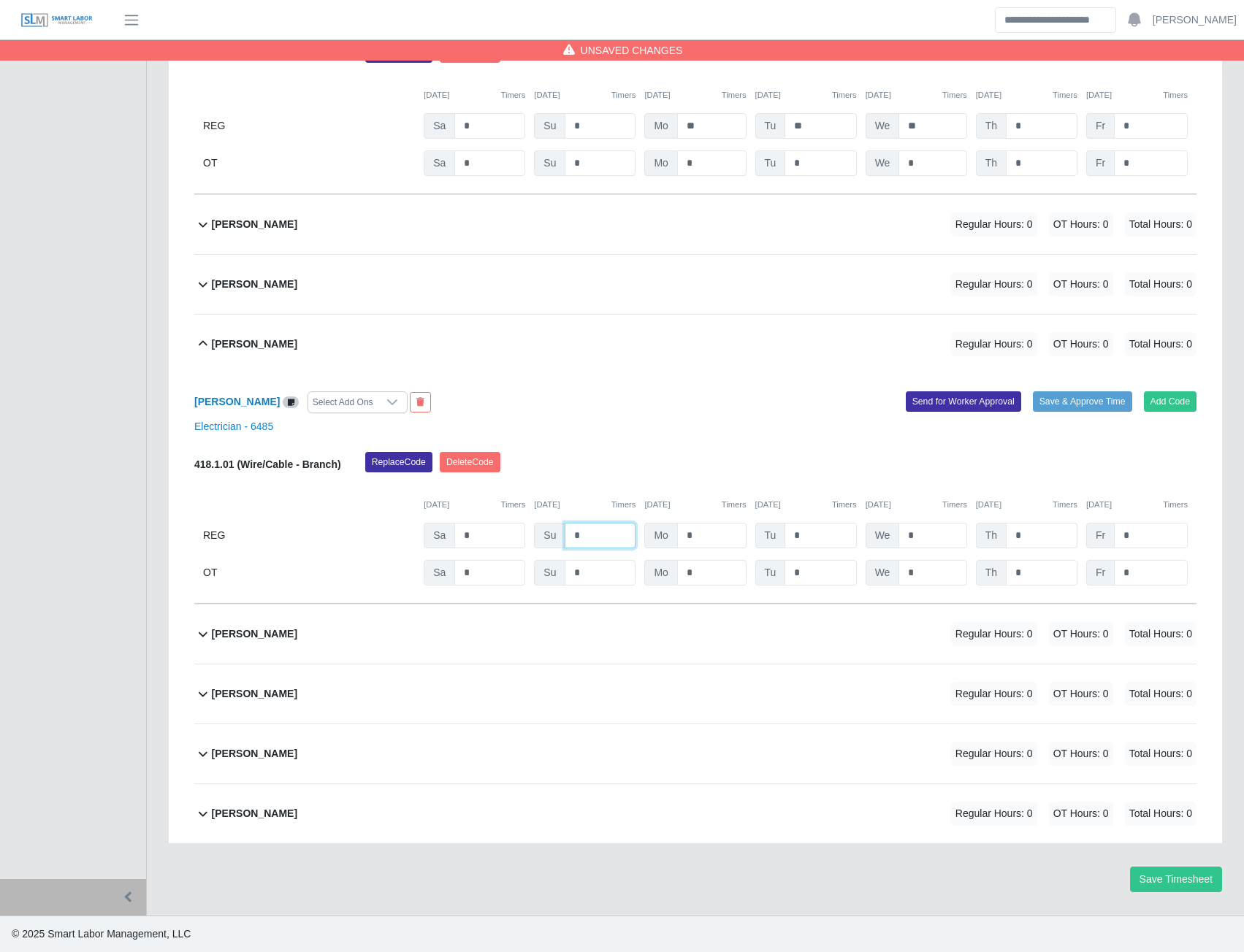
click at [595, 534] on input "*" at bounding box center [600, 535] width 71 height 25
click at [936, 411] on button "Send for Worker Approval" at bounding box center [964, 401] width 115 height 21
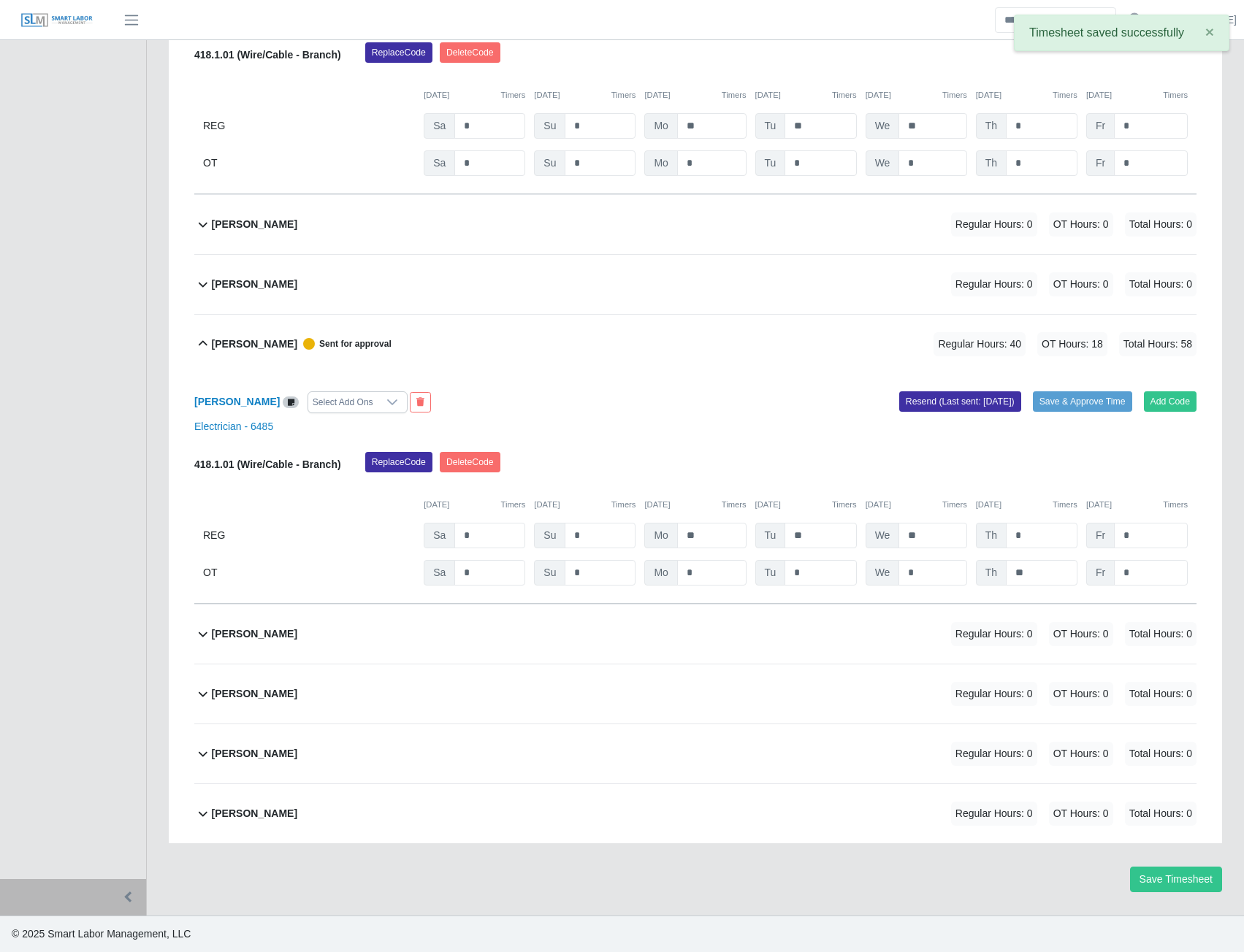
click at [270, 639] on b "Vladimir Aguilar" at bounding box center [254, 634] width 85 height 15
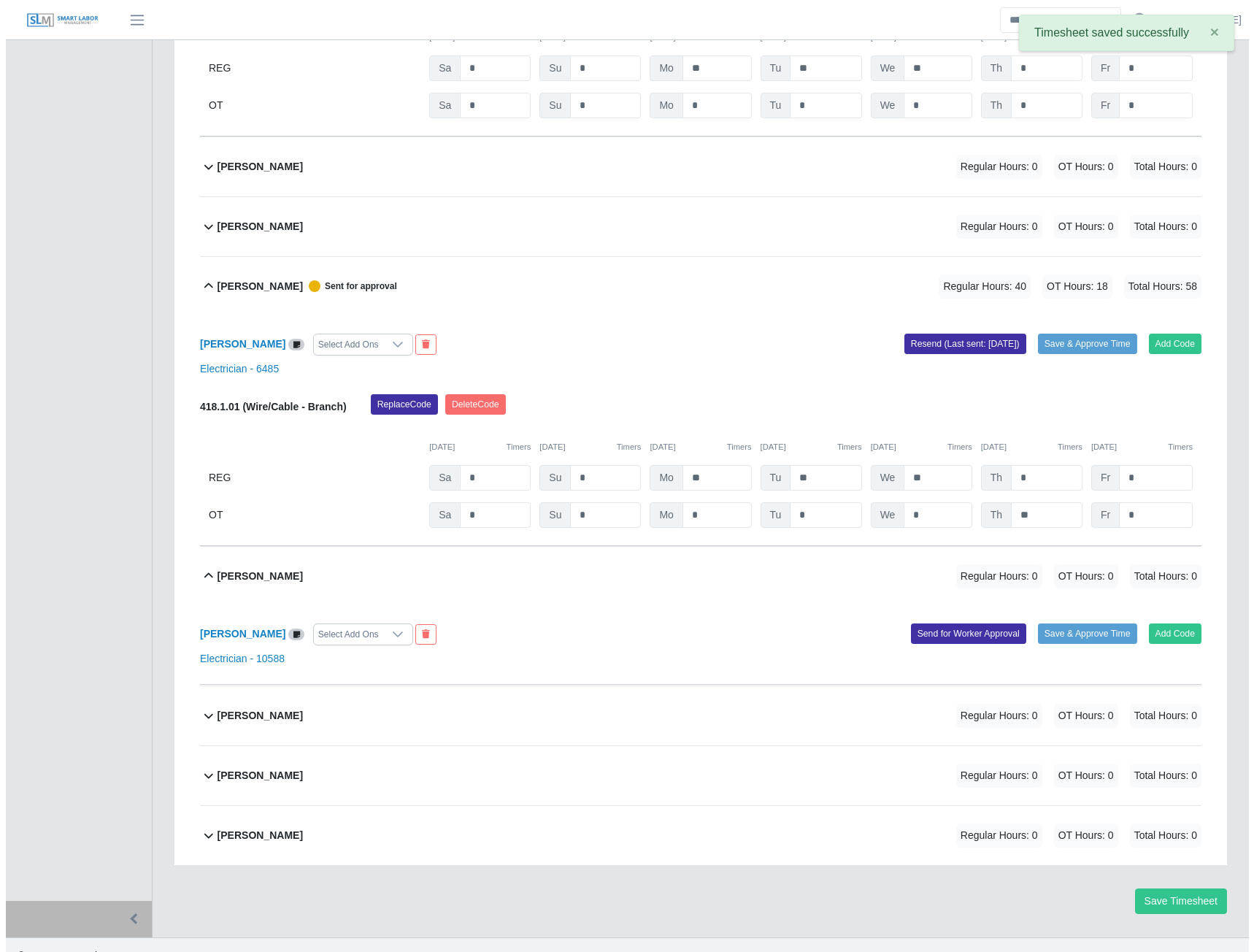
scroll to position [10836, 0]
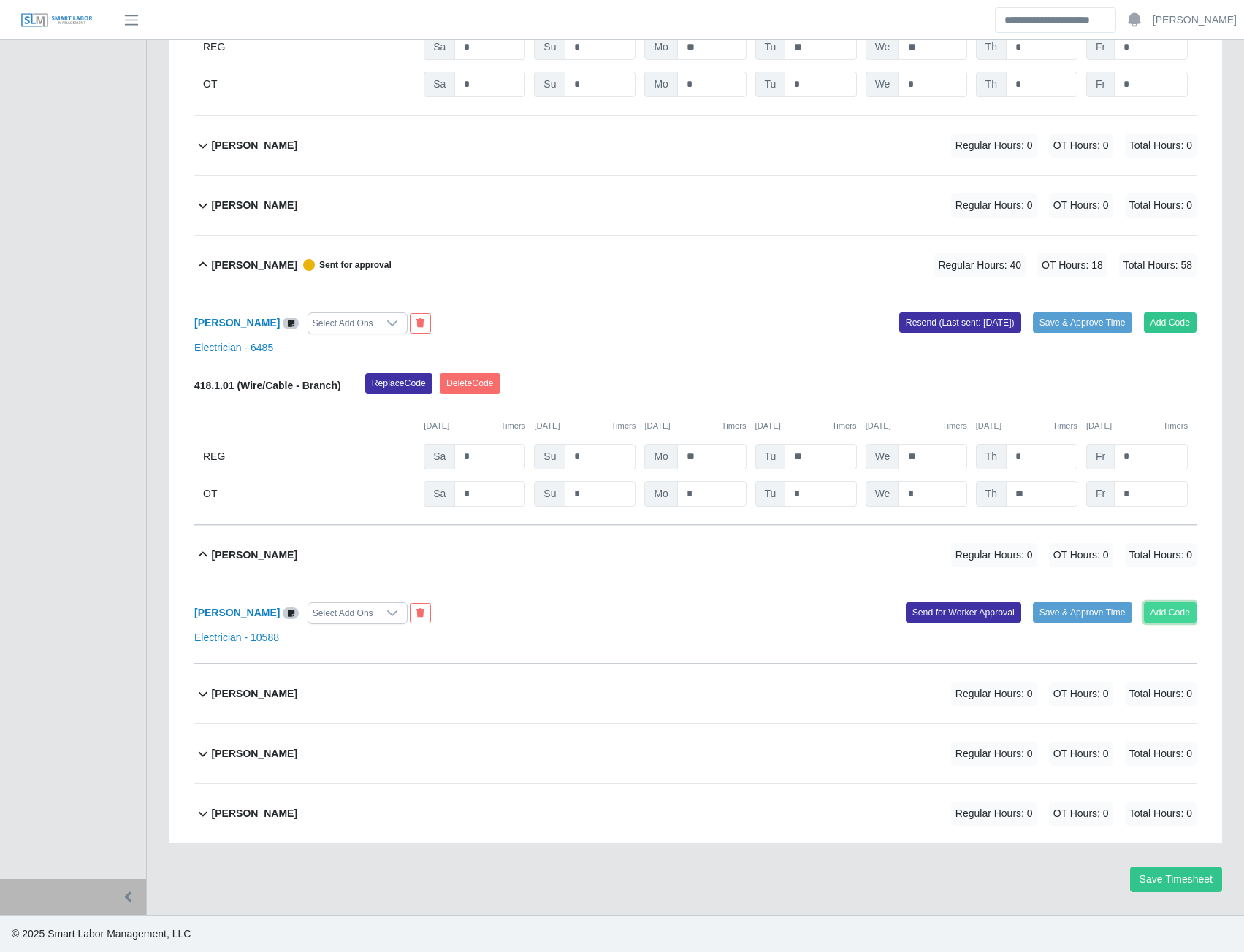
click at [1155, 611] on button "Add Code" at bounding box center [1170, 612] width 53 height 21
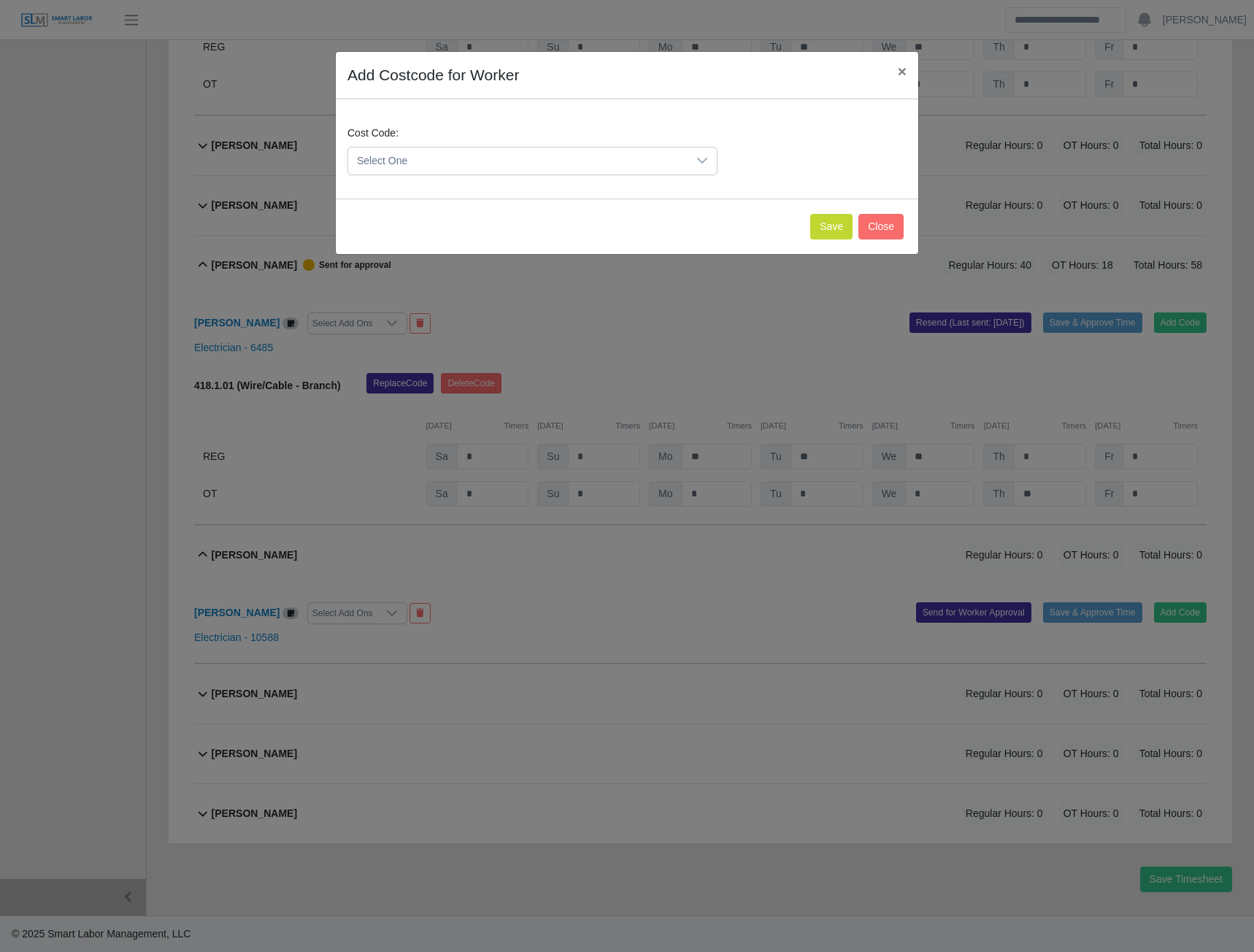
click at [689, 169] on div at bounding box center [703, 161] width 29 height 27
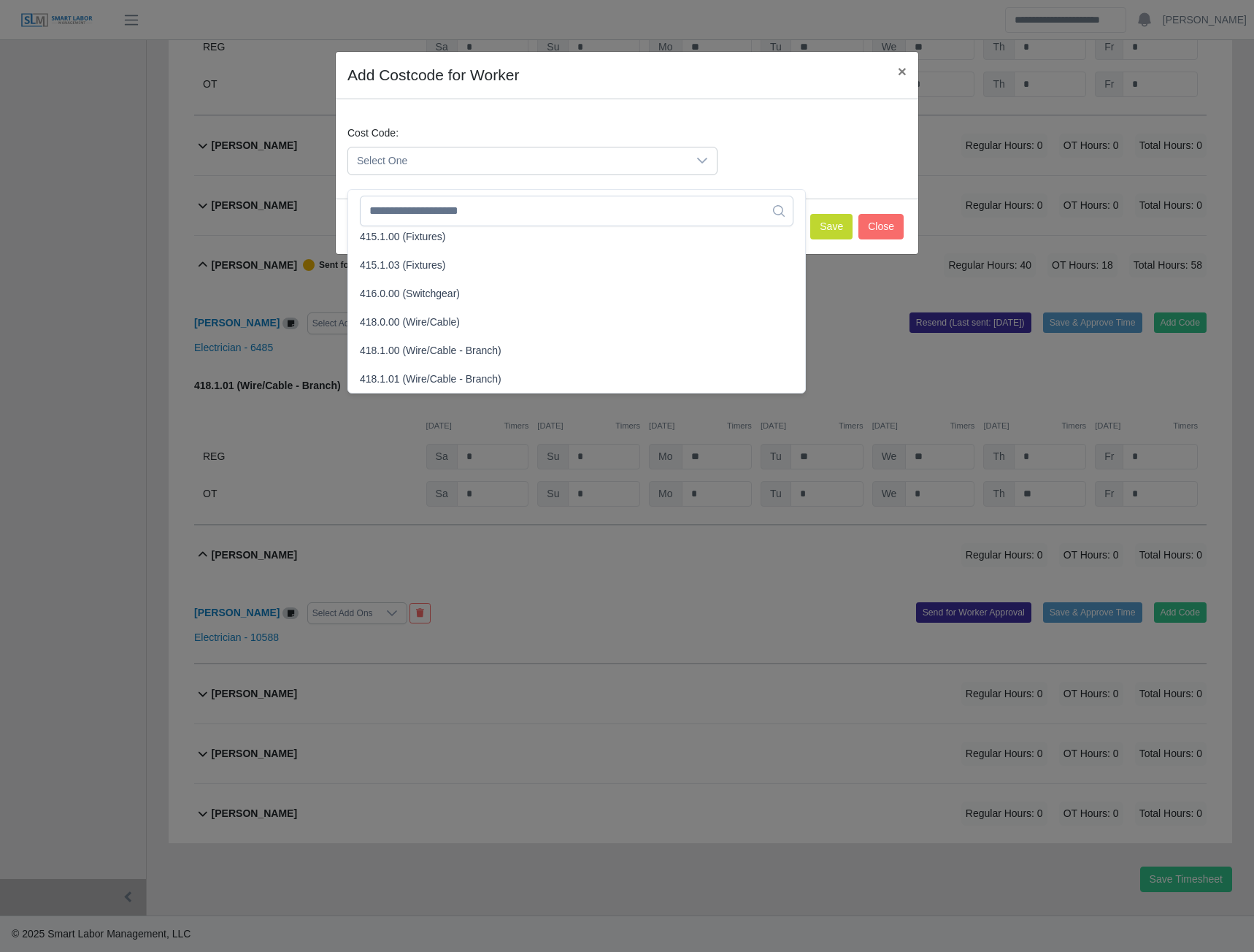
scroll to position [584, 0]
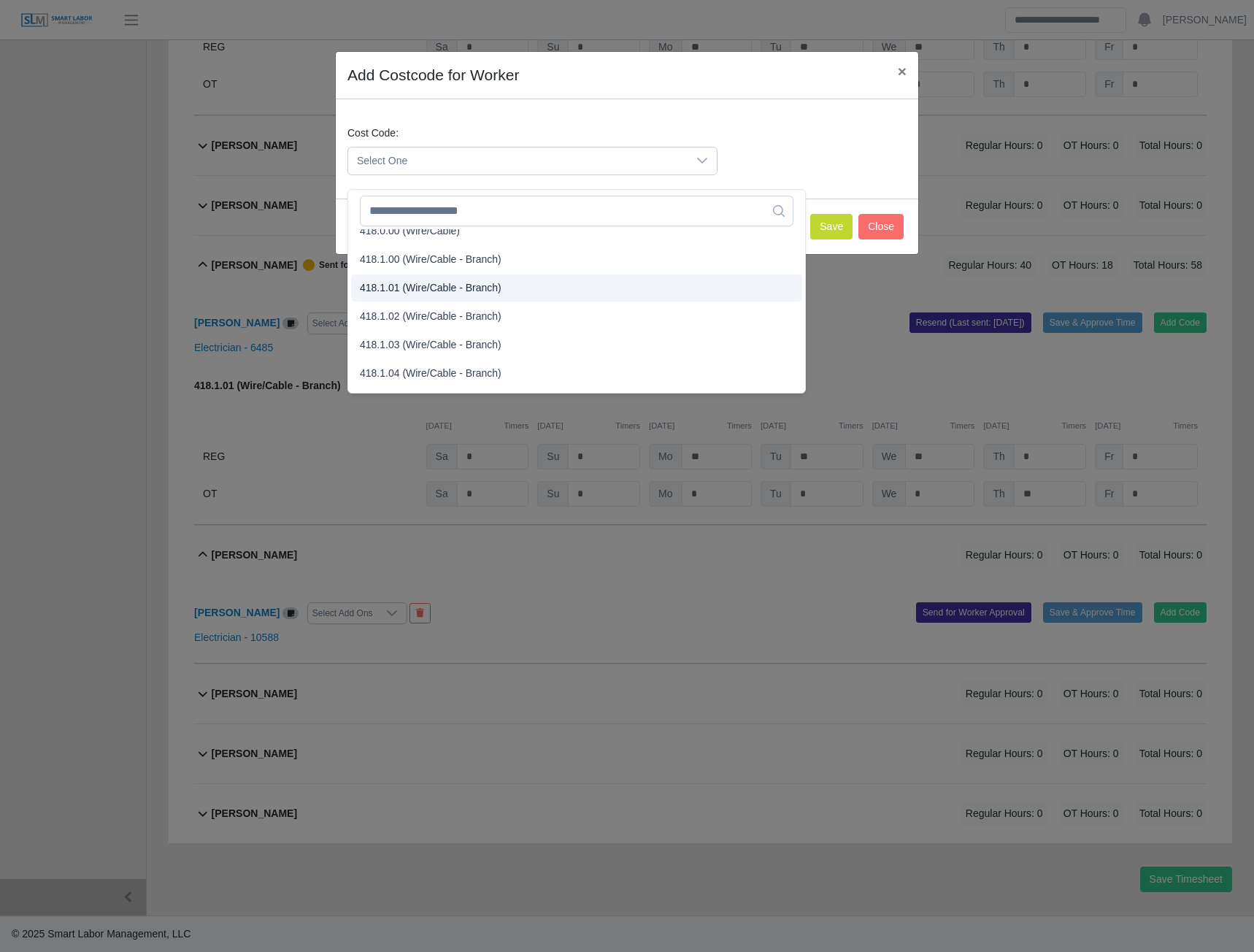
click at [423, 281] on span "418.1.01 (Wire/Cable - Branch)" at bounding box center [431, 288] width 141 height 15
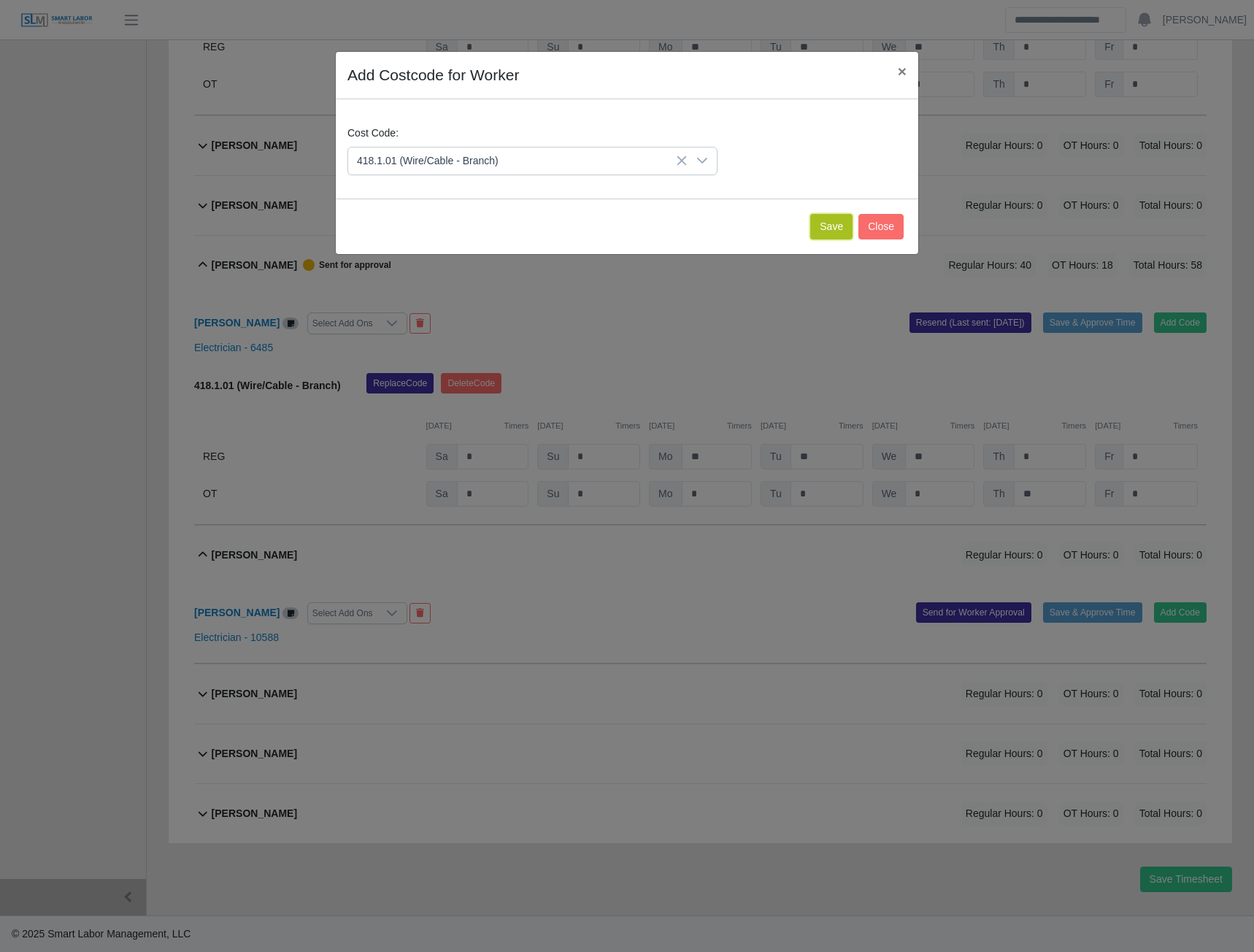
click at [832, 224] on button "Save" at bounding box center [831, 226] width 42 height 25
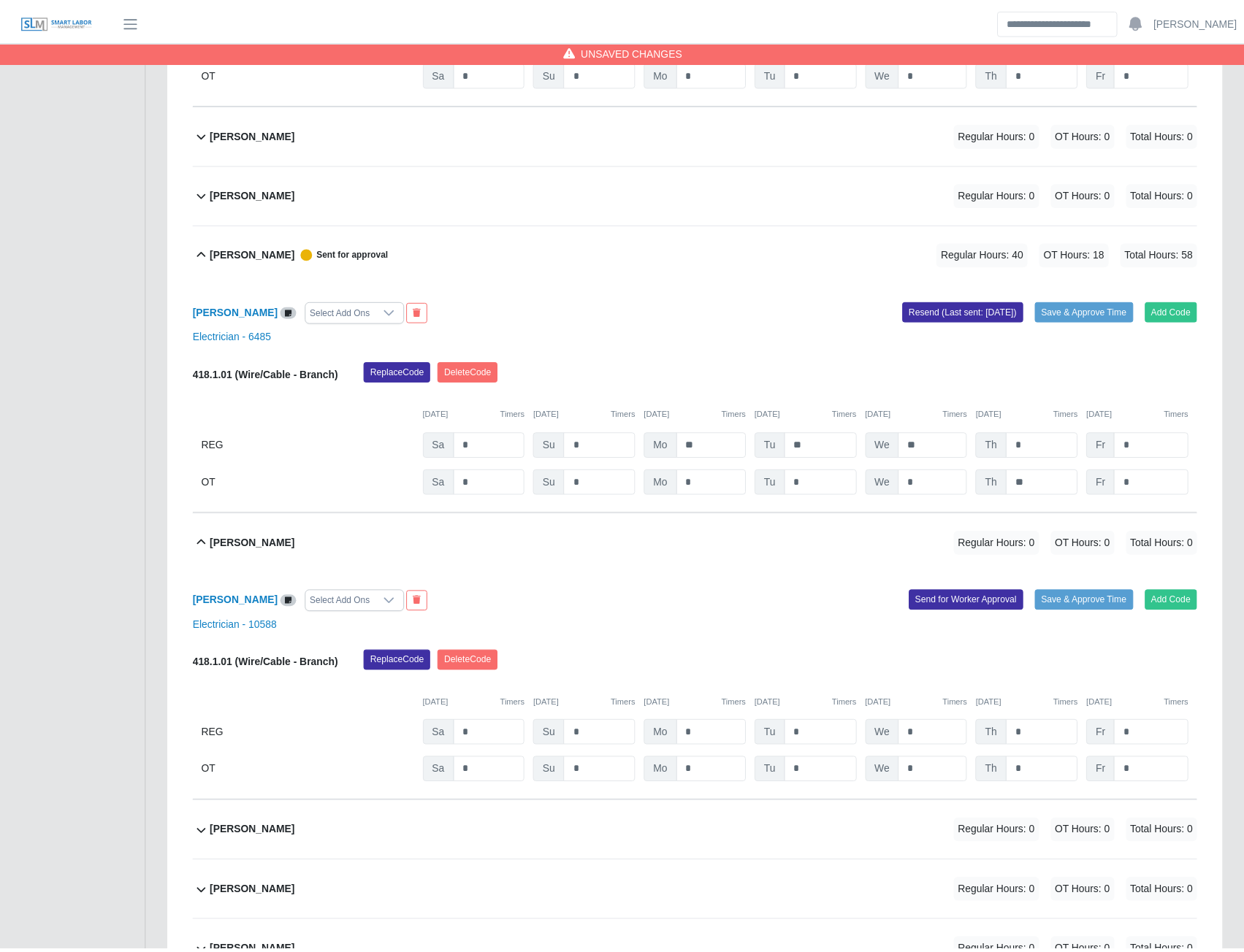
scroll to position [10988, 0]
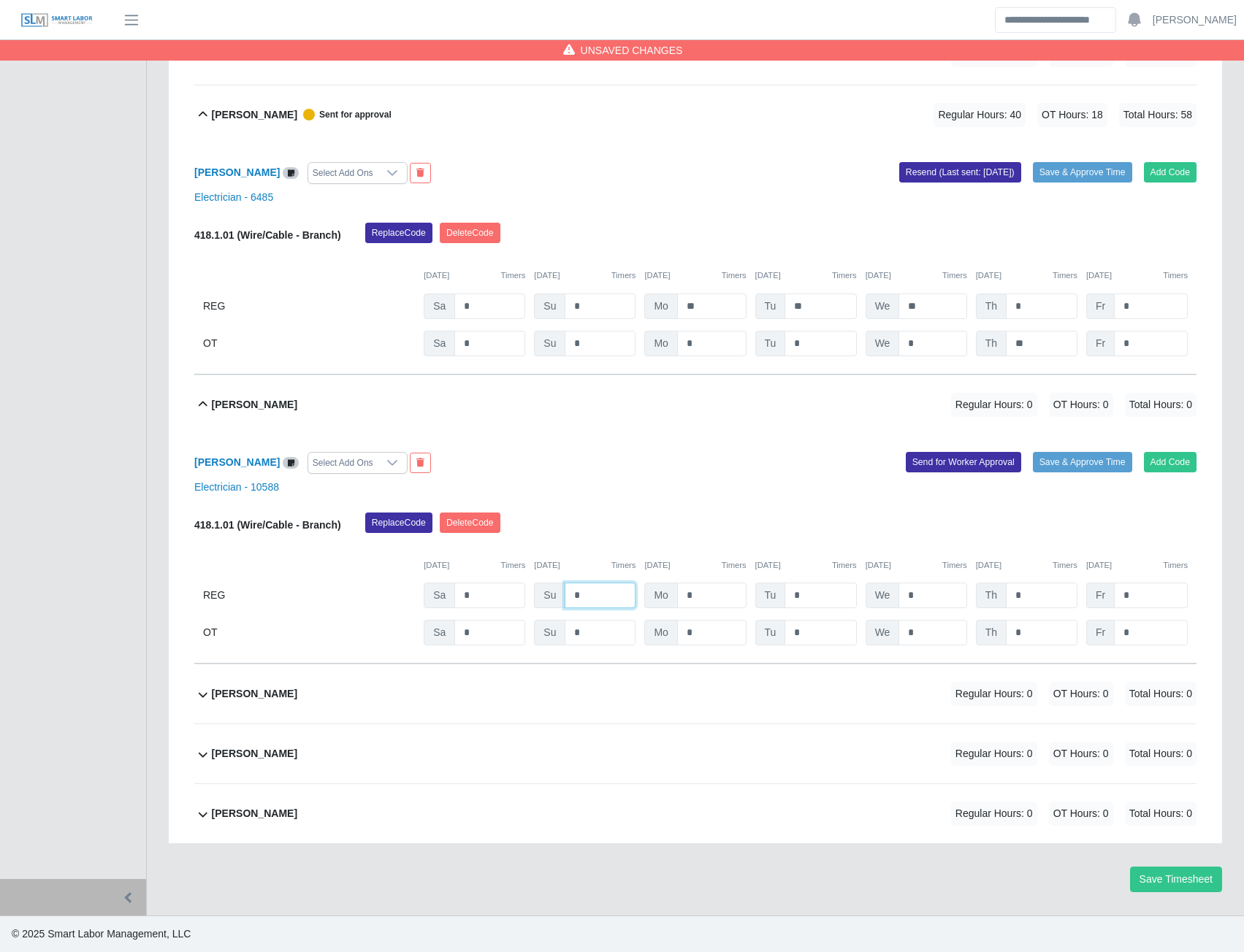
click at [580, 599] on input "*" at bounding box center [600, 595] width 71 height 25
click at [934, 468] on button "Send for Worker Approval" at bounding box center [964, 462] width 115 height 21
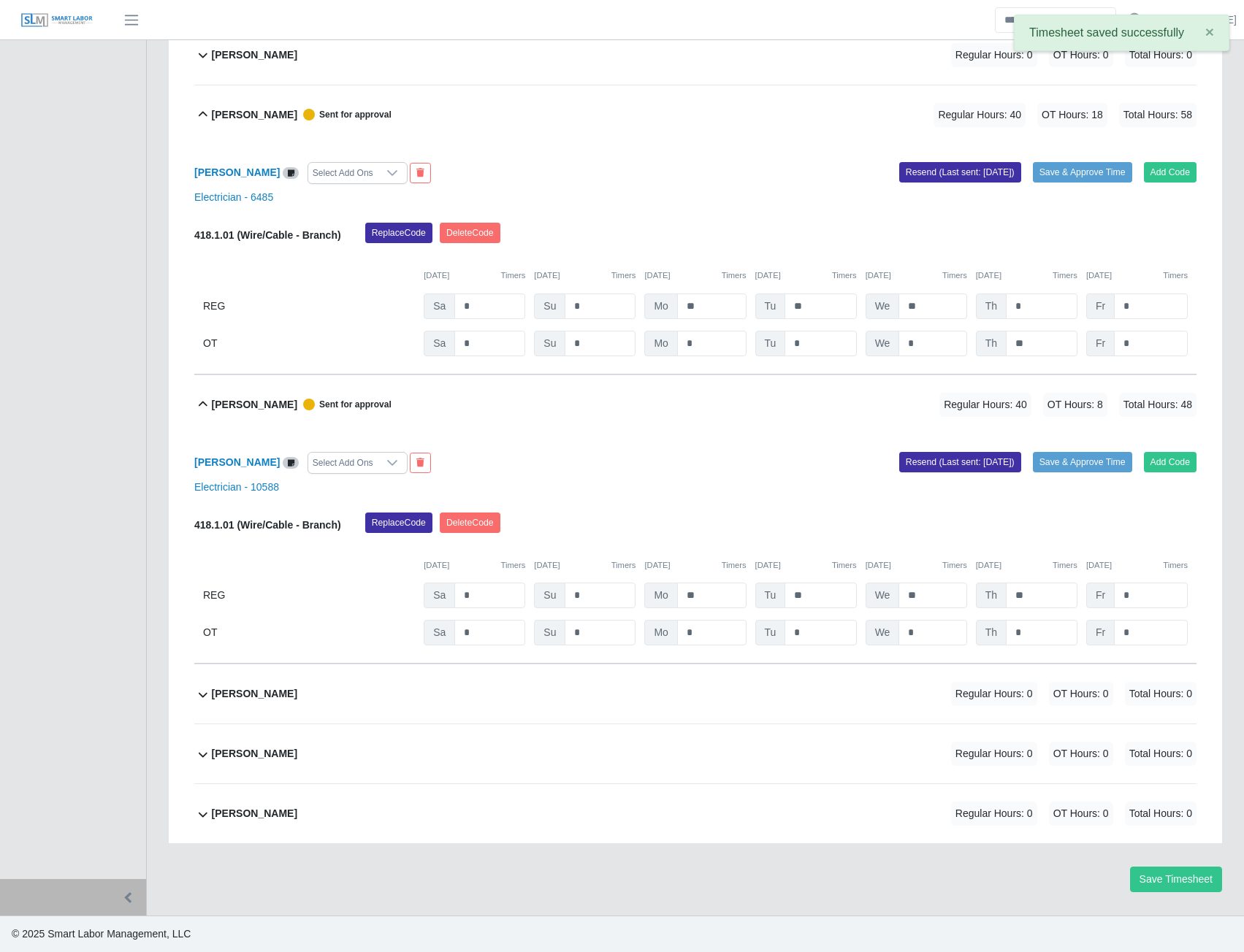
click at [278, 700] on b "Waymon Jackson" at bounding box center [254, 694] width 85 height 15
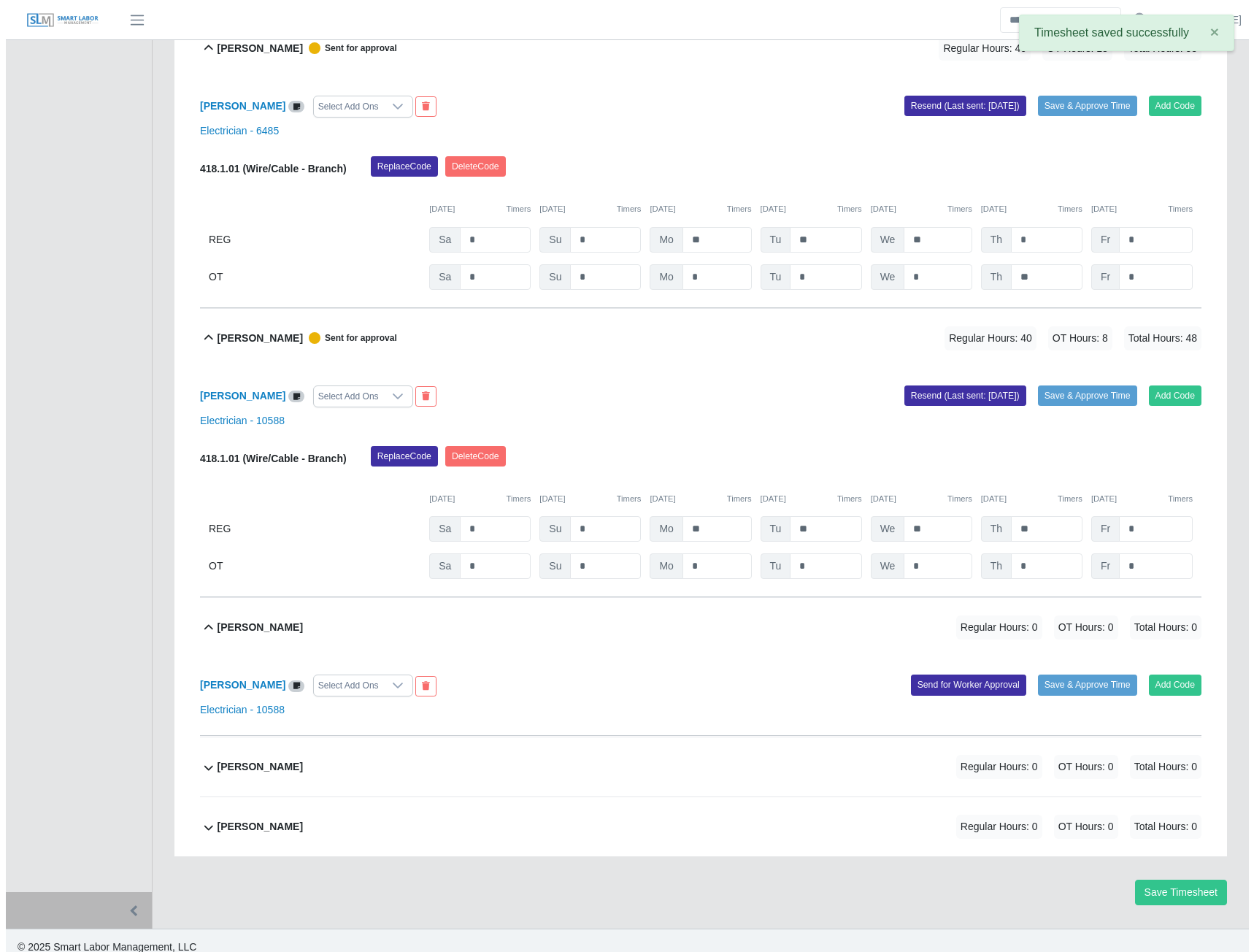
scroll to position [11067, 0]
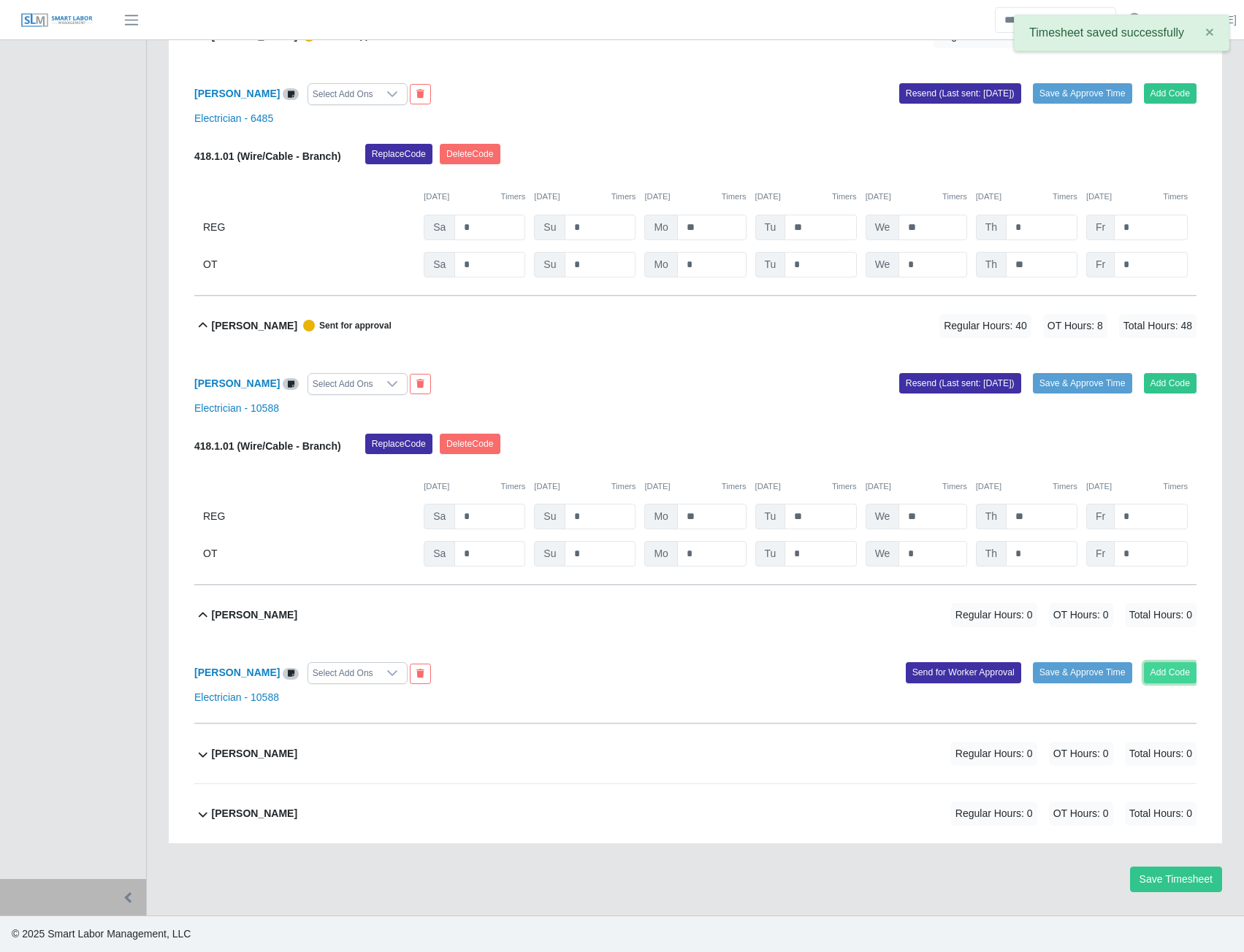
click at [1171, 674] on button "Add Code" at bounding box center [1170, 672] width 53 height 21
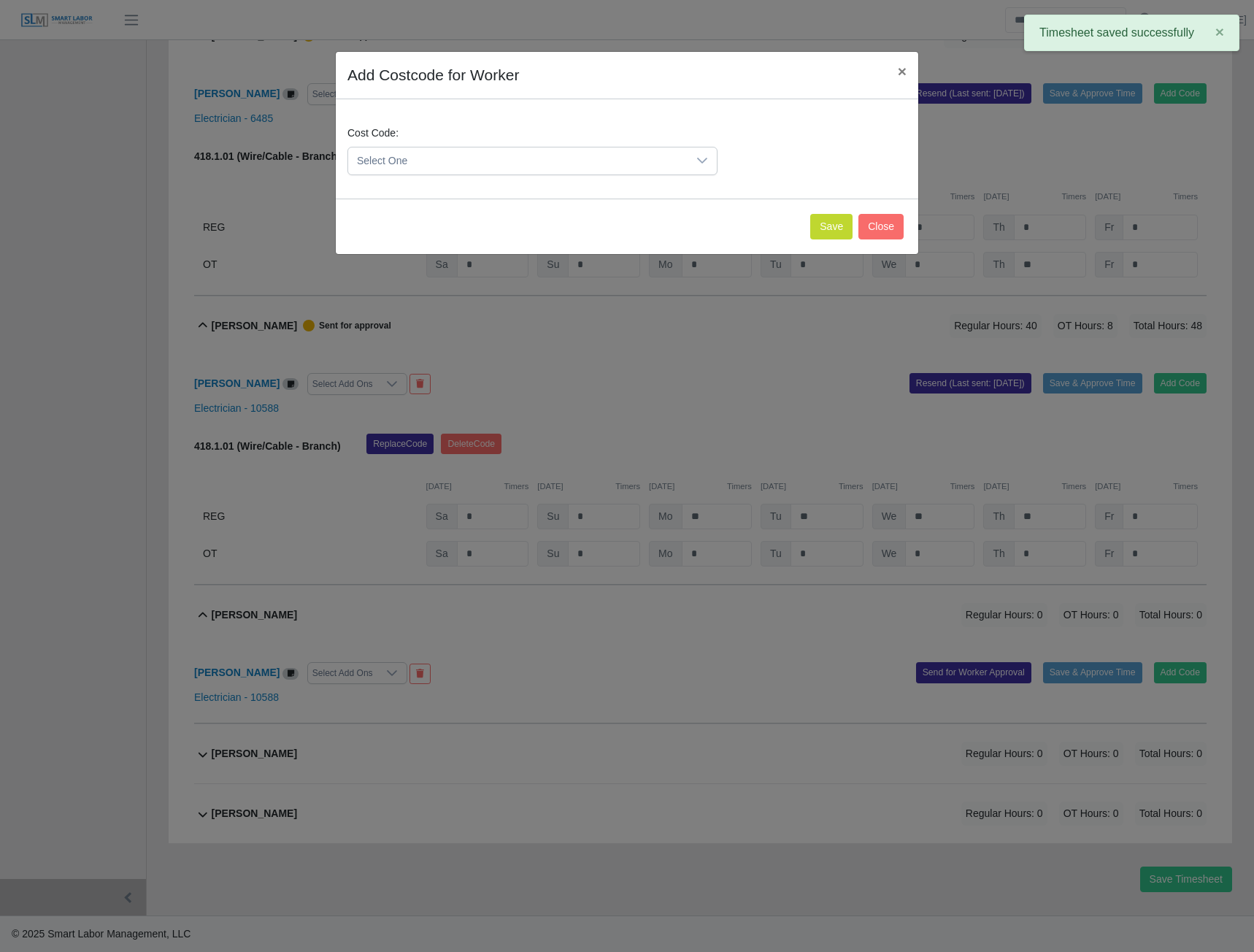
click at [617, 163] on span "Select One" at bounding box center [518, 161] width 340 height 27
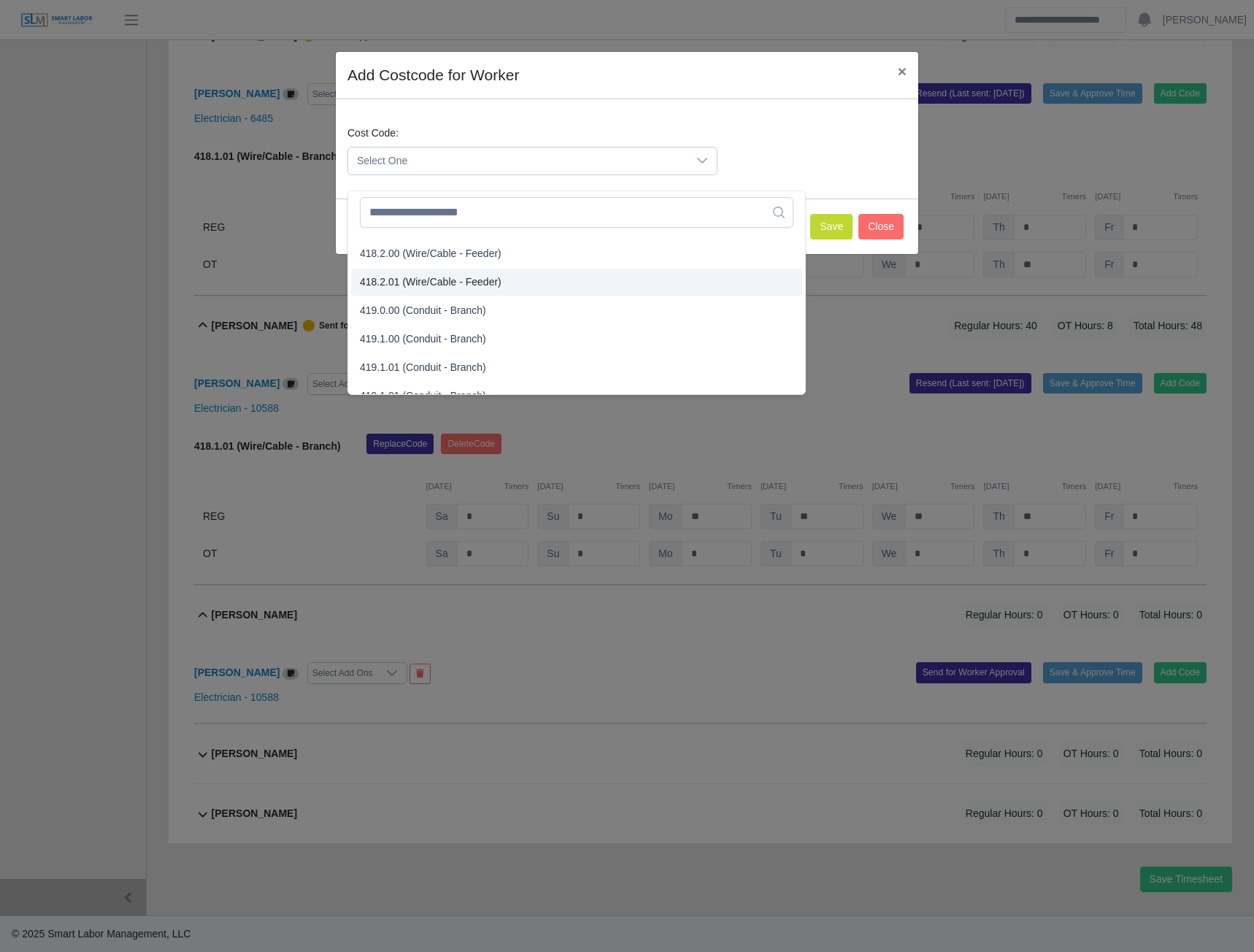
scroll to position [804, 0]
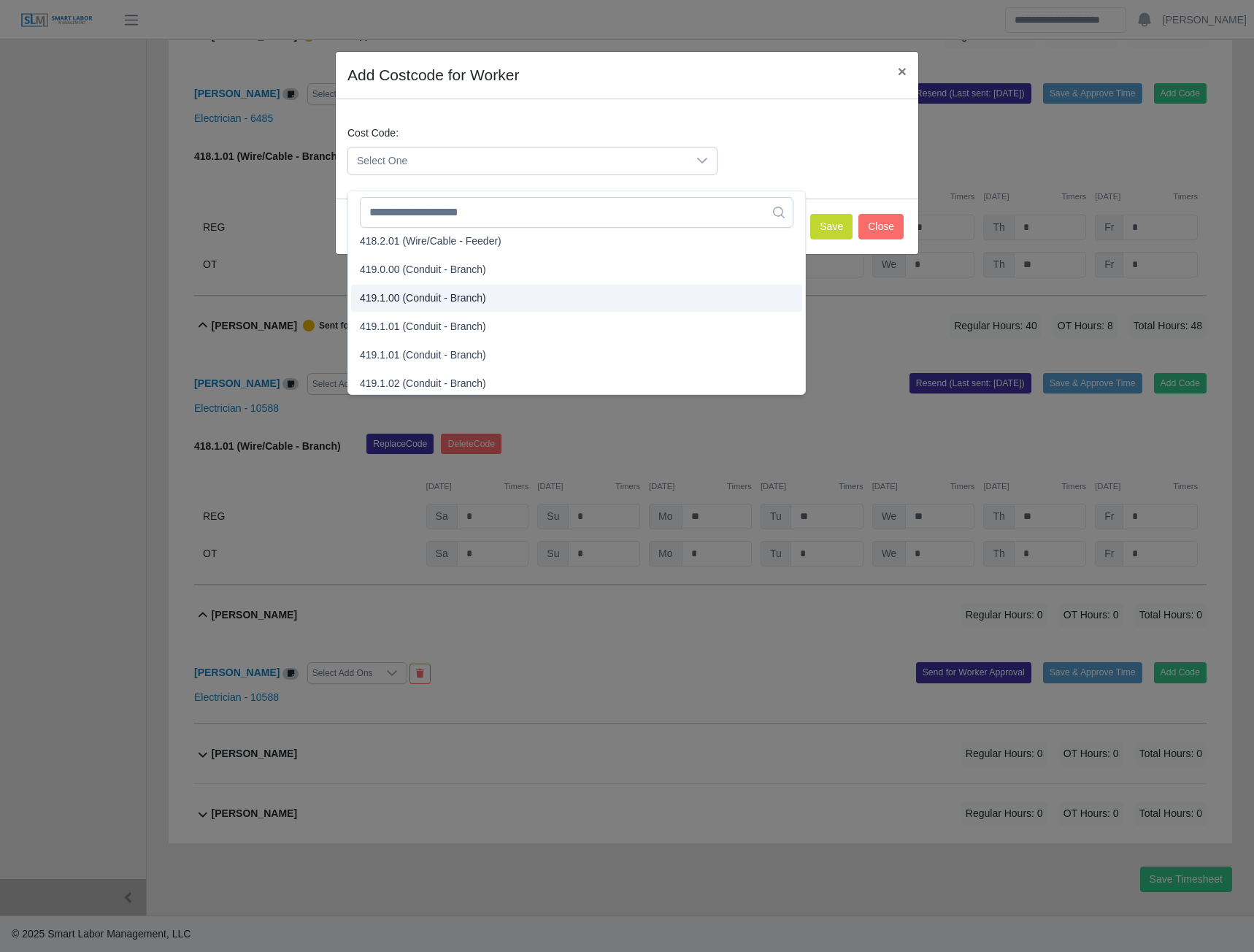
click at [414, 291] on span "419.1.00 (Conduit - Branch)" at bounding box center [423, 298] width 126 height 15
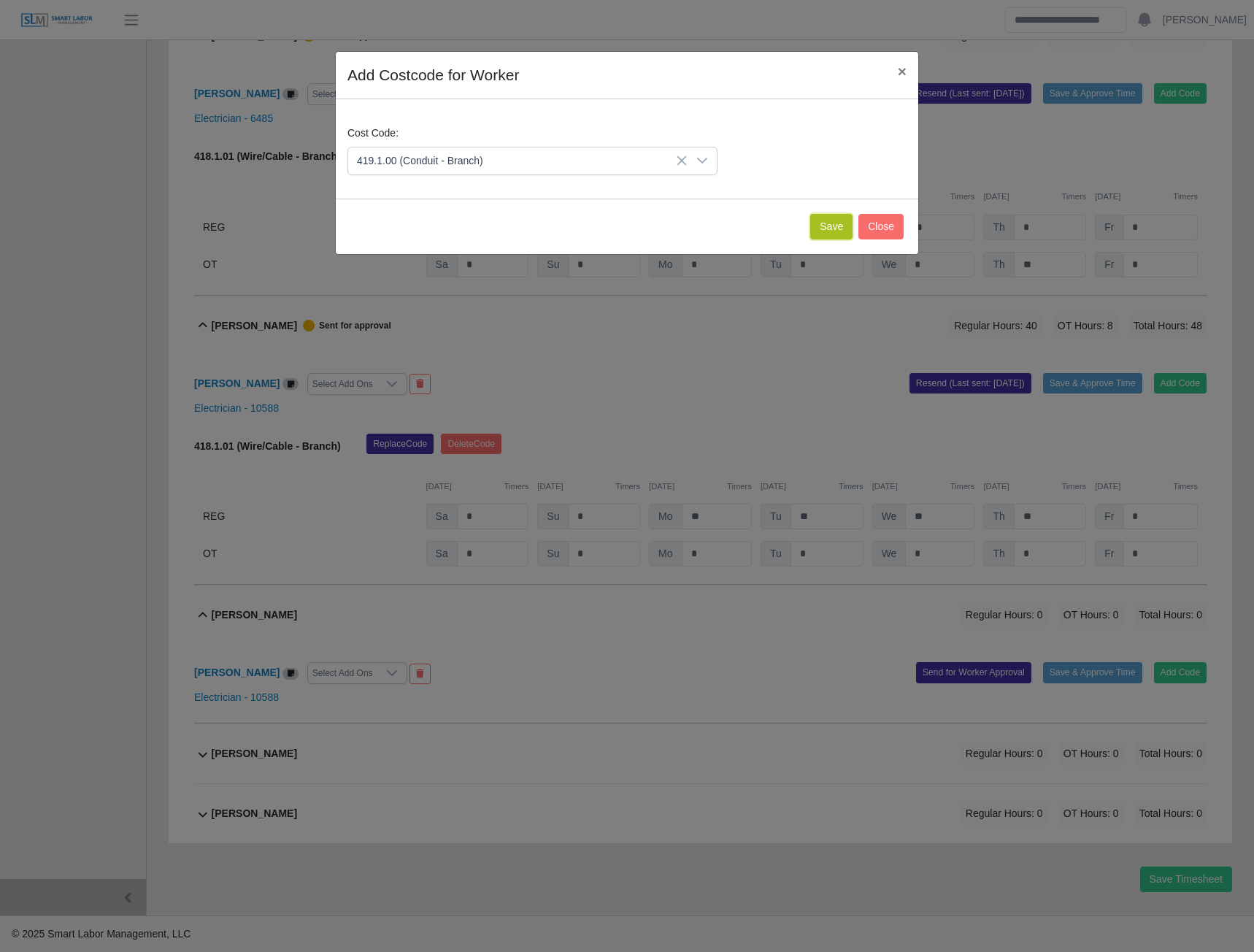
click at [829, 225] on button "Save" at bounding box center [831, 226] width 42 height 25
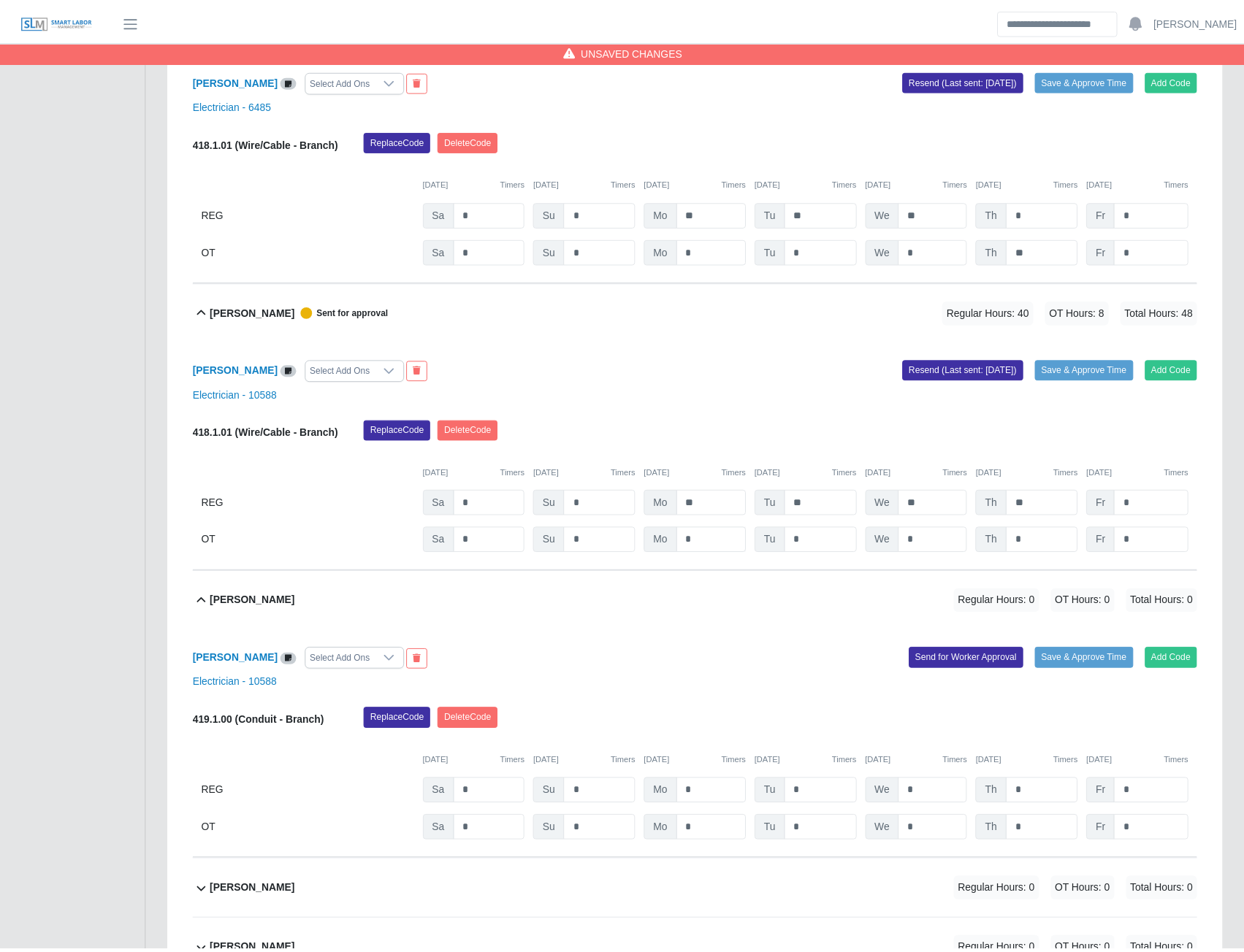
scroll to position [11219, 0]
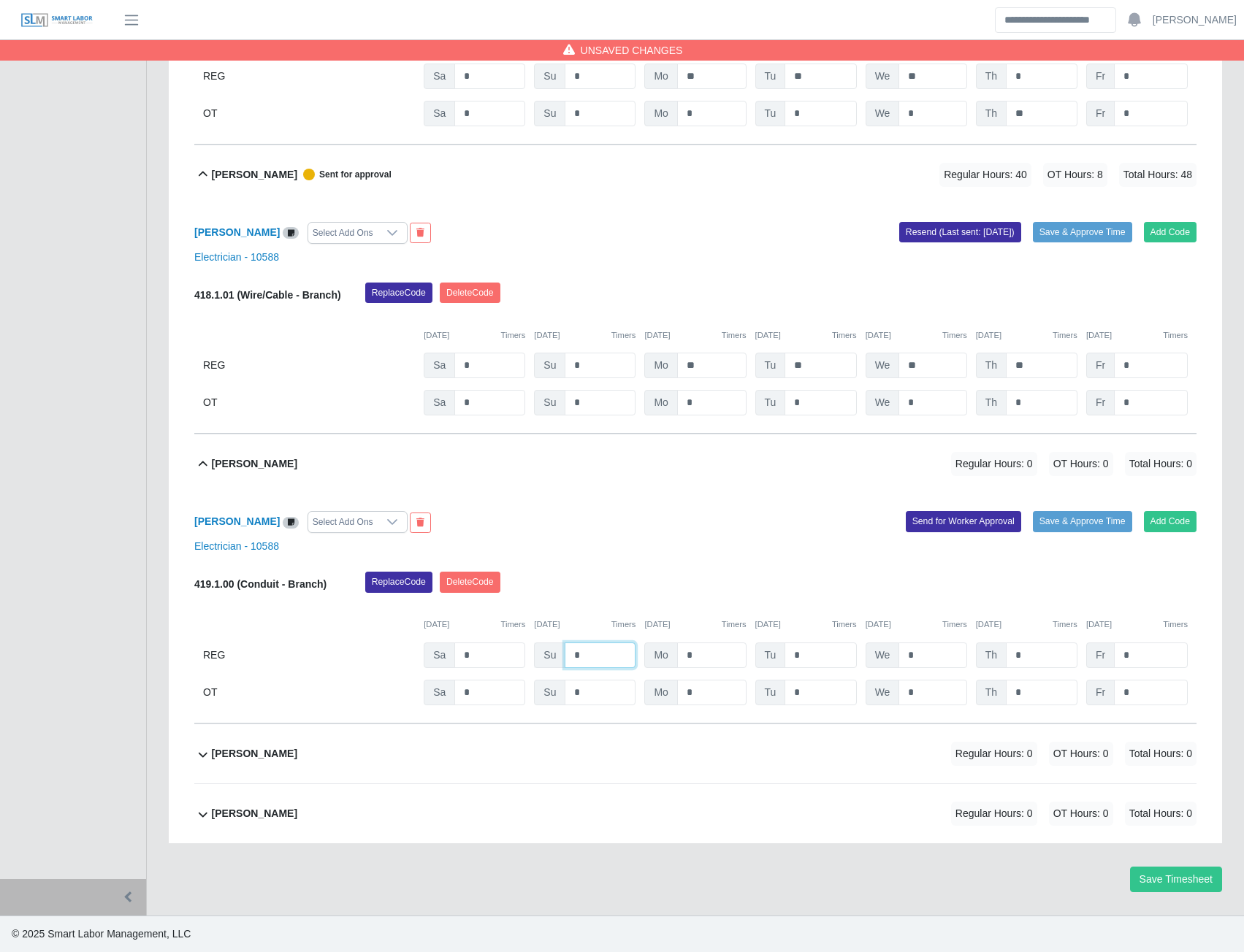
click at [595, 659] on input "*" at bounding box center [600, 655] width 71 height 25
click at [956, 531] on button "Send for Worker Approval" at bounding box center [964, 521] width 115 height 21
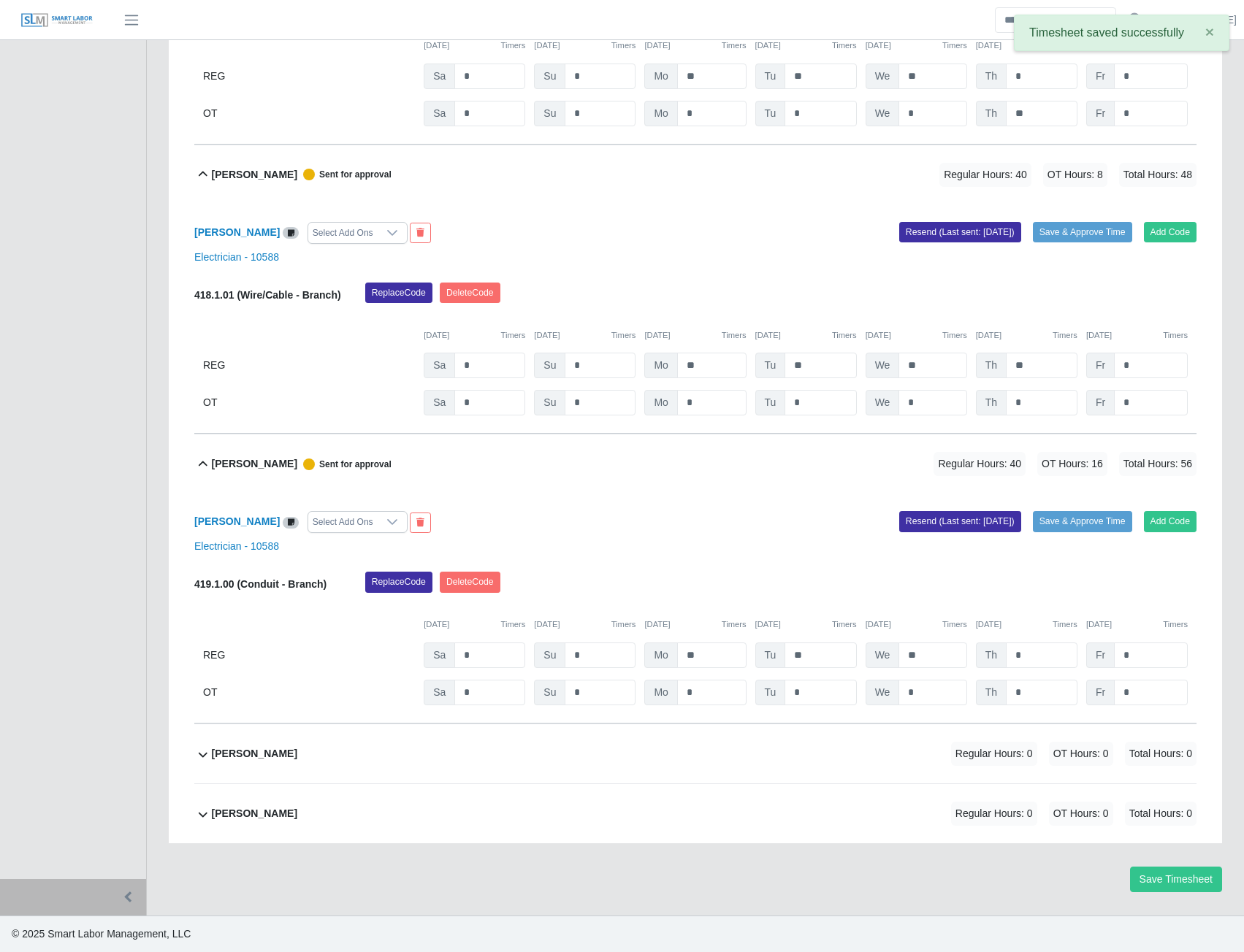
click at [265, 761] on b "William Pena" at bounding box center [254, 754] width 85 height 15
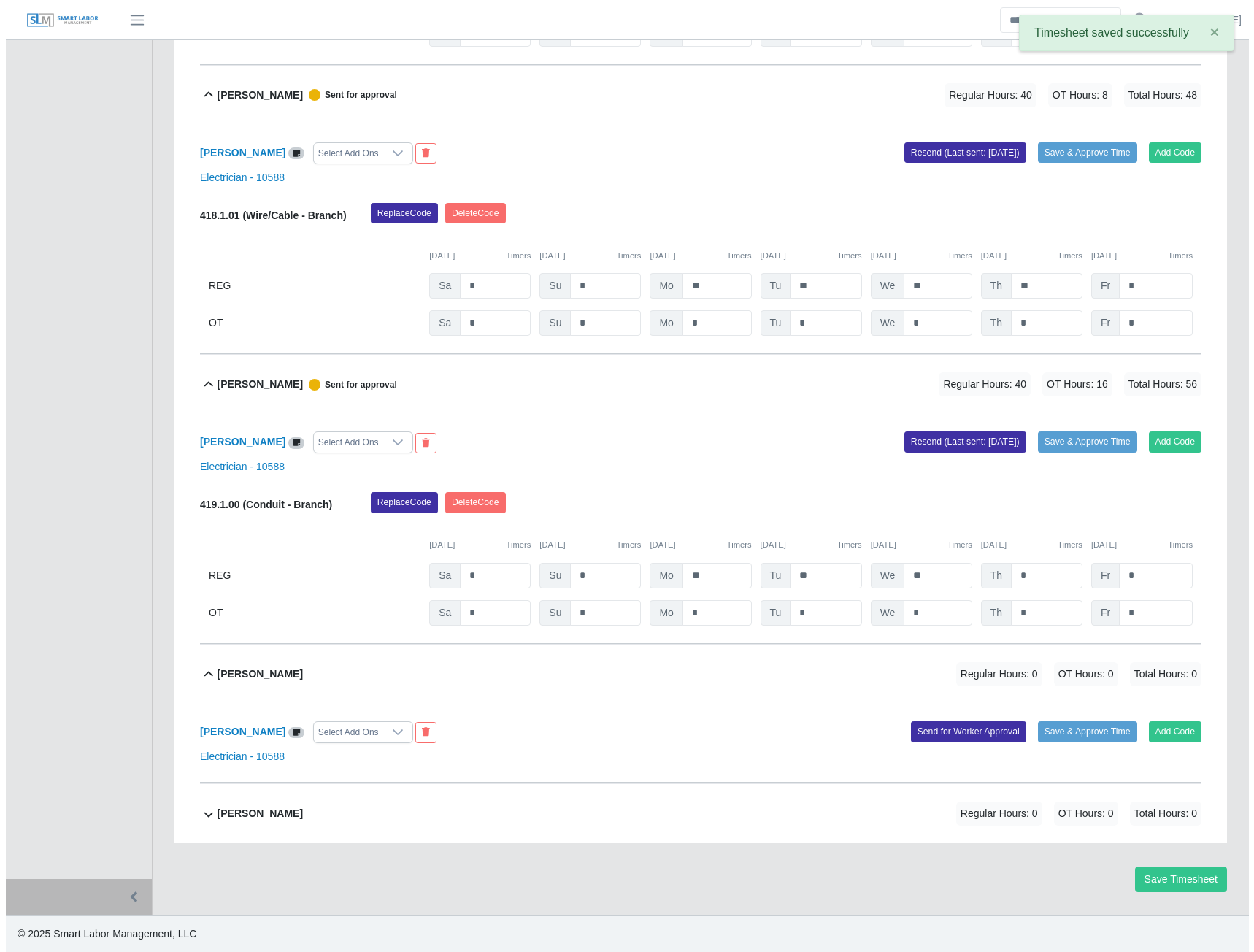
scroll to position [11297, 0]
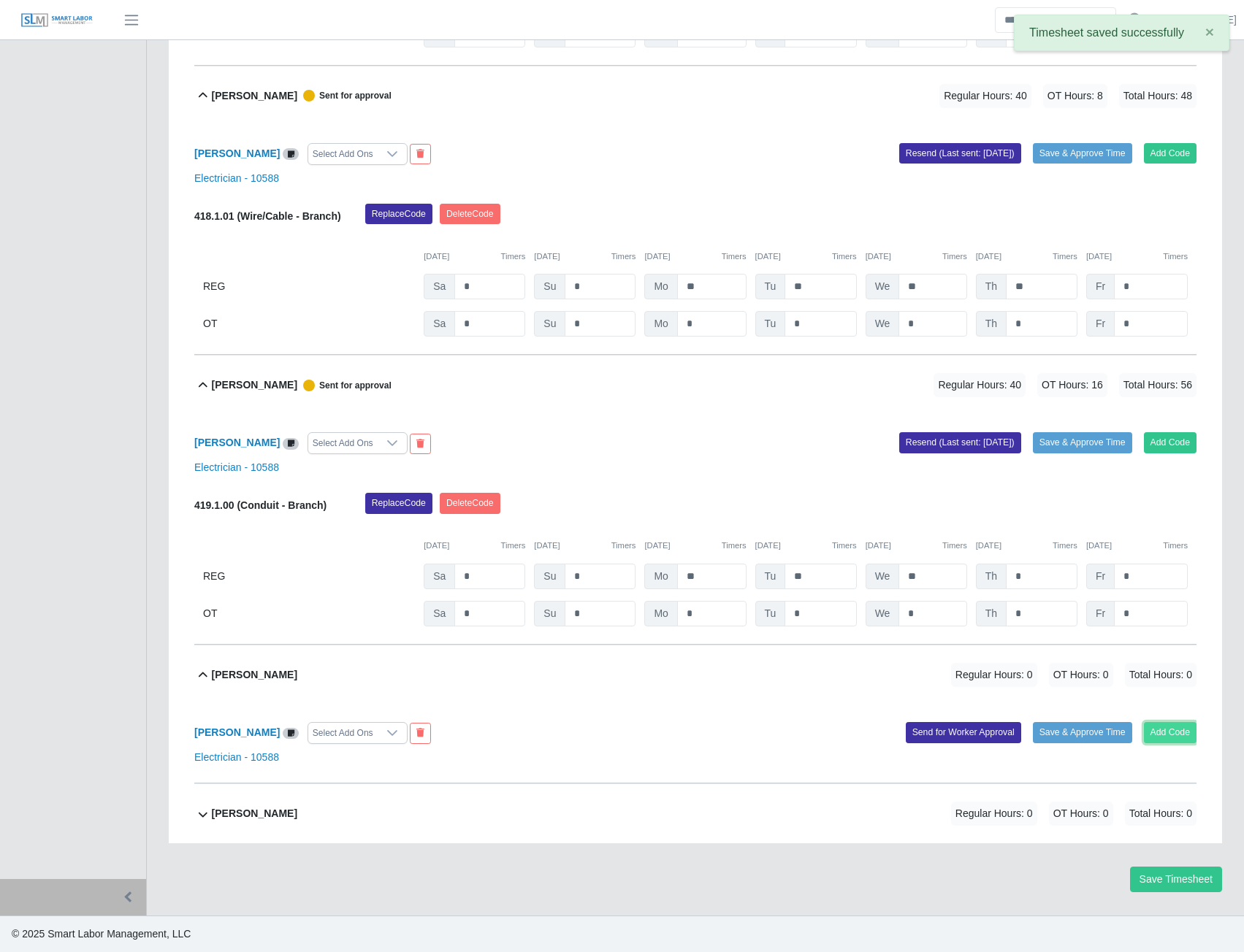
click at [1155, 736] on button "Add Code" at bounding box center [1170, 732] width 53 height 21
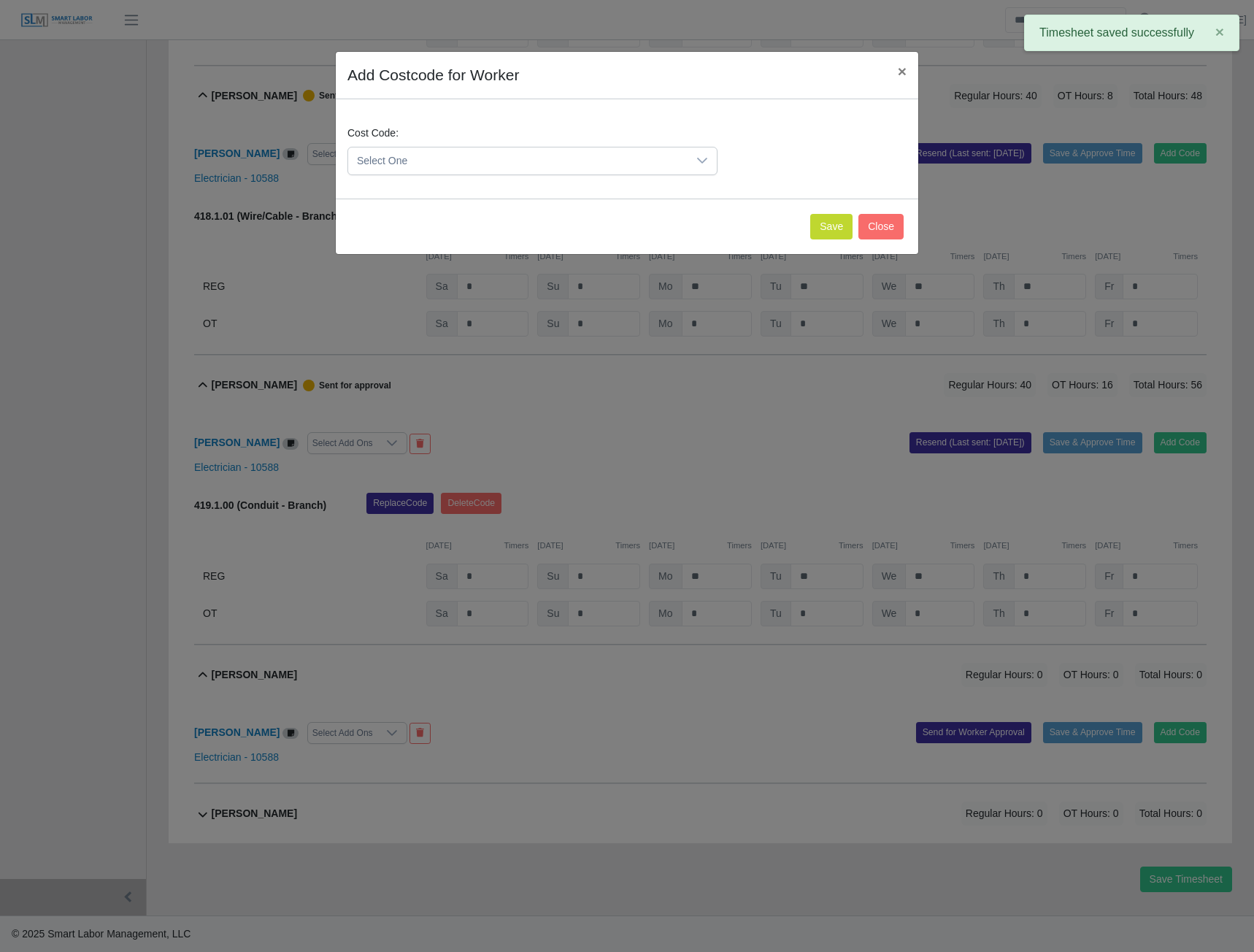
click at [654, 162] on span "Select One" at bounding box center [518, 161] width 340 height 27
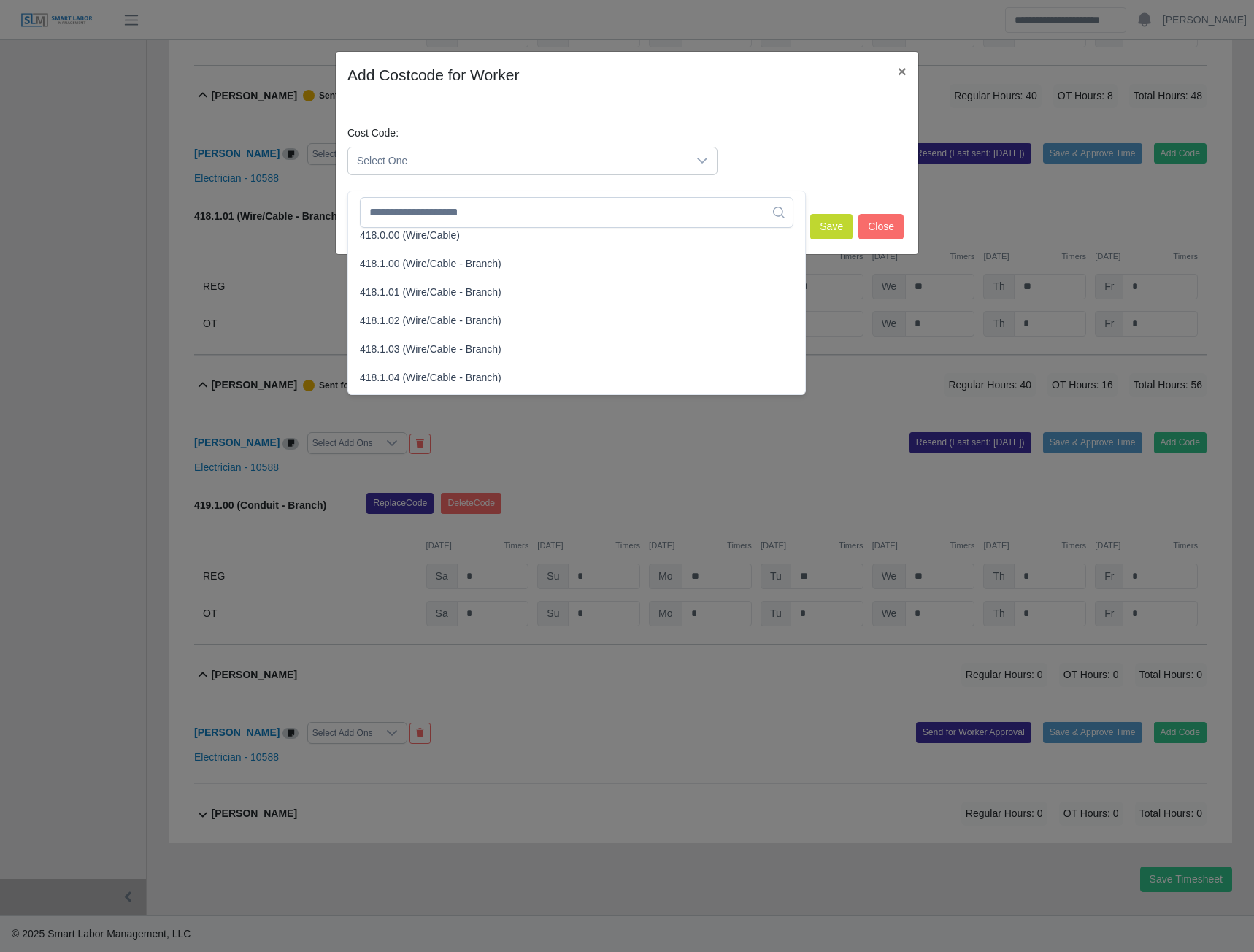
scroll to position [584, 0]
click at [431, 282] on span "418.1.01 (Wire/Cable - Branch)" at bounding box center [431, 290] width 141 height 15
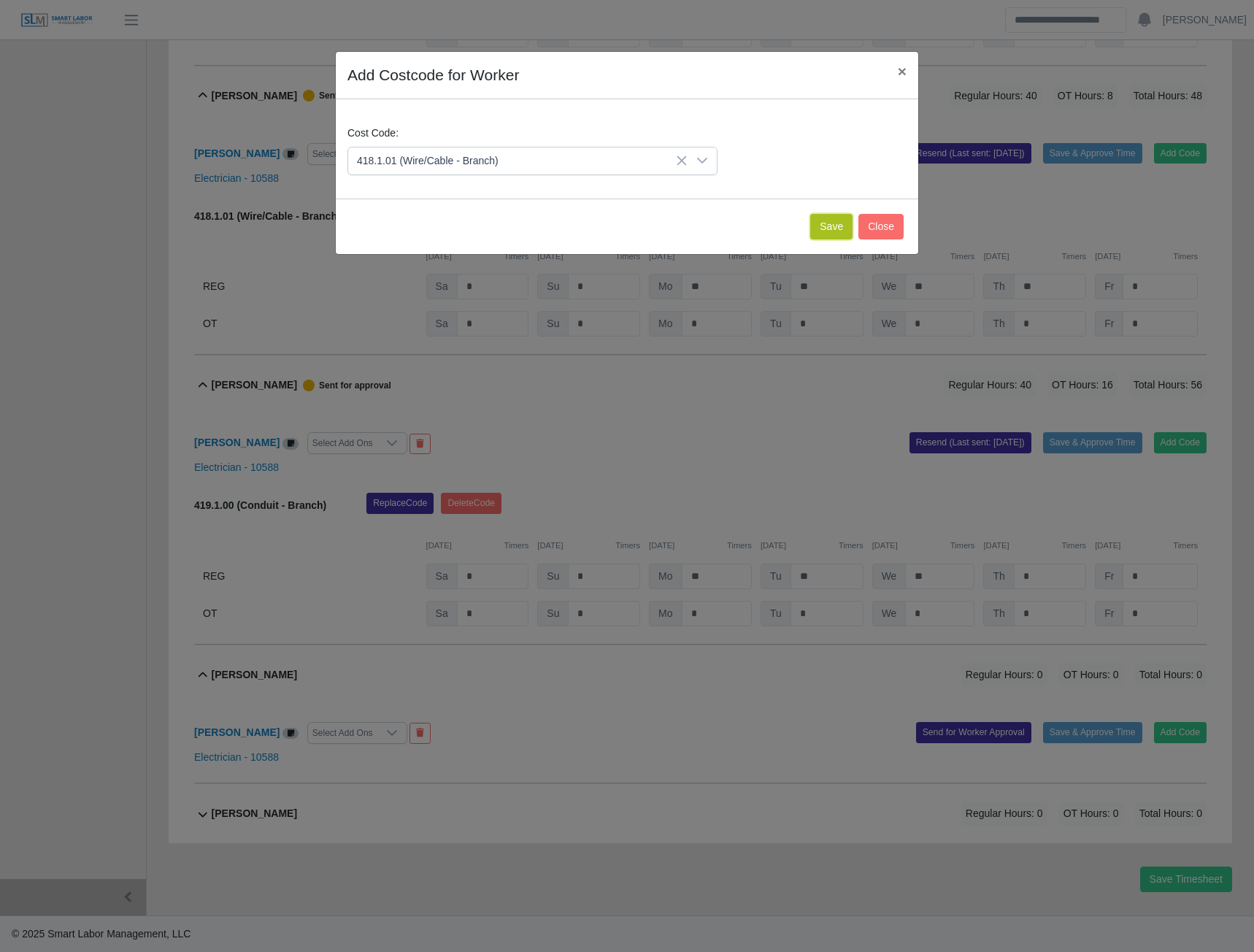
click at [825, 227] on button "Save" at bounding box center [831, 226] width 42 height 25
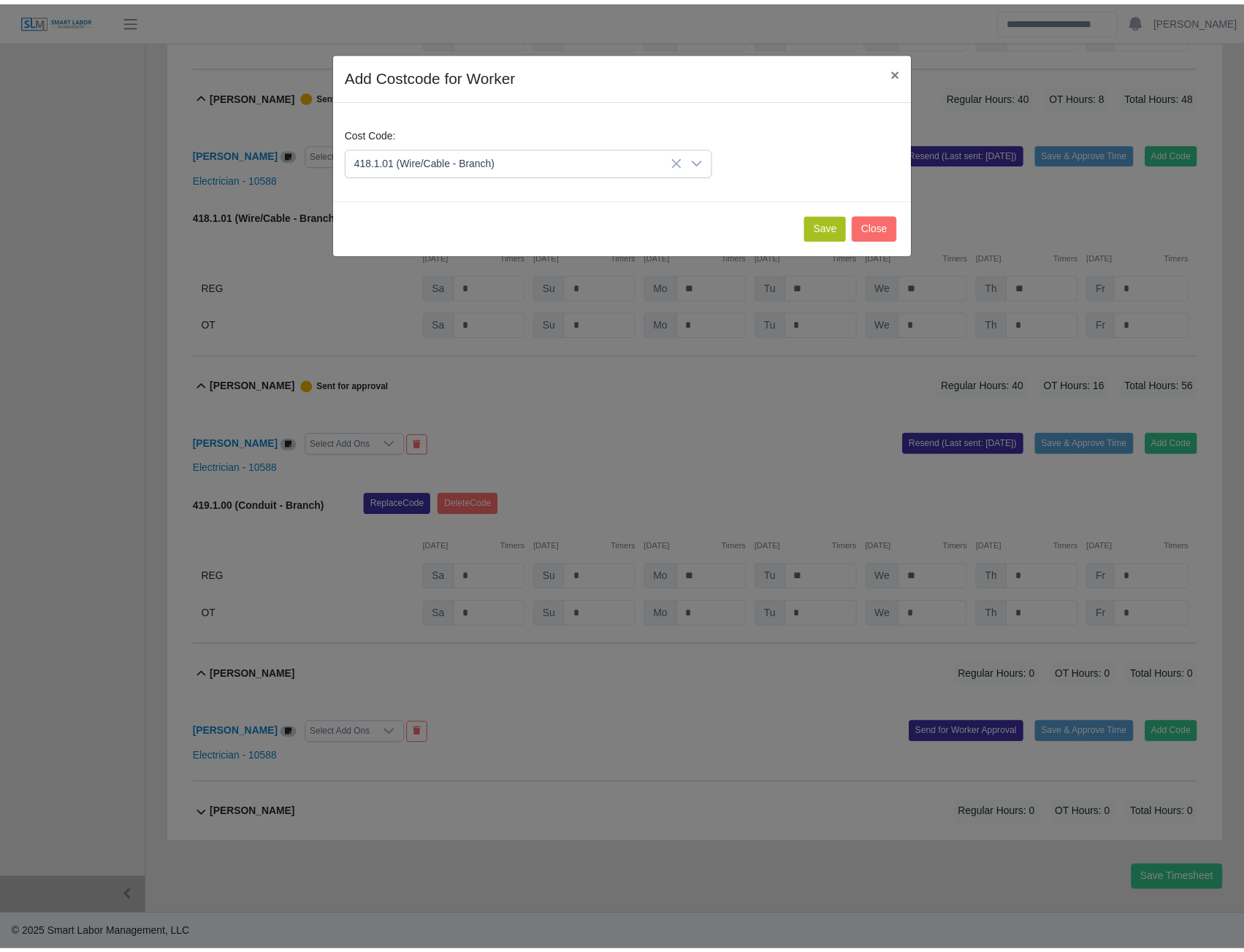
scroll to position [11449, 0]
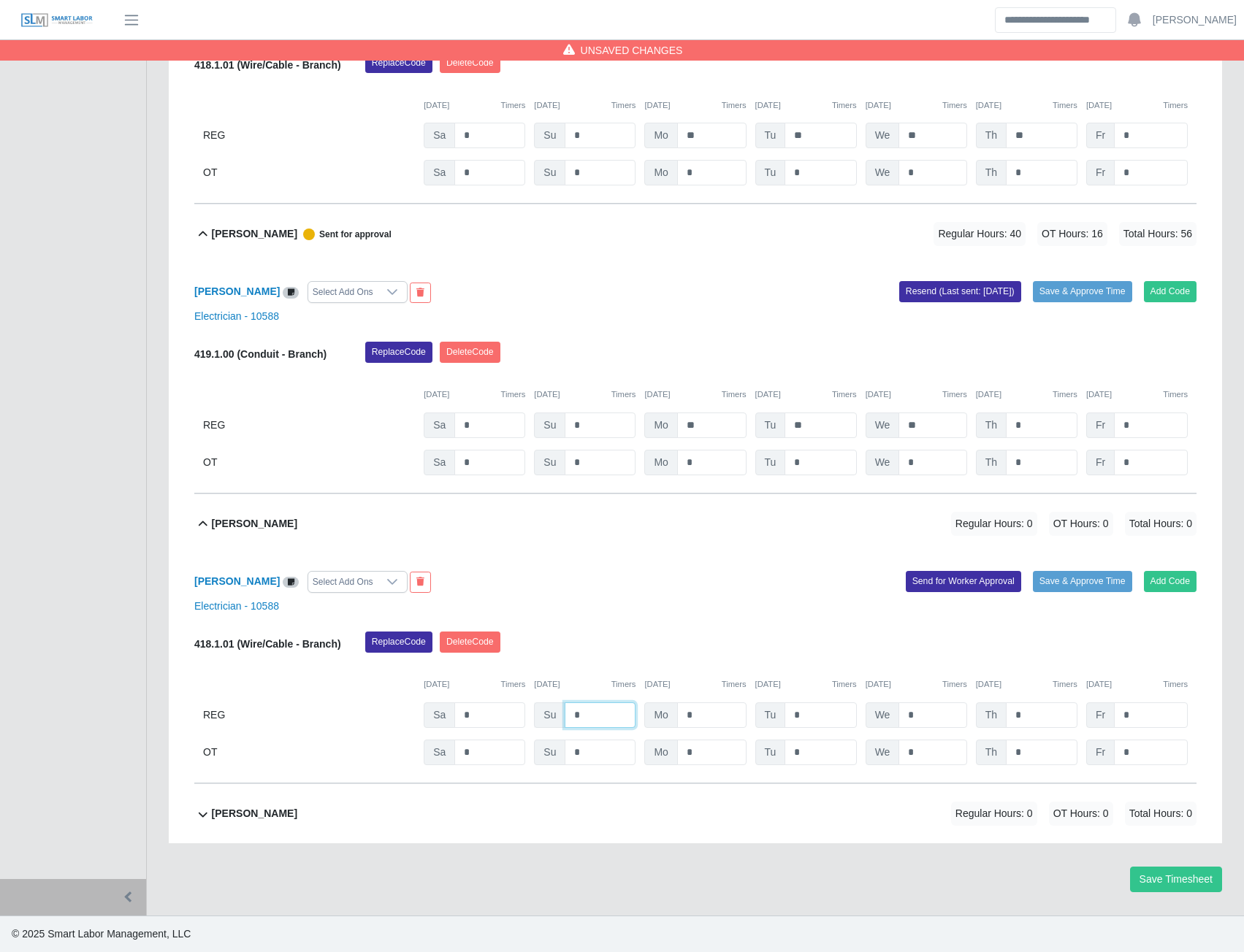
click at [591, 716] on input "*" at bounding box center [600, 715] width 71 height 25
click at [962, 589] on button "Send for Worker Approval" at bounding box center [964, 581] width 115 height 21
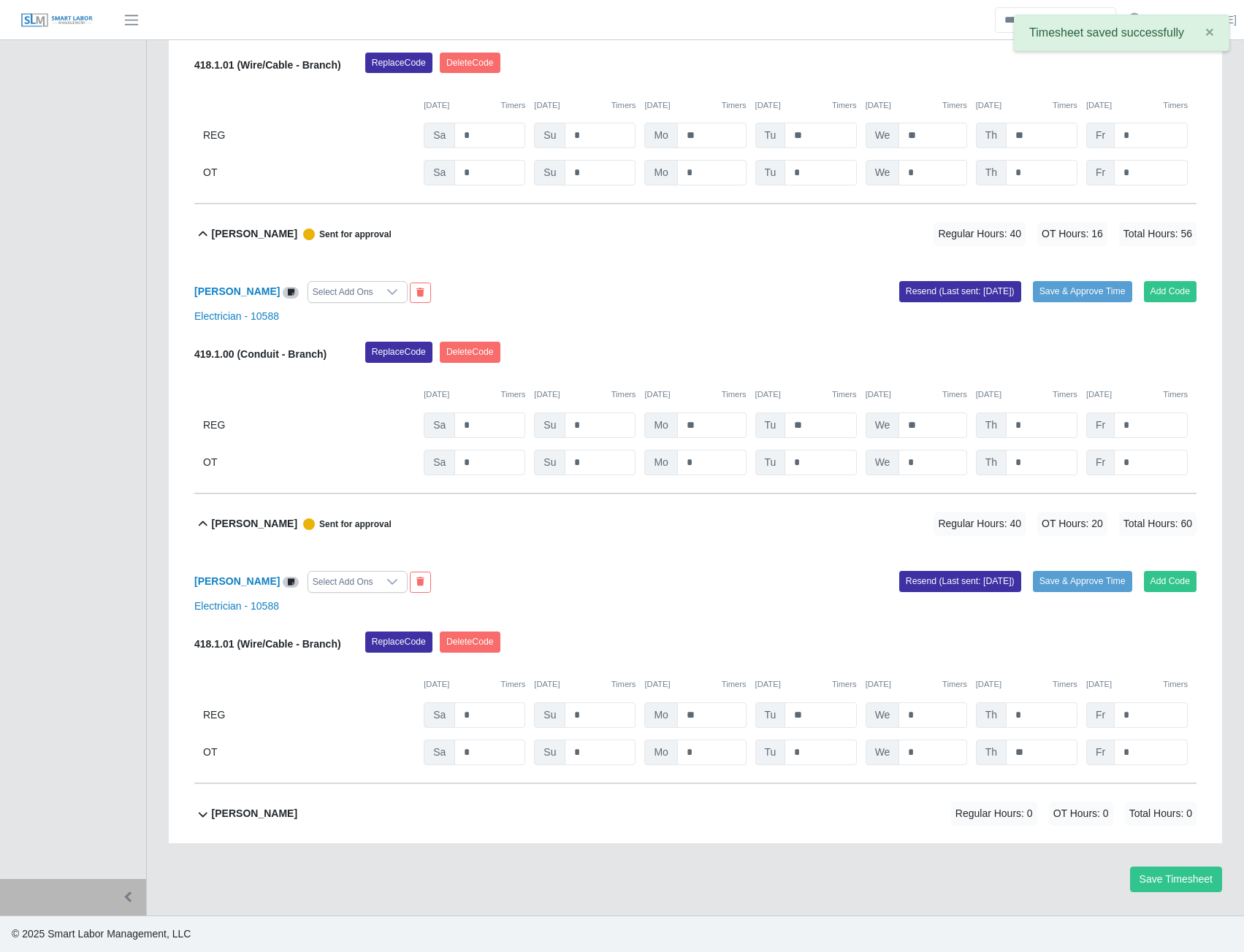
click at [245, 818] on b "Willis Dorsey" at bounding box center [254, 814] width 85 height 15
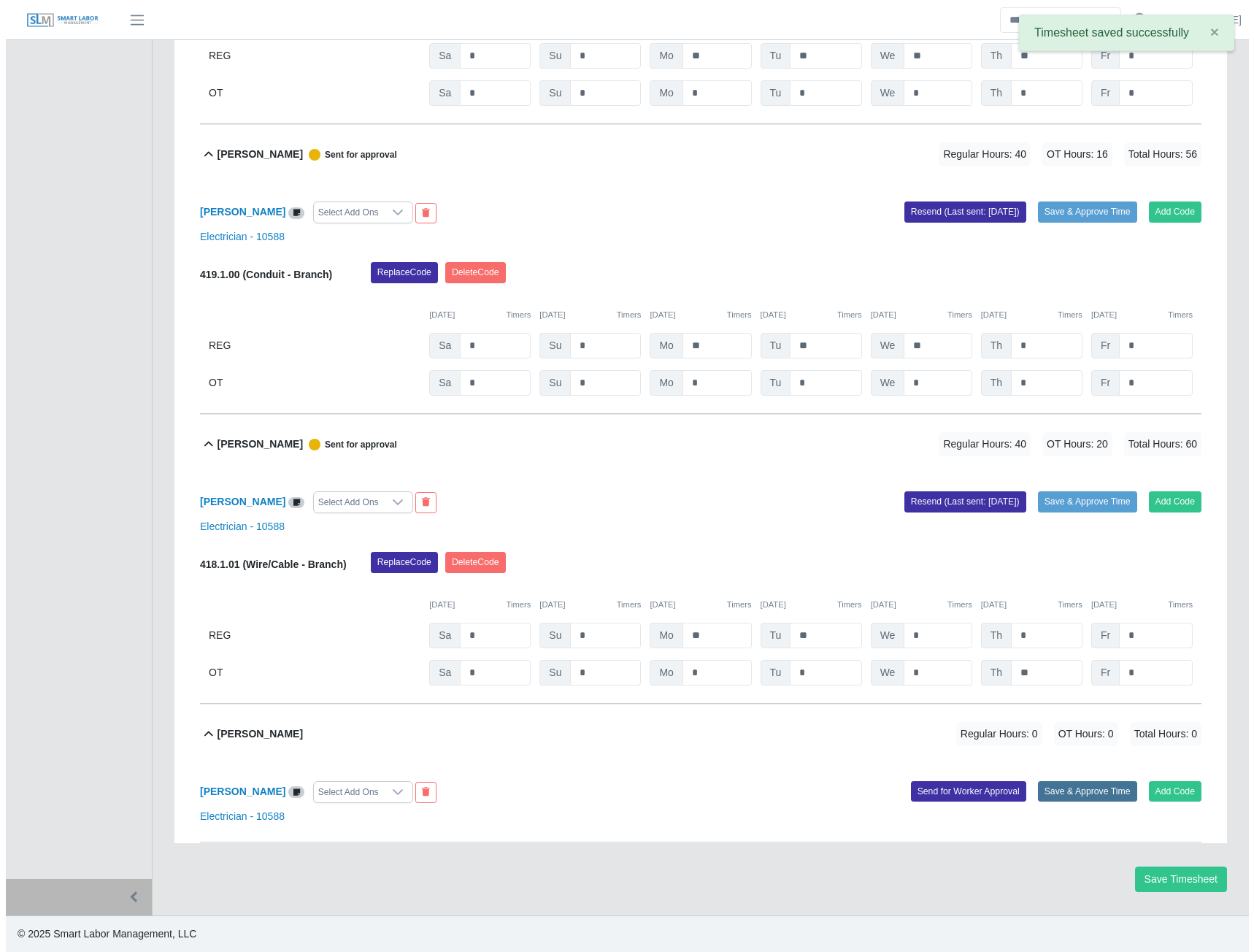
scroll to position [11528, 0]
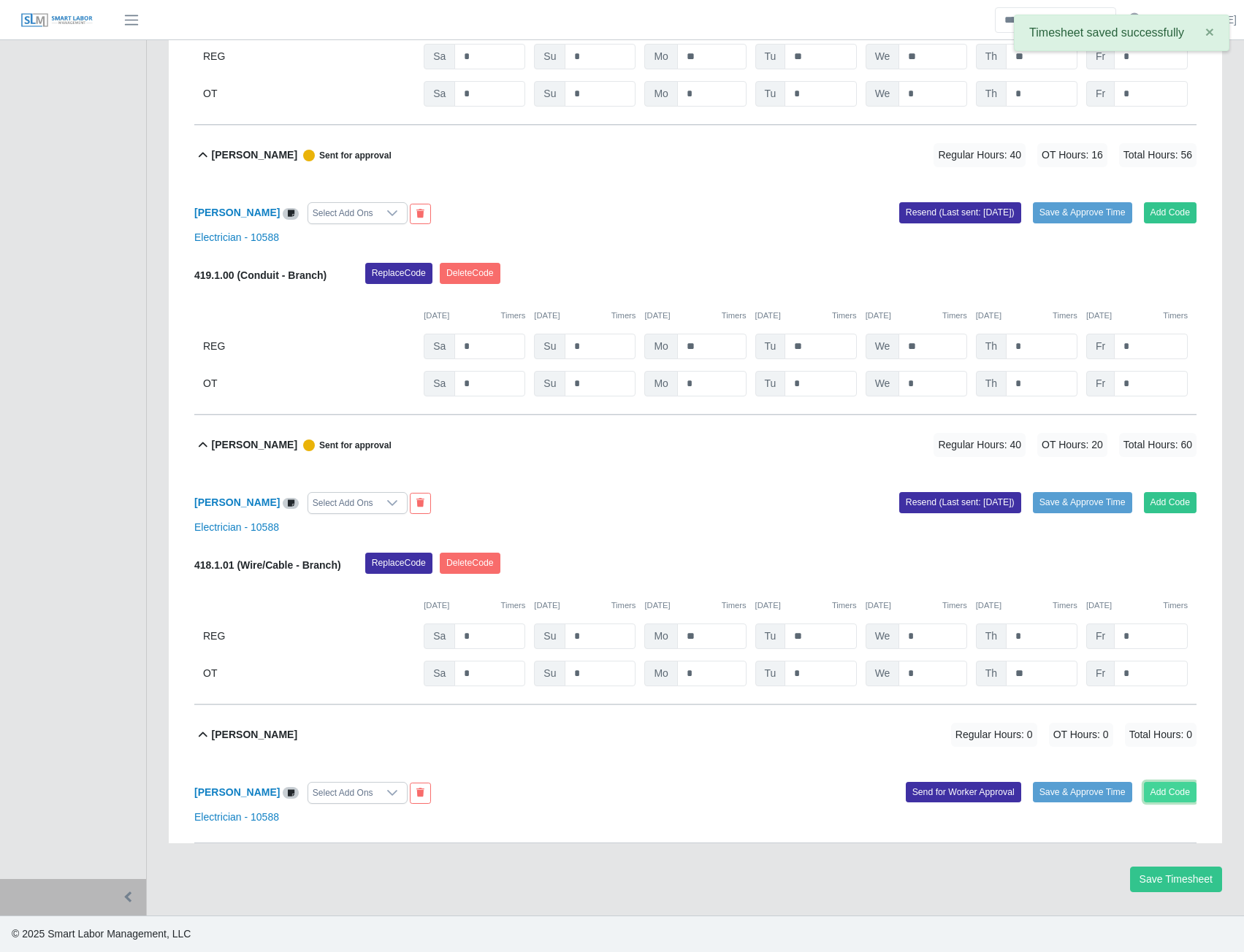
click at [1164, 794] on button "Add Code" at bounding box center [1170, 792] width 53 height 21
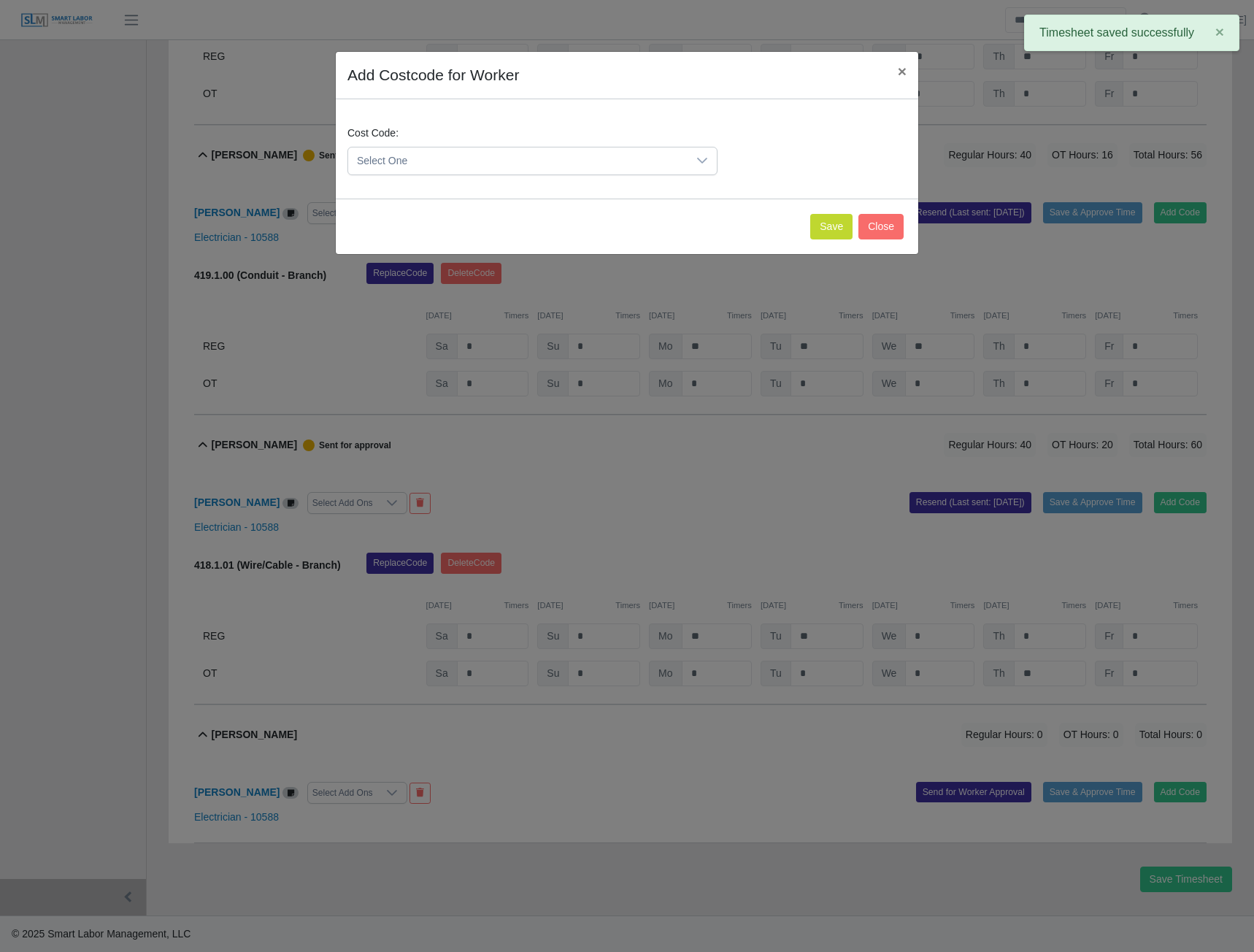
click at [667, 158] on span "Select One" at bounding box center [518, 161] width 340 height 27
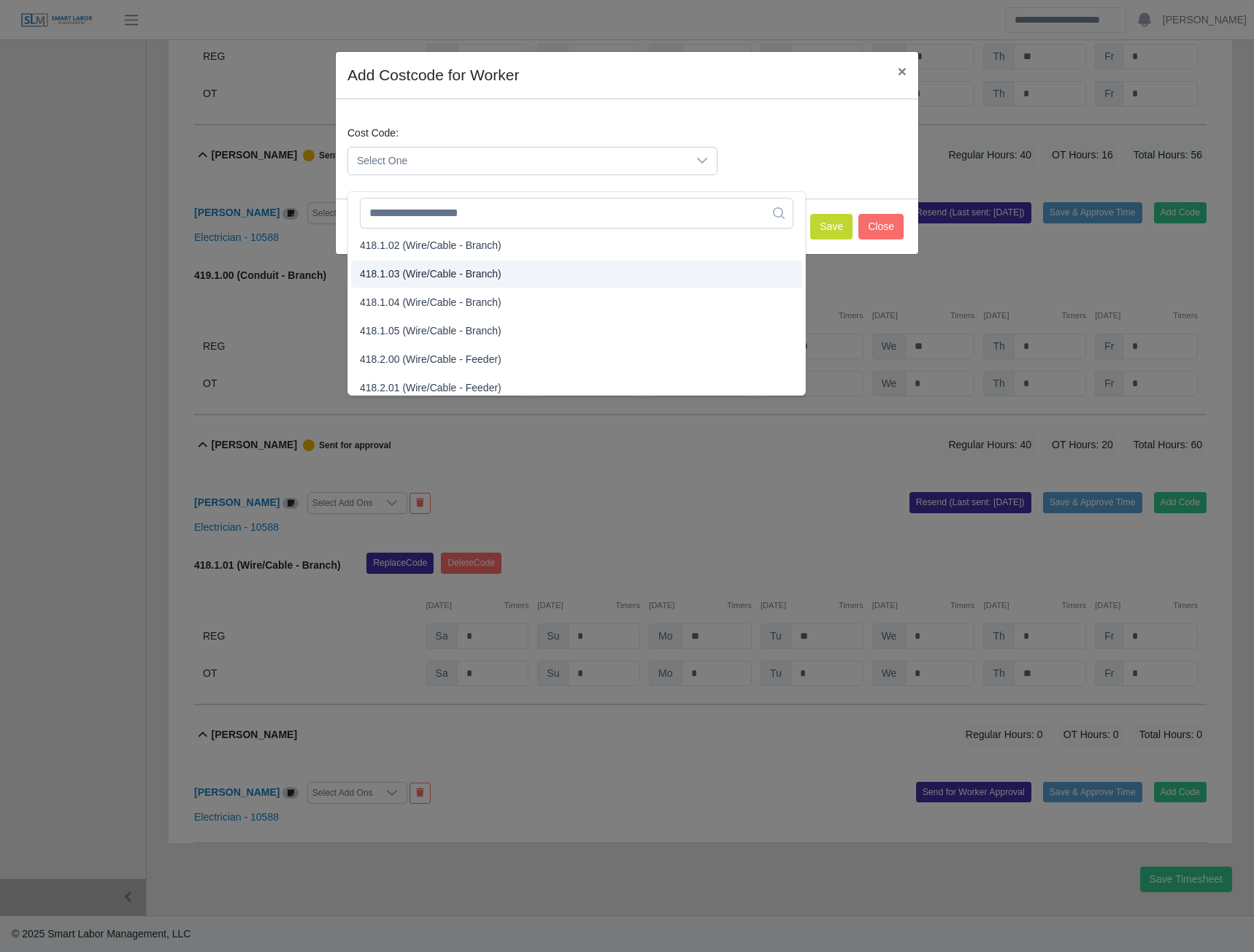
scroll to position [584, 0]
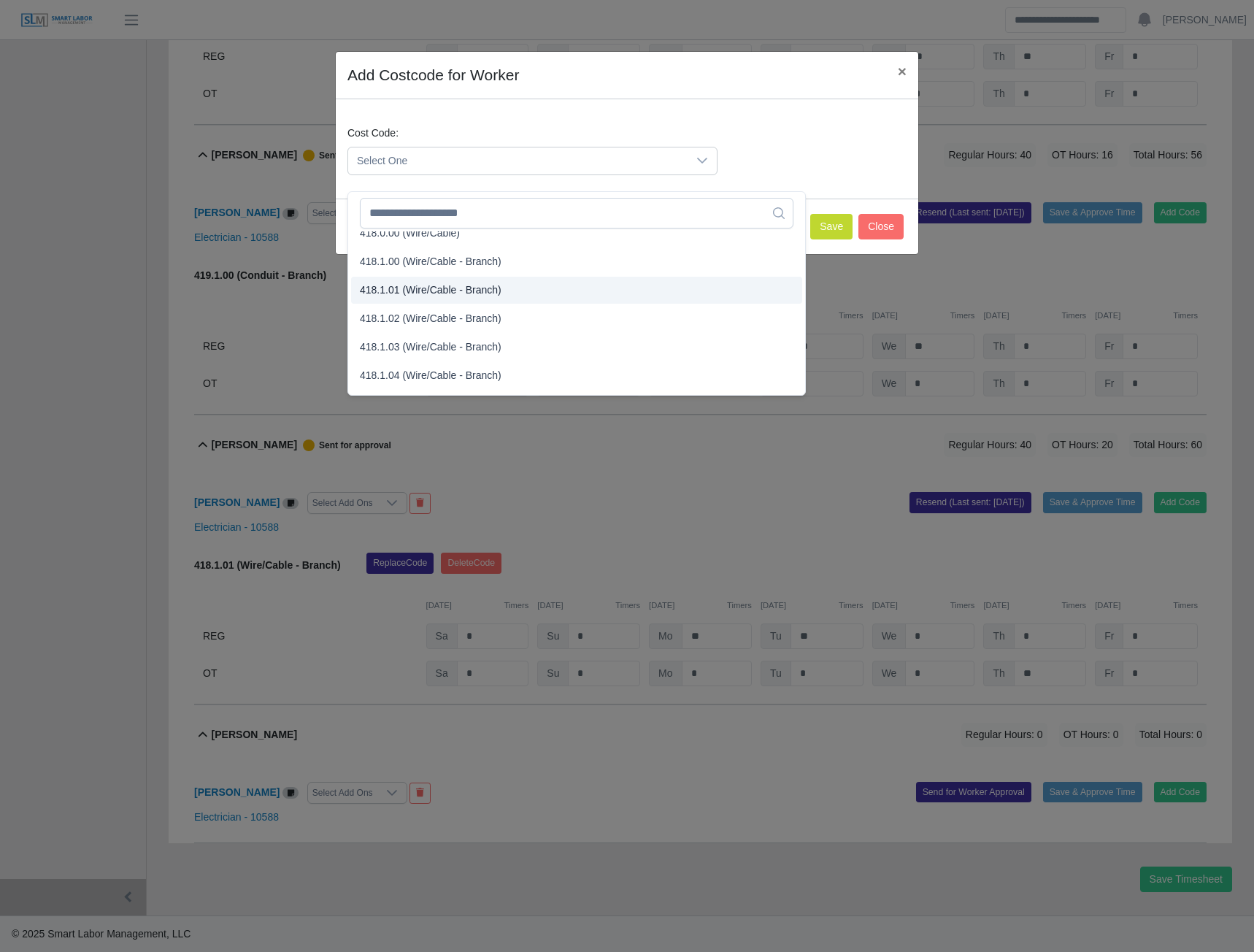
click at [410, 282] on span "418.1.01 (Wire/Cable - Branch)" at bounding box center [431, 290] width 141 height 15
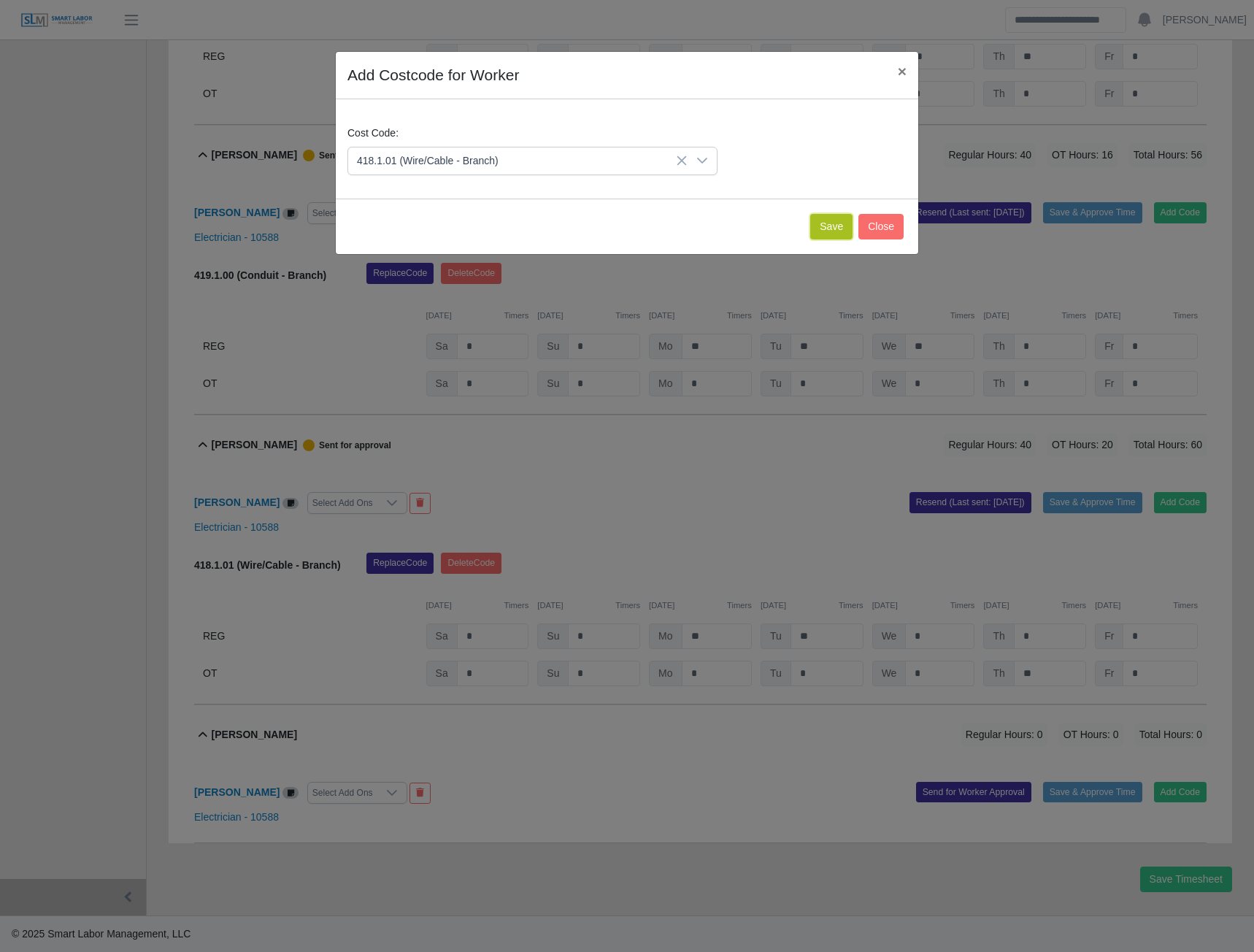
click at [825, 230] on button "Save" at bounding box center [831, 226] width 42 height 25
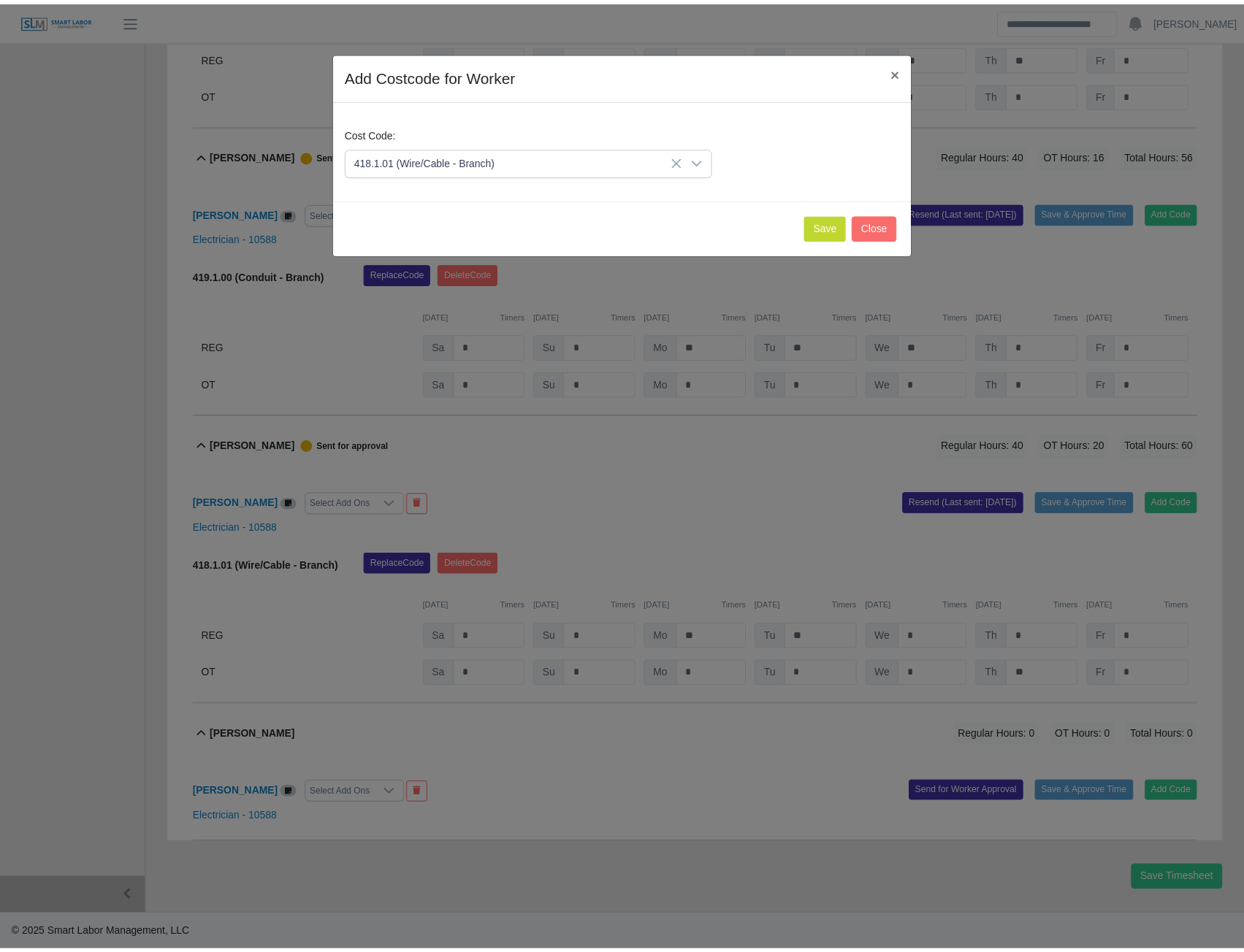
scroll to position [11679, 0]
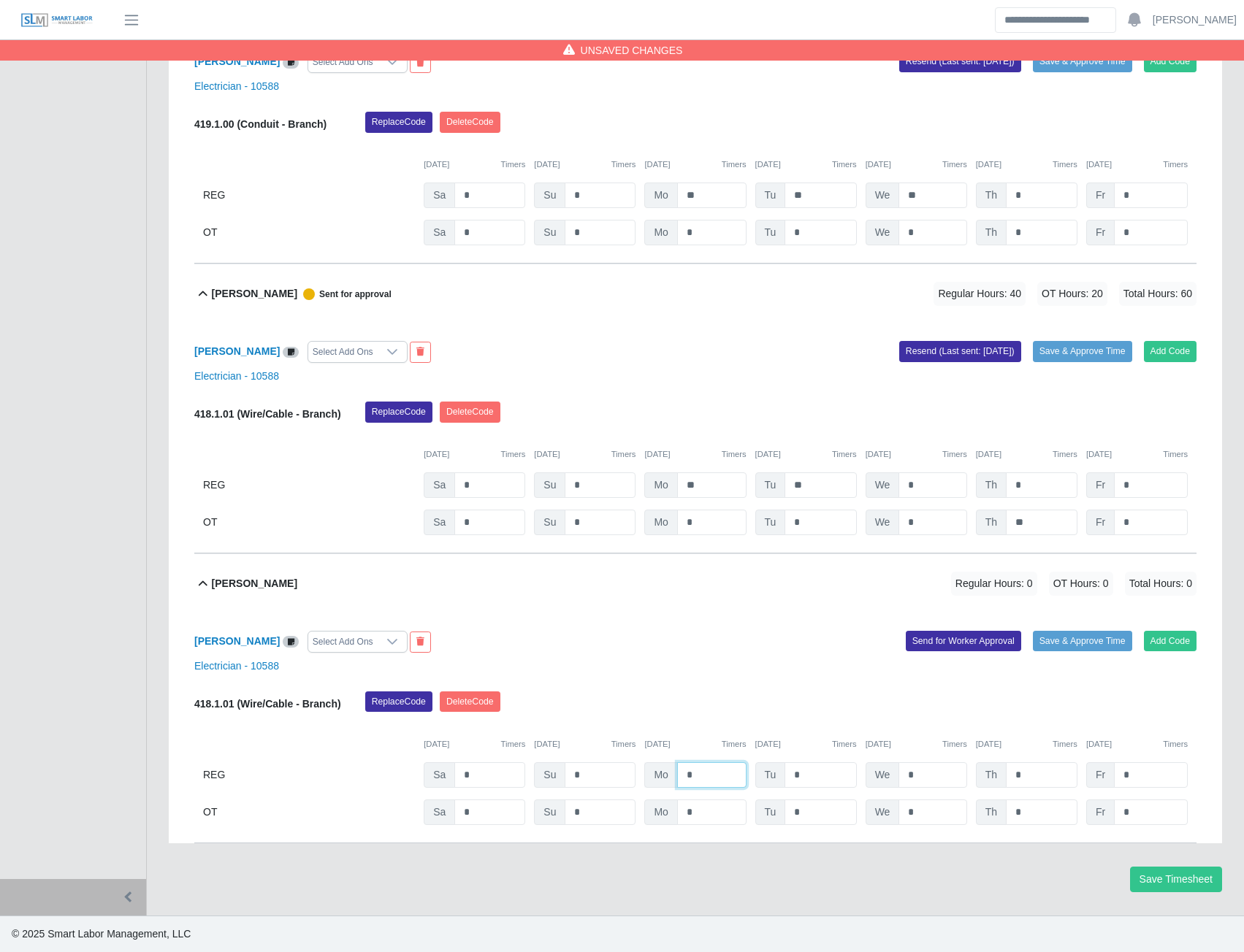
click at [701, 785] on input "*" at bounding box center [712, 774] width 69 height 25
click at [958, 649] on button "Send for Worker Approval" at bounding box center [964, 641] width 115 height 21
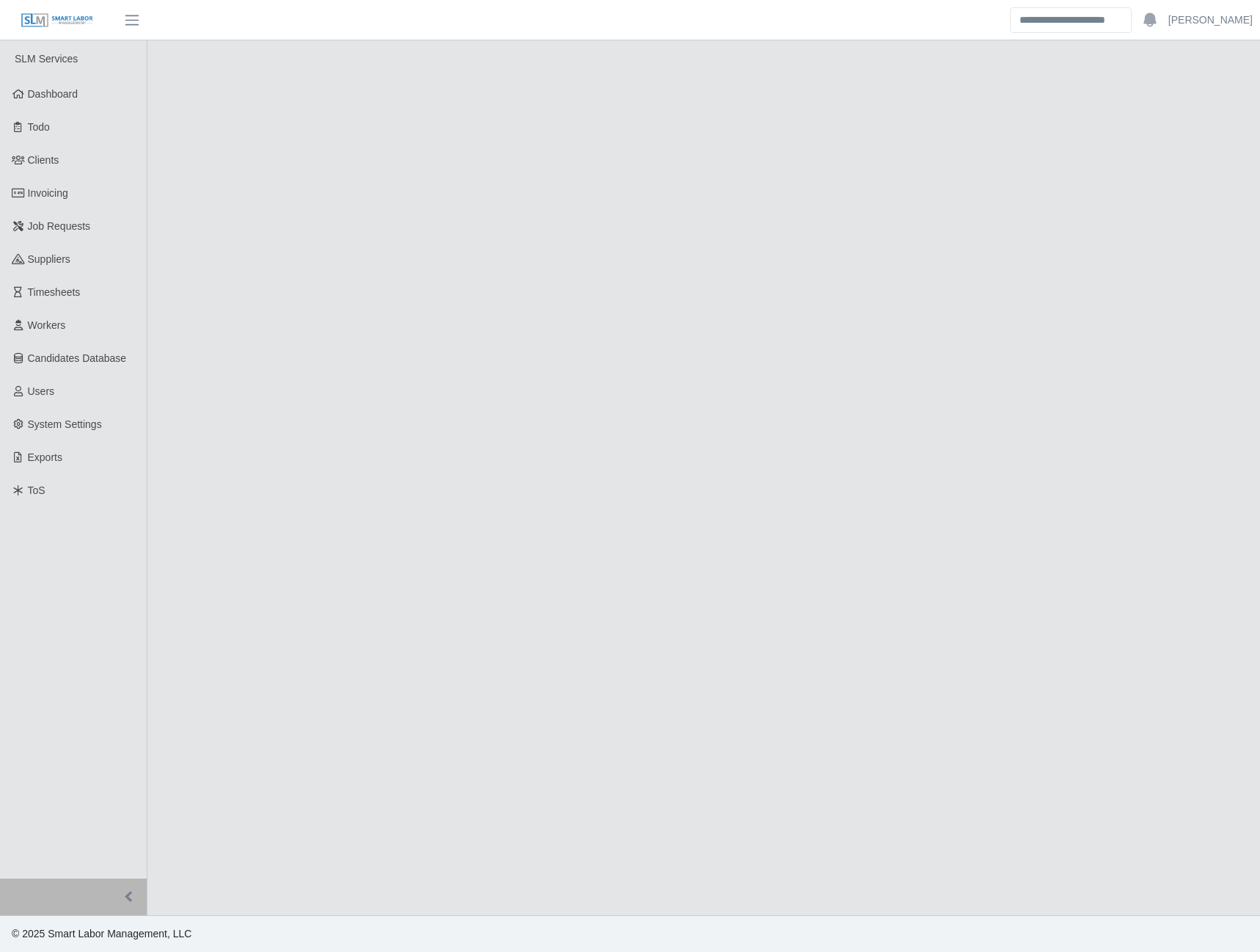
select select "******"
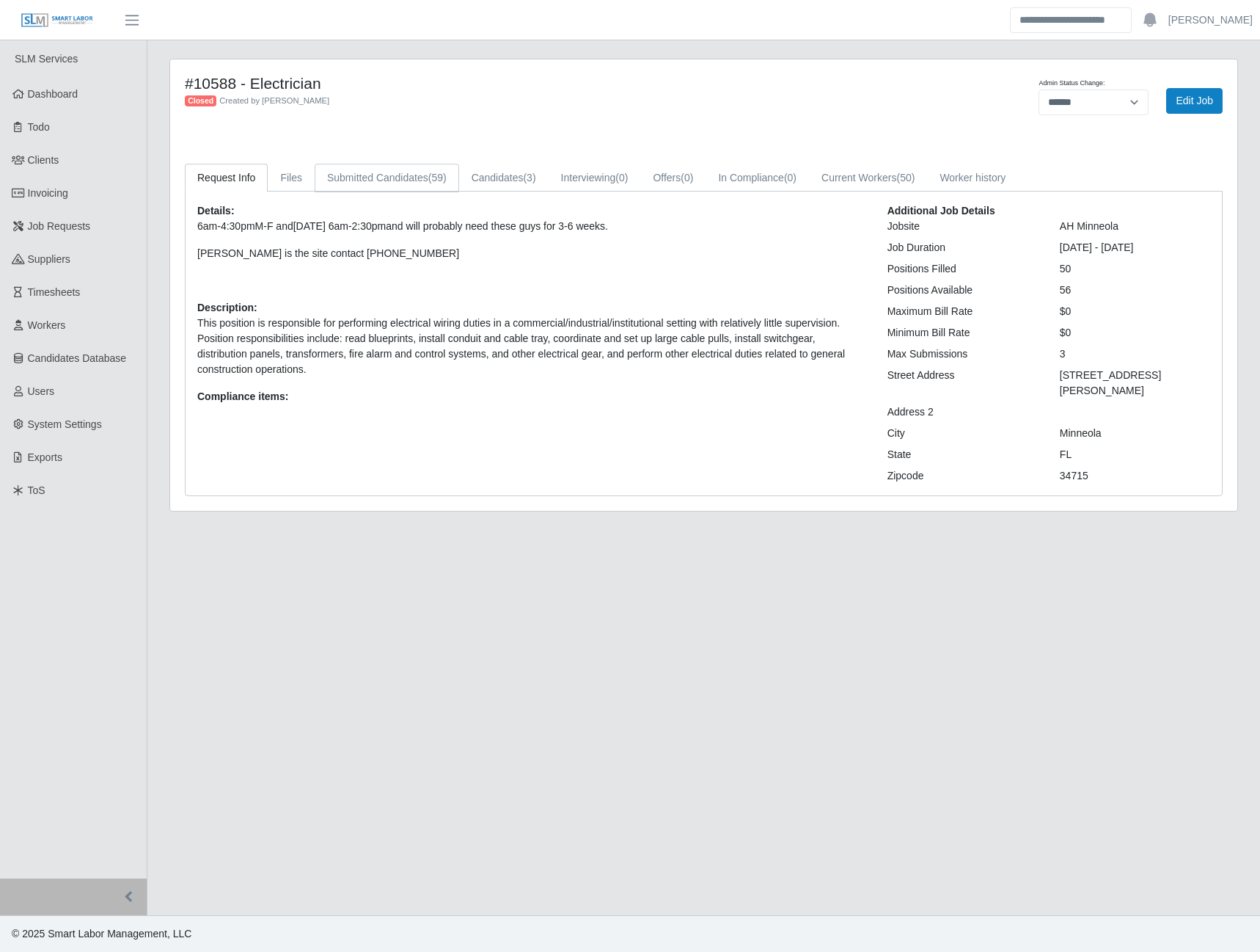
click at [432, 178] on span "(59)" at bounding box center [438, 177] width 19 height 12
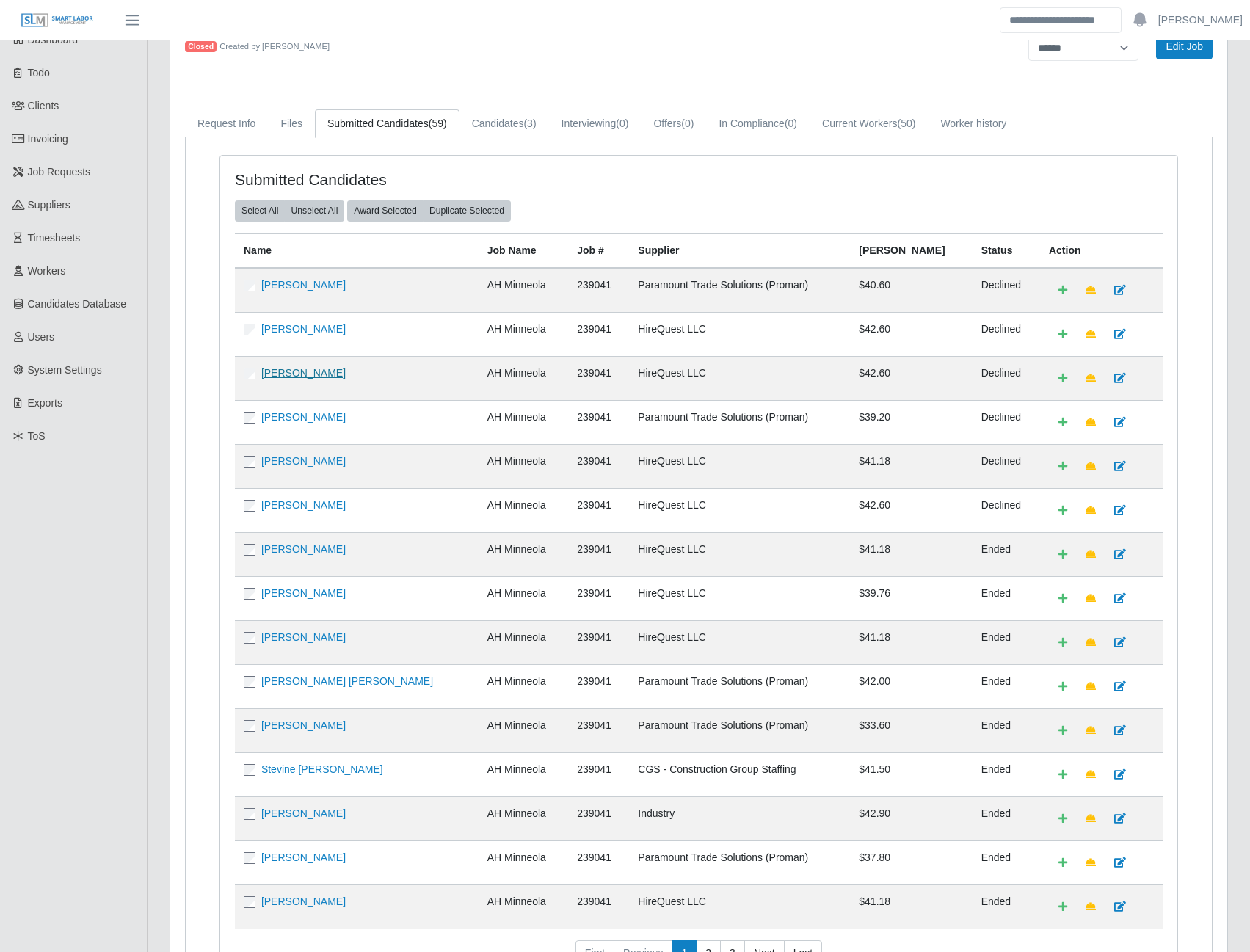
scroll to position [147, 0]
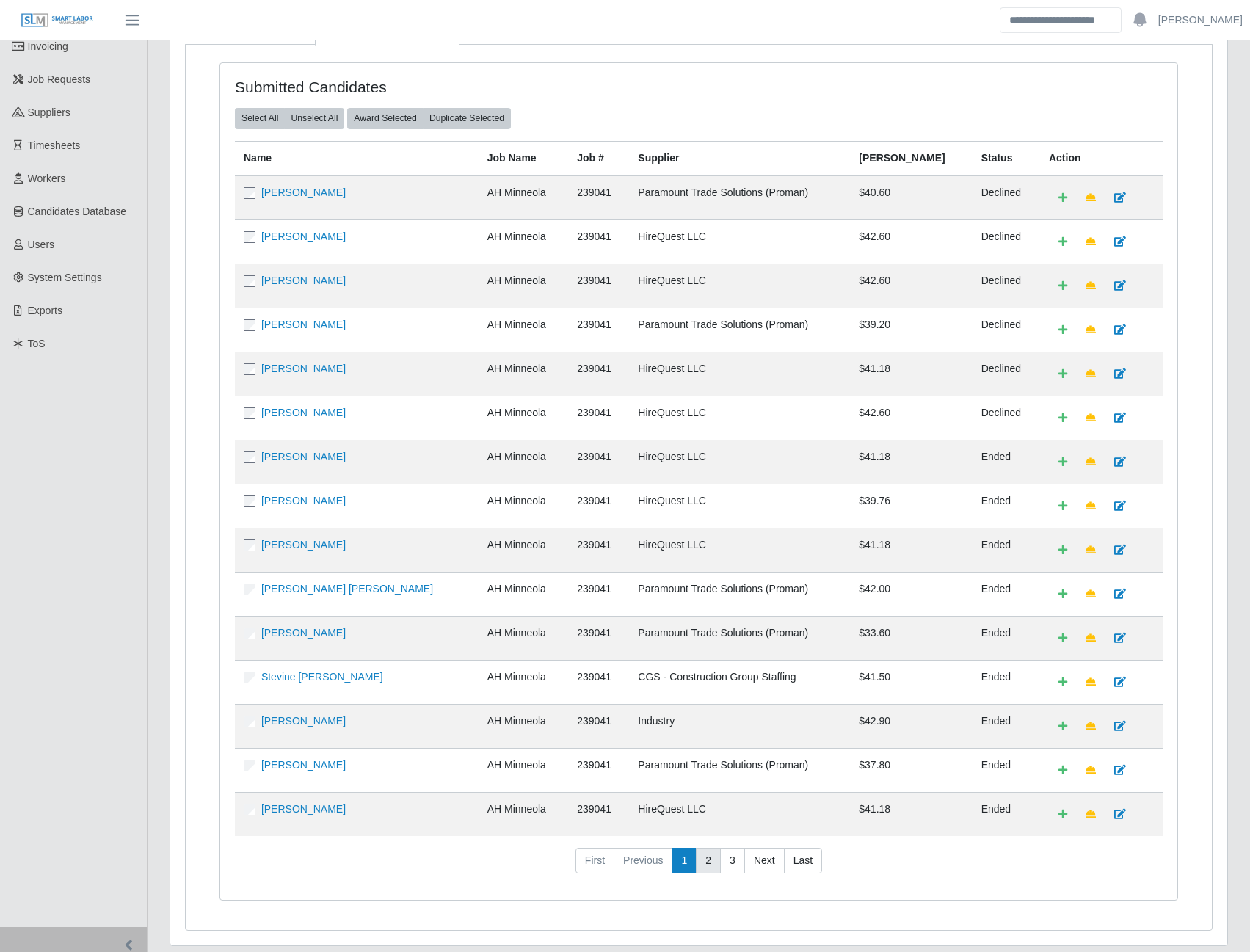
click at [712, 864] on link "2" at bounding box center [708, 861] width 25 height 26
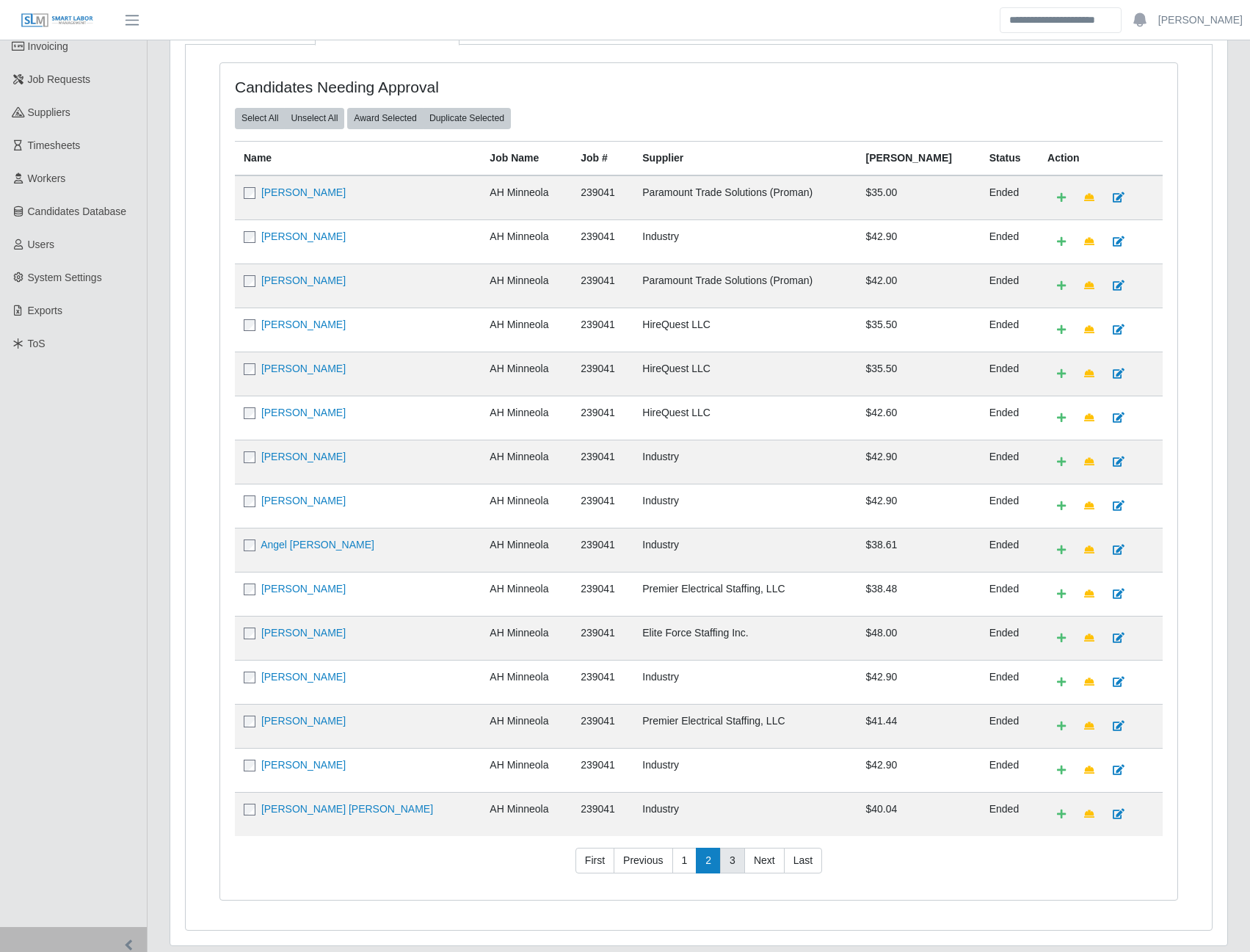
click at [730, 862] on link "3" at bounding box center [733, 861] width 25 height 26
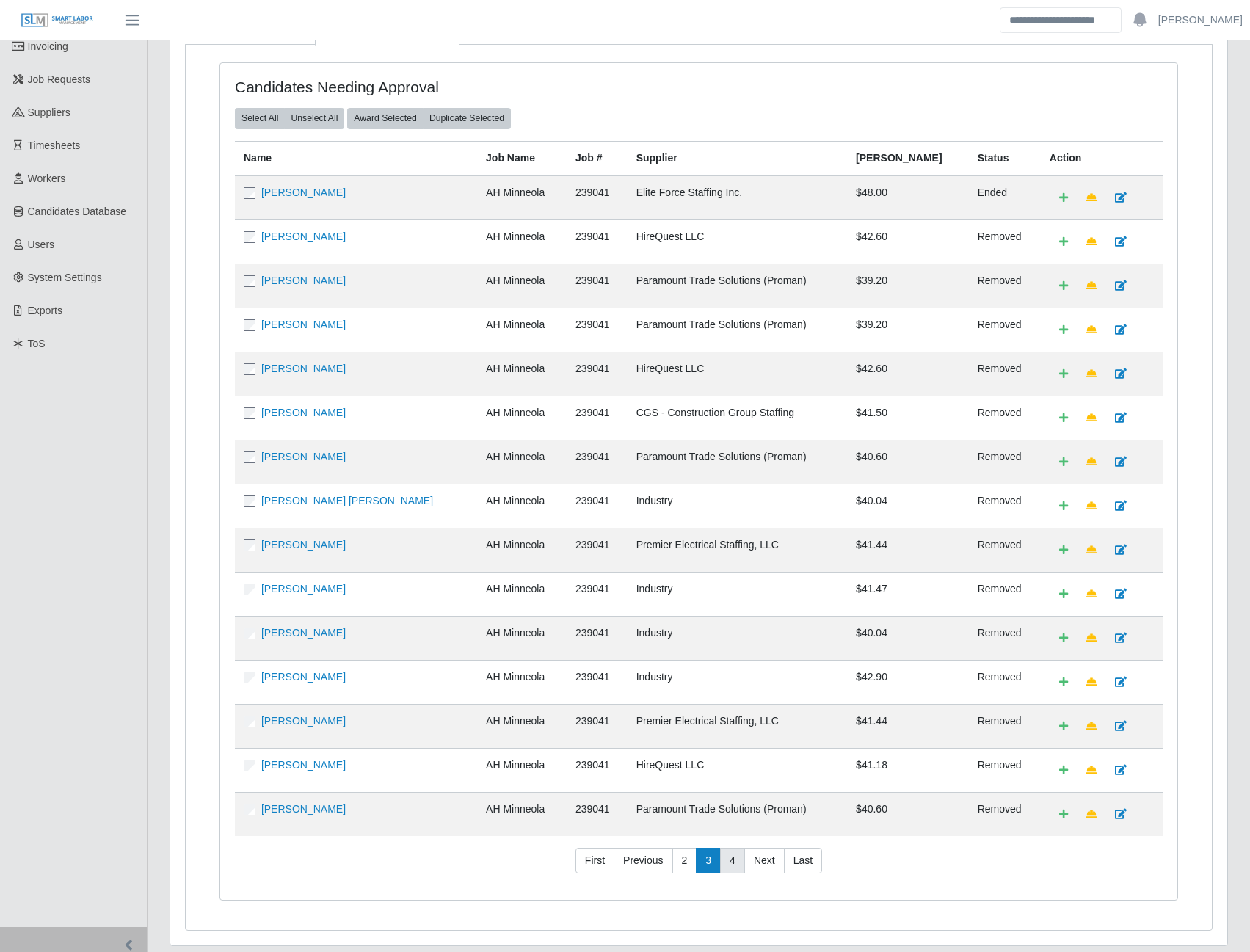
click at [727, 855] on link "4" at bounding box center [733, 861] width 25 height 26
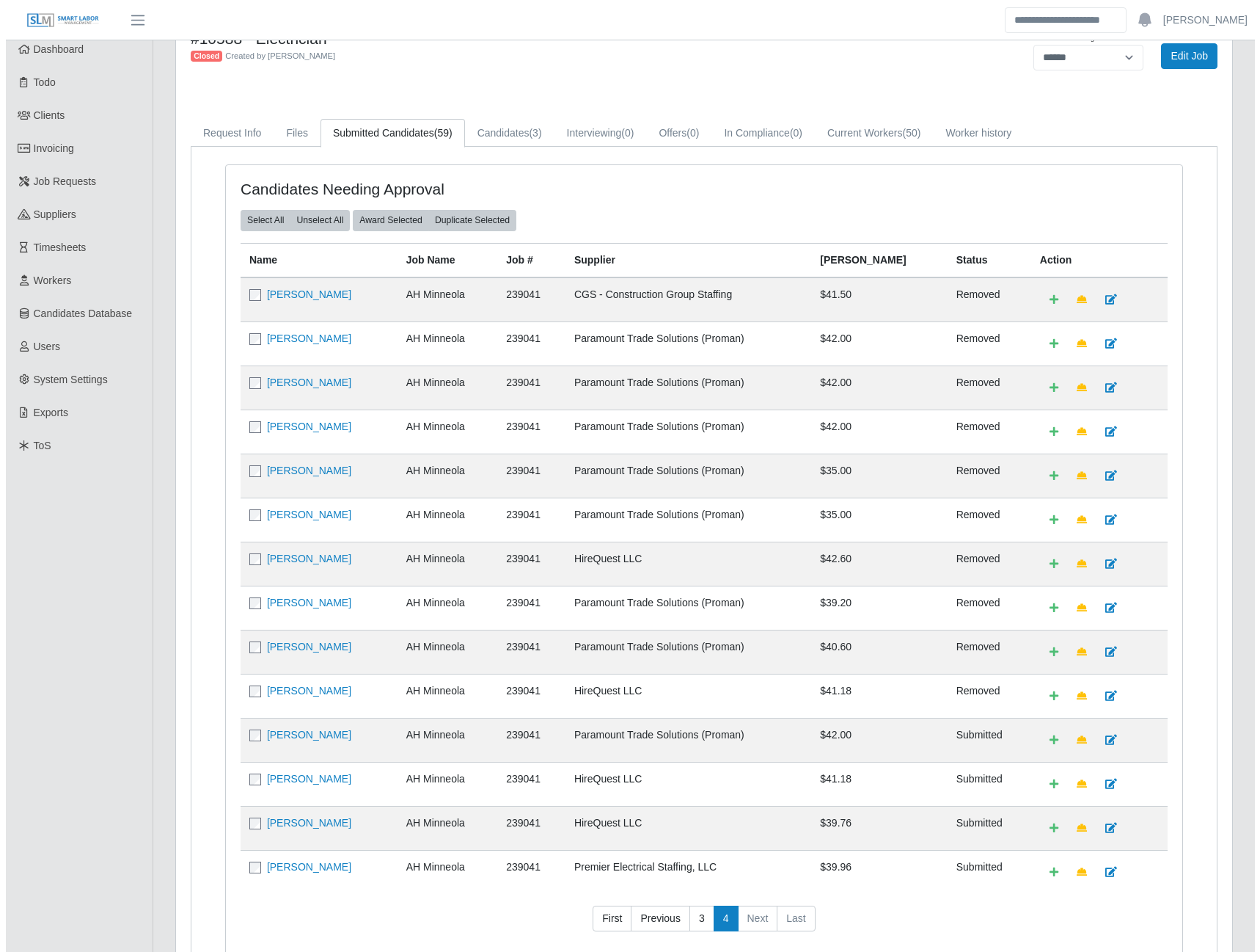
scroll to position [0, 0]
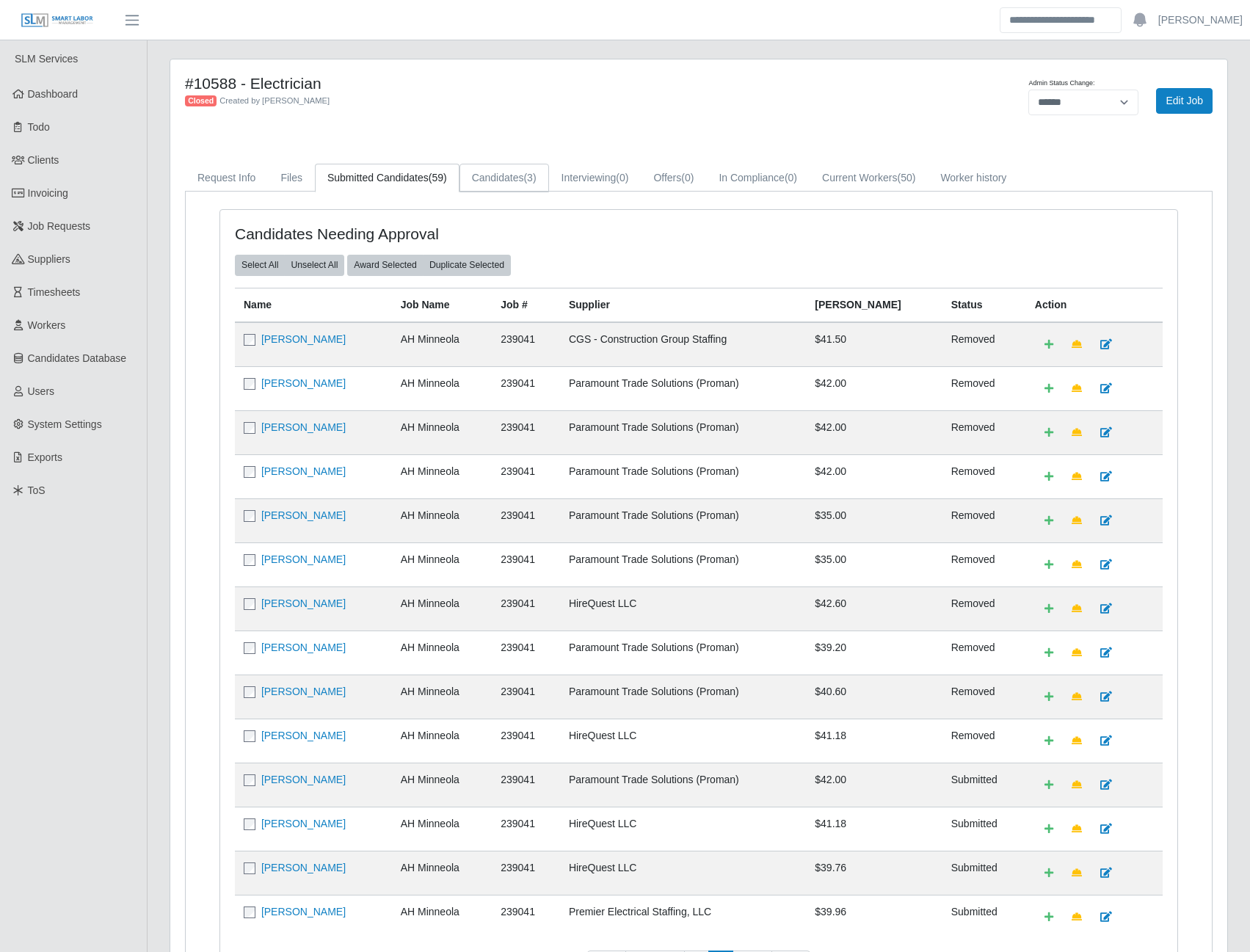
click at [502, 175] on link "Candidates (3)" at bounding box center [504, 178] width 90 height 29
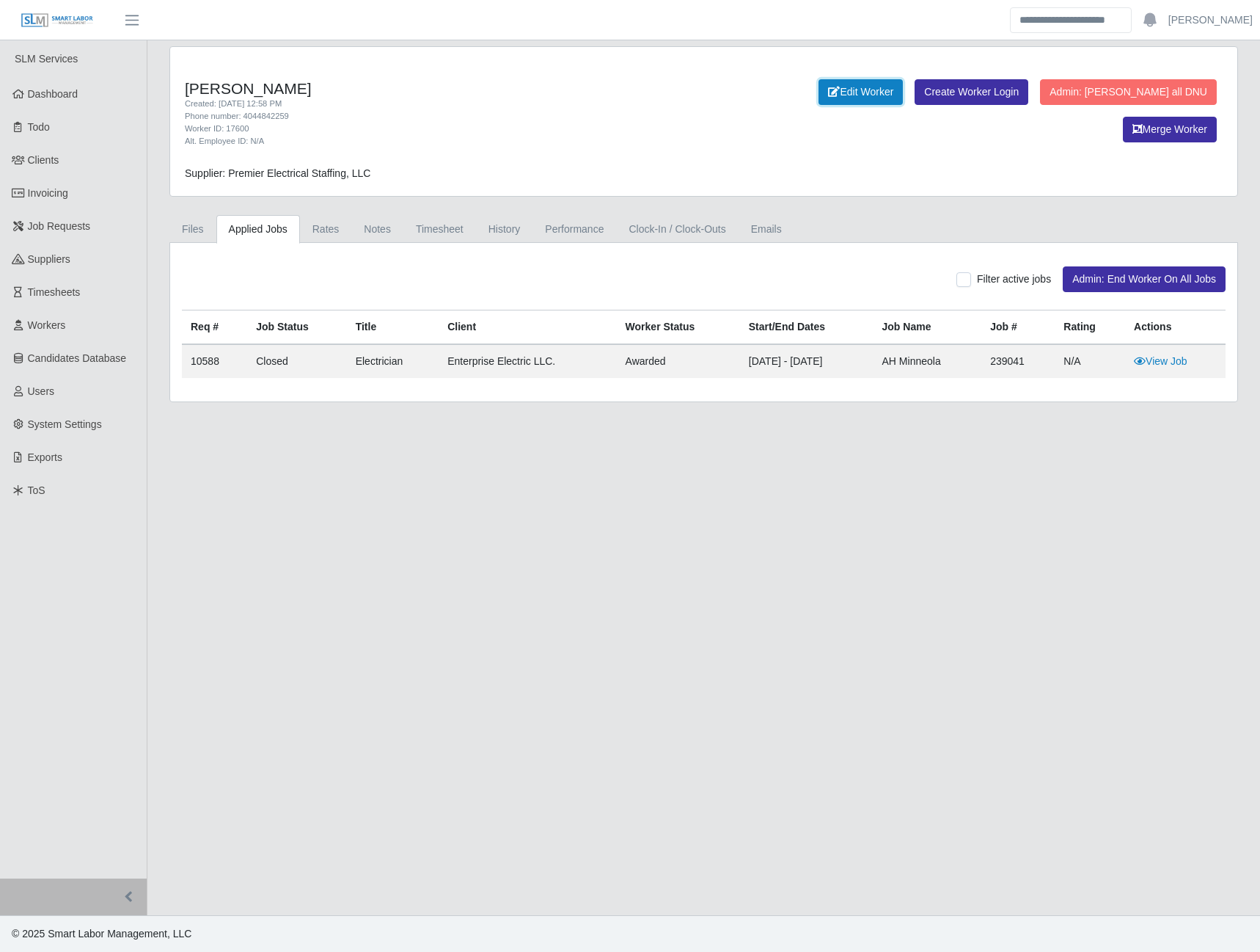
click at [903, 93] on link "Edit Worker" at bounding box center [861, 92] width 84 height 26
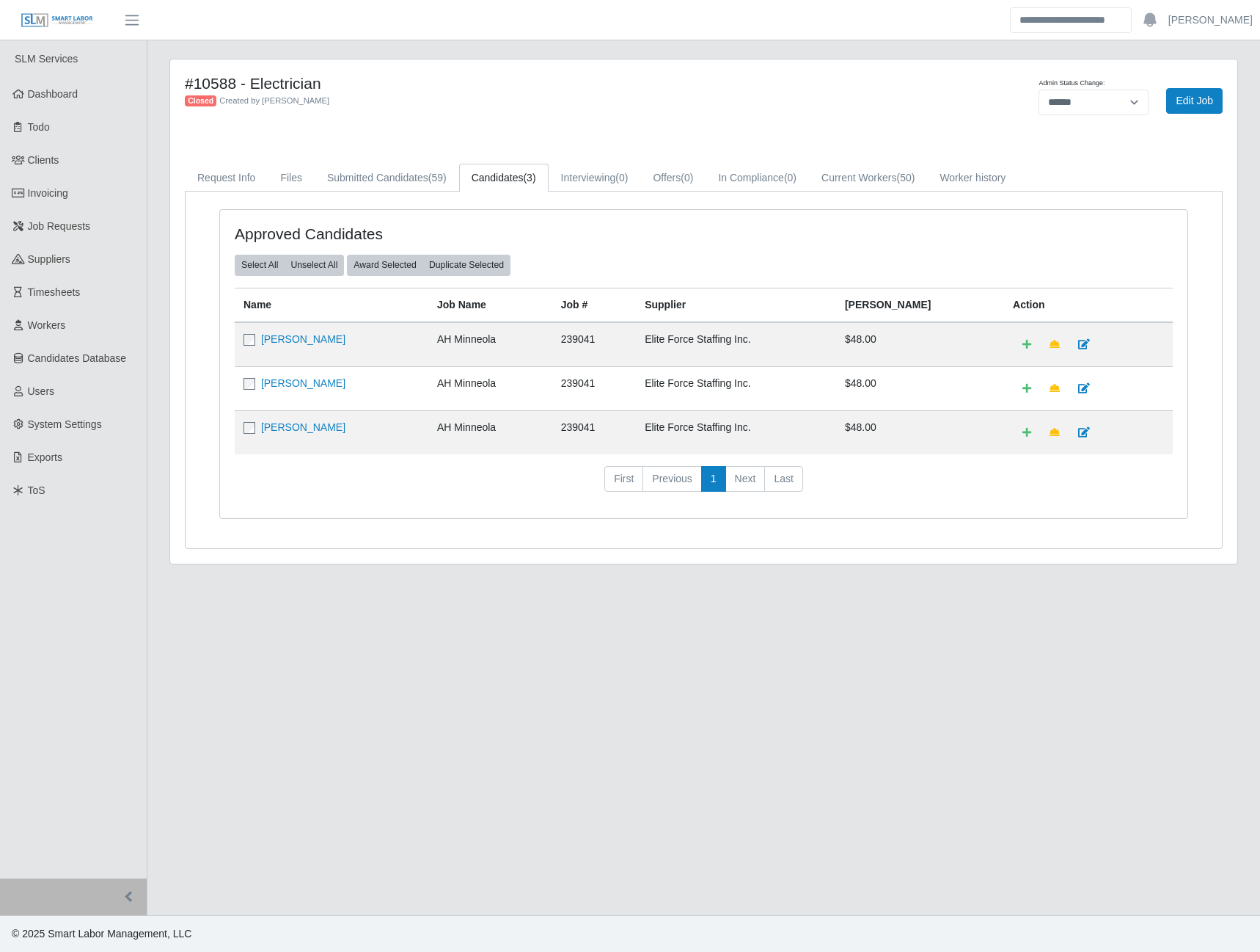
select select "******"
click at [409, 182] on link "Submitted Candidates (59)" at bounding box center [386, 178] width 144 height 29
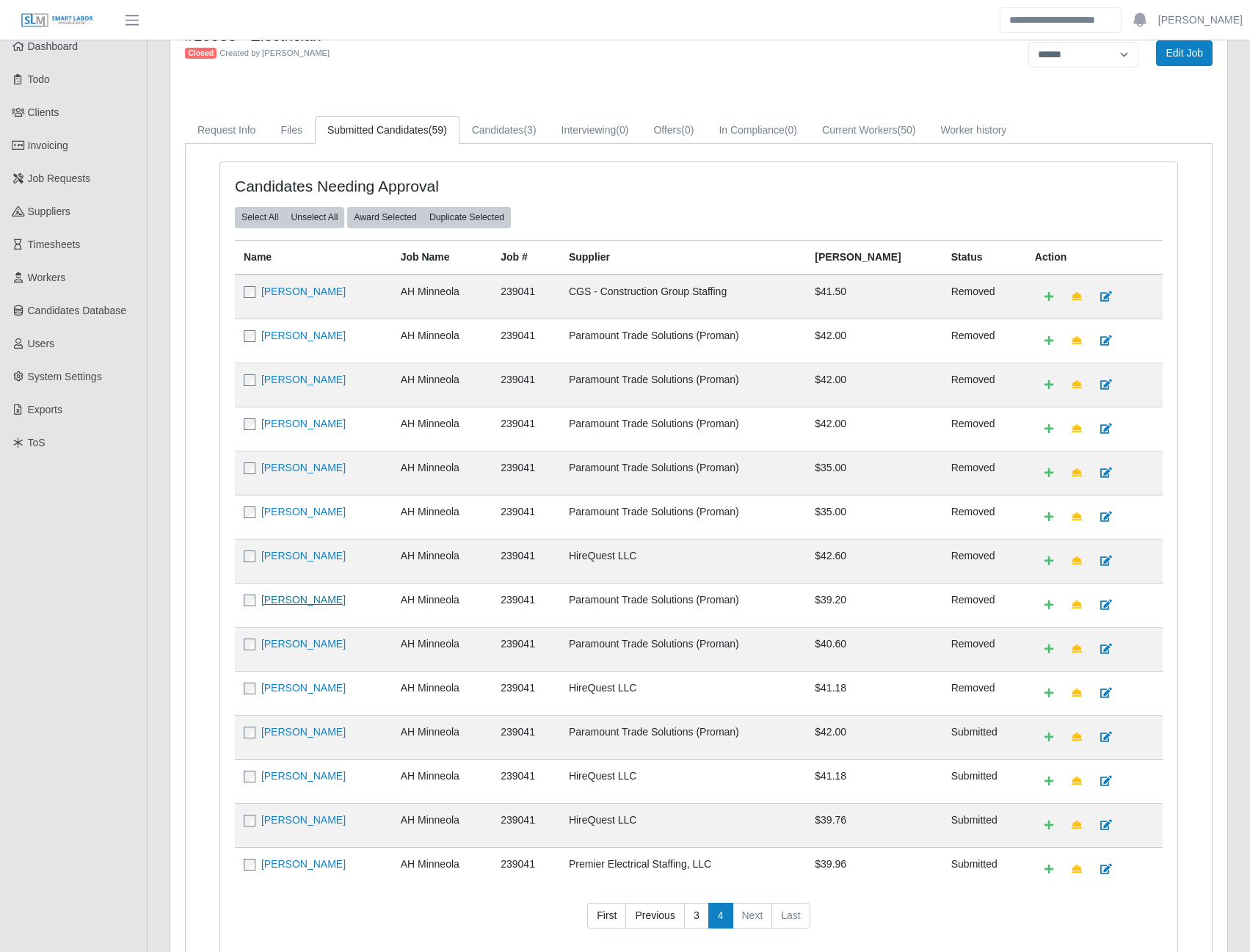
scroll to position [73, 0]
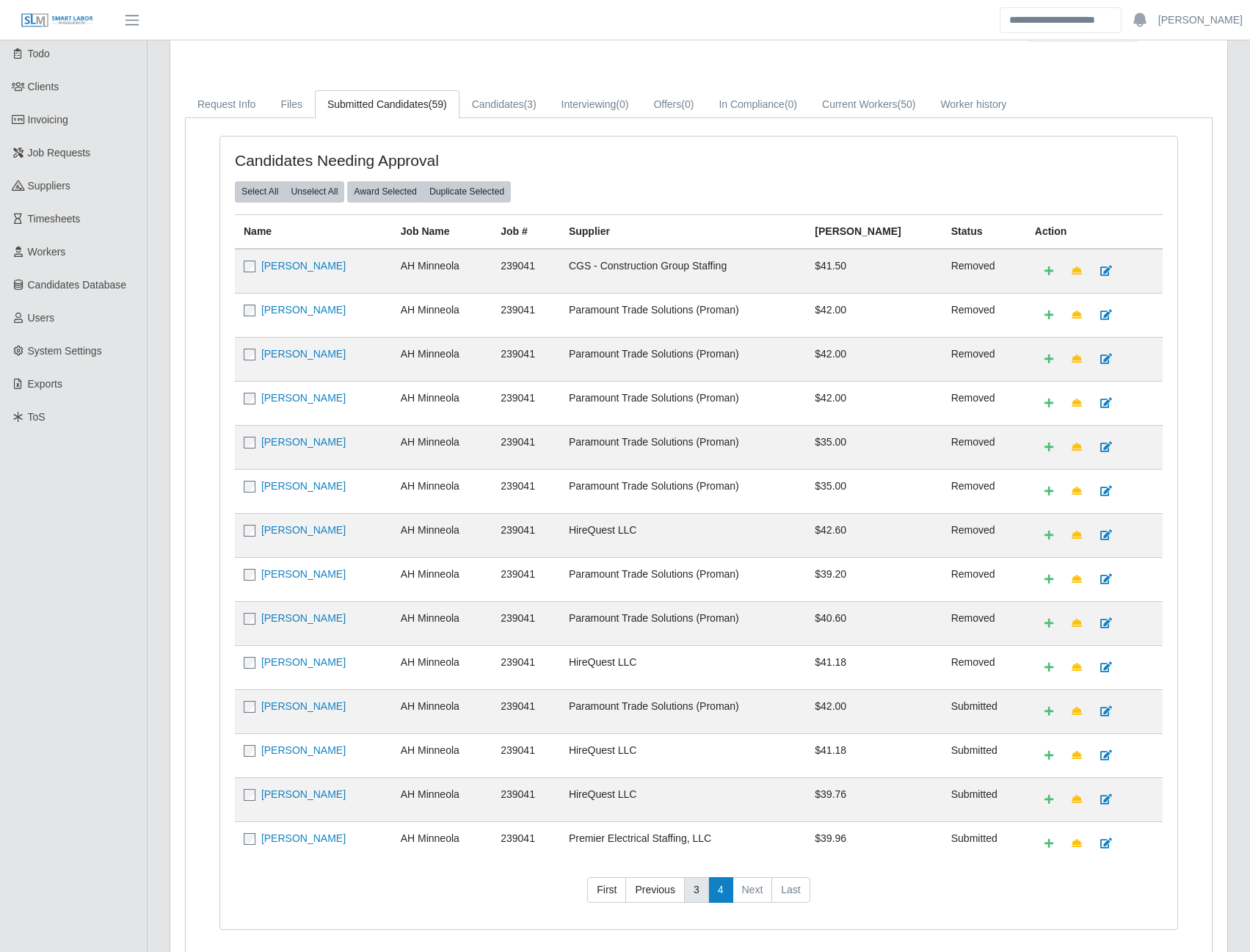
click at [697, 893] on link "3" at bounding box center [697, 890] width 25 height 26
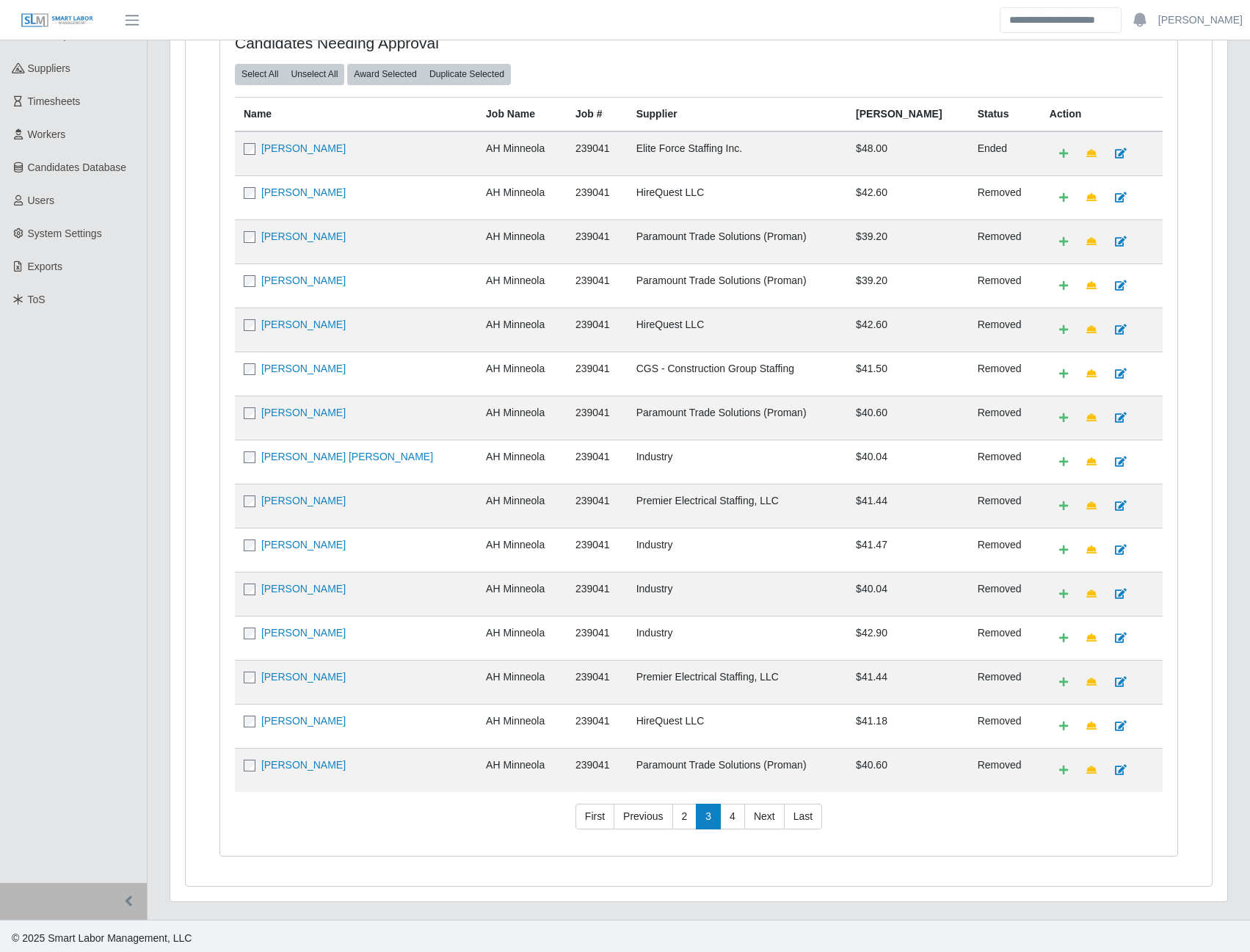
scroll to position [196, 0]
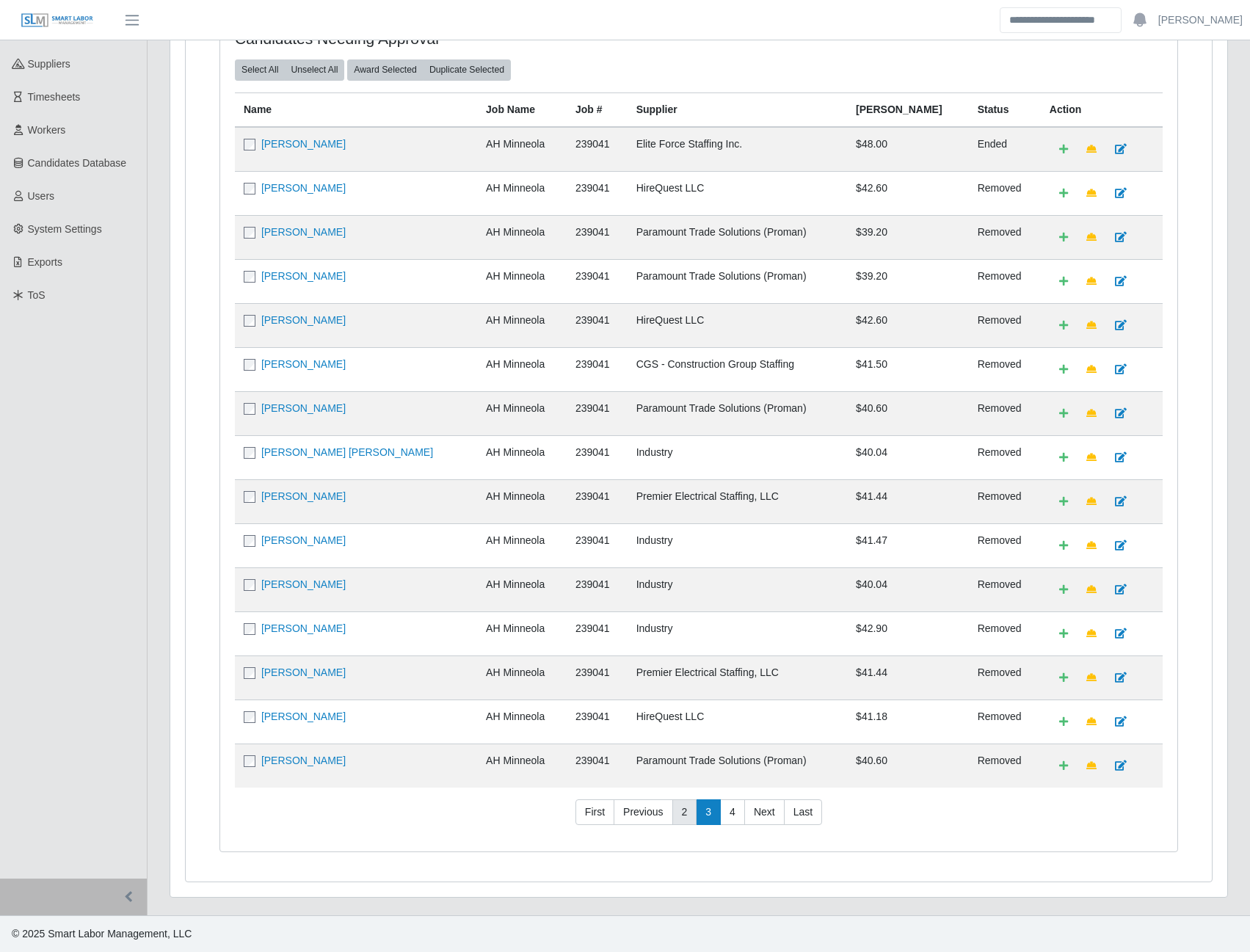
click at [683, 807] on link "2" at bounding box center [685, 812] width 25 height 26
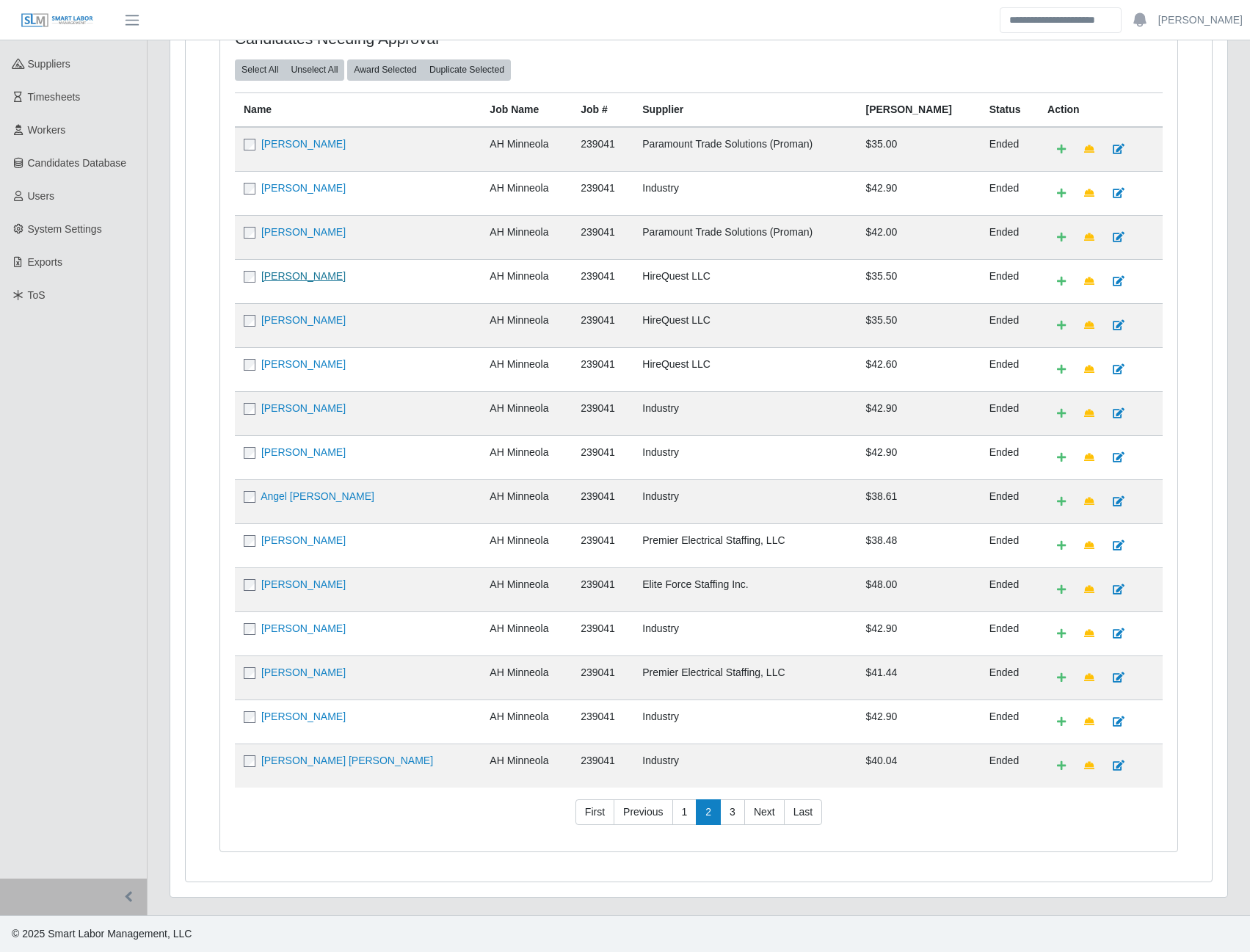
click at [284, 277] on link "Joshua Price" at bounding box center [303, 275] width 84 height 12
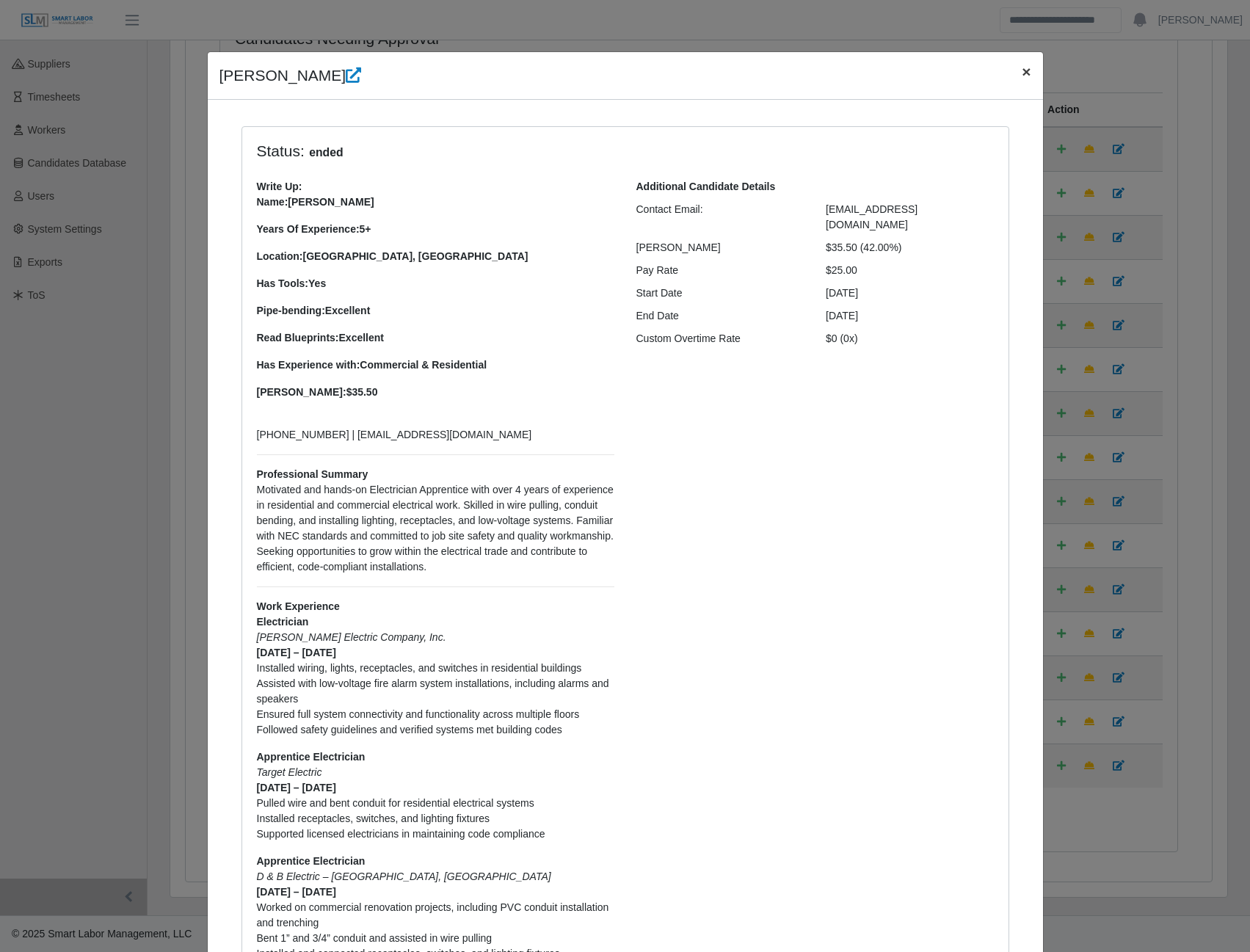
click at [1013, 70] on button "×" at bounding box center [1027, 71] width 32 height 39
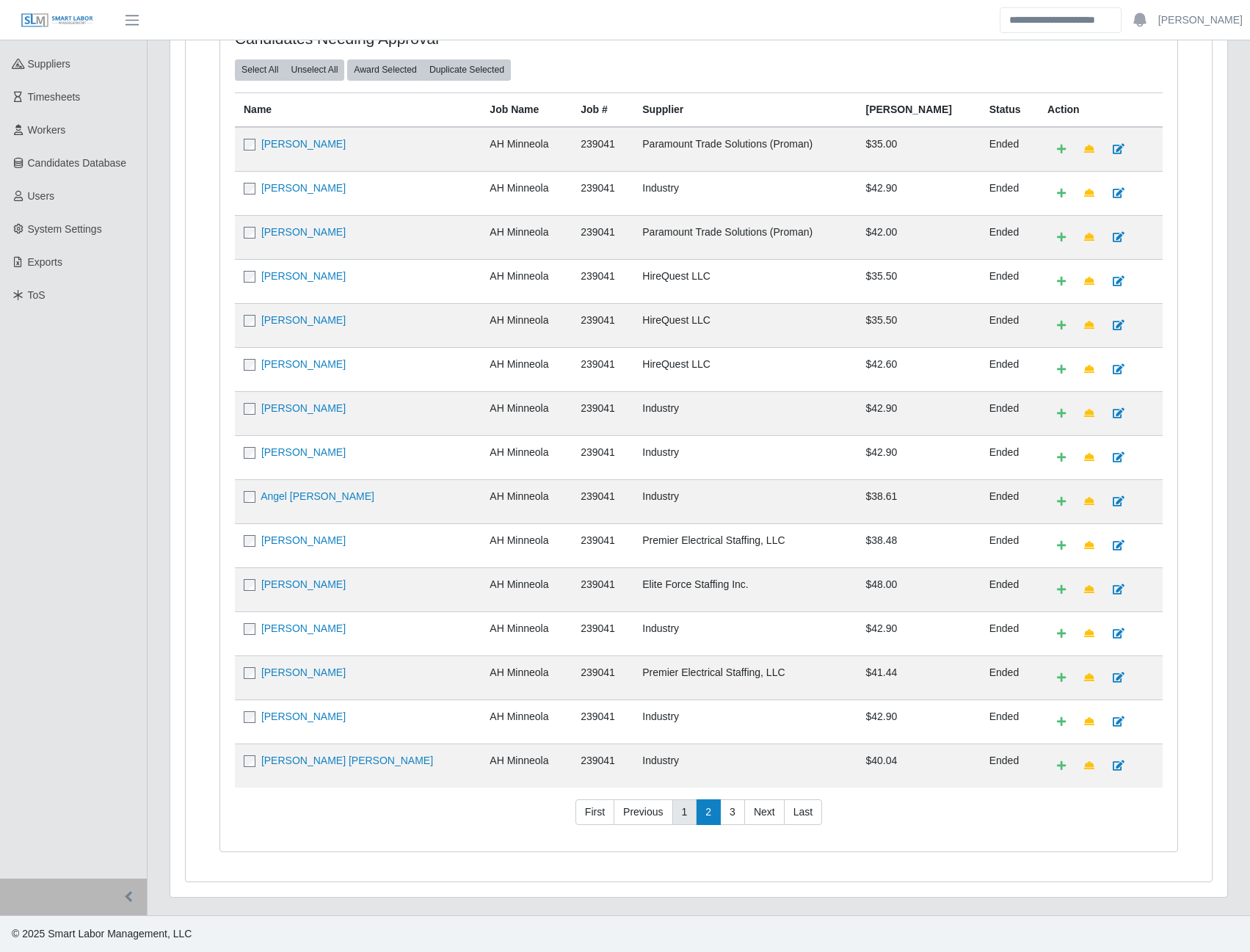
click at [680, 820] on link "1" at bounding box center [685, 812] width 25 height 26
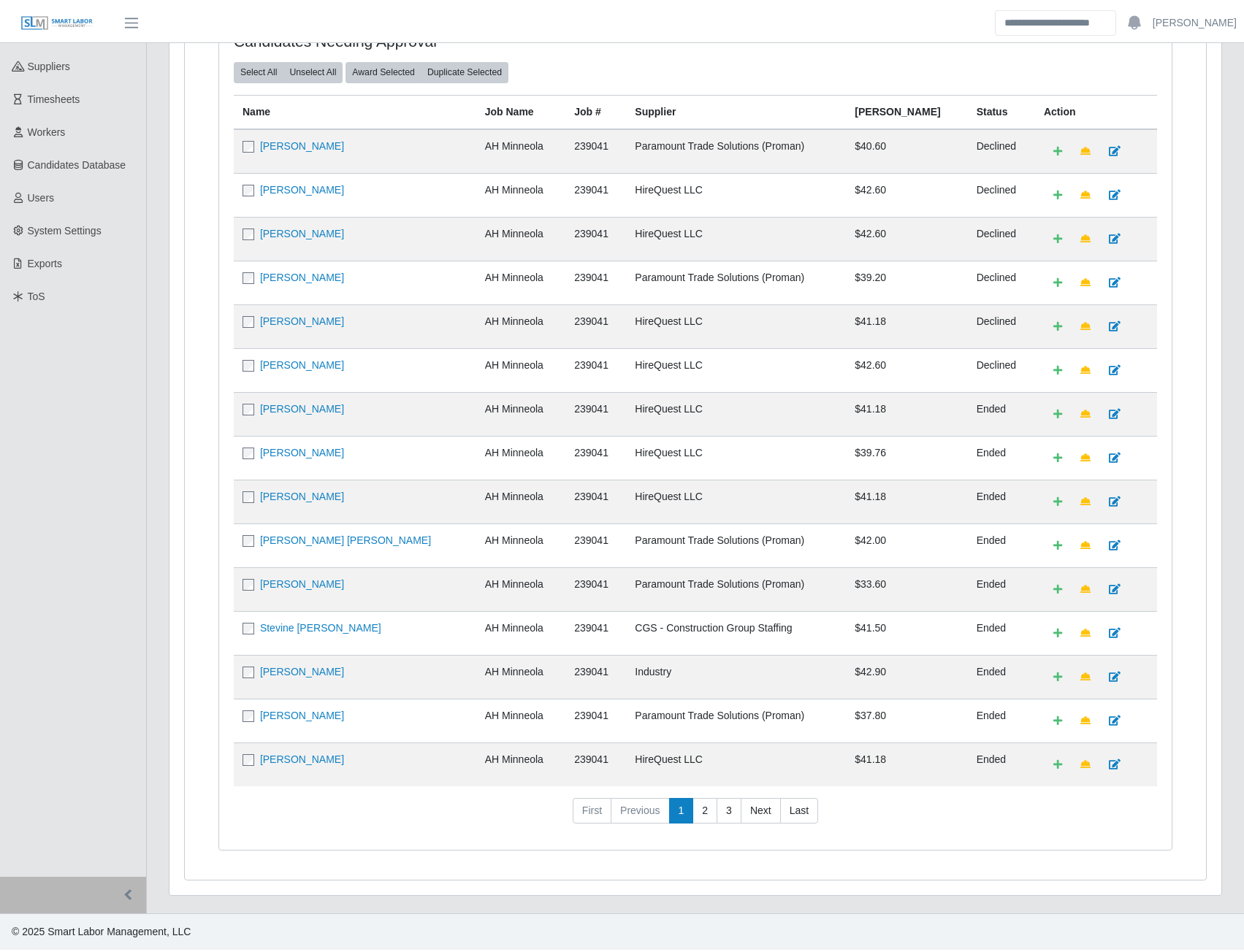
scroll to position [189, 0]
drag, startPoint x: 703, startPoint y: 816, endPoint x: 437, endPoint y: 762, distance: 271.4
click at [703, 816] on link "2" at bounding box center [705, 814] width 25 height 26
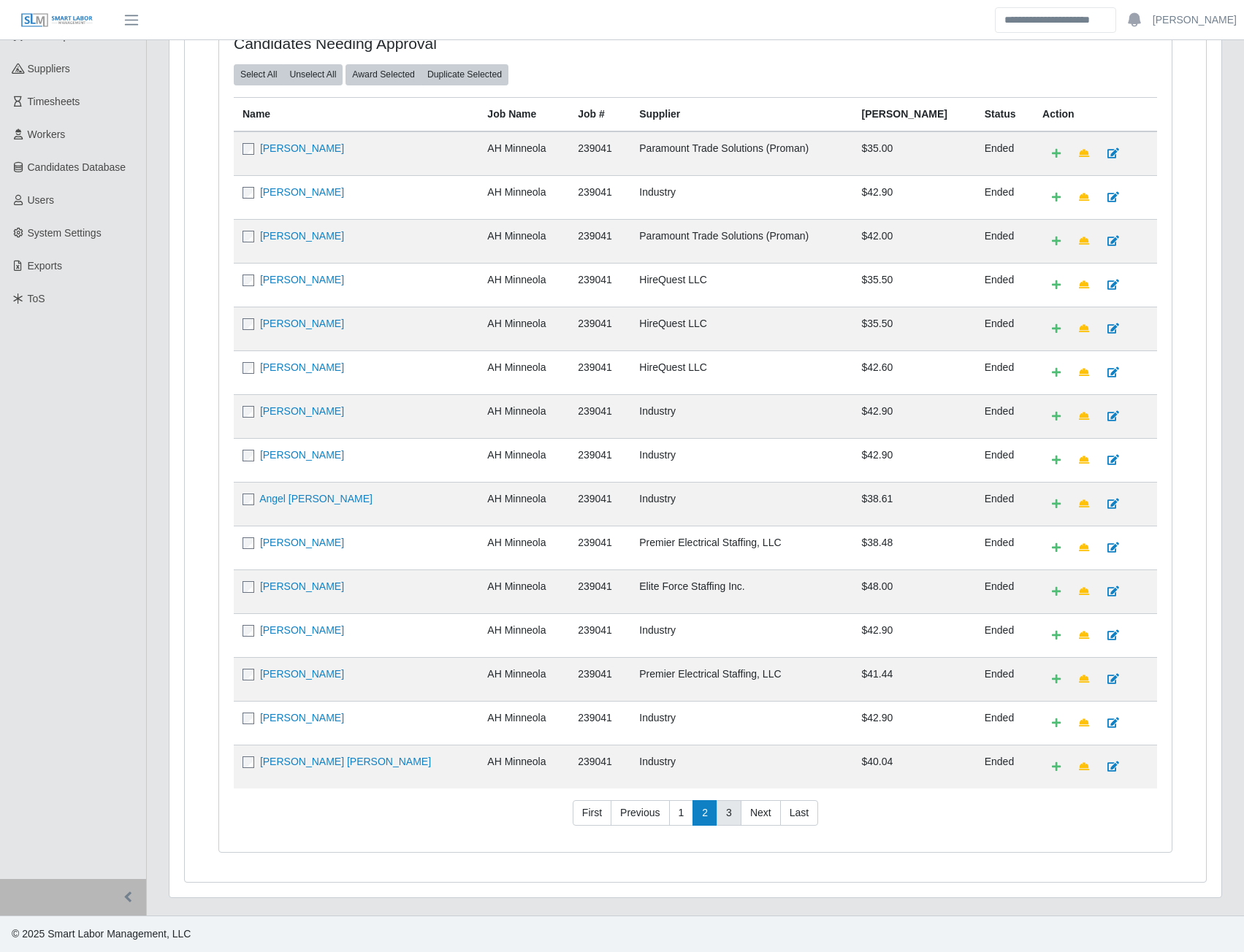
click at [725, 805] on link "3" at bounding box center [729, 814] width 25 height 26
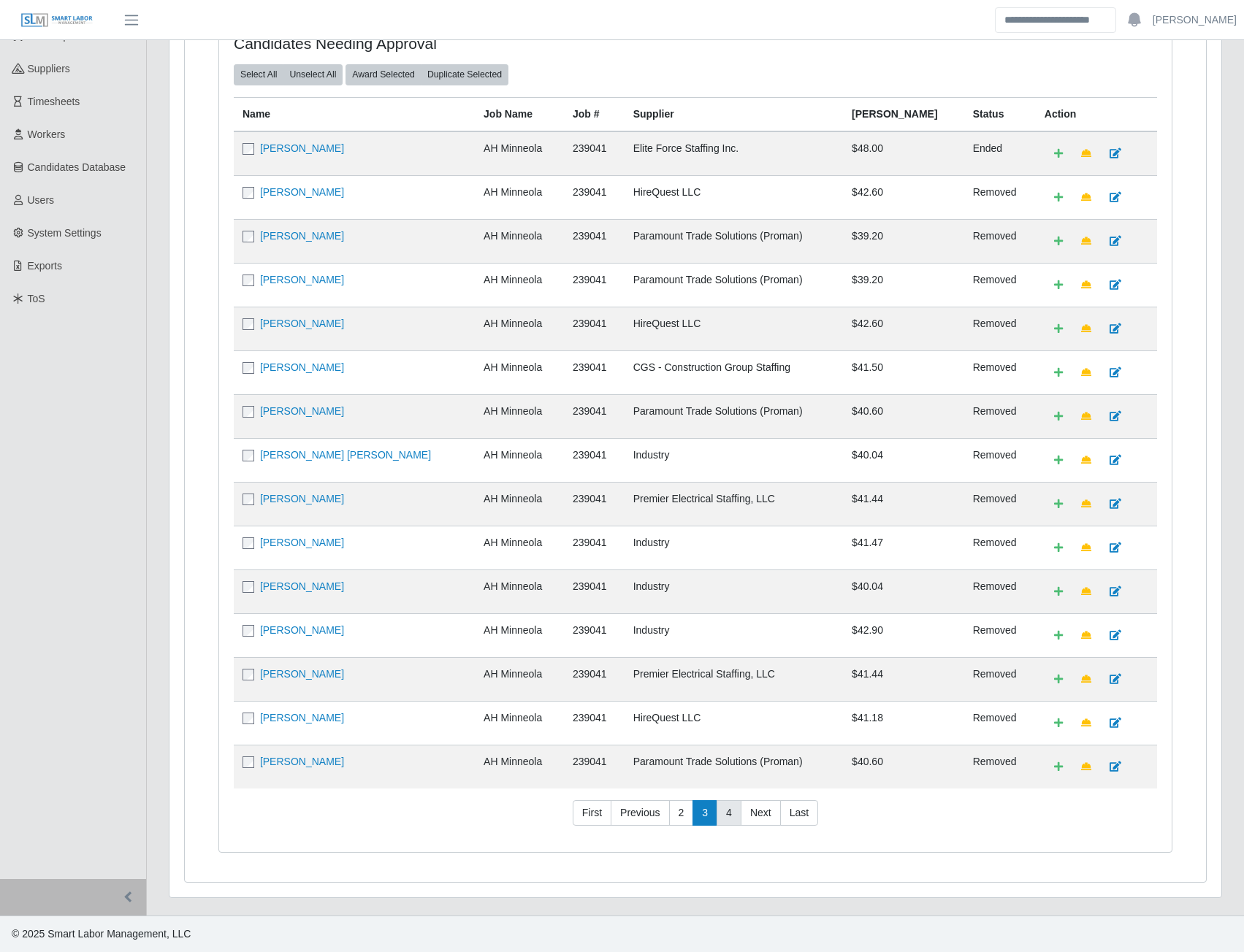
click at [729, 811] on link "4" at bounding box center [729, 814] width 25 height 26
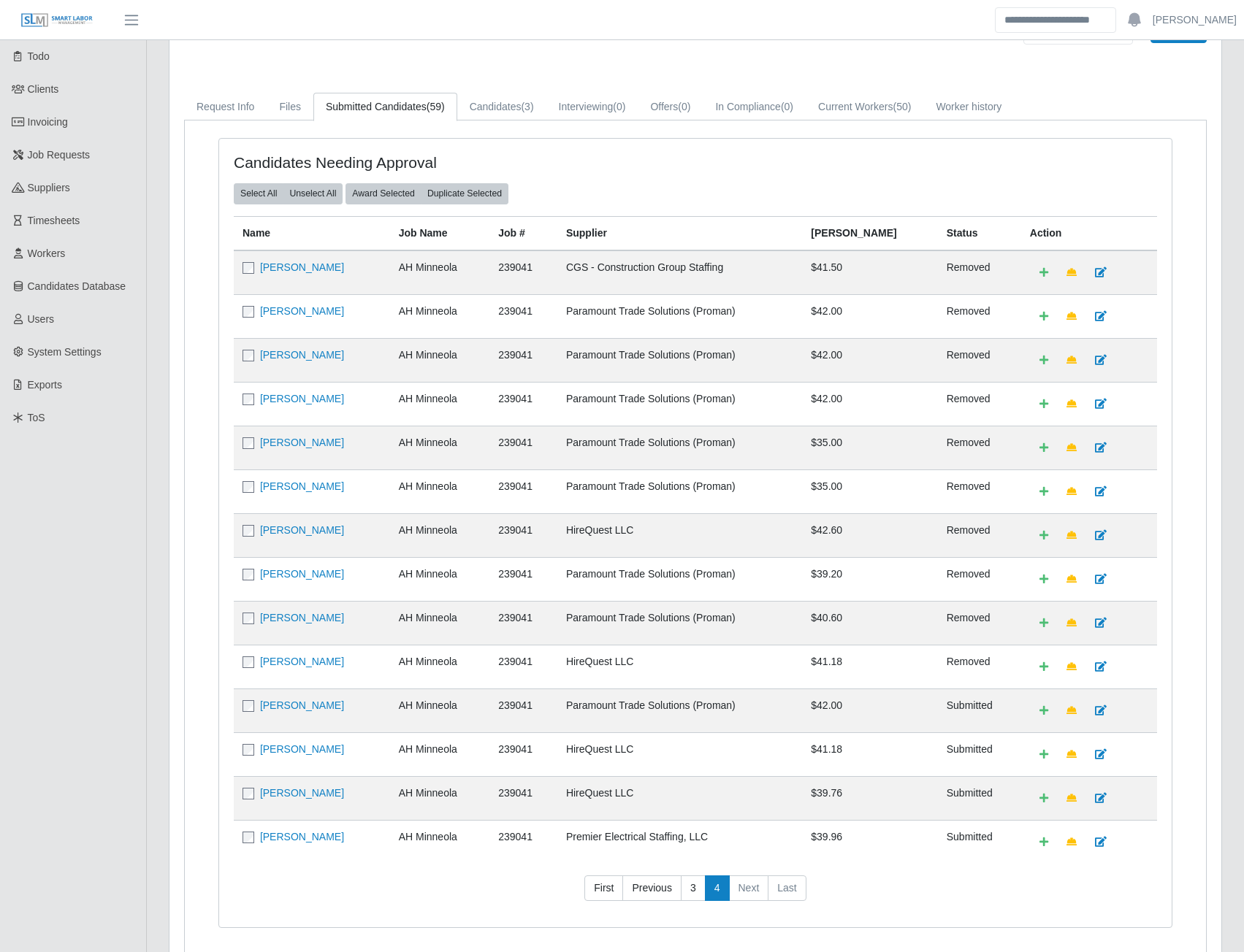
scroll to position [0, 0]
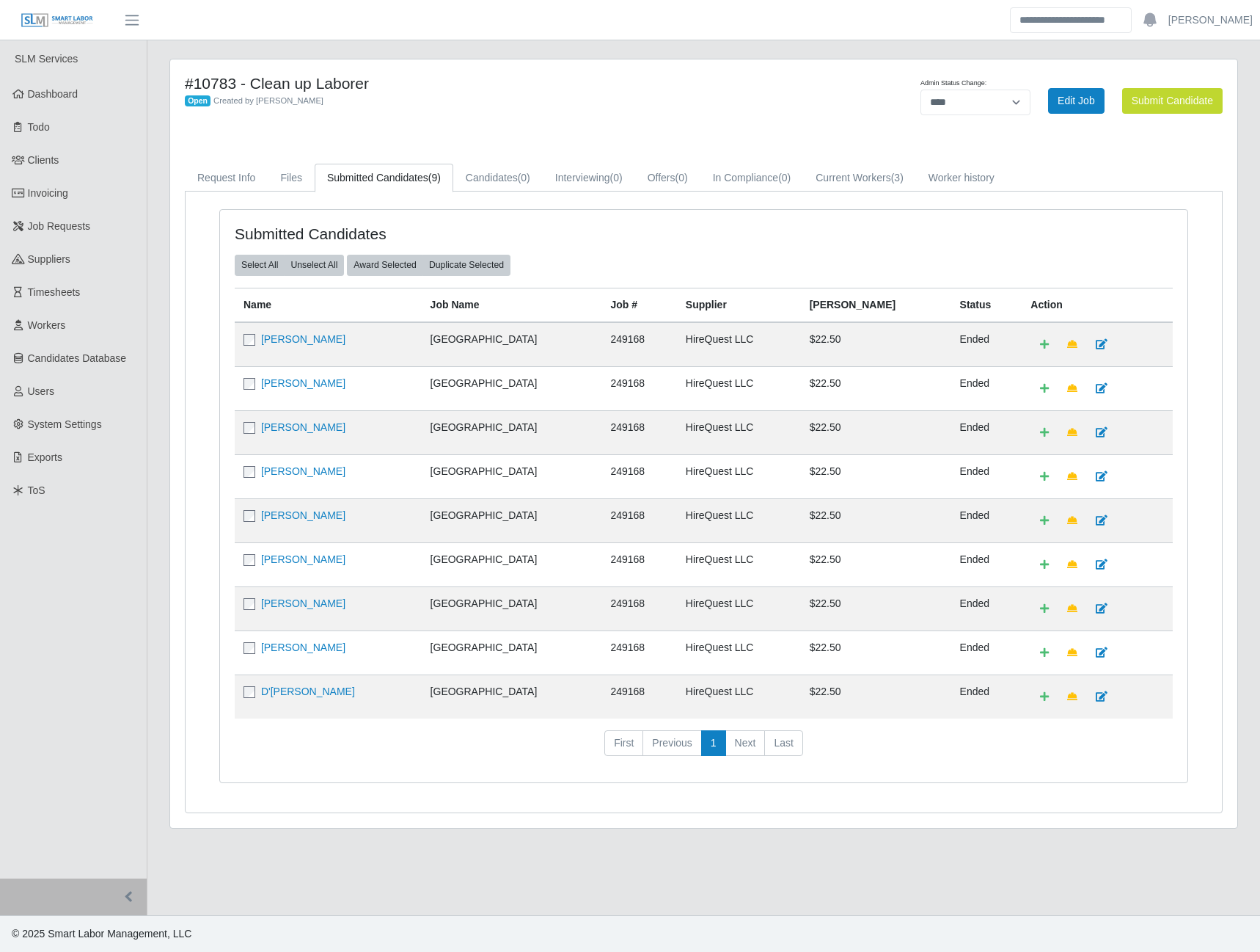
select select "****"
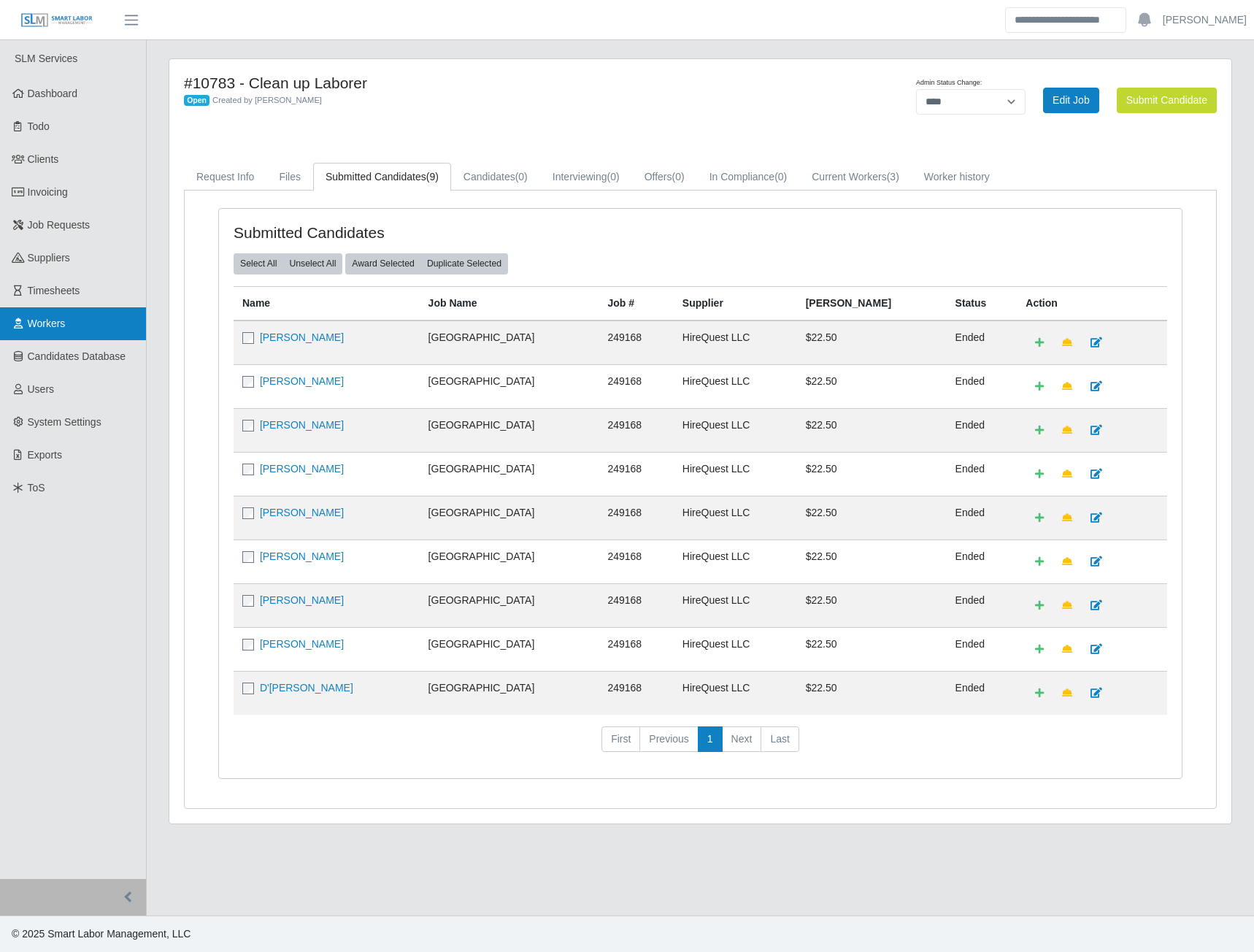
click at [63, 337] on link "Workers" at bounding box center [73, 324] width 146 height 33
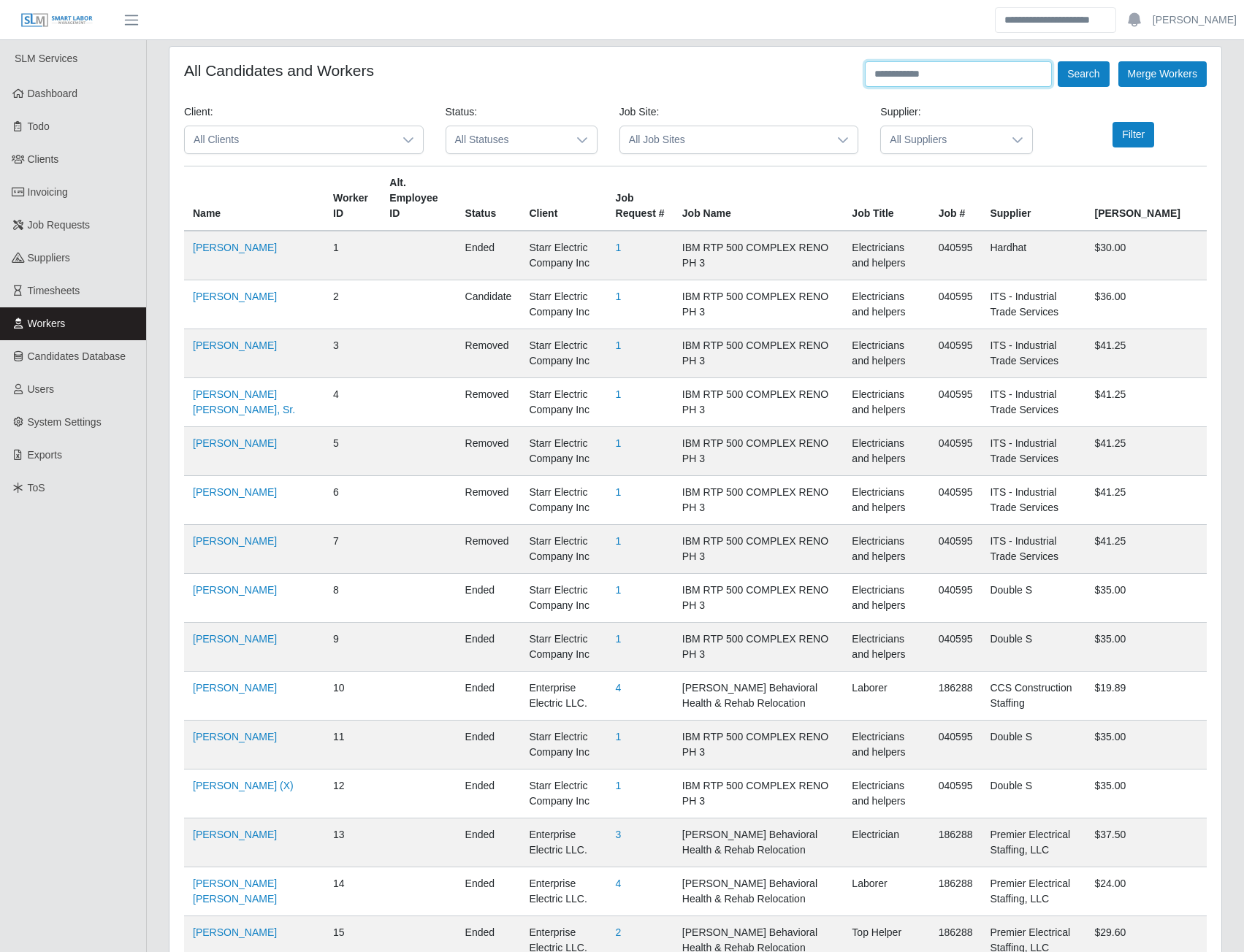
click at [935, 78] on input "text" at bounding box center [958, 74] width 187 height 25
type input "******"
click at [1082, 78] on button "Search" at bounding box center [1083, 74] width 51 height 25
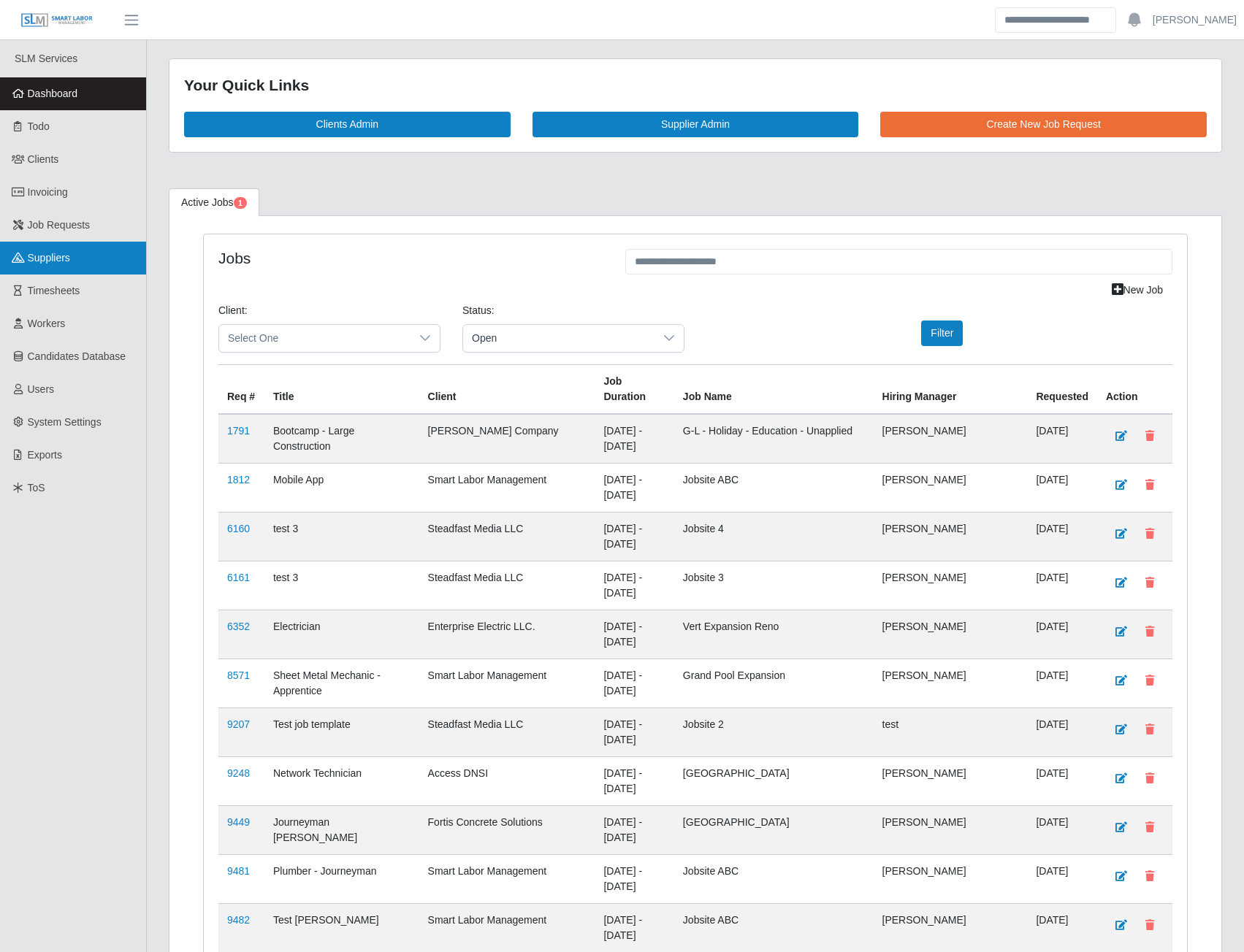
click at [51, 257] on span "Suppliers" at bounding box center [48, 258] width 42 height 12
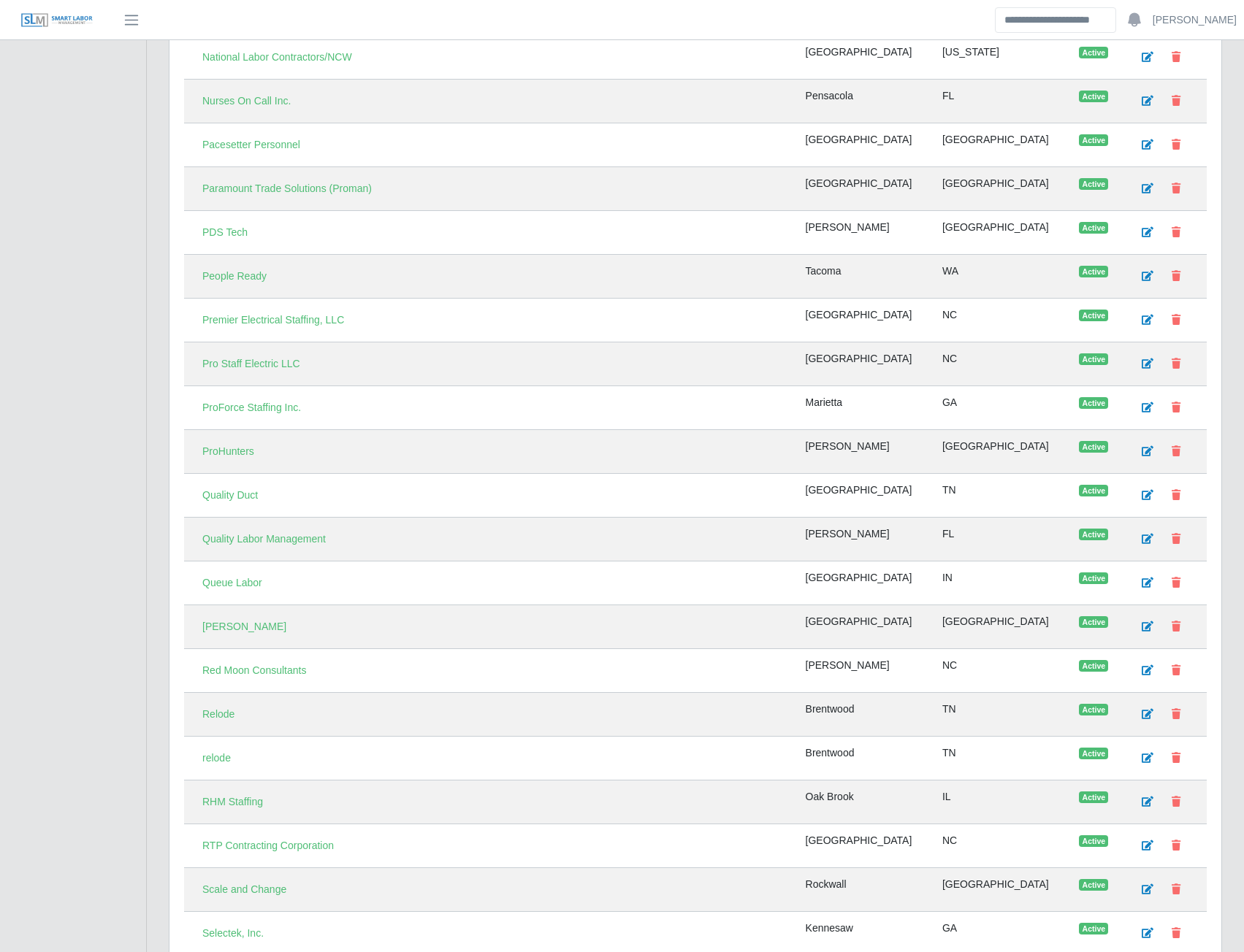
scroll to position [3213, 0]
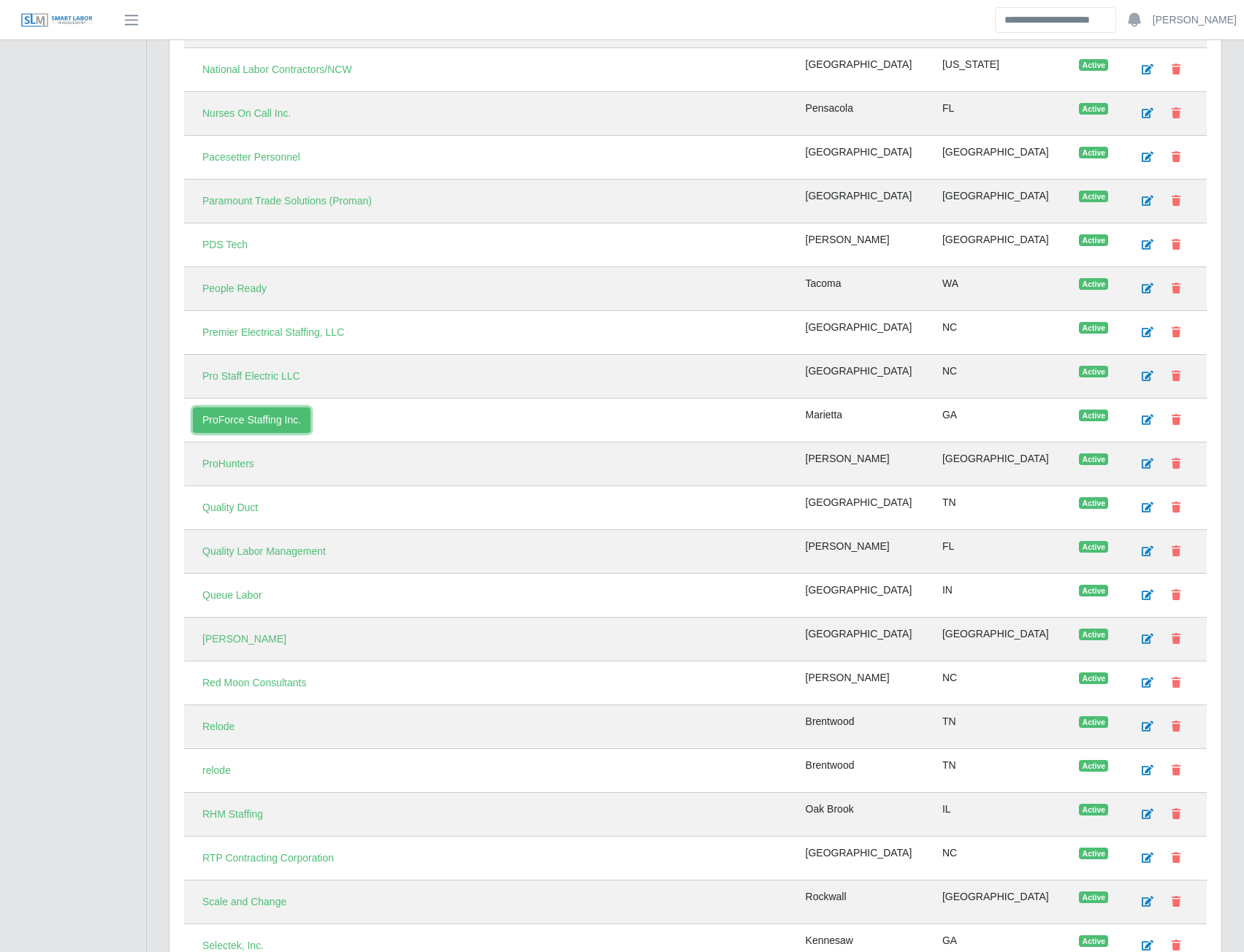
click at [235, 417] on link "ProForce Staffing Inc." at bounding box center [252, 420] width 118 height 25
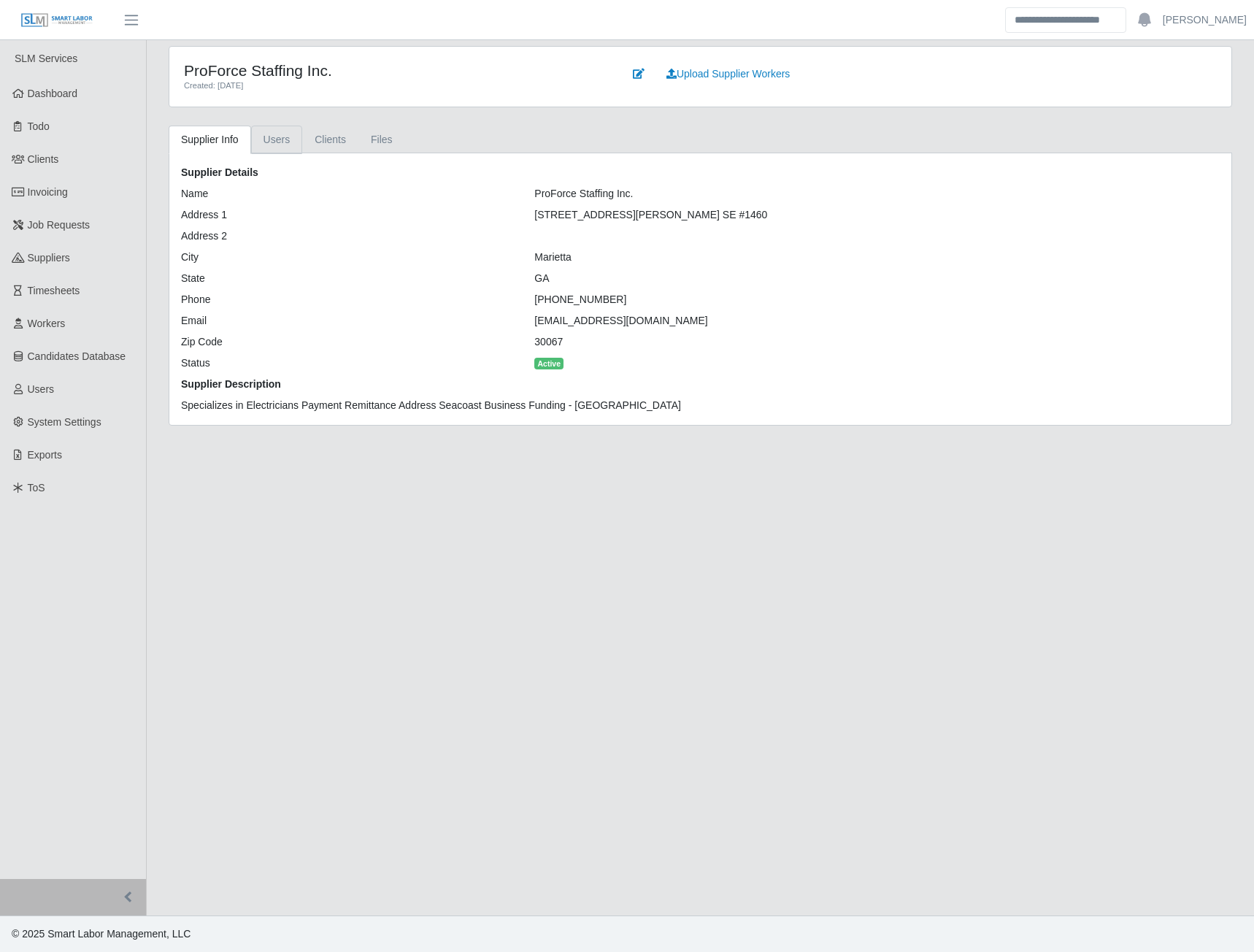
click at [268, 140] on link "Users" at bounding box center [277, 139] width 52 height 28
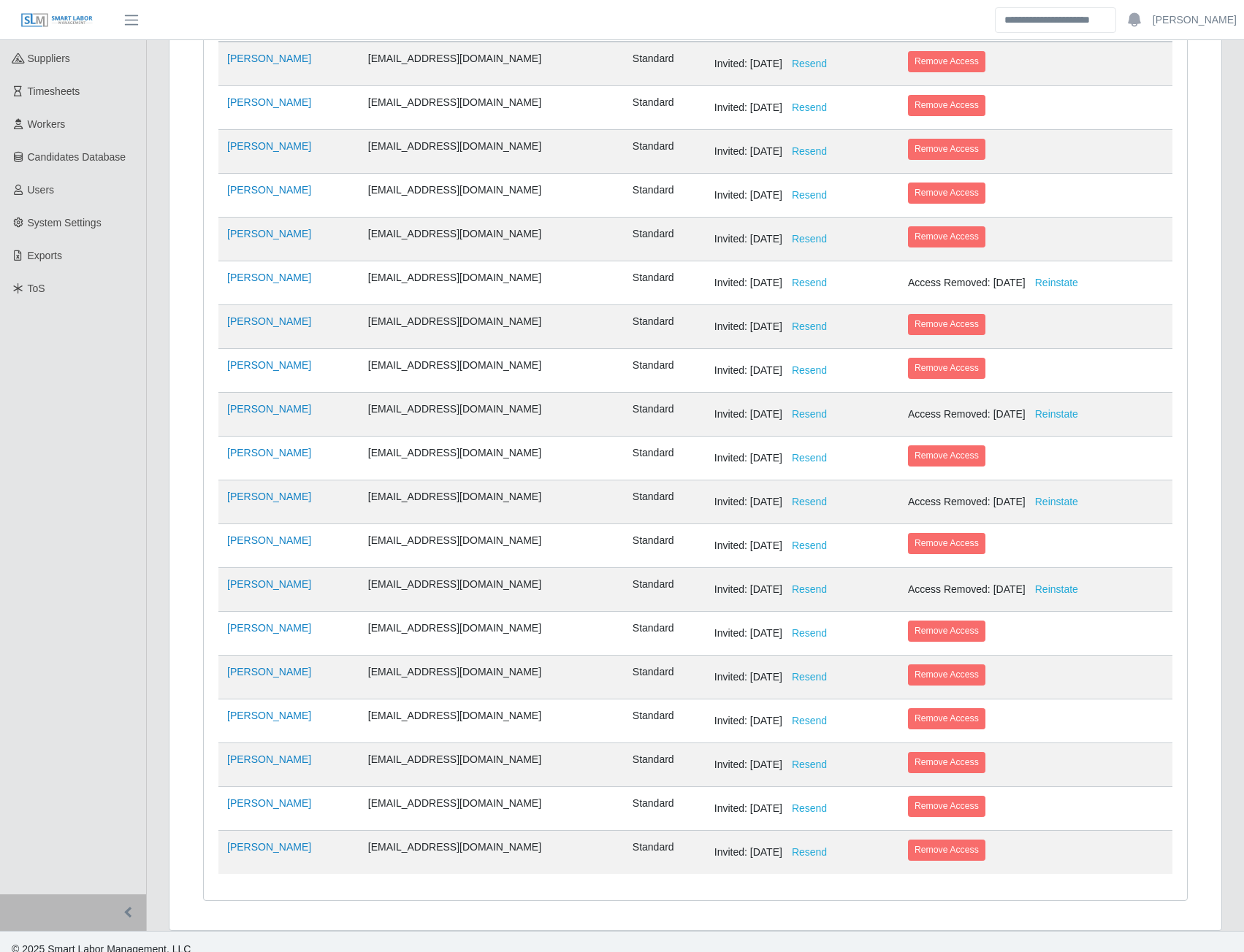
scroll to position [215, 0]
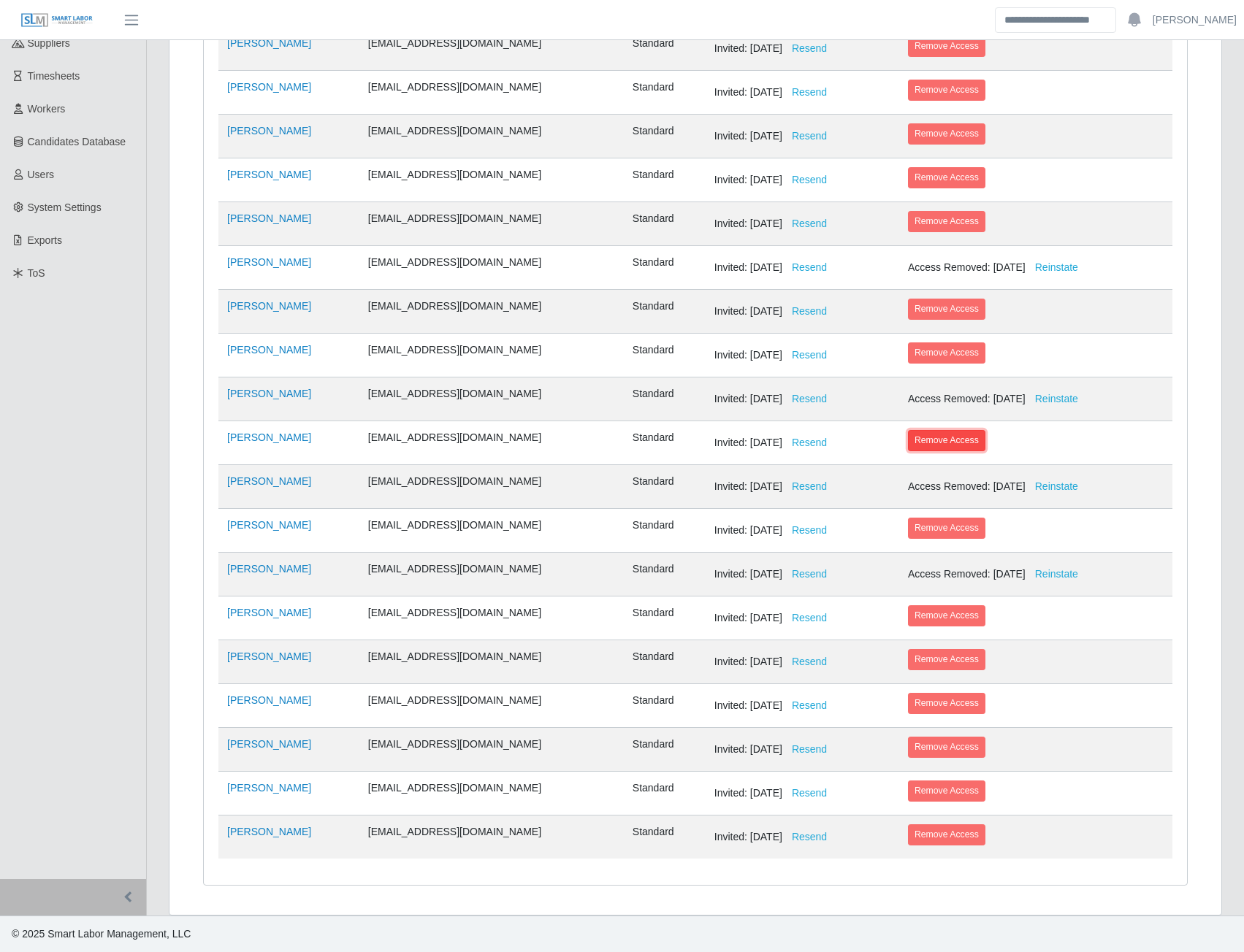
click at [921, 439] on button "Remove Access" at bounding box center [946, 440] width 78 height 21
click at [908, 617] on button "Remove Access" at bounding box center [946, 615] width 78 height 21
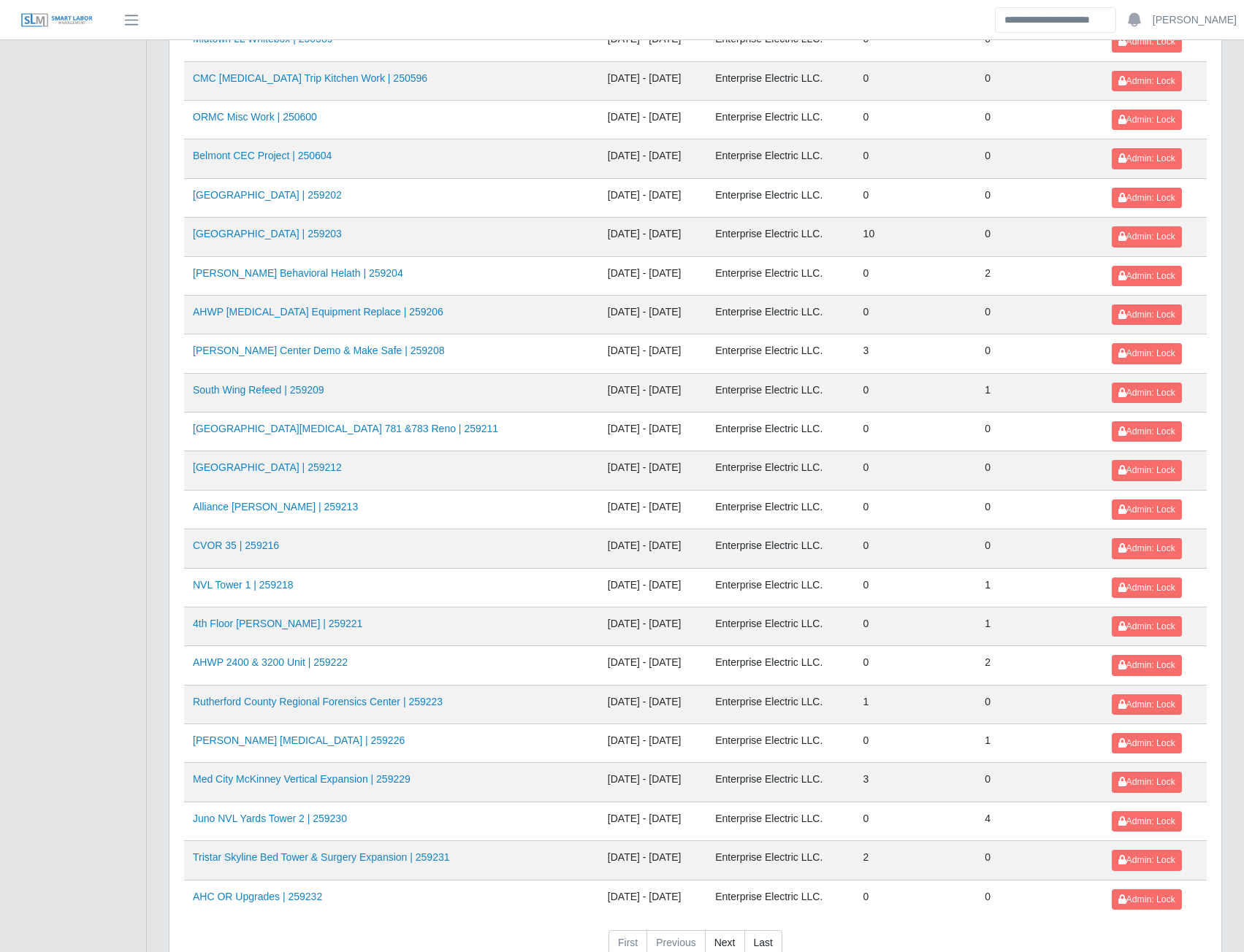
scroll to position [1287, 0]
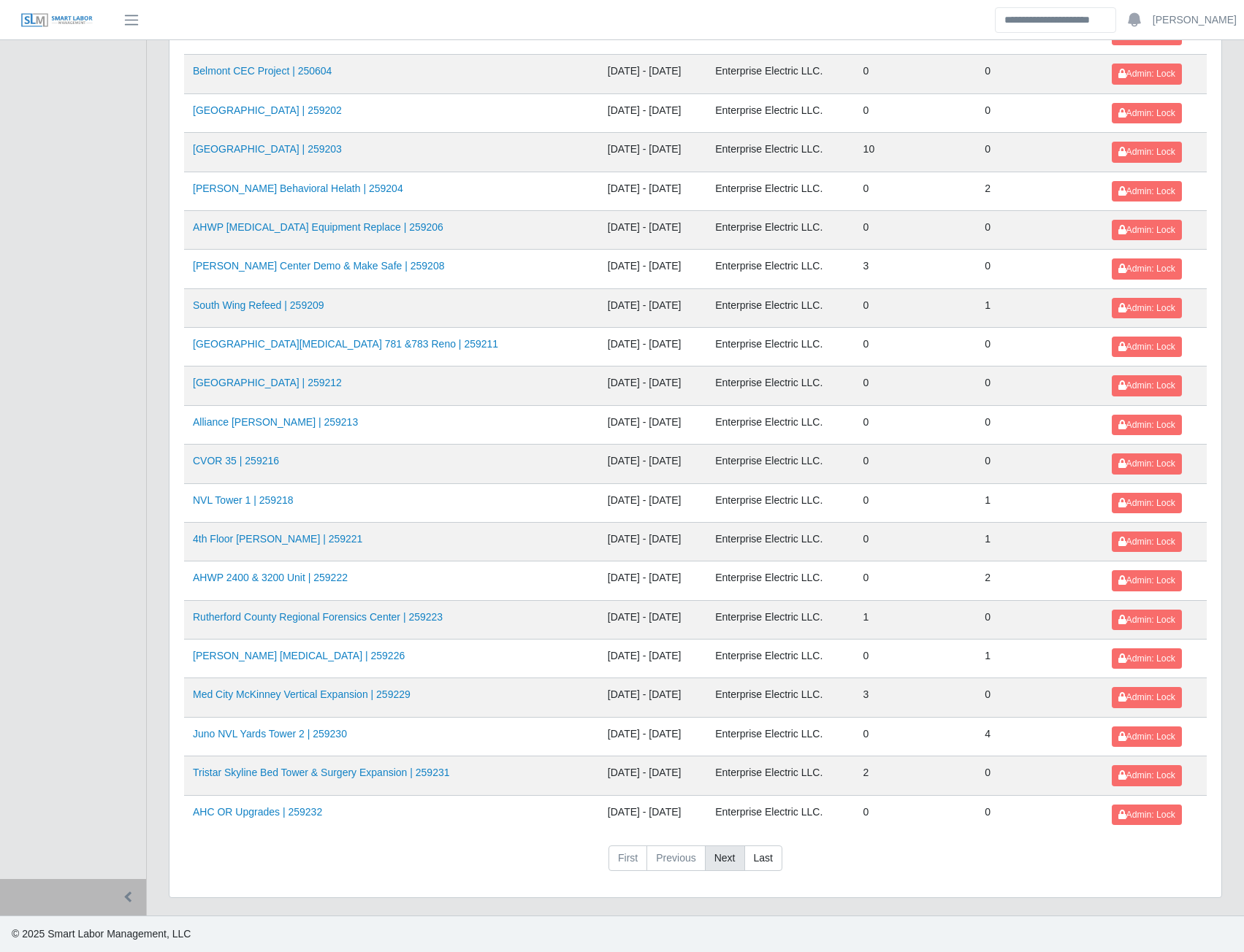
click at [729, 851] on link "Next" at bounding box center [725, 859] width 40 height 26
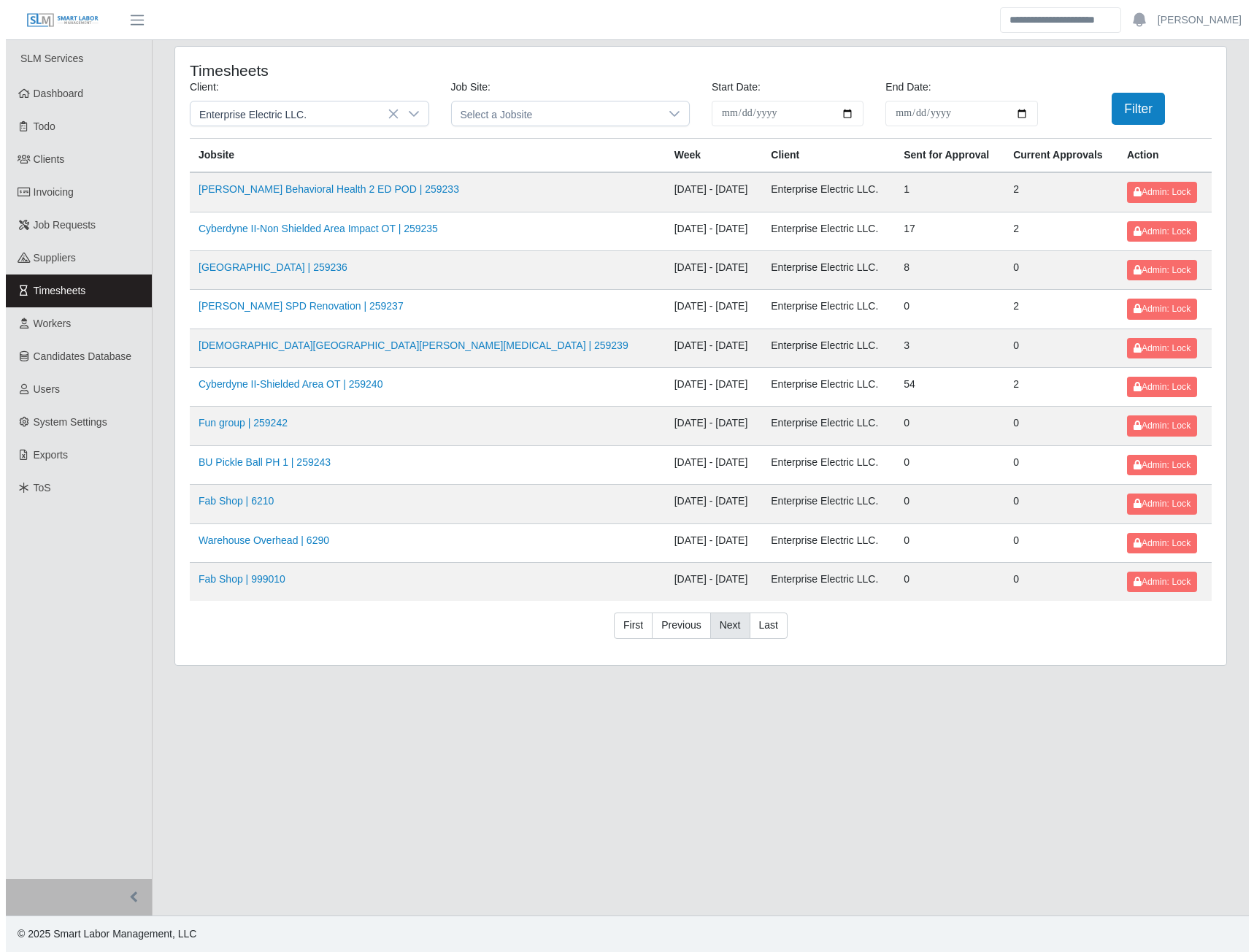
scroll to position [0, 0]
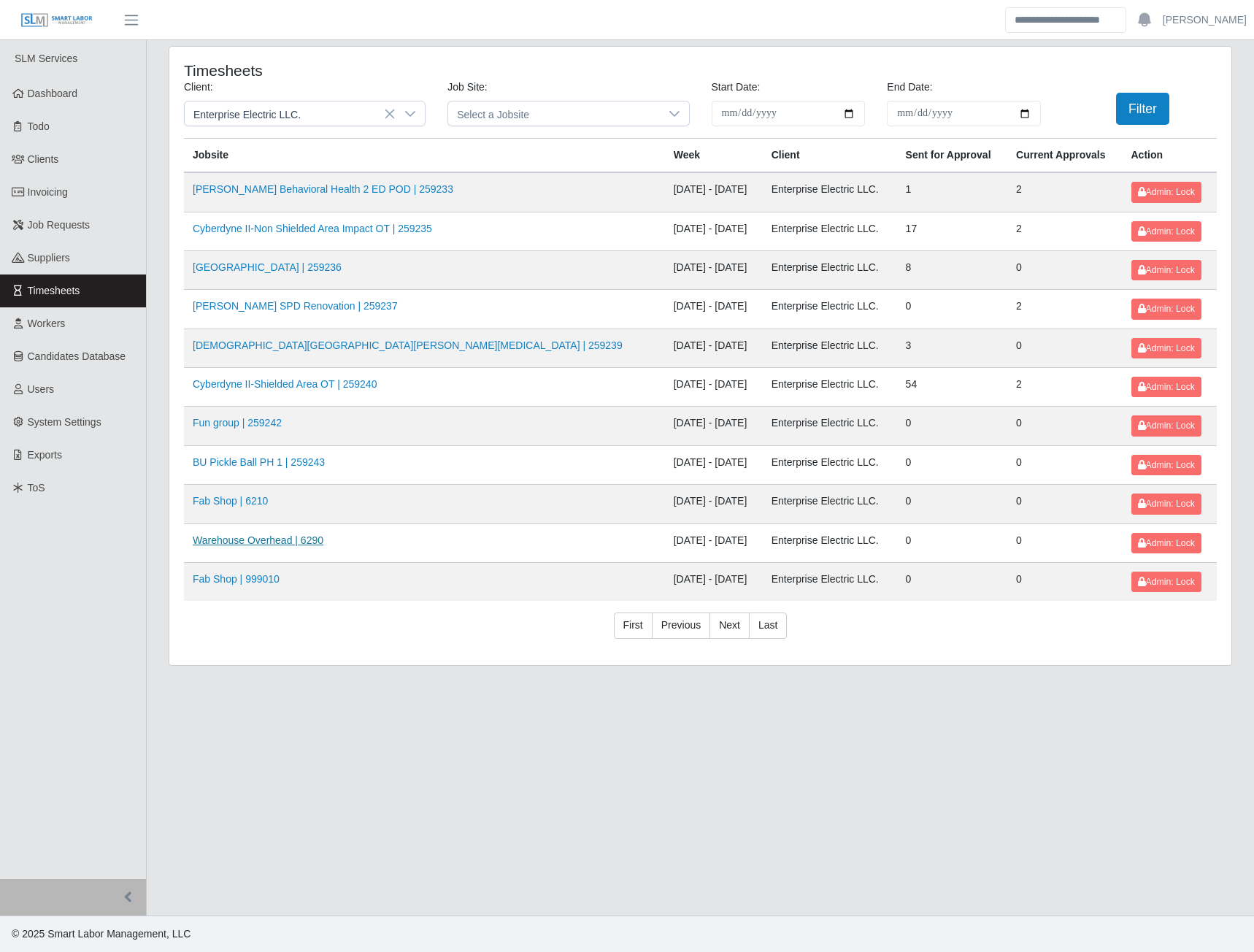
click at [259, 544] on link "Warehouse Overhead | 6290" at bounding box center [258, 540] width 131 height 12
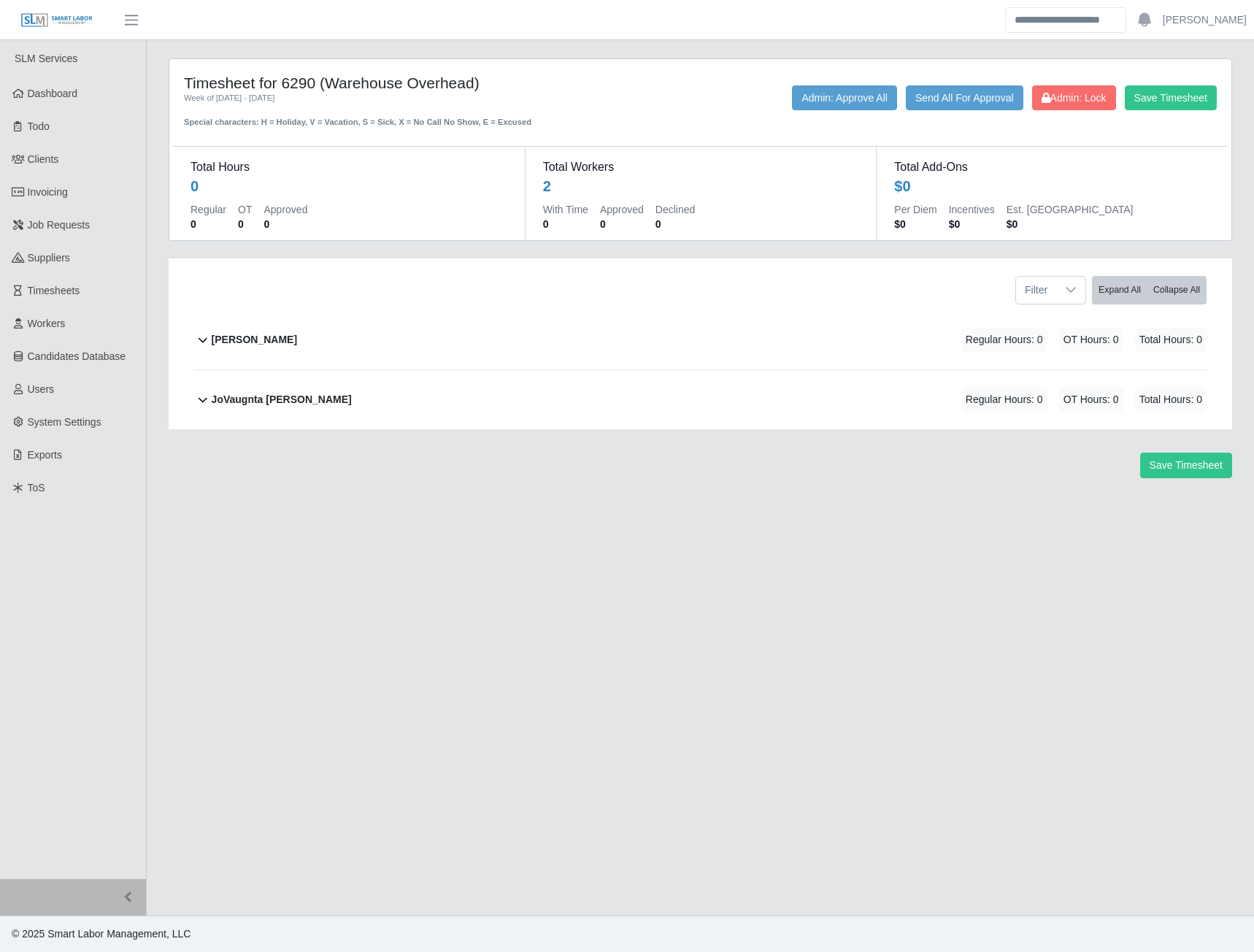
click at [261, 345] on b "James Kneeland" at bounding box center [254, 340] width 85 height 15
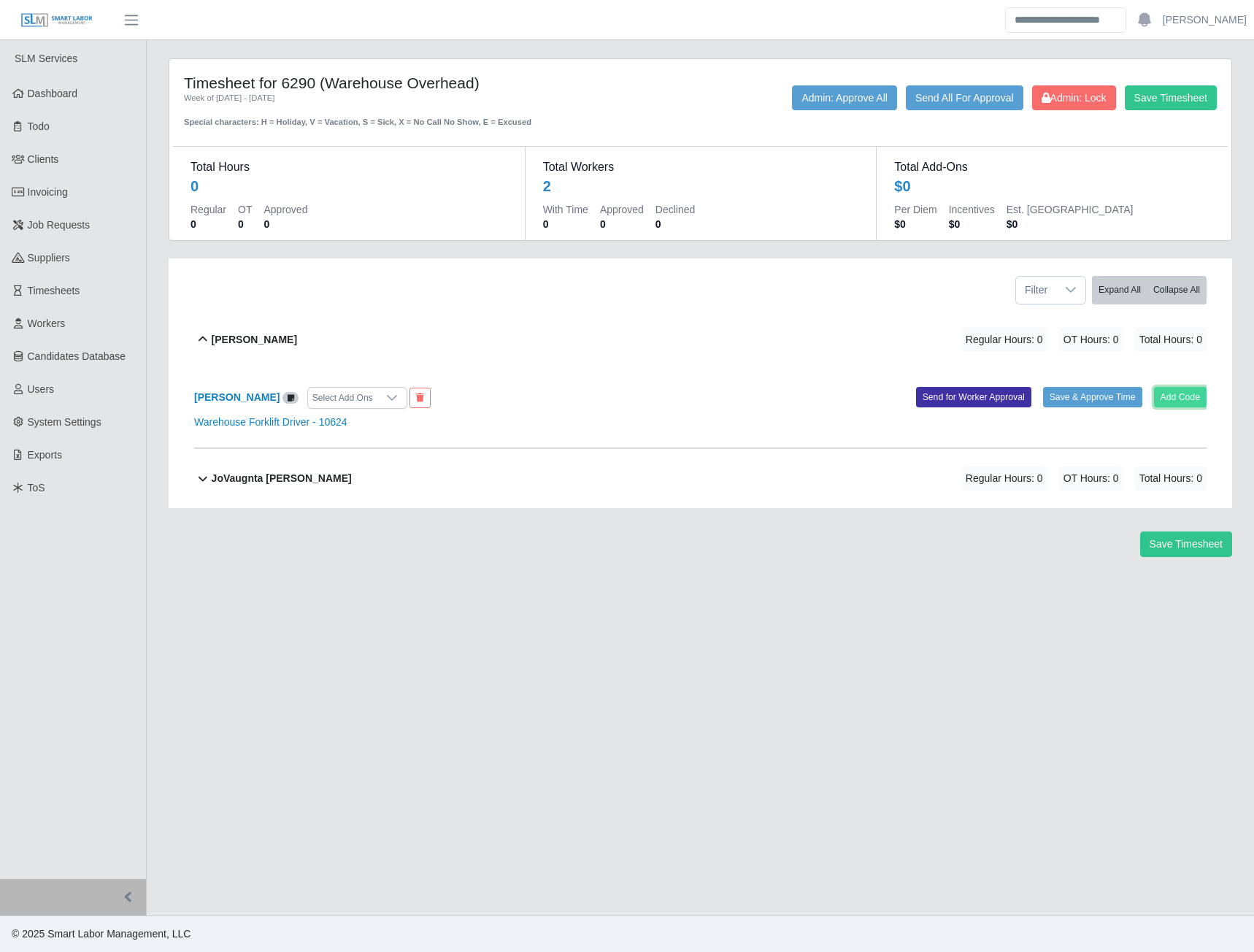
click at [1164, 401] on button "Add Code" at bounding box center [1180, 397] width 53 height 21
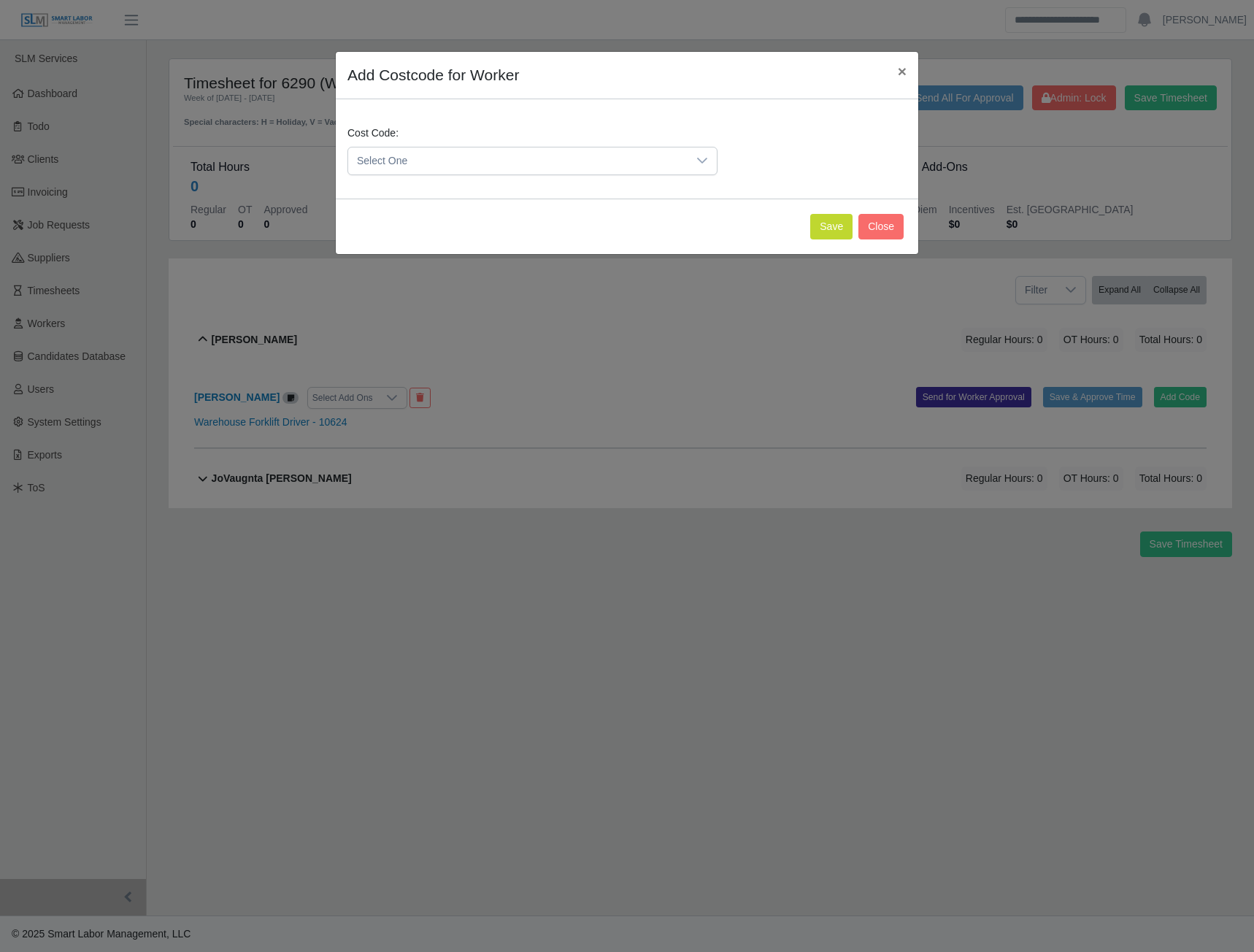
click at [501, 155] on span "Select One" at bounding box center [518, 161] width 340 height 27
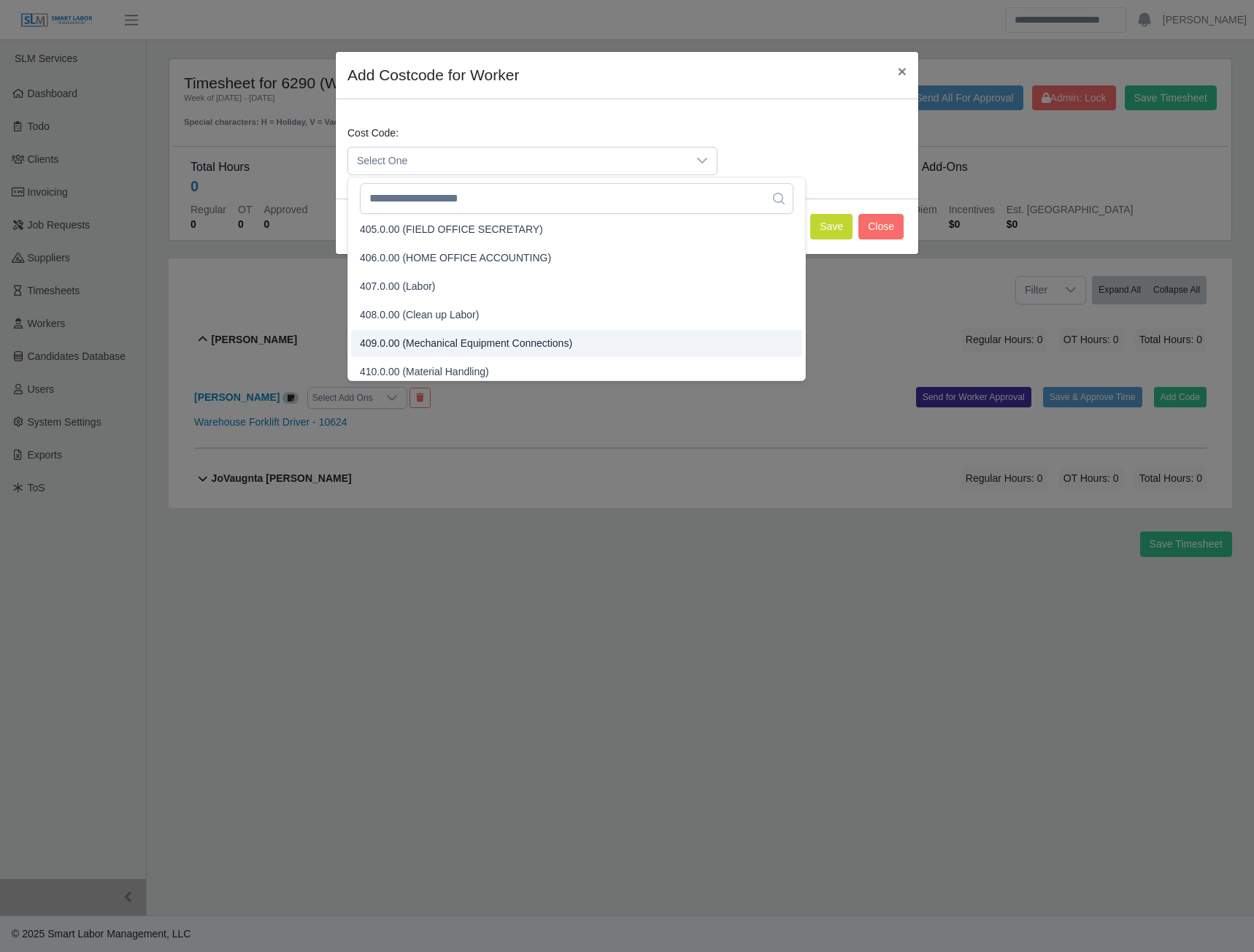
scroll to position [151, 0]
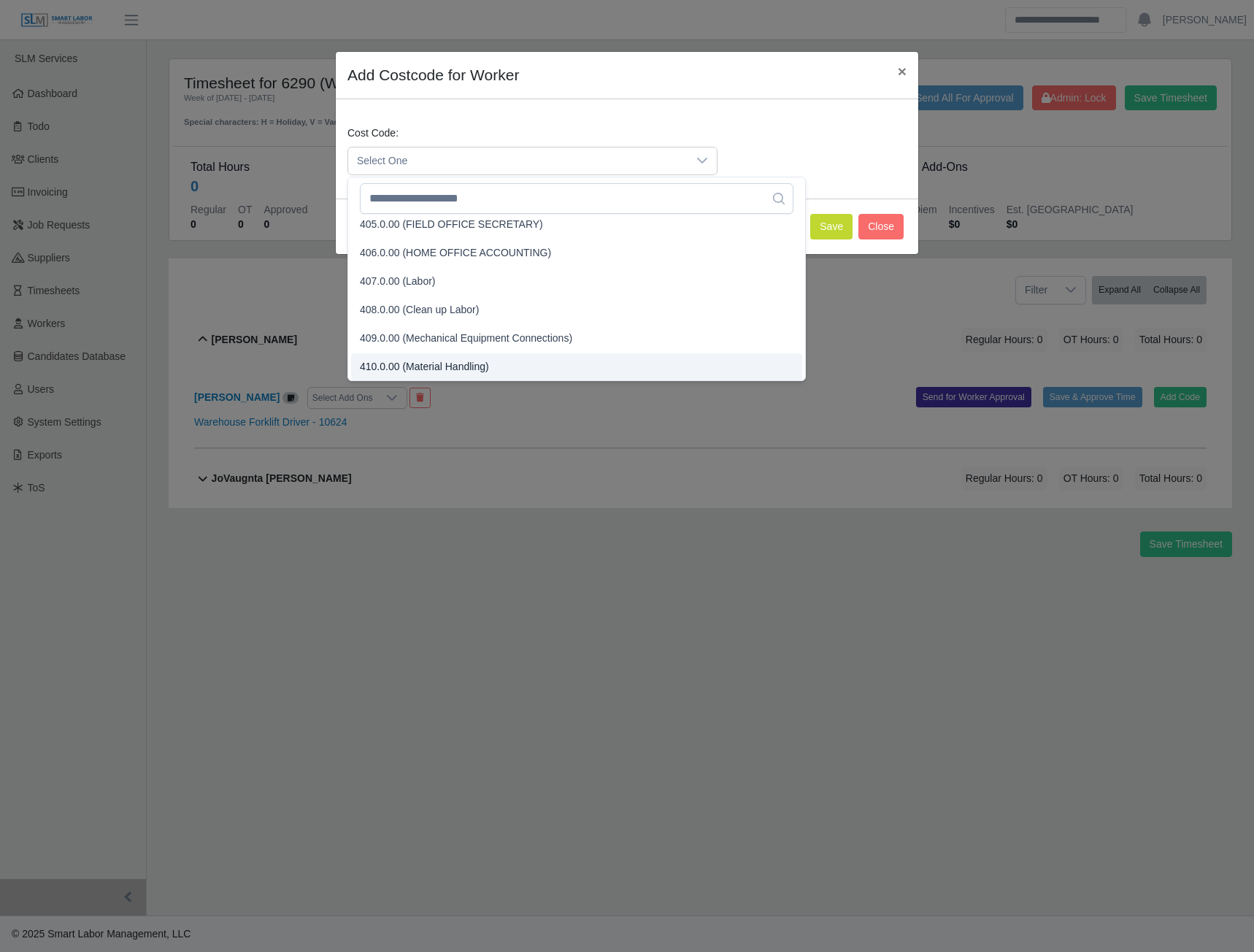
click at [437, 369] on span "410.0.00 (Material Handling)" at bounding box center [424, 367] width 129 height 15
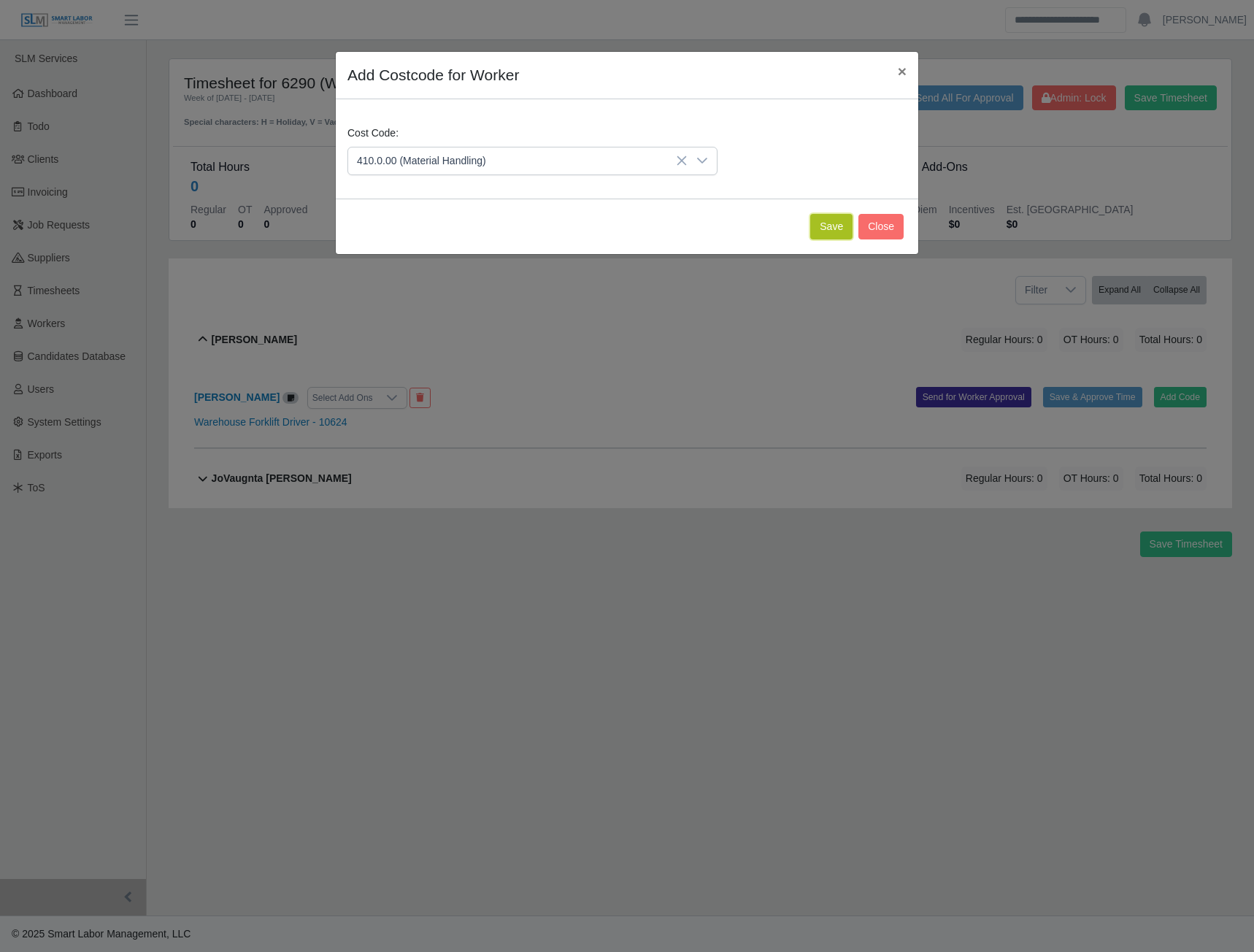
click at [824, 223] on button "Save" at bounding box center [831, 226] width 42 height 25
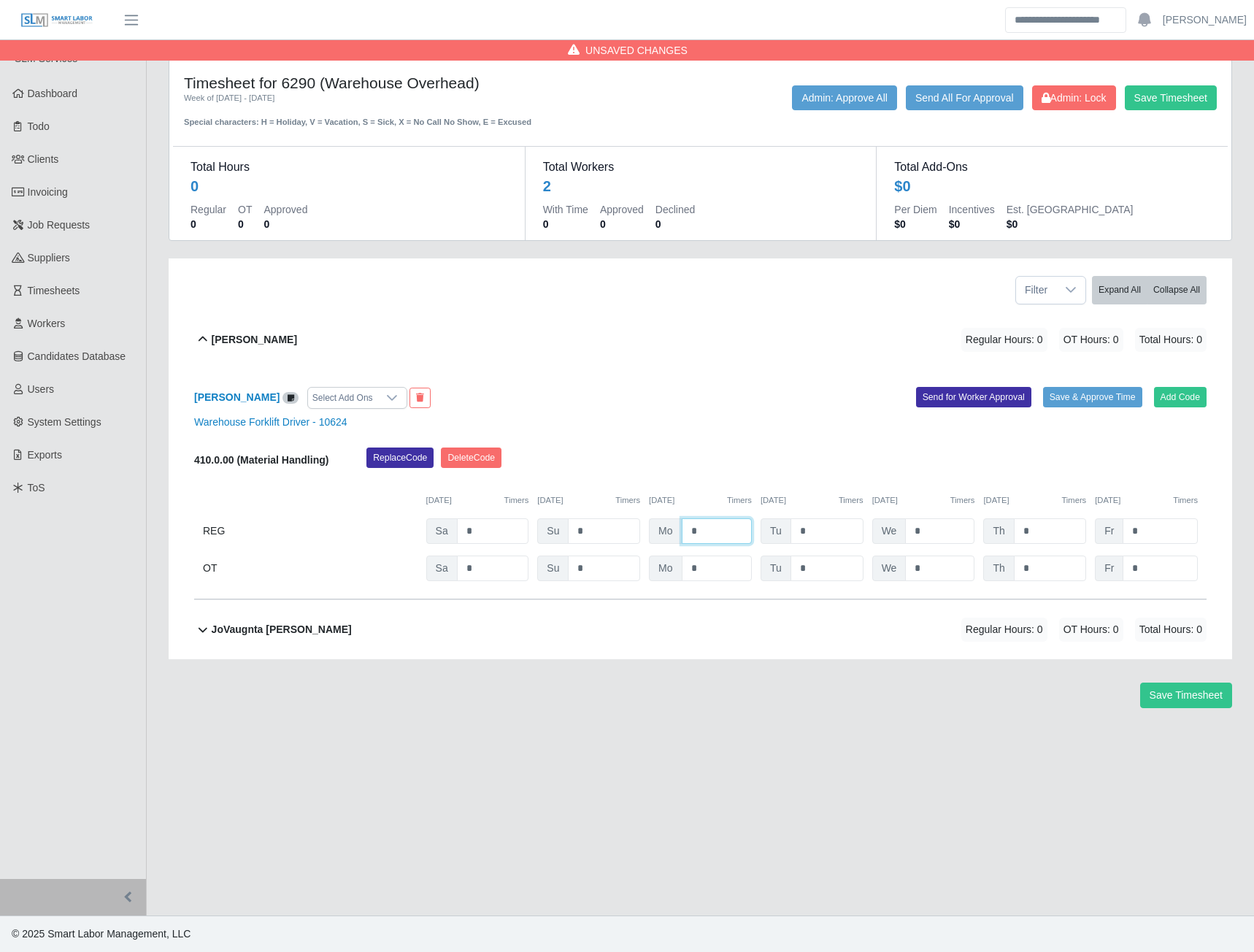
click at [710, 531] on input "*" at bounding box center [717, 531] width 70 height 25
type input "***"
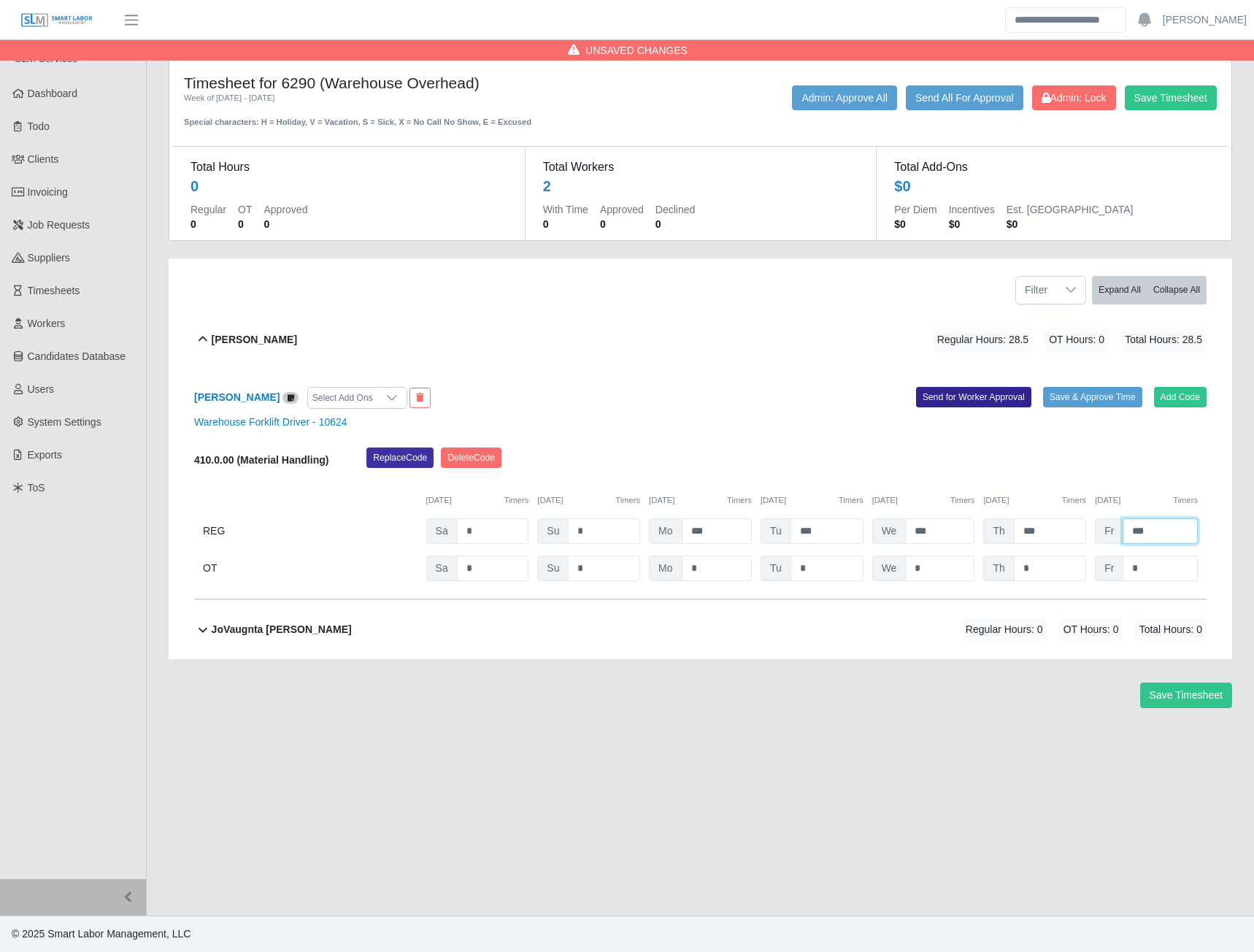
type input "***"
click at [982, 391] on button "Send for Worker Approval" at bounding box center [974, 397] width 115 height 21
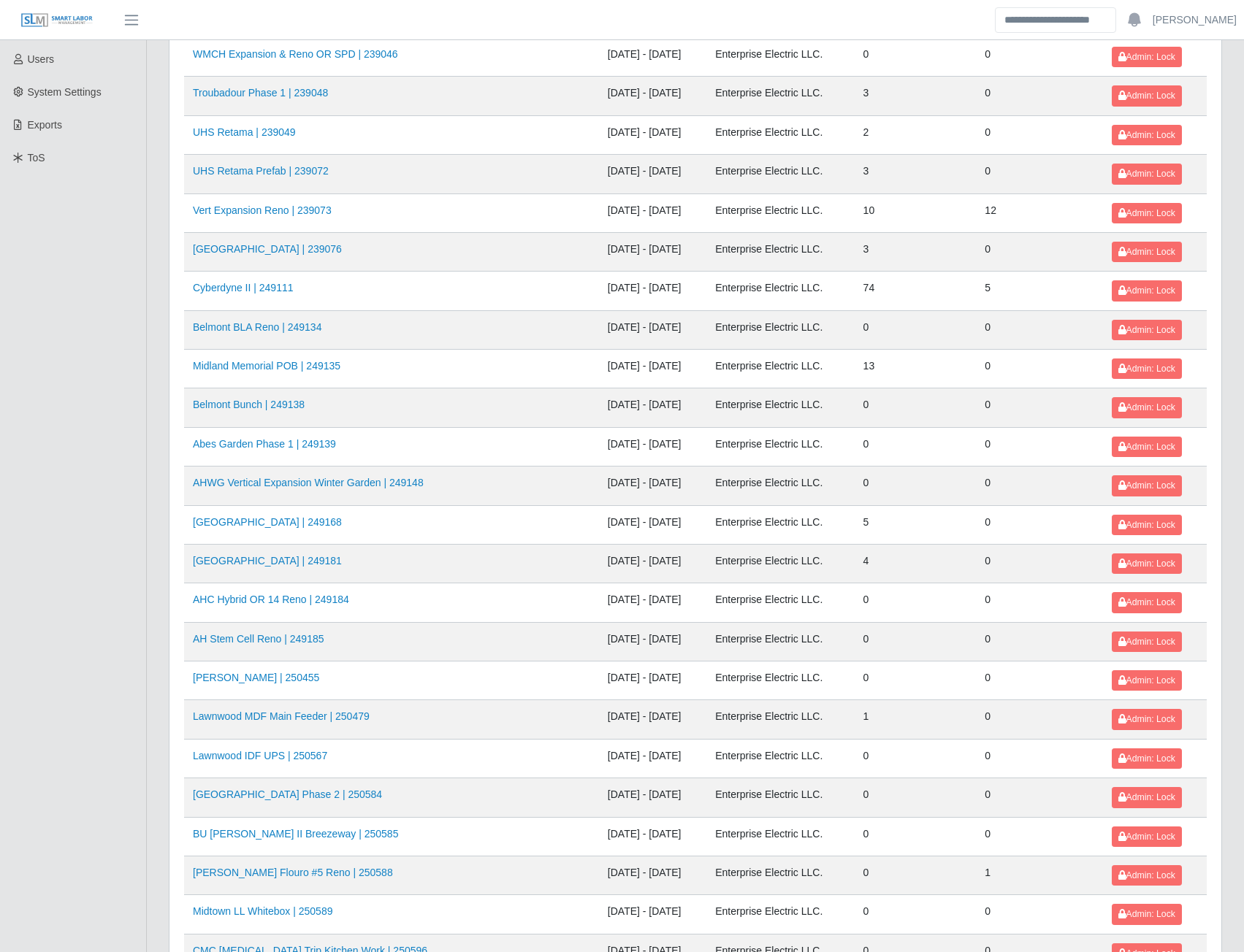
scroll to position [365, 0]
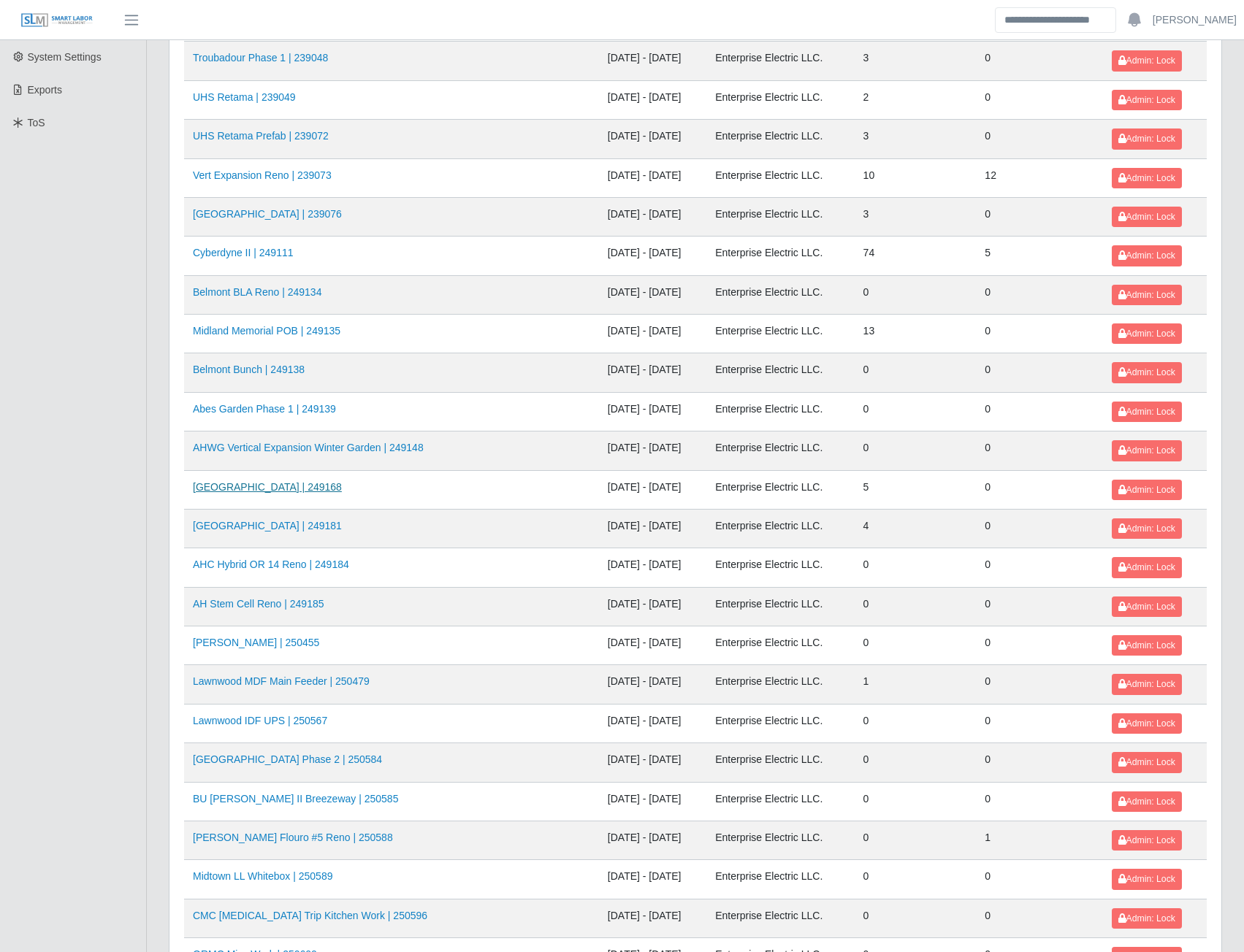
click at [261, 486] on link "HFMI Hospital | 249168" at bounding box center [268, 487] width 149 height 12
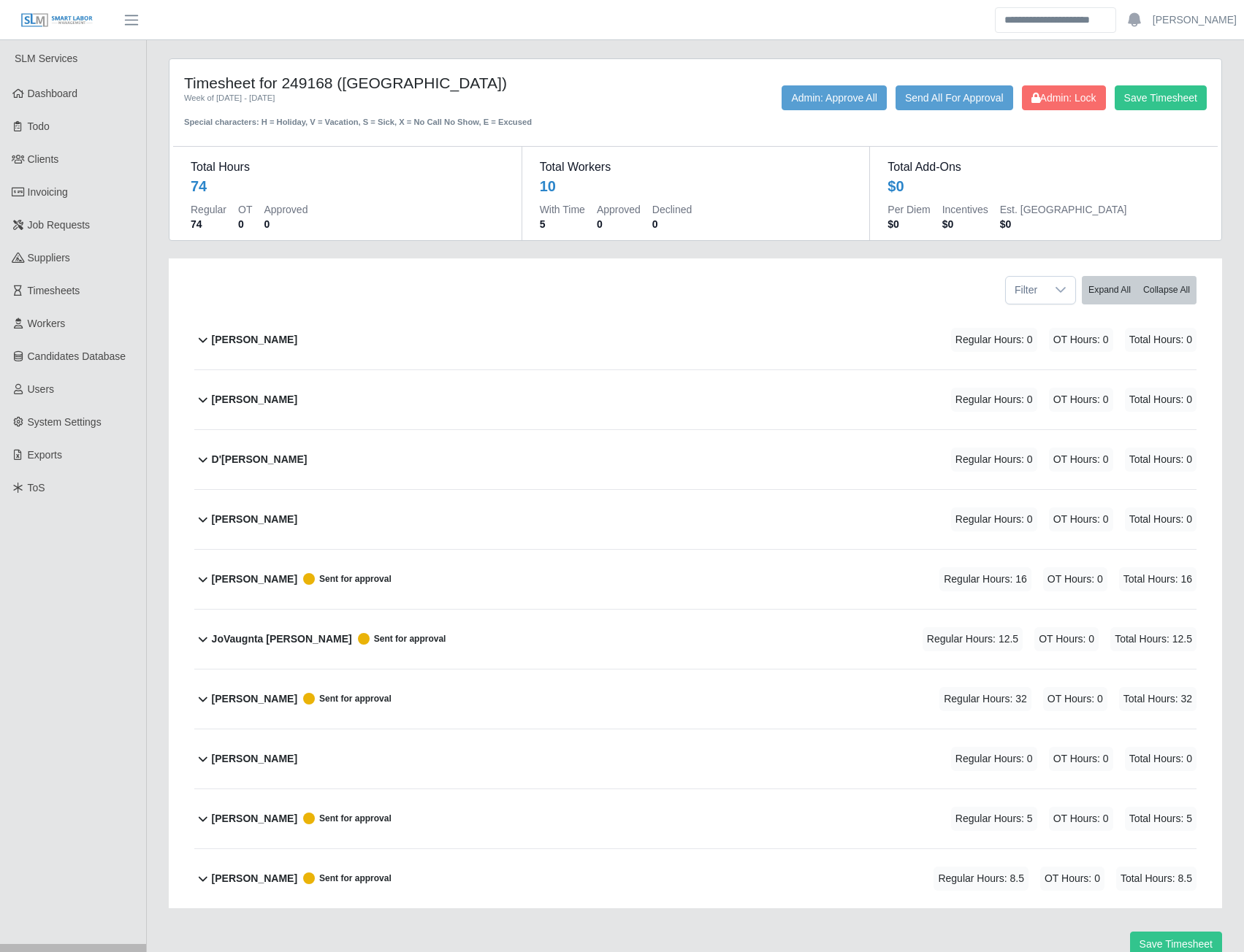
click at [246, 699] on b "[PERSON_NAME]" at bounding box center [254, 699] width 85 height 15
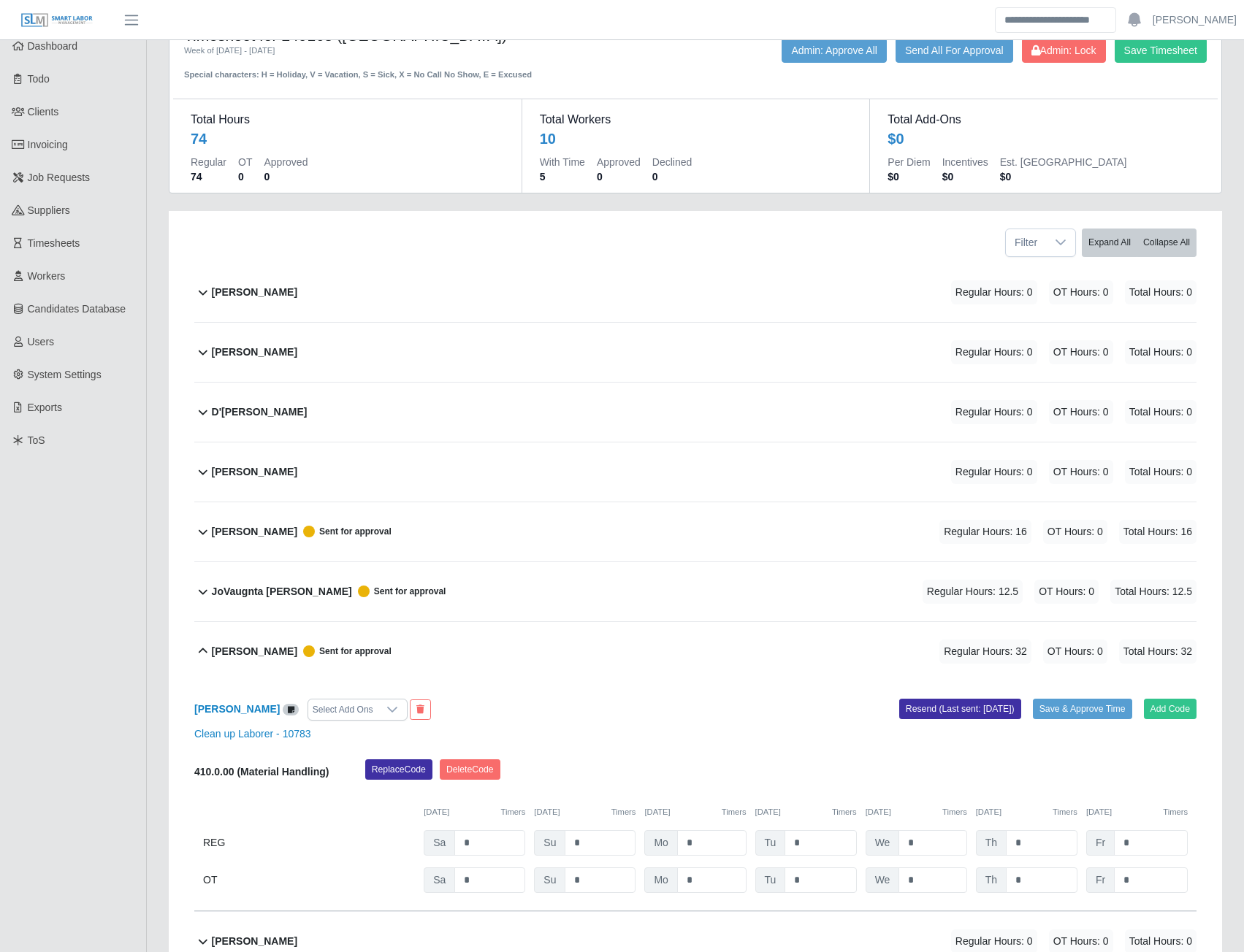
scroll to position [73, 0]
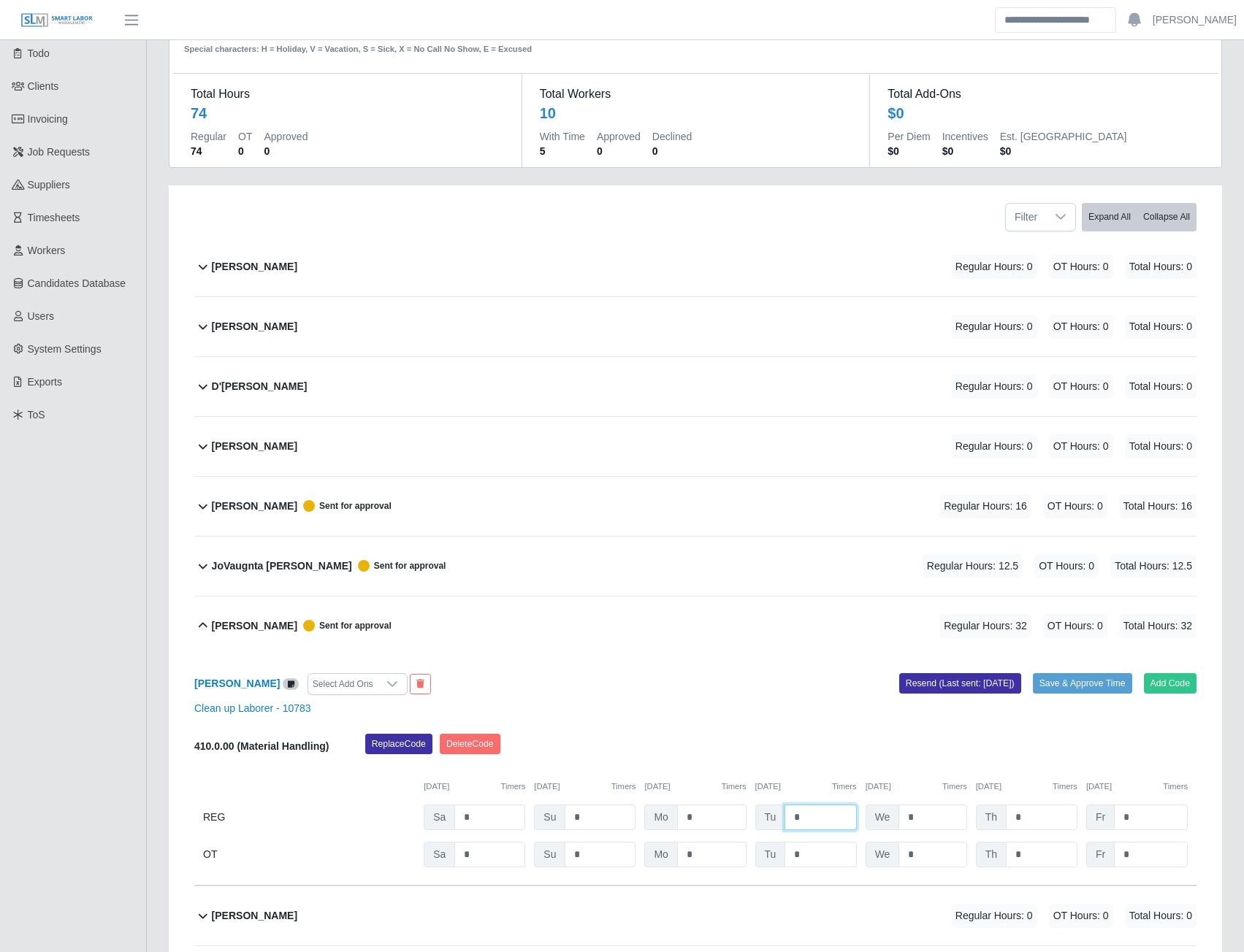
click at [805, 819] on input "*" at bounding box center [820, 817] width 72 height 25
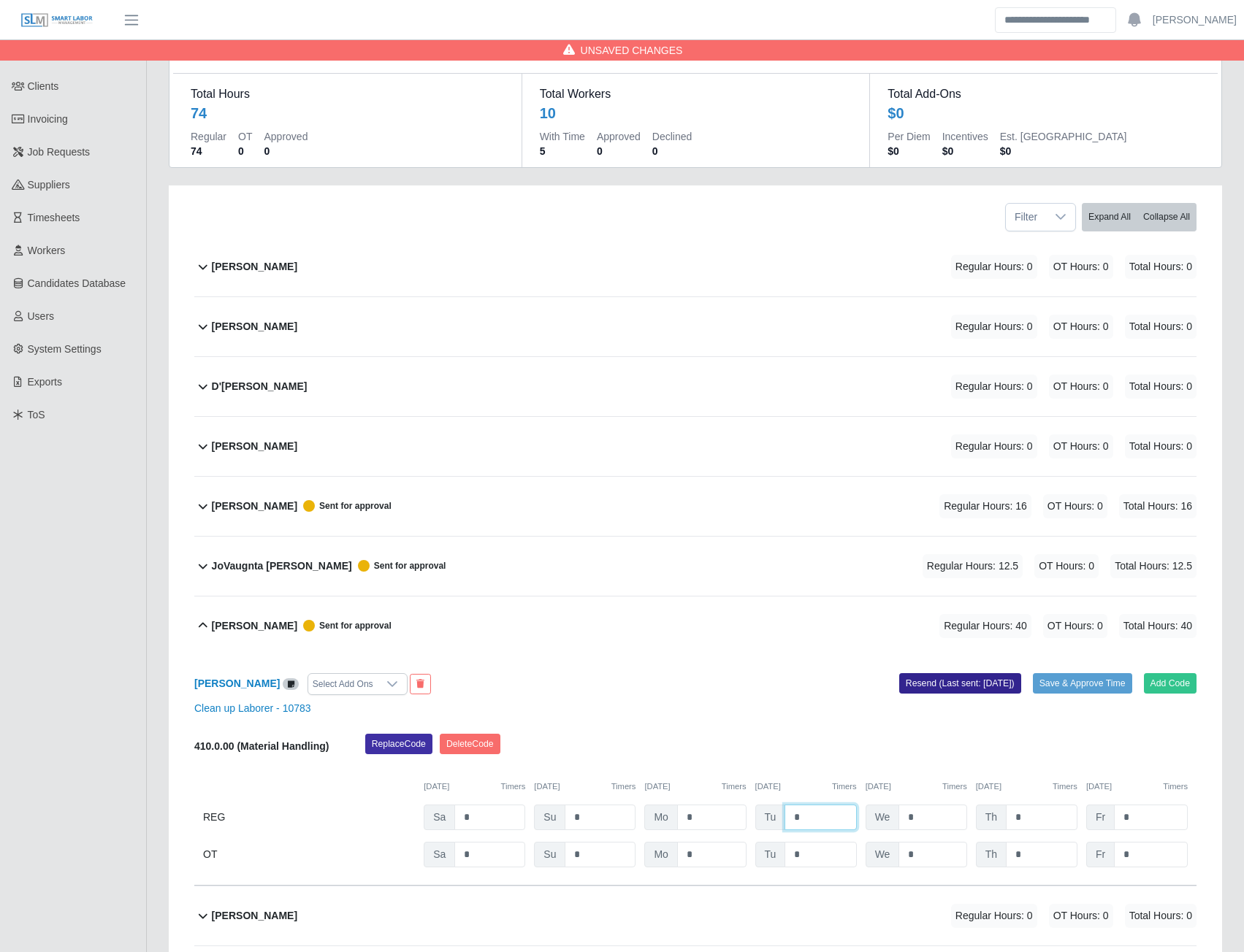
type input "*"
click at [935, 688] on button "Resend (Last sent: 09/22/2025)" at bounding box center [960, 684] width 122 height 21
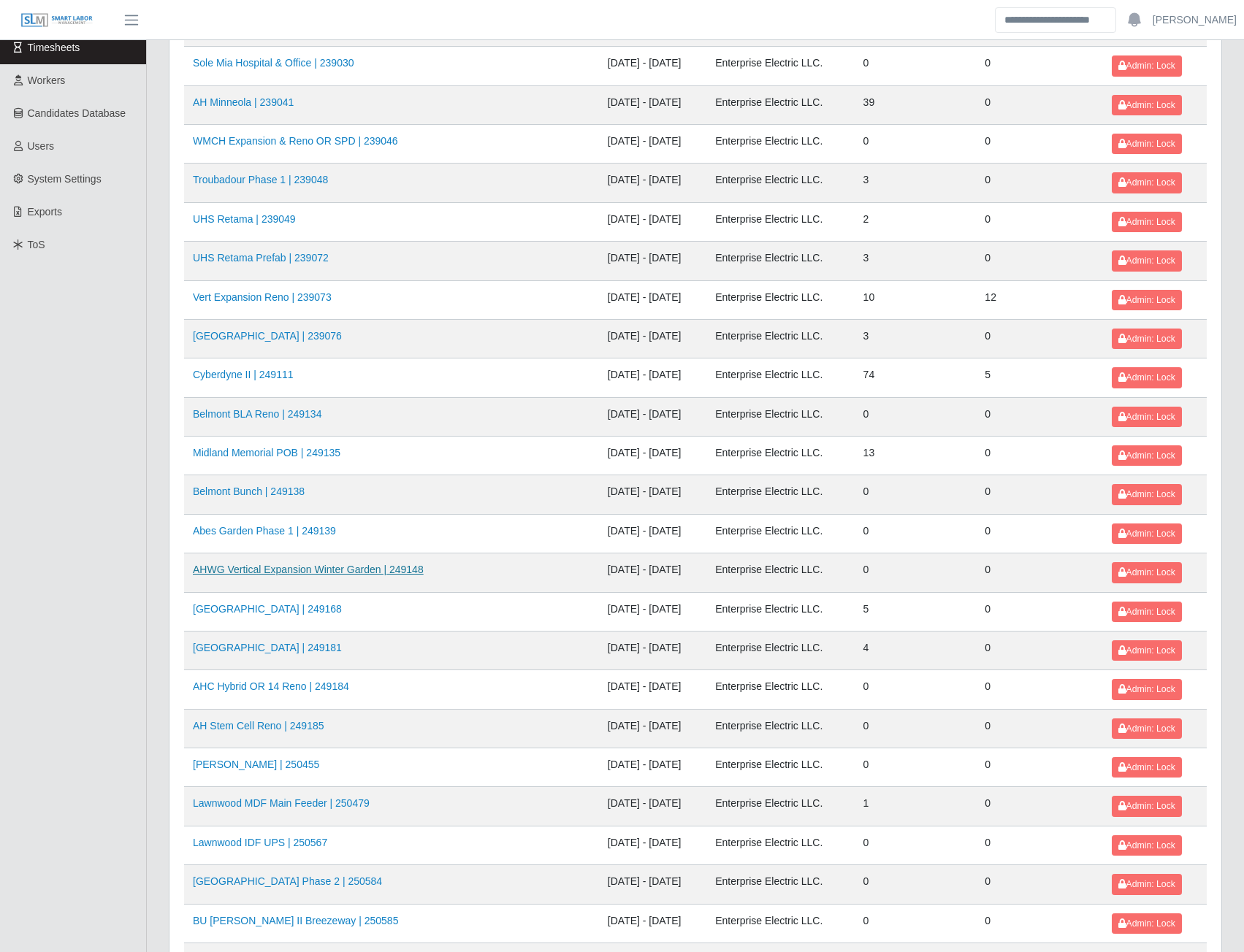
scroll to position [219, 0]
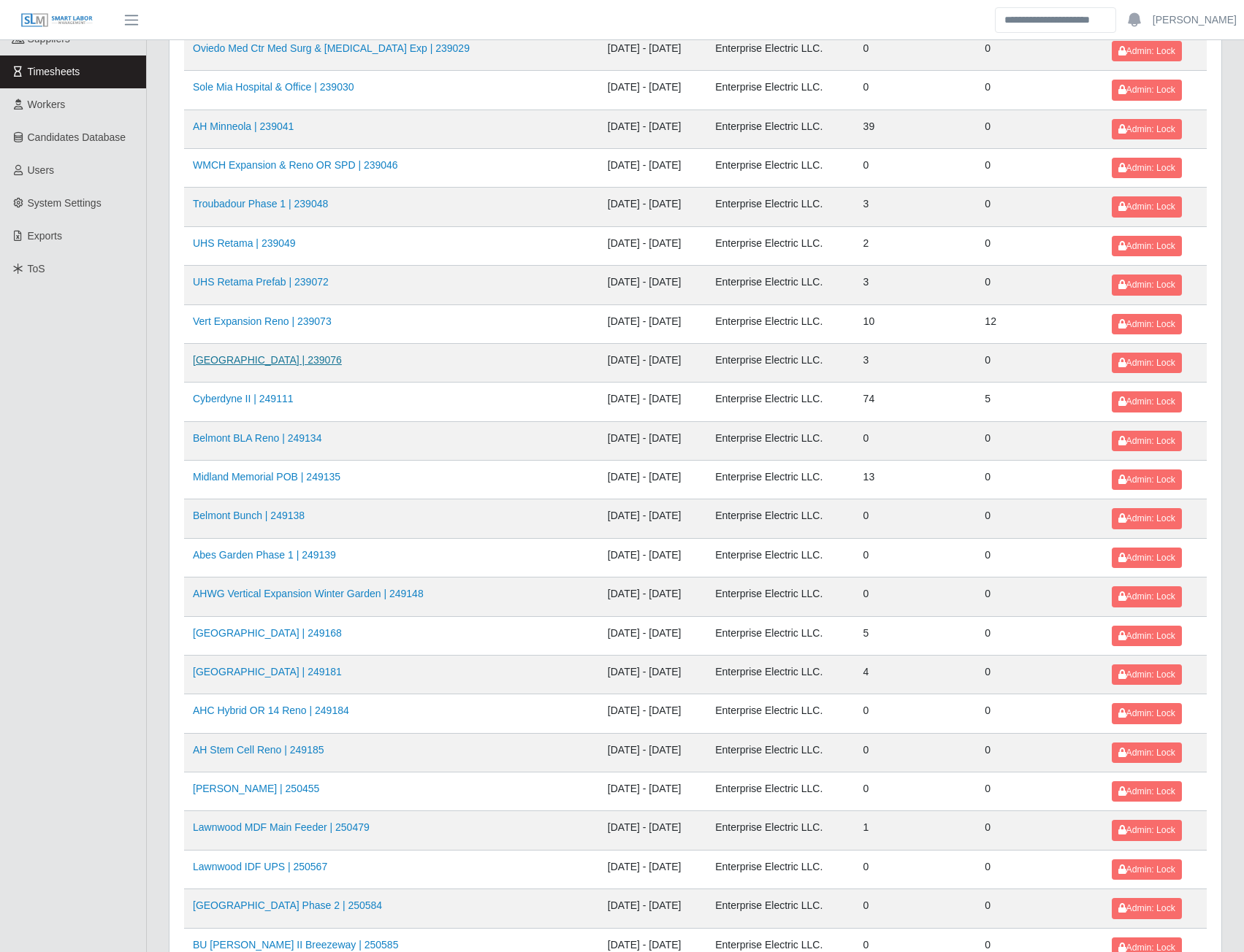
click at [246, 364] on link "[GEOGRAPHIC_DATA] | 239076" at bounding box center [268, 360] width 149 height 12
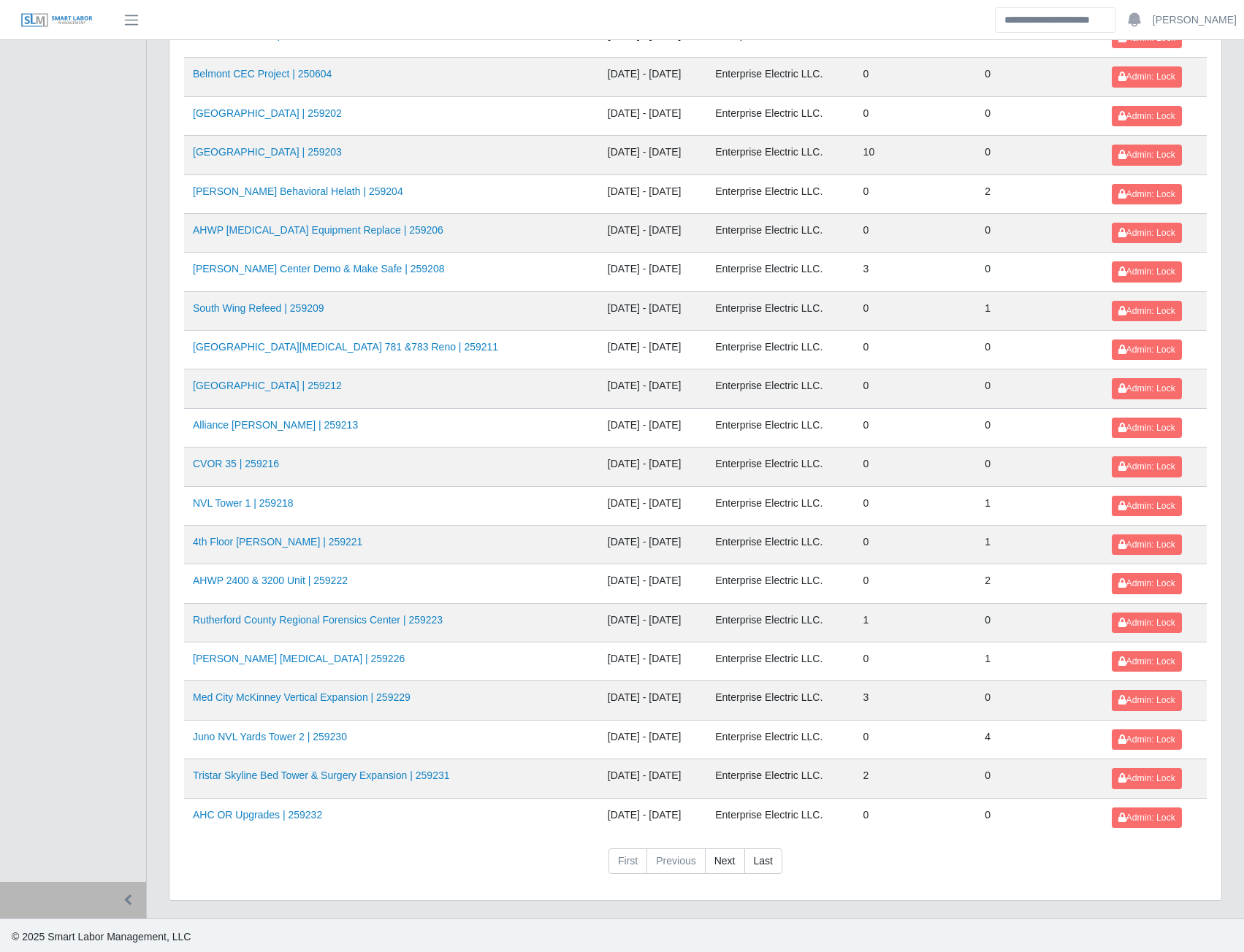
scroll to position [1287, 0]
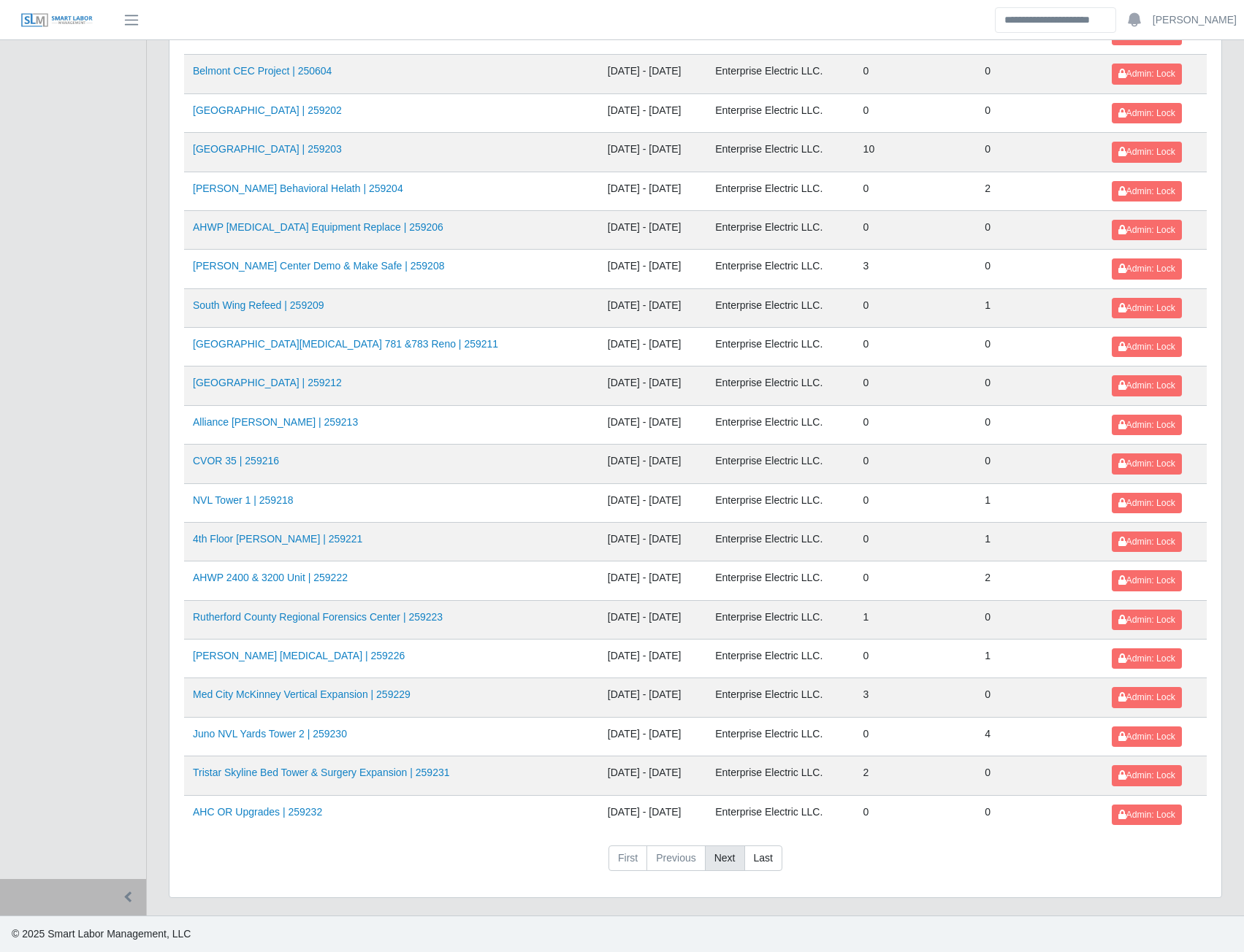
click at [715, 855] on link "Next" at bounding box center [725, 859] width 40 height 26
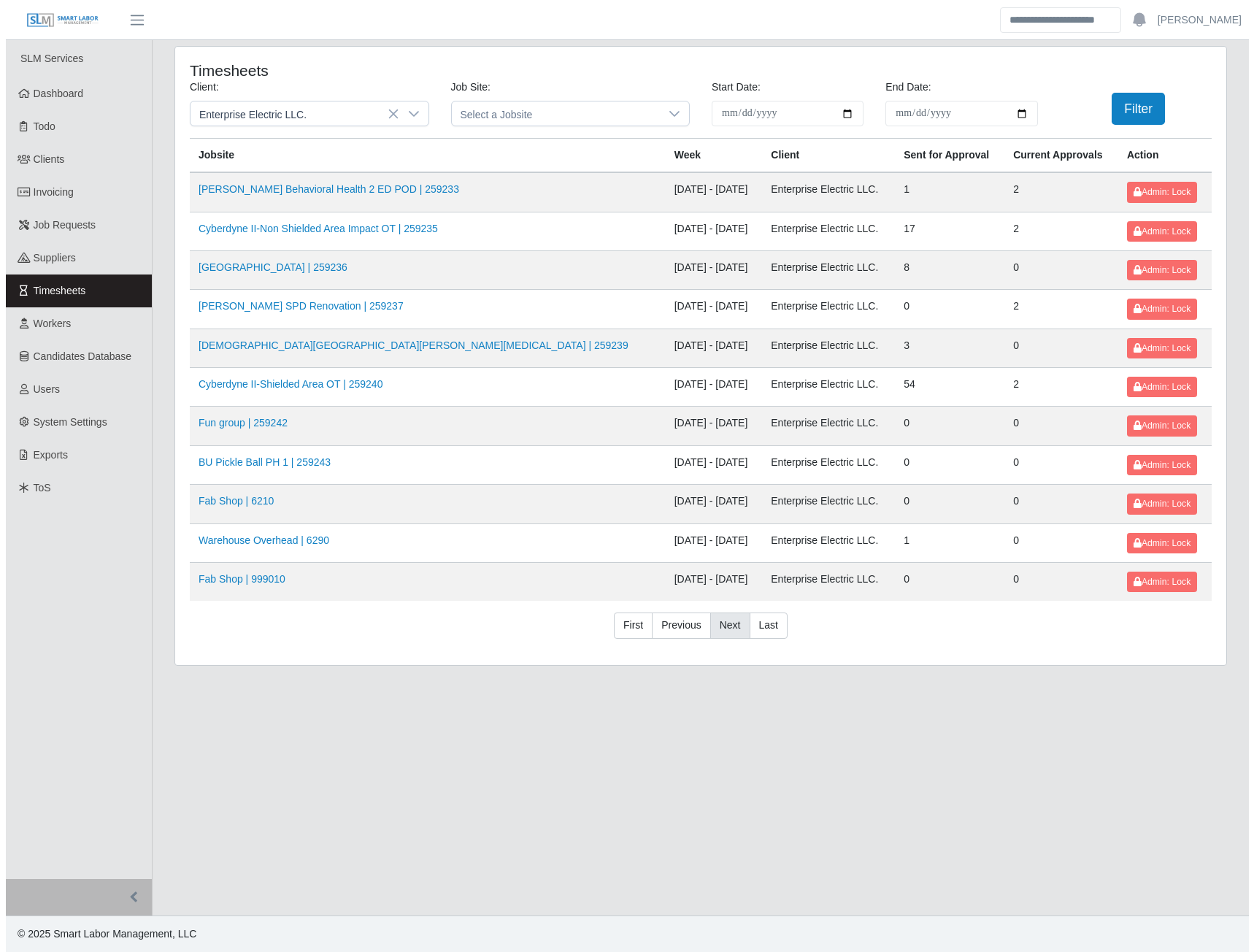
scroll to position [0, 0]
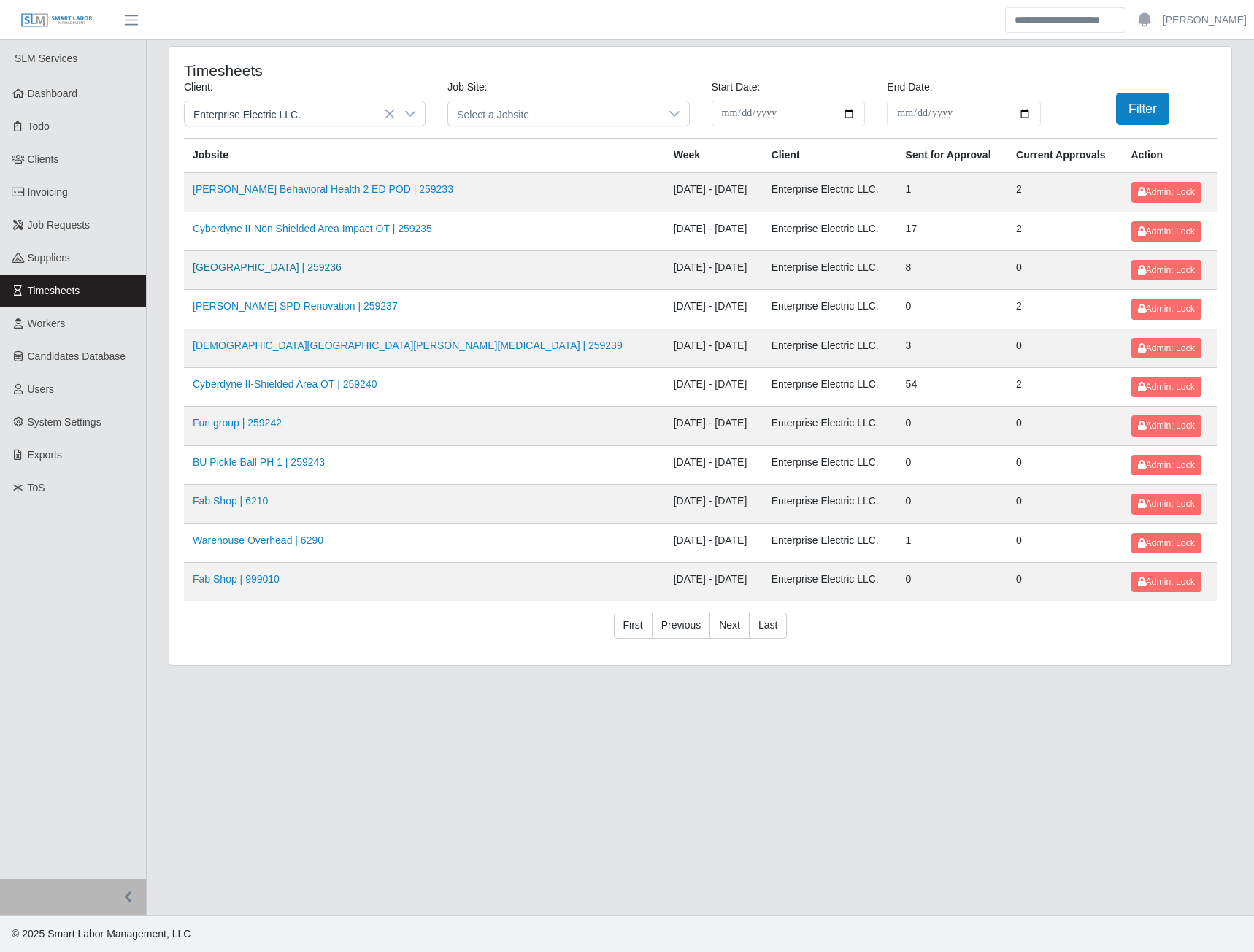
click at [336, 273] on link "[GEOGRAPHIC_DATA] | 259236" at bounding box center [268, 267] width 149 height 12
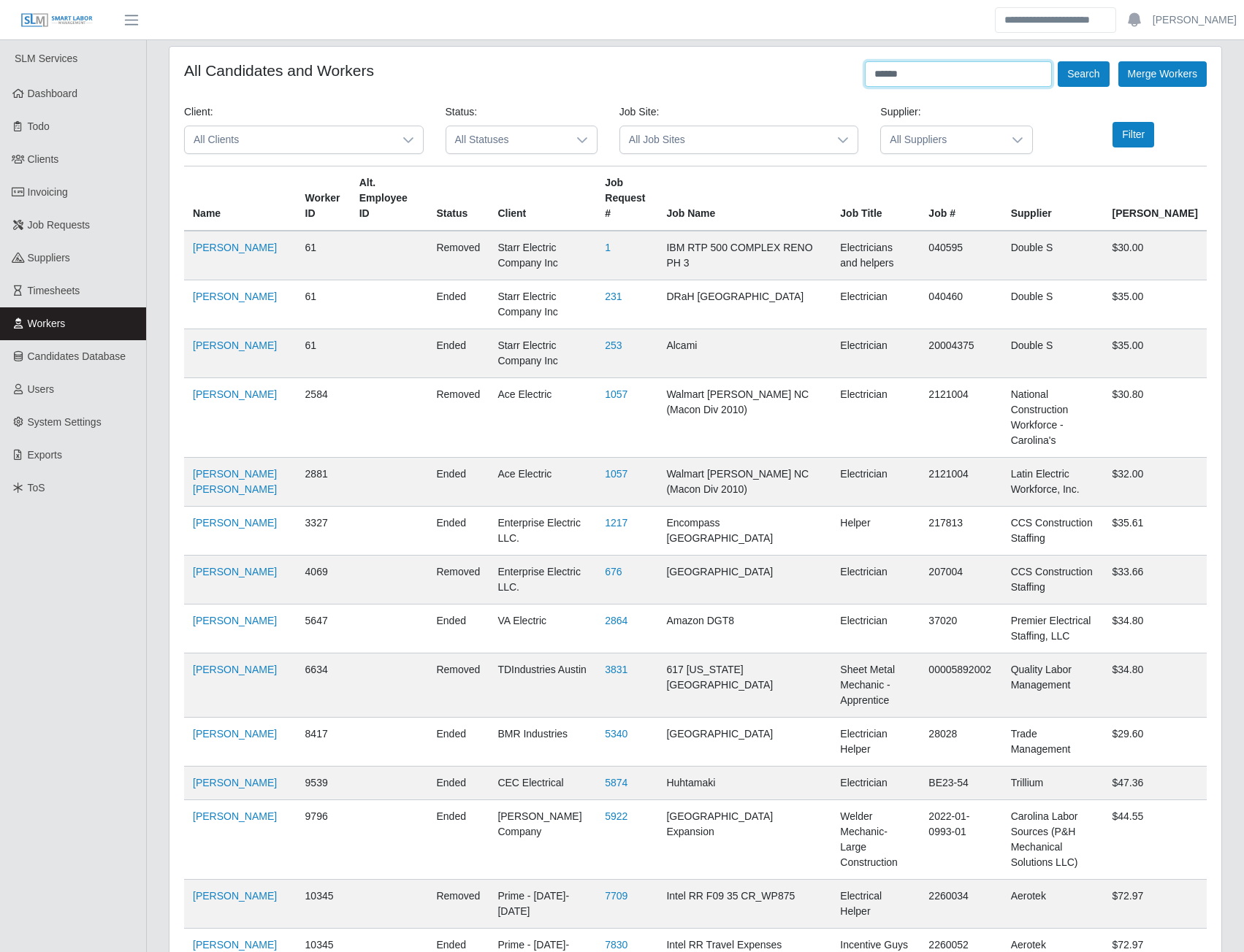
drag, startPoint x: 935, startPoint y: 68, endPoint x: 841, endPoint y: 78, distance: 94.5
click at [841, 78] on div "All Candidates and Workers ****** Search Merge Workers" at bounding box center [695, 74] width 1022 height 25
type input "*****"
click at [1073, 76] on button "Search" at bounding box center [1083, 74] width 51 height 25
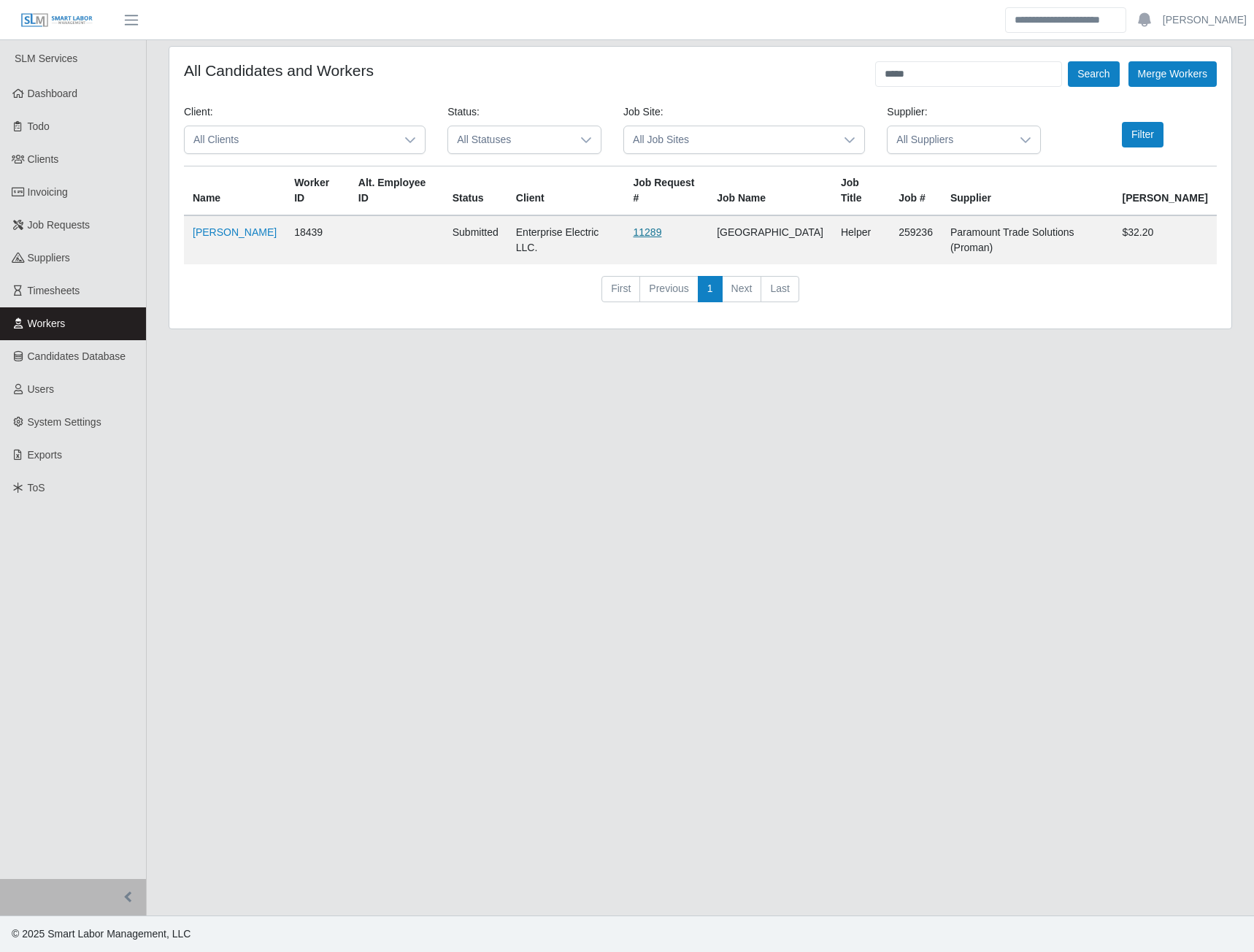
click at [658, 226] on link "11289" at bounding box center [647, 231] width 28 height 12
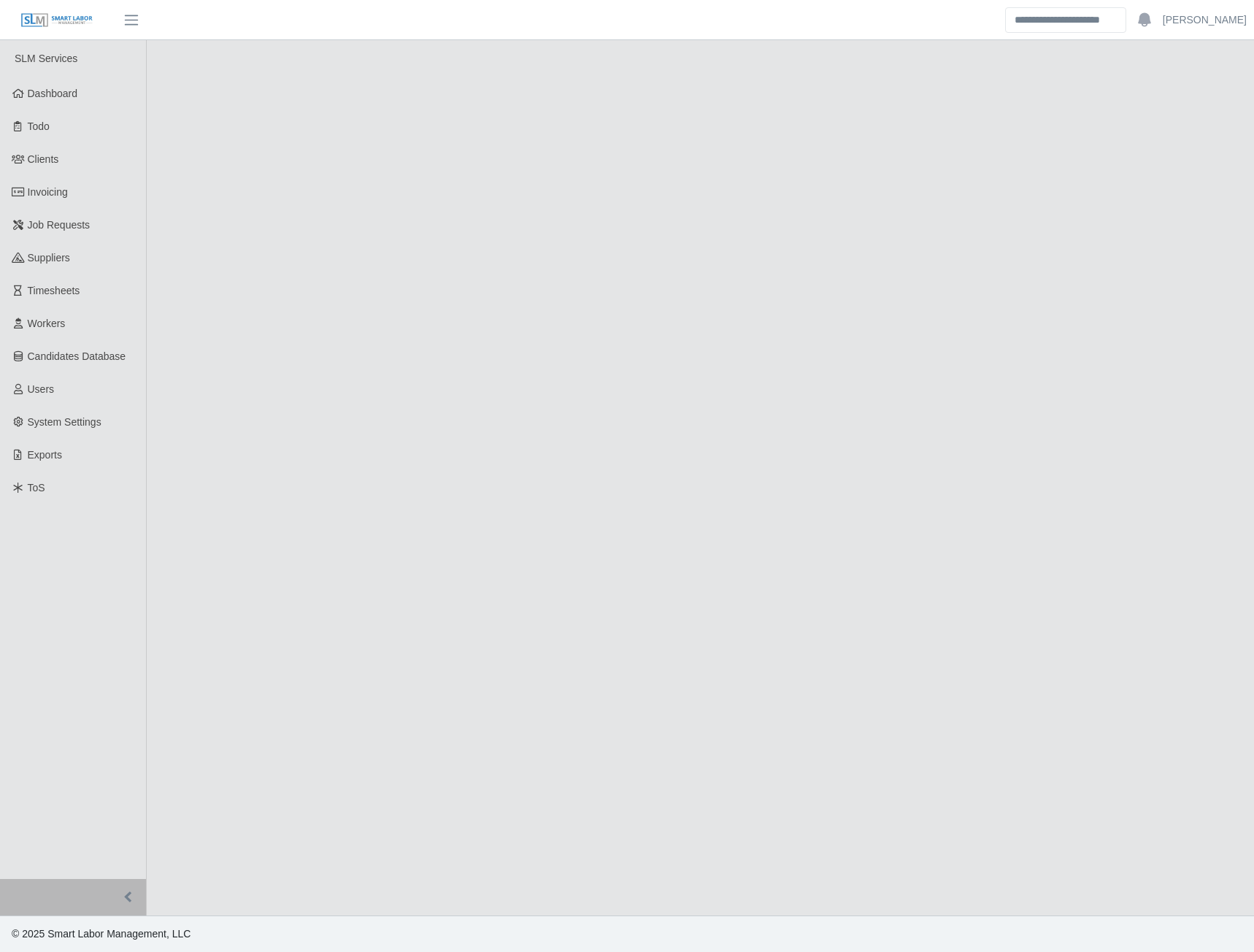
select select "******"
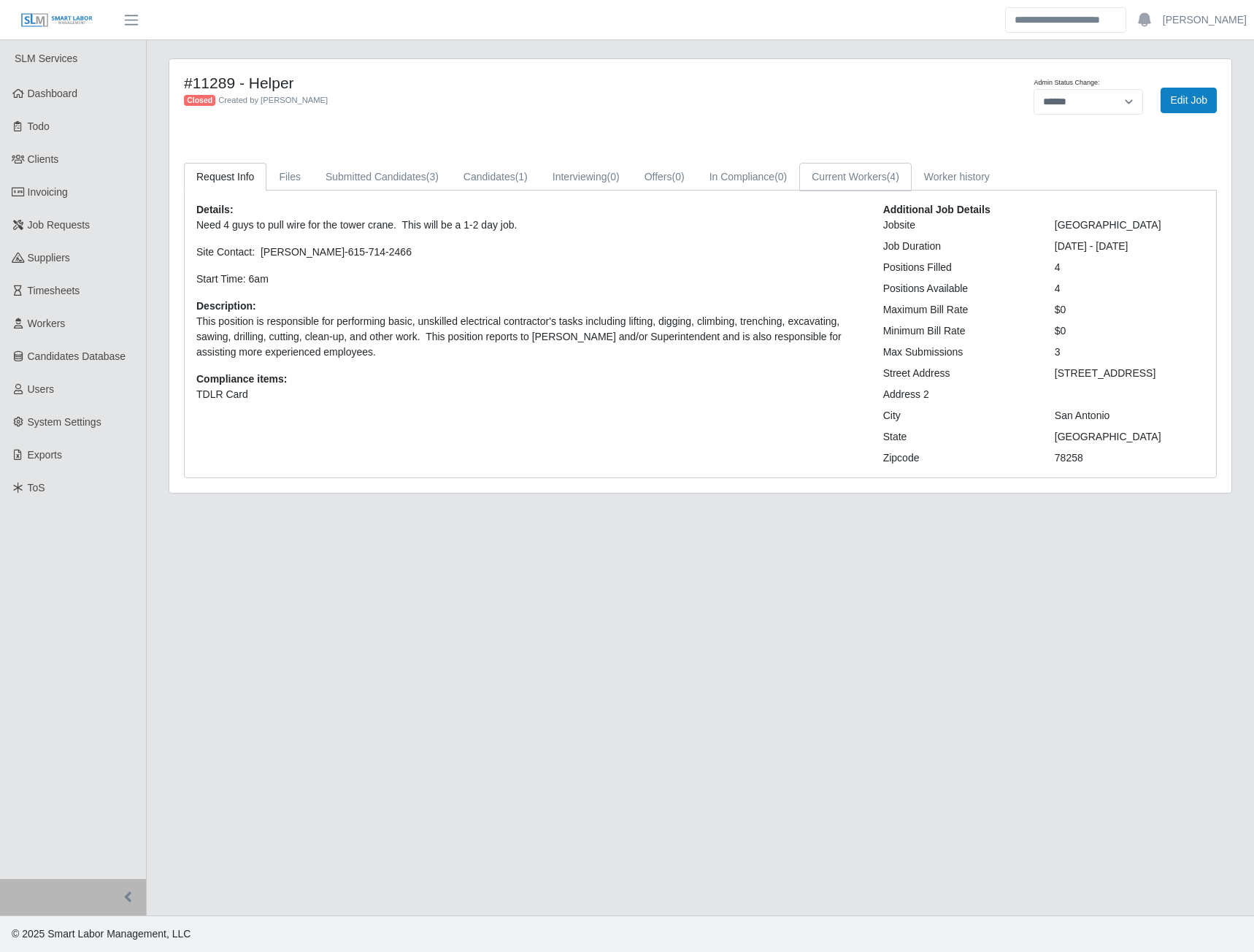
click at [822, 182] on link "Current Workers (4)" at bounding box center [856, 177] width 112 height 28
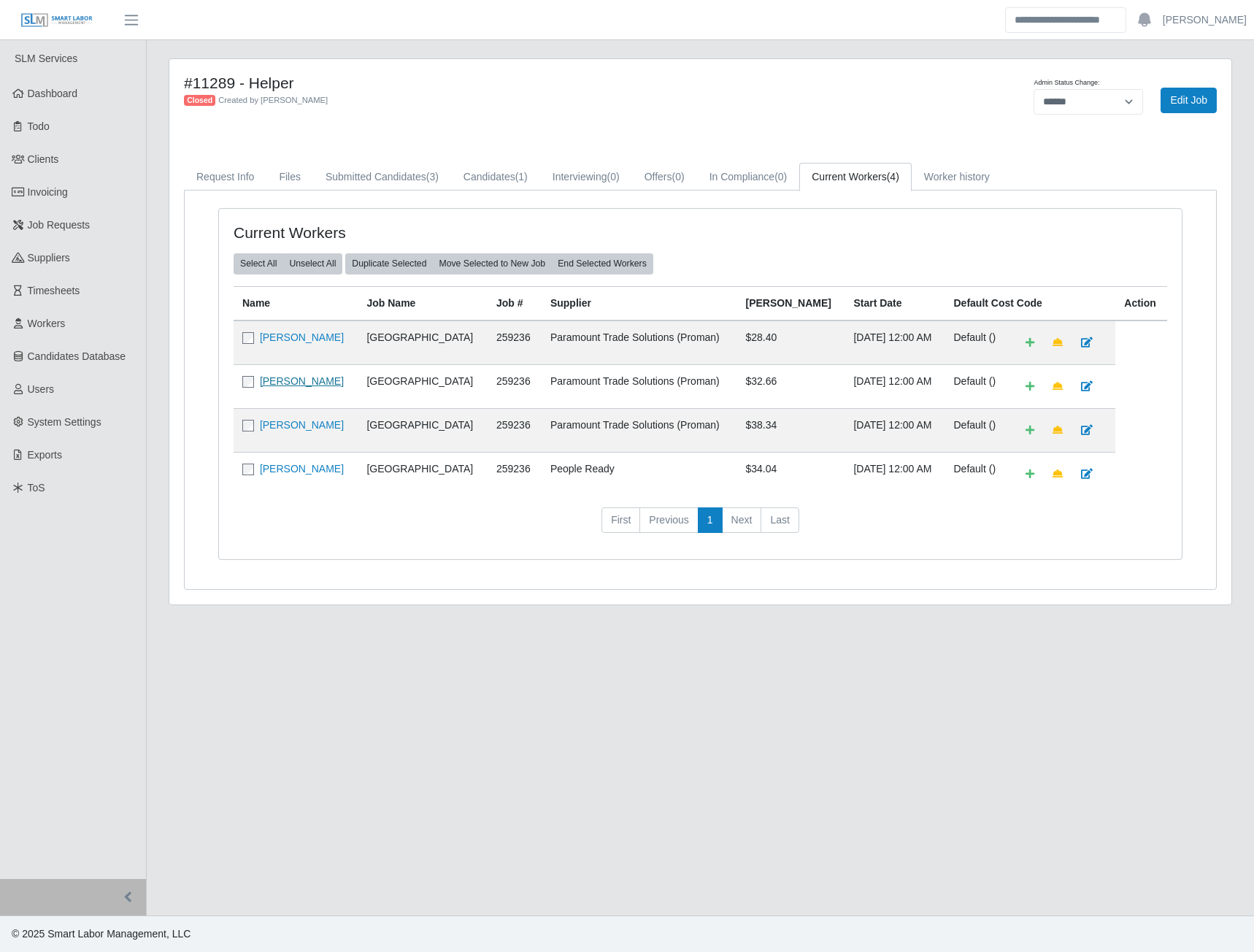
click at [282, 384] on link "[PERSON_NAME]" at bounding box center [301, 381] width 84 height 12
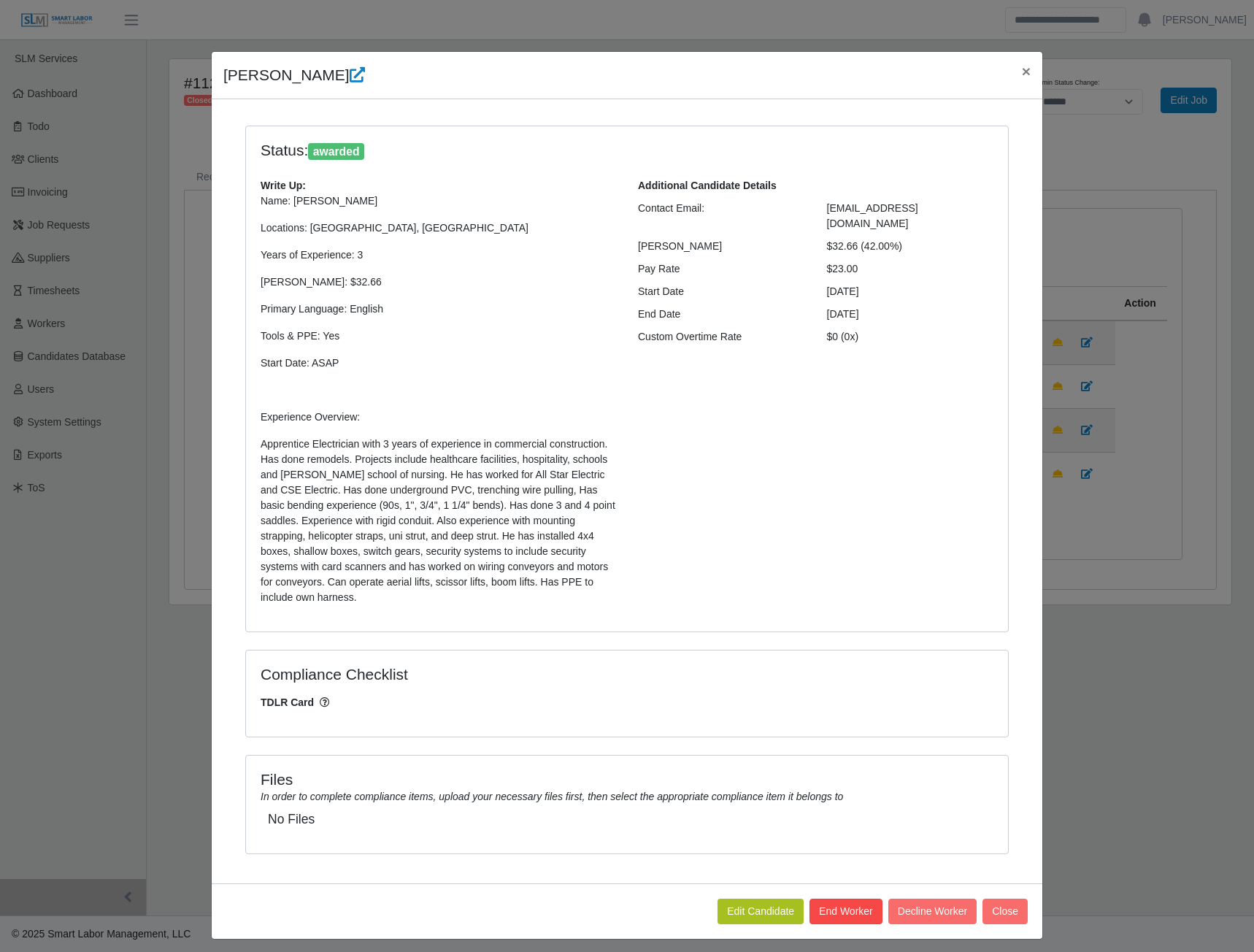
click at [844, 899] on button "End Worker" at bounding box center [846, 911] width 73 height 25
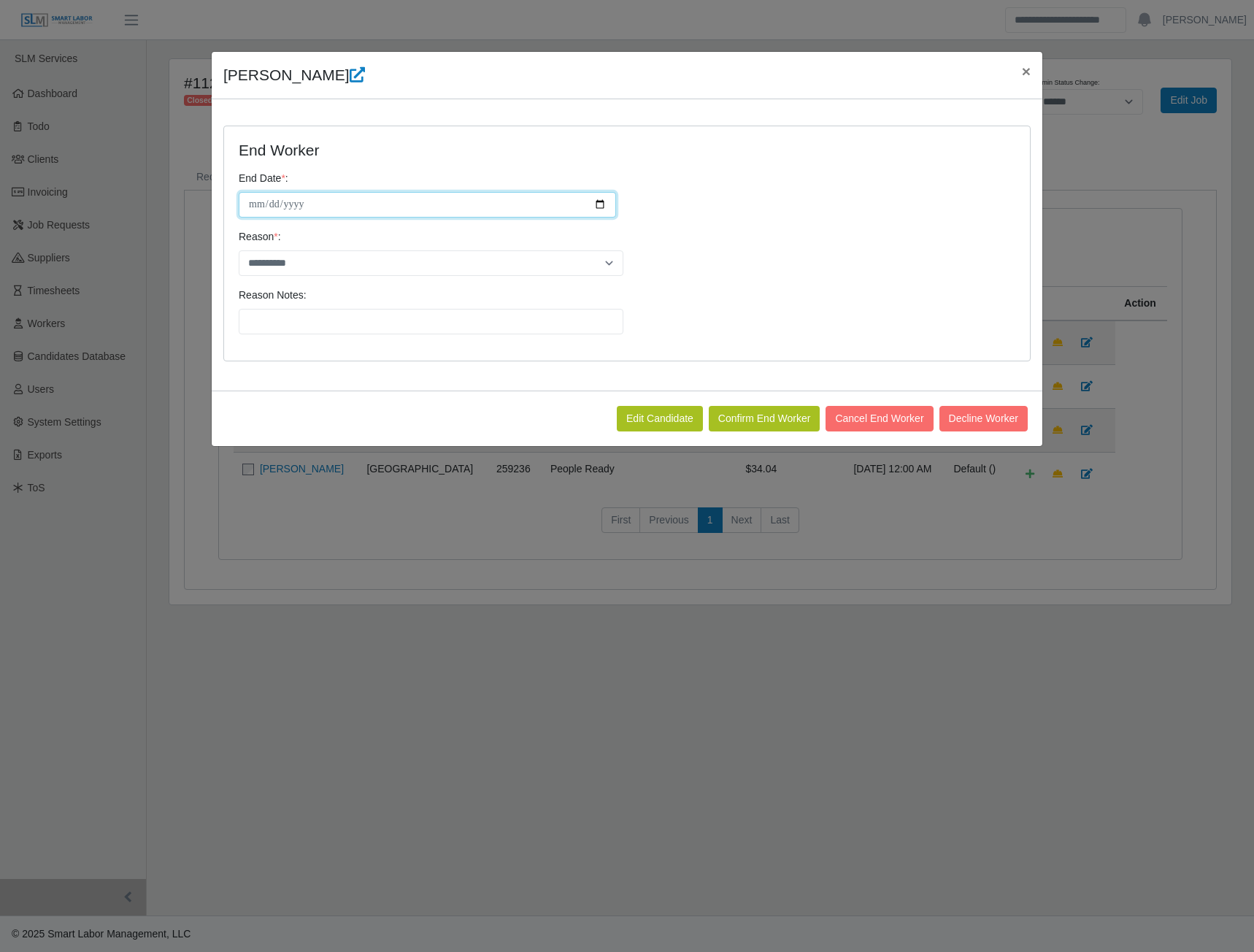
click at [600, 201] on input "**********" at bounding box center [427, 205] width 378 height 25
click at [601, 203] on input "**********" at bounding box center [427, 205] width 378 height 25
type input "**********"
drag, startPoint x: 594, startPoint y: 257, endPoint x: 574, endPoint y: 261, distance: 20.4
click at [594, 257] on select "**********" at bounding box center [431, 263] width 384 height 25
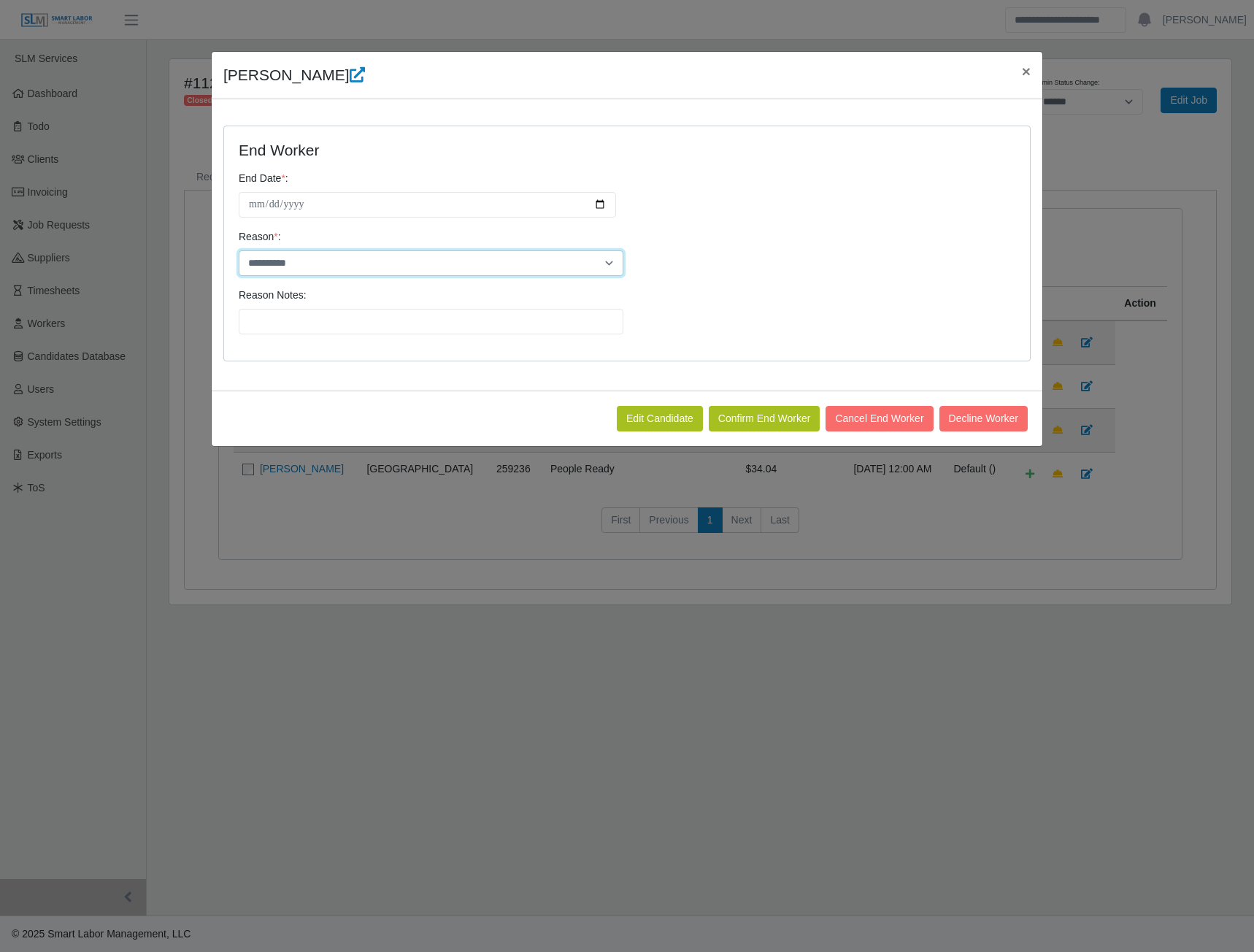
select select "**********"
click at [239, 251] on select "**********" at bounding box center [431, 263] width 384 height 25
click at [760, 414] on button "Confirm End Worker" at bounding box center [764, 418] width 111 height 25
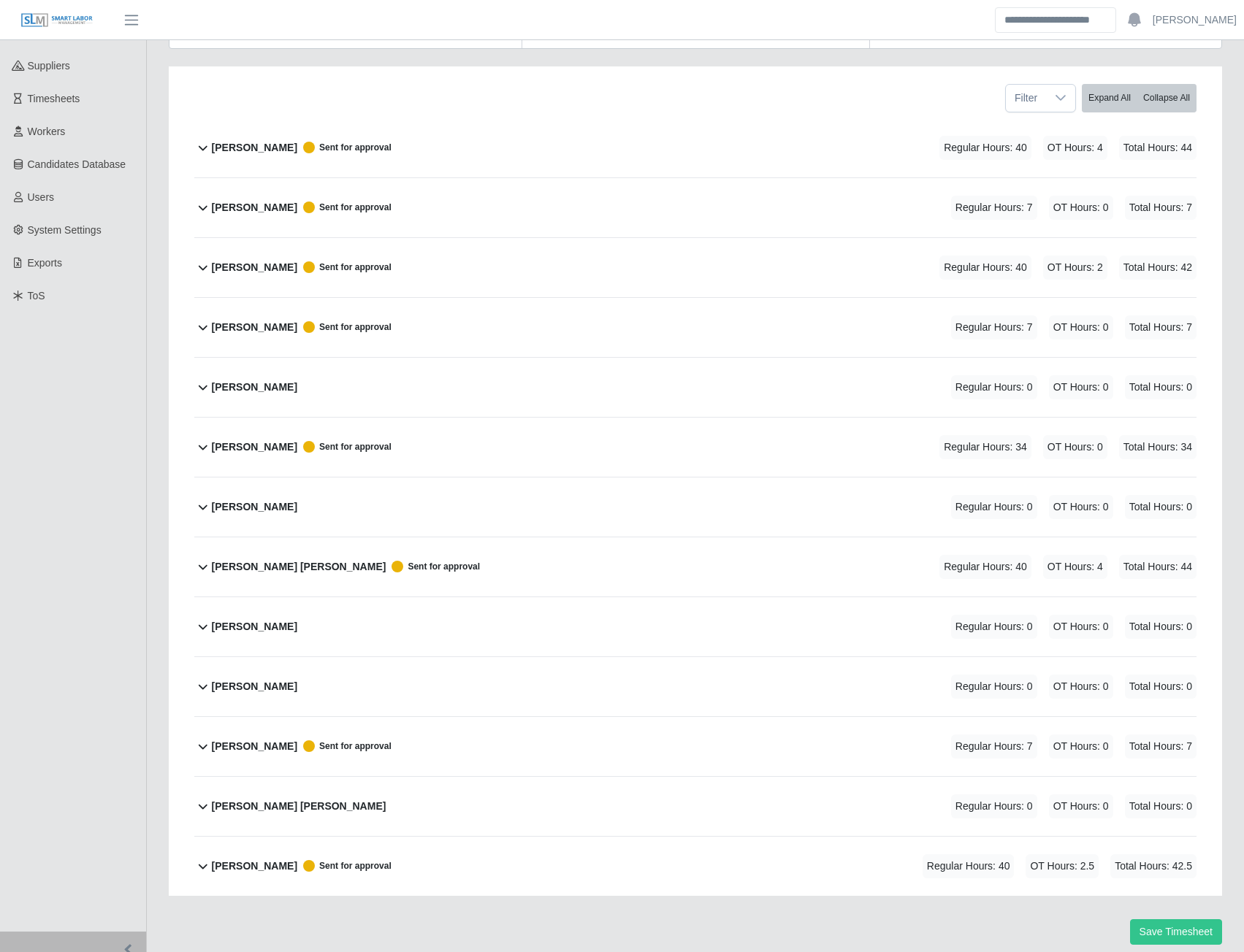
scroll to position [245, 0]
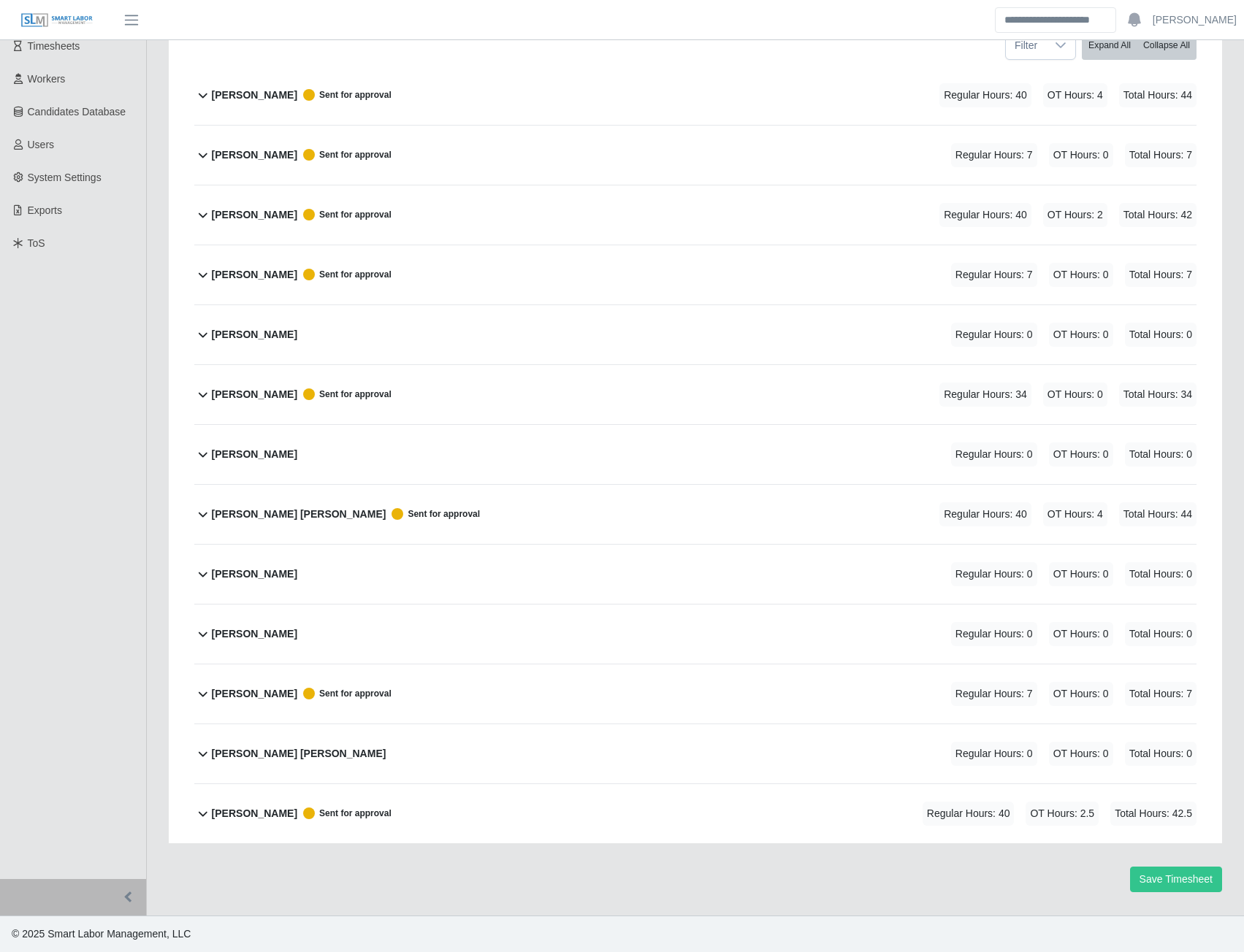
click at [245, 572] on b "[PERSON_NAME]" at bounding box center [254, 574] width 85 height 15
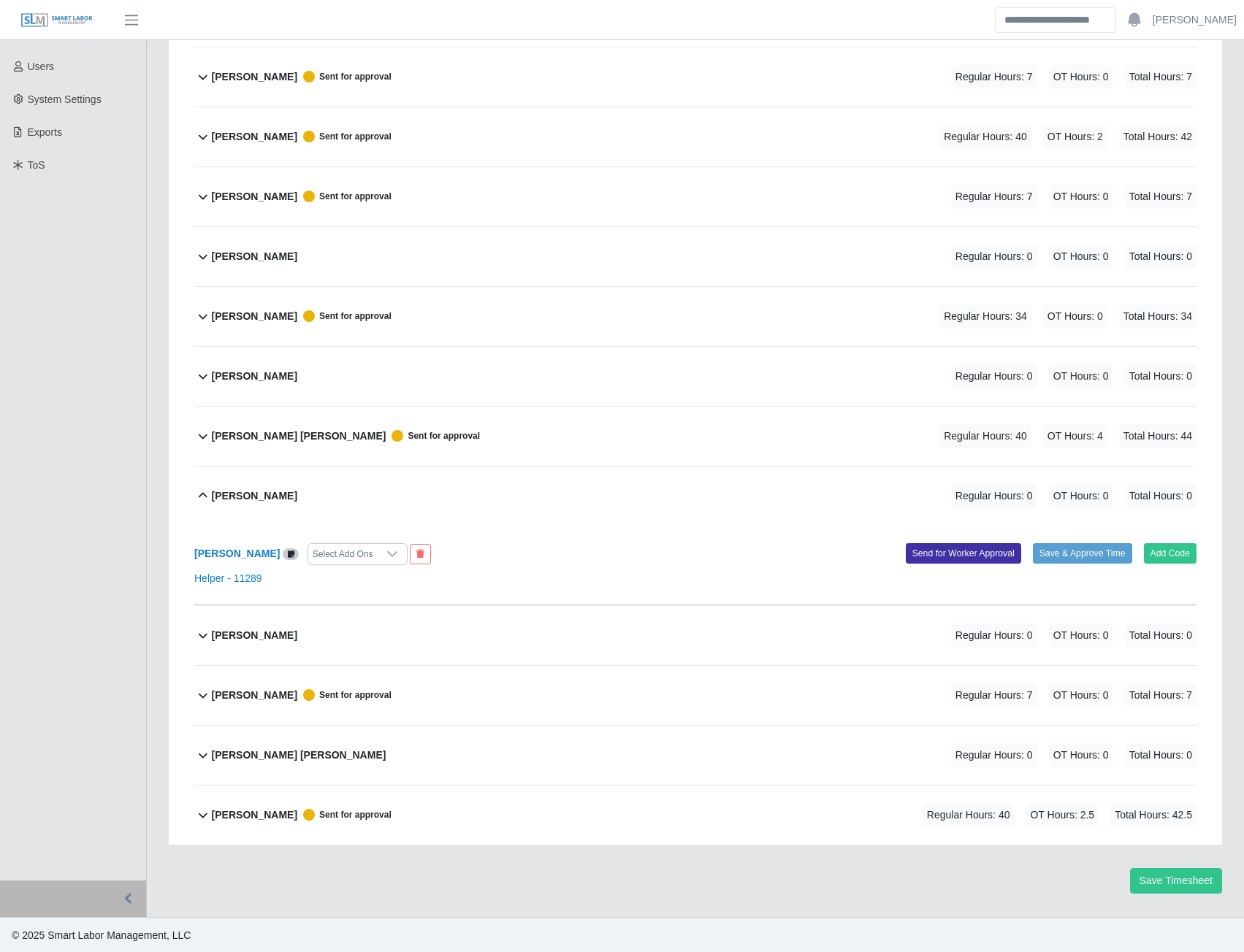
scroll to position [324, 0]
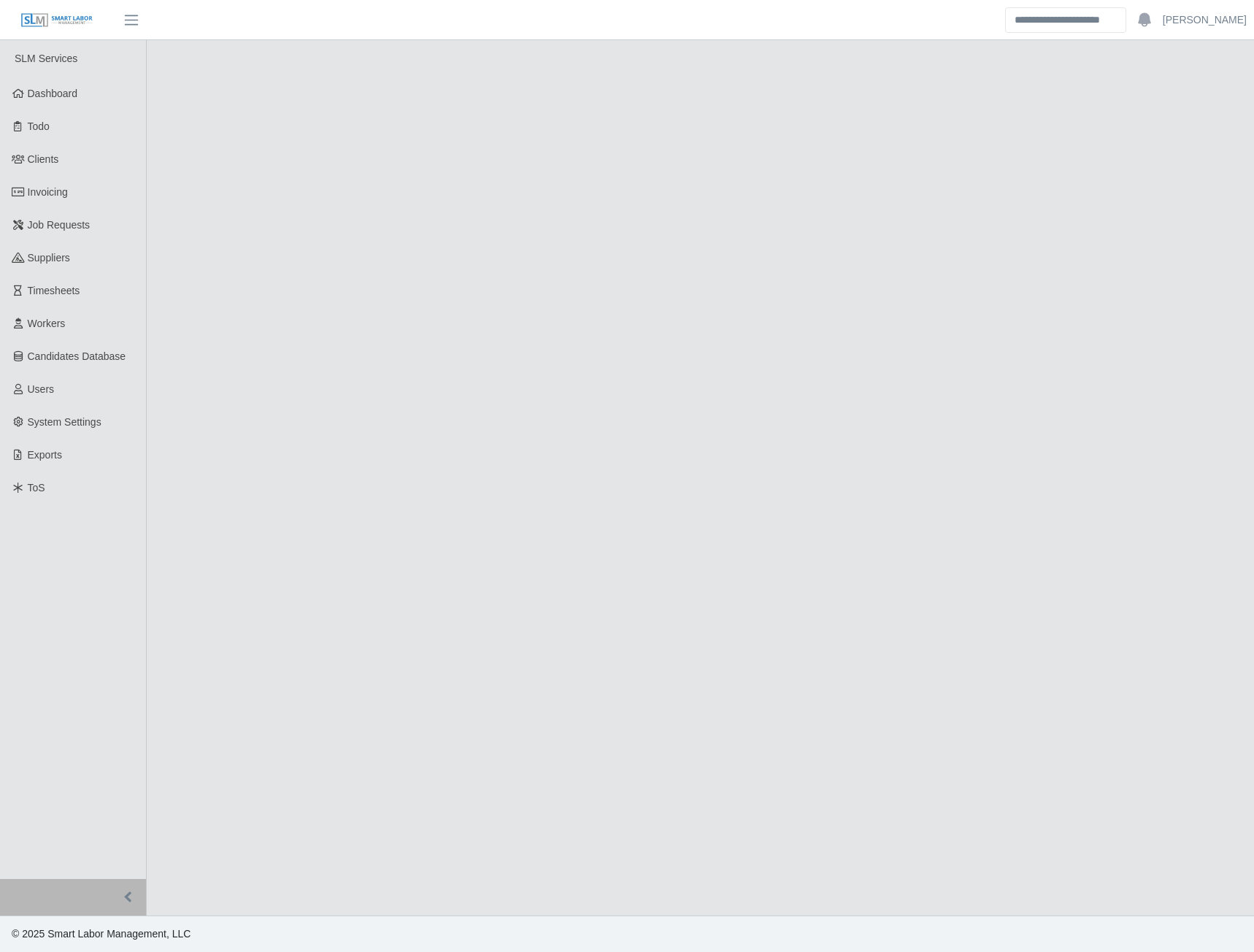
select select "******"
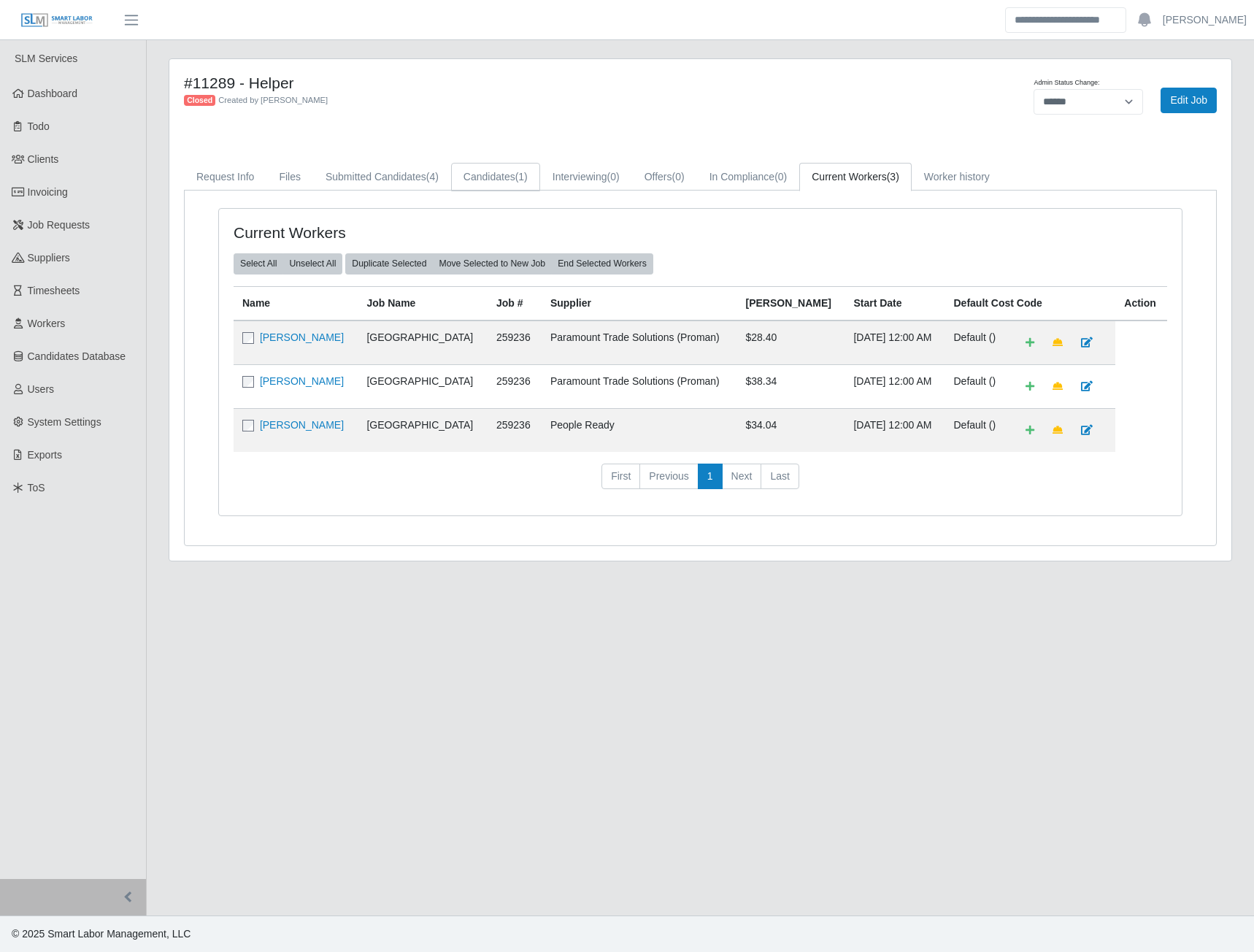
click at [494, 178] on link "Candidates (1)" at bounding box center [496, 177] width 89 height 28
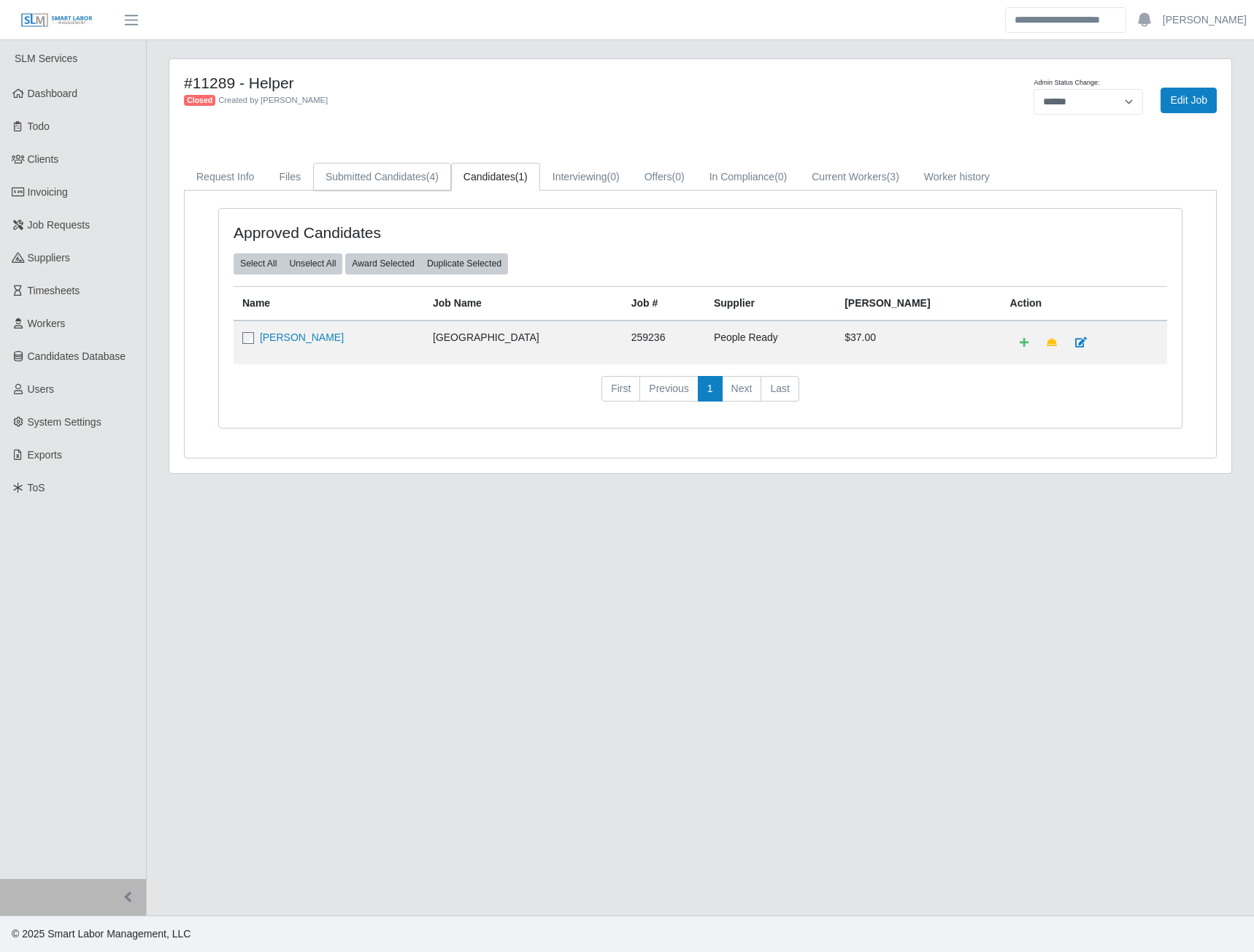
click at [385, 168] on link "Submitted Candidates (4)" at bounding box center [381, 177] width 138 height 28
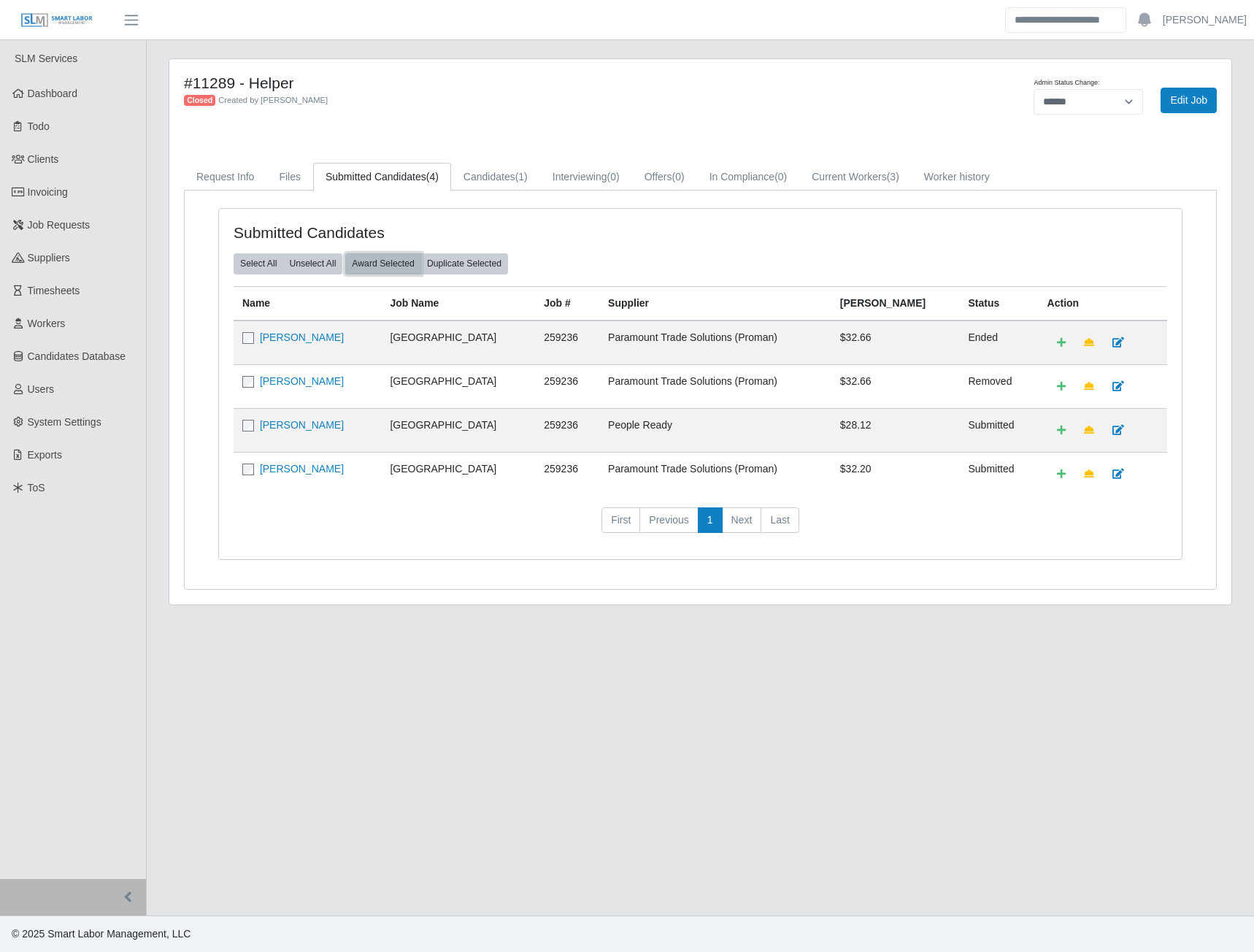
click at [394, 271] on button "Award Selected" at bounding box center [383, 264] width 76 height 21
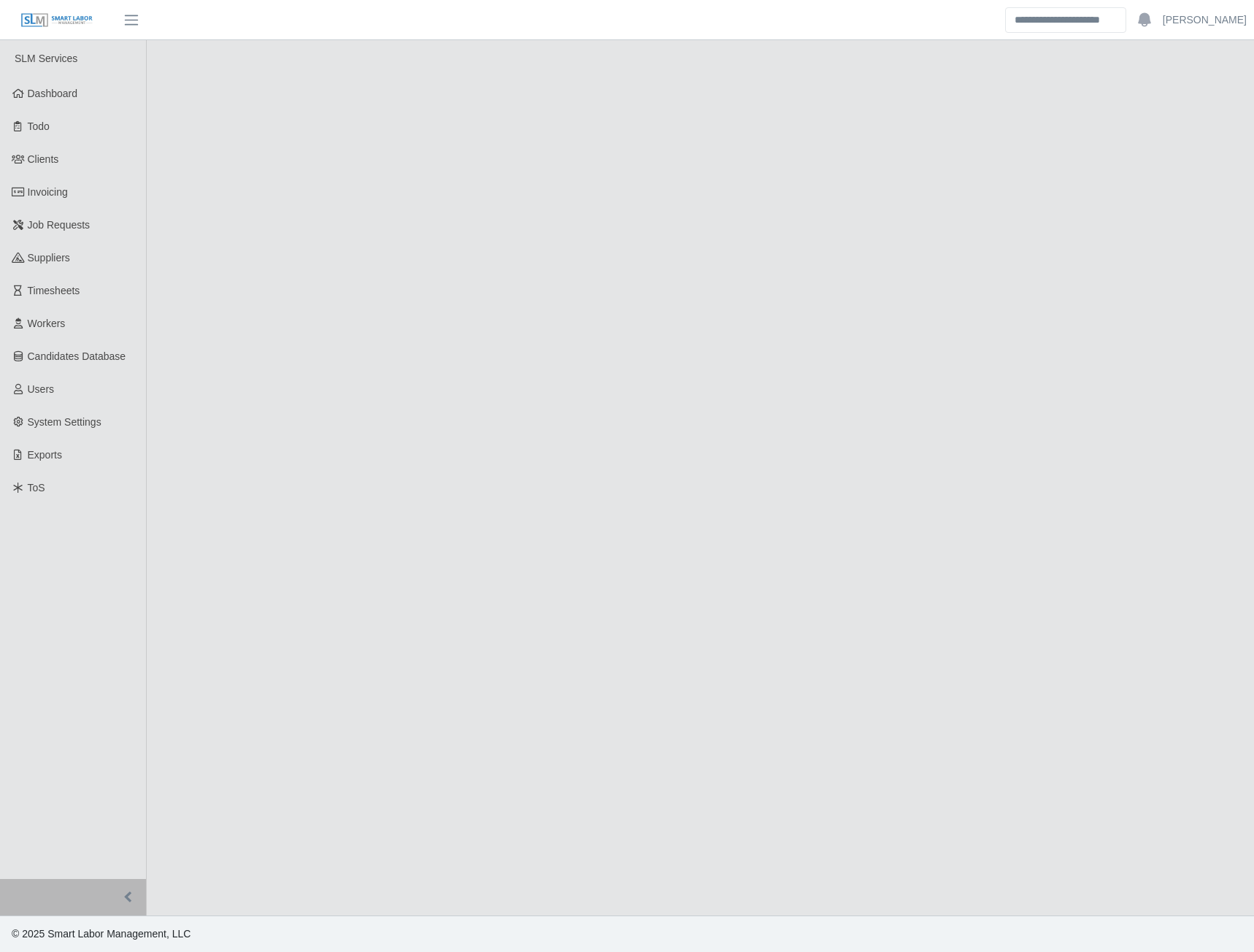
select select "******"
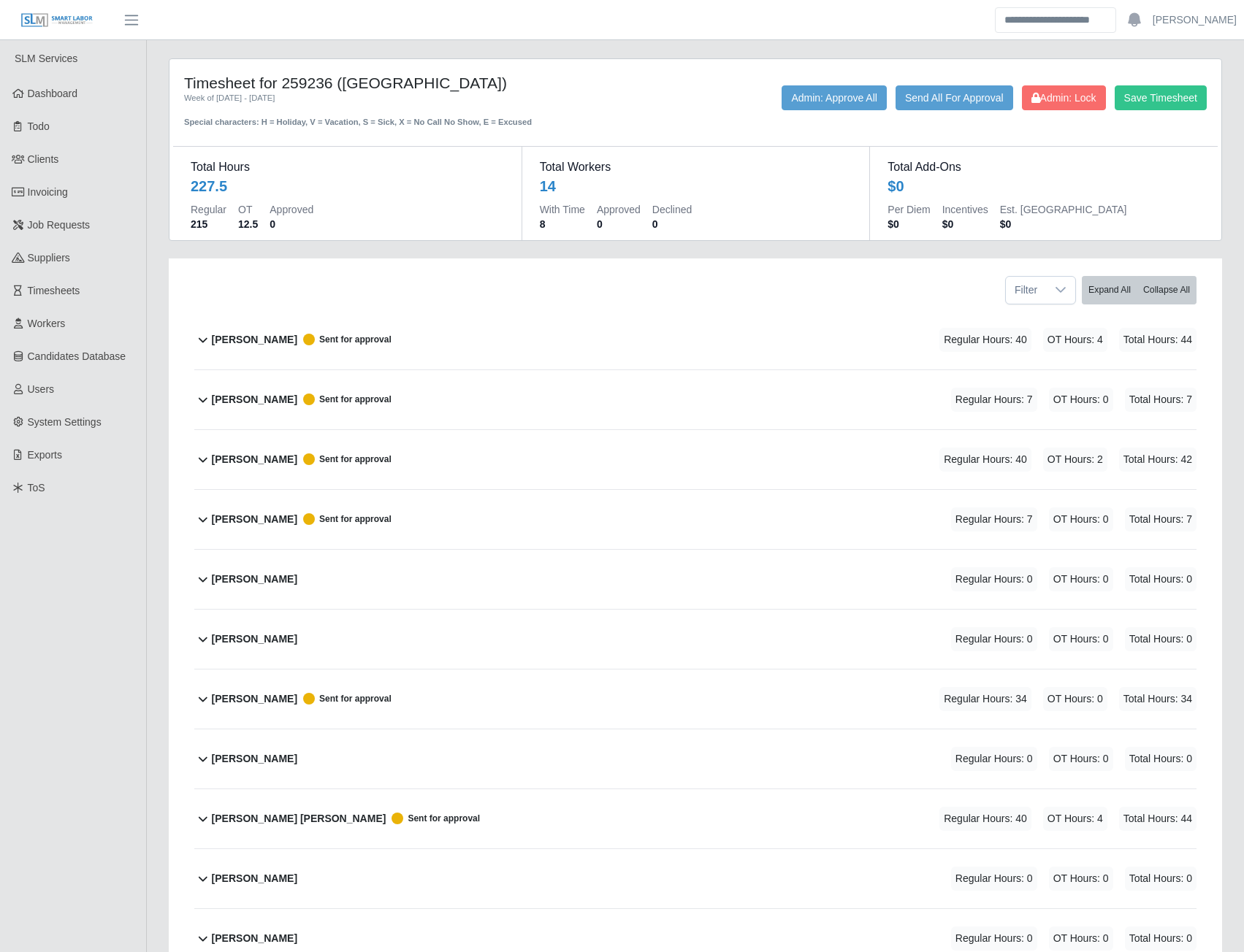
click at [231, 640] on b "[PERSON_NAME]" at bounding box center [254, 639] width 85 height 15
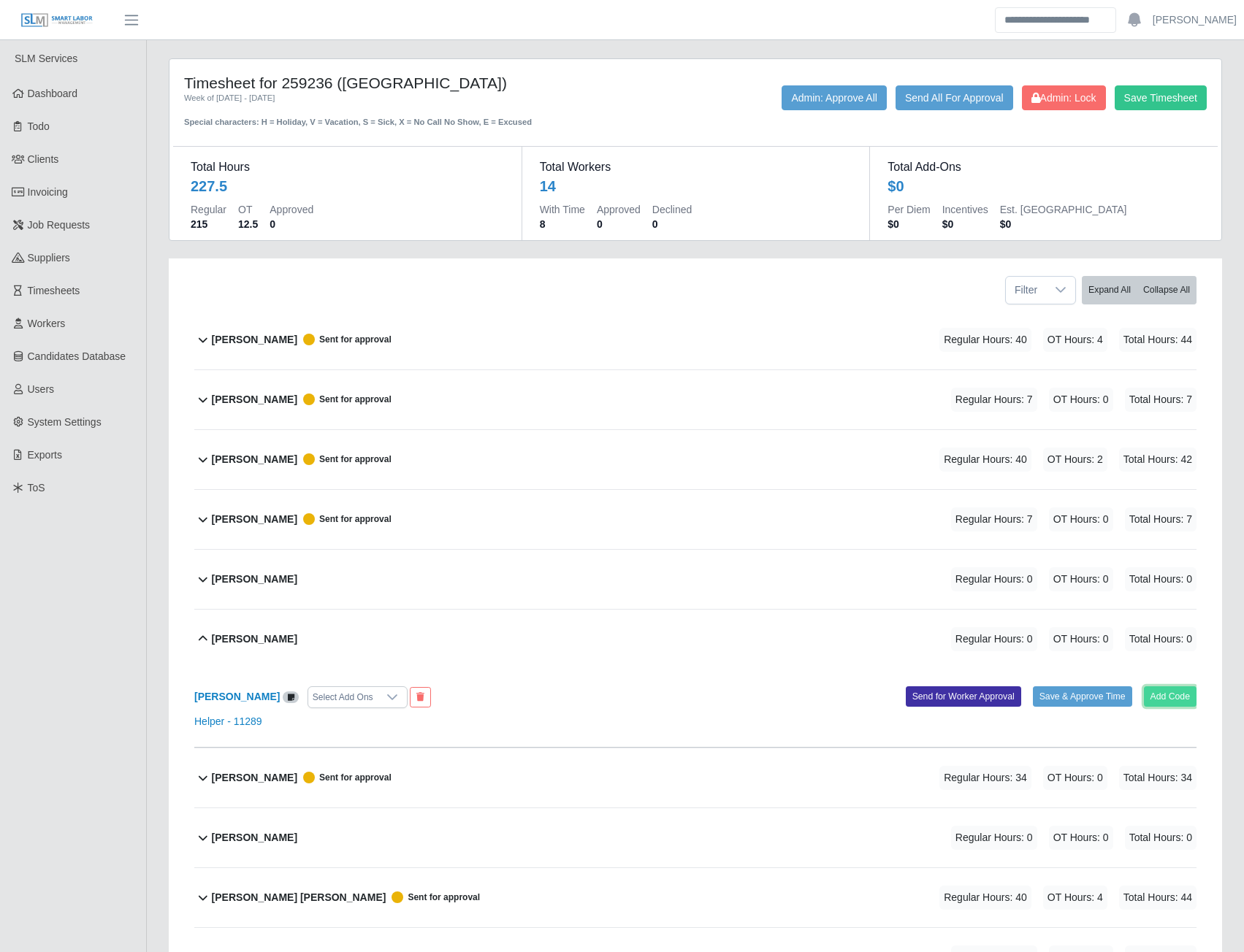
click at [1162, 700] on button "Add Code" at bounding box center [1170, 697] width 53 height 21
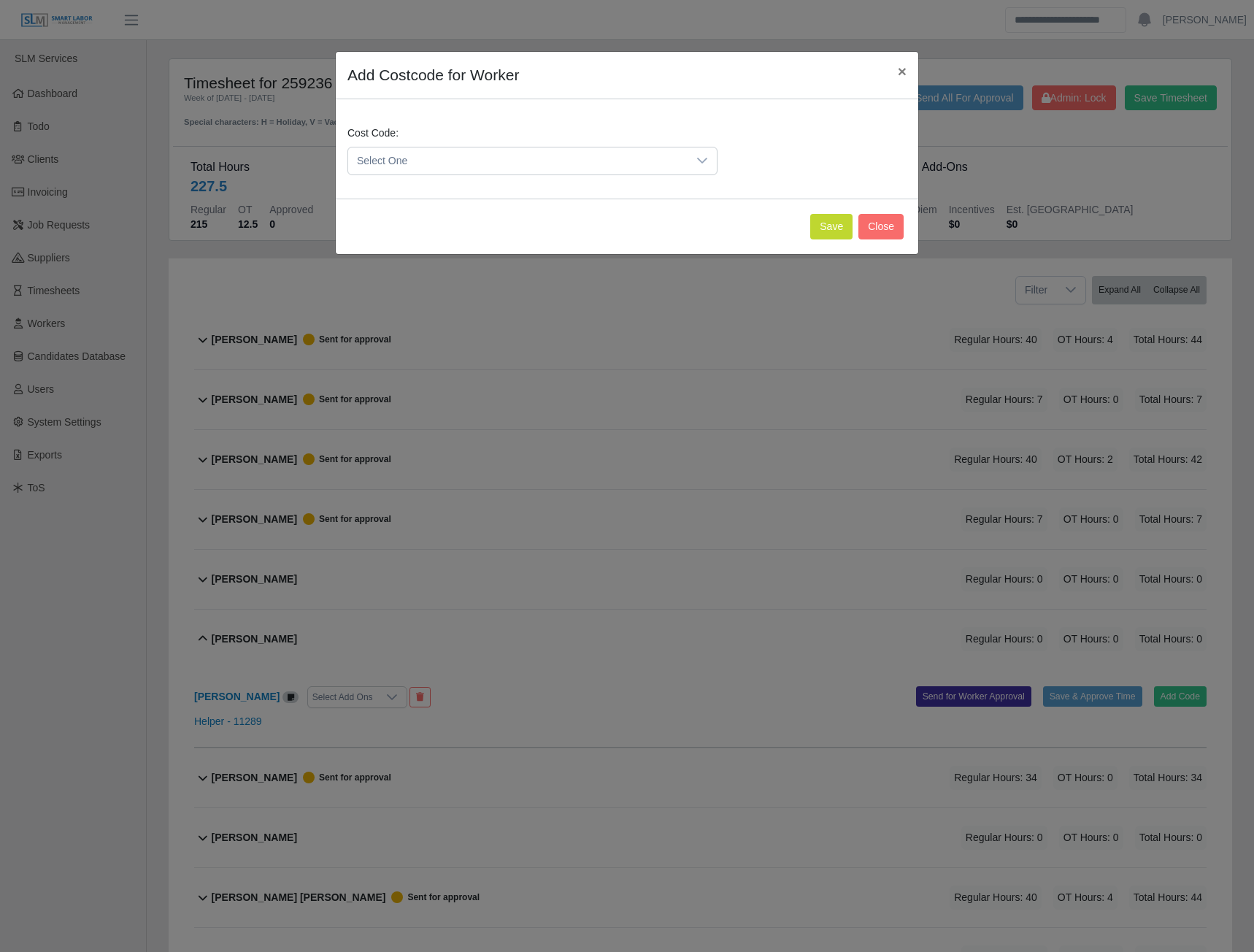
click at [667, 151] on span "Select One" at bounding box center [518, 161] width 340 height 27
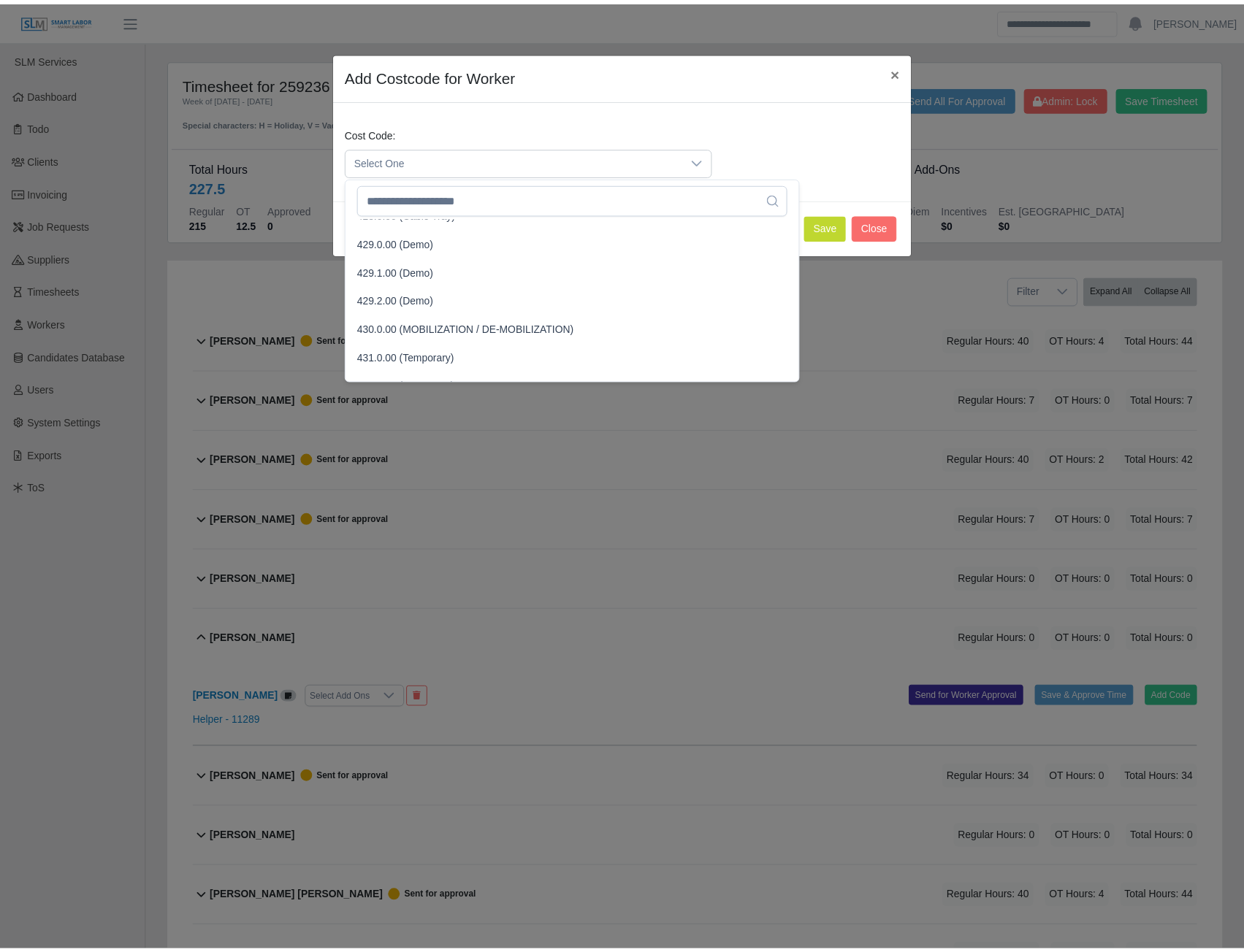
scroll to position [1460, 0]
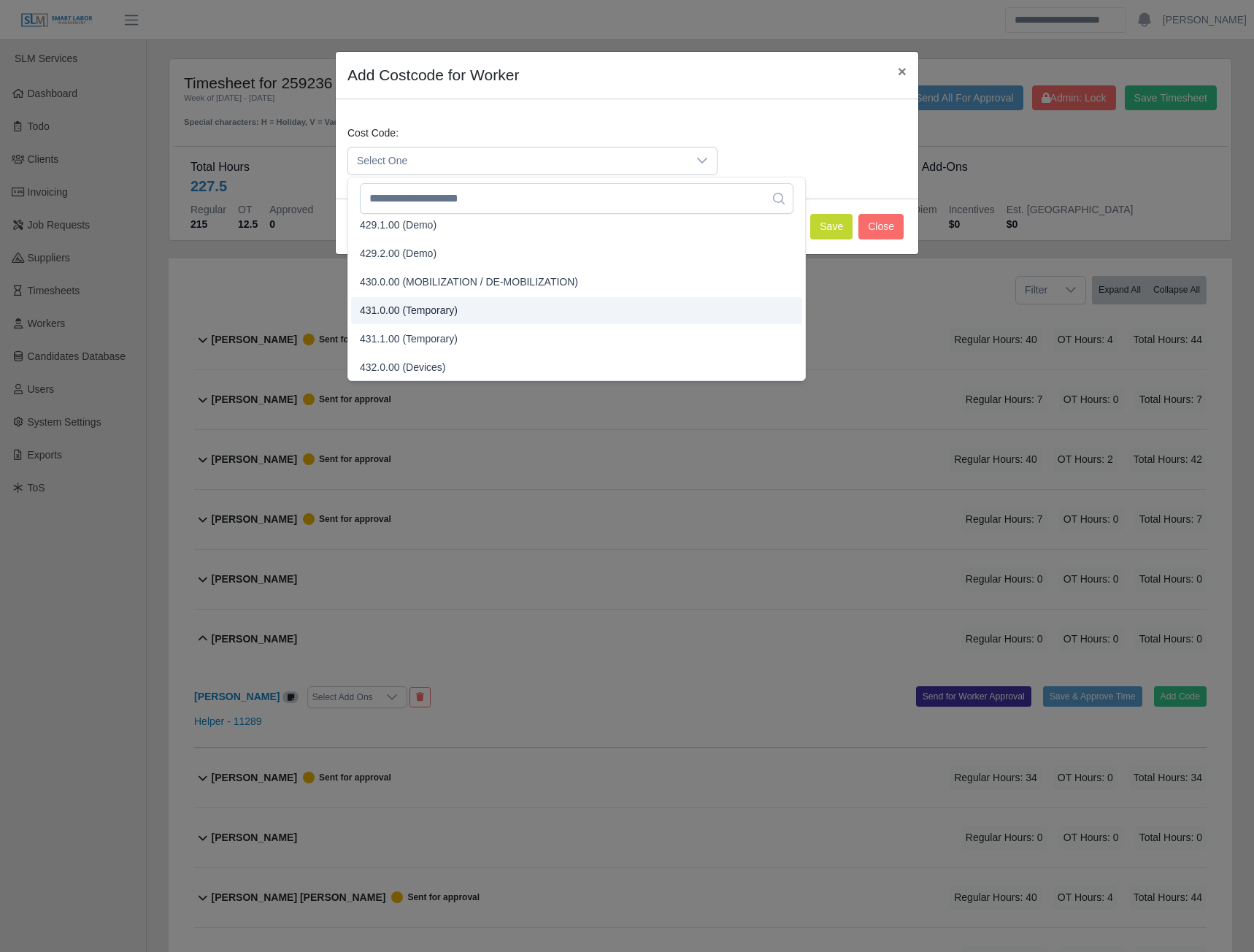
click at [384, 312] on span "431.0.00 (Temporary)" at bounding box center [408, 311] width 98 height 15
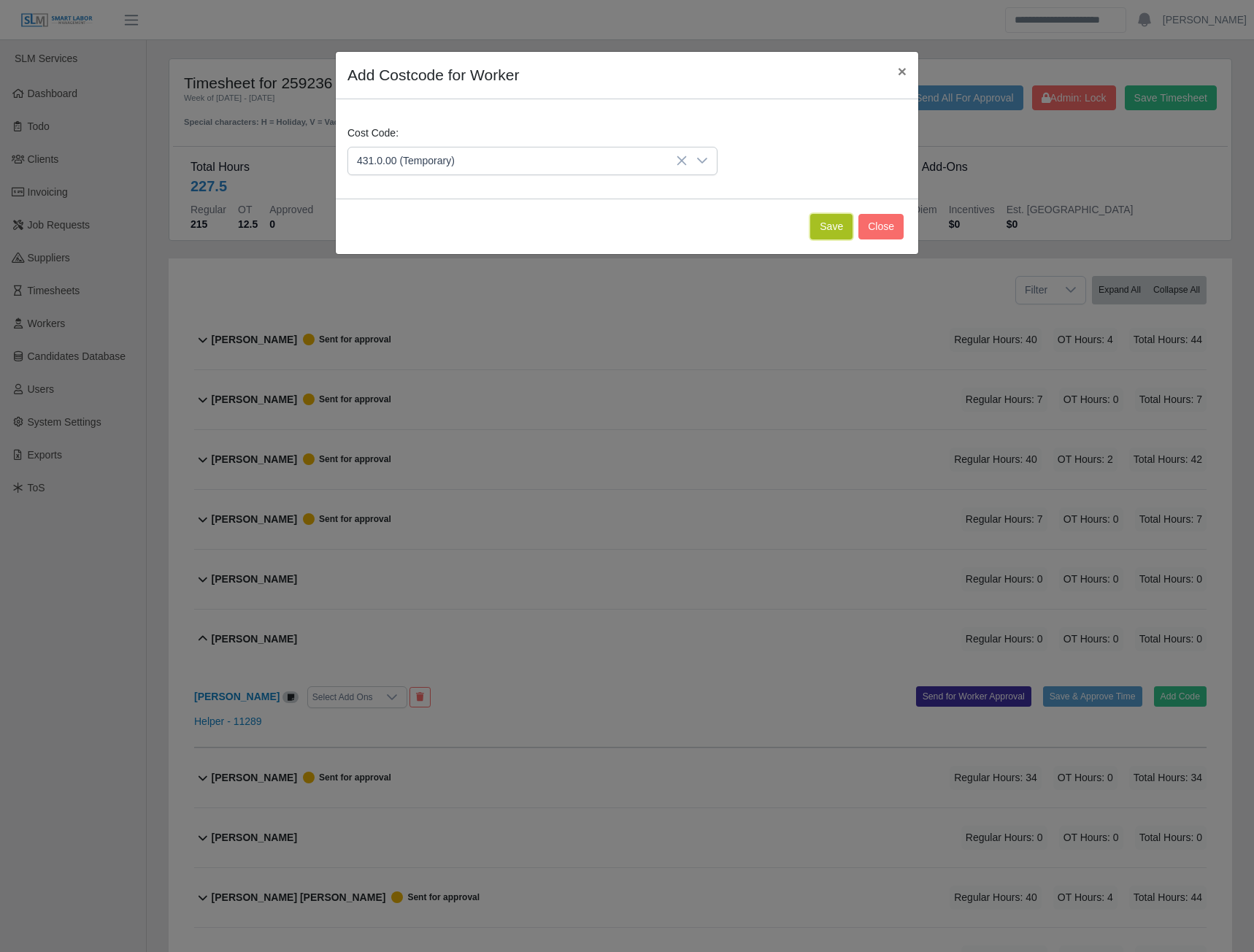
click at [821, 230] on button "Save" at bounding box center [831, 226] width 42 height 25
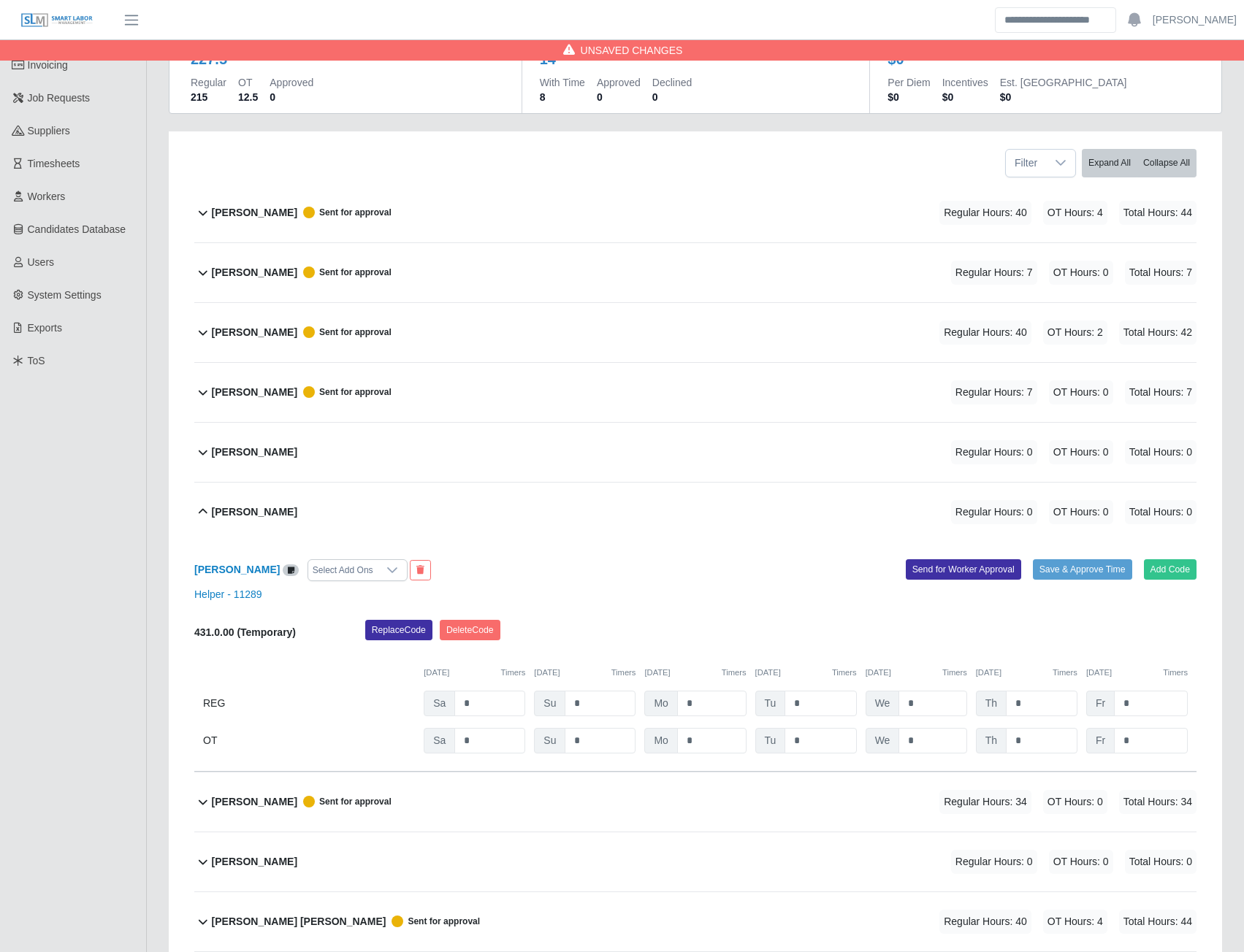
scroll to position [146, 0]
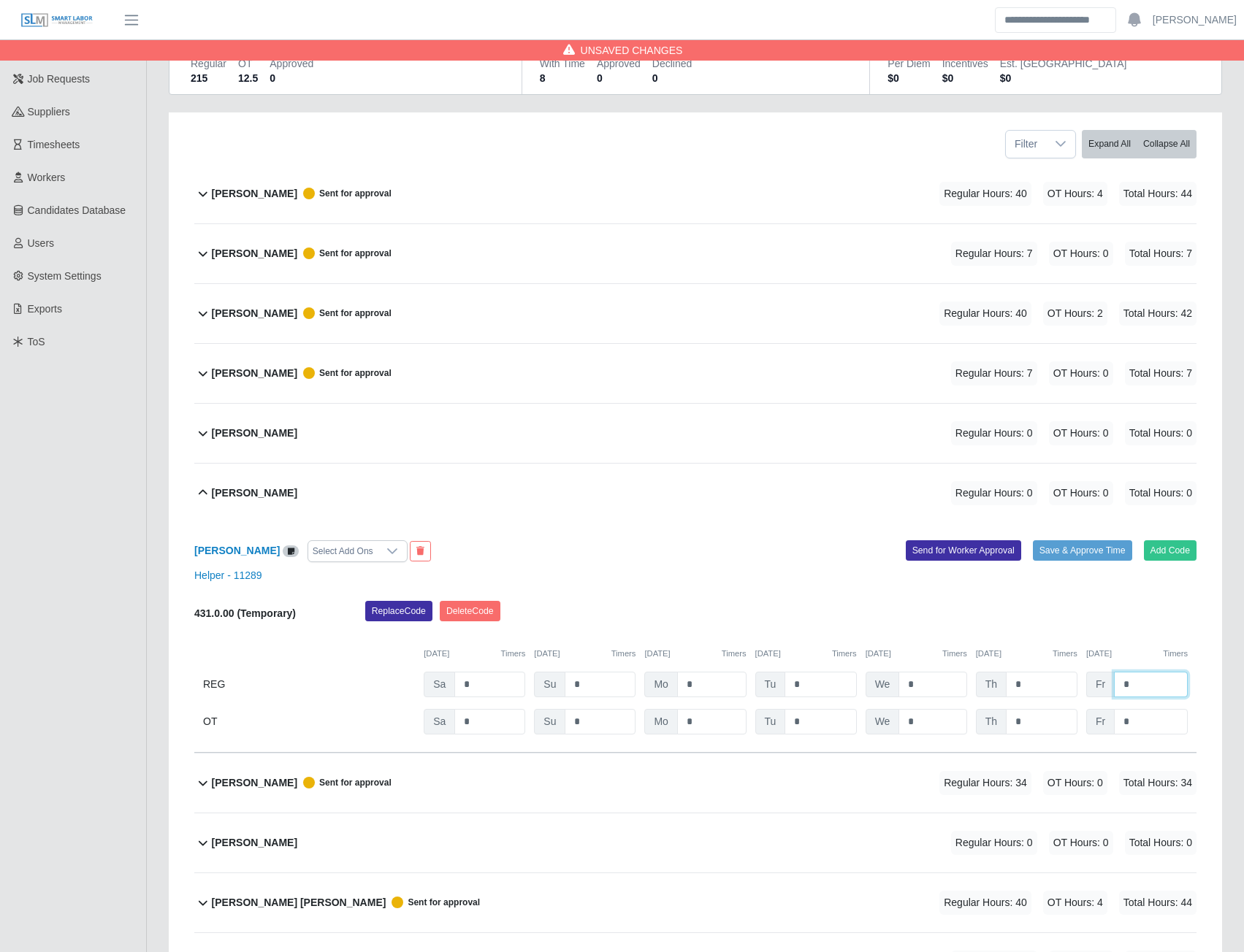
click at [1148, 682] on input "*" at bounding box center [1151, 684] width 74 height 25
type input "*"
click at [988, 554] on button "Send for Worker Approval" at bounding box center [964, 551] width 115 height 21
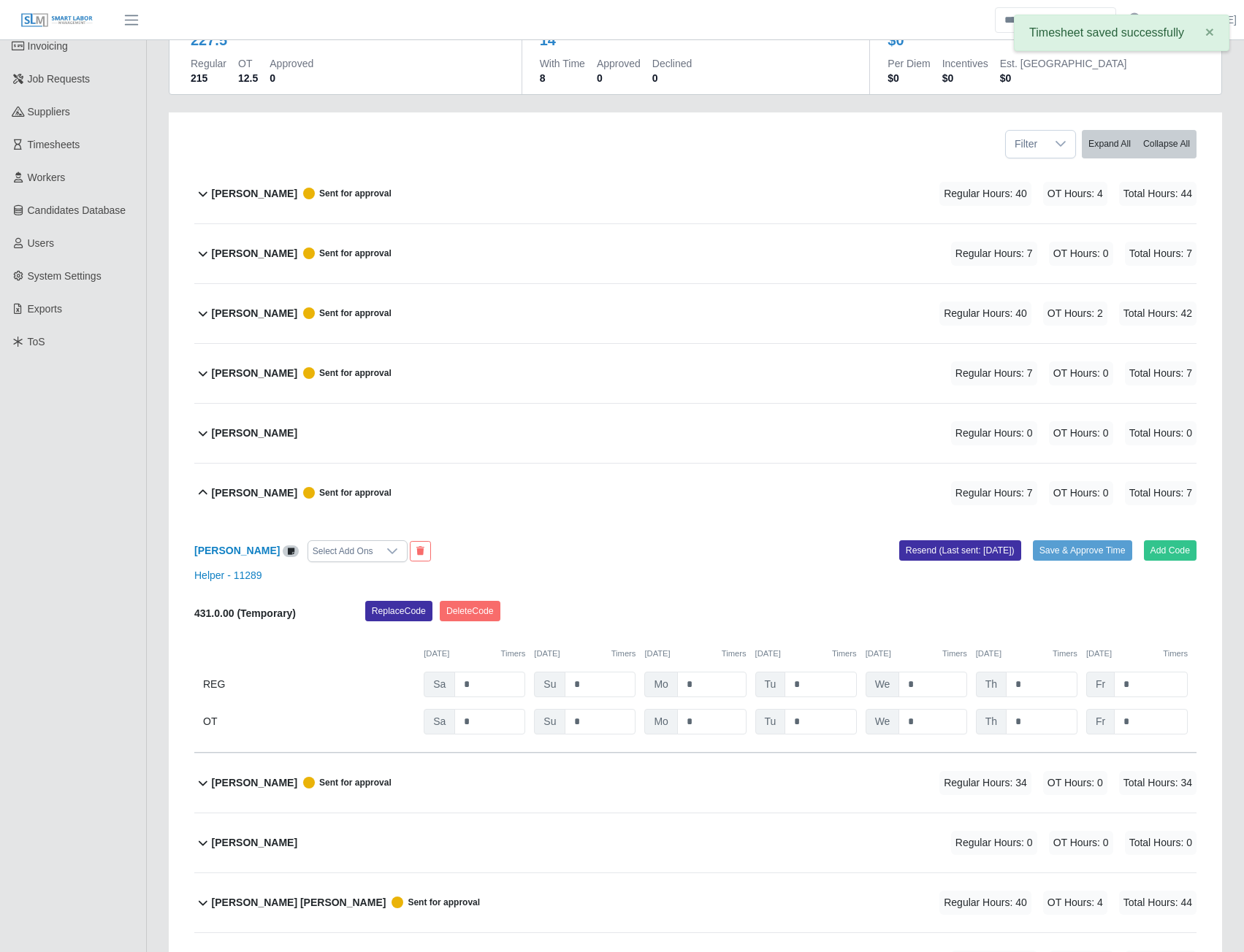
scroll to position [0, 0]
